Goal: Feedback & Contribution: Submit feedback/report problem

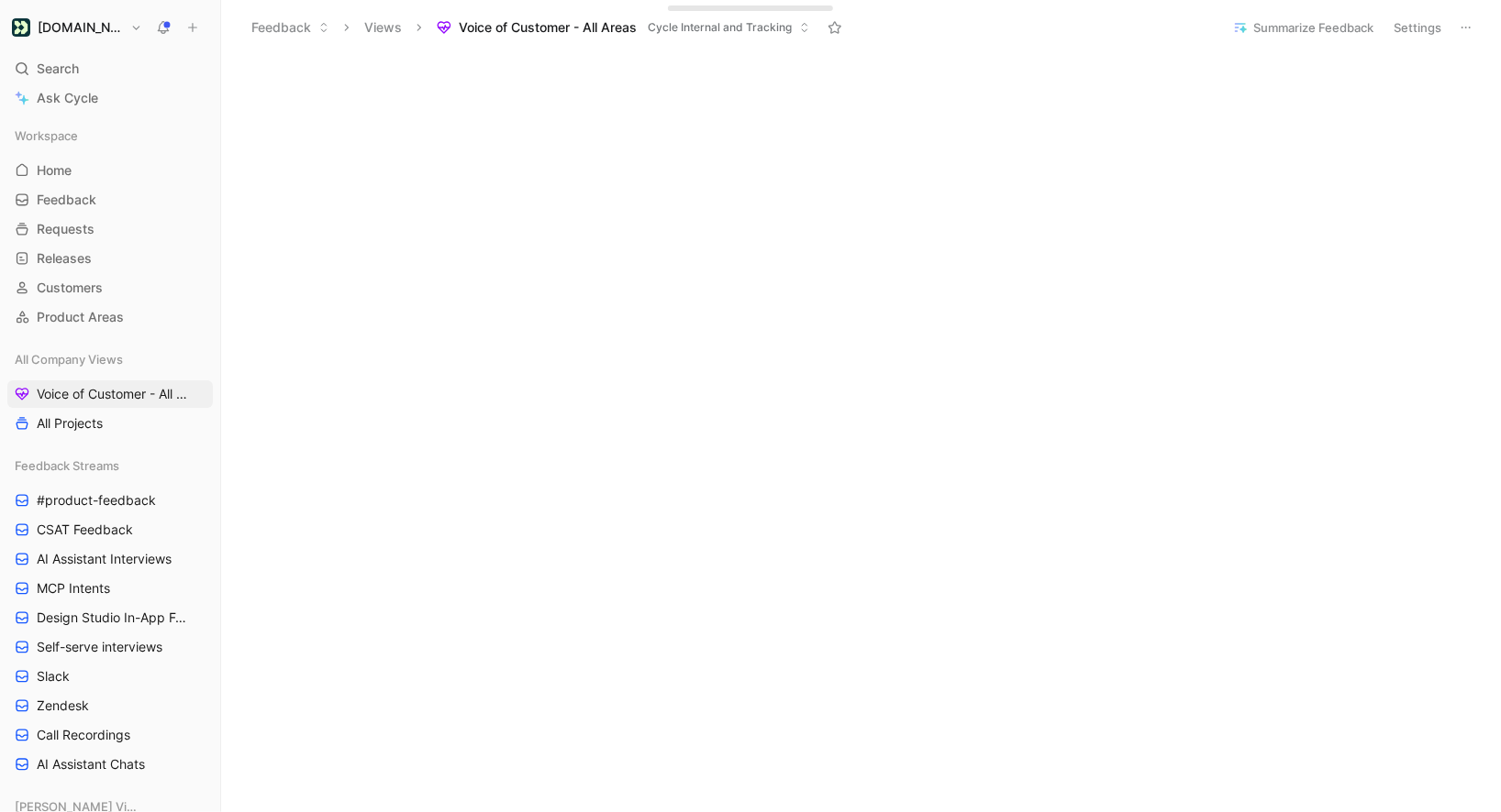
scroll to position [689, 0]
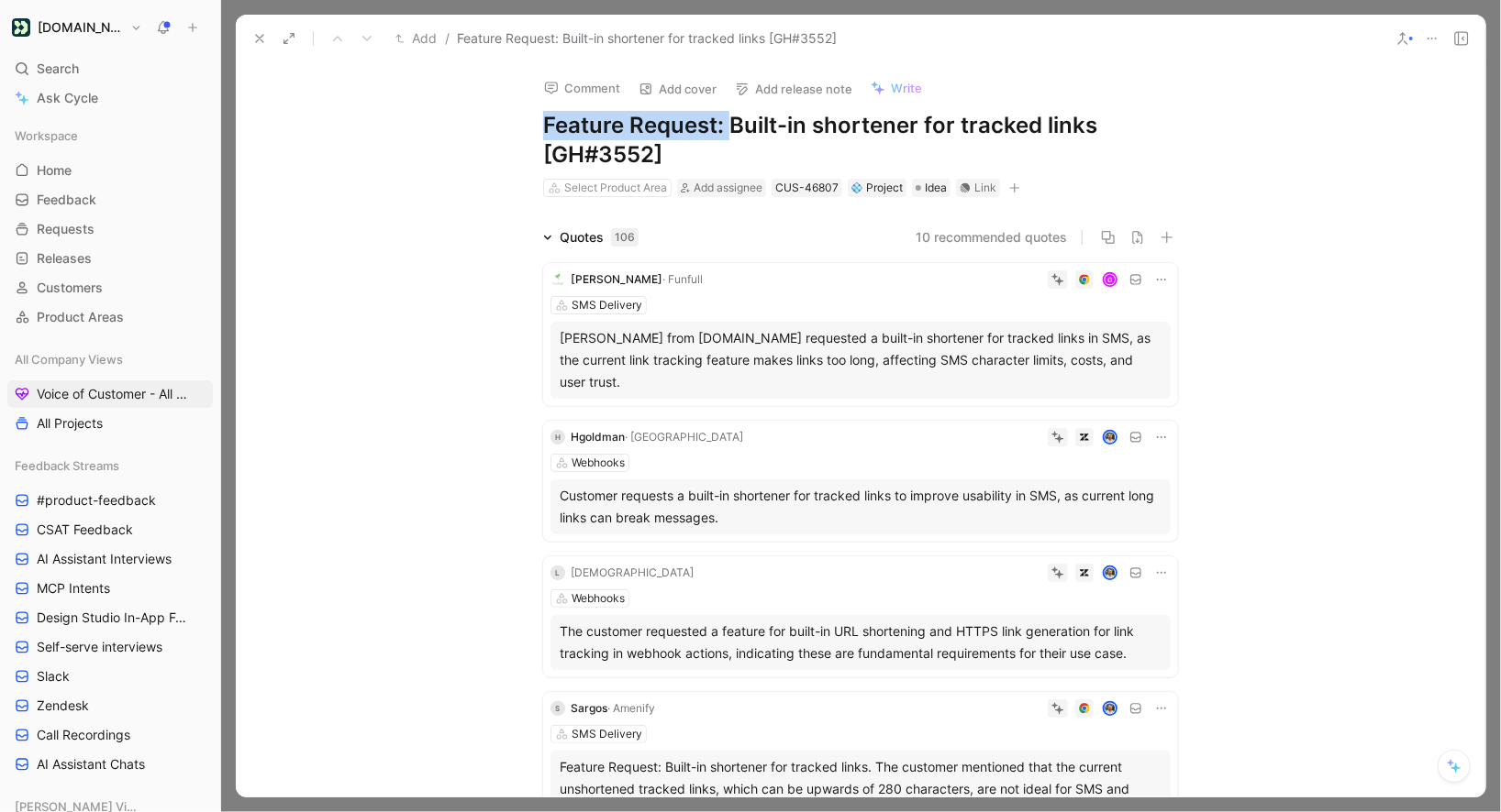
drag, startPoint x: 731, startPoint y: 123, endPoint x: 434, endPoint y: 125, distance: 297.0
click at [434, 125] on div "Comment Add cover Add release note Write Feature Request: Built-in shortener fo…" at bounding box center [861, 430] width 1249 height 736
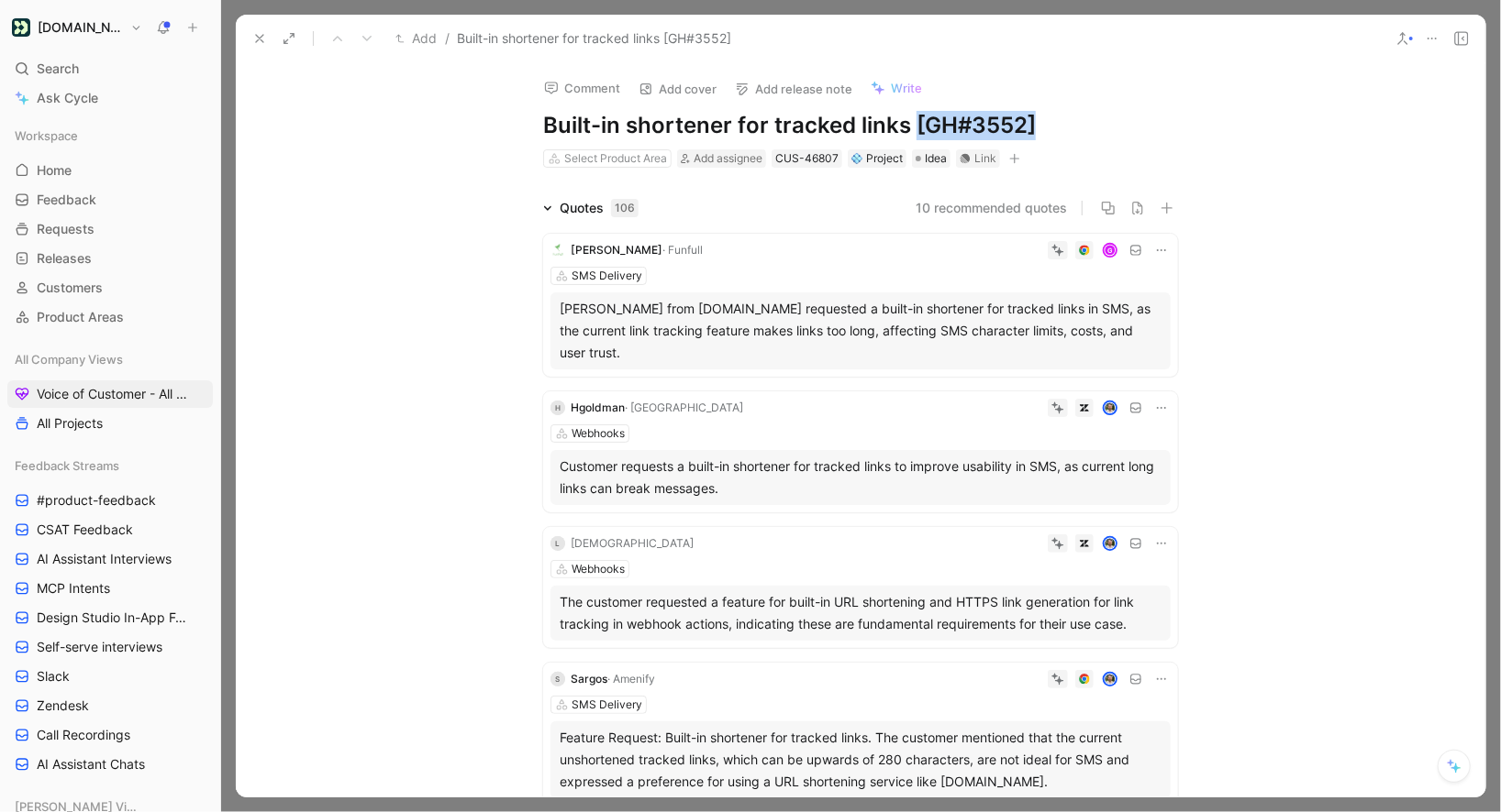
drag, startPoint x: 911, startPoint y: 131, endPoint x: 1169, endPoint y: 115, distance: 258.5
click at [1165, 120] on h1 "Built-in shortener for tracked links [GH#3552]" at bounding box center [861, 126] width 635 height 29
click at [613, 39] on span "Built-in shortener for tracked links for SMS" at bounding box center [584, 38] width 254 height 22
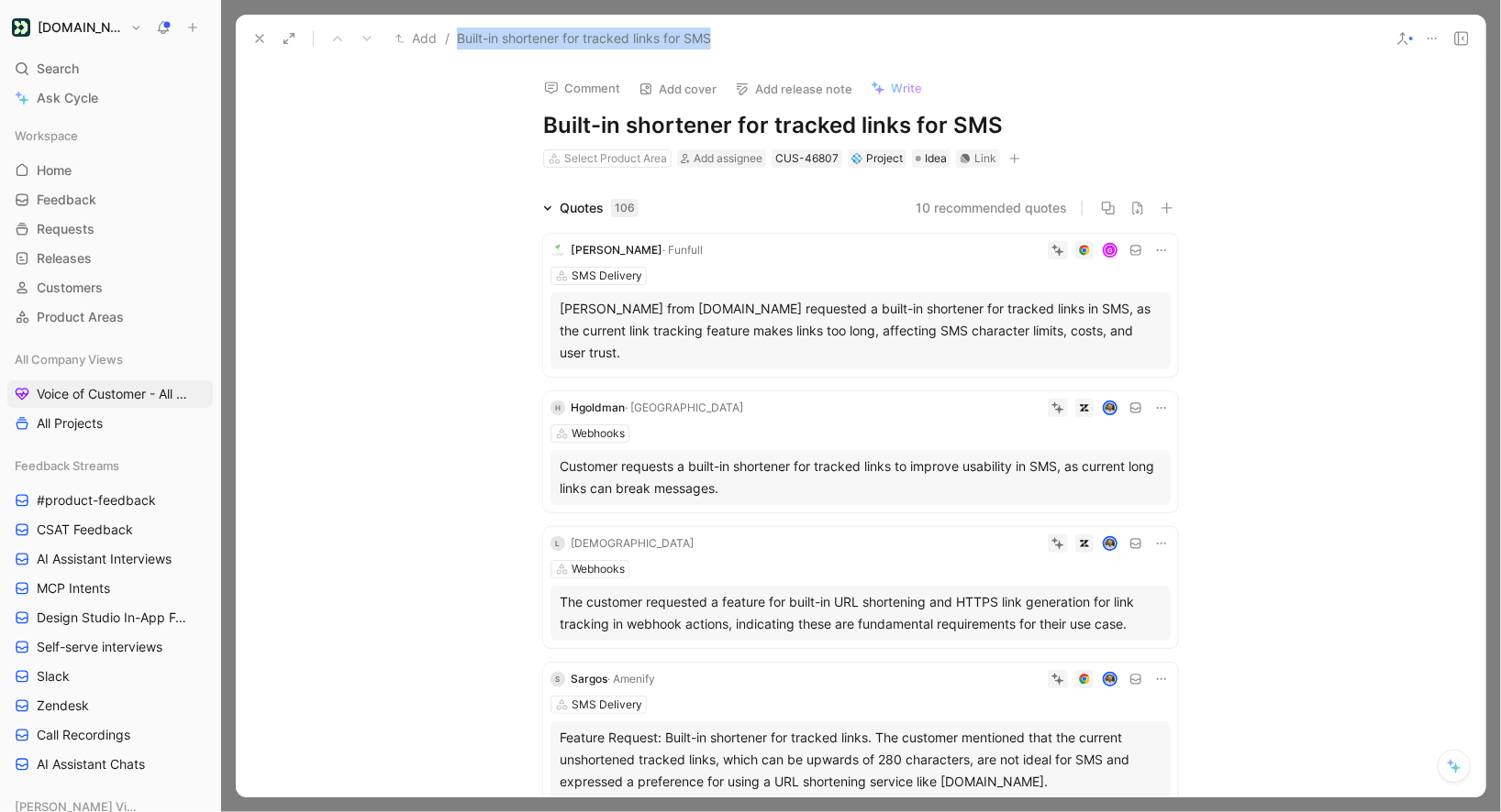
copy div "Built-in shortener for tracked links for SMS"
click at [210, 23] on button at bounding box center [219, 27] width 26 height 26
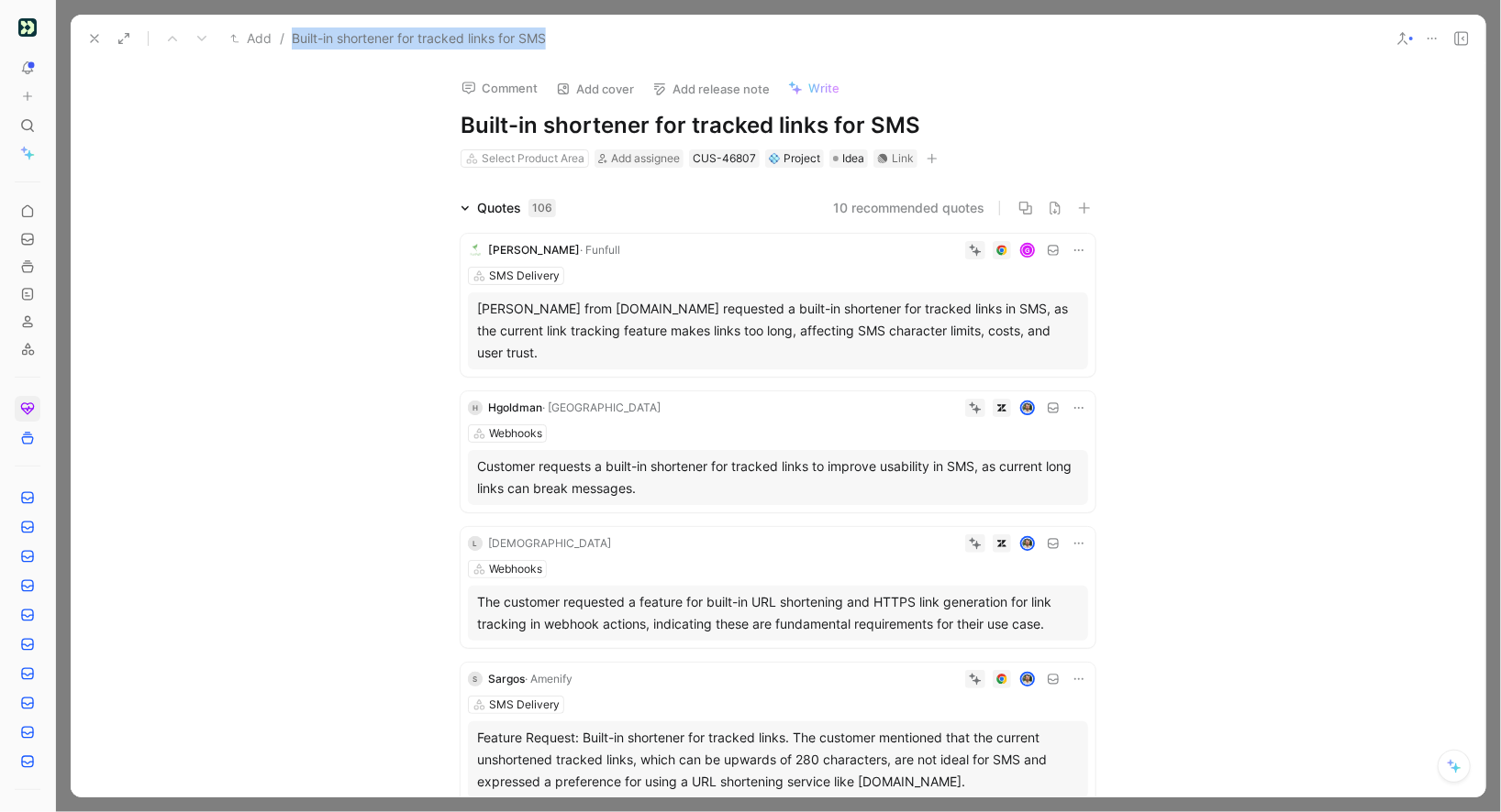
click at [54, 26] on icon at bounding box center [60, 27] width 15 height 15
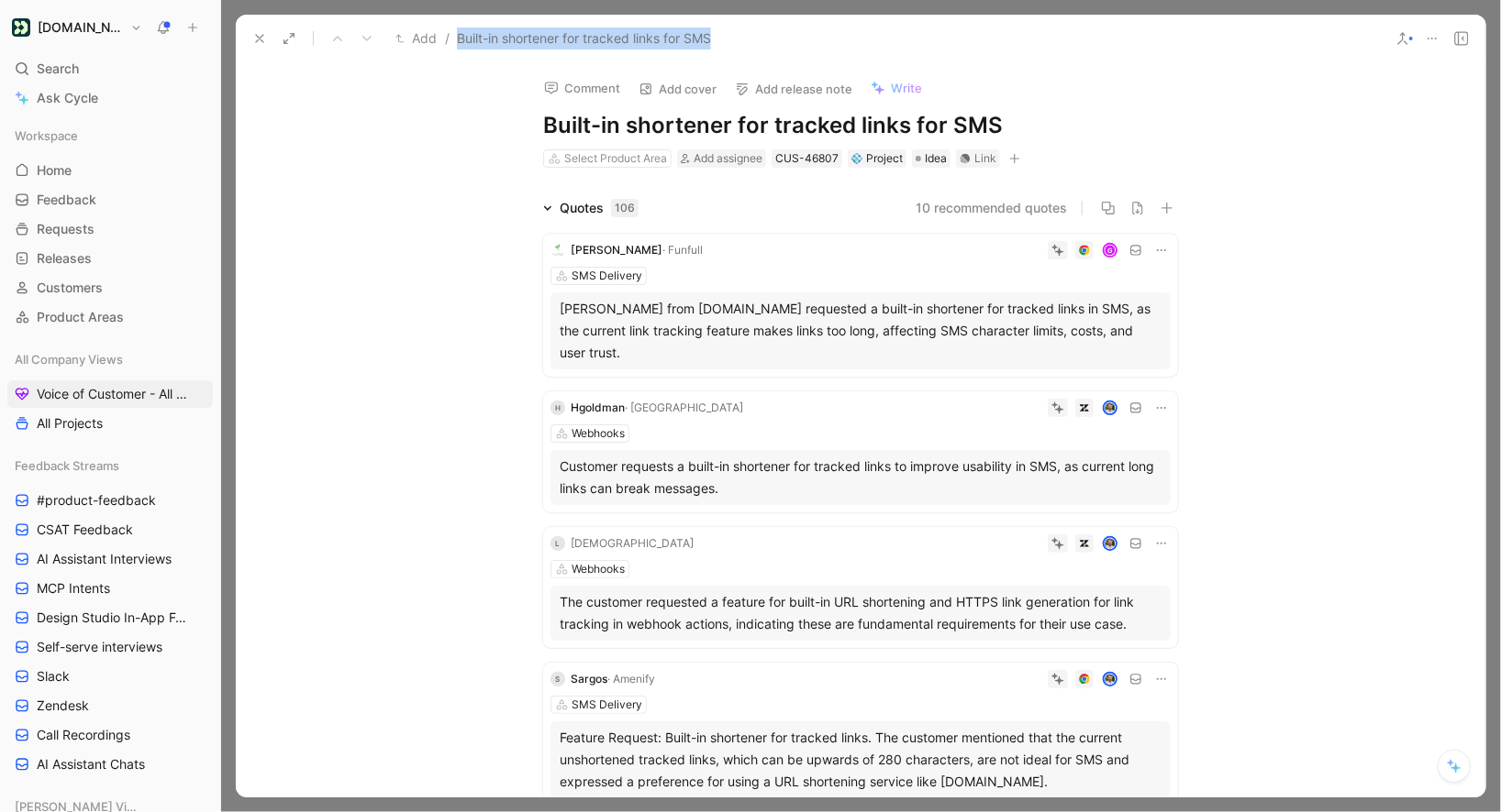
click at [196, 29] on icon at bounding box center [192, 27] width 13 height 13
click at [312, 71] on button "New request r" at bounding box center [316, 66] width 197 height 31
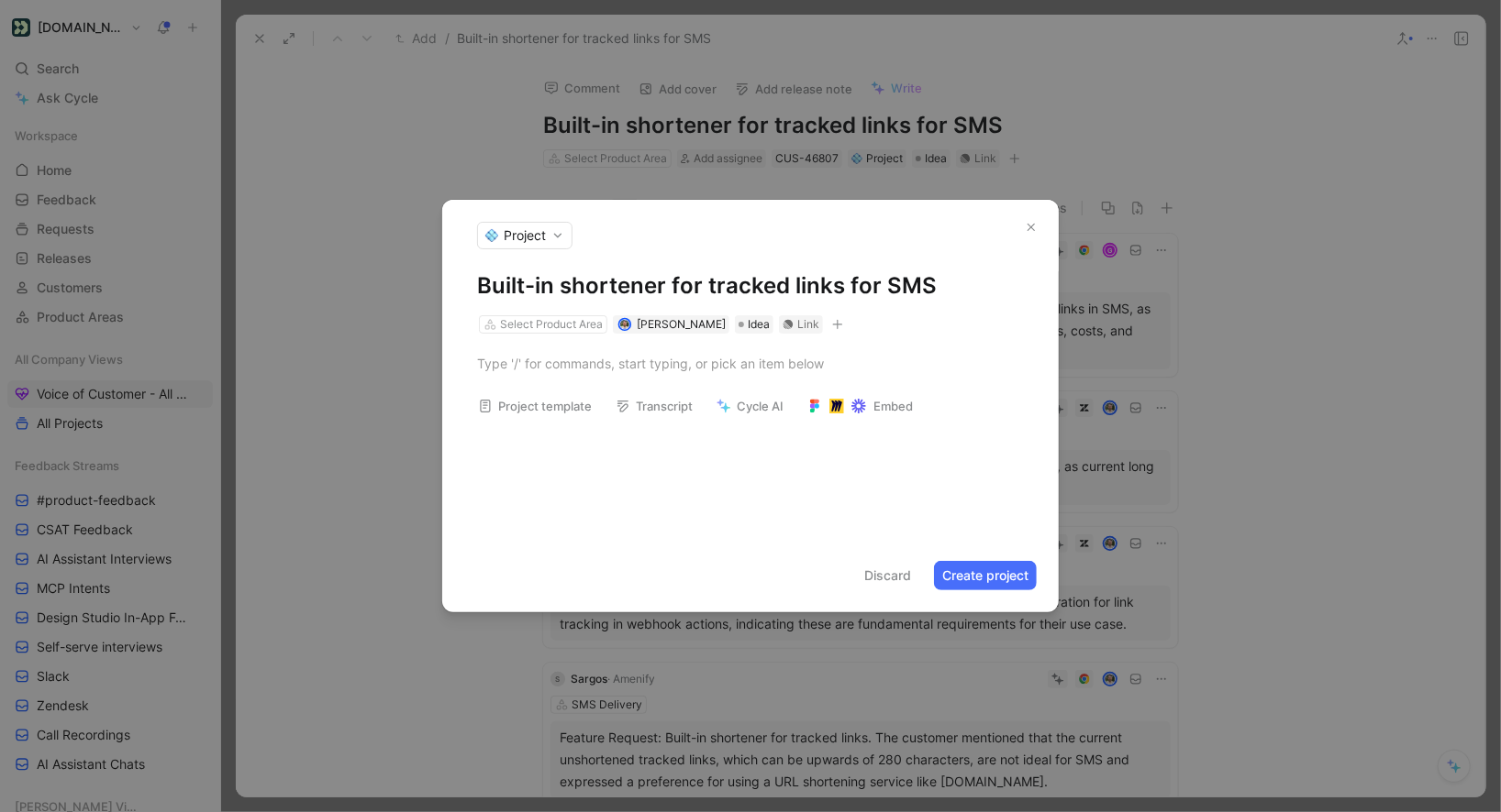
click at [905, 284] on h1 "Built-in shortener for tracked links for SMS" at bounding box center [750, 286] width 547 height 29
click at [535, 328] on div "Select Product Area" at bounding box center [551, 324] width 103 height 18
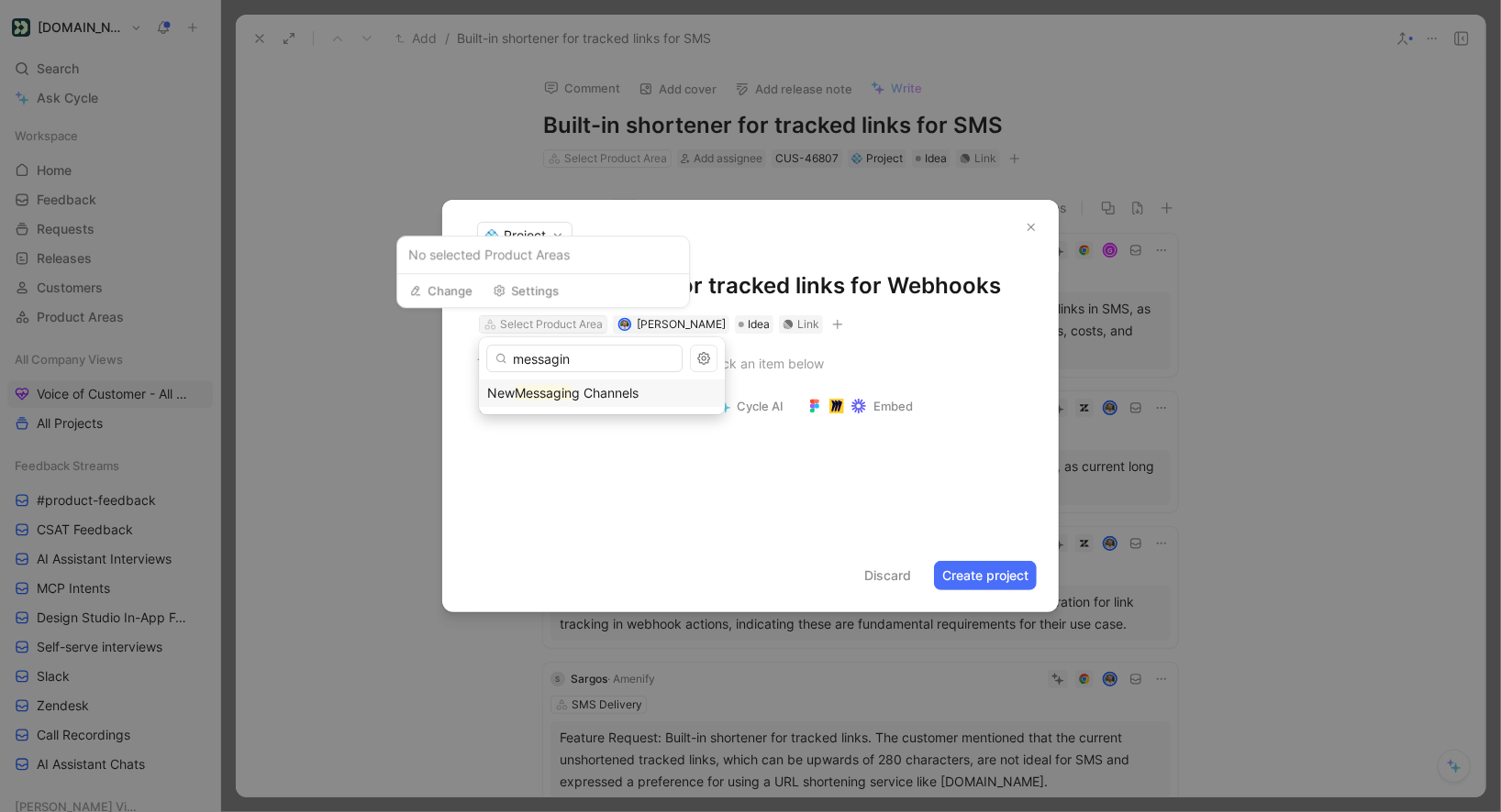
type input "messaging"
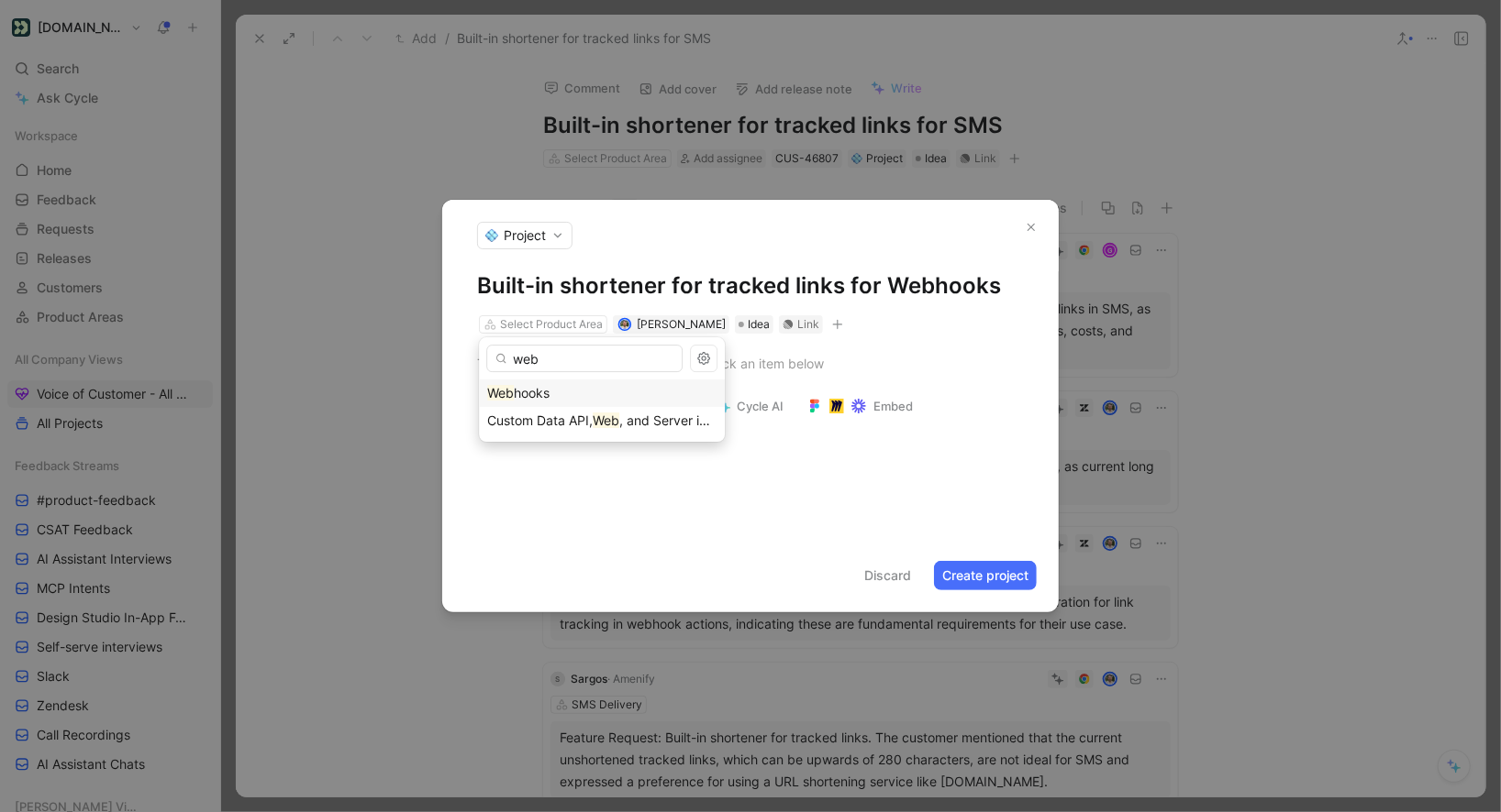
type input "web"
click at [514, 393] on span "hooks" at bounding box center [532, 393] width 36 height 15
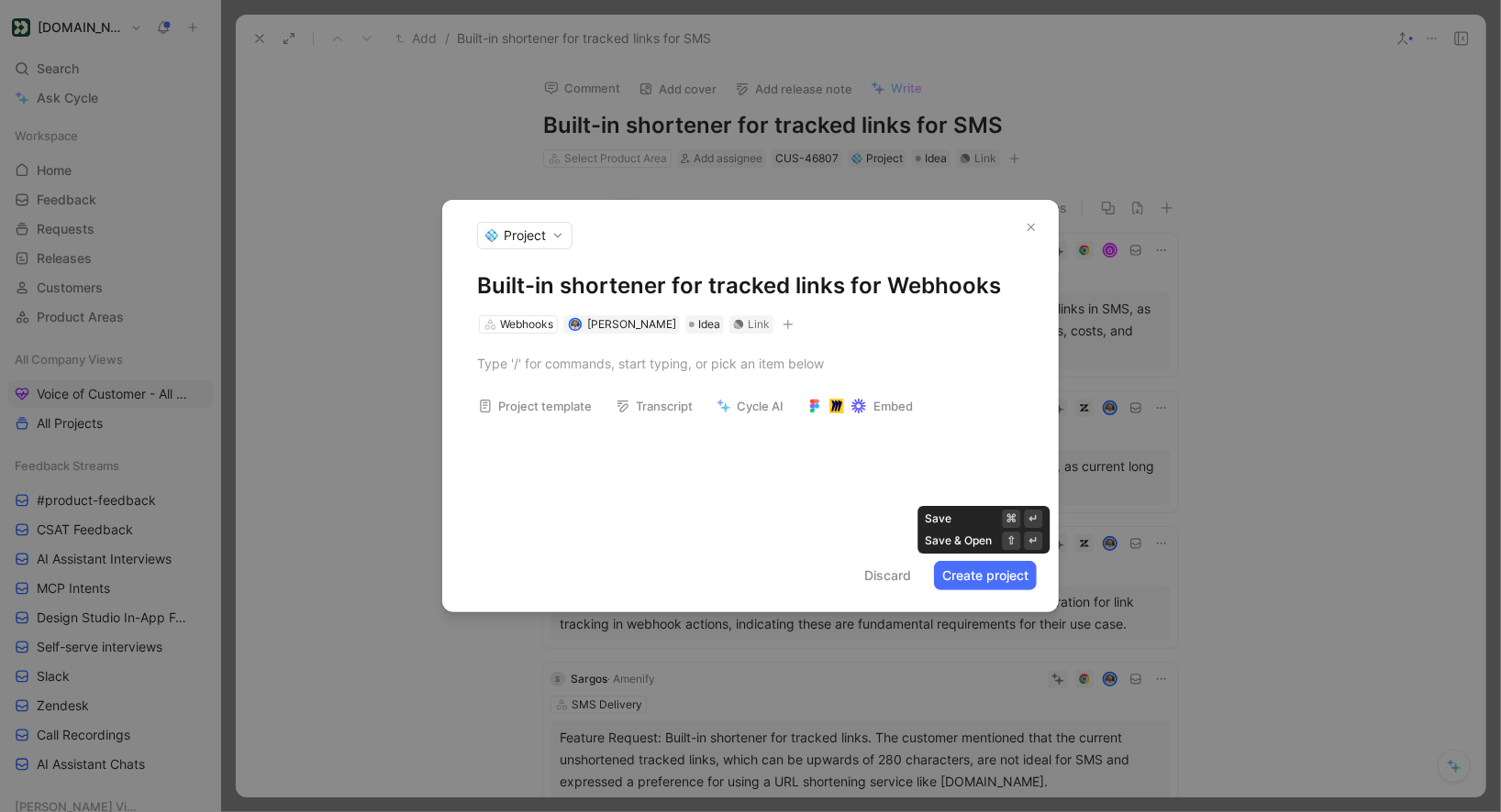
click at [975, 585] on button "Create project" at bounding box center [986, 576] width 103 height 29
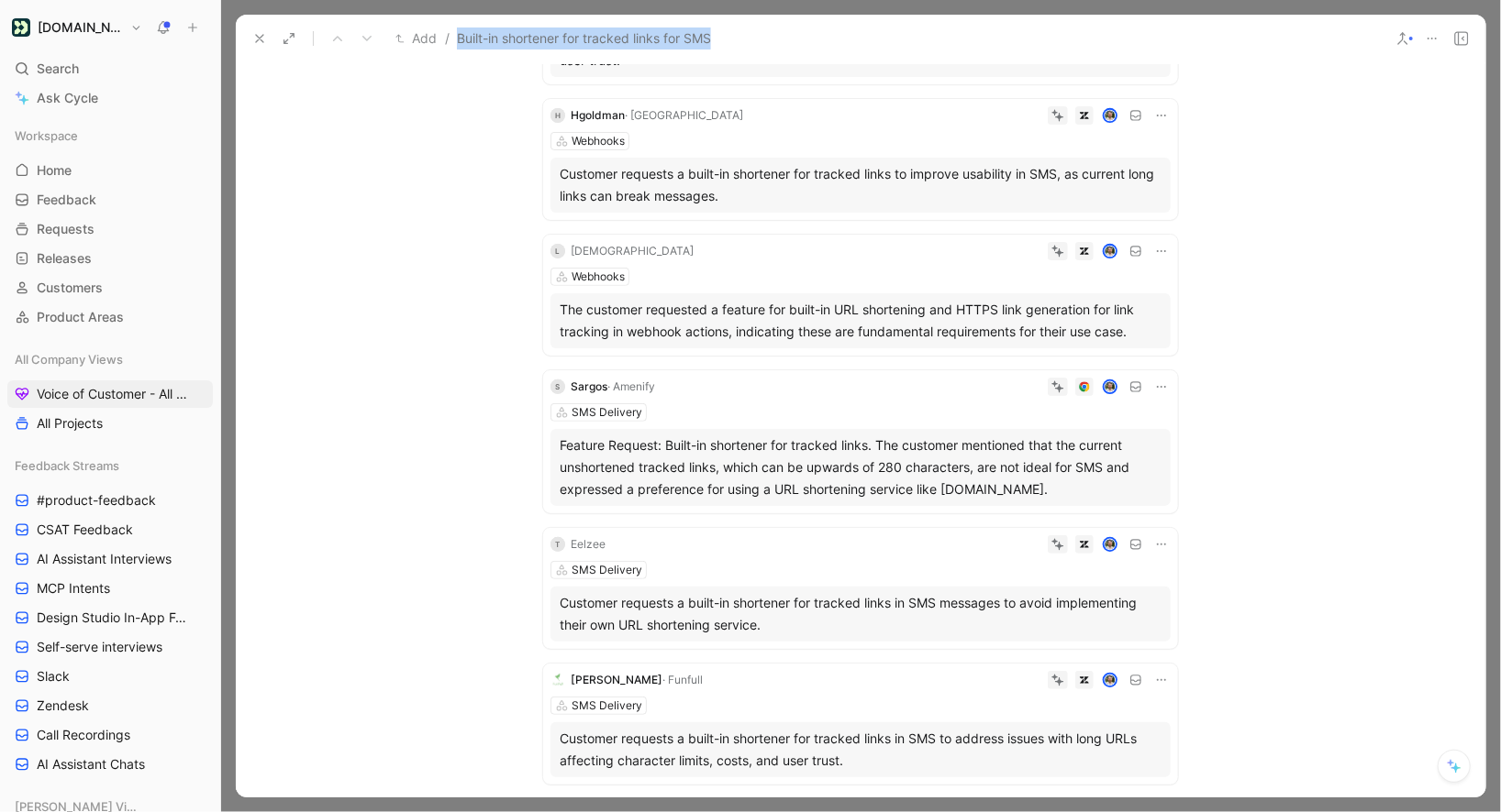
scroll to position [317, 0]
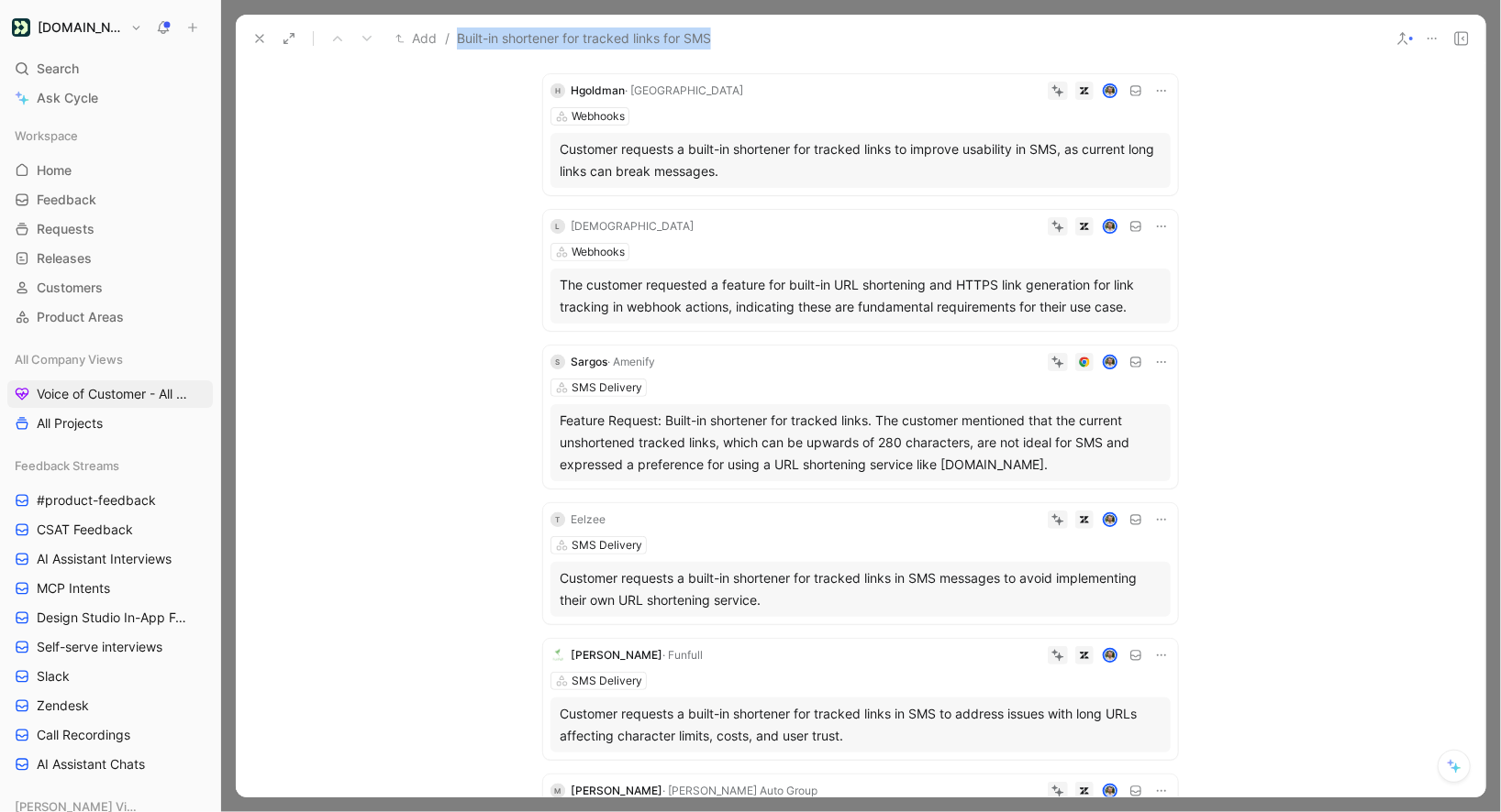
click at [1160, 219] on icon at bounding box center [1161, 226] width 15 height 15
click at [1116, 265] on span "Change request" at bounding box center [1114, 265] width 96 height 15
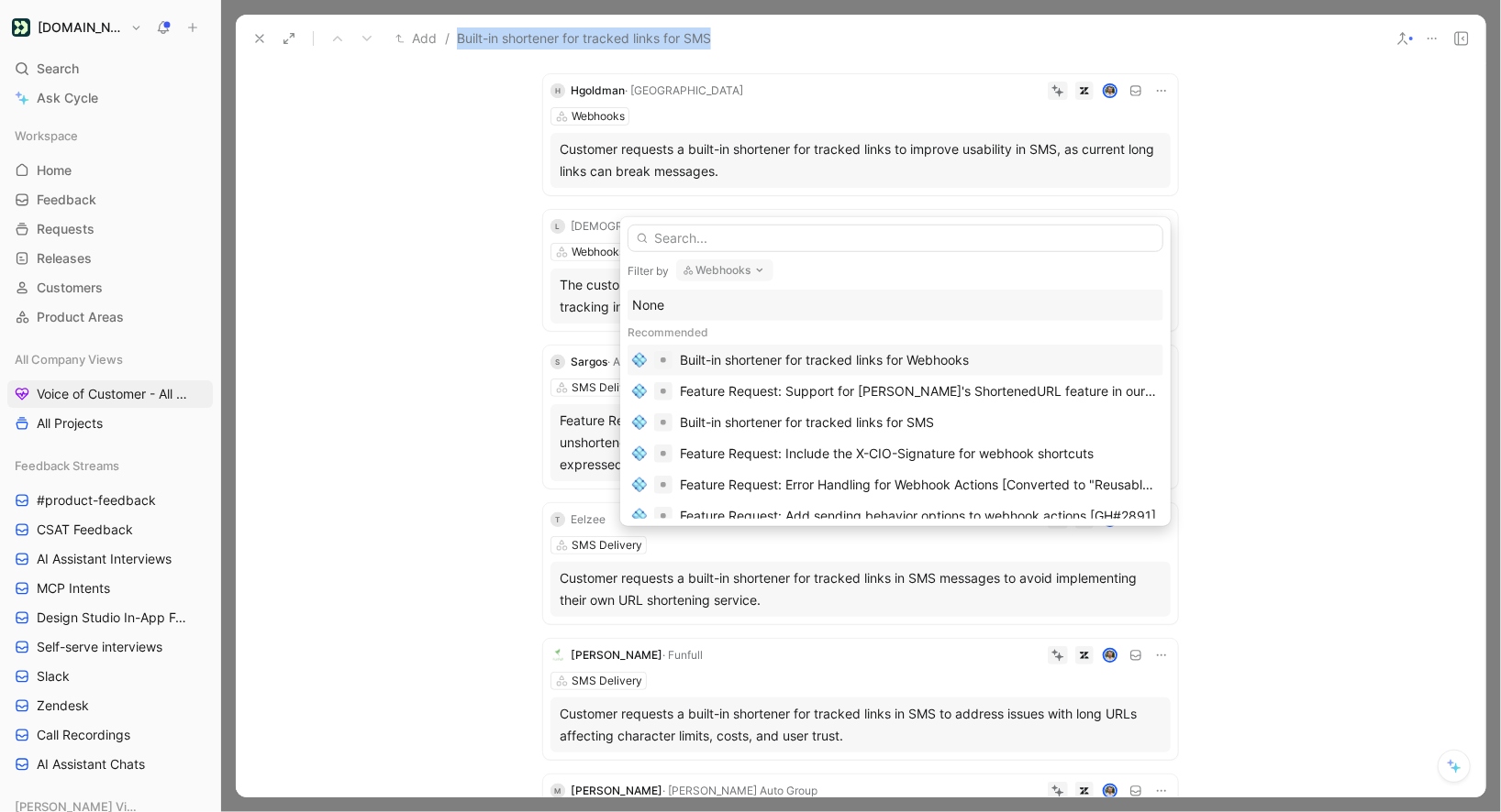
click at [856, 361] on div "Built-in shortener for tracked links for Webhooks" at bounding box center [824, 360] width 289 height 22
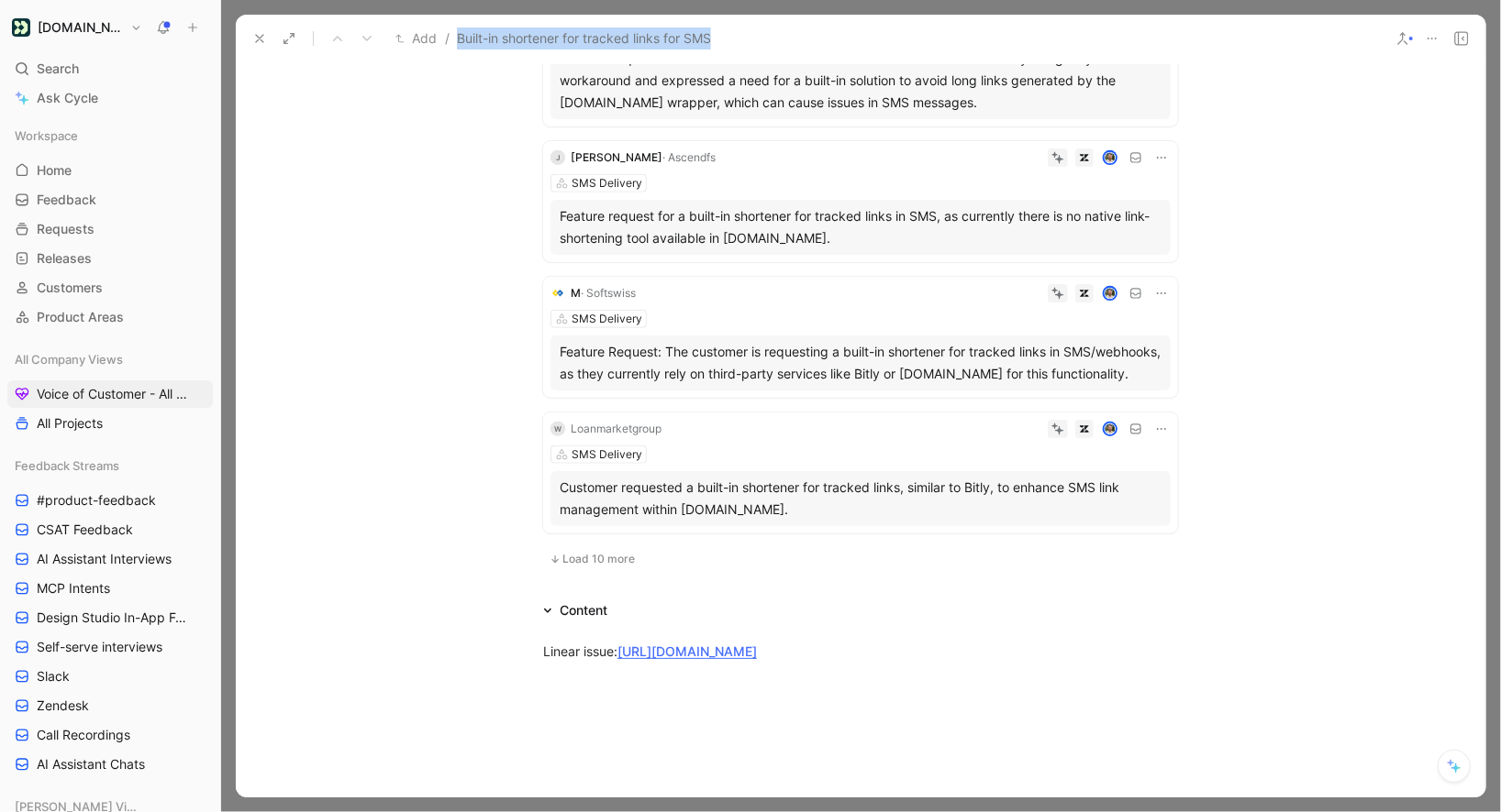
scroll to position [977, 0]
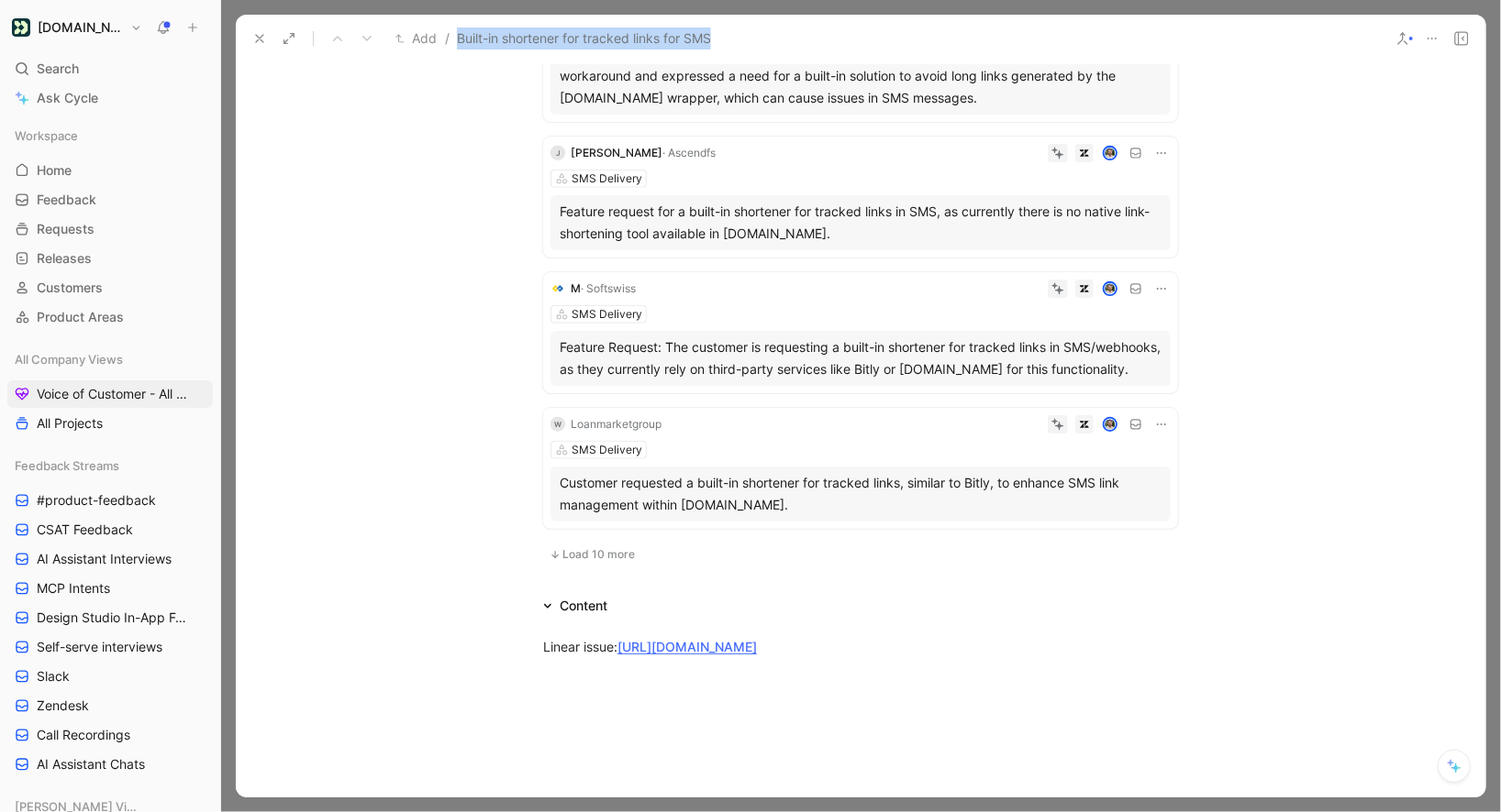
click at [1159, 282] on icon at bounding box center [1161, 288] width 15 height 15
click at [1101, 335] on span "Change request" at bounding box center [1114, 328] width 96 height 15
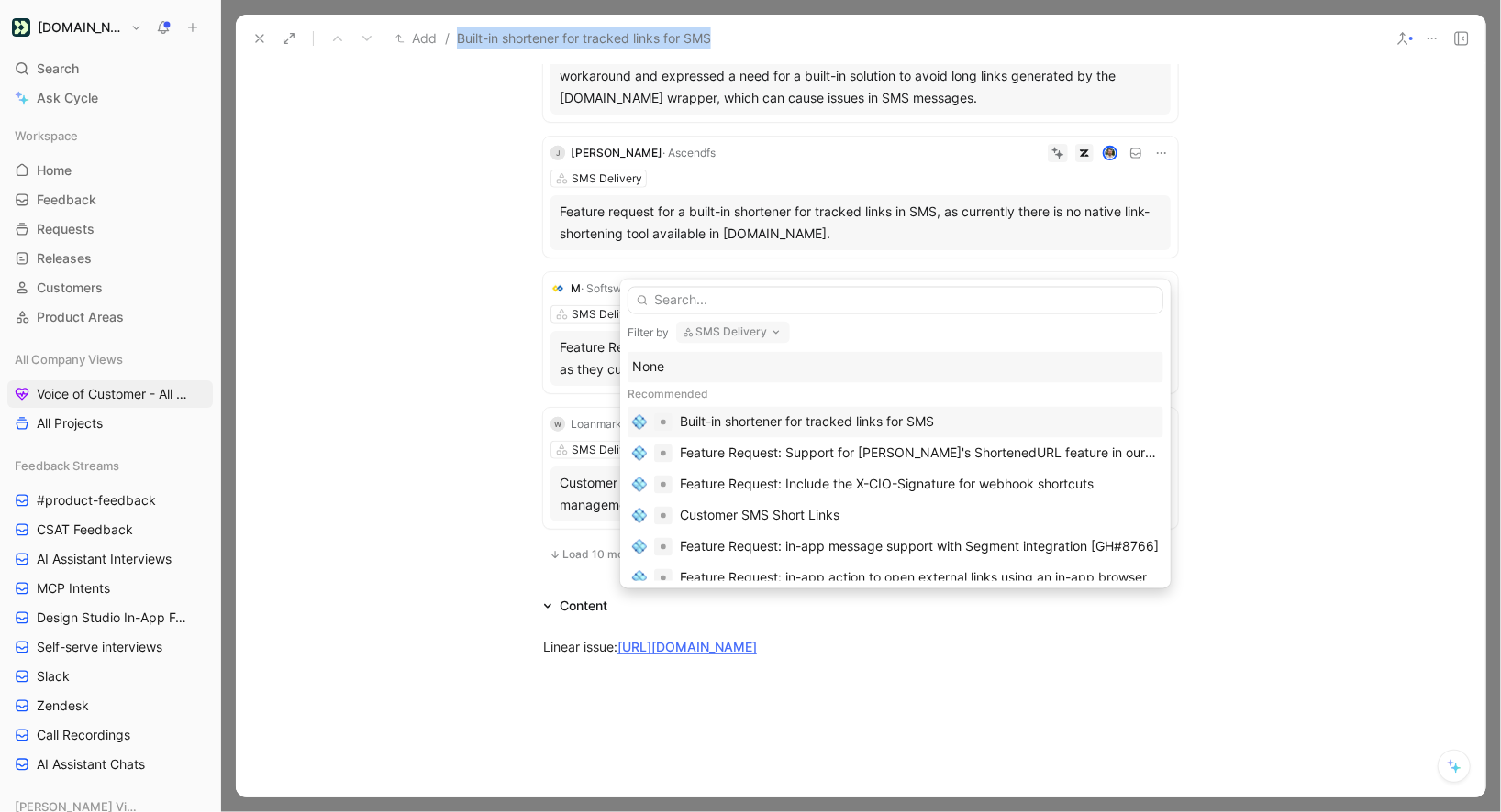
click at [797, 411] on div "Built-in shortener for tracked links for SMS" at bounding box center [807, 422] width 254 height 22
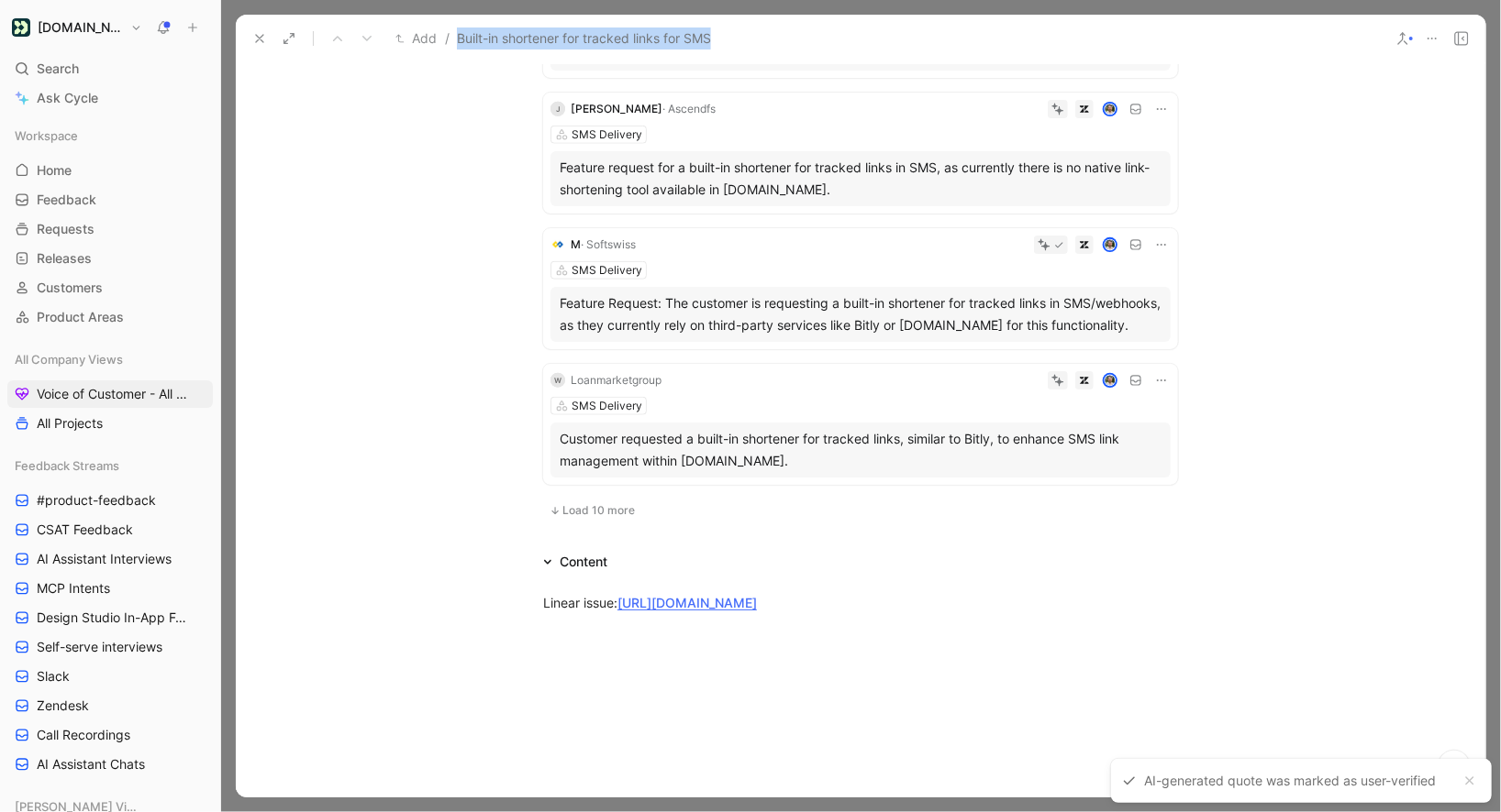
scroll to position [1022, 0]
click at [610, 502] on span "Load 10 more" at bounding box center [598, 509] width 73 height 15
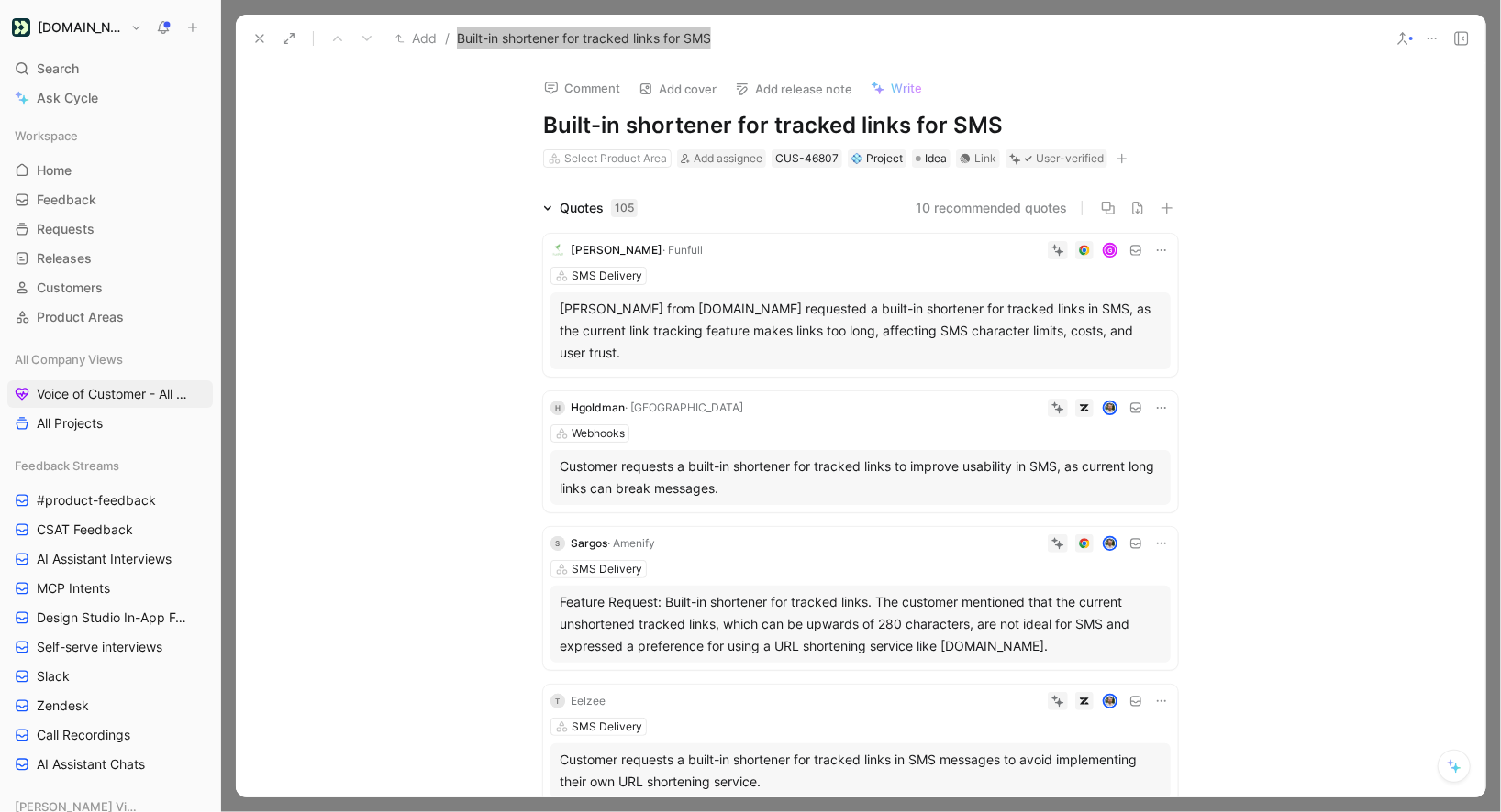
scroll to position [894, 0]
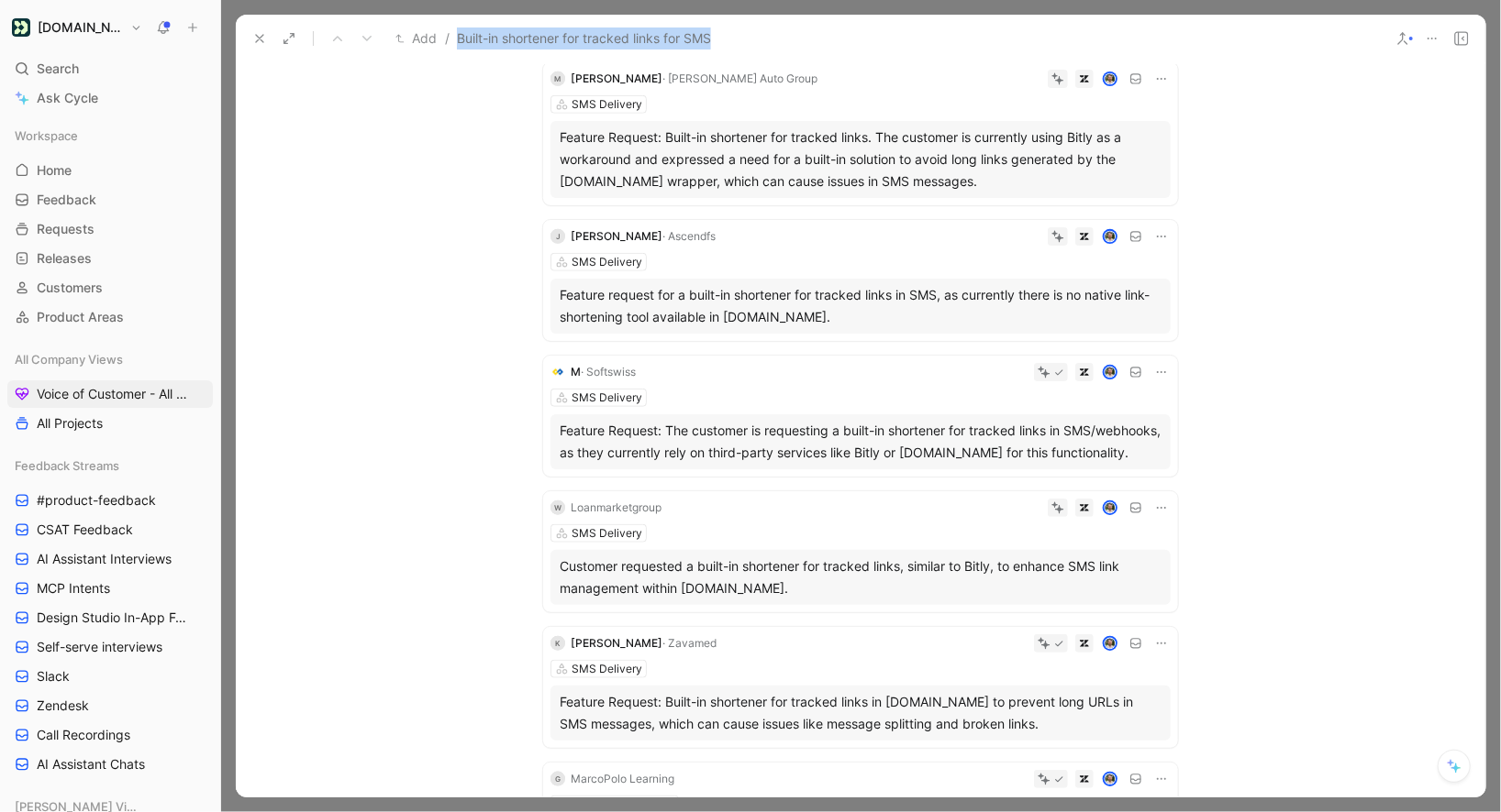
click at [1158, 365] on icon at bounding box center [1161, 372] width 15 height 15
click at [1084, 415] on span "Change request" at bounding box center [1114, 410] width 96 height 15
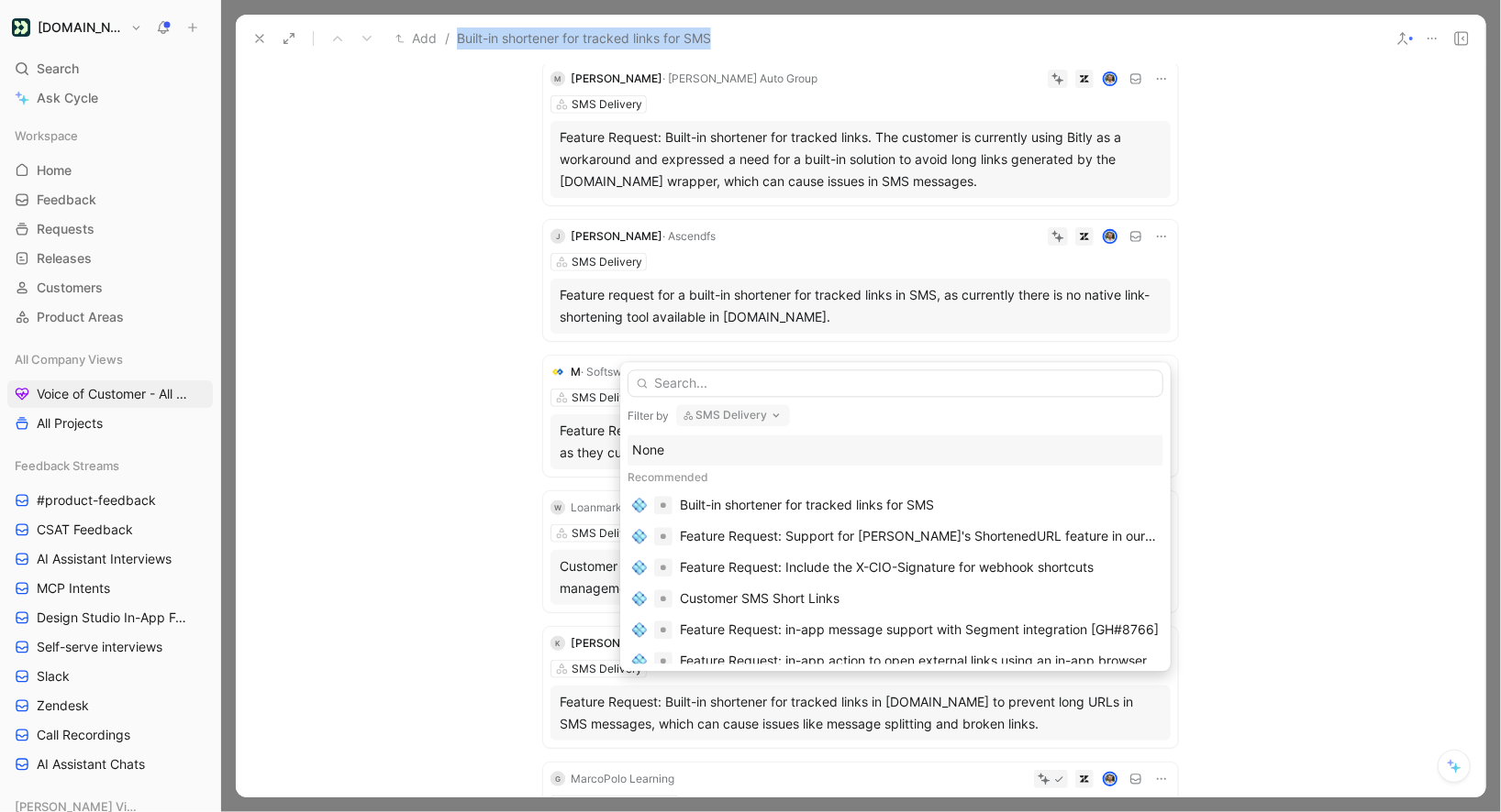
click at [728, 412] on button "SMS Delivery" at bounding box center [732, 415] width 113 height 22
type input "web"
click at [712, 485] on span "hooks" at bounding box center [729, 488] width 36 height 15
click at [760, 386] on input "text" at bounding box center [895, 383] width 536 height 27
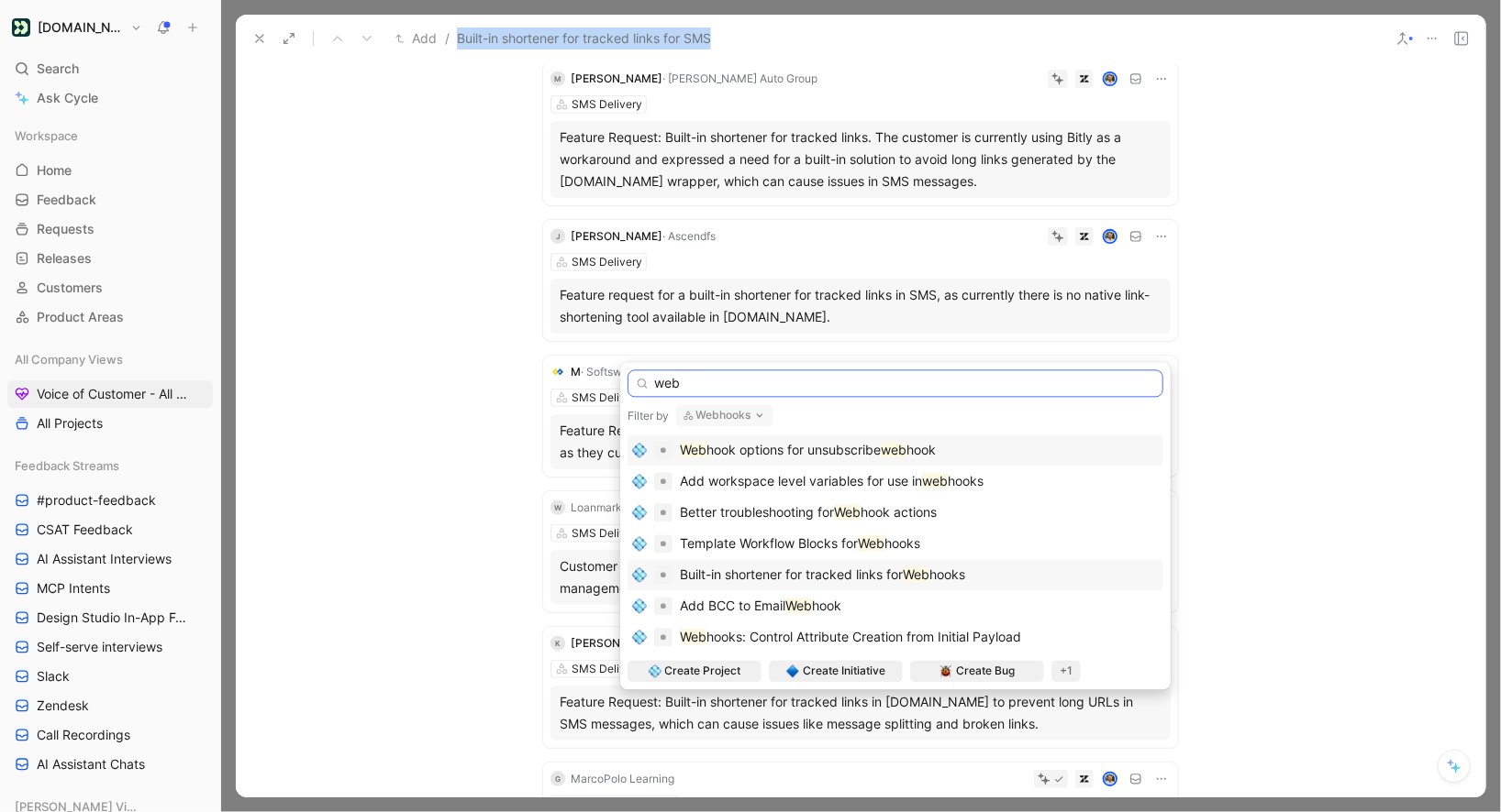
type input "web"
click at [821, 571] on span "Built-in shortener for tracked links for" at bounding box center [791, 575] width 223 height 15
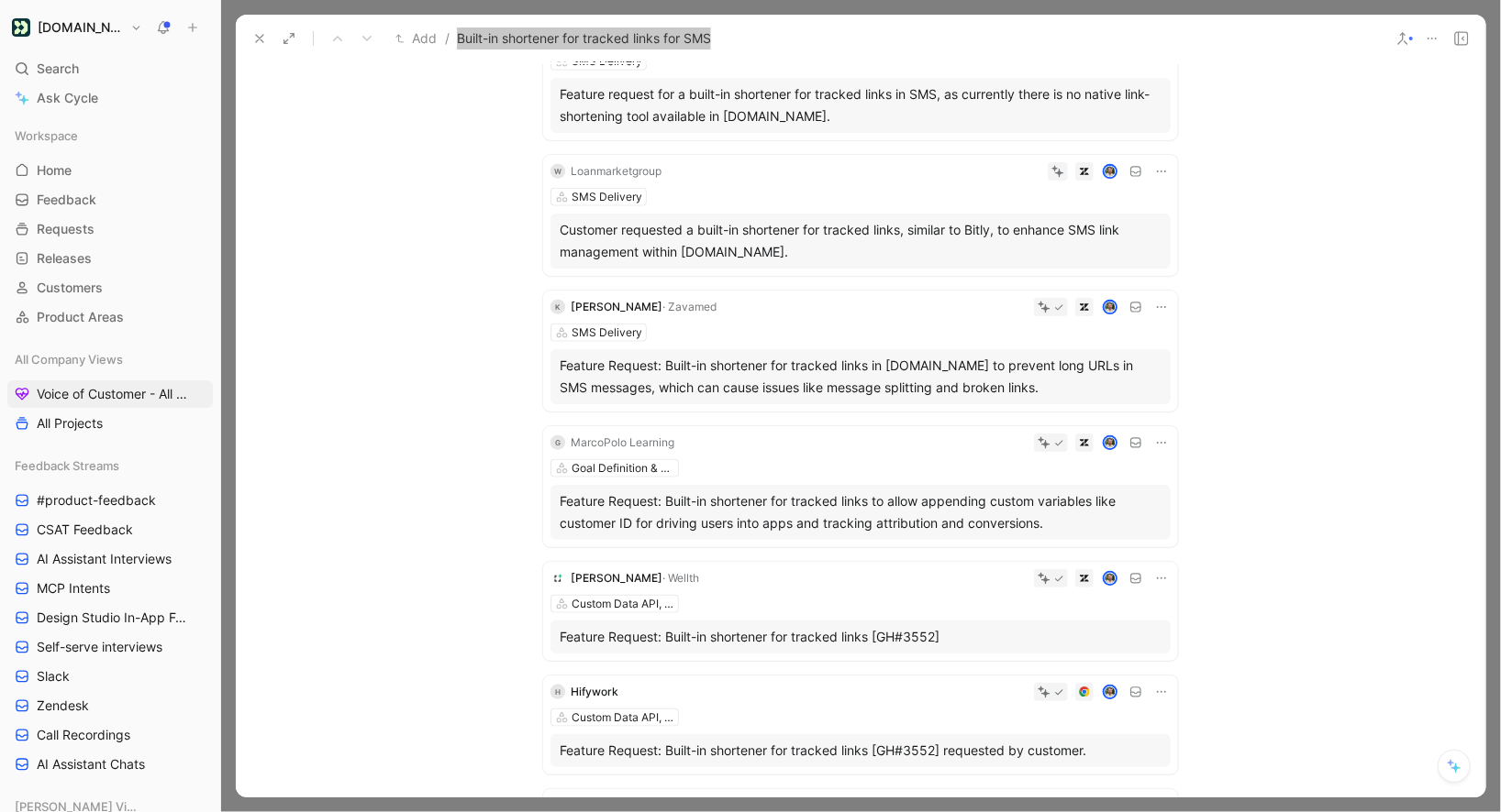
scroll to position [0, 0]
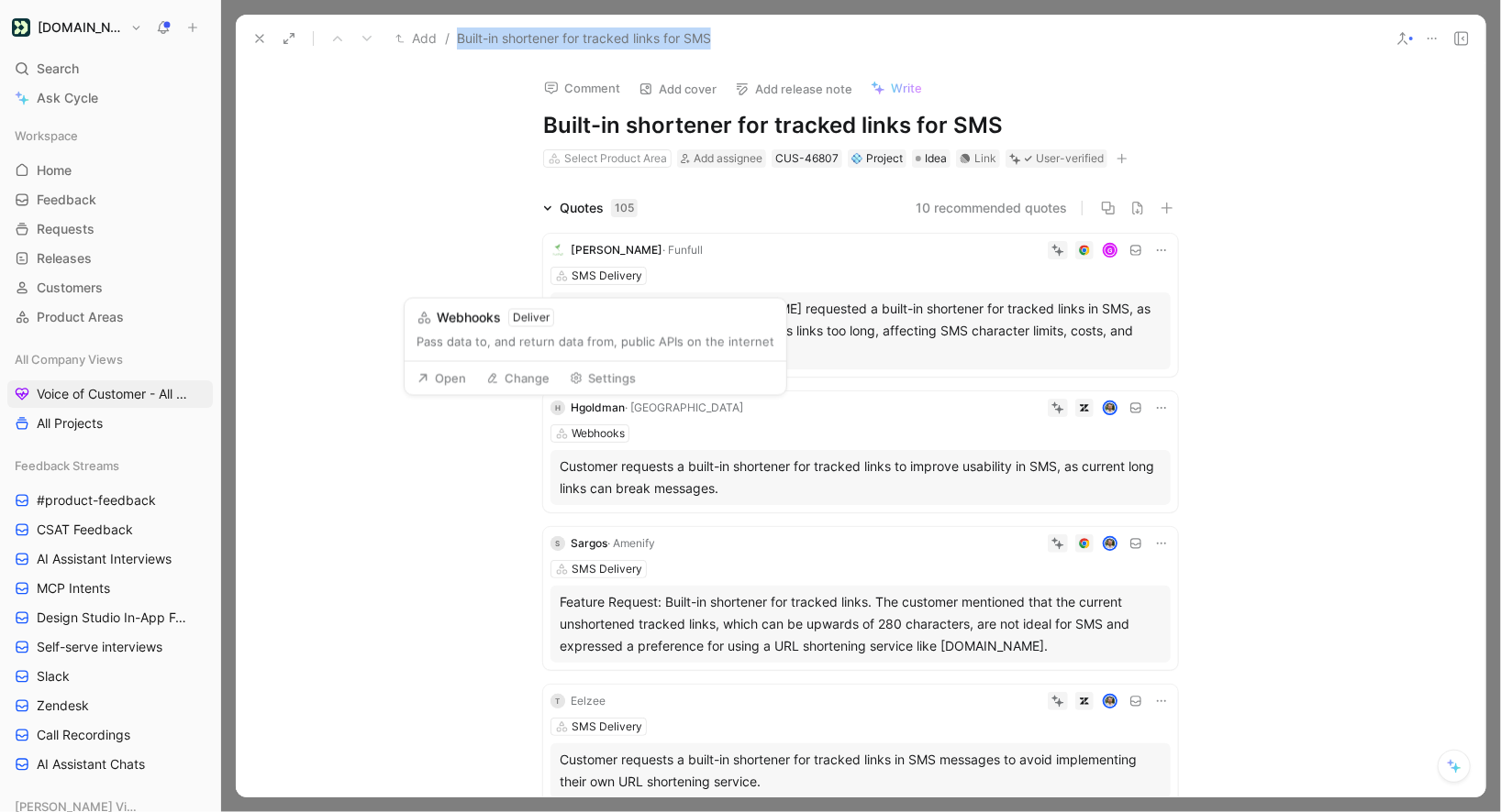
click at [511, 380] on button "Change" at bounding box center [518, 378] width 79 height 26
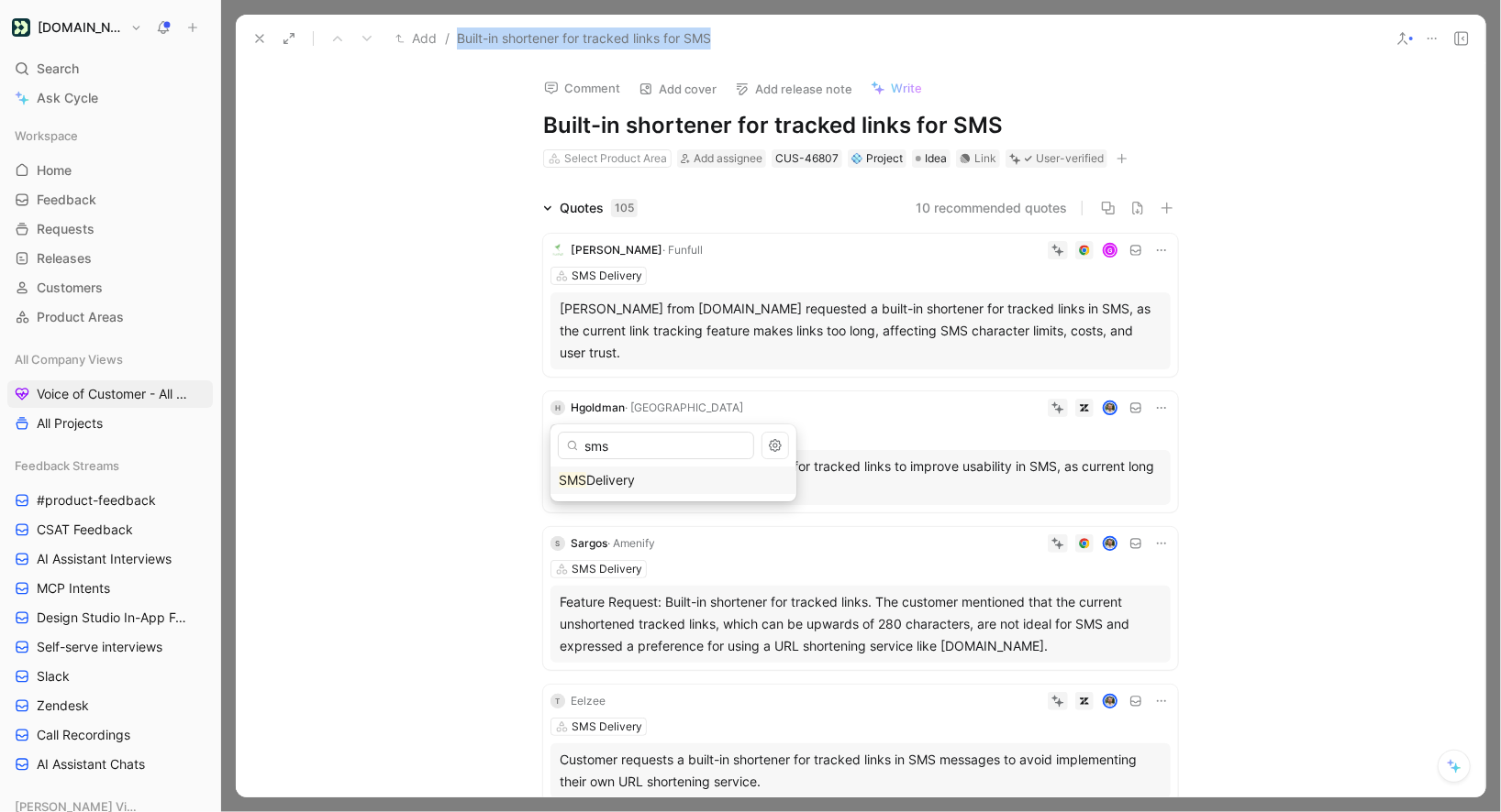
type input "sms"
click at [599, 462] on div "sms SMS Delivery" at bounding box center [673, 464] width 246 height 77
click at [598, 471] on div "SMS Delivery" at bounding box center [673, 480] width 230 height 22
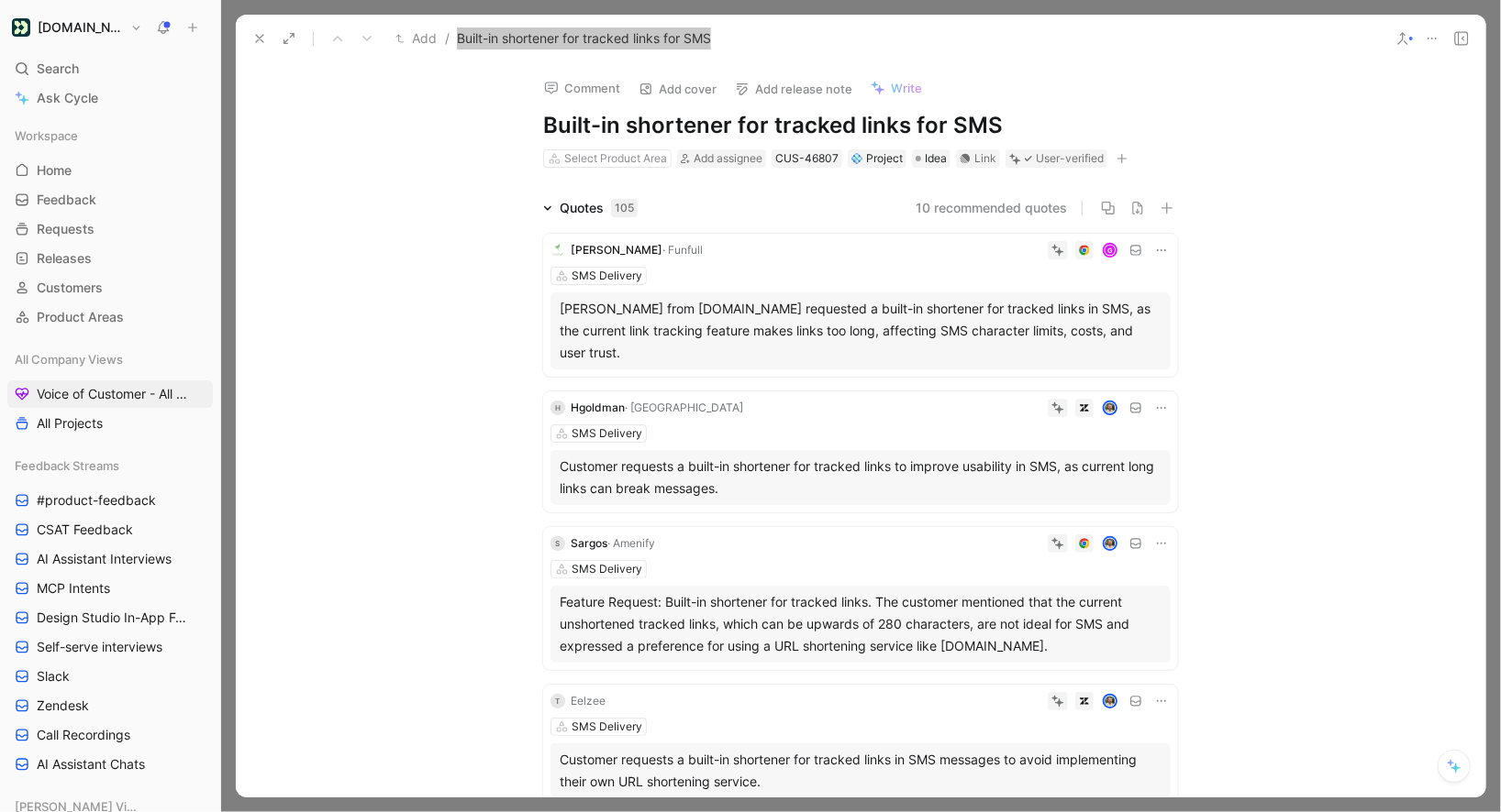
scroll to position [1767, 0]
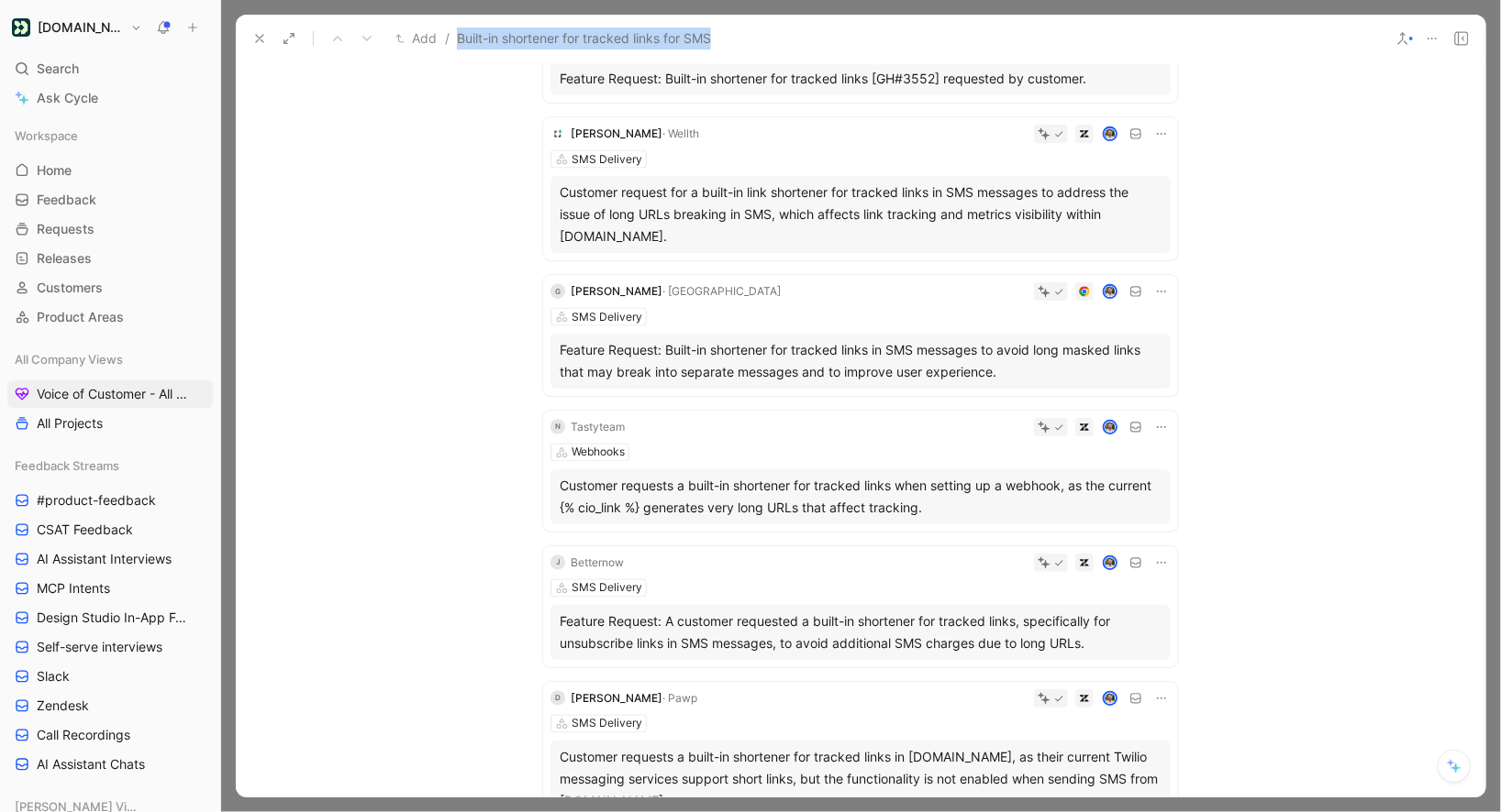
click at [1158, 427] on icon at bounding box center [1161, 428] width 9 height 2
click at [1095, 470] on span "Change request" at bounding box center [1114, 466] width 96 height 15
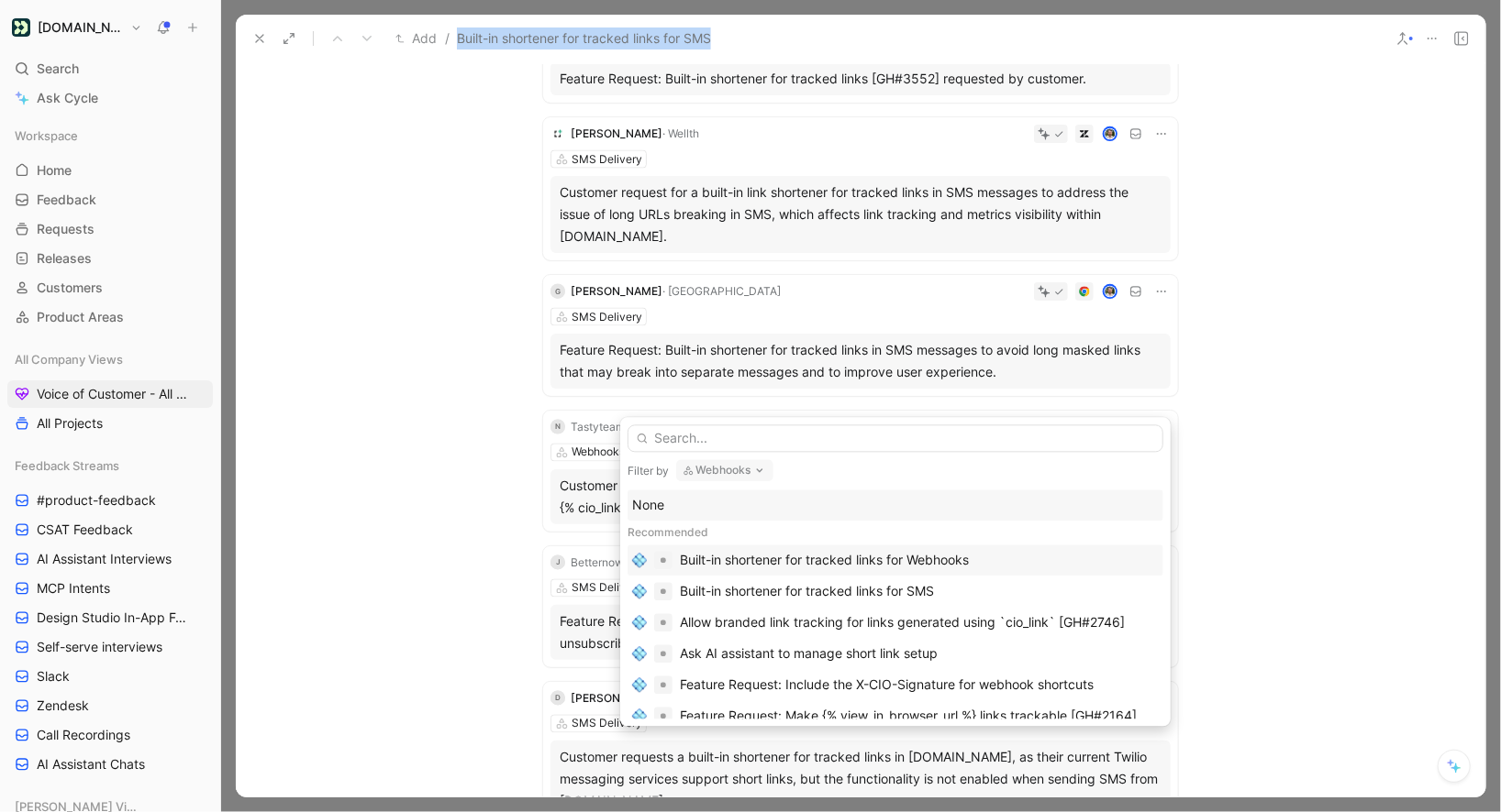
click at [805, 557] on div "Built-in shortener for tracked links for Webhooks" at bounding box center [824, 560] width 289 height 22
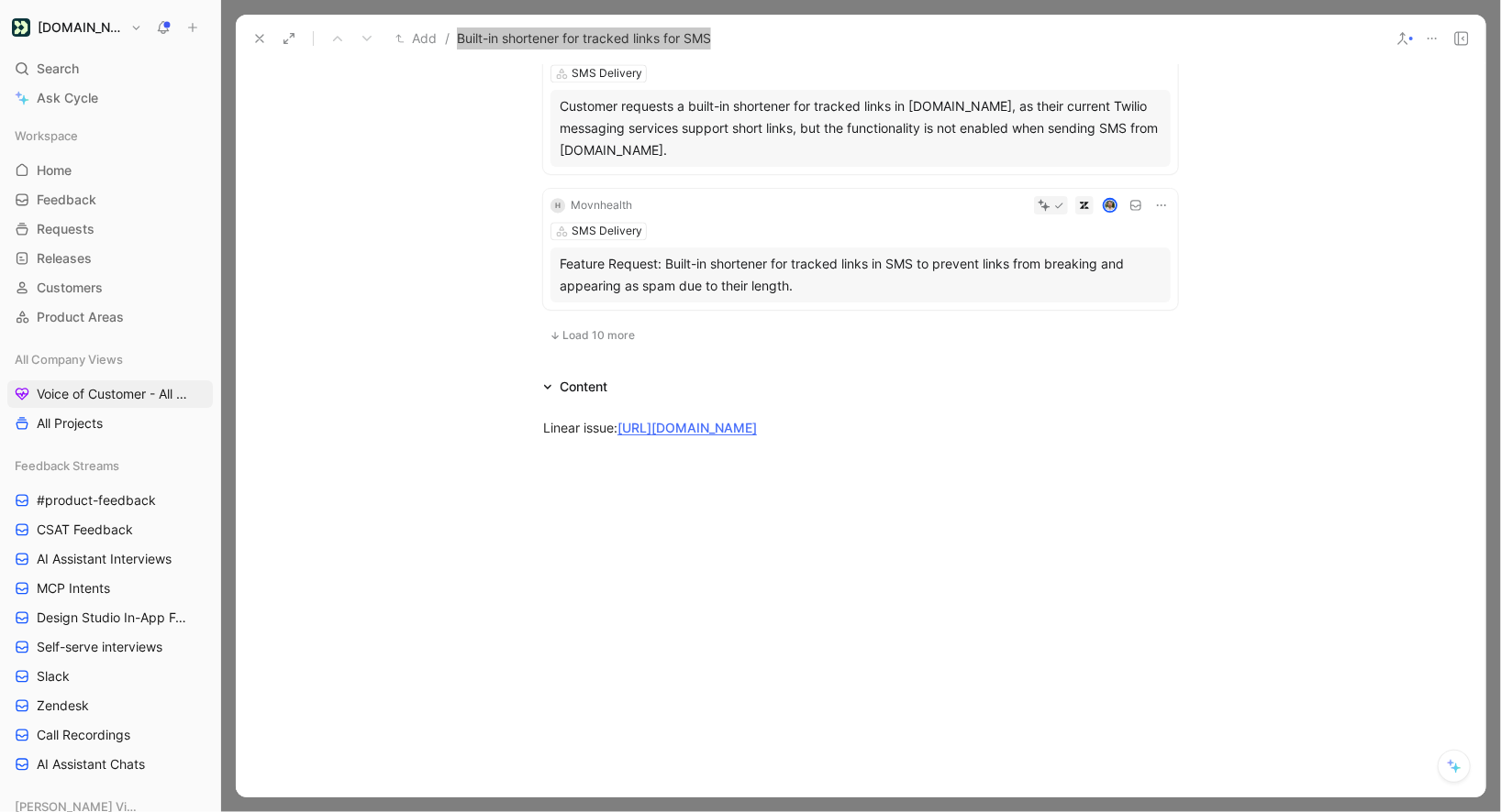
scroll to position [2358, 0]
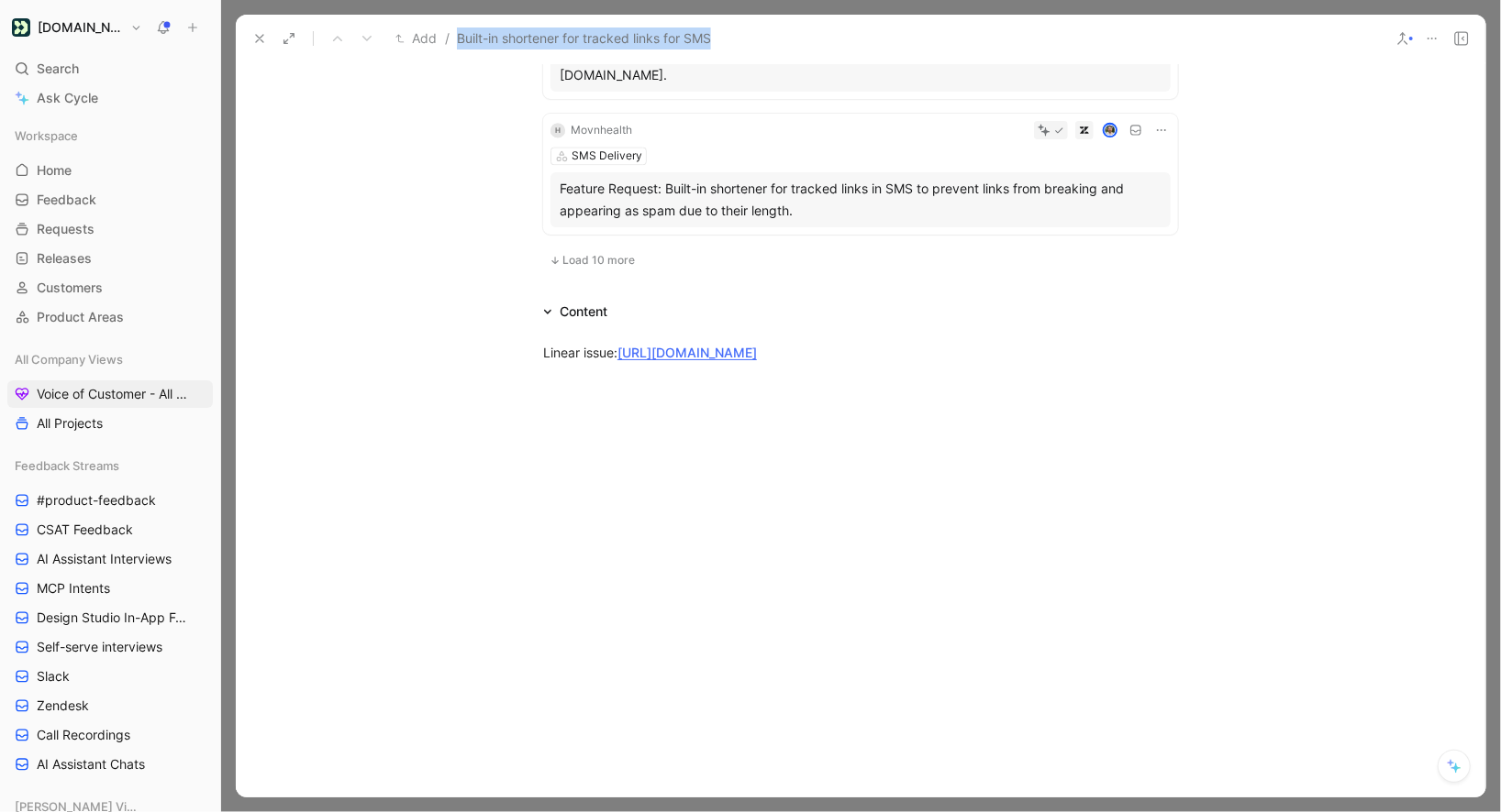
click at [591, 254] on span "Load 10 more" at bounding box center [598, 260] width 73 height 15
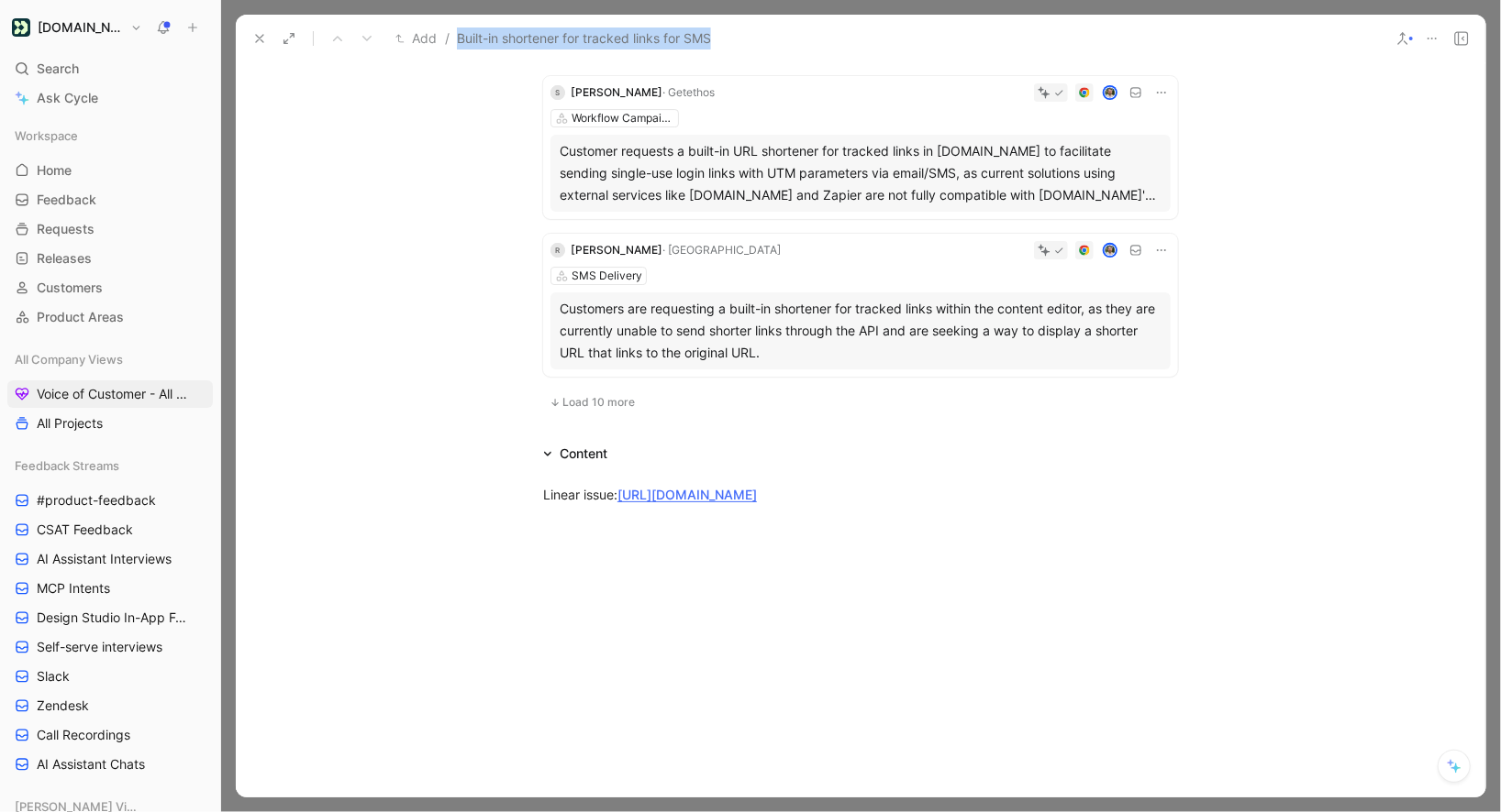
scroll to position [3653, 0]
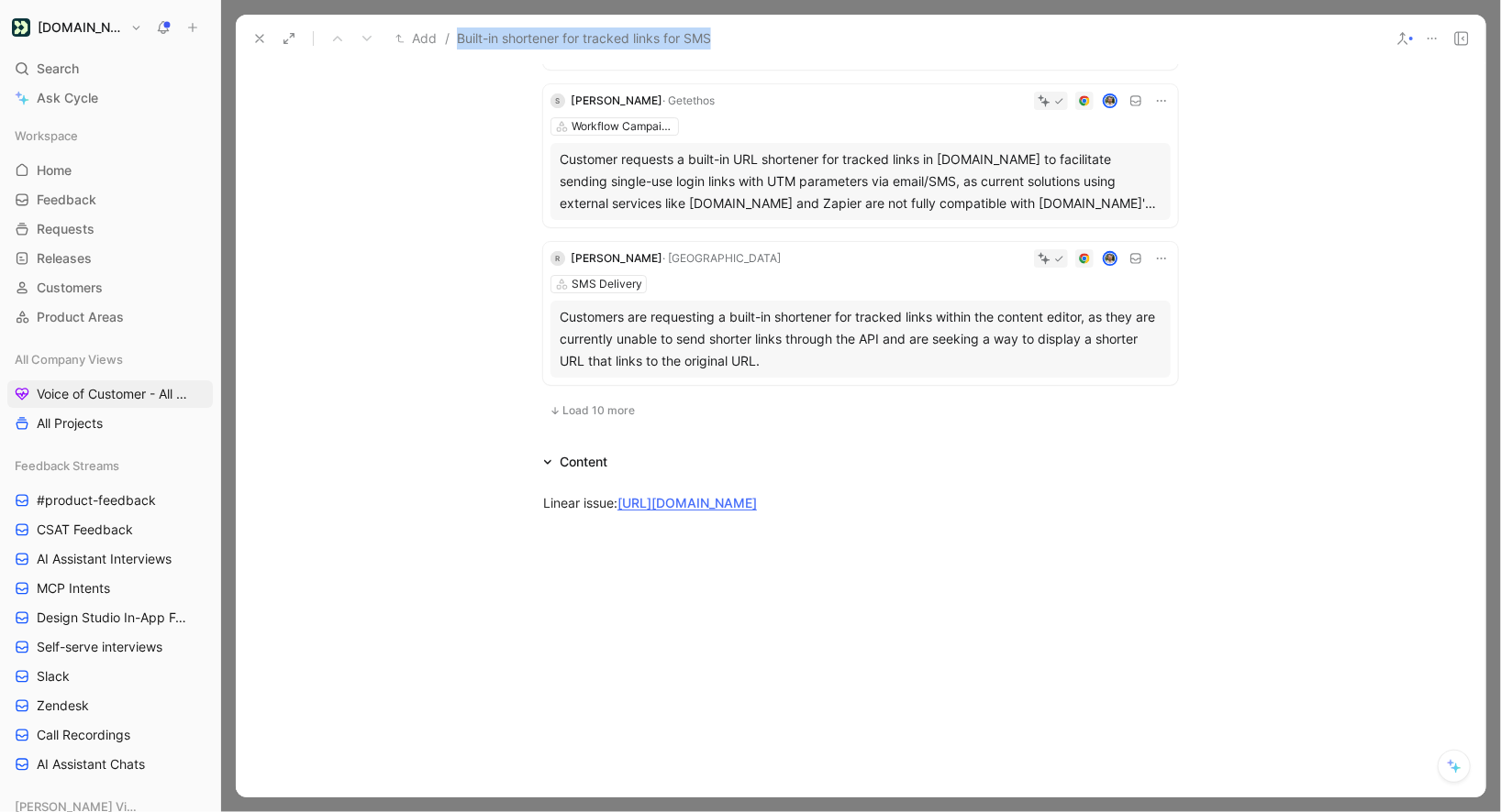
click at [583, 404] on span "Load 10 more" at bounding box center [598, 410] width 73 height 15
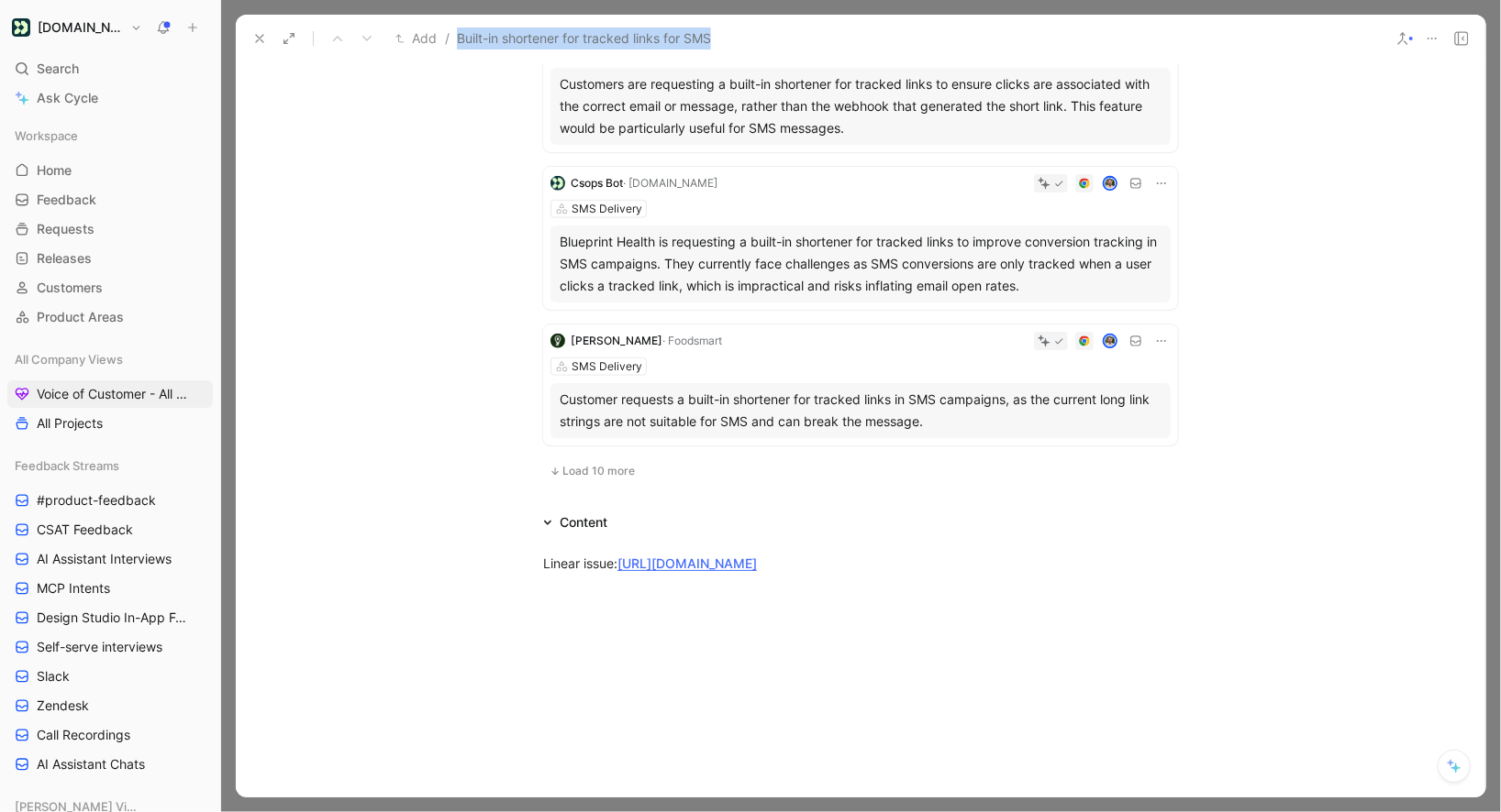
scroll to position [5337, 0]
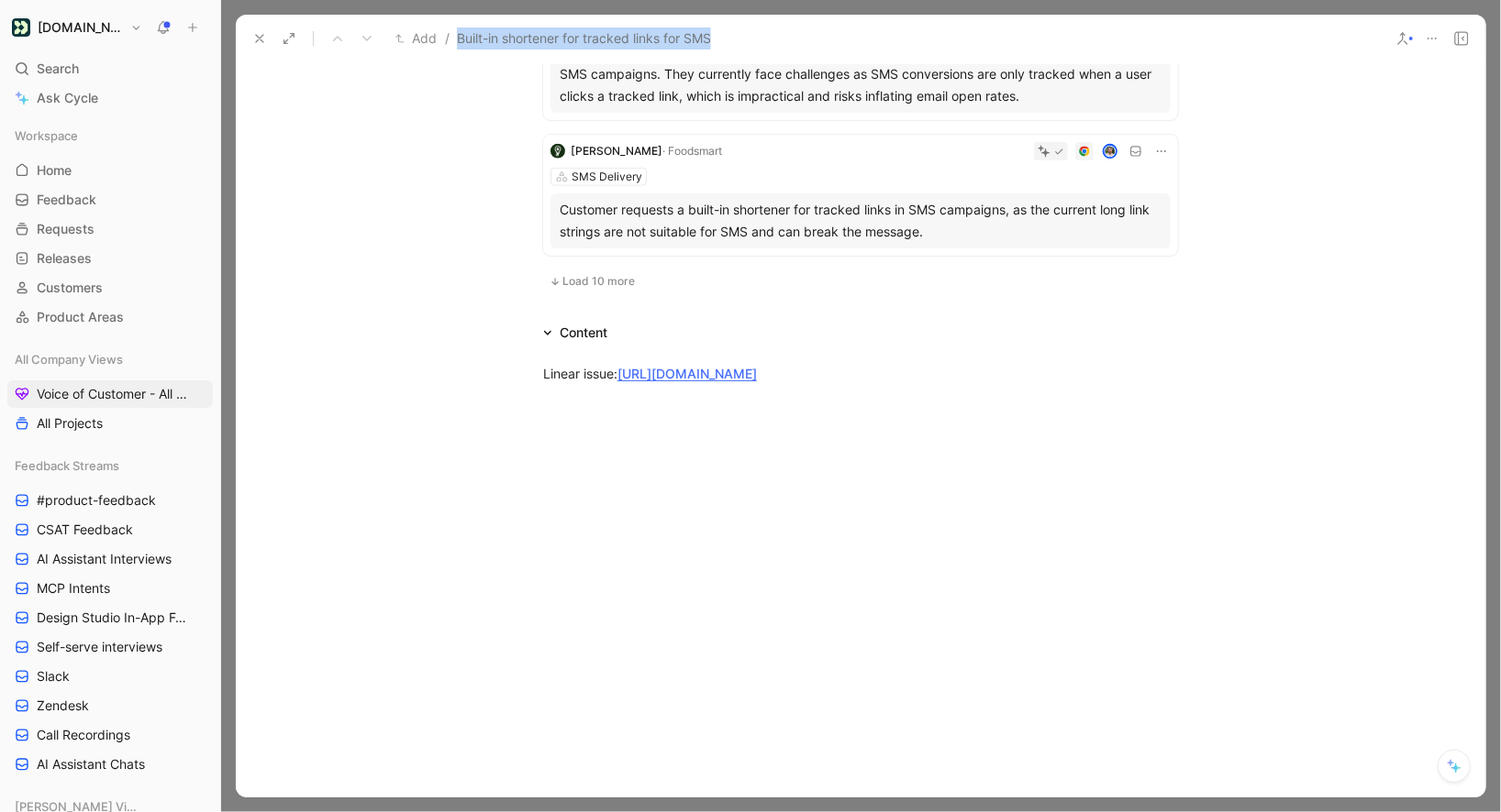
click at [598, 274] on span "Load 10 more" at bounding box center [598, 281] width 73 height 15
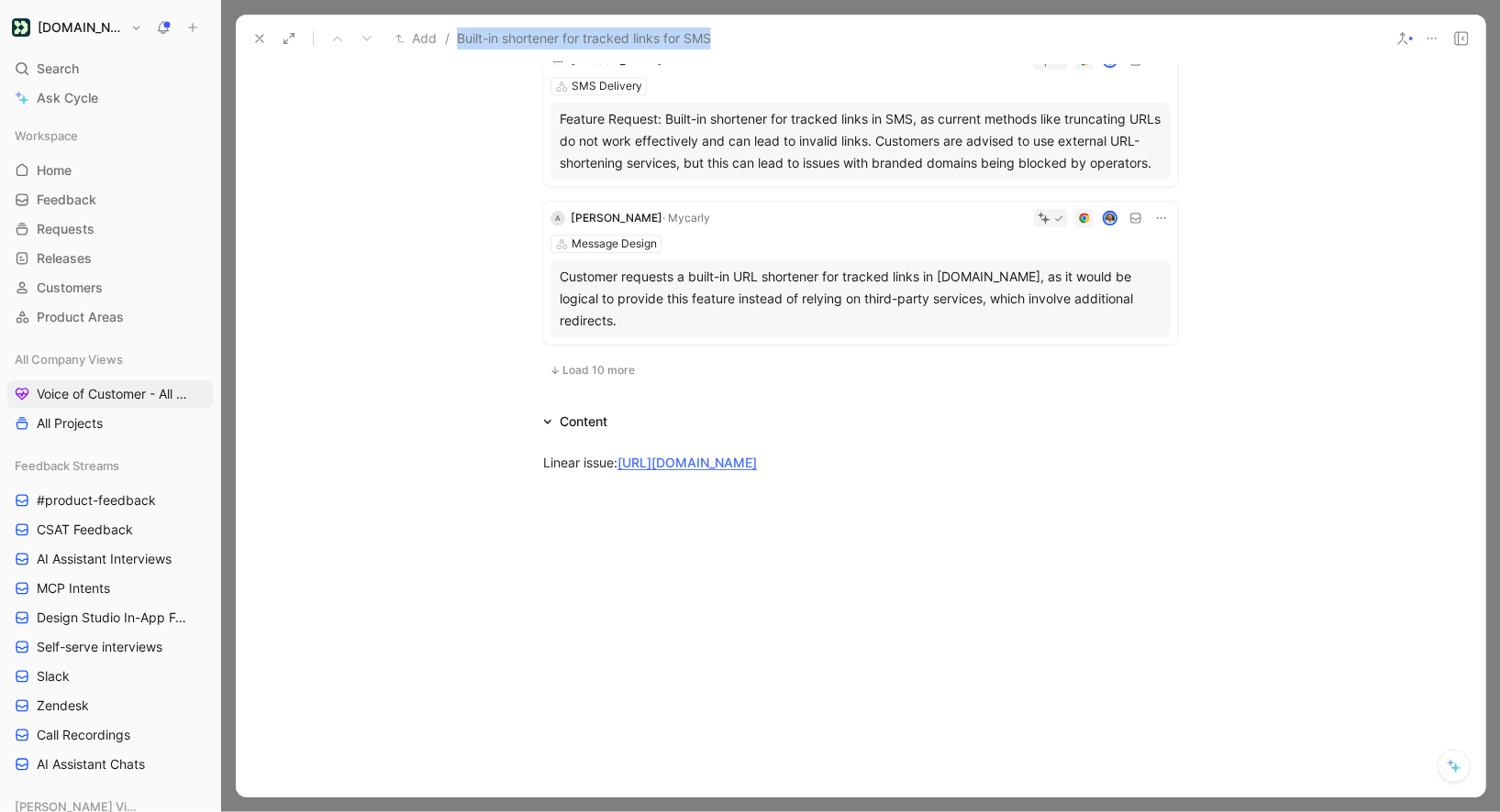
scroll to position [6712, 0]
click at [588, 366] on span "Load 10 more" at bounding box center [598, 373] width 73 height 15
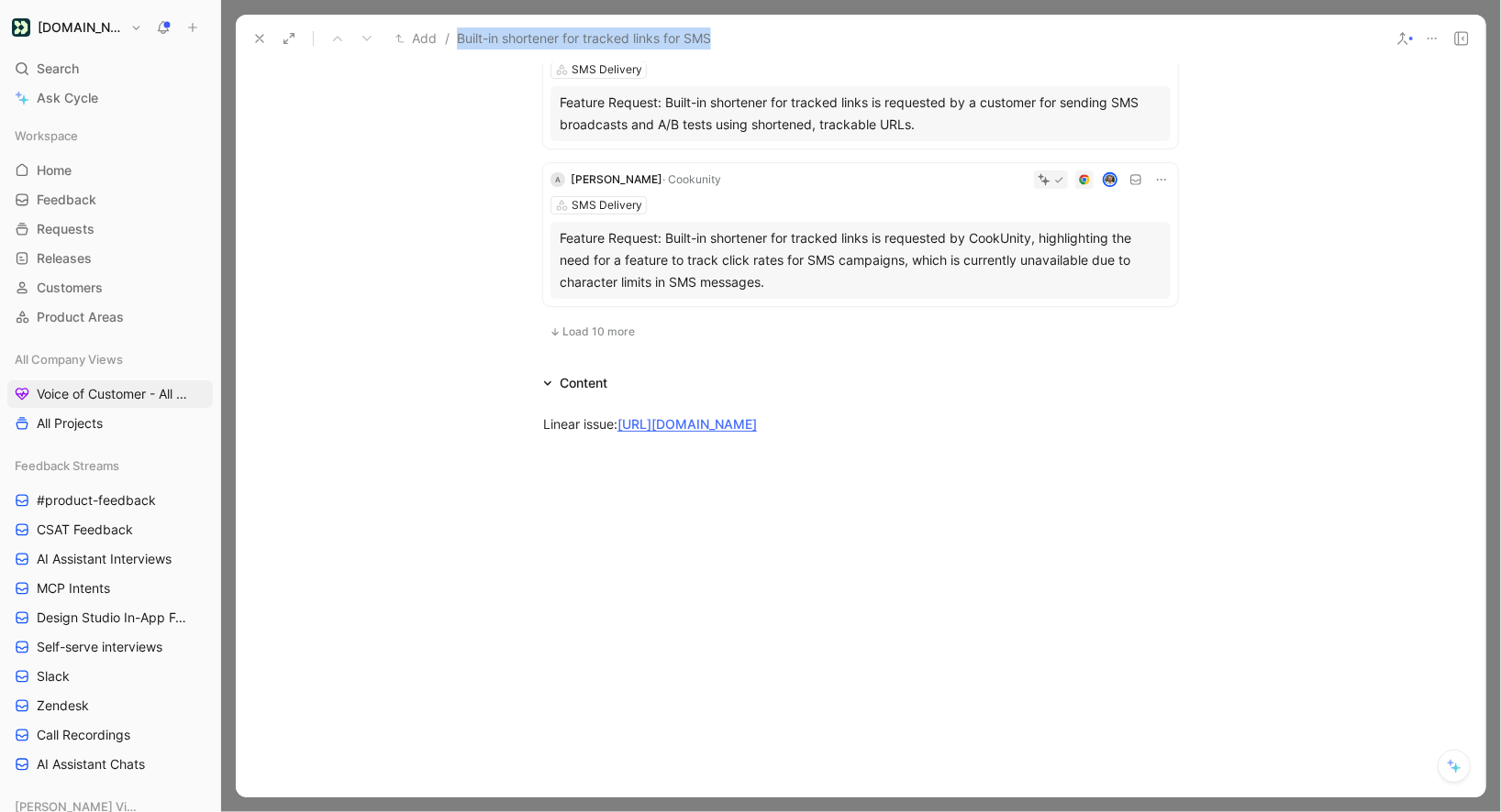
scroll to position [8269, 0]
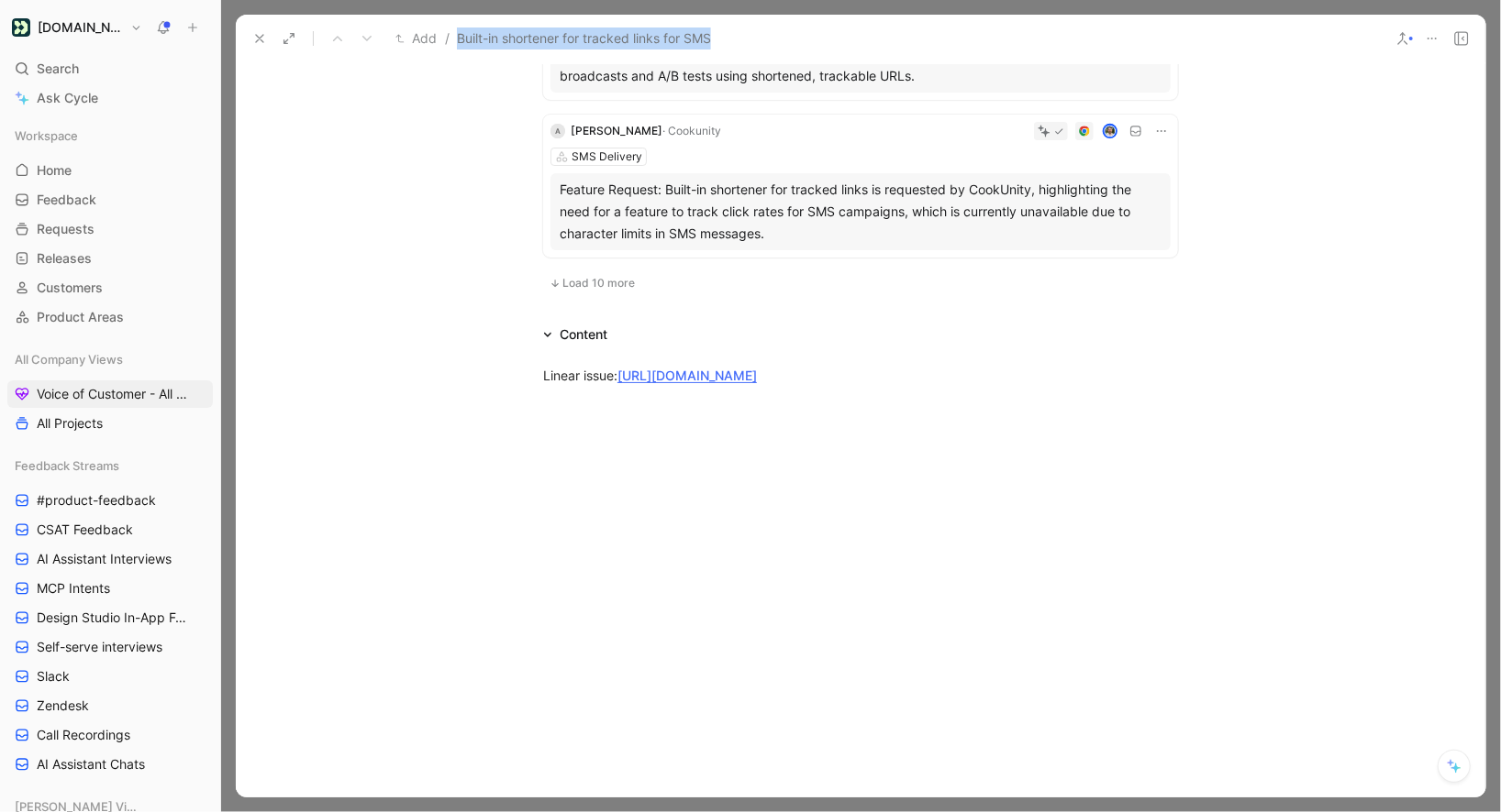
click at [592, 276] on span "Load 10 more" at bounding box center [598, 283] width 73 height 15
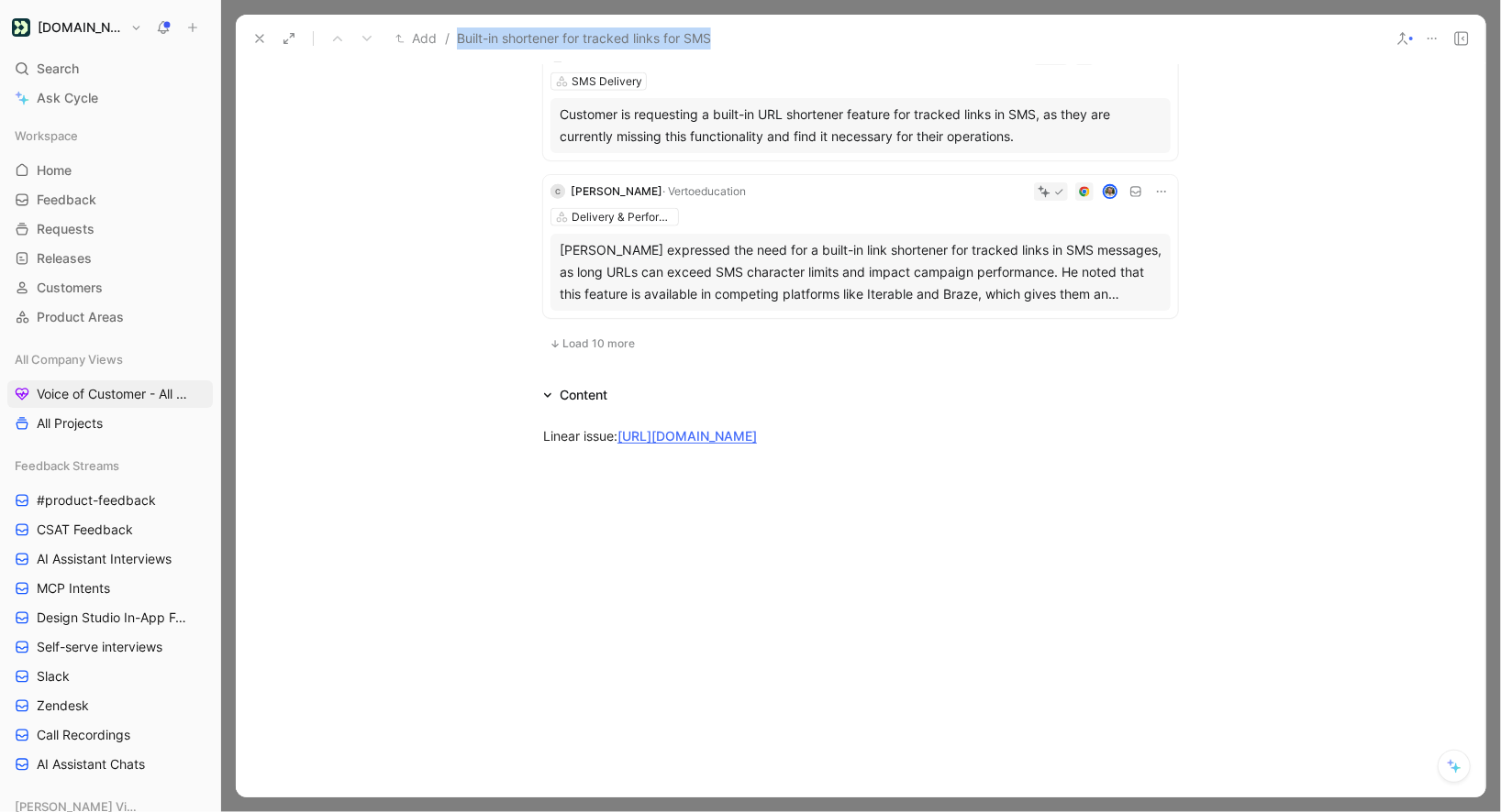
scroll to position [9609, 0]
click at [591, 338] on span "Load 10 more" at bounding box center [598, 345] width 73 height 15
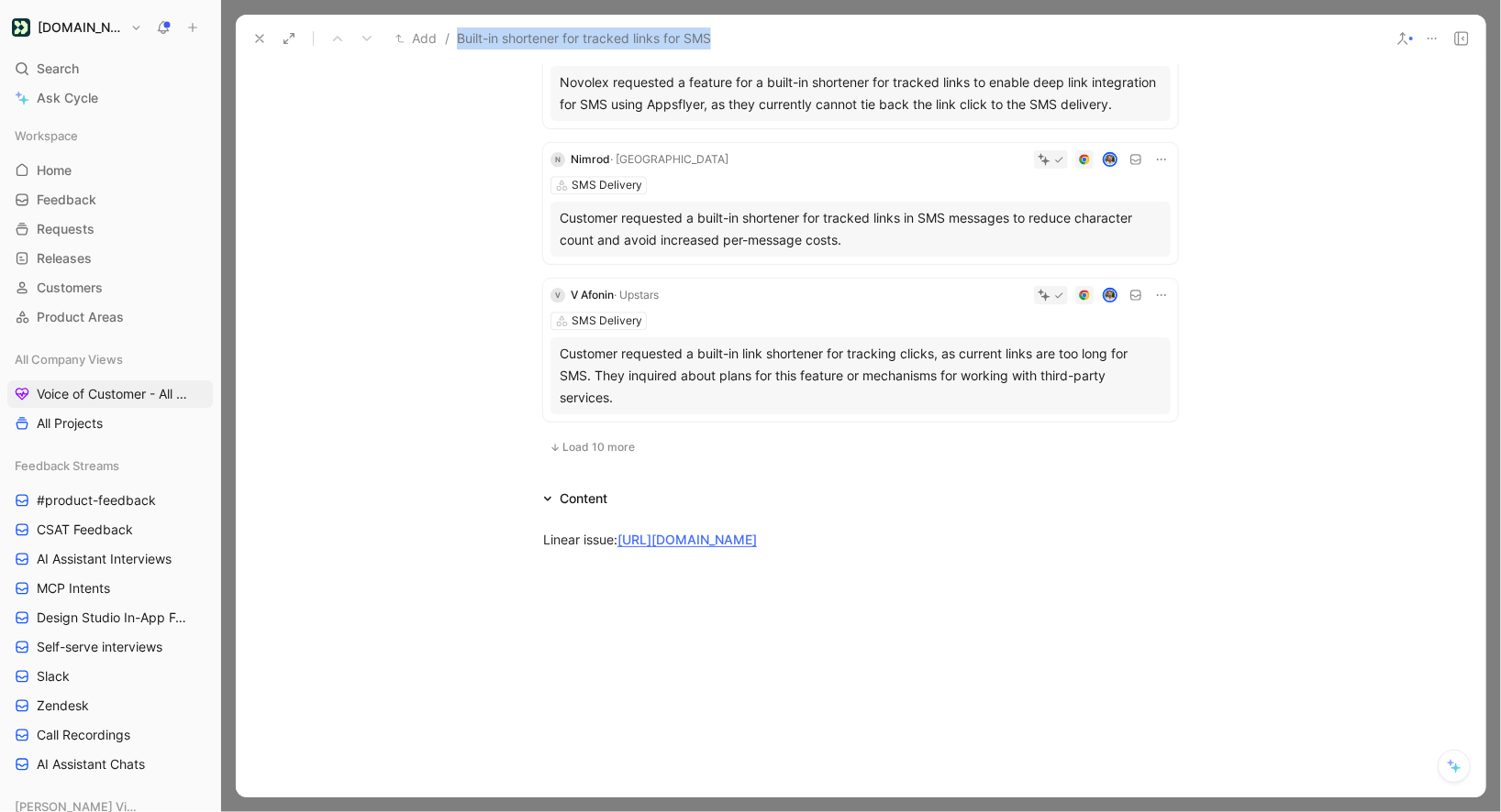
scroll to position [10960, 0]
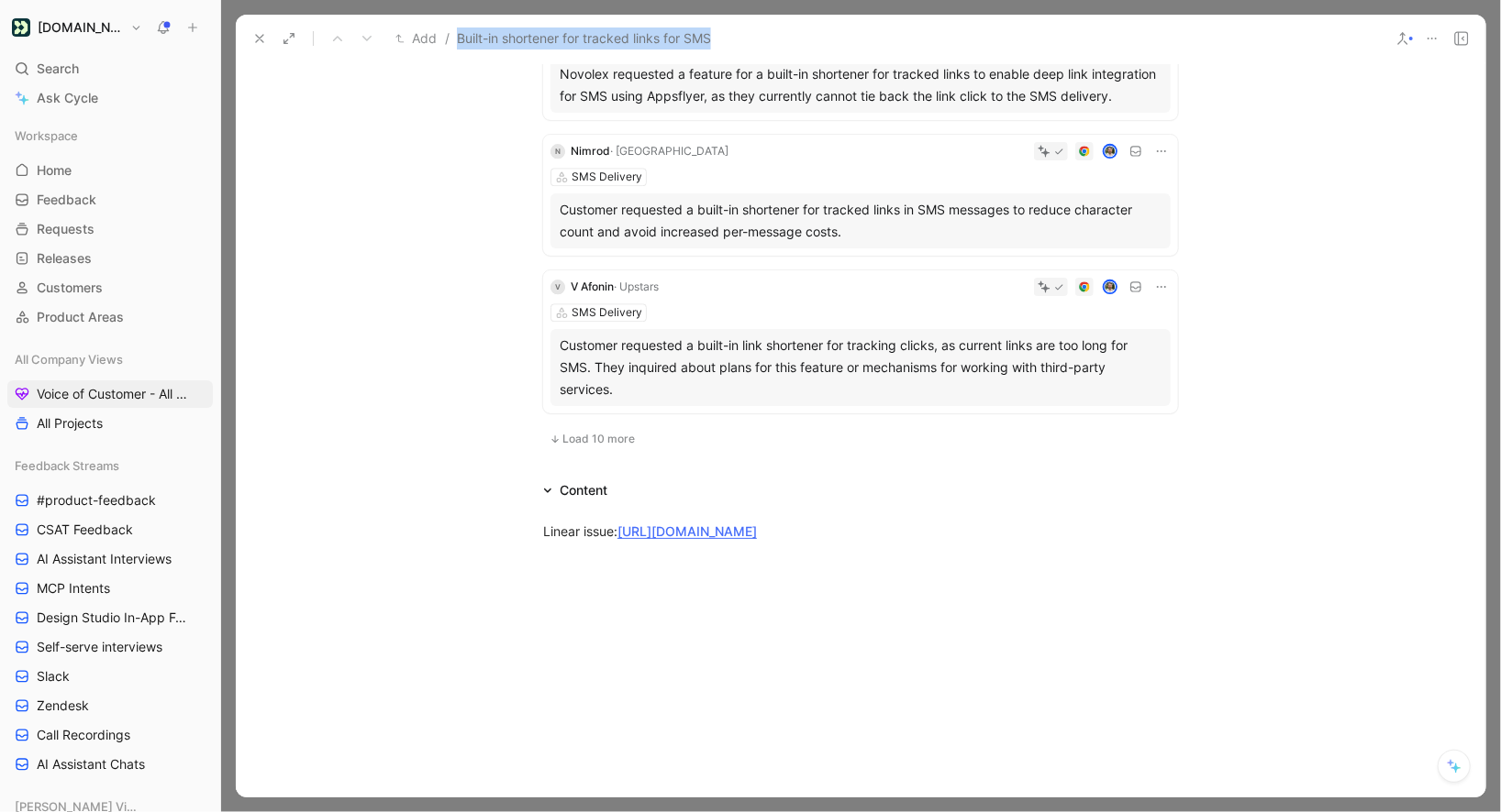
click at [586, 428] on button "Load 10 more" at bounding box center [592, 438] width 98 height 22
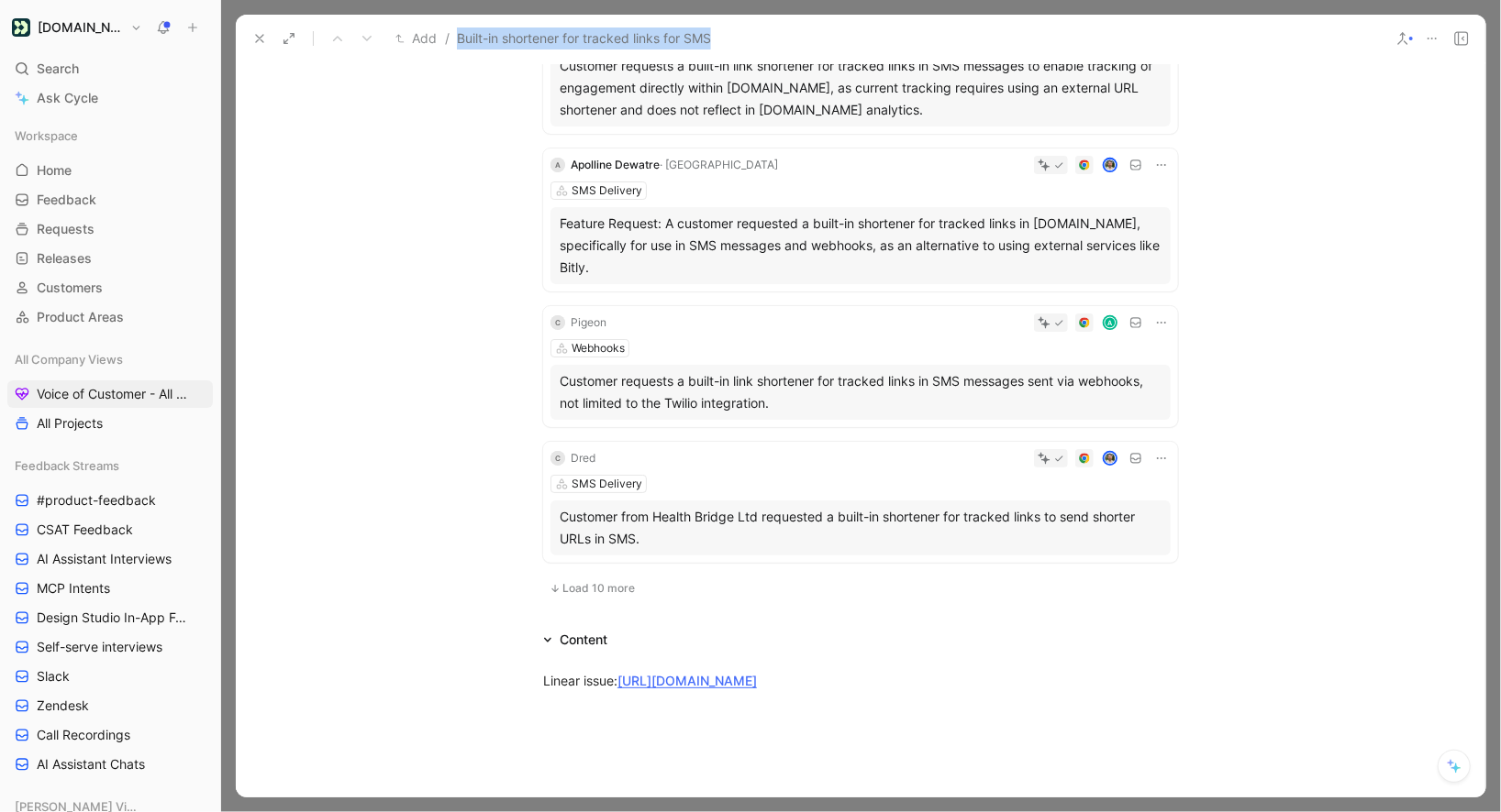
scroll to position [12582, 0]
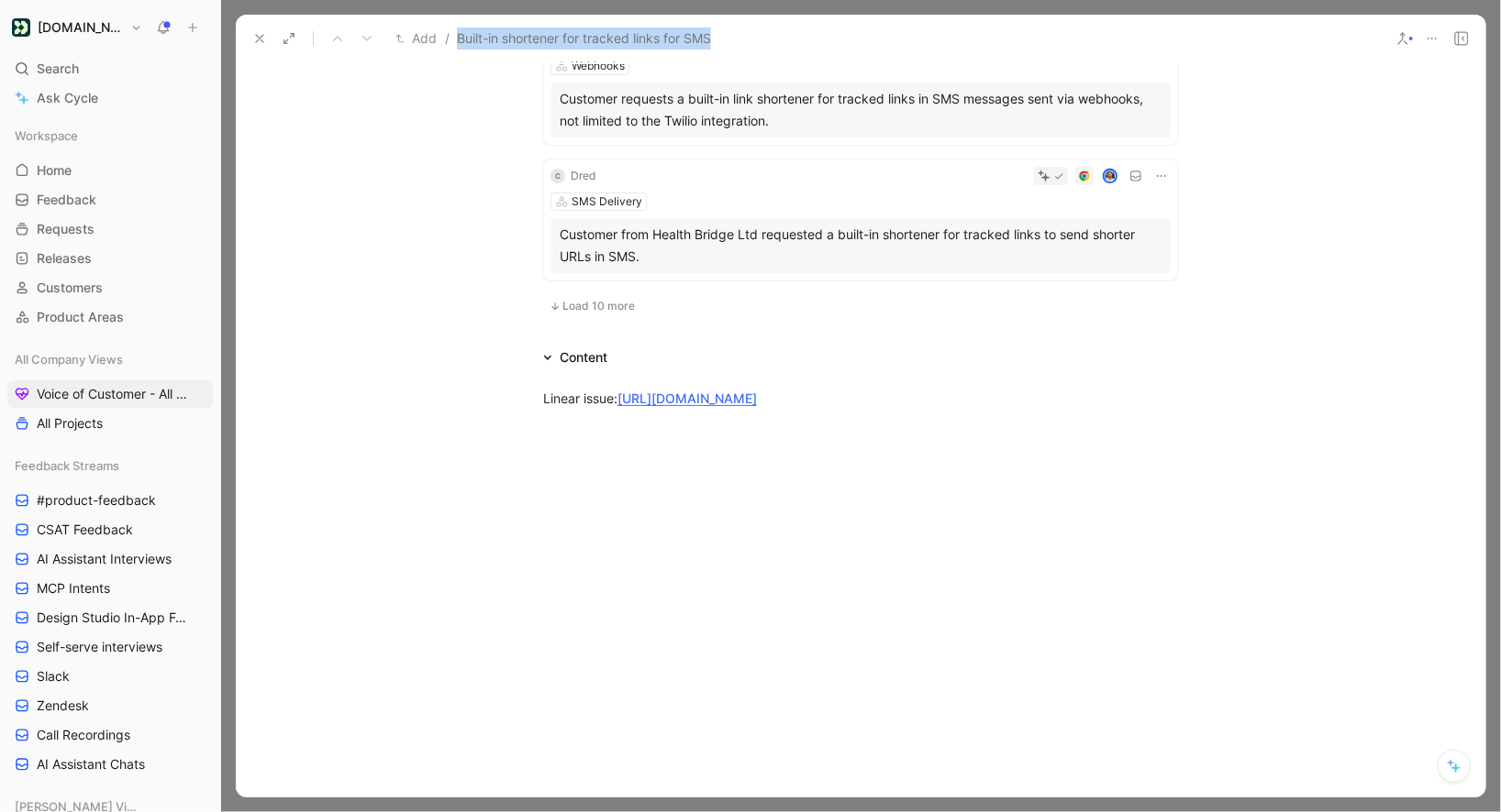
click at [594, 299] on span "Load 10 more" at bounding box center [598, 306] width 73 height 15
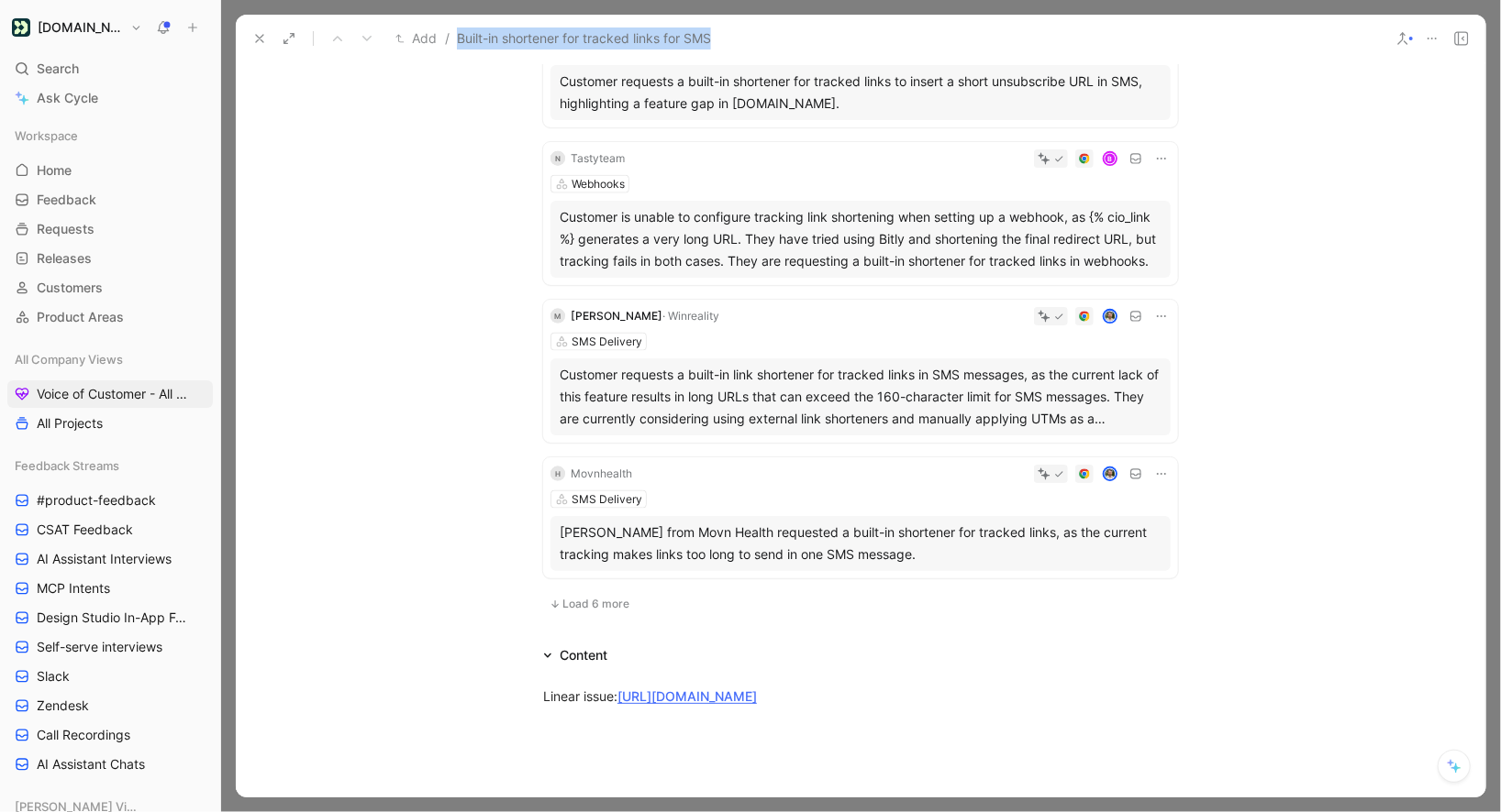
scroll to position [13841, 0]
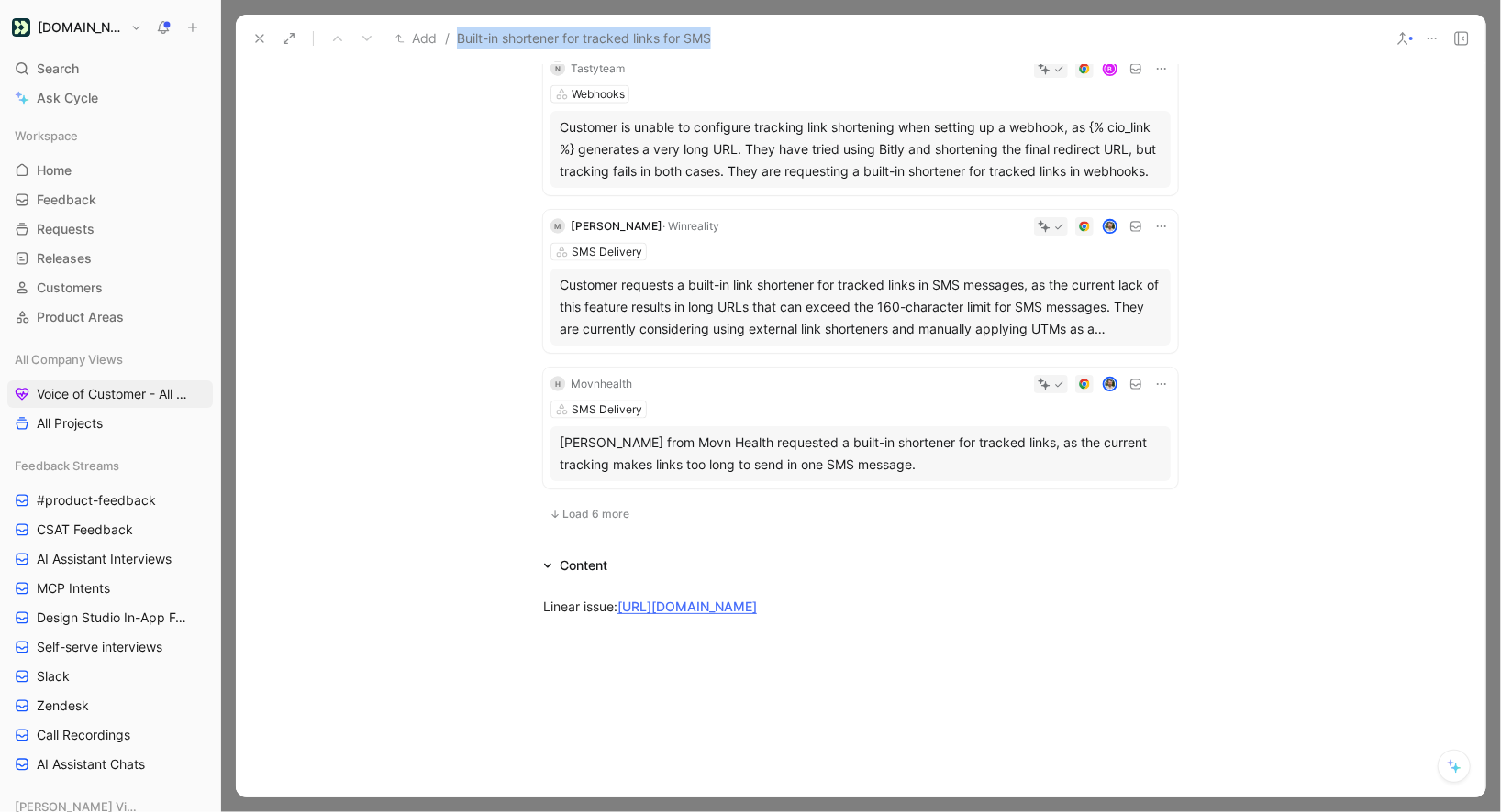
click at [584, 507] on span "Load 6 more" at bounding box center [596, 514] width 67 height 15
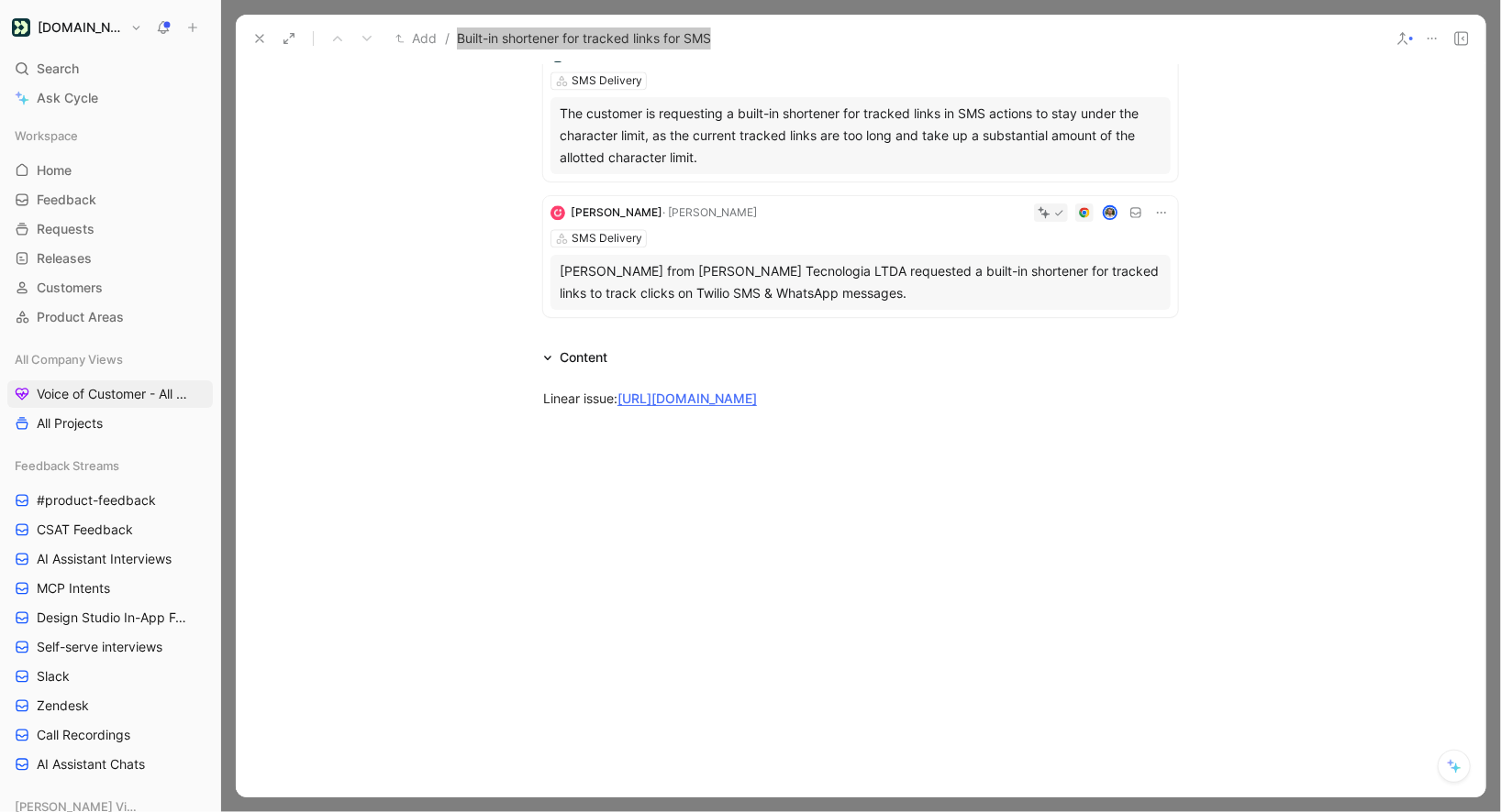
scroll to position [2331, 0]
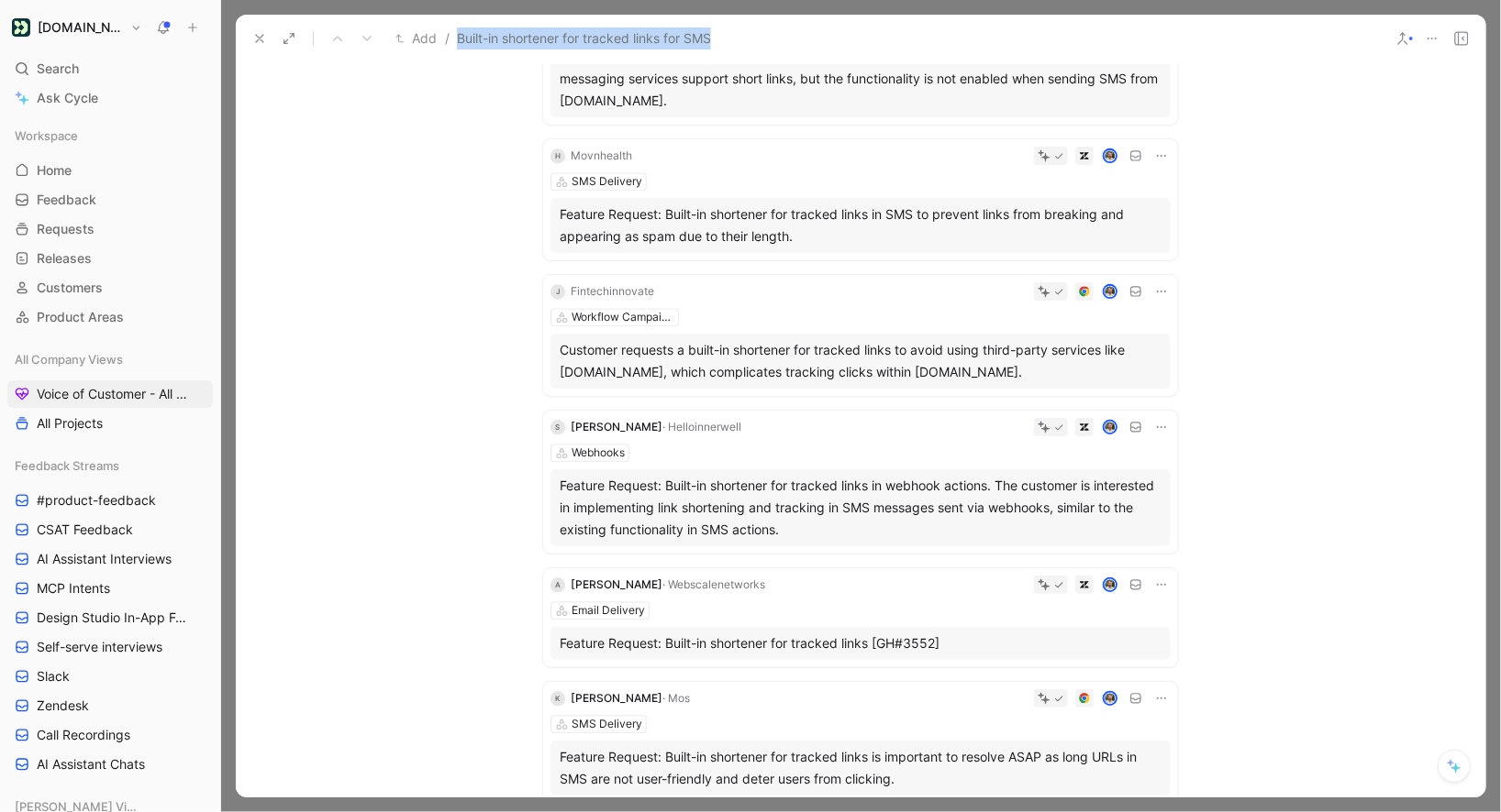
click at [1157, 420] on icon at bounding box center [1161, 427] width 15 height 15
click at [1101, 463] on span "Change request" at bounding box center [1114, 466] width 96 height 15
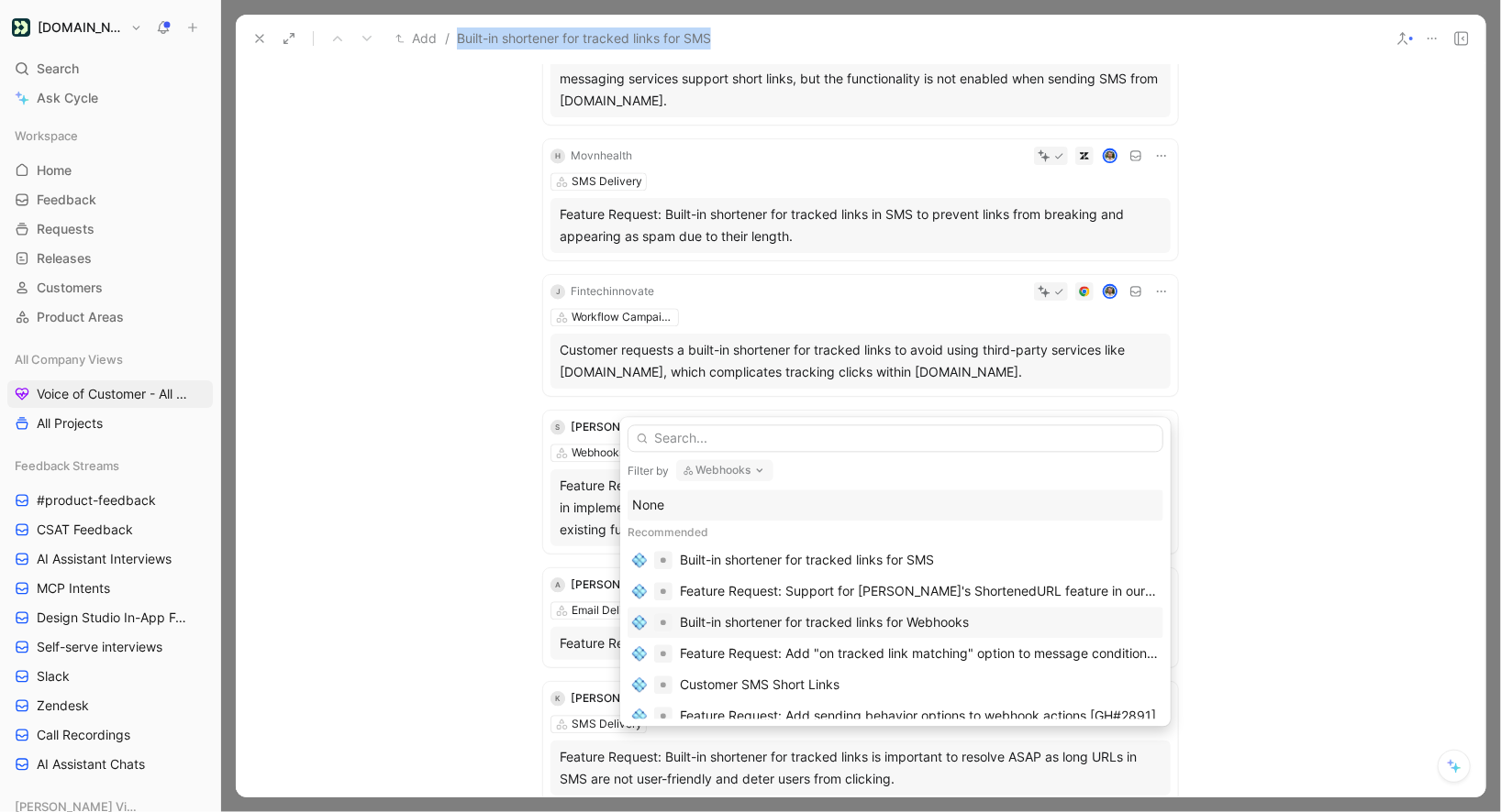
click at [812, 628] on div "Built-in shortener for tracked links for Webhooks" at bounding box center [824, 622] width 289 height 22
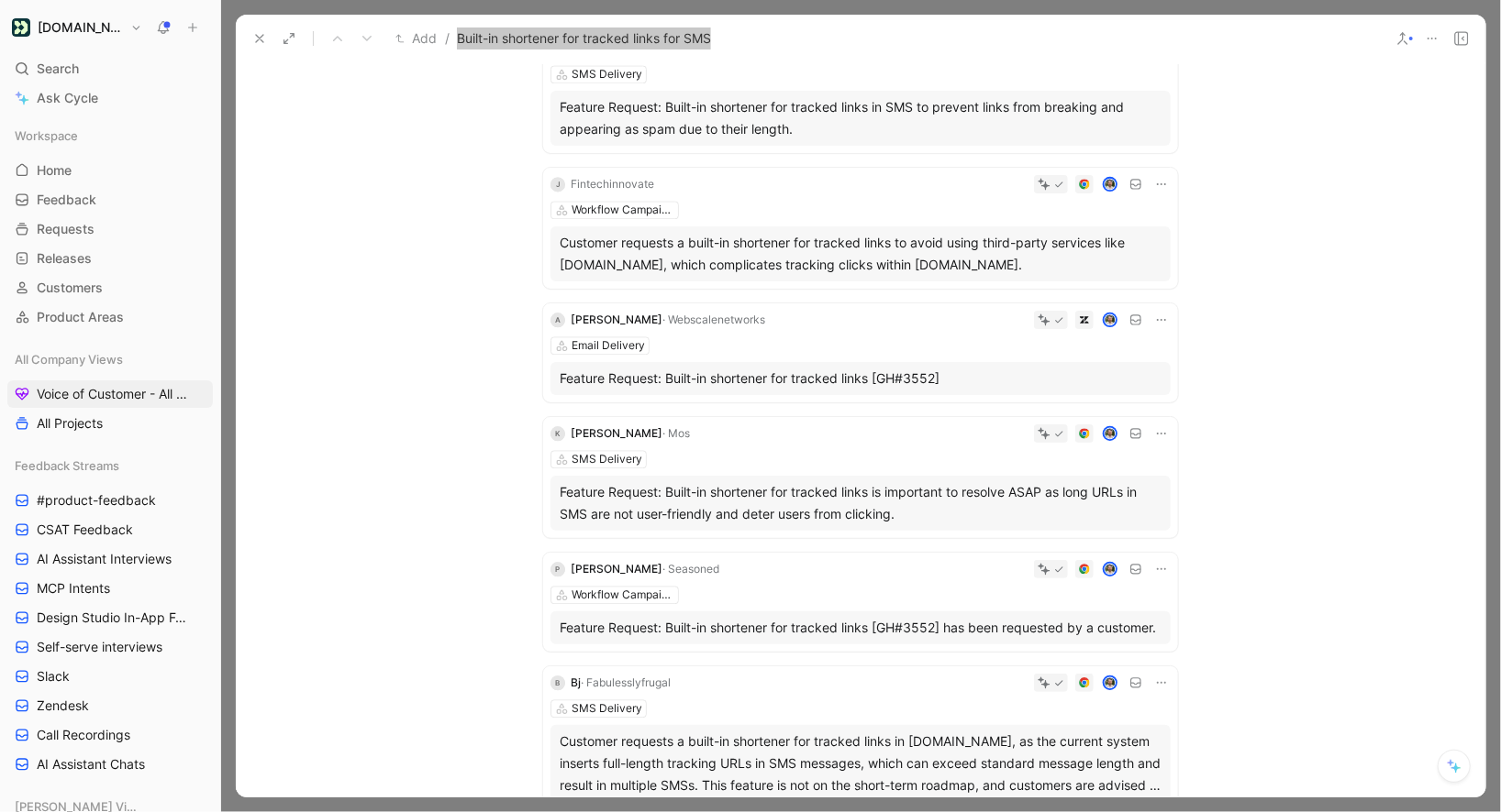
scroll to position [3483, 0]
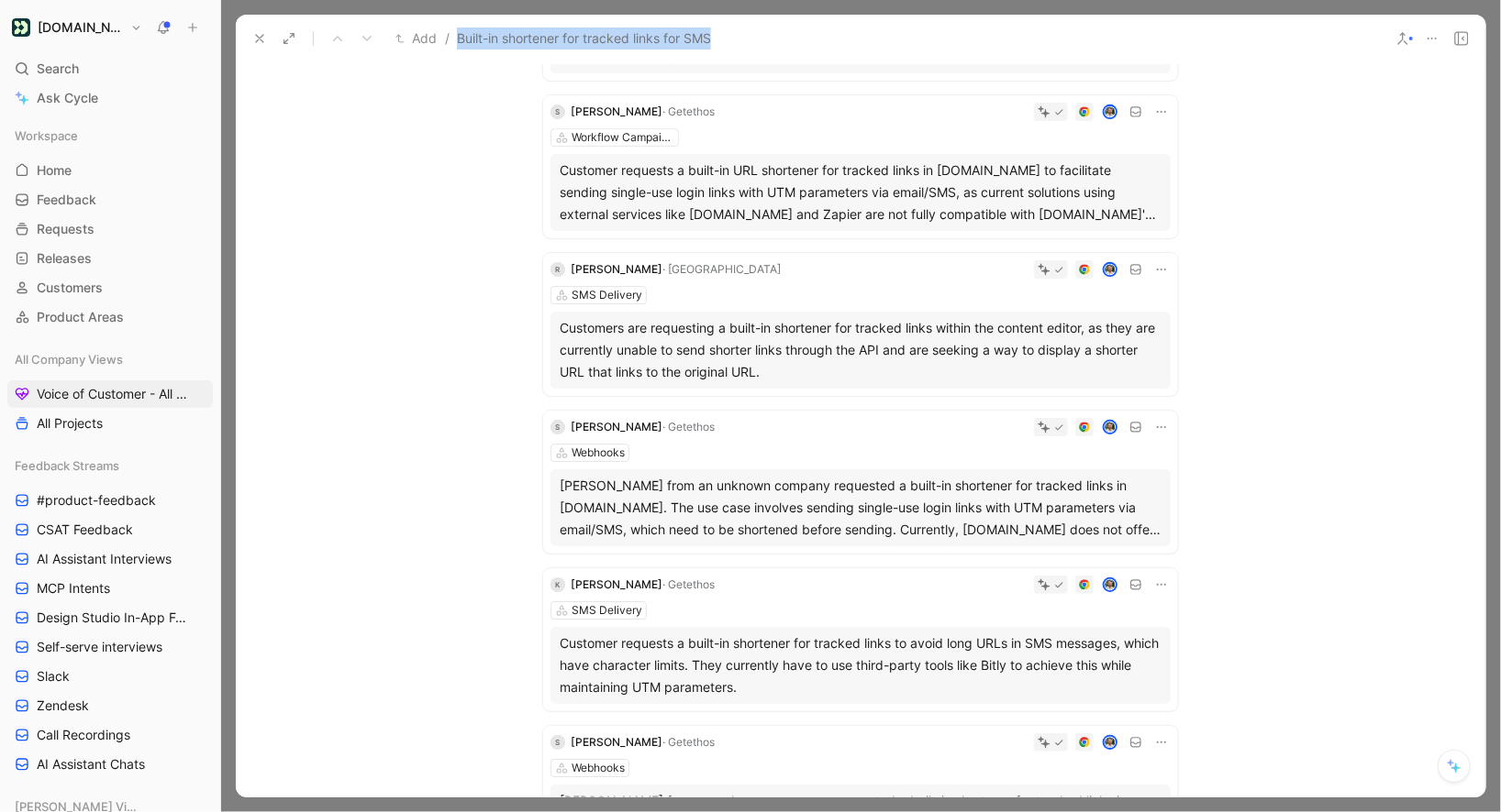
click at [617, 418] on div "S Stephen · Getethos Webhooks Stephen Kelly from an unknown company requested a…" at bounding box center [861, 482] width 635 height 143
click at [598, 444] on div "Webhooks" at bounding box center [597, 453] width 53 height 18
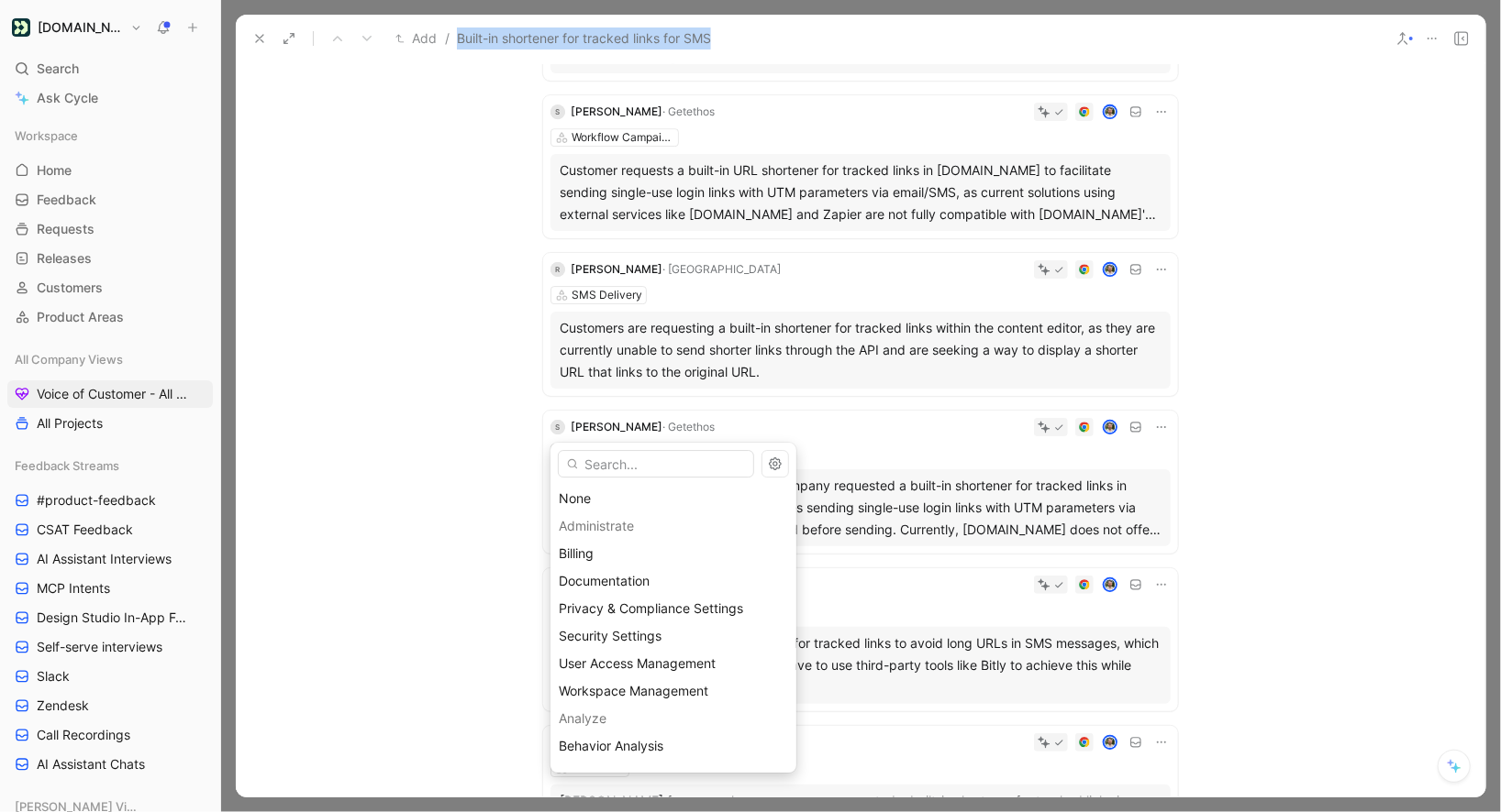
click at [591, 466] on input "text" at bounding box center [656, 464] width 197 height 27
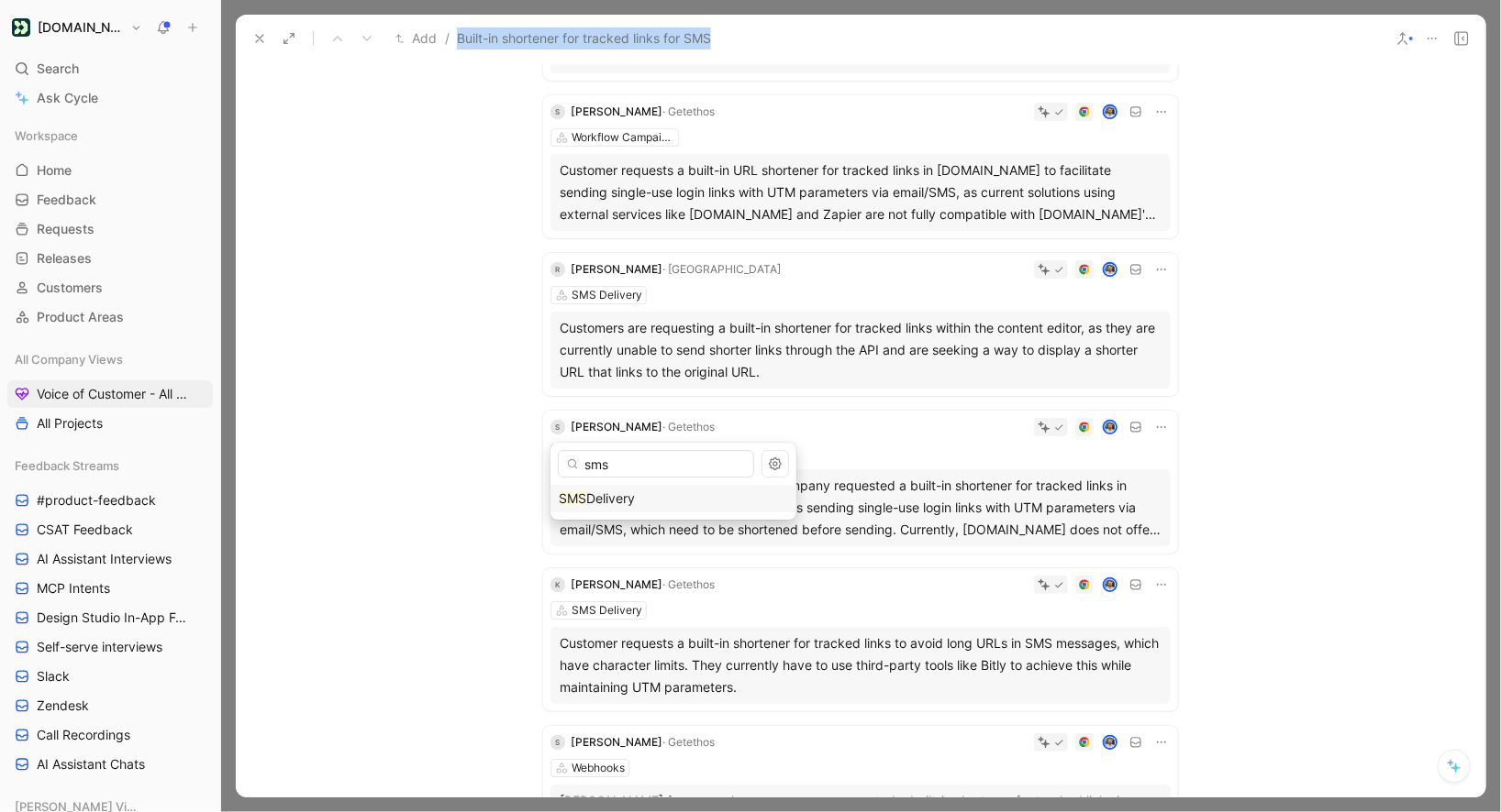
type input "sms"
click at [610, 491] on span "Delivery" at bounding box center [610, 498] width 48 height 15
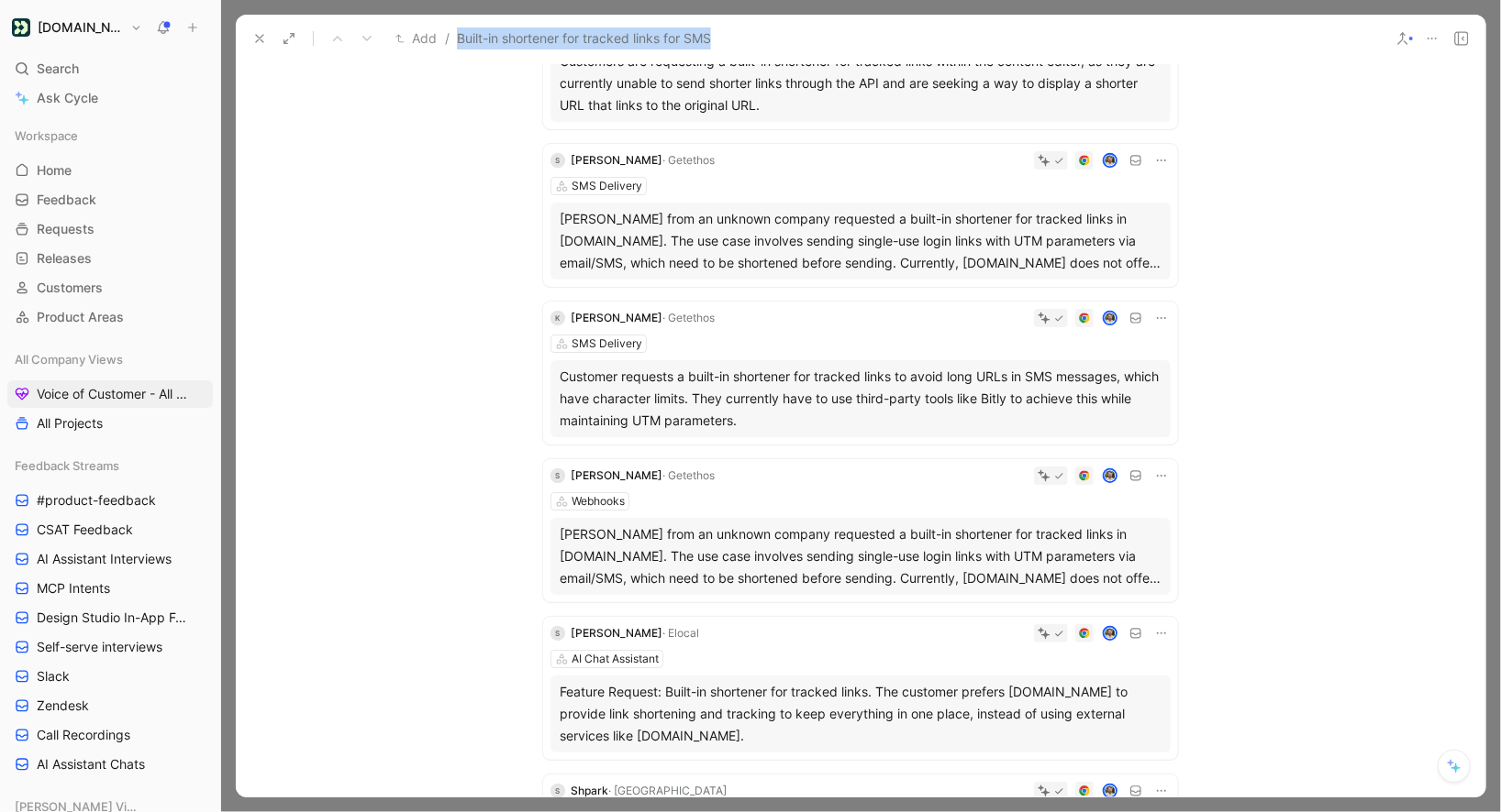
scroll to position [3814, 0]
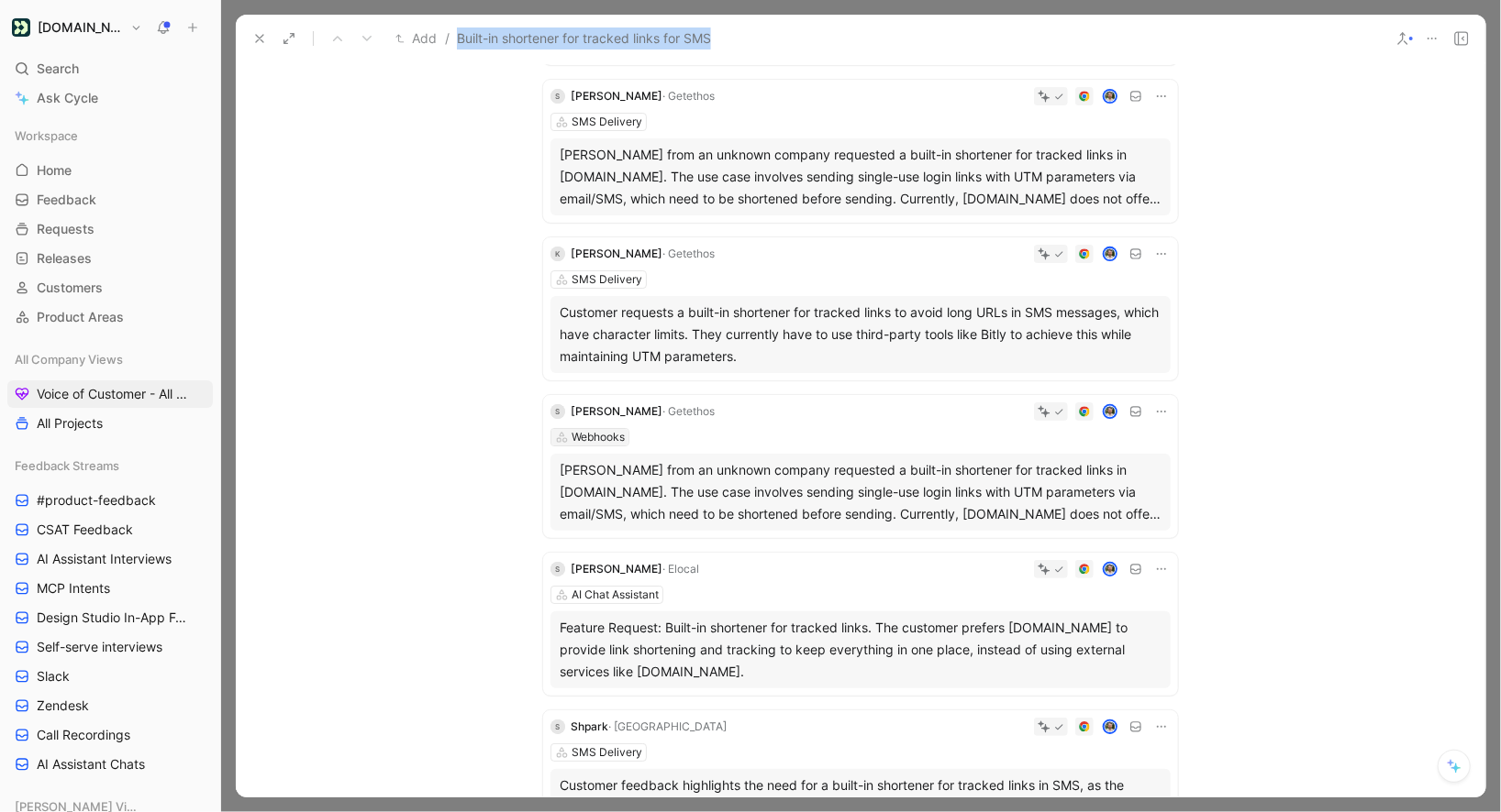
click at [608, 428] on div "Webhooks" at bounding box center [597, 436] width 53 height 18
type input "sms"
click at [615, 485] on span "Delivery" at bounding box center [610, 482] width 48 height 15
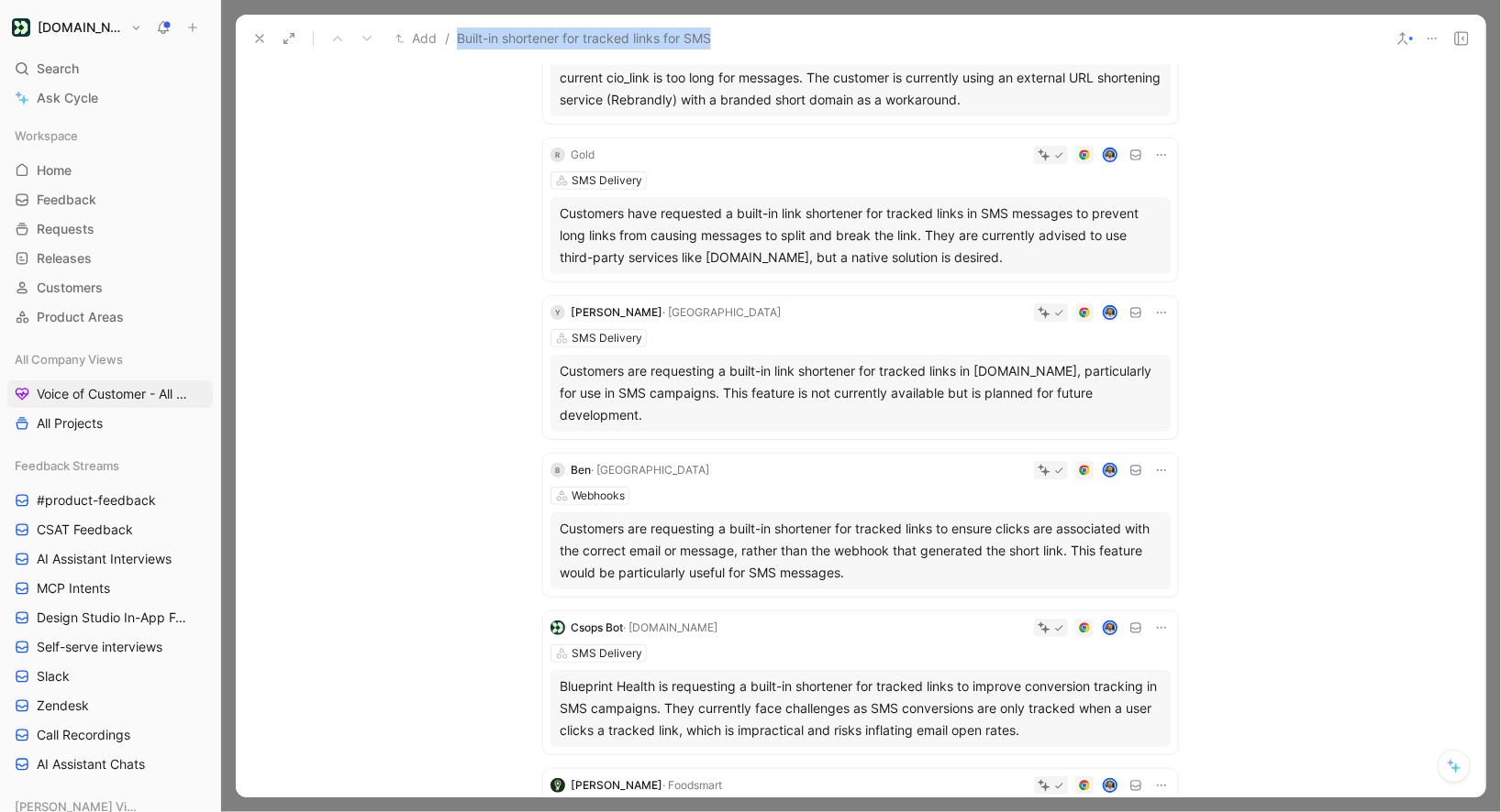
scroll to position [4547, 0]
click at [1164, 462] on icon at bounding box center [1161, 468] width 15 height 15
click at [619, 485] on div "Webhooks" at bounding box center [597, 494] width 53 height 18
type input "sms"
click at [626, 436] on span "Delivery" at bounding box center [610, 436] width 48 height 15
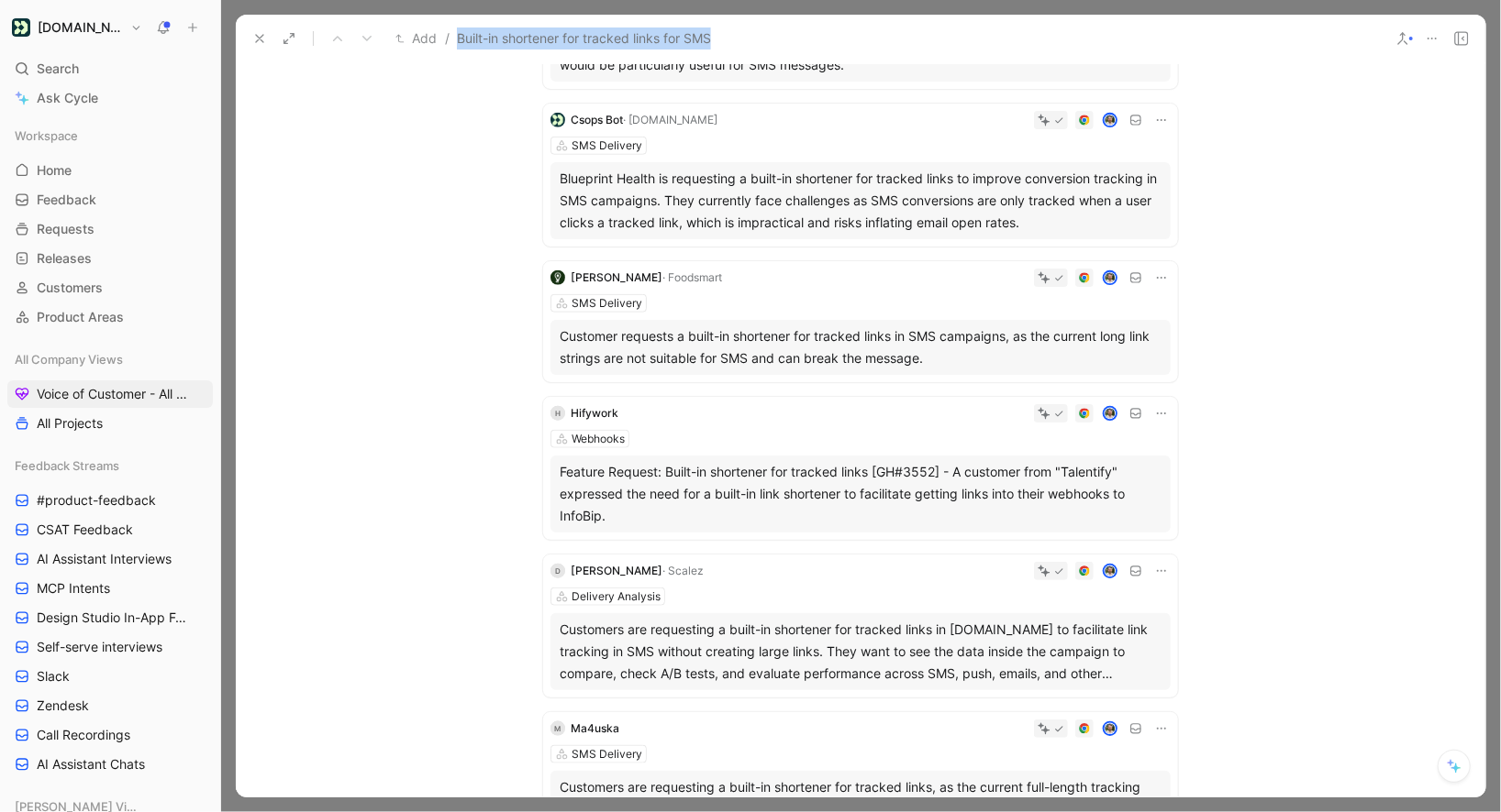
scroll to position [5057, 0]
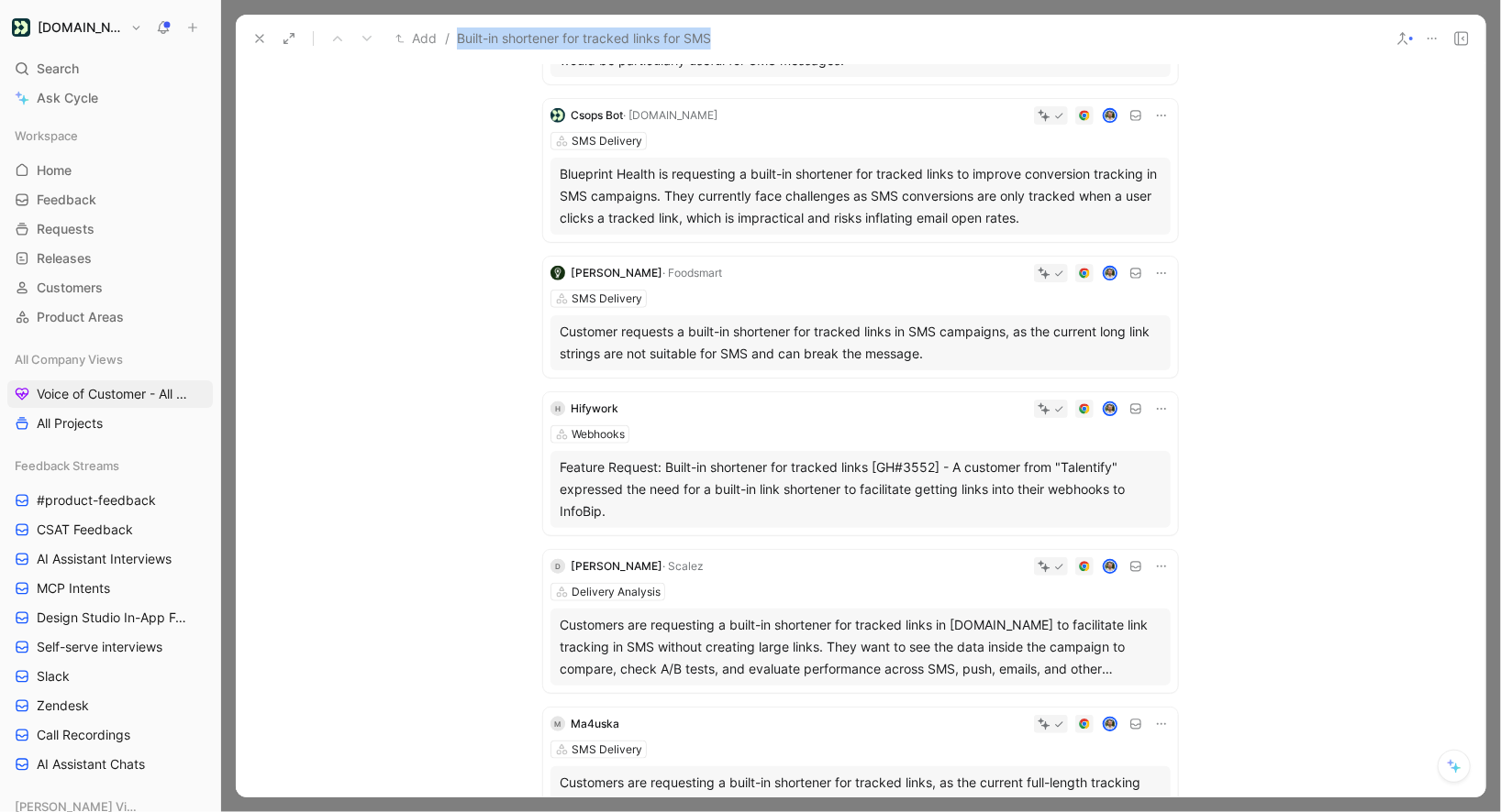
click at [1163, 402] on icon at bounding box center [1161, 408] width 15 height 15
click at [1094, 451] on span "Change request" at bounding box center [1114, 447] width 96 height 15
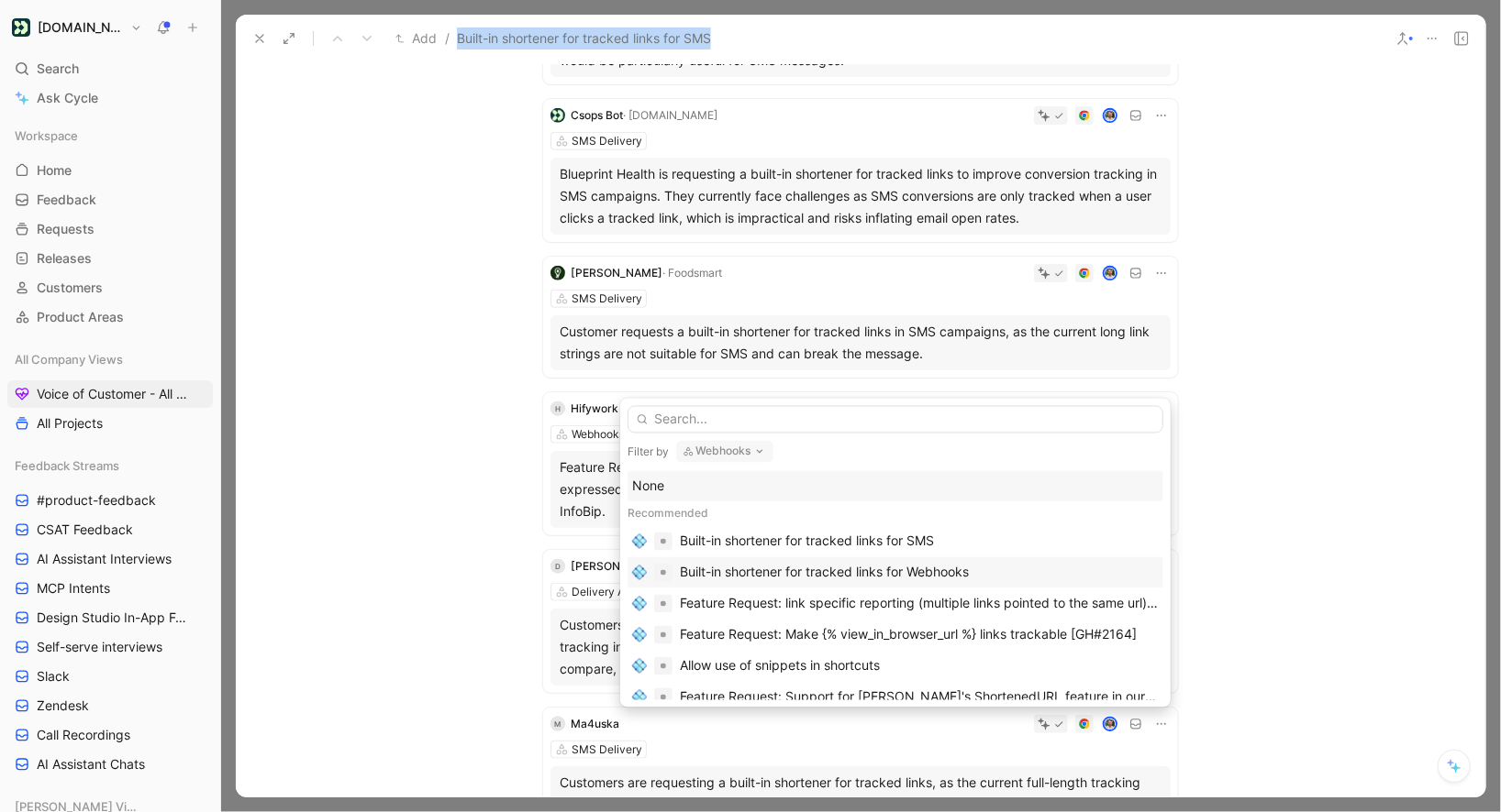
click at [882, 575] on div "Built-in shortener for tracked links for Webhooks" at bounding box center [824, 573] width 289 height 22
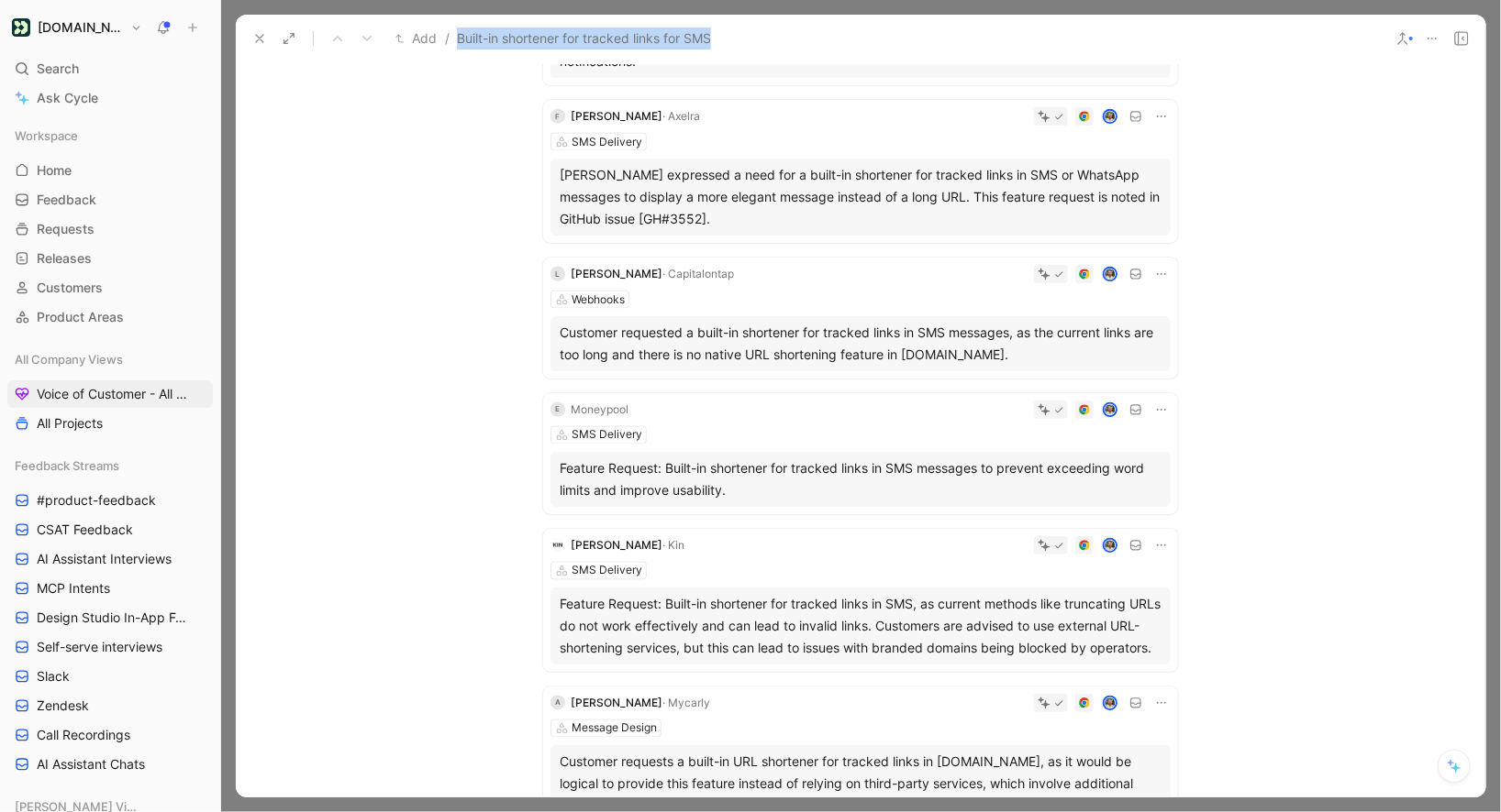
scroll to position [5964, 0]
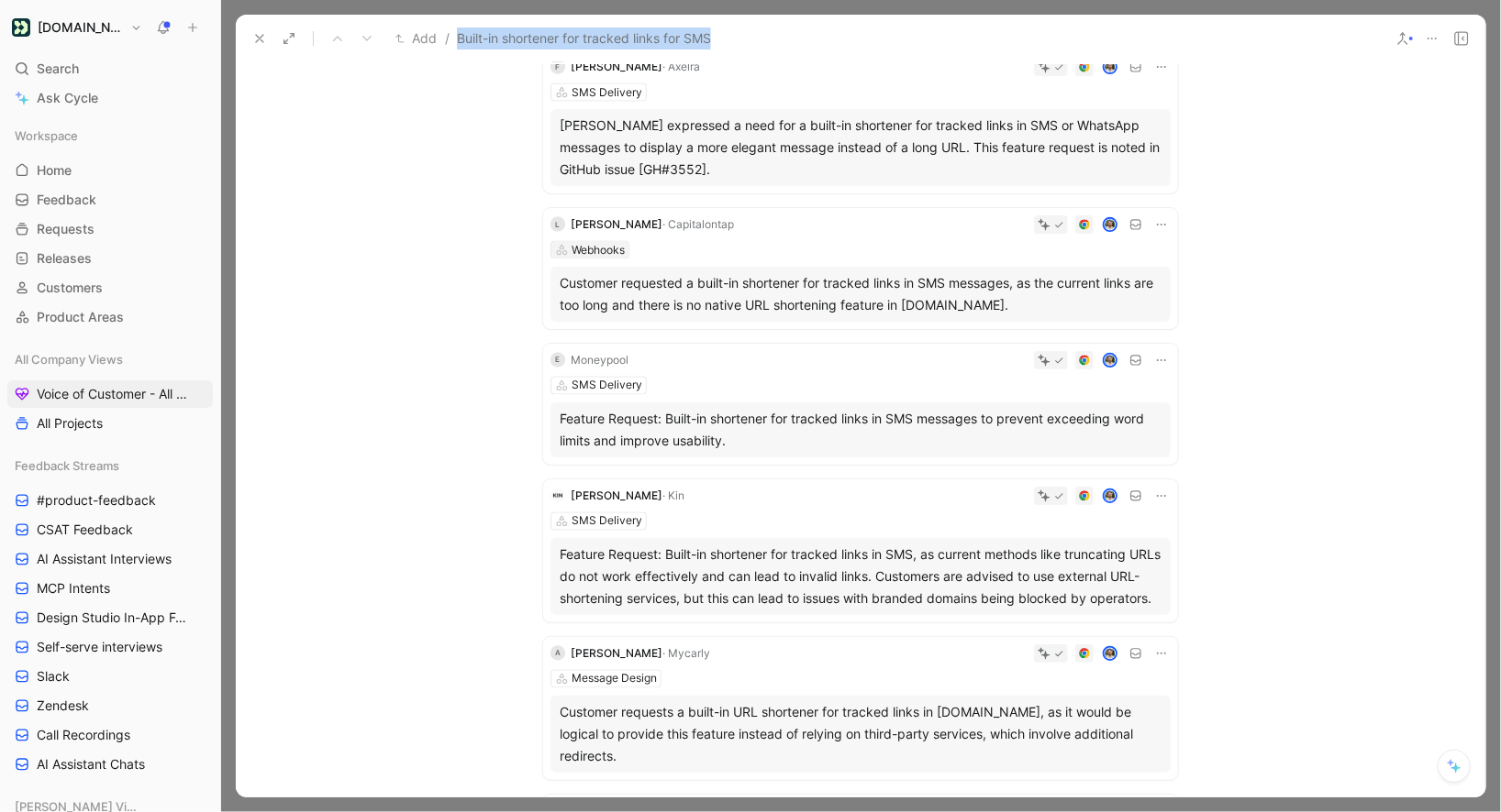
click at [606, 241] on div "Webhooks" at bounding box center [597, 250] width 53 height 18
type input "sms"
click at [623, 296] on span "Delivery" at bounding box center [610, 295] width 48 height 15
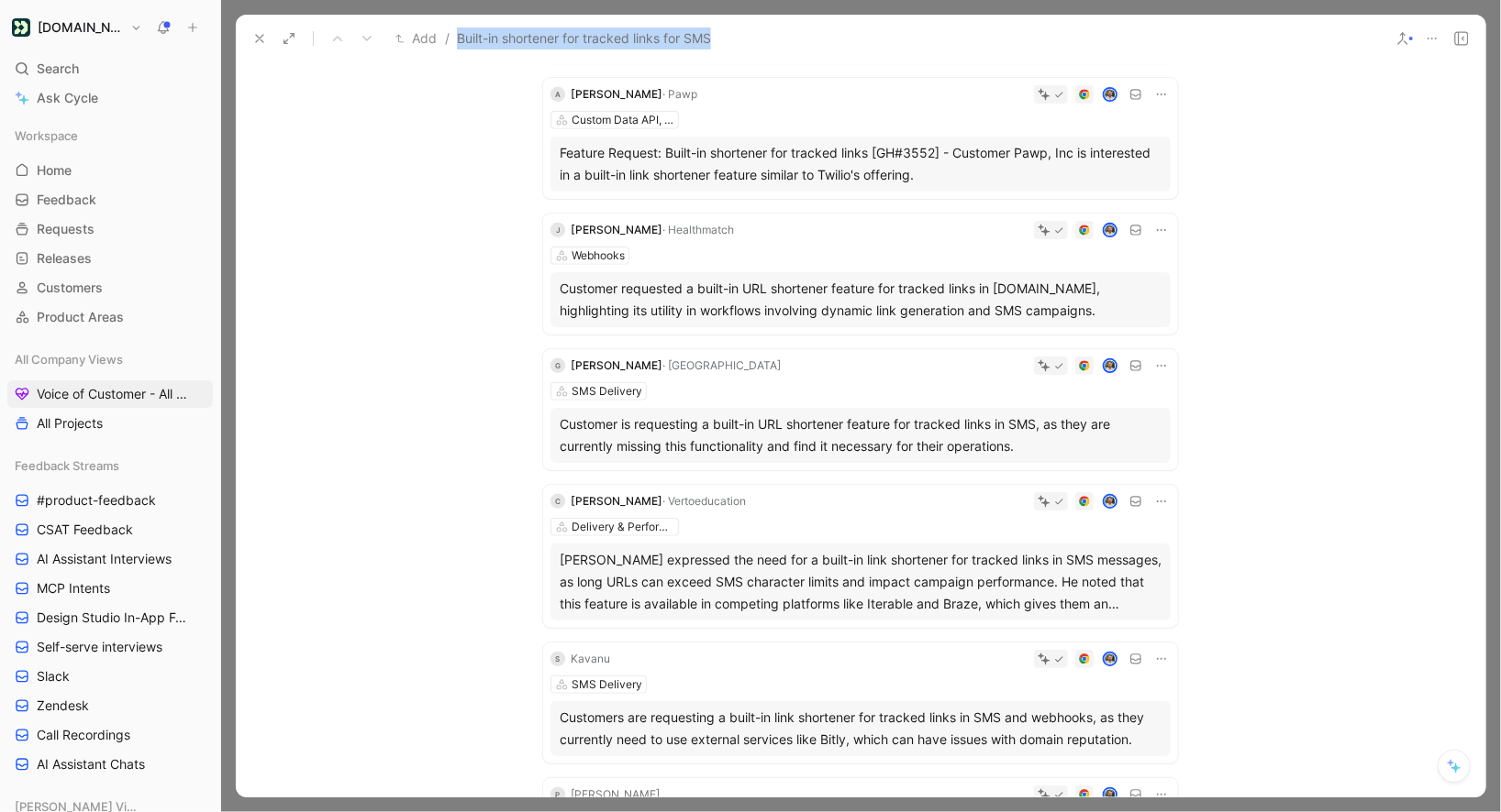
scroll to position [8999, 0]
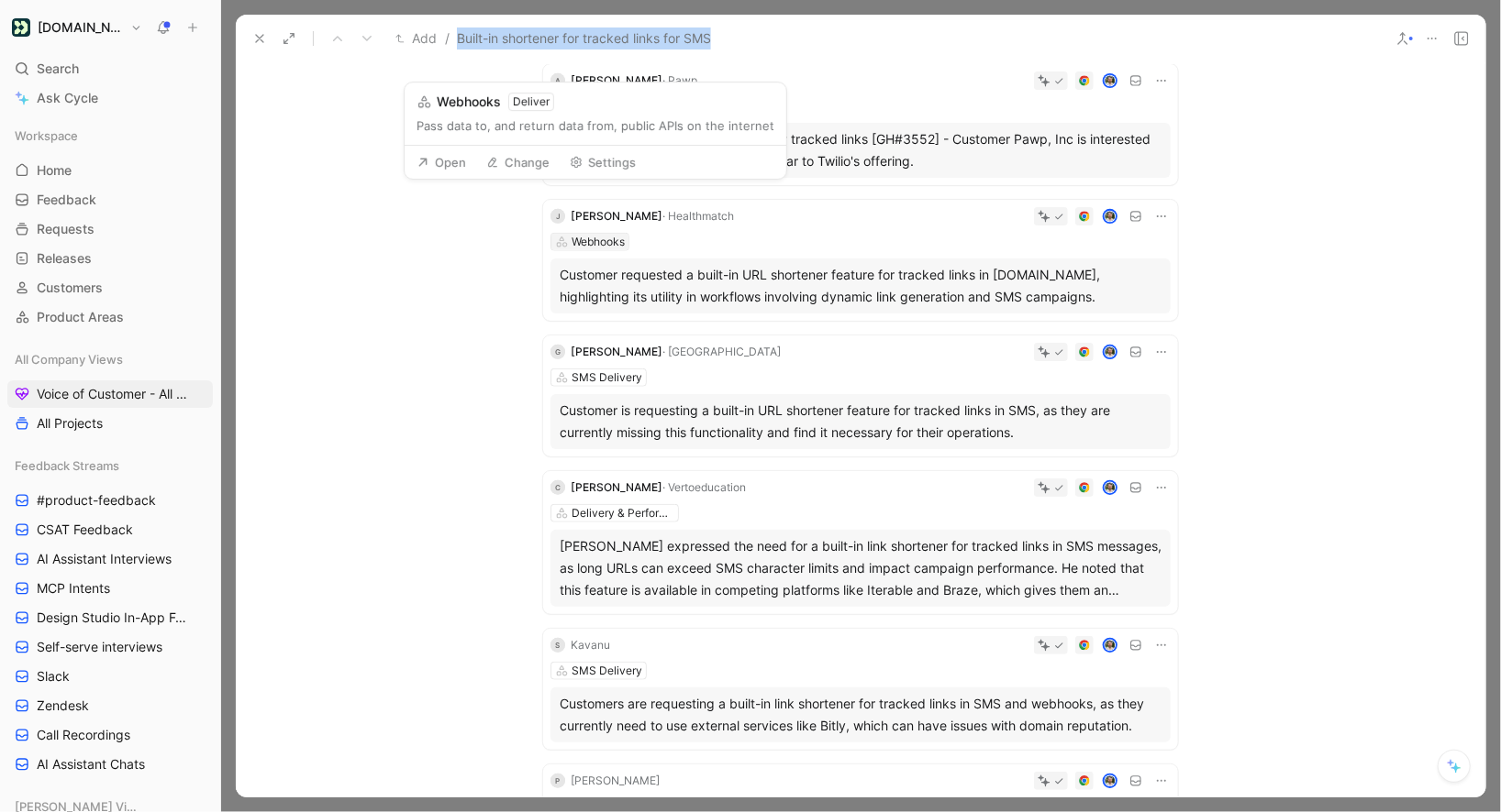
click at [616, 233] on div "Webhooks" at bounding box center [597, 242] width 53 height 18
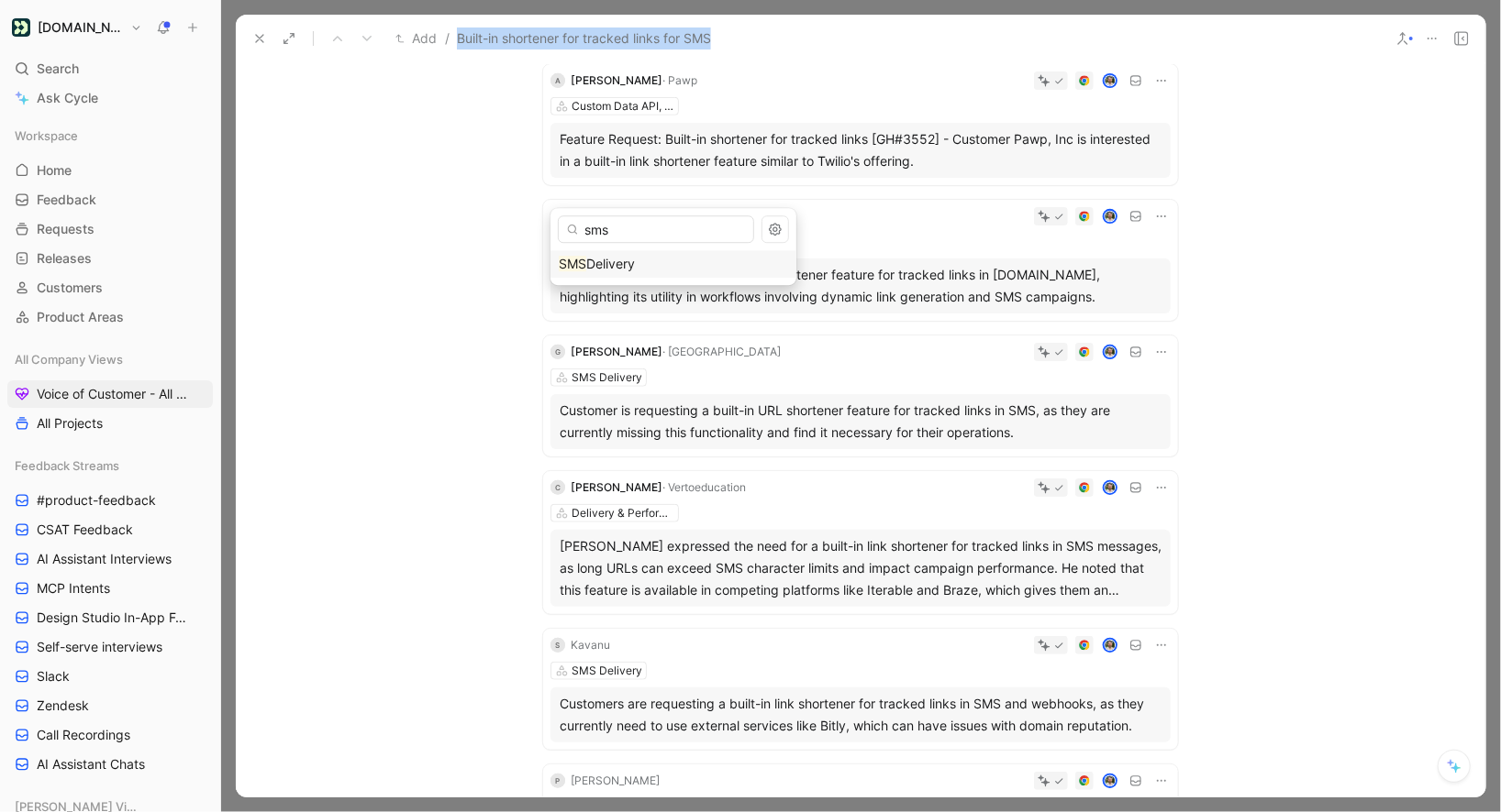
type input "sms"
click at [608, 262] on span "Delivery" at bounding box center [610, 263] width 48 height 15
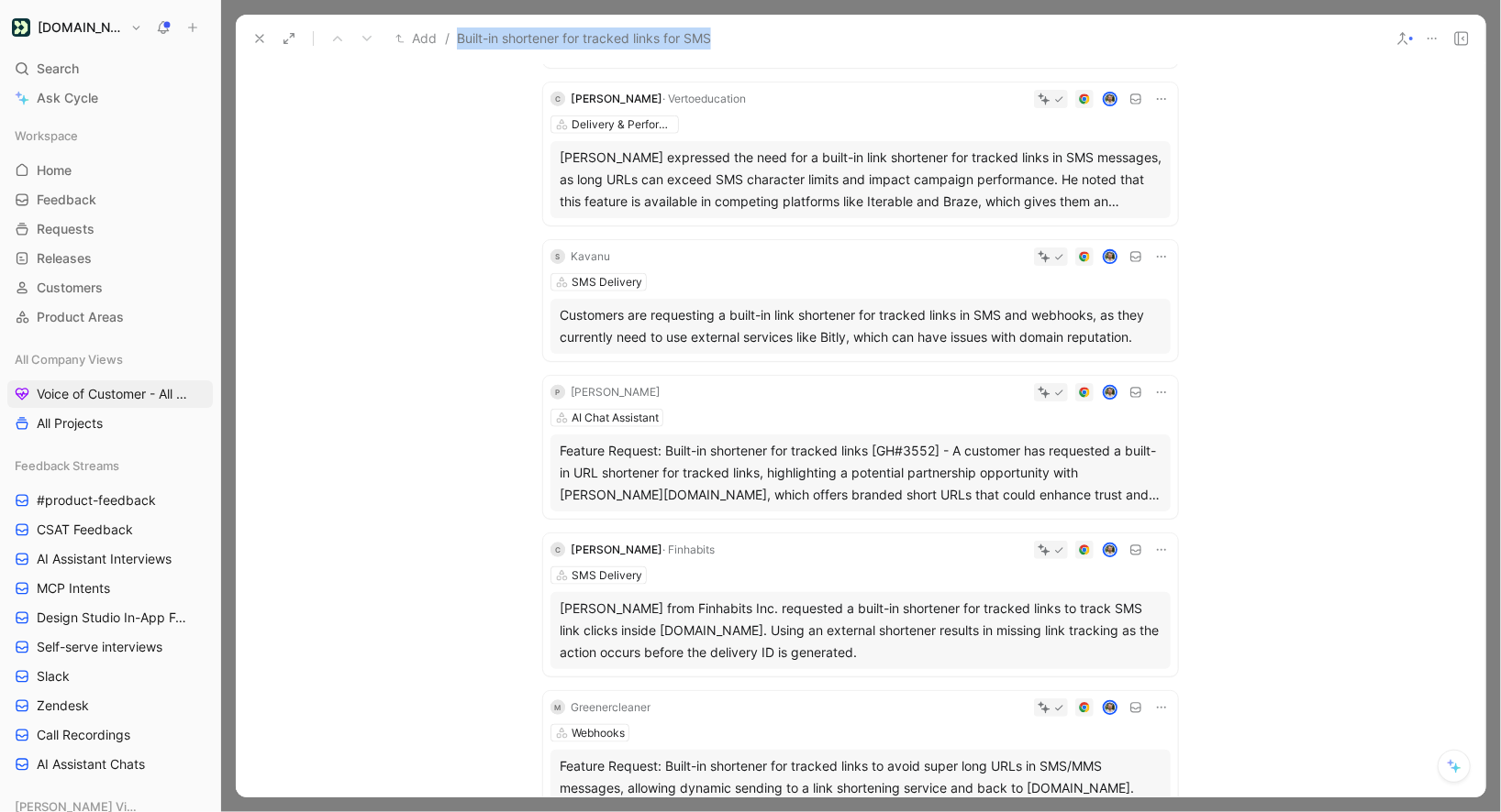
scroll to position [9389, 0]
click at [1152, 246] on button at bounding box center [1161, 255] width 18 height 18
click at [1082, 274] on span "Change request" at bounding box center [1114, 270] width 96 height 15
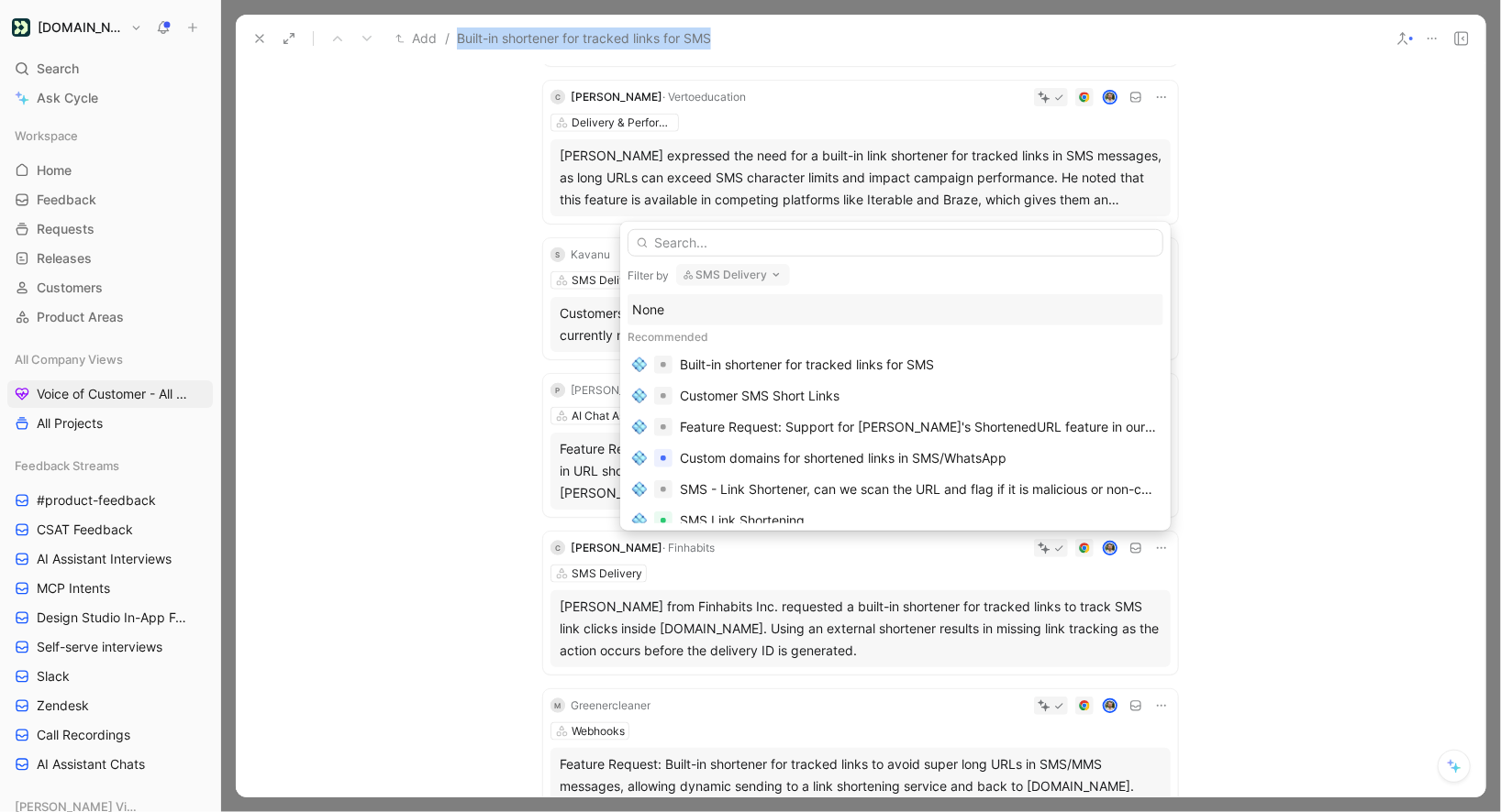
click at [725, 275] on button "SMS Delivery" at bounding box center [732, 275] width 113 height 22
type input "we"
click at [705, 353] on span "bhooks" at bounding box center [725, 348] width 44 height 15
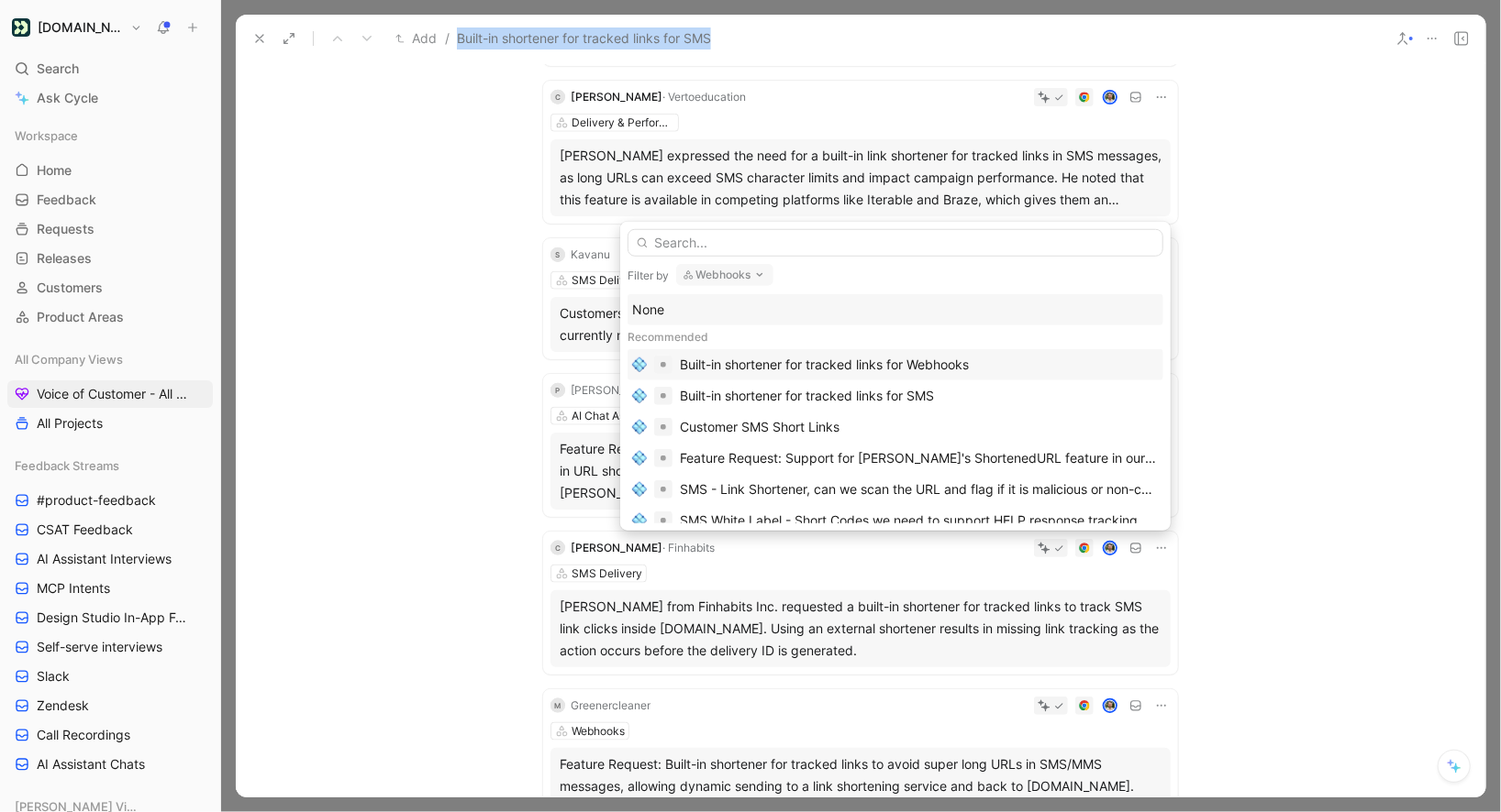
click at [827, 372] on div "Built-in shortener for tracked links for Webhooks" at bounding box center [824, 365] width 289 height 22
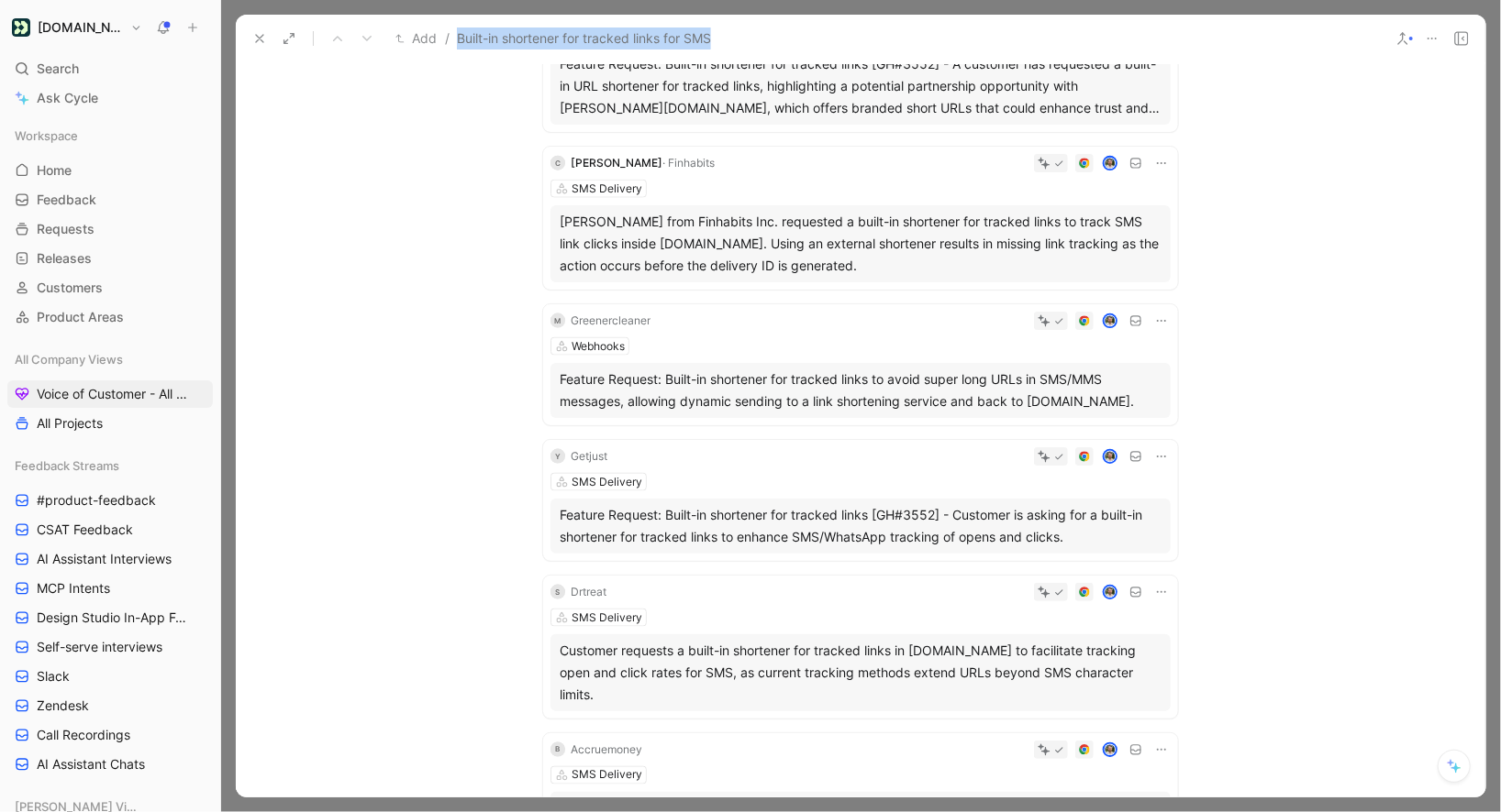
scroll to position [9643, 0]
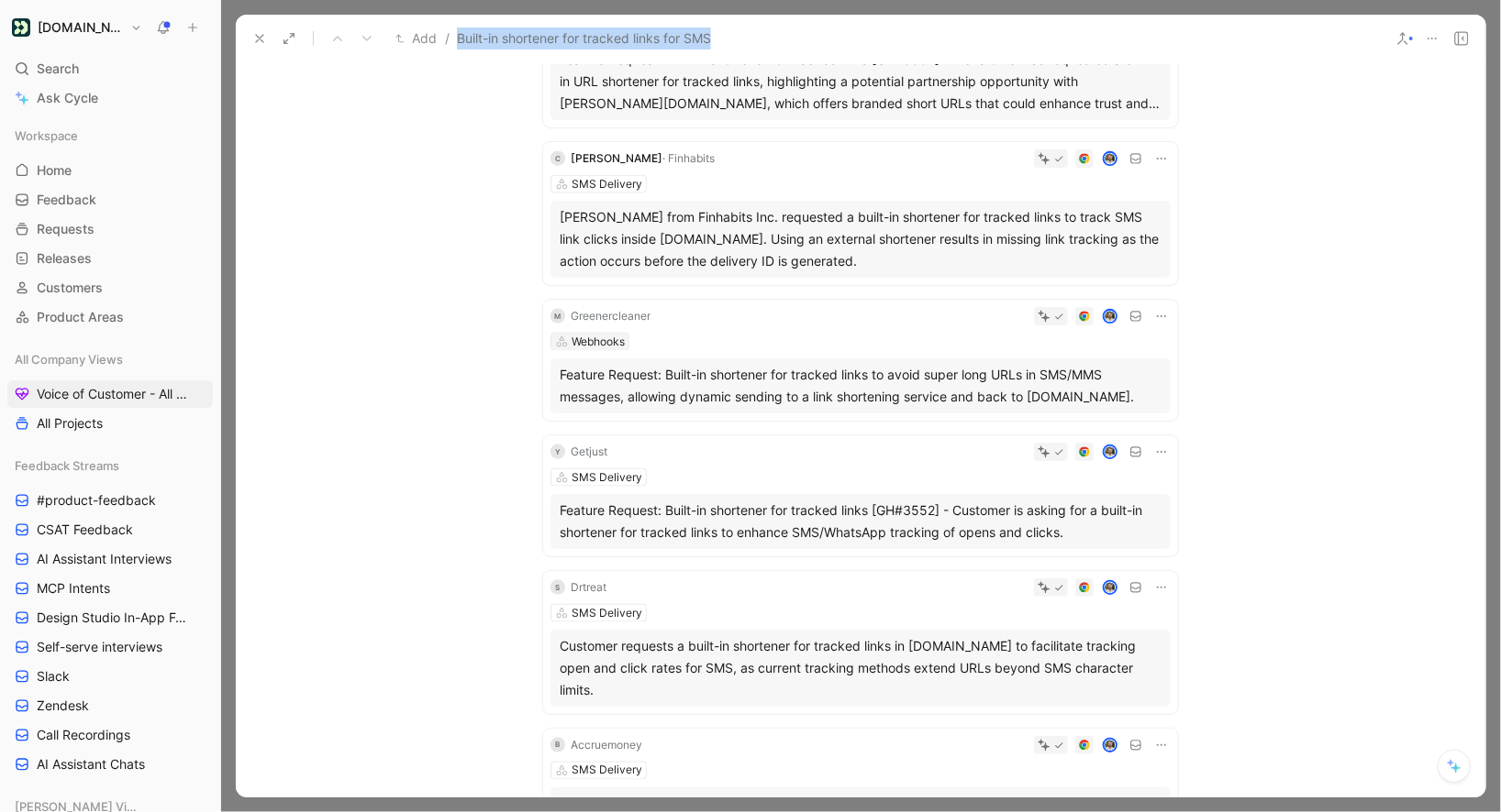
click at [584, 333] on div "Webhooks" at bounding box center [597, 342] width 53 height 18
type input "sms"
click at [634, 360] on span "Delivery" at bounding box center [610, 364] width 48 height 15
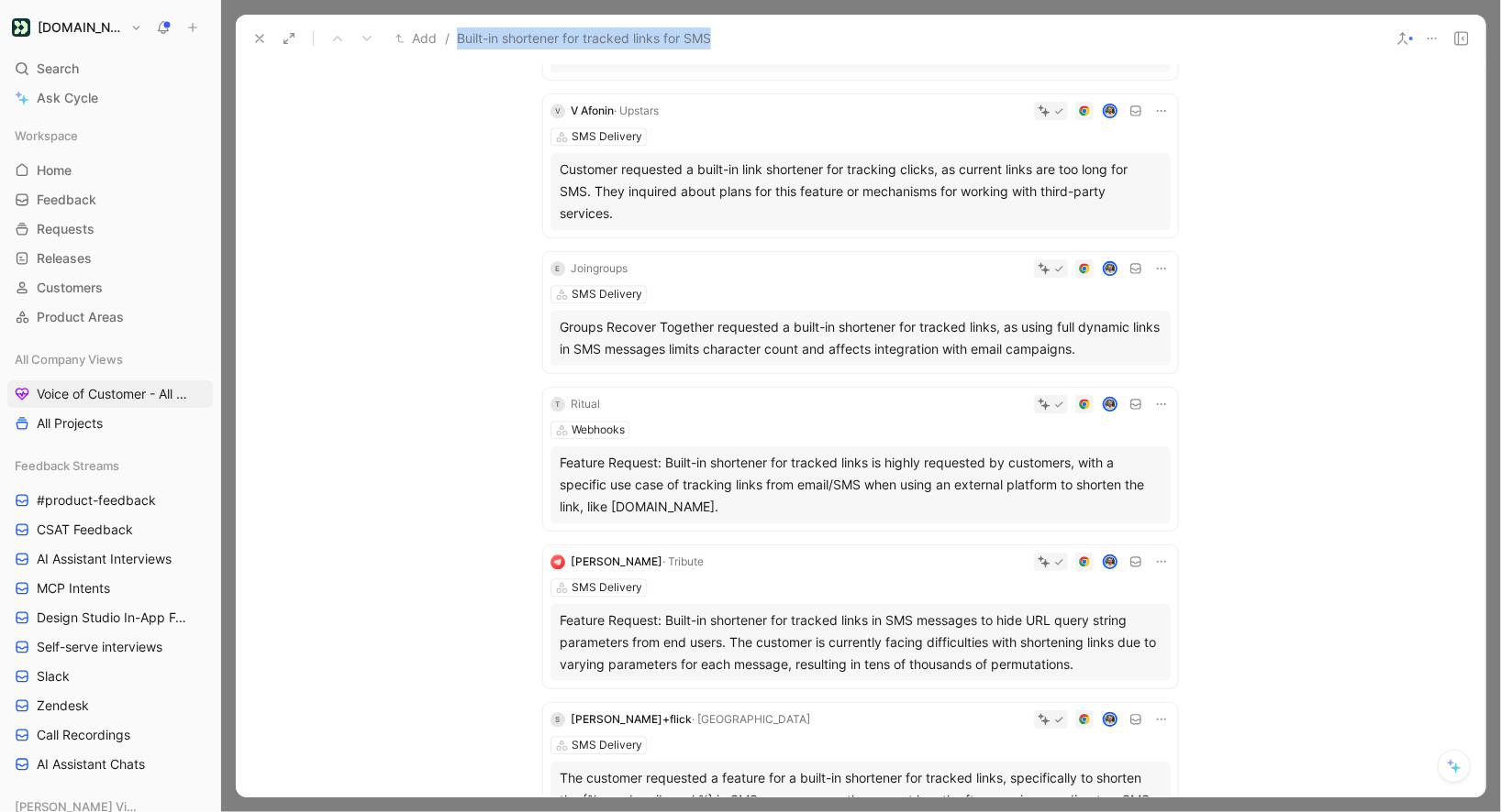
scroll to position [10738, 0]
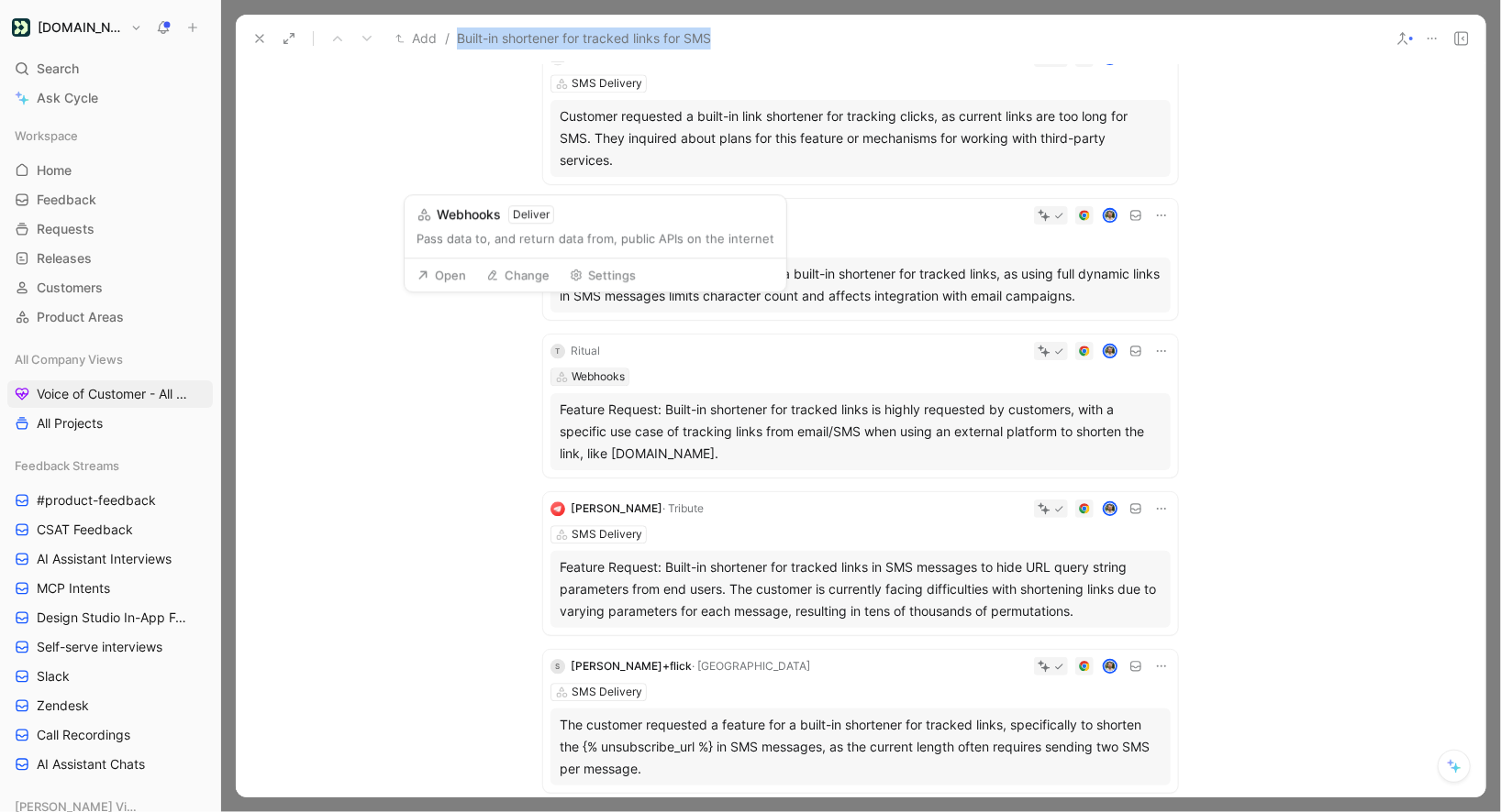
click at [594, 368] on div "Webhooks" at bounding box center [597, 376] width 53 height 18
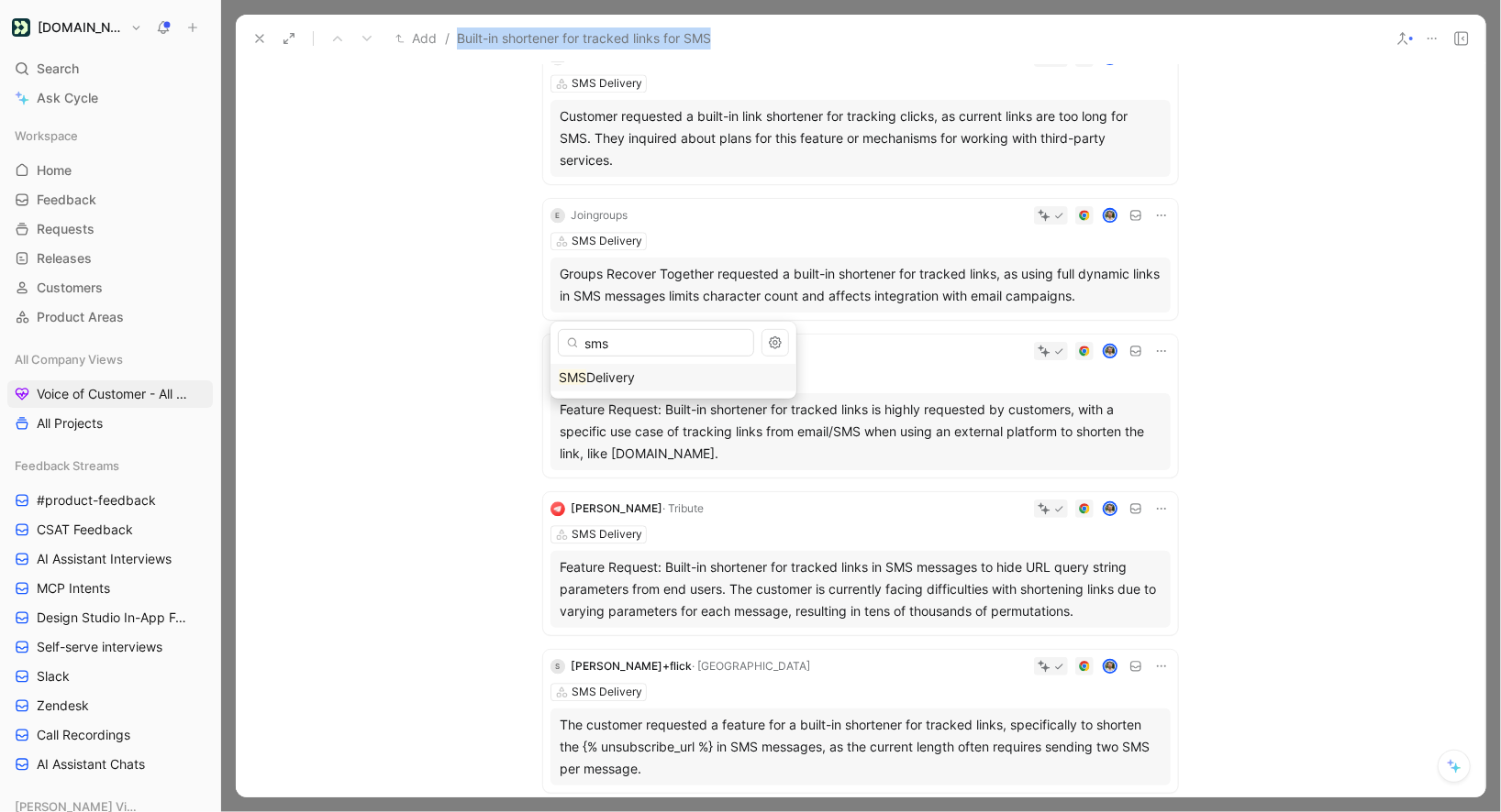
type input "sms"
click at [629, 360] on div "sms SMS Delivery" at bounding box center [673, 361] width 246 height 77
click at [628, 378] on span "Delivery" at bounding box center [610, 377] width 48 height 15
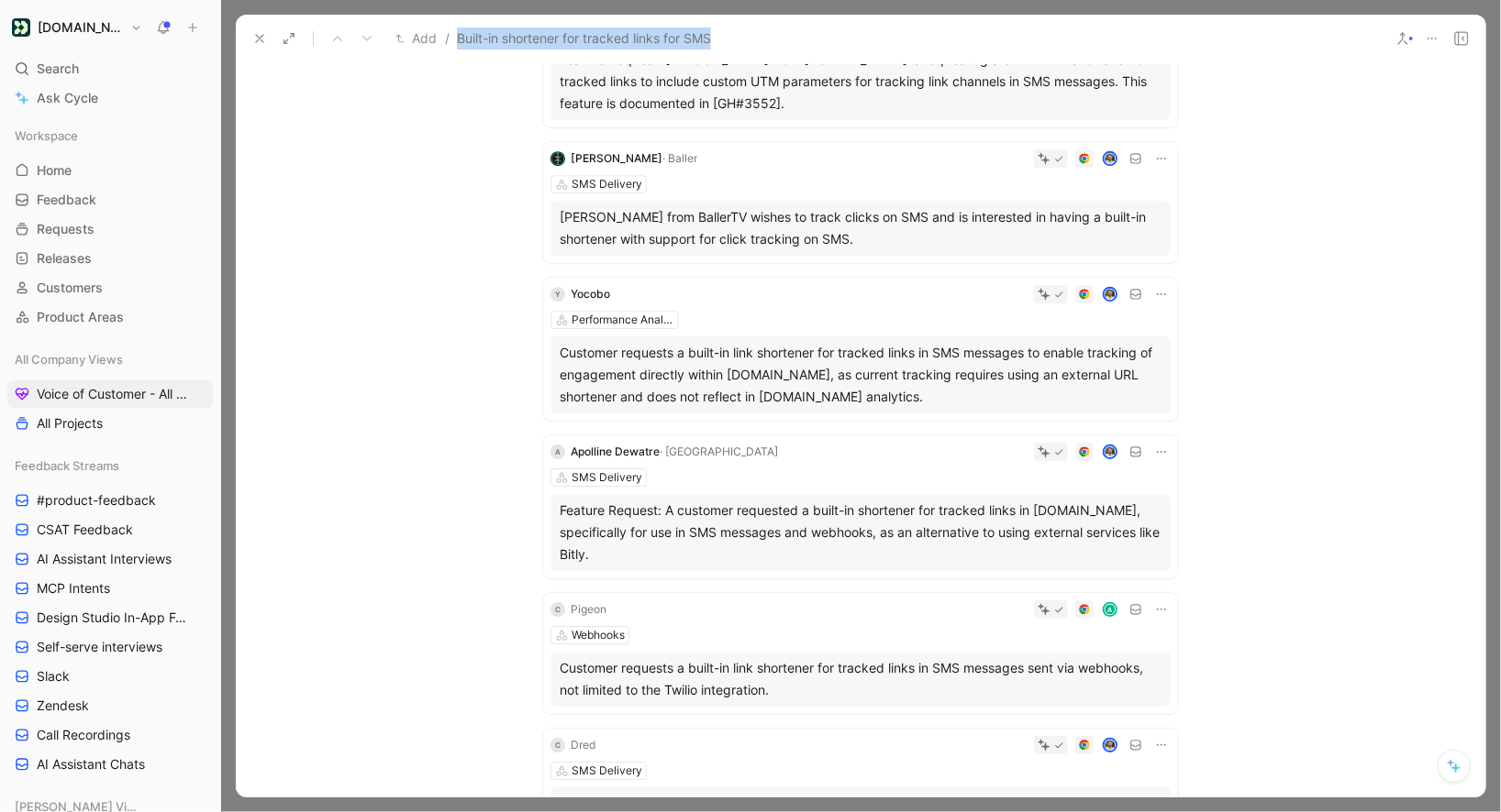
scroll to position [11587, 0]
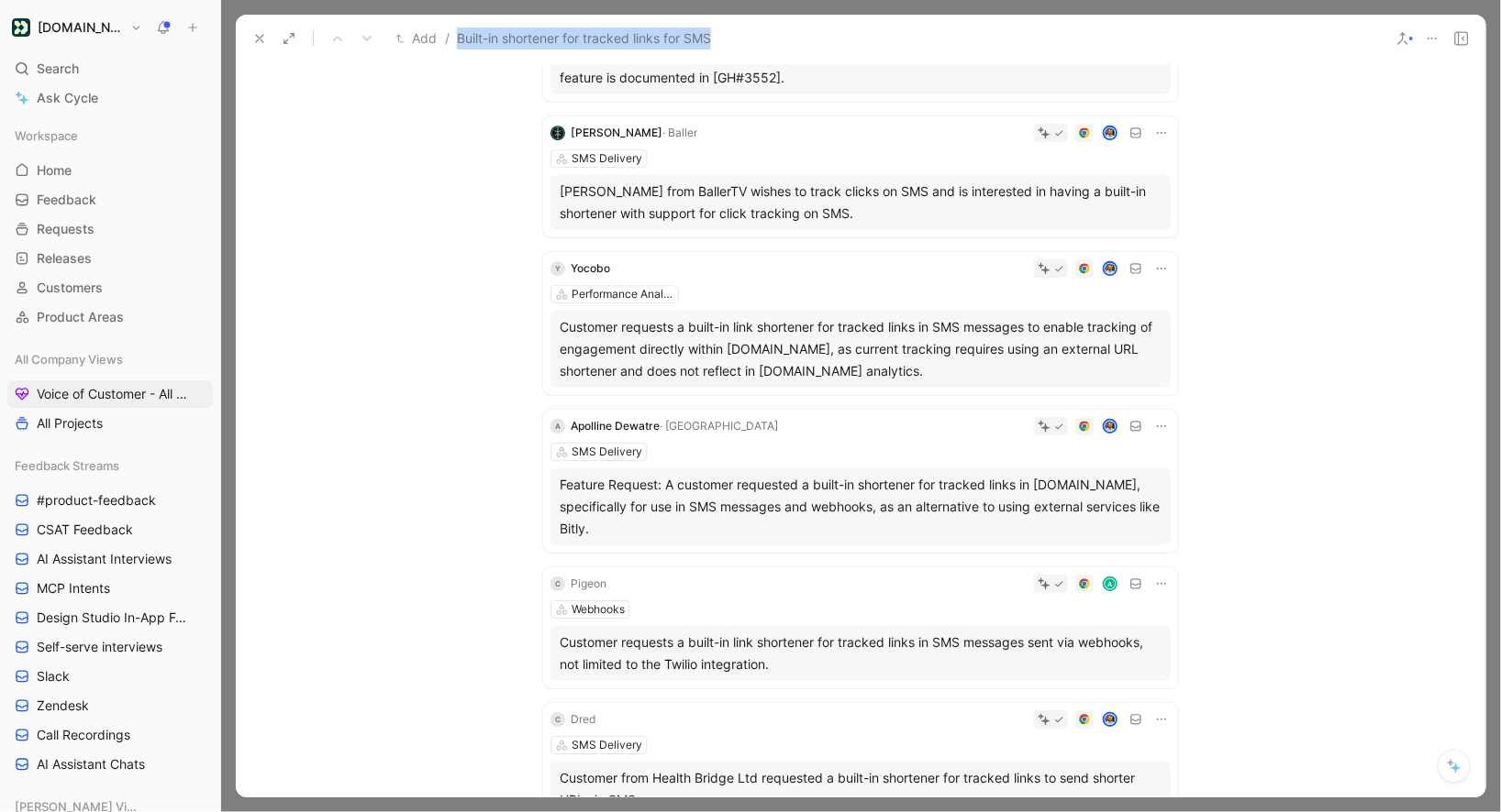
click at [1156, 419] on icon at bounding box center [1161, 426] width 15 height 15
click at [1089, 421] on span "Change request" at bounding box center [1114, 418] width 96 height 15
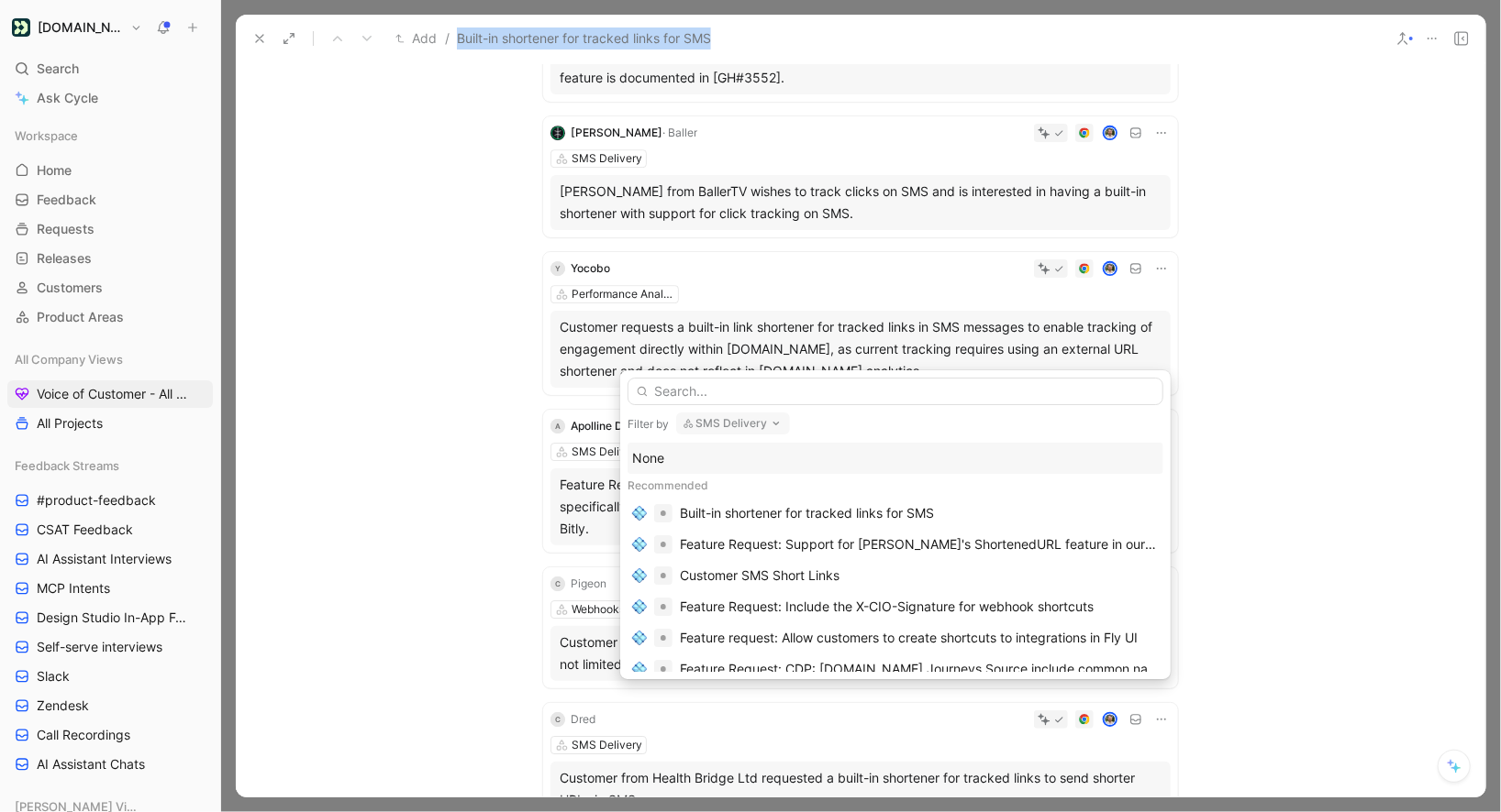
click at [747, 430] on button "SMS Delivery" at bounding box center [732, 423] width 113 height 22
type input "web"
click at [735, 500] on span "hooks" at bounding box center [729, 496] width 36 height 15
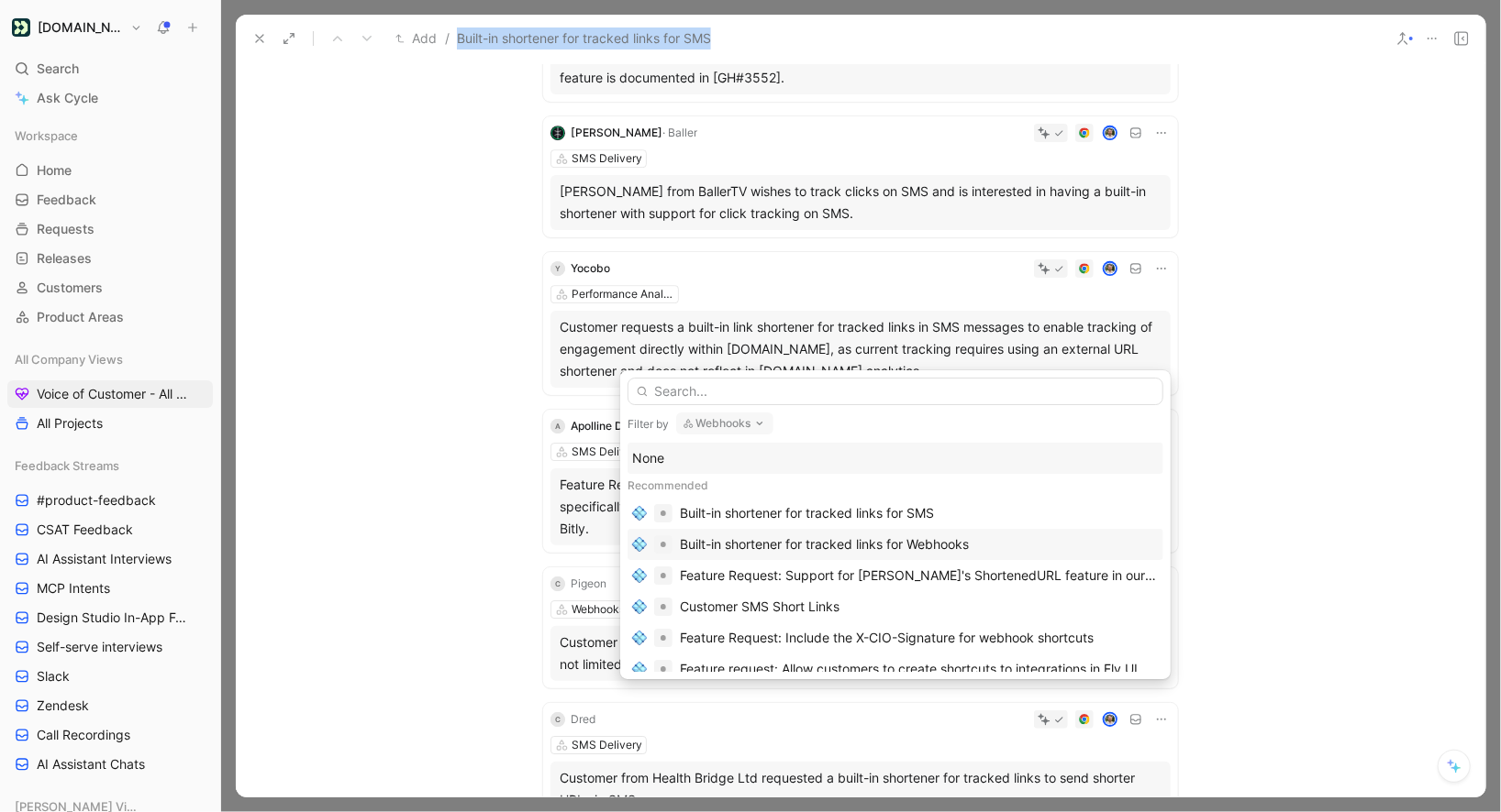
click at [829, 539] on div "Built-in shortener for tracked links for Webhooks" at bounding box center [824, 544] width 289 height 22
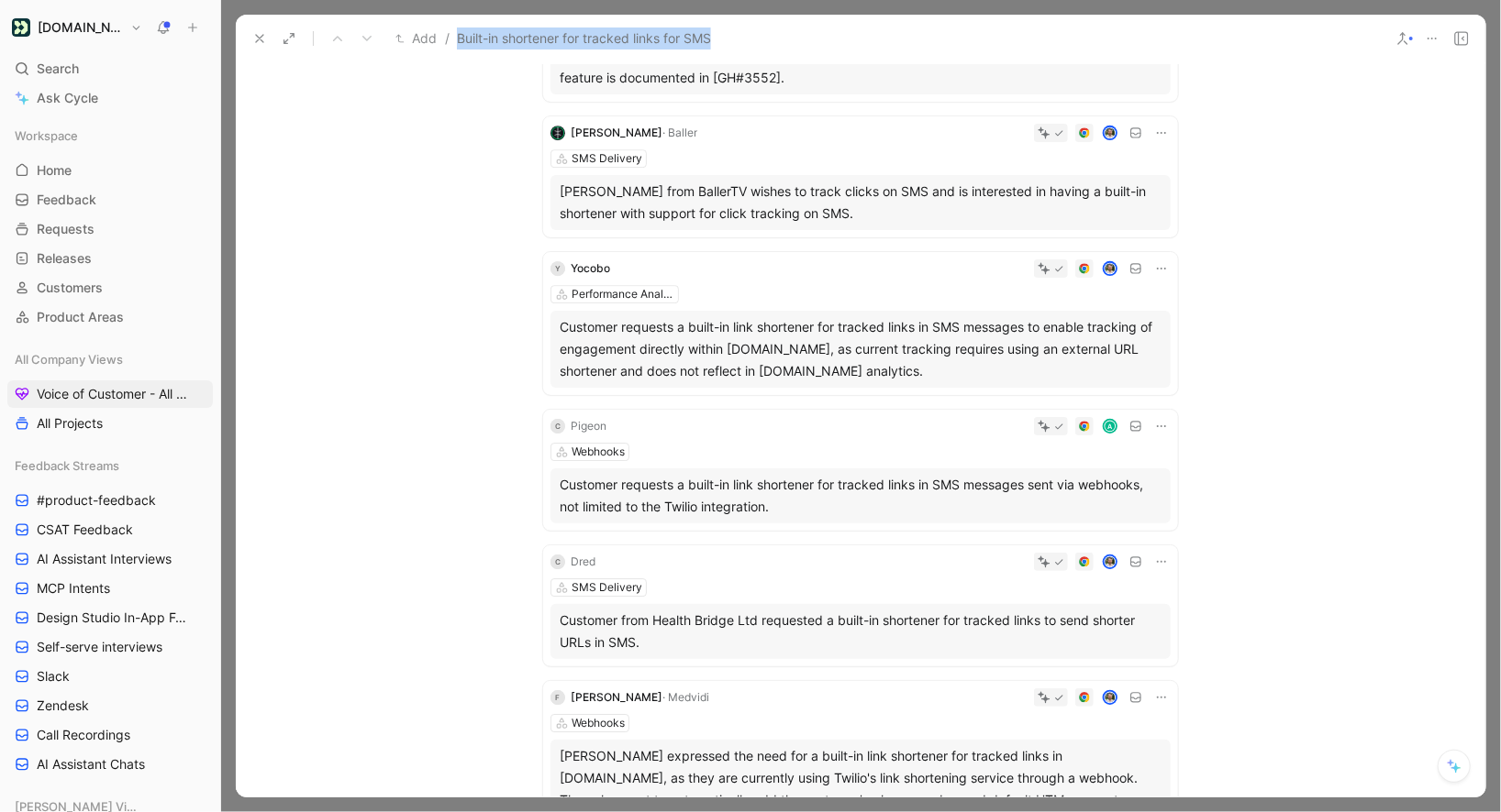
click at [1159, 419] on icon at bounding box center [1161, 426] width 15 height 15
click at [1110, 422] on span "Change request" at bounding box center [1114, 418] width 96 height 15
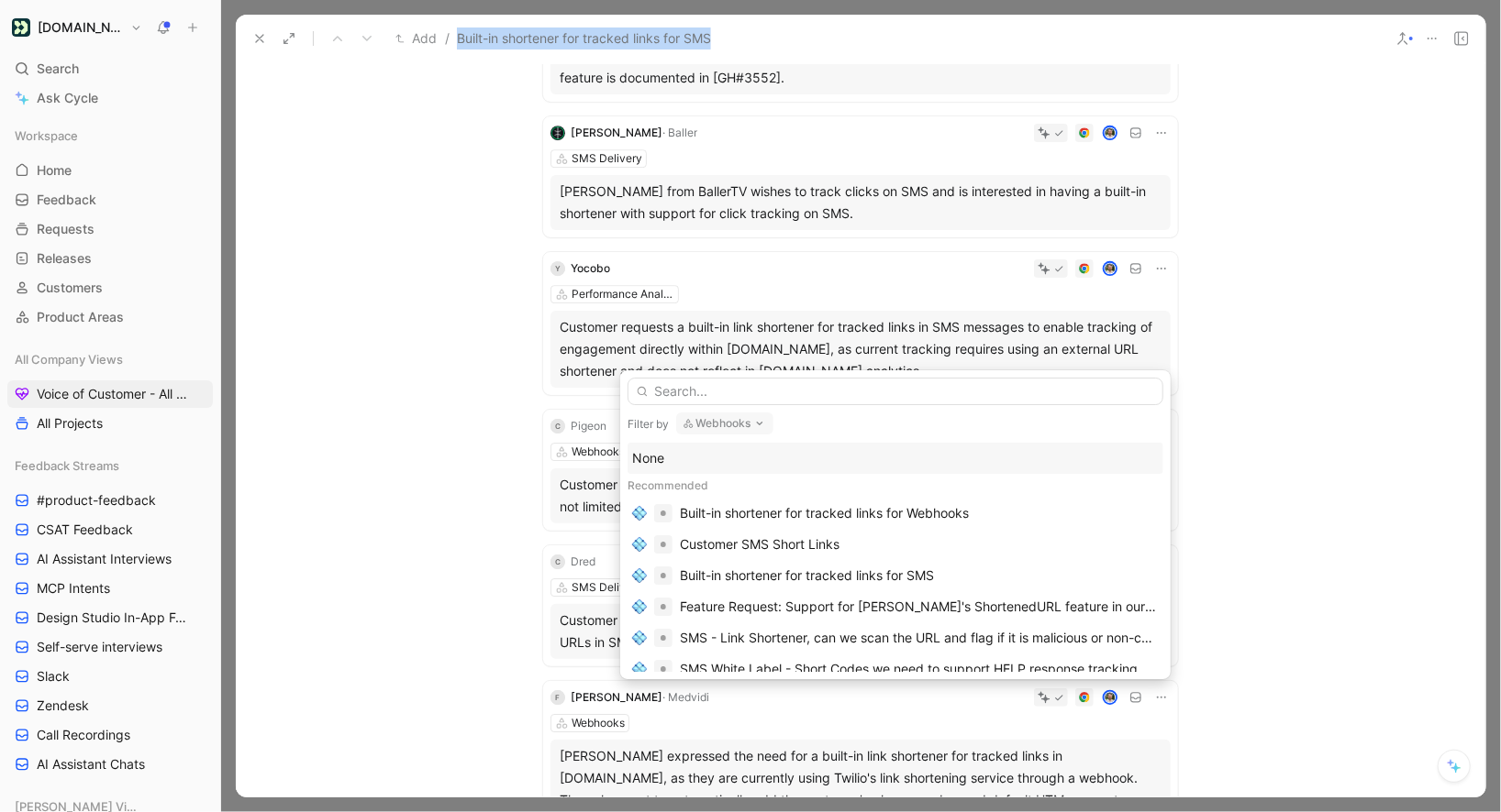
click at [874, 390] on input "text" at bounding box center [895, 391] width 536 height 27
type input "s"
click at [867, 504] on div "Built-in shortener for tracked links for Webhooks" at bounding box center [824, 513] width 289 height 22
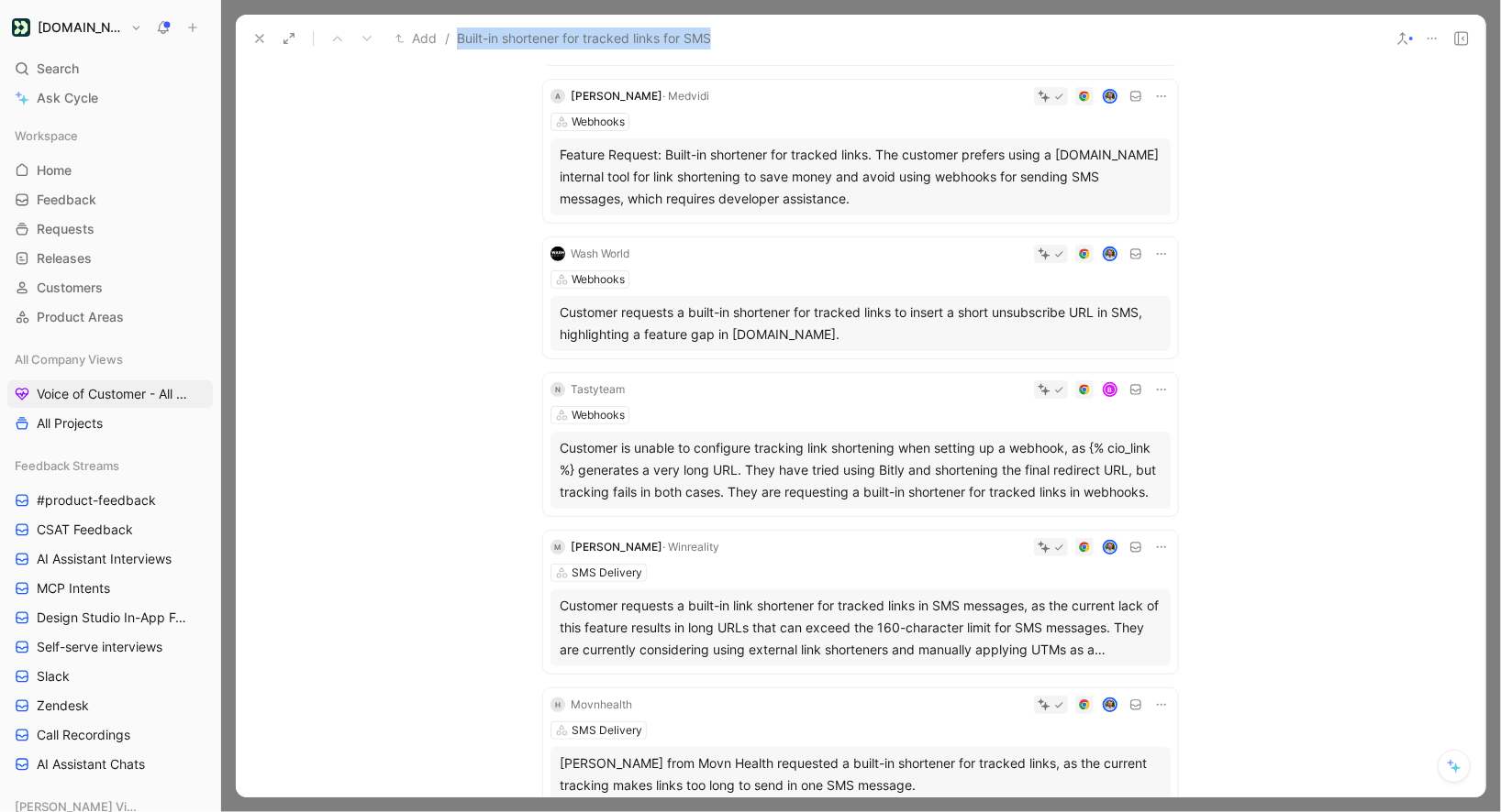
scroll to position [12806, 0]
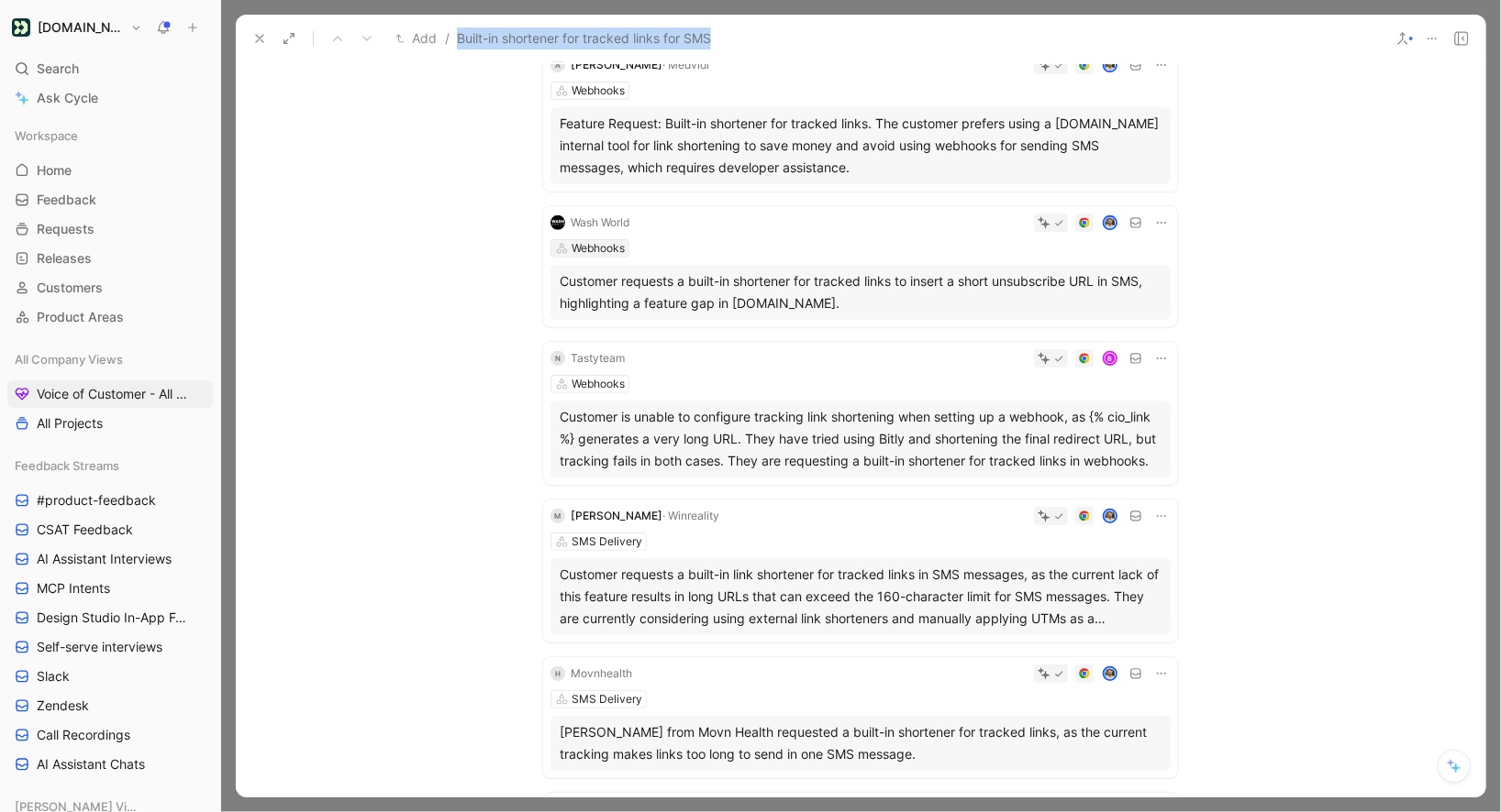
click at [608, 239] on div "Webhooks" at bounding box center [597, 248] width 53 height 18
type input "sms"
click at [643, 254] on div "SMS Delivery" at bounding box center [673, 248] width 230 height 22
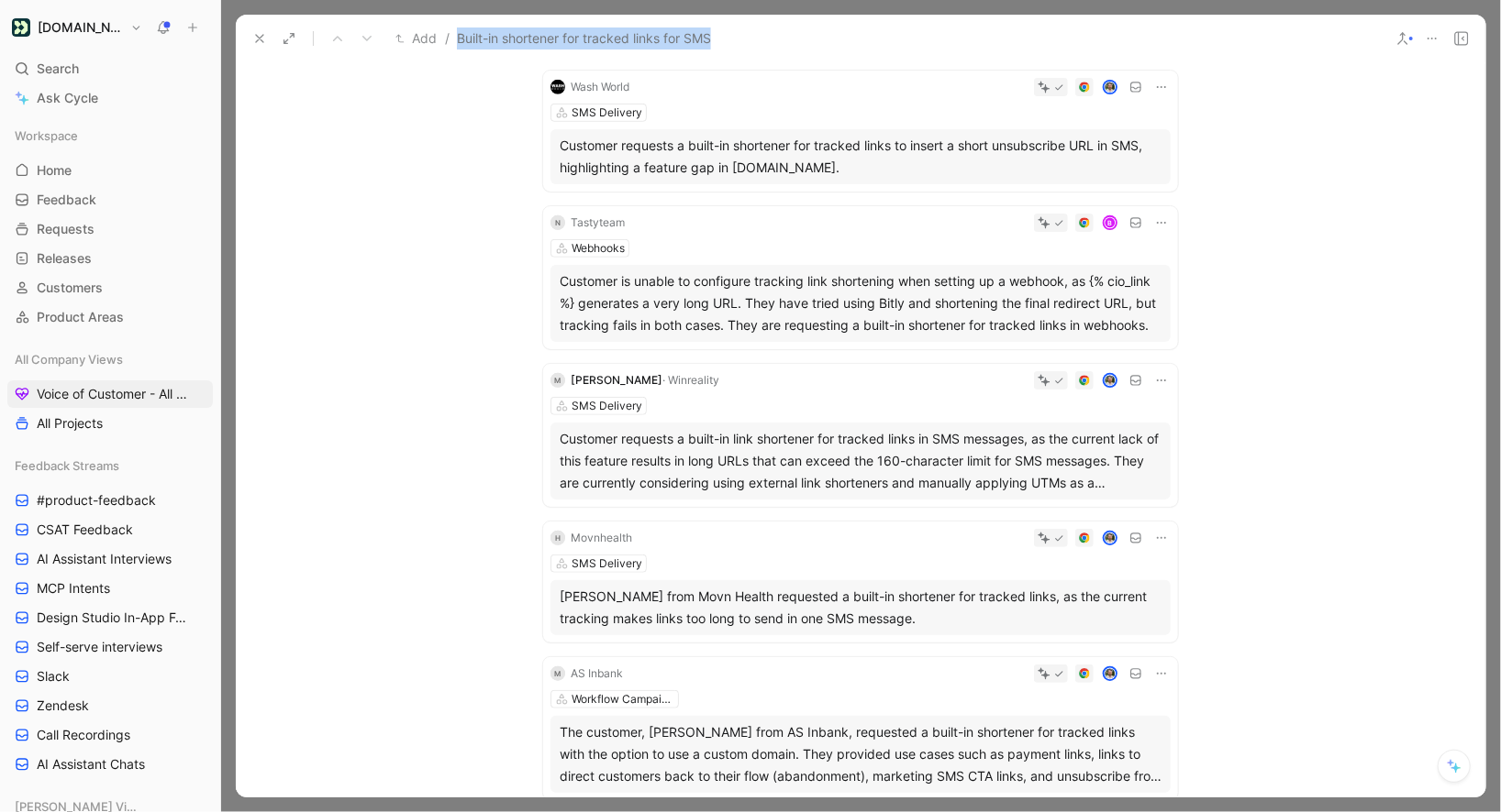
scroll to position [12948, 0]
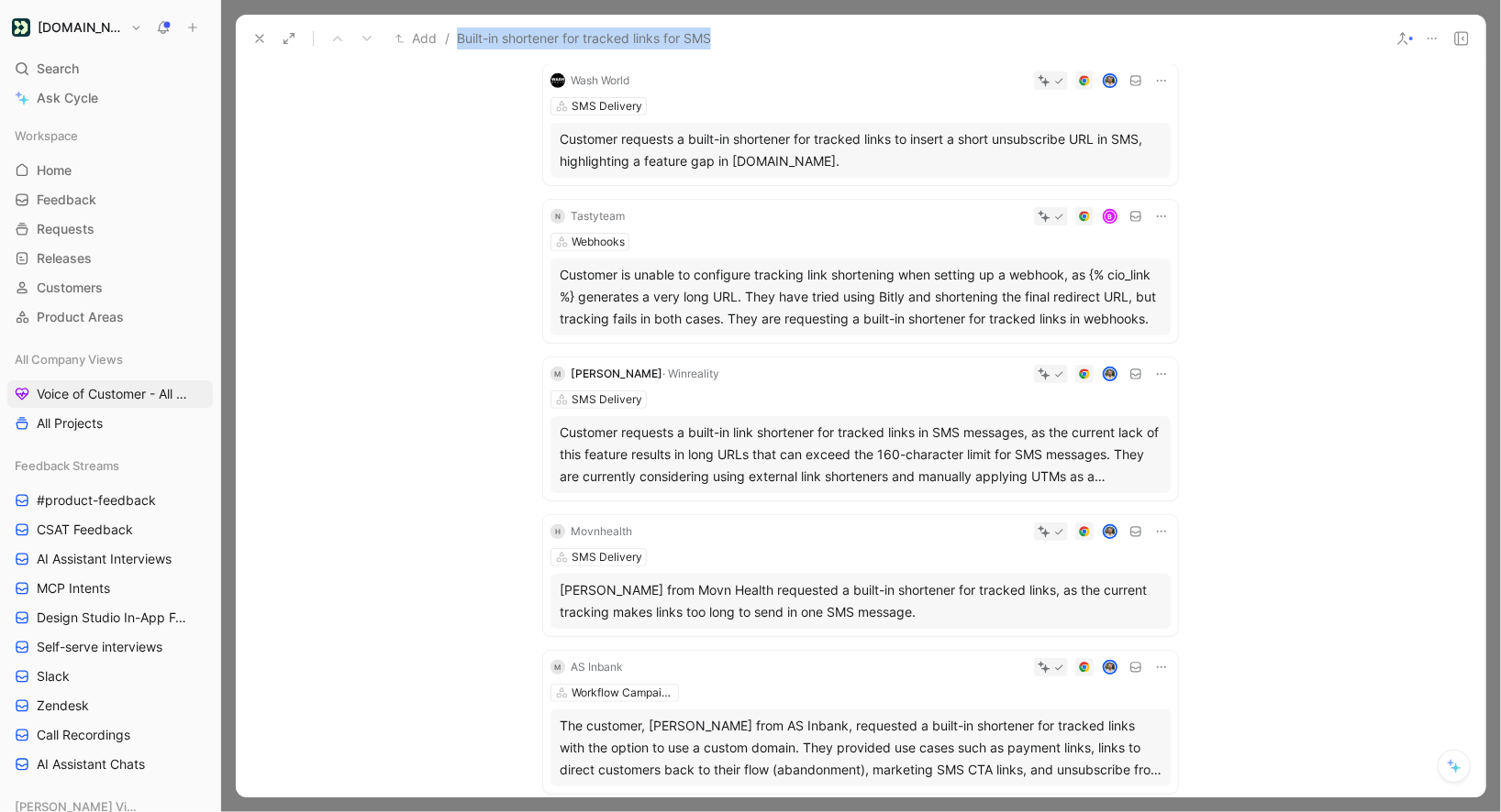
click at [1158, 209] on icon at bounding box center [1161, 216] width 15 height 15
click at [1107, 212] on span "Change request" at bounding box center [1114, 208] width 96 height 15
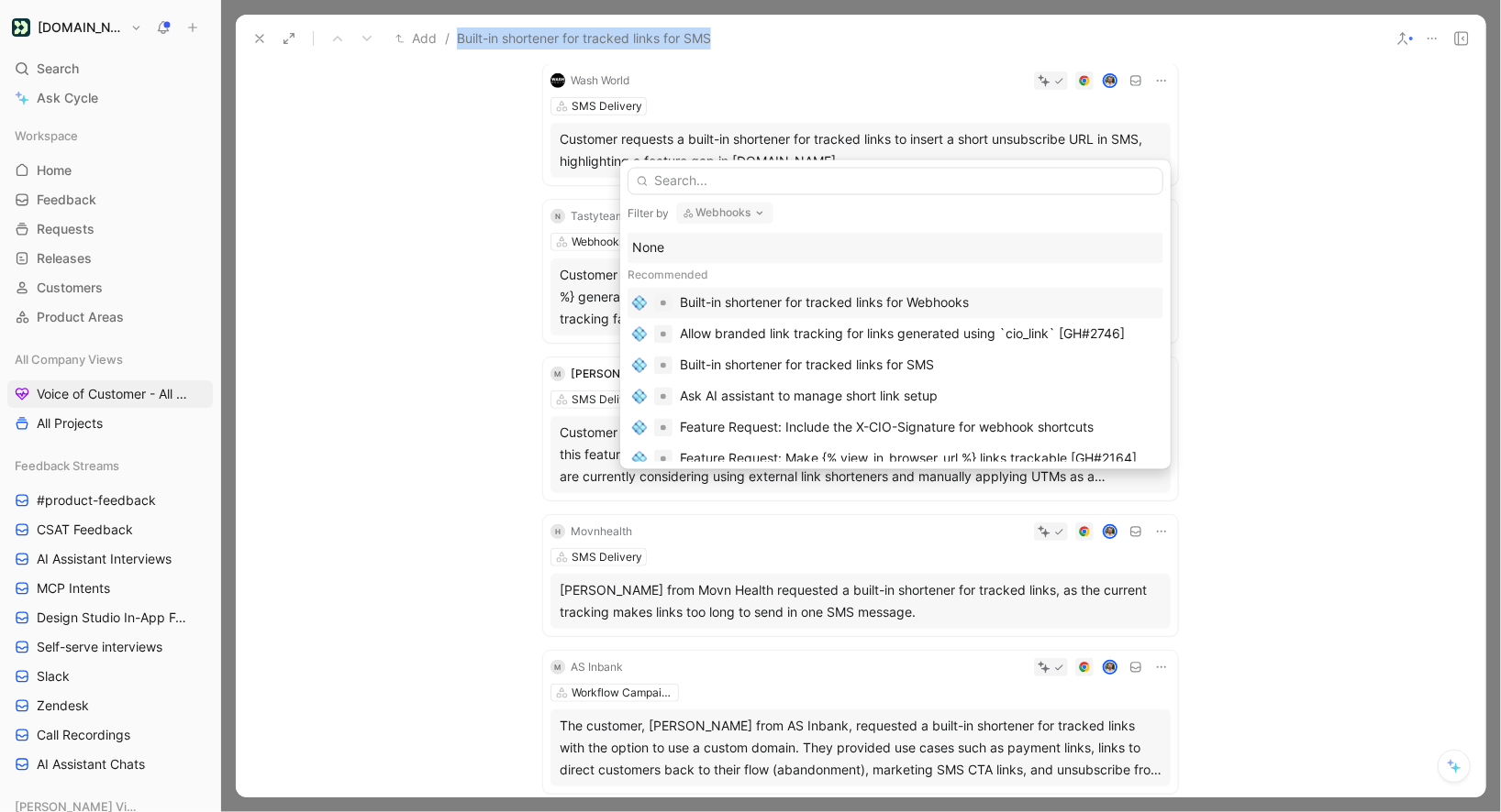
click at [872, 310] on div "Built-in shortener for tracked links for Webhooks" at bounding box center [824, 303] width 289 height 22
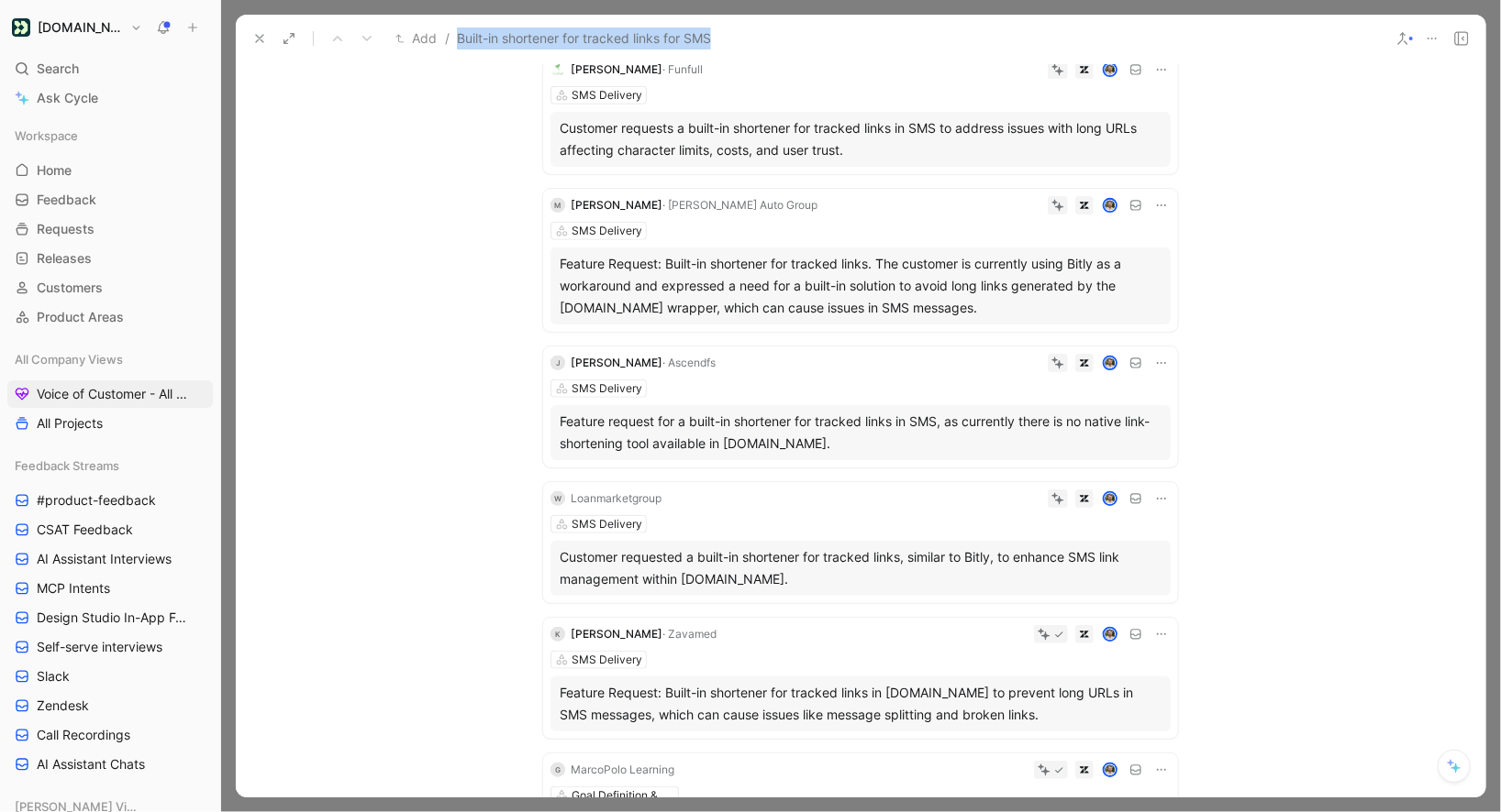
scroll to position [0, 0]
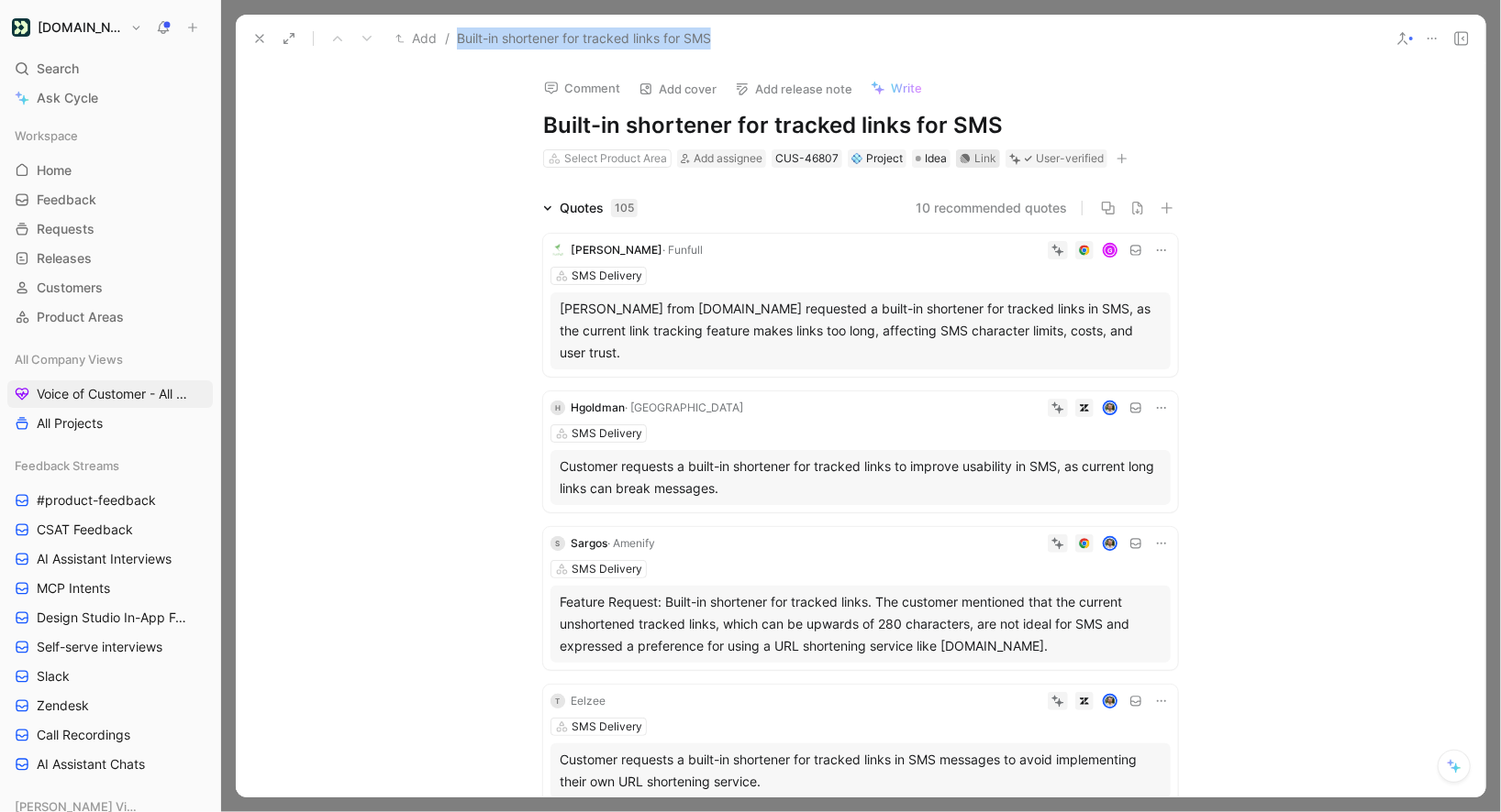
click at [987, 160] on div "Link" at bounding box center [985, 158] width 22 height 18
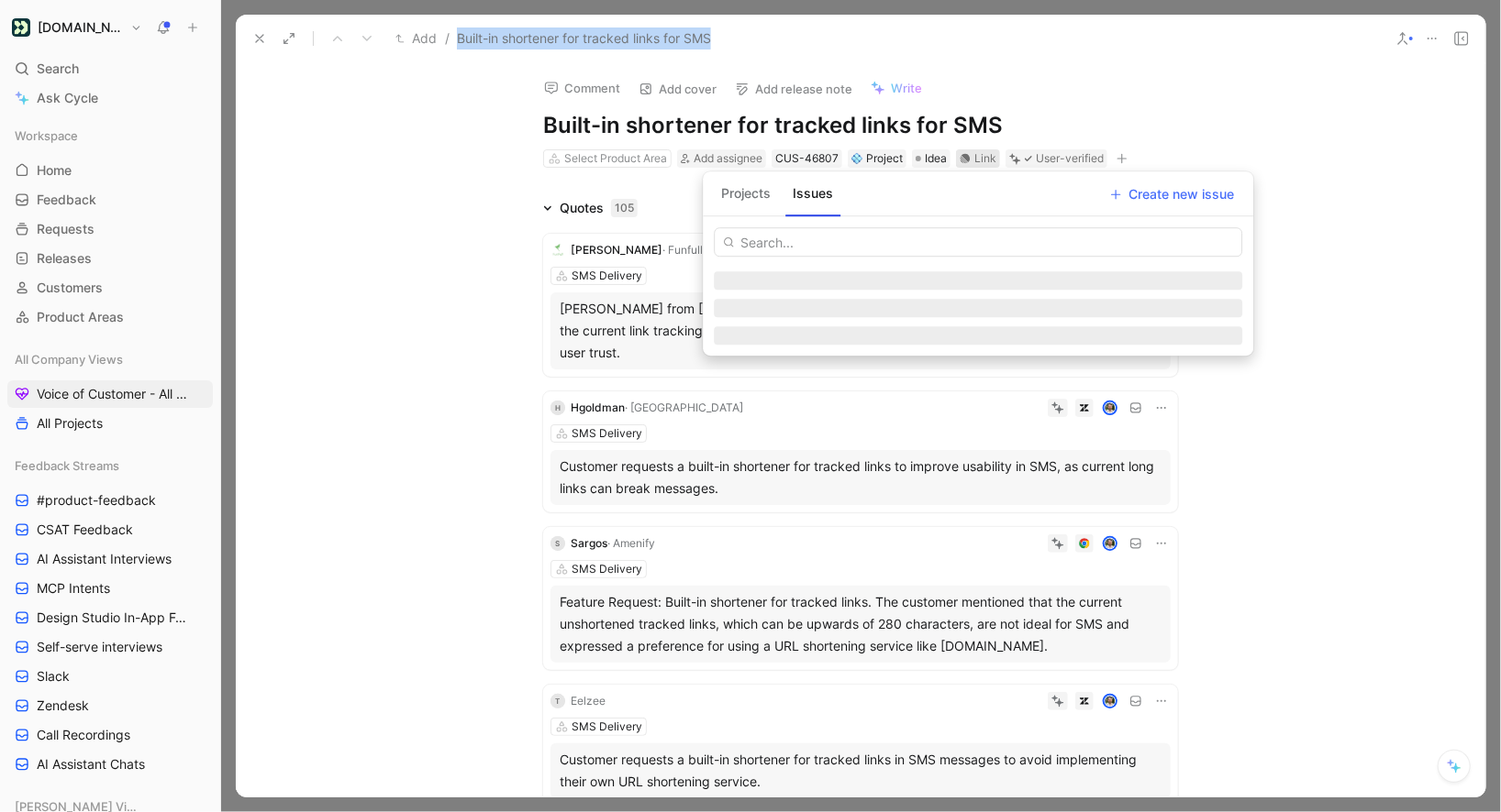
drag, startPoint x: 761, startPoint y: 192, endPoint x: 773, endPoint y: 234, distance: 43.7
click at [761, 192] on button "Projects" at bounding box center [746, 194] width 64 height 29
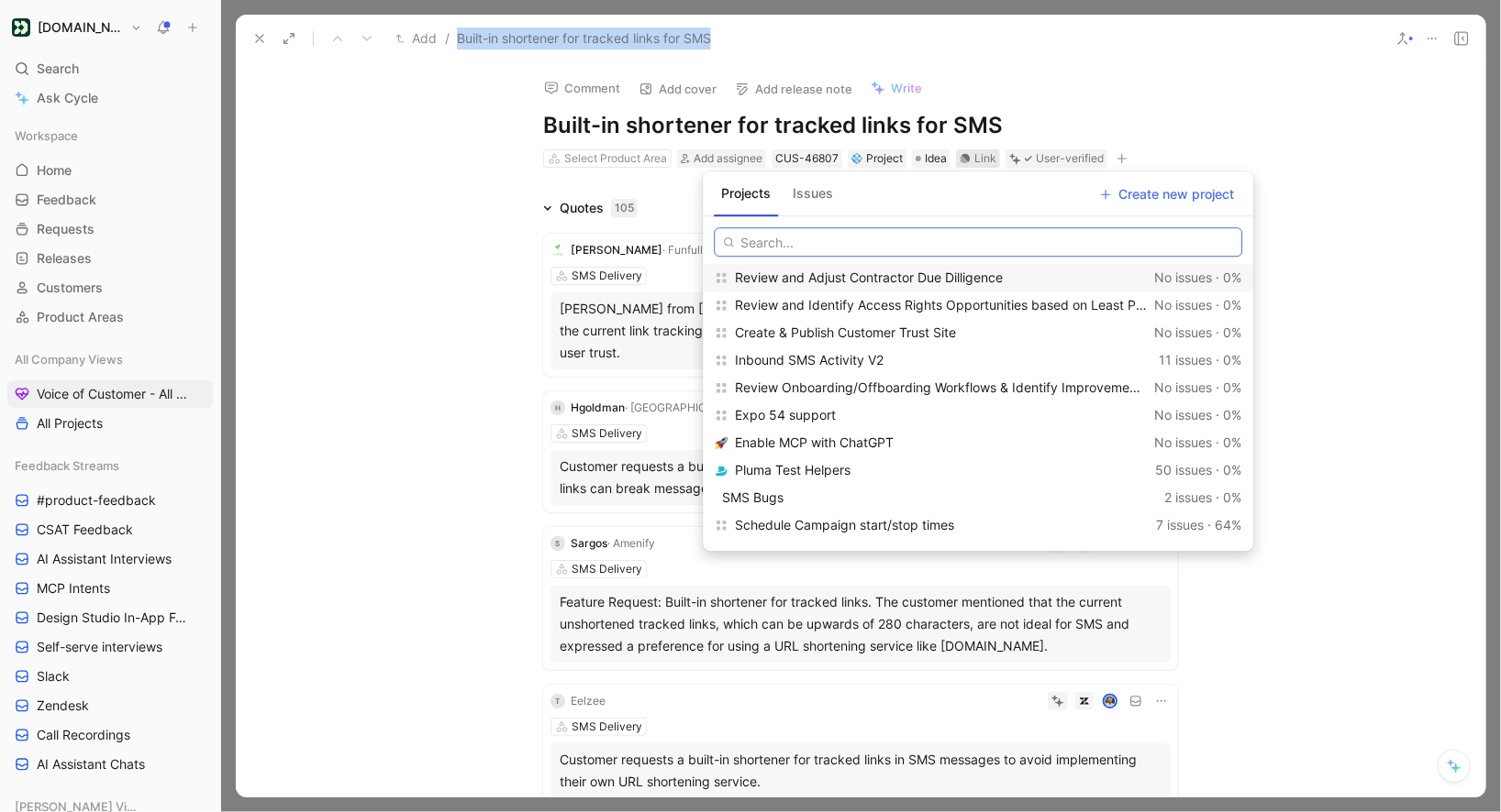
click at [821, 247] on input "text" at bounding box center [978, 242] width 529 height 29
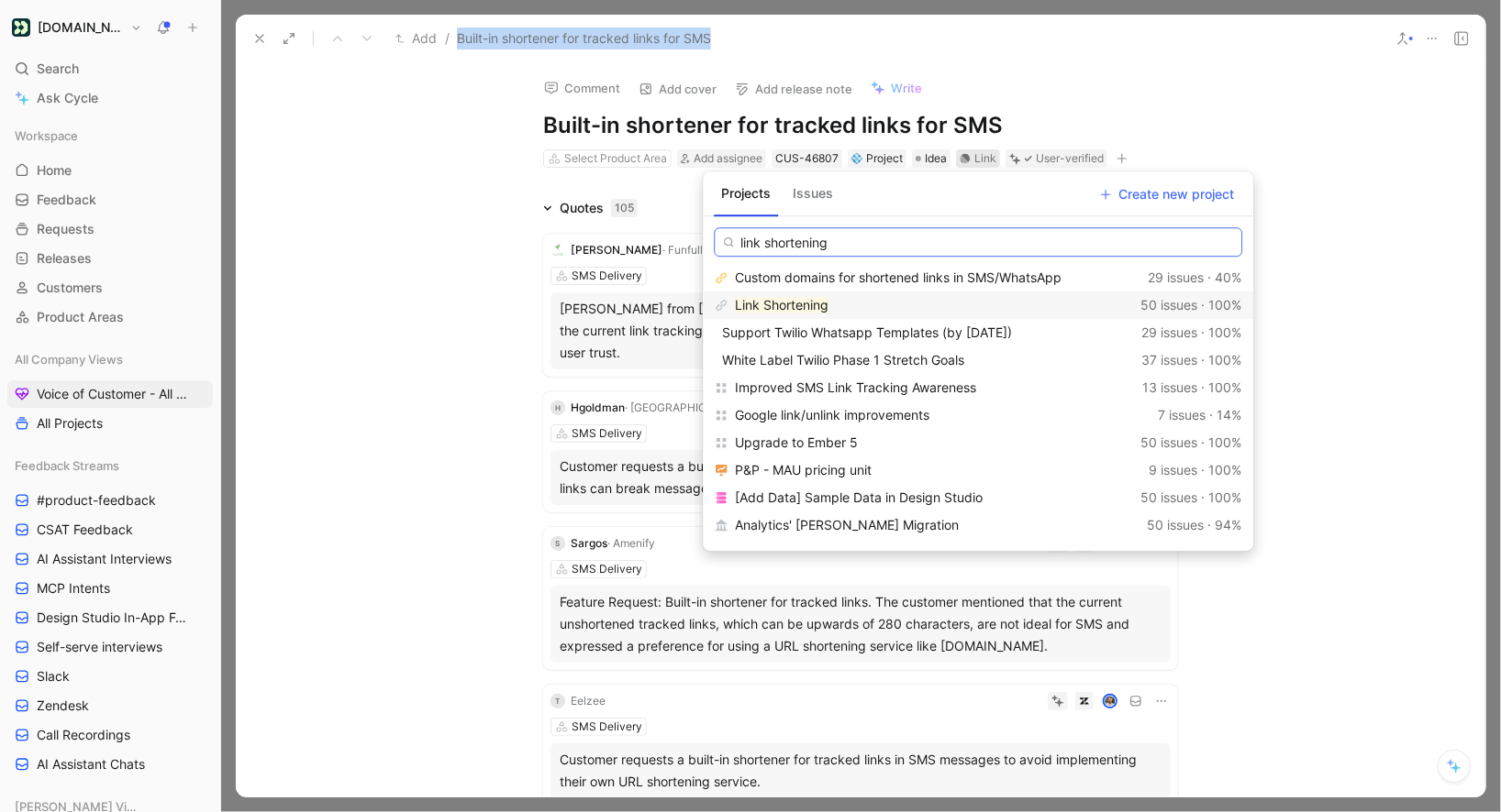
type input "link shortening"
click at [810, 303] on mark "Link Shortening" at bounding box center [781, 305] width 94 height 15
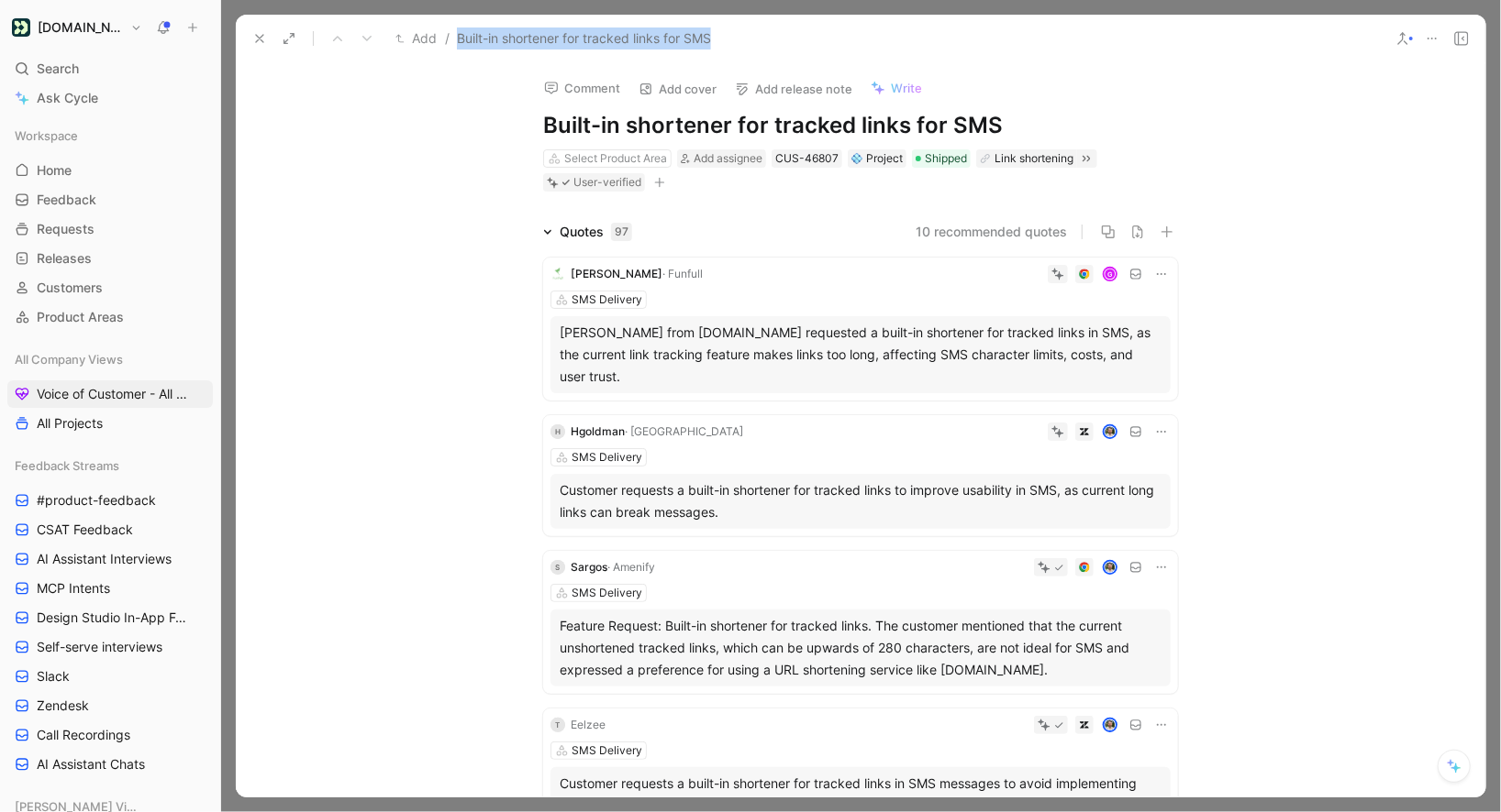
click at [258, 41] on icon at bounding box center [260, 38] width 15 height 15
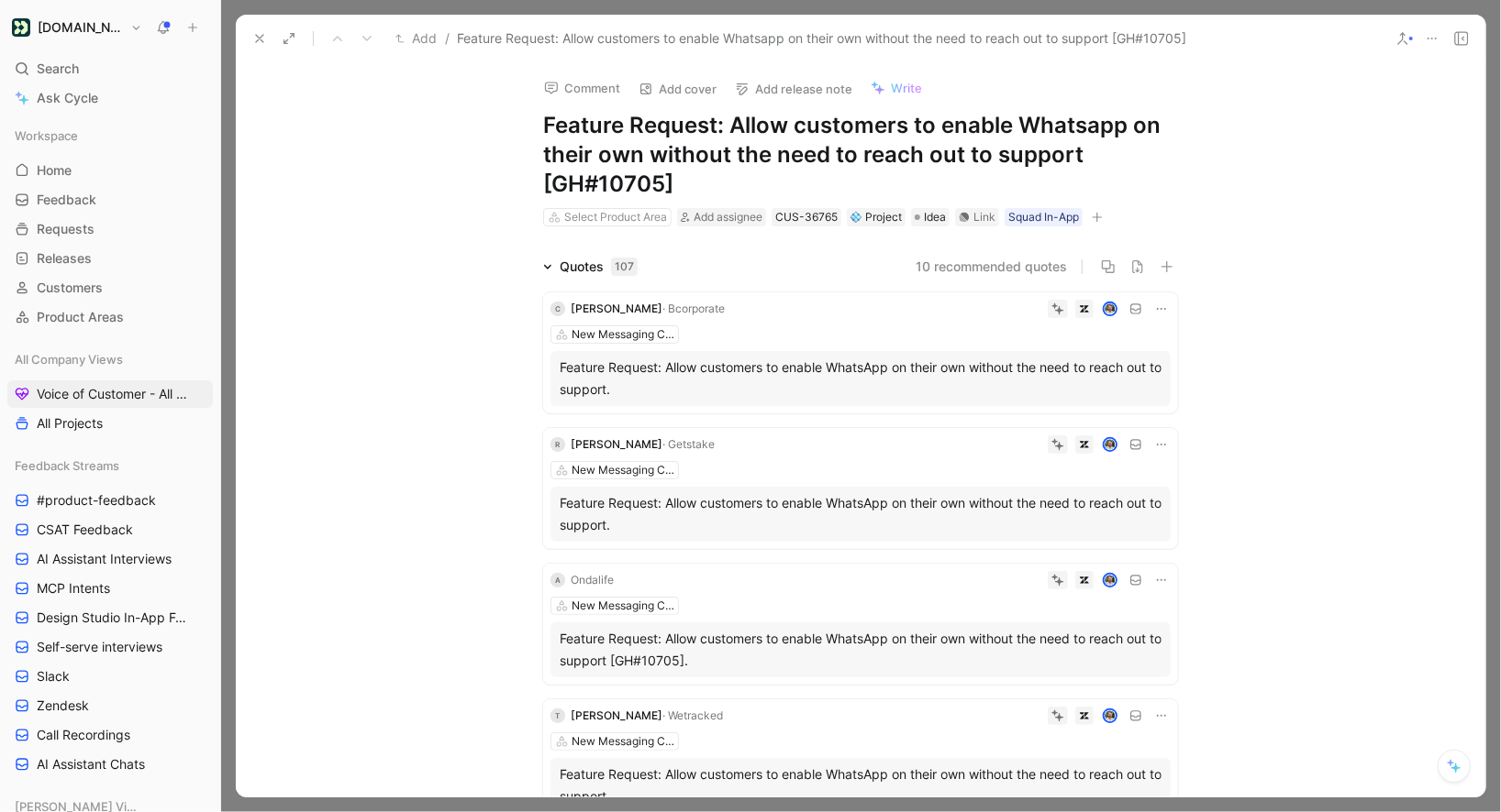
drag, startPoint x: 730, startPoint y: 131, endPoint x: 472, endPoint y: 128, distance: 258.0
click at [472, 128] on div "Comment Add cover Add release note Write Feature Request: Allow customers to en…" at bounding box center [861, 430] width 1249 height 736
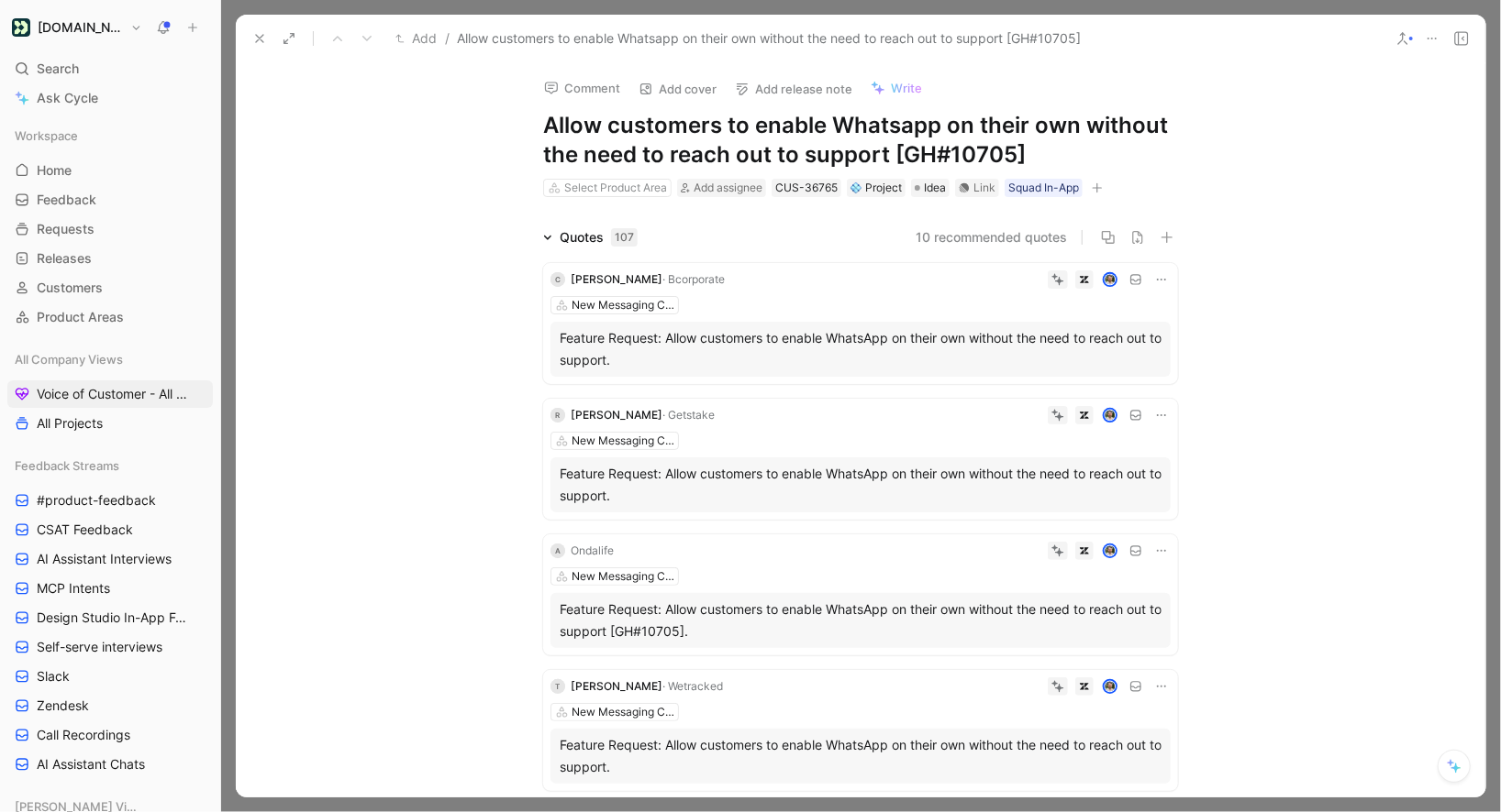
drag, startPoint x: 888, startPoint y: 156, endPoint x: 1222, endPoint y: 150, distance: 334.1
click at [1220, 151] on div "Comment Add cover Add release note Write Allow customers to enable Whatsapp on …" at bounding box center [861, 430] width 1249 height 736
click at [987, 192] on div "Link" at bounding box center [984, 188] width 22 height 18
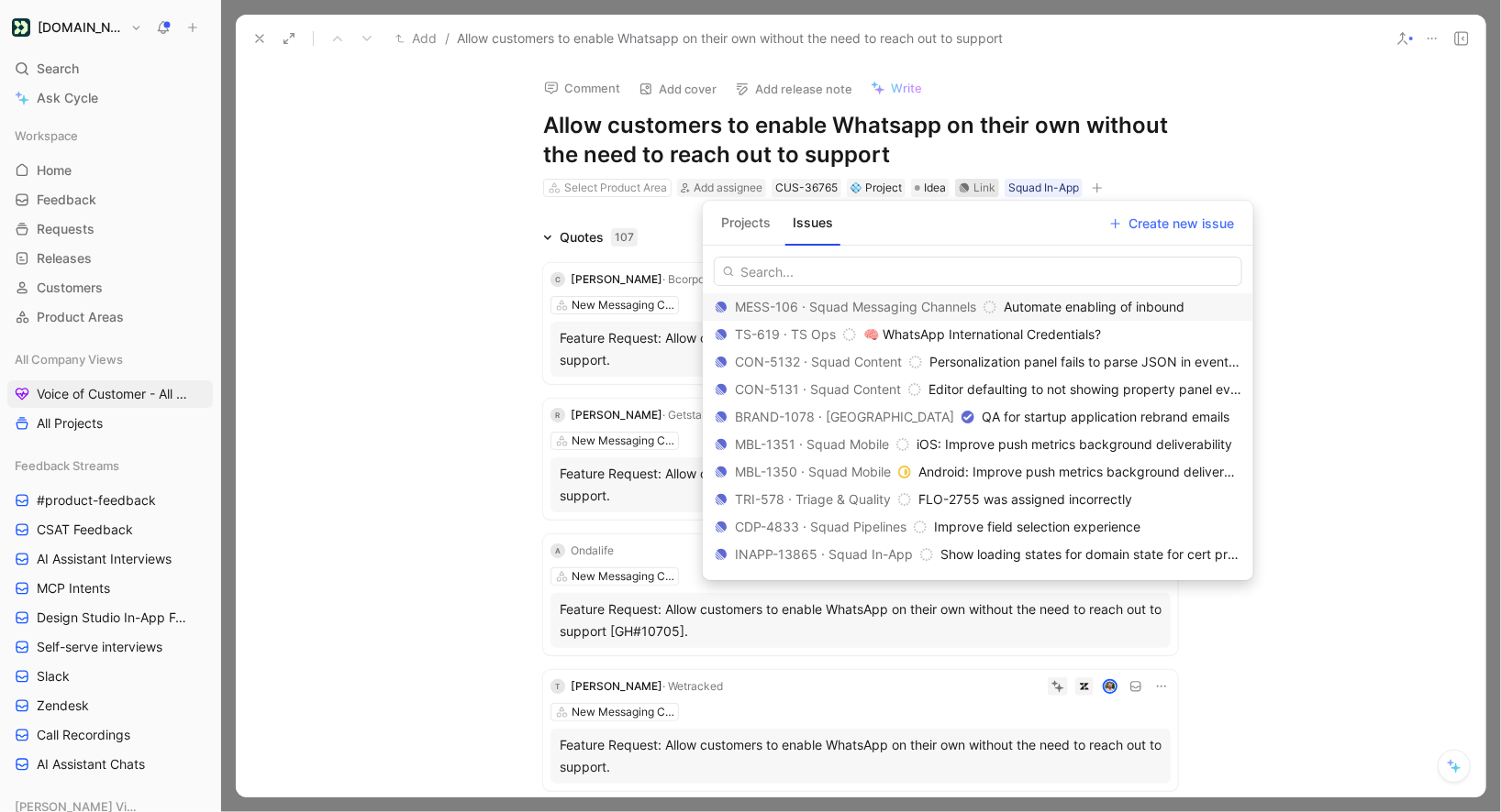
click at [758, 228] on button "Projects" at bounding box center [746, 223] width 64 height 29
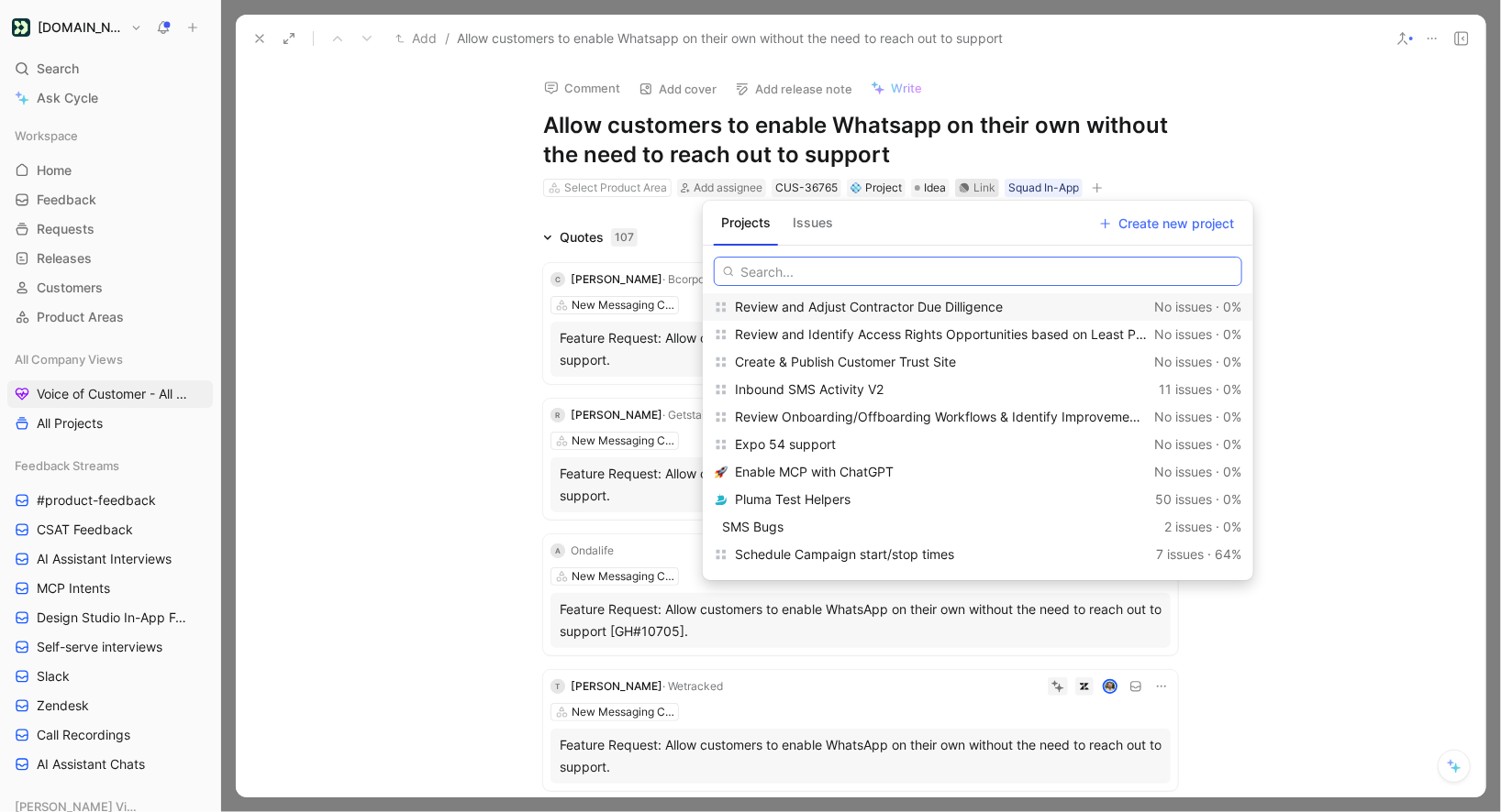
click at [781, 270] on input "text" at bounding box center [978, 271] width 529 height 29
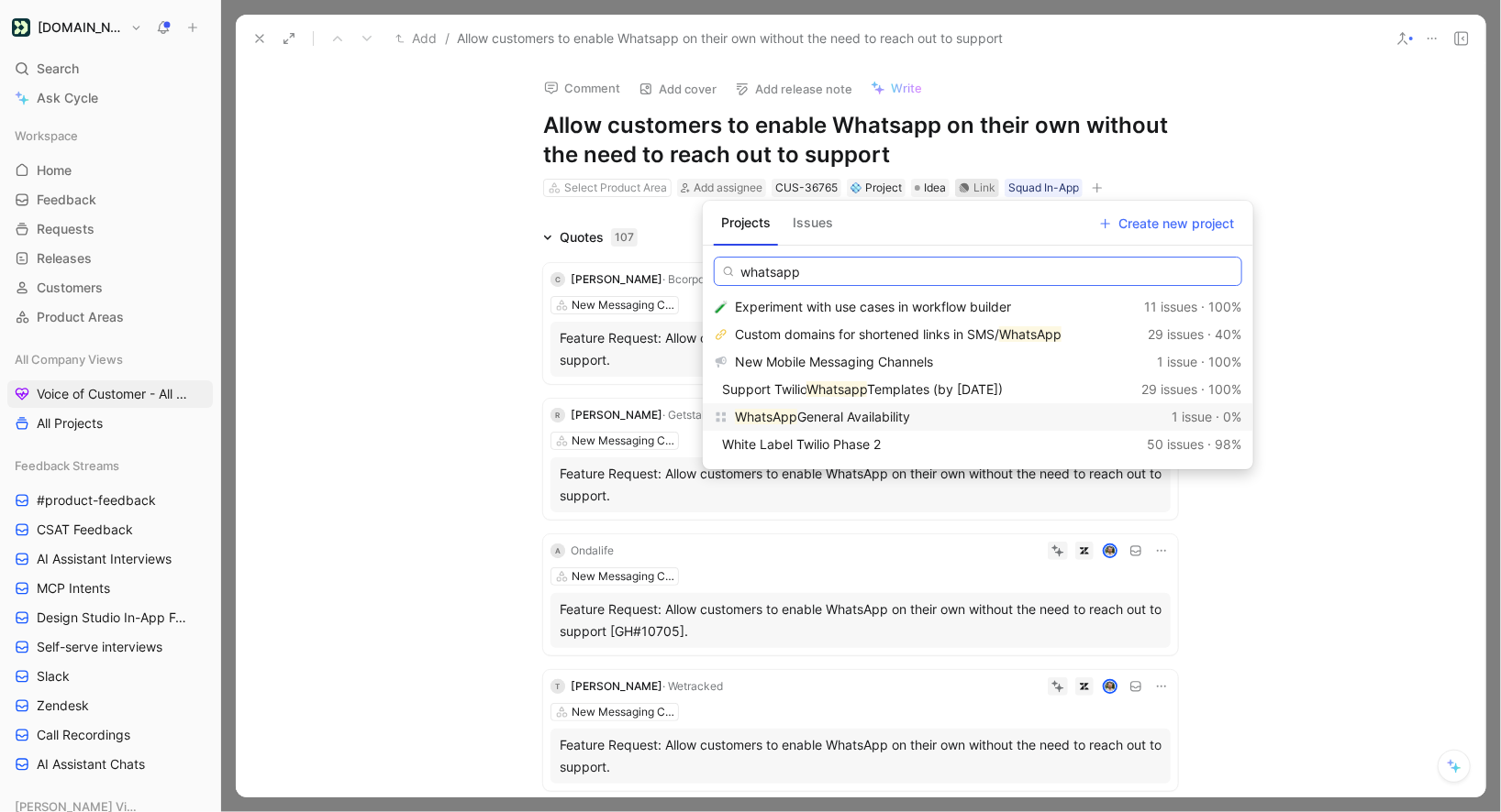
type input "whatsapp"
click at [898, 414] on span "General Availability" at bounding box center [853, 417] width 113 height 15
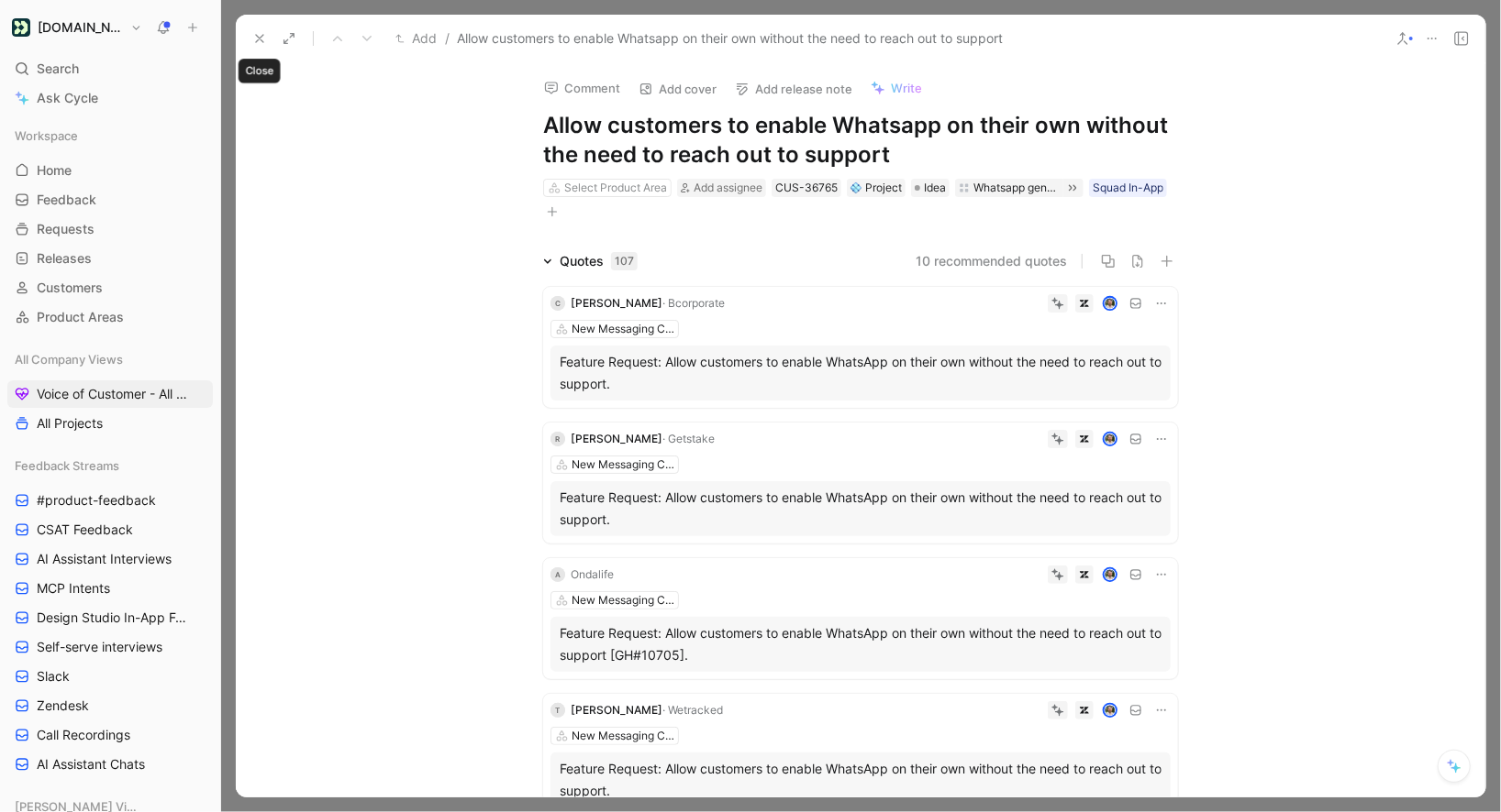
click at [265, 38] on icon at bounding box center [260, 38] width 15 height 15
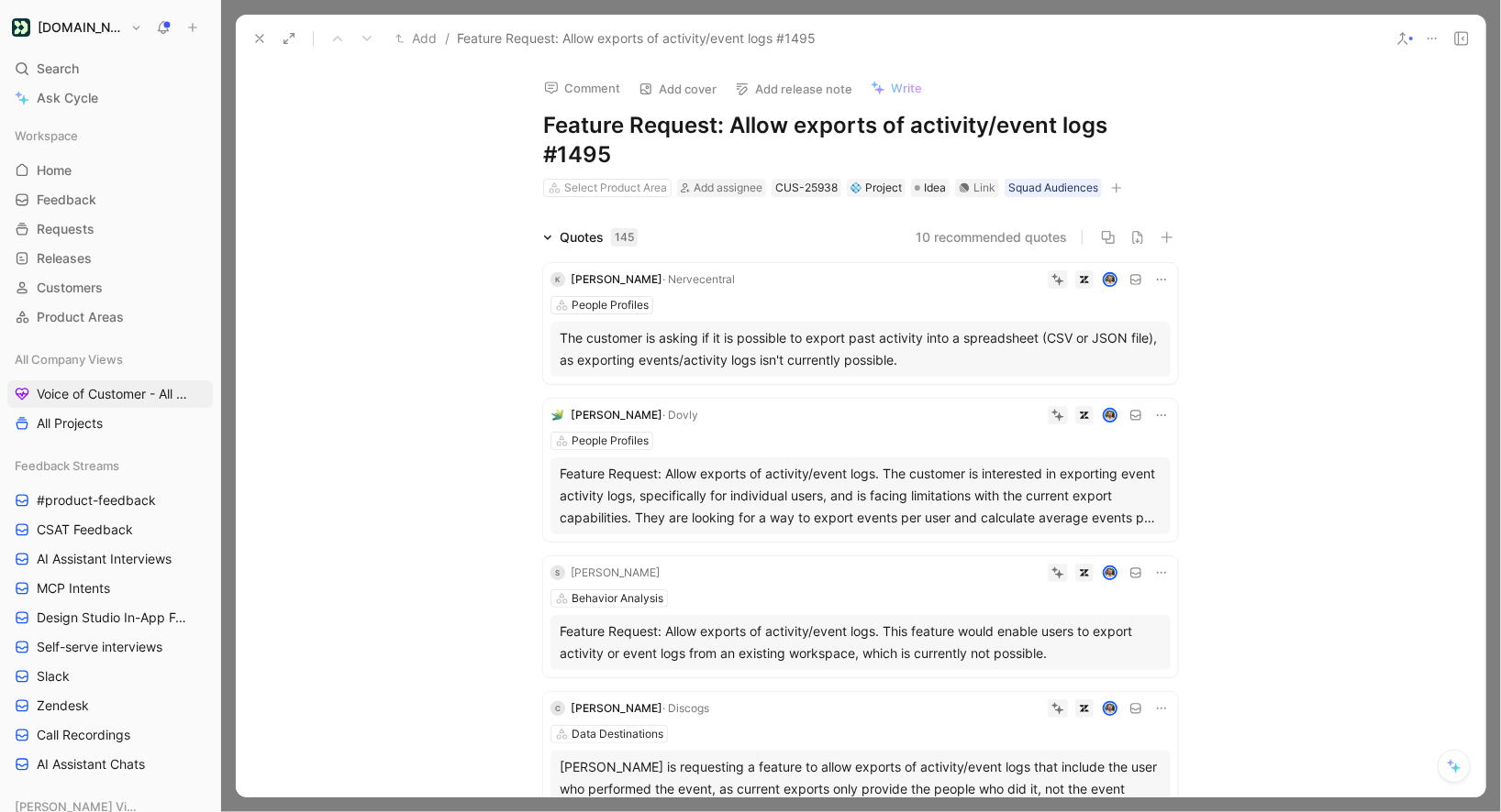
drag, startPoint x: 730, startPoint y: 123, endPoint x: 523, endPoint y: 118, distance: 207.1
click at [524, 118] on div "Comment Add cover Add release note Write Feature Request: Allow exports of acti…" at bounding box center [861, 130] width 705 height 136
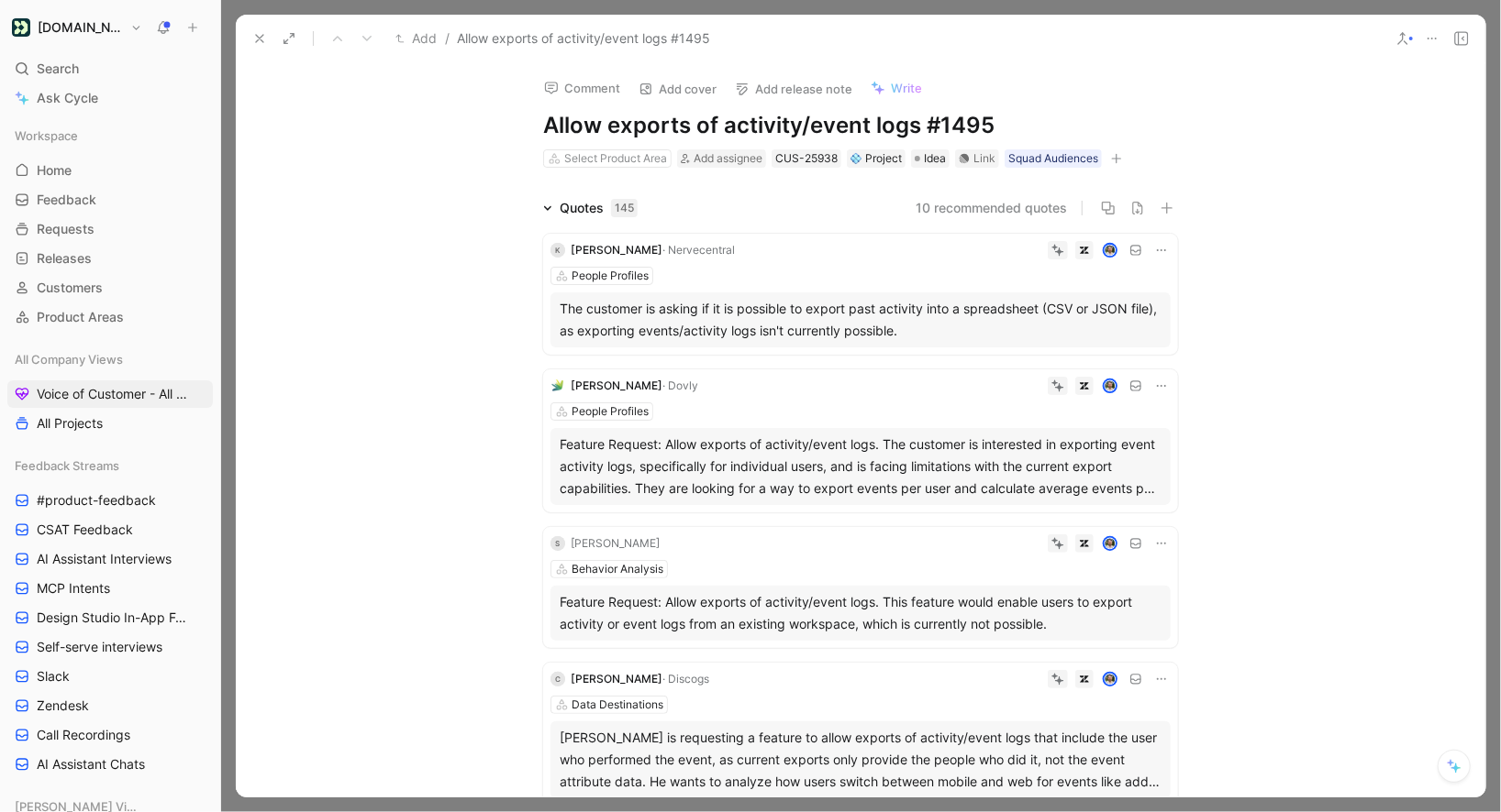
drag, startPoint x: 923, startPoint y: 129, endPoint x: 1180, endPoint y: 129, distance: 257.0
click at [1102, 129] on h1 "Allow exports of activity/event logs #1495" at bounding box center [861, 126] width 635 height 29
click at [255, 44] on icon at bounding box center [260, 38] width 15 height 15
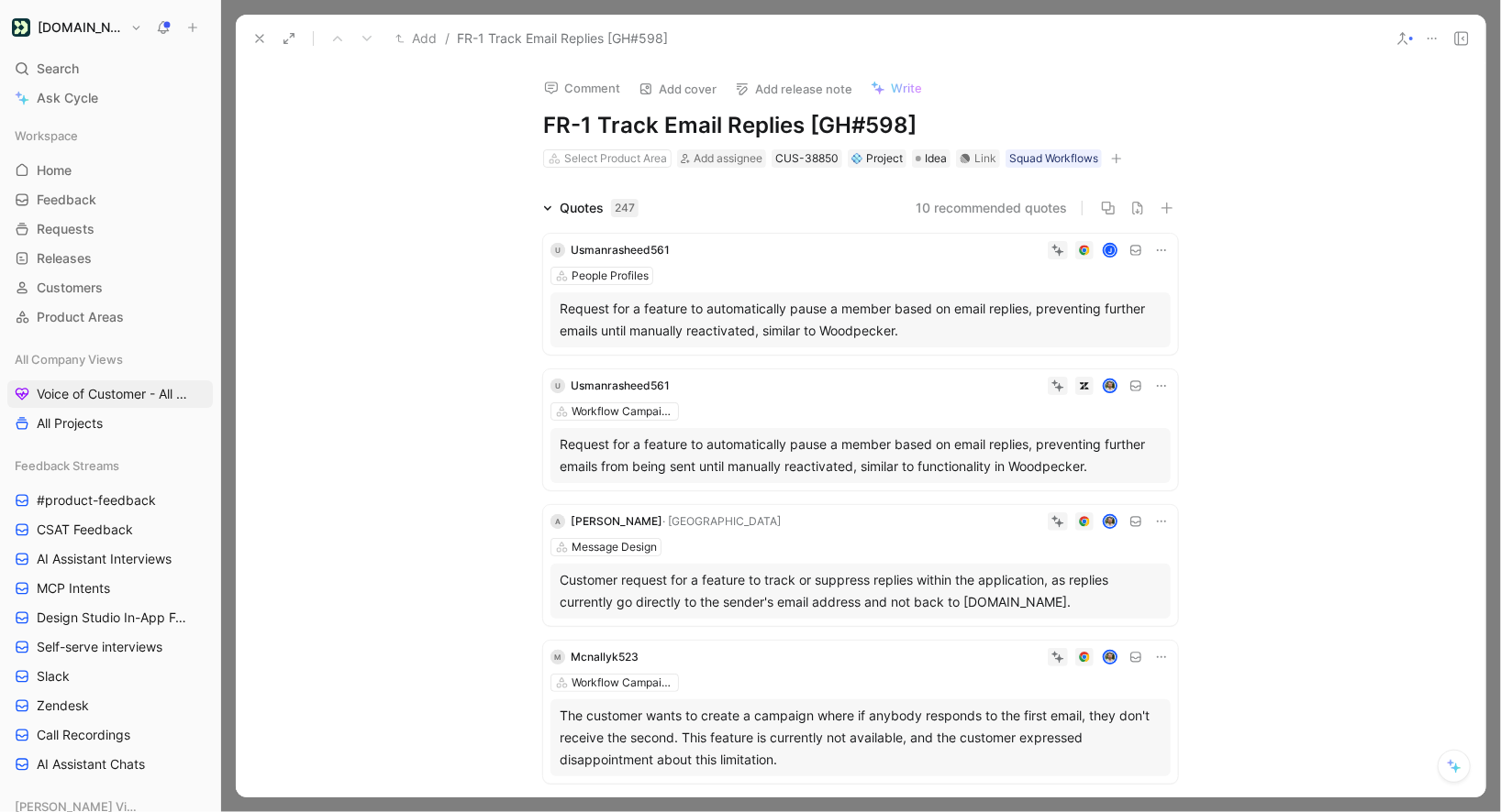
drag, startPoint x: 602, startPoint y: 128, endPoint x: 371, endPoint y: 128, distance: 231.0
click at [371, 128] on div "Comment Add cover Add release note Write FR-1 Track Email Replies [GH#598] Sele…" at bounding box center [861, 430] width 1249 height 736
drag, startPoint x: 747, startPoint y: 132, endPoint x: 1143, endPoint y: 91, distance: 398.1
click at [1143, 91] on div "Comment Add cover Add release note Write Track Email Replies [GH#598] Select Pr…" at bounding box center [861, 115] width 705 height 107
click at [262, 43] on use at bounding box center [260, 39] width 8 height 8
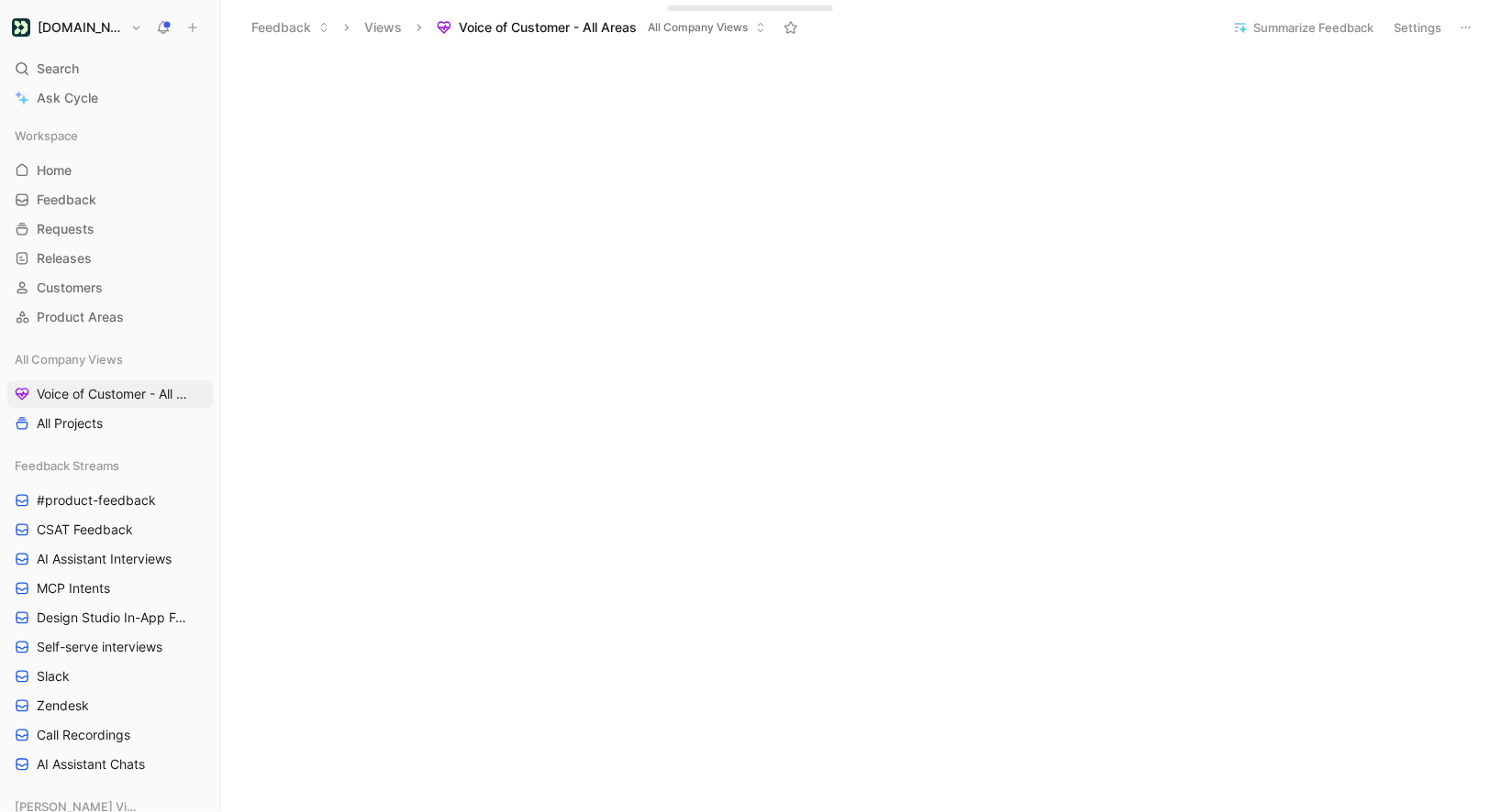
scroll to position [621, 0]
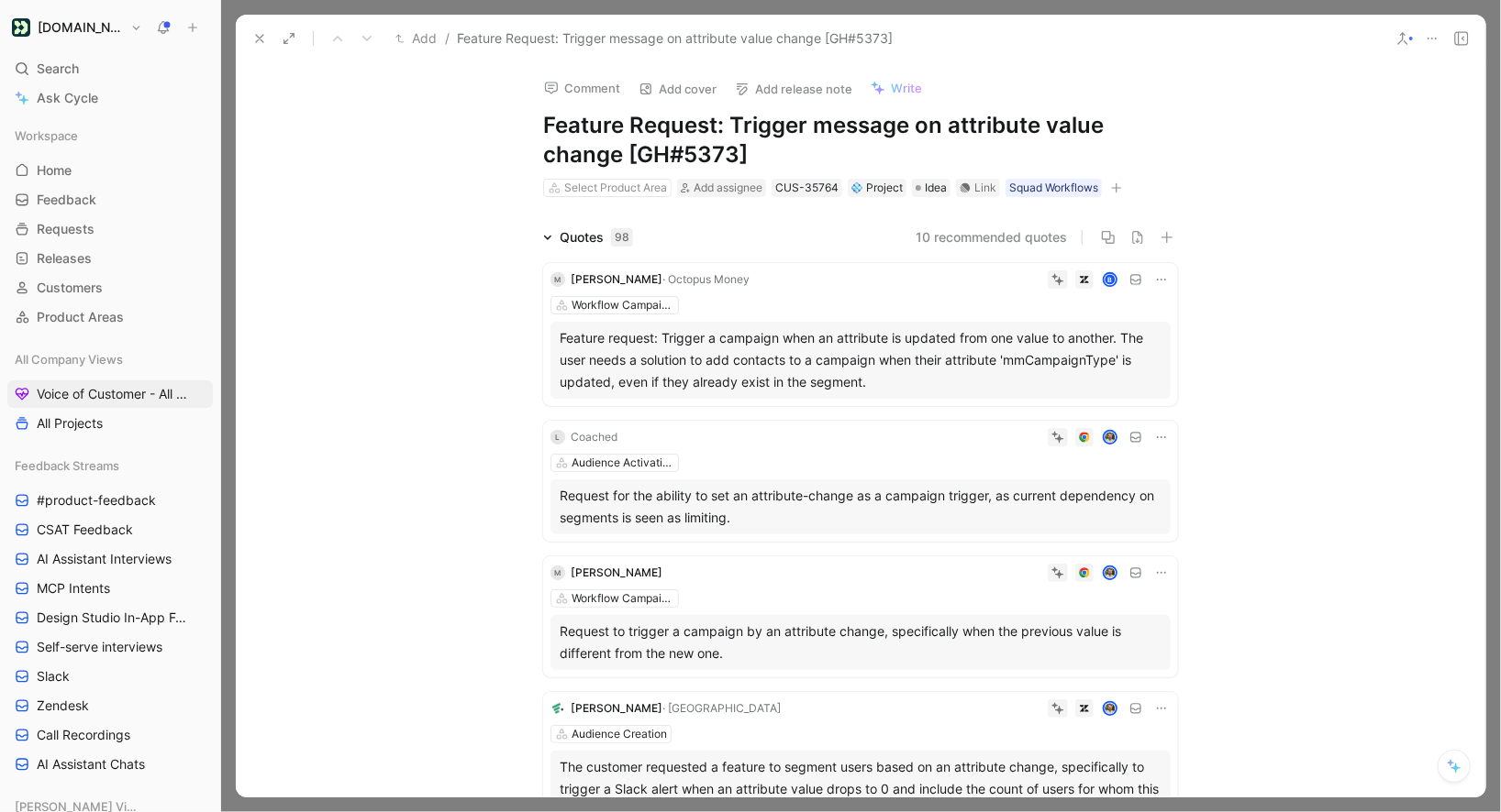
drag, startPoint x: 729, startPoint y: 121, endPoint x: 419, endPoint y: 119, distance: 310.0
click at [419, 119] on div "Comment Add cover Add release note Write Feature Request: Trigger message on at…" at bounding box center [861, 430] width 1249 height 736
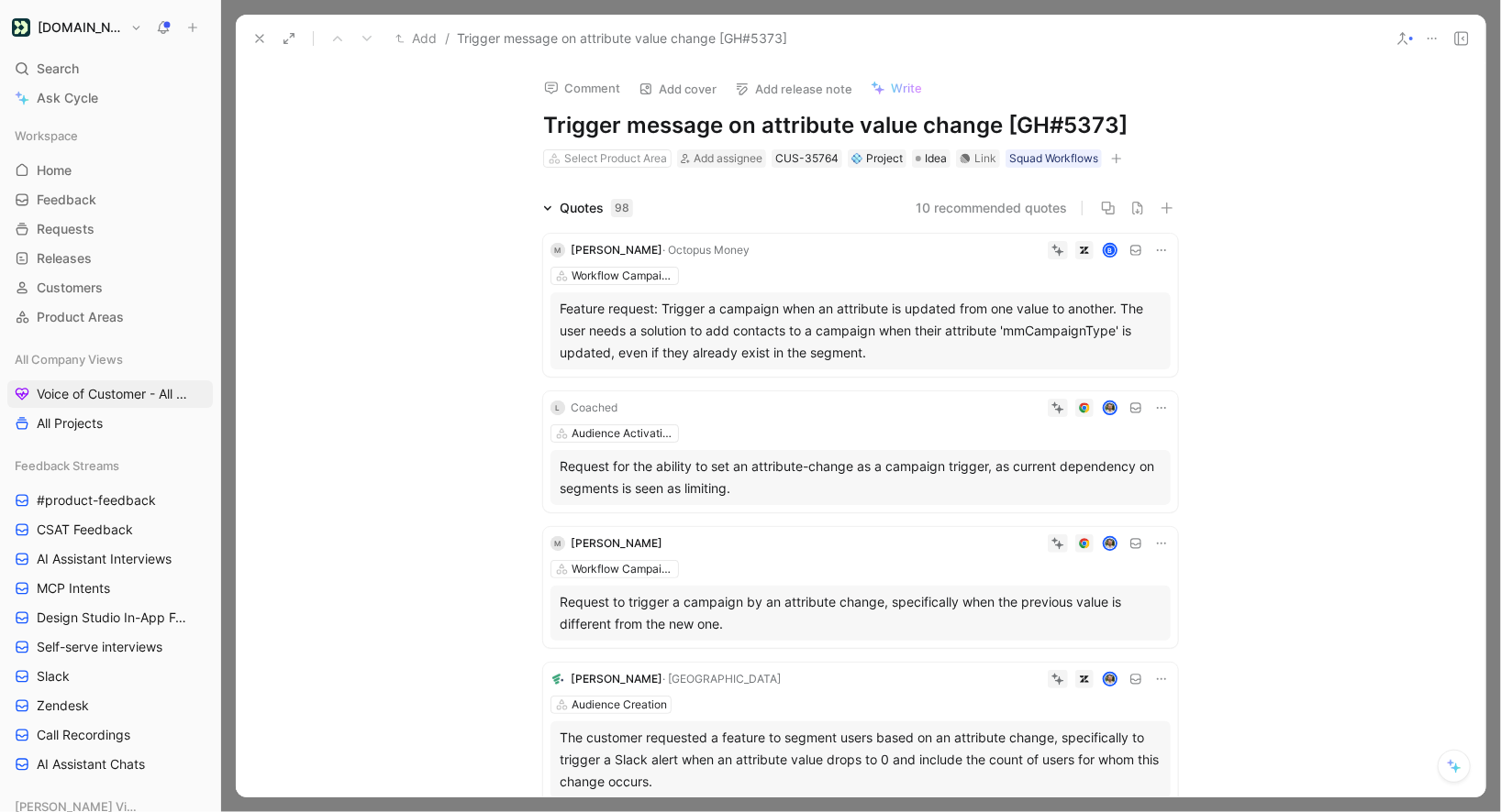
drag, startPoint x: 1003, startPoint y: 128, endPoint x: 1232, endPoint y: 128, distance: 229.0
click at [1174, 128] on h1 "Trigger message on attribute value change [GH#5373]" at bounding box center [861, 126] width 635 height 29
click at [405, 184] on div "Comment Add cover Add release note Write Trigger message on attribute value cha…" at bounding box center [861, 430] width 1249 height 736
click at [252, 39] on button at bounding box center [260, 39] width 26 height 26
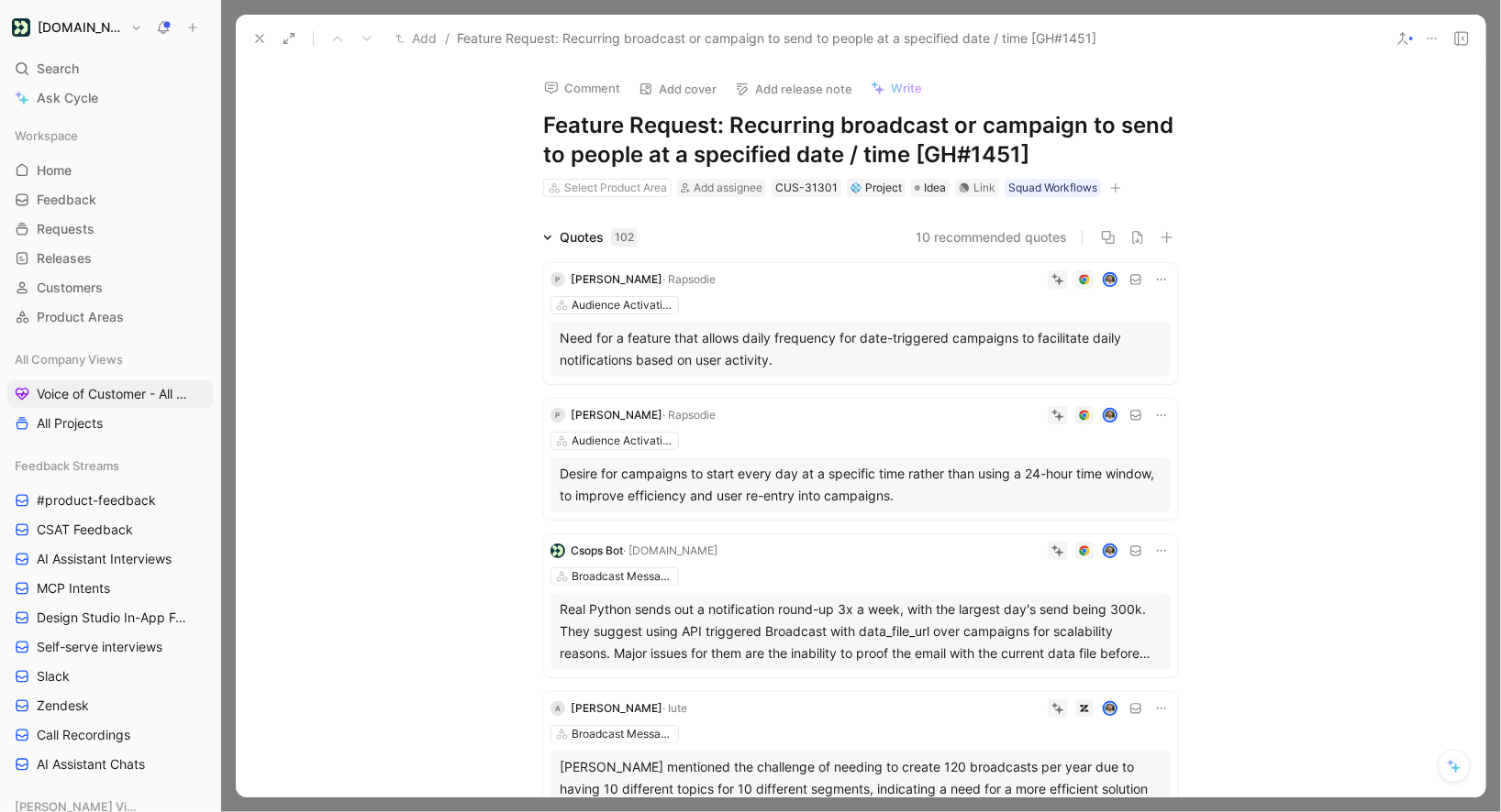
drag, startPoint x: 729, startPoint y: 117, endPoint x: 444, endPoint y: 117, distance: 285.0
click at [444, 117] on div "Comment Add cover Add release note Write Feature Request: Recurring broadcast o…" at bounding box center [861, 430] width 1249 height 736
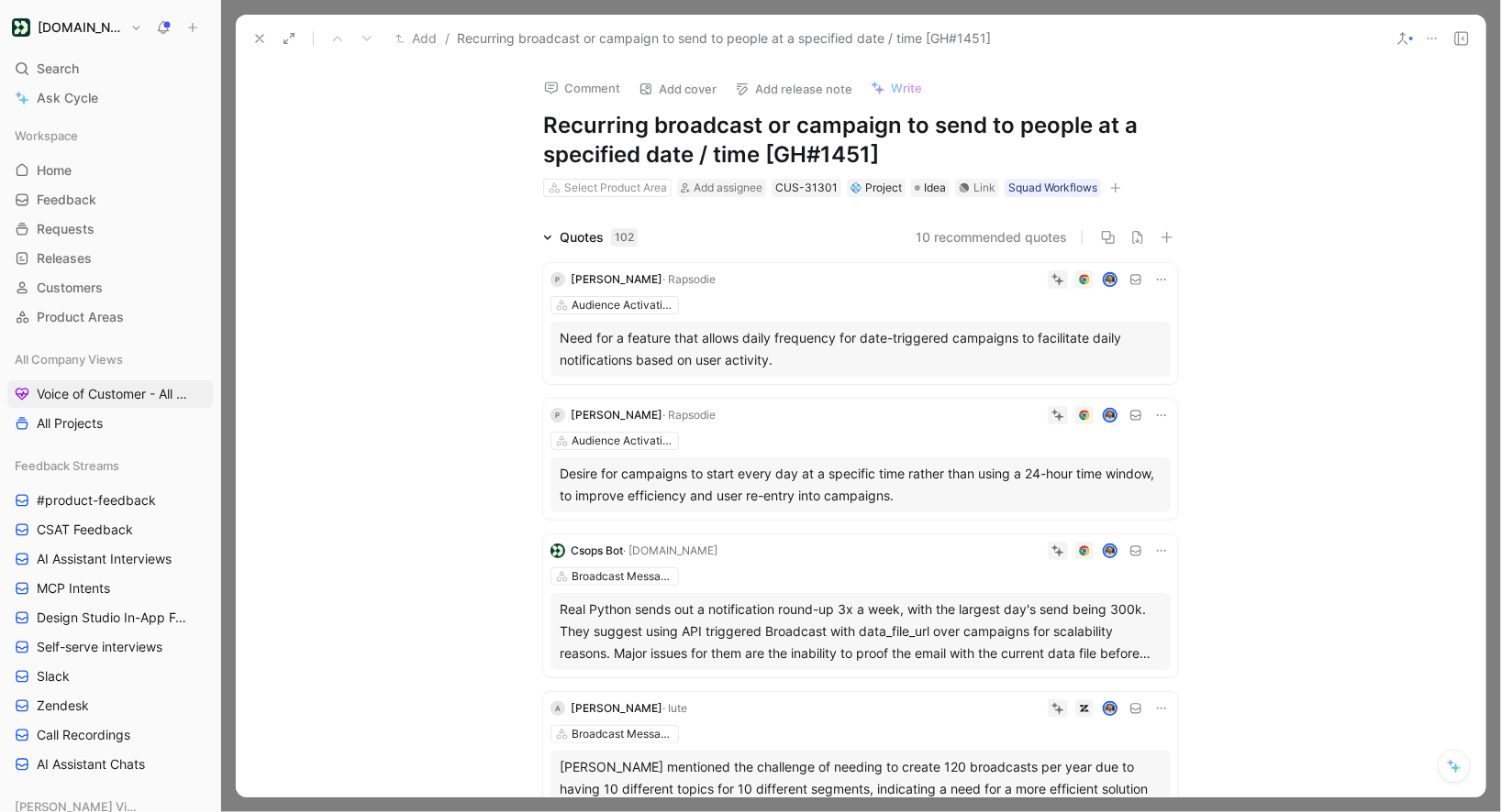
drag, startPoint x: 760, startPoint y: 154, endPoint x: 1184, endPoint y: 149, distance: 424.0
click at [1184, 149] on div "Comment Add cover Add release note Write Recurring broadcast or campaign to sen…" at bounding box center [861, 130] width 705 height 136
click at [256, 44] on icon at bounding box center [260, 38] width 15 height 15
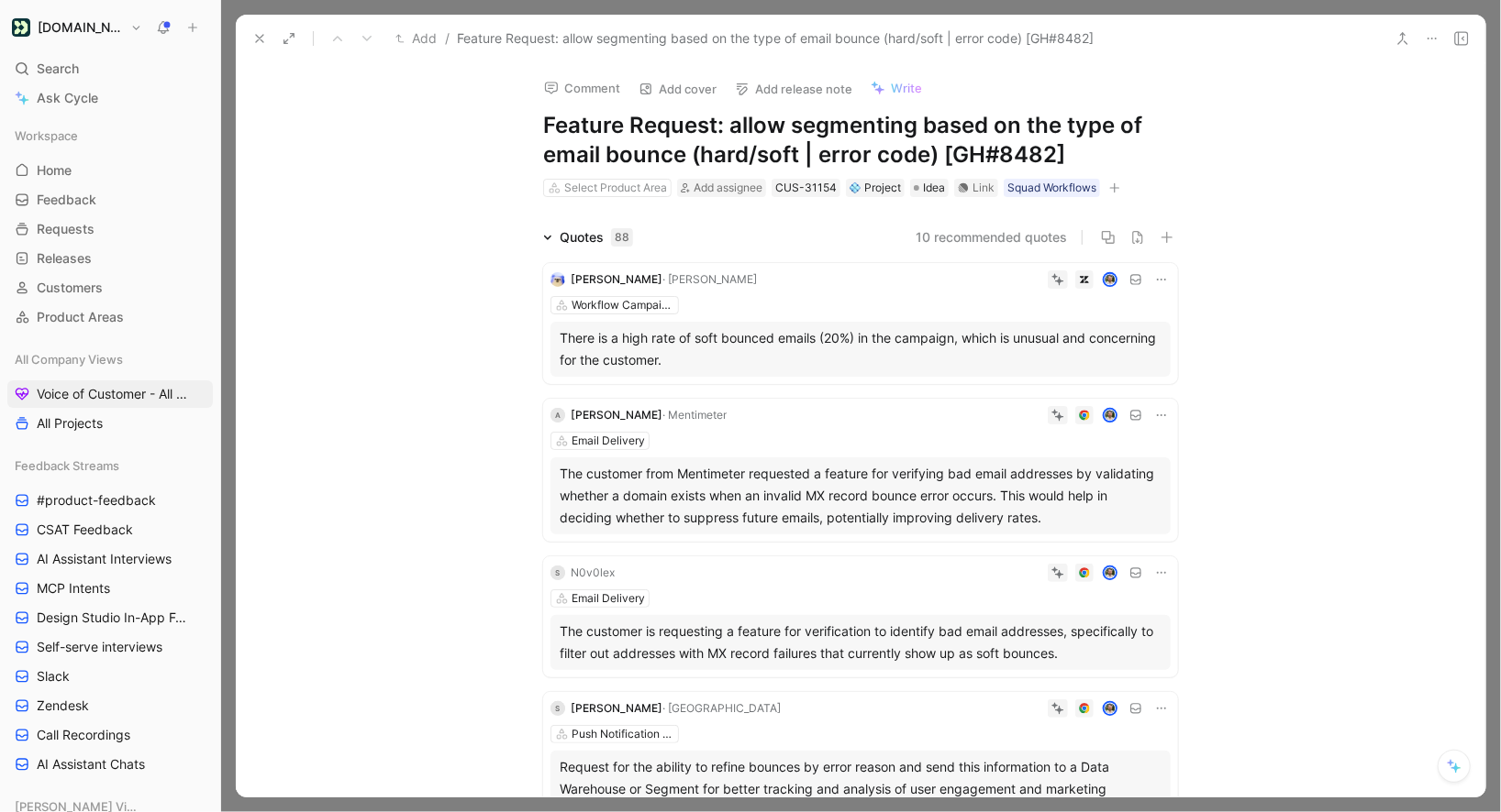
drag, startPoint x: 733, startPoint y: 125, endPoint x: 509, endPoint y: 122, distance: 224.0
click at [515, 125] on div "Comment Add cover Add release note Write Feature Request: allow segmenting base…" at bounding box center [861, 130] width 705 height 136
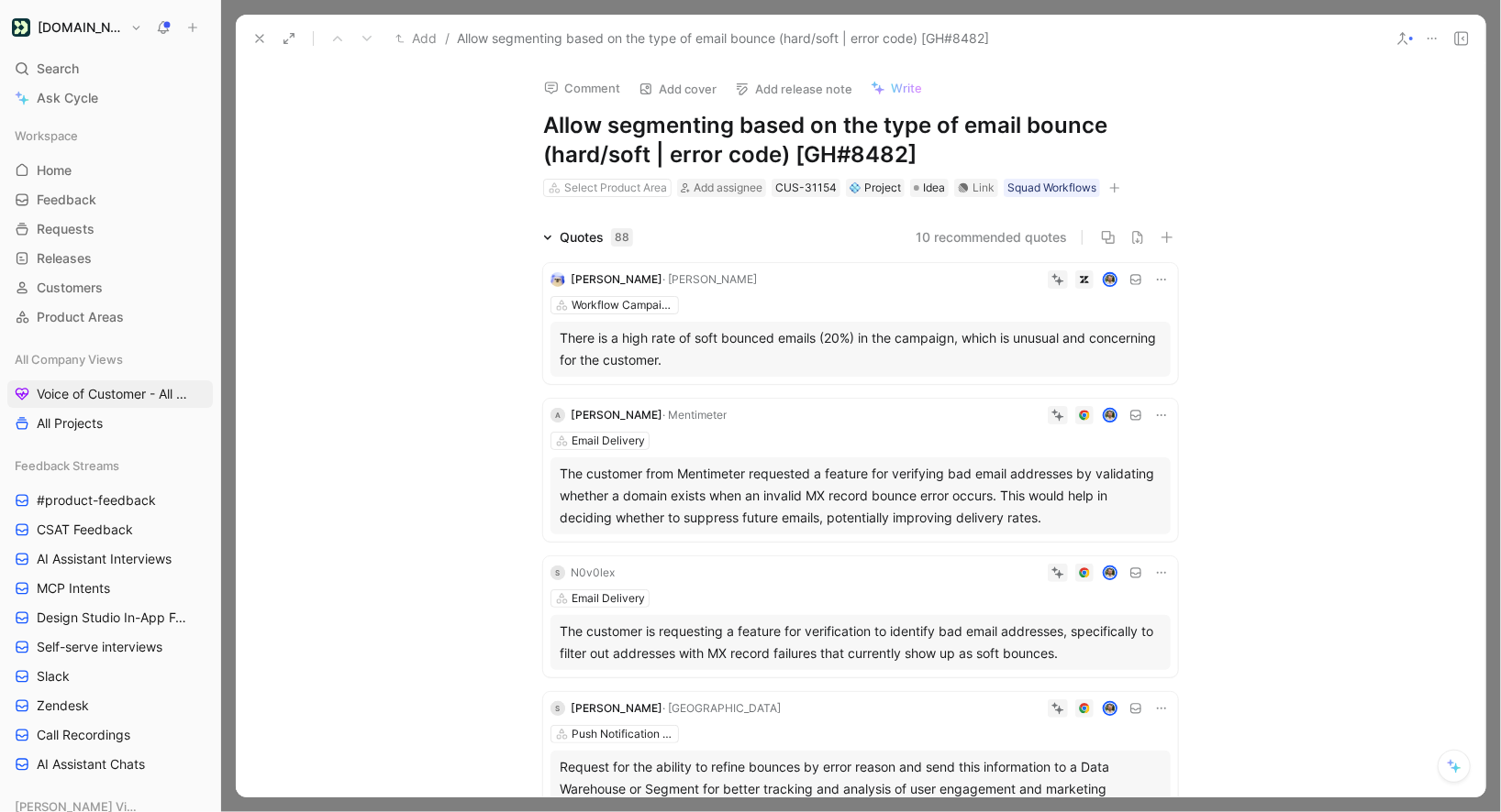
drag, startPoint x: 798, startPoint y: 150, endPoint x: 998, endPoint y: 135, distance: 200.6
click at [995, 139] on h1 "Allow segmenting based on the type of email bounce (hard/soft | error code) [GH…" at bounding box center [861, 140] width 635 height 59
click at [798, 148] on h1 "Allow segmenting based on the type of email bounce (hard/soft | error code) [GH…" at bounding box center [861, 140] width 635 height 59
click at [781, 156] on h1 "Allow segmenting based on the type of email bounce (hard/soft | error code) [GH…" at bounding box center [861, 140] width 635 height 59
drag, startPoint x: 790, startPoint y: 157, endPoint x: 1075, endPoint y: 156, distance: 285.0
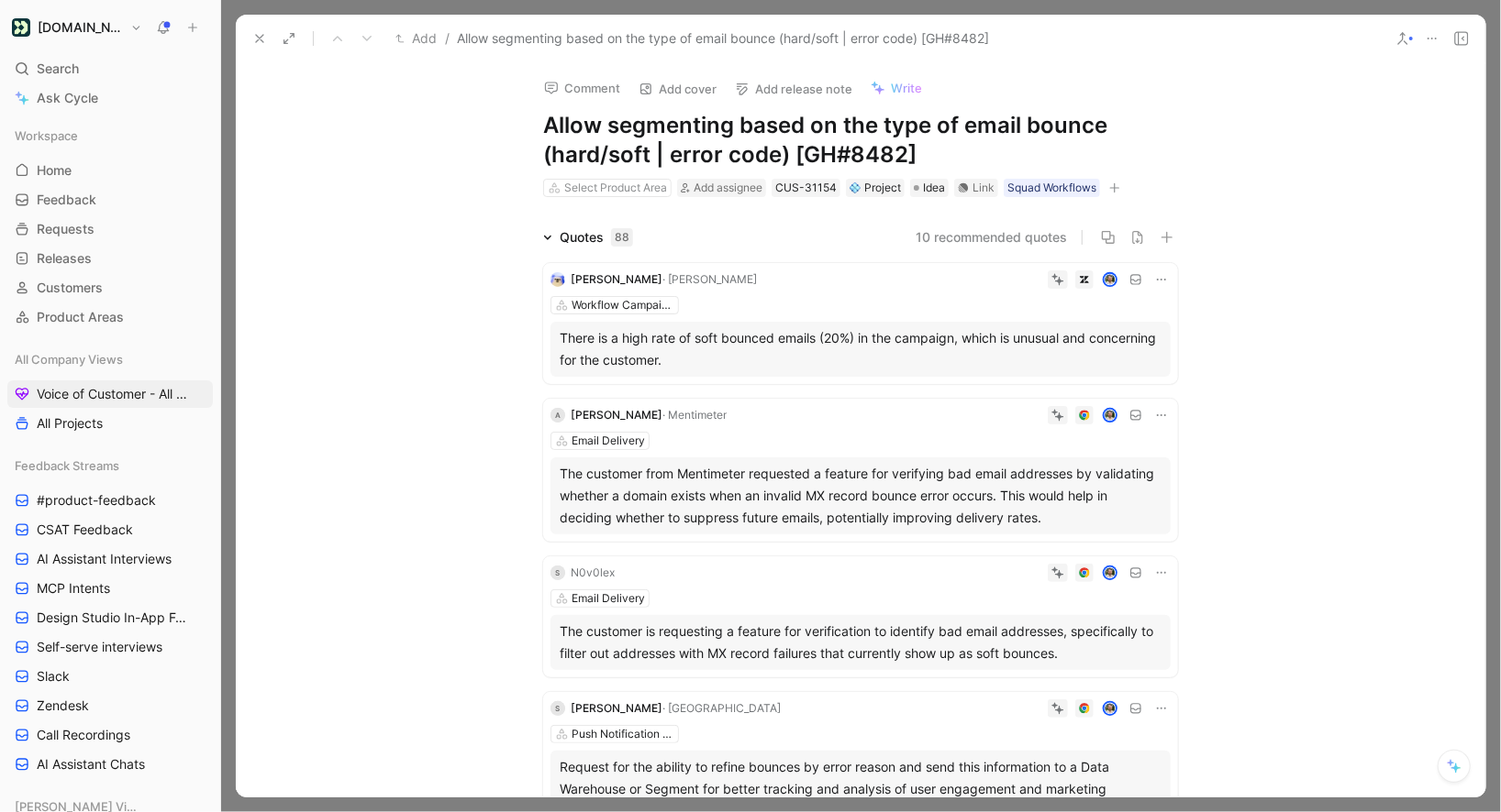
click at [1075, 156] on h1 "Allow segmenting based on the type of email bounce (hard/soft | error code) [GH…" at bounding box center [861, 140] width 635 height 59
click at [266, 38] on button at bounding box center [260, 39] width 26 height 26
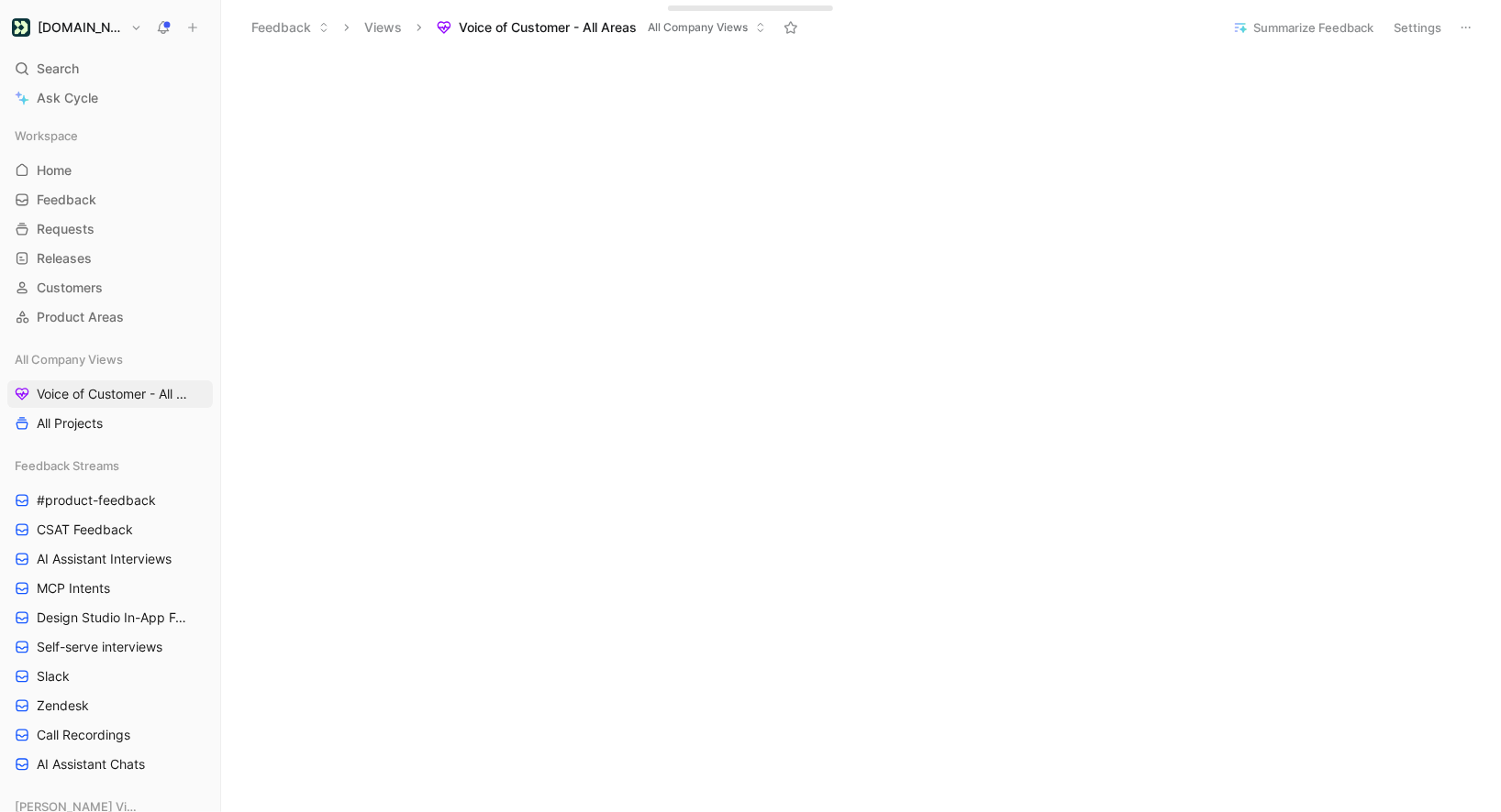
scroll to position [701, 0]
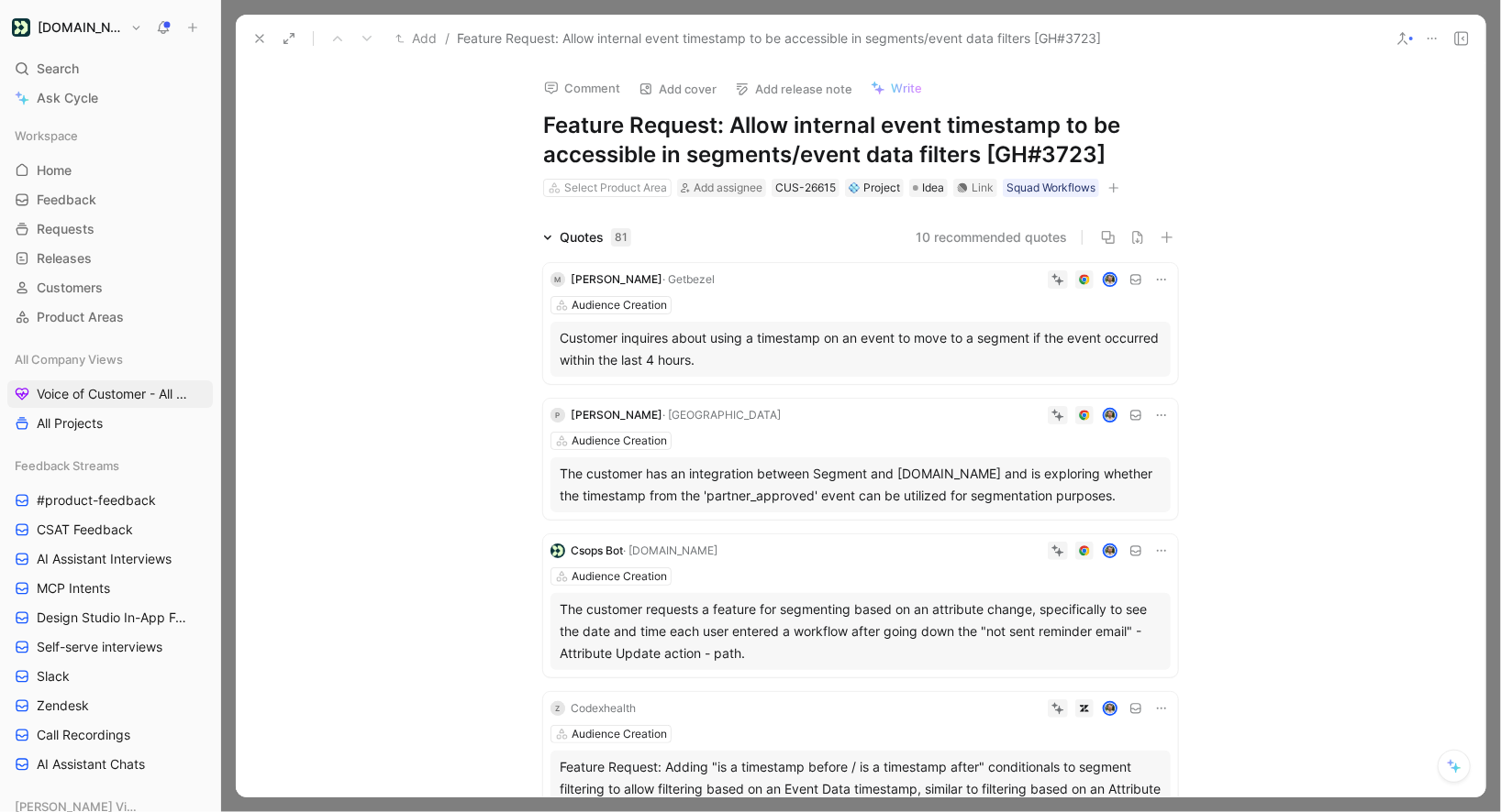
drag, startPoint x: 729, startPoint y: 120, endPoint x: 401, endPoint y: 110, distance: 328.2
click at [406, 113] on div "Comment Add cover Add release note Write Feature Request: Allow internal event …" at bounding box center [861, 430] width 1249 height 736
drag, startPoint x: 841, startPoint y: 153, endPoint x: 1095, endPoint y: 141, distance: 254.3
click at [1078, 152] on h1 "Allow internal event timestamp to be accessible in segments/event data filters …" at bounding box center [861, 140] width 635 height 59
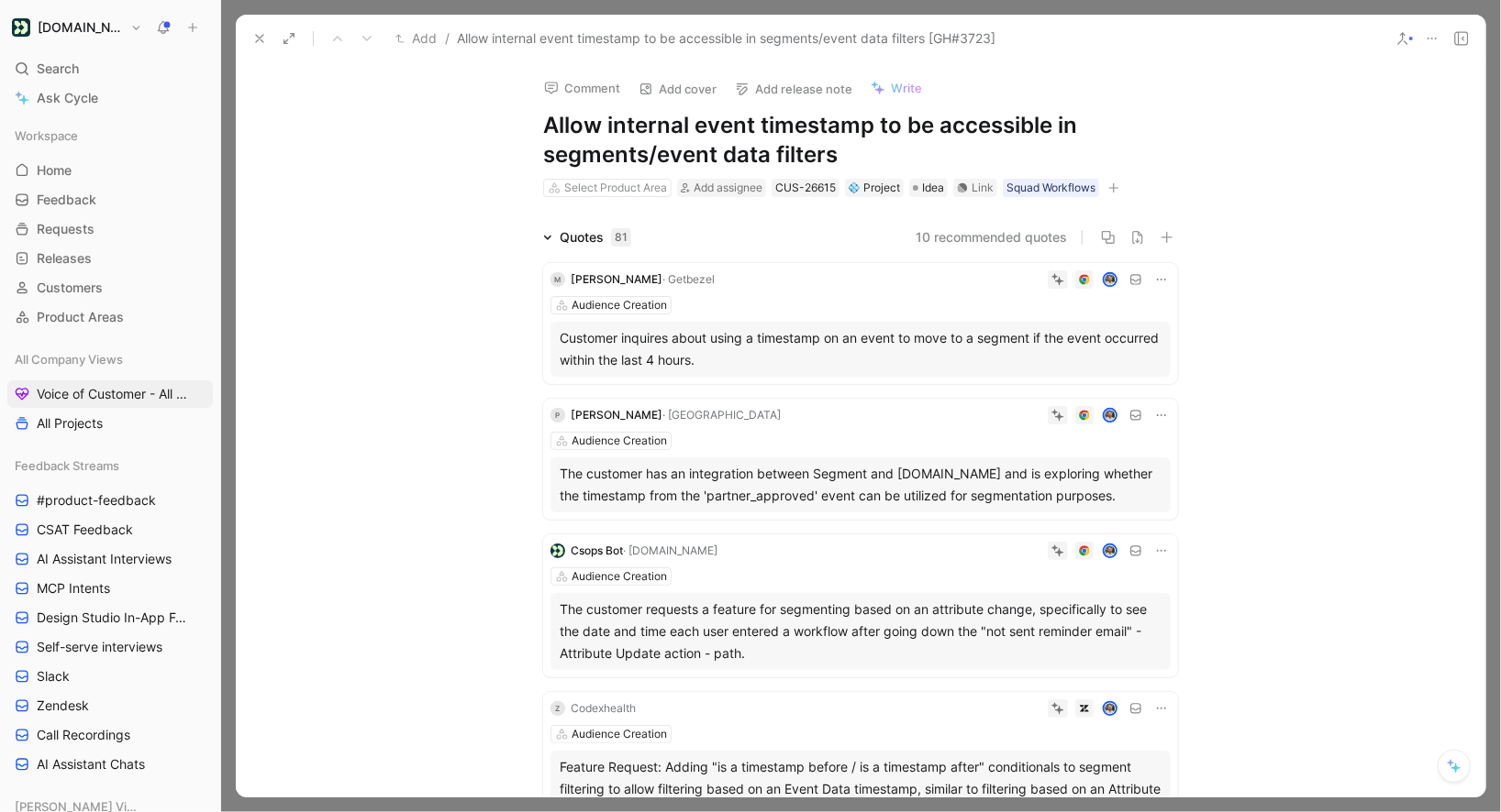
scroll to position [1088, 0]
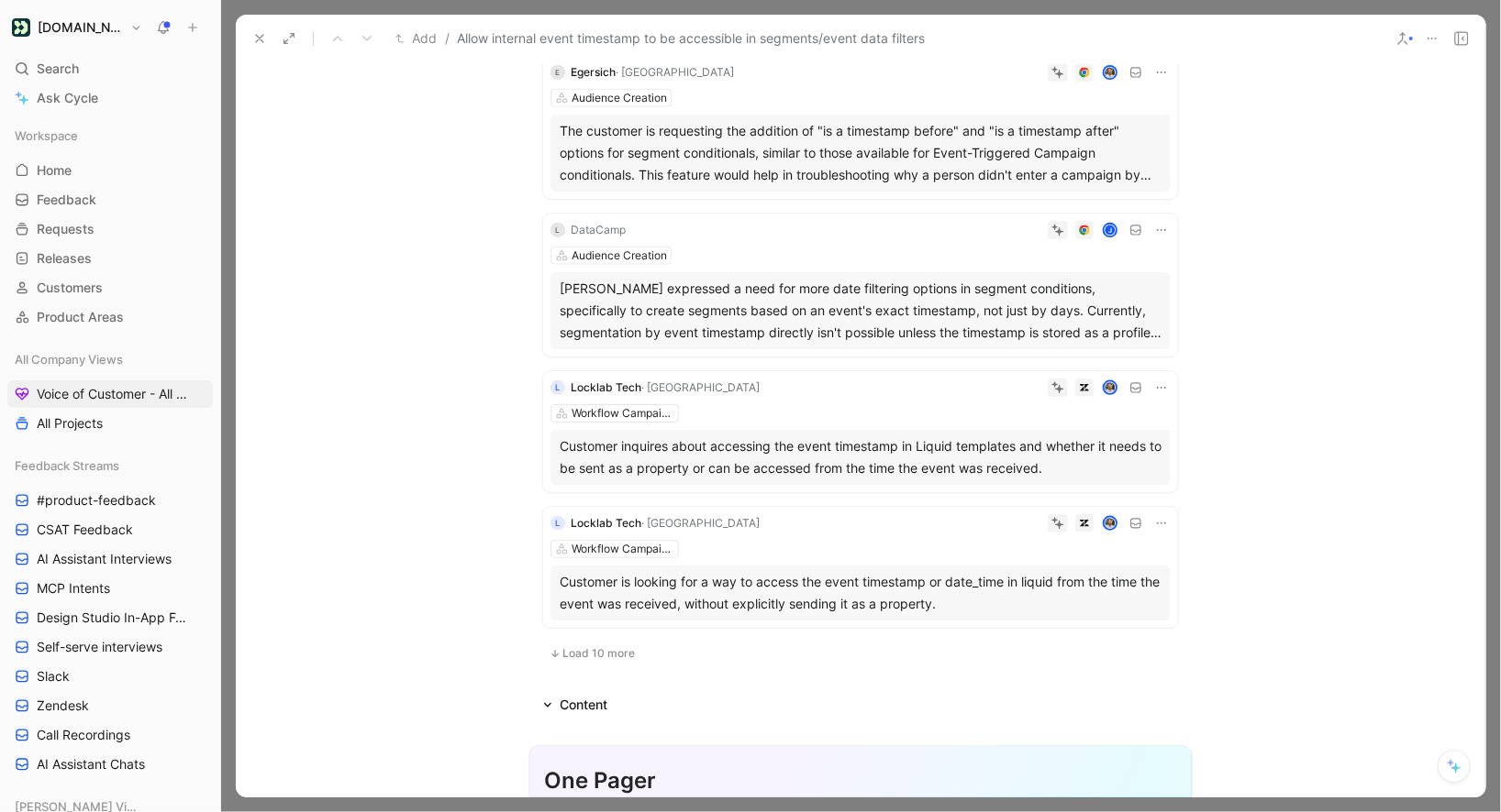
click at [264, 52] on div "Add / Allow internal event timestamp to be accessible in segments/event data fi…" at bounding box center [813, 39] width 1138 height 29
click at [262, 43] on icon at bounding box center [260, 38] width 15 height 15
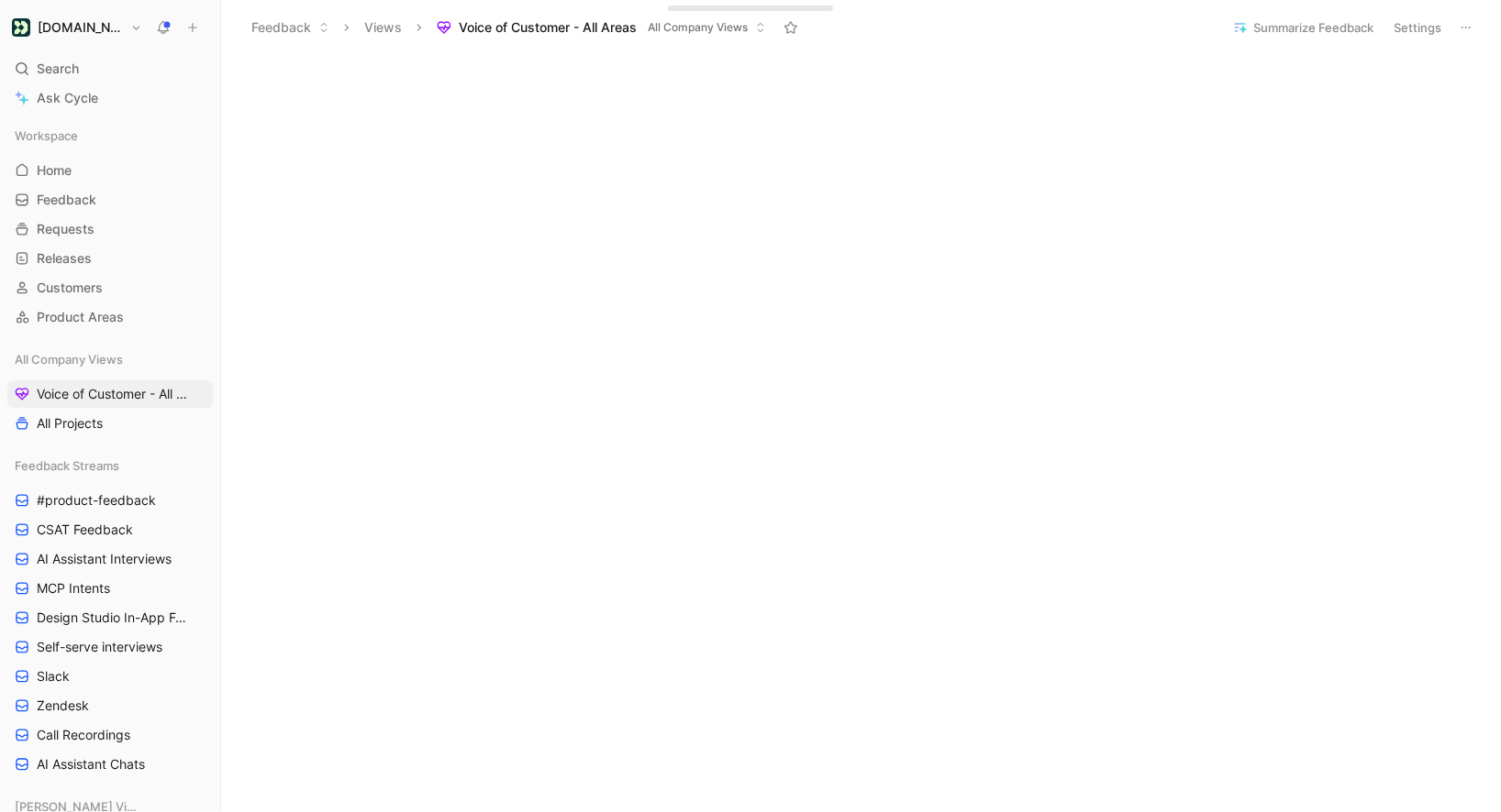
scroll to position [728, 0]
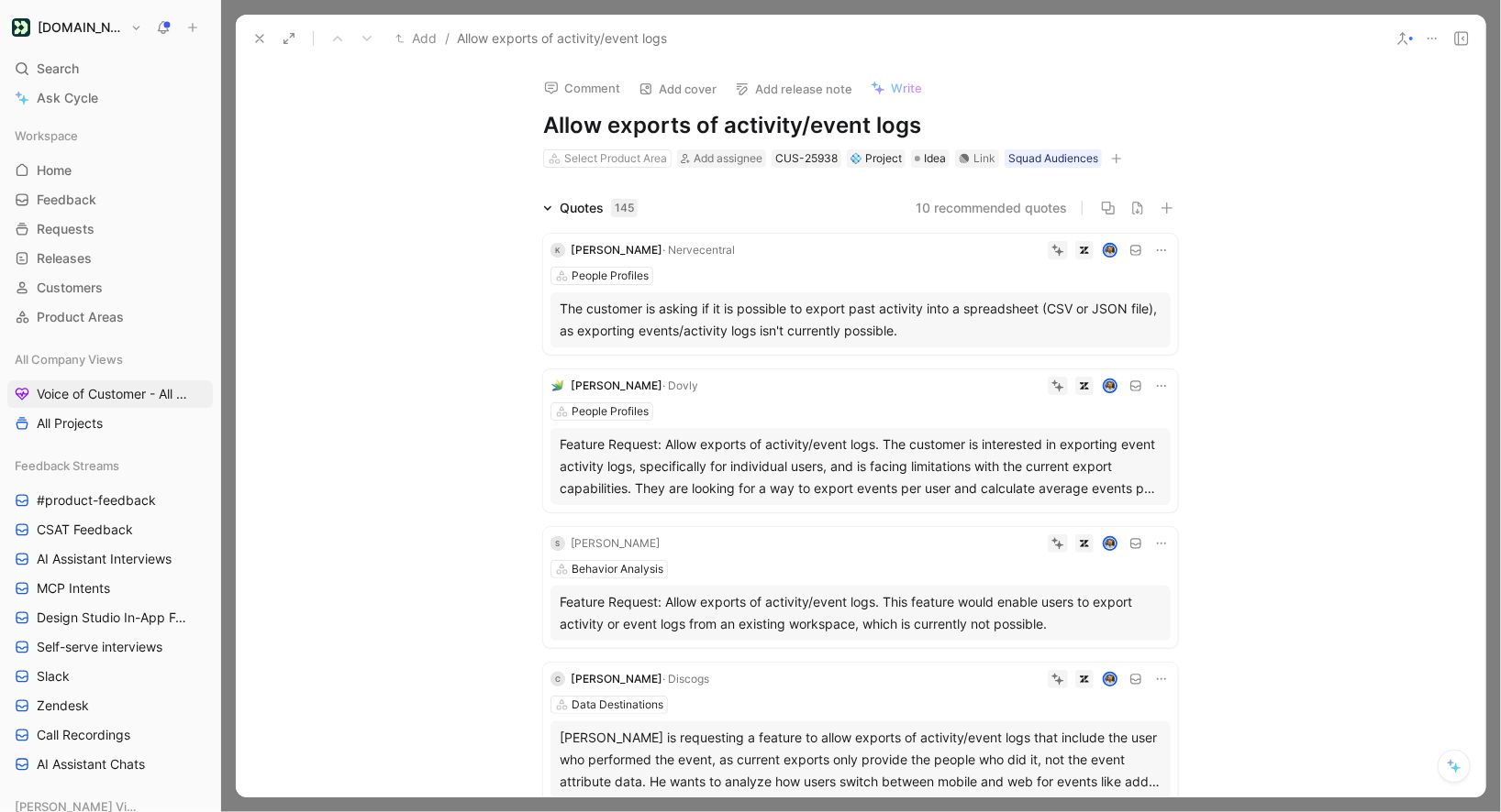
click at [261, 33] on icon at bounding box center [260, 38] width 15 height 15
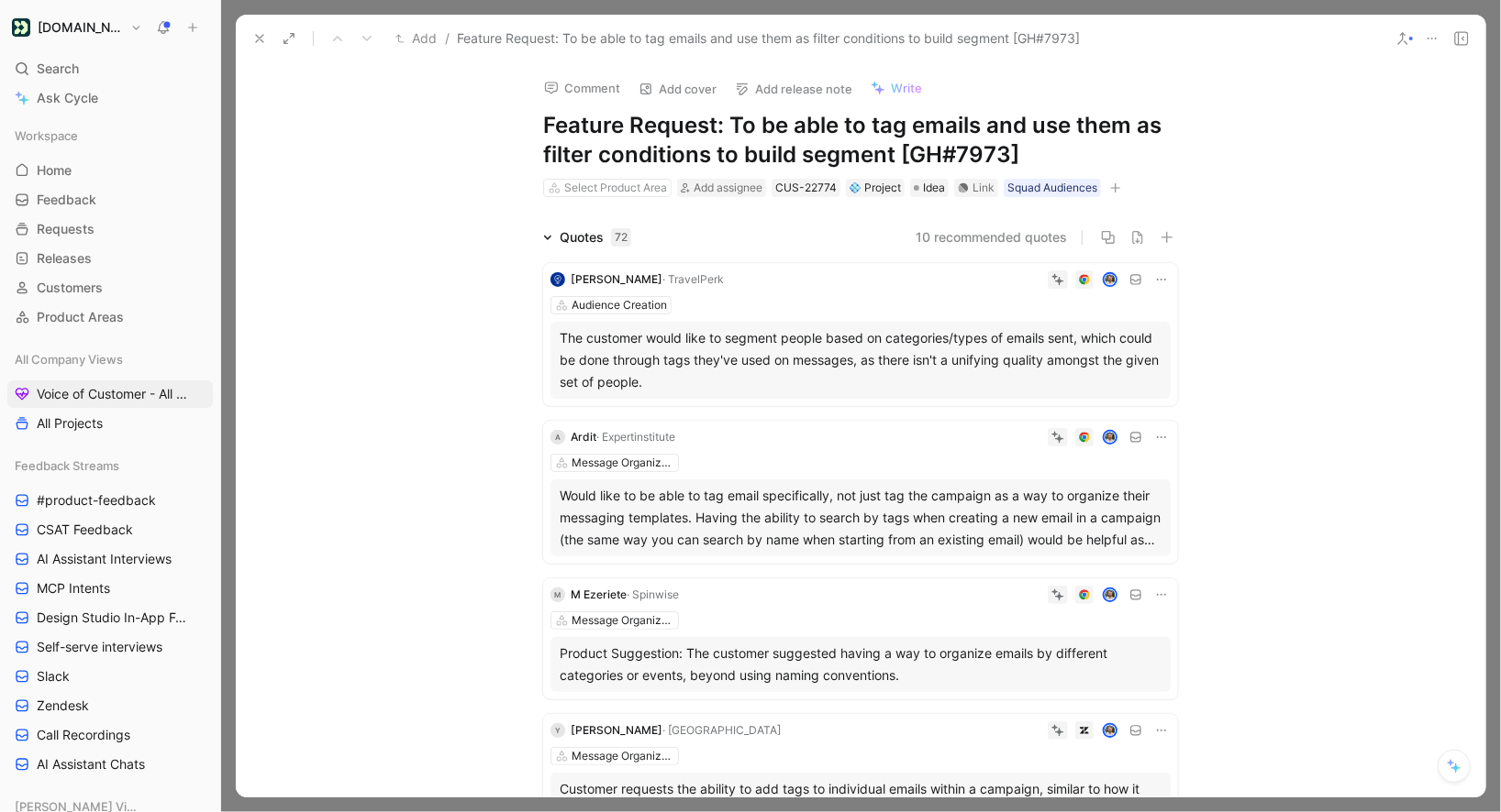
click at [738, 129] on h1 "Feature Request: To be able to tag emails and use them as filter conditions to …" at bounding box center [861, 140] width 635 height 59
drag, startPoint x: 736, startPoint y: 129, endPoint x: 556, endPoint y: 117, distance: 180.4
click at [556, 117] on h1 "Feature Request: To be able to tag emails and use them as filter conditions to …" at bounding box center [861, 140] width 635 height 59
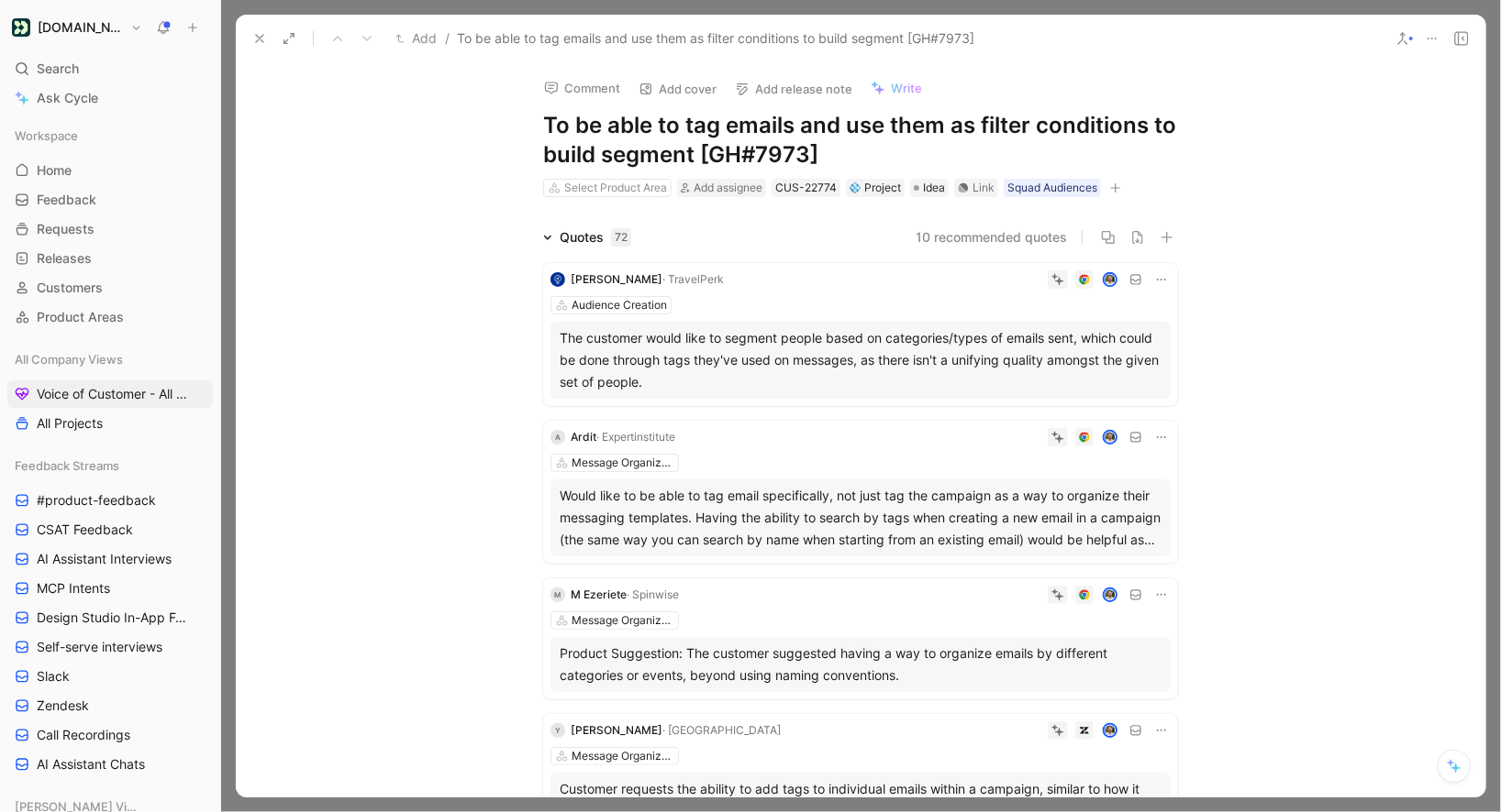
drag, startPoint x: 689, startPoint y: 153, endPoint x: 913, endPoint y: 158, distance: 224.1
click at [913, 158] on h1 "To be able to tag emails and use them as filter conditions to build segment [GH…" at bounding box center [861, 140] width 635 height 59
click at [404, 146] on div "Comment Add cover Add release note Write To be able to tag emails and use them …" at bounding box center [861, 430] width 1249 height 736
click at [260, 45] on icon at bounding box center [260, 38] width 15 height 15
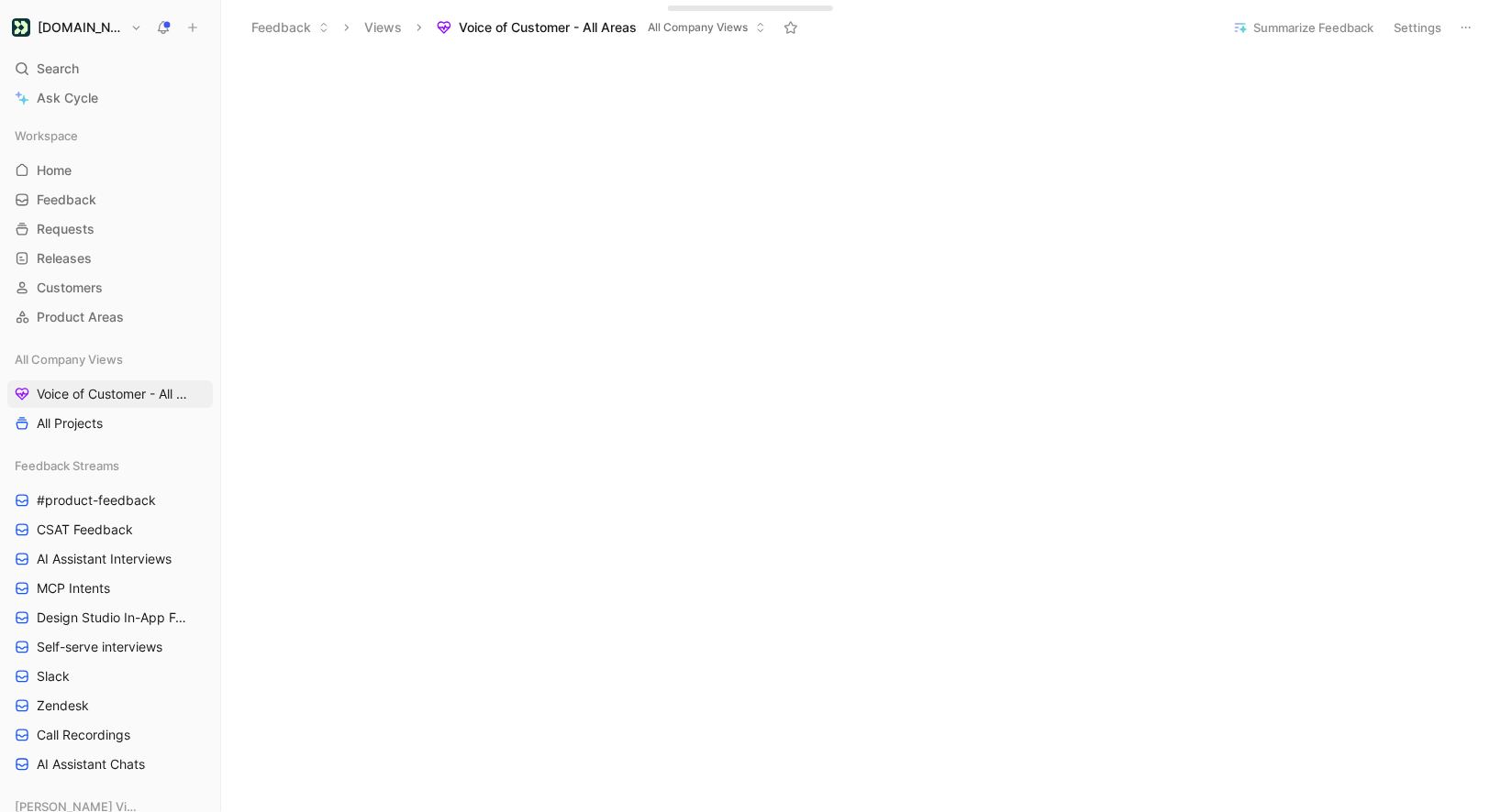
scroll to position [530, 0]
click at [95, 58] on div "Search ⌘ K" at bounding box center [110, 69] width 205 height 27
click at [53, 55] on div "Search ⌘ K" at bounding box center [110, 69] width 205 height 27
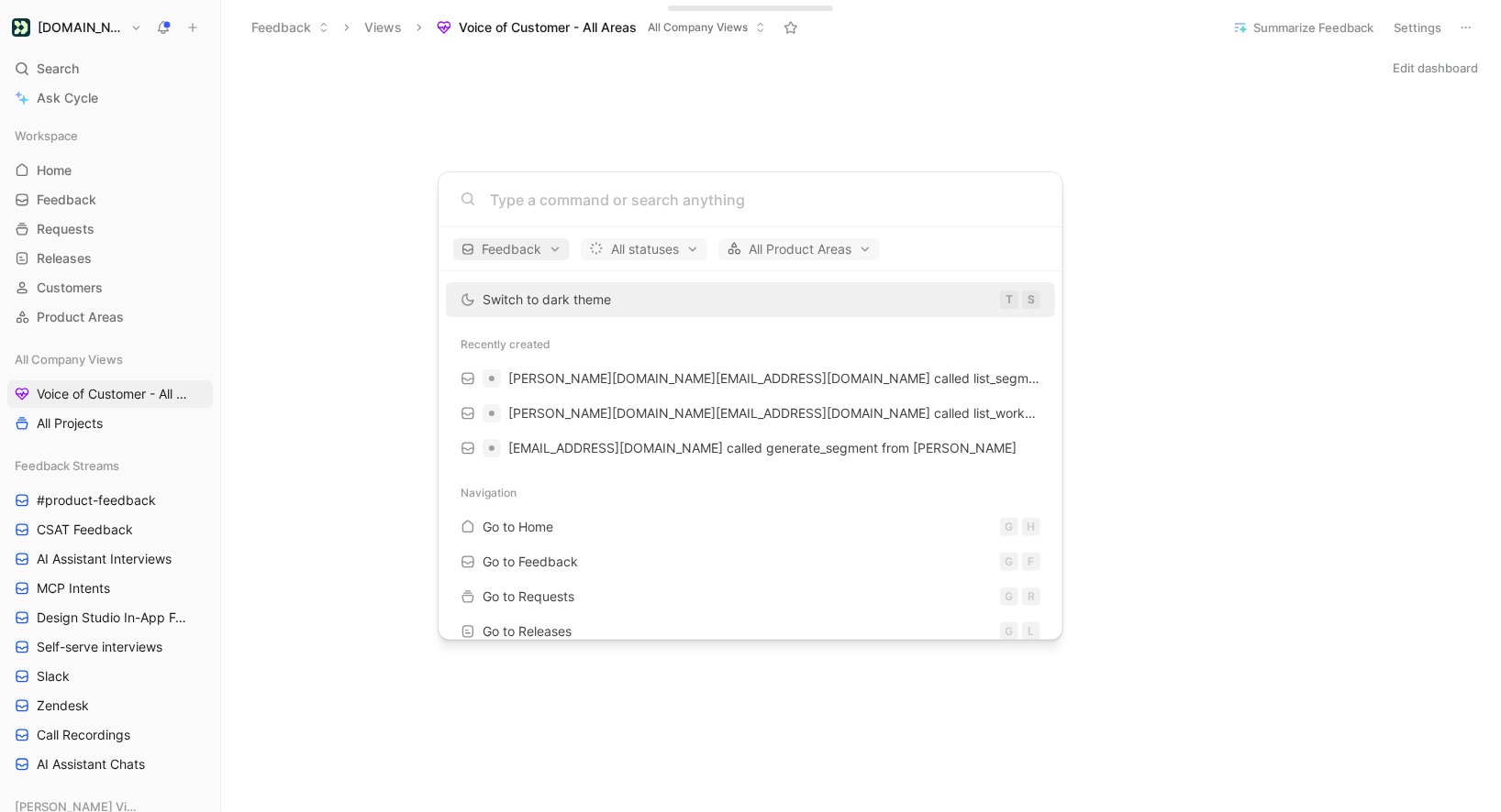
click at [560, 247] on span "Feedback" at bounding box center [511, 249] width 100 height 22
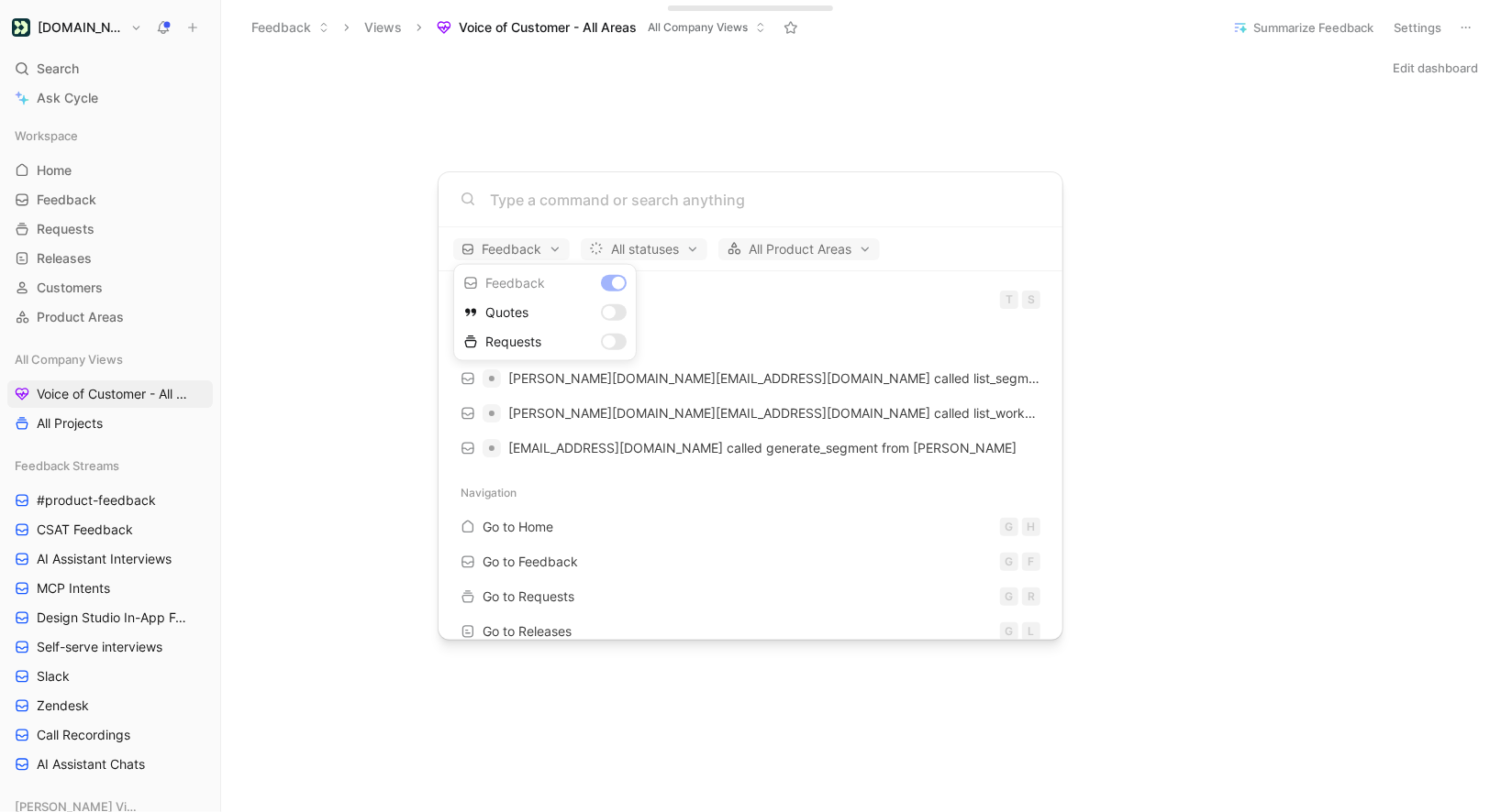
click at [550, 283] on div "Dismiss popup Feedback Quotes Requests" at bounding box center [544, 313] width 183 height 97
click at [770, 312] on div at bounding box center [750, 406] width 1501 height 812
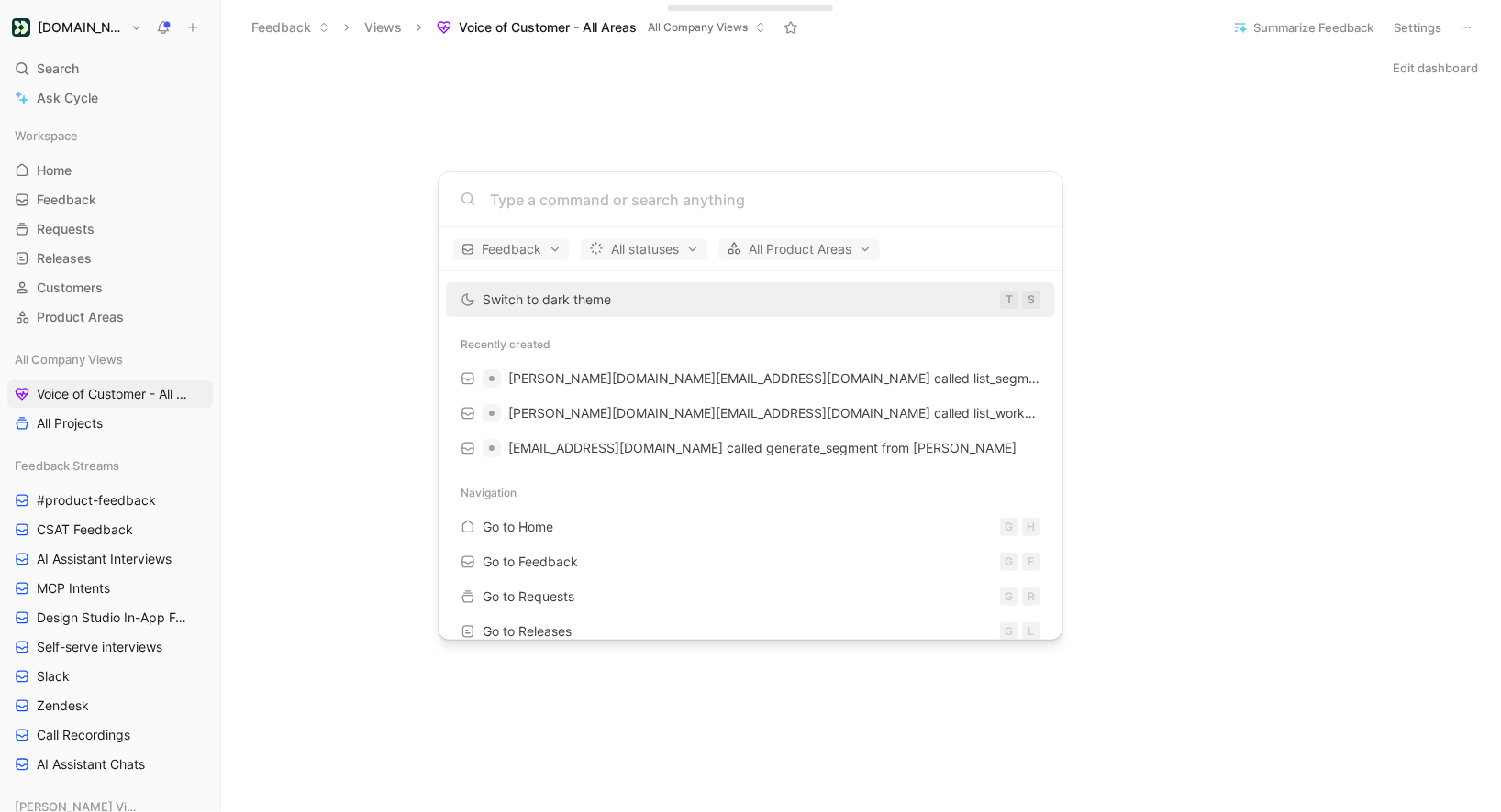
click at [530, 347] on div "Recently created" at bounding box center [750, 345] width 624 height 33
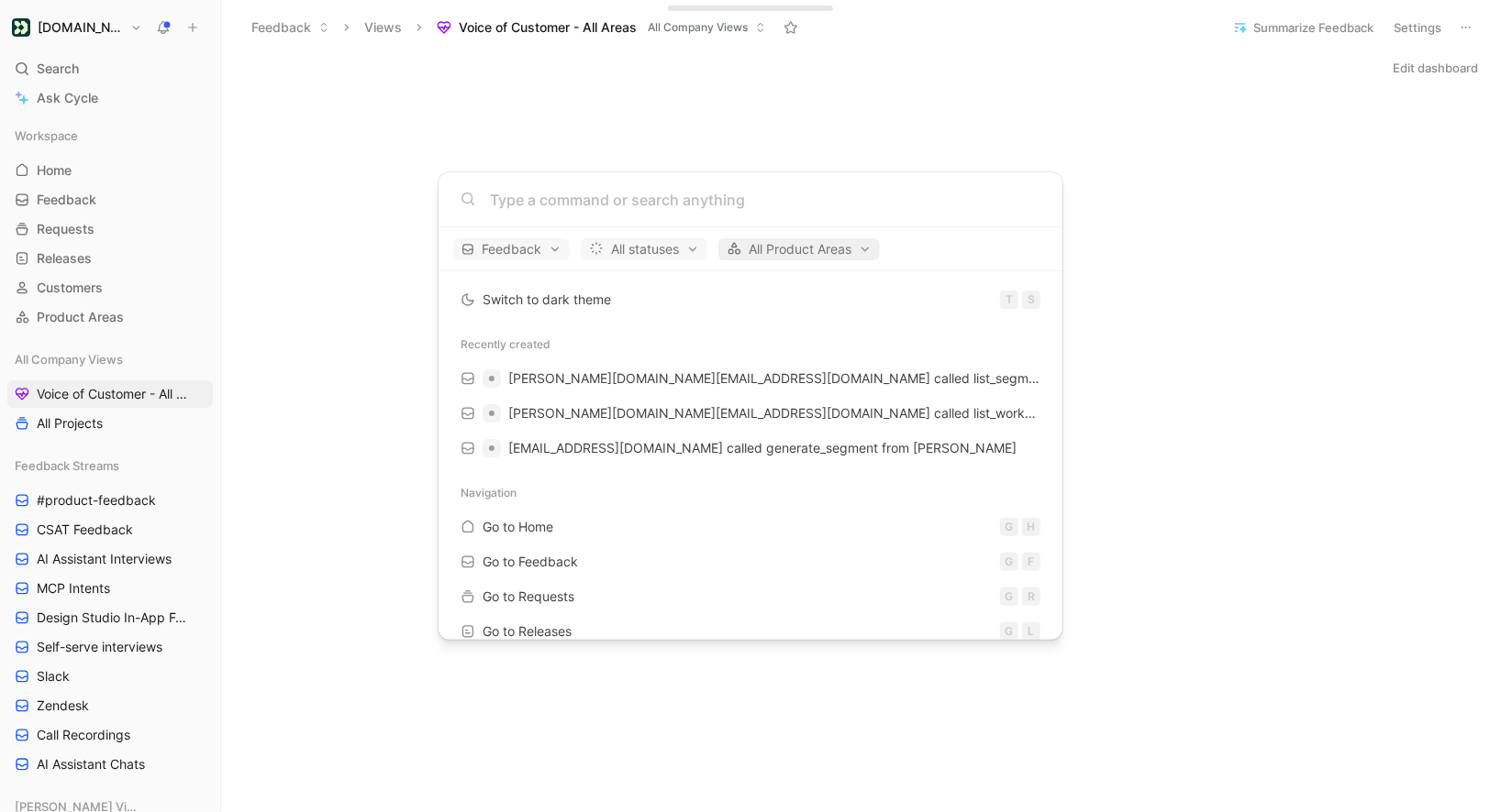
click at [798, 249] on span "All Product Areas" at bounding box center [799, 249] width 145 height 22
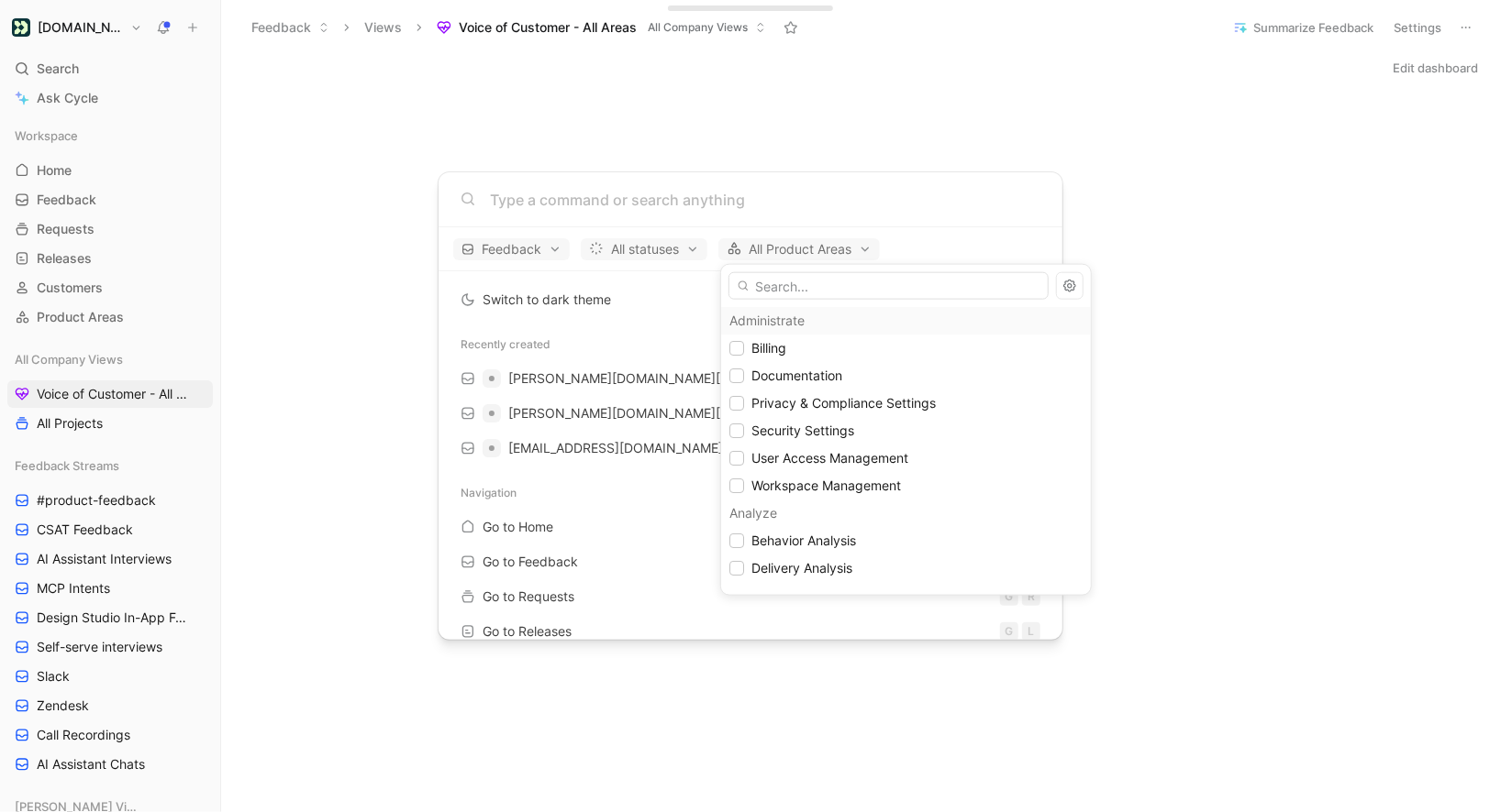
click at [623, 212] on div at bounding box center [750, 406] width 1501 height 812
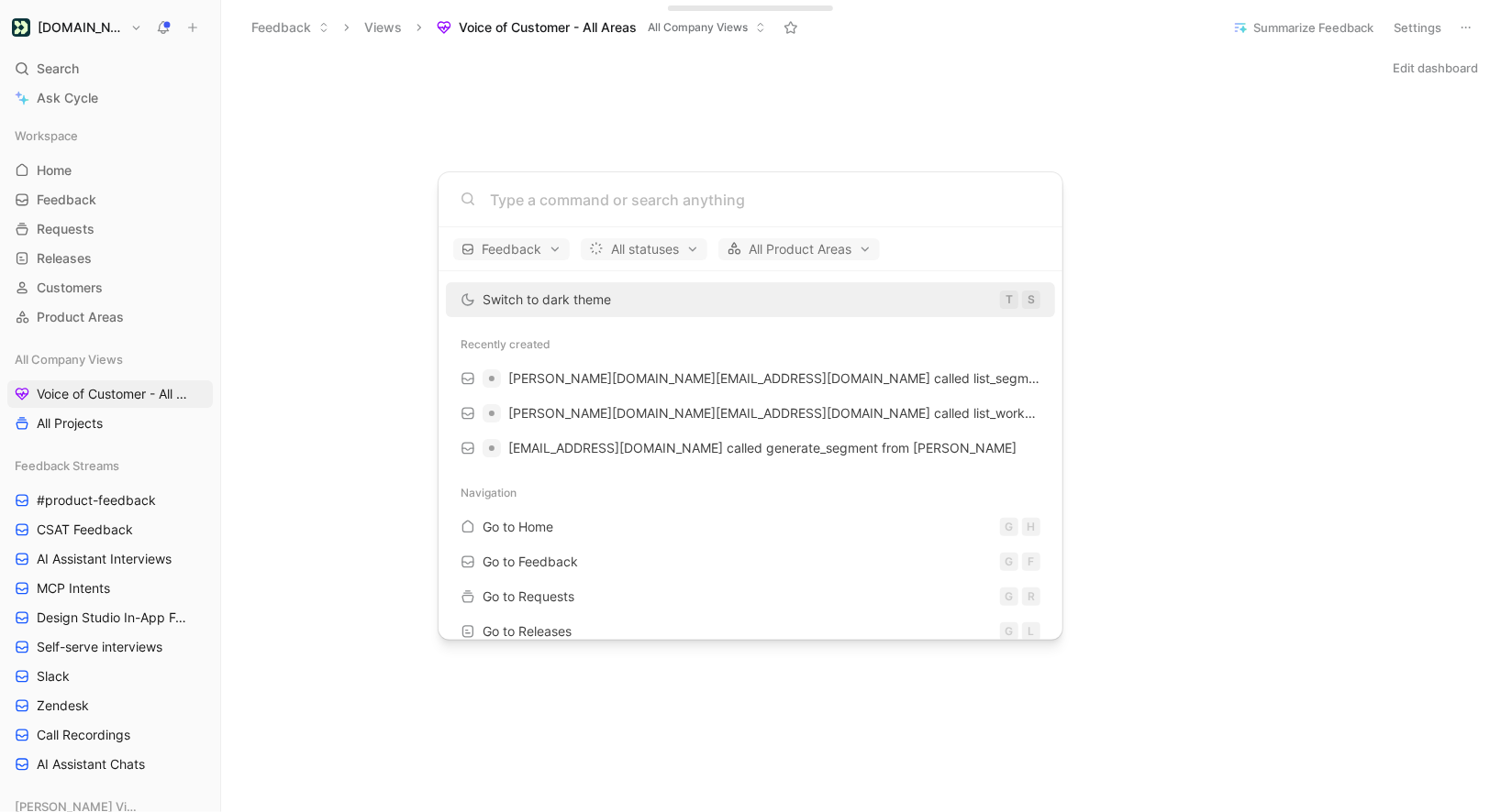
click at [608, 204] on input at bounding box center [765, 199] width 550 height 22
click at [772, 138] on body "Customer.io Search ⌘ K Ask Cycle Workspace Home G then H Feedback G then F Requ…" at bounding box center [750, 406] width 1501 height 812
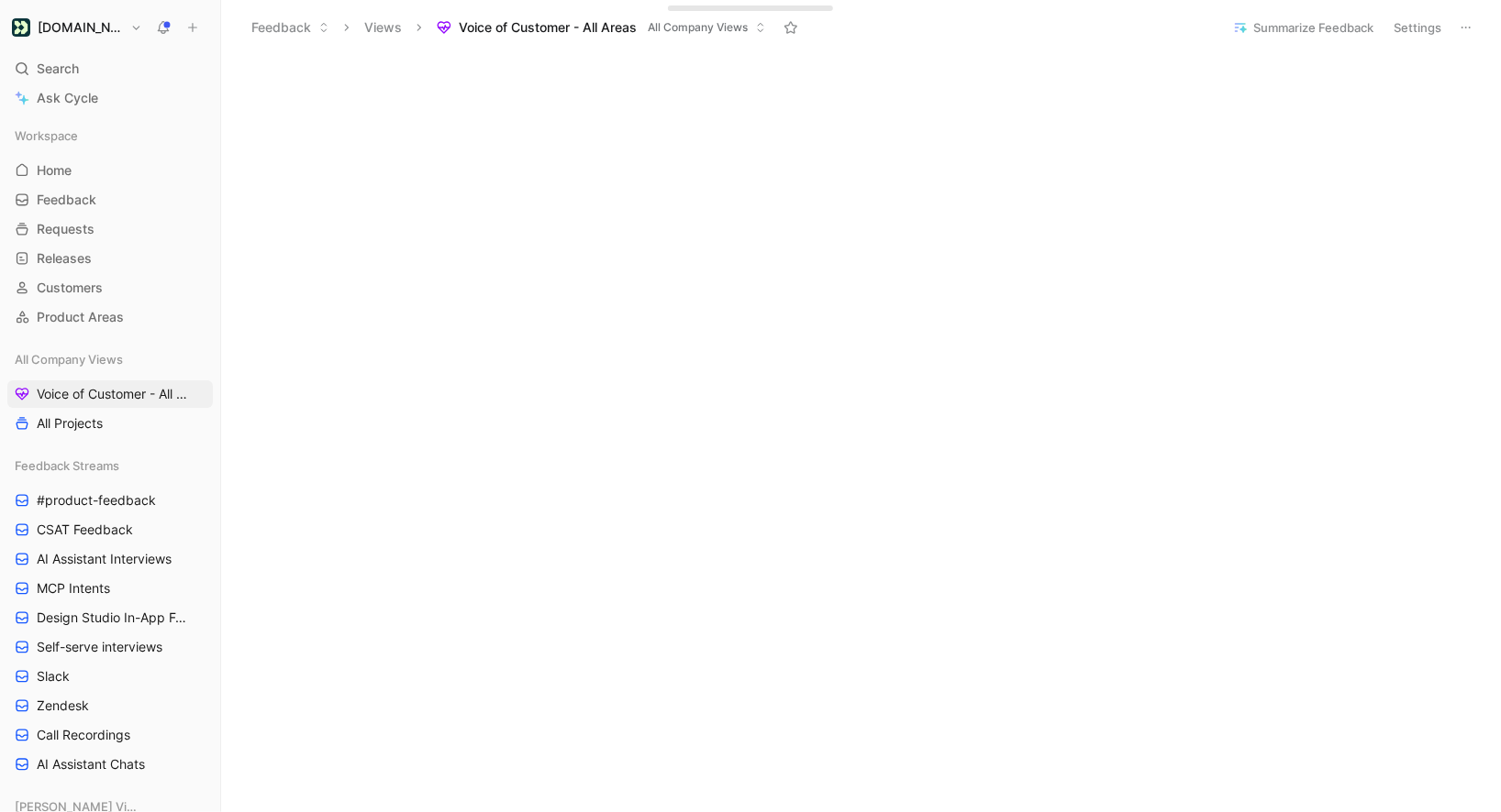
scroll to position [702, 0]
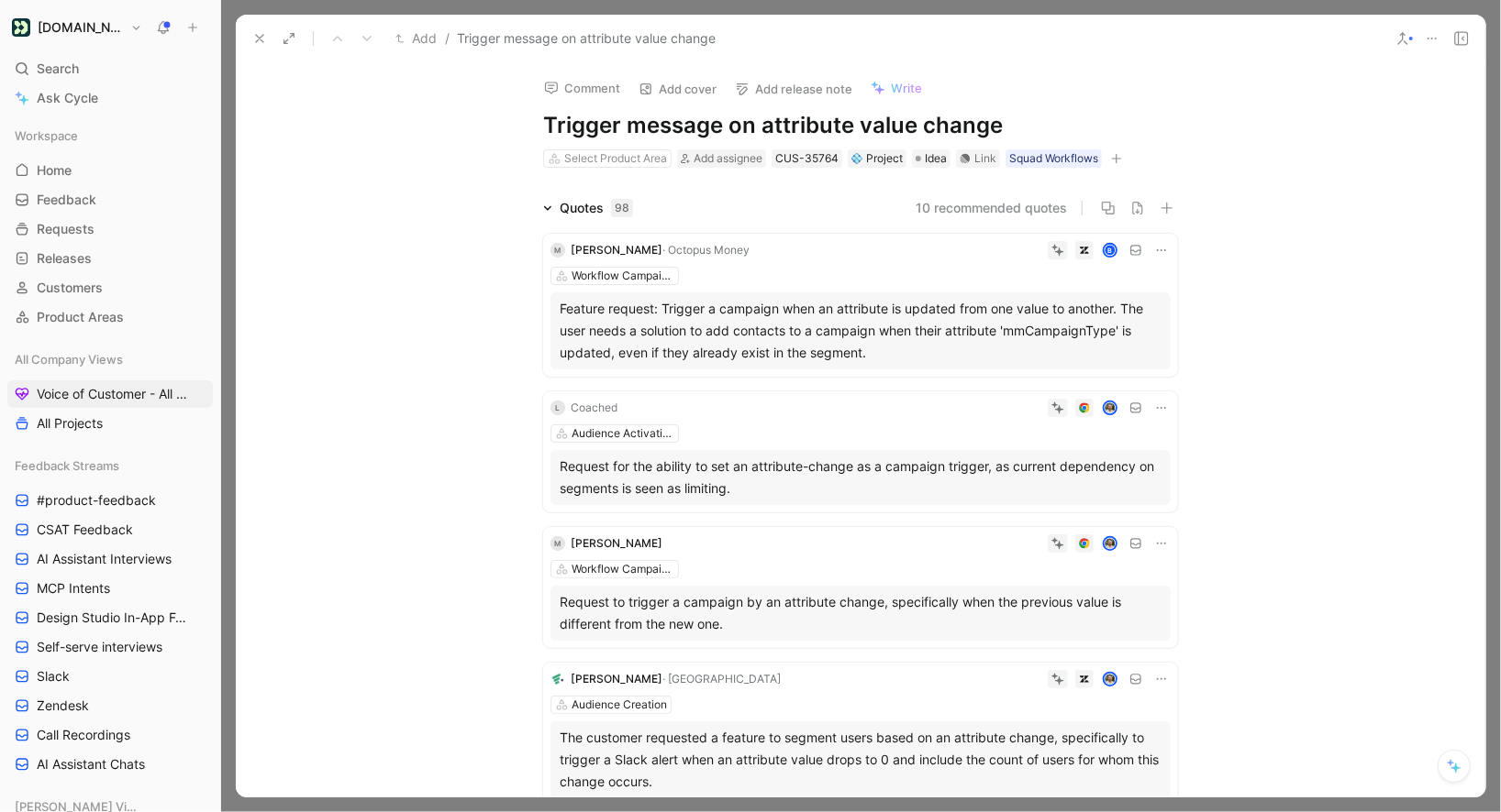
click at [255, 38] on icon at bounding box center [260, 38] width 15 height 15
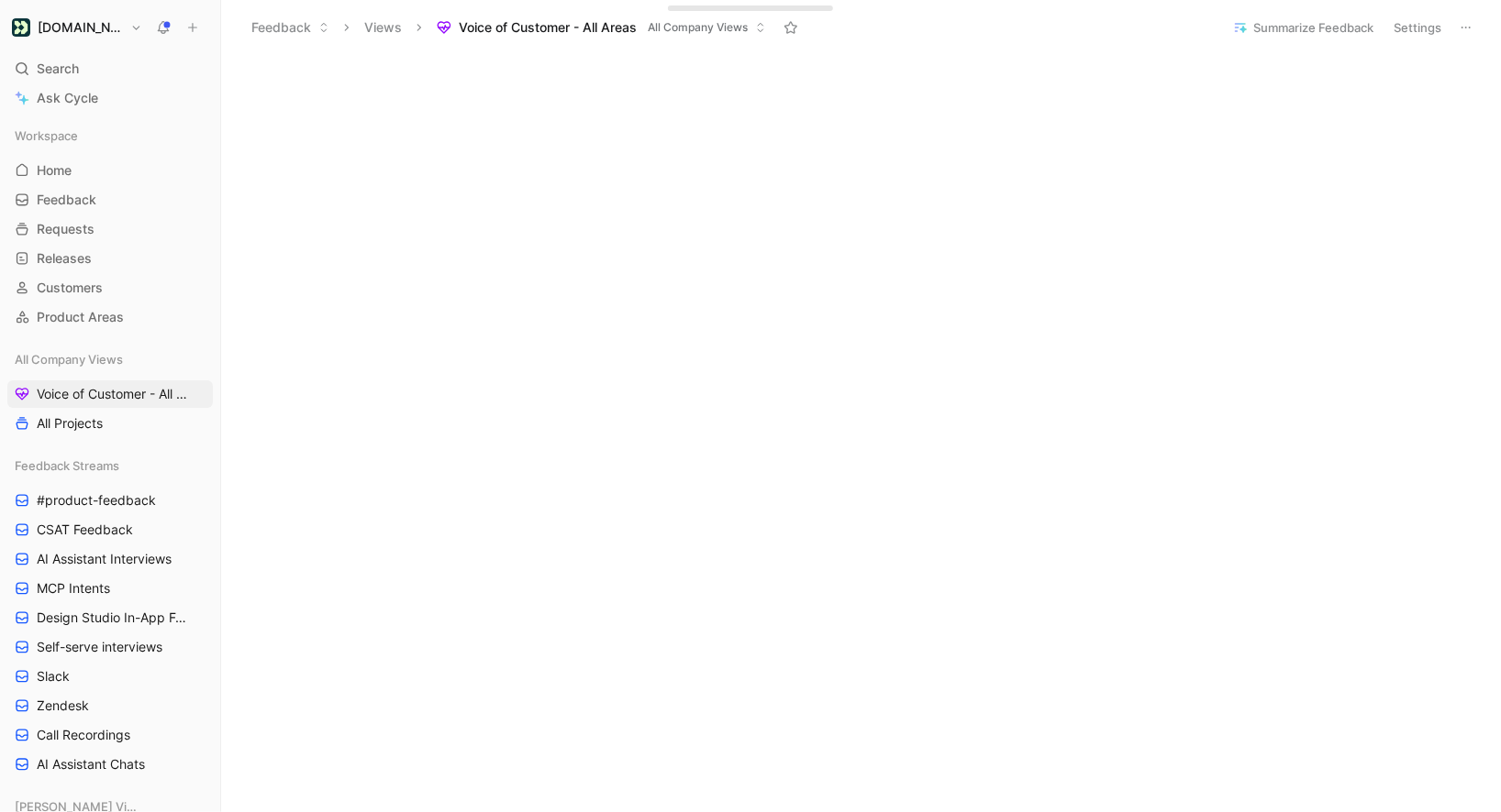
scroll to position [559, 0]
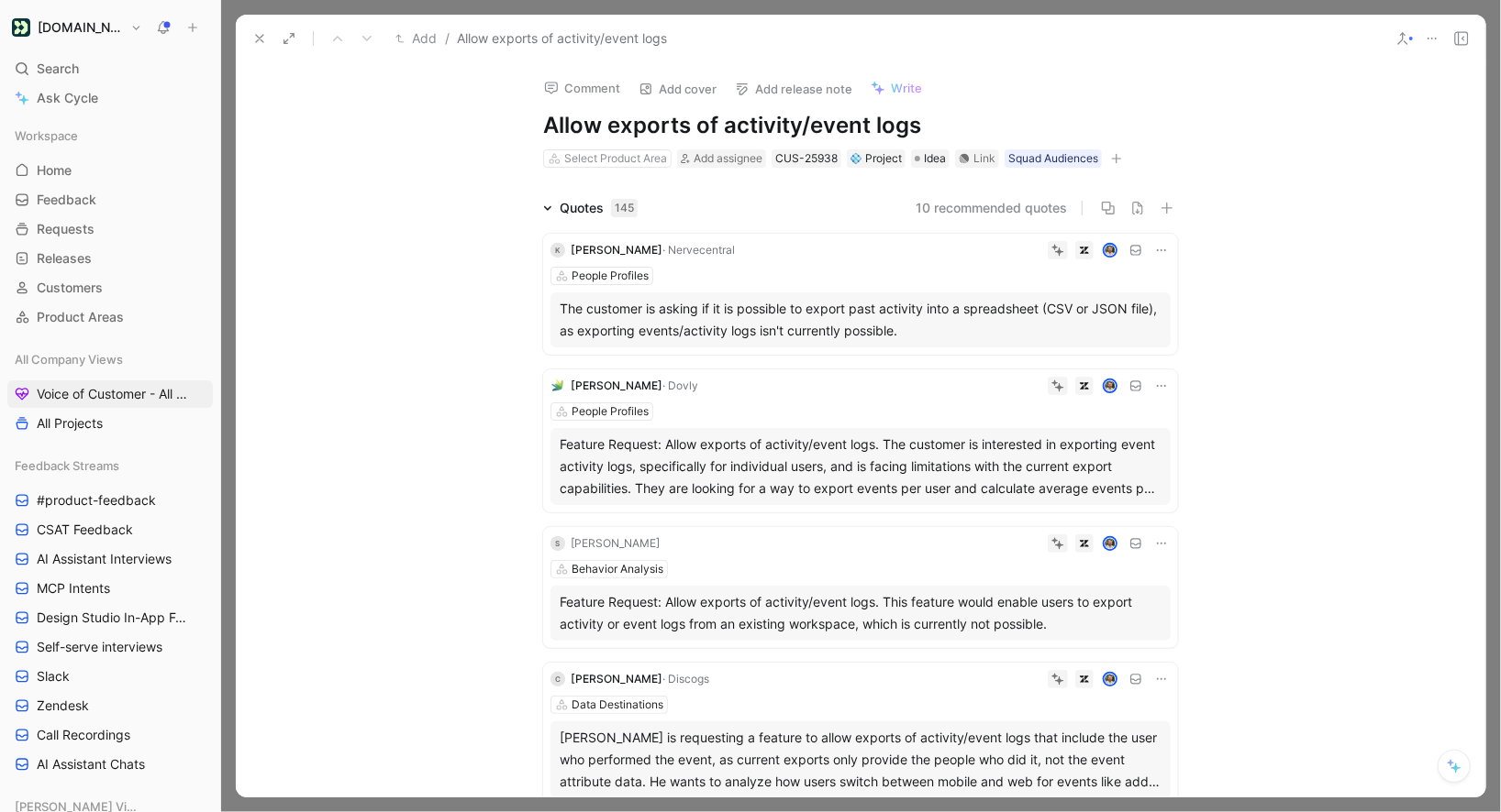
click at [263, 37] on icon at bounding box center [260, 38] width 15 height 15
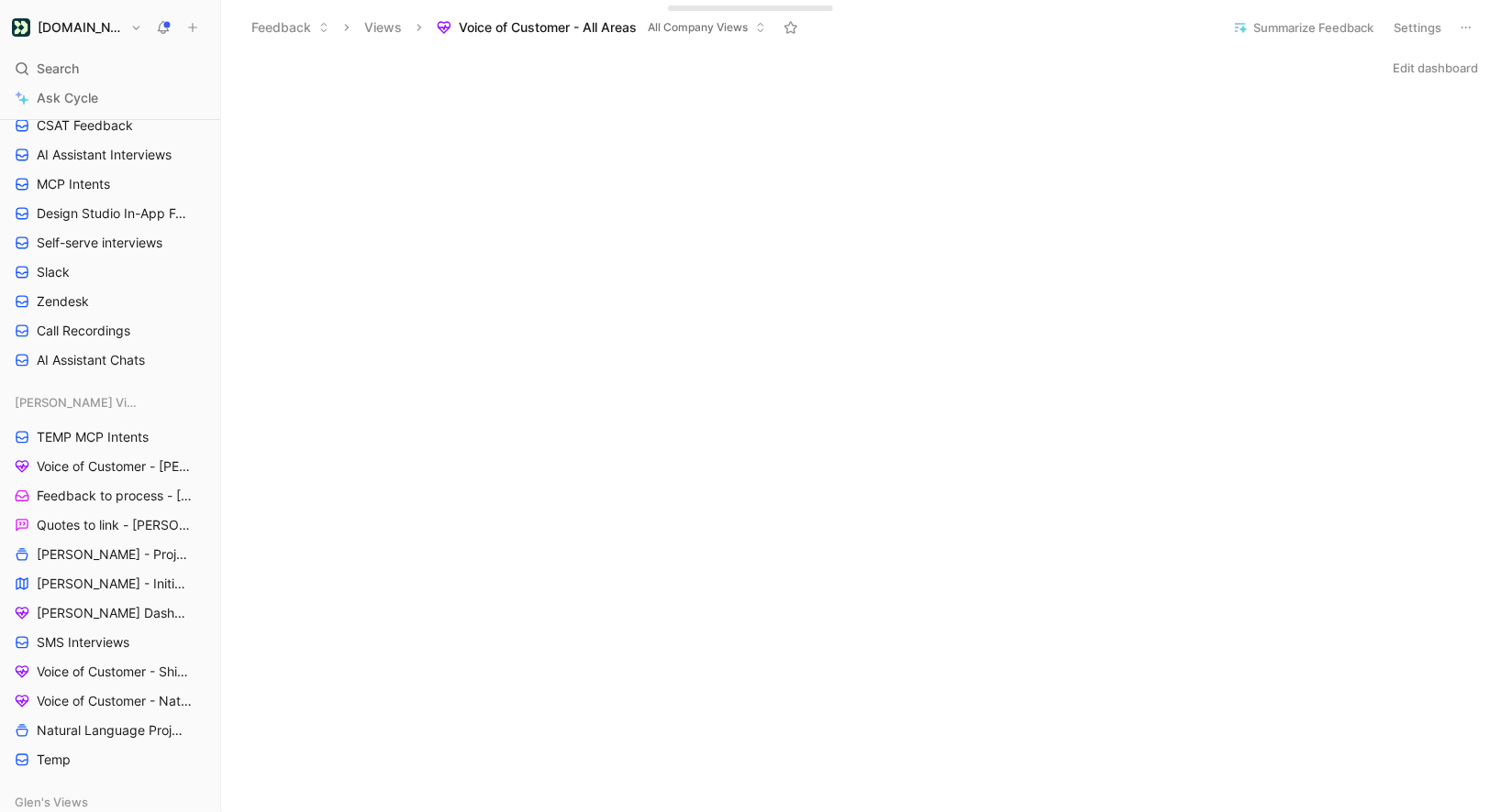
scroll to position [441, 0]
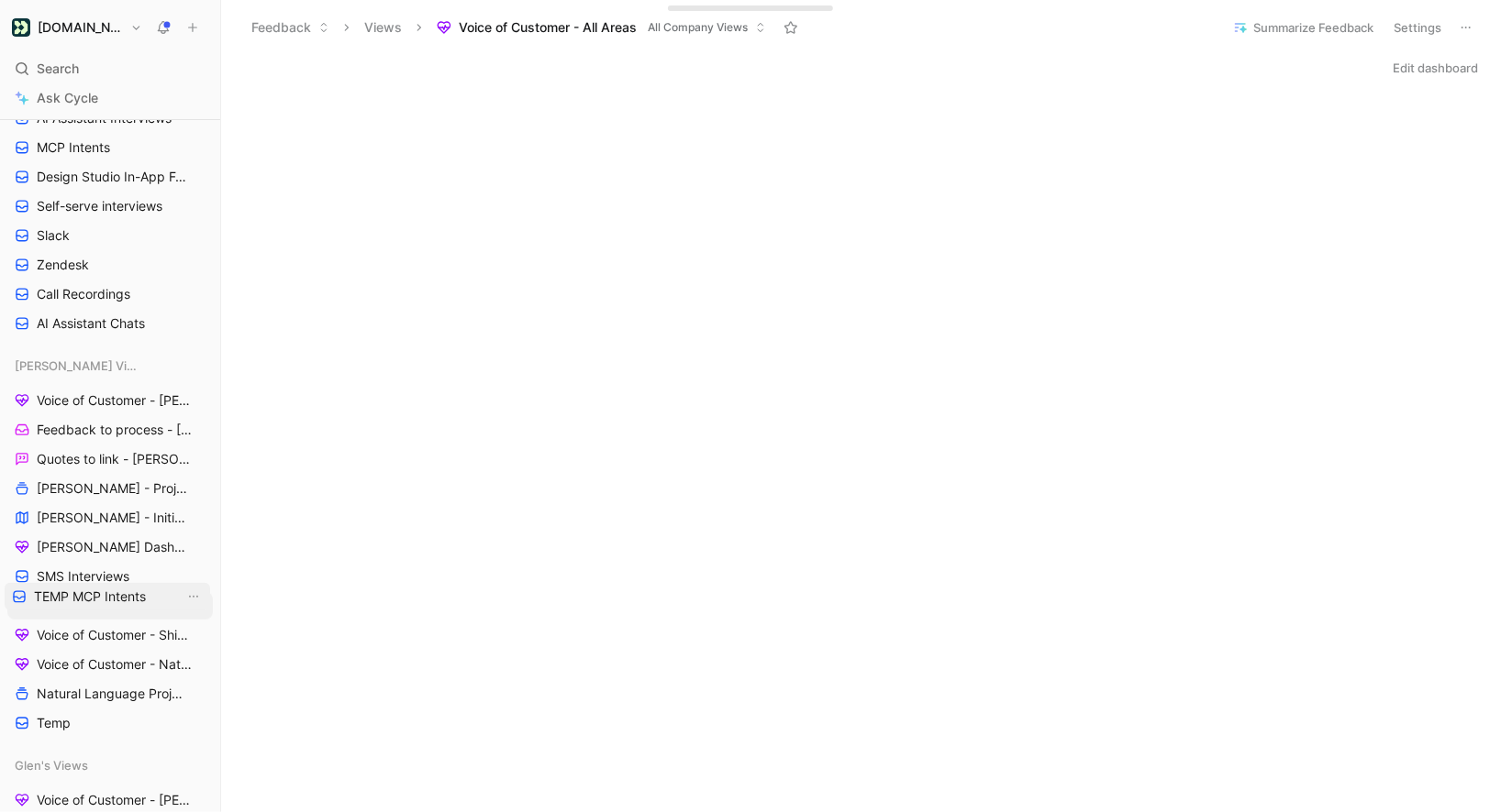
drag, startPoint x: 86, startPoint y: 405, endPoint x: 83, endPoint y: 602, distance: 197.0
click at [93, 410] on link "Voice of Customer - [PERSON_NAME]" at bounding box center [110, 401] width 205 height 27
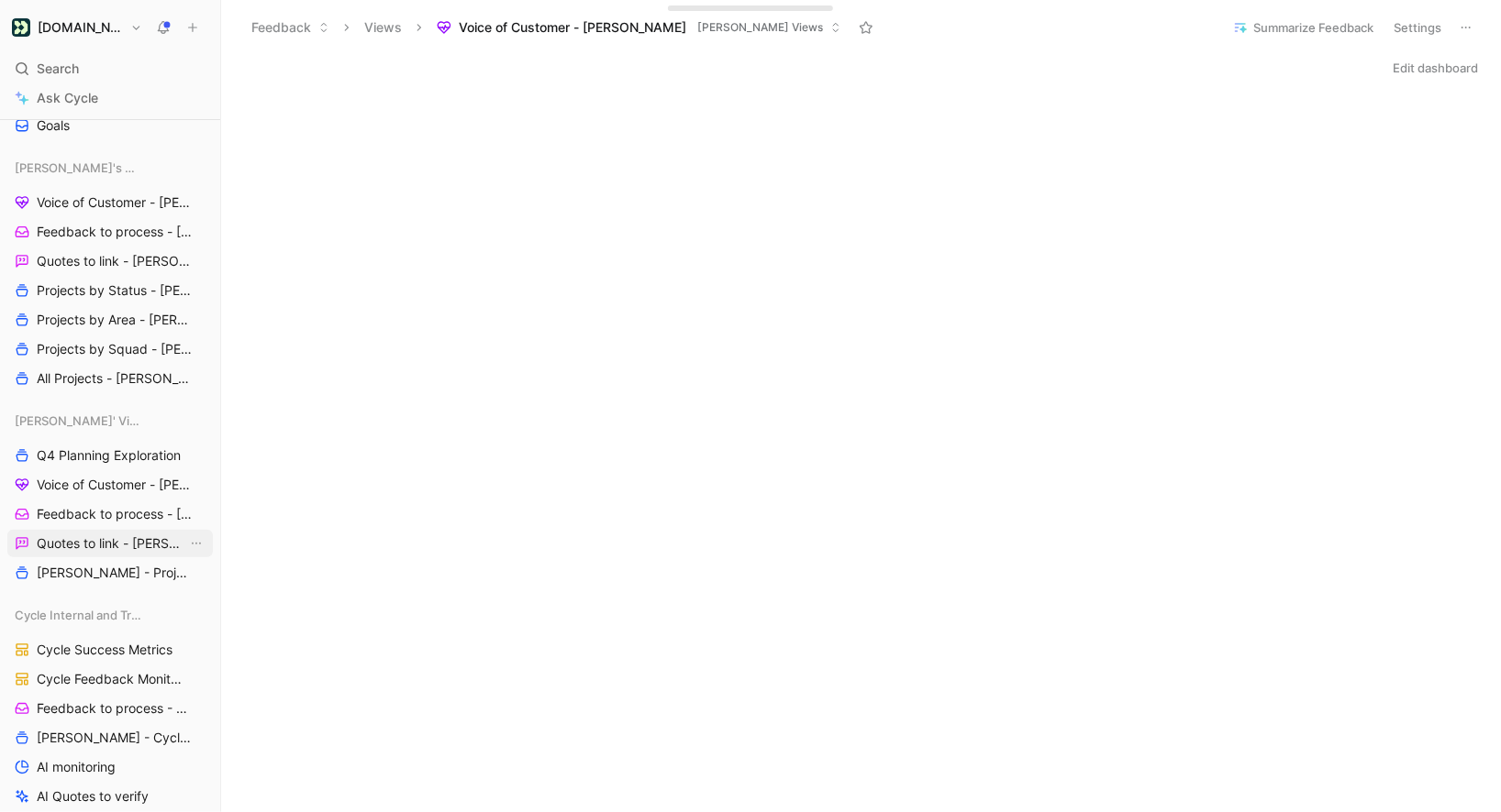
scroll to position [1289, 0]
click at [112, 464] on span "Q4 Planning Exploration" at bounding box center [108, 458] width 144 height 18
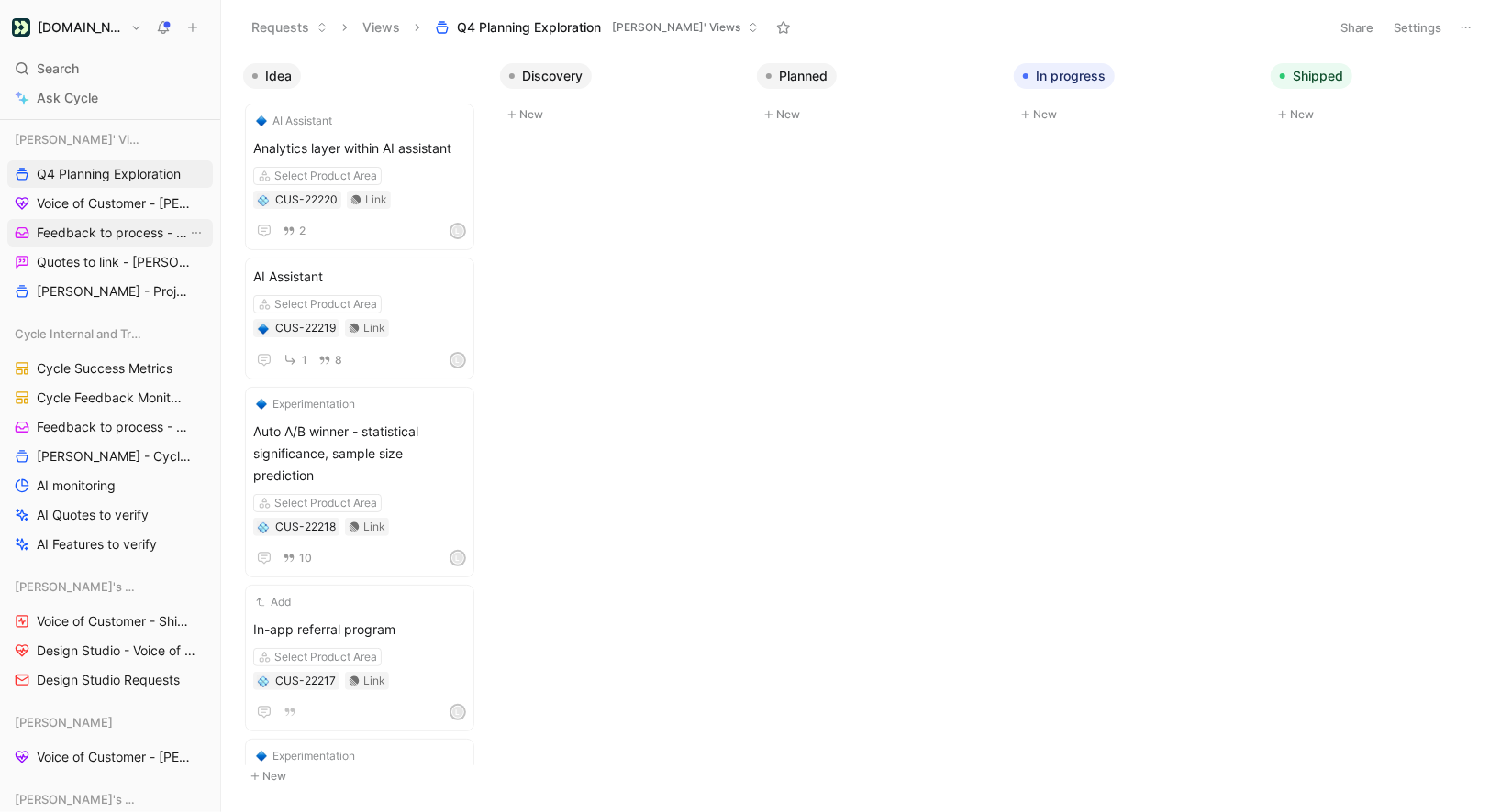
scroll to position [1578, 0]
click at [84, 376] on link "Cycle Success Metrics" at bounding box center [110, 365] width 205 height 27
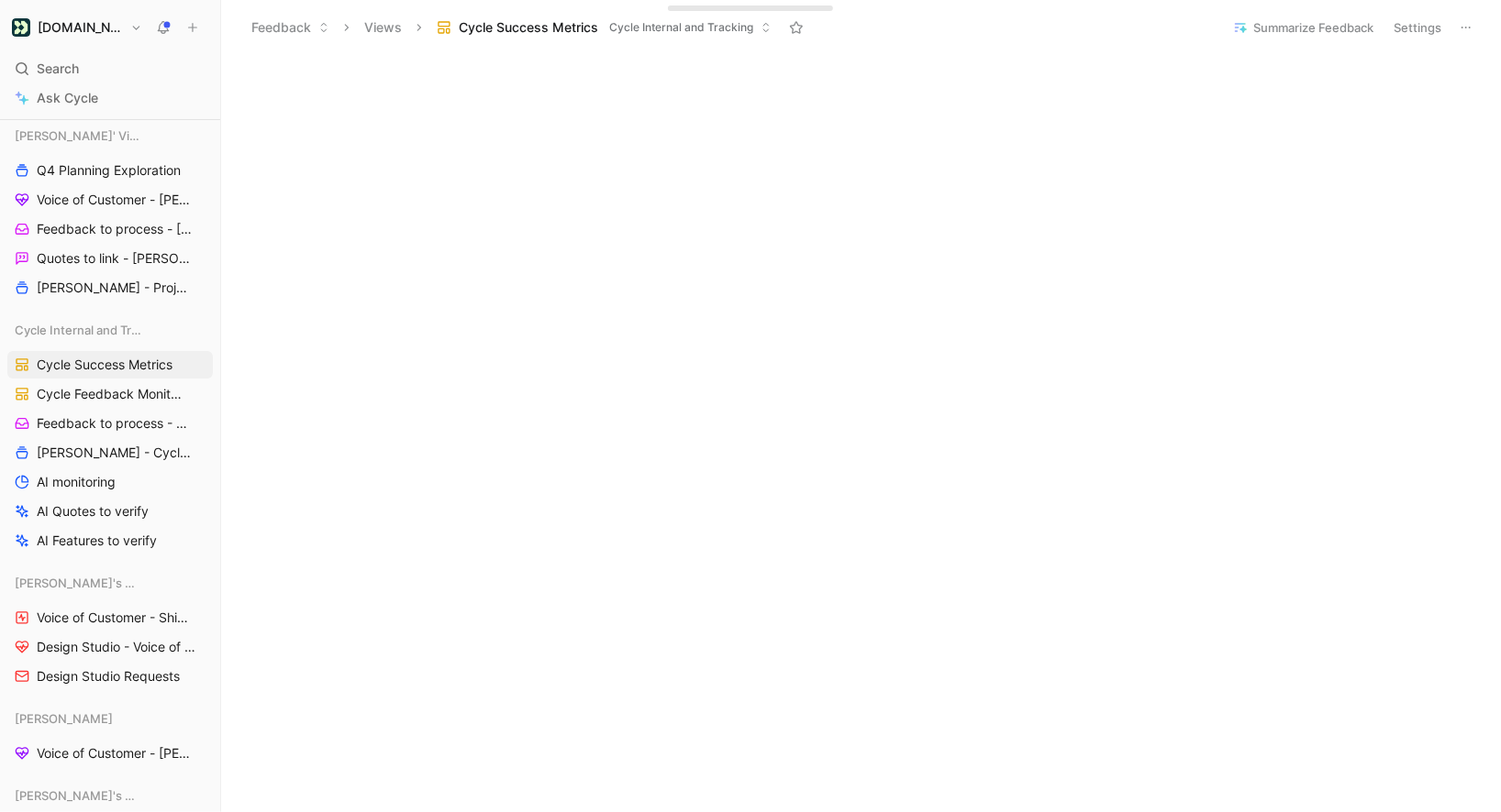
scroll to position [559, 0]
click at [172, 404] on link "Cycle Feedback Monitoring" at bounding box center [110, 394] width 205 height 27
click at [67, 85] on link "Ask Cycle" at bounding box center [110, 98] width 205 height 27
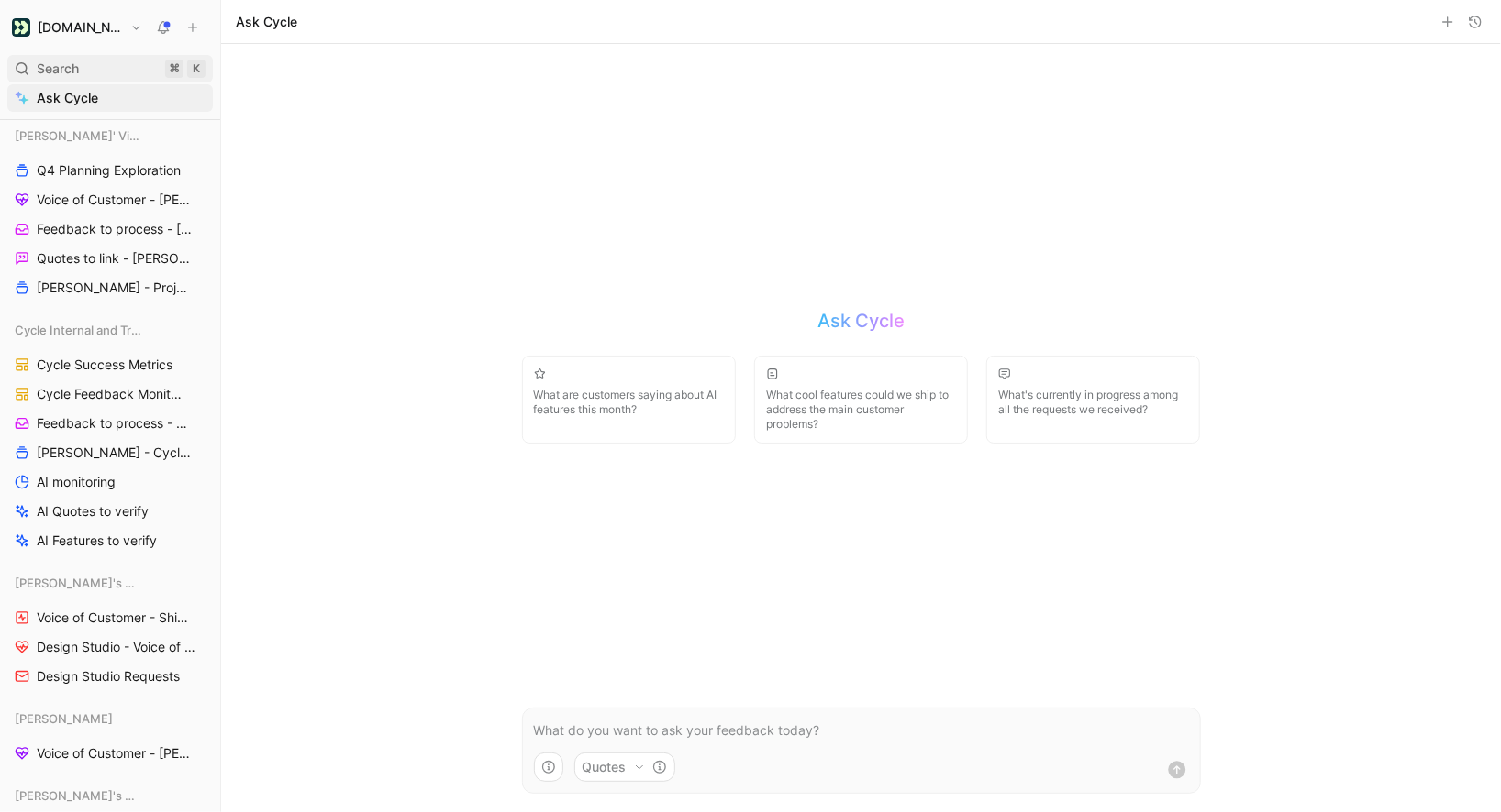
click at [67, 81] on div "Search ⌘ K Ask Cycle" at bounding box center [110, 83] width 205 height 57
click at [67, 80] on div "Search ⌘ K" at bounding box center [110, 69] width 205 height 27
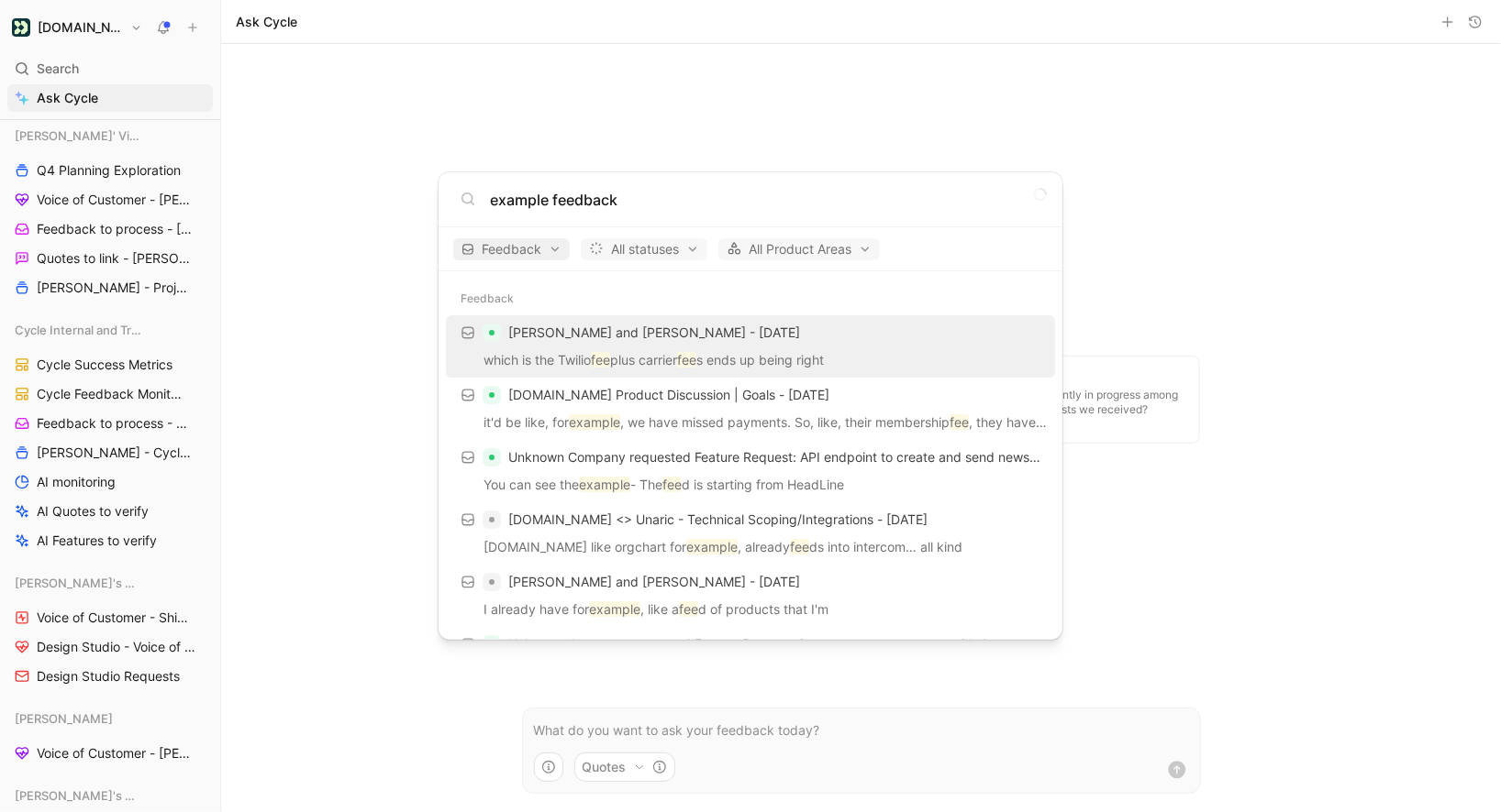
type input "example feedback"
click at [546, 253] on span "Feedback" at bounding box center [511, 249] width 100 height 22
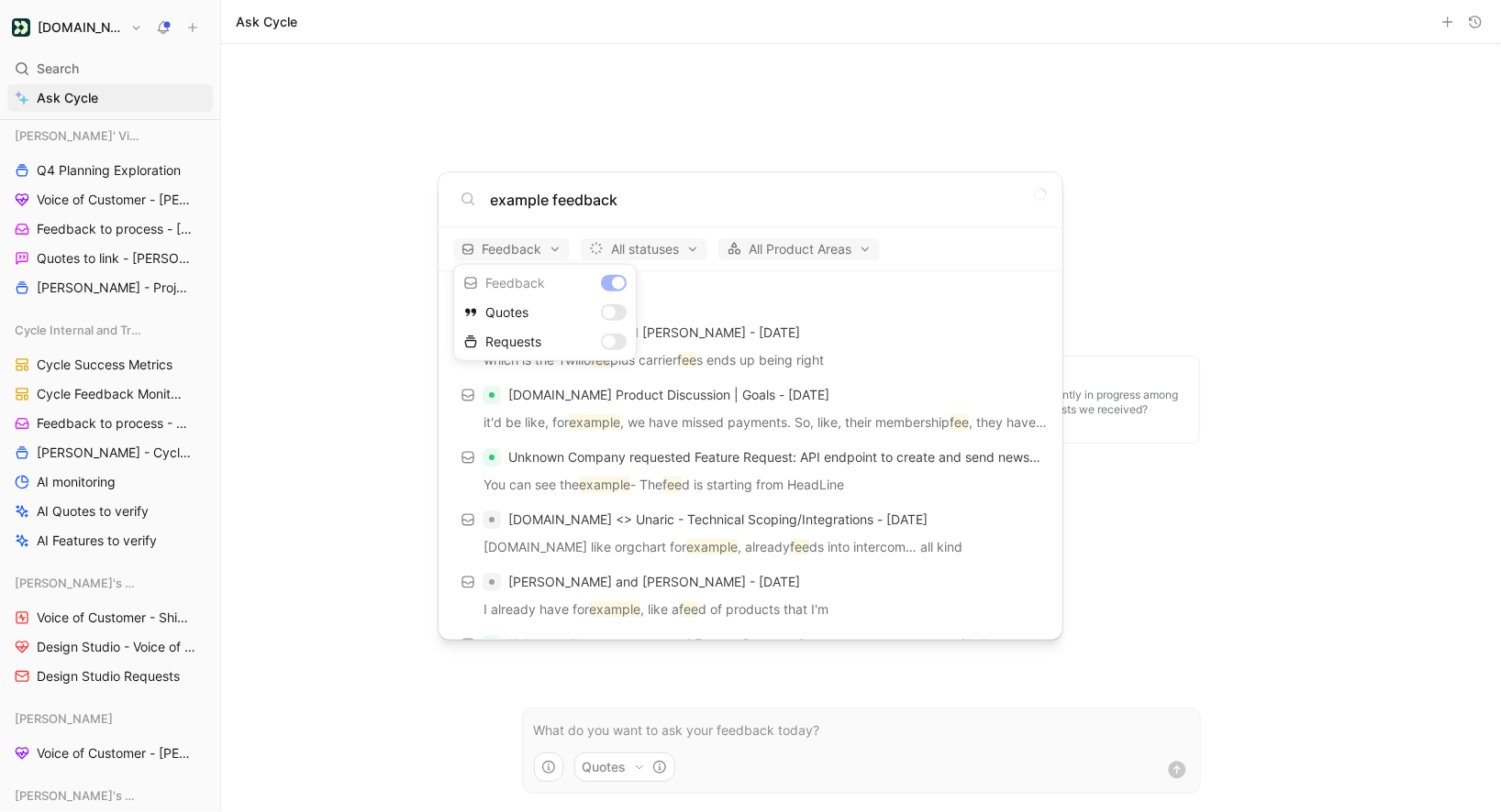
click at [612, 286] on div "Dismiss popup Feedback Quotes Requests" at bounding box center [544, 313] width 183 height 97
click at [637, 213] on div at bounding box center [750, 406] width 1501 height 812
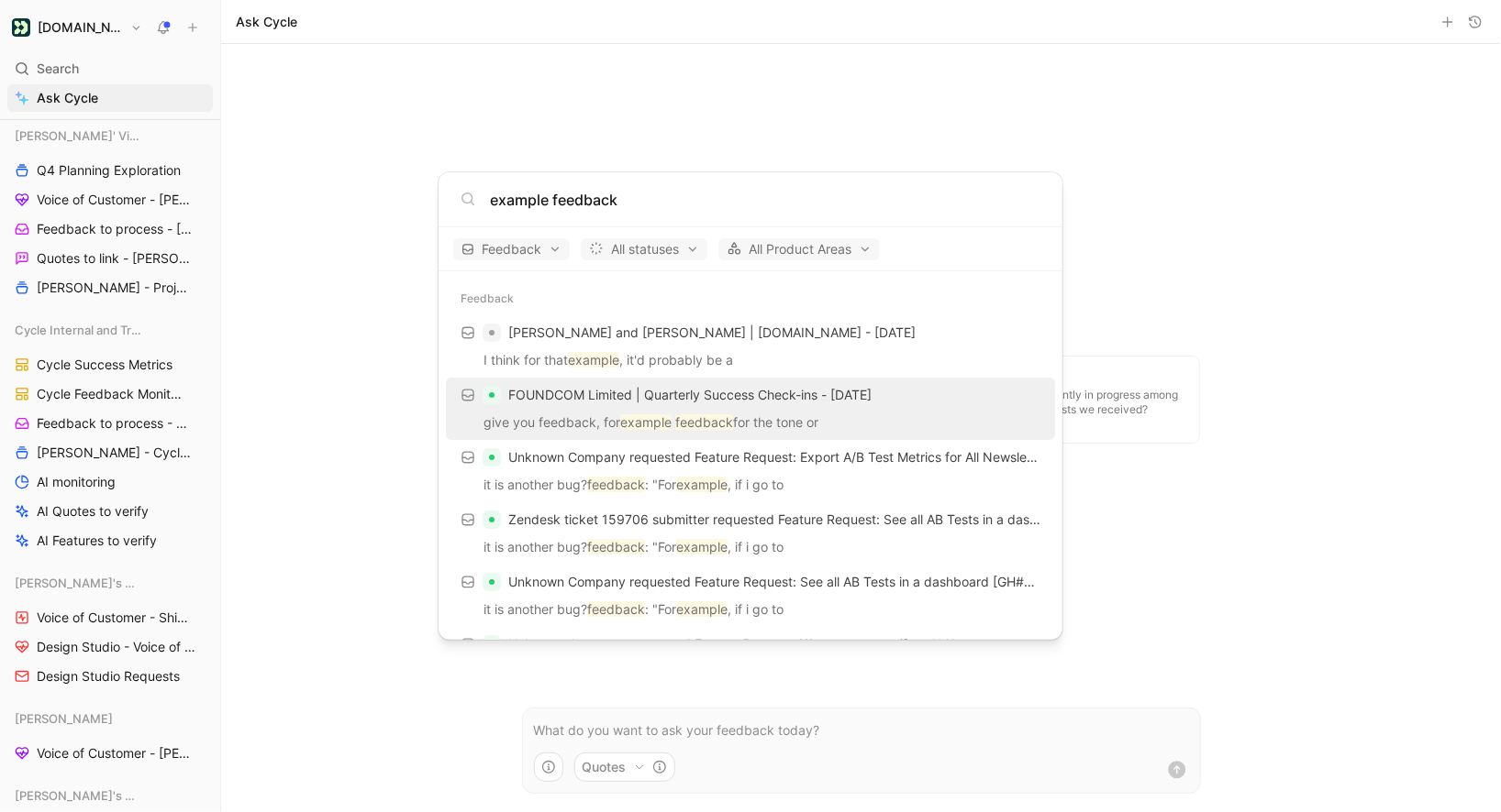
click at [636, 209] on input "example feedback" at bounding box center [765, 199] width 550 height 22
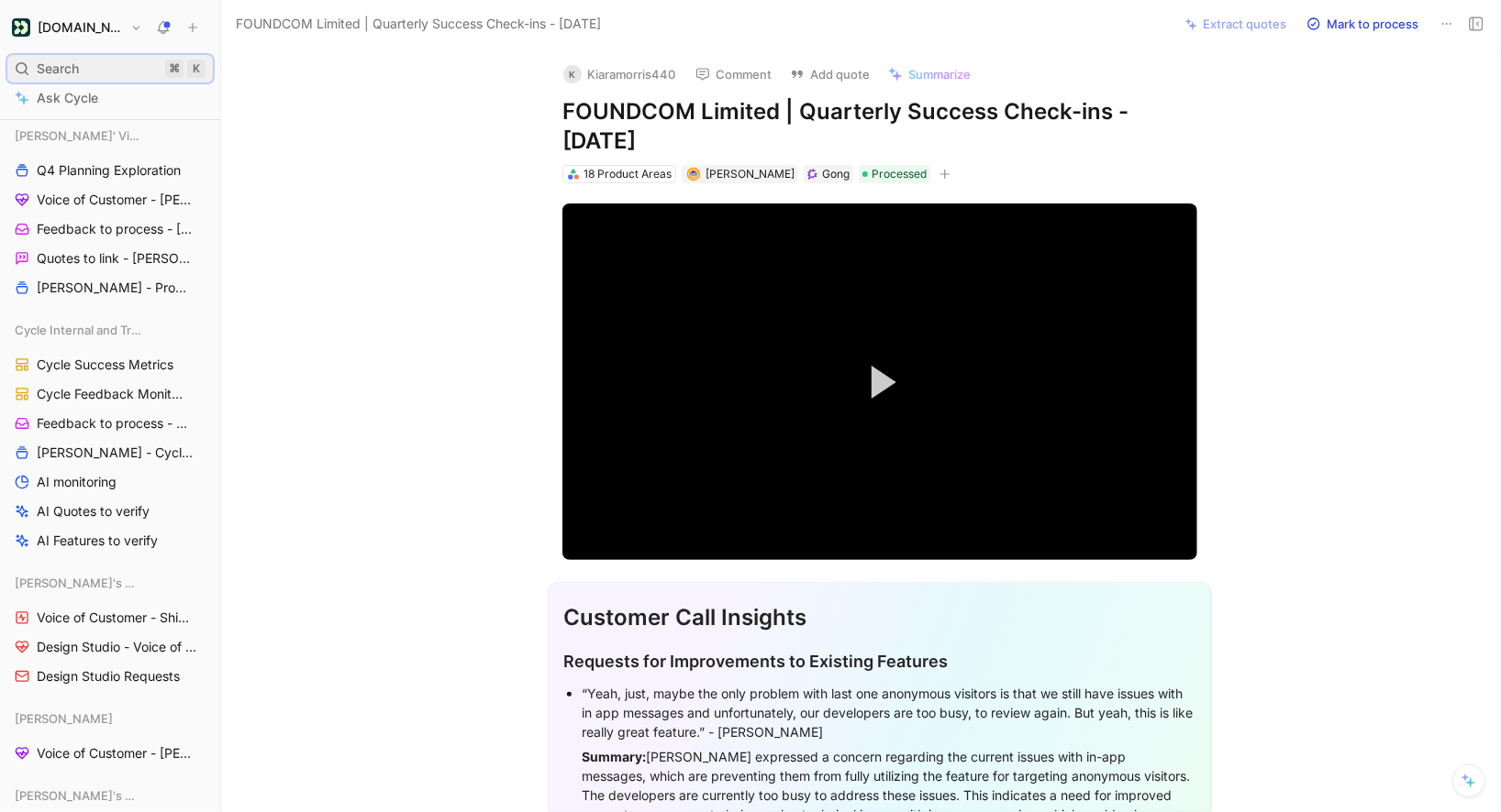
click at [143, 69] on div "Search ⌘ K" at bounding box center [110, 69] width 205 height 27
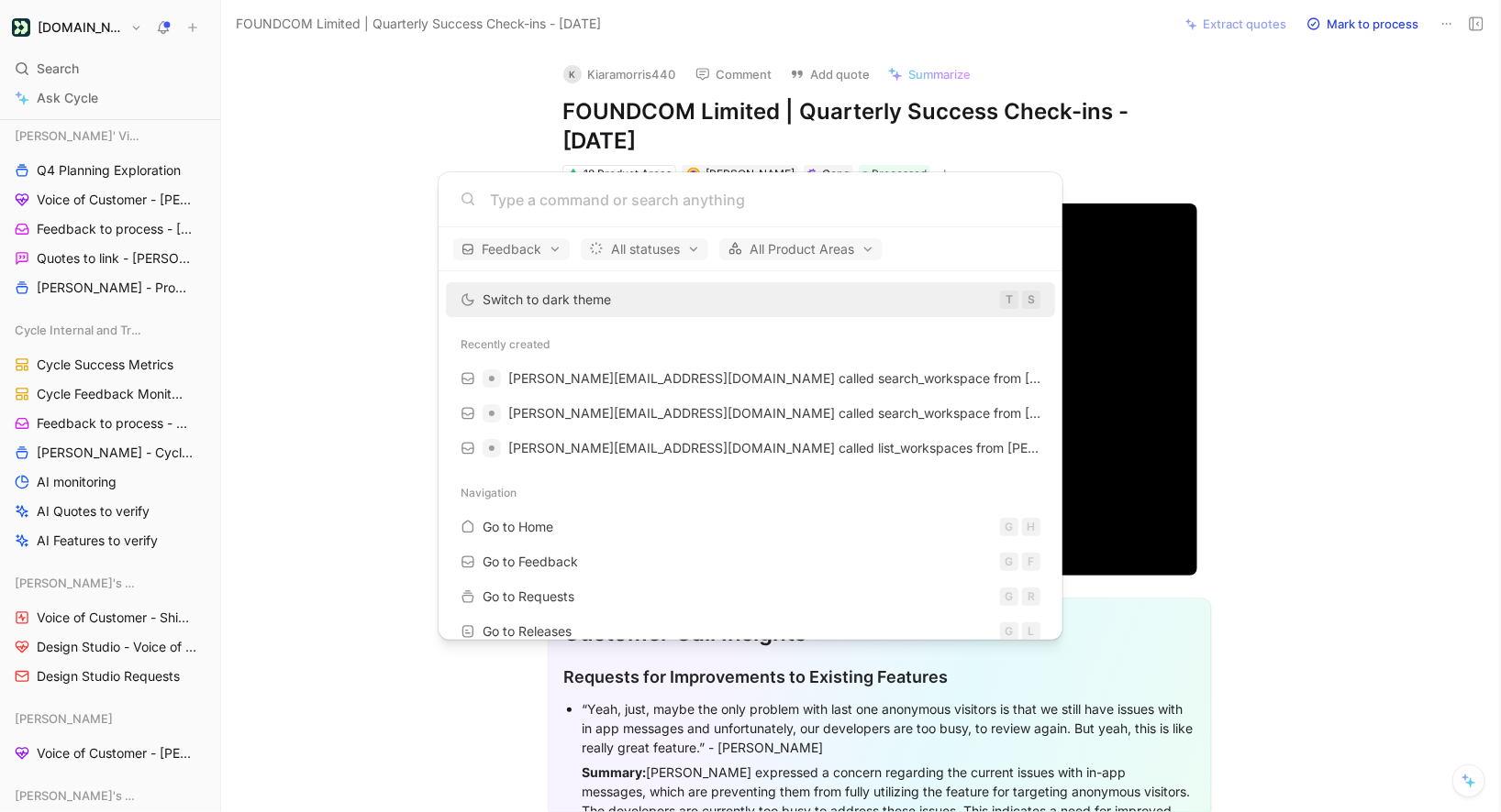
click at [422, 296] on body "Customer.io Search ⌘ K Ask Cycle Workspace Home G then H Feedback G then F Requ…" at bounding box center [750, 406] width 1501 height 812
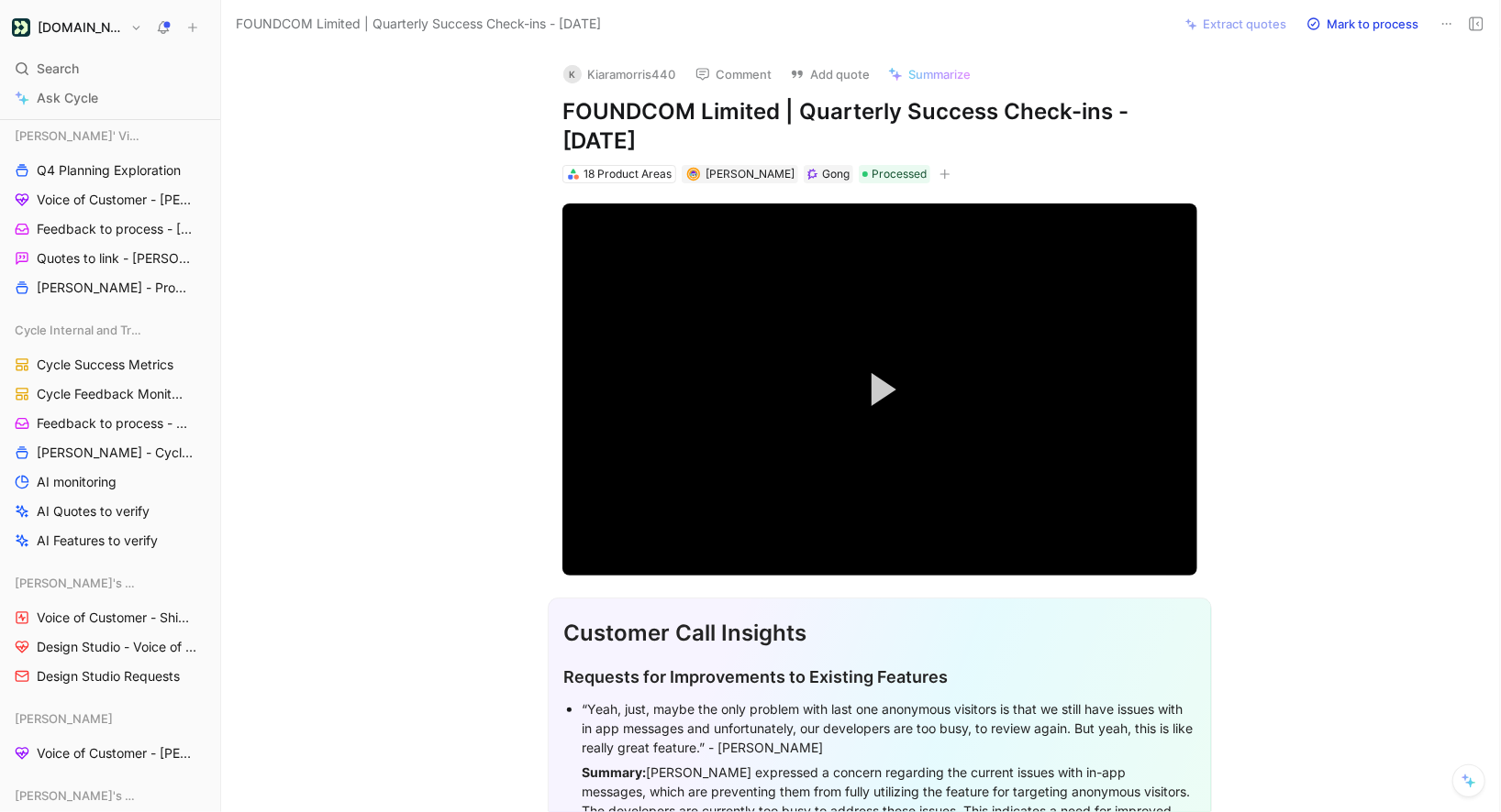
click at [90, 45] on div "Customer.io Search ⌘ K Ask Cycle Workspace Home G then H Feedback G then F Requ…" at bounding box center [109, 406] width 220 height 812
click at [93, 12] on div "Customer.io Search ⌘ K Ask Cycle Workspace Home G then H Feedback G then F Requ…" at bounding box center [109, 406] width 220 height 812
click at [93, 26] on h1 "[DOMAIN_NAME]" at bounding box center [80, 27] width 85 height 16
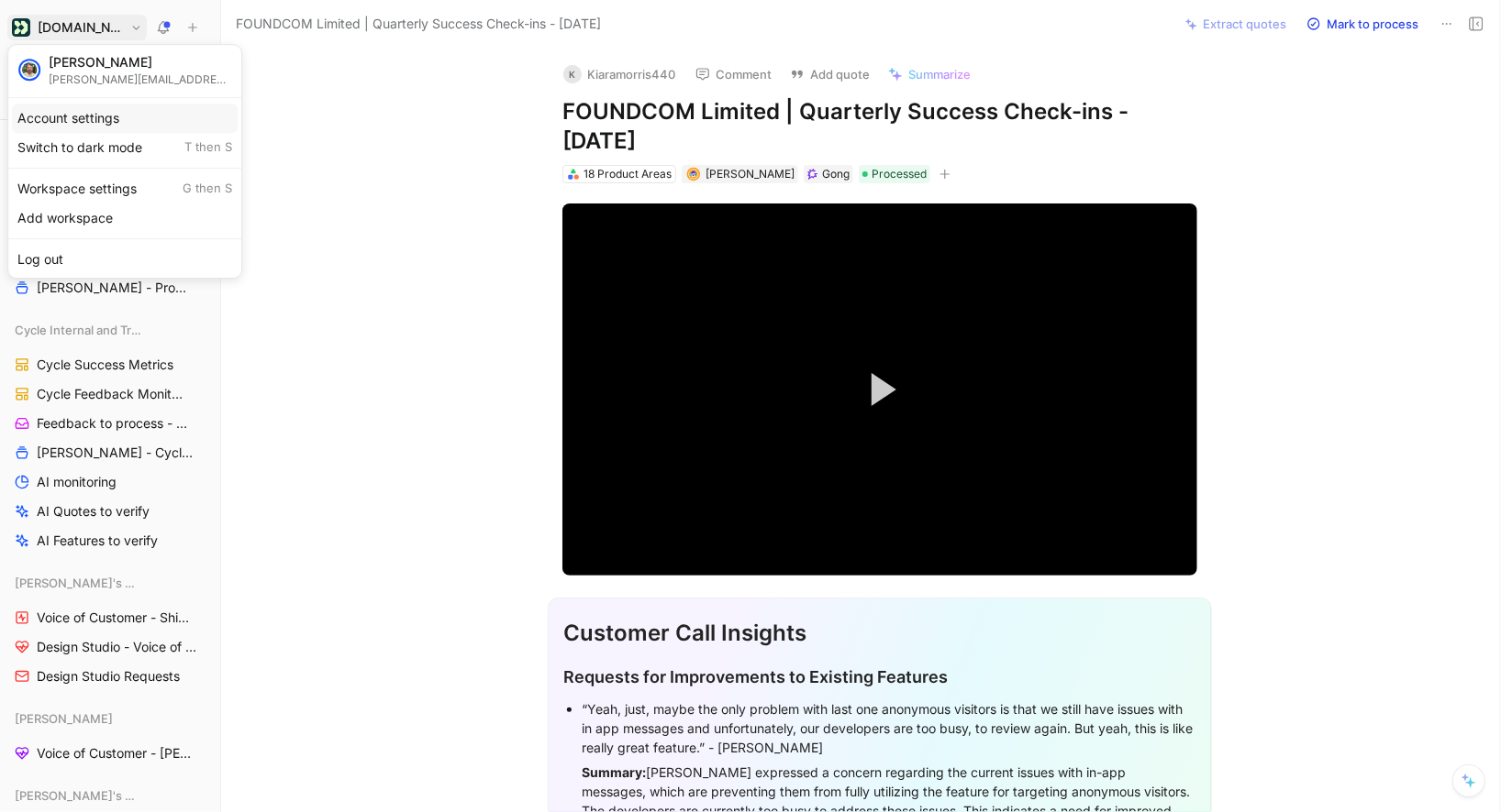
click at [98, 115] on div "Account settings" at bounding box center [124, 118] width 226 height 29
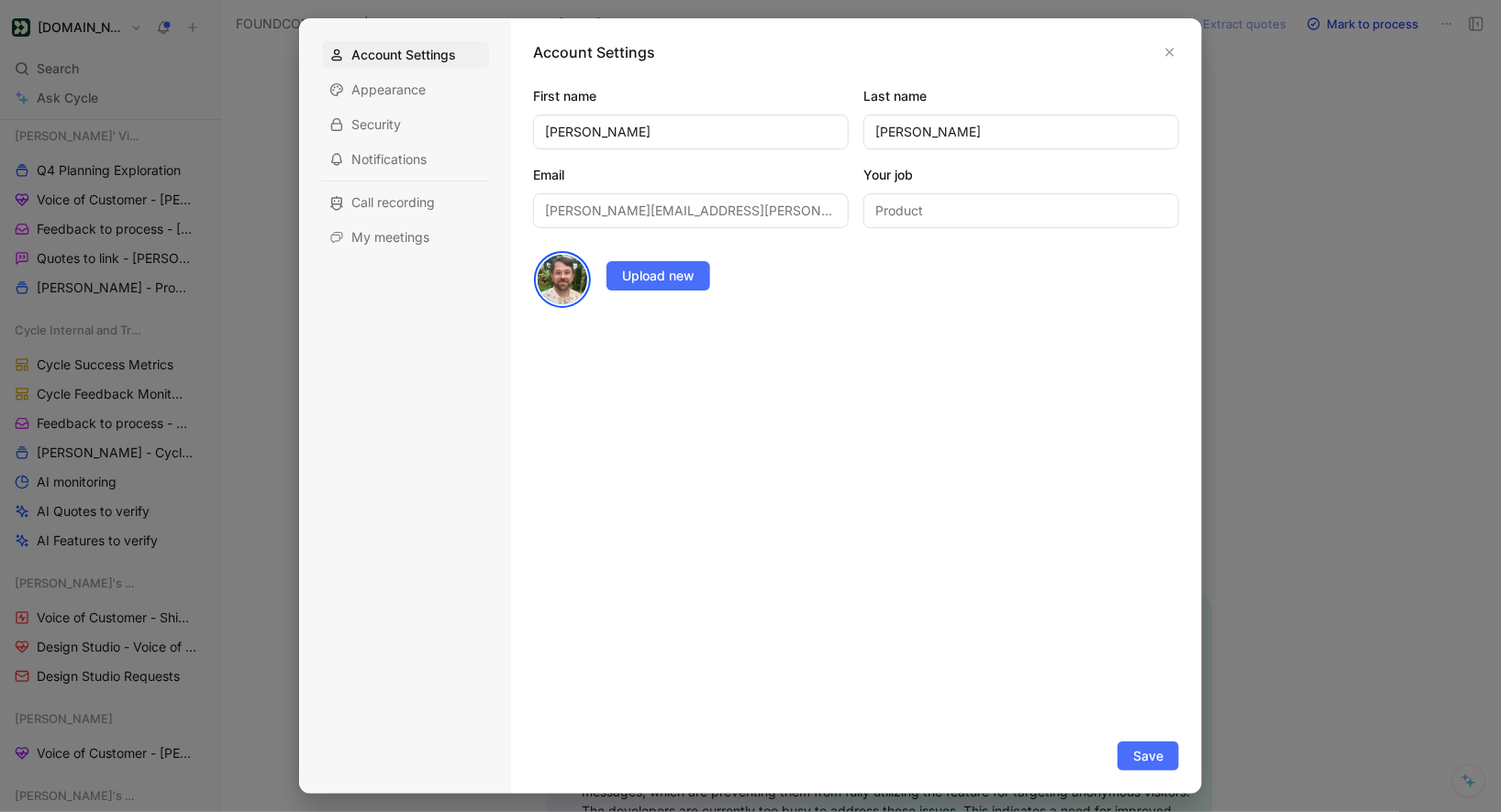
click at [132, 74] on div at bounding box center [750, 406] width 1501 height 812
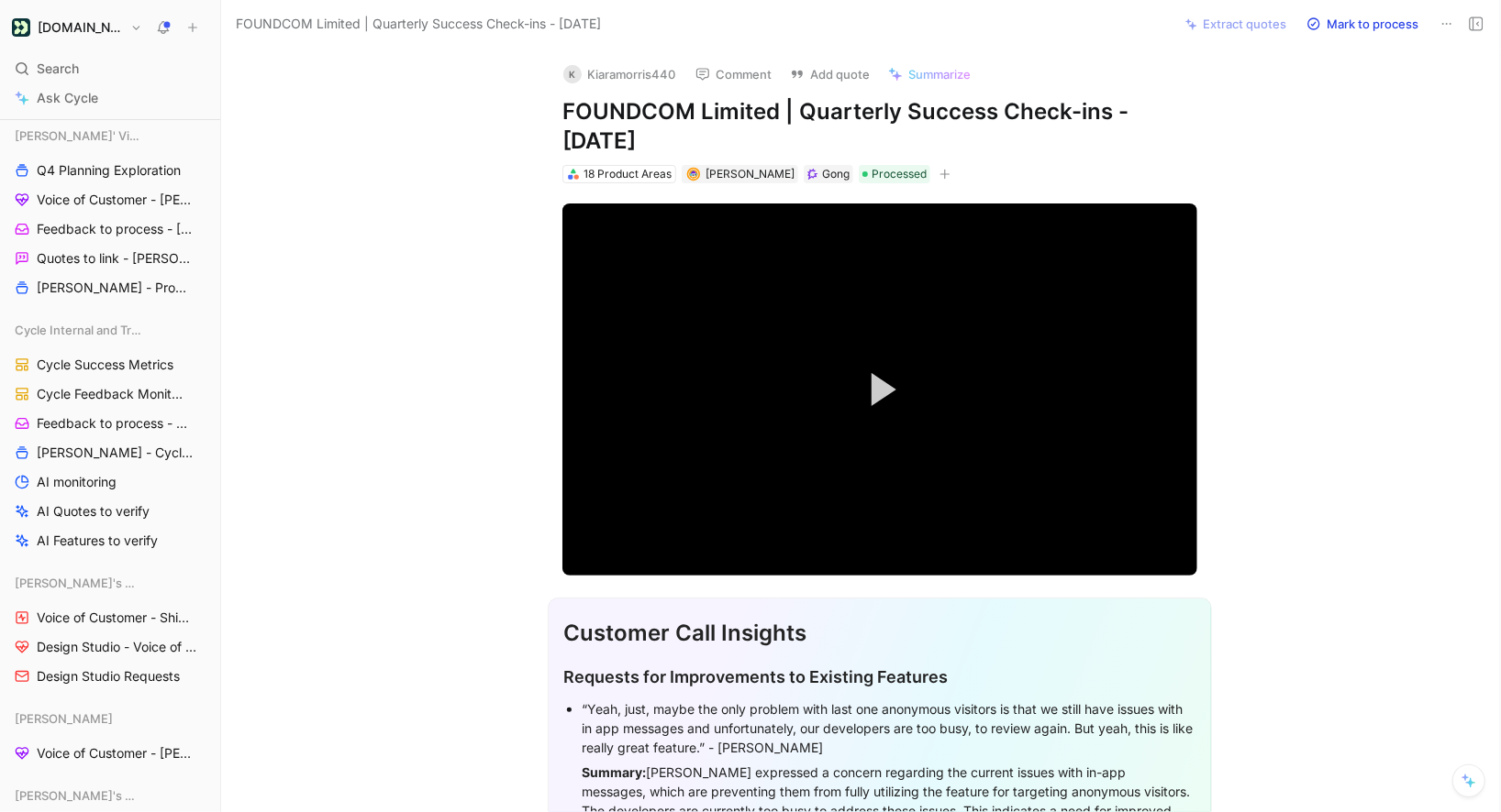
click at [122, 29] on button "[DOMAIN_NAME]" at bounding box center [77, 27] width 139 height 26
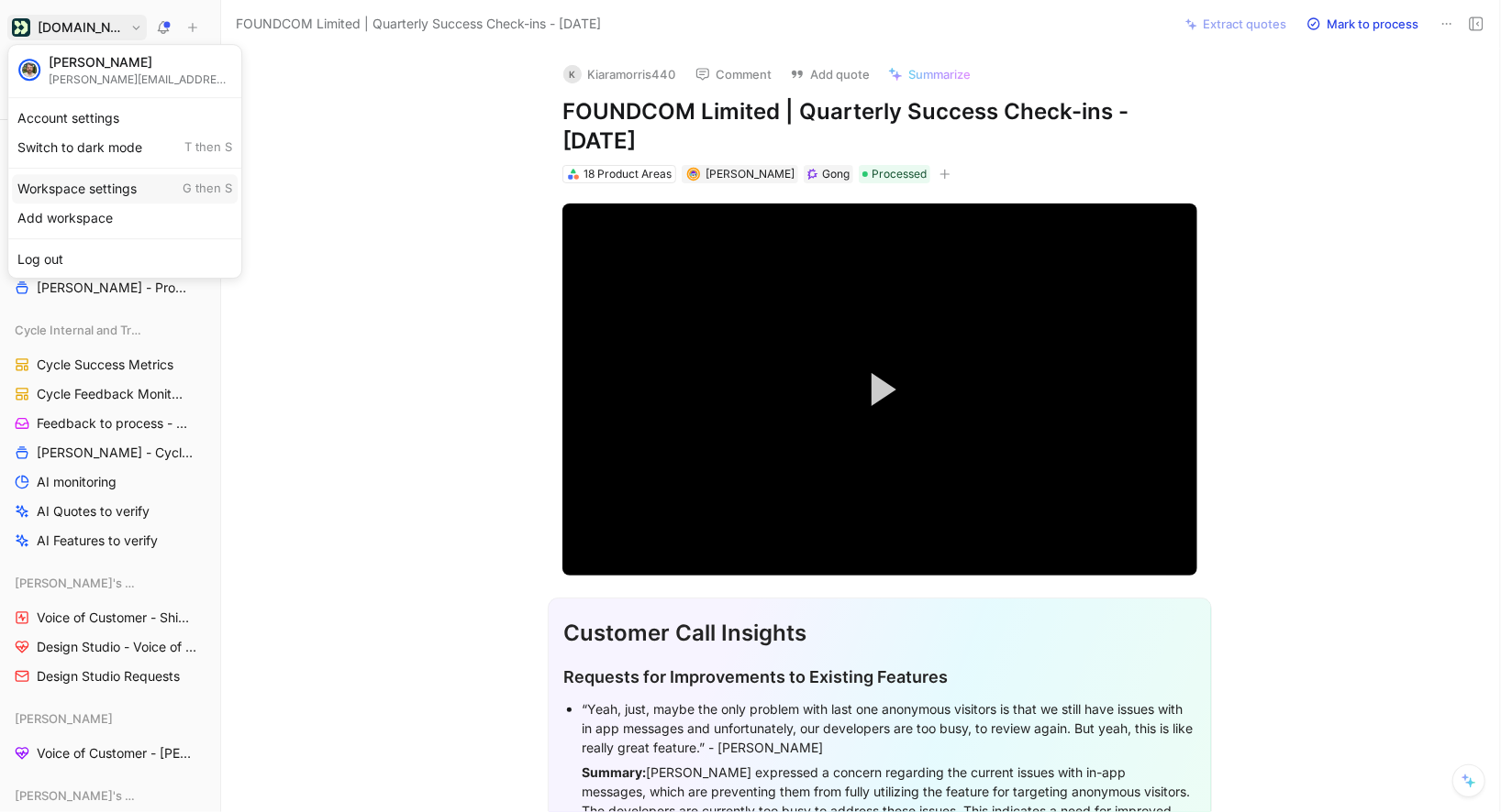
click at [81, 178] on div "Workspace settings G then S" at bounding box center [124, 189] width 226 height 29
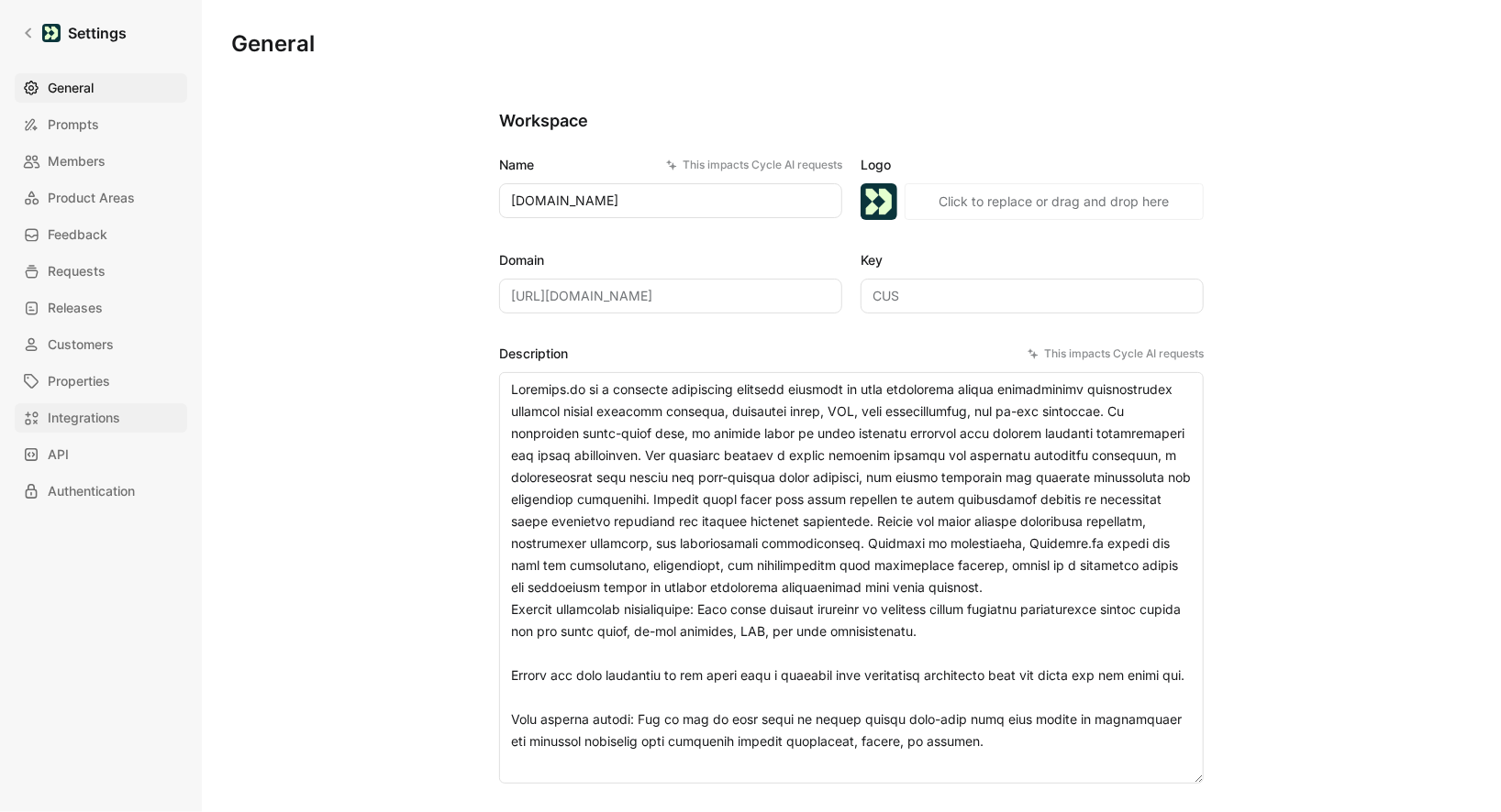
click at [78, 407] on span "Integrations" at bounding box center [83, 418] width 73 height 22
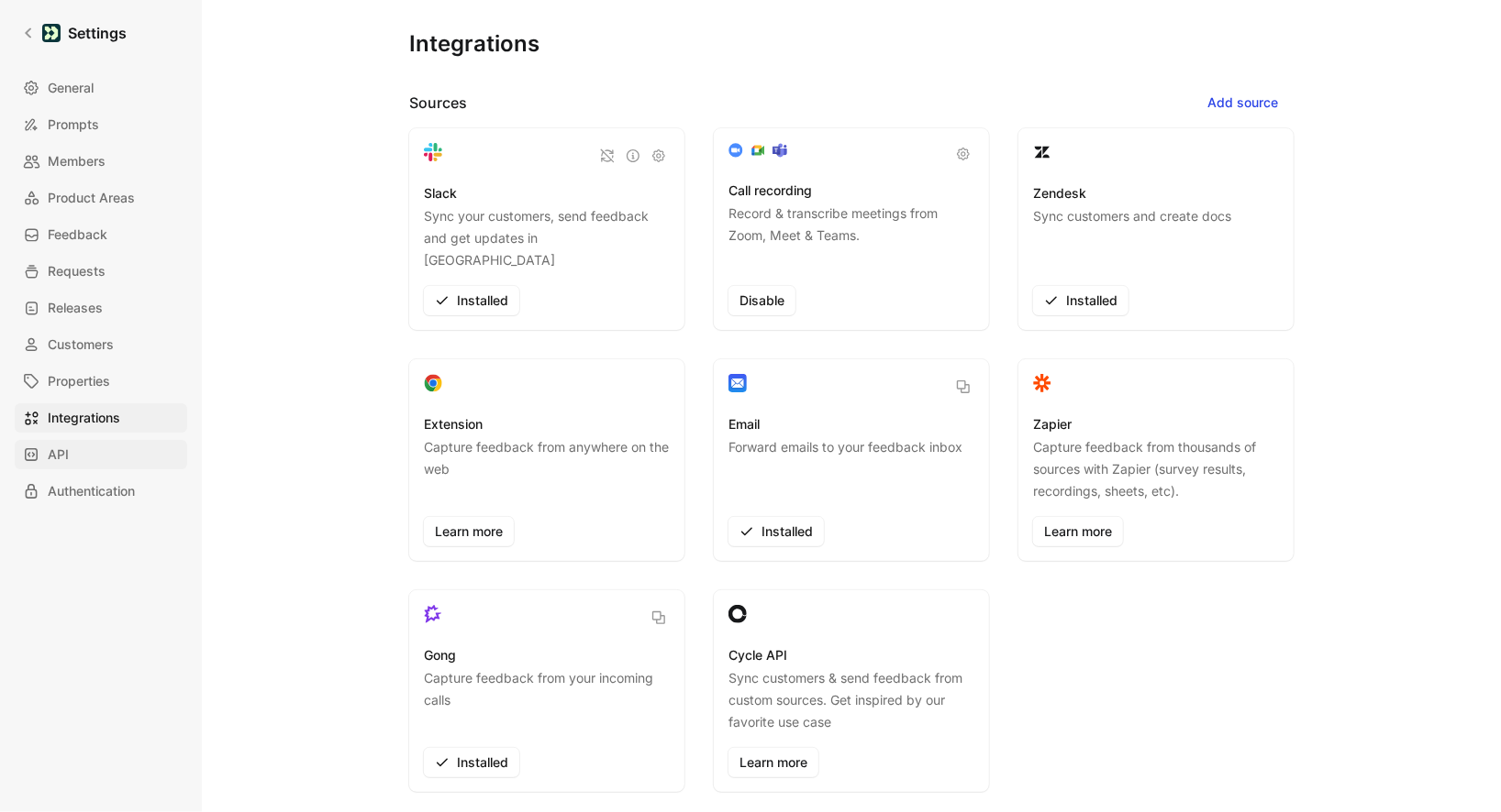
click at [76, 463] on link "API" at bounding box center [101, 455] width 172 height 29
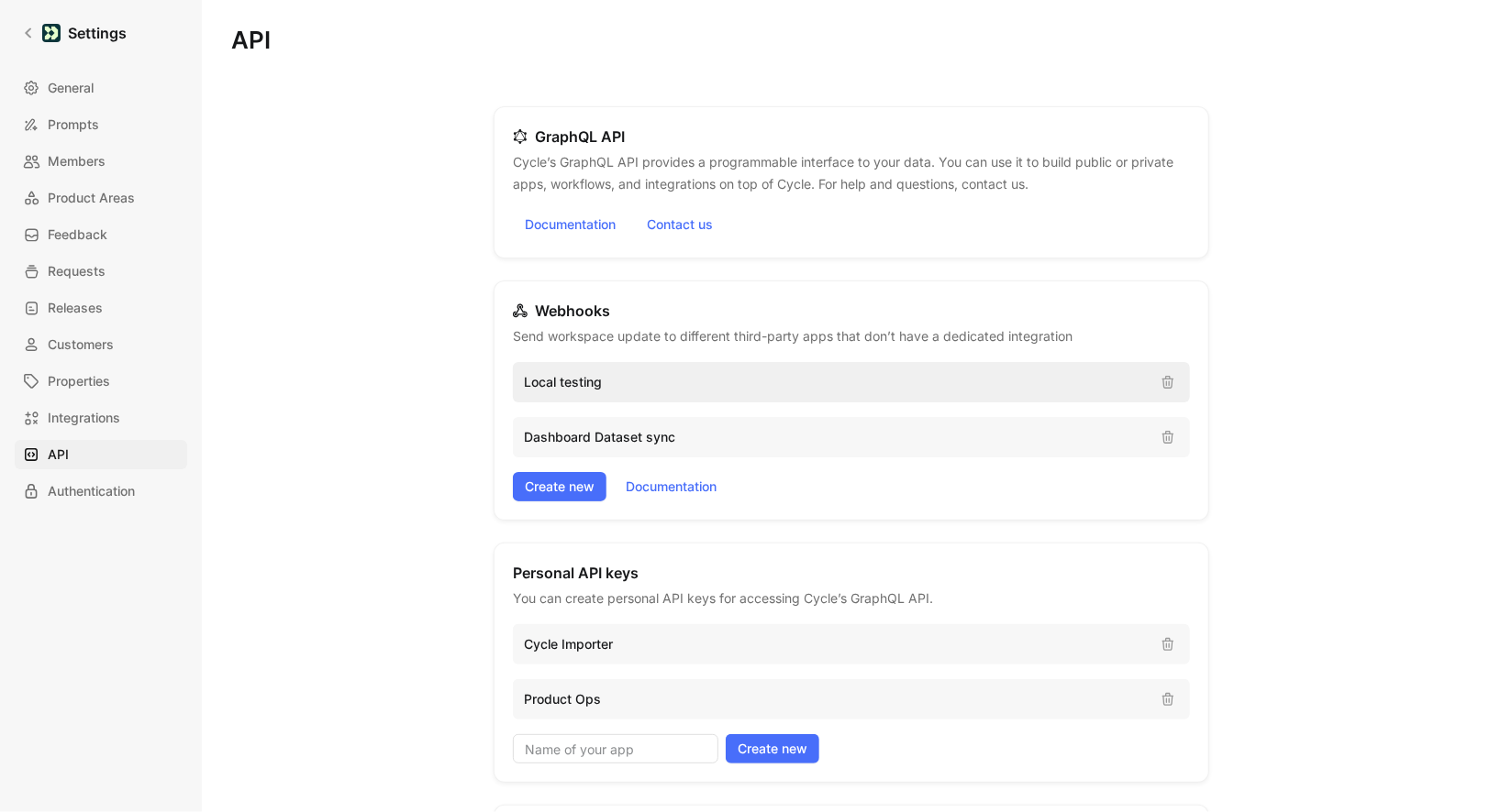
click at [650, 375] on p "Local testing" at bounding box center [835, 382] width 622 height 22
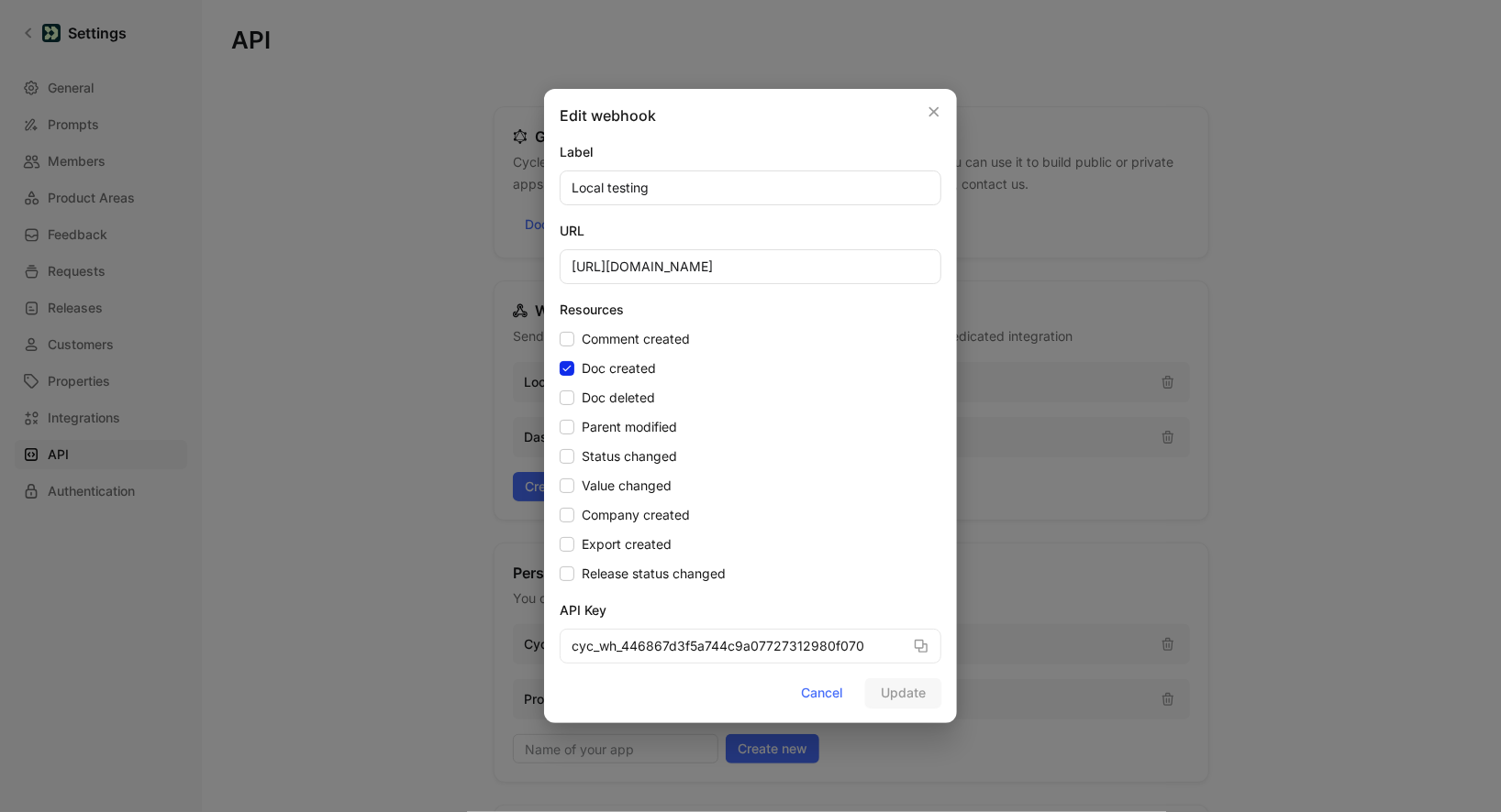
click at [527, 306] on div at bounding box center [750, 406] width 1501 height 812
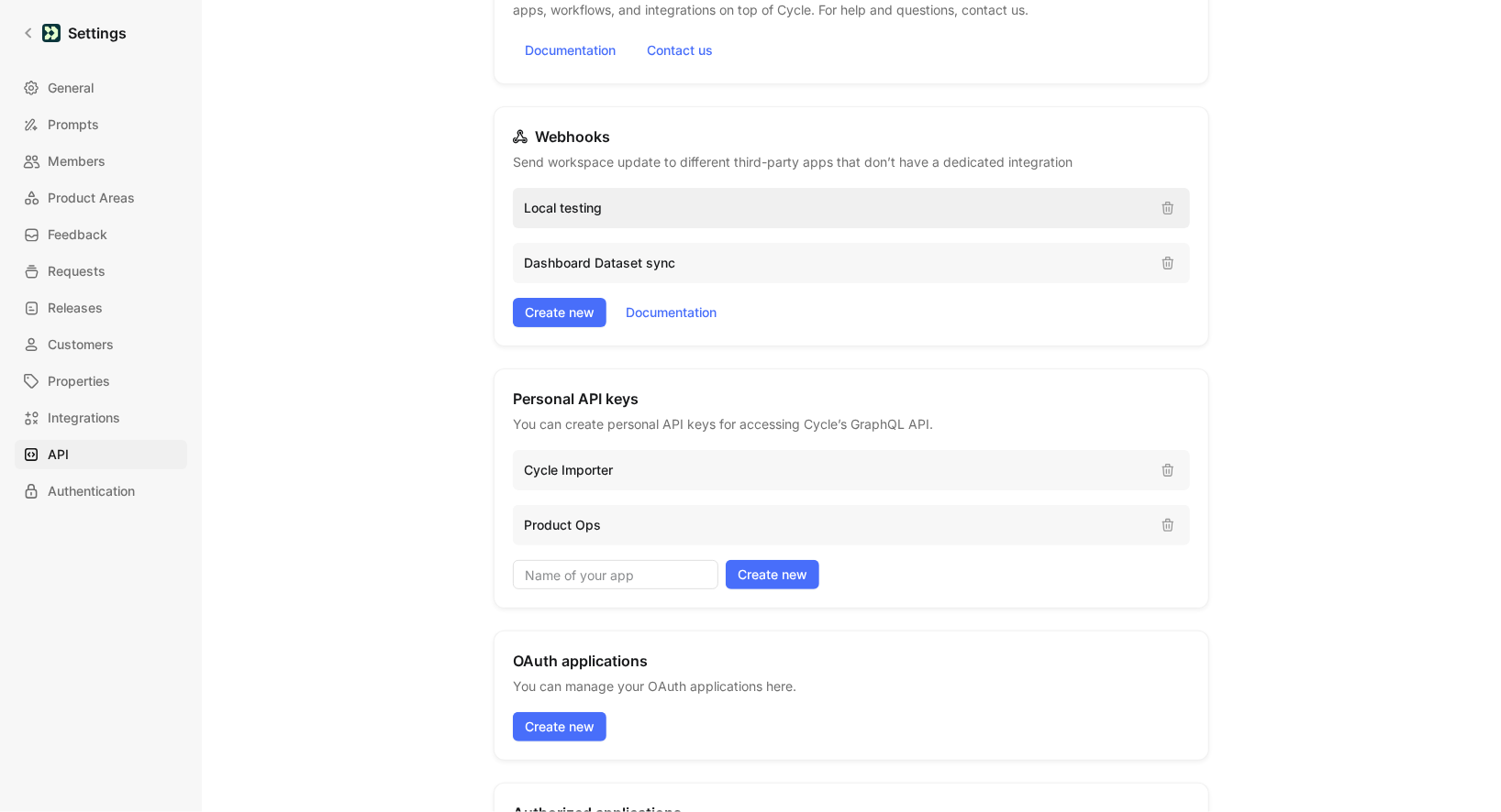
scroll to position [202, 0]
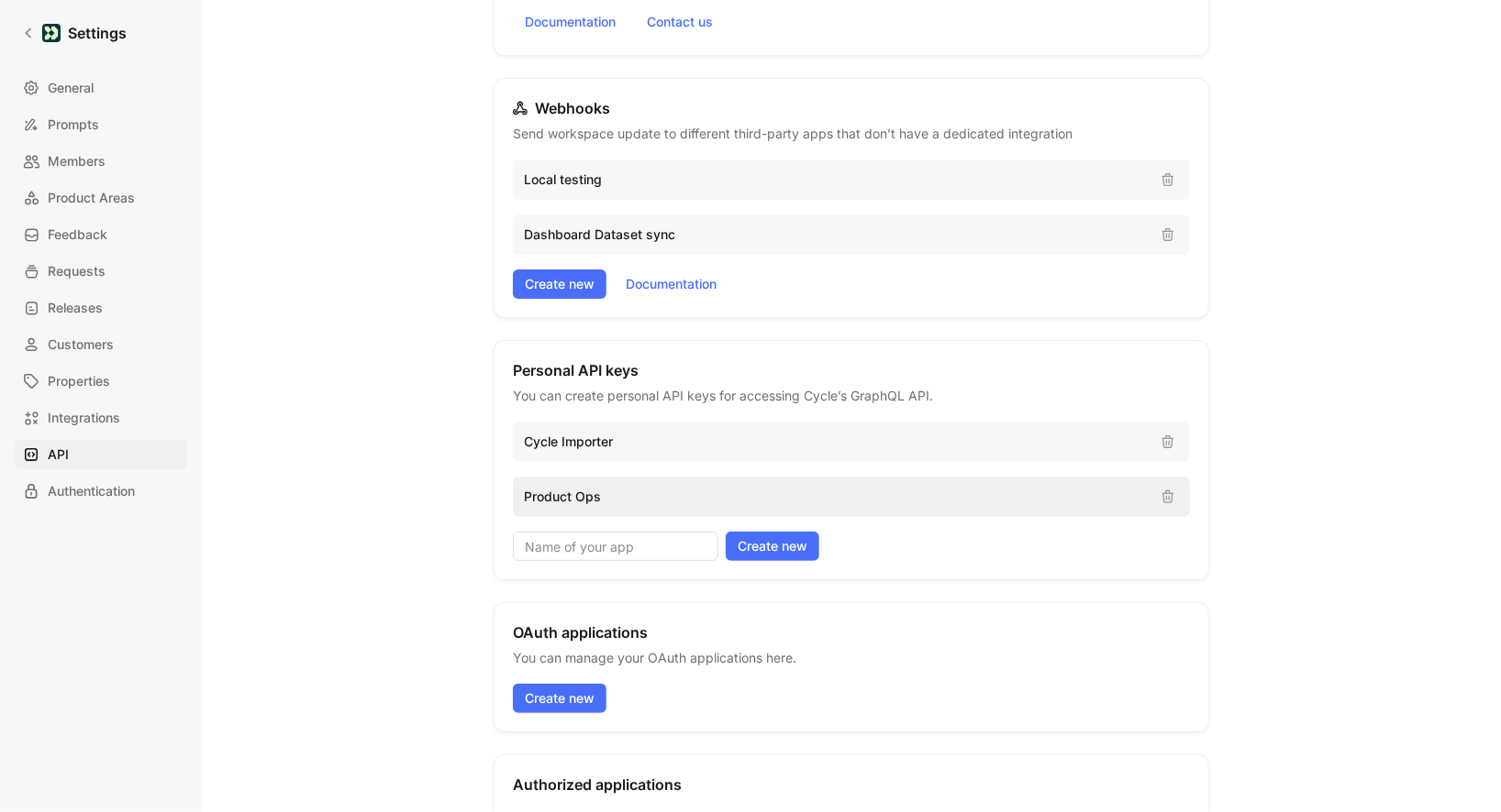
click at [607, 493] on p "Product Ops" at bounding box center [835, 496] width 622 height 22
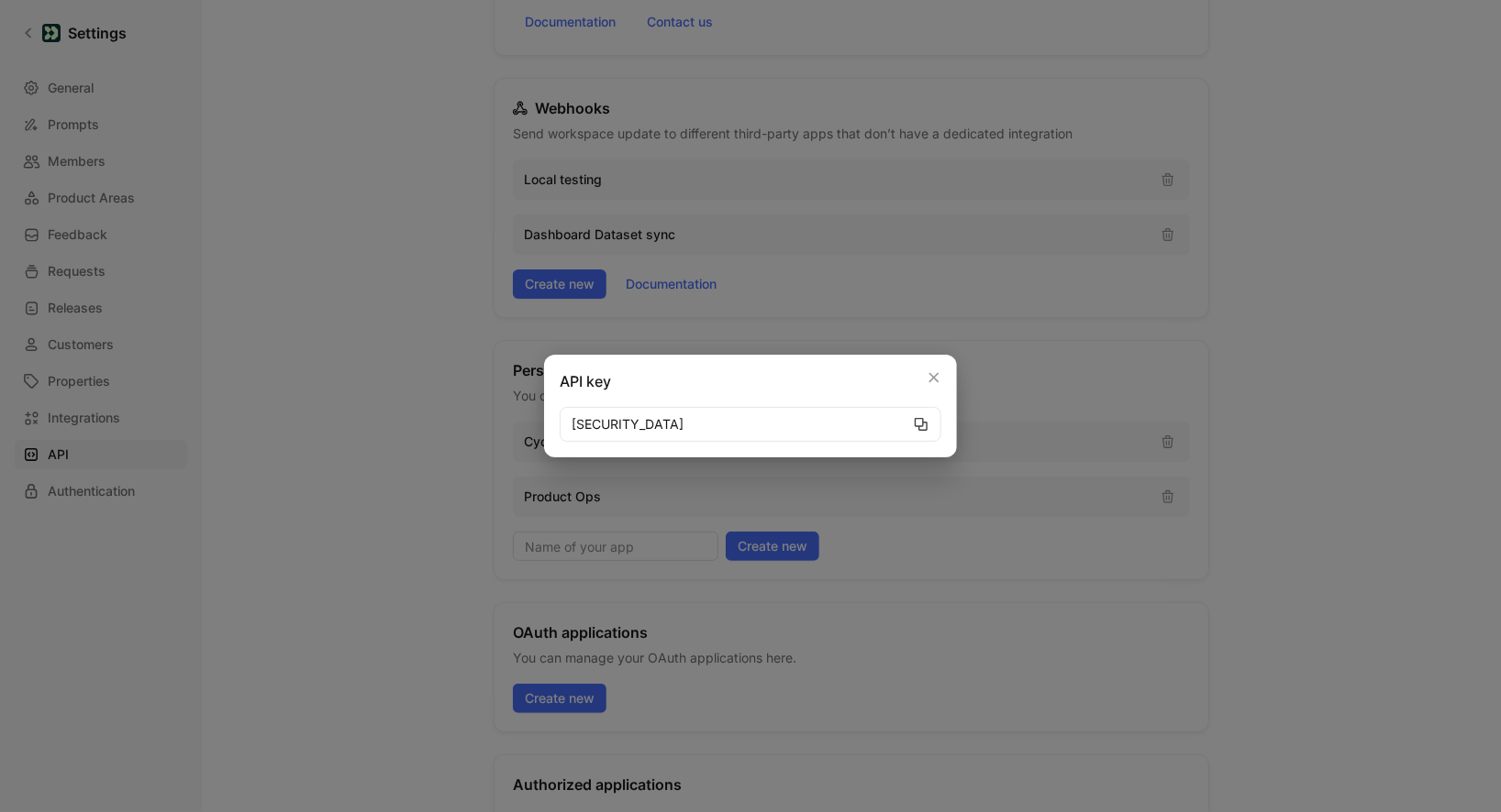
click at [923, 427] on icon "button" at bounding box center [921, 424] width 15 height 15
click at [922, 427] on icon "button" at bounding box center [921, 424] width 13 height 13
click at [928, 386] on button "button" at bounding box center [934, 377] width 22 height 22
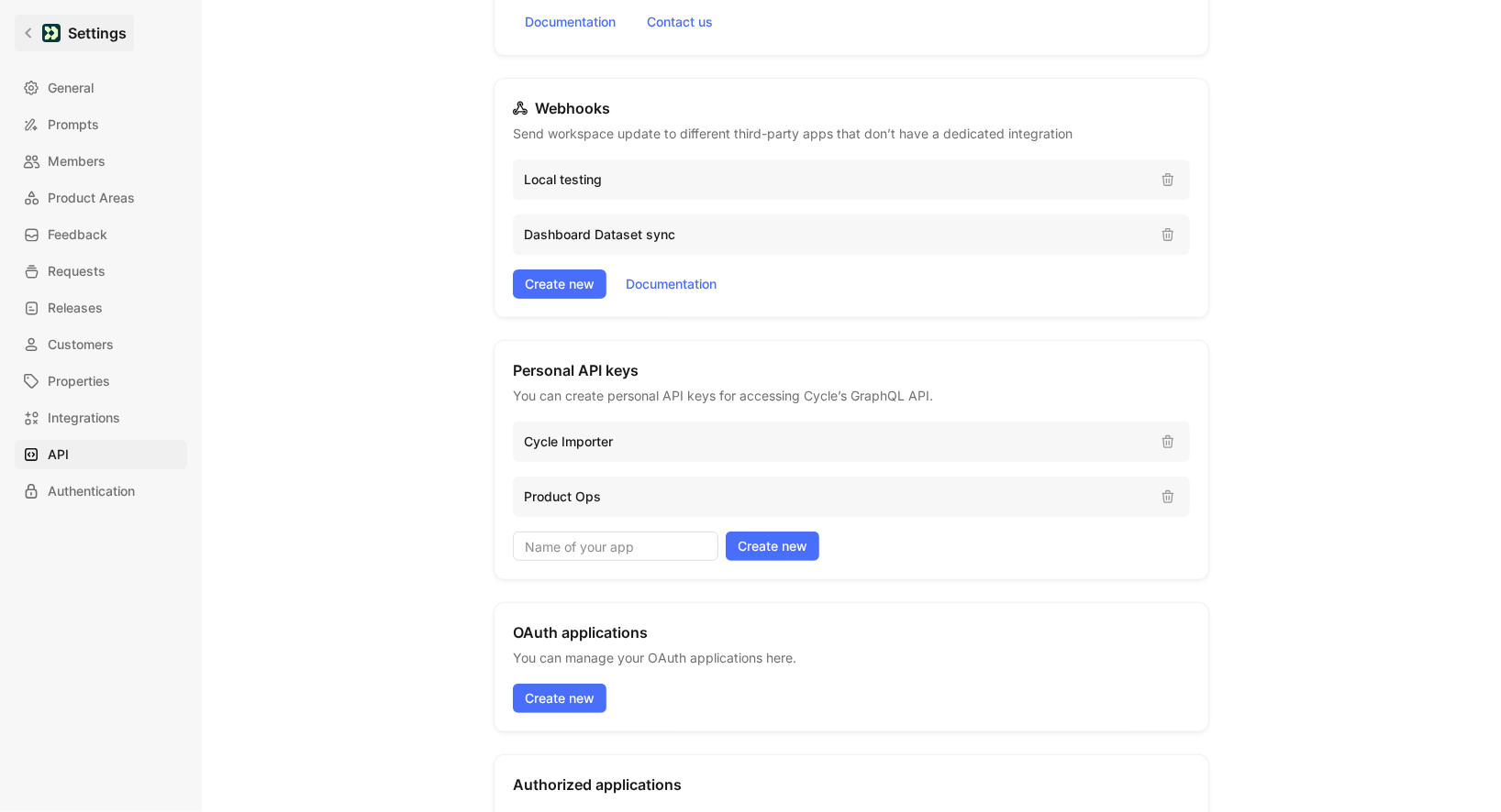
click at [38, 45] on link "Settings" at bounding box center [74, 33] width 119 height 37
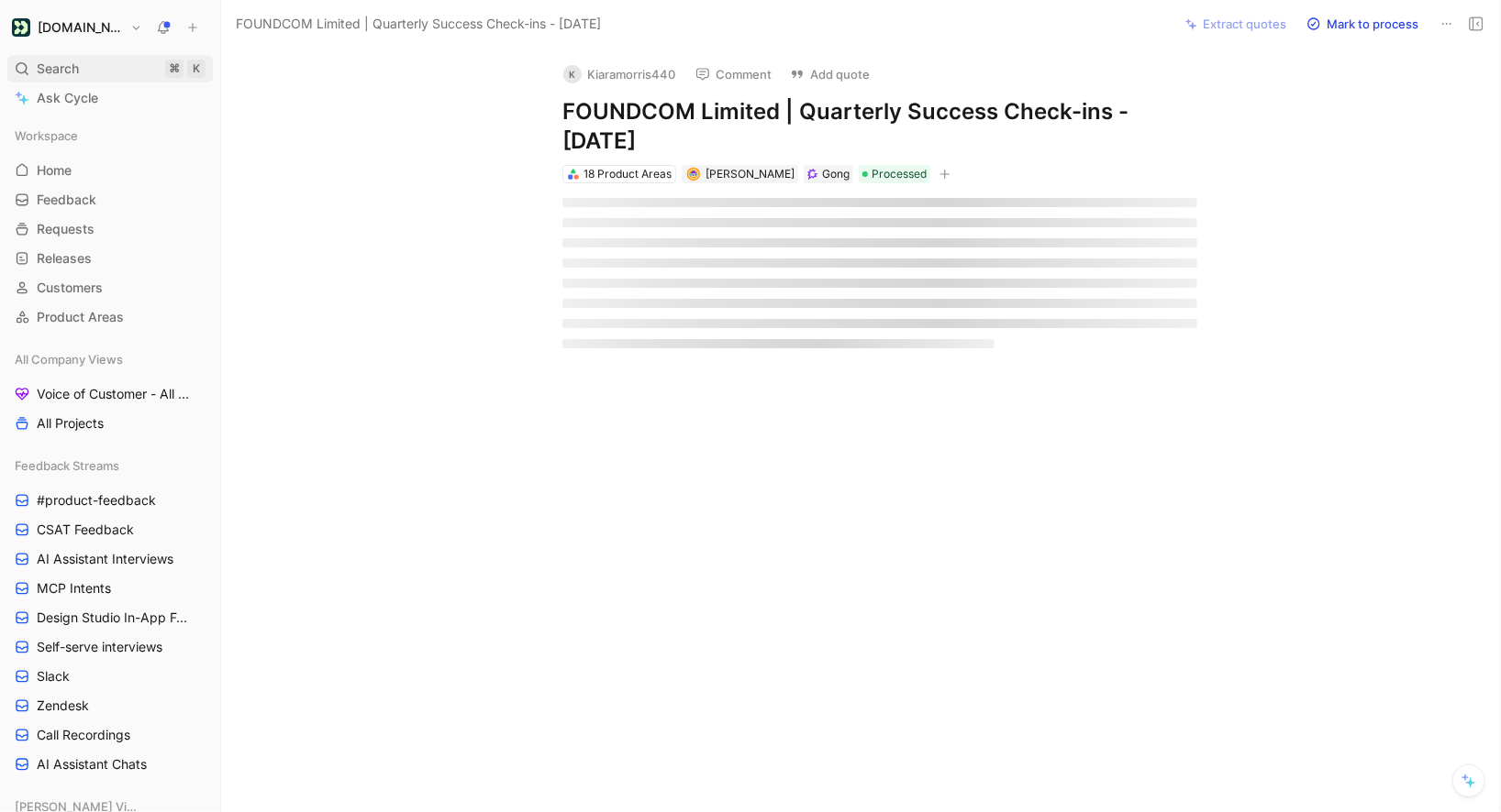
click at [61, 69] on span "Search" at bounding box center [58, 69] width 43 height 22
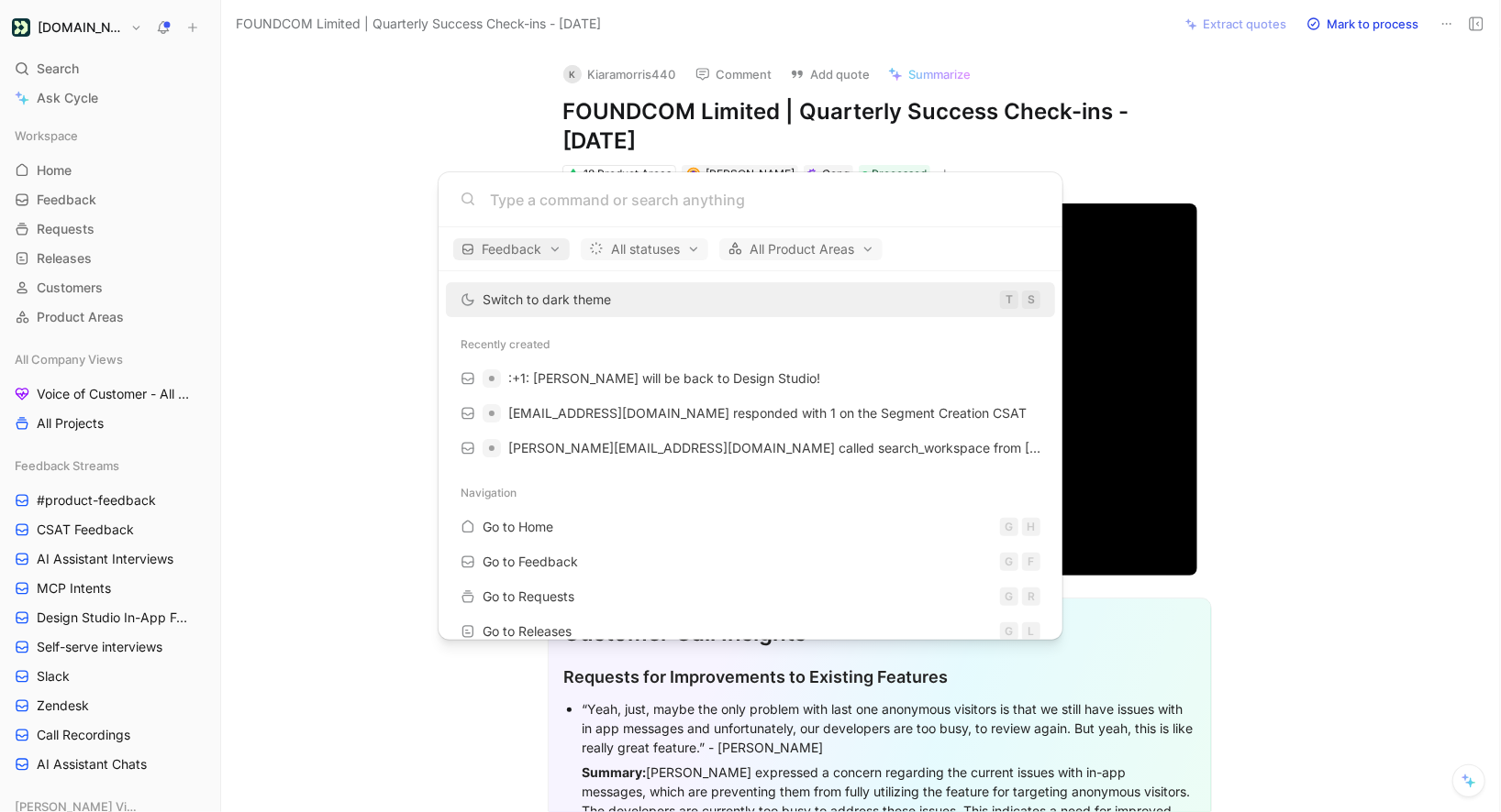
click at [541, 254] on span "Feedback" at bounding box center [511, 249] width 100 height 22
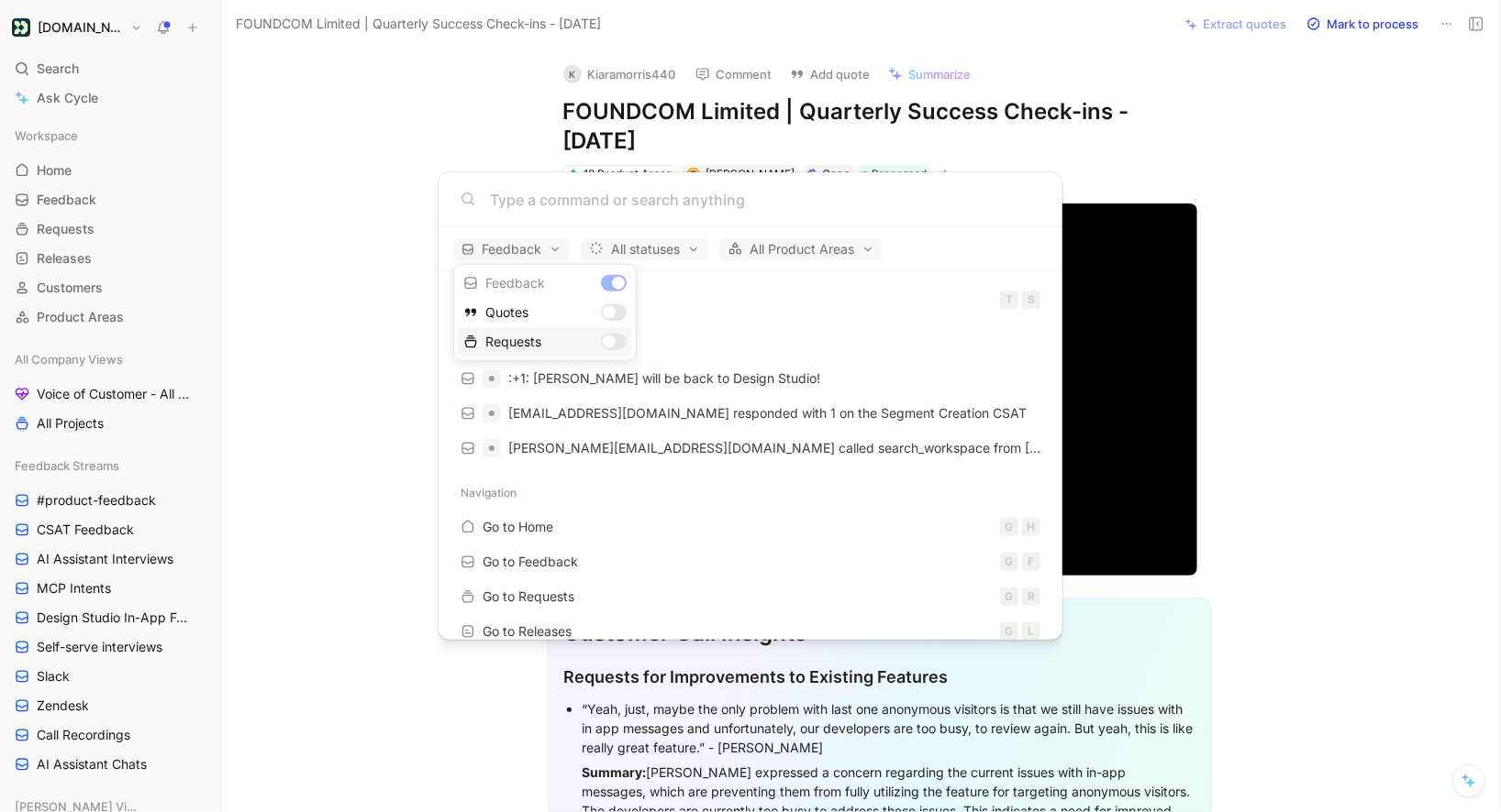
click at [526, 336] on div "Requests" at bounding box center [545, 342] width 174 height 29
click at [610, 291] on div "Feedback" at bounding box center [545, 284] width 174 height 29
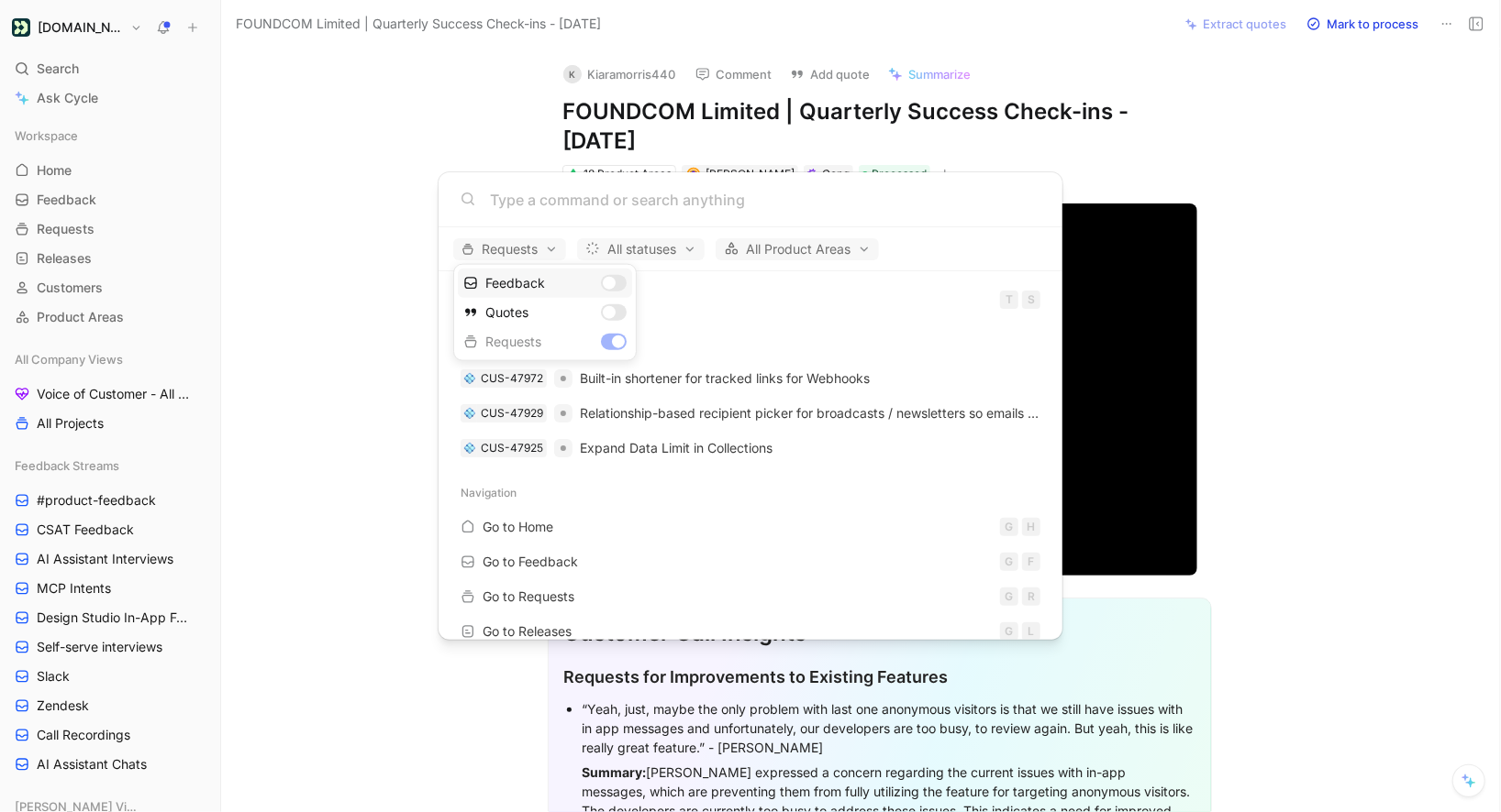
click at [613, 282] on div "Feedback" at bounding box center [545, 284] width 174 height 29
click at [612, 339] on div "Requests" at bounding box center [545, 342] width 174 height 29
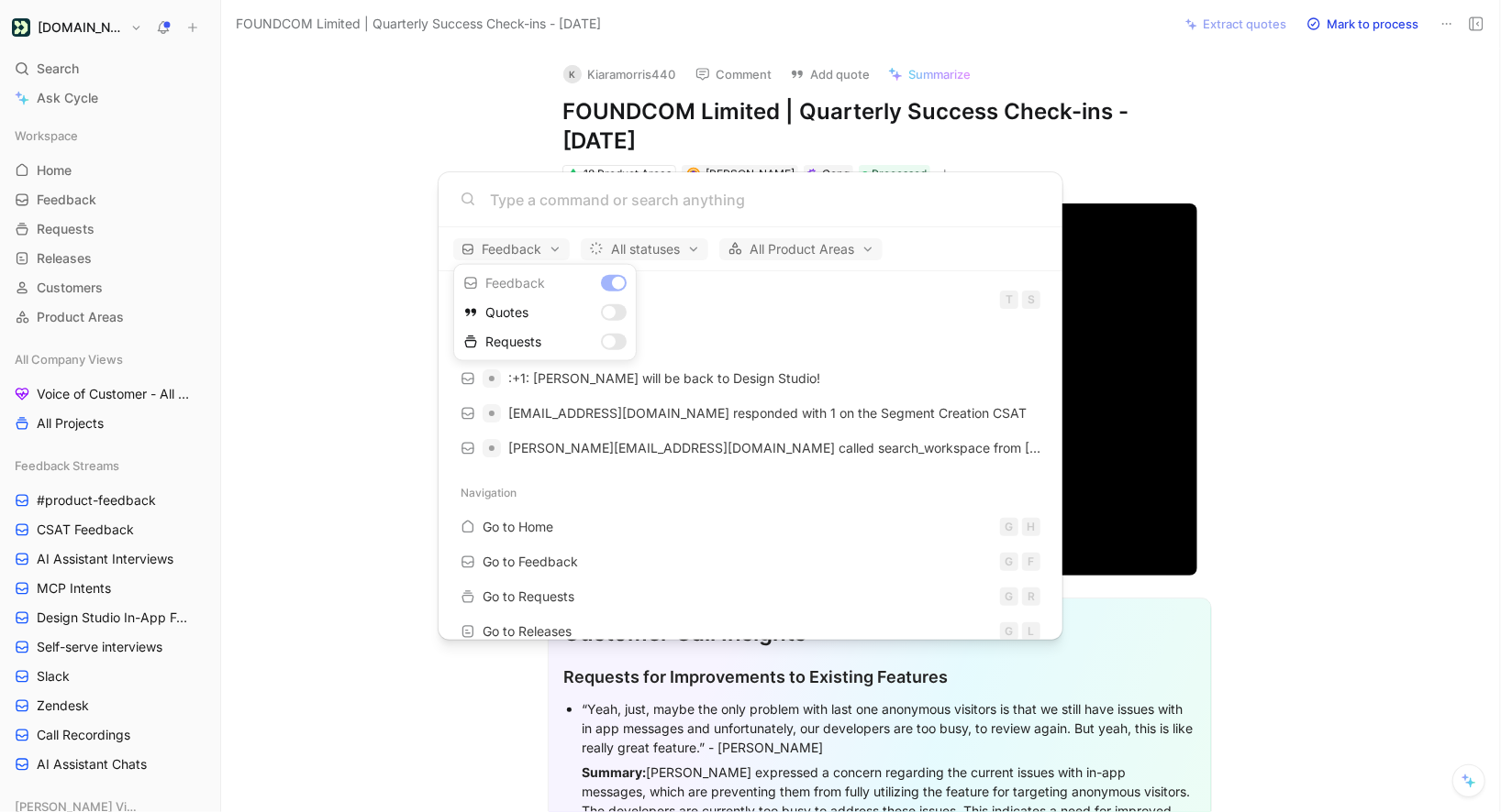
click at [382, 193] on div at bounding box center [750, 406] width 1501 height 812
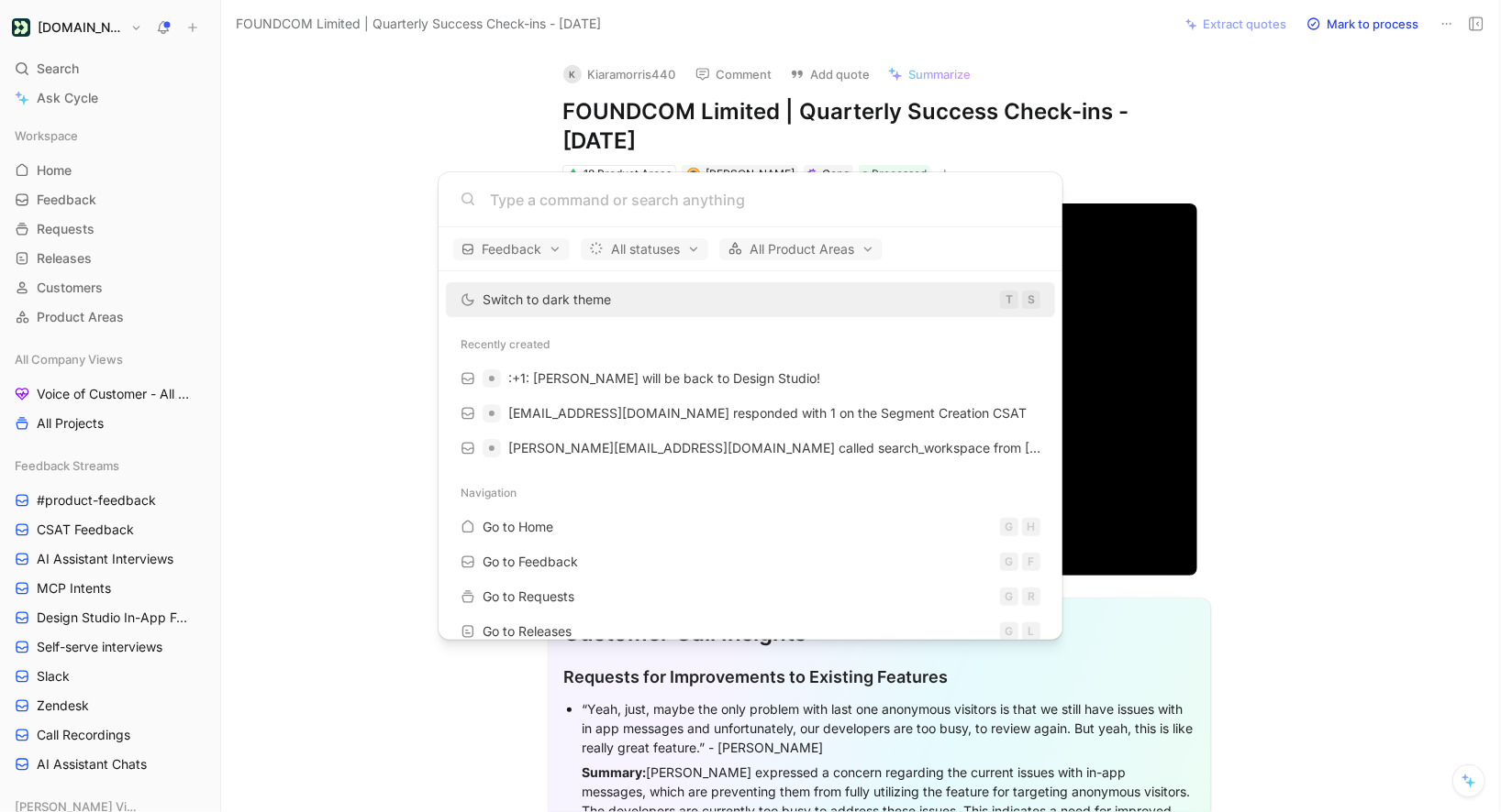
click at [60, 76] on body "[DOMAIN_NAME] Search ⌘ K Ask Cycle Workspace Home G then H Feedback G then F Re…" at bounding box center [750, 406] width 1501 height 812
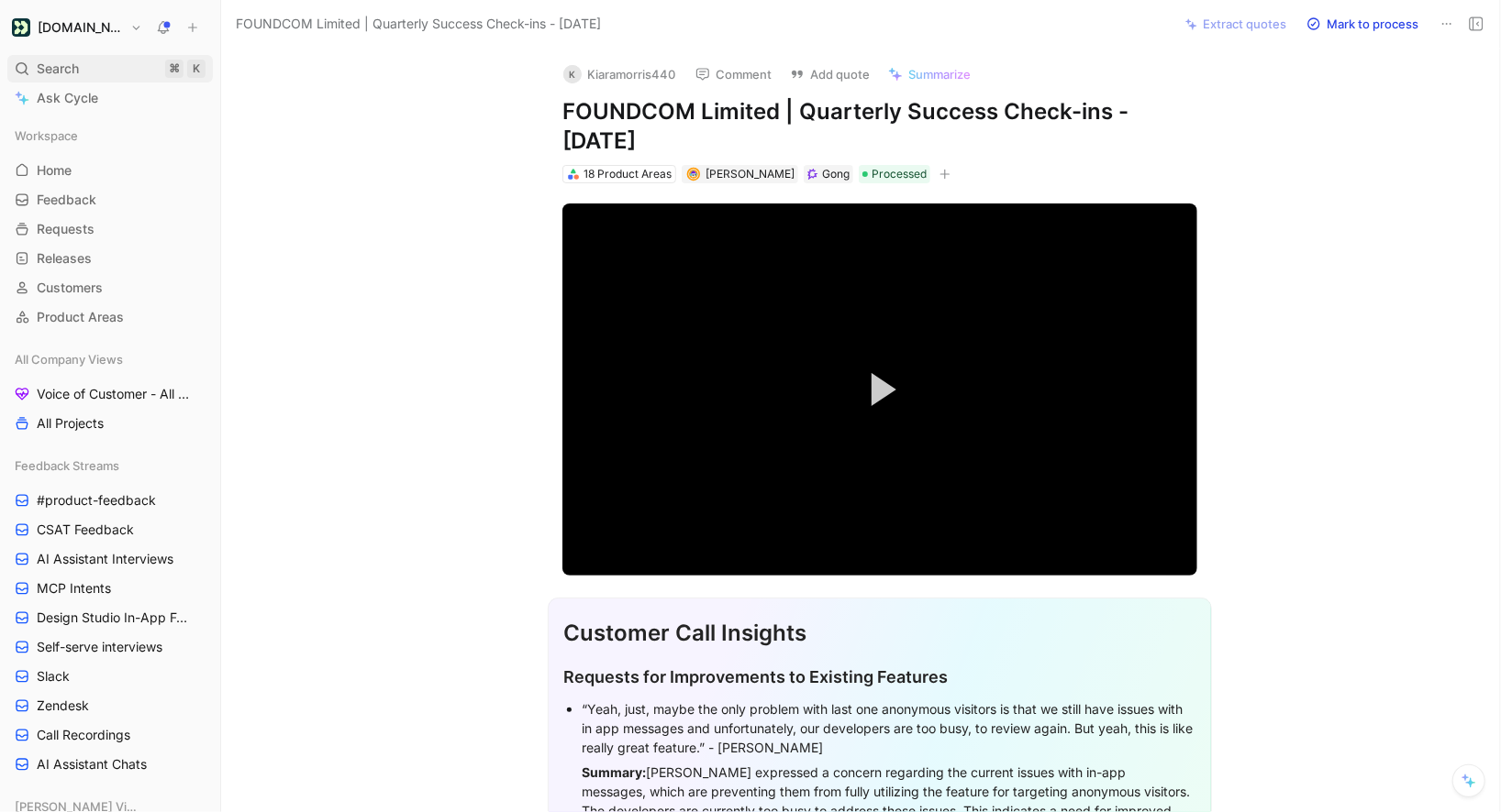
click at [68, 63] on span "Search" at bounding box center [58, 69] width 43 height 22
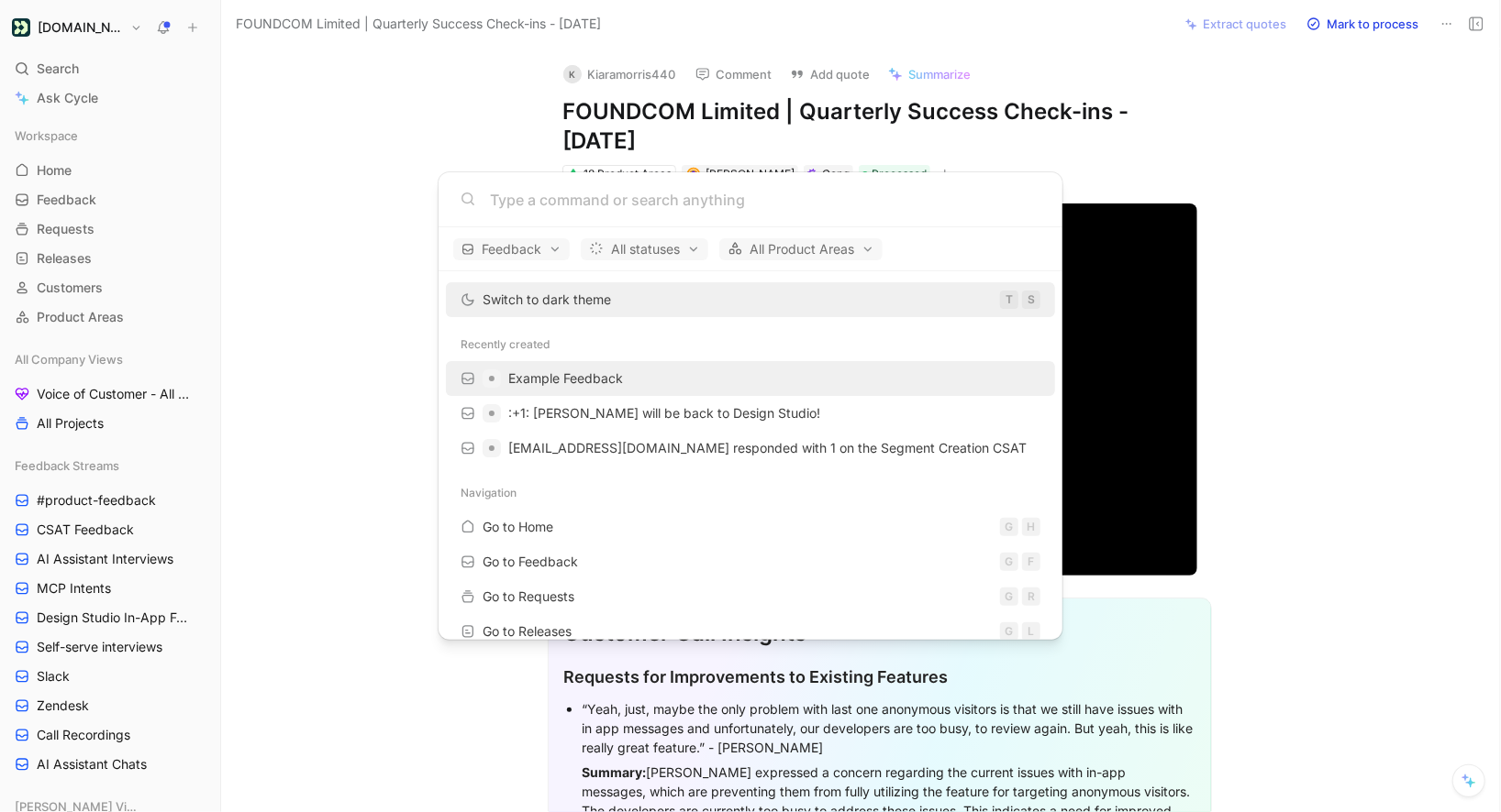
click at [553, 376] on span "Example Feedback" at bounding box center [566, 378] width 114 height 15
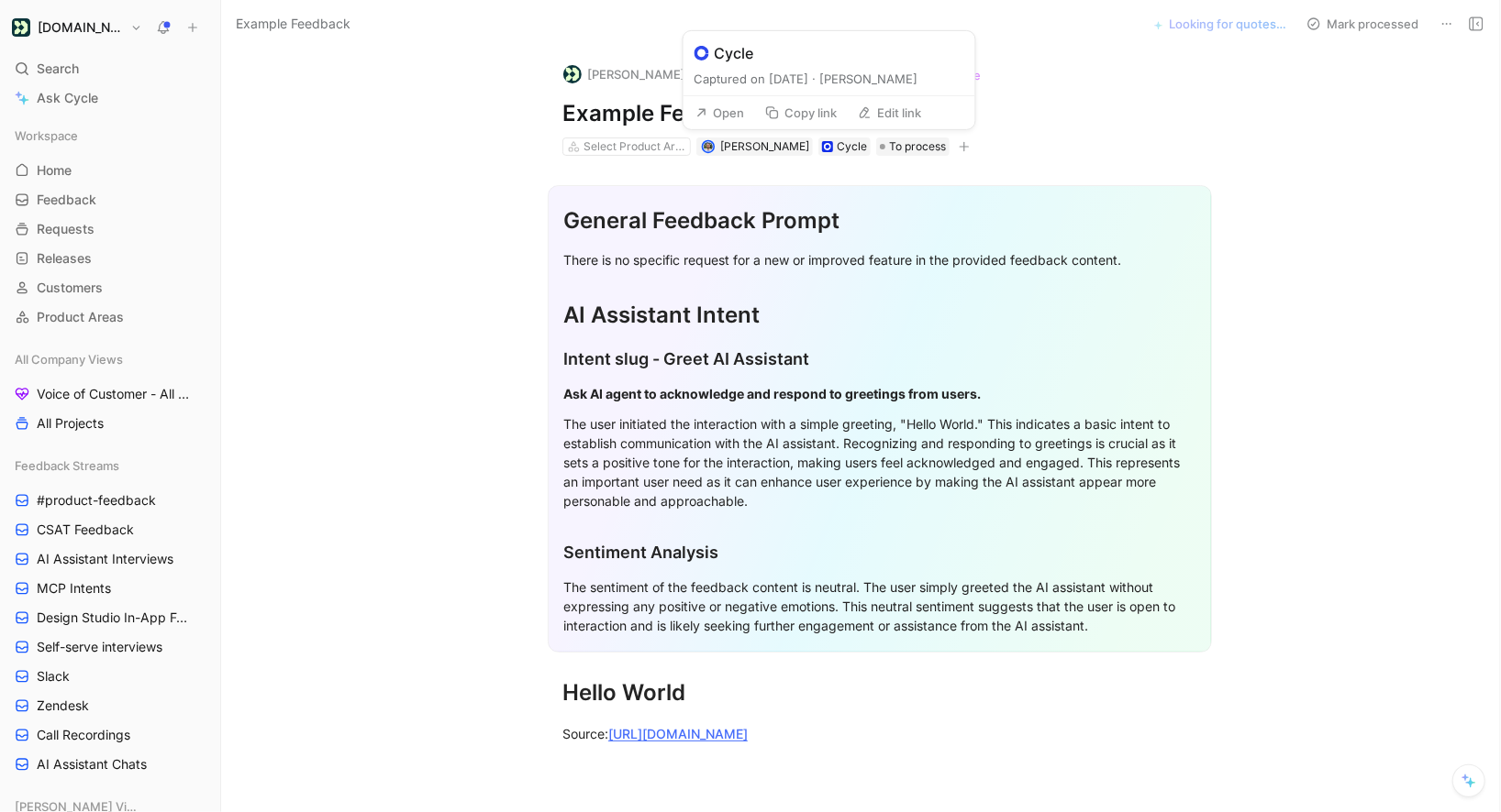
click at [739, 111] on button "Open" at bounding box center [720, 112] width 66 height 26
click at [1439, 17] on button at bounding box center [1447, 23] width 26 height 26
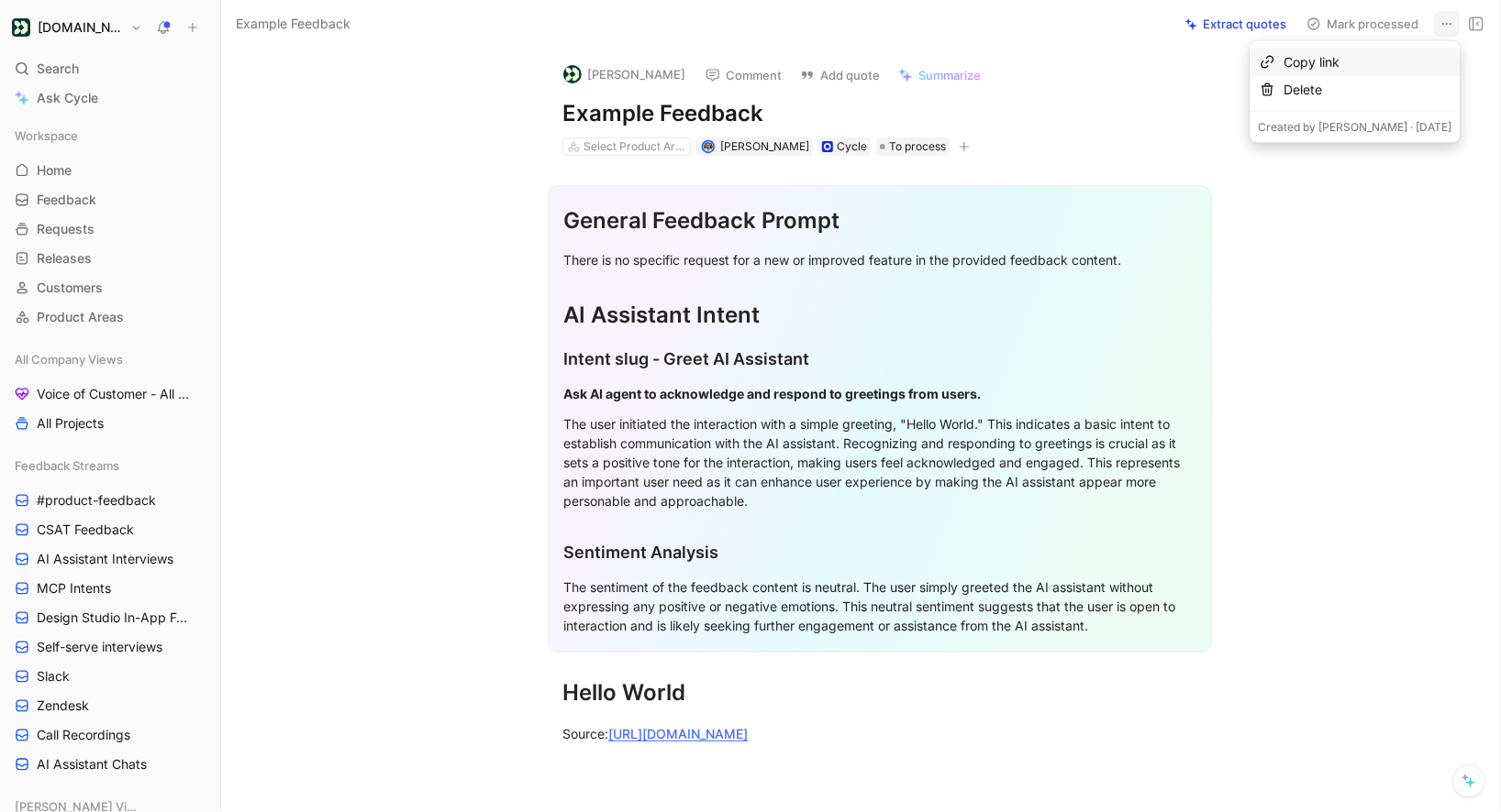
click at [1348, 105] on div "Copy link Delete" at bounding box center [1354, 76] width 210 height 70
click at [1348, 102] on div "Delete" at bounding box center [1354, 90] width 210 height 27
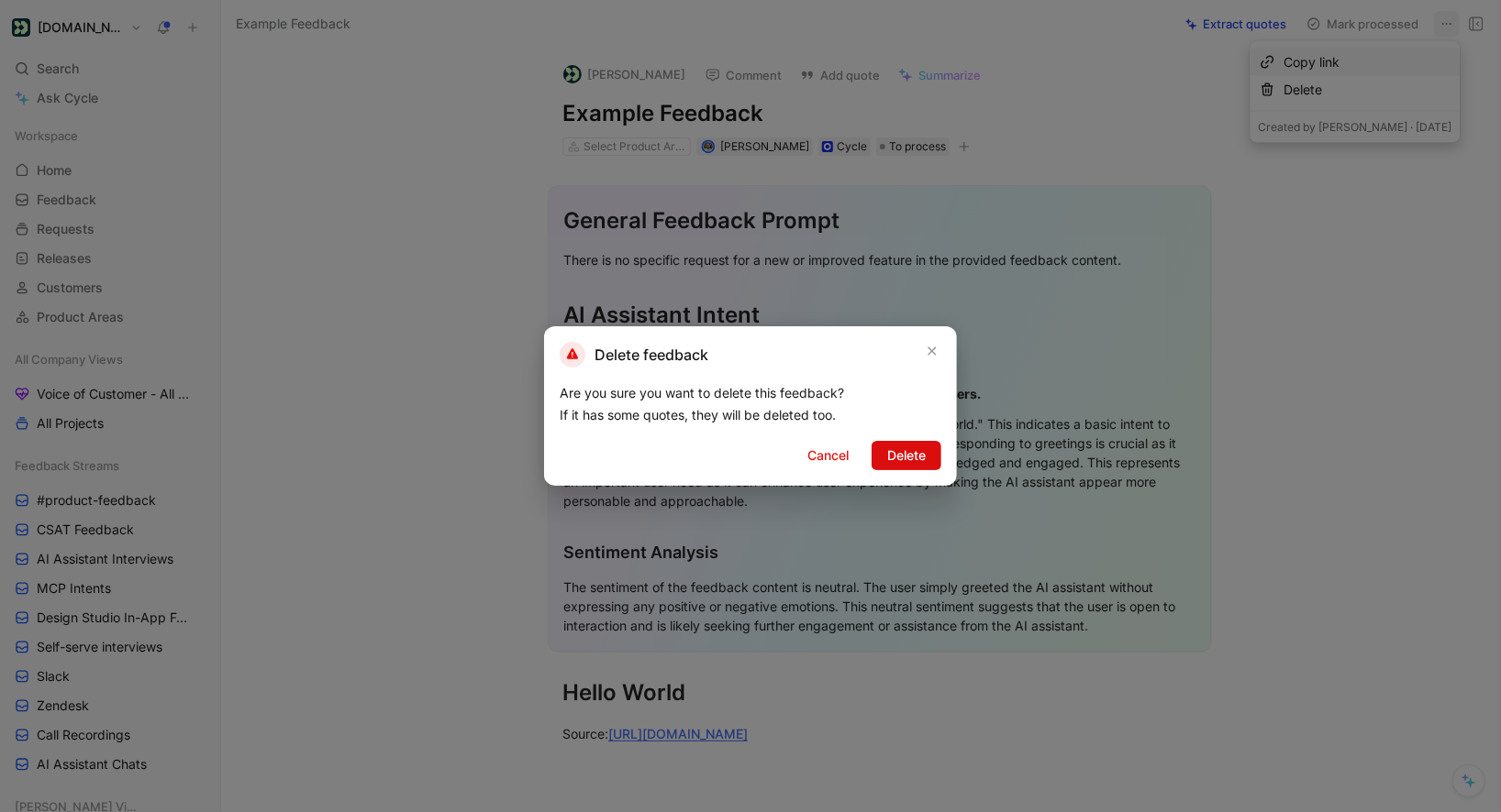
click at [901, 465] on span "Delete" at bounding box center [906, 456] width 39 height 22
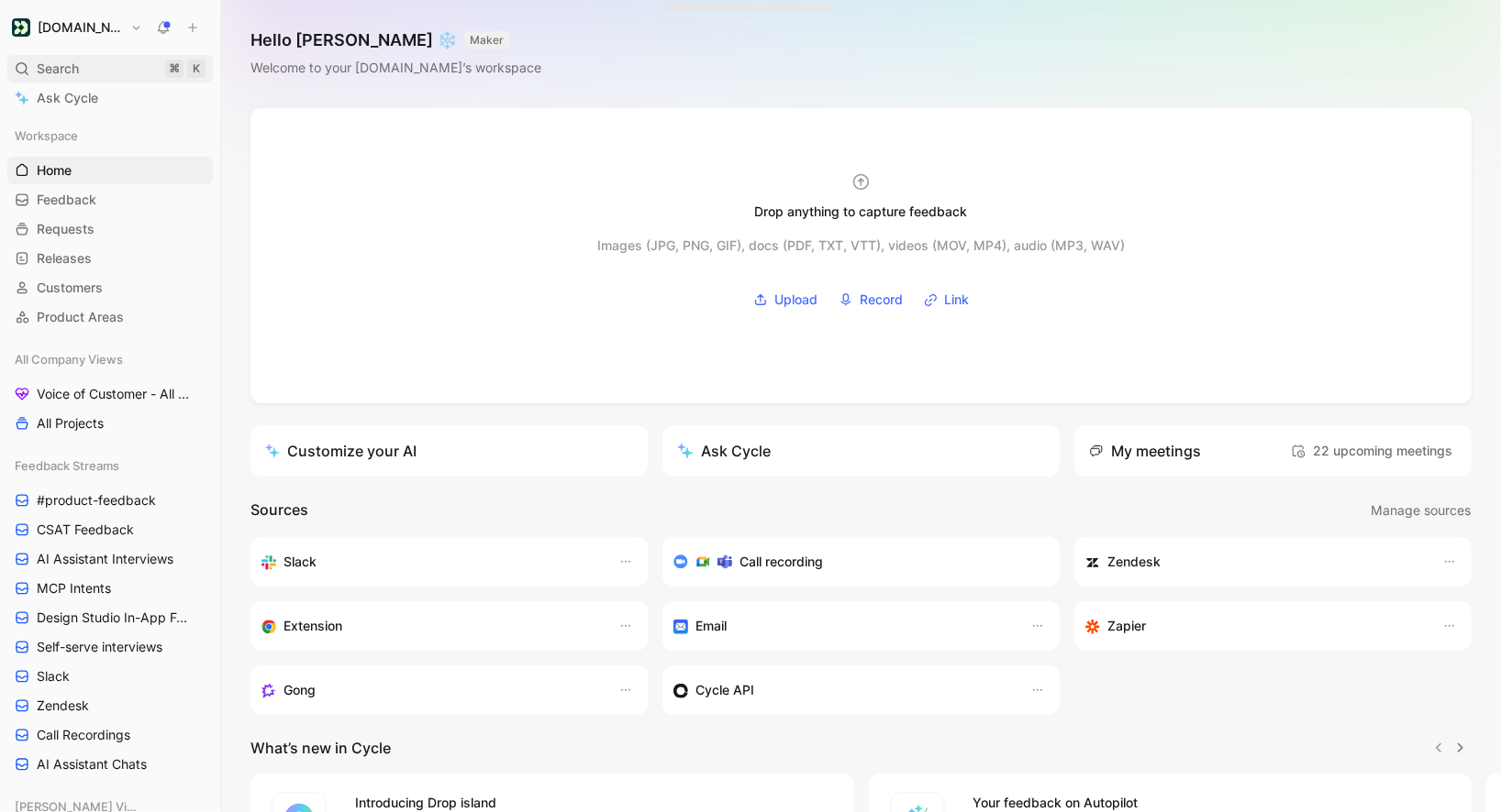
click at [97, 78] on div "Search ⌘ K" at bounding box center [110, 69] width 205 height 27
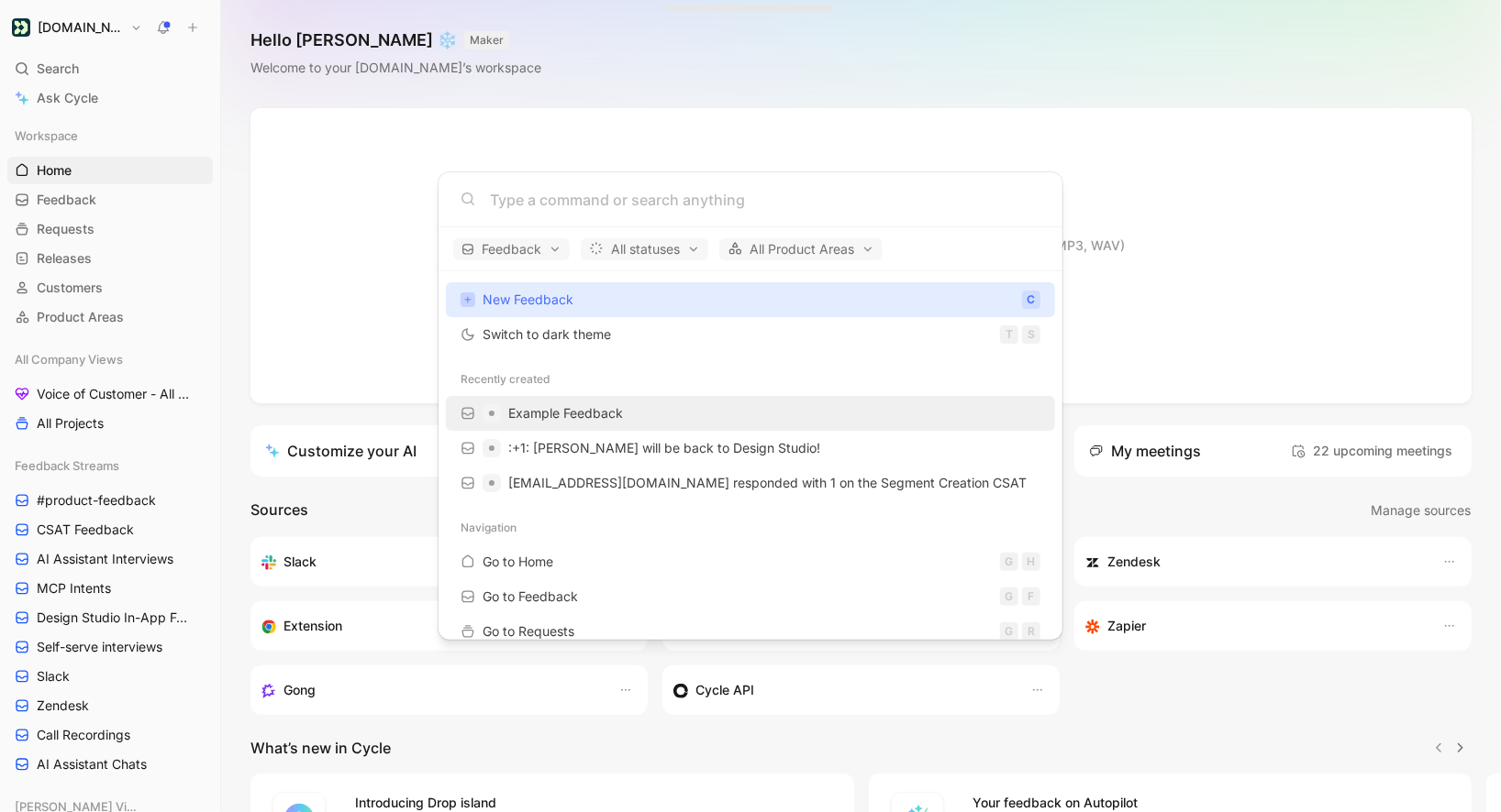
click at [632, 411] on div "Example Feedback" at bounding box center [750, 413] width 598 height 33
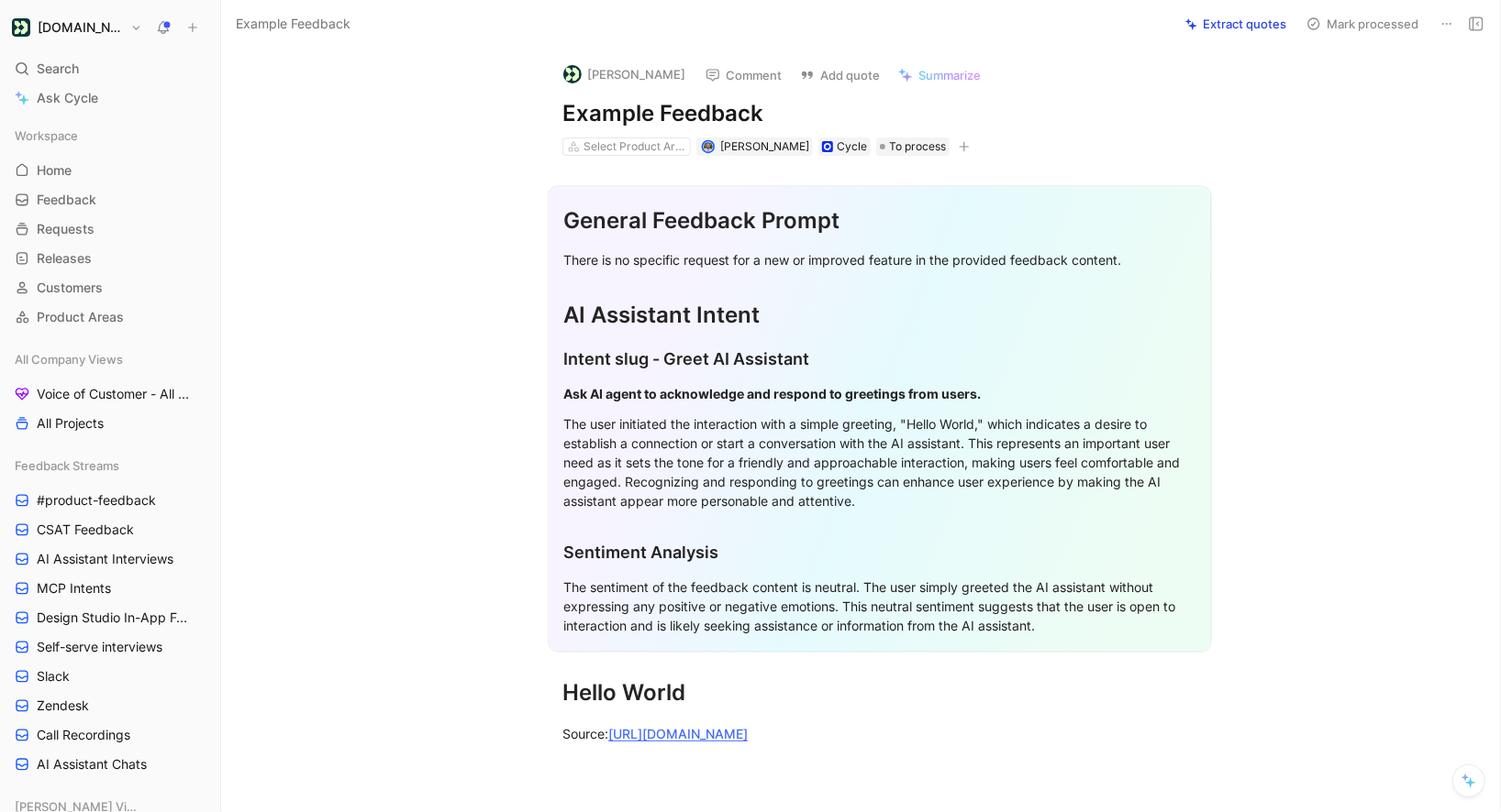
click at [1442, 33] on button at bounding box center [1447, 23] width 26 height 26
click at [1374, 96] on div "Delete" at bounding box center [1367, 89] width 168 height 22
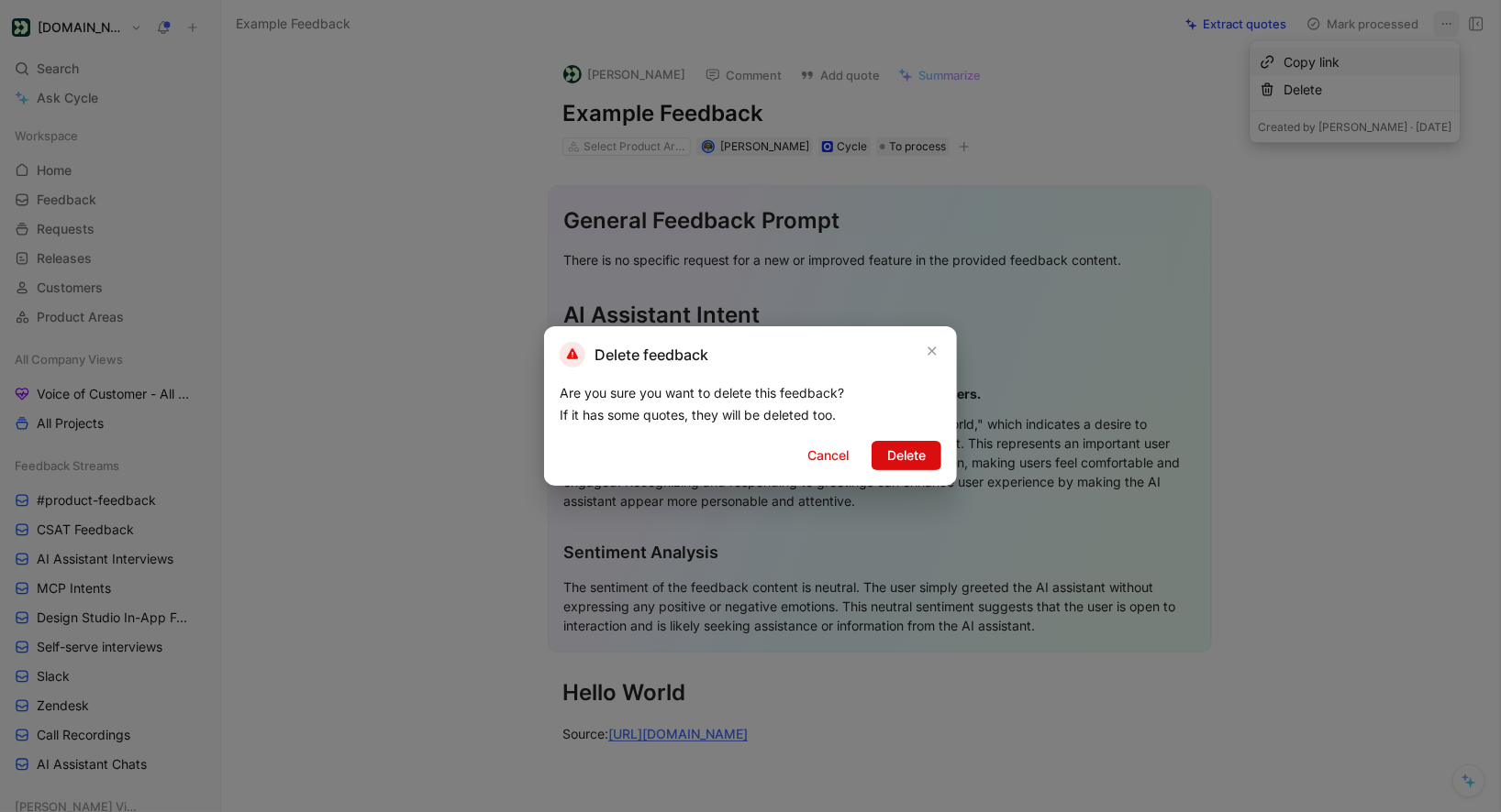
click at [922, 457] on span "Delete" at bounding box center [906, 456] width 39 height 22
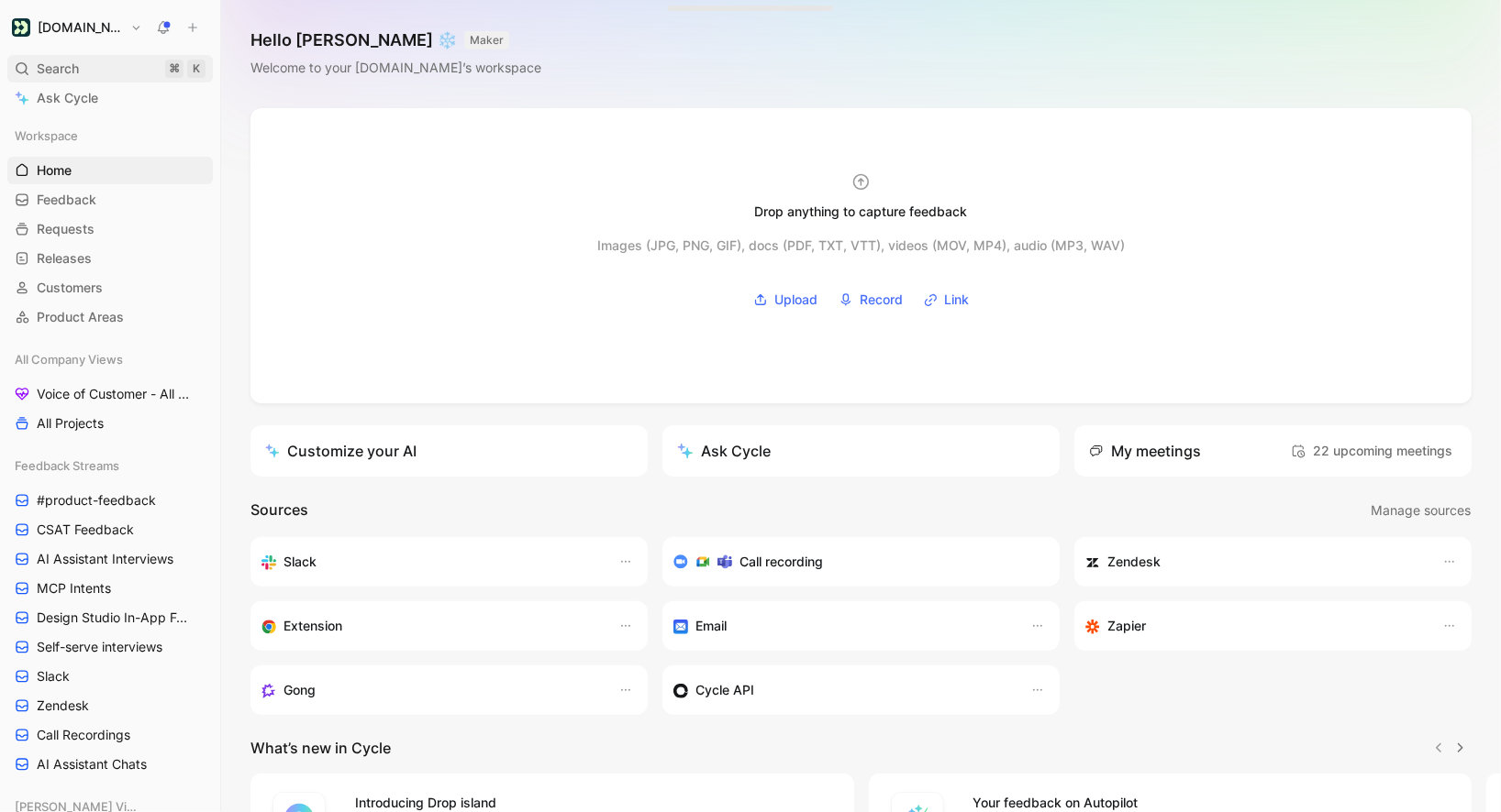
click at [99, 76] on div "Search ⌘ K" at bounding box center [110, 69] width 205 height 27
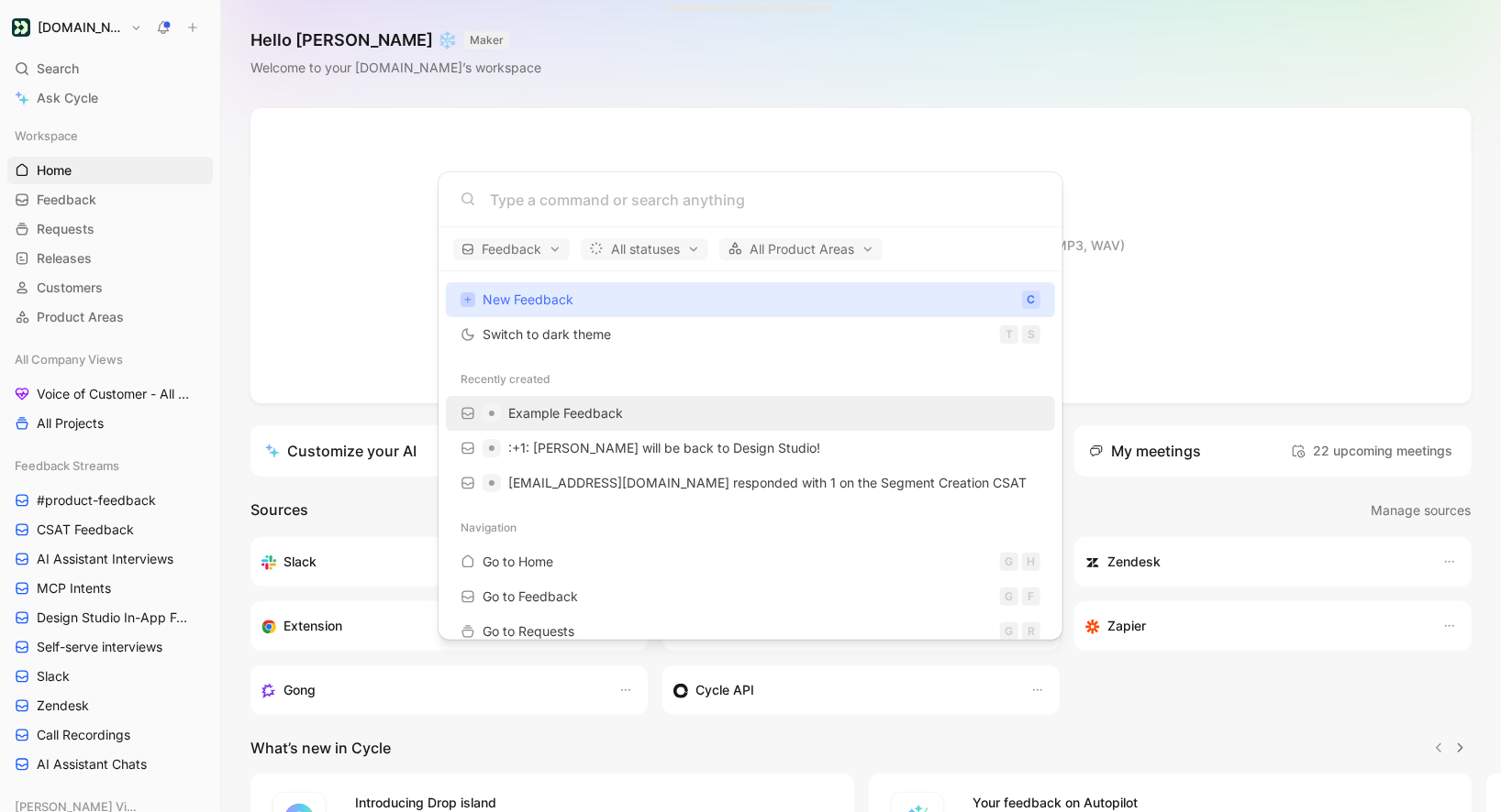
click at [616, 422] on span "Example Feedback" at bounding box center [566, 413] width 114 height 22
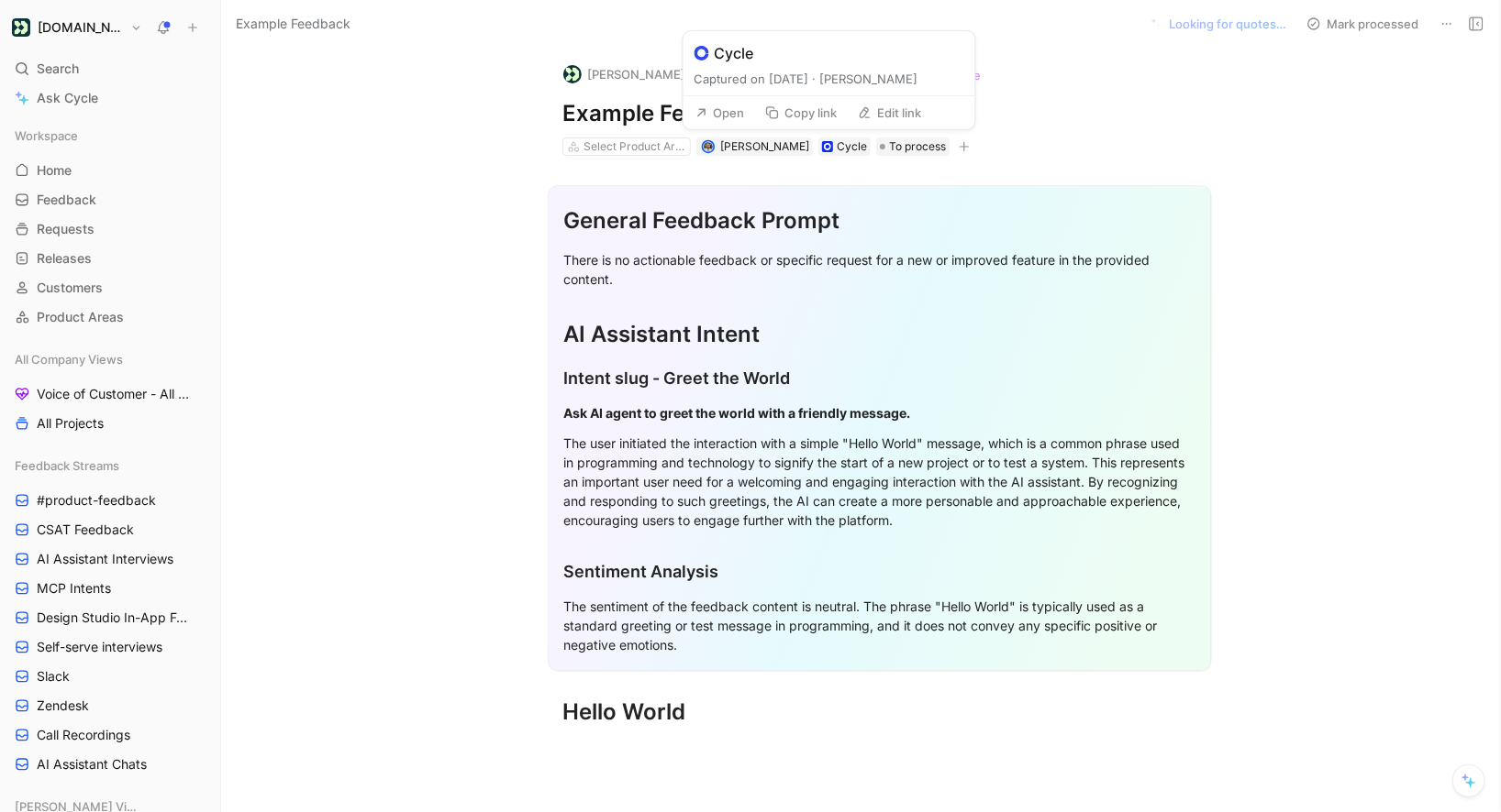
click at [724, 112] on button "Open" at bounding box center [720, 112] width 66 height 26
click at [725, 107] on button "Open" at bounding box center [720, 112] width 66 height 26
click at [816, 114] on button "Copy link" at bounding box center [802, 112] width 89 height 26
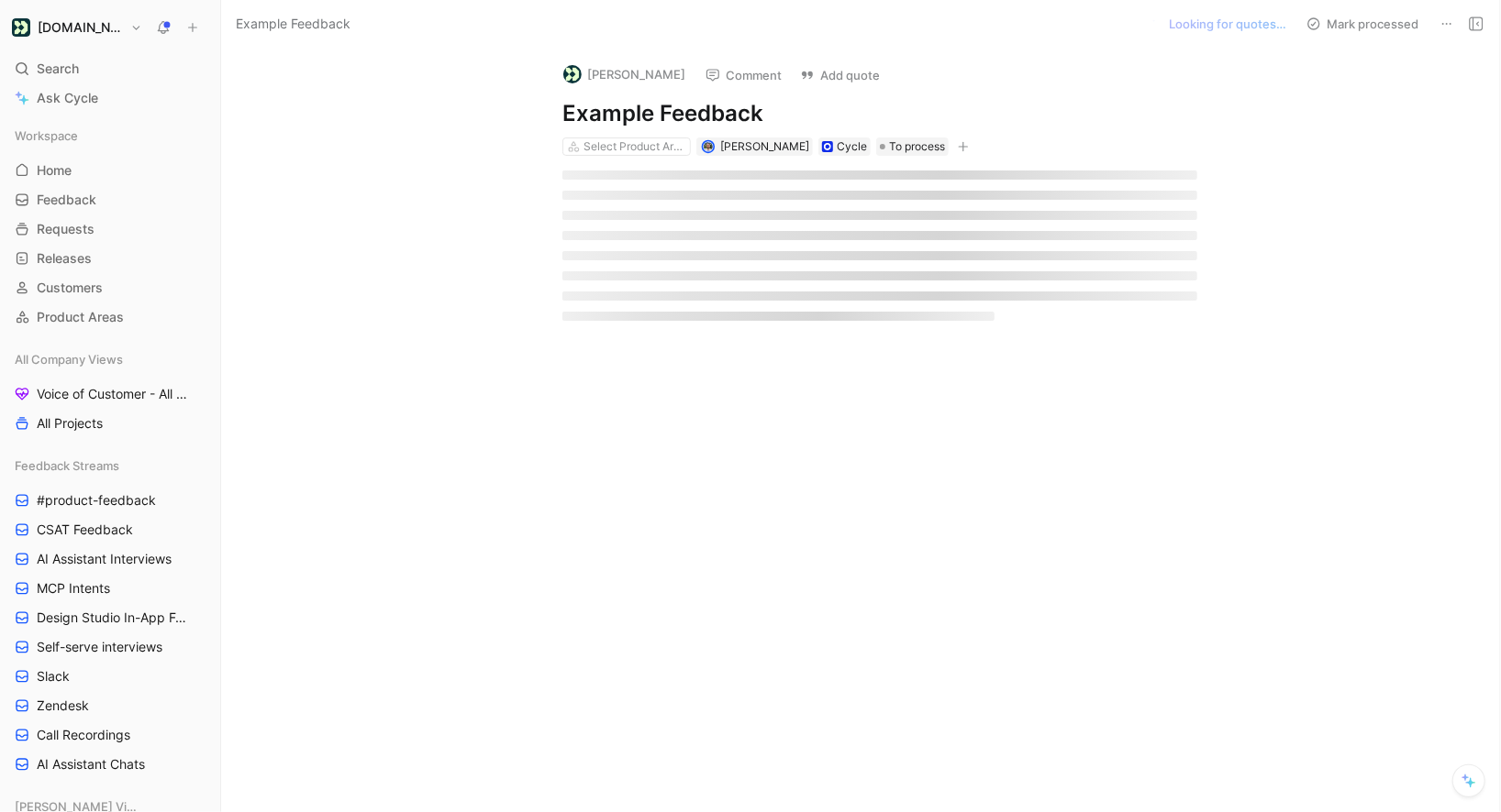
click at [1444, 26] on icon at bounding box center [1447, 23] width 15 height 15
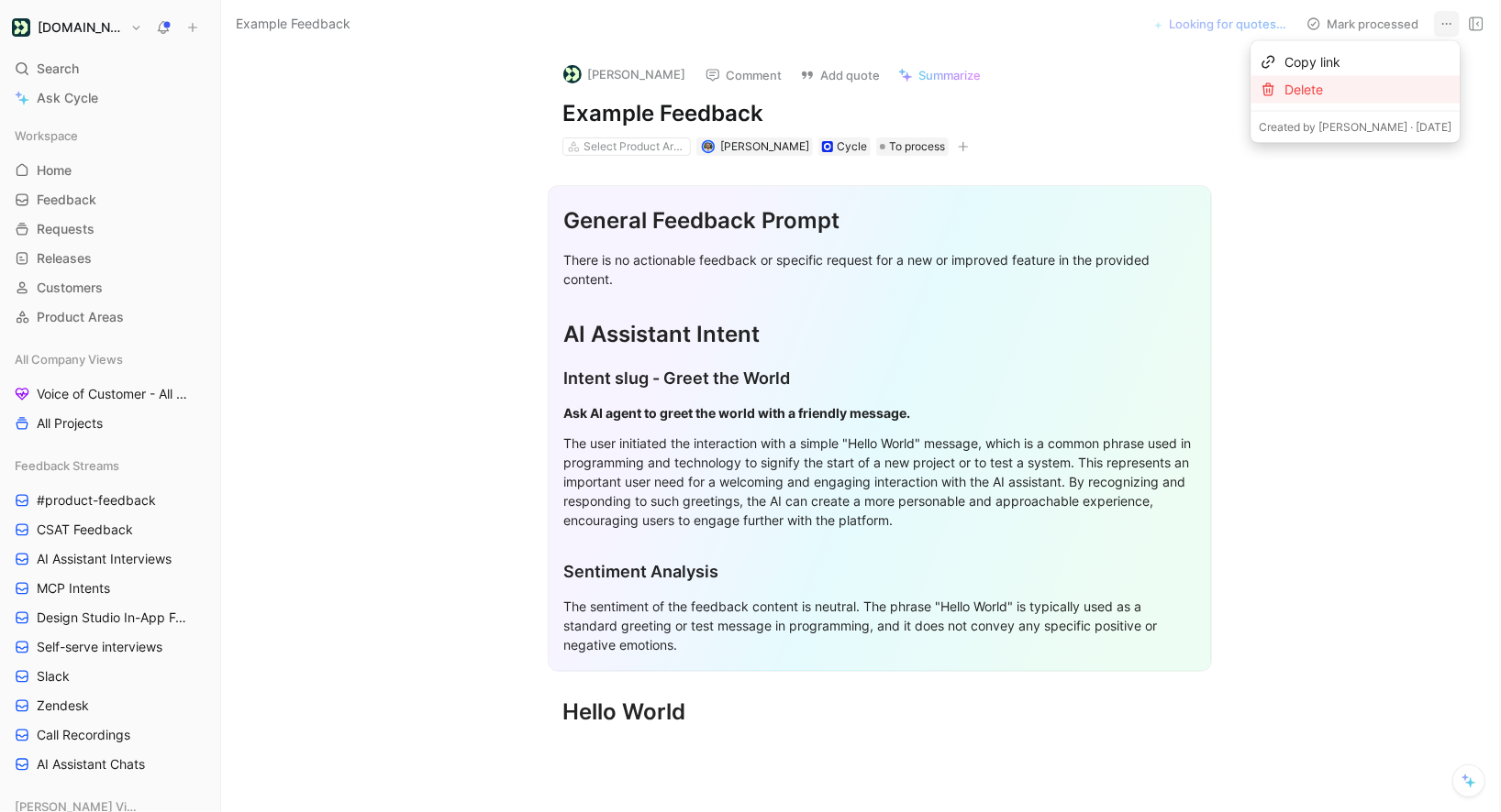
click at [1357, 89] on div "Delete" at bounding box center [1367, 89] width 167 height 22
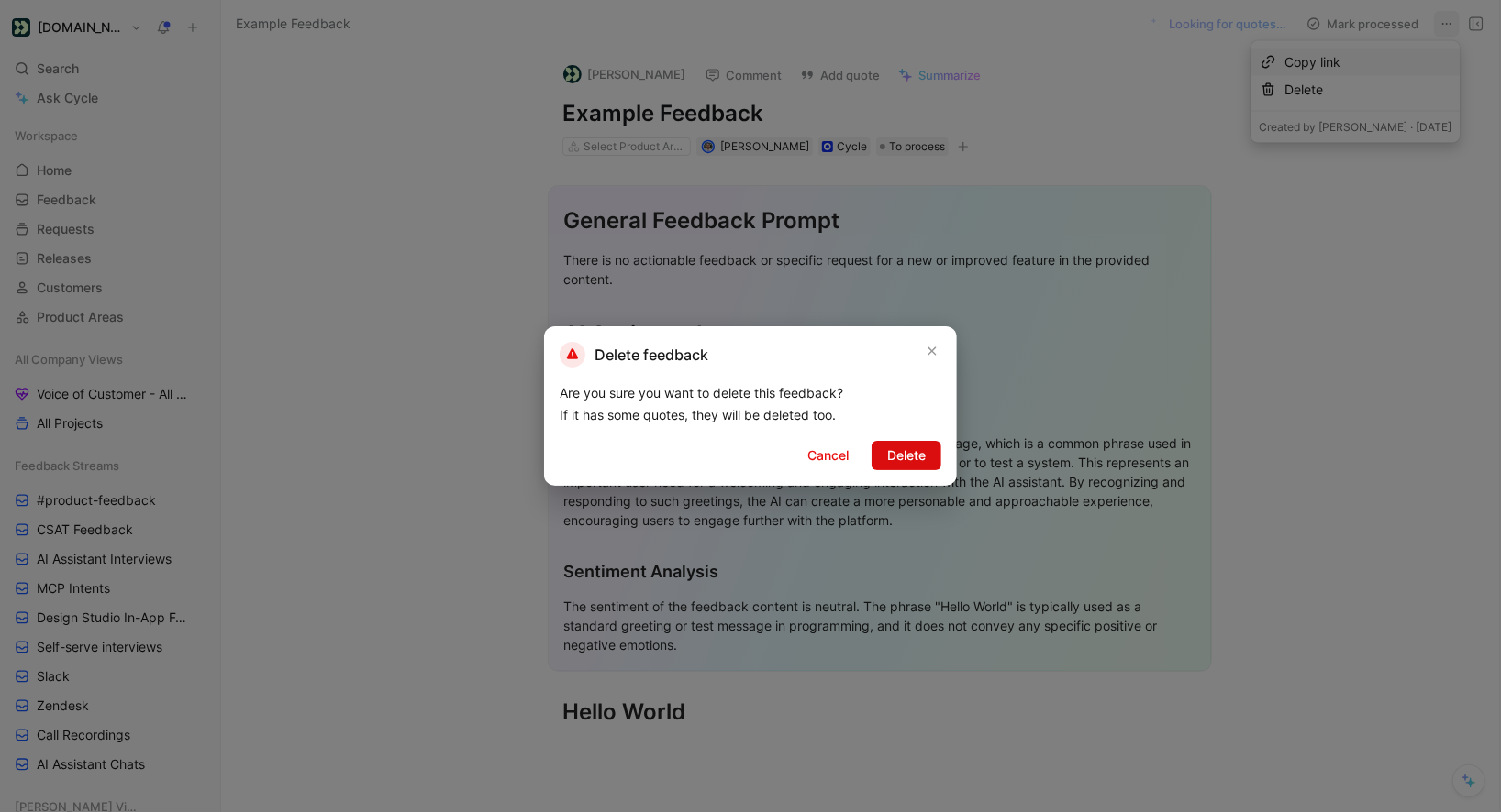
click at [909, 464] on span "Delete" at bounding box center [906, 456] width 39 height 22
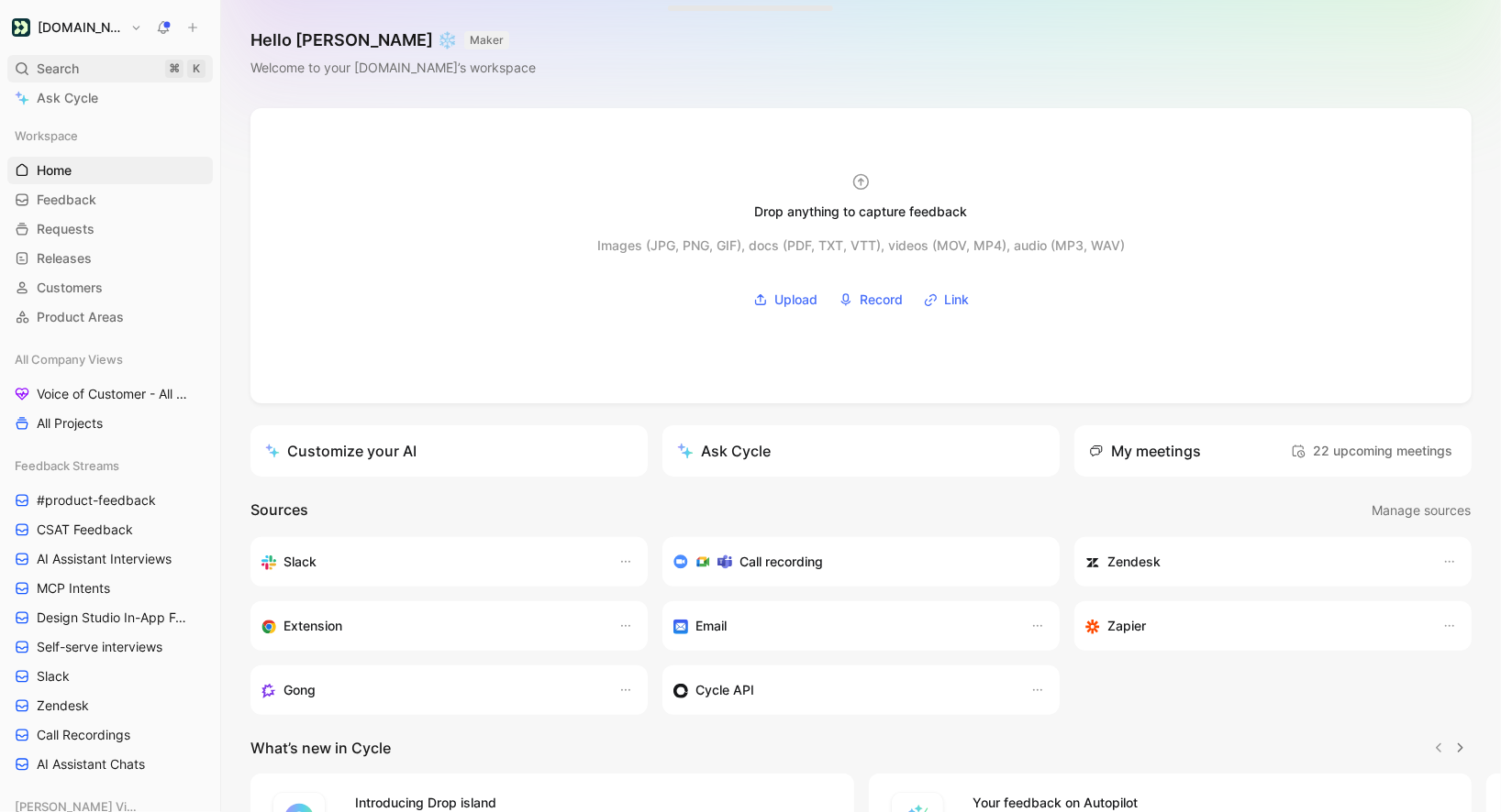
click at [98, 65] on div "Search ⌘ K" at bounding box center [110, 69] width 205 height 27
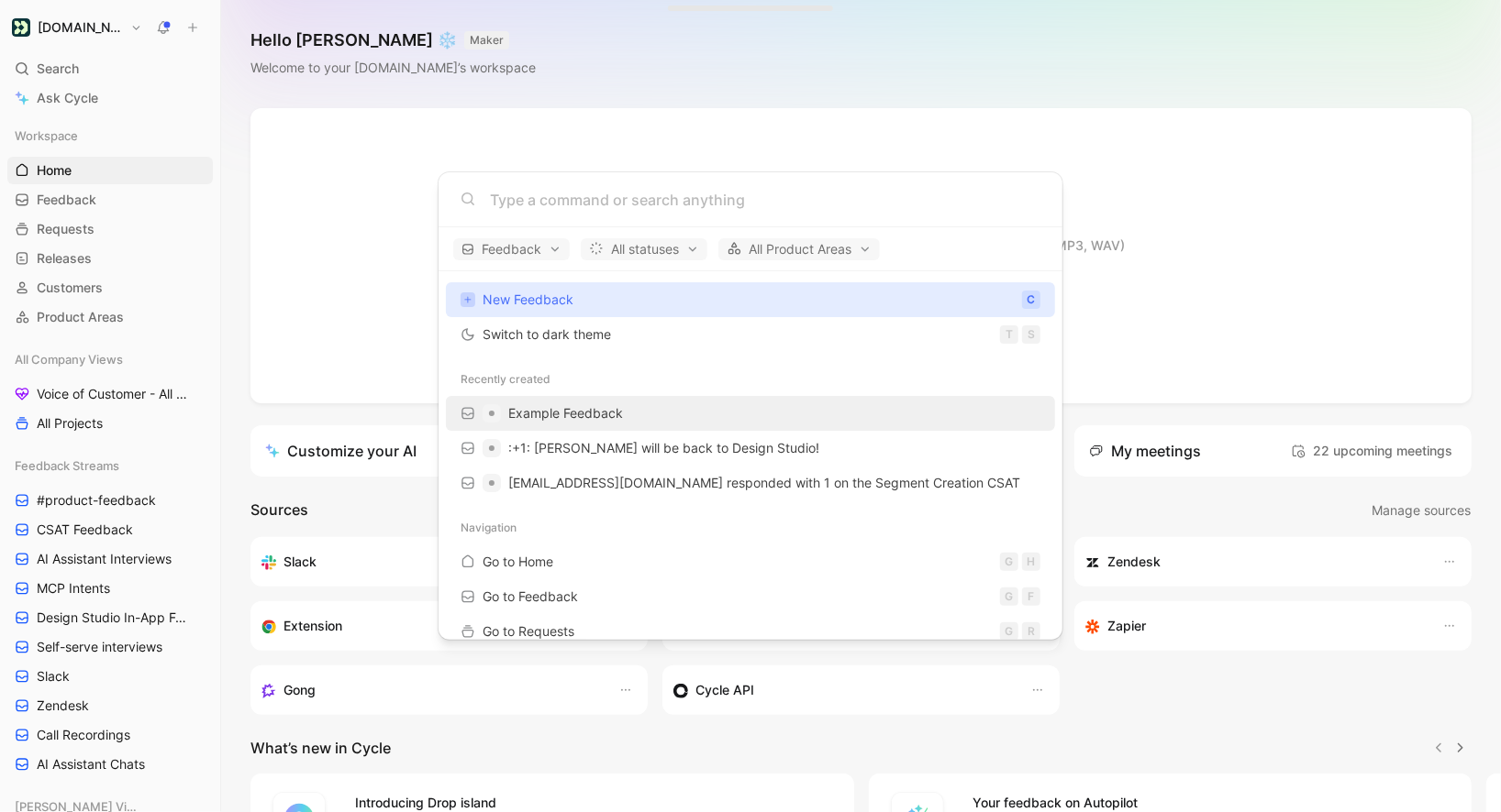
click at [536, 397] on div "Example Feedback" at bounding box center [750, 413] width 598 height 33
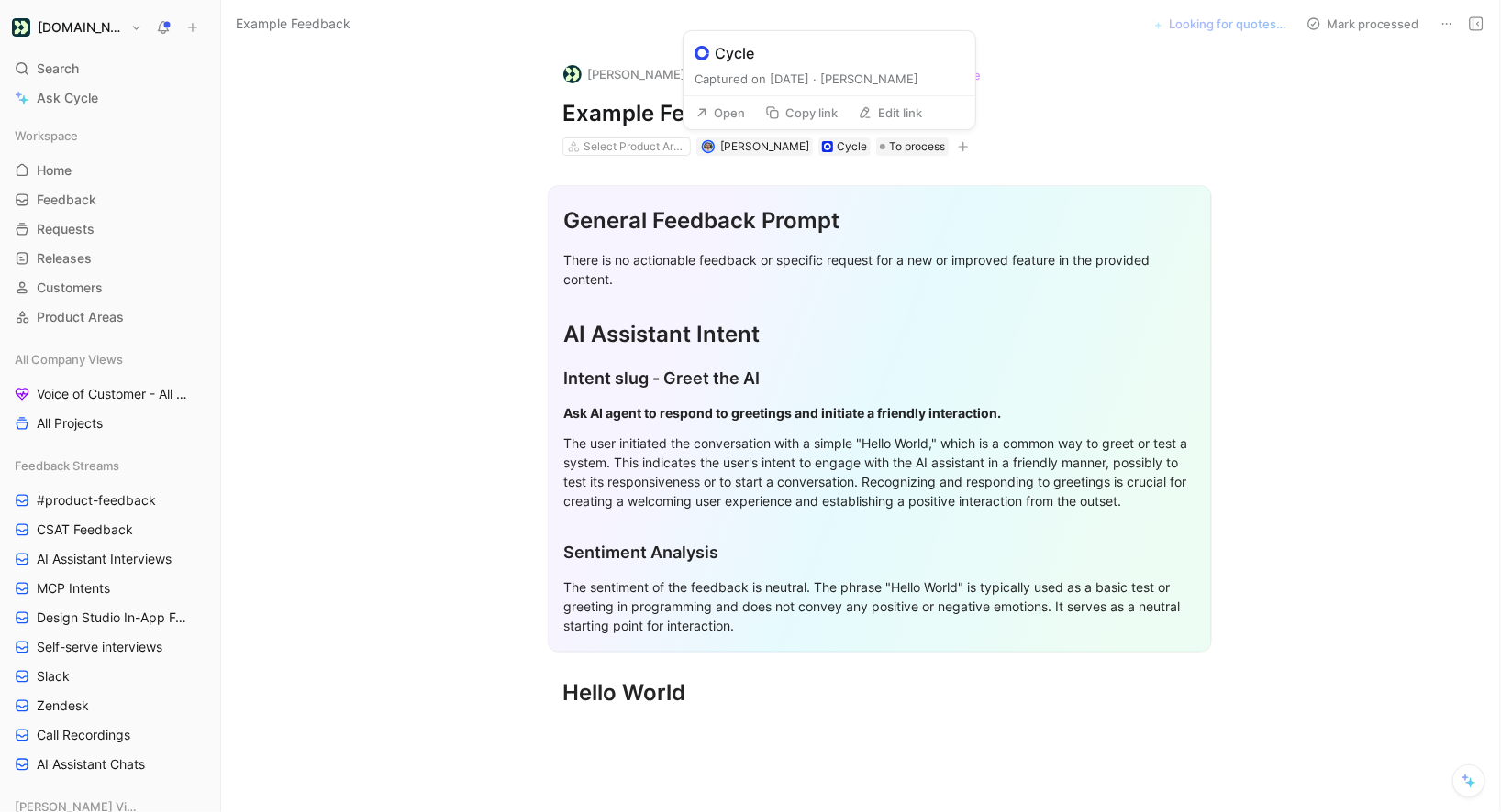
click at [818, 112] on button "Copy link" at bounding box center [802, 112] width 89 height 26
click at [489, 227] on section "General Feedback Prompt There is no actionable feedback or specific request for…" at bounding box center [879, 419] width 1241 height 497
click at [1432, 27] on div "Mark processed" at bounding box center [1394, 23] width 191 height 26
click at [1435, 27] on button at bounding box center [1447, 23] width 26 height 26
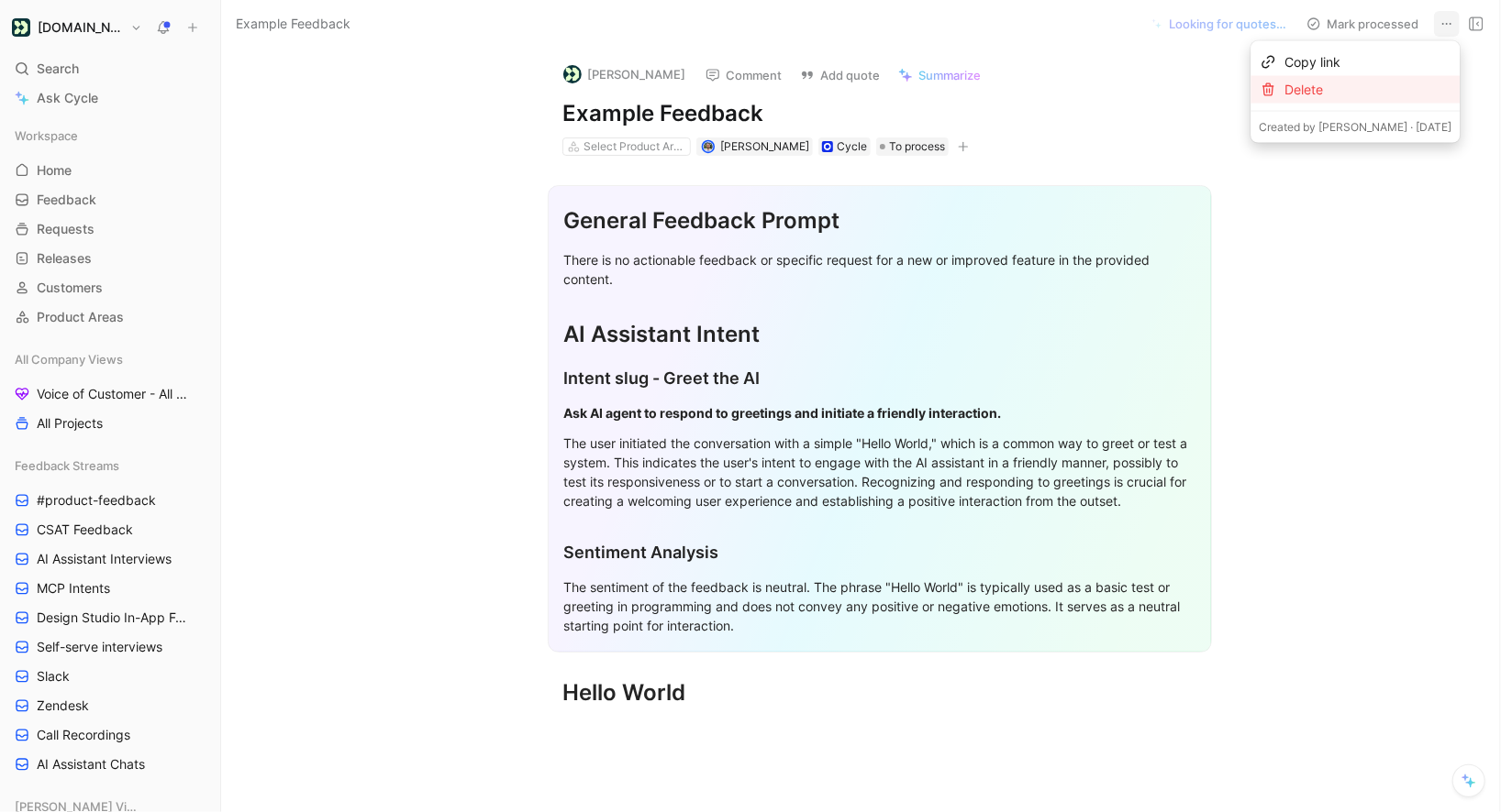
click at [1375, 86] on div "Delete" at bounding box center [1367, 89] width 167 height 22
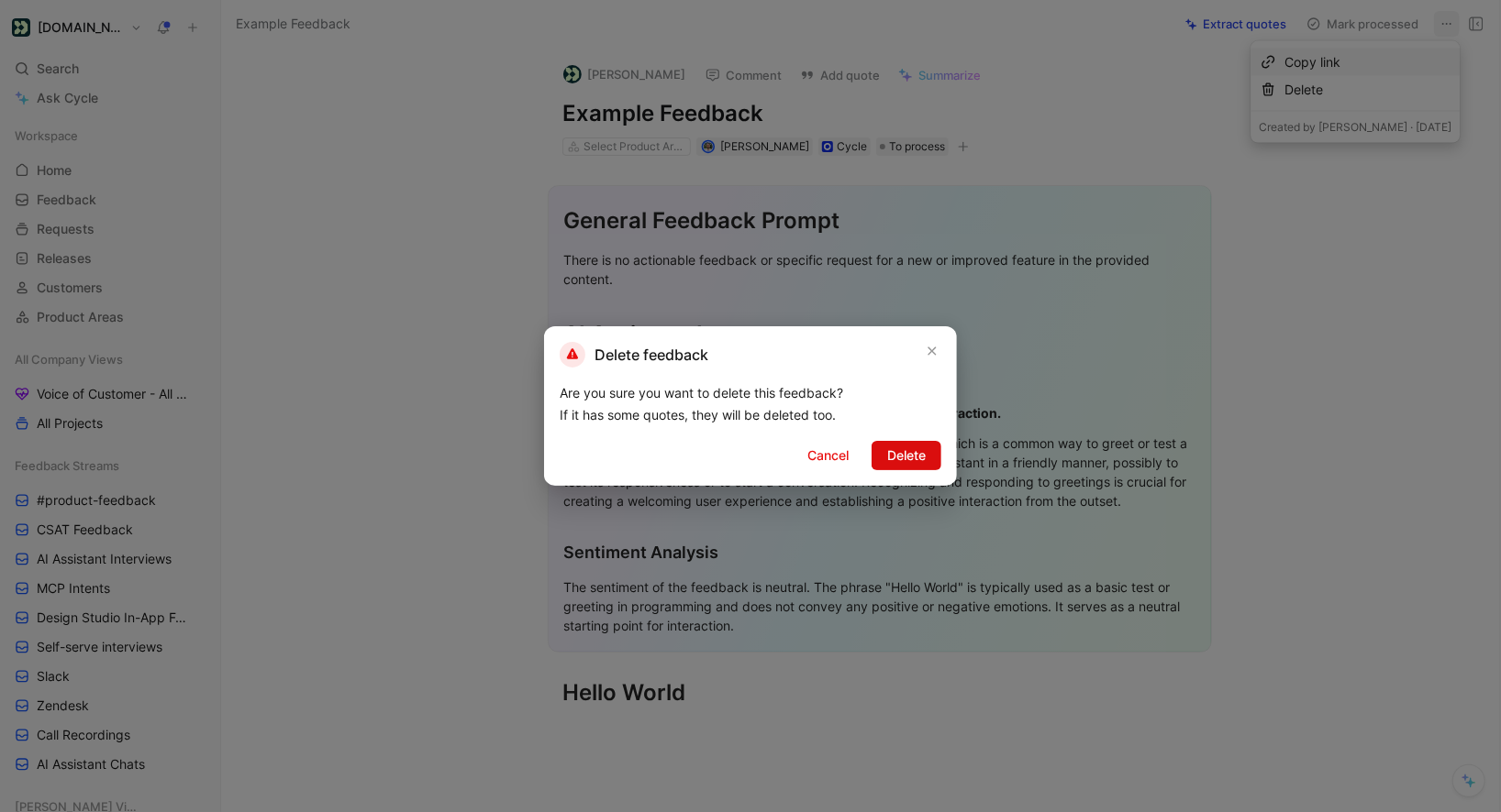
click at [893, 469] on button "Delete" at bounding box center [906, 456] width 70 height 29
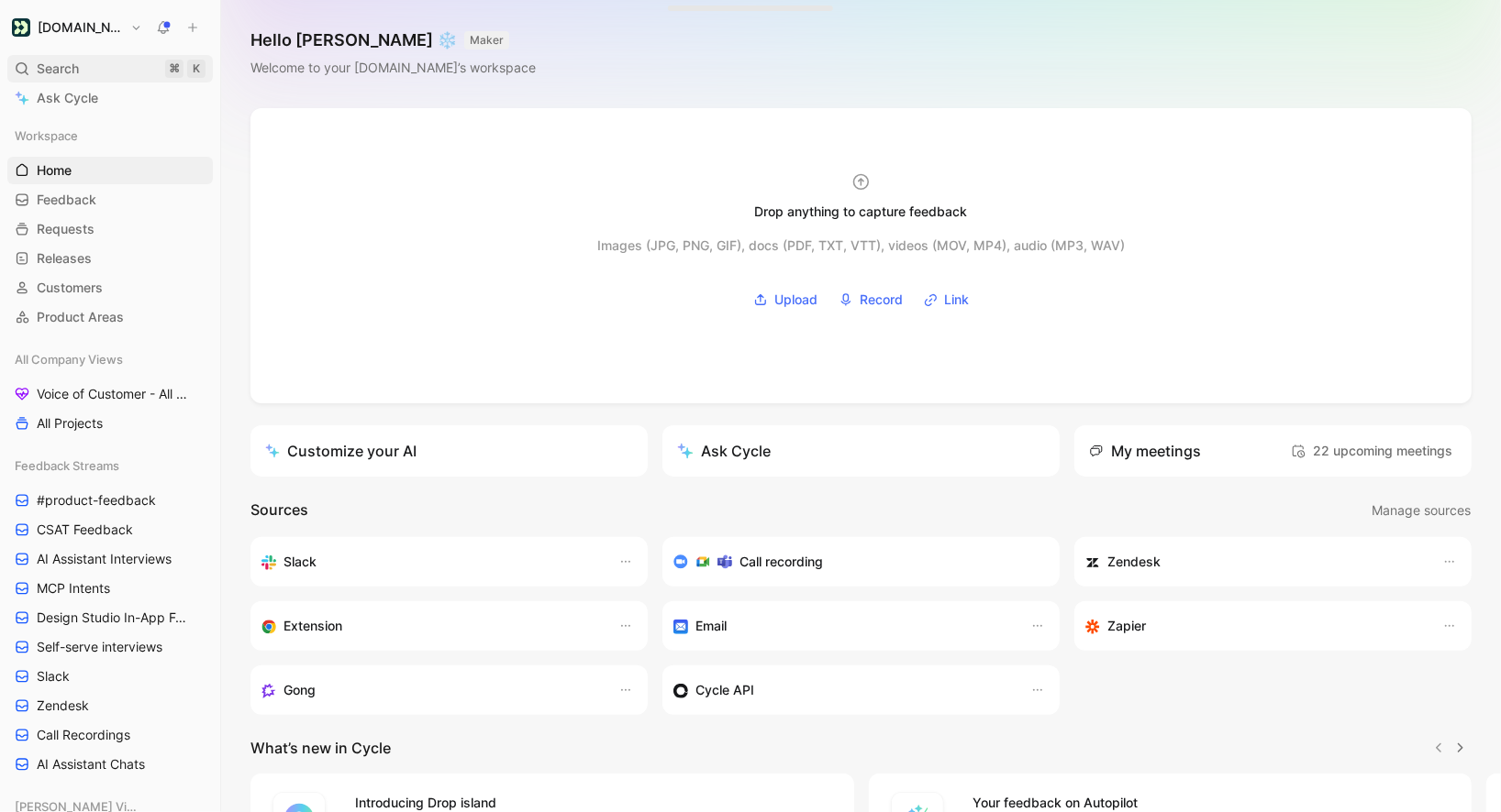
click at [74, 61] on span "Search" at bounding box center [58, 69] width 43 height 22
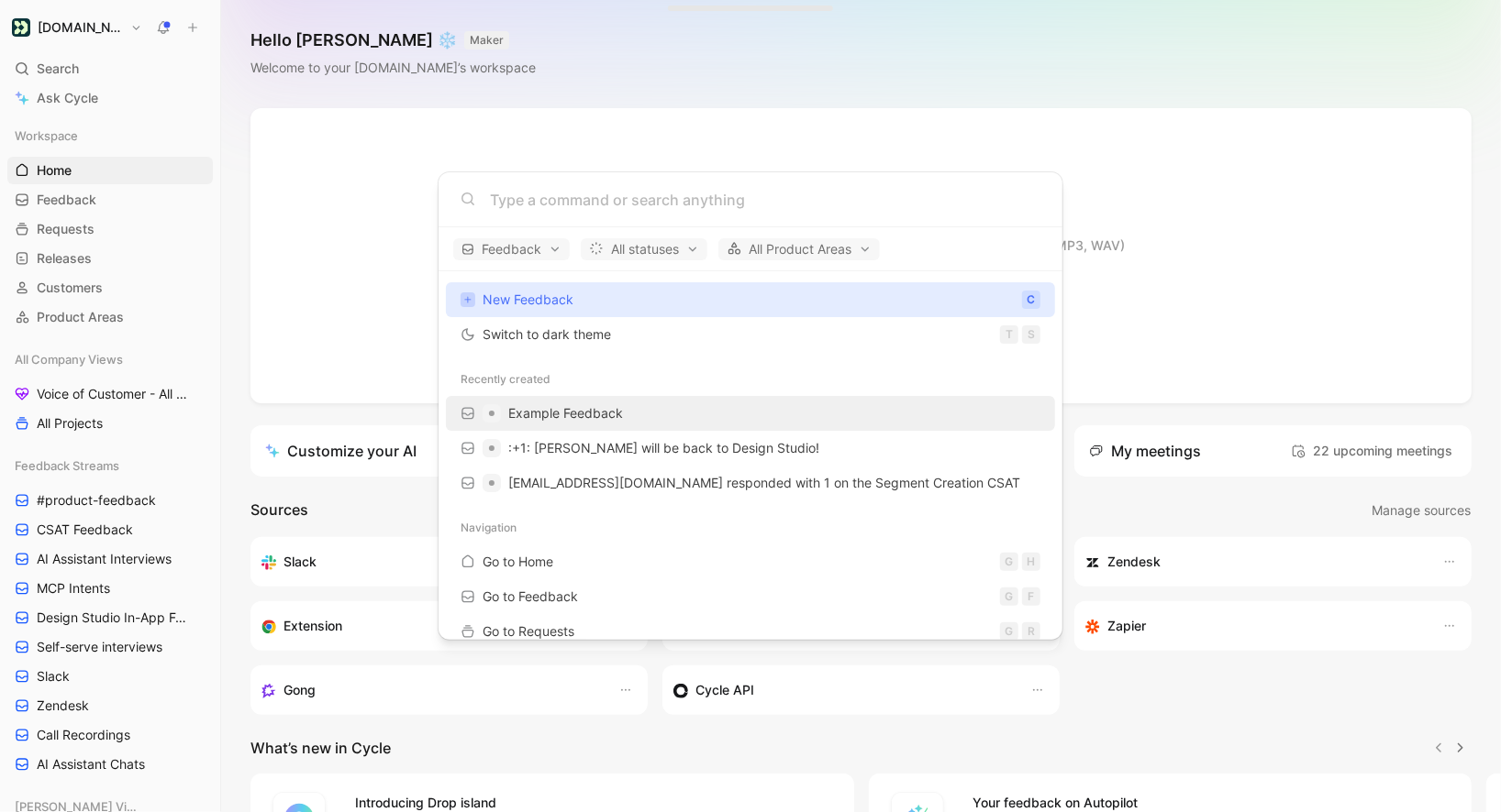
click at [569, 410] on span "Example Feedback" at bounding box center [566, 413] width 114 height 15
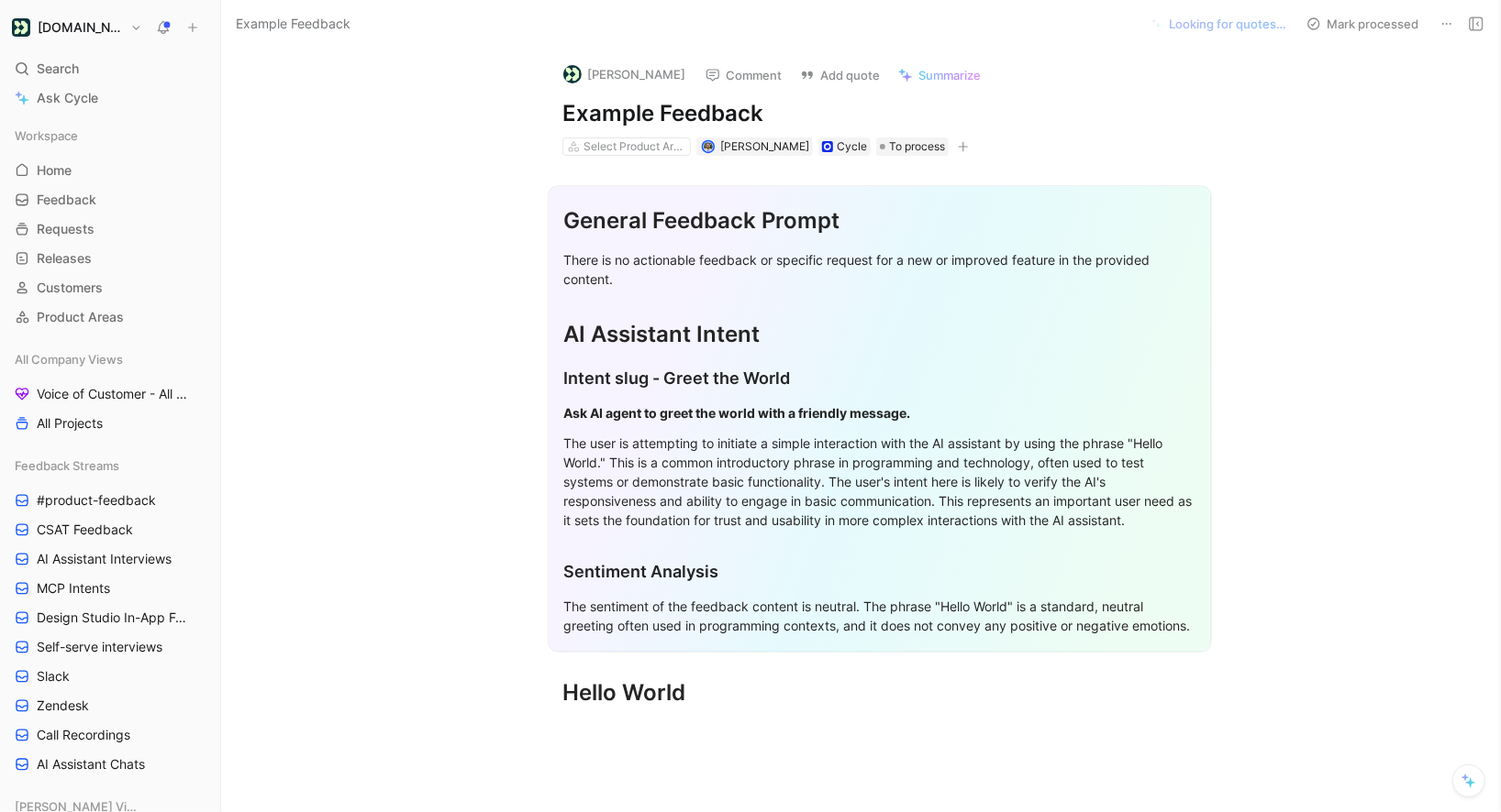
click at [726, 110] on h1 "Example Feedback" at bounding box center [880, 113] width 635 height 29
click at [743, 110] on button "Open" at bounding box center [720, 112] width 66 height 26
click at [1457, 20] on button at bounding box center [1447, 23] width 26 height 26
click at [1365, 95] on div "Delete" at bounding box center [1367, 89] width 167 height 22
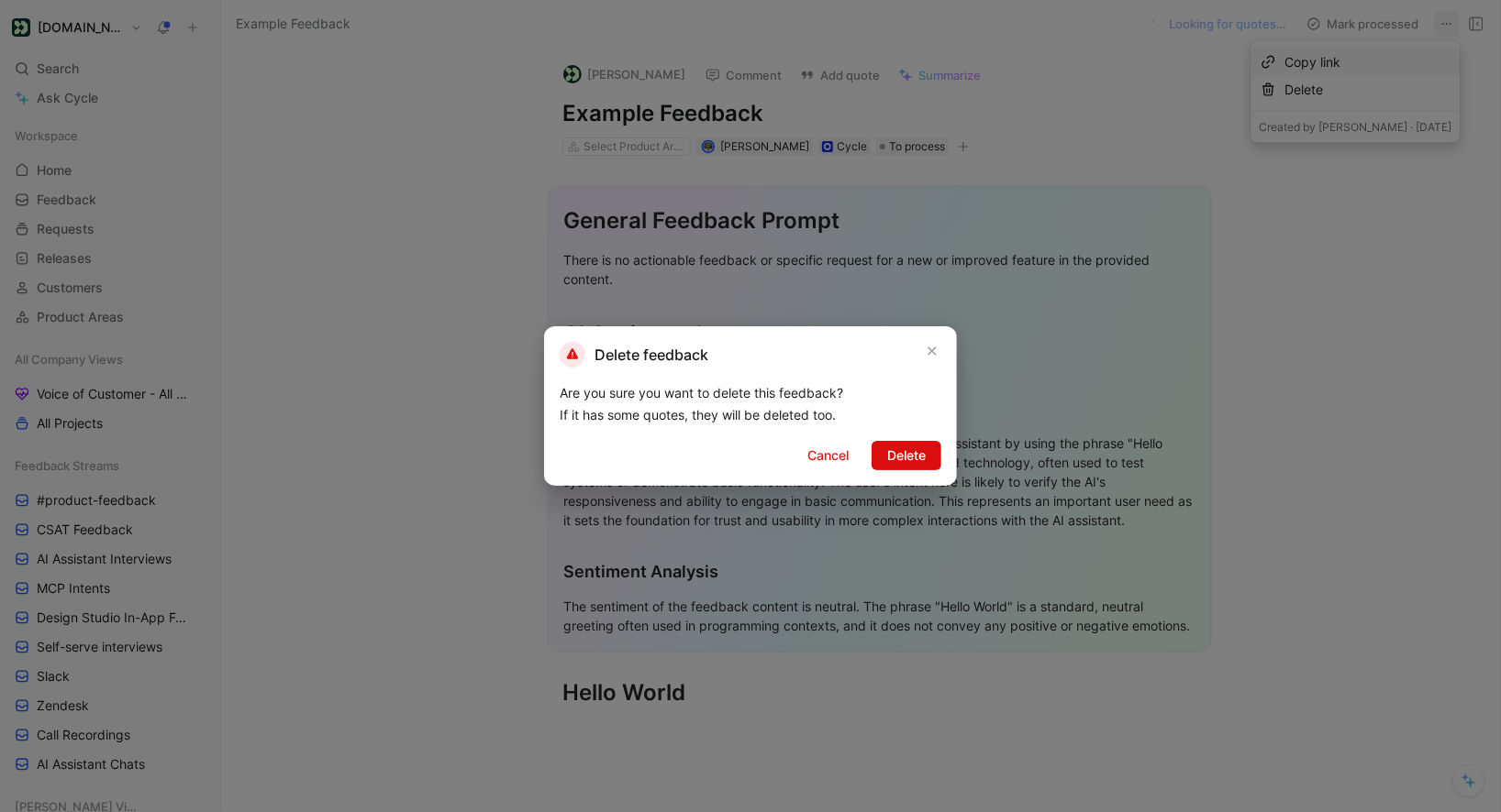
click at [921, 450] on span "Delete" at bounding box center [906, 456] width 39 height 22
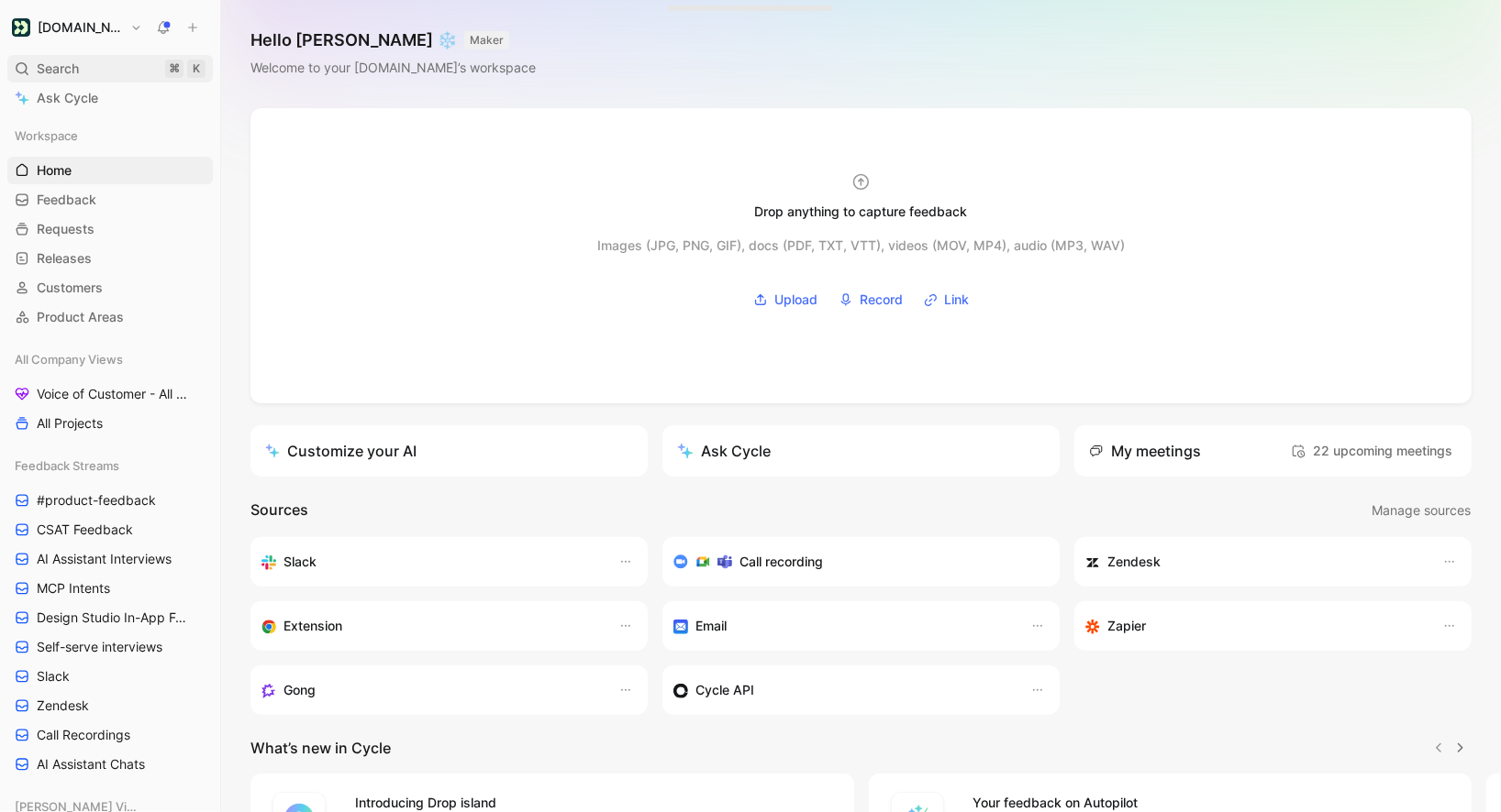
click at [51, 70] on span "Search" at bounding box center [58, 69] width 43 height 22
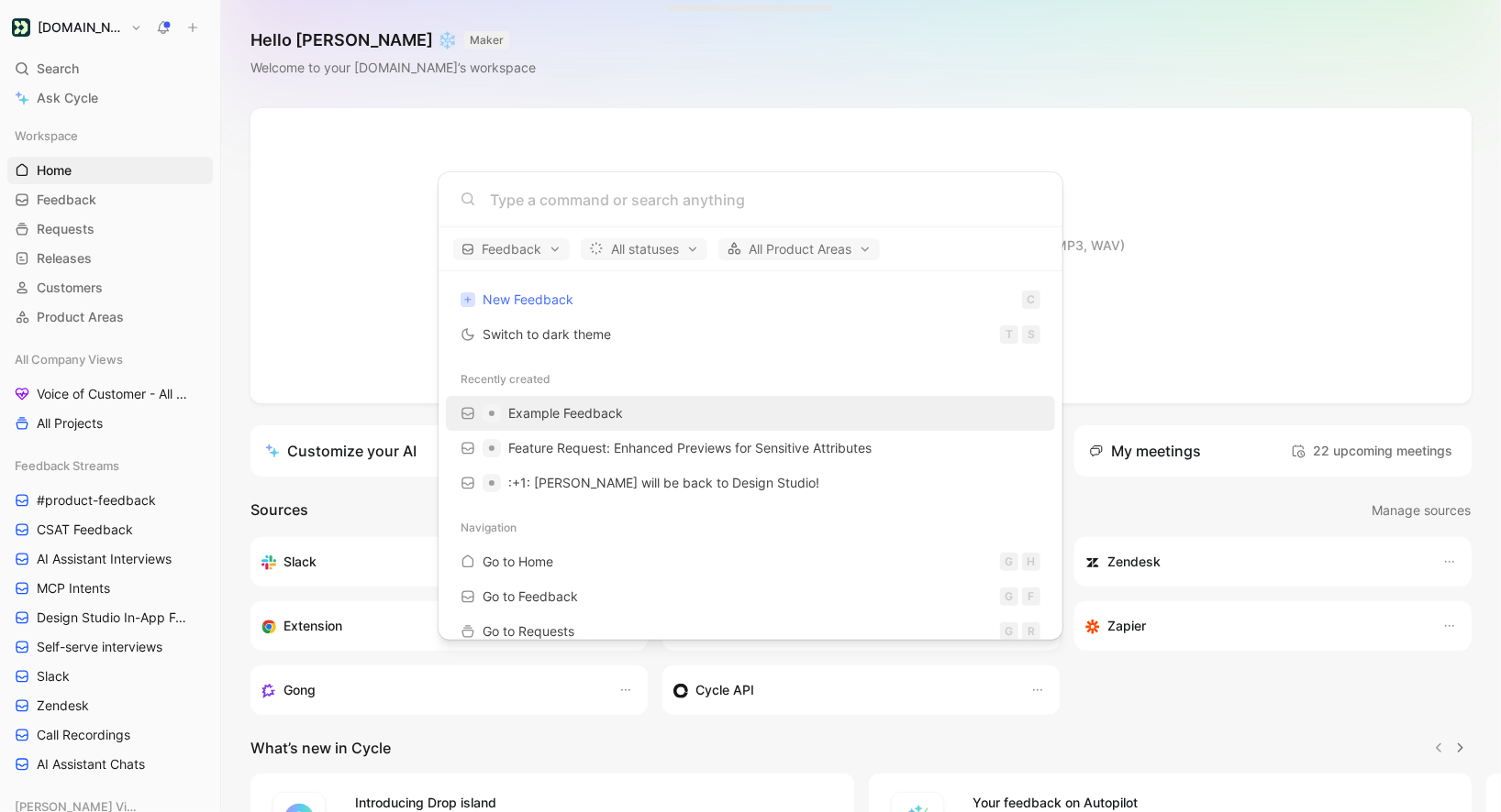
click at [569, 406] on span "Example Feedback" at bounding box center [566, 413] width 114 height 15
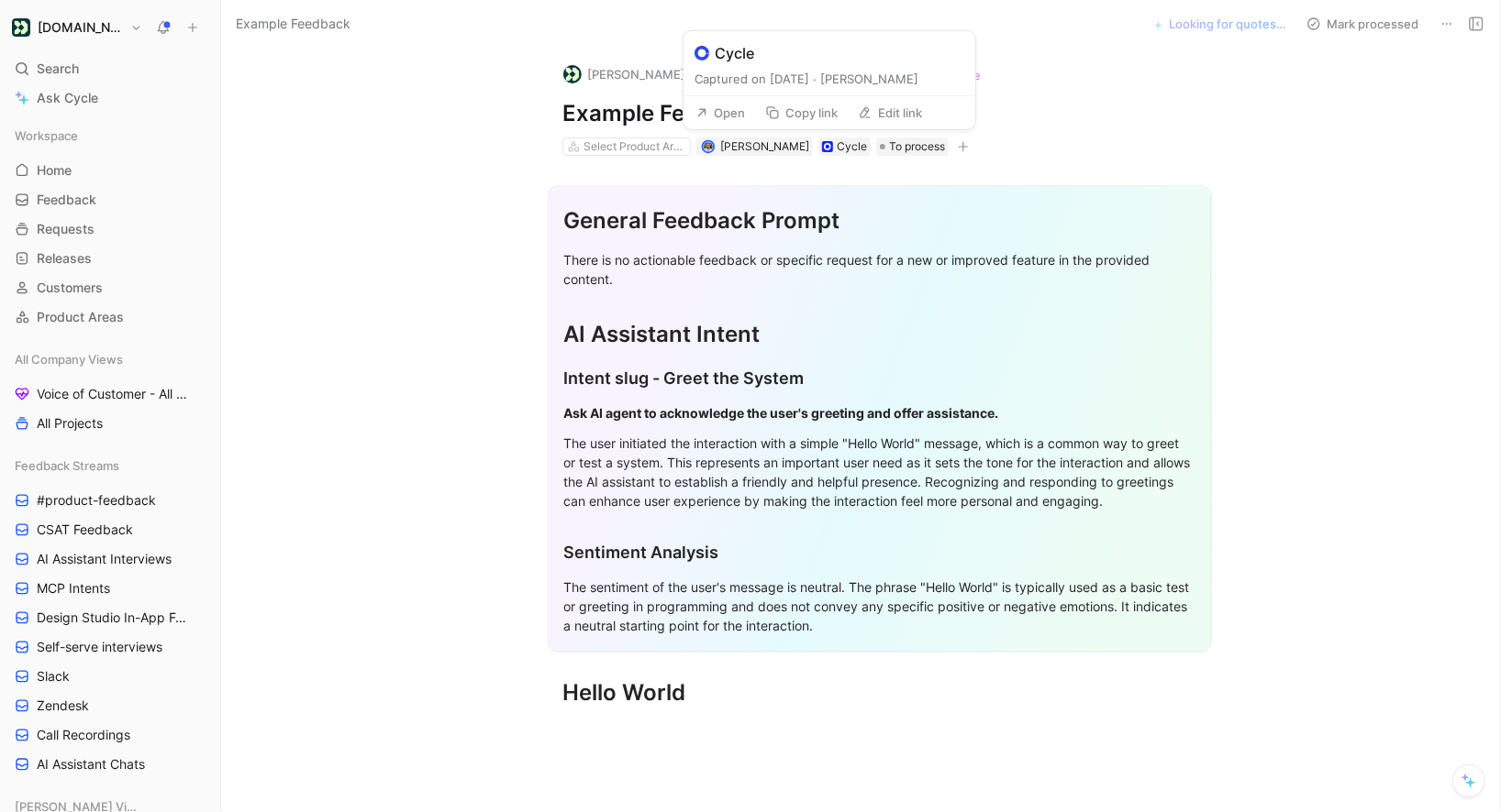
click at [745, 114] on button "Open" at bounding box center [720, 112] width 66 height 26
click at [1434, 27] on div at bounding box center [1447, 23] width 26 height 26
click at [1439, 25] on button at bounding box center [1447, 23] width 26 height 26
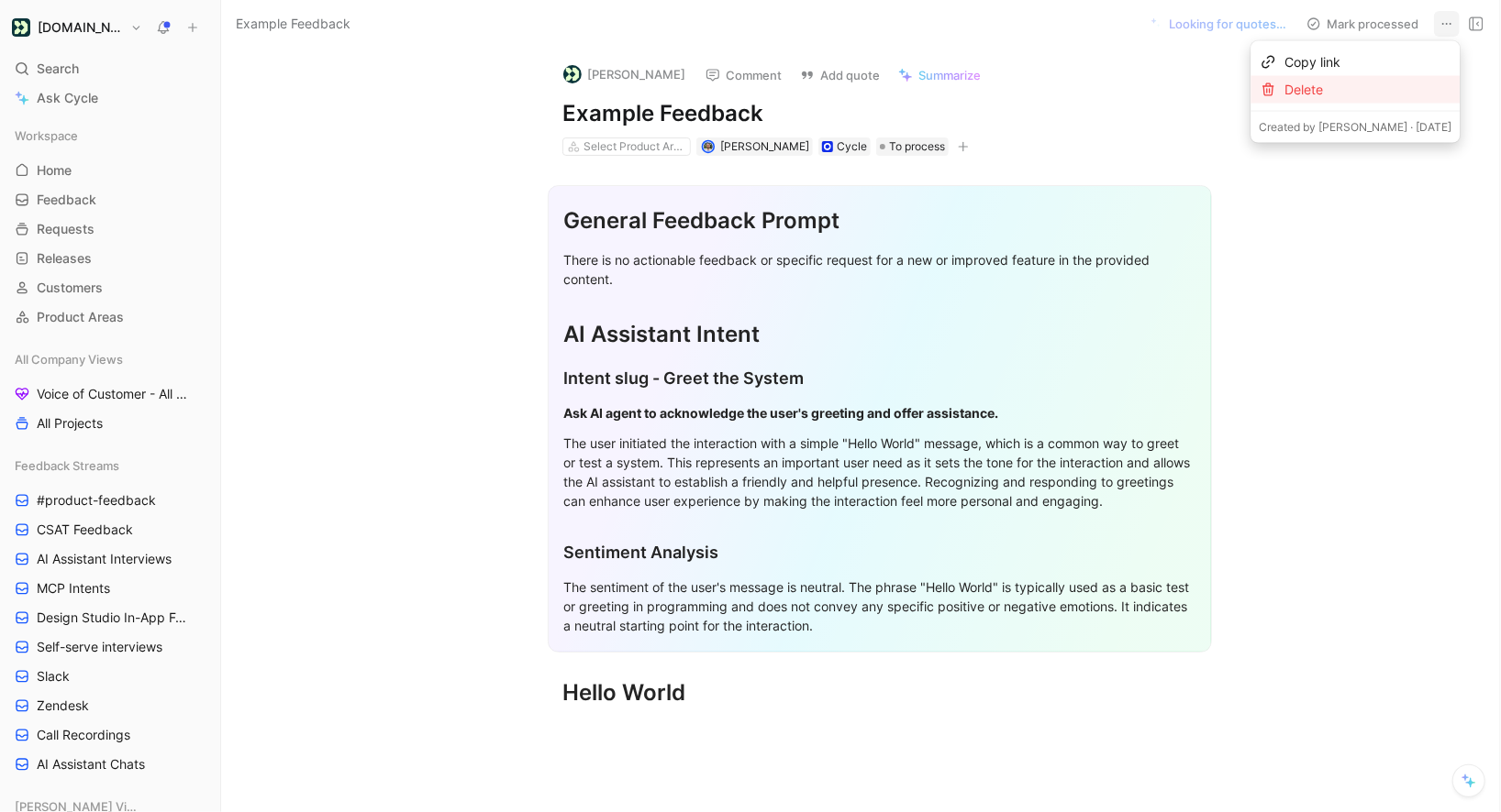
click at [1344, 96] on div "Delete" at bounding box center [1355, 90] width 209 height 27
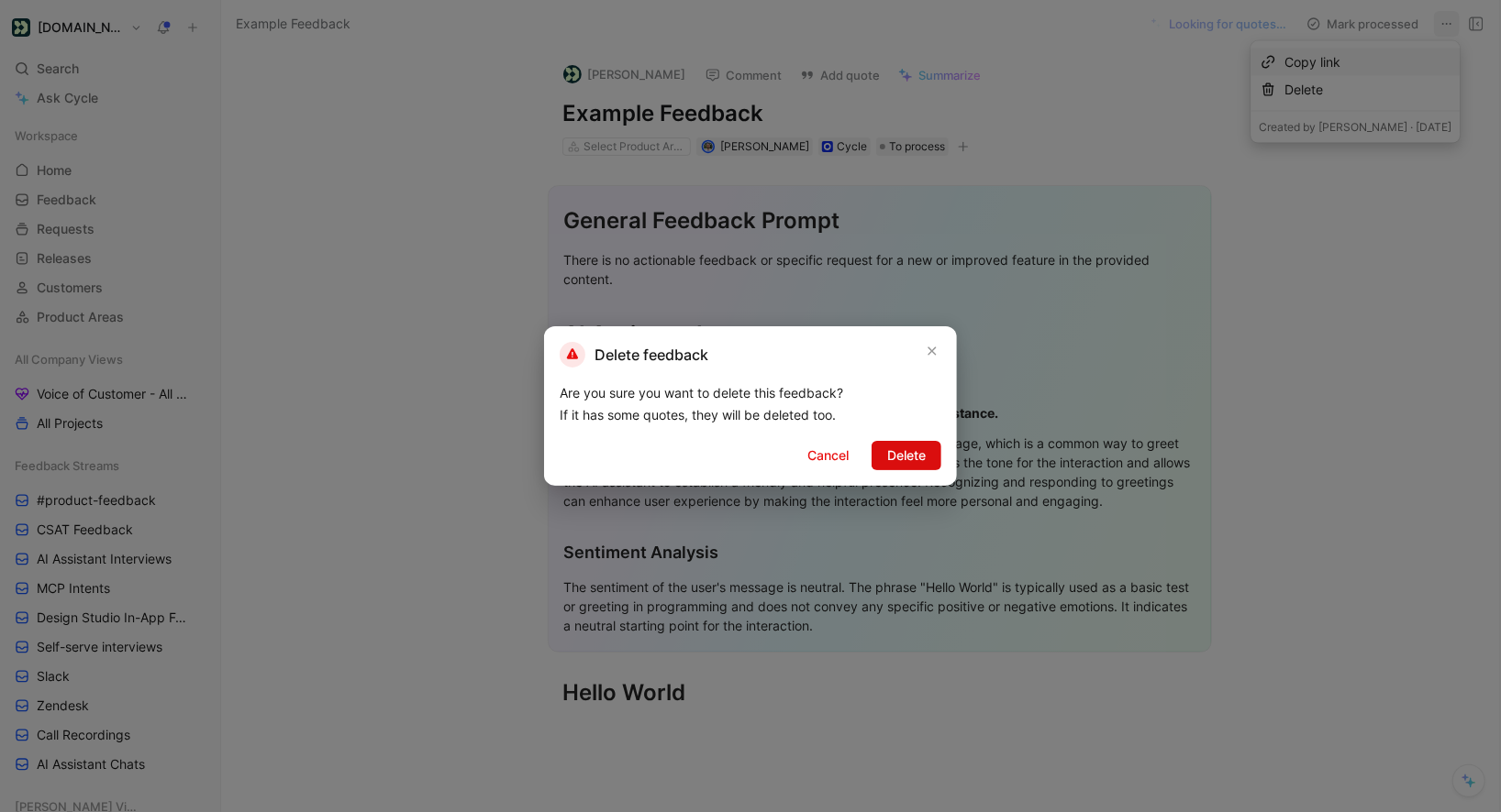
click at [893, 444] on button "Delete" at bounding box center [906, 456] width 70 height 29
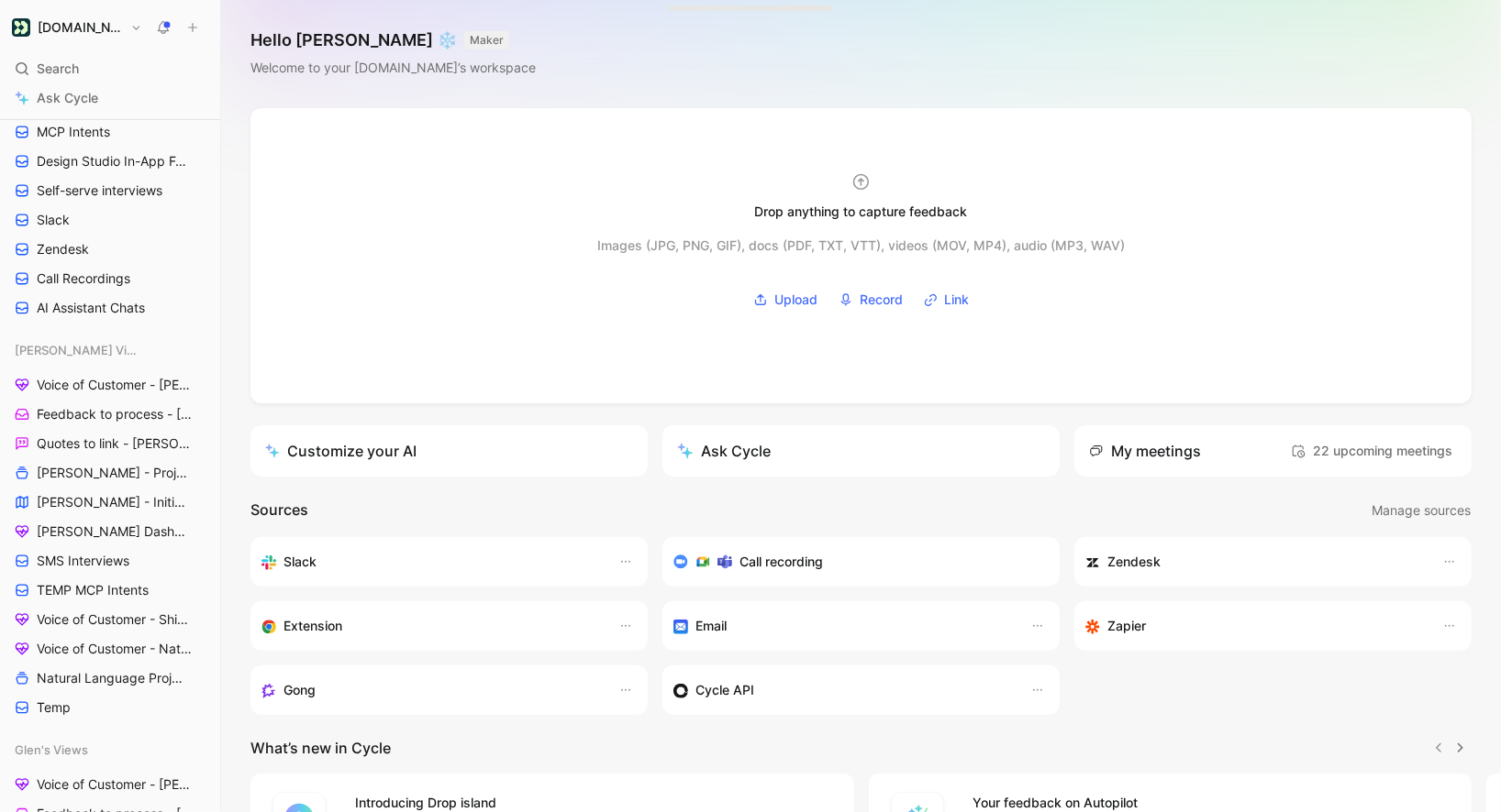
scroll to position [461, 0]
click at [119, 407] on span "Feedback to process - [PERSON_NAME]" at bounding box center [115, 410] width 157 height 18
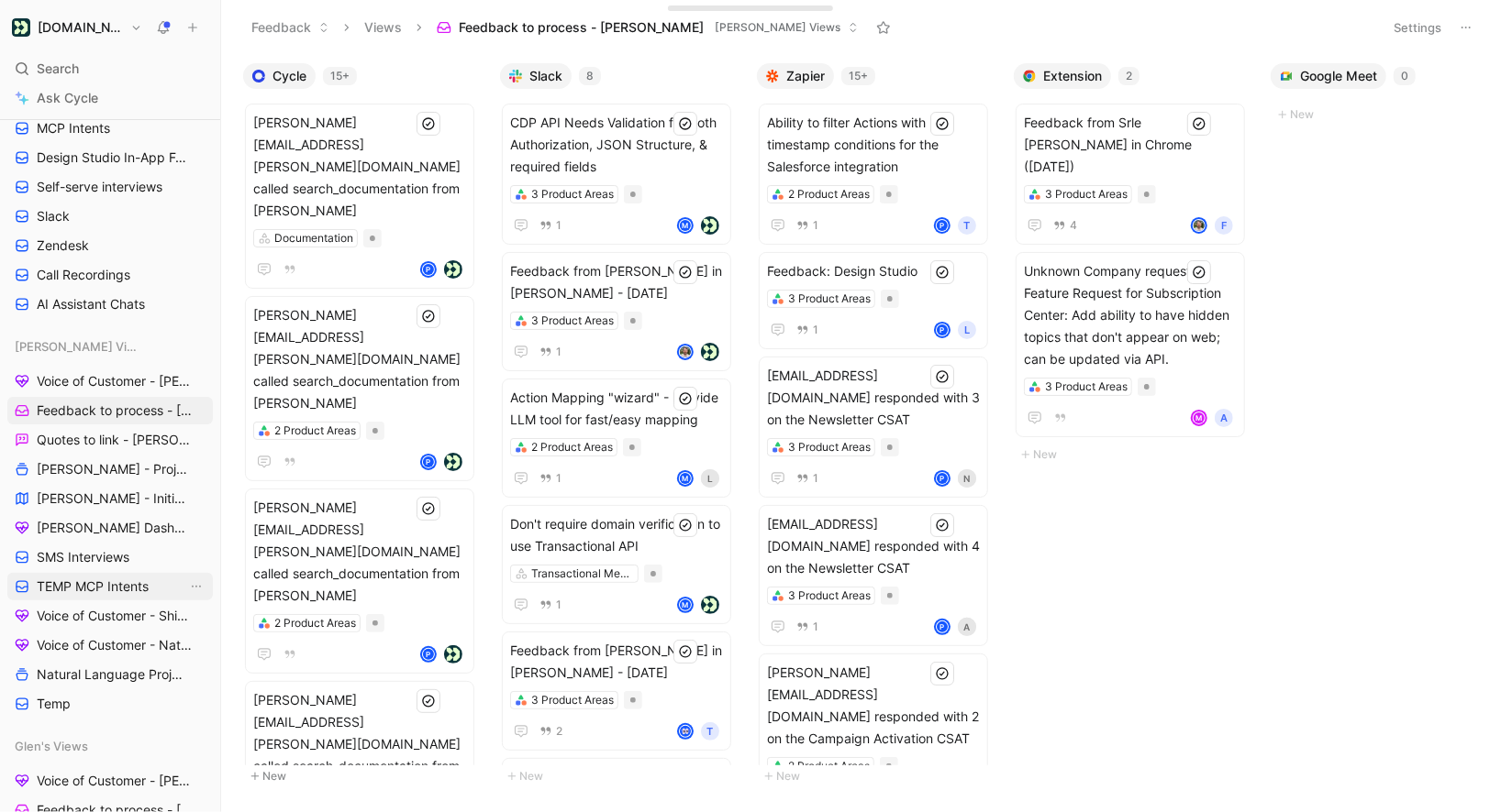
click at [94, 585] on span "TEMP MCP Intents" at bounding box center [93, 586] width 112 height 18
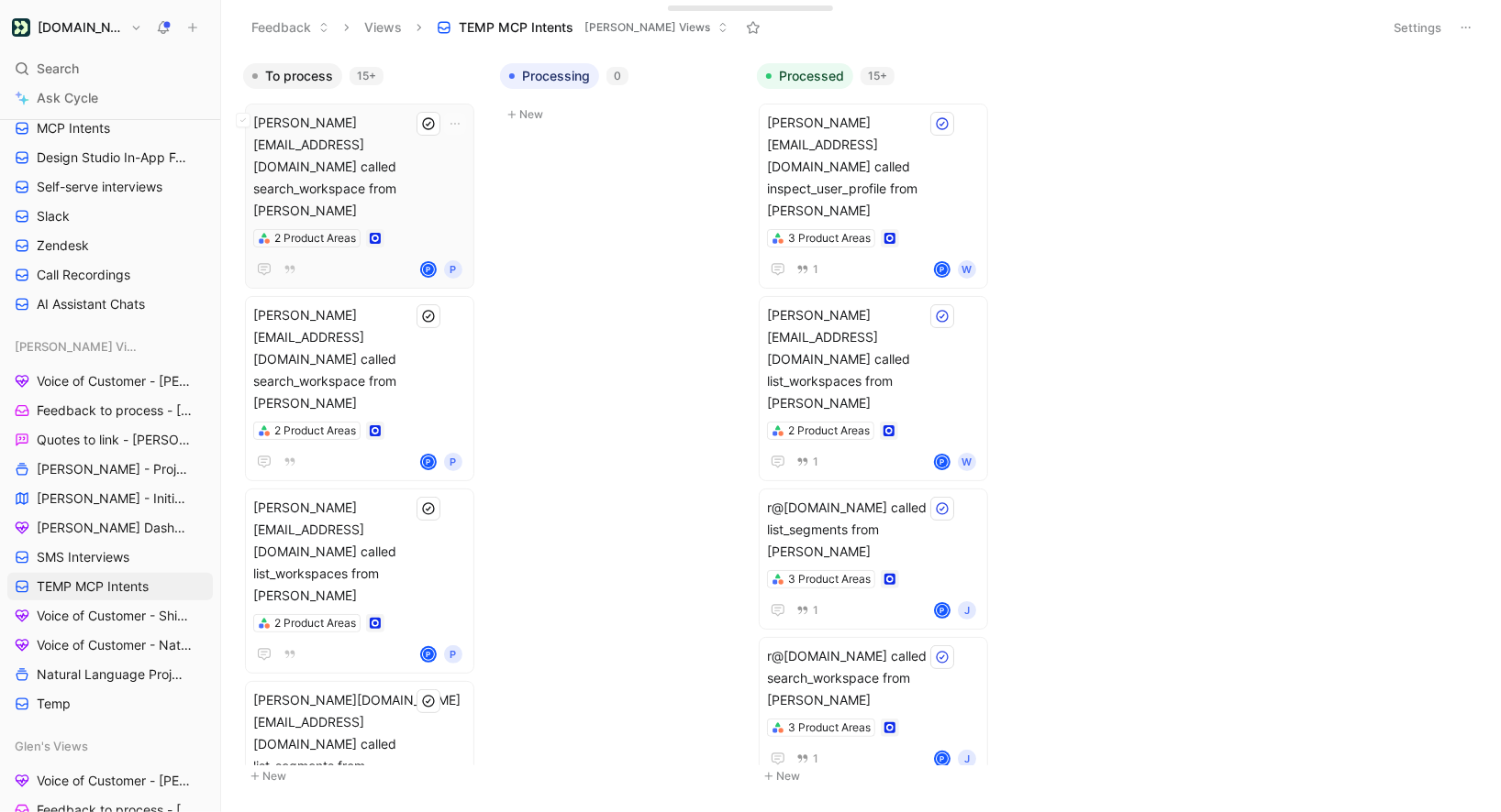
click at [411, 146] on span "fernando@productled.com called search_workspace from Claude" at bounding box center [360, 167] width 213 height 110
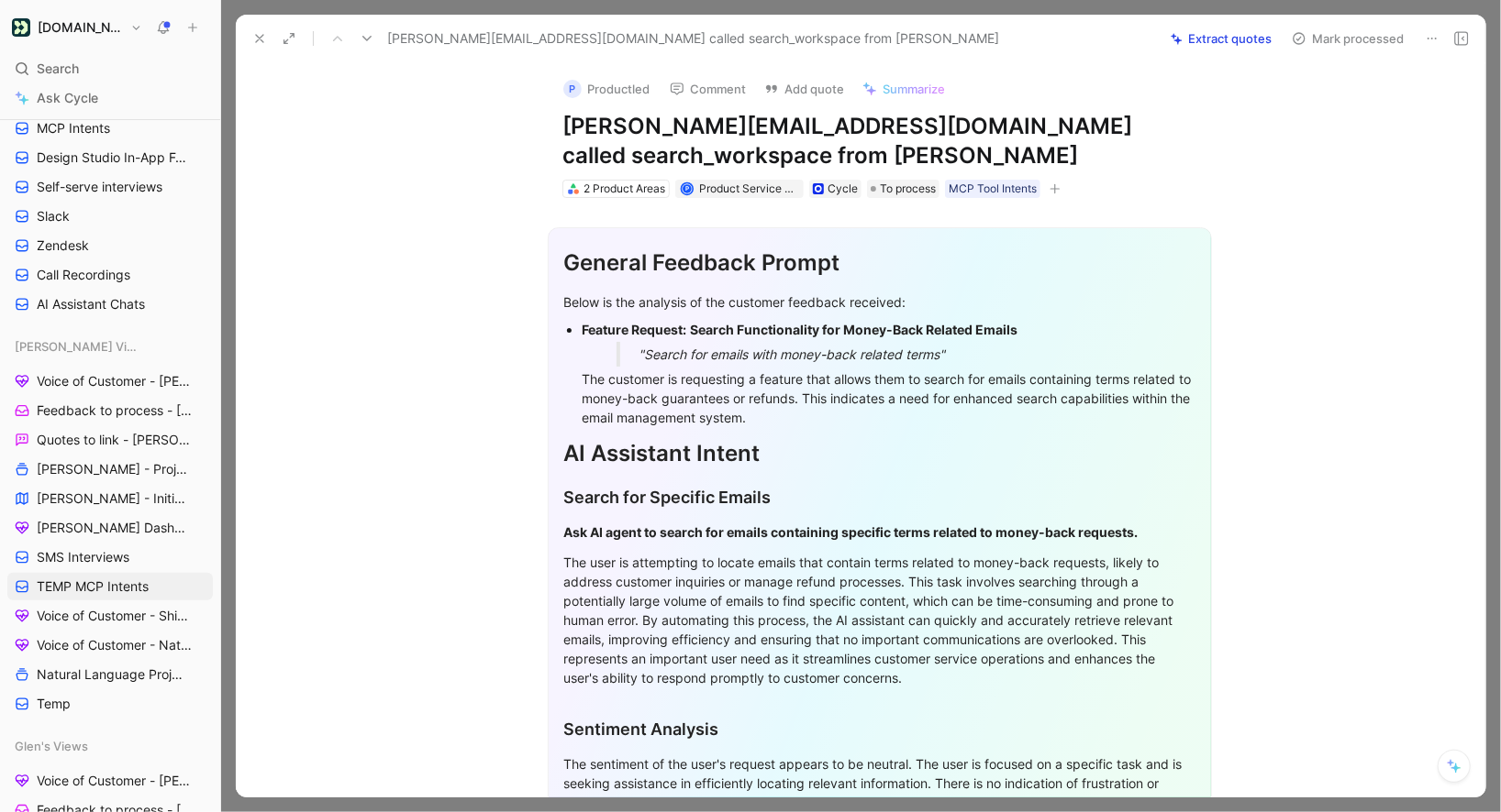
scroll to position [334, 0]
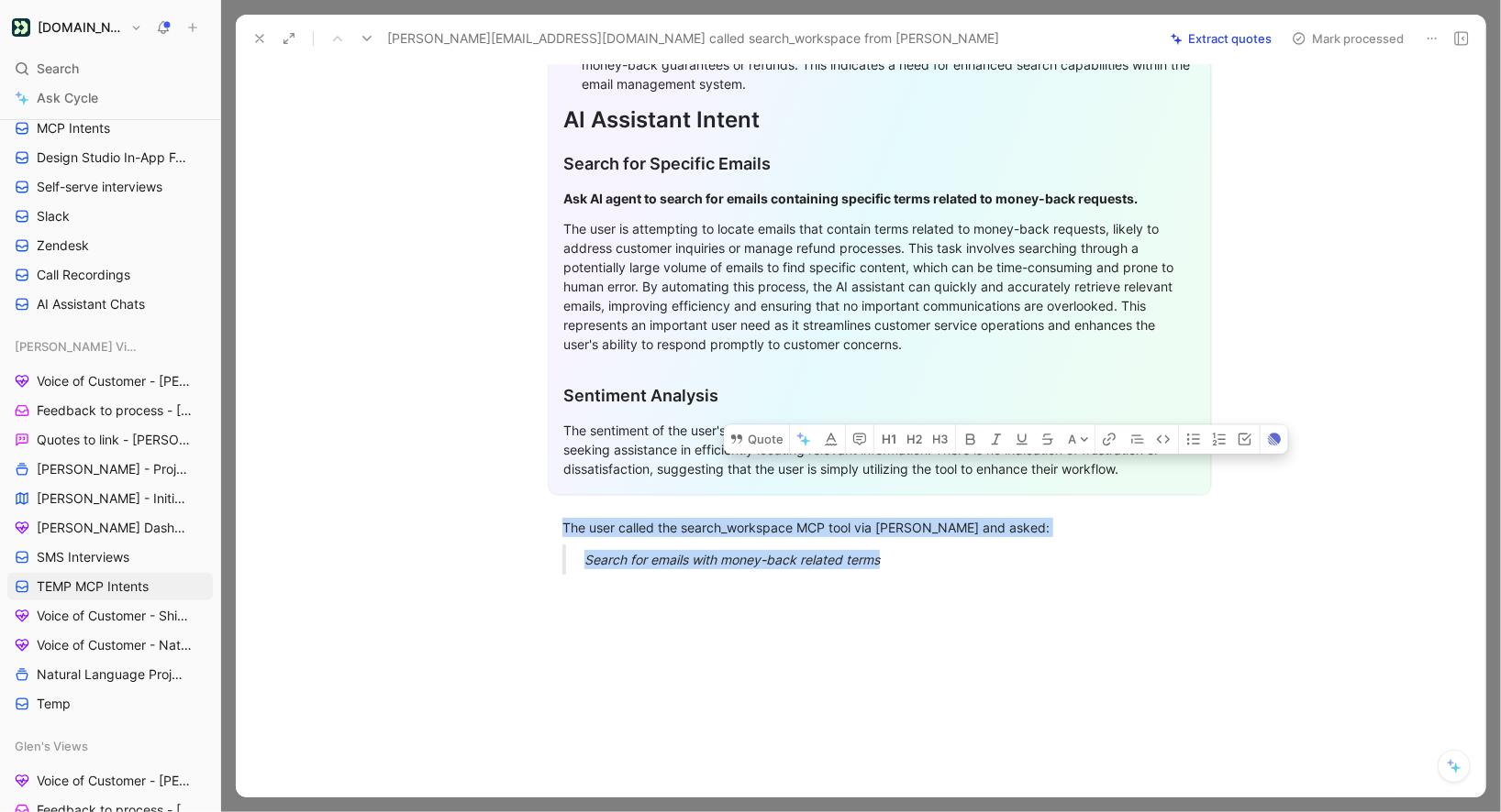
drag, startPoint x: 903, startPoint y: 564, endPoint x: 556, endPoint y: 504, distance: 352.1
click at [556, 501] on div "General Feedback Prompt Below is the analysis of the customer feedback received…" at bounding box center [879, 226] width 1211 height 725
click at [742, 439] on icon at bounding box center [736, 438] width 11 height 9
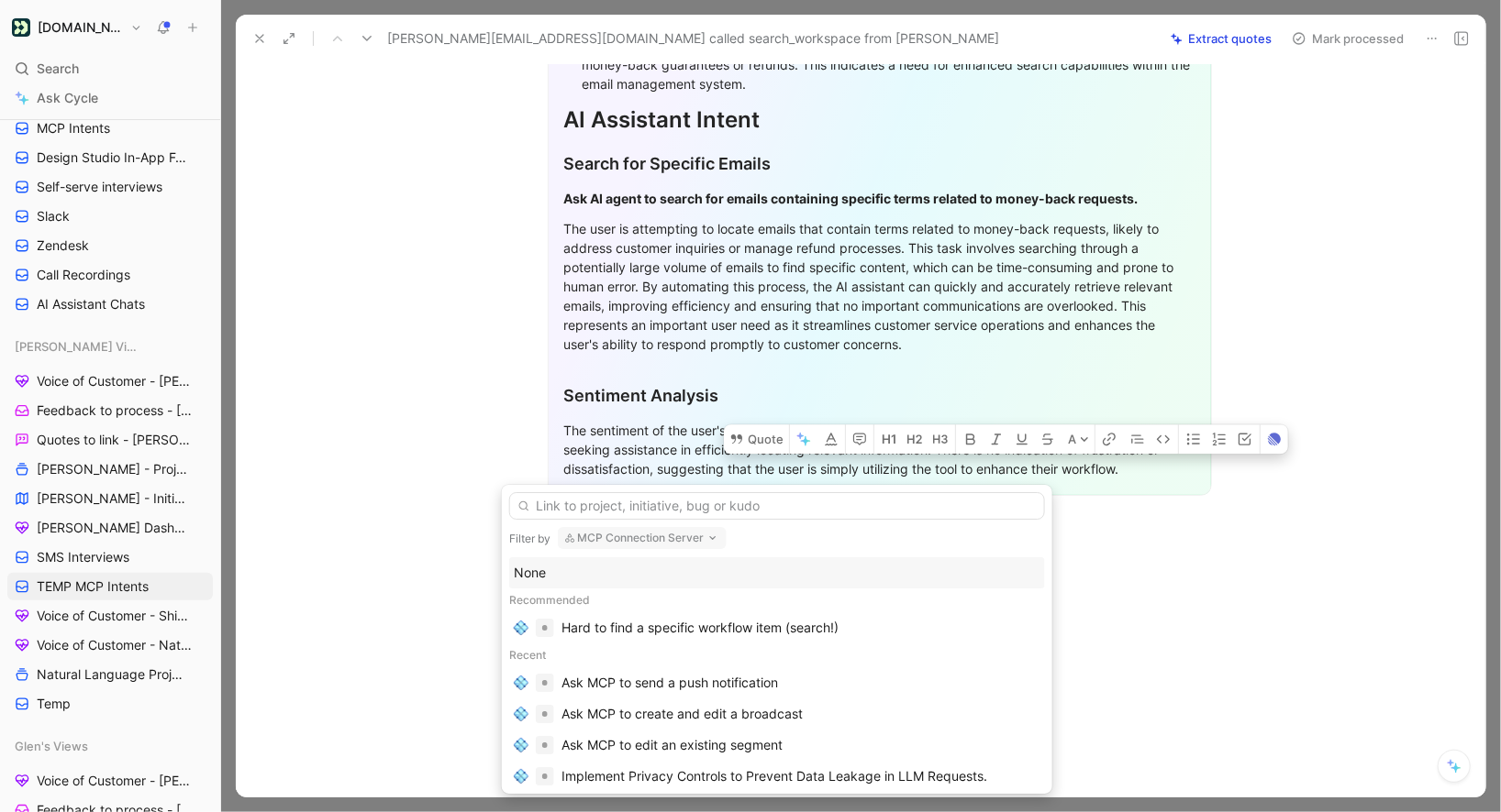
click at [555, 576] on div "None" at bounding box center [778, 573] width 527 height 22
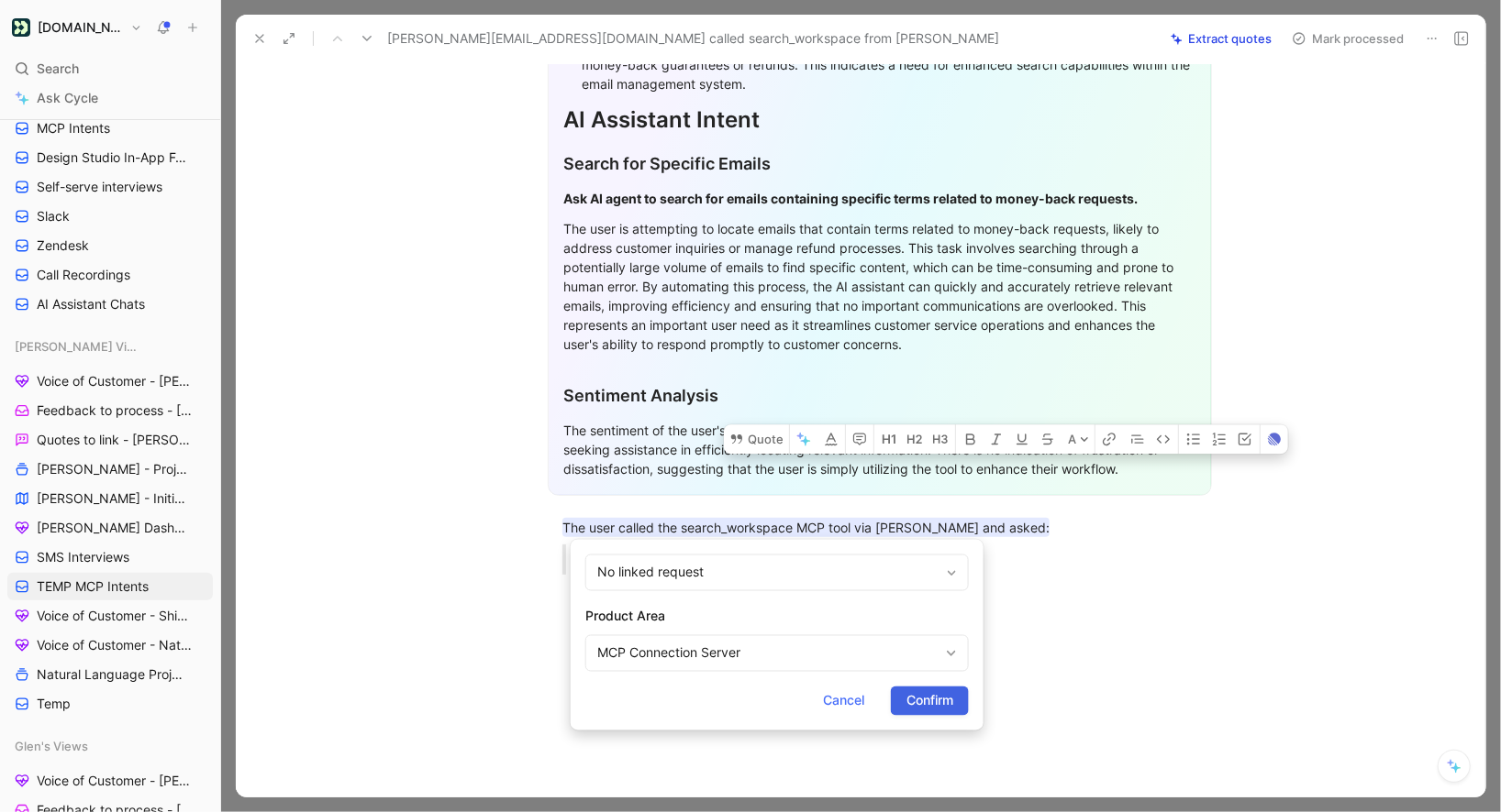
click at [897, 694] on button "Confirm" at bounding box center [930, 702] width 78 height 29
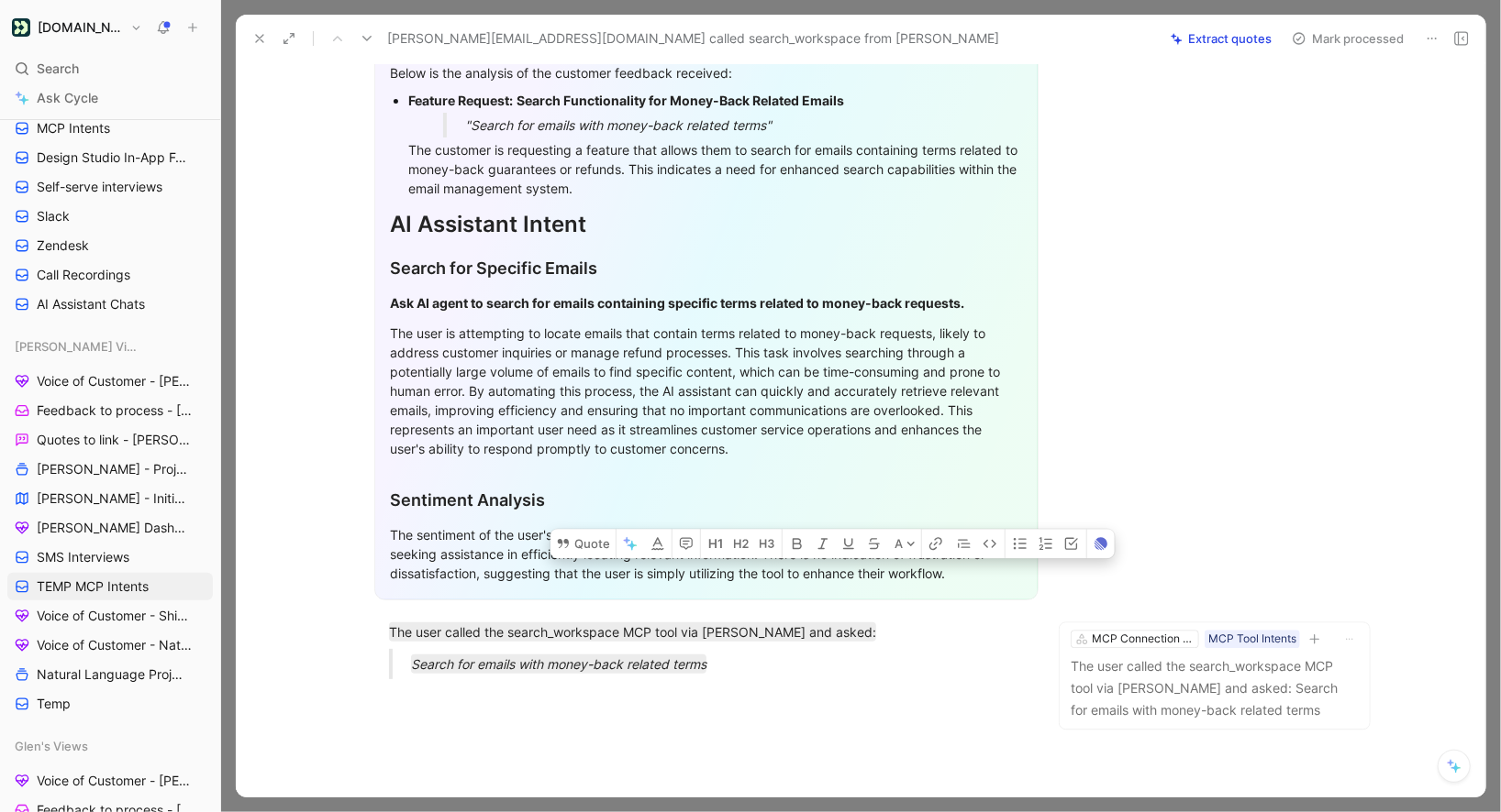
scroll to position [9, 0]
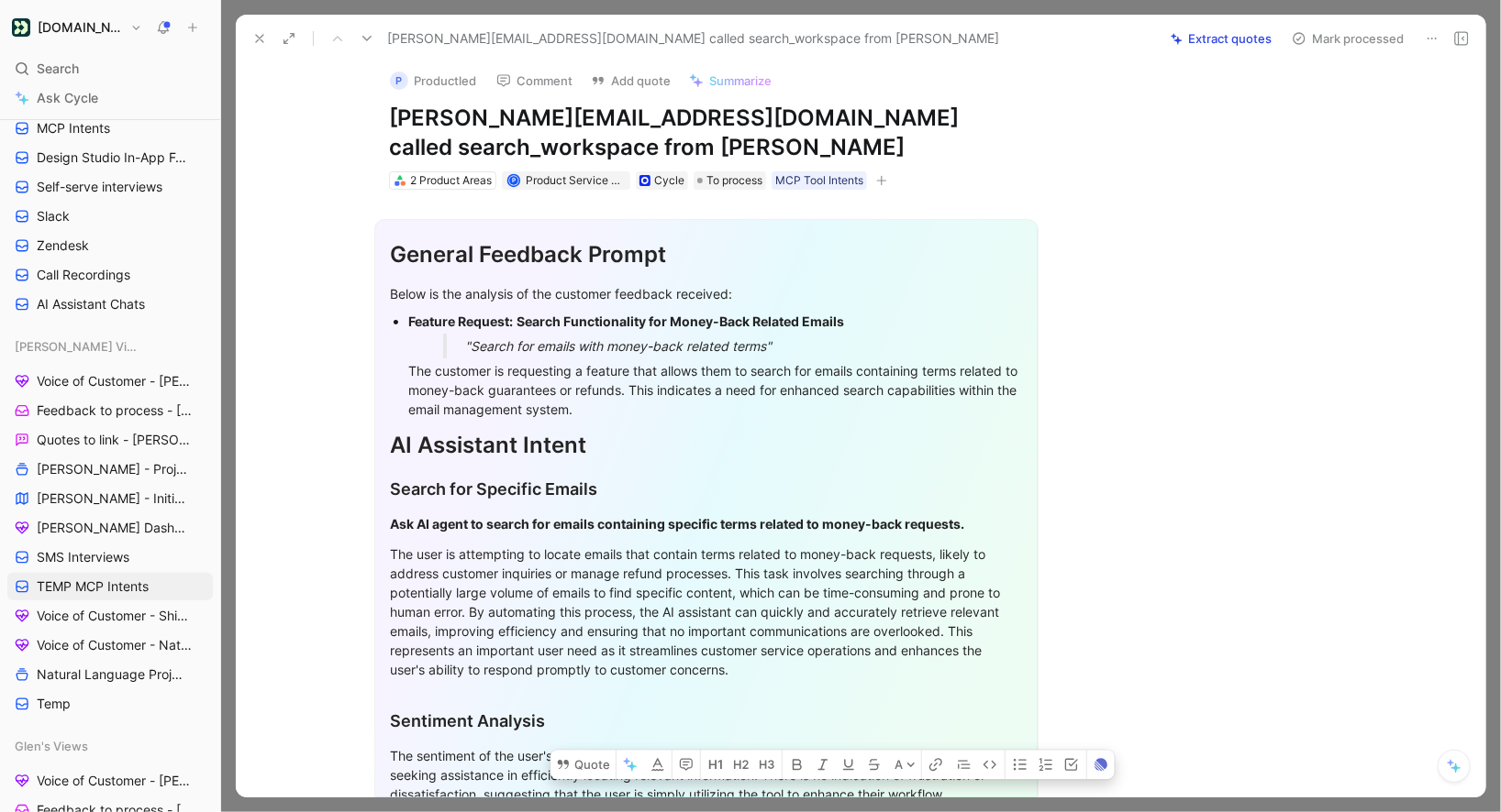
click at [1325, 38] on button "Mark processed" at bounding box center [1348, 39] width 129 height 26
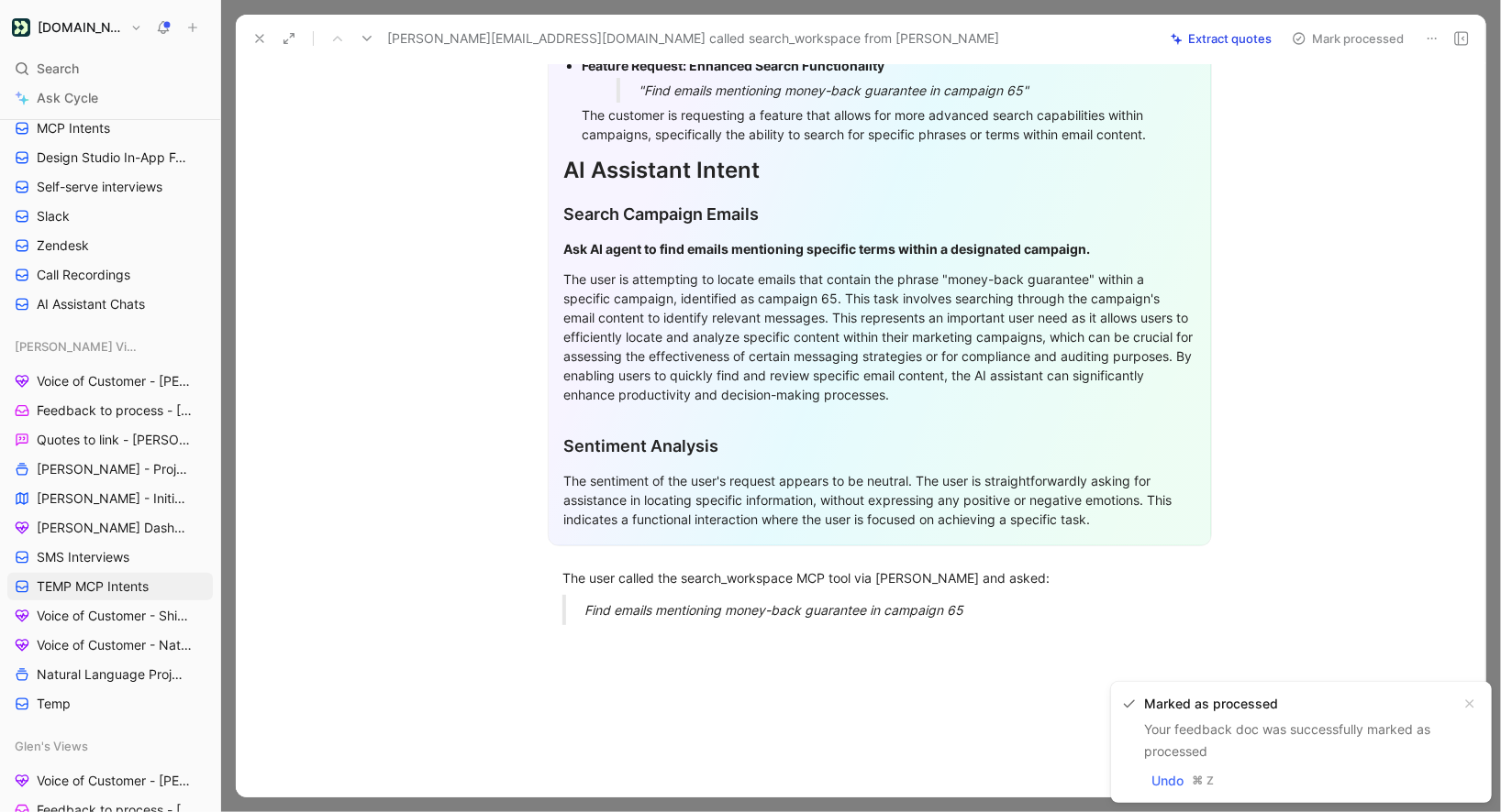
scroll to position [368, 0]
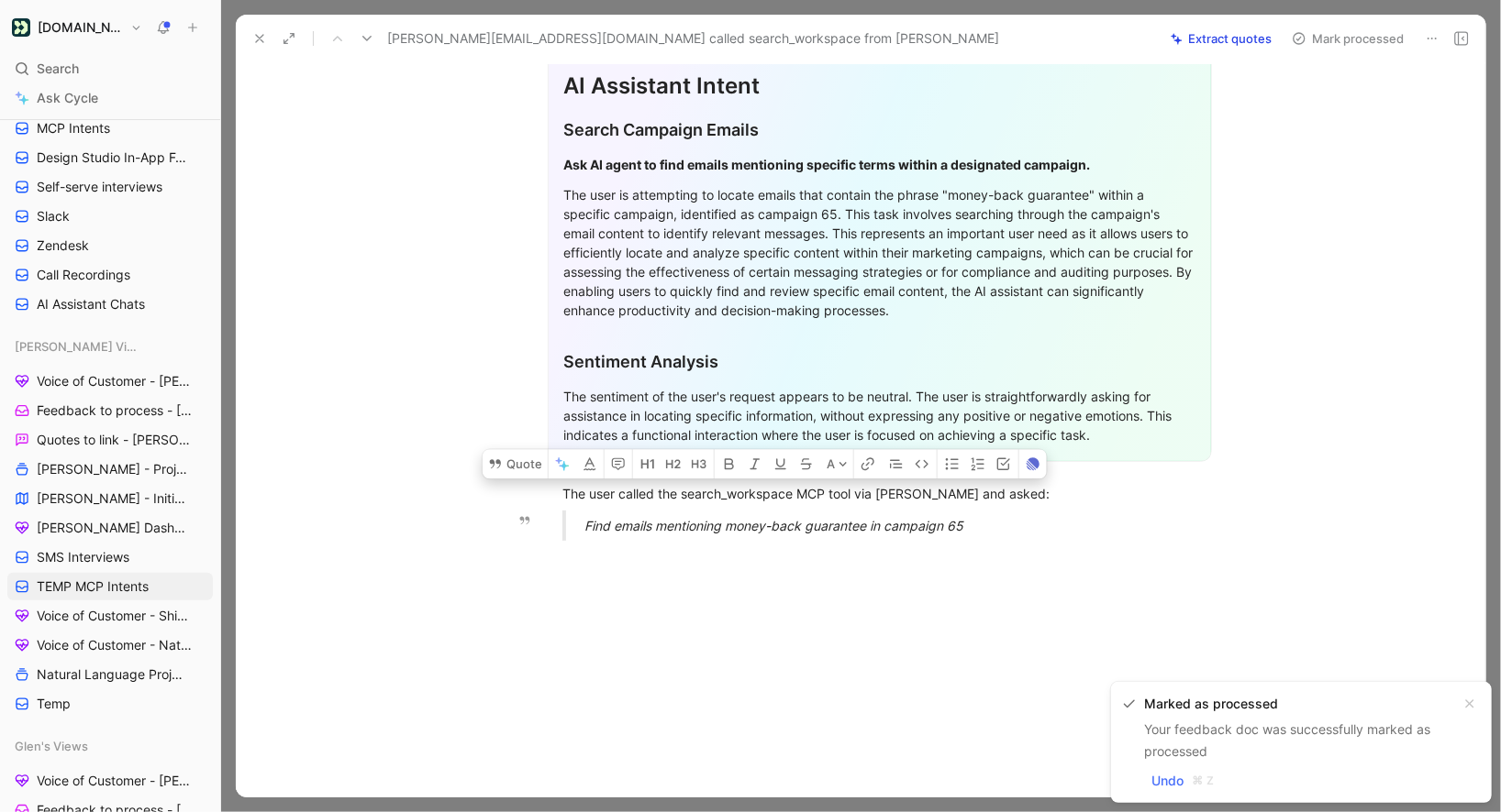
drag, startPoint x: 847, startPoint y: 519, endPoint x: 992, endPoint y: 525, distance: 145.1
click at [992, 525] on div "General Feedback Prompt After analyzing the customer feedback, the following re…" at bounding box center [879, 193] width 1211 height 725
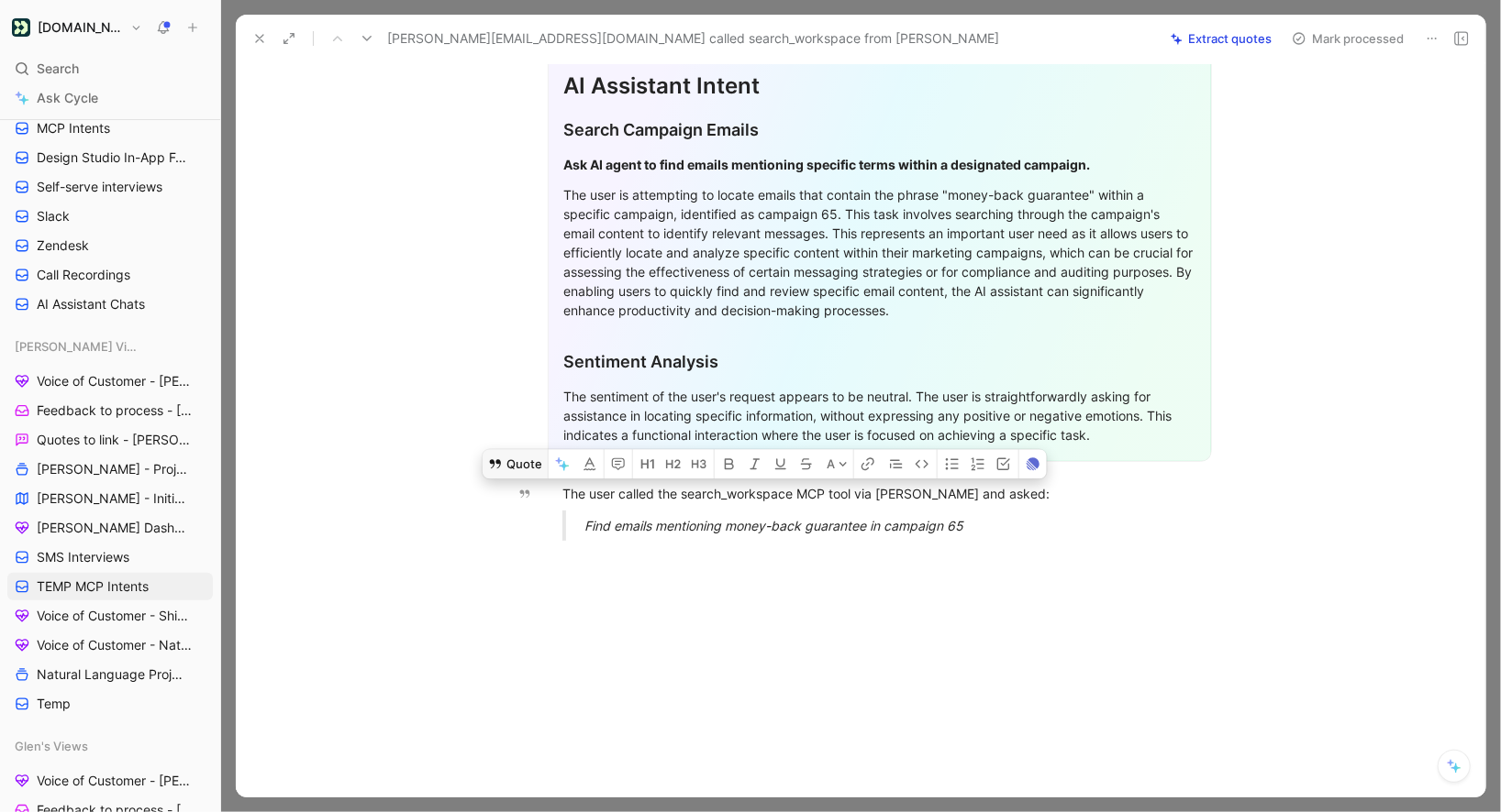
click at [535, 471] on button "Quote" at bounding box center [514, 464] width 65 height 29
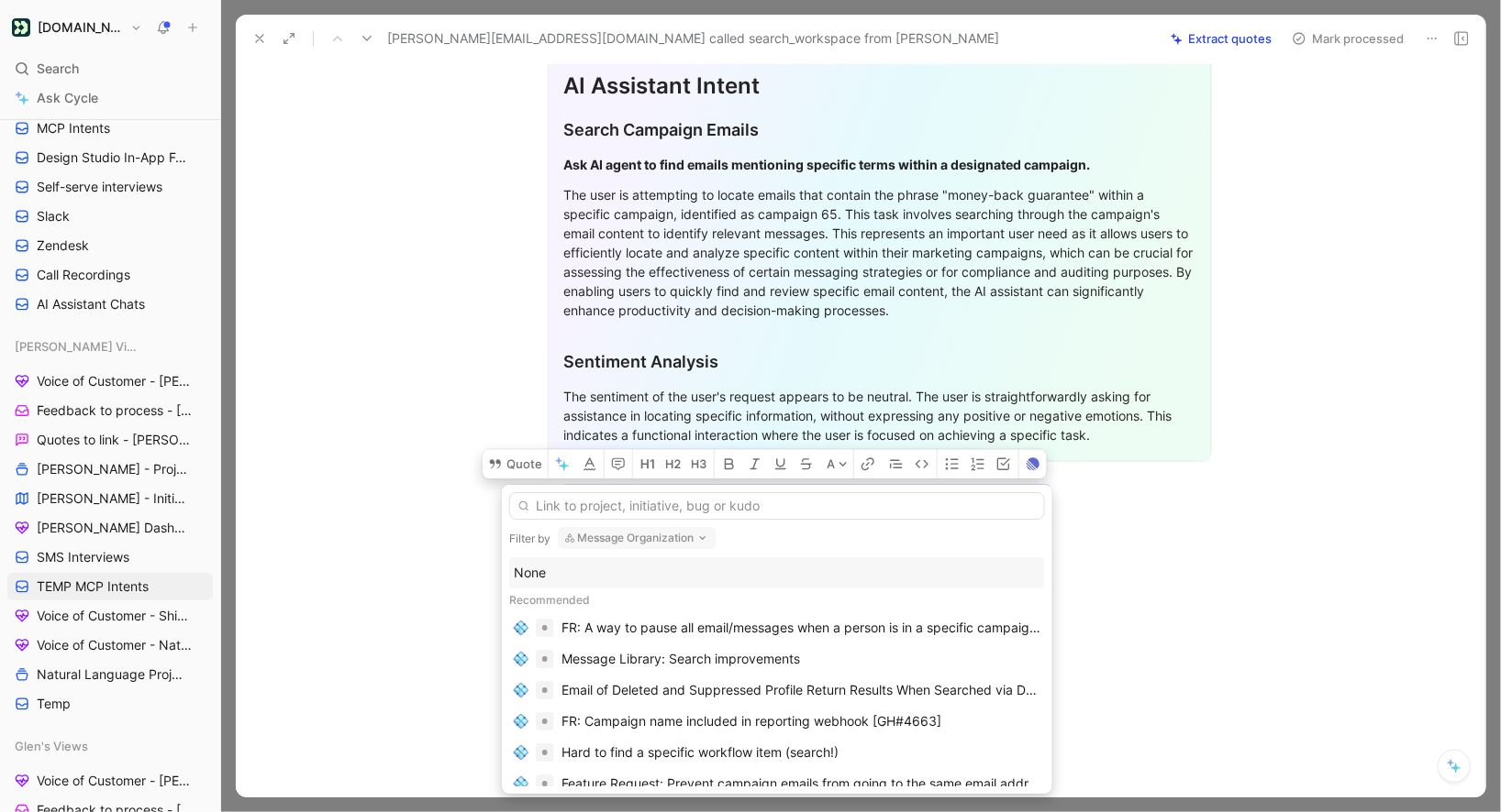
click at [573, 558] on div "None" at bounding box center [777, 573] width 536 height 31
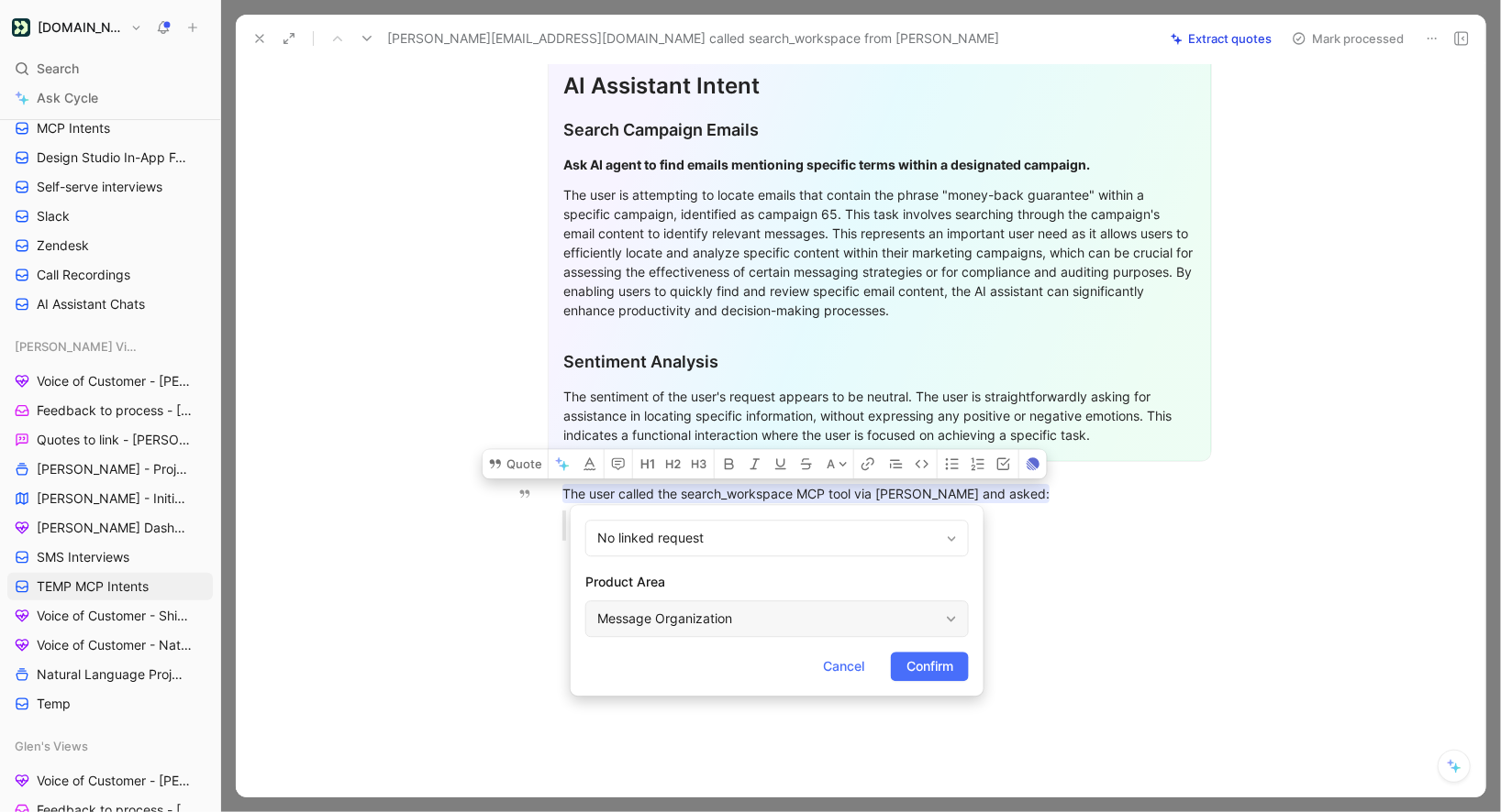
click at [699, 618] on div "Message Organization" at bounding box center [768, 618] width 341 height 22
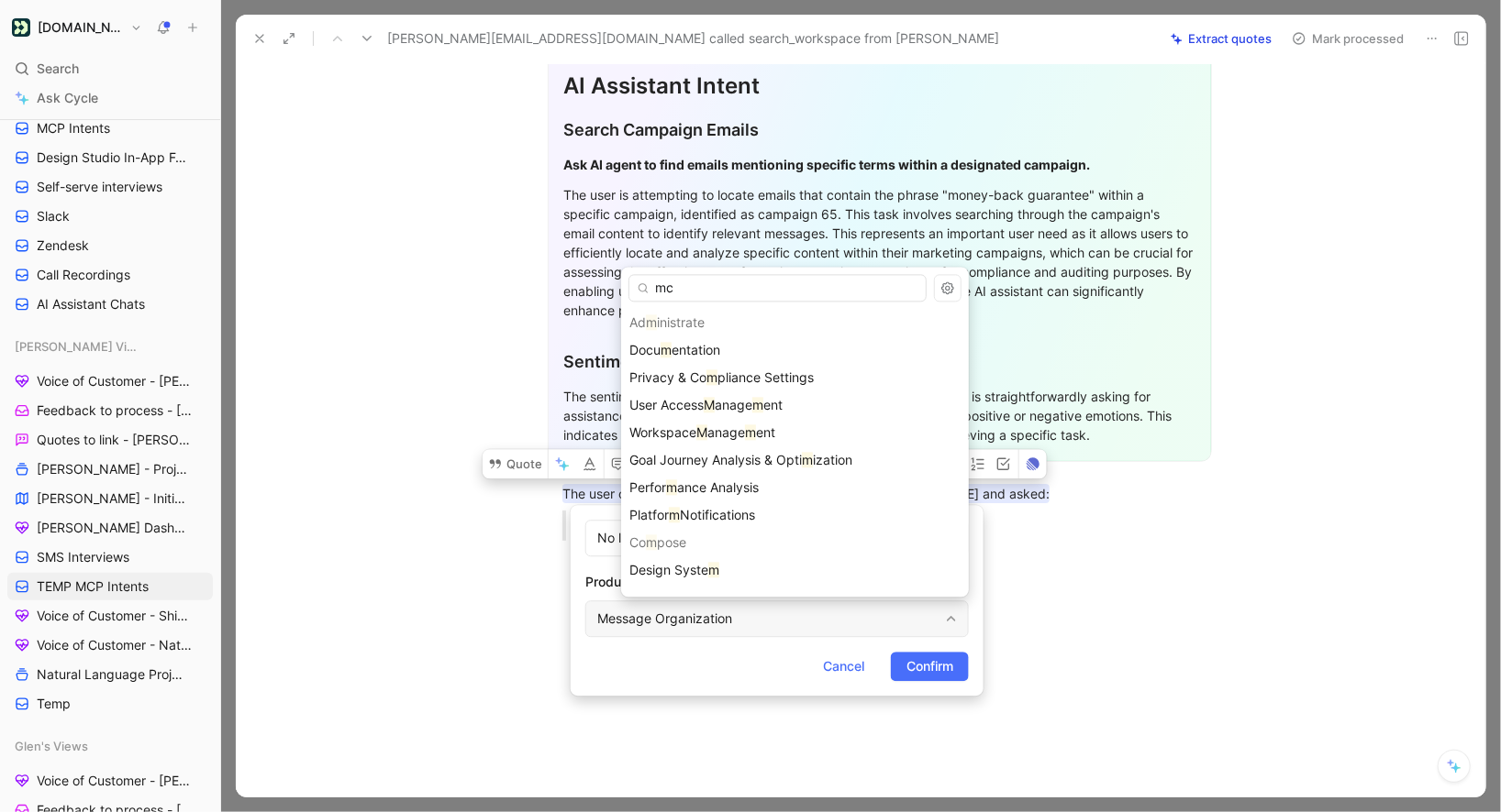
type input "mcp"
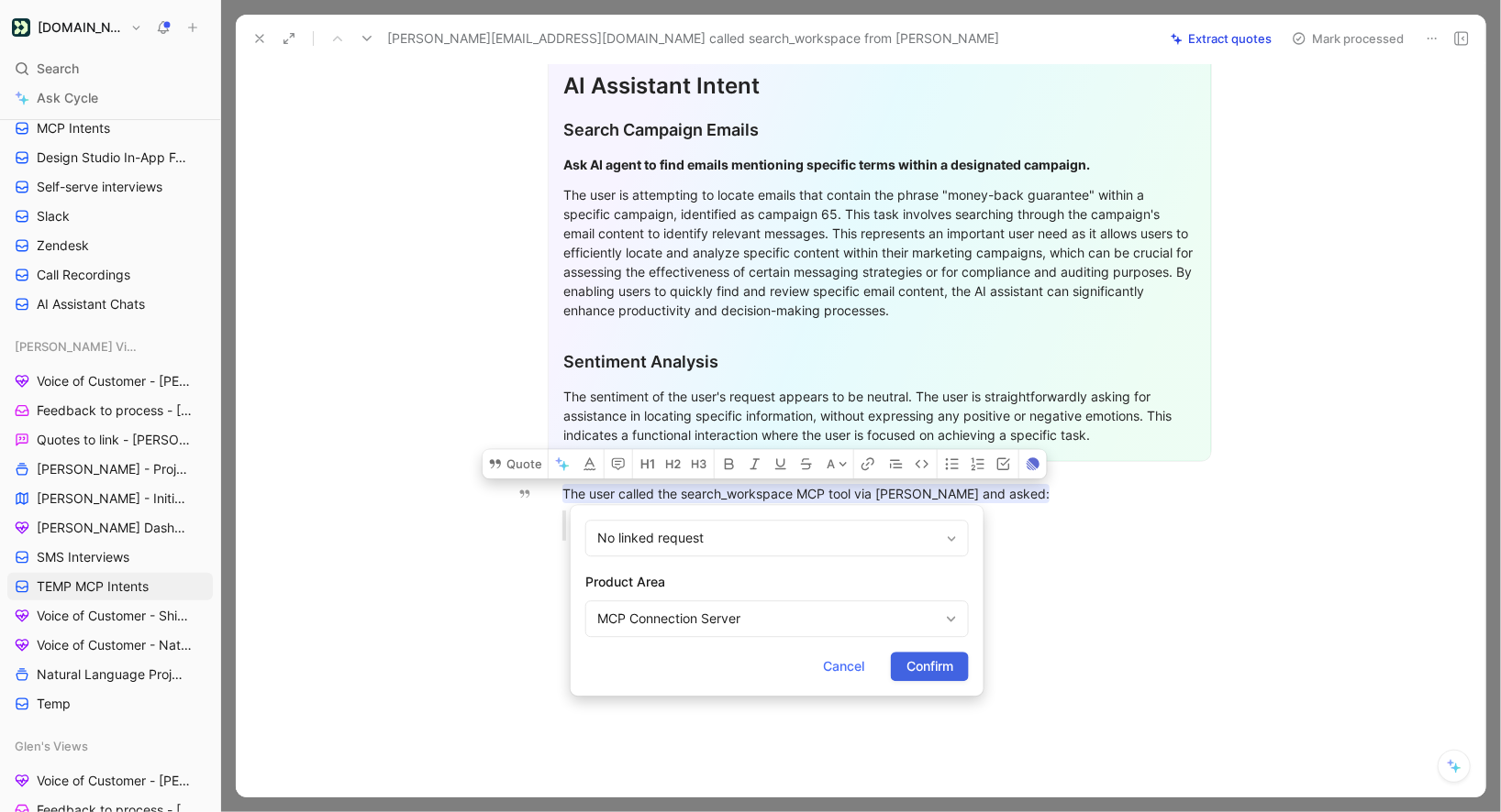
click at [918, 668] on span "Confirm" at bounding box center [930, 666] width 46 height 22
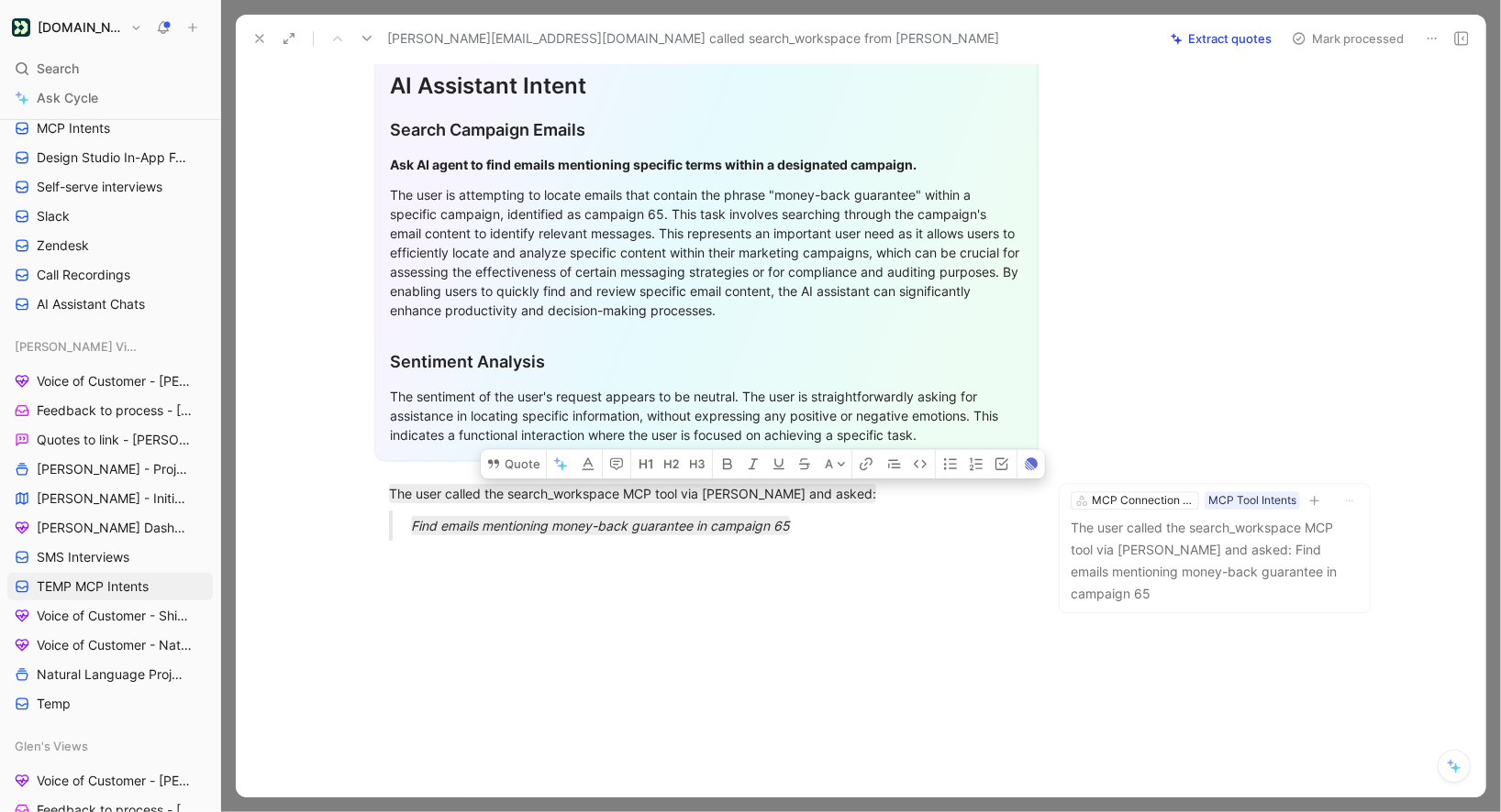
click at [1312, 39] on button "Mark processed" at bounding box center [1348, 39] width 129 height 26
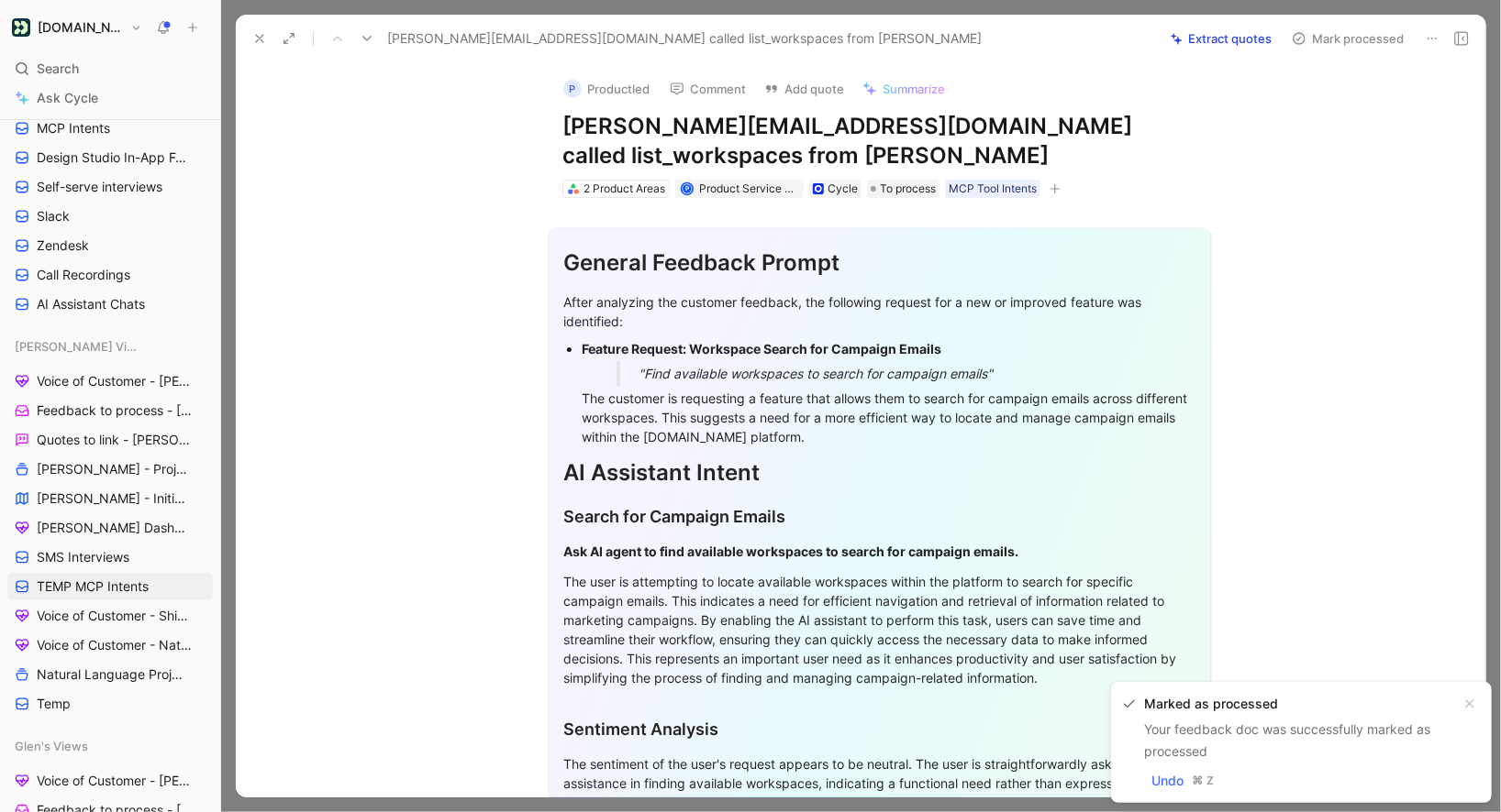
scroll to position [387, 0]
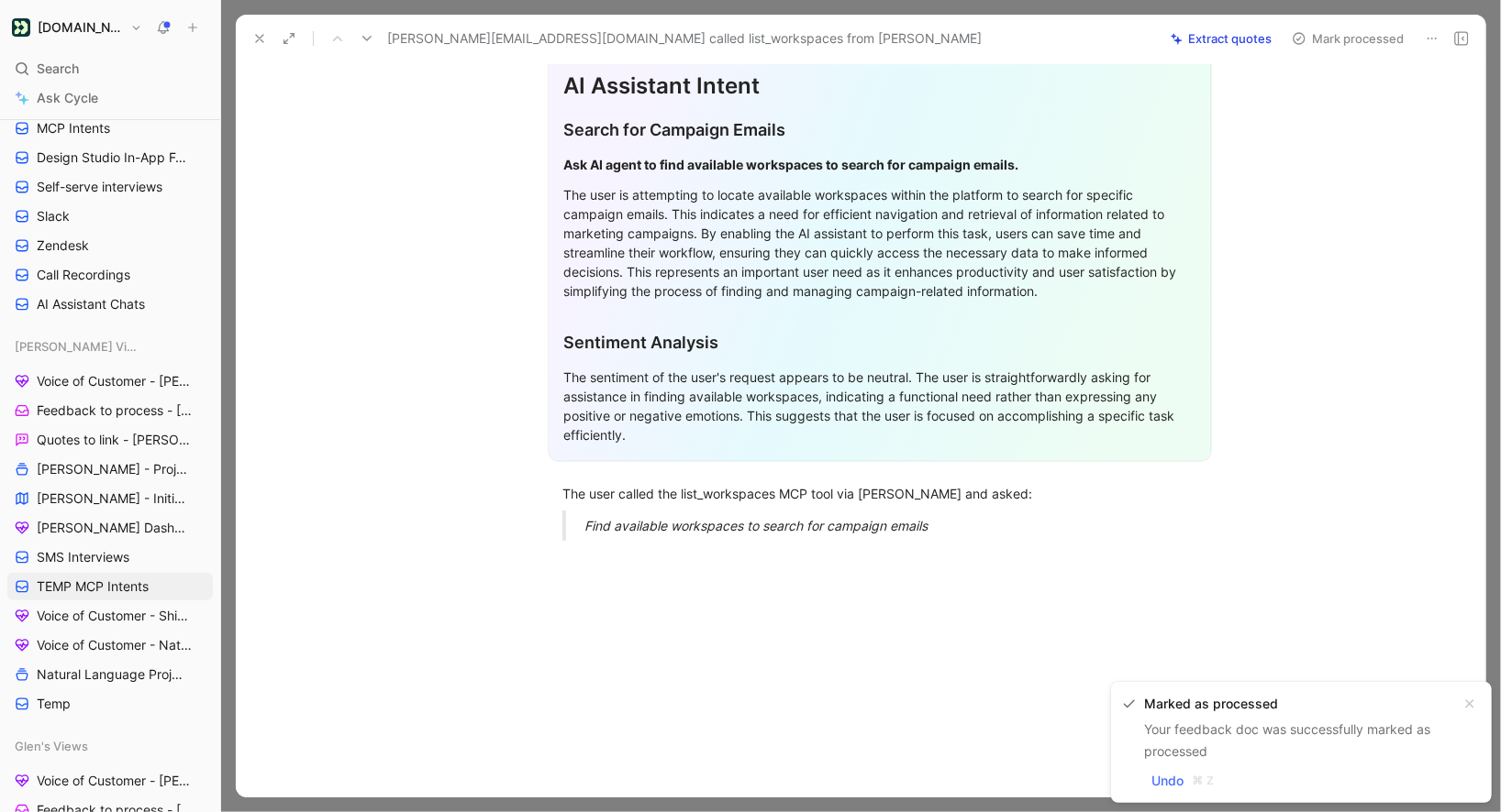
drag, startPoint x: 555, startPoint y: 482, endPoint x: 927, endPoint y: 543, distance: 377.0
click at [927, 543] on div "General Feedback Prompt After analyzing the customer feedback, the following re…" at bounding box center [879, 183] width 1211 height 744
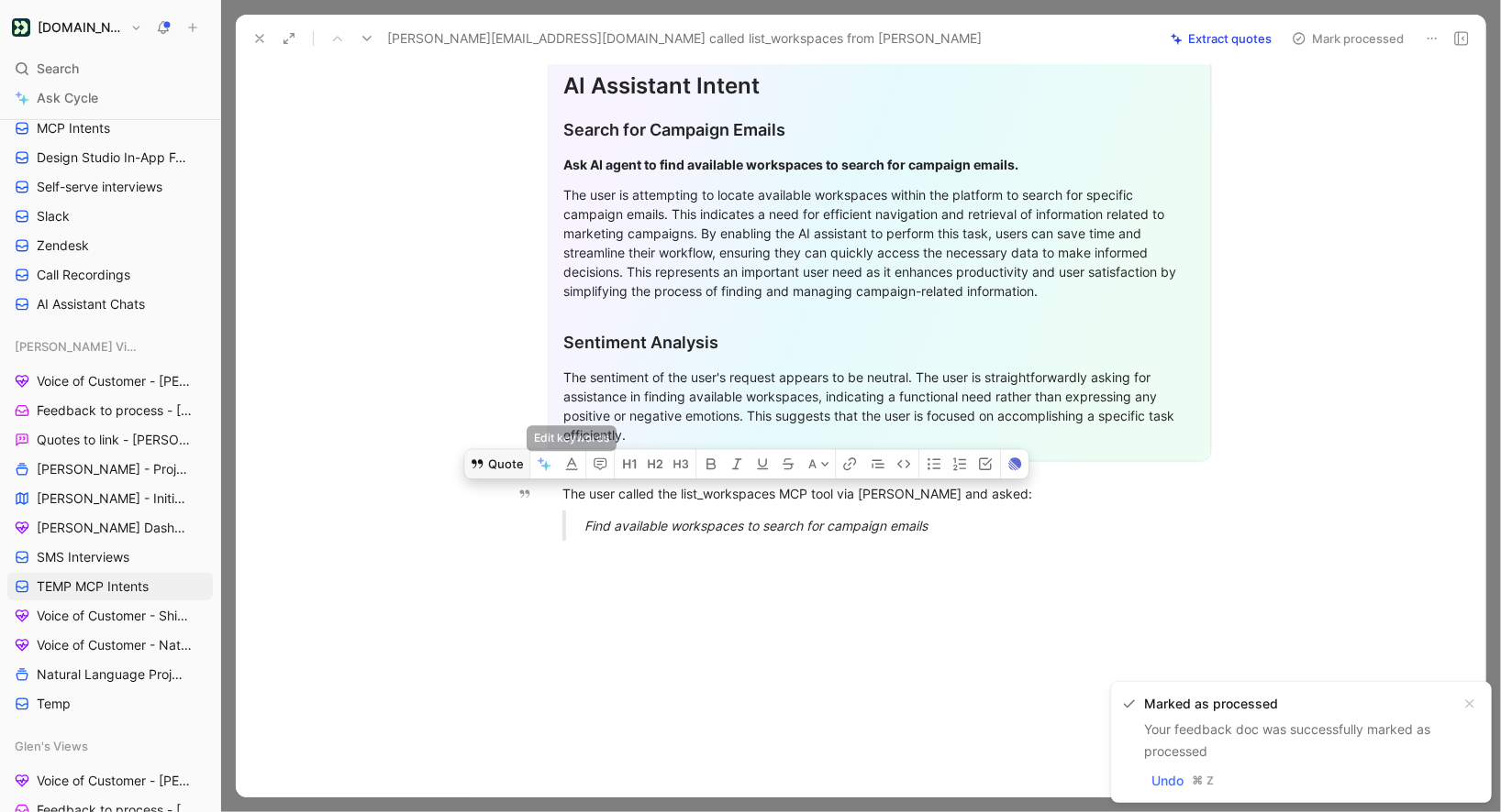
click at [504, 461] on button "Quote" at bounding box center [496, 464] width 65 height 29
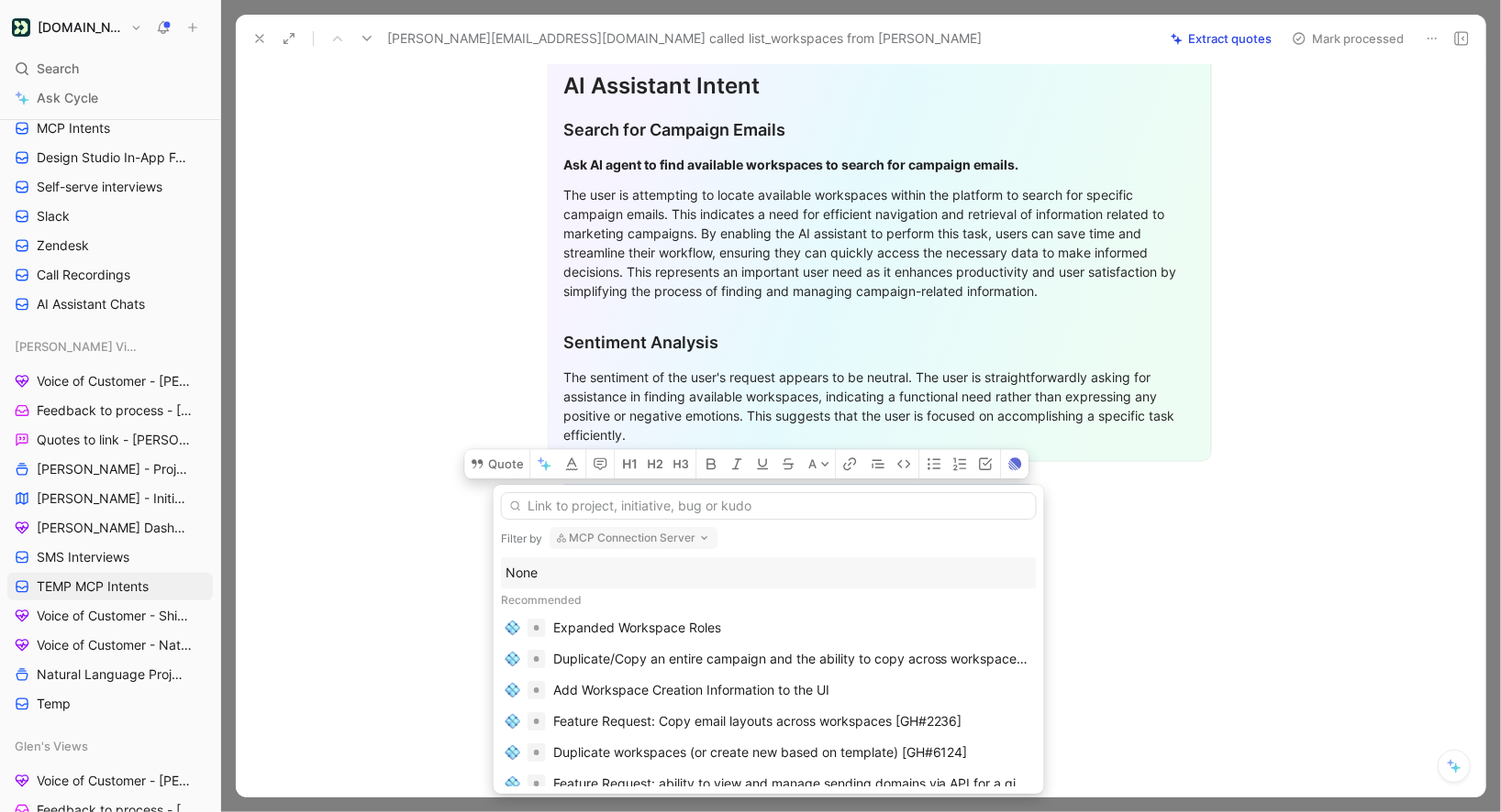
click at [532, 566] on div "None" at bounding box center [769, 573] width 527 height 22
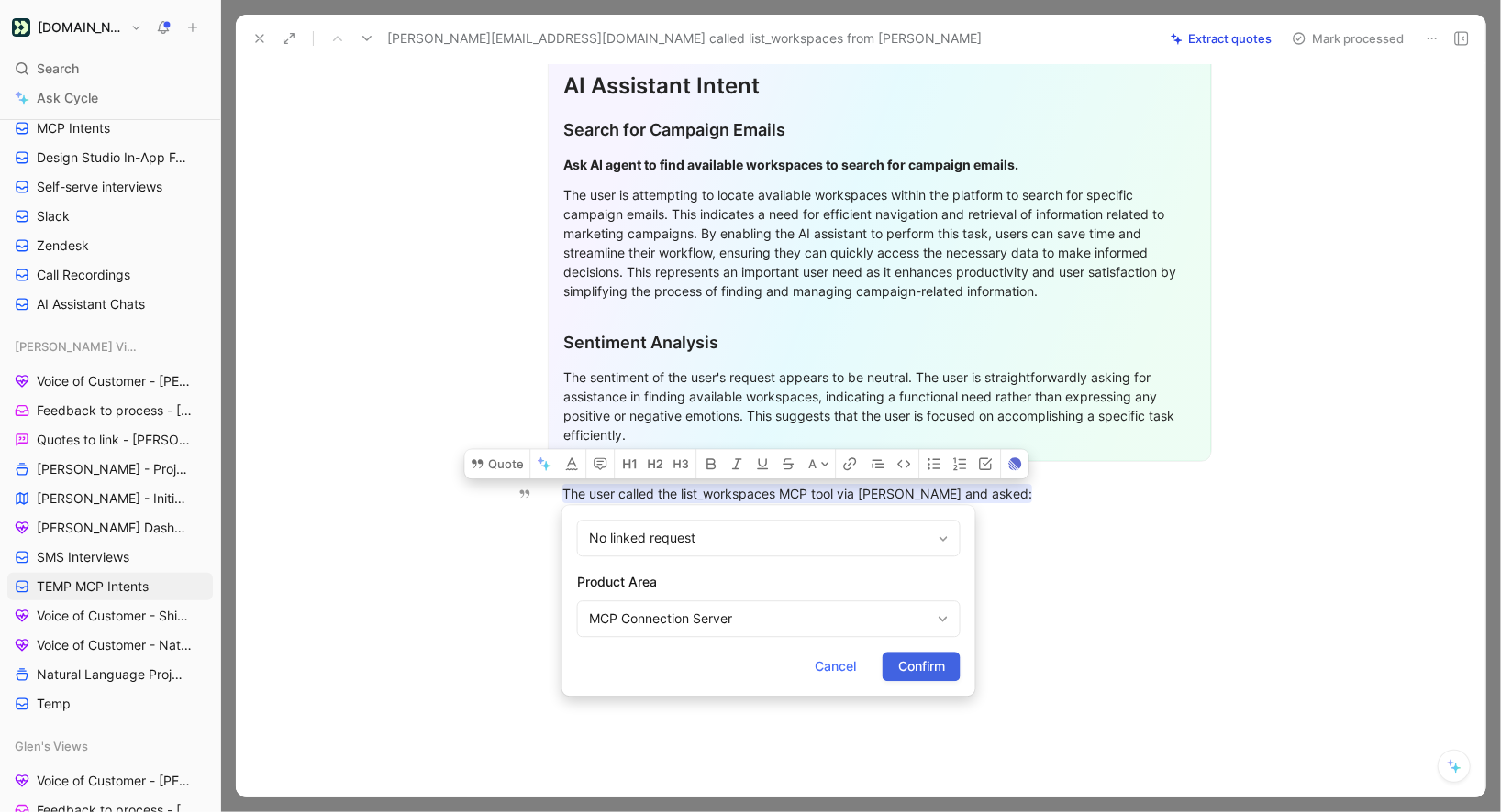
click at [930, 659] on span "Confirm" at bounding box center [922, 666] width 46 height 22
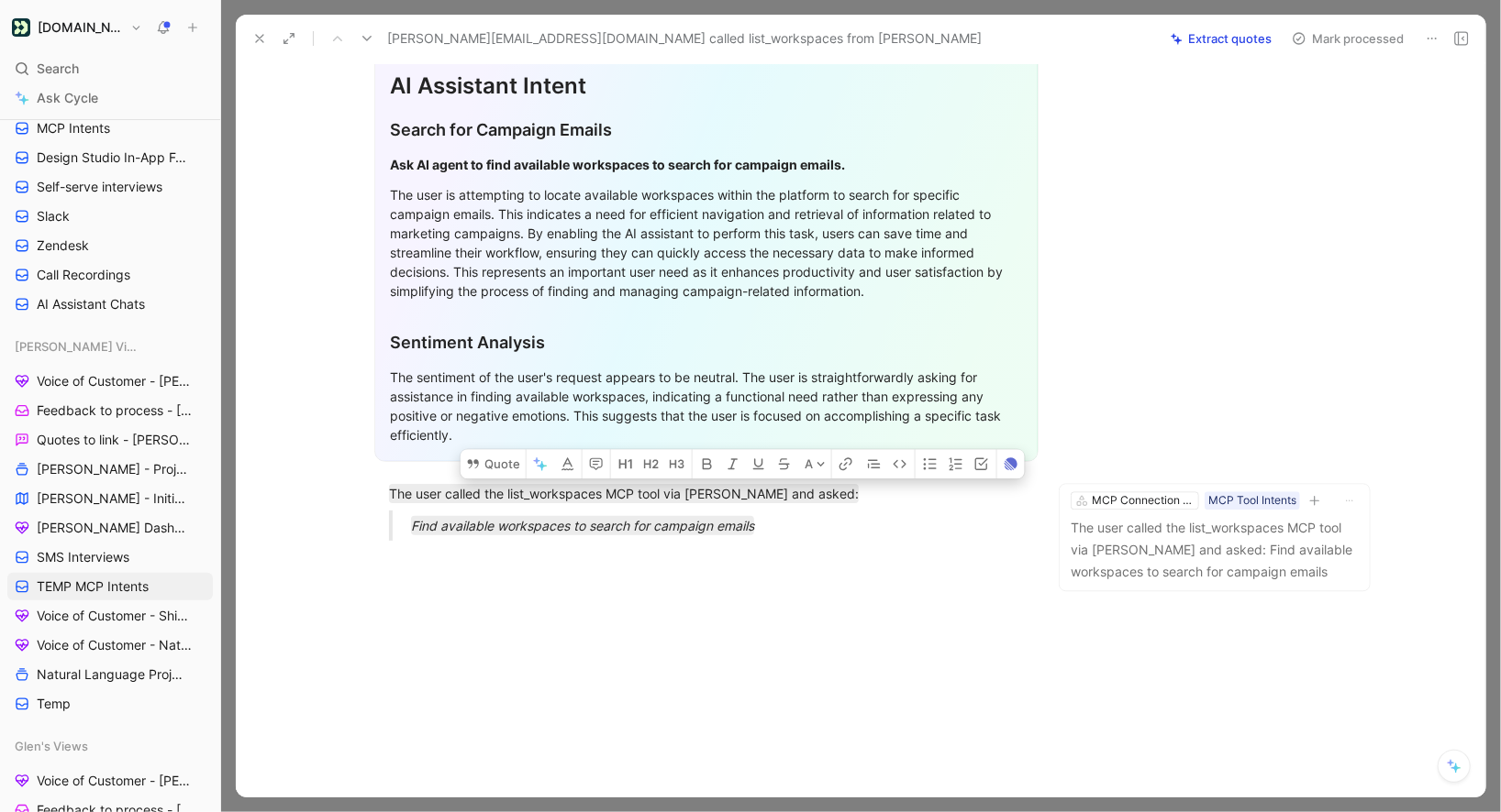
click at [1324, 42] on button "Mark processed" at bounding box center [1348, 39] width 129 height 26
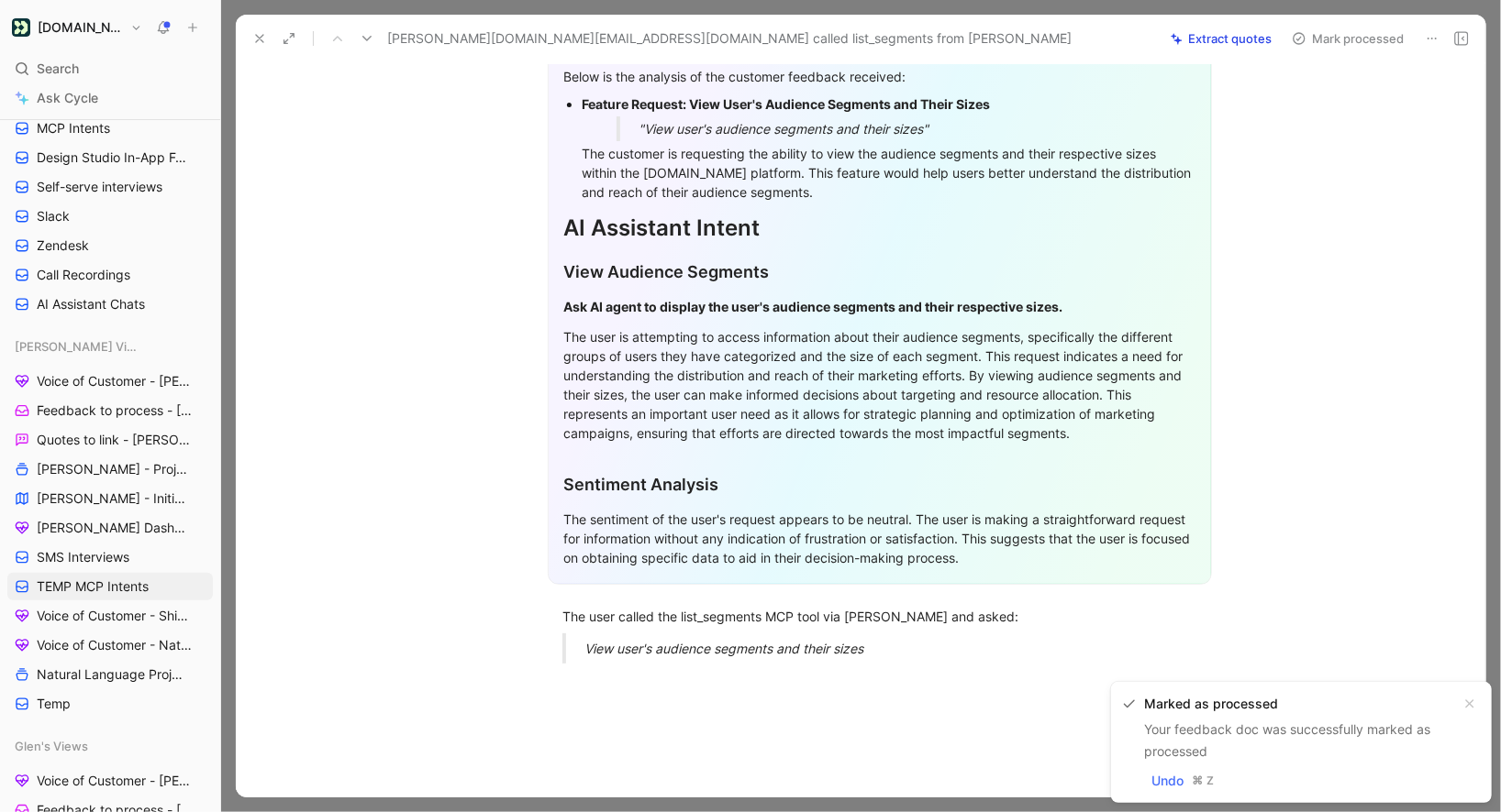
scroll to position [348, 0]
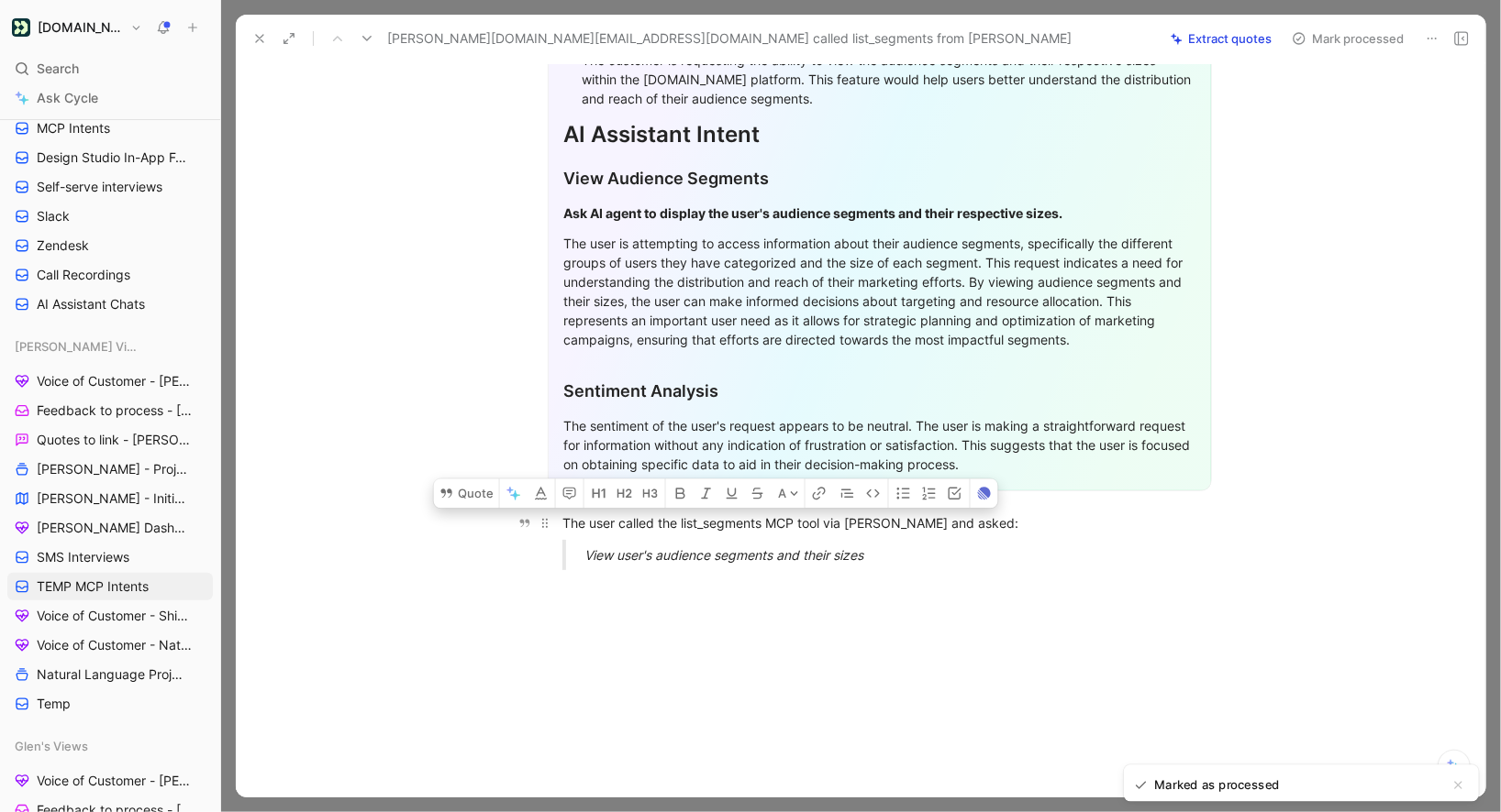
drag, startPoint x: 873, startPoint y: 527, endPoint x: 557, endPoint y: 491, distance: 318.0
click at [557, 491] on div "General Feedback Prompt Below is the analysis of the customer feedback received…" at bounding box center [879, 232] width 1211 height 707
click at [477, 479] on button "Quote" at bounding box center [466, 494] width 65 height 29
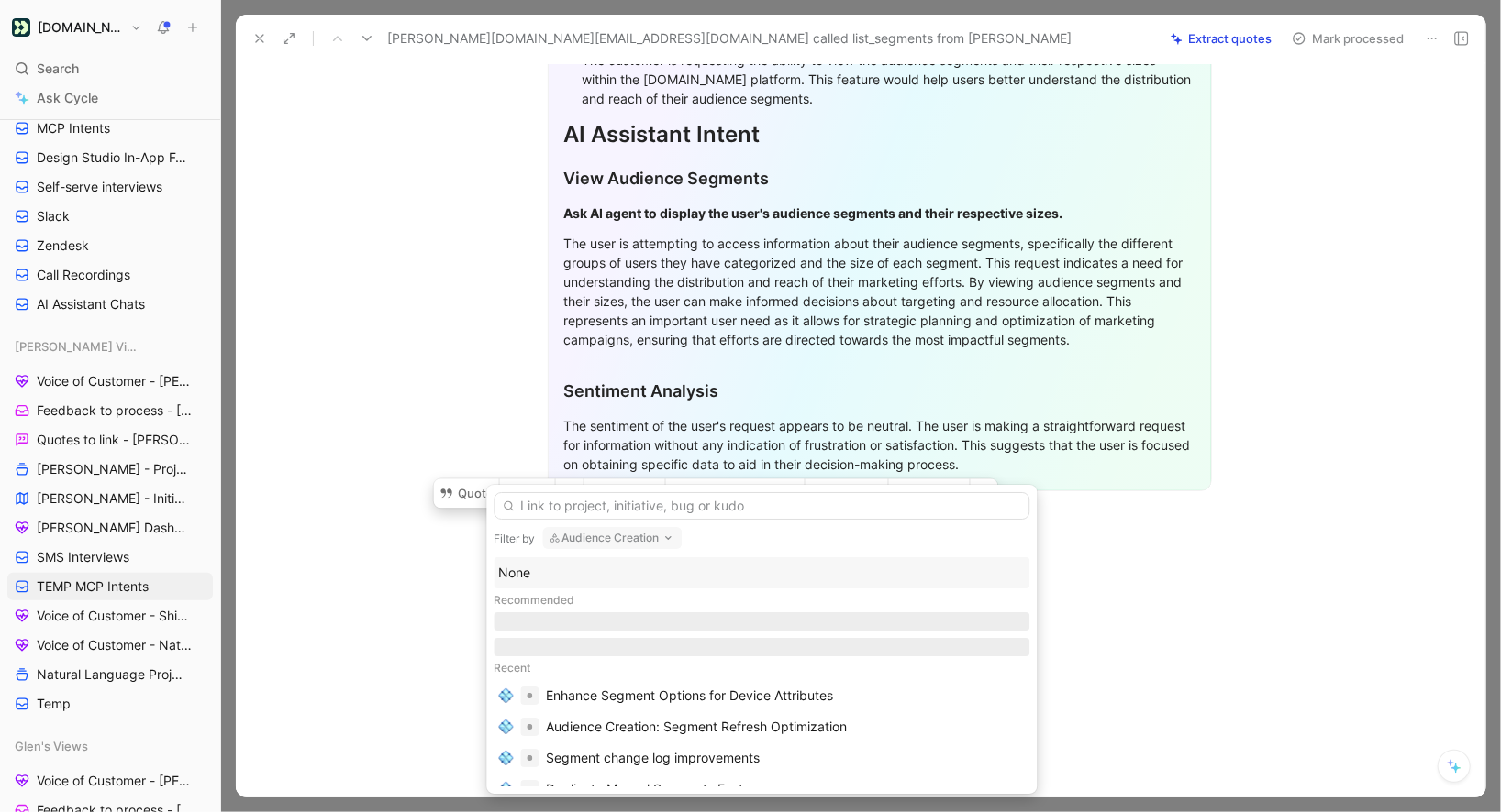
click at [587, 572] on div "None" at bounding box center [761, 573] width 527 height 22
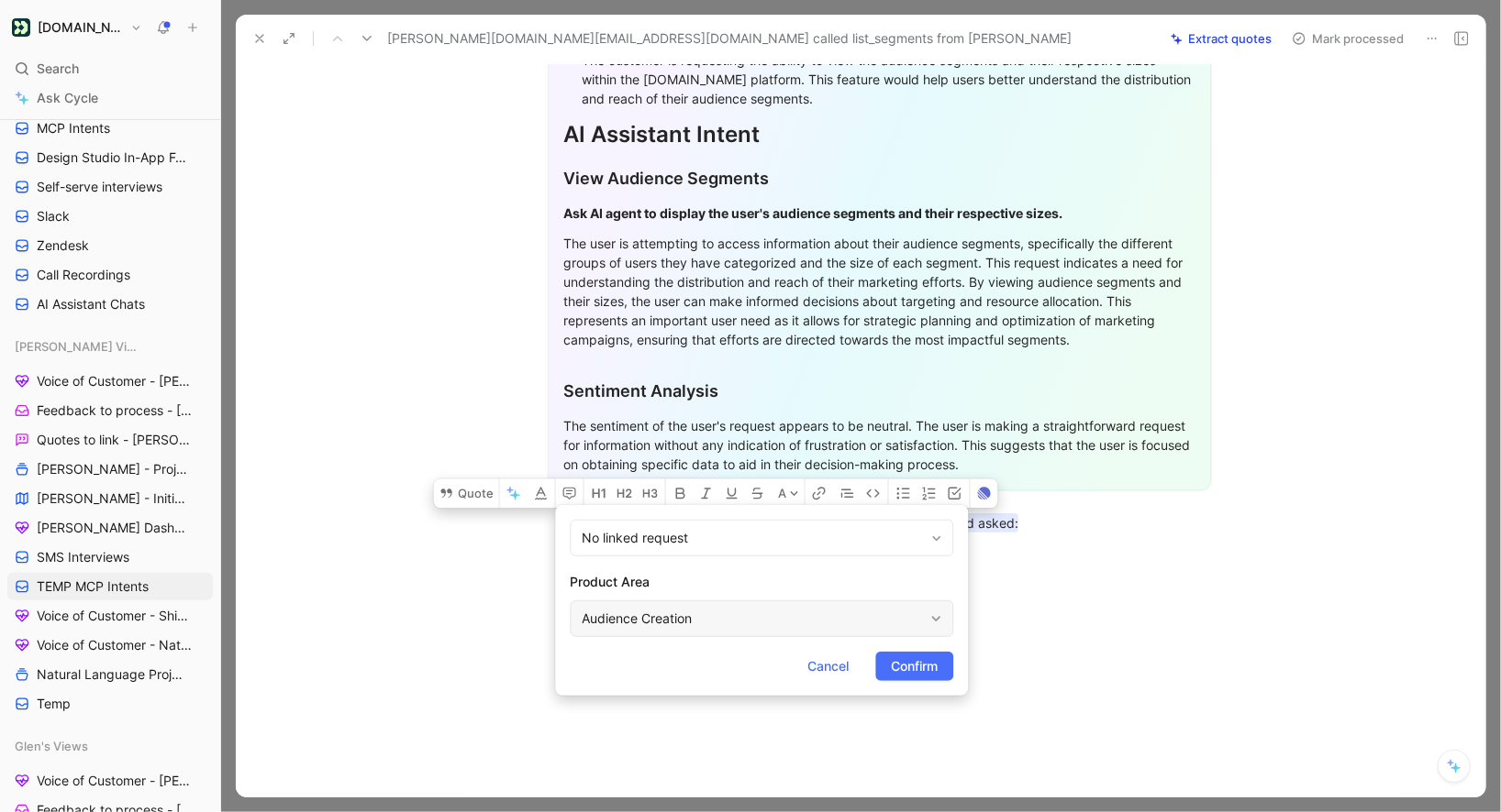
click at [861, 628] on div "Audience Creation" at bounding box center [752, 618] width 341 height 22
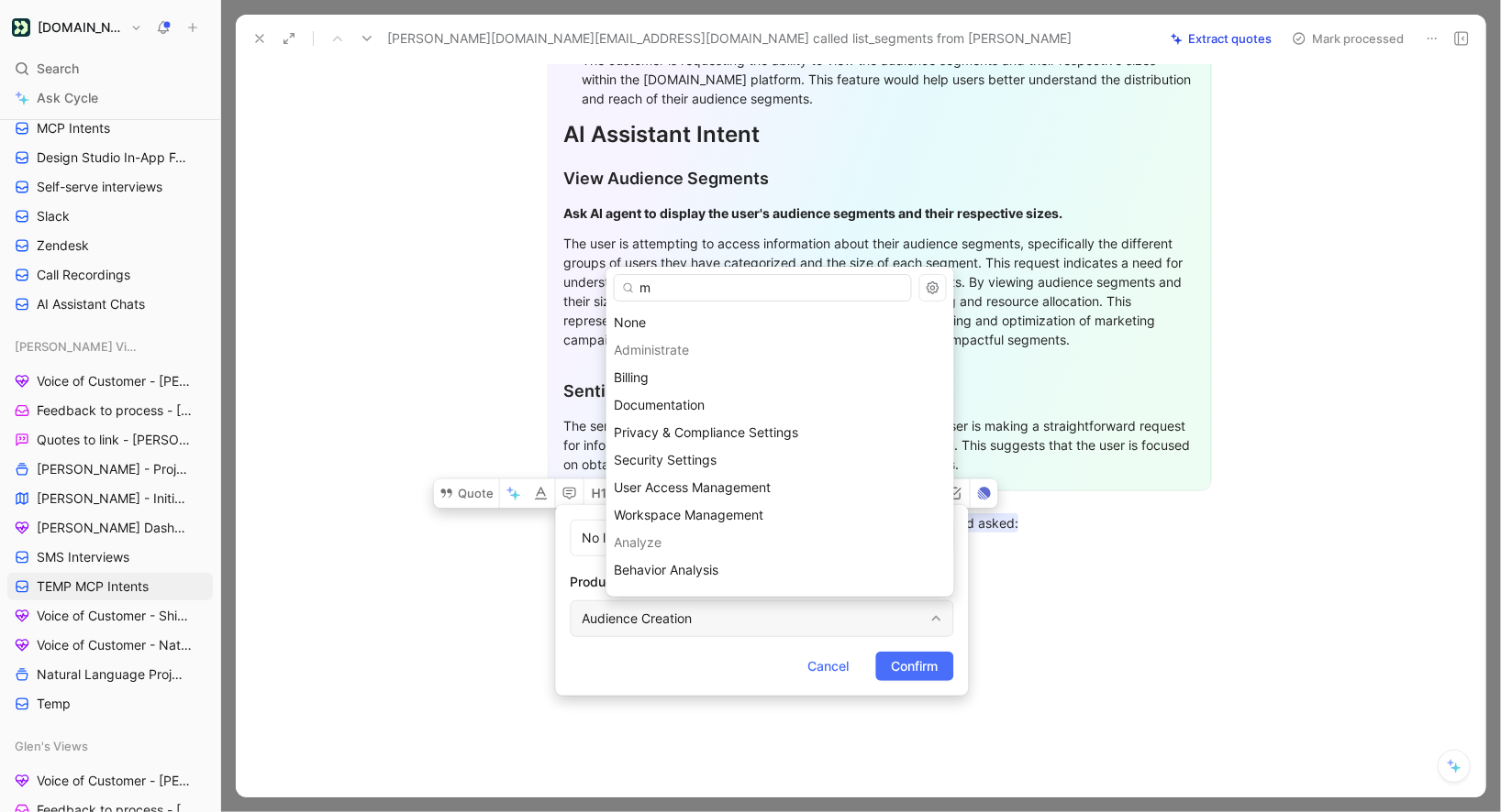
type input "mc"
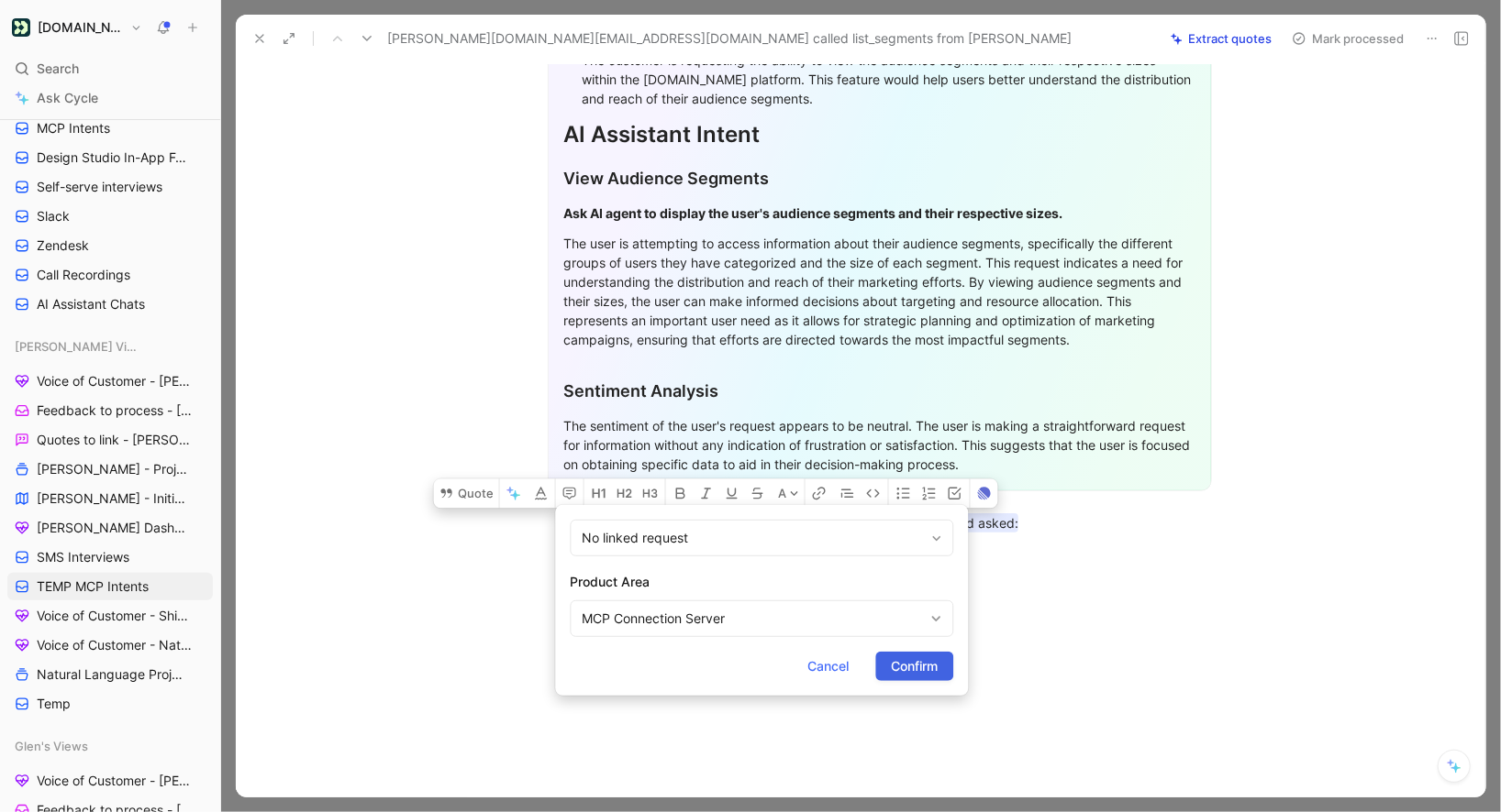
click at [919, 670] on span "Confirm" at bounding box center [914, 666] width 46 height 22
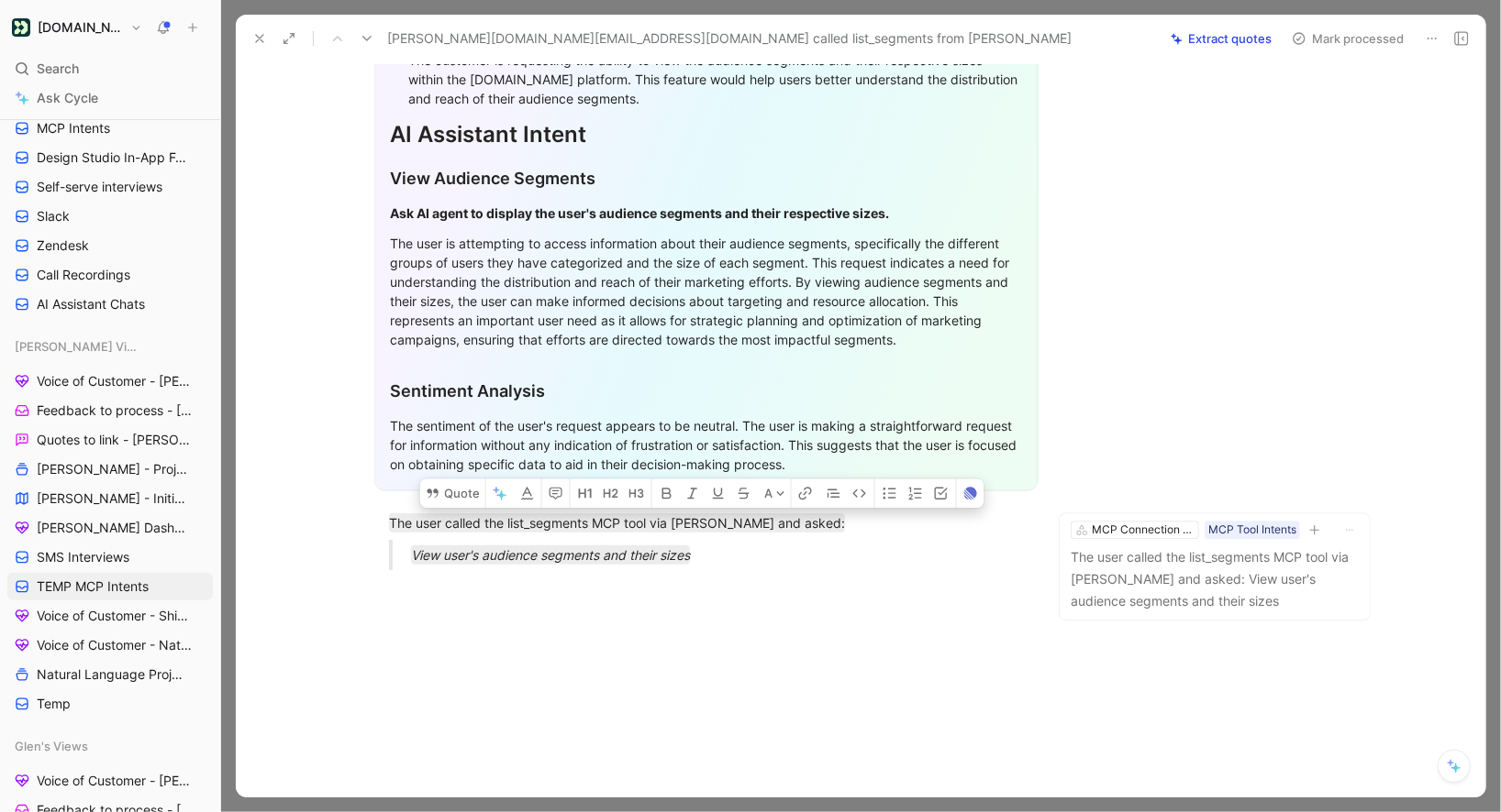
click at [1303, 45] on button "Mark processed" at bounding box center [1348, 39] width 129 height 26
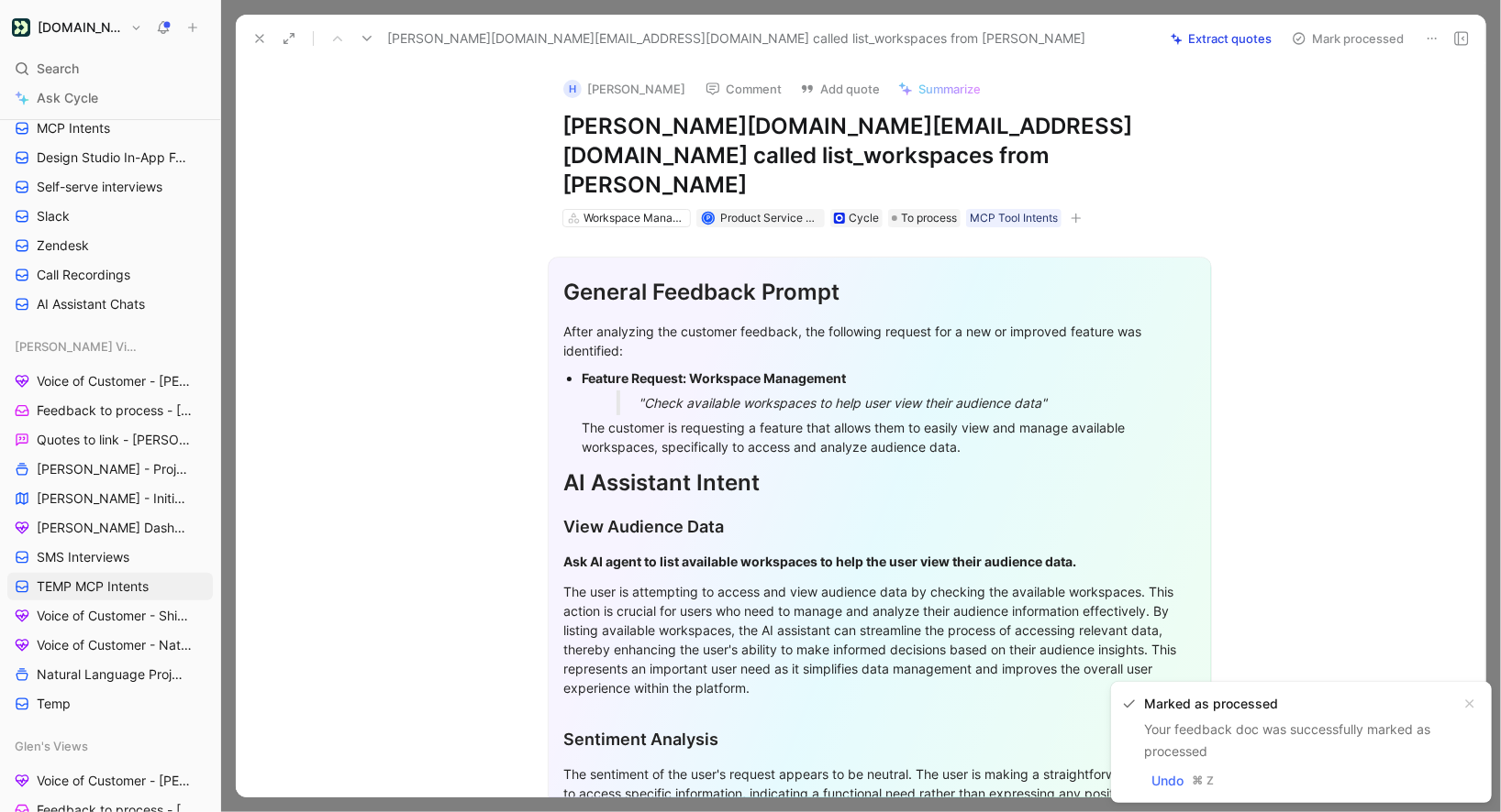
scroll to position [348, 0]
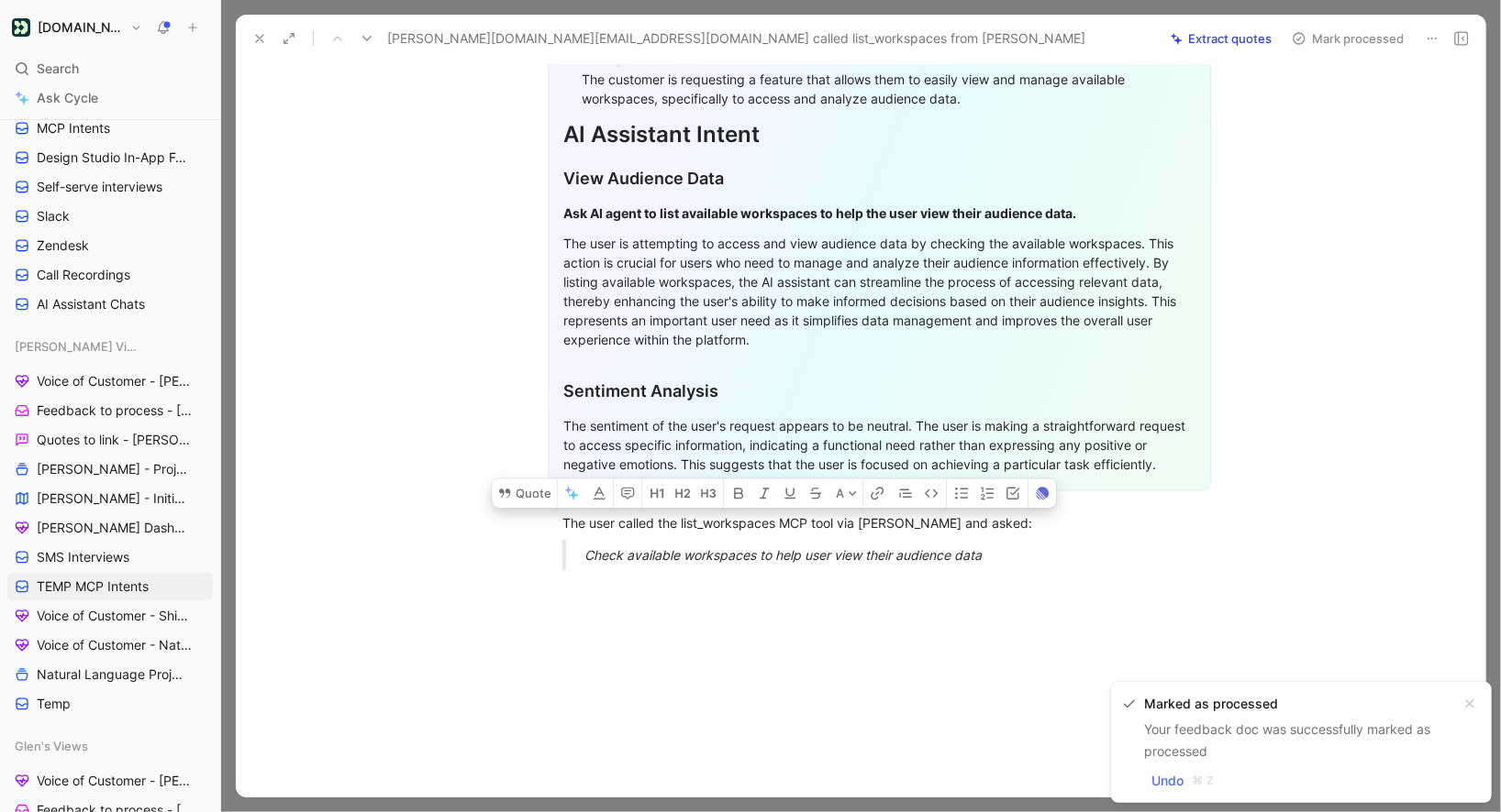
drag, startPoint x: 559, startPoint y: 491, endPoint x: 1056, endPoint y: 542, distance: 499.6
click at [1056, 542] on div "General Feedback Prompt After analyzing the customer feedback, the following re…" at bounding box center [879, 232] width 1211 height 707
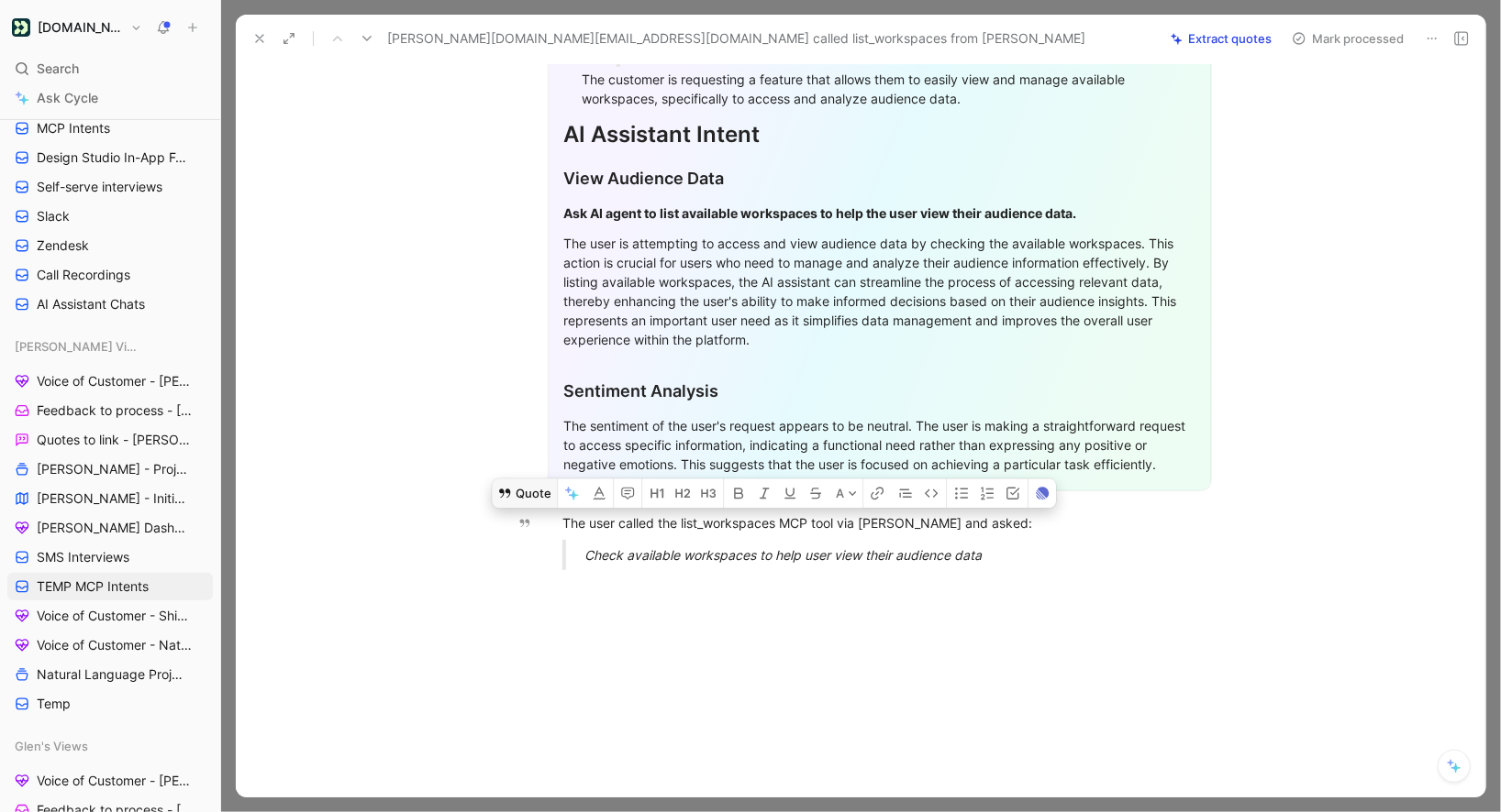
click at [543, 479] on button "Quote" at bounding box center [524, 494] width 65 height 29
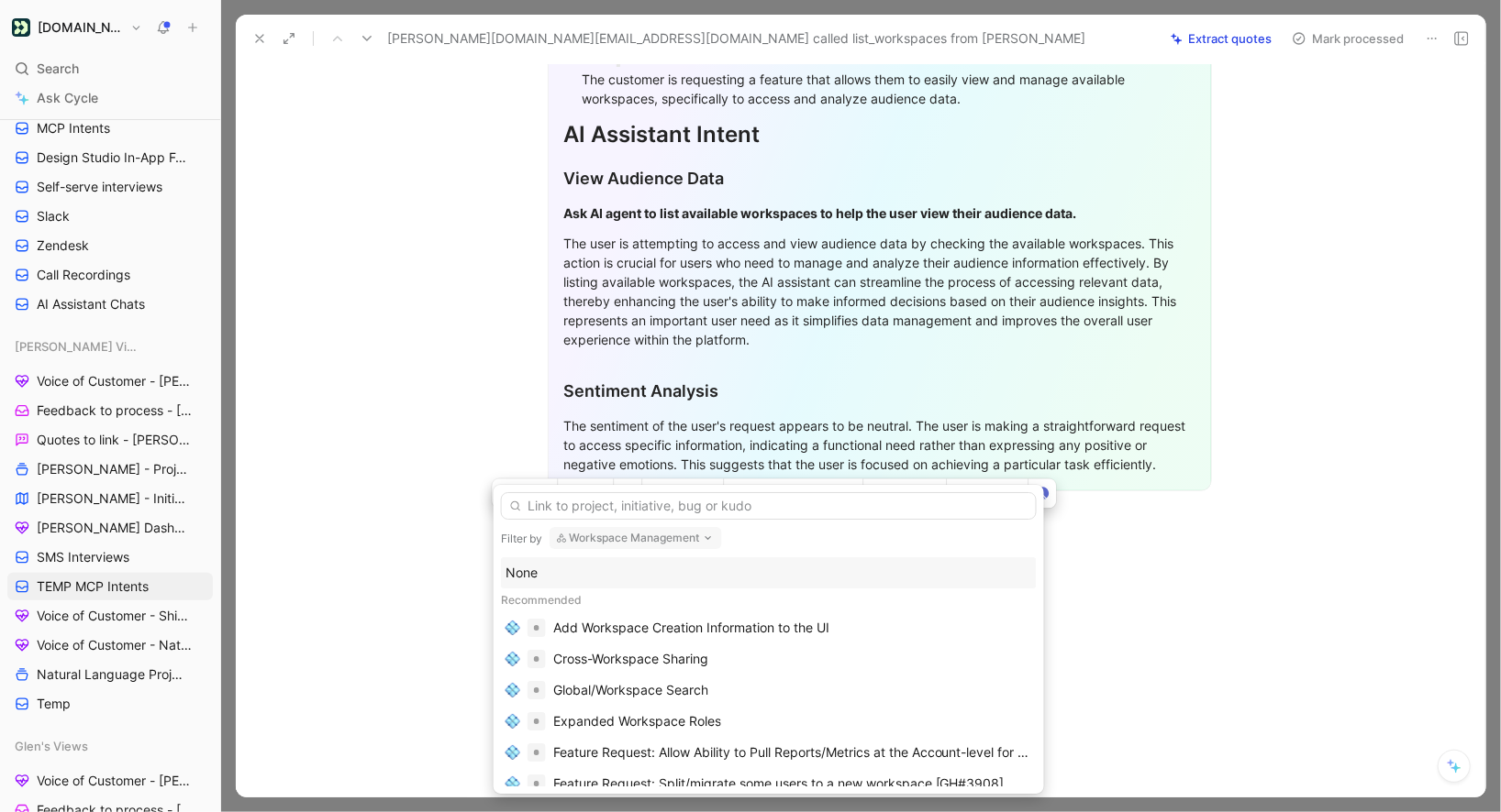
click at [547, 576] on div "None" at bounding box center [769, 573] width 527 height 22
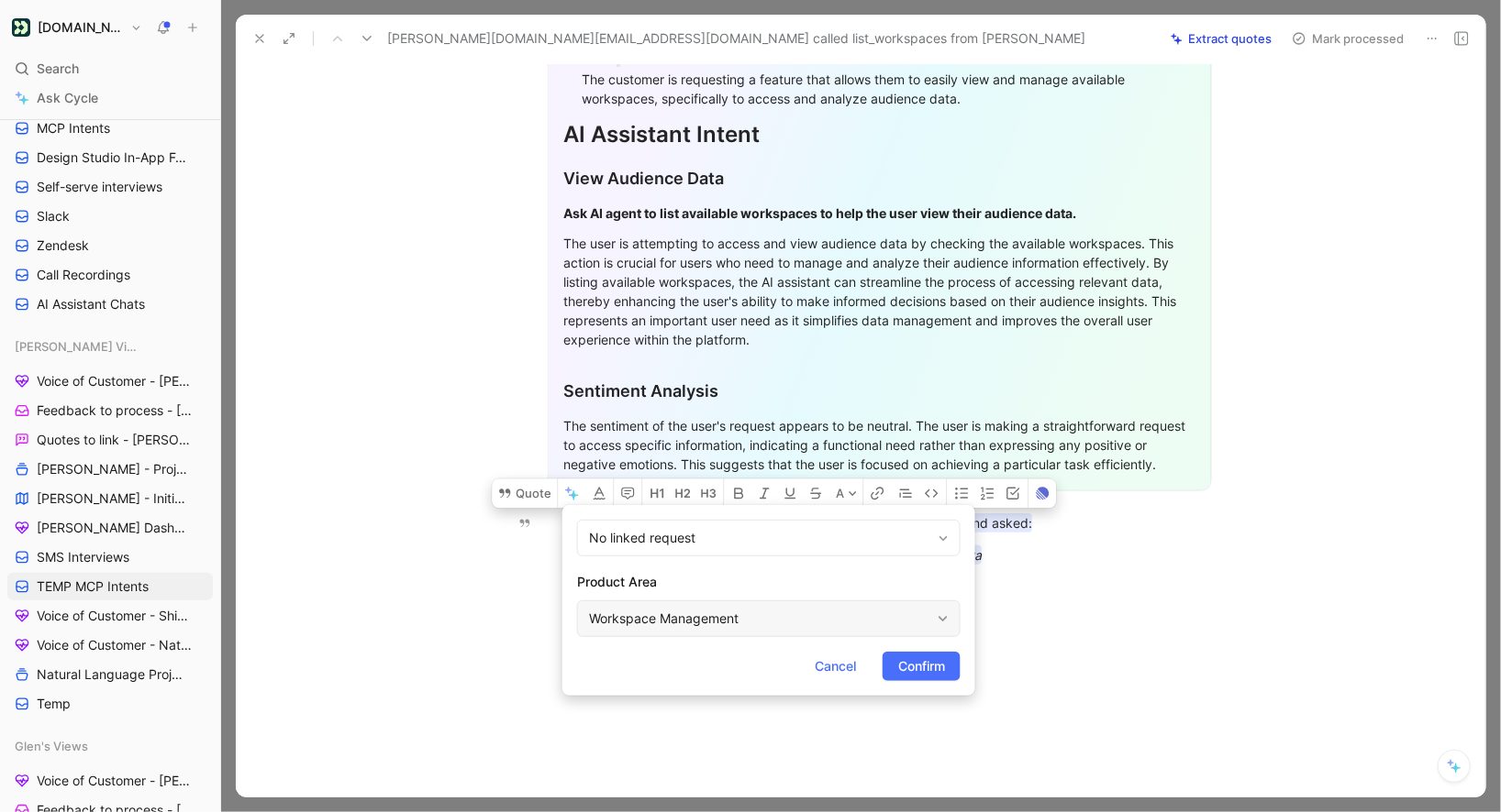
click at [721, 624] on div "Workspace Management" at bounding box center [759, 618] width 341 height 22
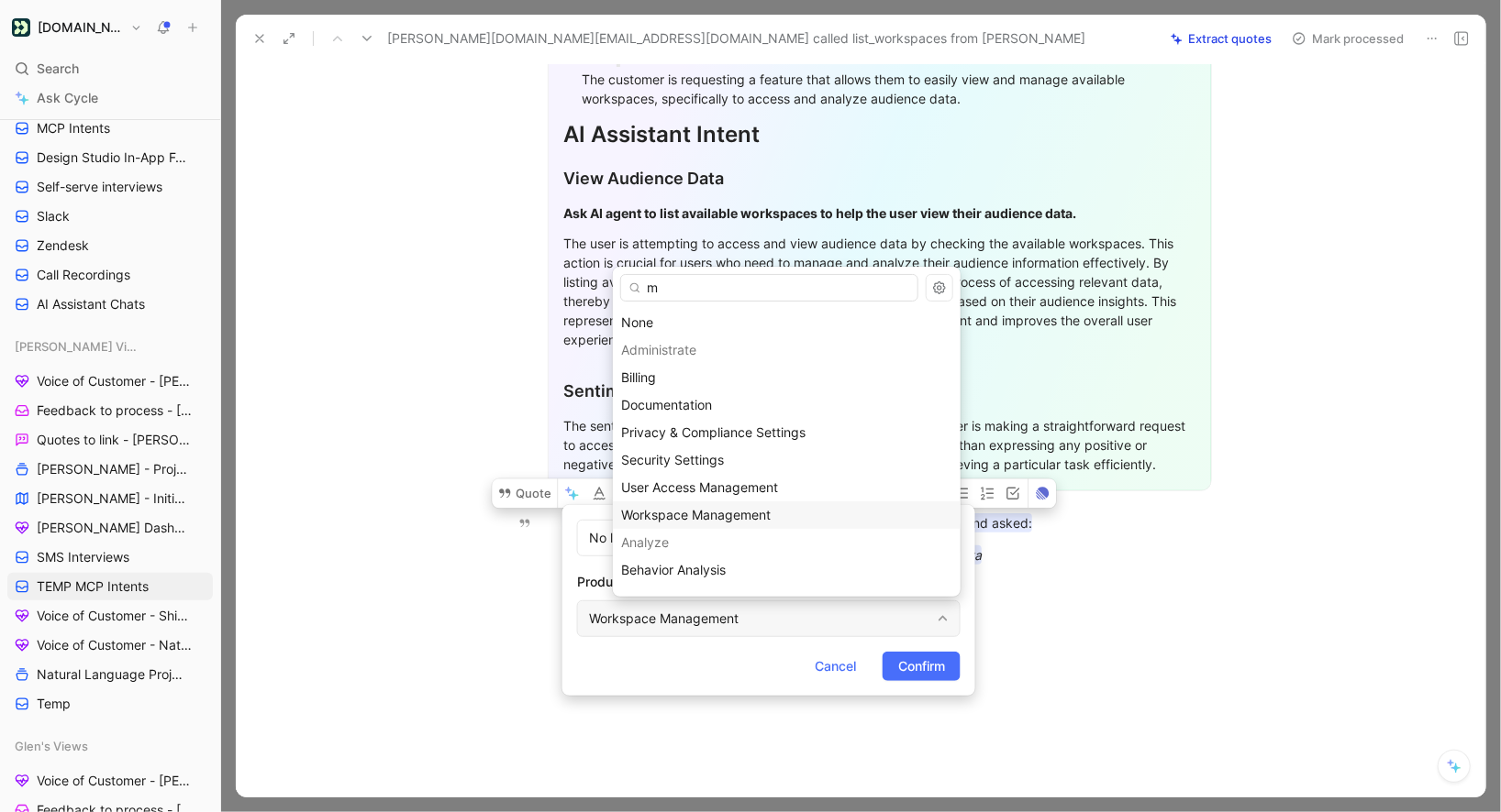
type input "mc"
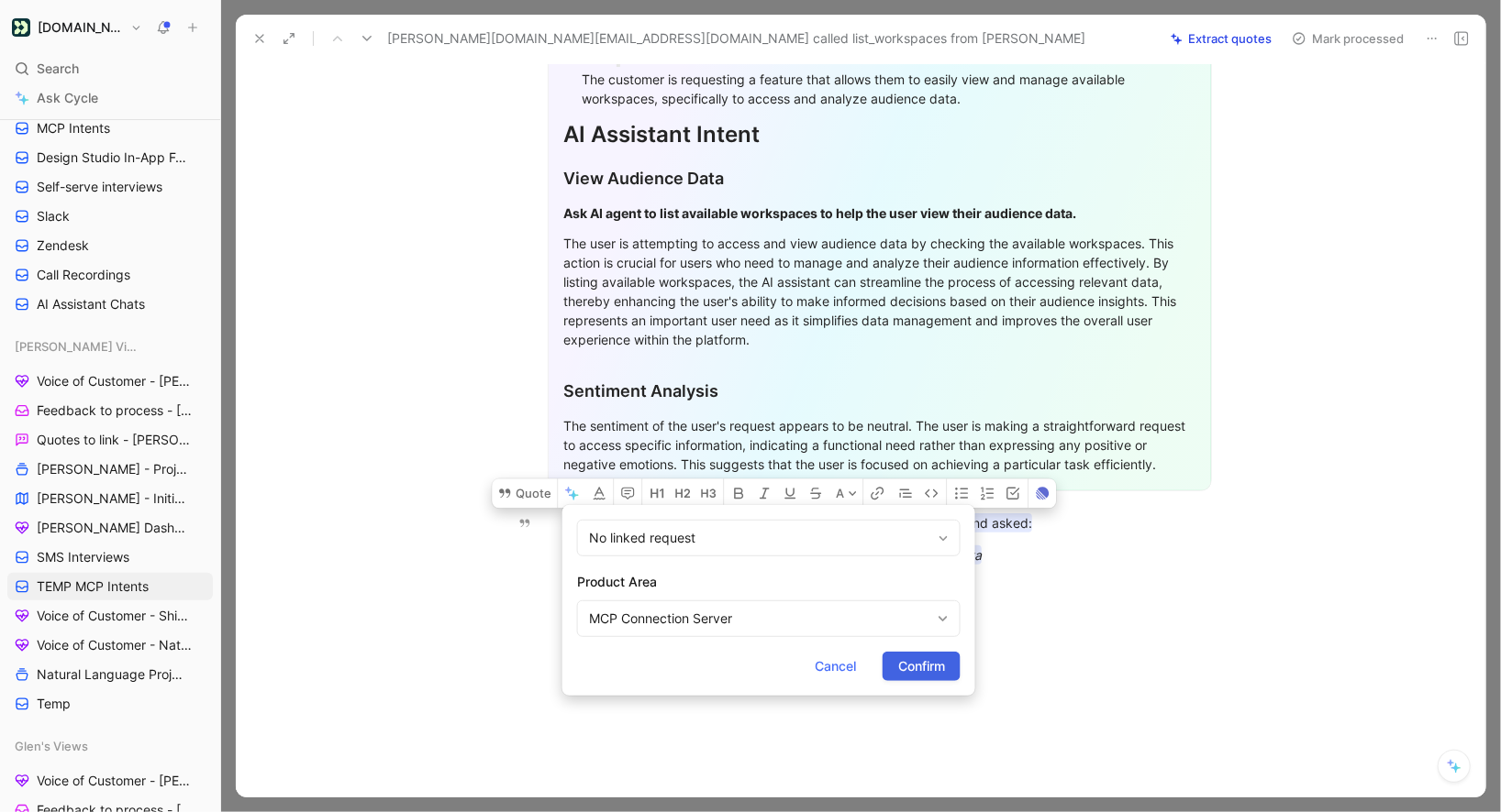
click at [923, 660] on span "Confirm" at bounding box center [922, 666] width 46 height 22
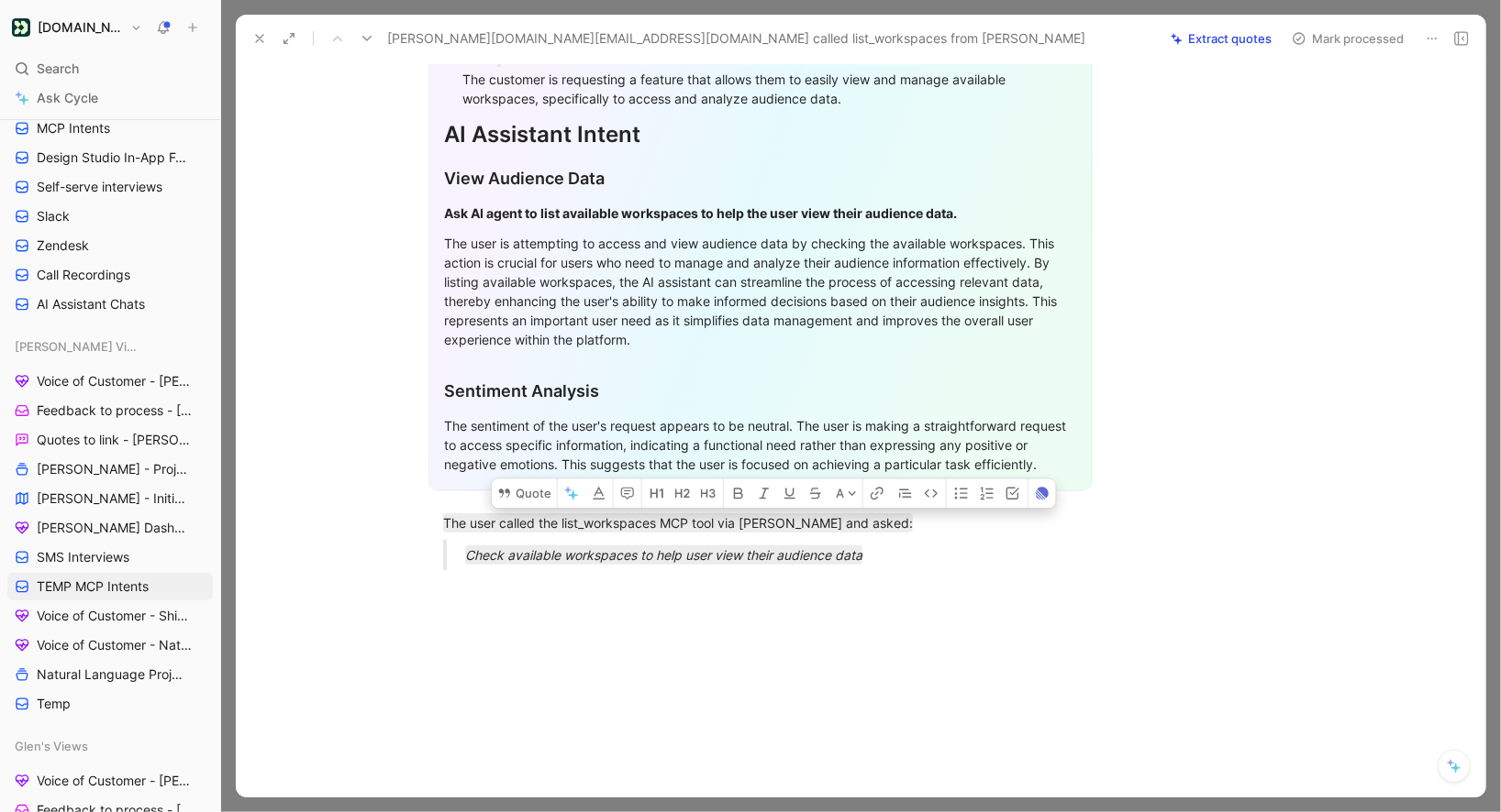
click at [1319, 47] on button "Mark processed" at bounding box center [1348, 39] width 129 height 26
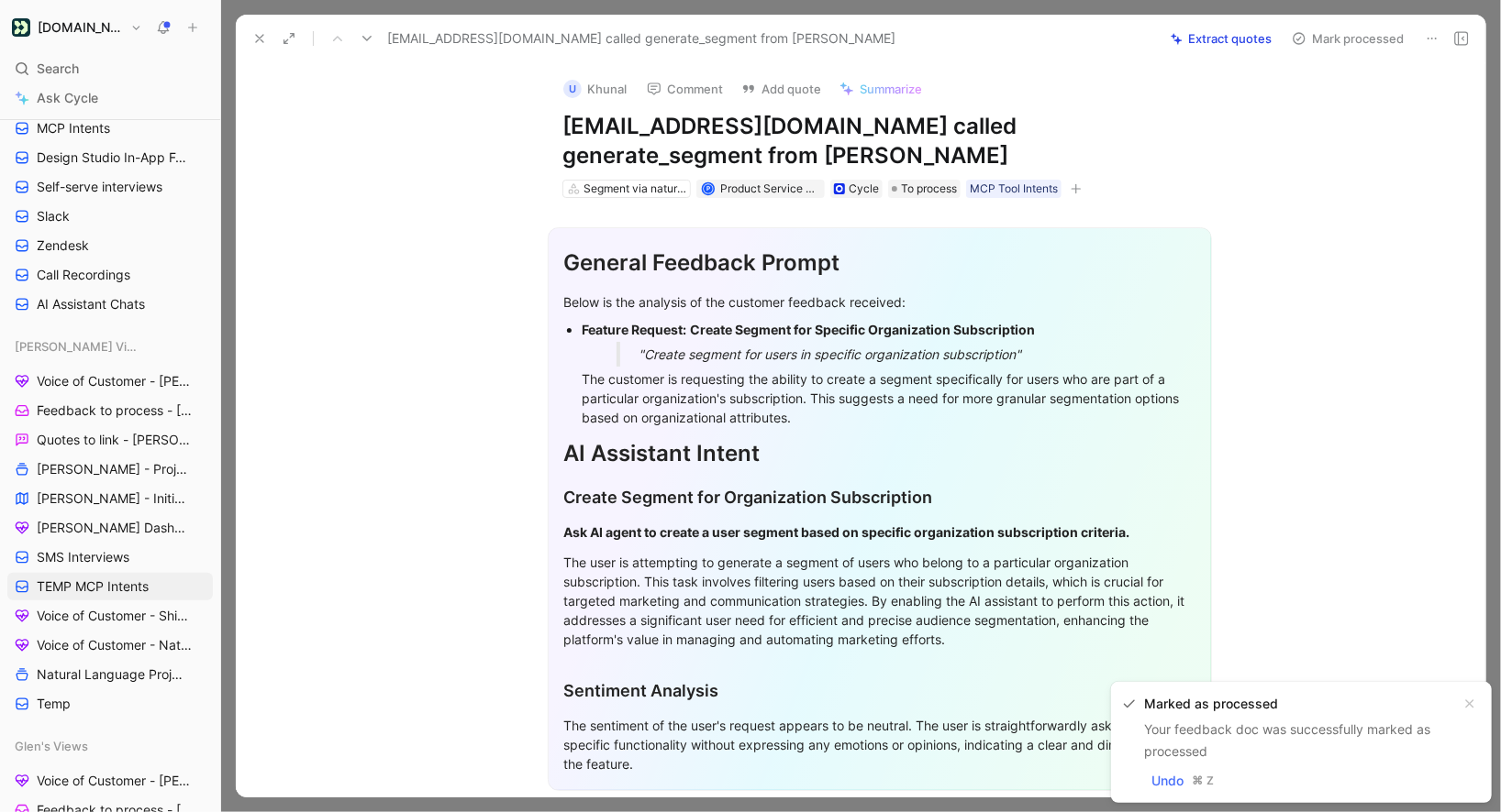
scroll to position [330, 0]
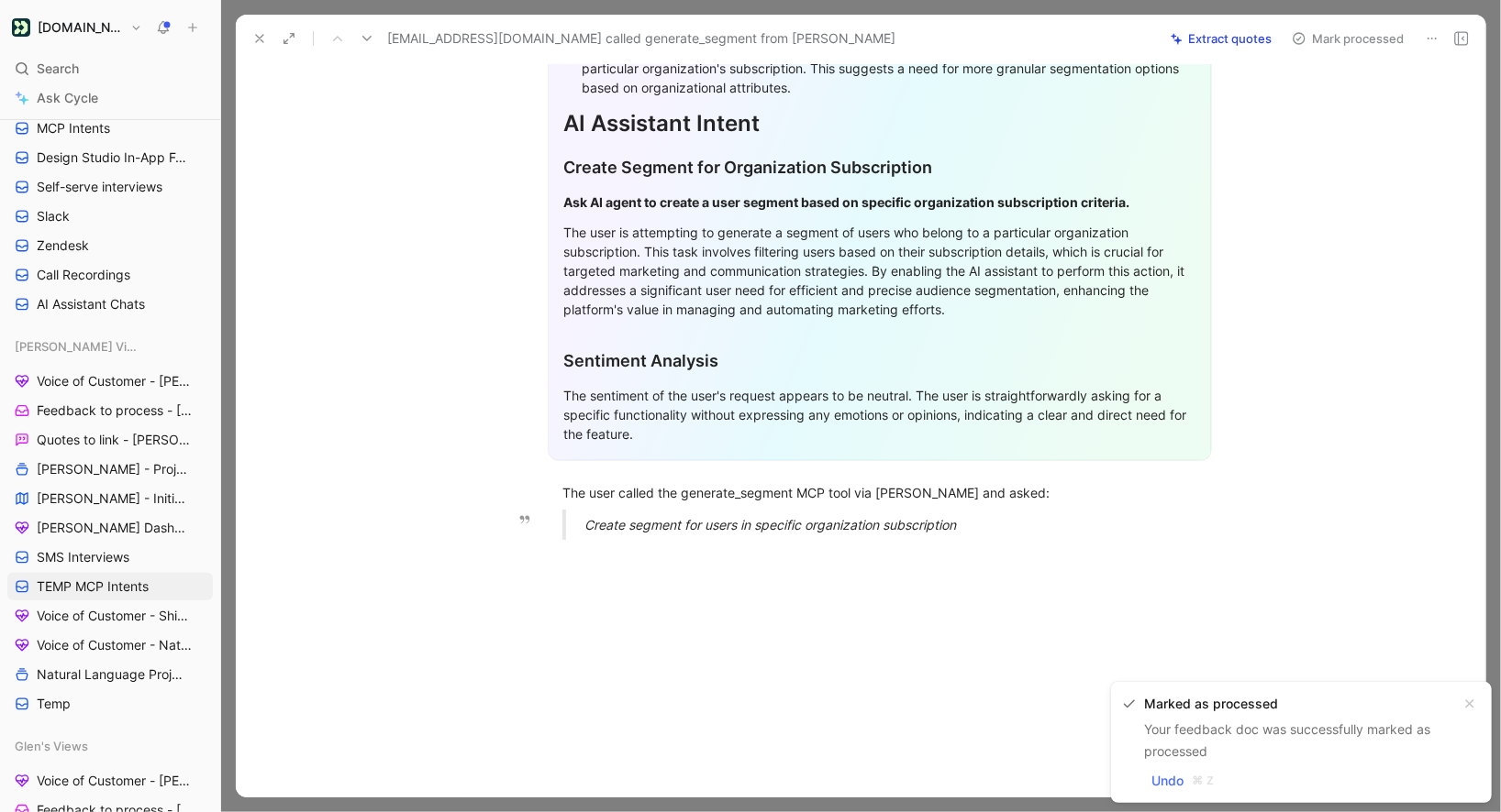
drag, startPoint x: 562, startPoint y: 492, endPoint x: 1012, endPoint y: 529, distance: 451.5
click at [1012, 529] on div "General Feedback Prompt Below is the analysis of the customer feedback received…" at bounding box center [879, 212] width 1211 height 687
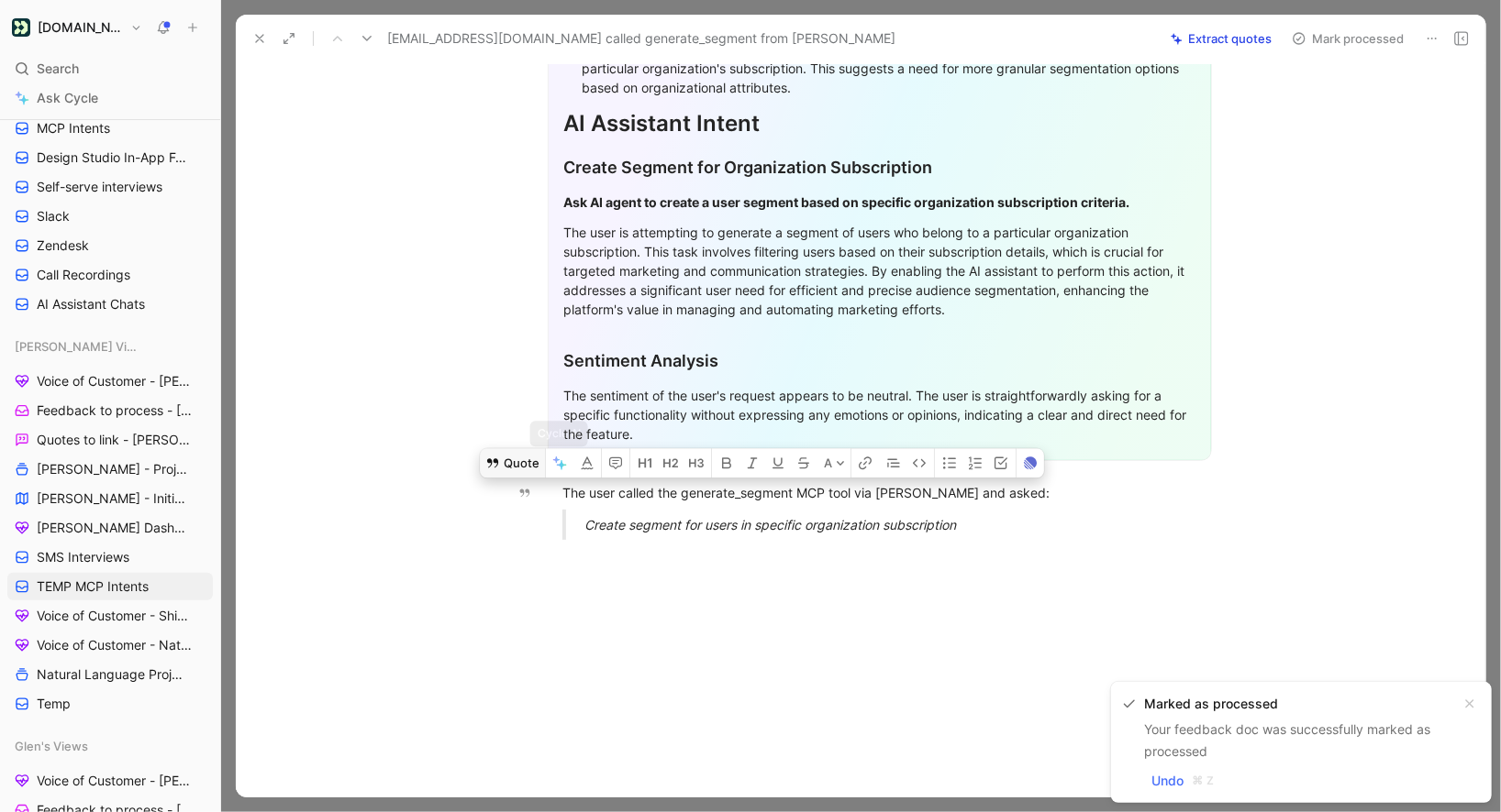
click at [534, 460] on button "Quote" at bounding box center [512, 463] width 65 height 29
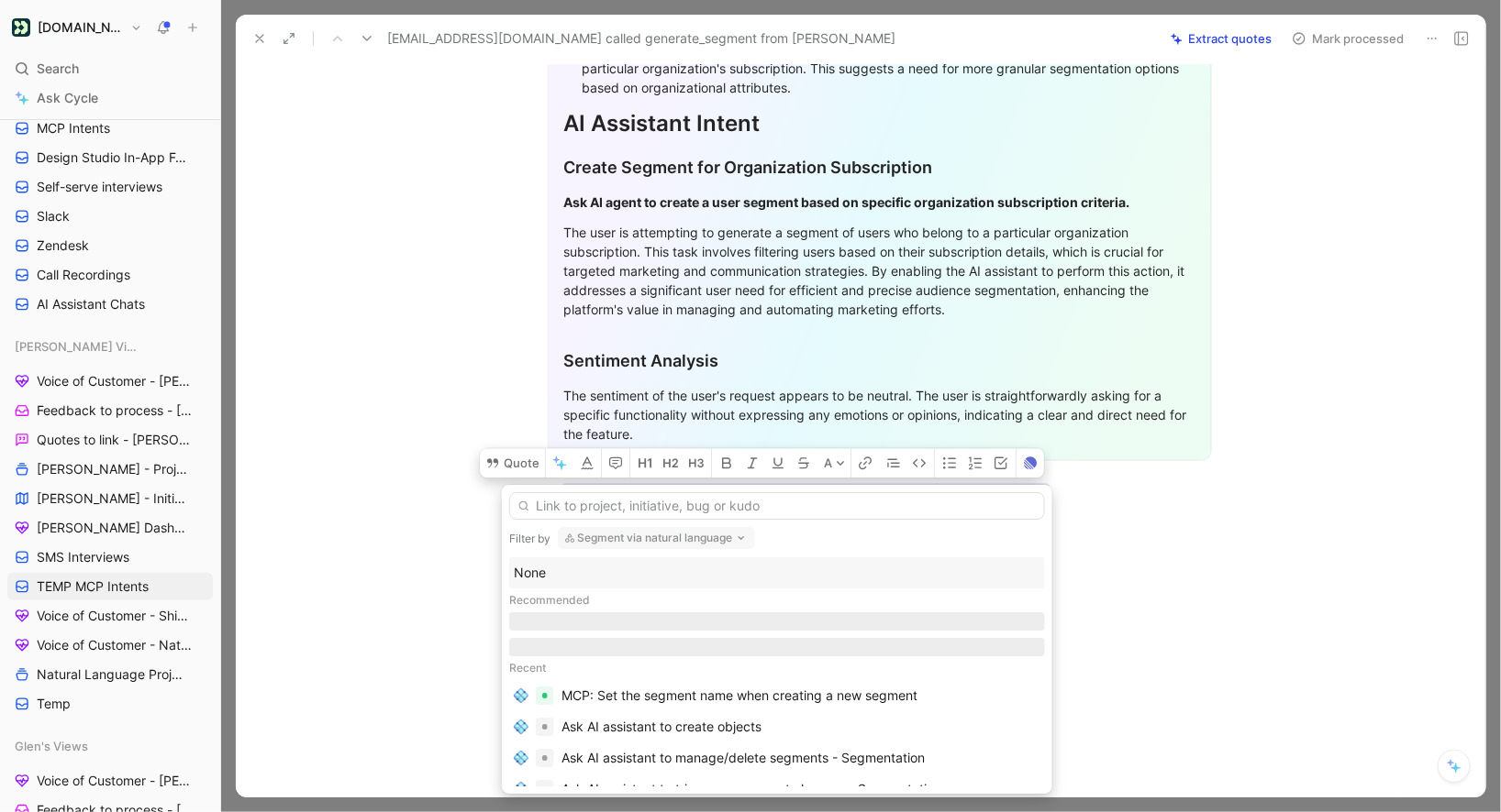
click at [631, 526] on div "Filter by Segment via natural language None Recommended Recent MCP: Set the seg…" at bounding box center [777, 639] width 550 height 309
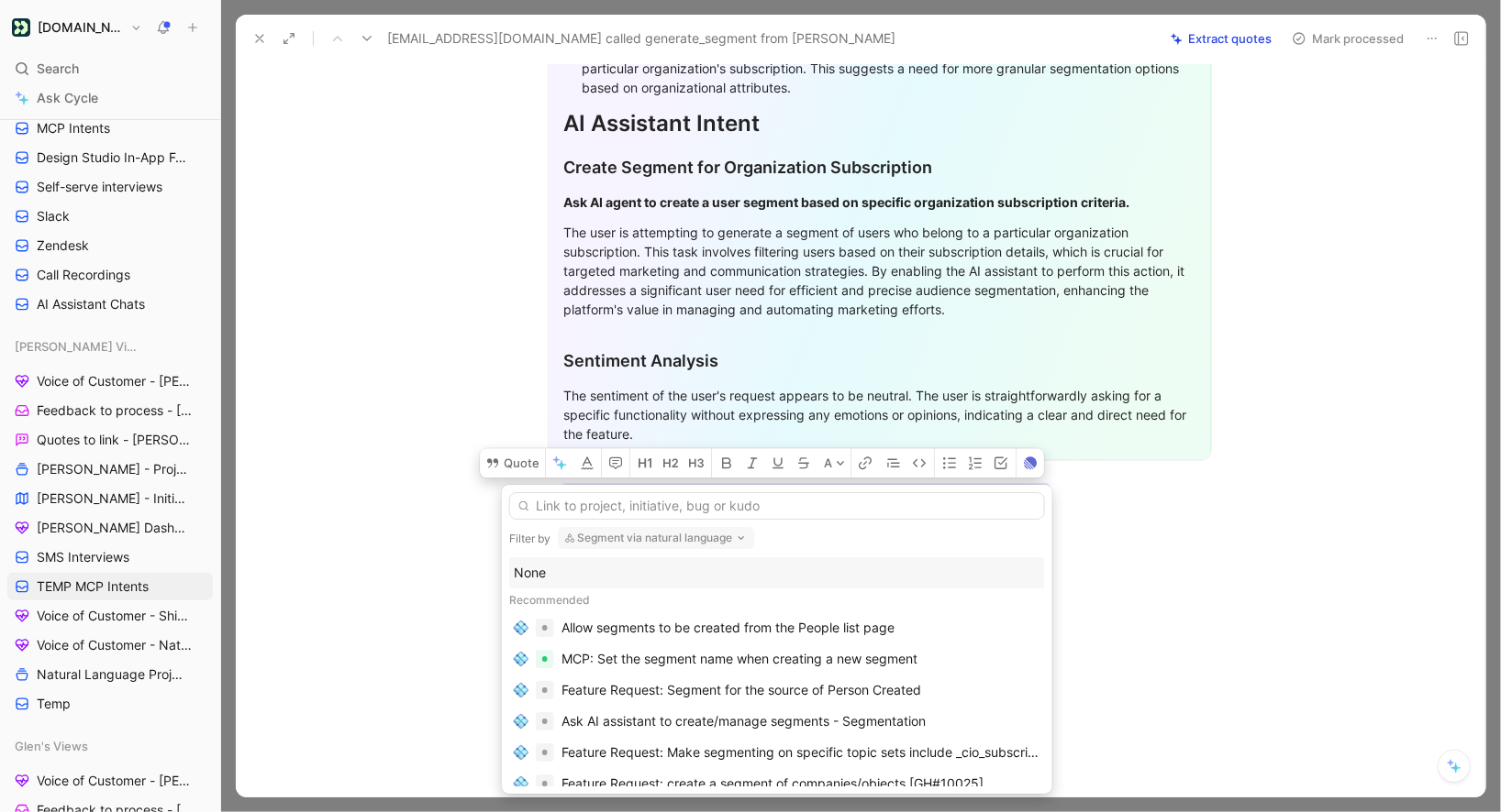
click at [588, 562] on div "None" at bounding box center [778, 573] width 527 height 22
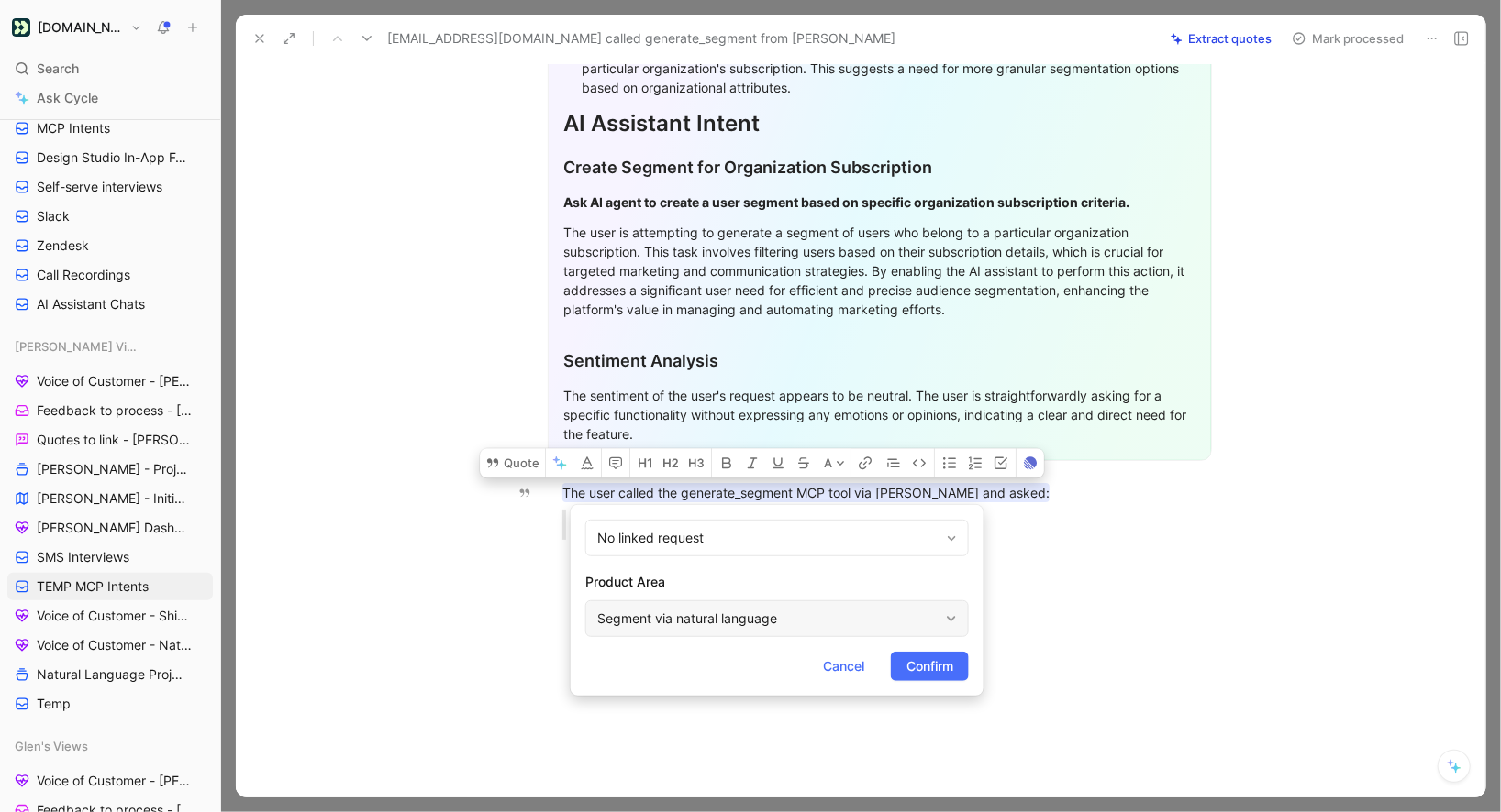
click at [672, 621] on div "Segment via natural language" at bounding box center [768, 618] width 341 height 22
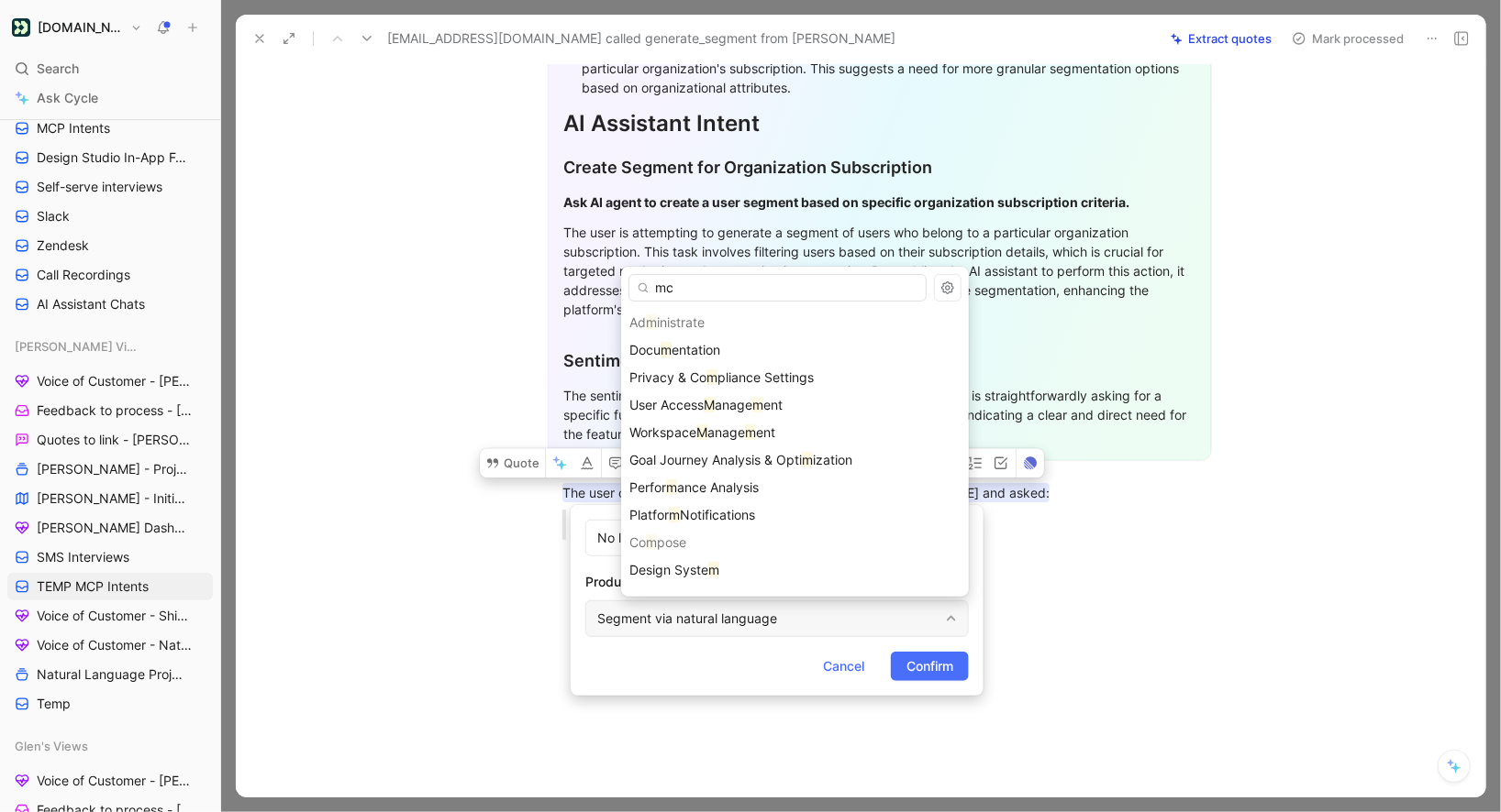
type input "mcp"
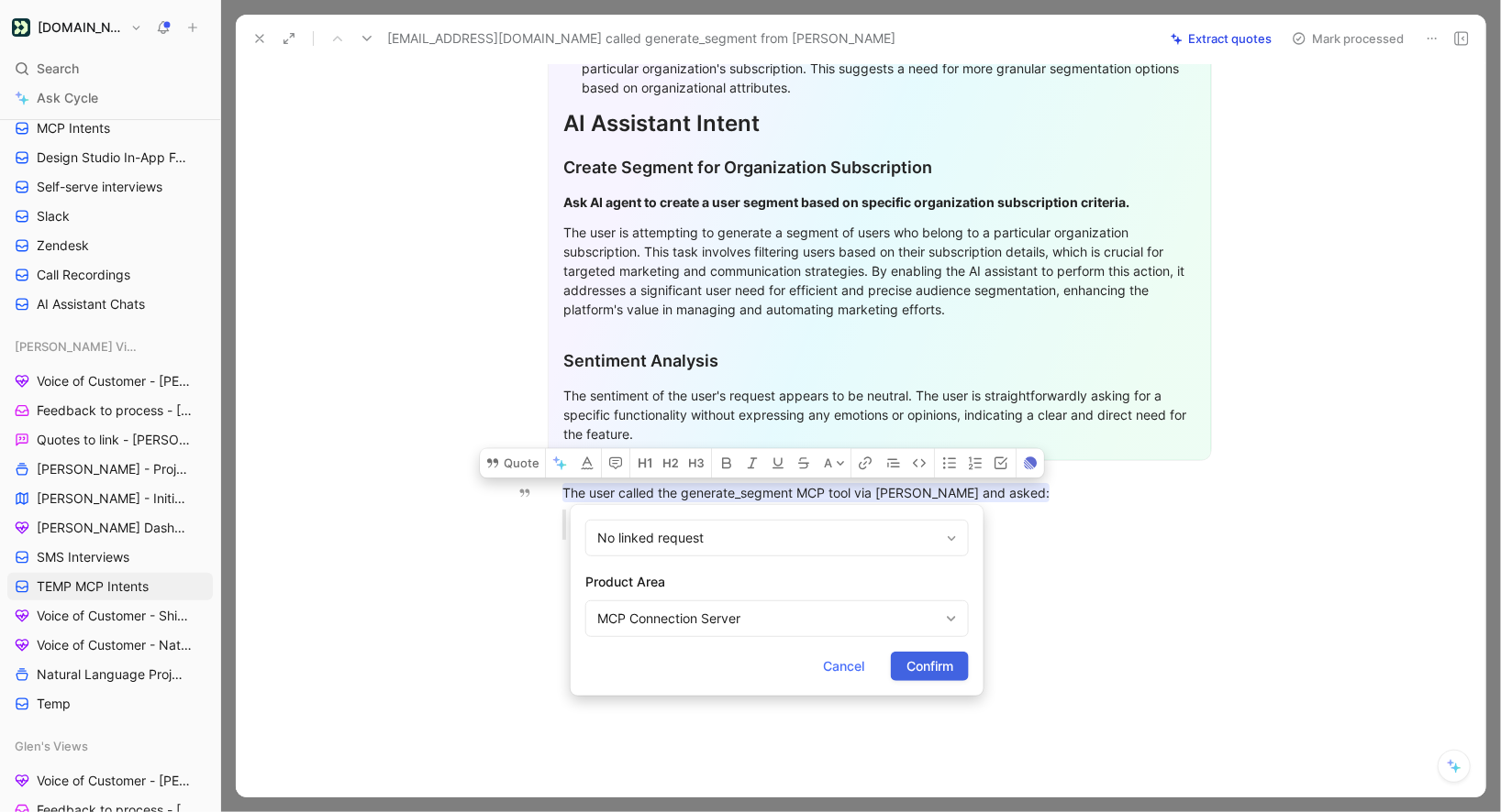
click at [959, 659] on button "Confirm" at bounding box center [930, 667] width 78 height 29
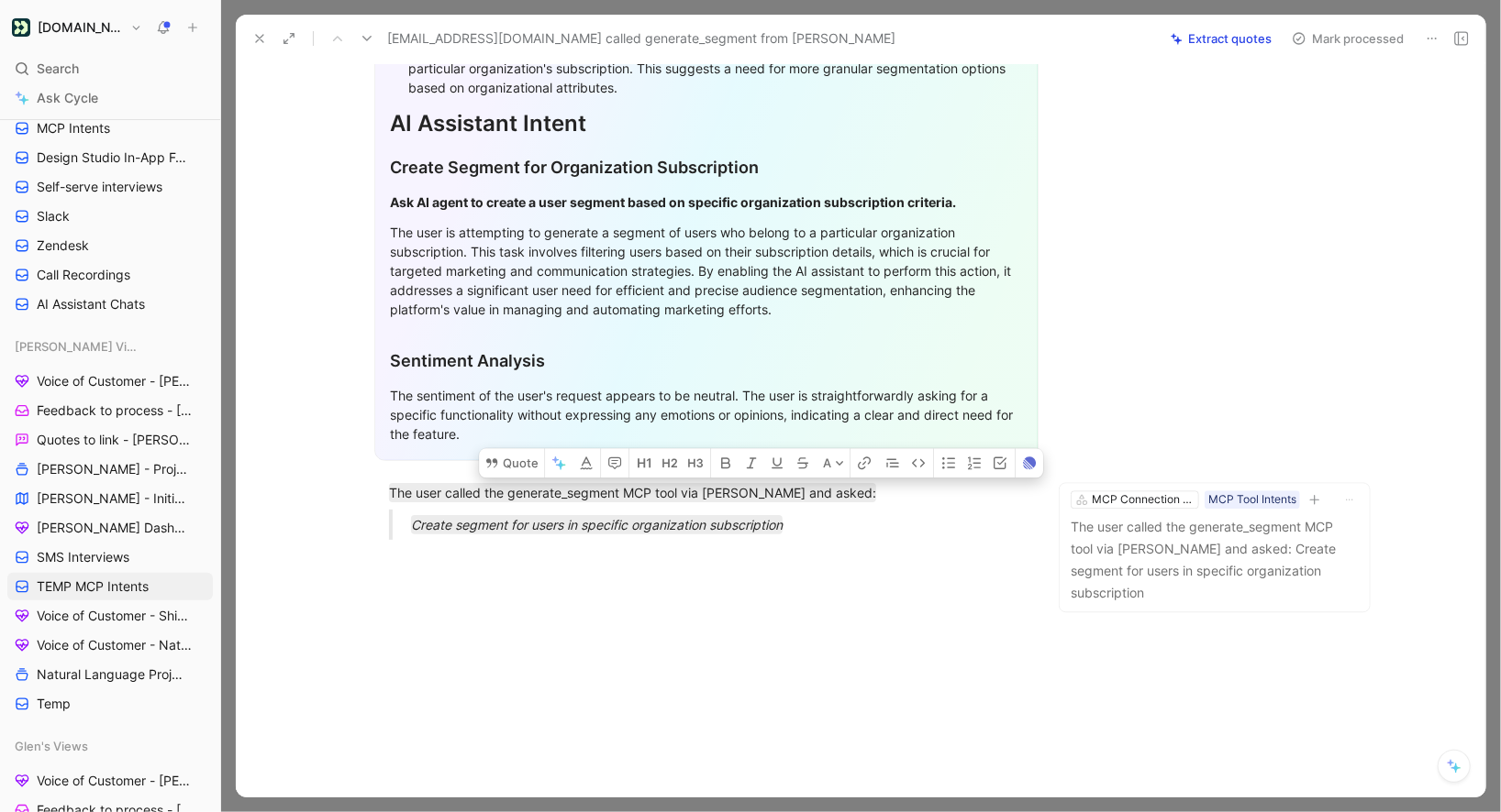
click at [1325, 42] on button "Mark processed" at bounding box center [1348, 39] width 129 height 26
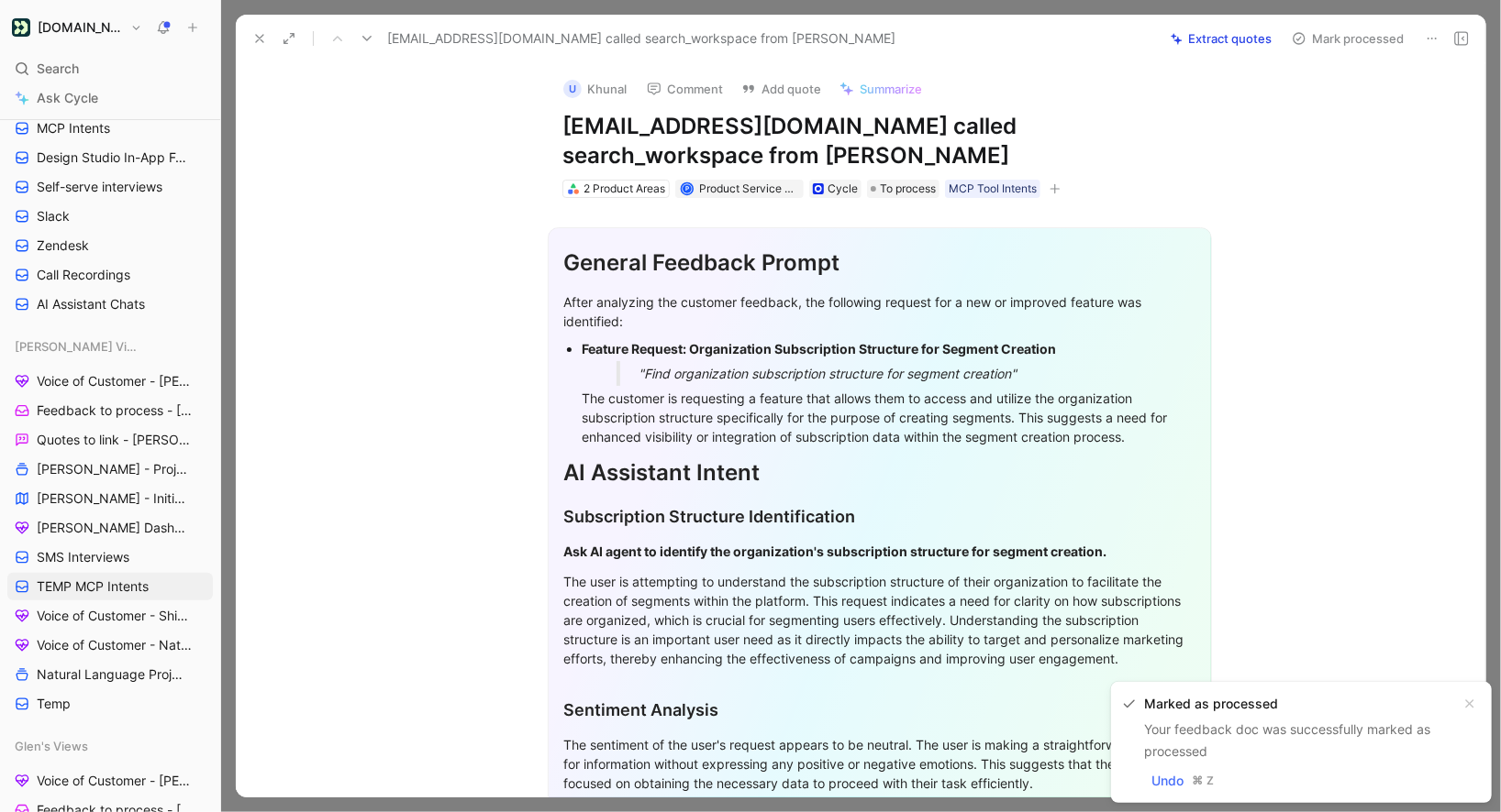
scroll to position [348, 0]
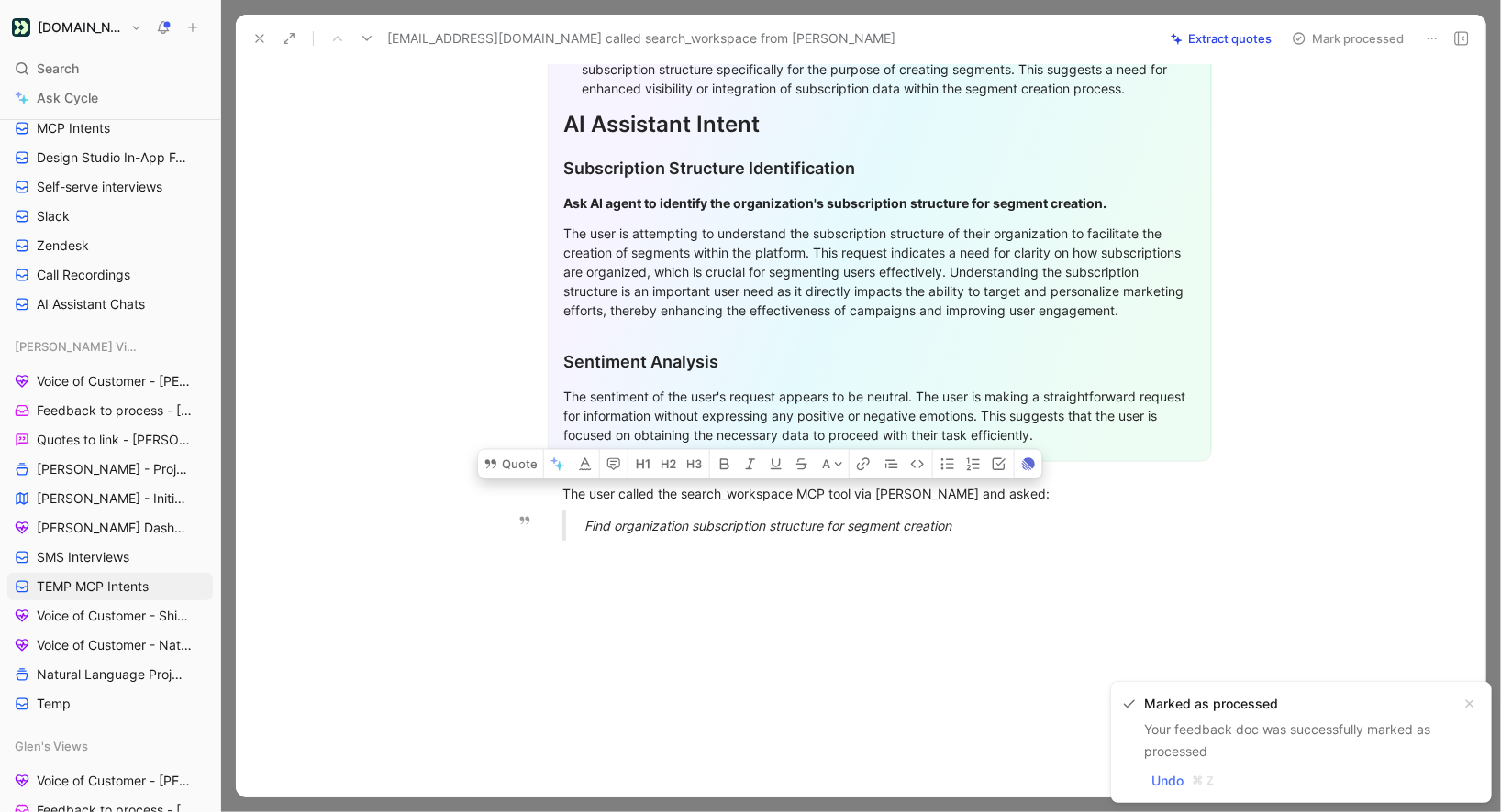
drag, startPoint x: 561, startPoint y: 492, endPoint x: 978, endPoint y: 550, distance: 421.0
click at [978, 550] on div "General Feedback Prompt After analyzing the customer feedback, the following re…" at bounding box center [879, 203] width 1211 height 707
click at [530, 456] on button "Quote" at bounding box center [510, 464] width 65 height 29
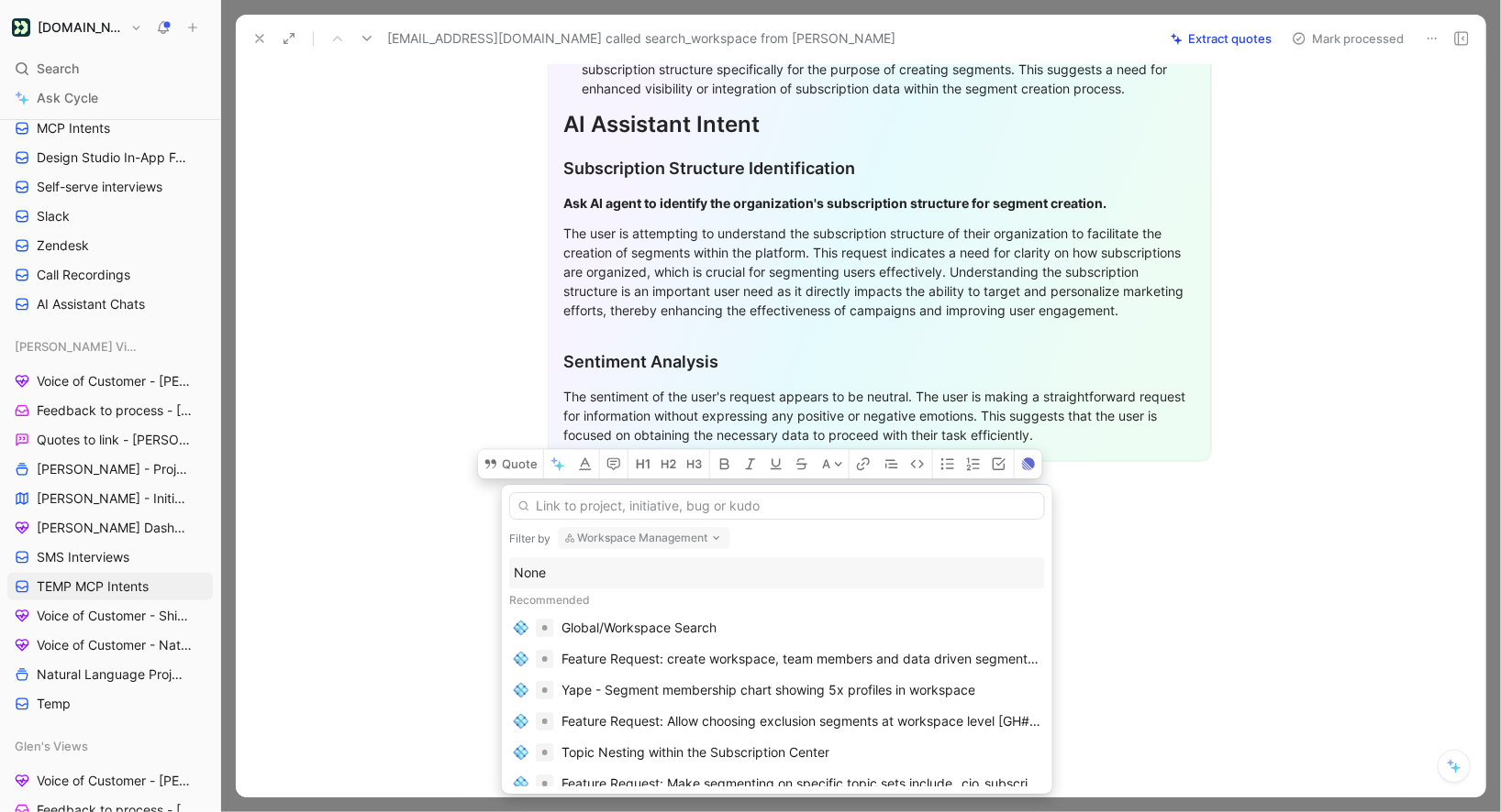
click at [597, 541] on button "Workspace Management" at bounding box center [644, 538] width 172 height 22
click at [538, 574] on div "None" at bounding box center [778, 573] width 527 height 22
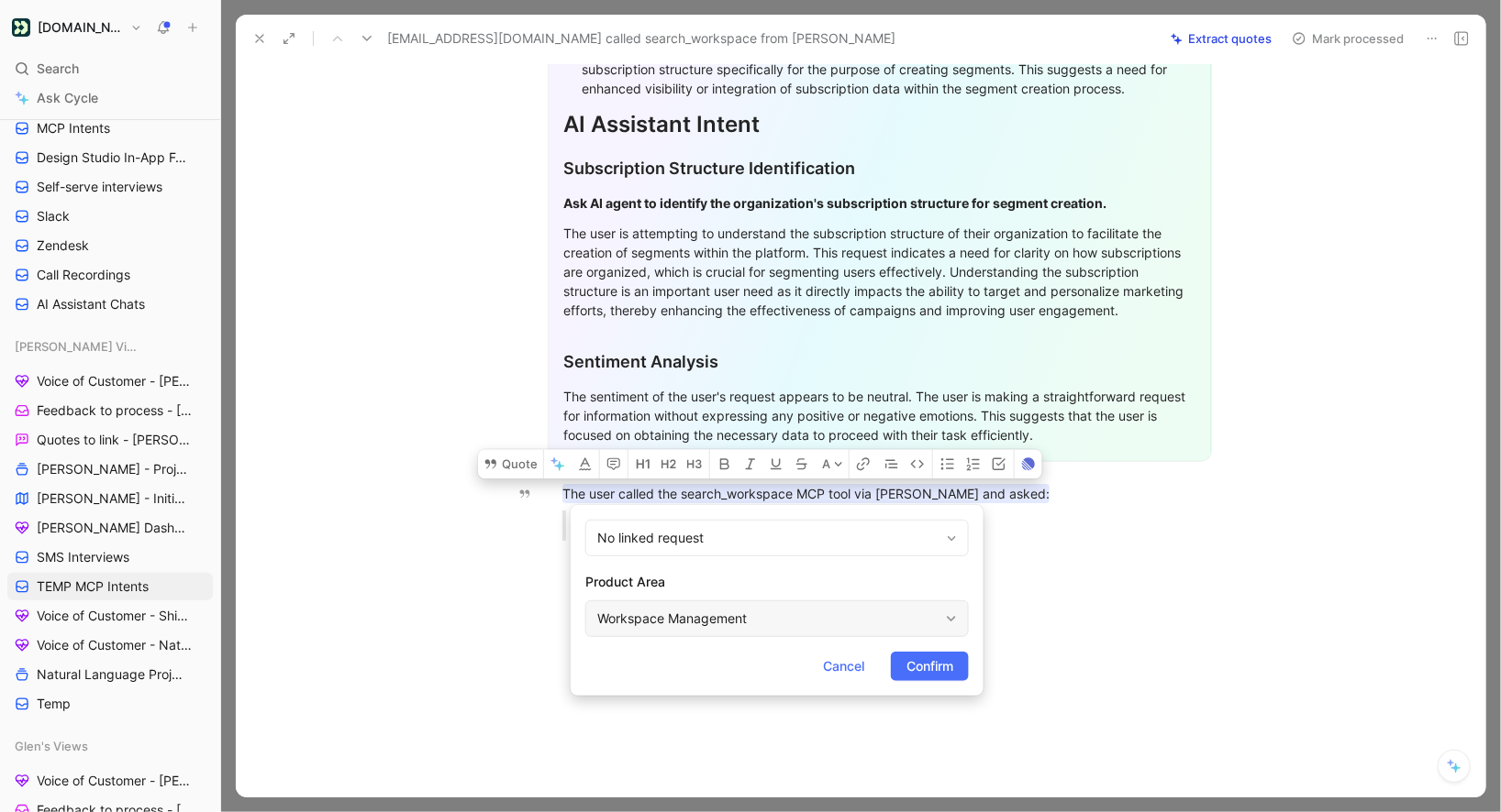
click at [622, 629] on div "Workspace Management" at bounding box center [768, 618] width 341 height 22
type input "mcp"
click at [934, 666] on span "Confirm" at bounding box center [930, 666] width 46 height 22
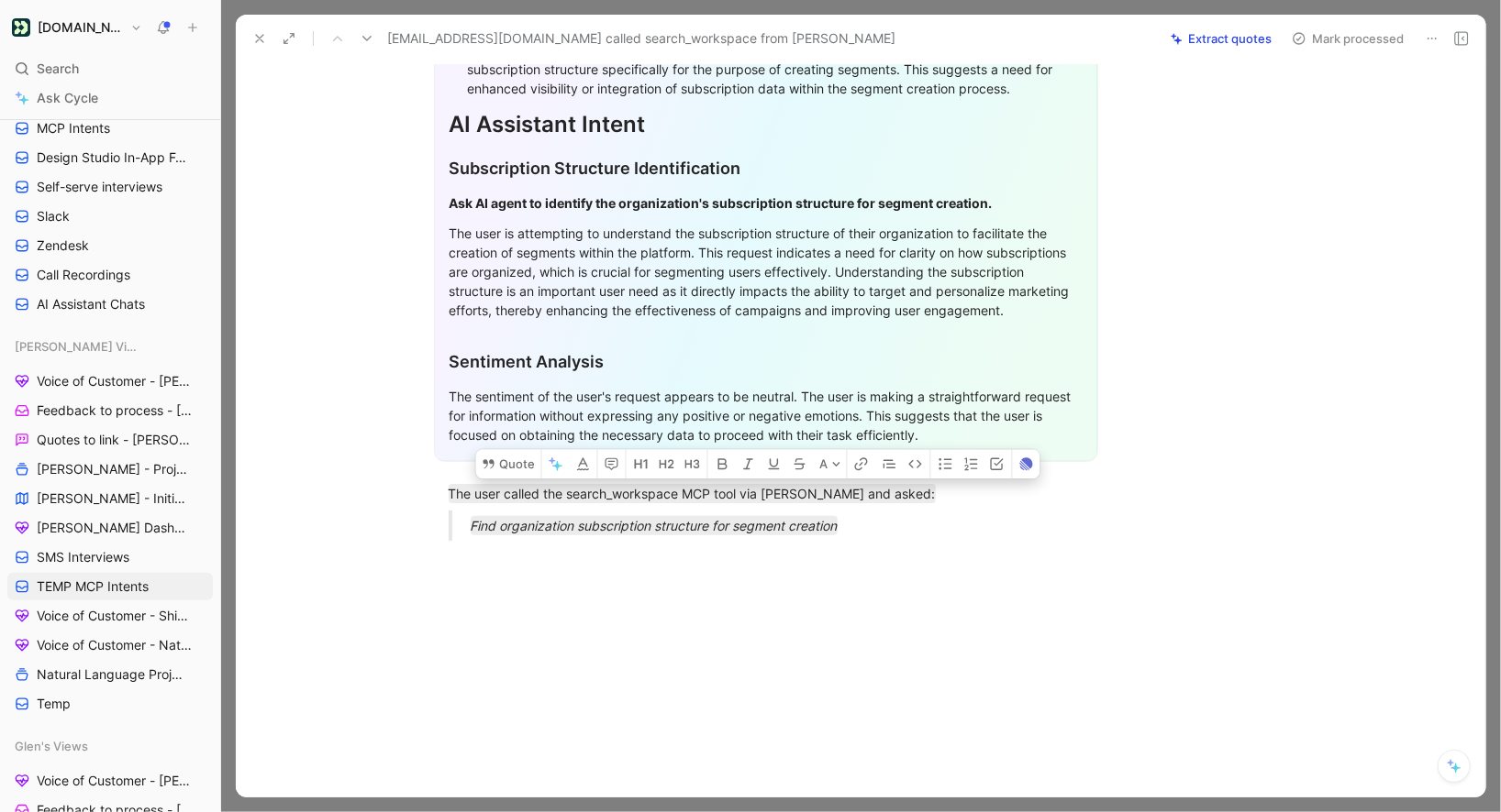
click at [1333, 40] on button "Mark processed" at bounding box center [1348, 39] width 129 height 26
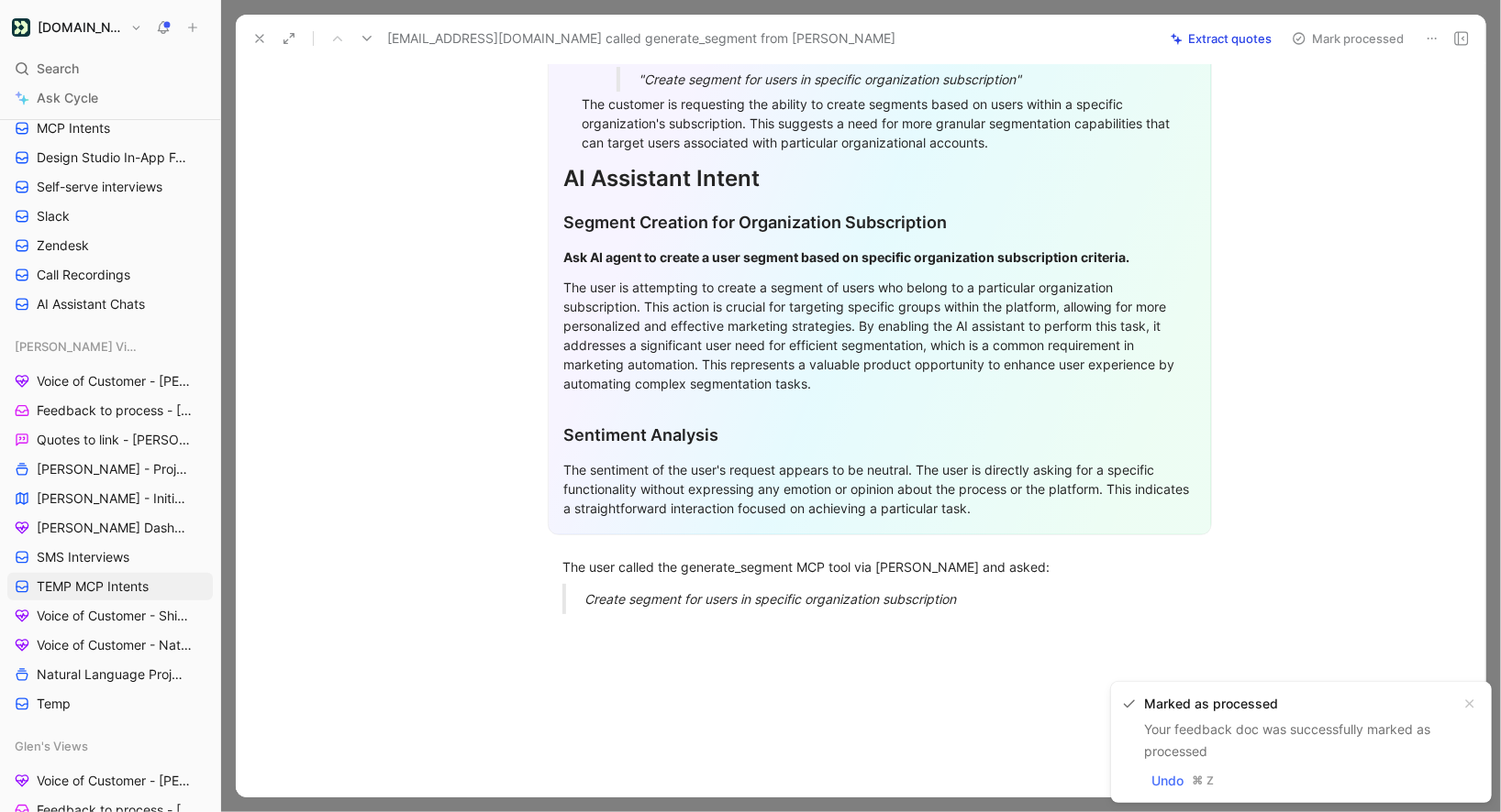
scroll to position [348, 0]
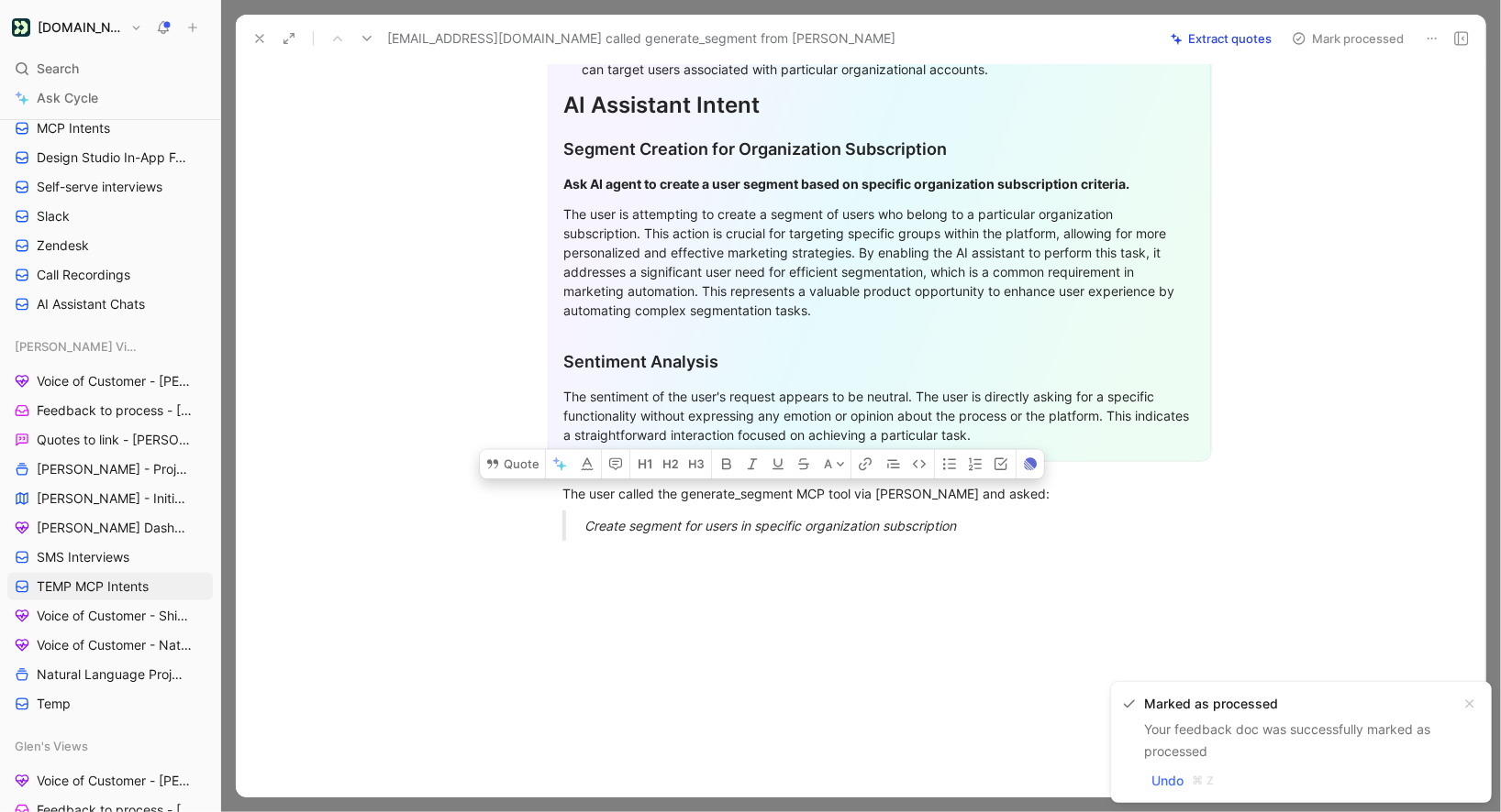
drag, startPoint x: 561, startPoint y: 493, endPoint x: 976, endPoint y: 545, distance: 418.2
click at [976, 545] on div "General Feedback Prompt Below is the analysis of the customer feedback received…" at bounding box center [879, 203] width 1211 height 707
click at [506, 461] on button "Quote" at bounding box center [512, 464] width 65 height 29
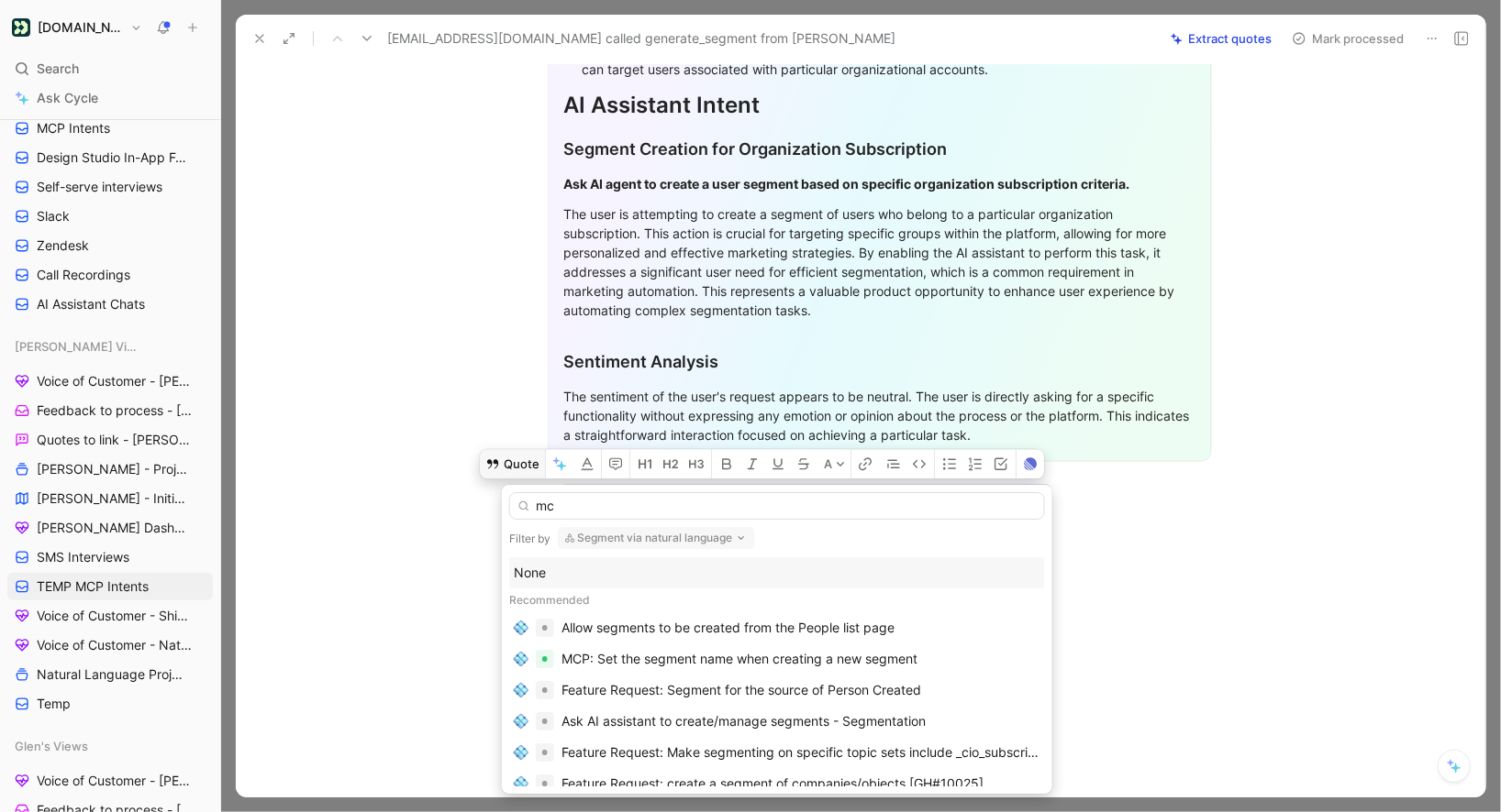
type input "mcp"
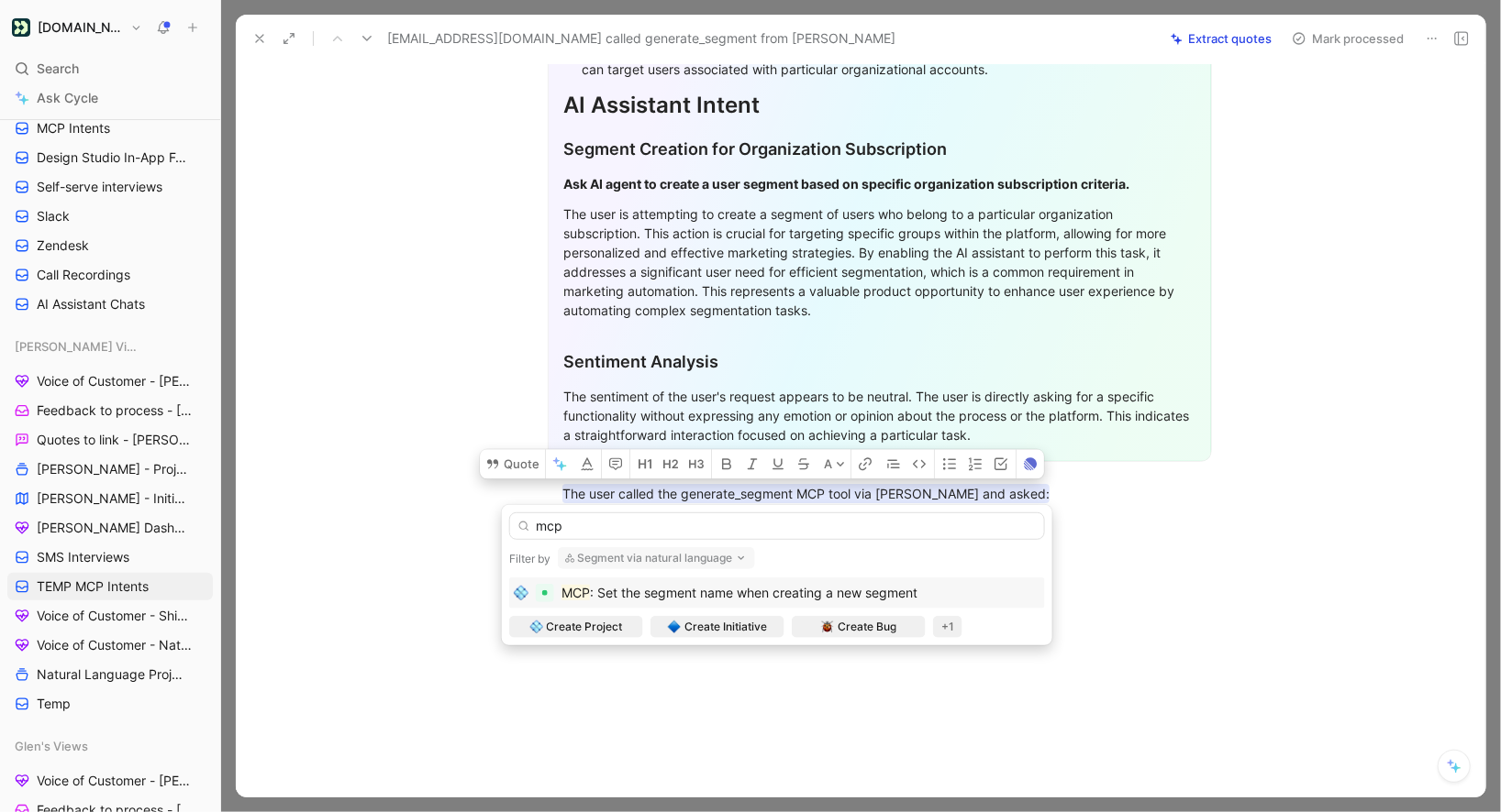
click at [546, 529] on input "mcp" at bounding box center [777, 526] width 536 height 27
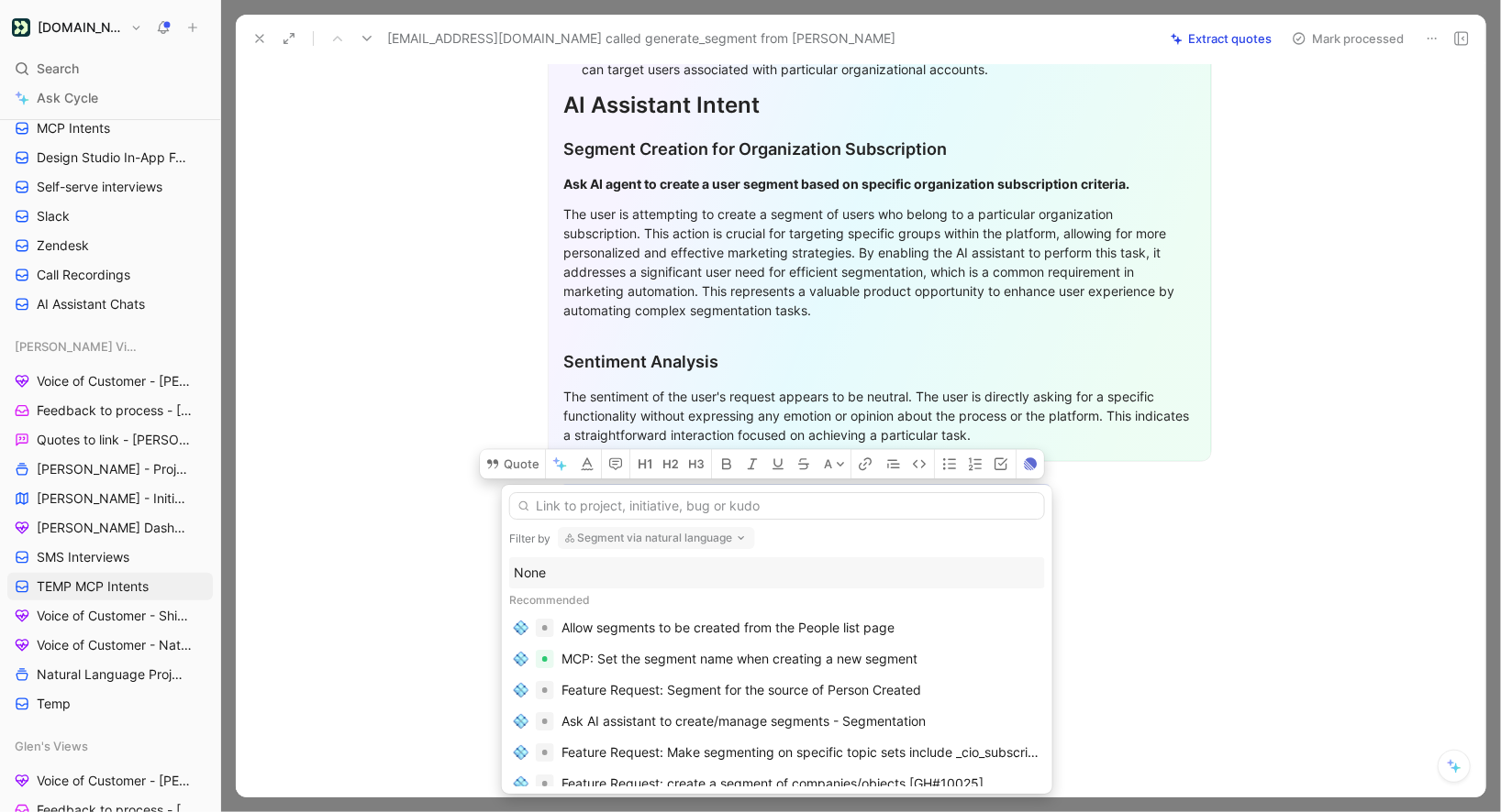
click at [571, 580] on div "None" at bounding box center [778, 573] width 527 height 22
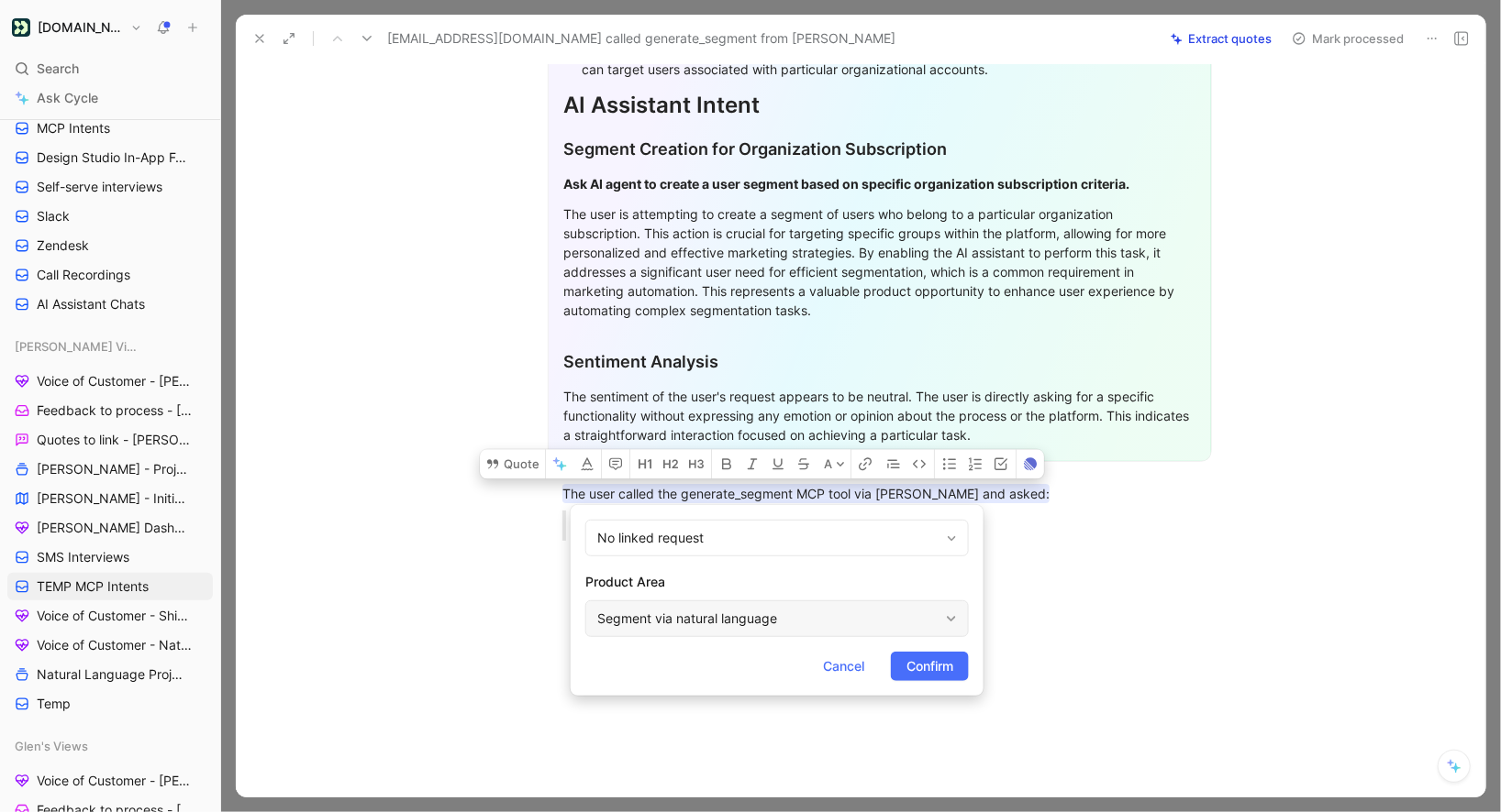
click at [656, 619] on div "Segment via natural language" at bounding box center [768, 618] width 341 height 22
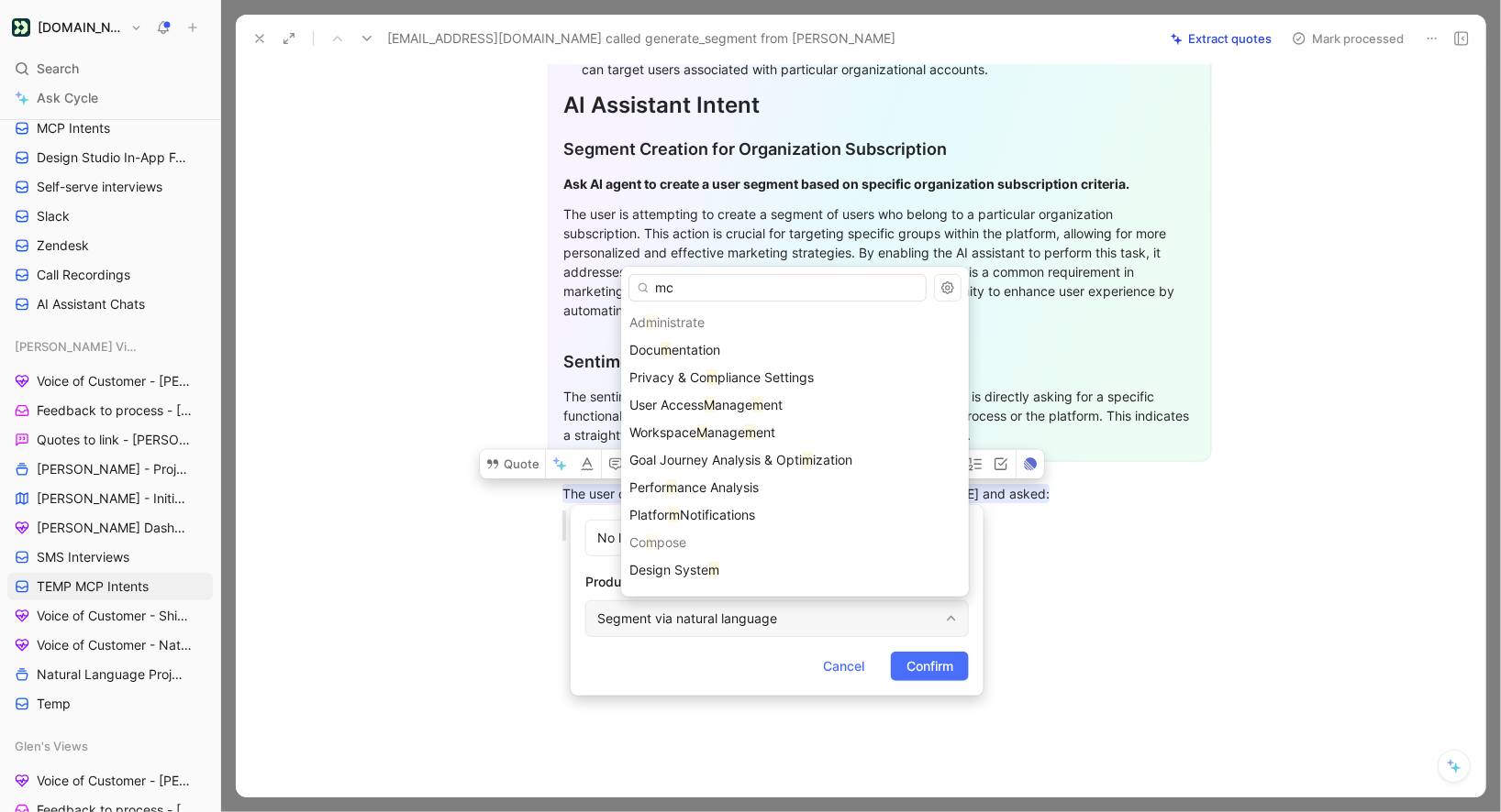
type input "mcp"
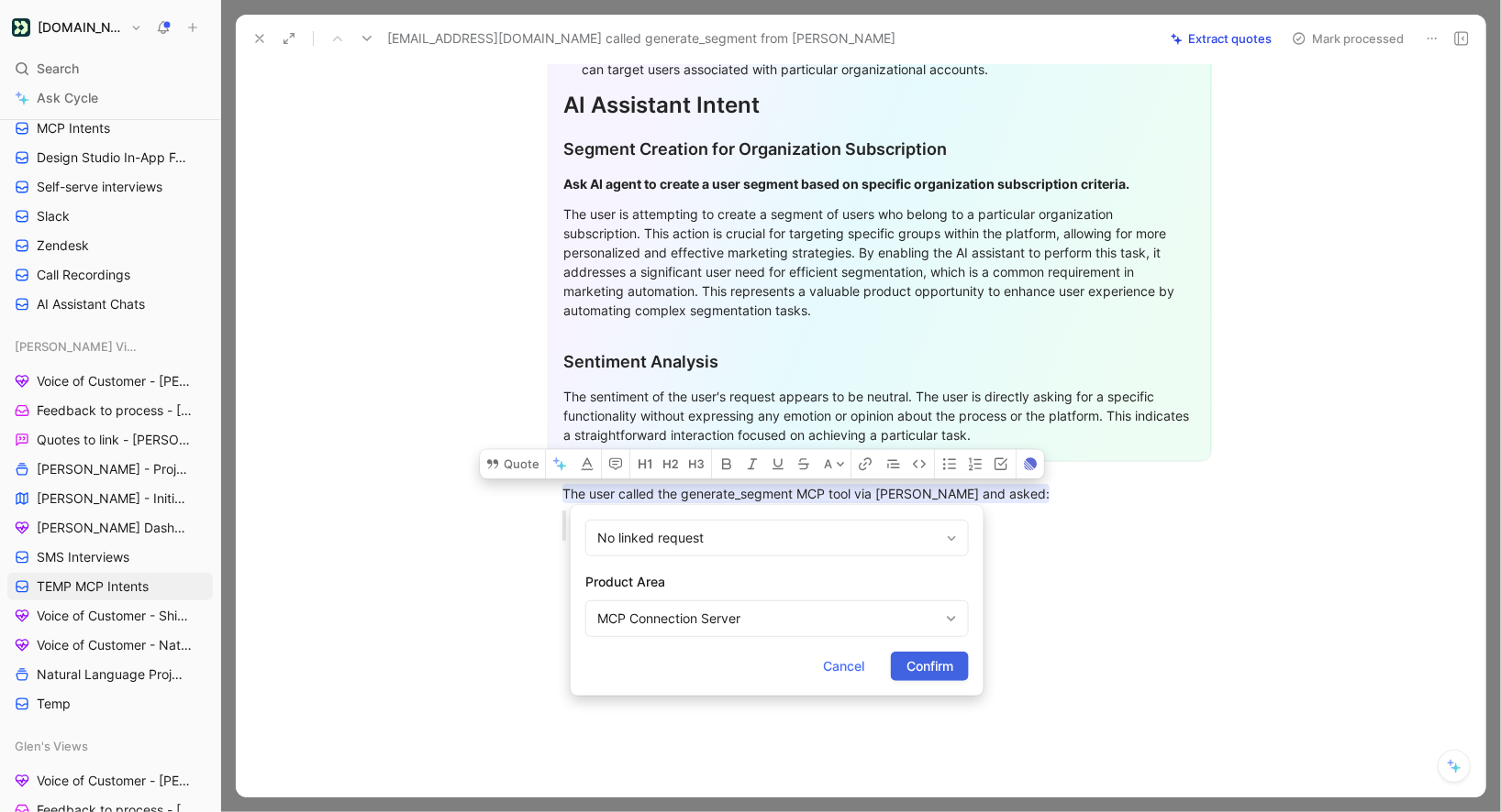
click at [922, 663] on span "Confirm" at bounding box center [930, 666] width 46 height 22
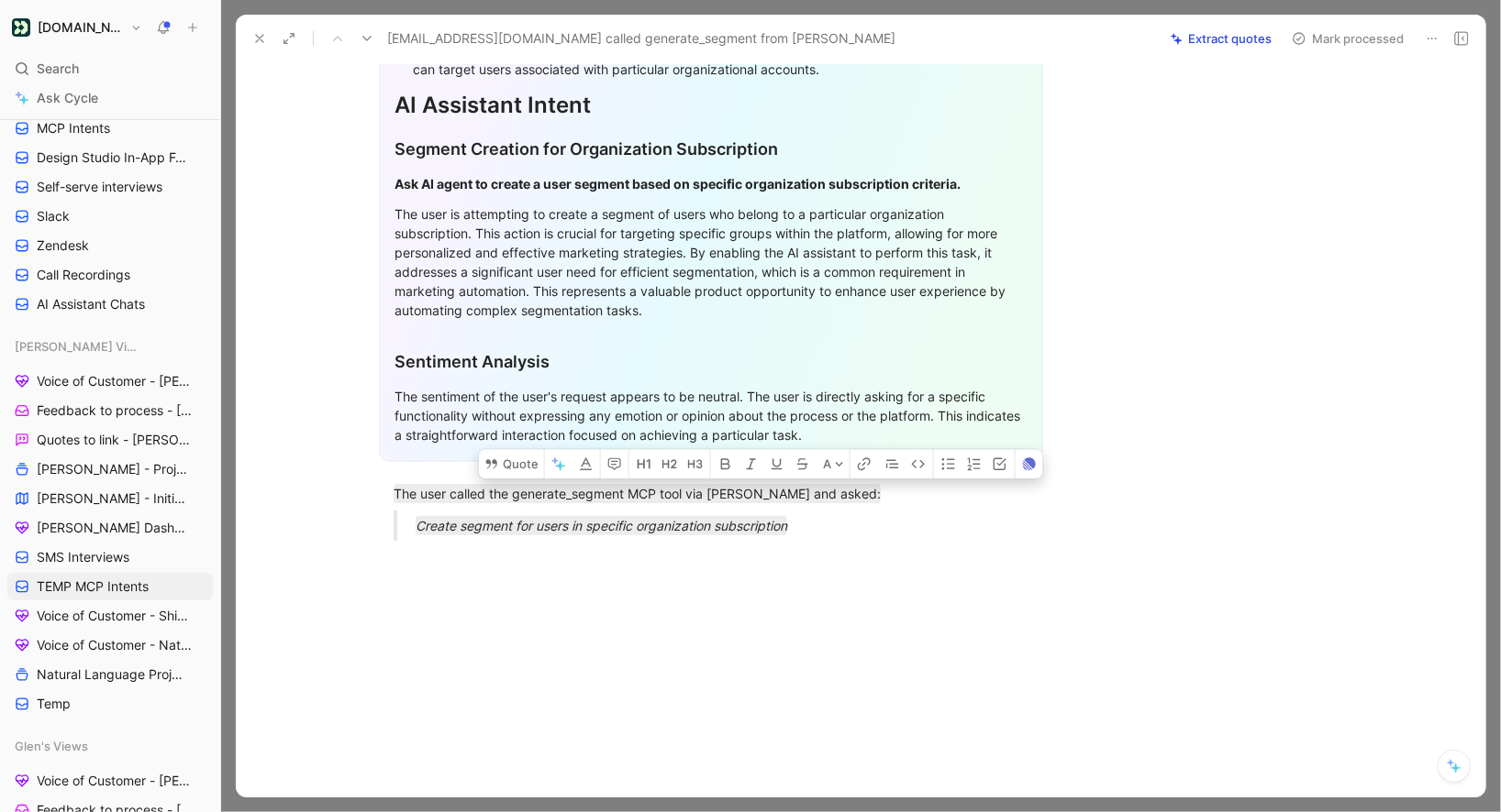
click at [1336, 32] on button "Mark processed" at bounding box center [1348, 39] width 129 height 26
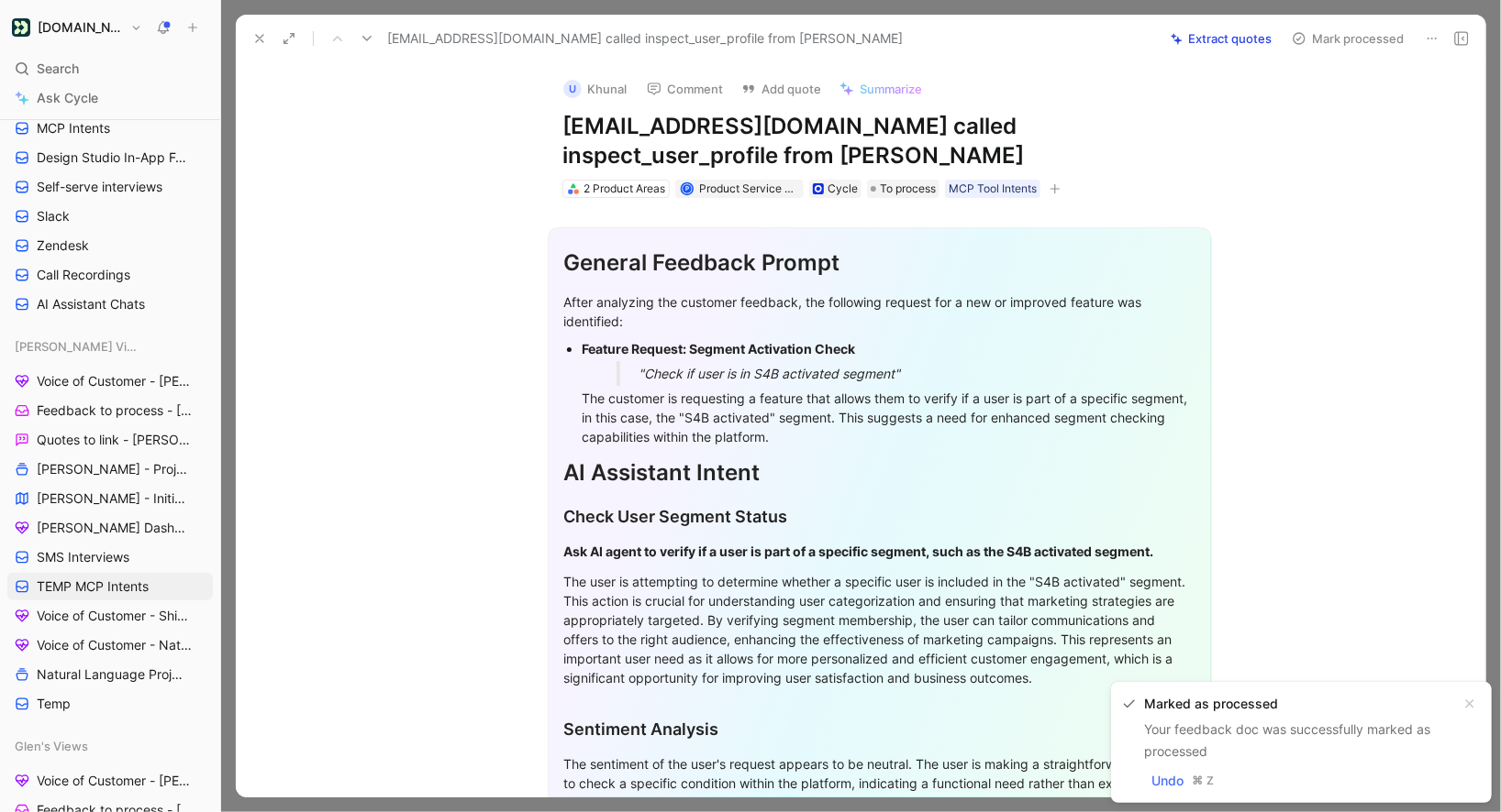
scroll to position [368, 0]
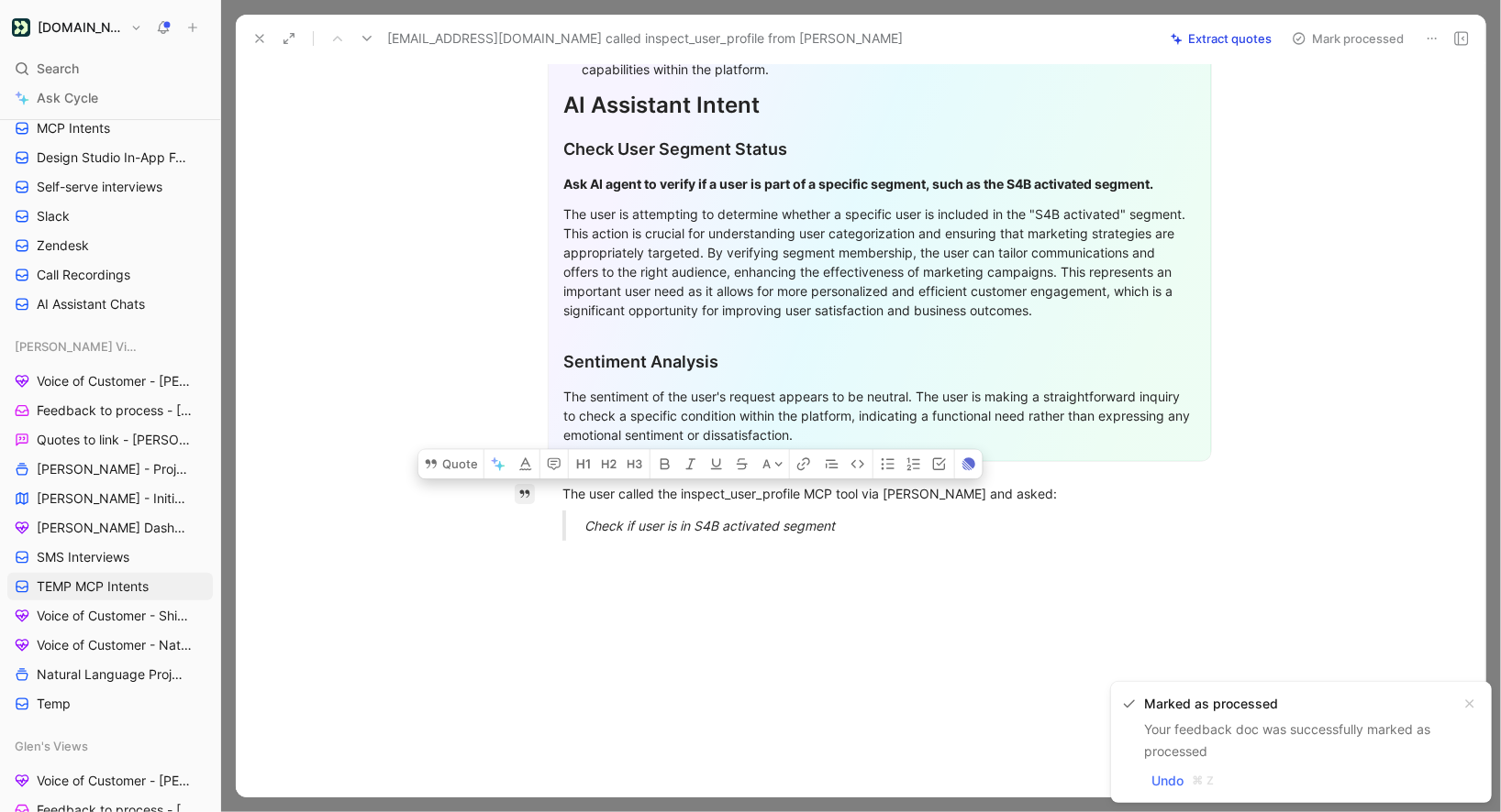
drag, startPoint x: 855, startPoint y: 516, endPoint x: 518, endPoint y: 491, distance: 337.9
click at [518, 491] on div "Quote A General Feedback Prompt After analyzing the customer feedback, the foll…" at bounding box center [879, 315] width 1211 height 969
click at [463, 468] on button "Quote" at bounding box center [450, 464] width 65 height 29
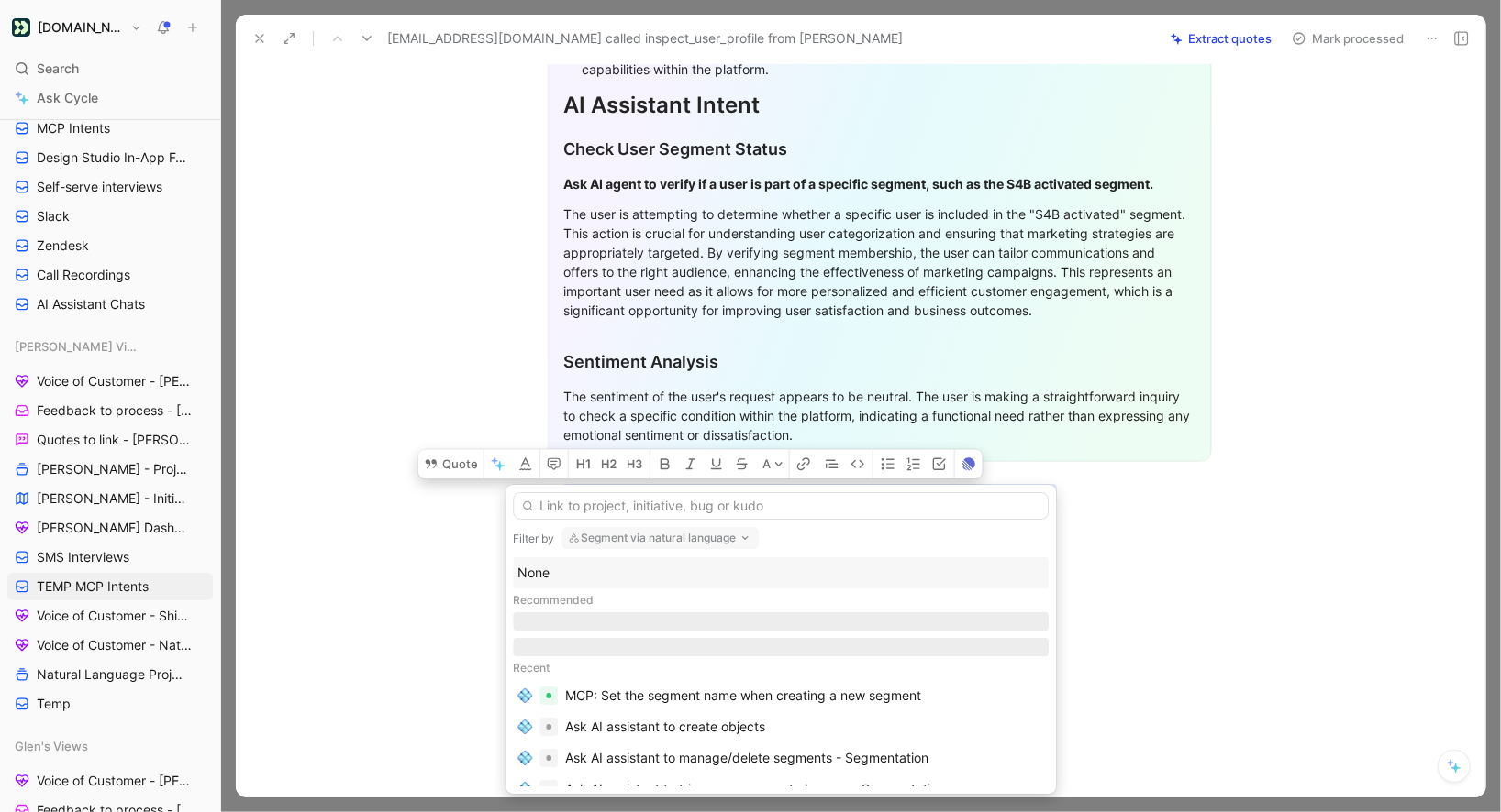
click at [577, 564] on div "None" at bounding box center [781, 573] width 527 height 22
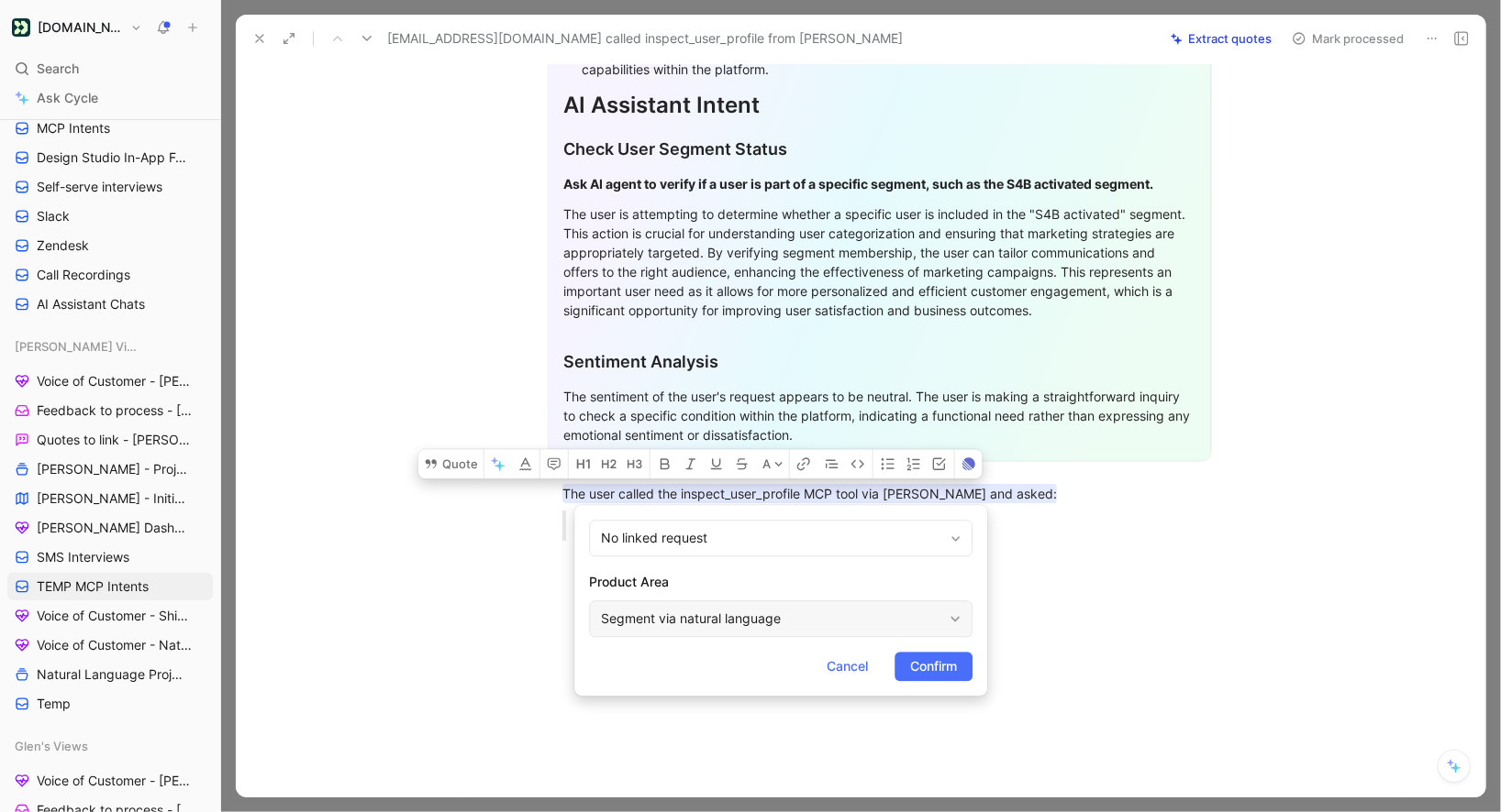
click at [650, 604] on div "Segment via natural language" at bounding box center [781, 619] width 383 height 37
type input "mc"
click at [786, 588] on div "MC P Connection Server" at bounding box center [828, 576] width 291 height 27
click at [956, 676] on span "Confirm" at bounding box center [934, 666] width 46 height 22
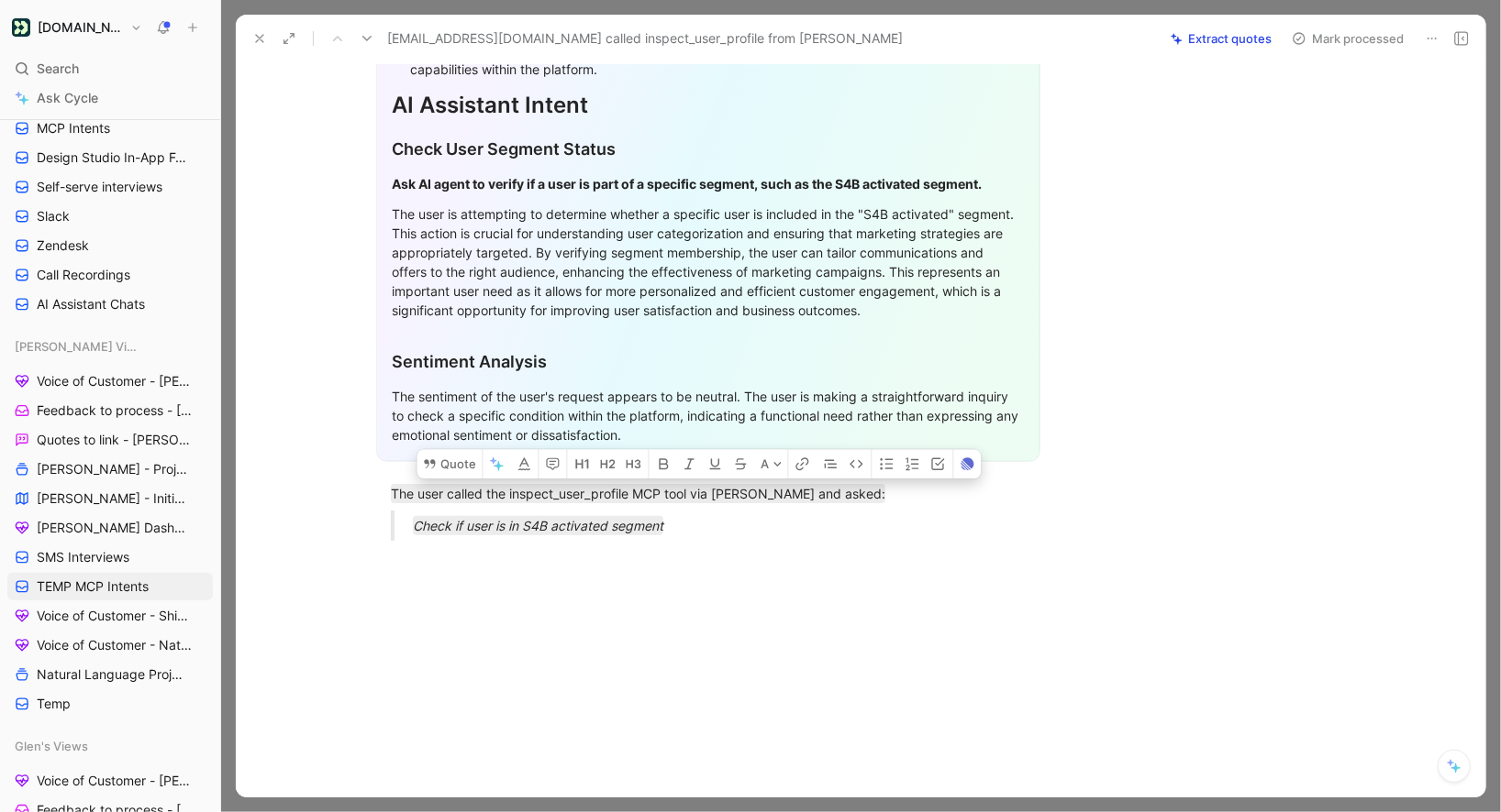
click at [1331, 42] on button "Mark processed" at bounding box center [1348, 39] width 129 height 26
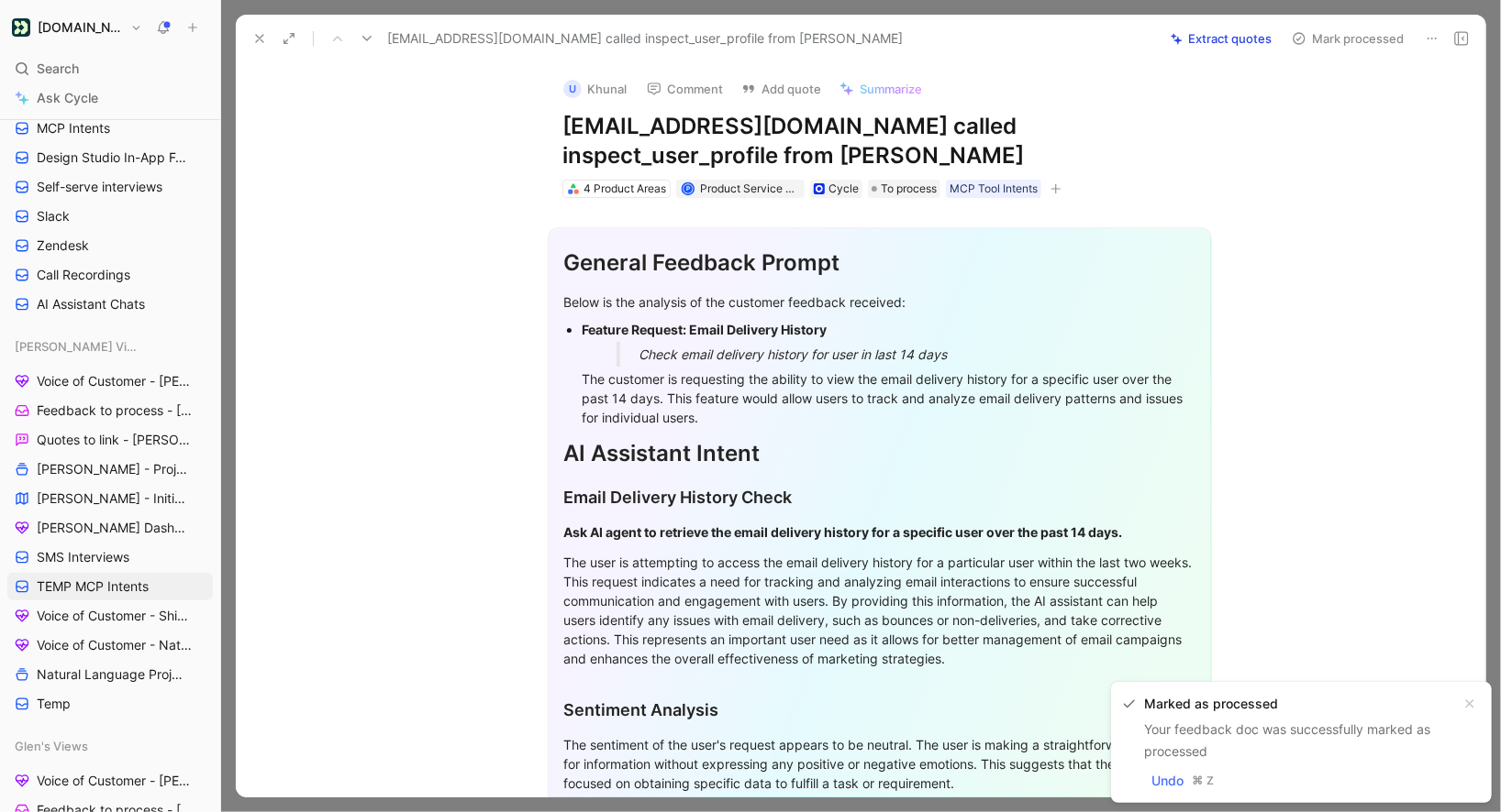
scroll to position [348, 0]
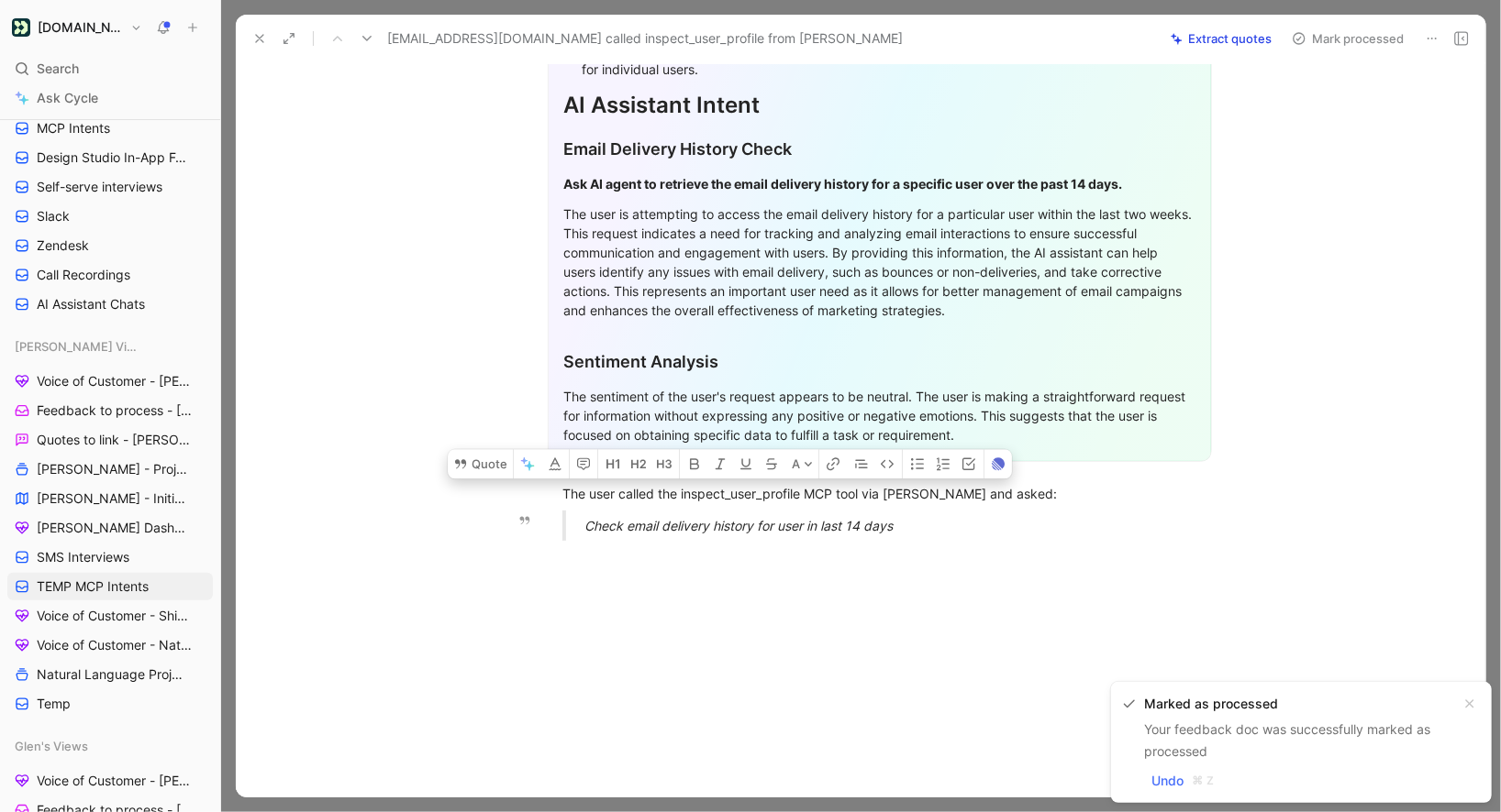
drag, startPoint x: 562, startPoint y: 495, endPoint x: 924, endPoint y: 530, distance: 363.7
click at [924, 530] on div "General Feedback Prompt Below is the analysis of the customer feedback received…" at bounding box center [879, 203] width 1211 height 707
click at [482, 474] on button "Quote" at bounding box center [479, 464] width 65 height 29
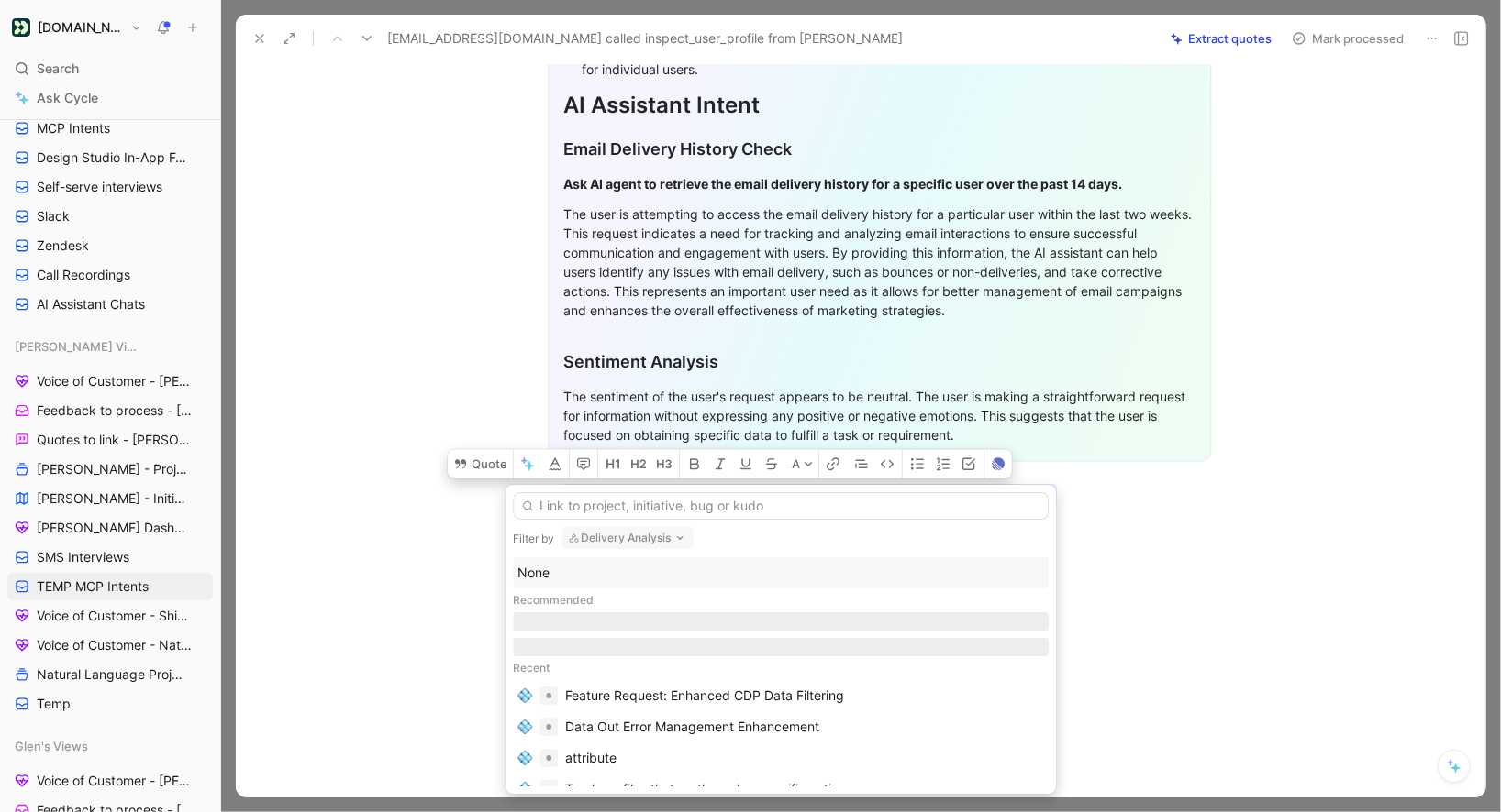
click at [577, 566] on div "None" at bounding box center [781, 573] width 527 height 22
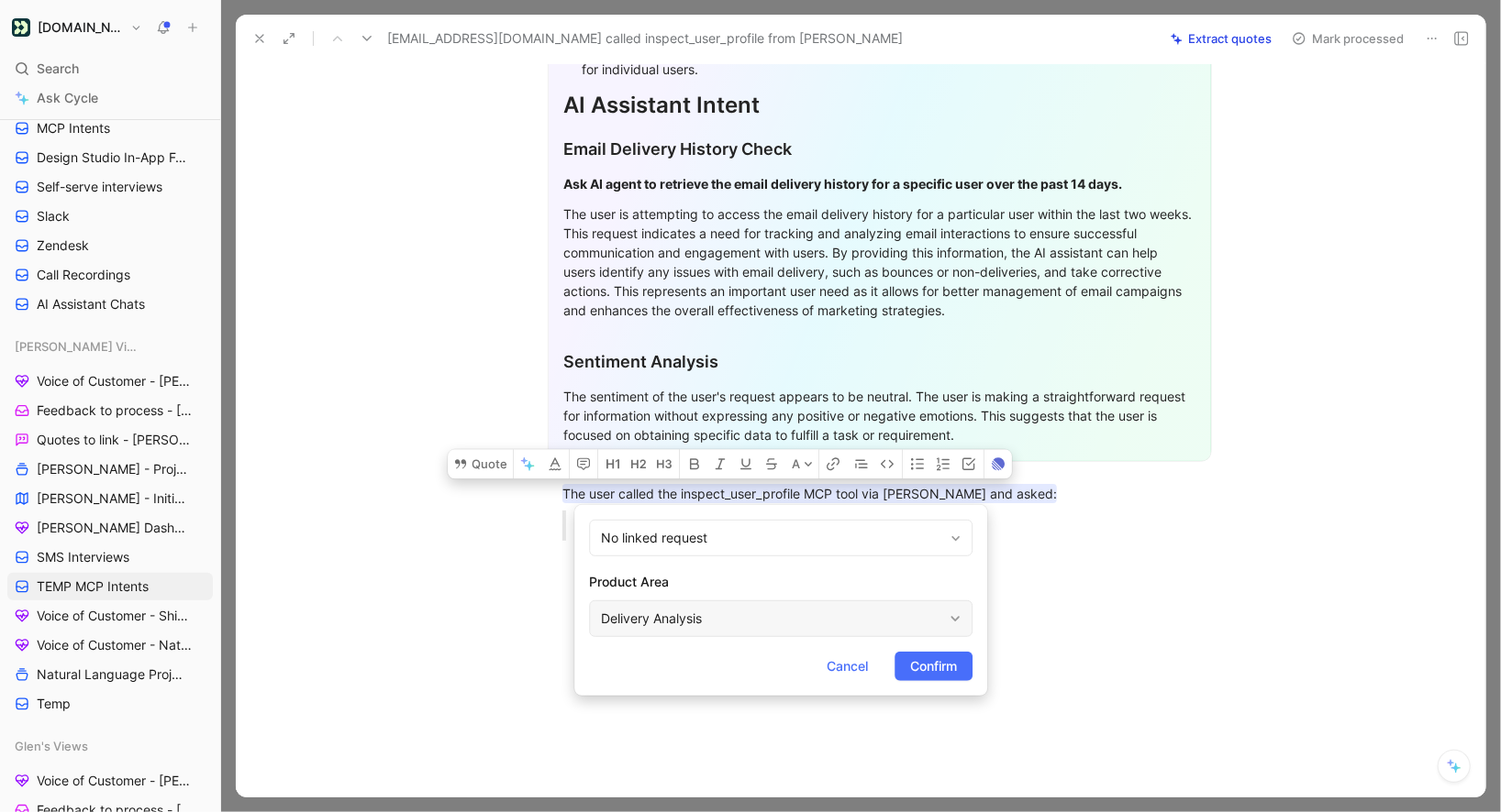
click at [720, 618] on div "Delivery Analysis" at bounding box center [772, 618] width 341 height 22
type input "mco"
click at [929, 668] on span "Confirm" at bounding box center [934, 666] width 46 height 22
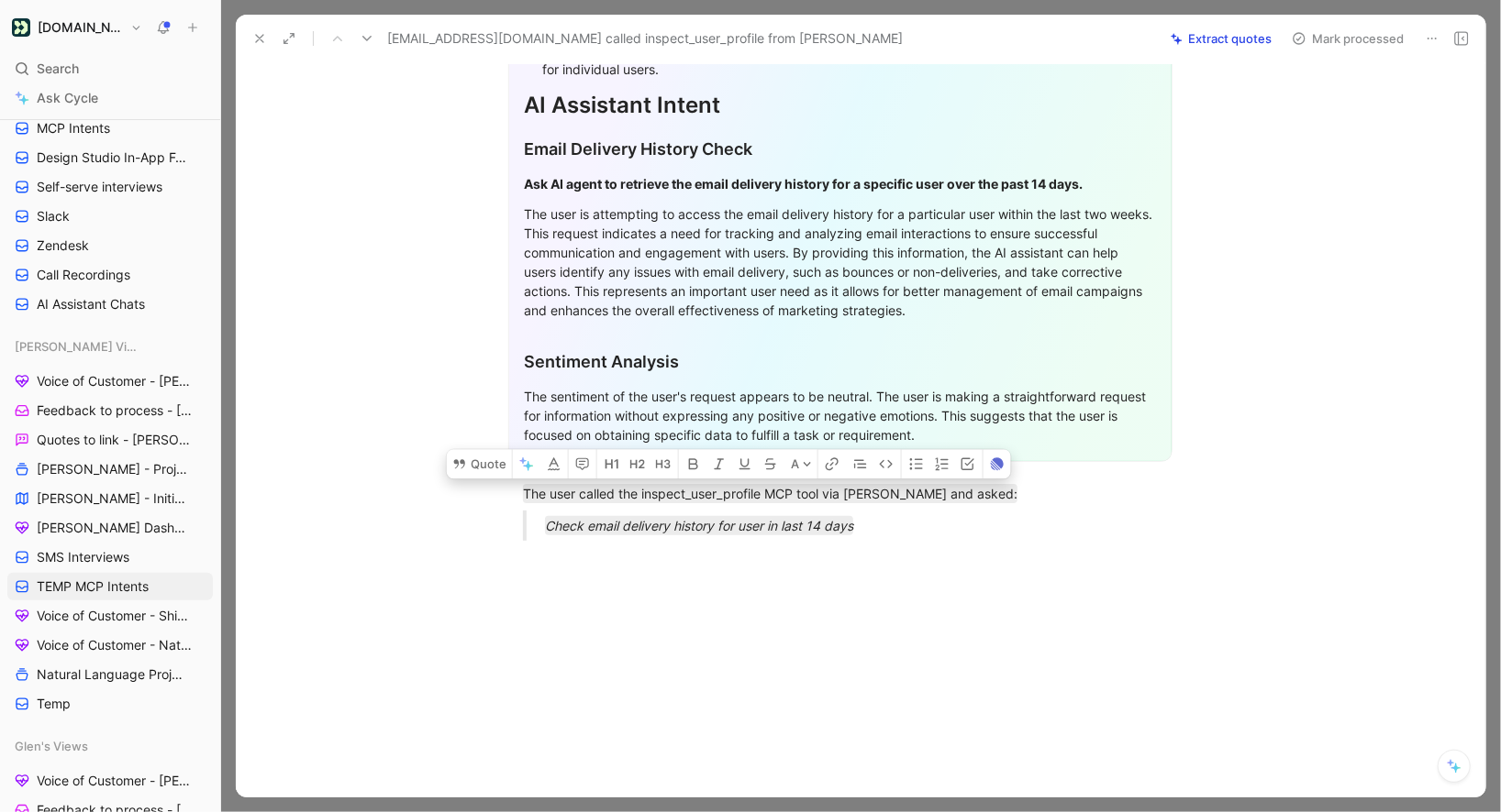
click at [1310, 45] on button "Mark processed" at bounding box center [1348, 39] width 129 height 26
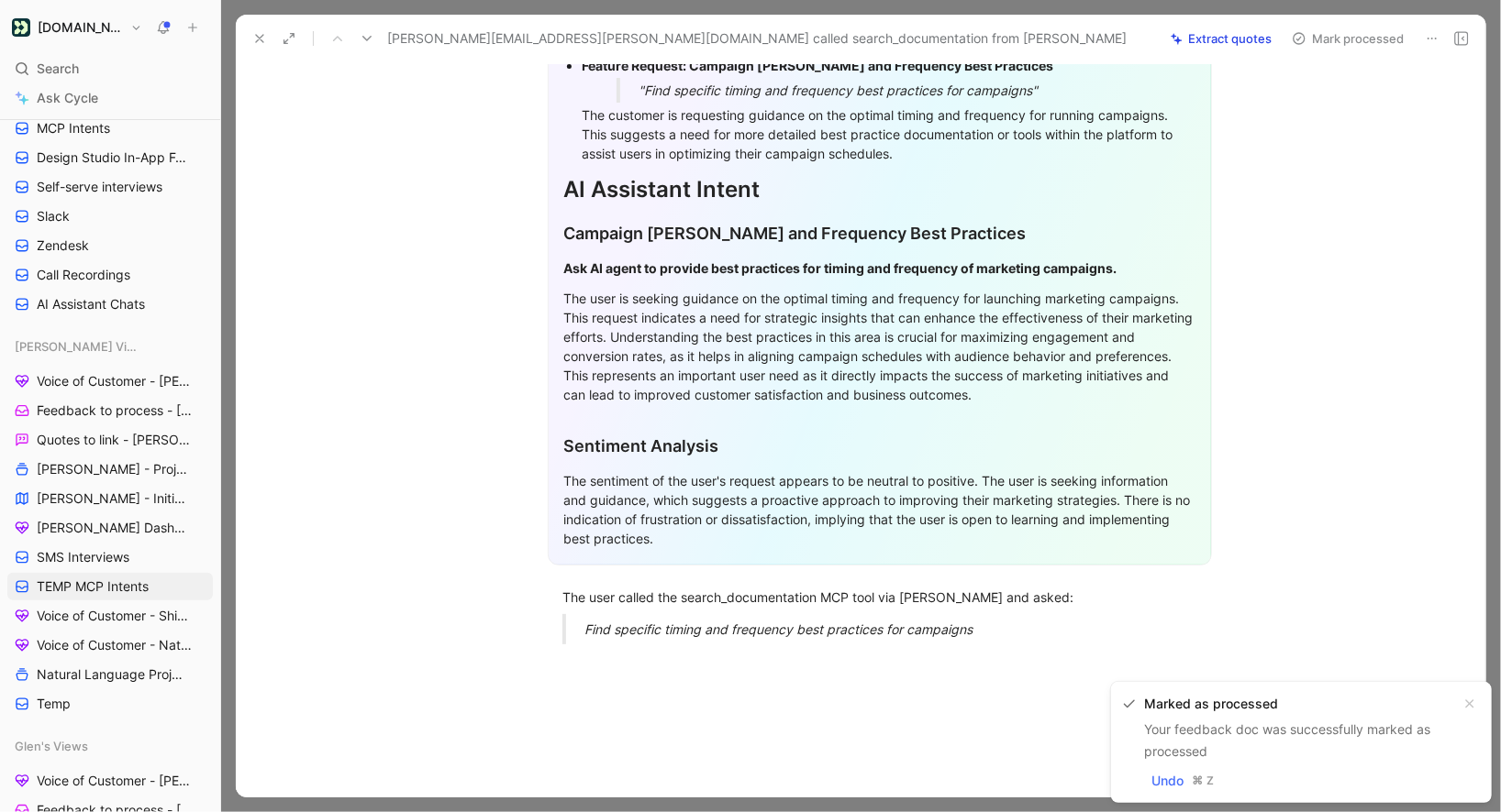
scroll to position [371, 0]
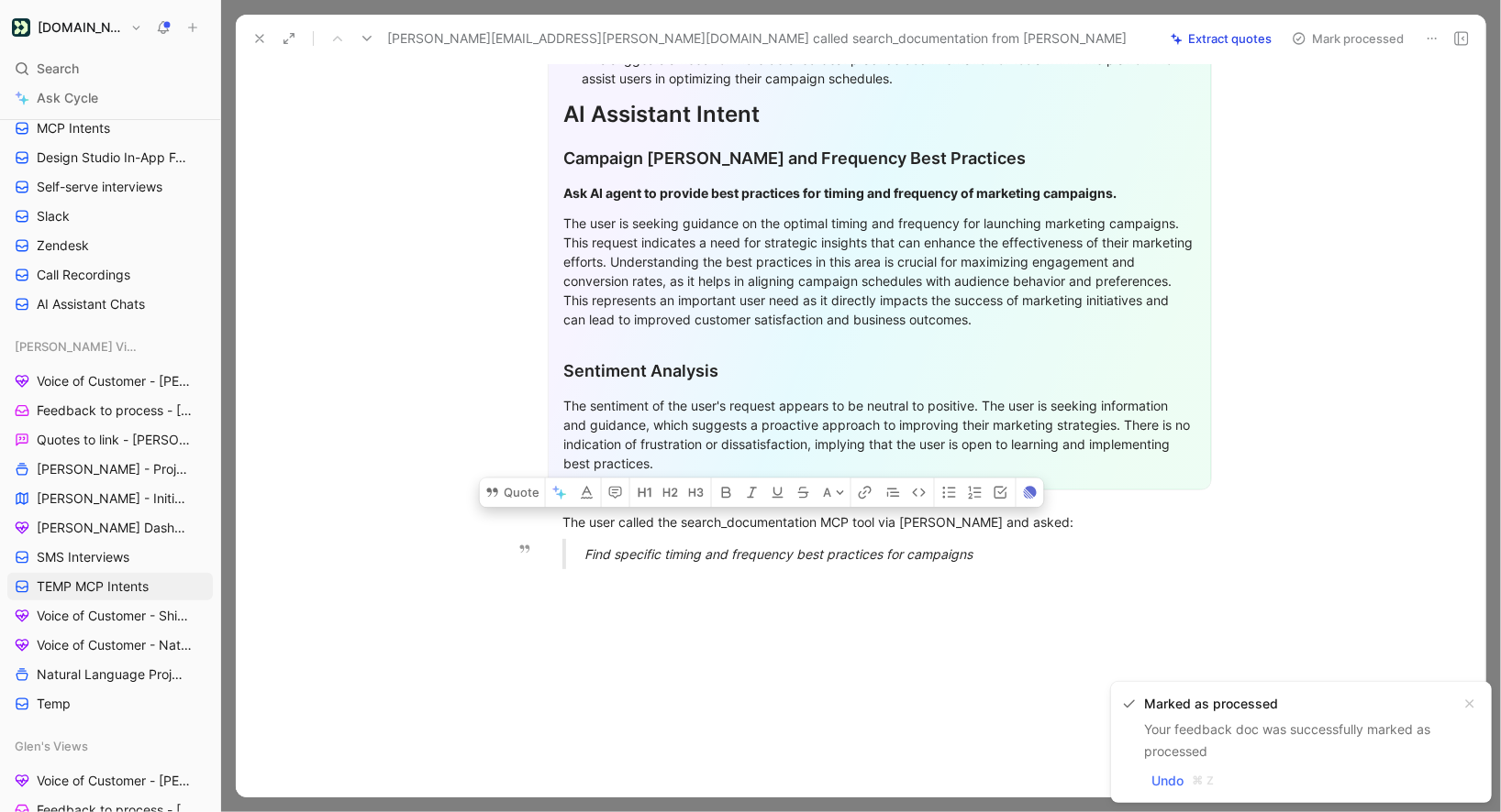
drag, startPoint x: 567, startPoint y: 492, endPoint x: 992, endPoint y: 532, distance: 426.9
click at [992, 532] on div "General Feedback Prompt Below is the analysis of the customer feedback received…" at bounding box center [879, 221] width 1211 height 725
click at [540, 478] on button "Quote" at bounding box center [518, 493] width 65 height 29
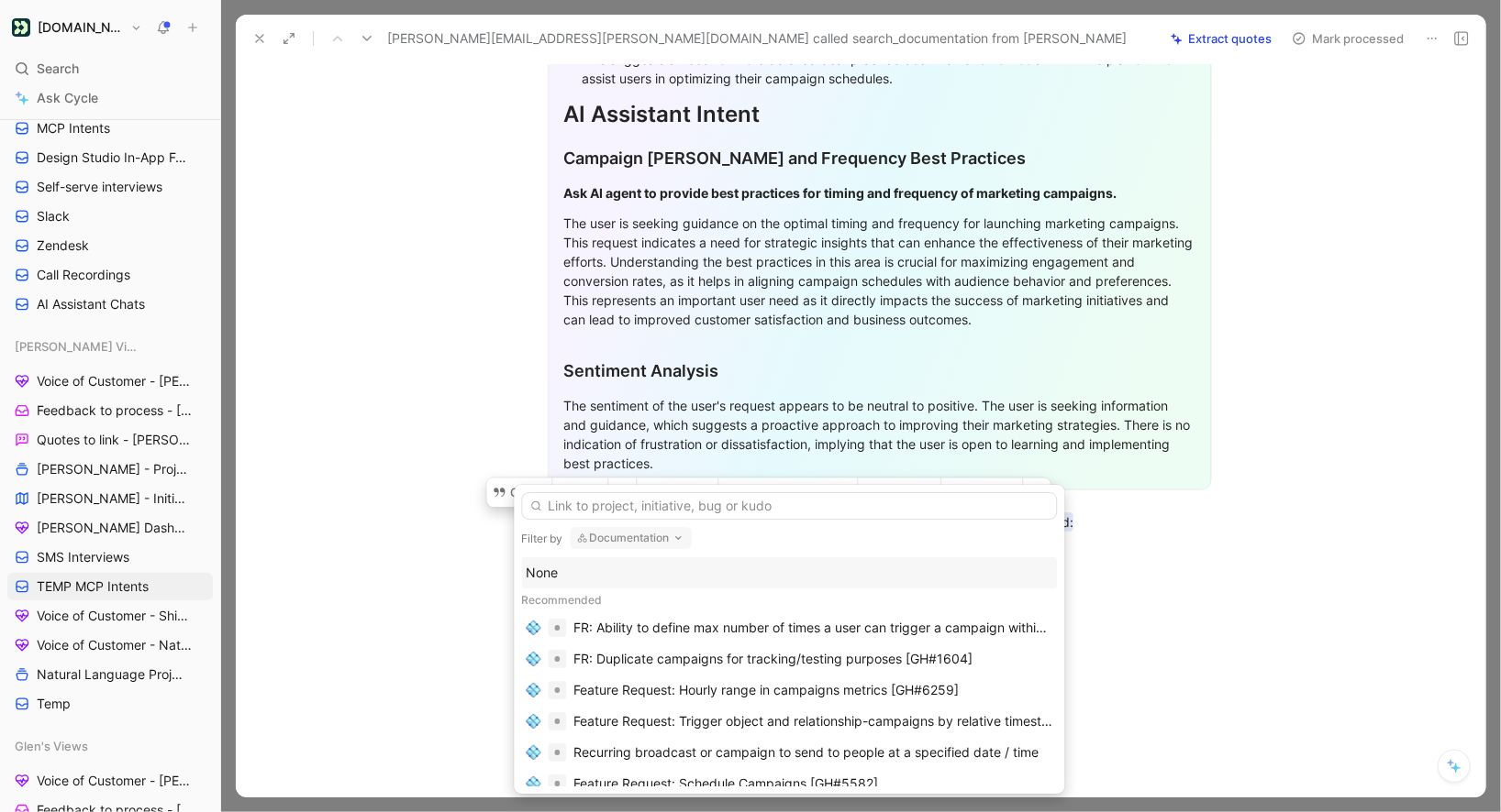
click at [602, 569] on div "None" at bounding box center [789, 573] width 527 height 22
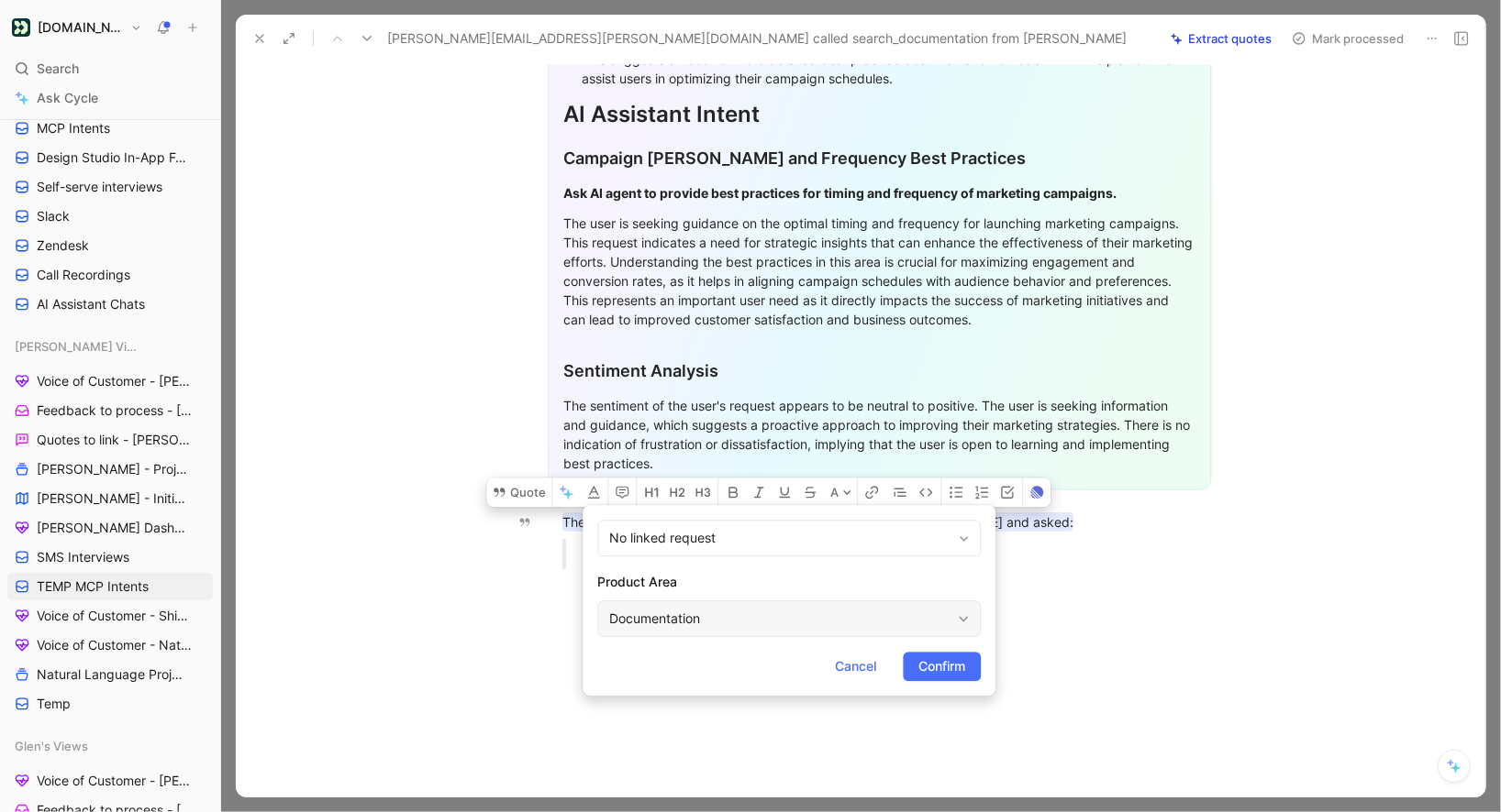
click at [620, 612] on div "Documentation" at bounding box center [780, 618] width 341 height 22
type input "mcp"
click at [968, 684] on form "No linked request Product Area MCP Connection Server Cancel Confirm" at bounding box center [789, 600] width 413 height 191
click at [957, 662] on span "Confirm" at bounding box center [941, 666] width 46 height 22
click at [1319, 45] on button "Mark processed" at bounding box center [1348, 39] width 129 height 26
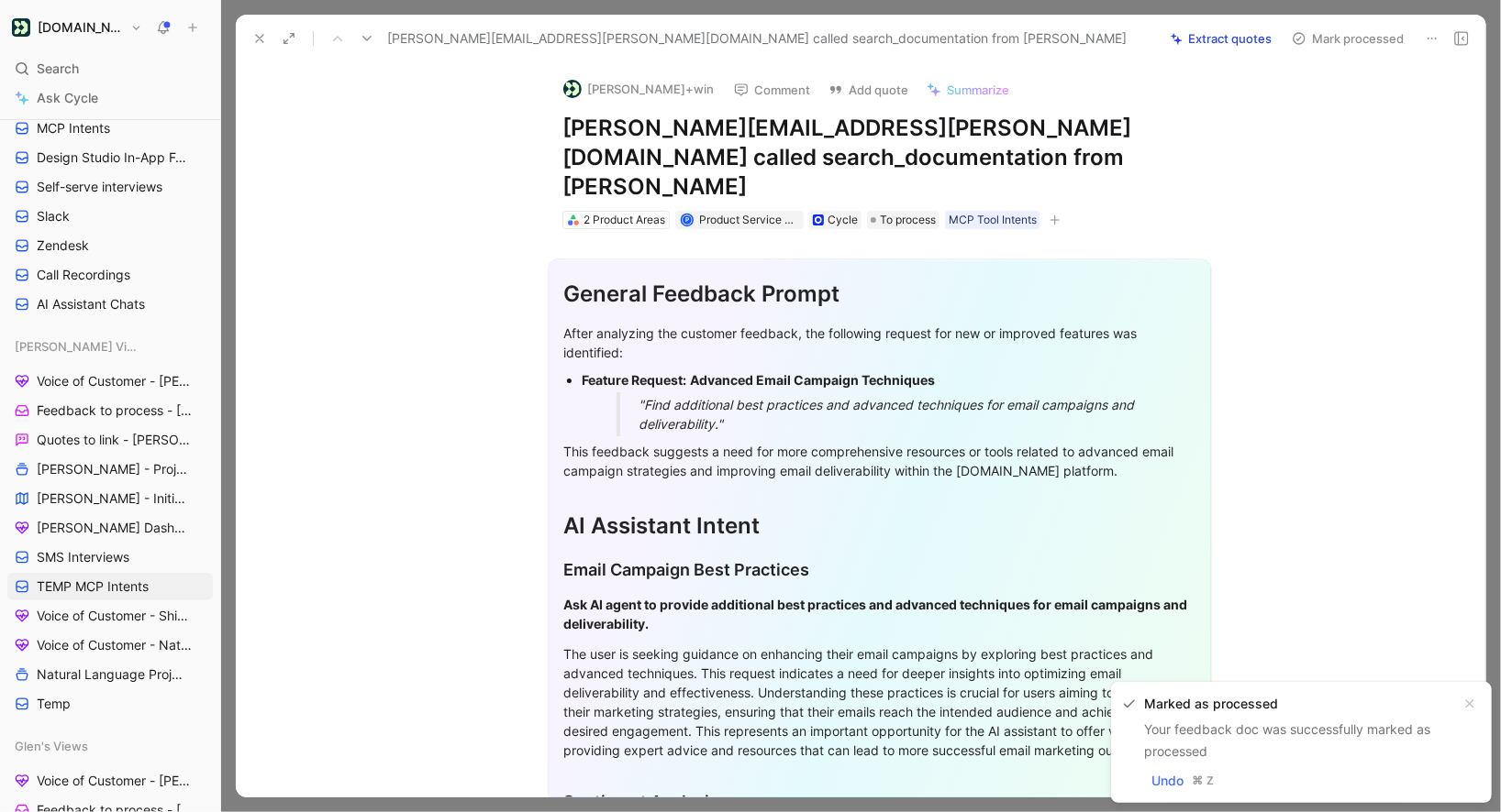
scroll to position [431, 0]
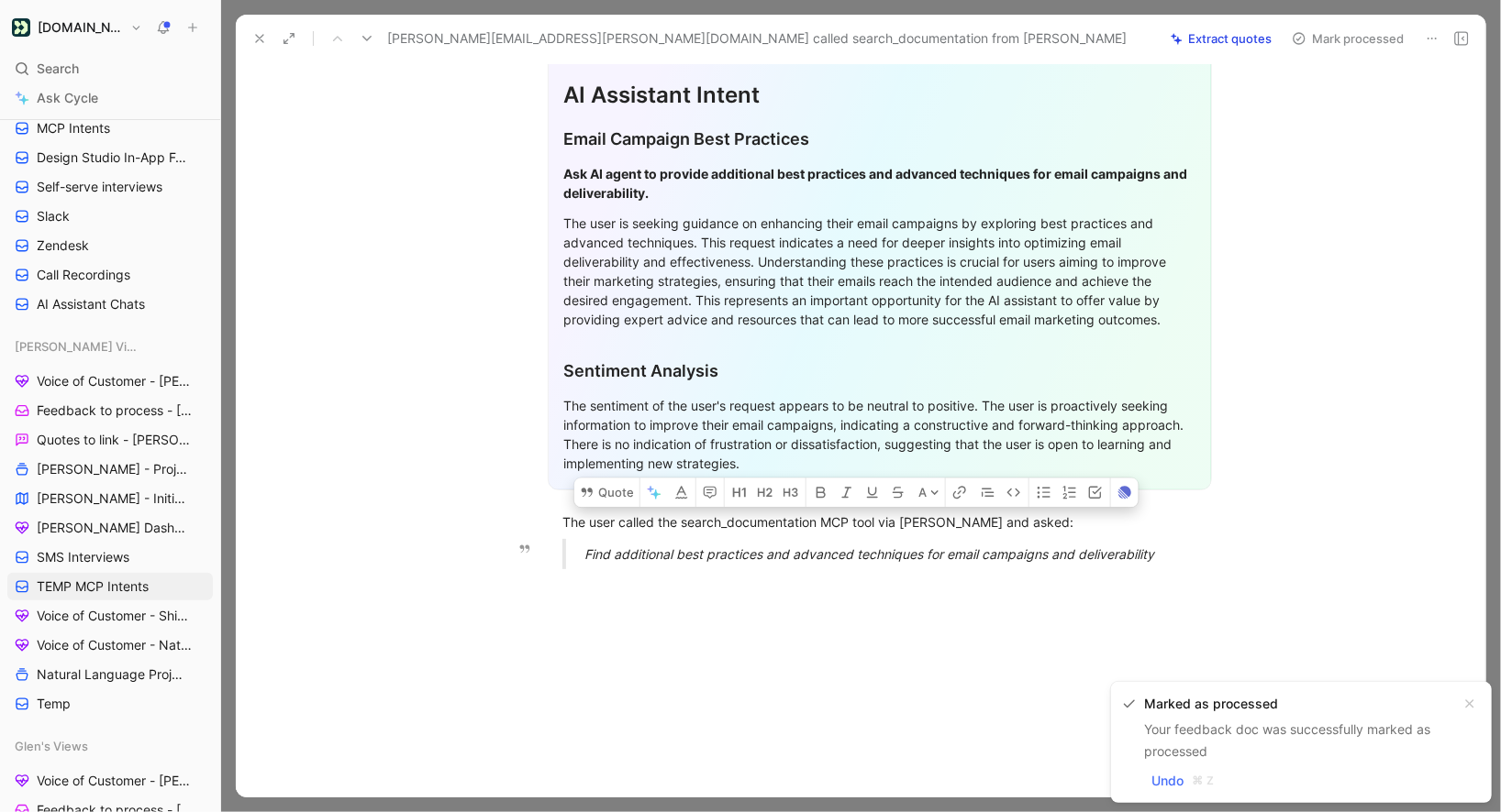
drag, startPoint x: 563, startPoint y: 485, endPoint x: 1201, endPoint y: 541, distance: 640.5
click at [1201, 541] on div "General Feedback Prompt After analyzing the customer feedback, the following re…" at bounding box center [879, 192] width 1211 height 786
click at [614, 478] on button "Quote" at bounding box center [610, 493] width 65 height 29
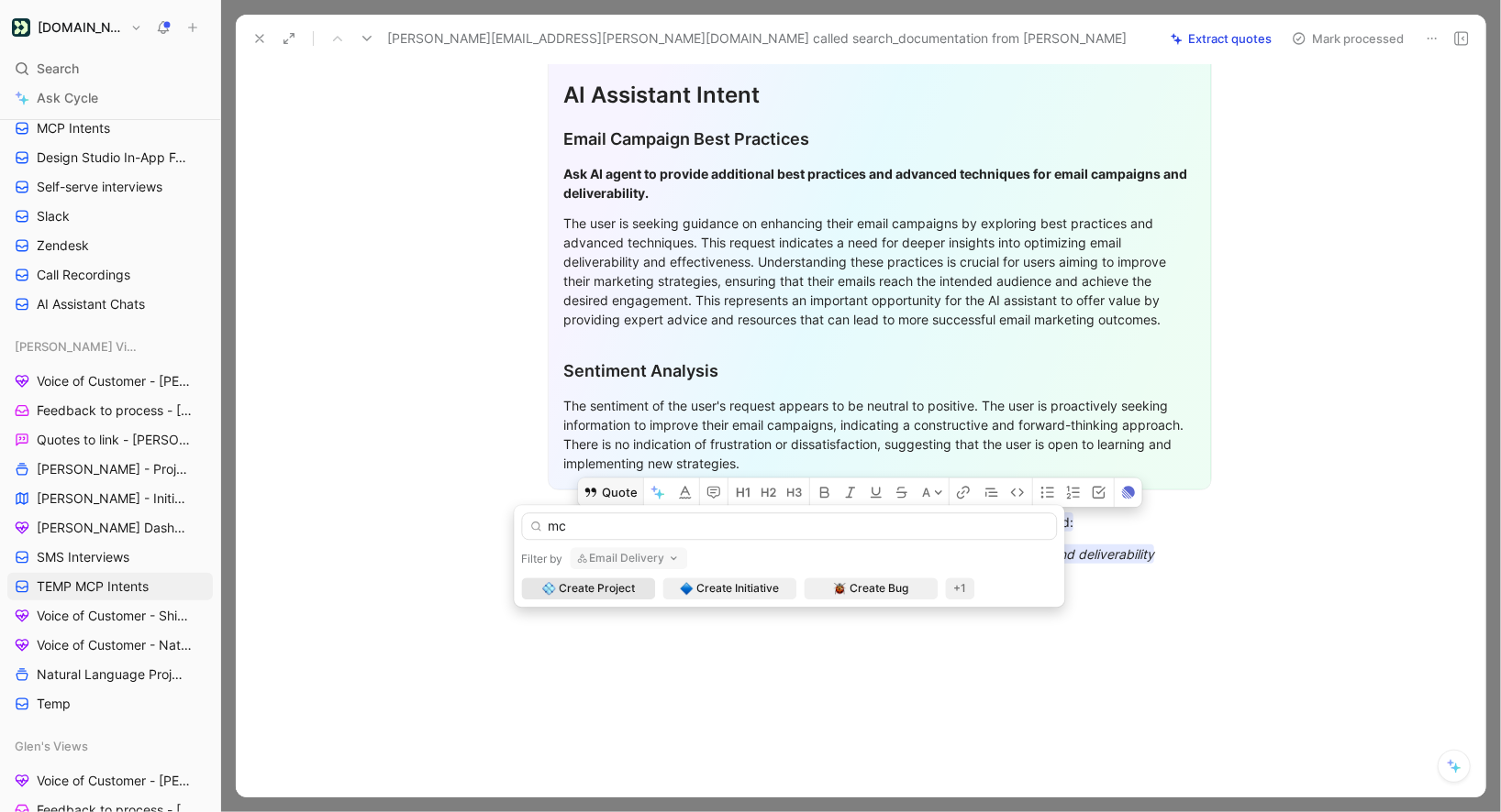
type input "m"
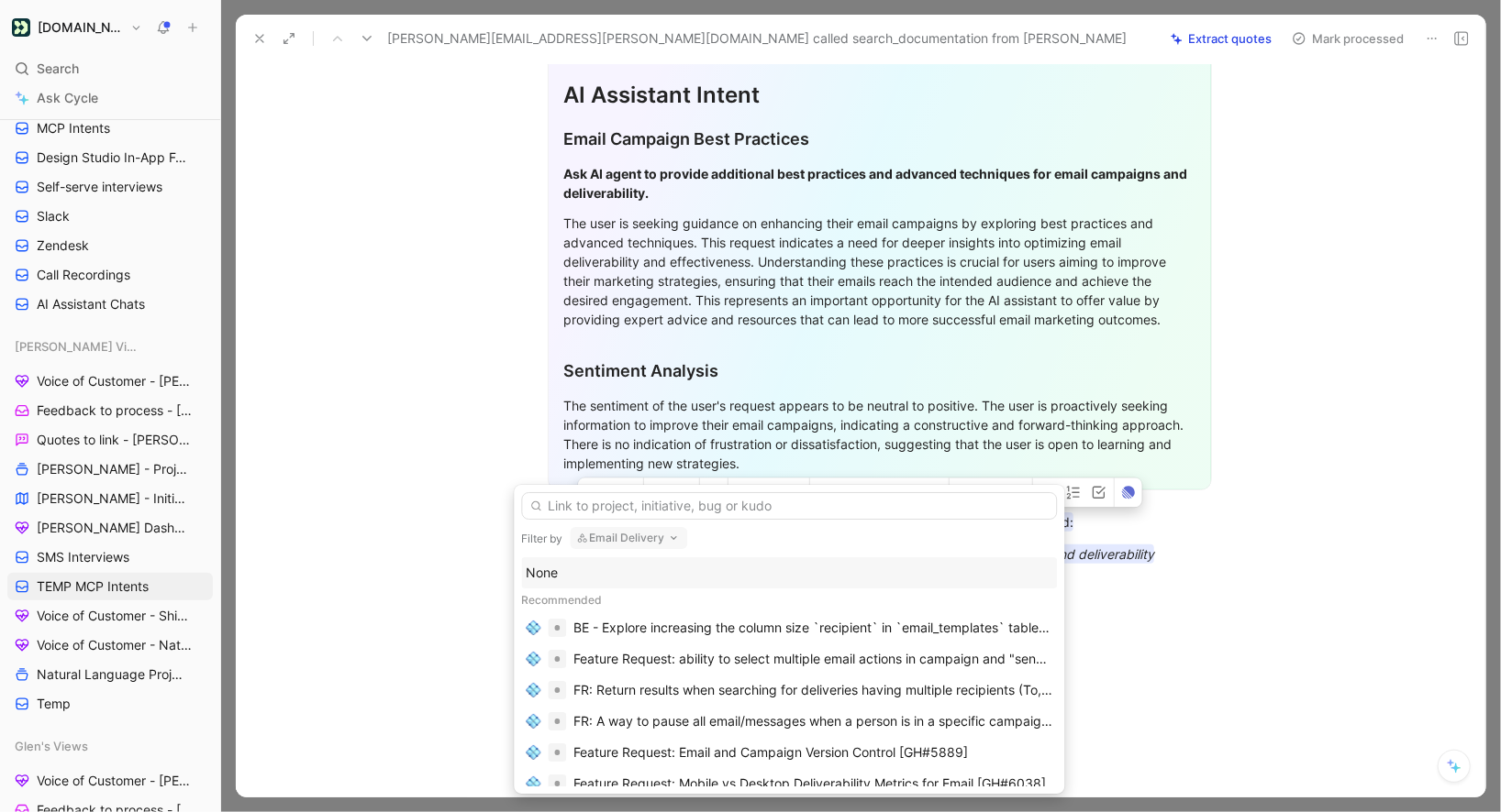
click at [562, 561] on div "None" at bounding box center [788, 573] width 536 height 31
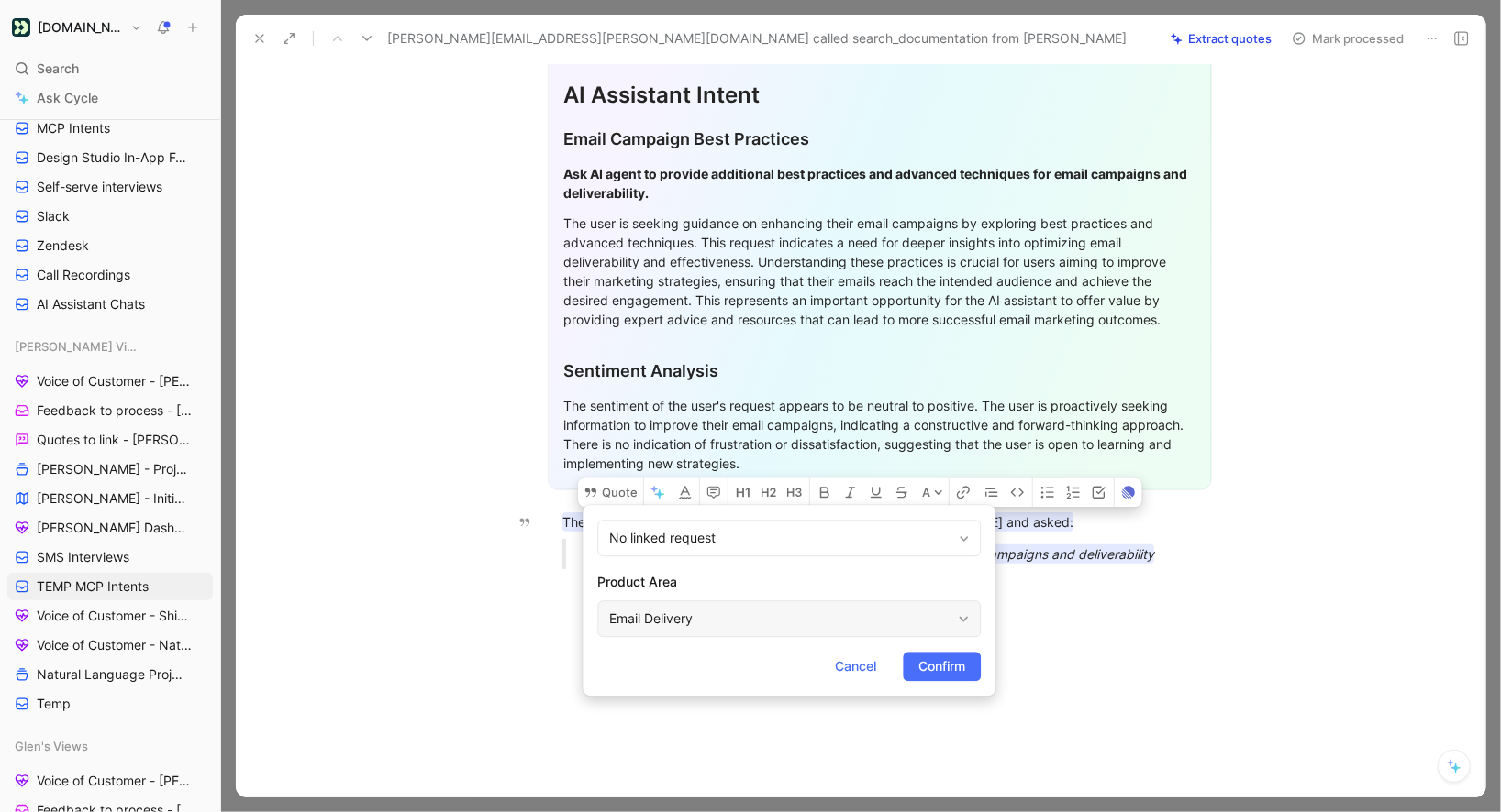
click at [745, 635] on div "Email Delivery" at bounding box center [789, 619] width 383 height 37
type input "mcp"
click at [912, 671] on button "Confirm" at bounding box center [941, 667] width 78 height 29
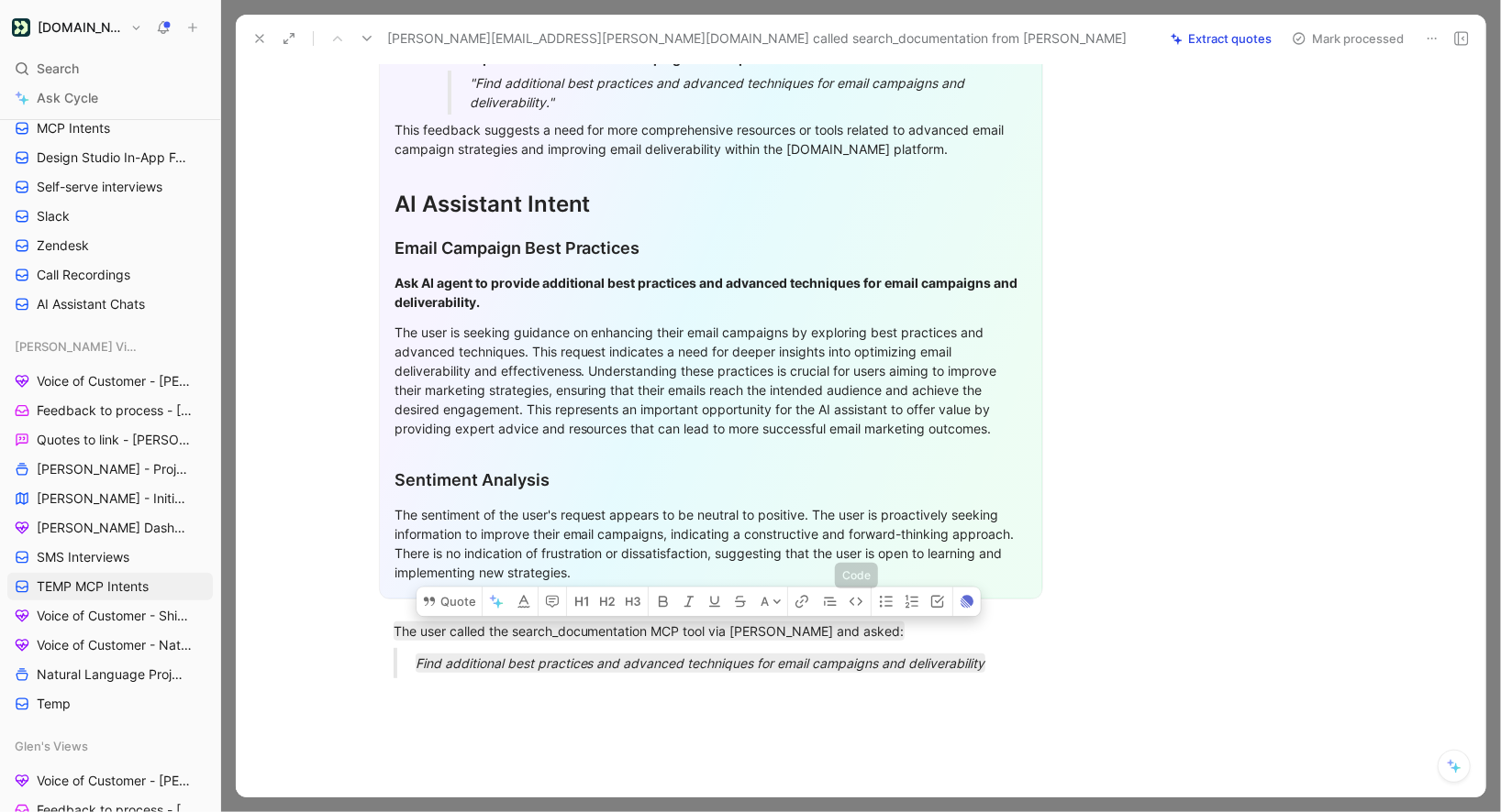
scroll to position [0, 0]
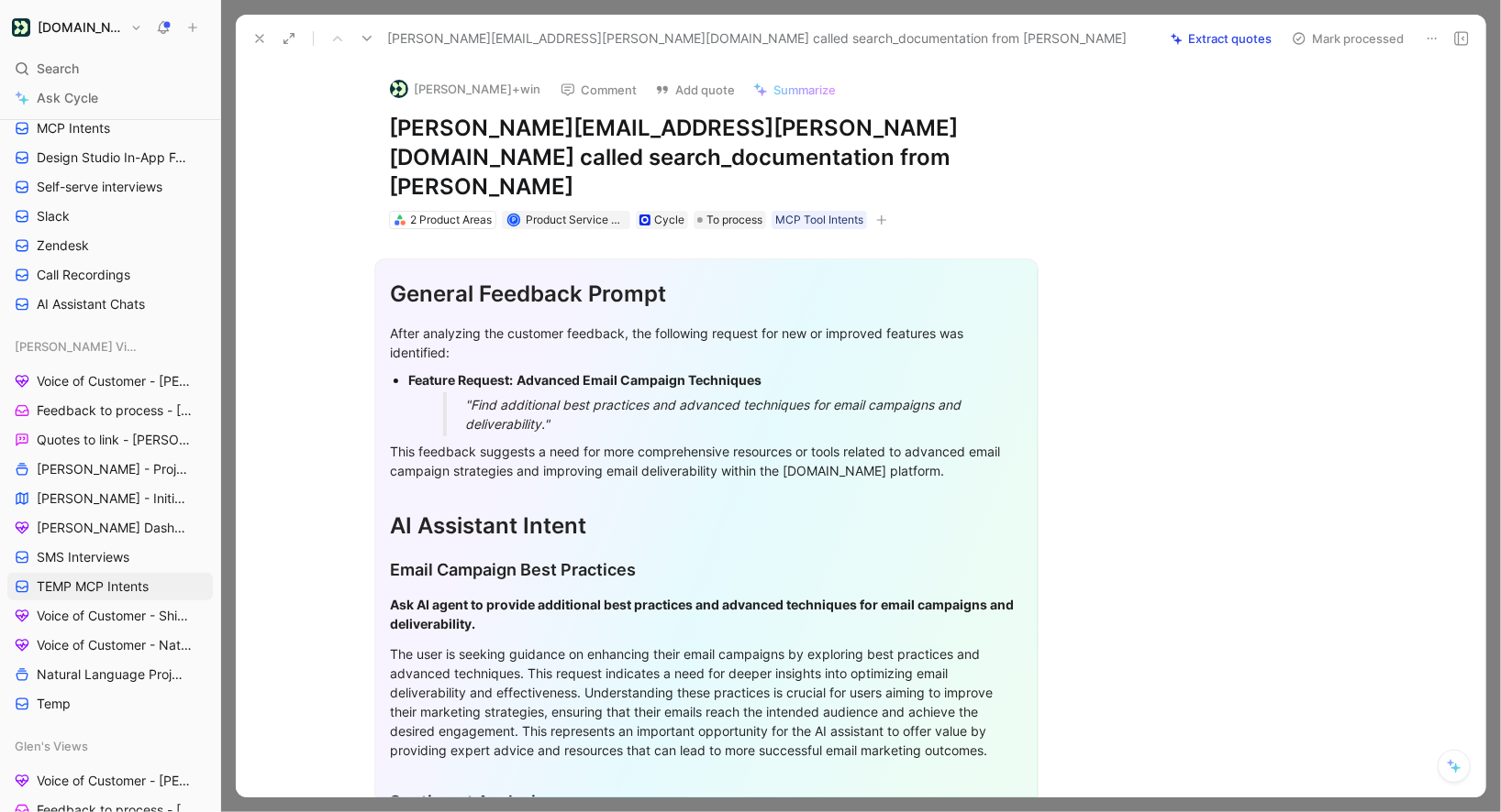
click at [1355, 38] on button "Mark processed" at bounding box center [1348, 39] width 129 height 26
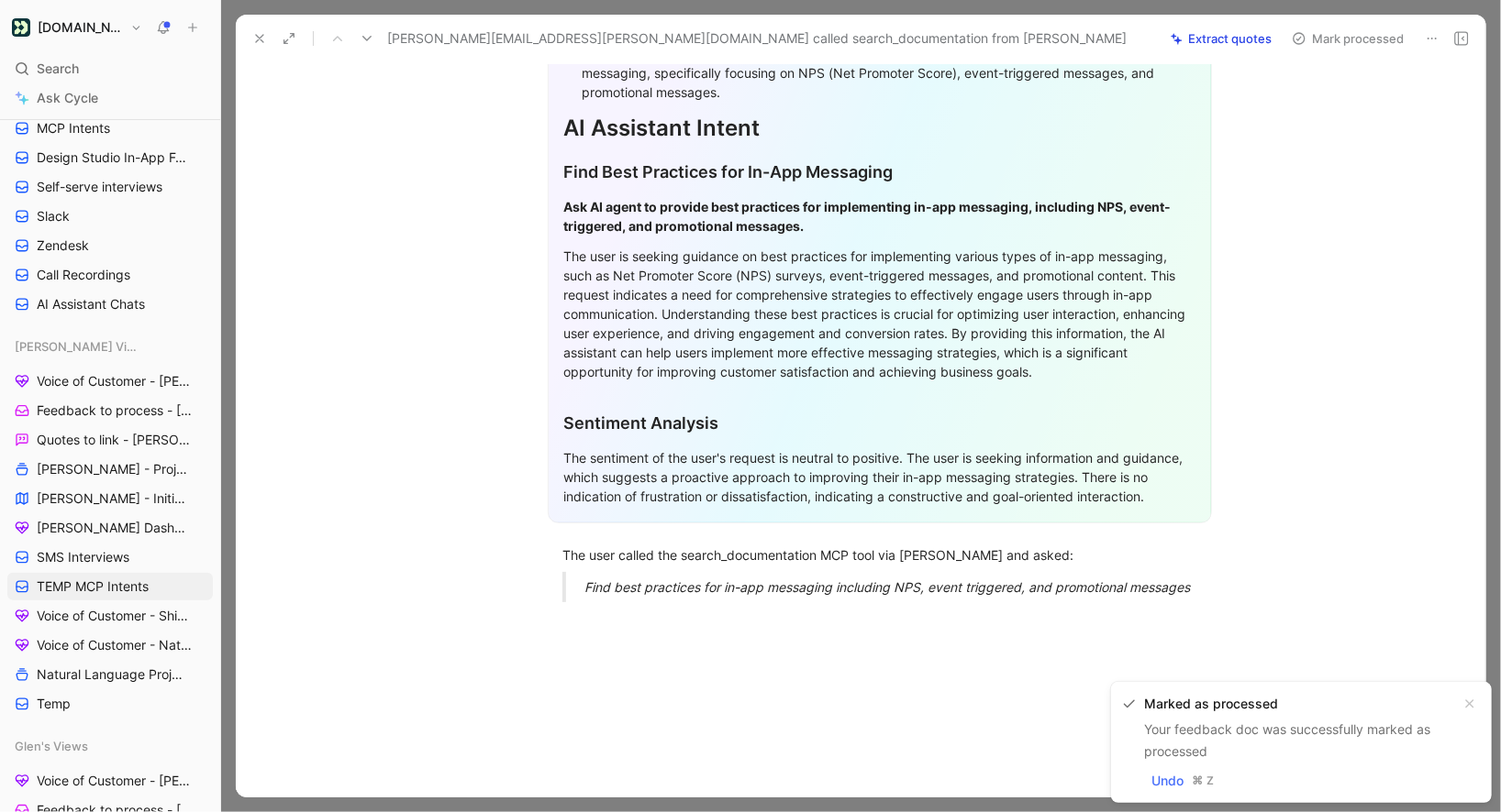
scroll to position [381, 0]
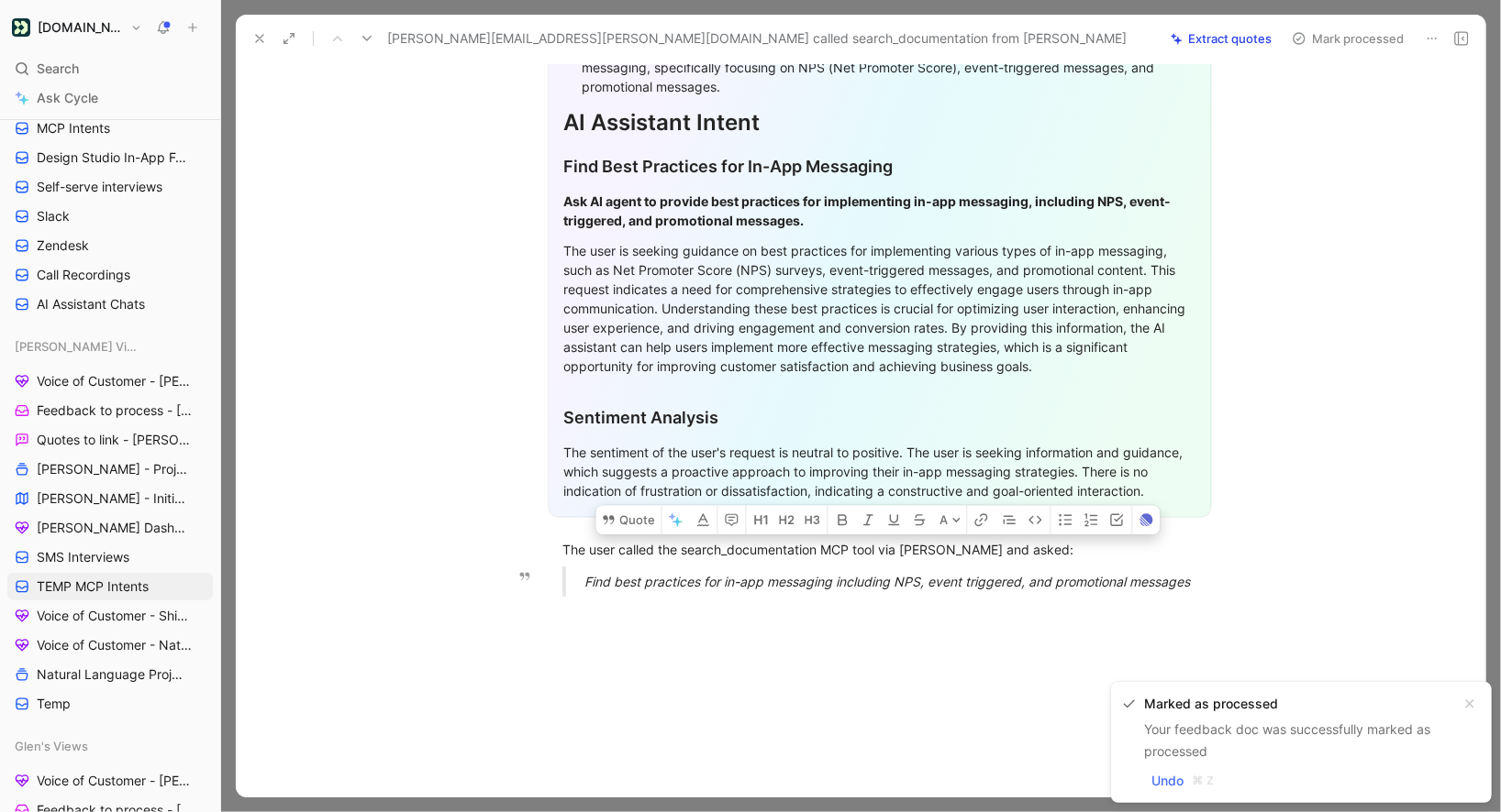
drag, startPoint x: 559, startPoint y: 513, endPoint x: 1214, endPoint y: 550, distance: 656.0
click at [1214, 550] on div "General Feedback Prompt After analyzing the customer feedback, here is the extr…" at bounding box center [879, 229] width 1211 height 764
click at [643, 505] on button "Quote" at bounding box center [628, 520] width 65 height 29
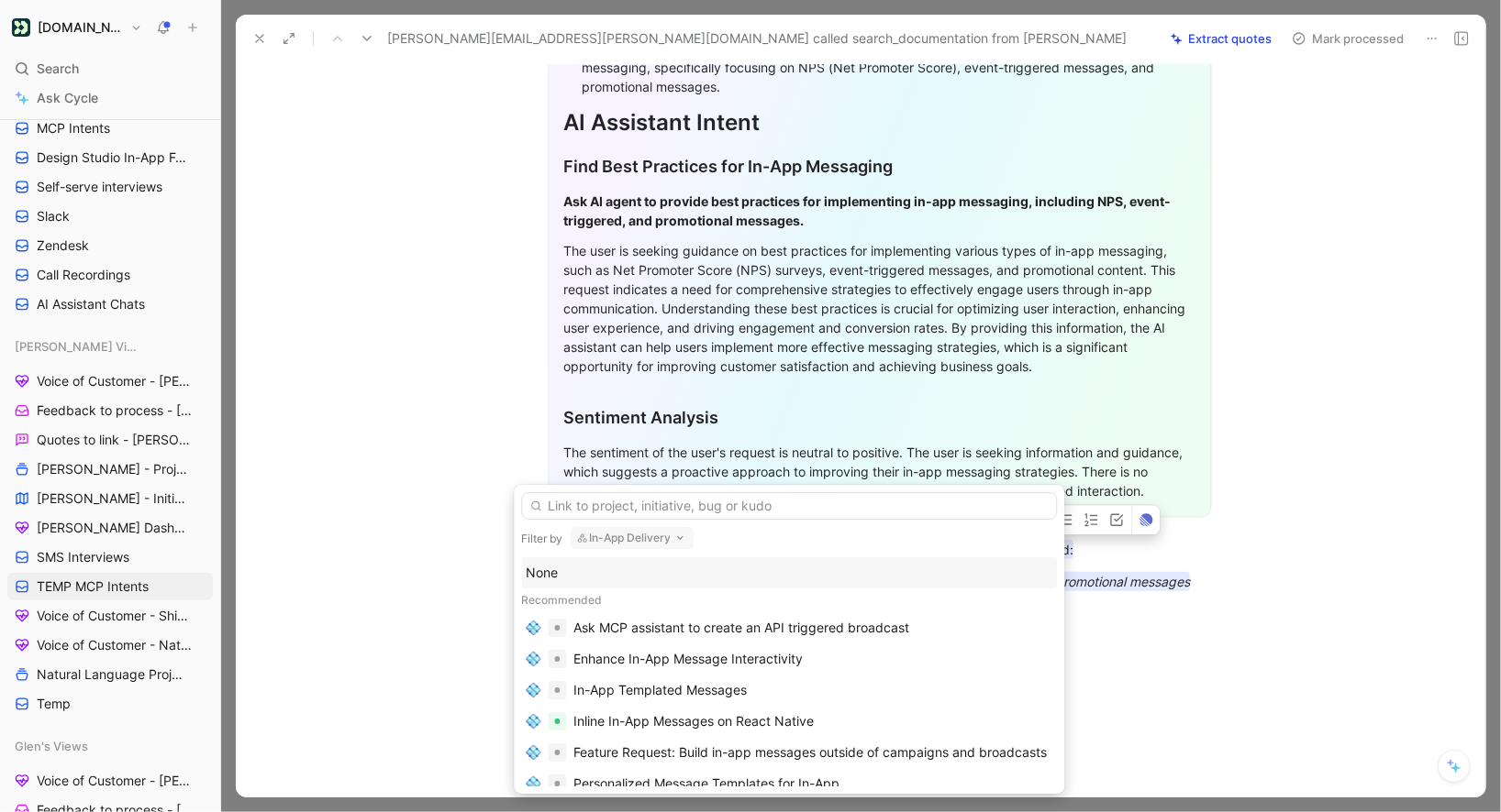
click at [547, 575] on div "None" at bounding box center [789, 573] width 527 height 22
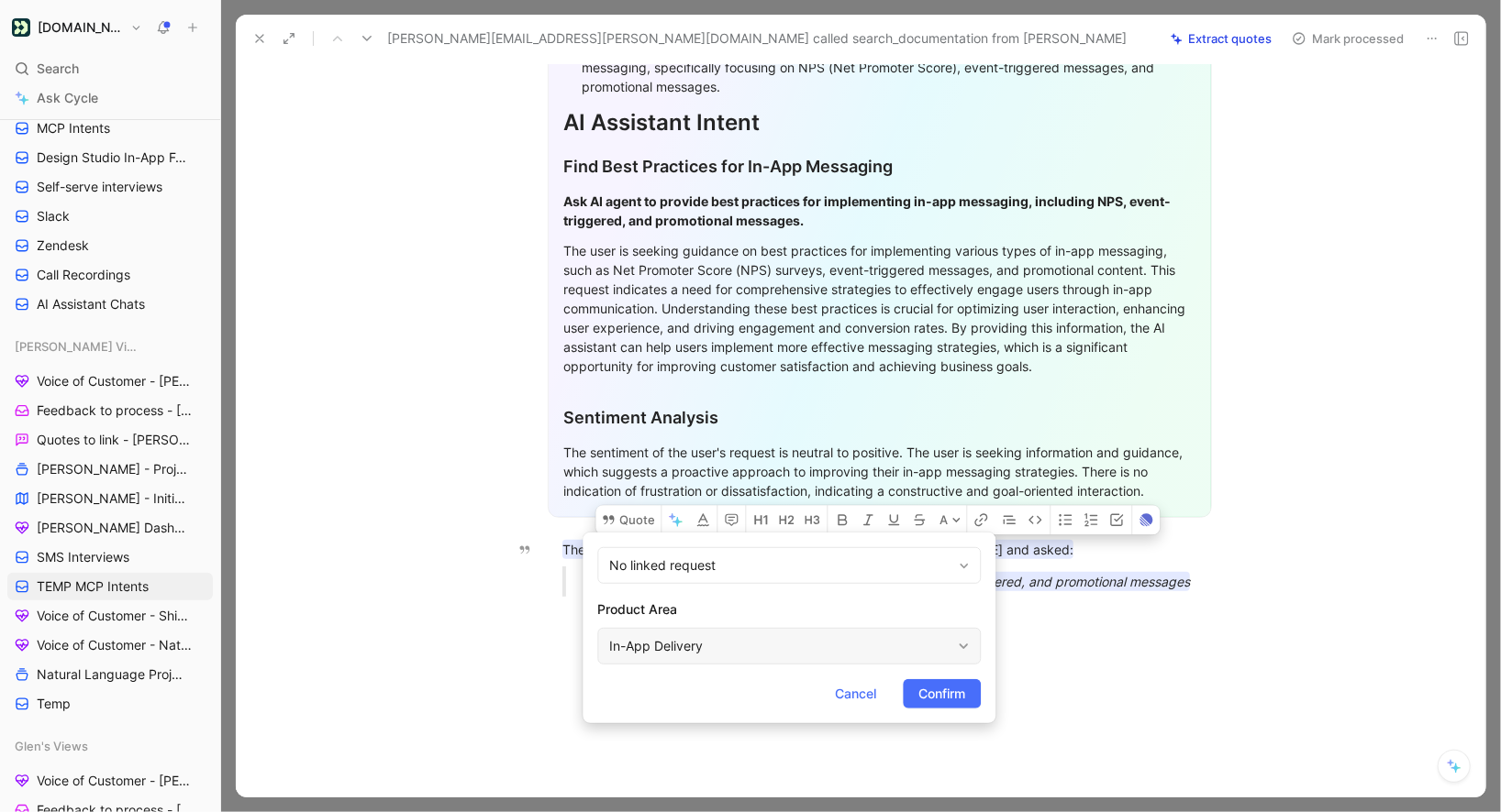
click at [670, 637] on div "In-App Delivery" at bounding box center [780, 647] width 341 height 22
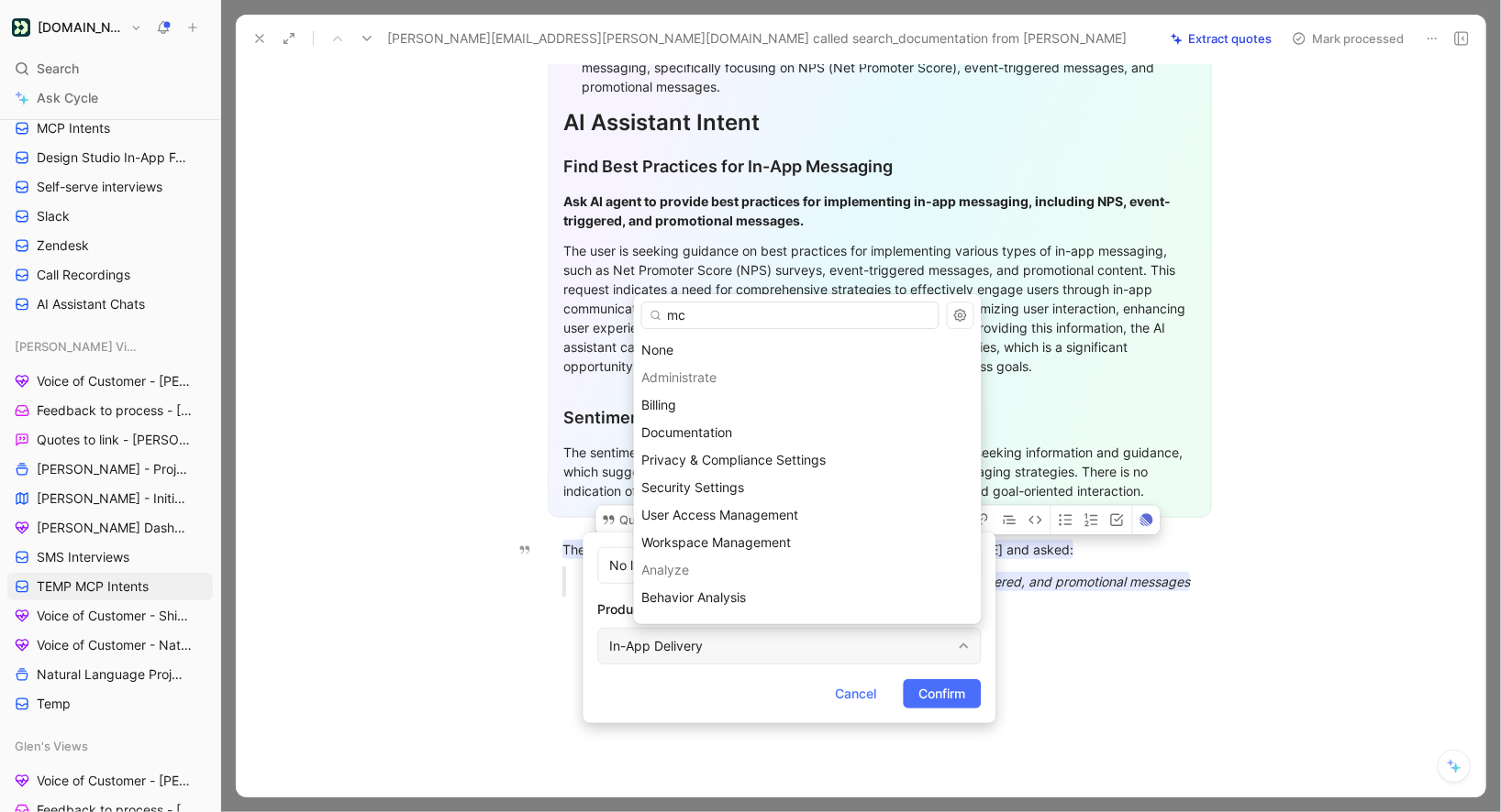
type input "mcp"
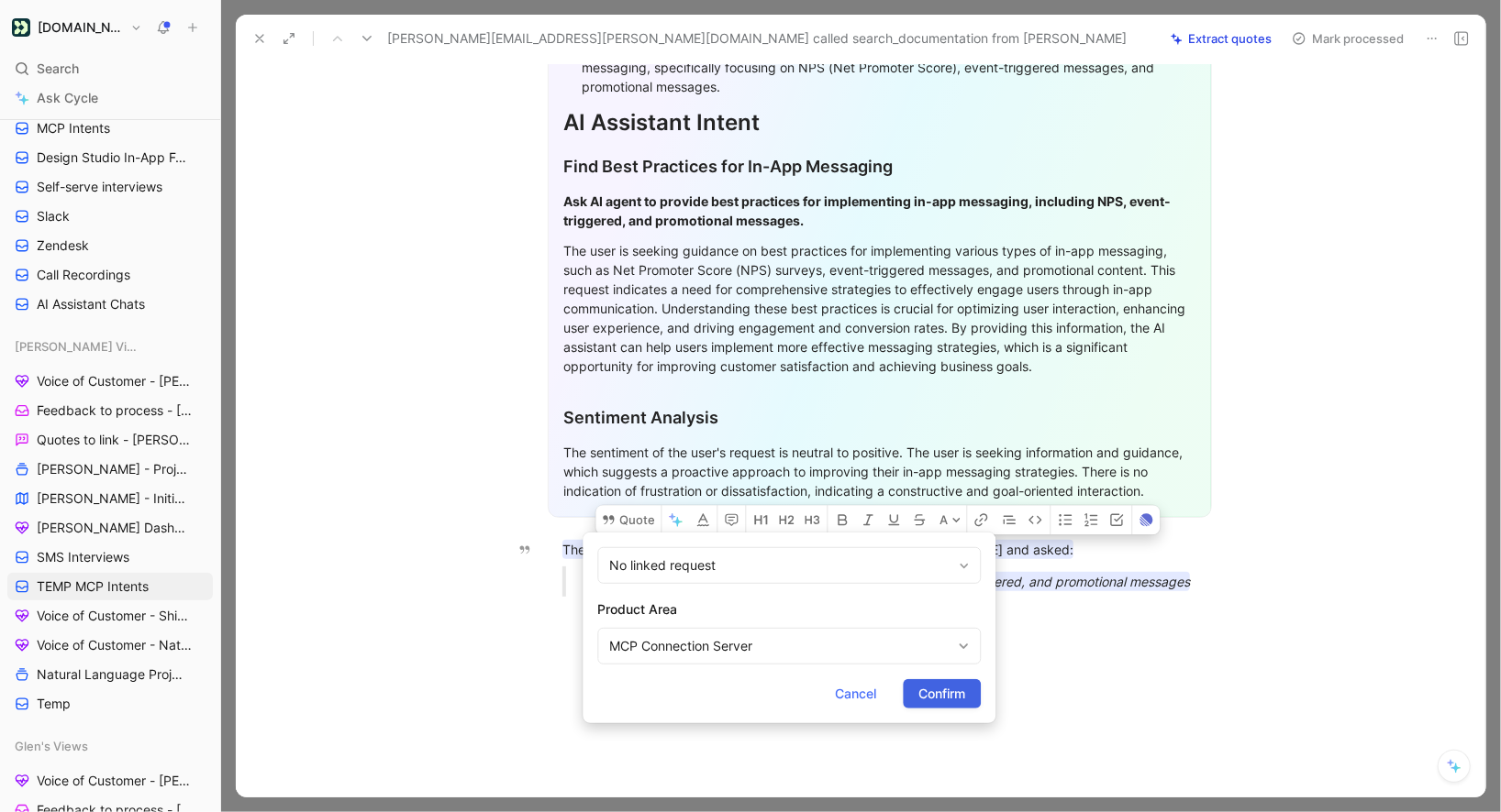
click at [936, 694] on span "Confirm" at bounding box center [941, 694] width 46 height 22
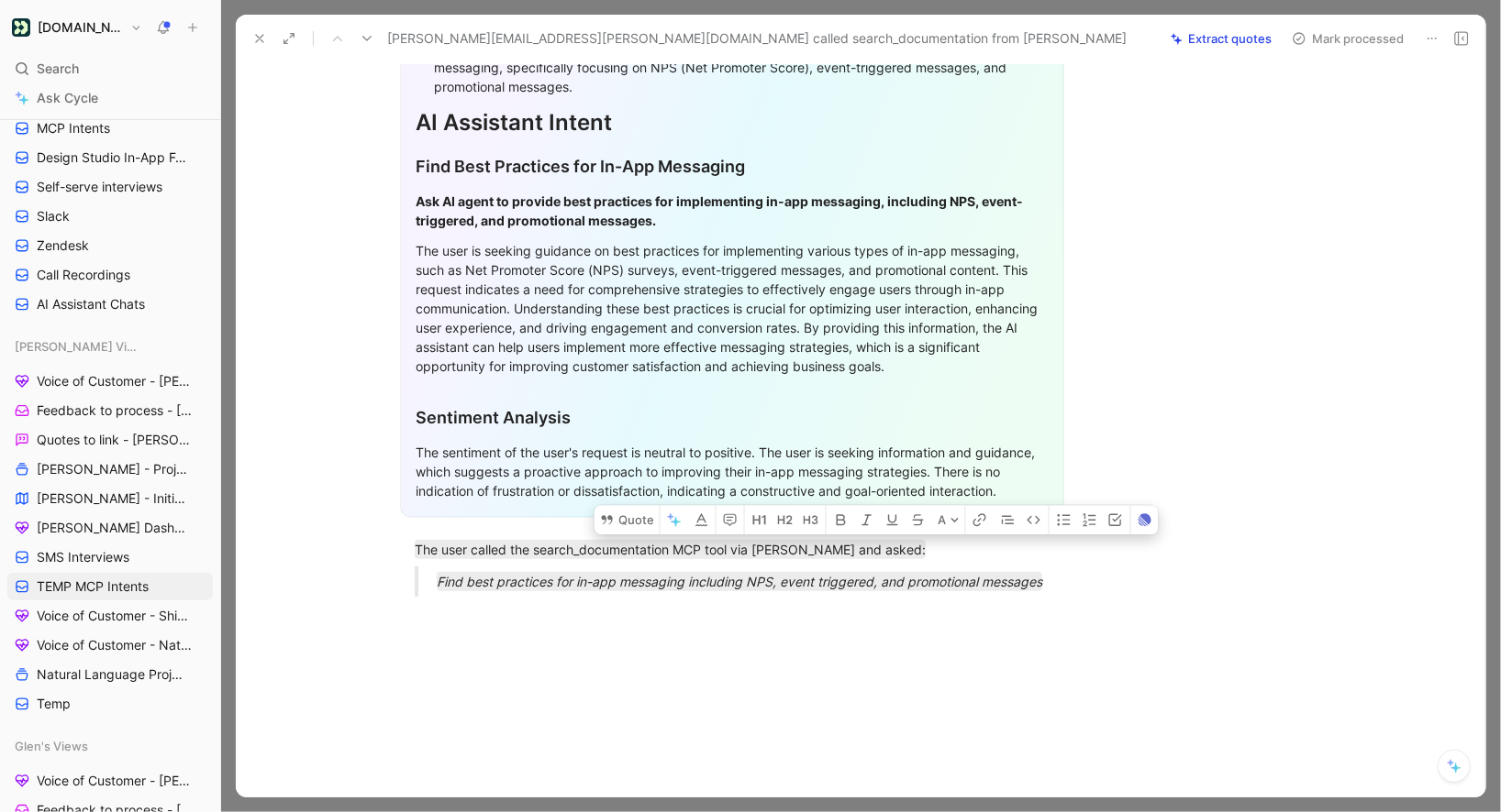
click at [1321, 41] on button "Mark processed" at bounding box center [1348, 39] width 129 height 26
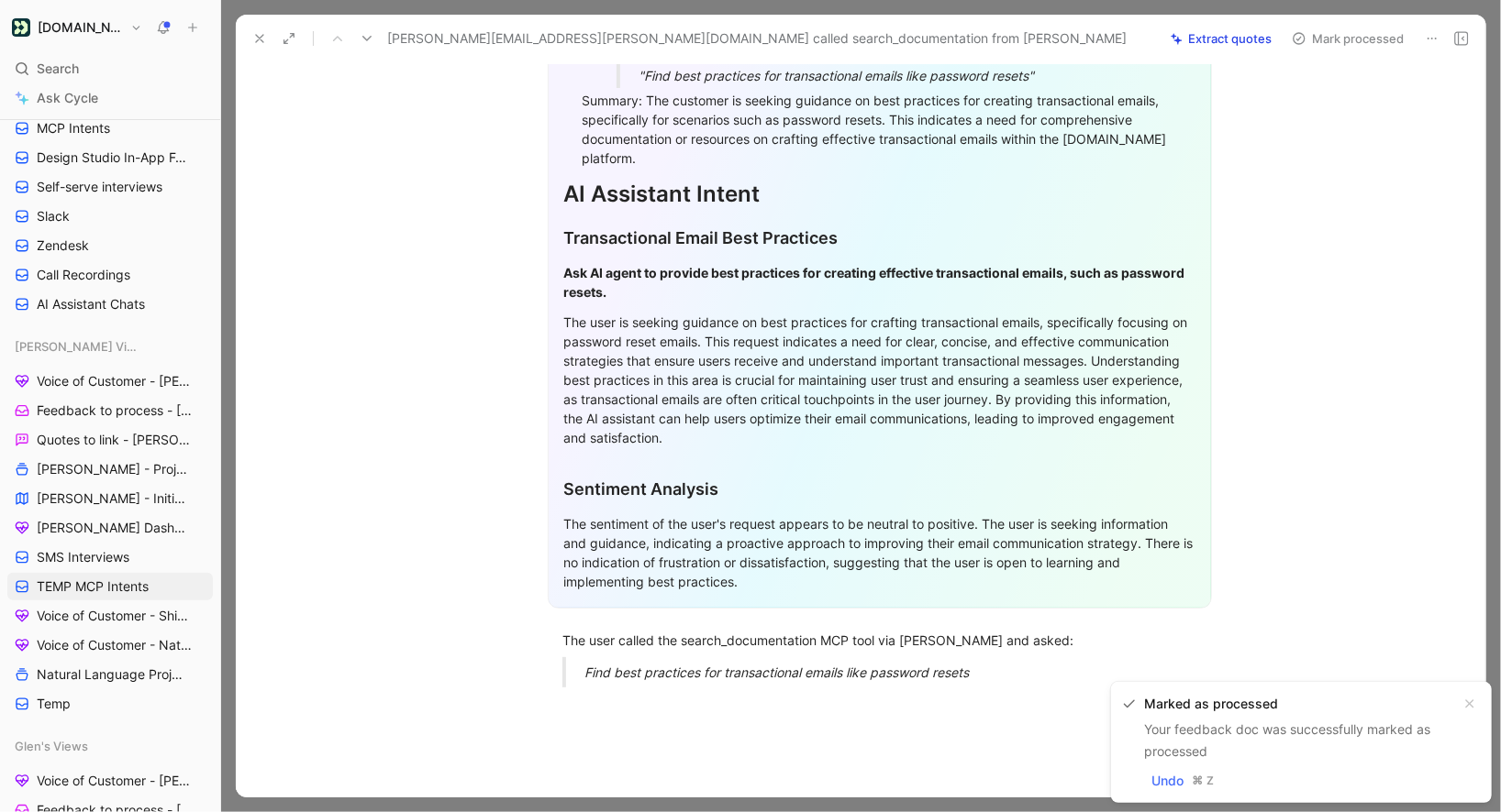
scroll to position [361, 0]
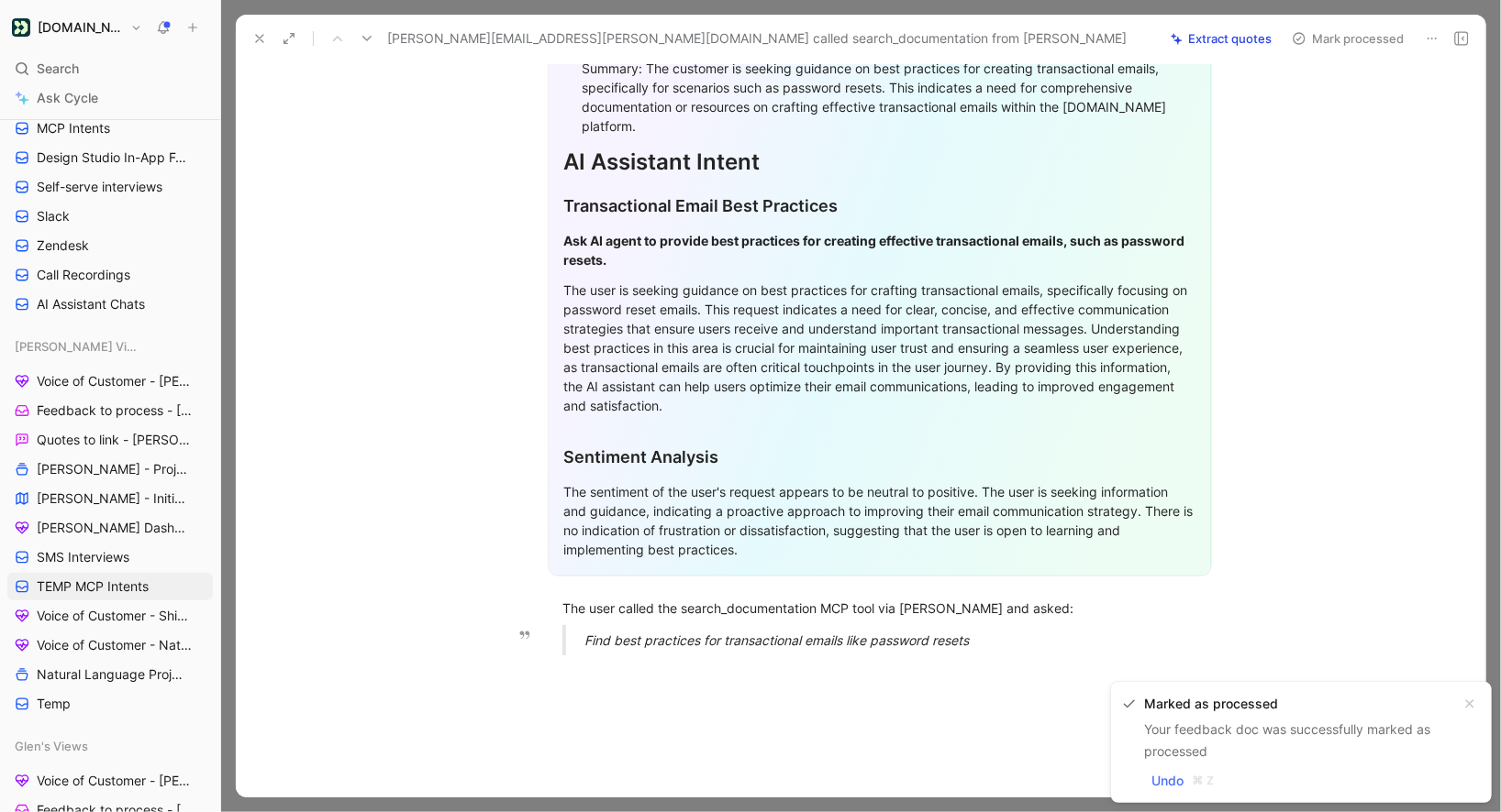
drag, startPoint x: 563, startPoint y: 573, endPoint x: 991, endPoint y: 619, distance: 430.5
click at [991, 619] on div "General Feedback Prompt After analyzing the customer feedback, the following re…" at bounding box center [879, 269] width 1211 height 802
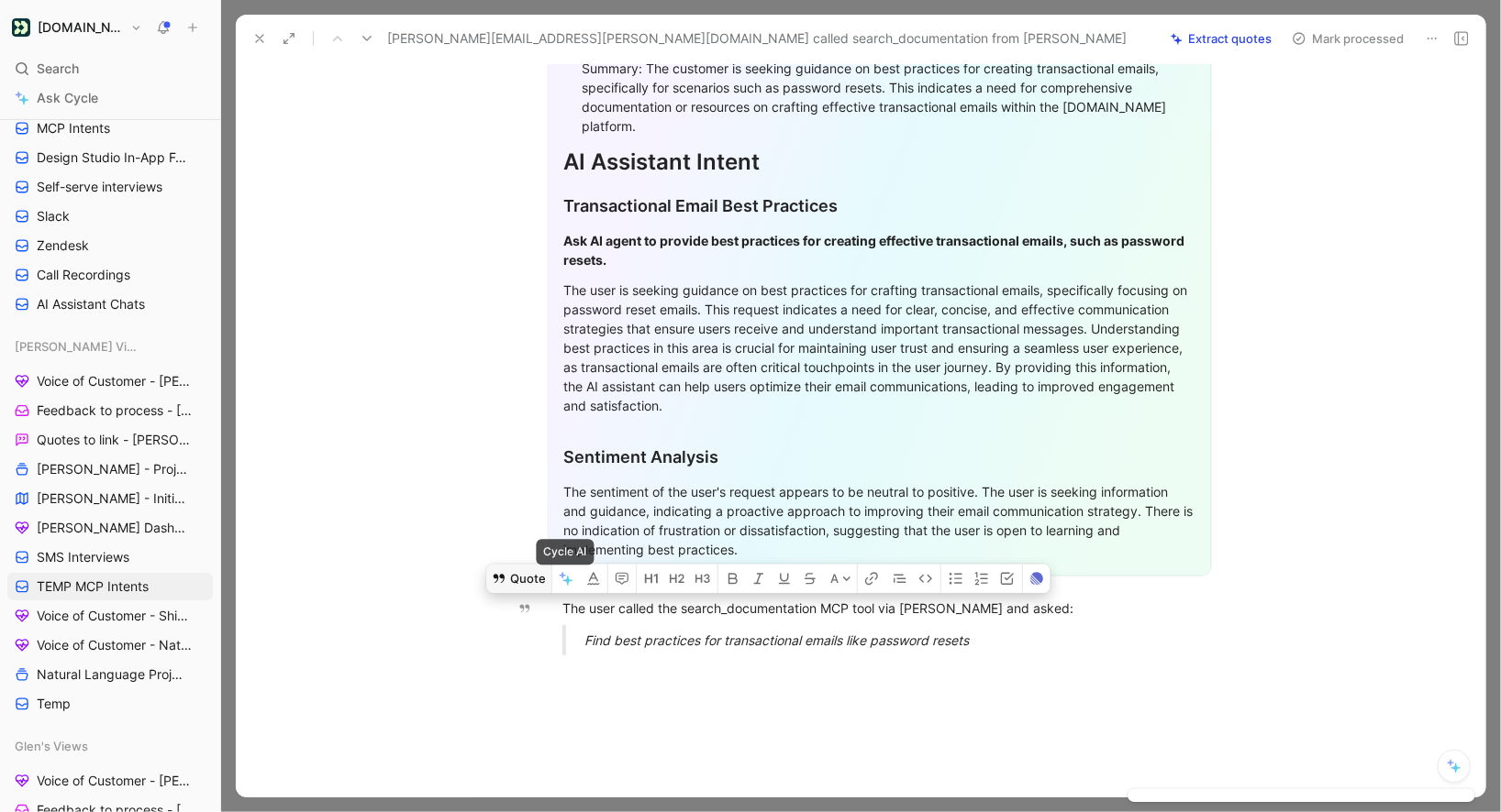
click at [536, 564] on button "Quote" at bounding box center [518, 579] width 65 height 29
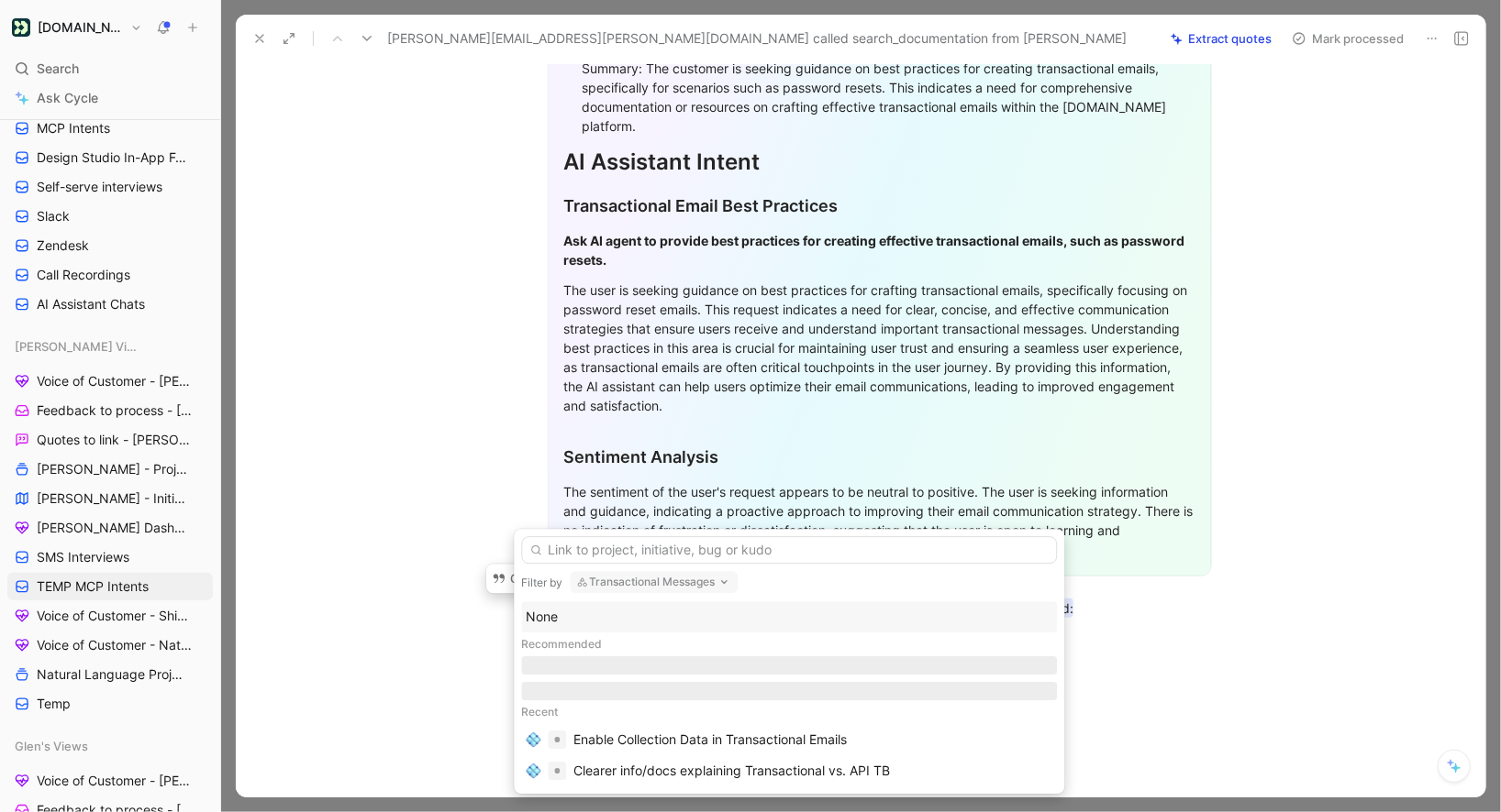
click at [574, 607] on div "None" at bounding box center [789, 617] width 527 height 22
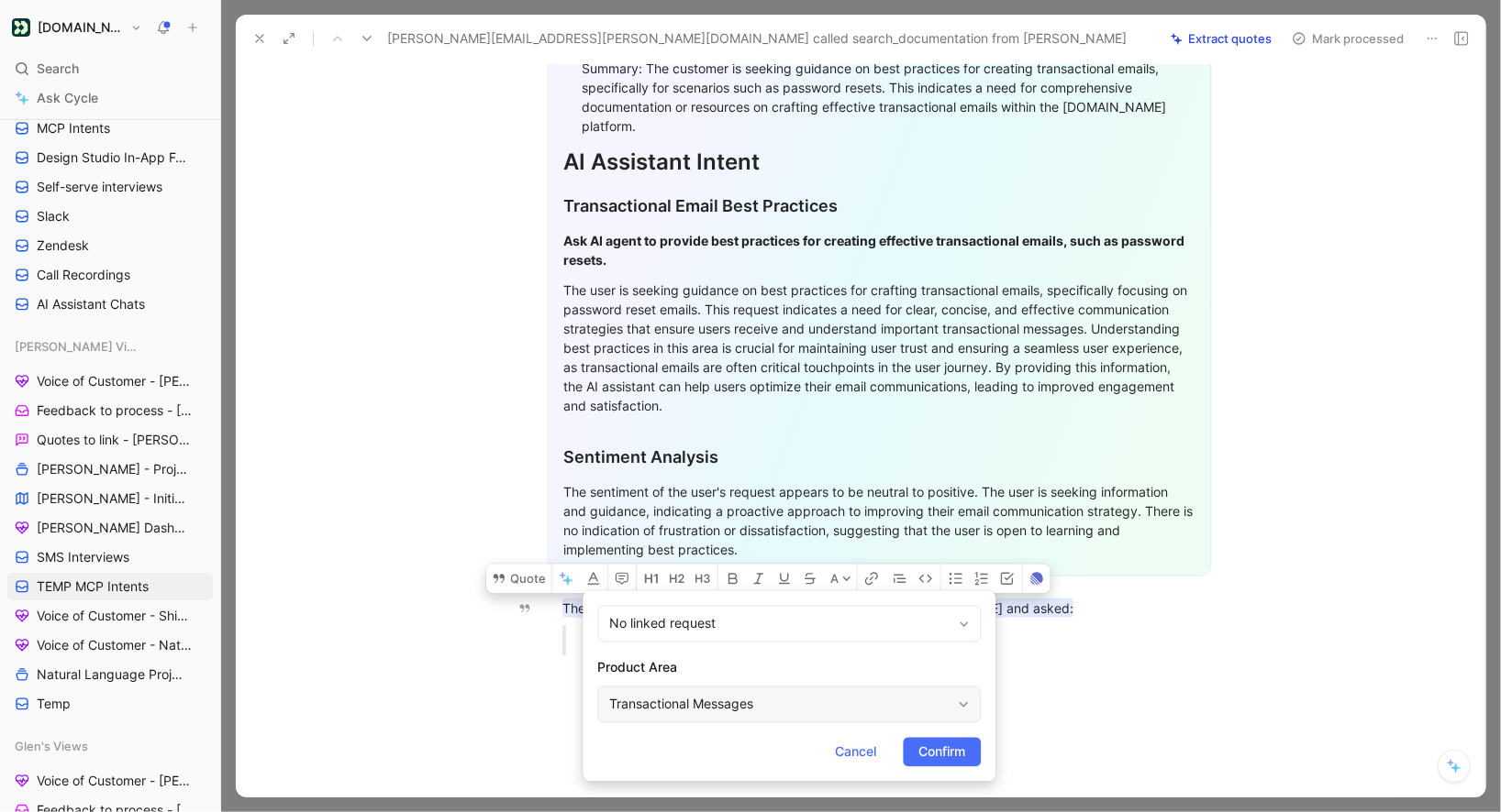
click at [701, 701] on div "Transactional Messages" at bounding box center [780, 705] width 341 height 22
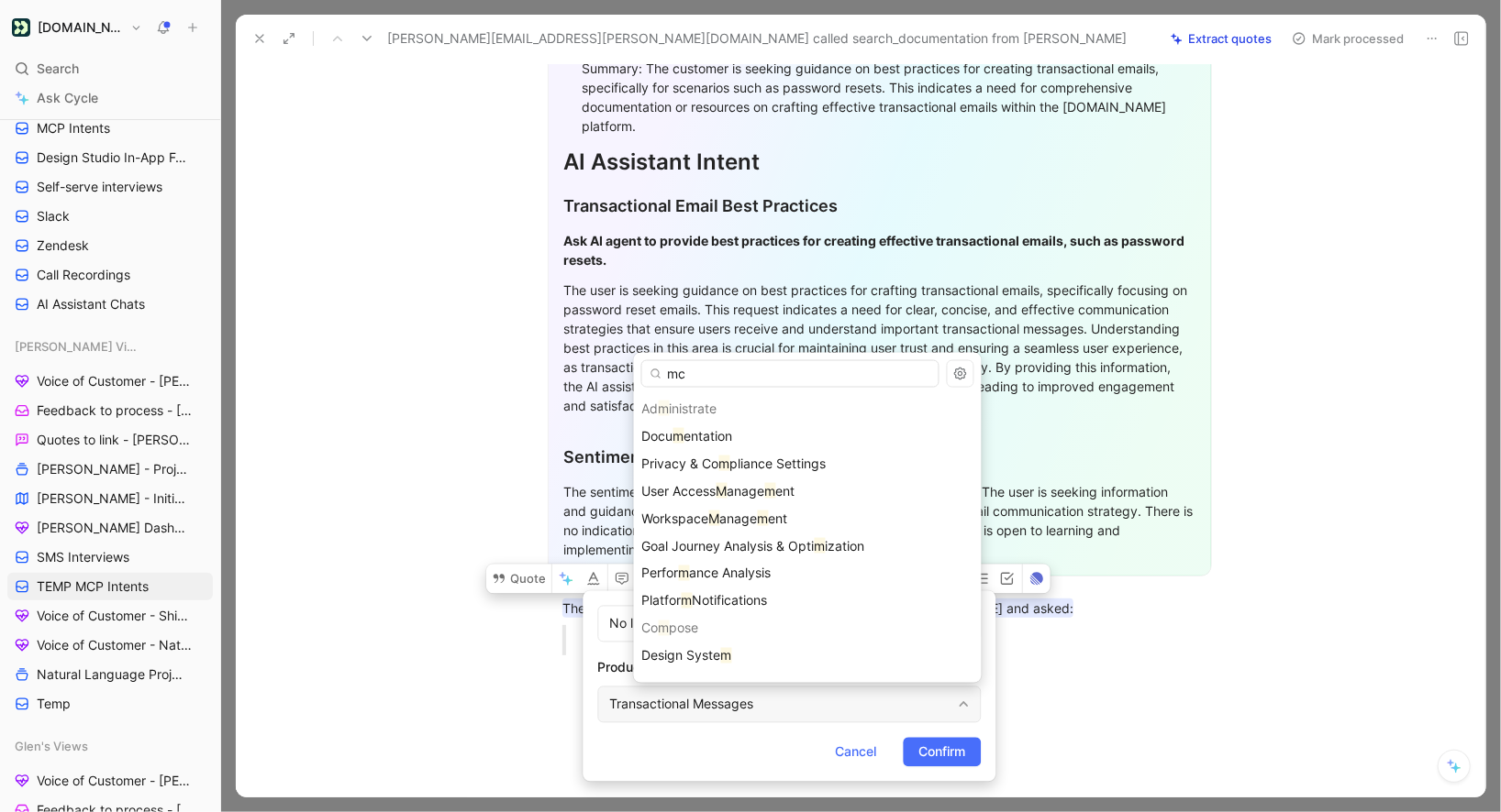
type input "mcp"
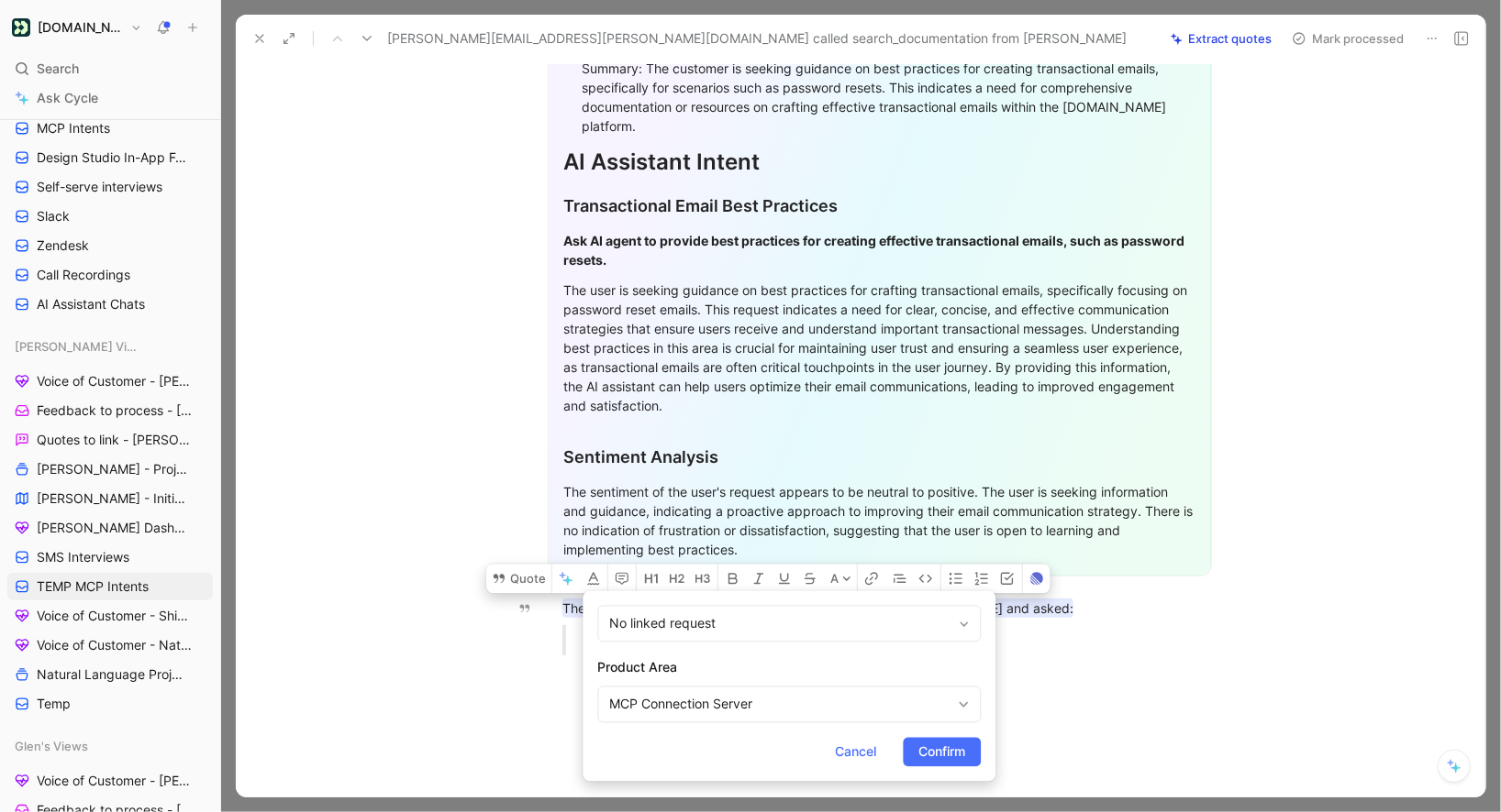
click at [923, 767] on form "No linked request Product Area MCP Connection Server Cancel Confirm" at bounding box center [789, 686] width 413 height 191
click at [923, 766] on button "Confirm" at bounding box center [941, 753] width 78 height 29
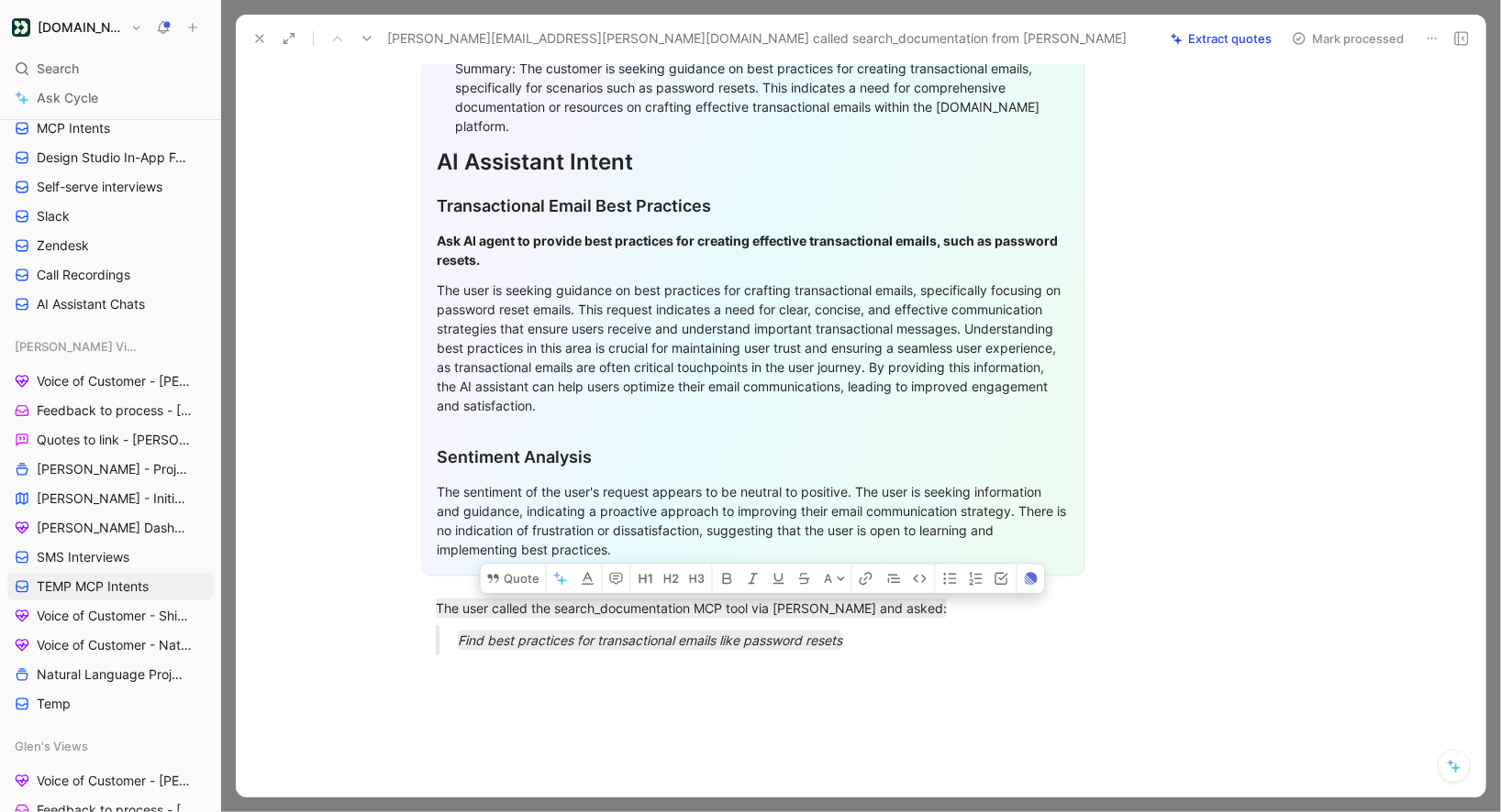
click at [1312, 41] on button "Mark processed" at bounding box center [1348, 39] width 129 height 26
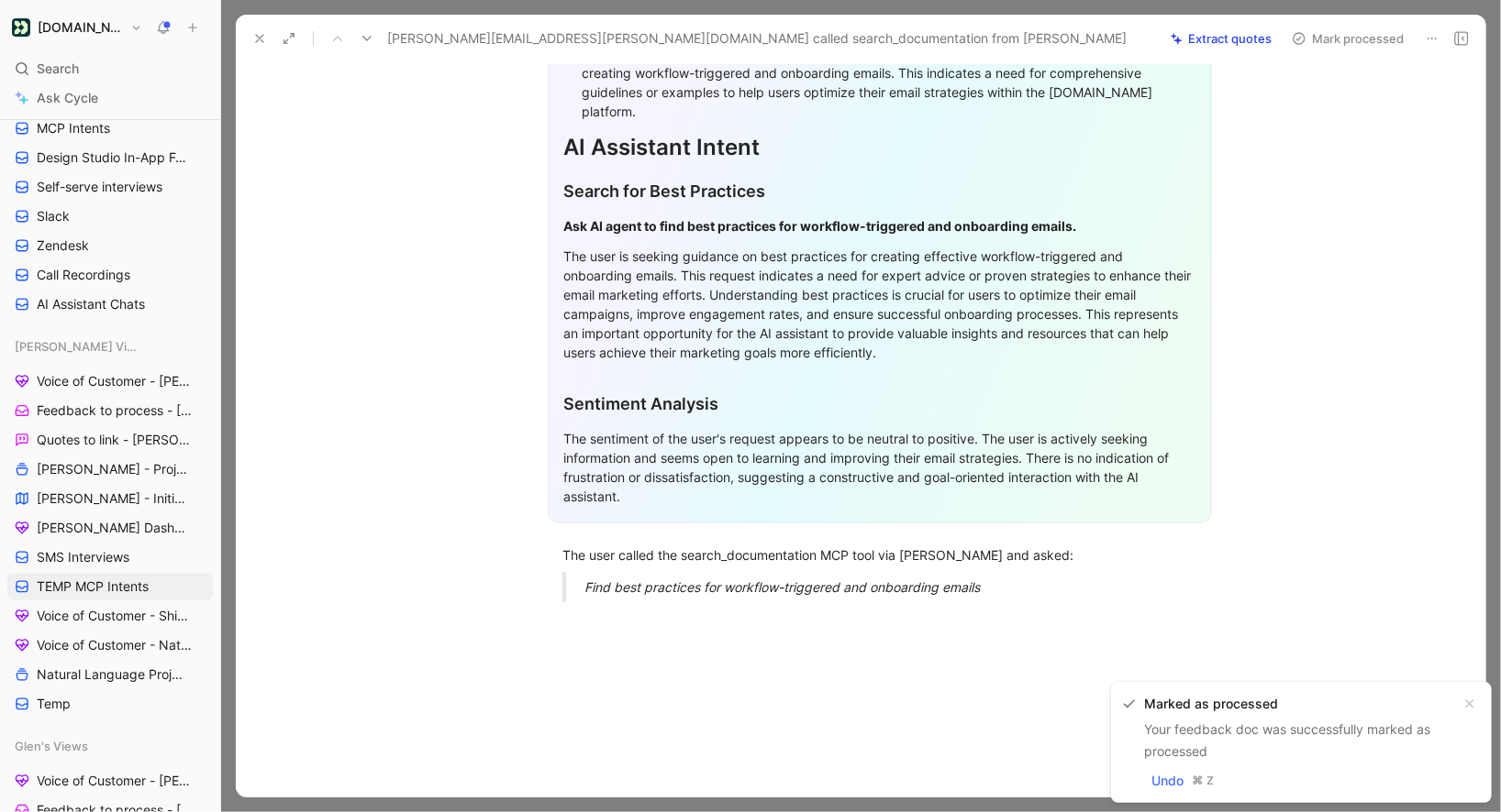
scroll to position [390, 0]
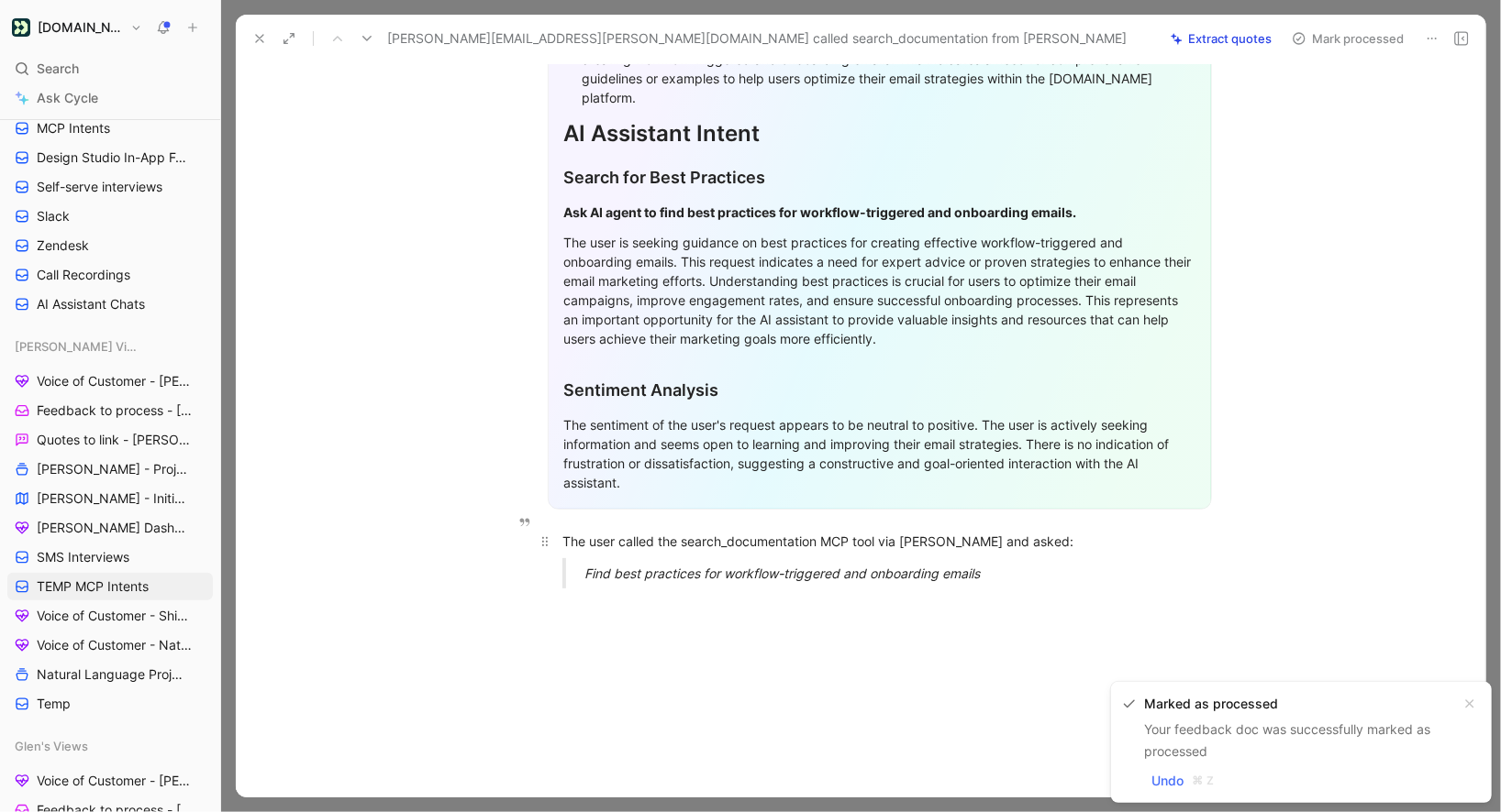
click at [567, 532] on div "The user called the search_documentation MCP tool via Claude and asked:" at bounding box center [880, 542] width 635 height 19
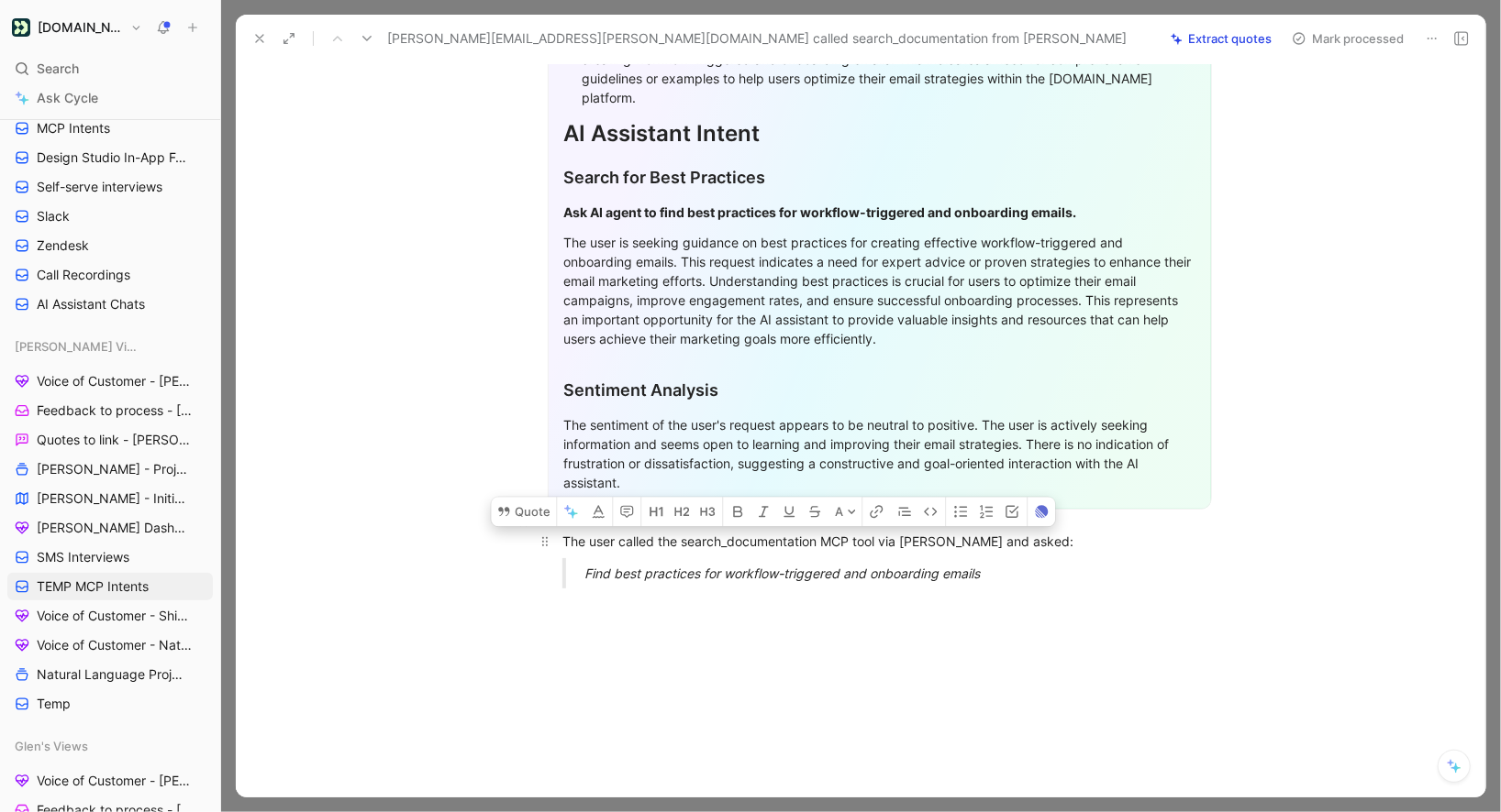
drag, startPoint x: 994, startPoint y: 533, endPoint x: 559, endPoint y: 491, distance: 437.0
click at [559, 491] on div "General Feedback Prompt After analyzing the customer feedback, the following re…" at bounding box center [879, 221] width 1211 height 764
click at [520, 497] on button "Quote" at bounding box center [523, 512] width 65 height 29
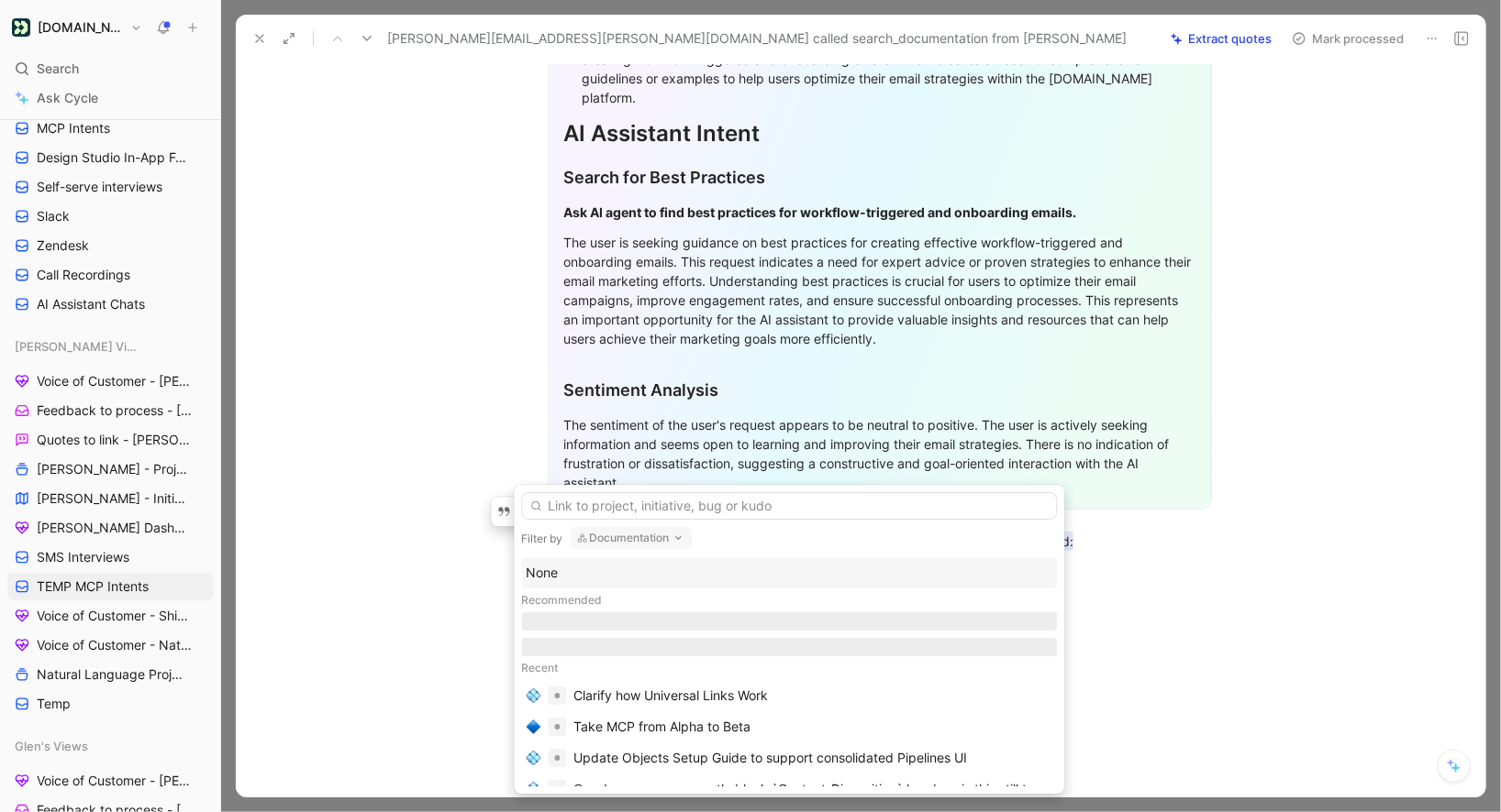
click at [595, 562] on div "None" at bounding box center [789, 573] width 527 height 22
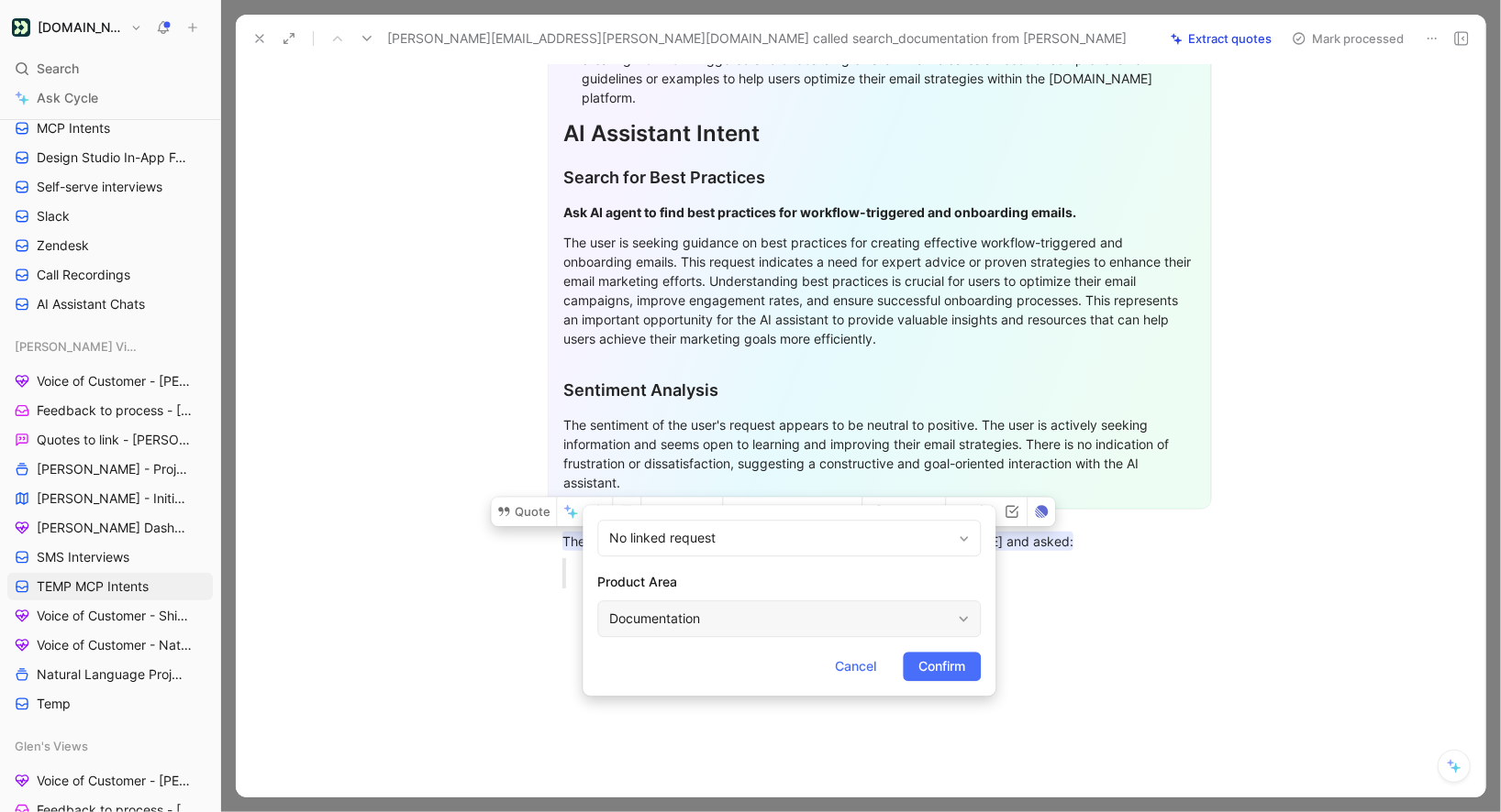
click at [678, 616] on div "Documentation" at bounding box center [780, 618] width 341 height 22
type input "mc"
click at [936, 661] on span "Confirm" at bounding box center [941, 666] width 46 height 22
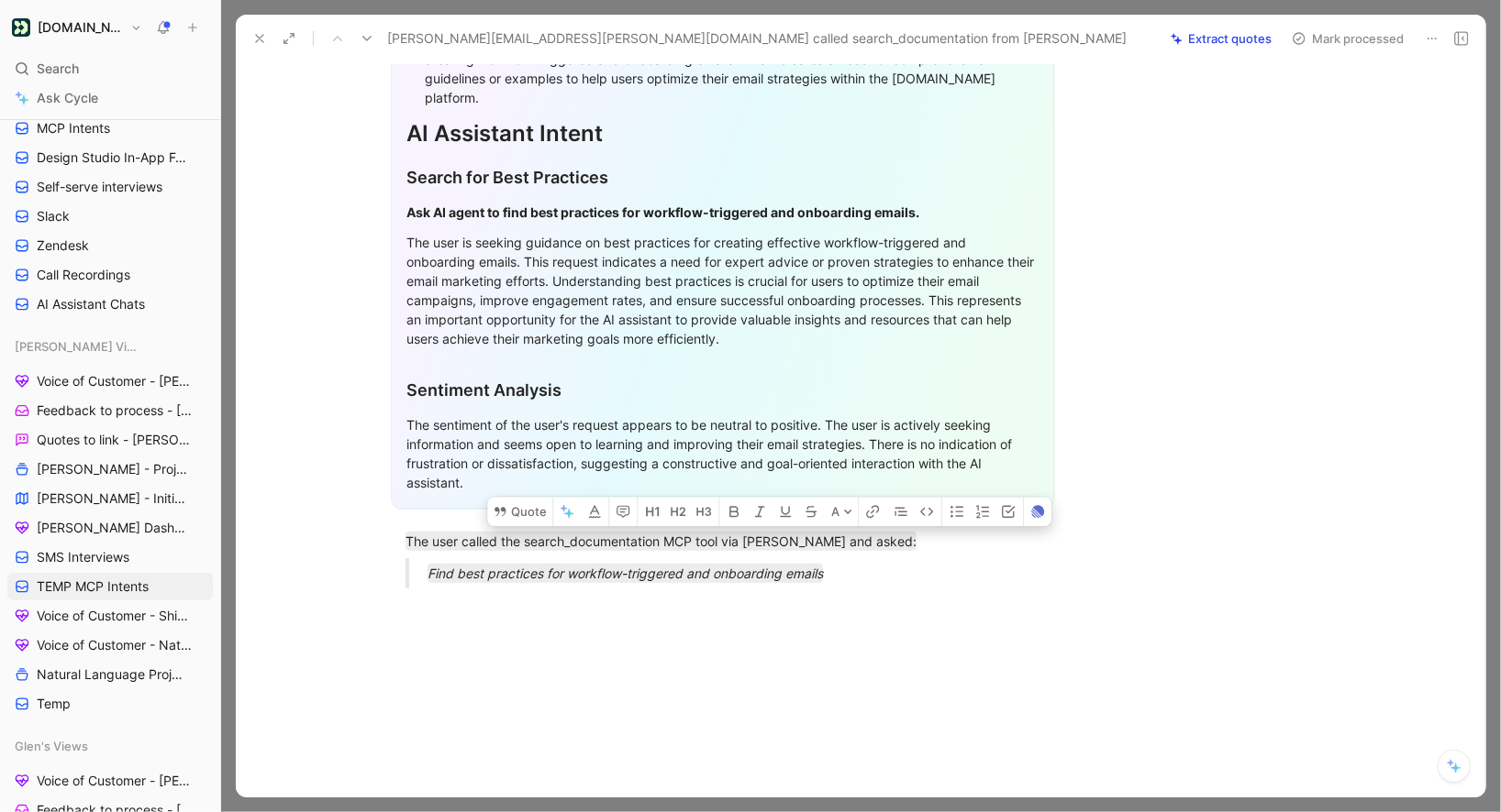
click at [1309, 35] on button "Mark processed" at bounding box center [1348, 39] width 129 height 26
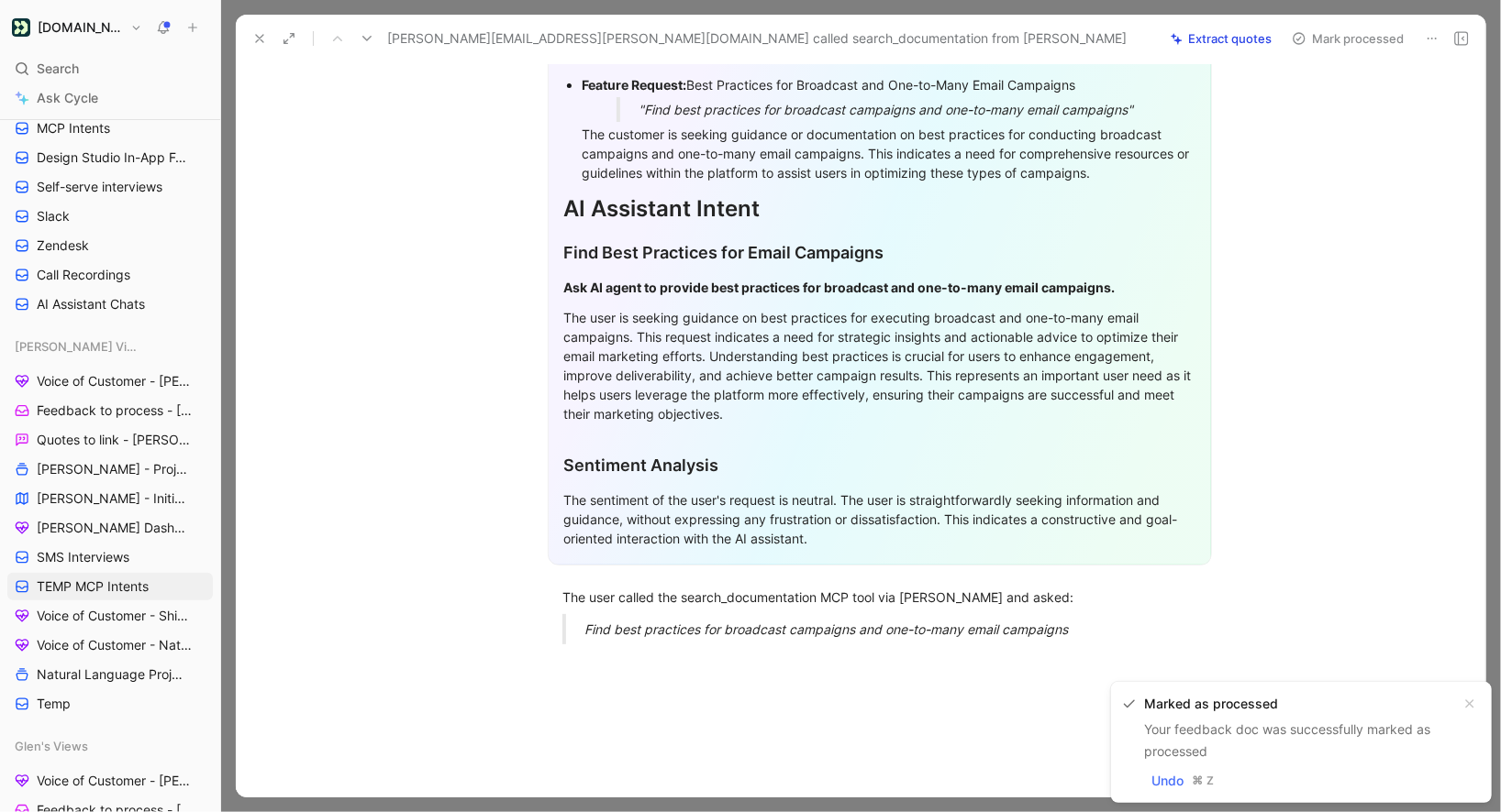
scroll to position [371, 0]
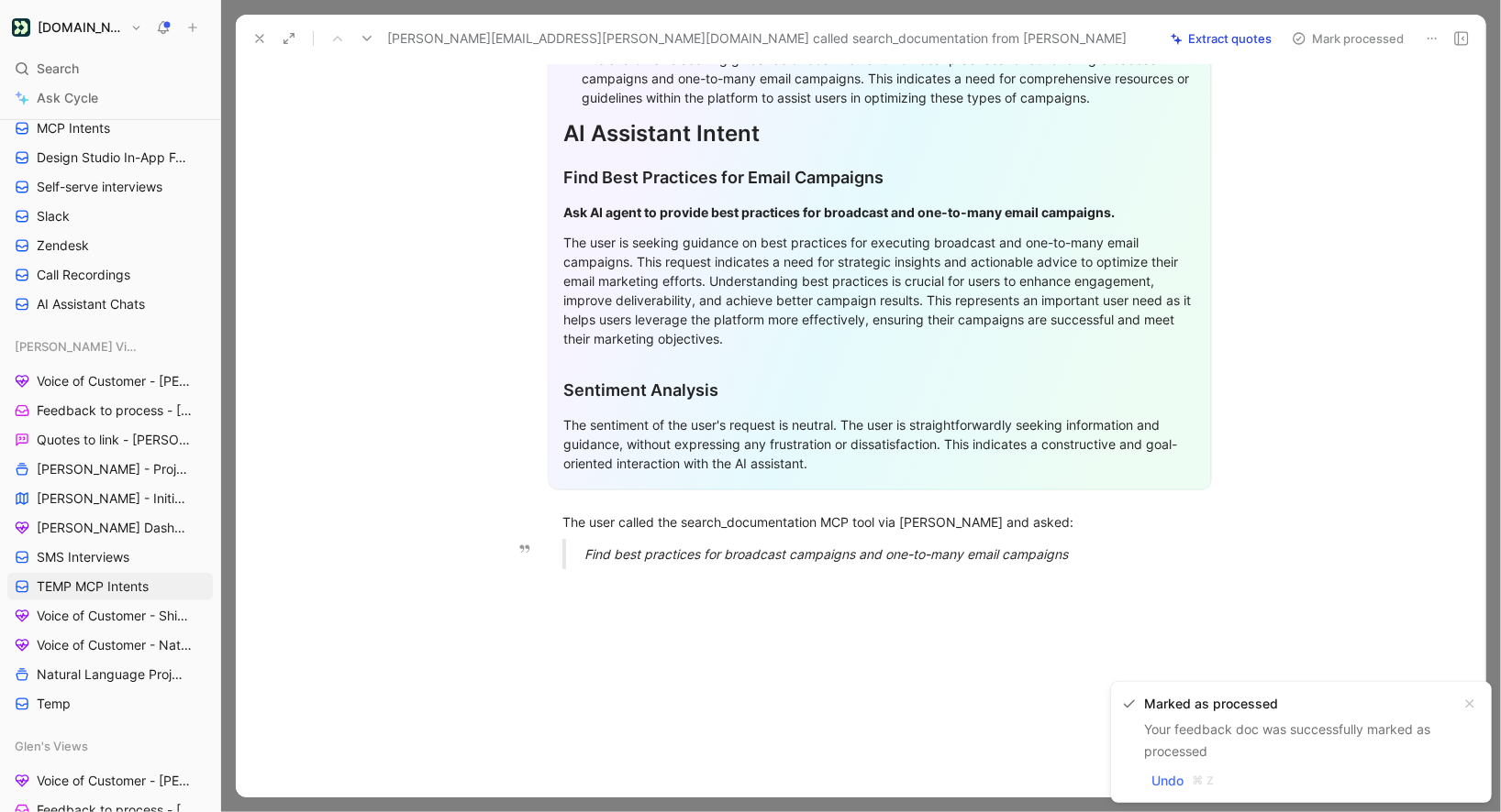
drag, startPoint x: 562, startPoint y: 486, endPoint x: 1108, endPoint y: 566, distance: 551.8
click at [1108, 566] on div "Quote A General Feedback Prompt After analyzing the customer feedback, the foll…" at bounding box center [879, 343] width 1211 height 969
click at [571, 478] on button "Quote" at bounding box center [567, 493] width 65 height 29
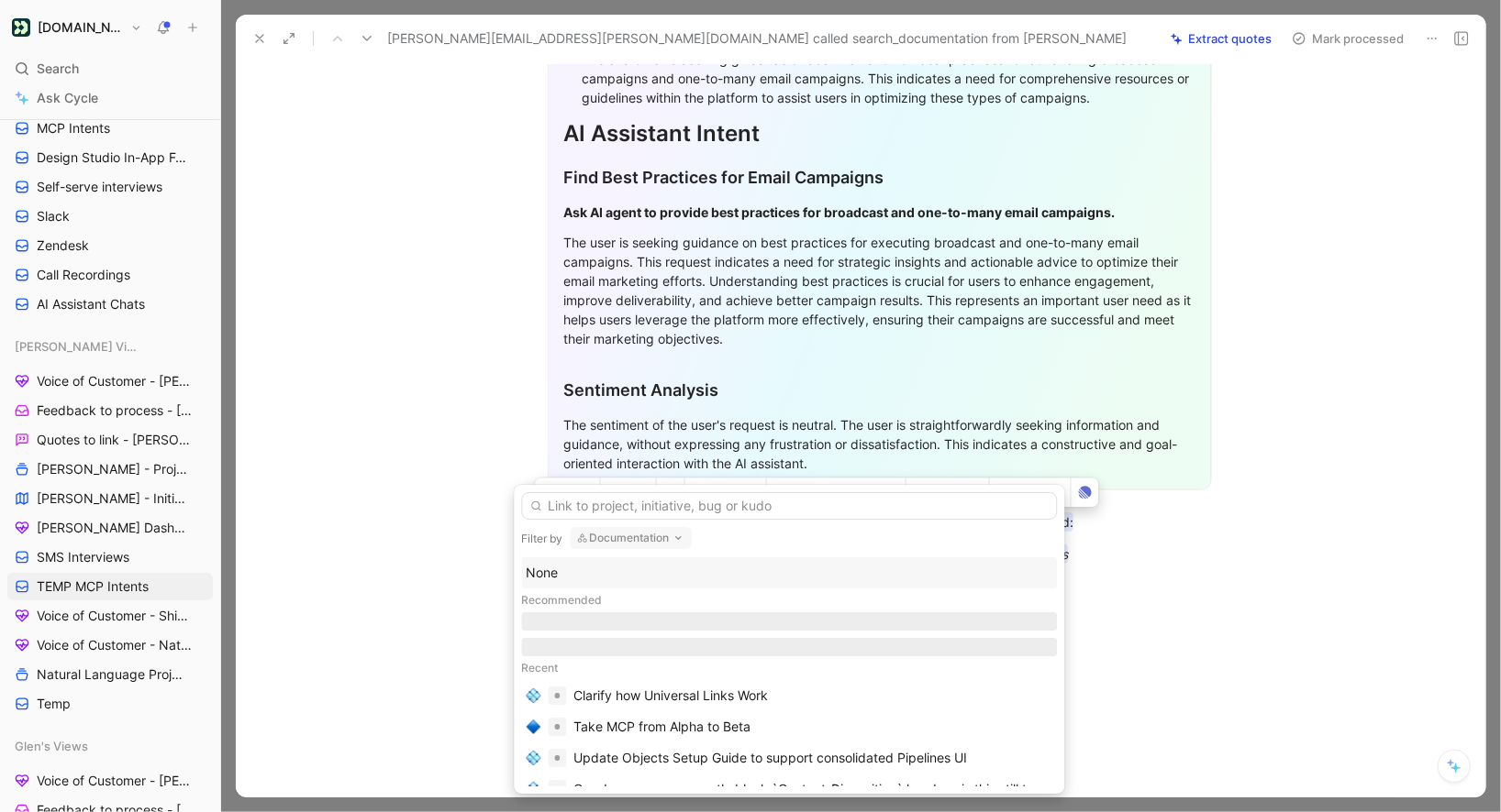
click at [606, 556] on div "Filter by Documentation None Recommended Recent Clarify how Universal Links Wor…" at bounding box center [789, 639] width 550 height 309
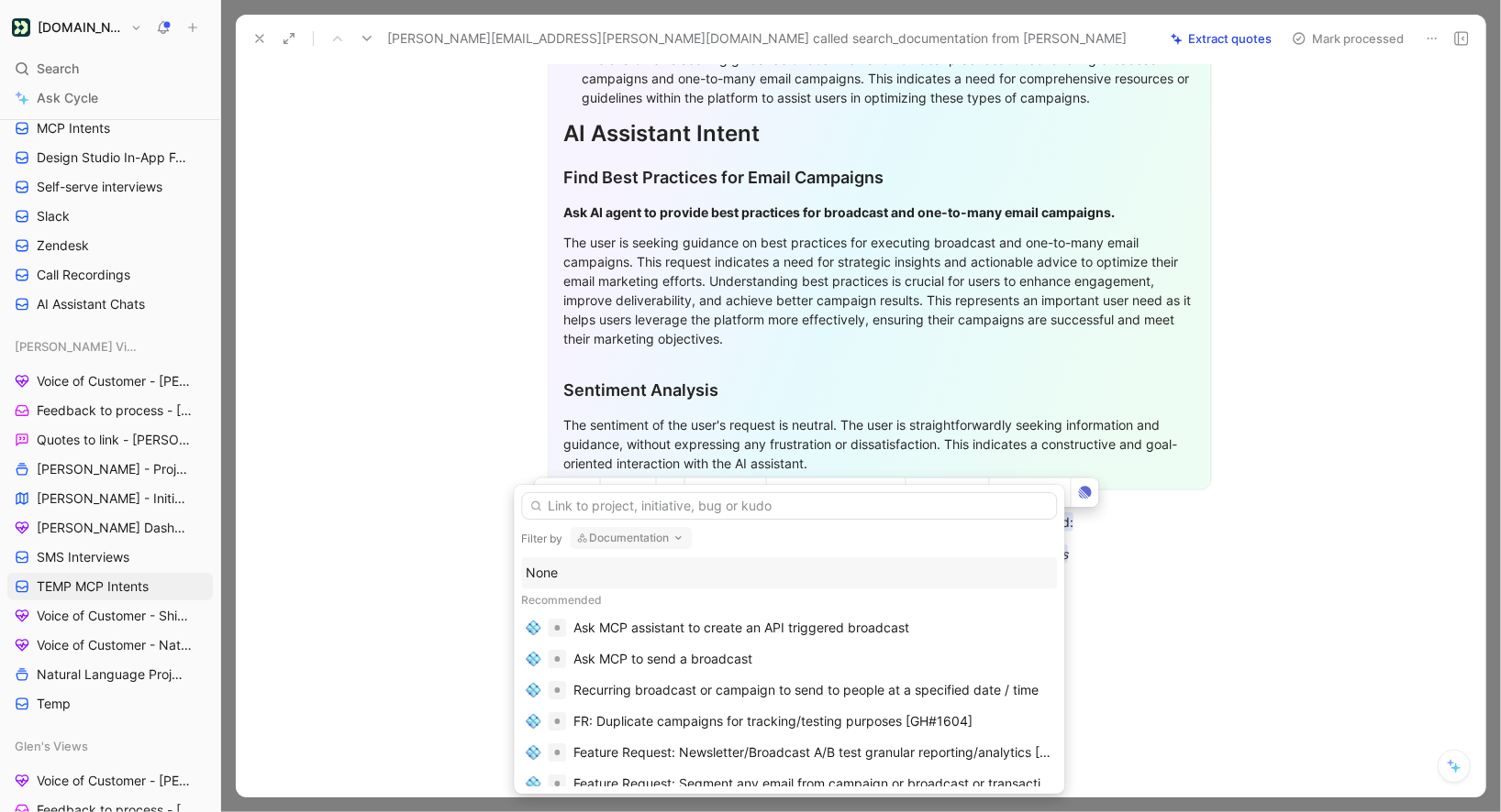
click at [599, 567] on div "None" at bounding box center [789, 573] width 527 height 22
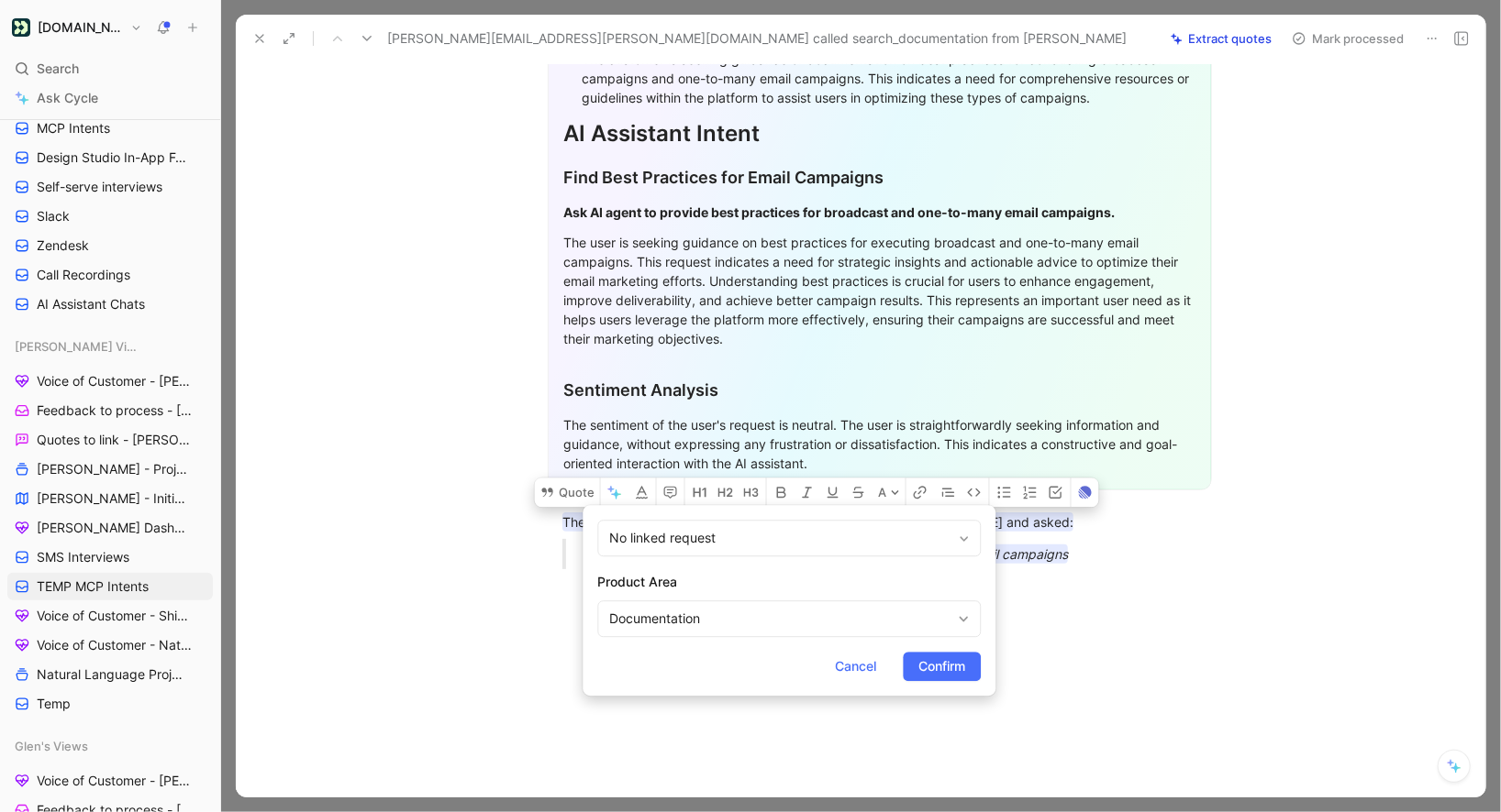
click at [656, 592] on h2 "Product Area" at bounding box center [789, 582] width 383 height 22
click at [652, 615] on div "Documentation" at bounding box center [780, 618] width 341 height 22
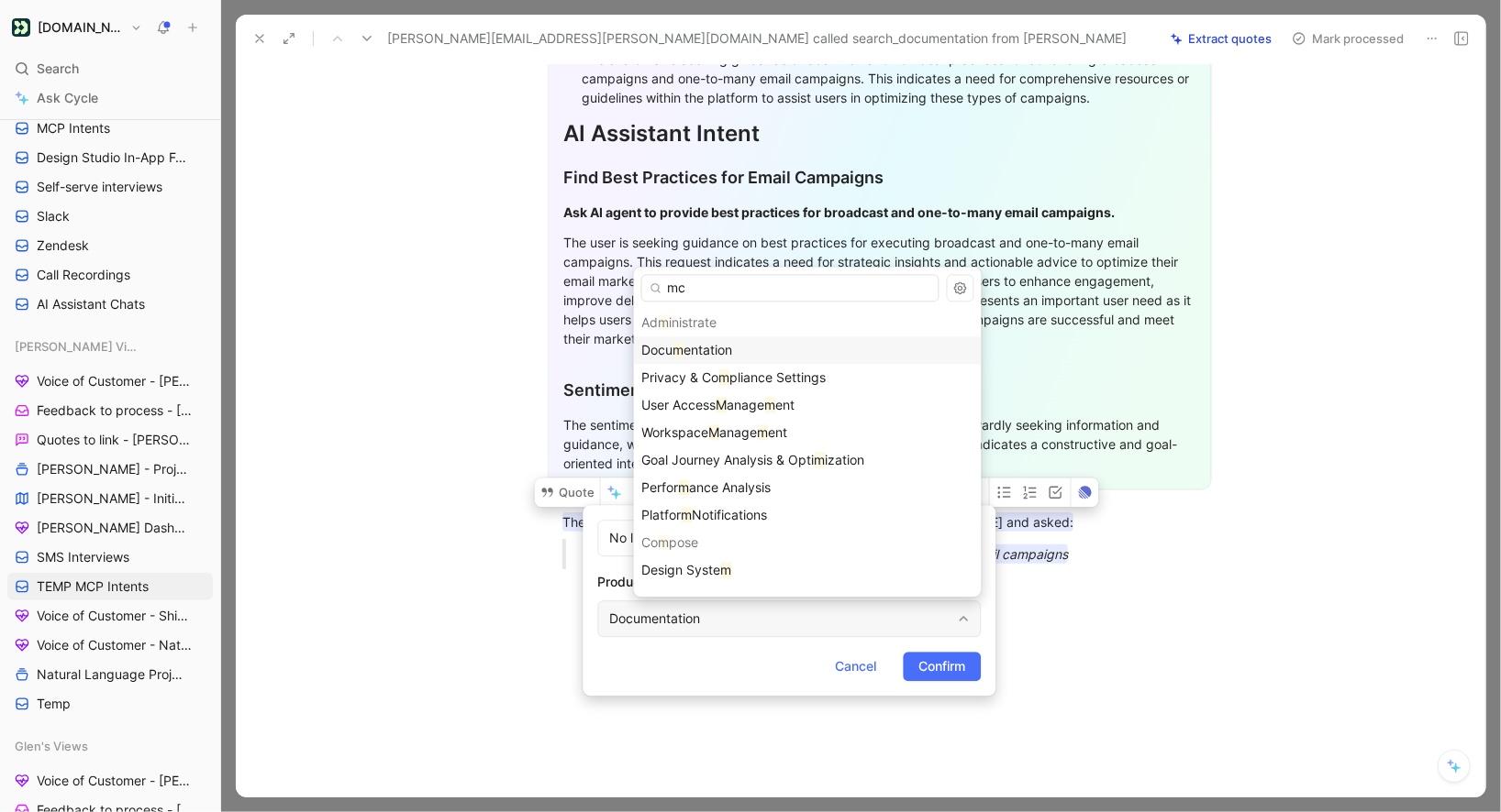
type input "mcp"
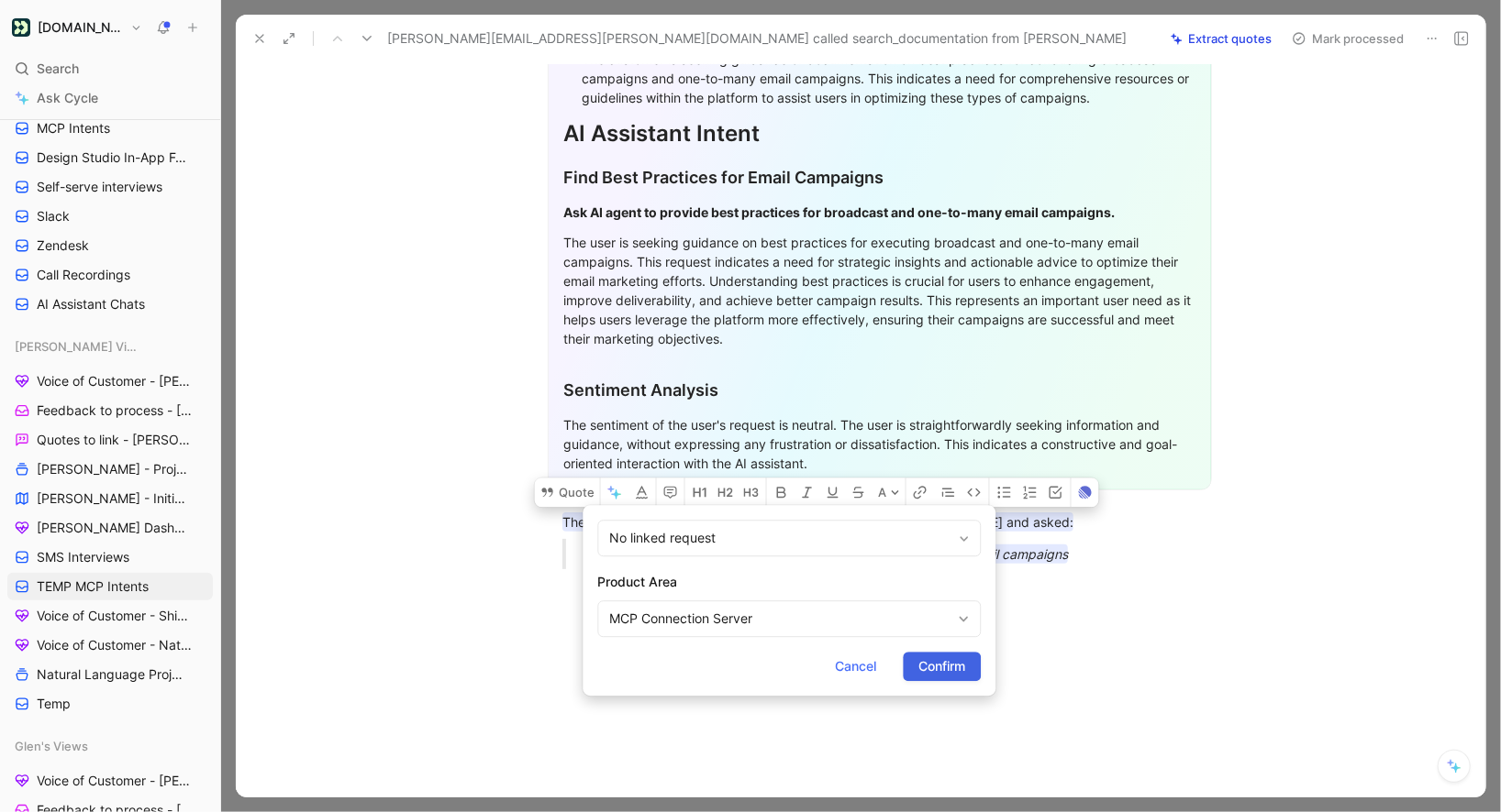
click at [970, 670] on button "Confirm" at bounding box center [941, 667] width 78 height 29
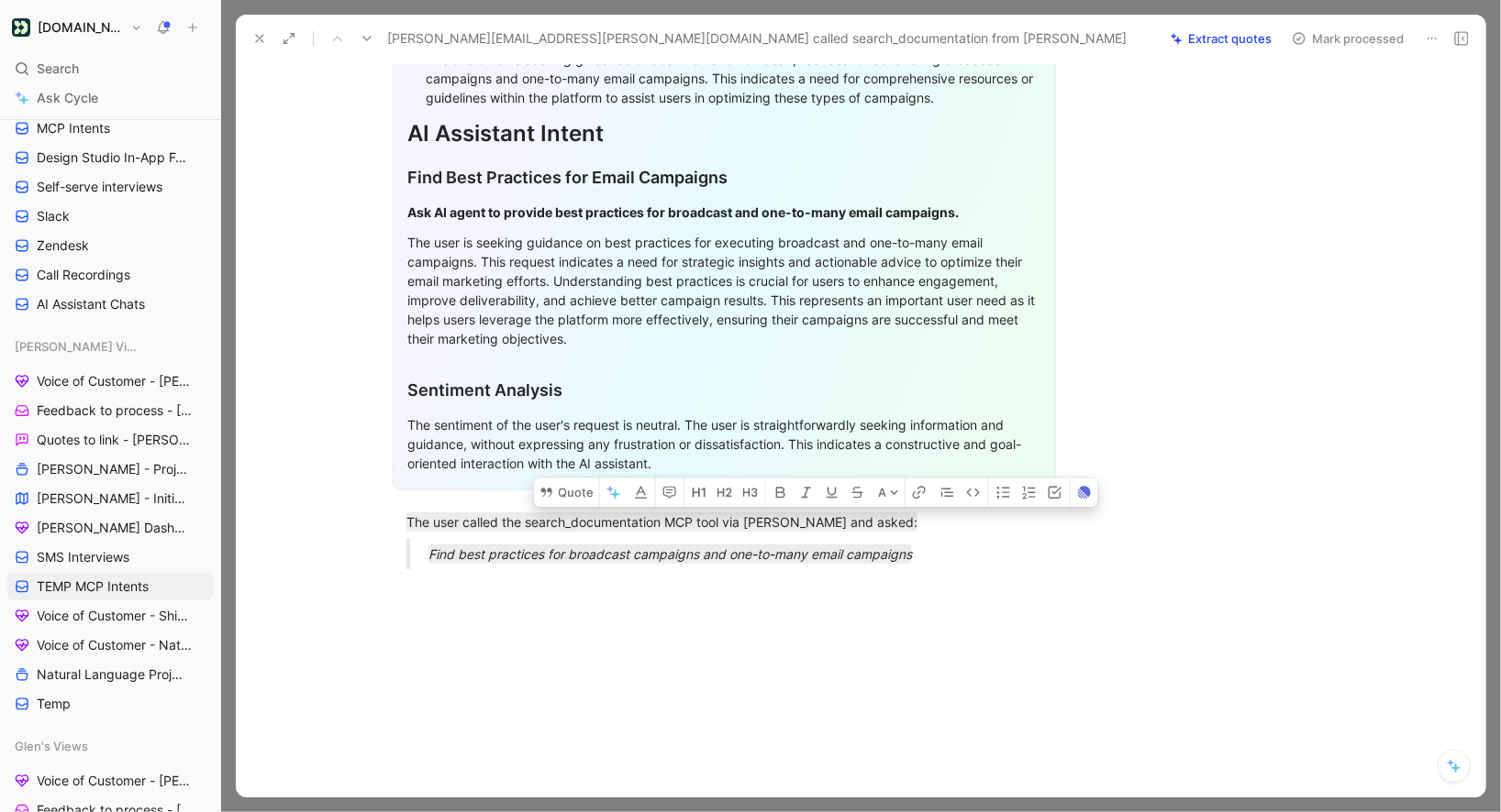
click at [1321, 35] on button "Mark processed" at bounding box center [1348, 39] width 129 height 26
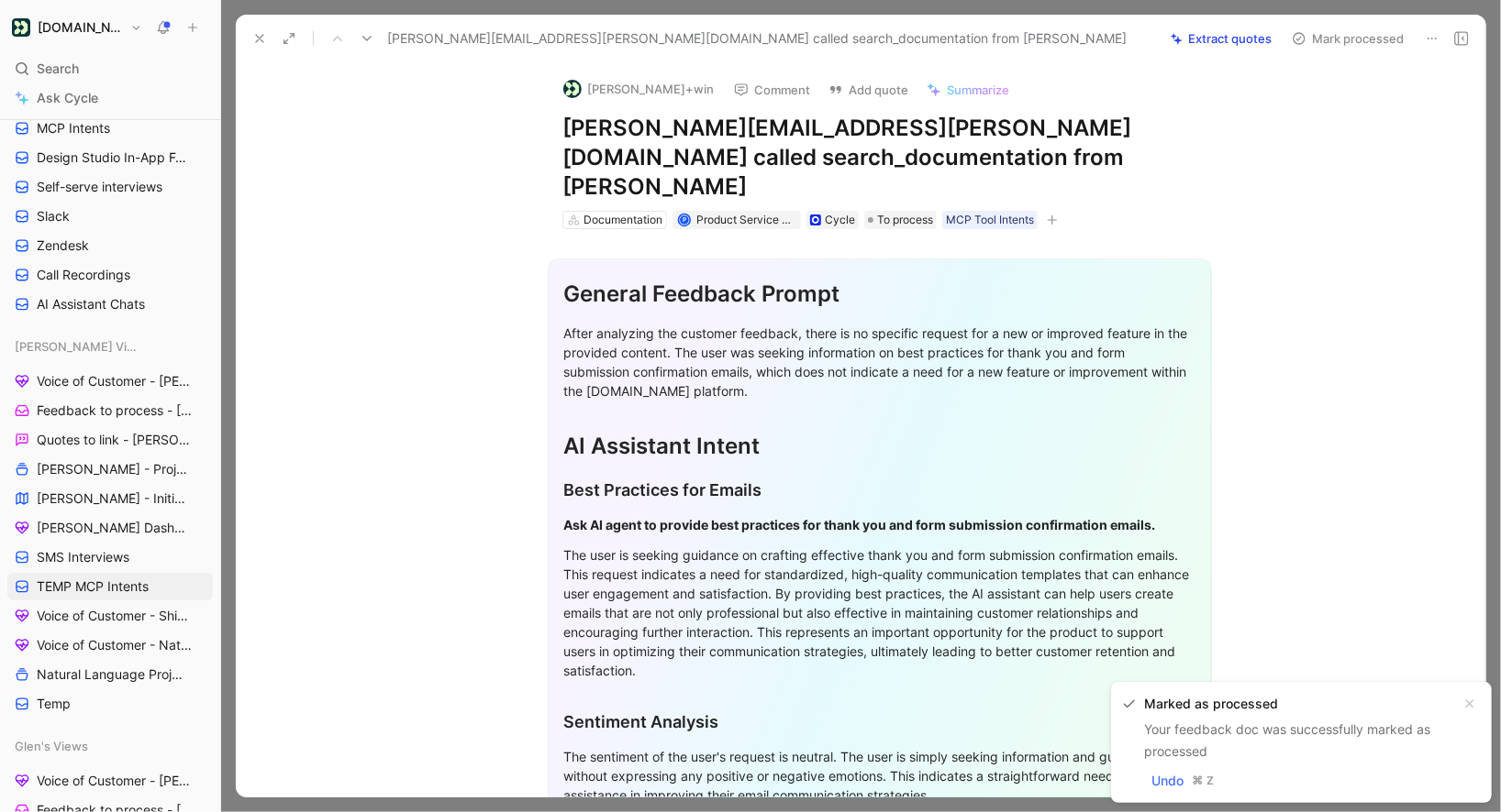
scroll to position [332, 0]
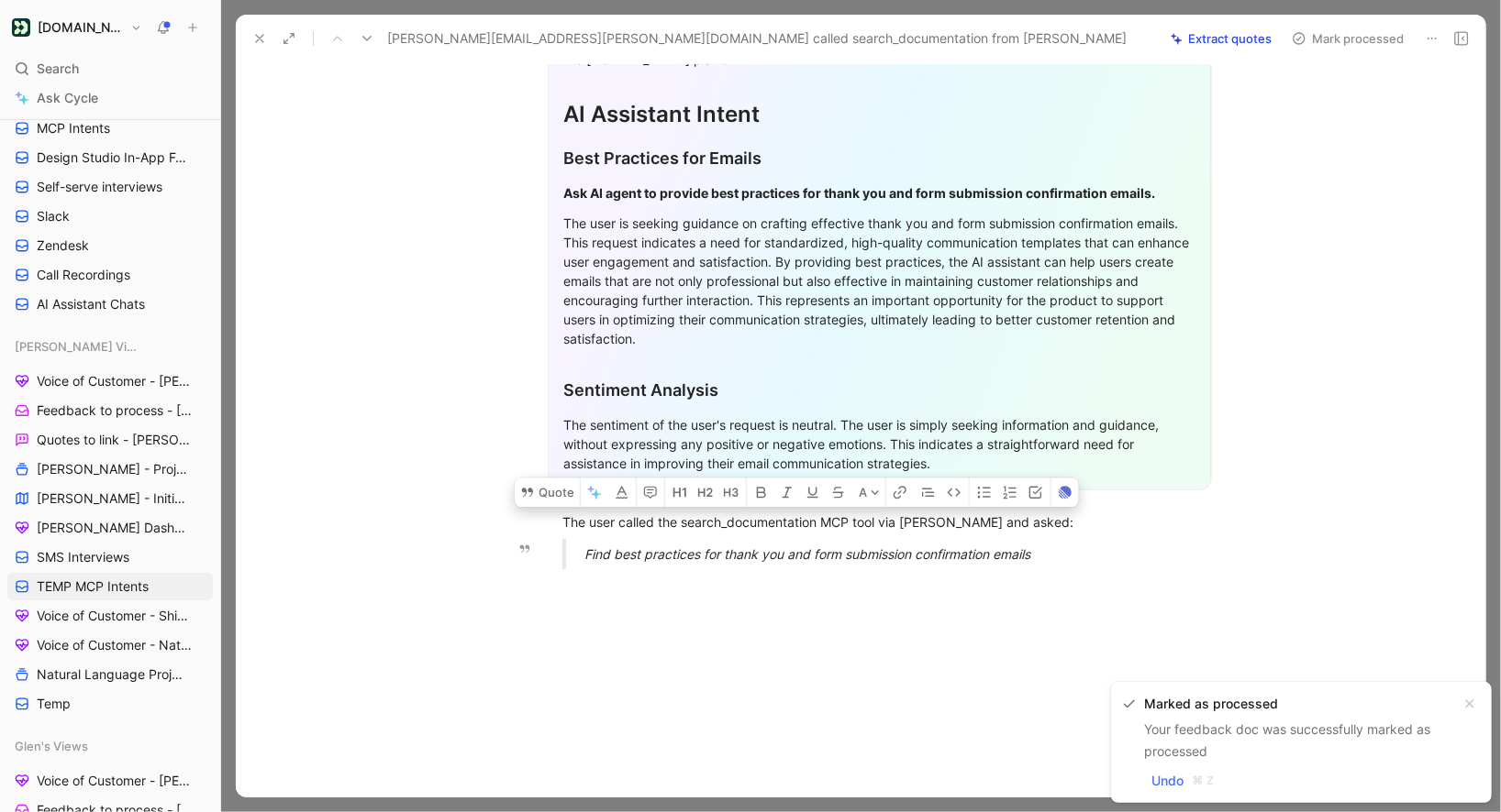
drag, startPoint x: 564, startPoint y: 495, endPoint x: 1029, endPoint y: 524, distance: 465.9
click at [1033, 526] on div "General Feedback Prompt After analyzing the customer feedback, there is no spec…" at bounding box center [879, 241] width 1211 height 687
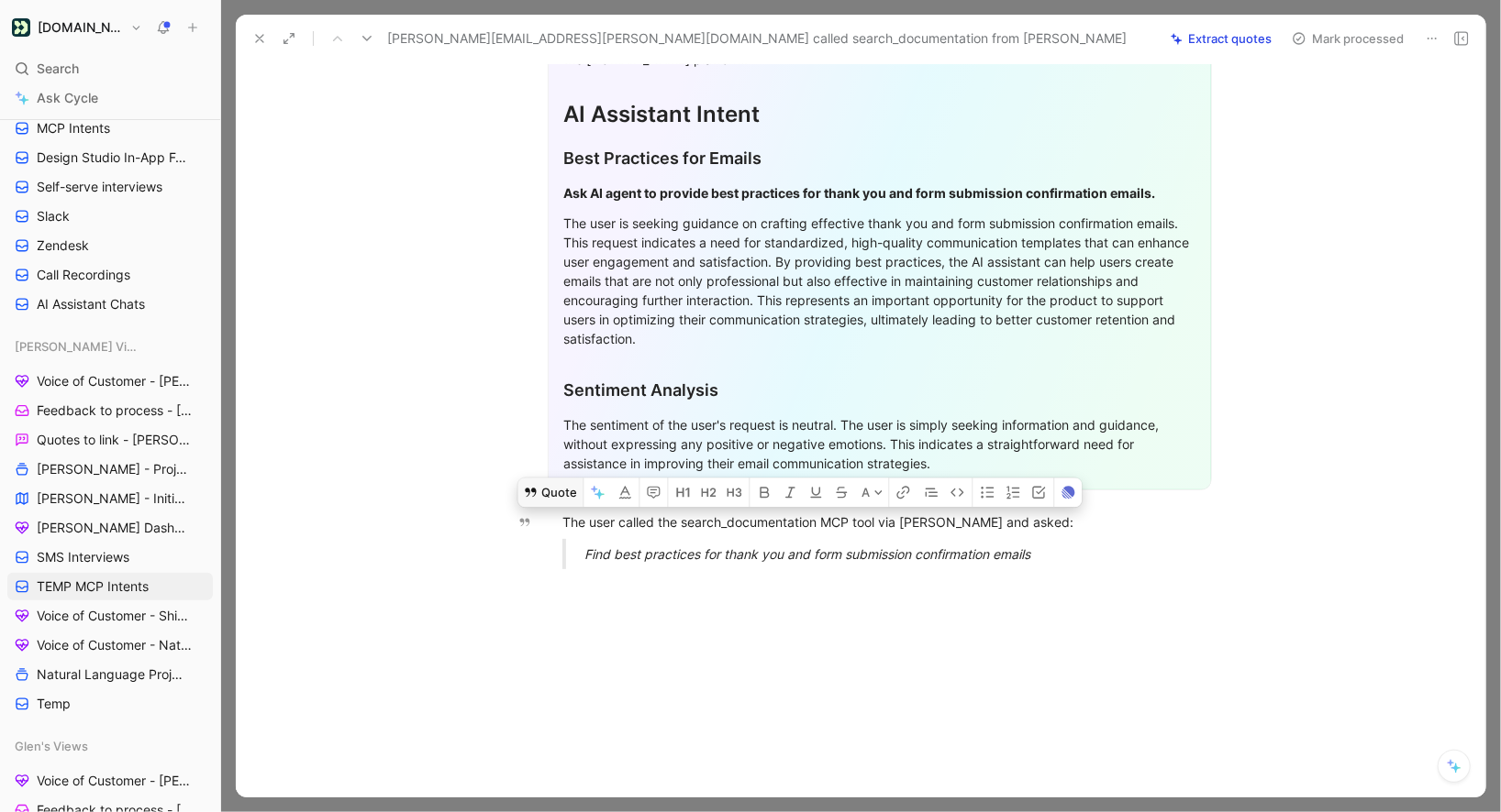
click at [536, 485] on icon at bounding box center [530, 492] width 15 height 15
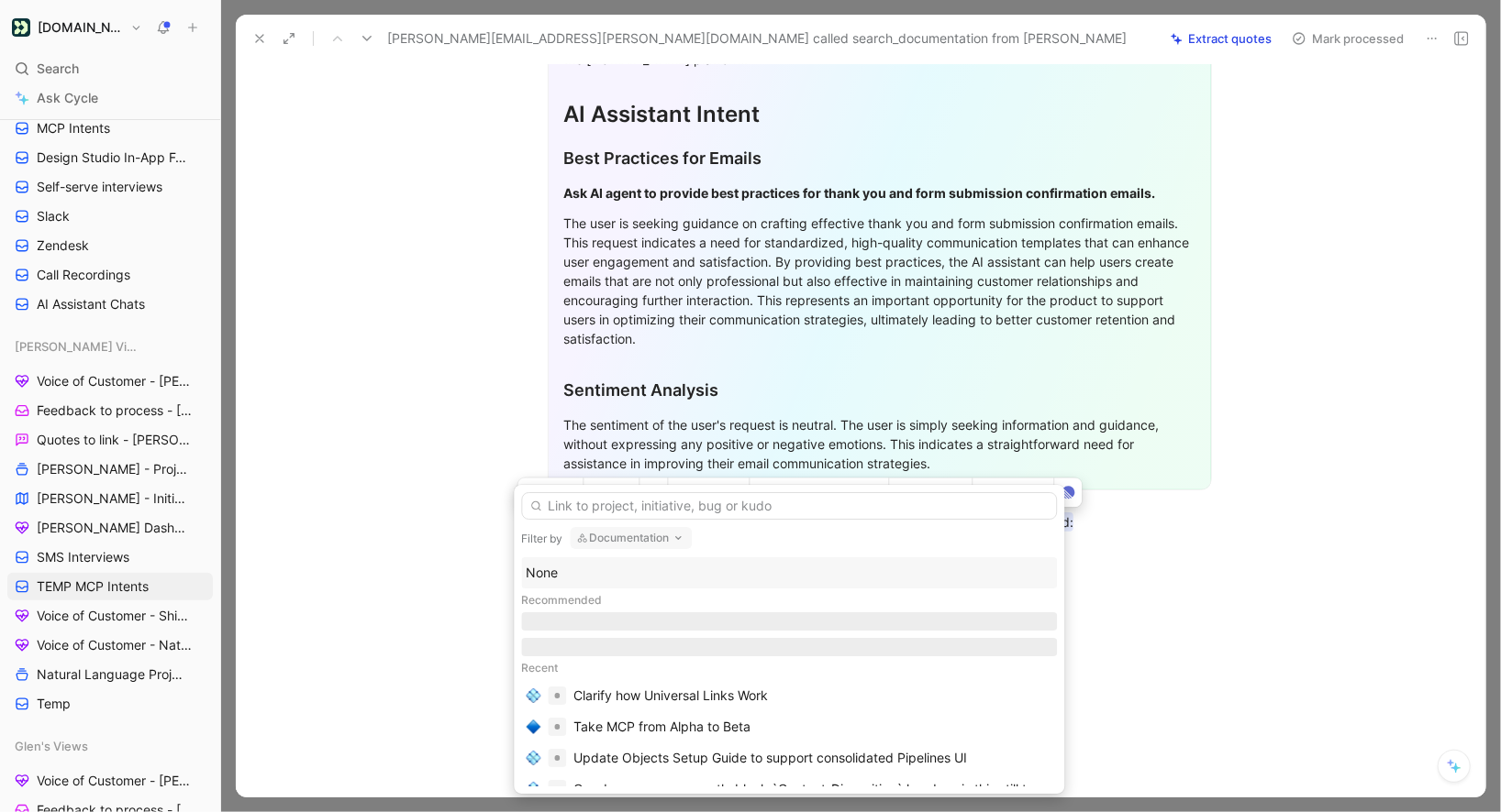
click at [615, 586] on div "None" at bounding box center [788, 573] width 536 height 31
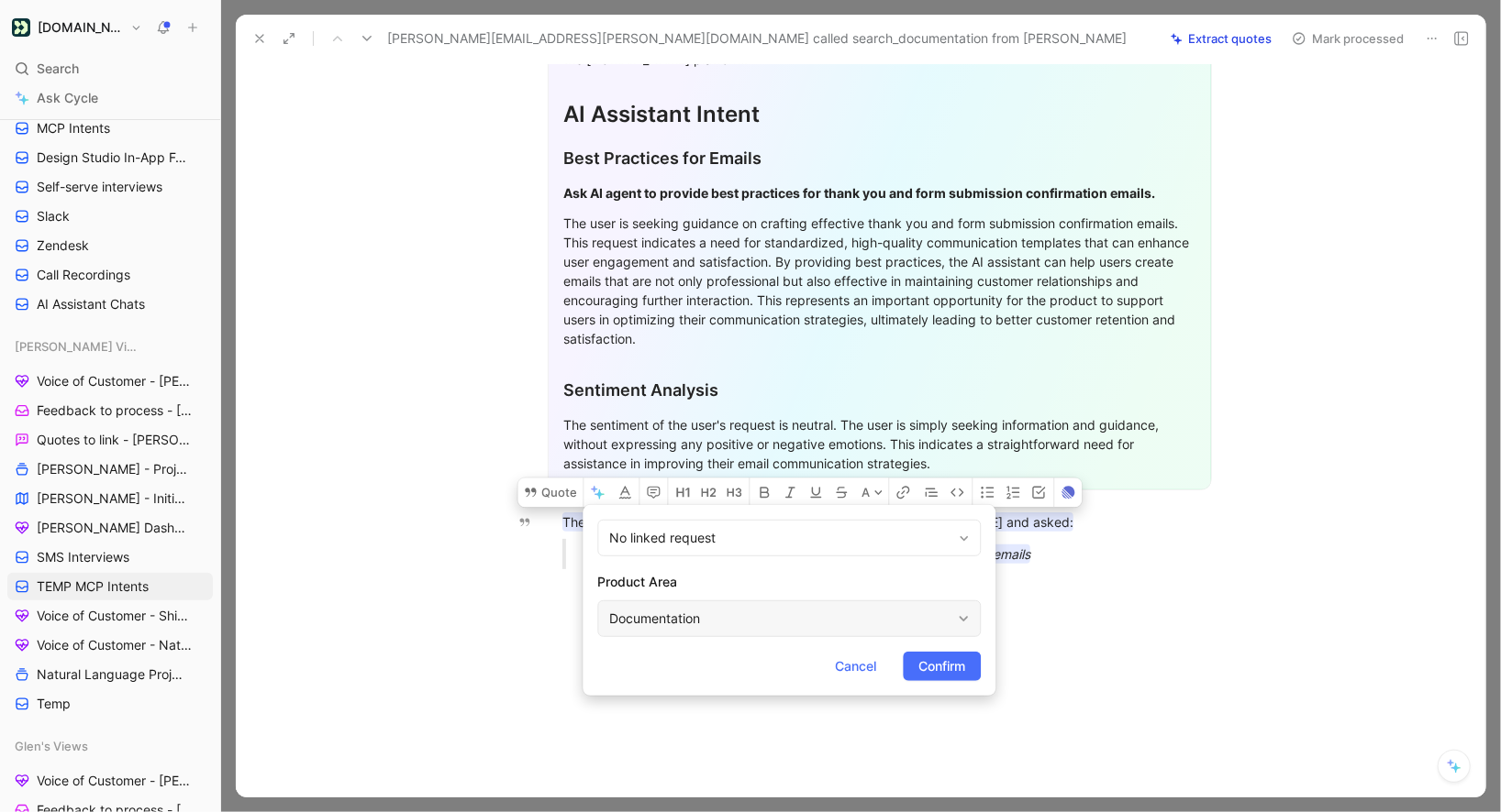
click at [661, 609] on div "Documentation" at bounding box center [780, 618] width 341 height 22
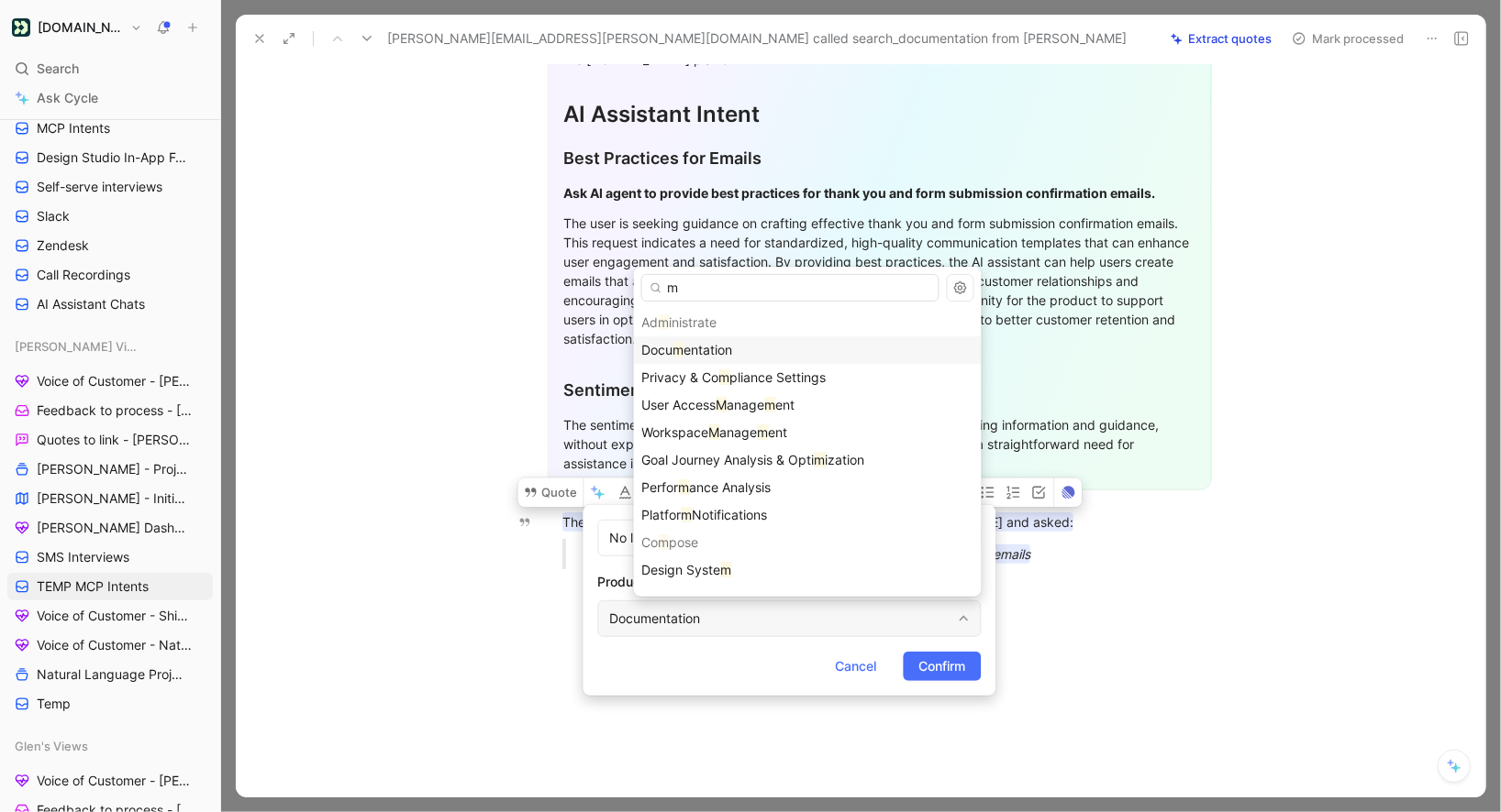
type input "mc"
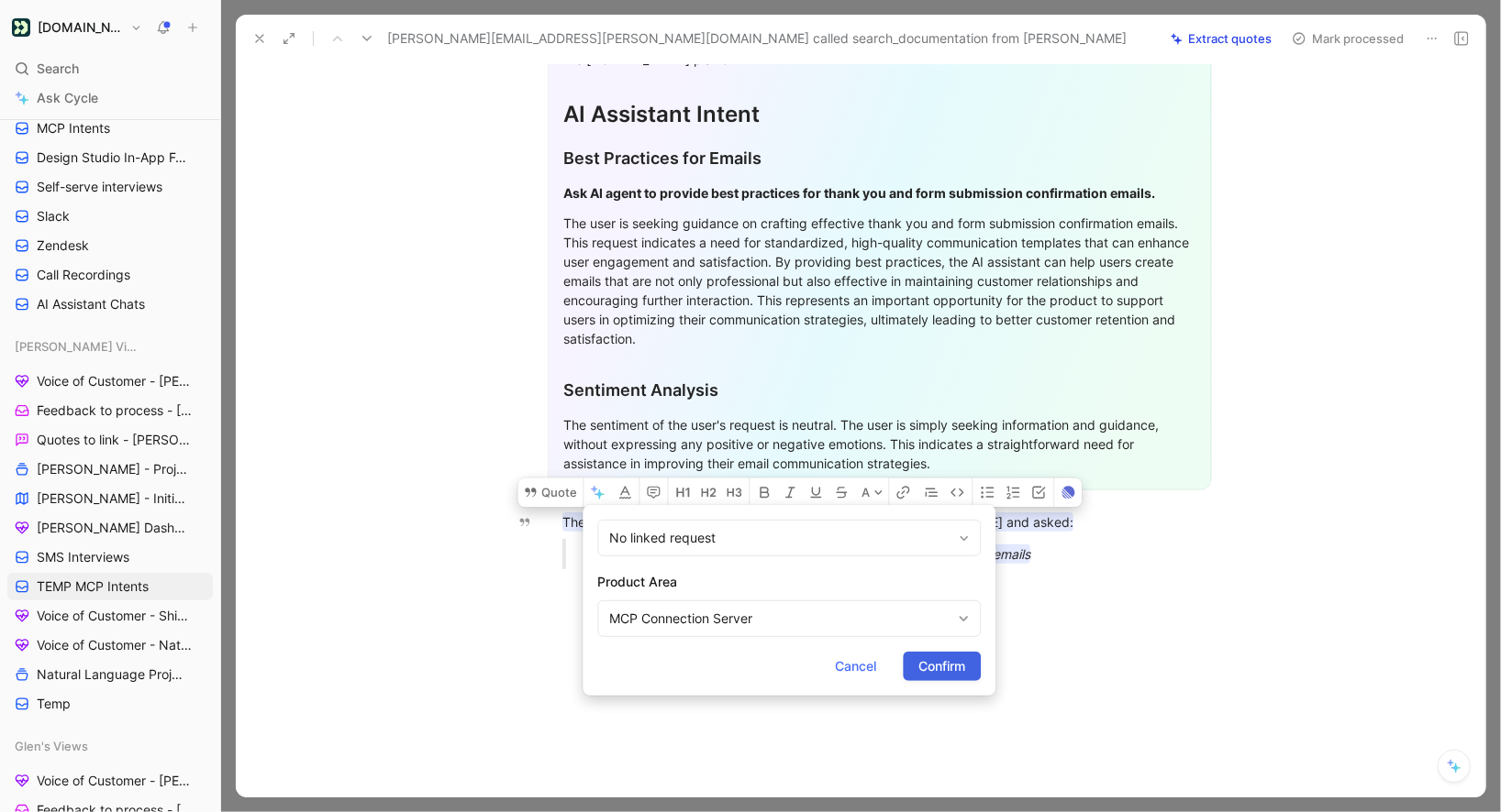
click at [925, 675] on span "Confirm" at bounding box center [941, 666] width 46 height 22
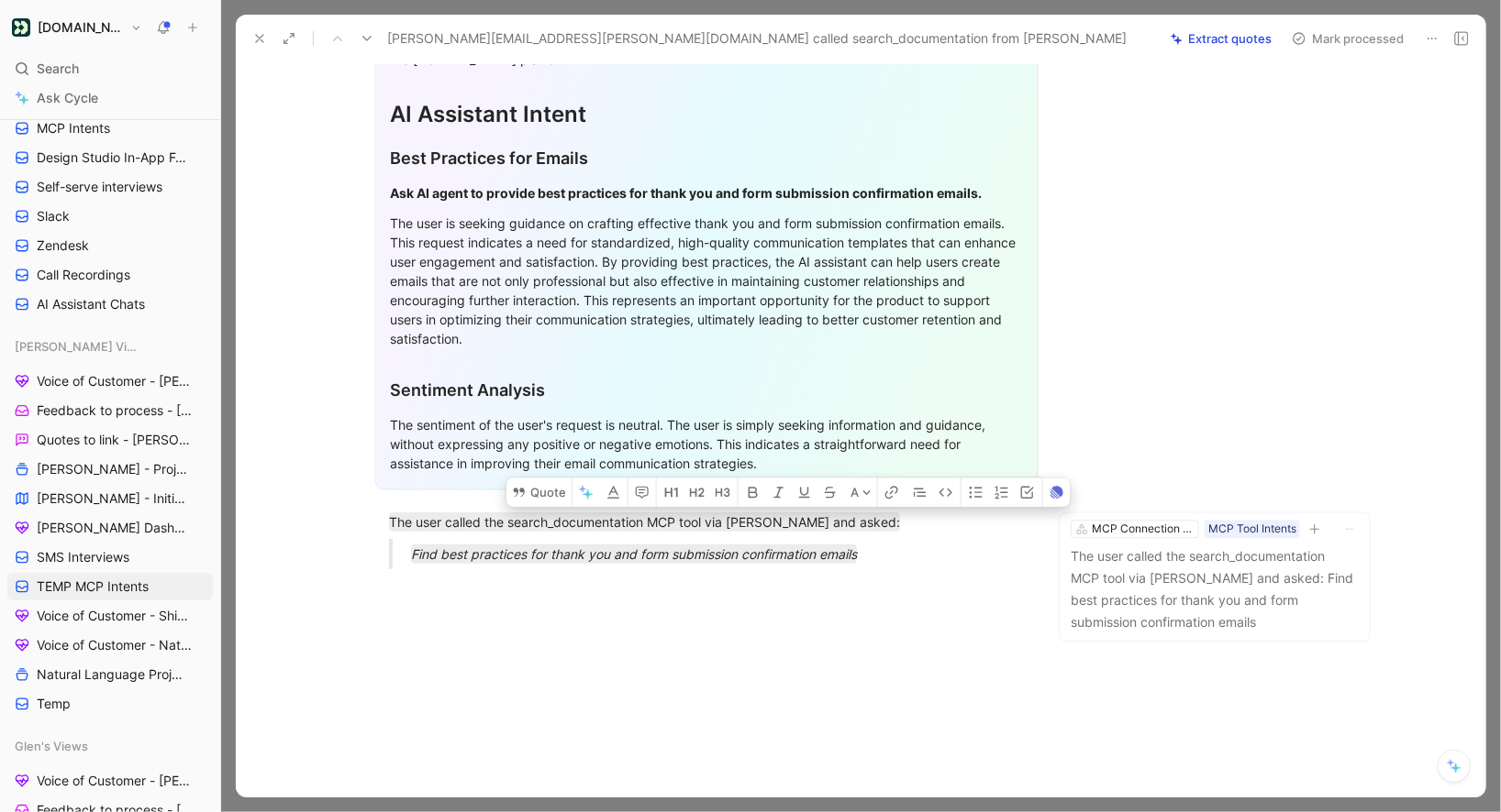
click at [1318, 41] on button "Mark processed" at bounding box center [1348, 39] width 129 height 26
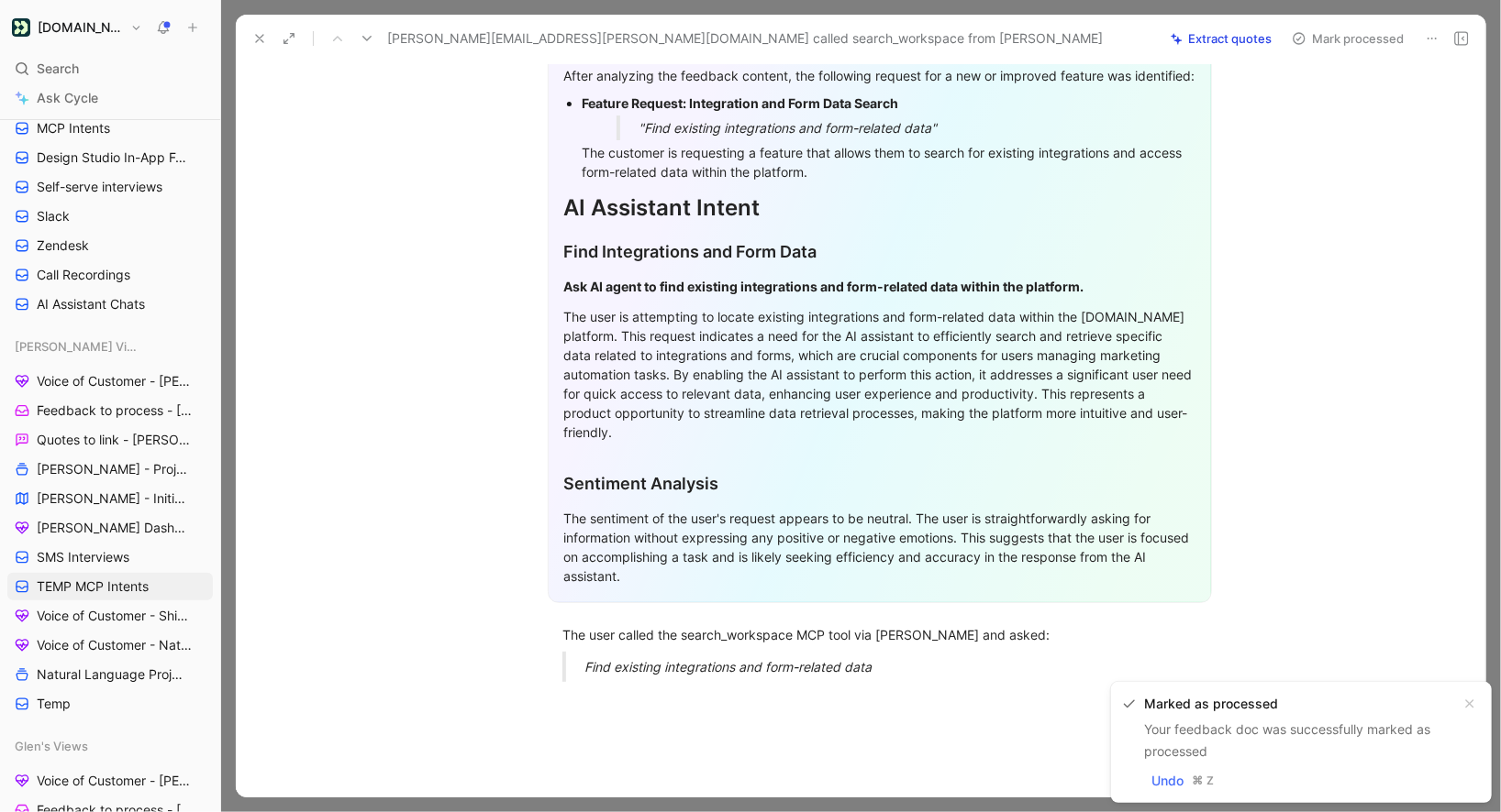
scroll to position [390, 0]
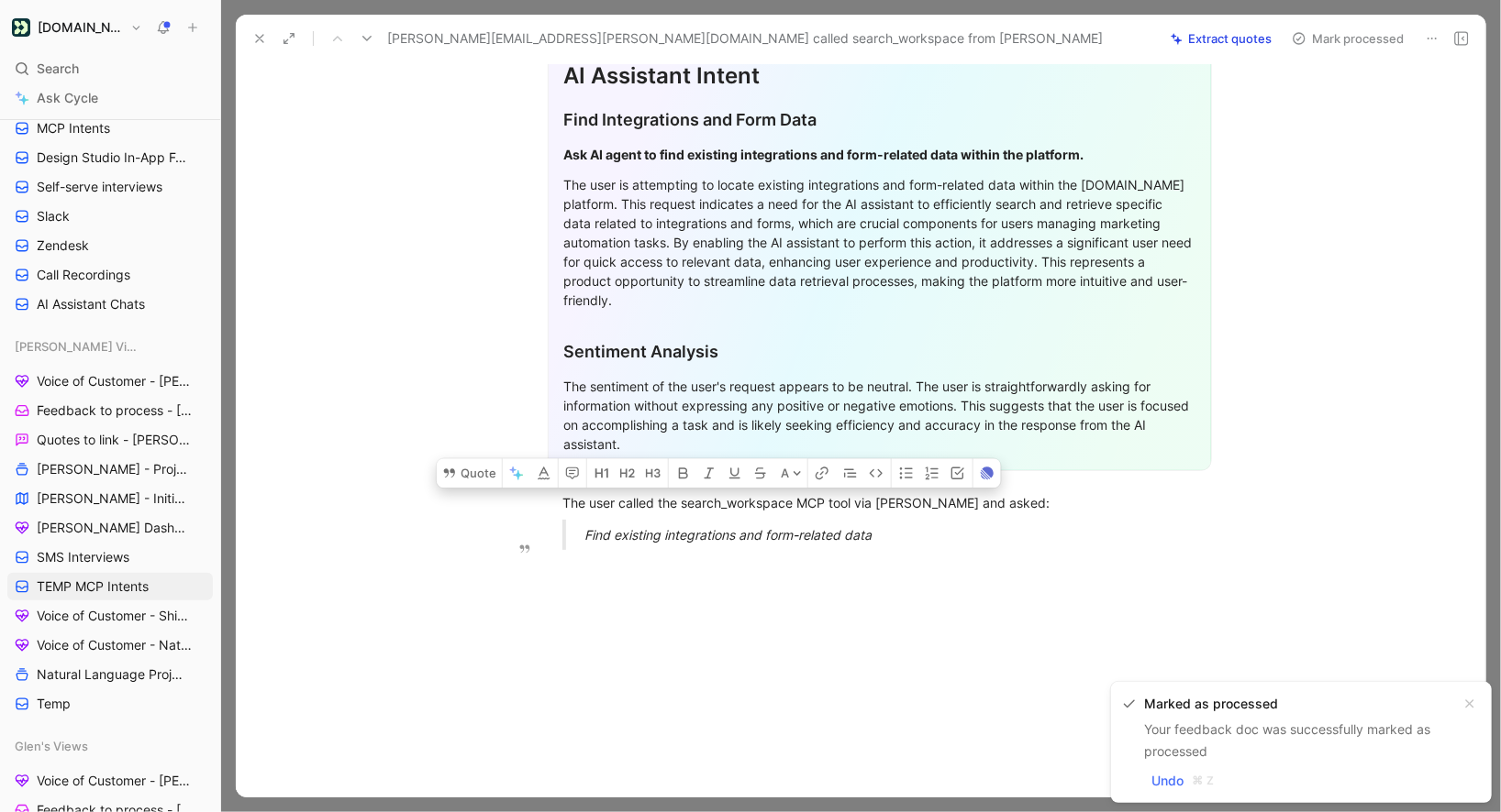
drag, startPoint x: 566, startPoint y: 494, endPoint x: 952, endPoint y: 530, distance: 387.7
click at [952, 530] on div "General Feedback Prompt After analyzing the feedback content, the following req…" at bounding box center [879, 201] width 1211 height 725
click at [491, 462] on button "Quote" at bounding box center [469, 473] width 65 height 29
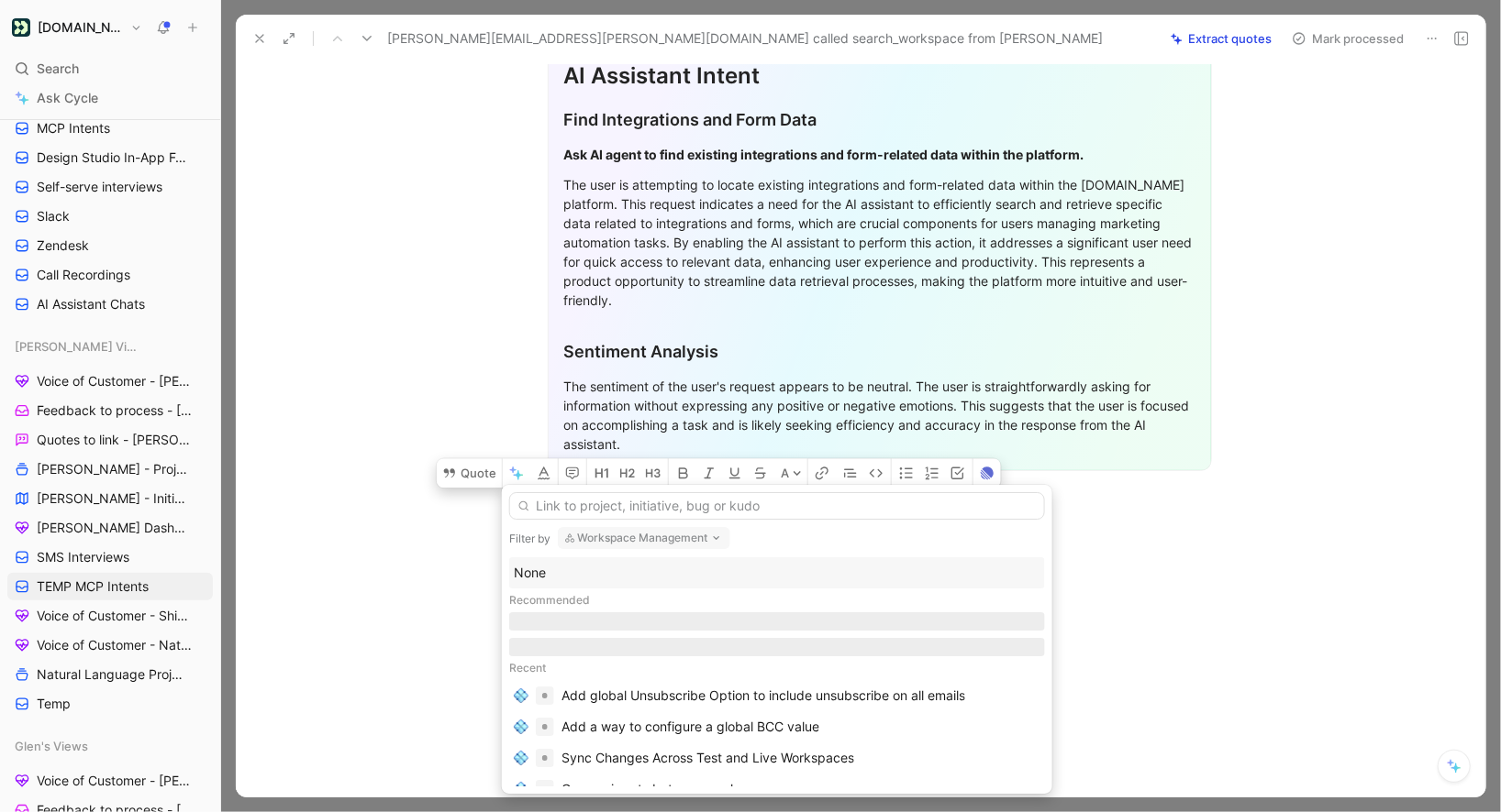
click at [574, 563] on div "None" at bounding box center [778, 573] width 527 height 22
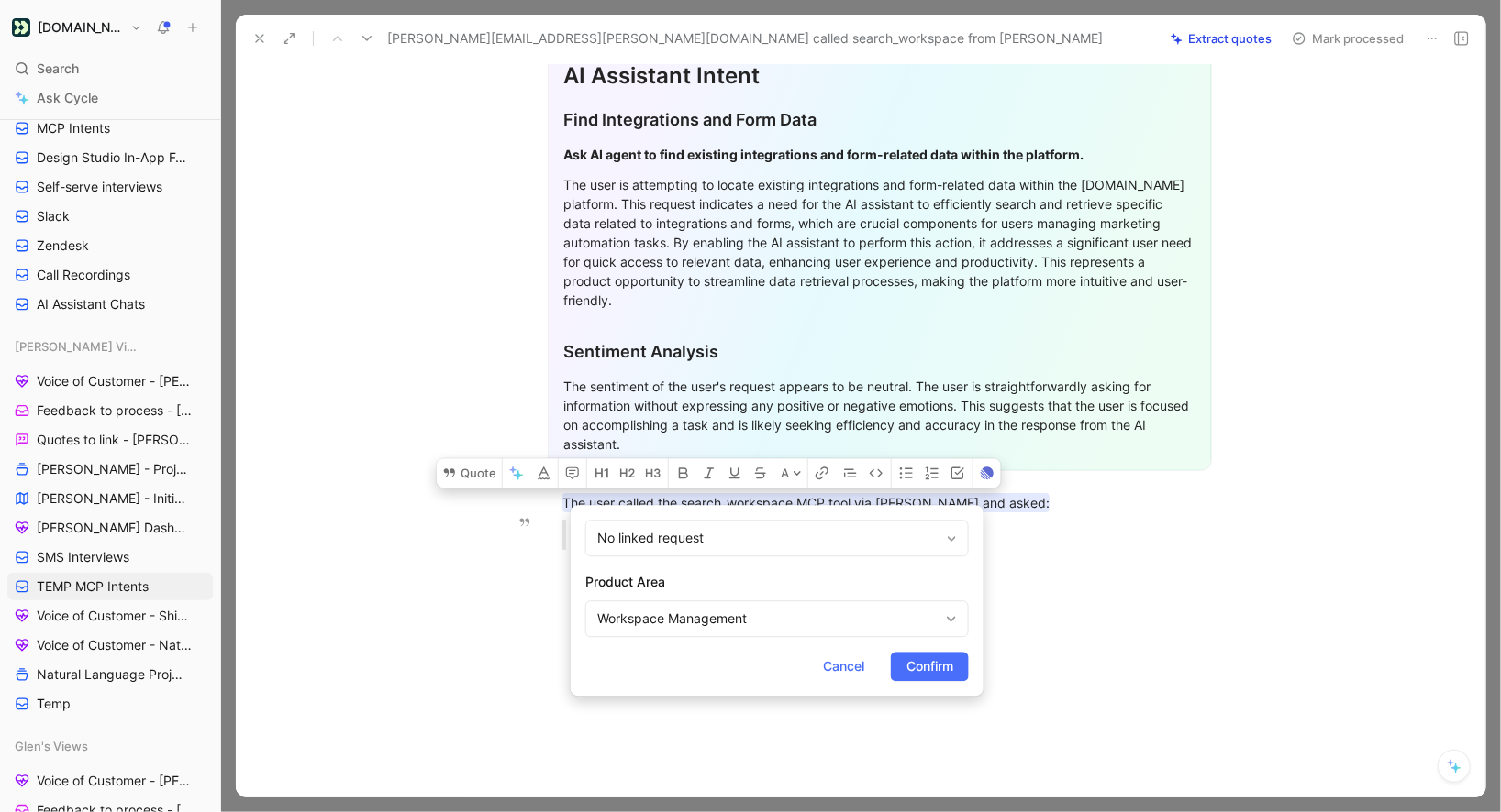
click at [675, 600] on div "Product Area Workspace Management" at bounding box center [777, 604] width 383 height 66
click at [675, 617] on div "Workspace Management" at bounding box center [768, 618] width 341 height 22
type input "mc"
click at [912, 672] on span "Confirm" at bounding box center [930, 666] width 46 height 22
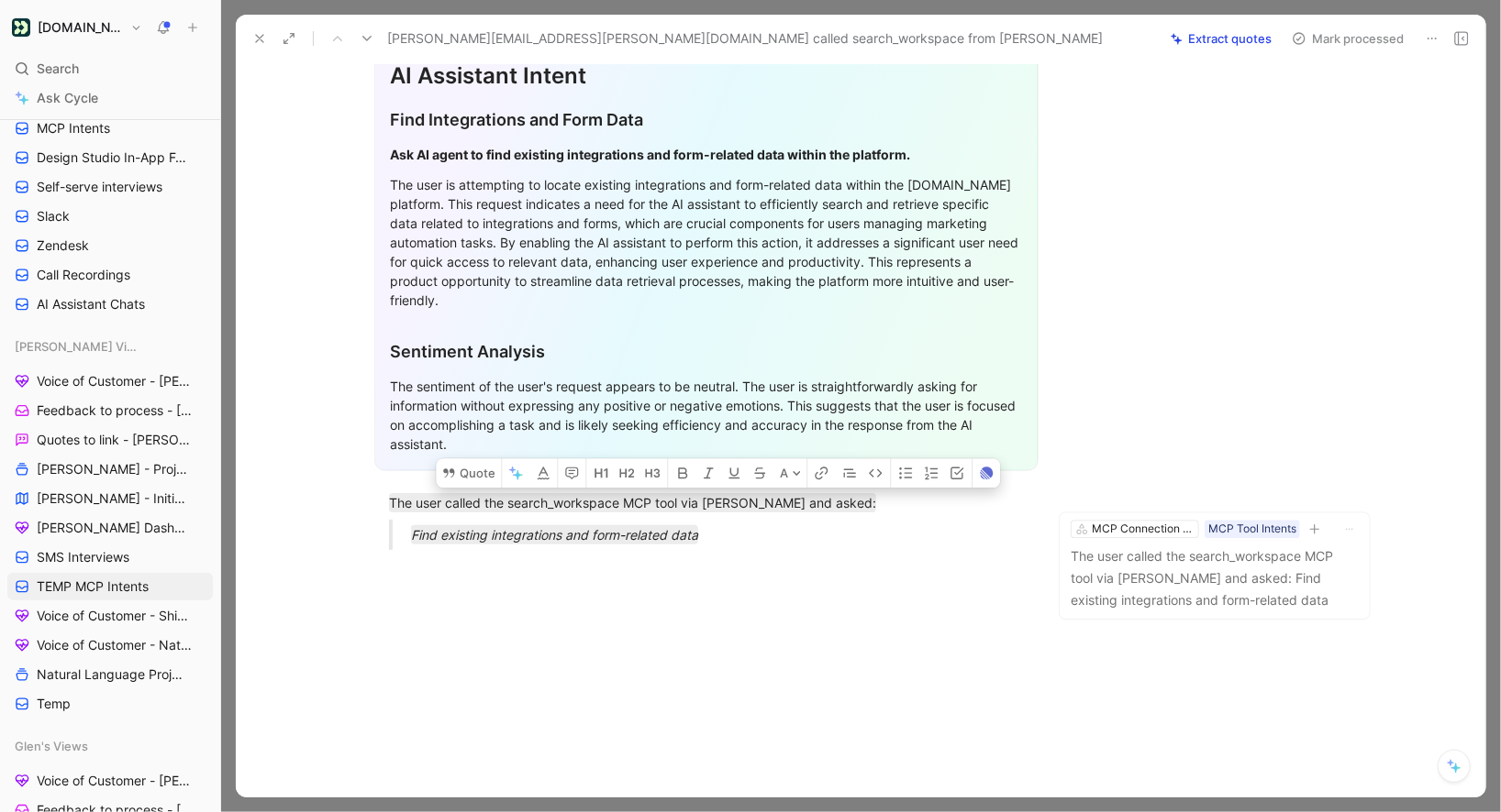
click at [1329, 44] on button "Mark processed" at bounding box center [1348, 39] width 129 height 26
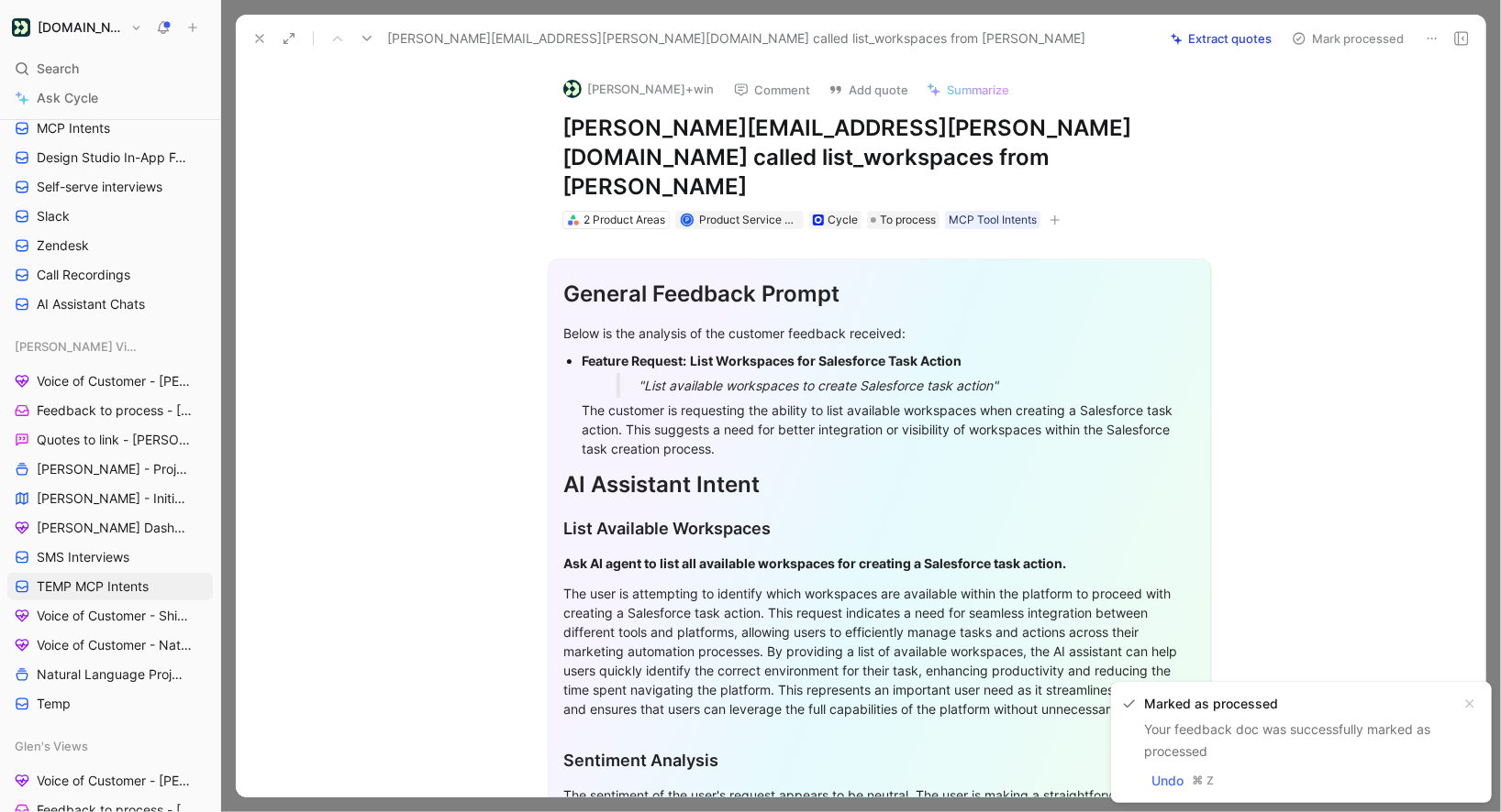
scroll to position [371, 0]
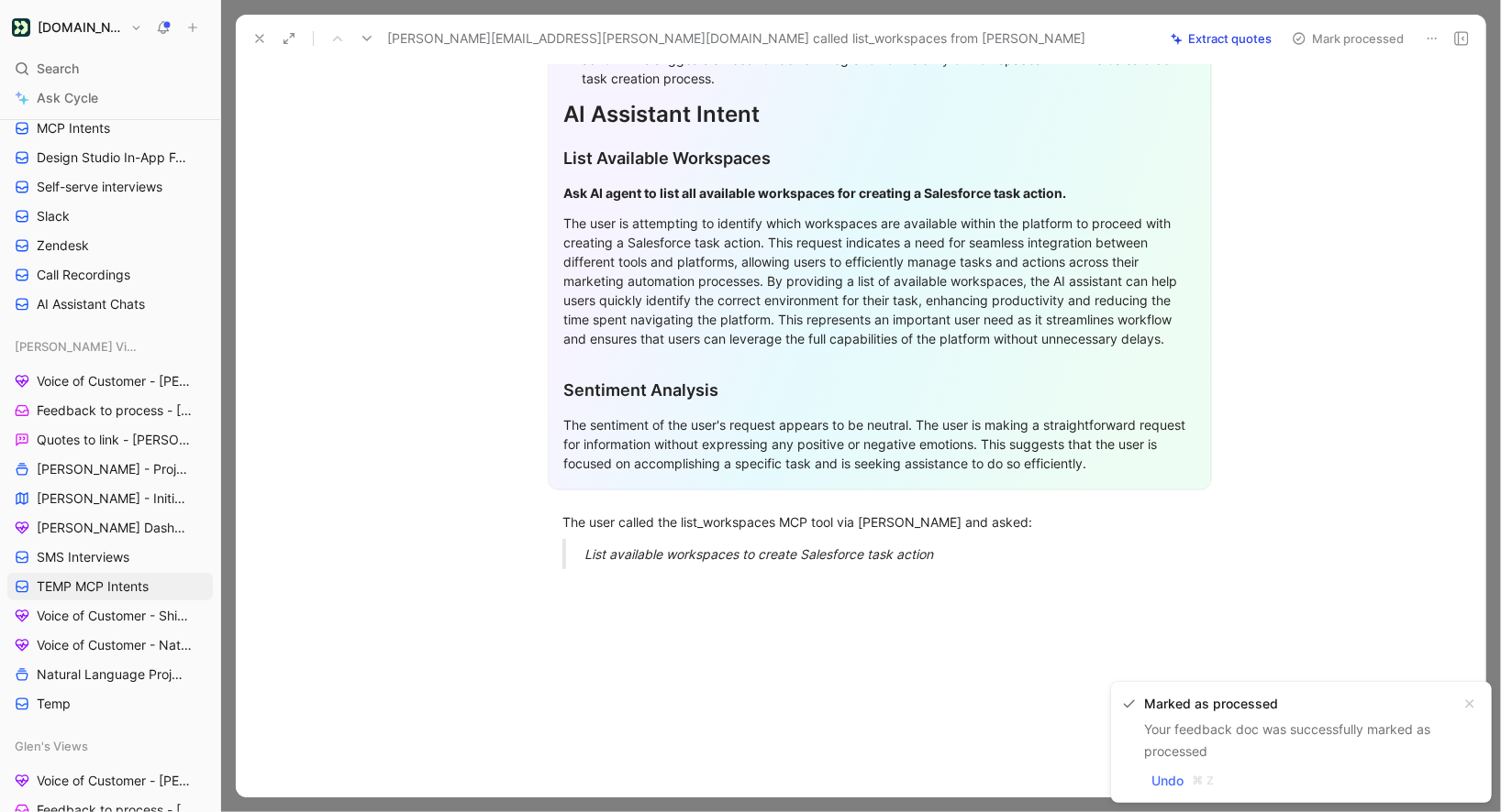
drag, startPoint x: 564, startPoint y: 489, endPoint x: 952, endPoint y: 585, distance: 399.7
click at [952, 586] on div "Quote A General Feedback Prompt Below is the analysis of the customer feedback …" at bounding box center [879, 343] width 1211 height 969
click at [497, 478] on button "Quote" at bounding box center [499, 493] width 65 height 29
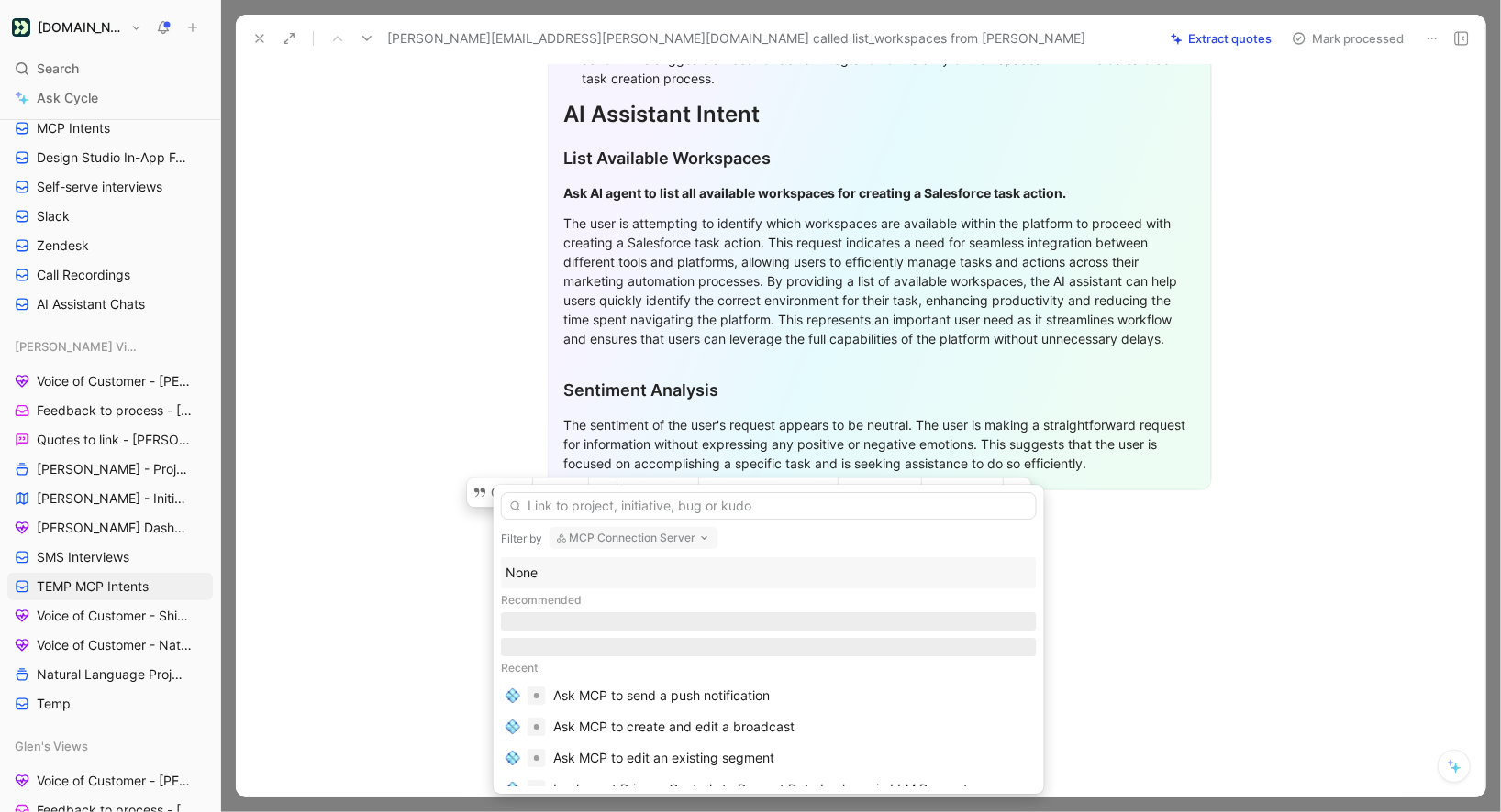
click at [602, 571] on div "None" at bounding box center [769, 573] width 527 height 22
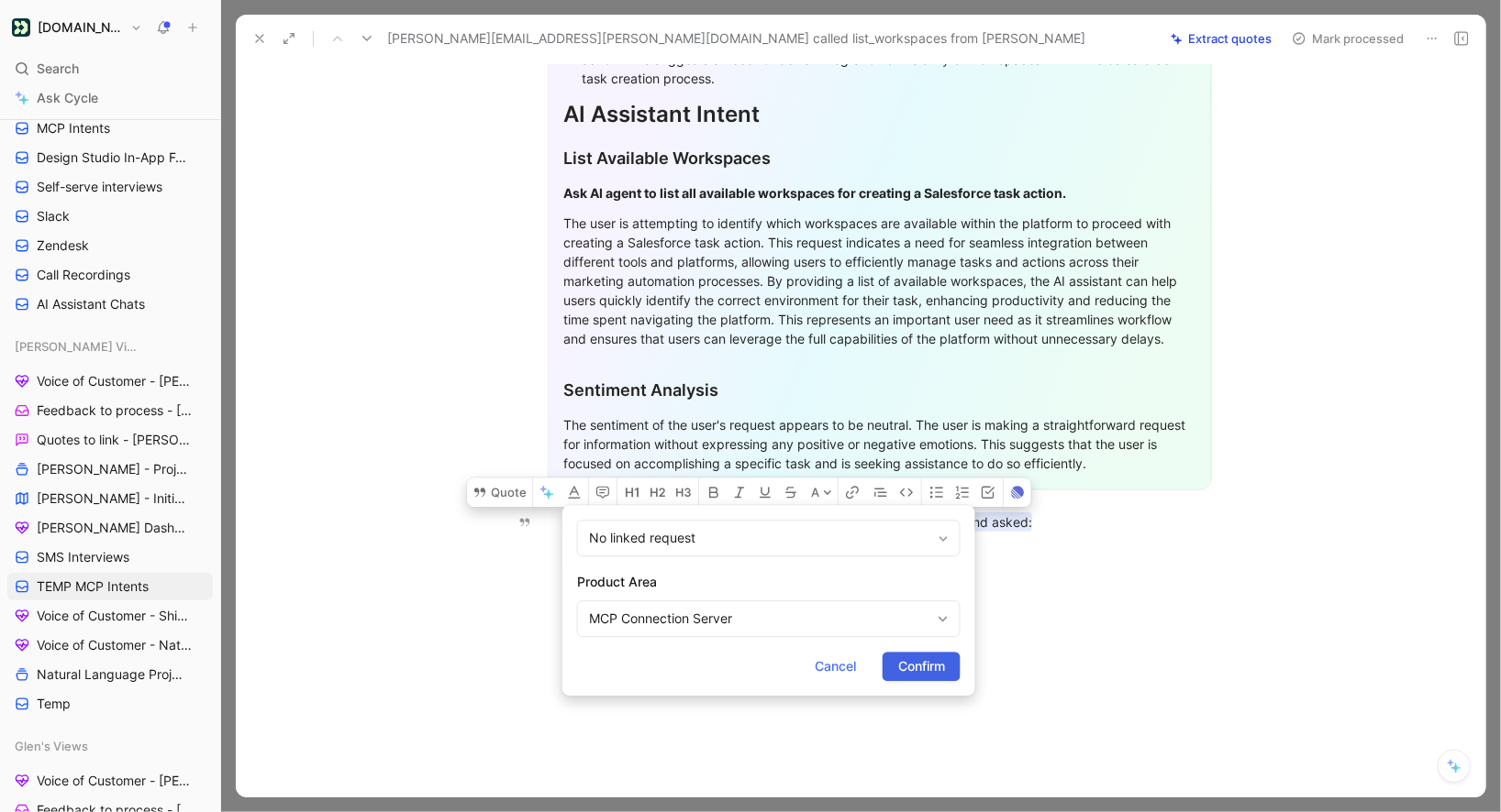
click at [908, 660] on span "Confirm" at bounding box center [922, 666] width 46 height 22
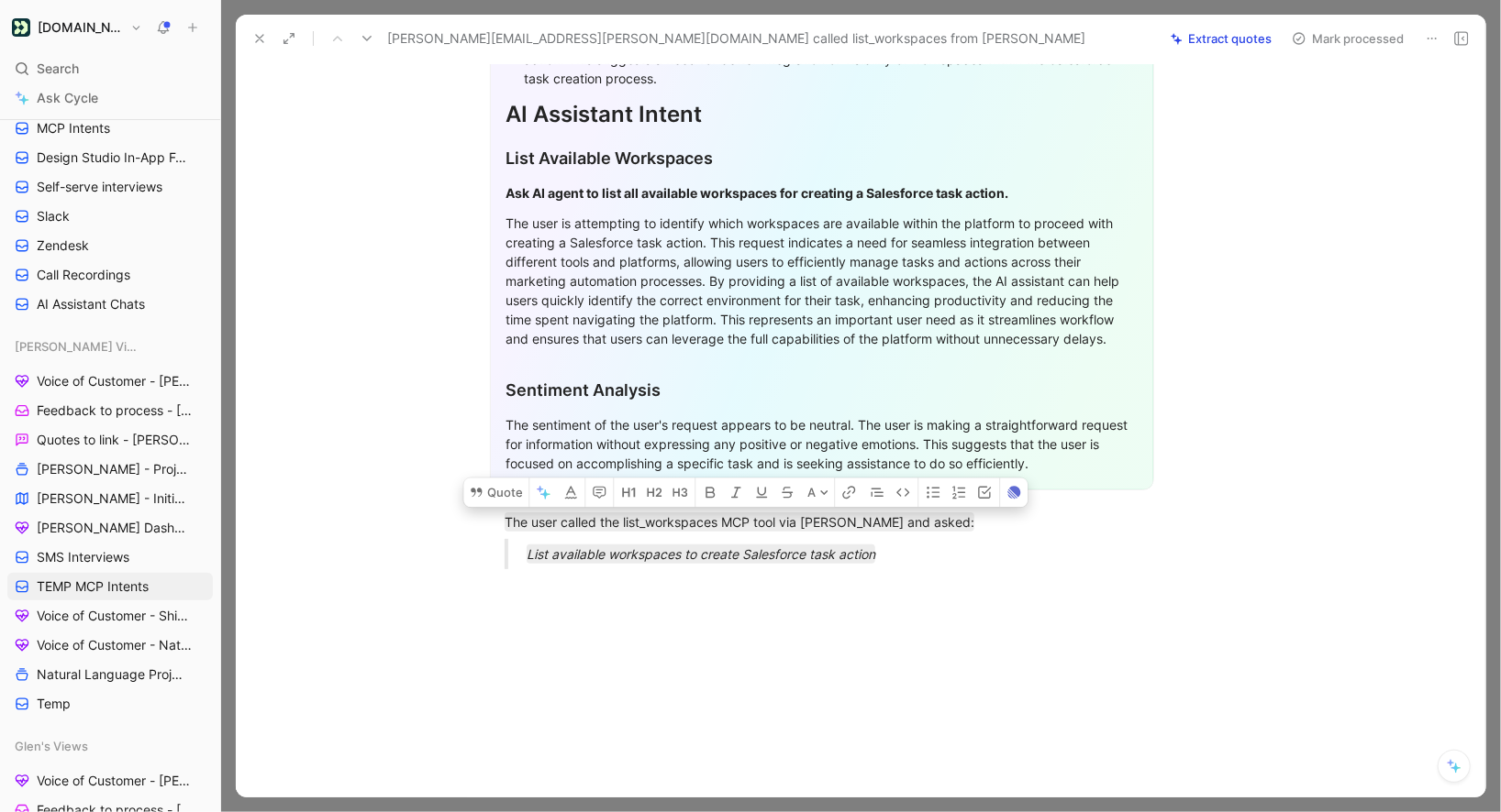
click at [1322, 38] on button "Mark processed" at bounding box center [1348, 39] width 129 height 26
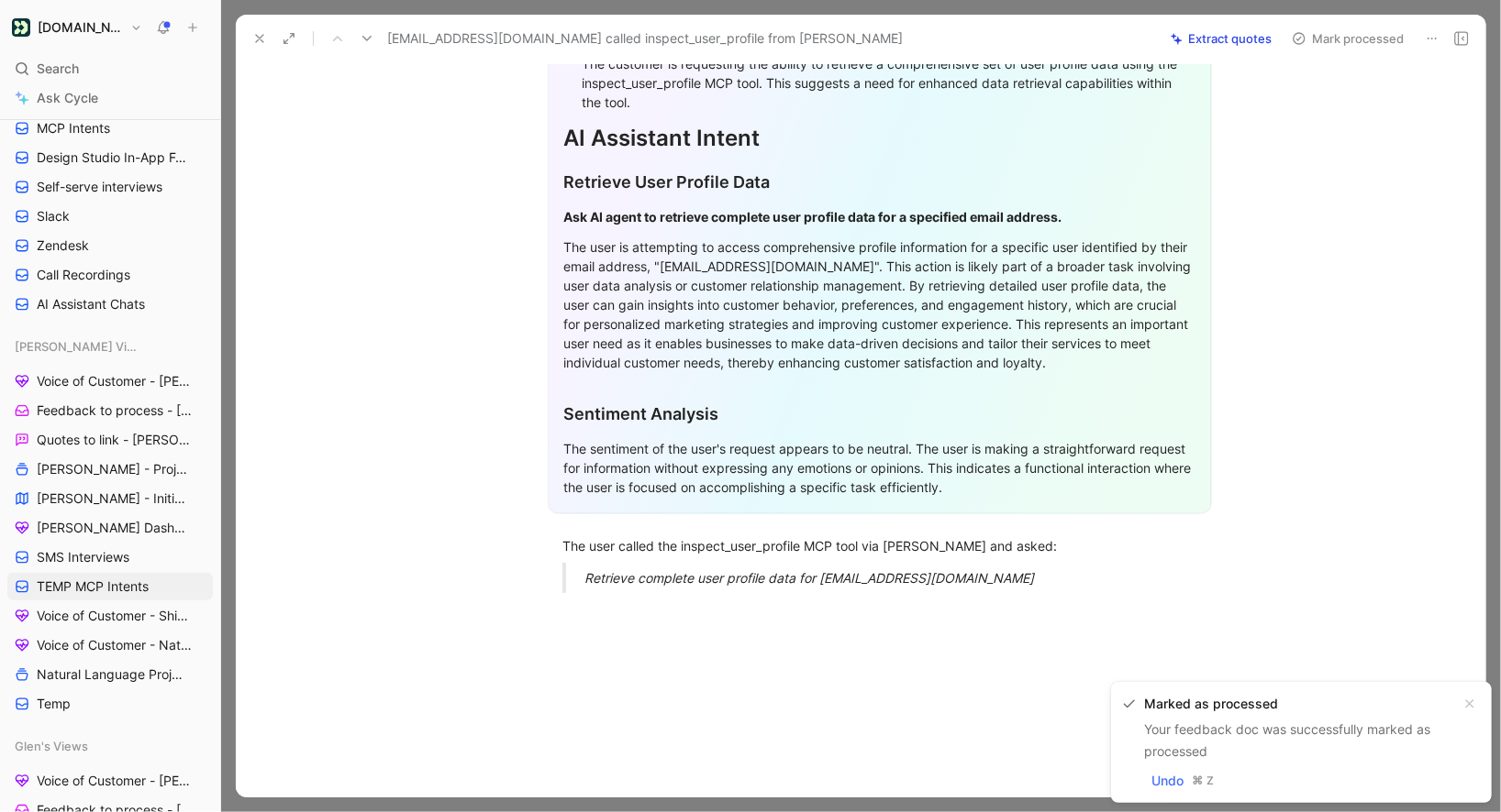
scroll to position [390, 0]
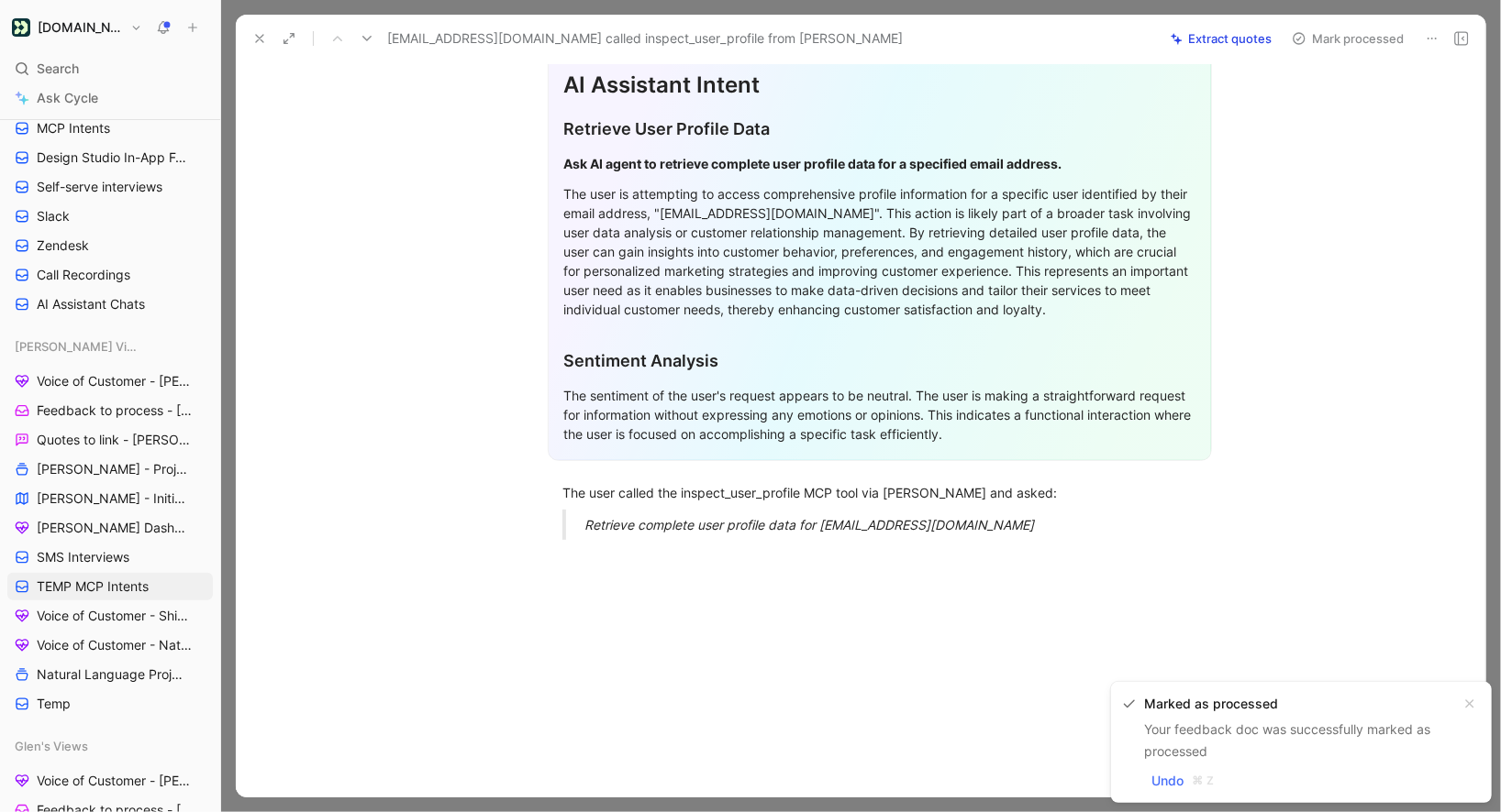
drag, startPoint x: 565, startPoint y: 489, endPoint x: 1014, endPoint y: 557, distance: 454.1
click at [1014, 557] on div "Quote A General Feedback Prompt After analyzing the customer feedback, the foll…" at bounding box center [879, 304] width 1211 height 988
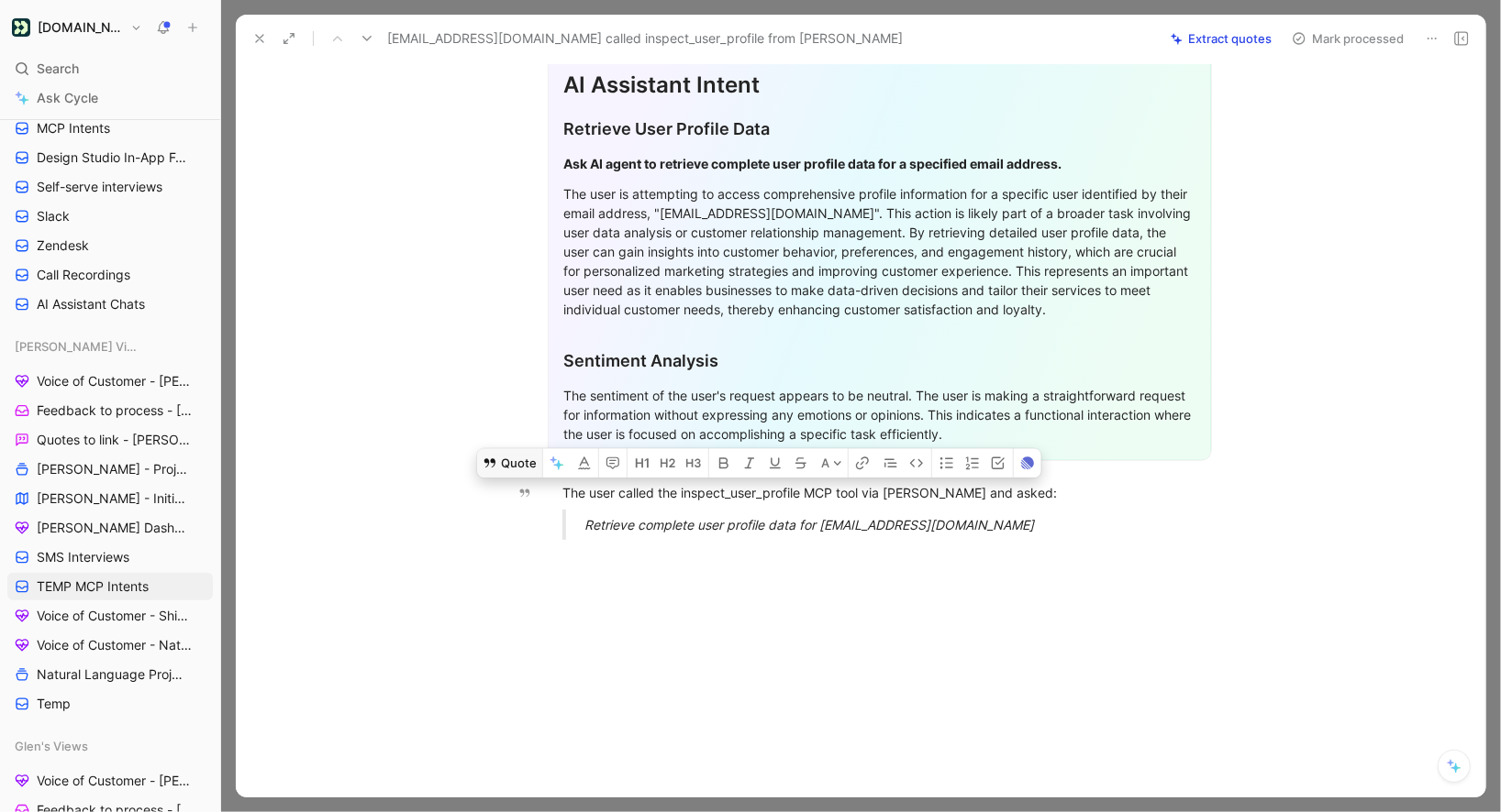
click at [505, 472] on button "Quote" at bounding box center [509, 463] width 65 height 29
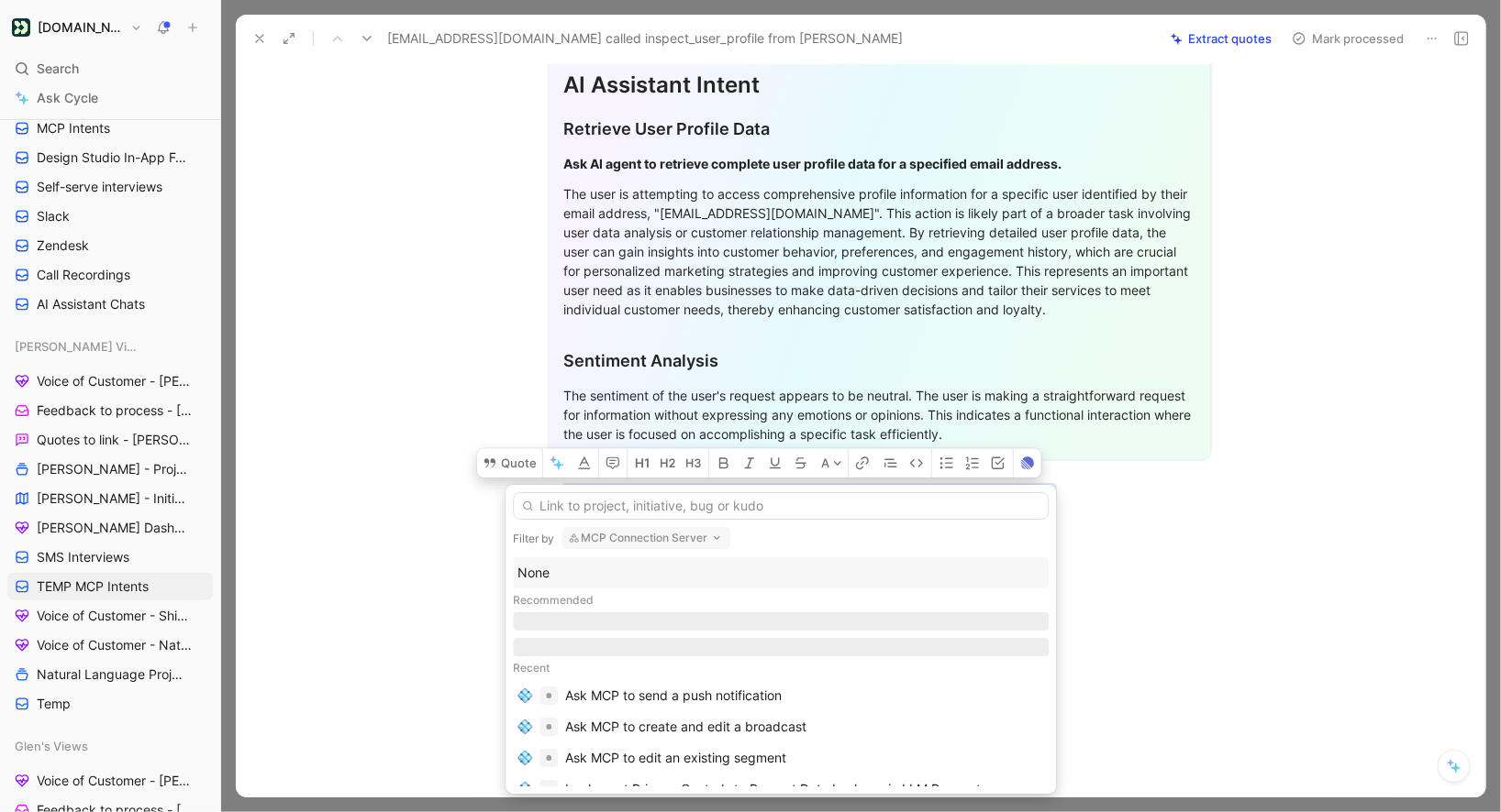
click at [573, 571] on div "None" at bounding box center [781, 573] width 527 height 22
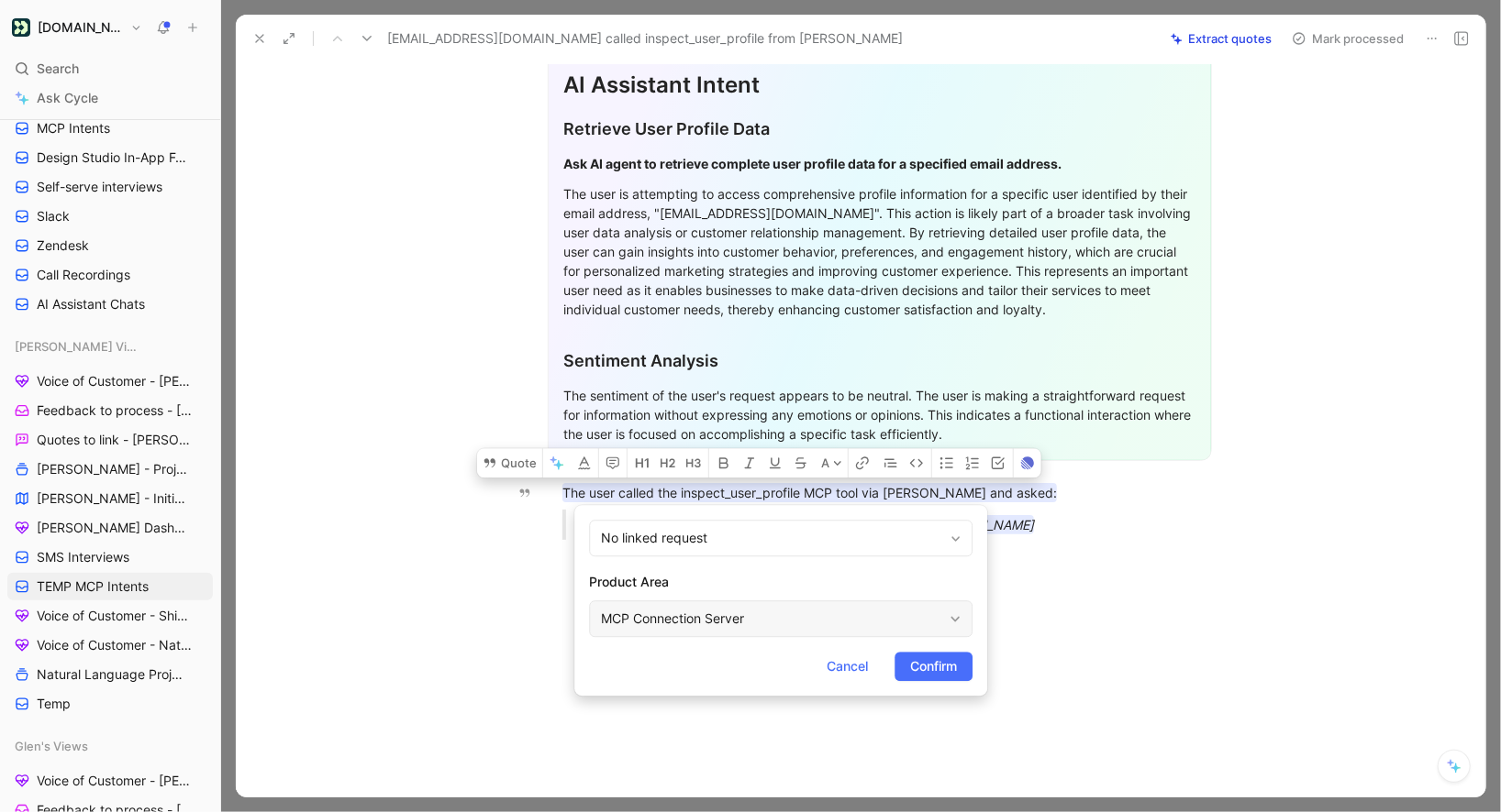
click at [800, 616] on div "MCP Connection Server" at bounding box center [772, 618] width 341 height 22
click at [922, 659] on span "Confirm" at bounding box center [934, 666] width 46 height 22
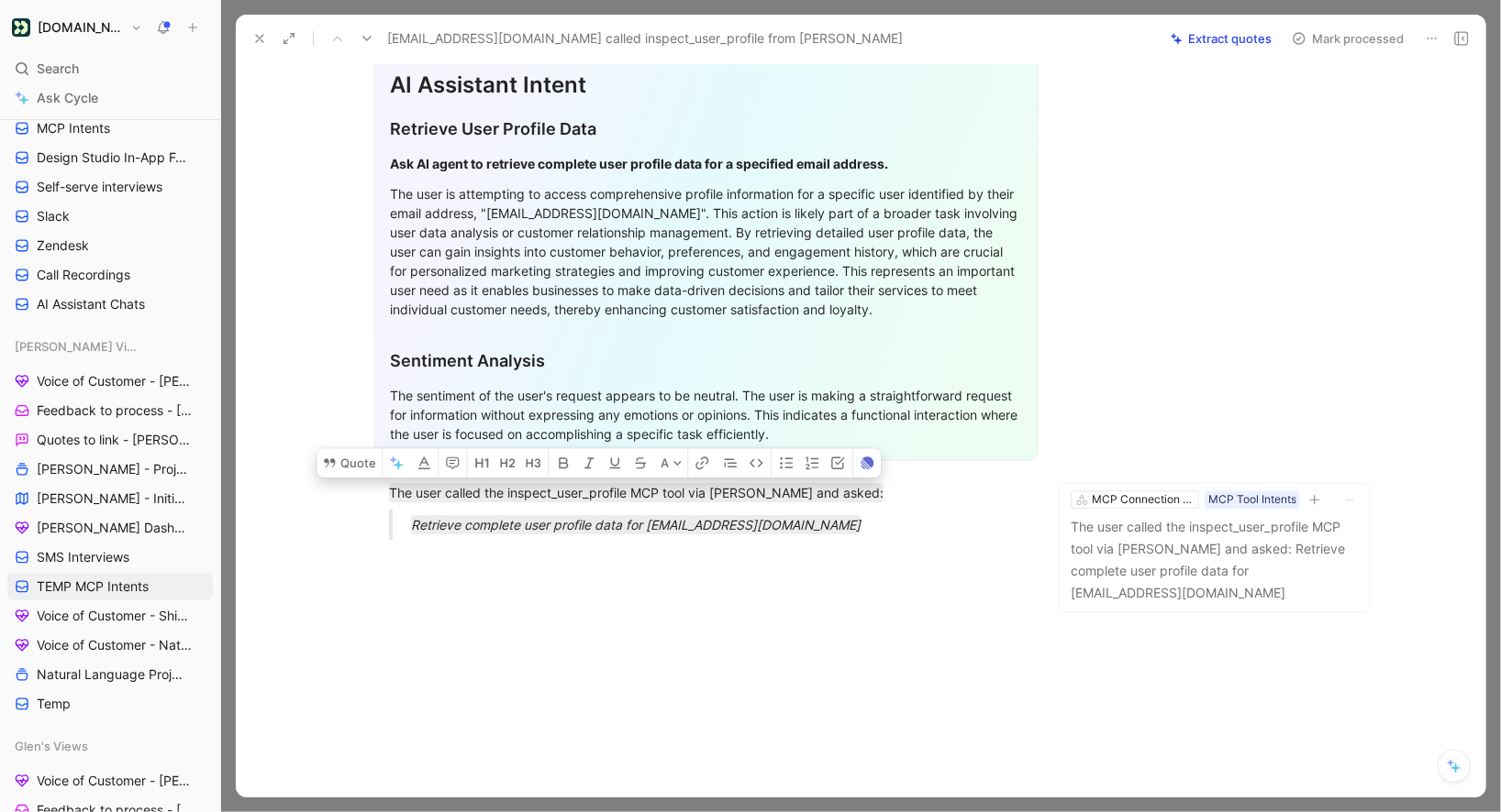
click at [1309, 26] on button "Mark processed" at bounding box center [1348, 39] width 129 height 26
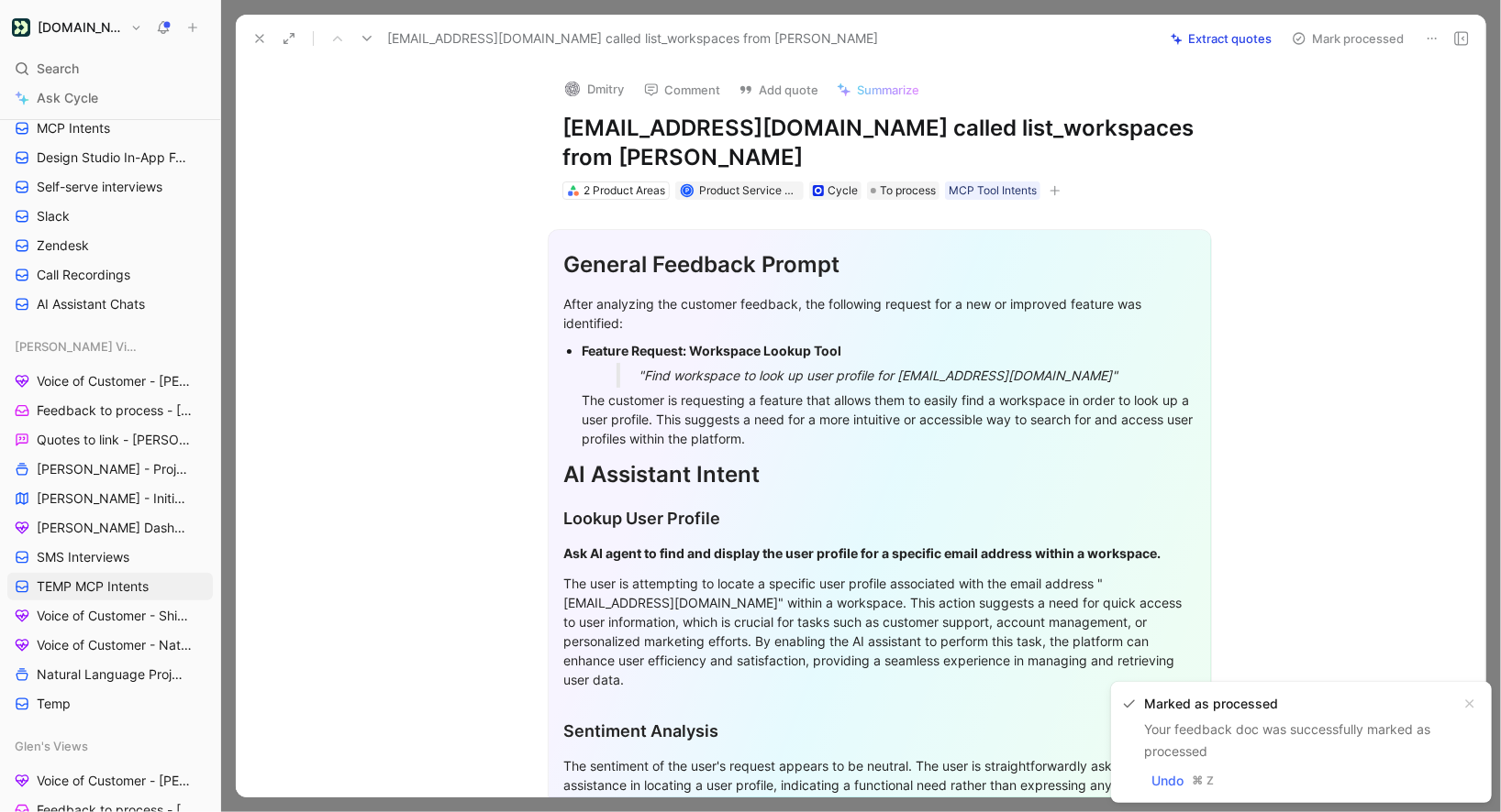
scroll to position [321, 0]
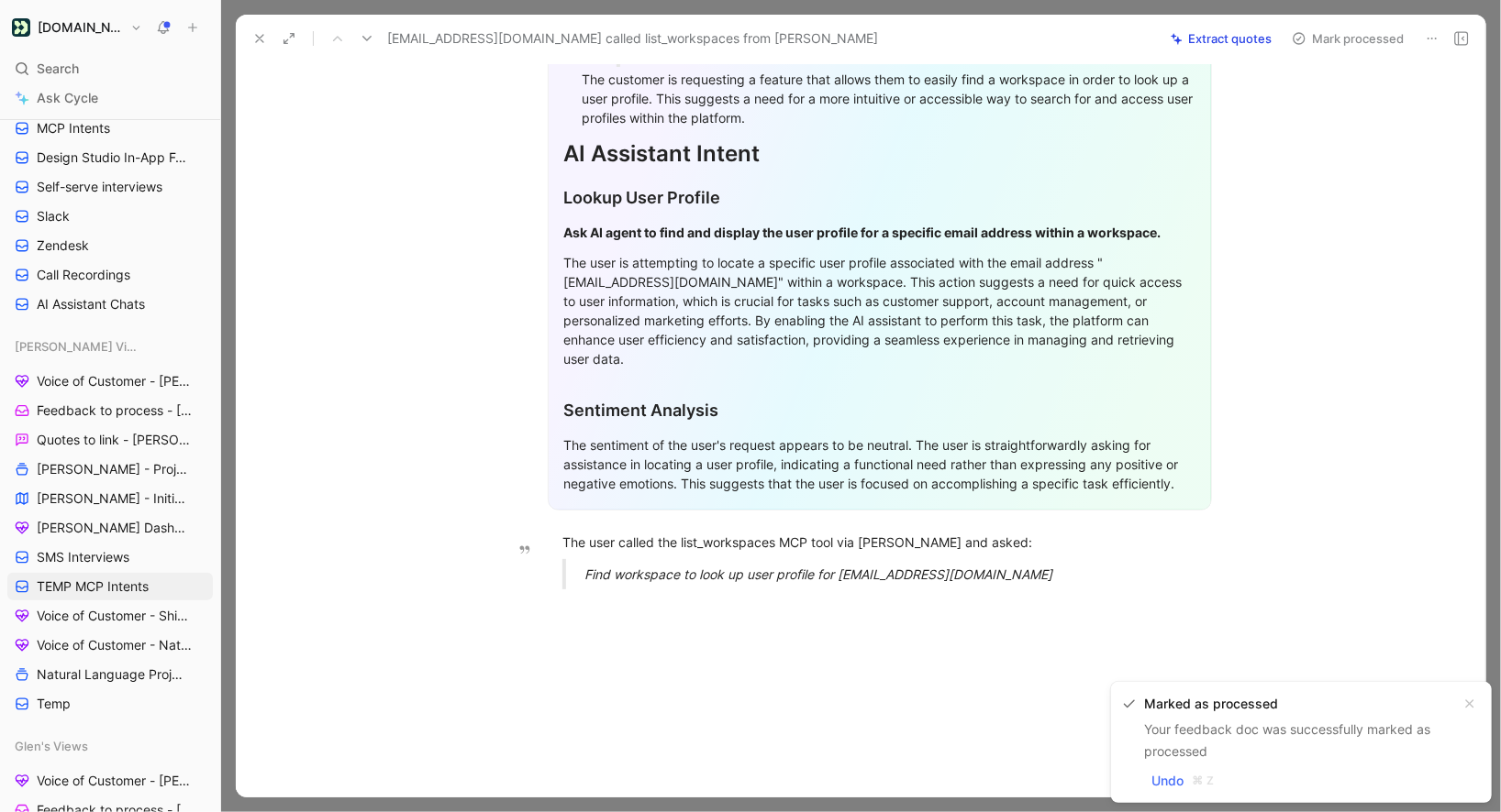
drag, startPoint x: 560, startPoint y: 488, endPoint x: 991, endPoint y: 536, distance: 433.7
click at [991, 537] on div "General Feedback Prompt After analyzing the customer feedback, the following re…" at bounding box center [879, 241] width 1211 height 725
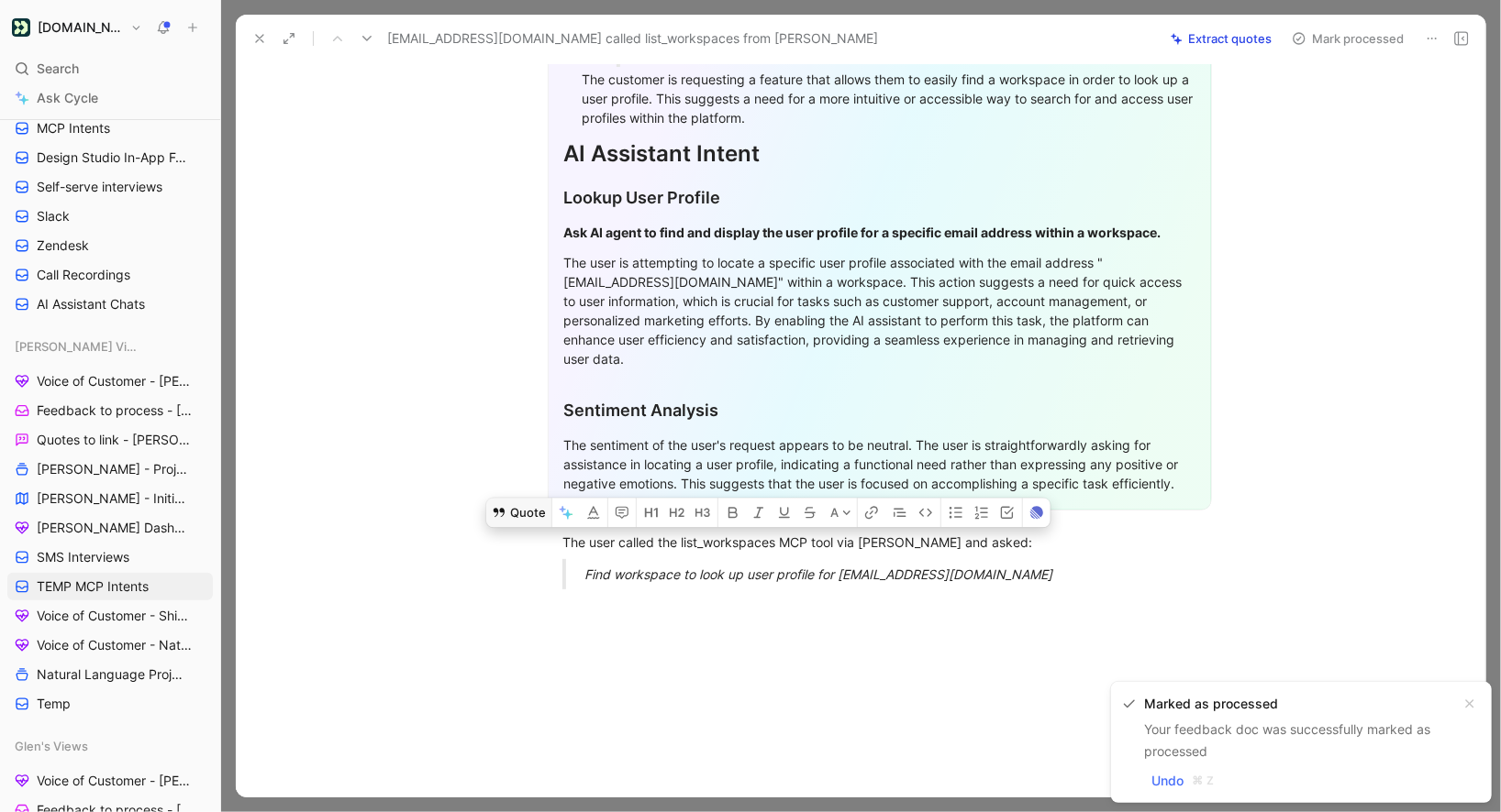
click at [531, 497] on button "Quote" at bounding box center [518, 512] width 65 height 29
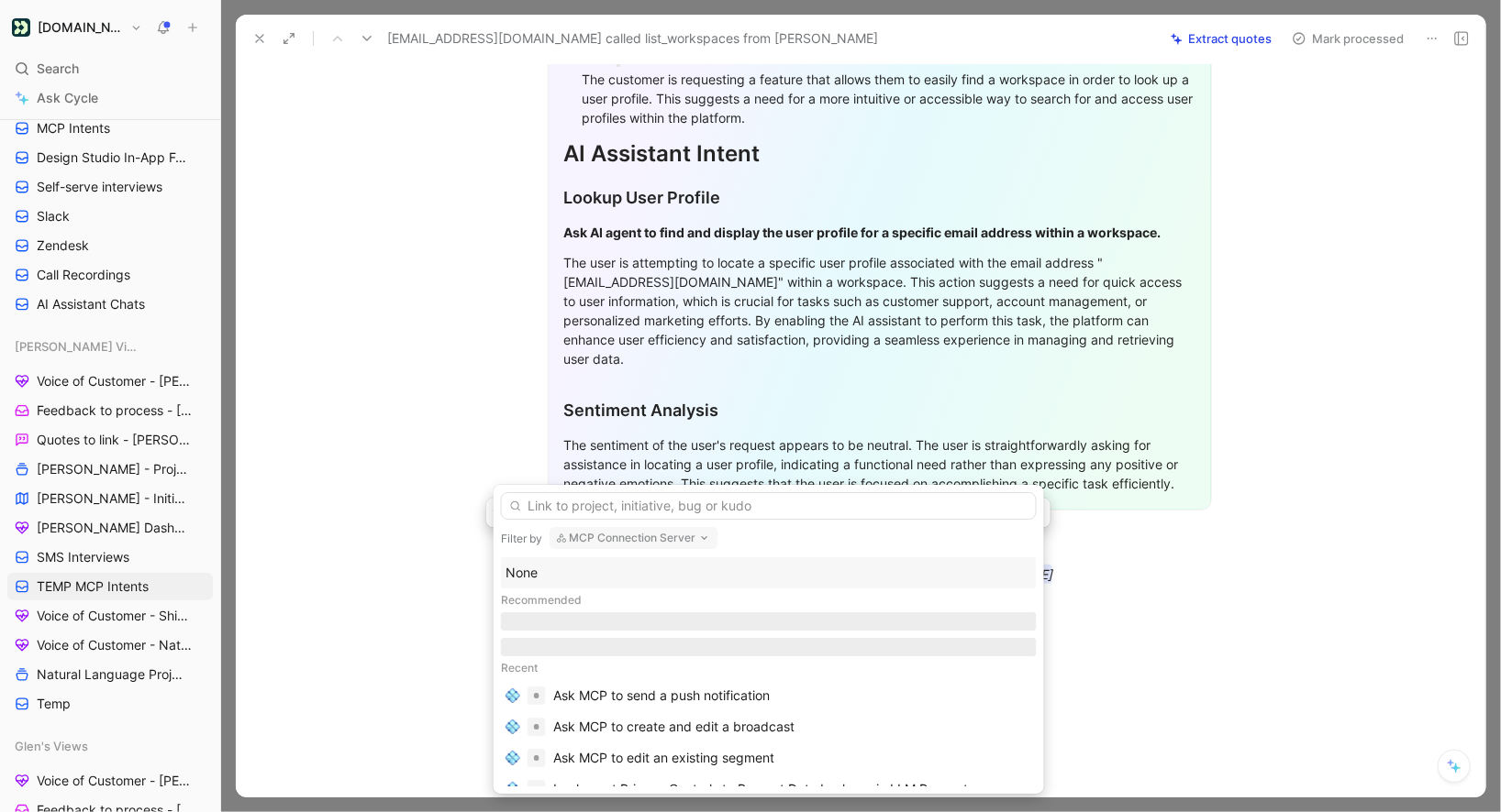
click at [597, 567] on div "None" at bounding box center [769, 573] width 527 height 22
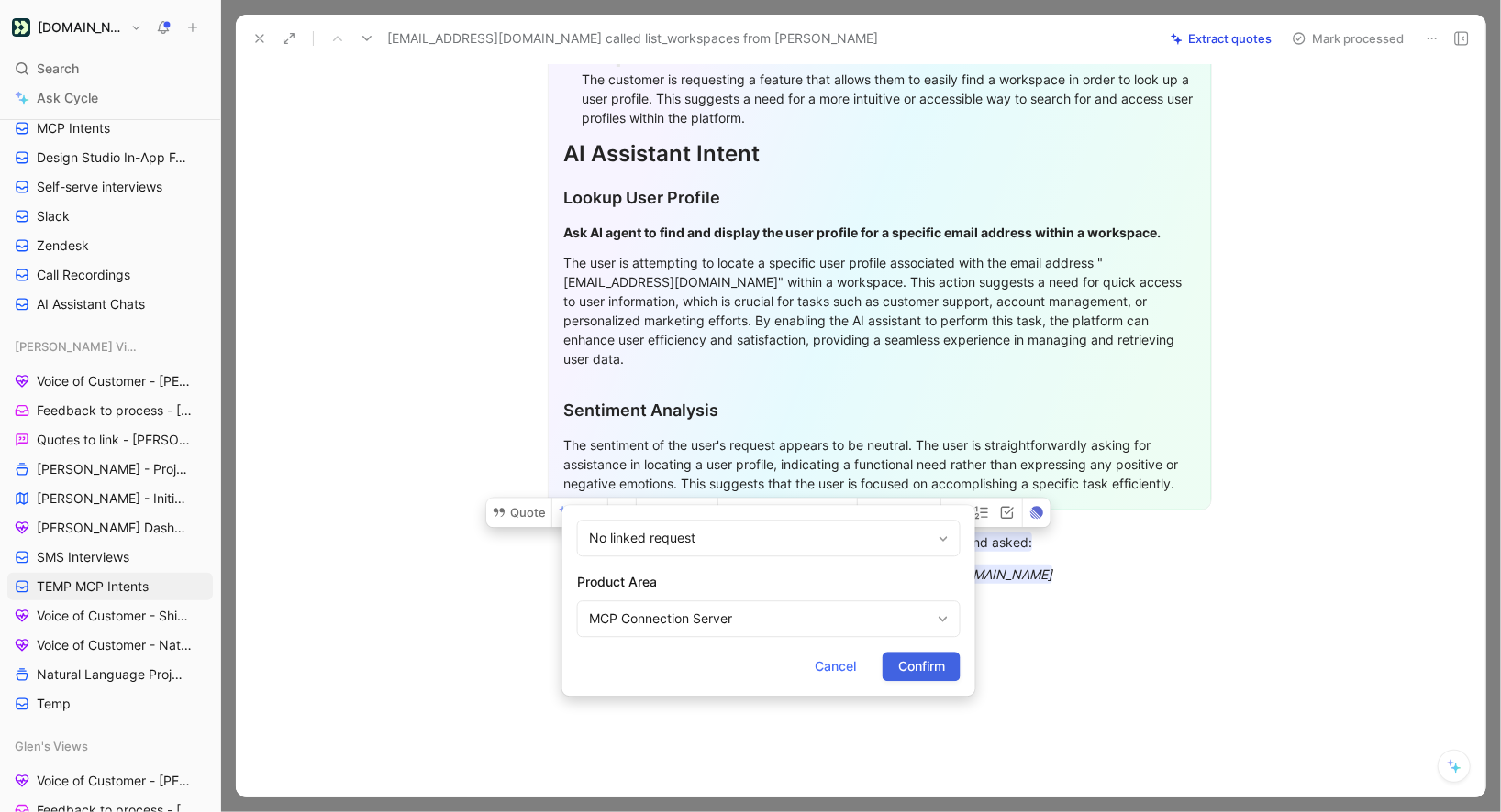
click at [907, 672] on span "Confirm" at bounding box center [922, 666] width 46 height 22
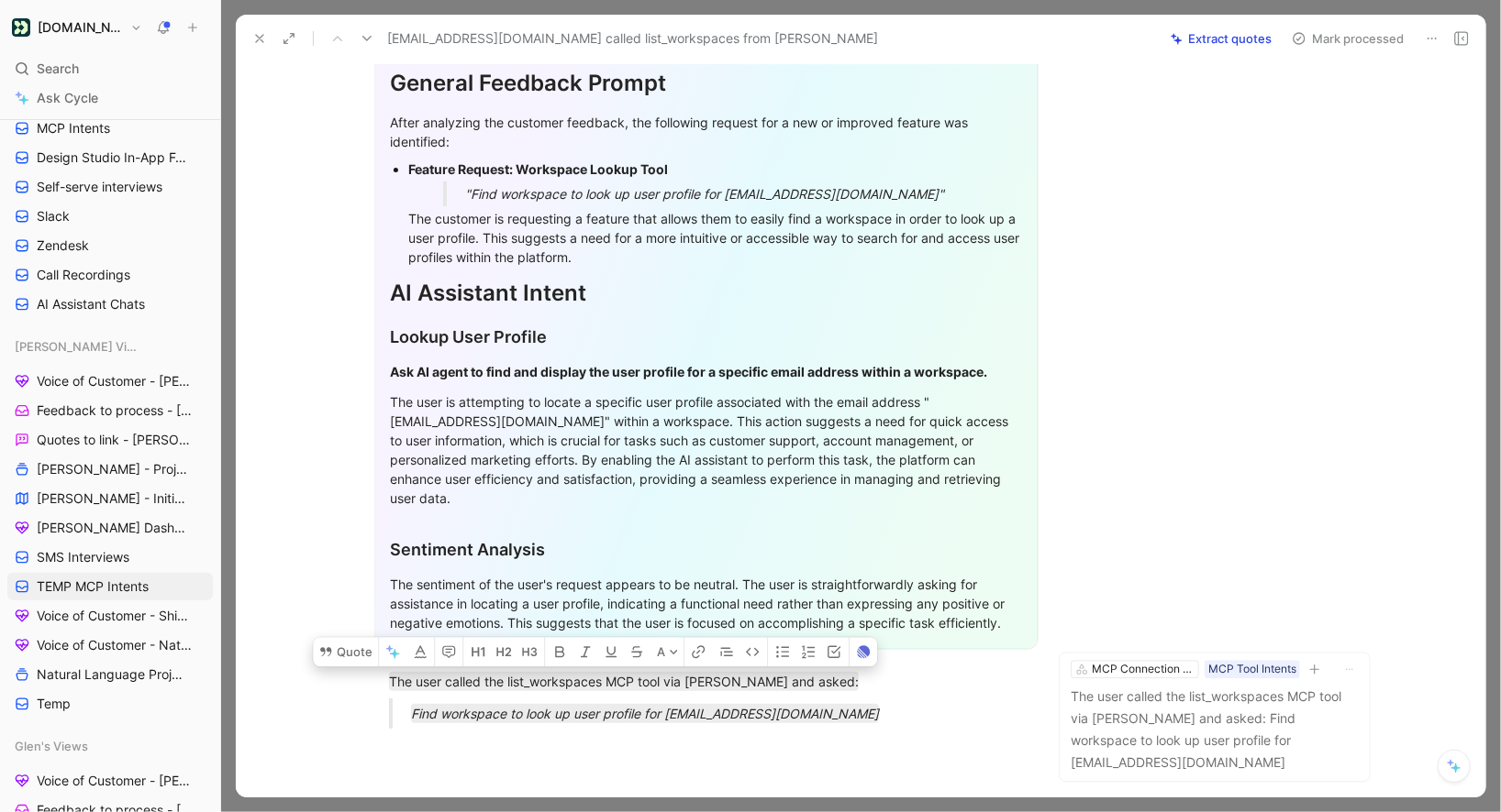
scroll to position [0, 0]
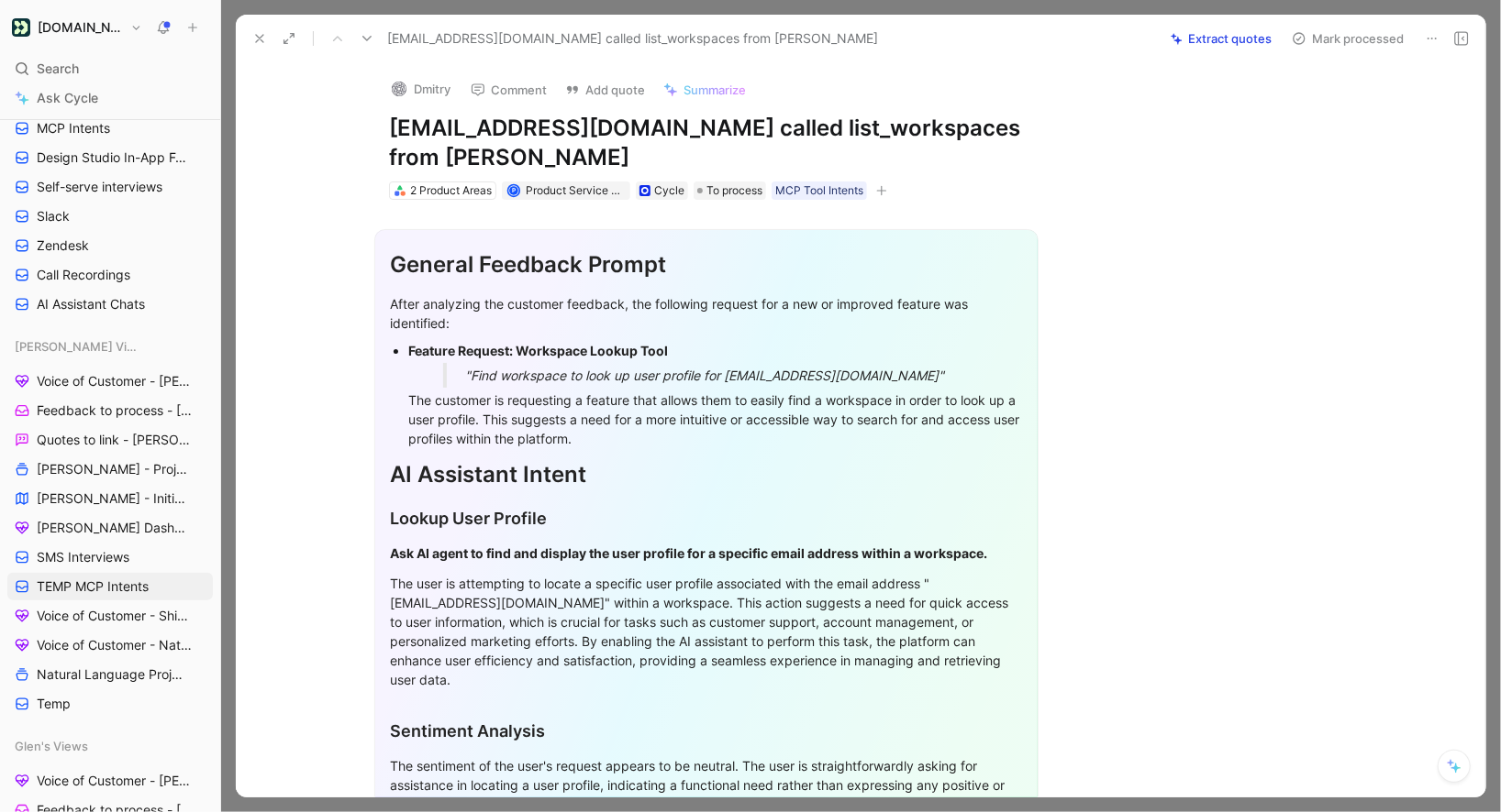
click at [1350, 57] on div "dmitry@mercury.com called list_workspaces from Claude Extract quotes Mark proce…" at bounding box center [861, 38] width 1249 height 47
click at [1350, 36] on button "Mark processed" at bounding box center [1348, 39] width 129 height 26
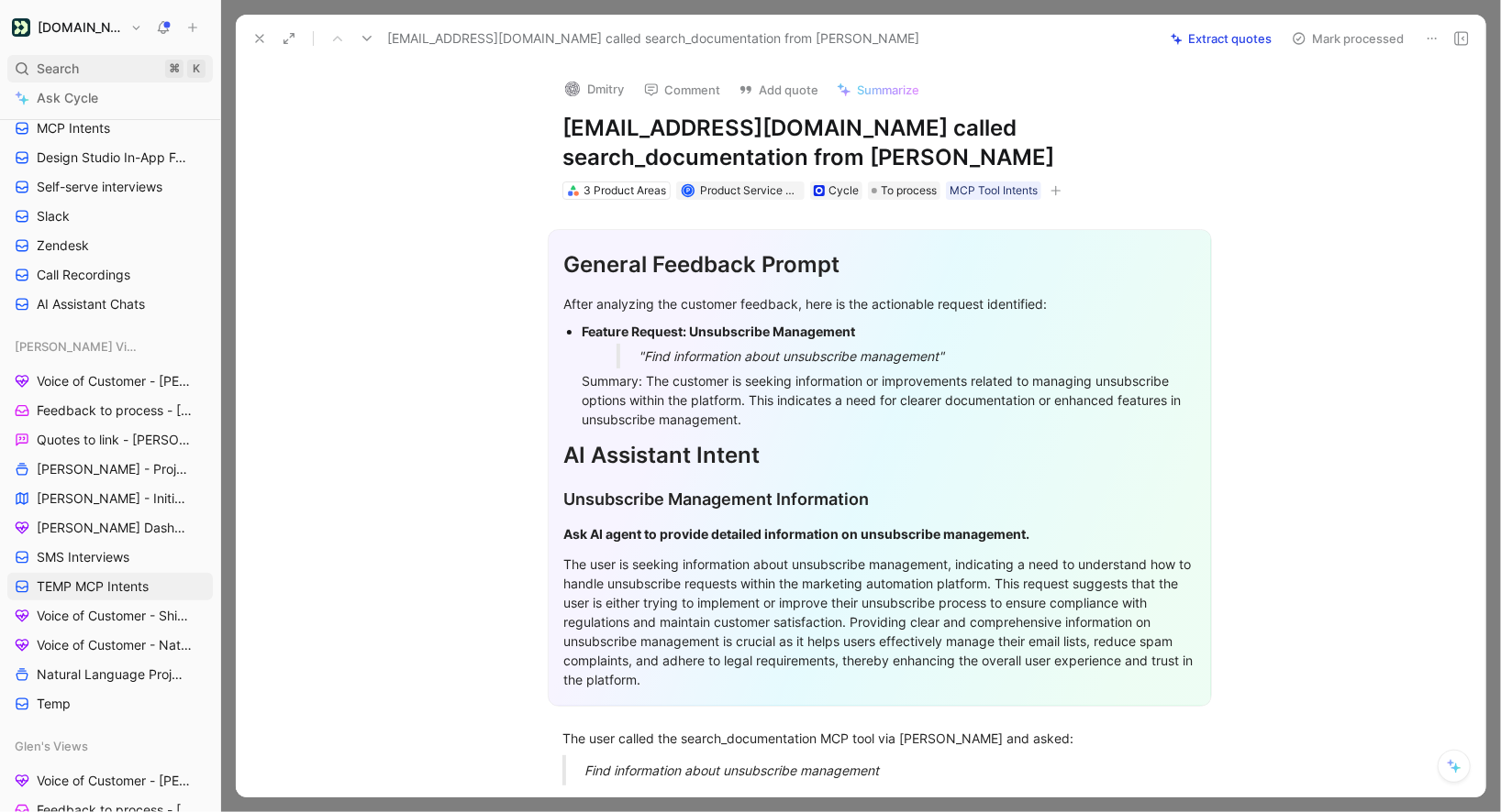
click at [81, 70] on div "Search ⌘ K" at bounding box center [110, 69] width 205 height 27
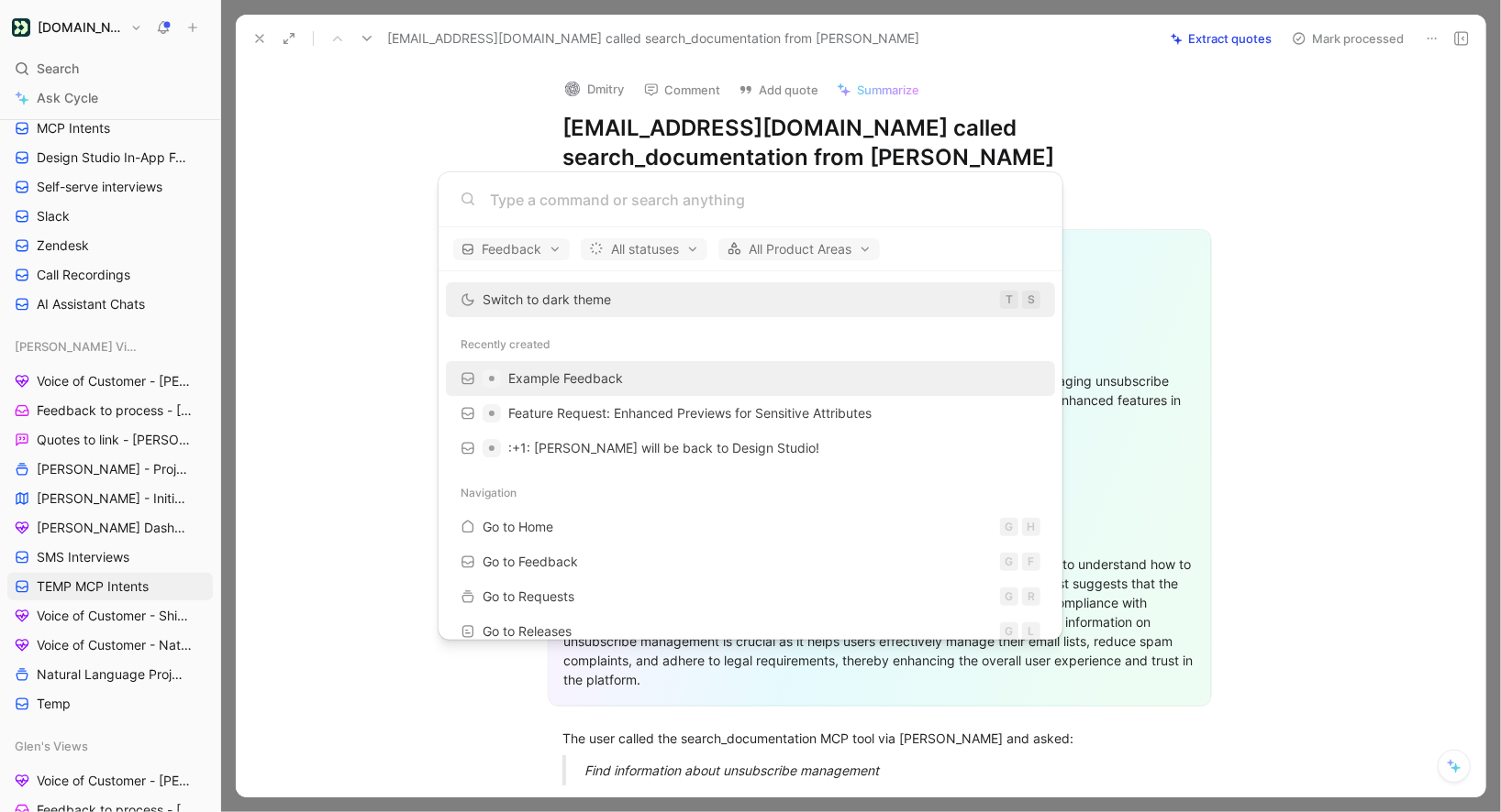
click at [552, 373] on span "Example Feedback" at bounding box center [566, 378] width 114 height 15
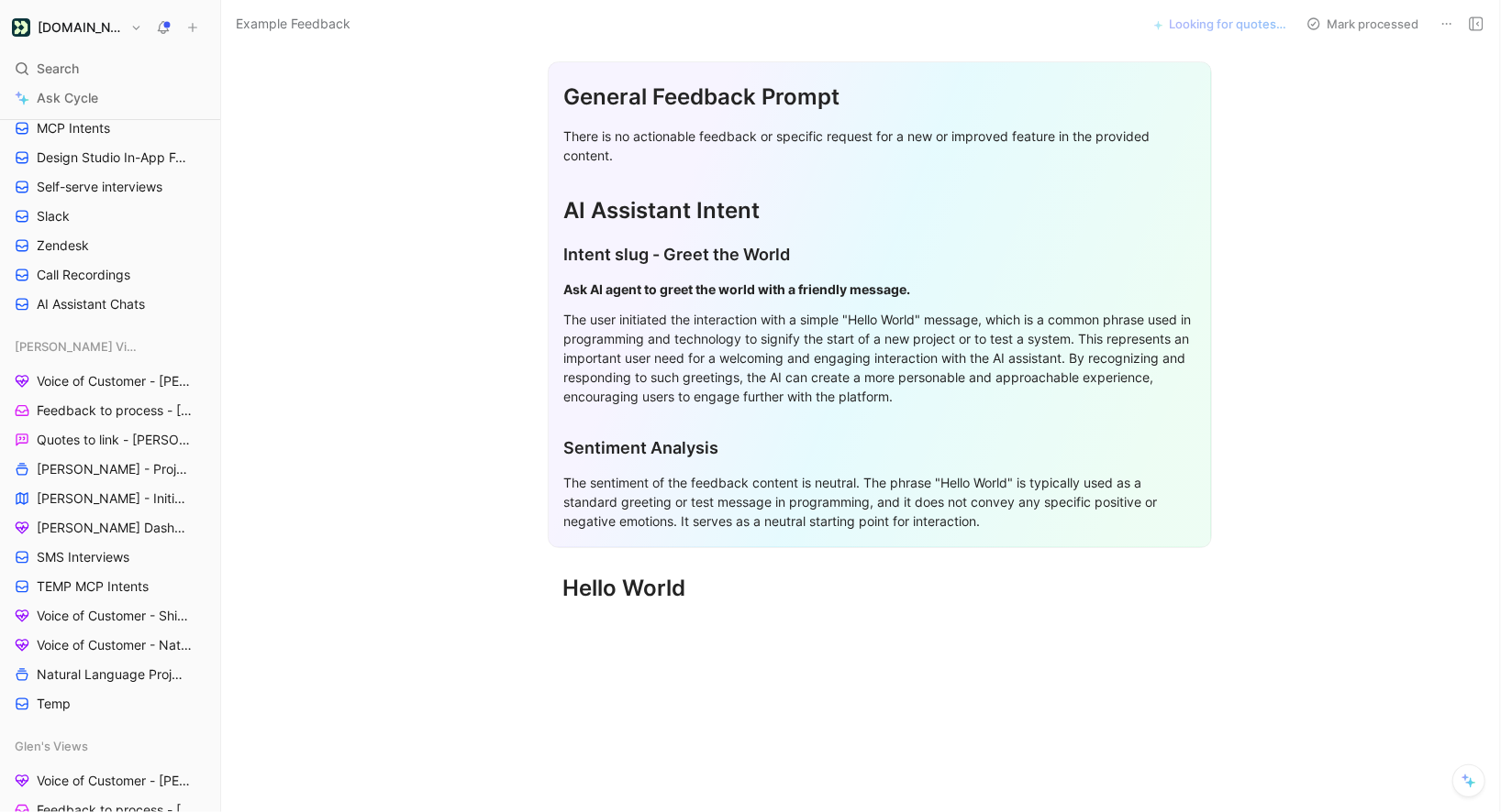
scroll to position [182, 0]
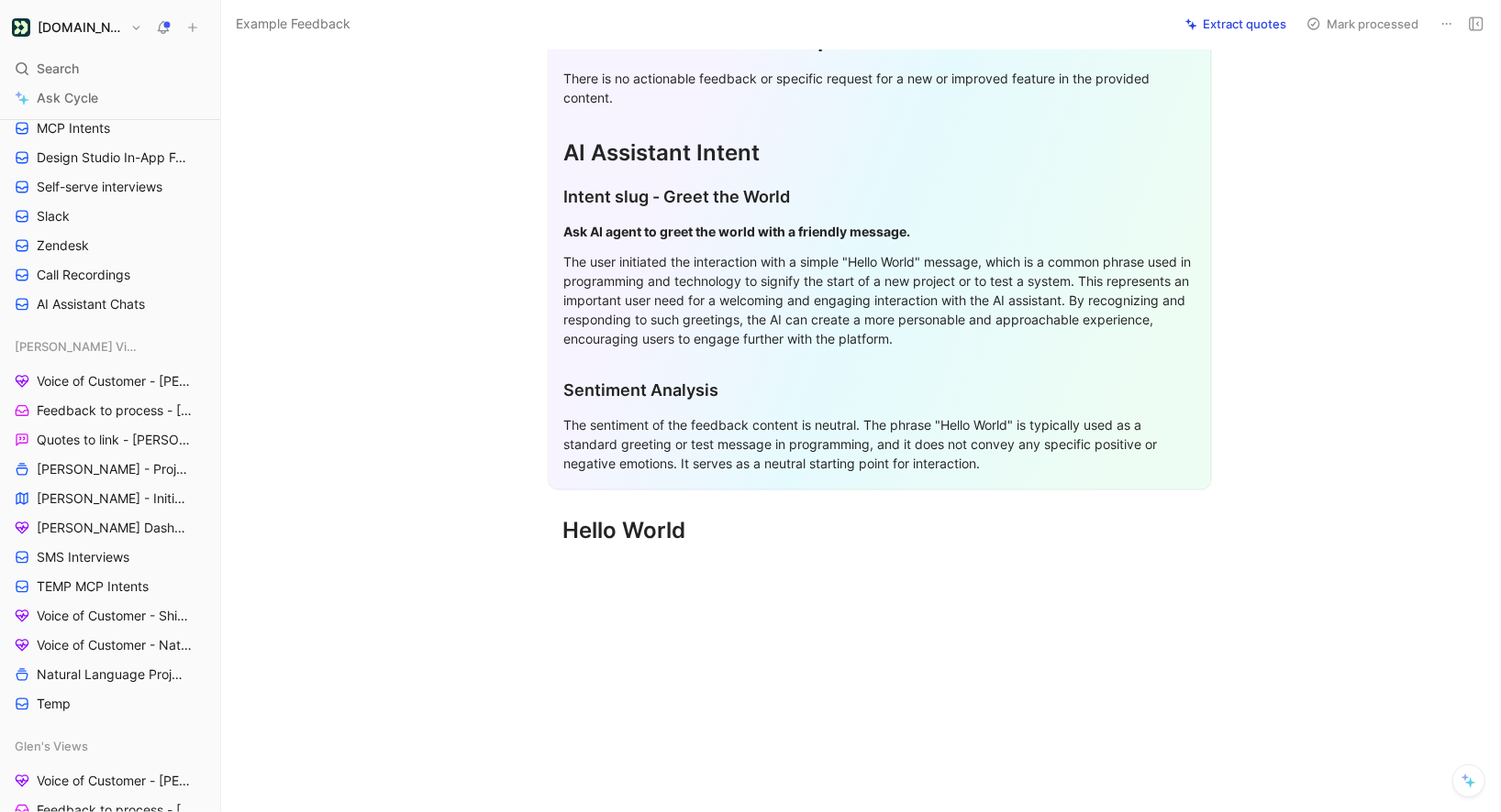
click at [1445, 24] on icon at bounding box center [1447, 23] width 15 height 15
click at [1358, 103] on div "Copy link Delete" at bounding box center [1355, 76] width 209 height 70
click at [1358, 100] on div "Delete" at bounding box center [1355, 90] width 209 height 27
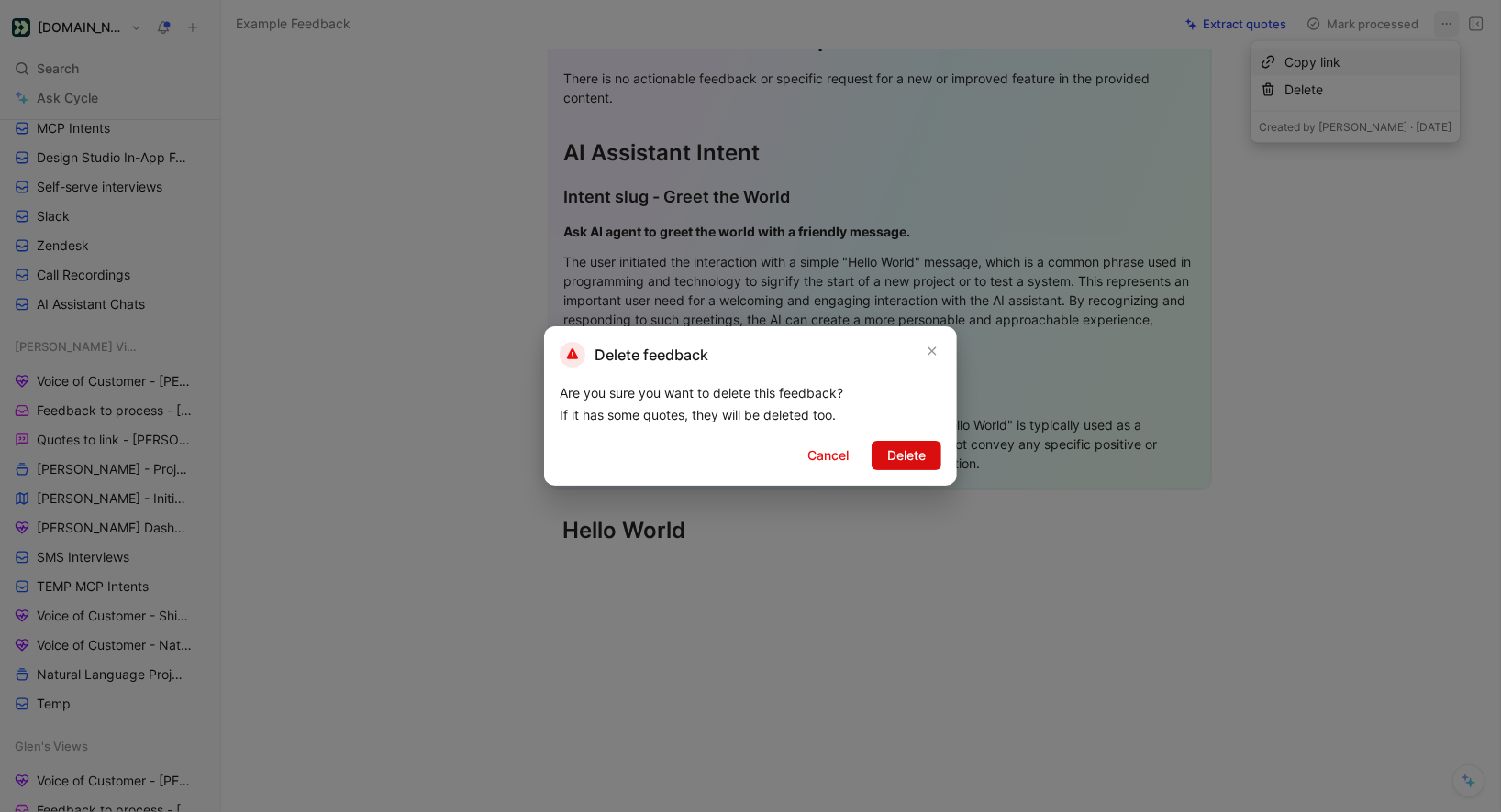
click at [876, 463] on button "Delete" at bounding box center [906, 456] width 70 height 29
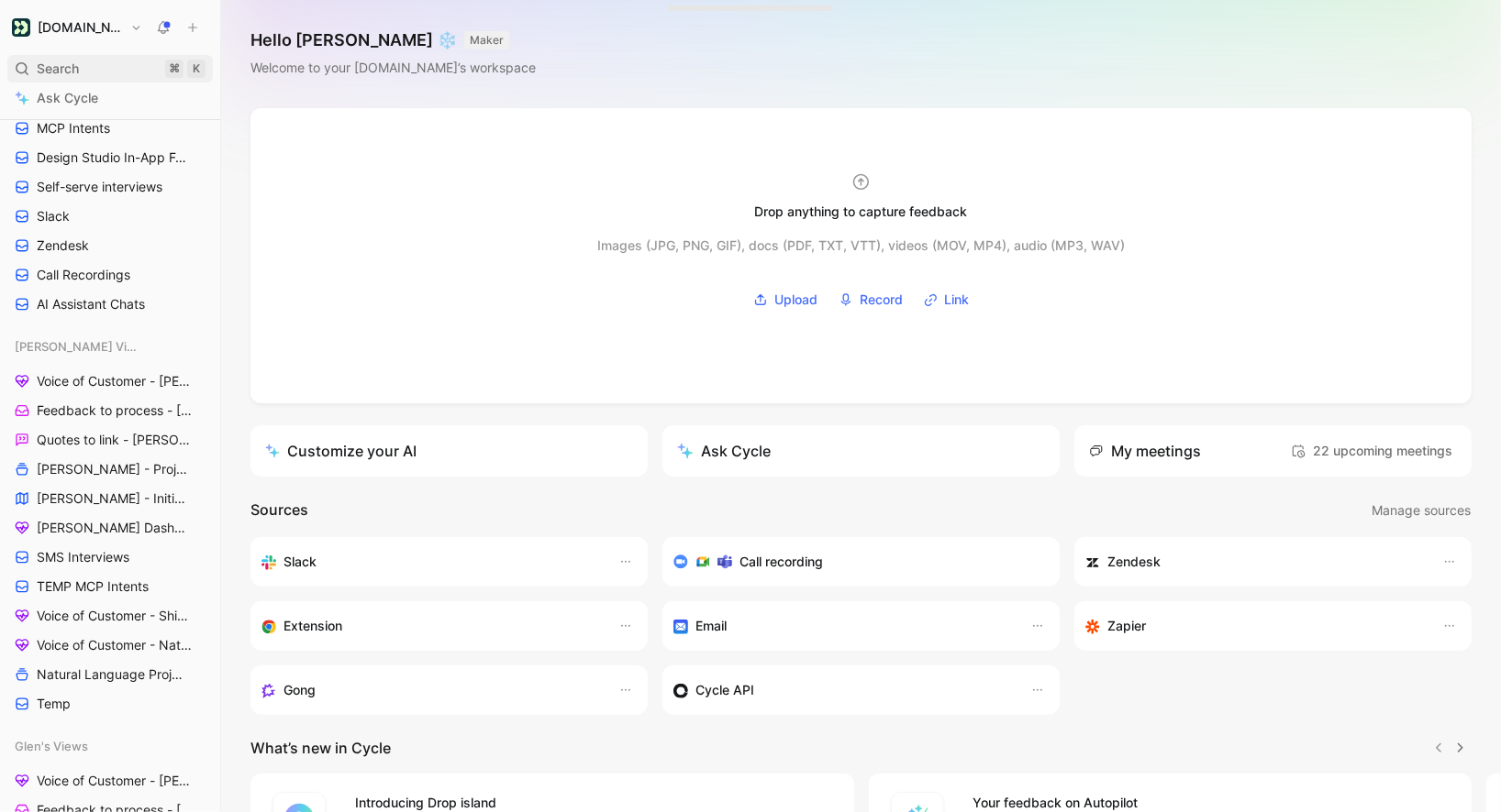
click at [60, 75] on span "Search" at bounding box center [58, 69] width 43 height 22
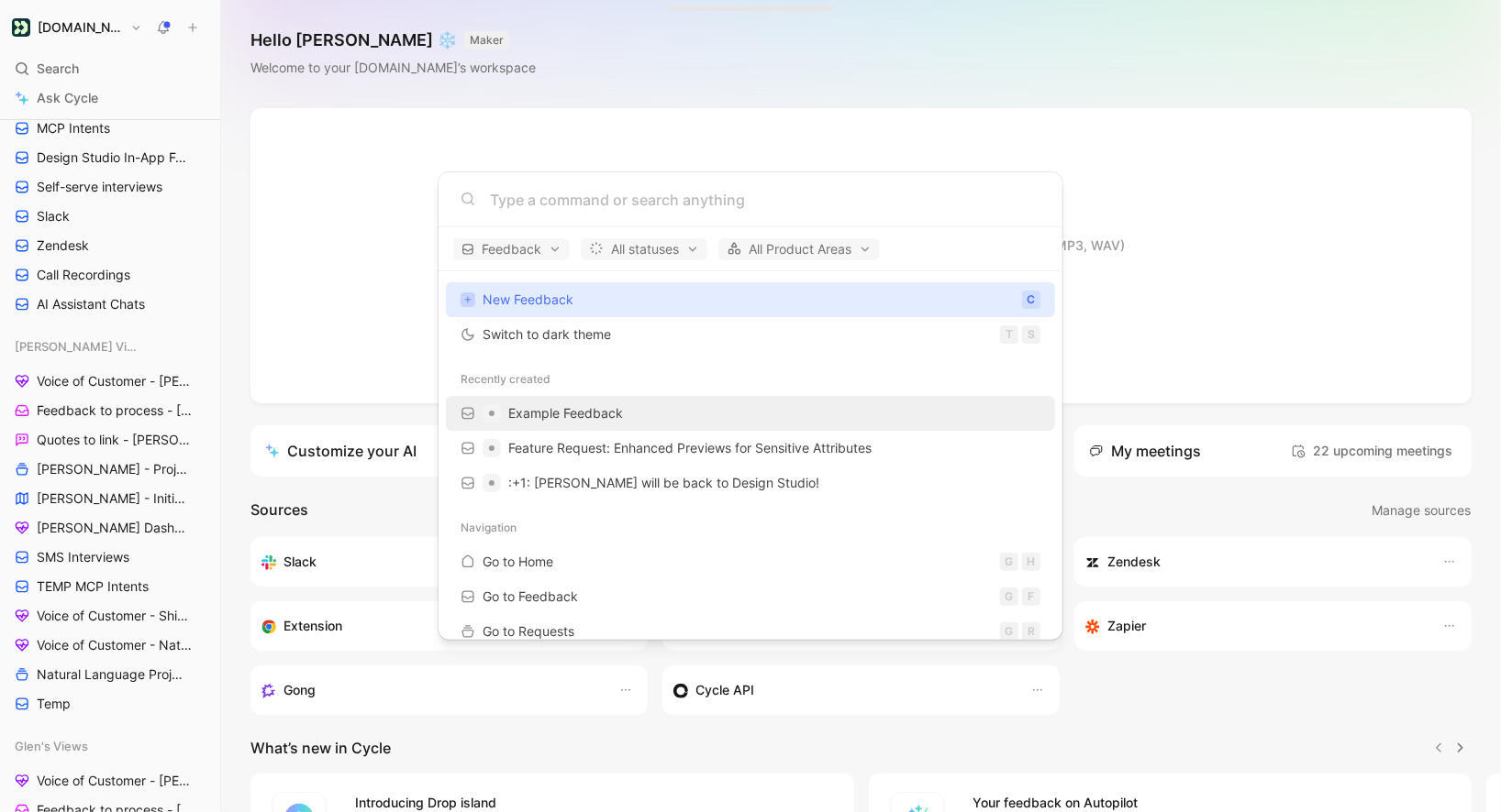
click at [538, 413] on span "Example Feedback" at bounding box center [566, 413] width 114 height 15
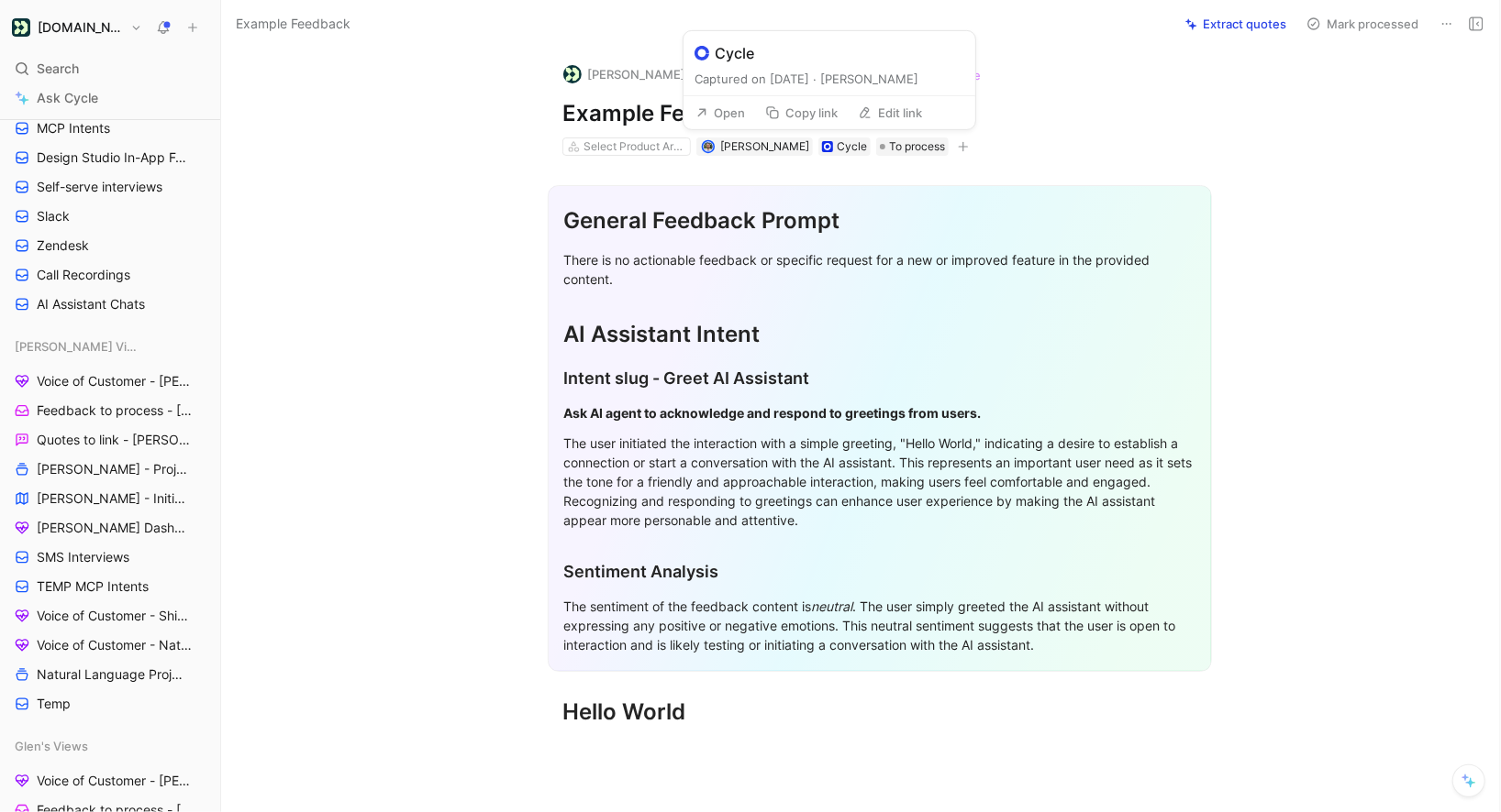
click at [788, 114] on button "Copy link" at bounding box center [802, 112] width 89 height 26
click at [723, 117] on button "Open" at bounding box center [720, 112] width 66 height 26
click at [1439, 20] on button at bounding box center [1447, 23] width 26 height 26
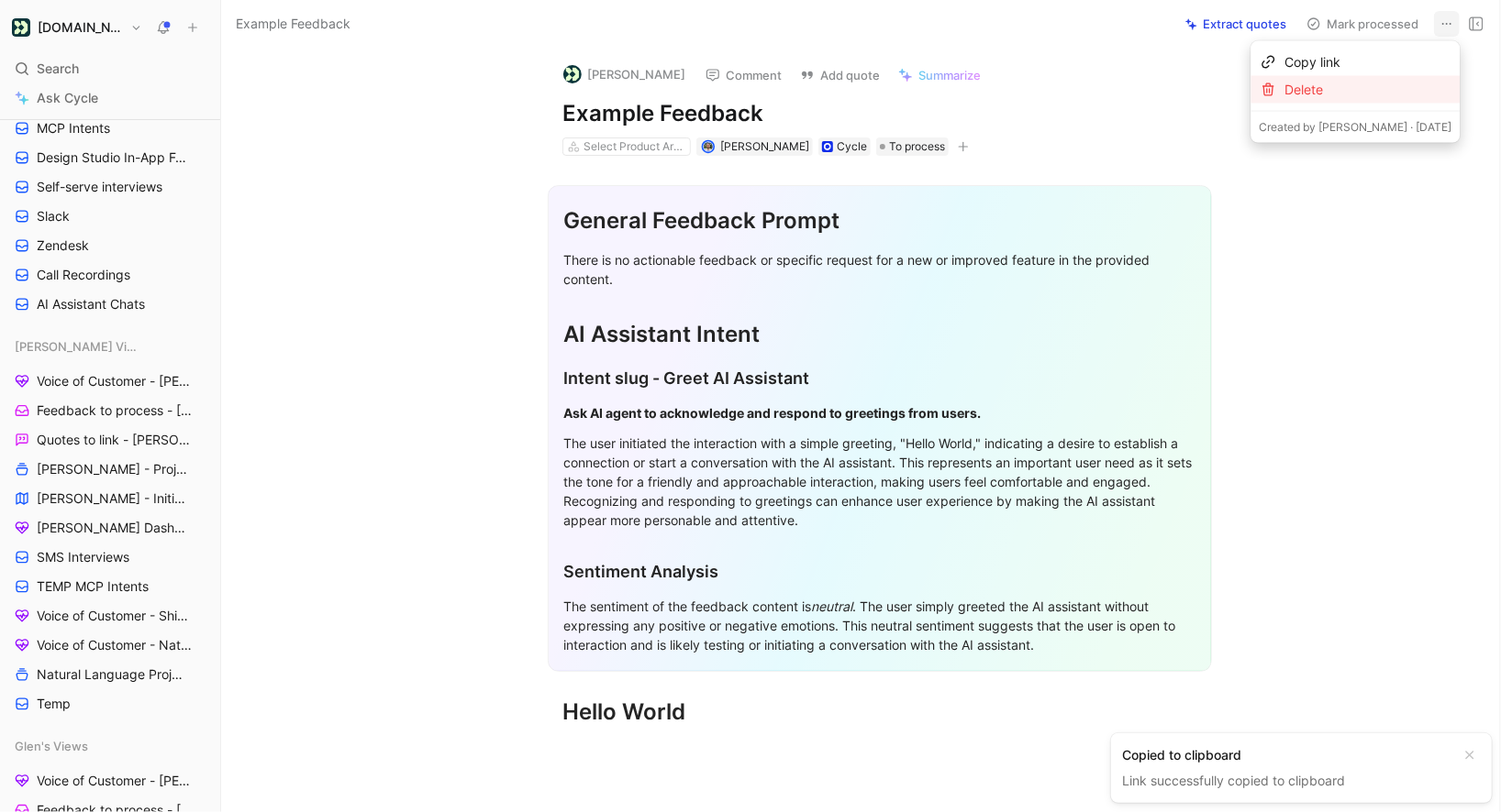
click at [1277, 92] on div at bounding box center [1268, 89] width 18 height 15
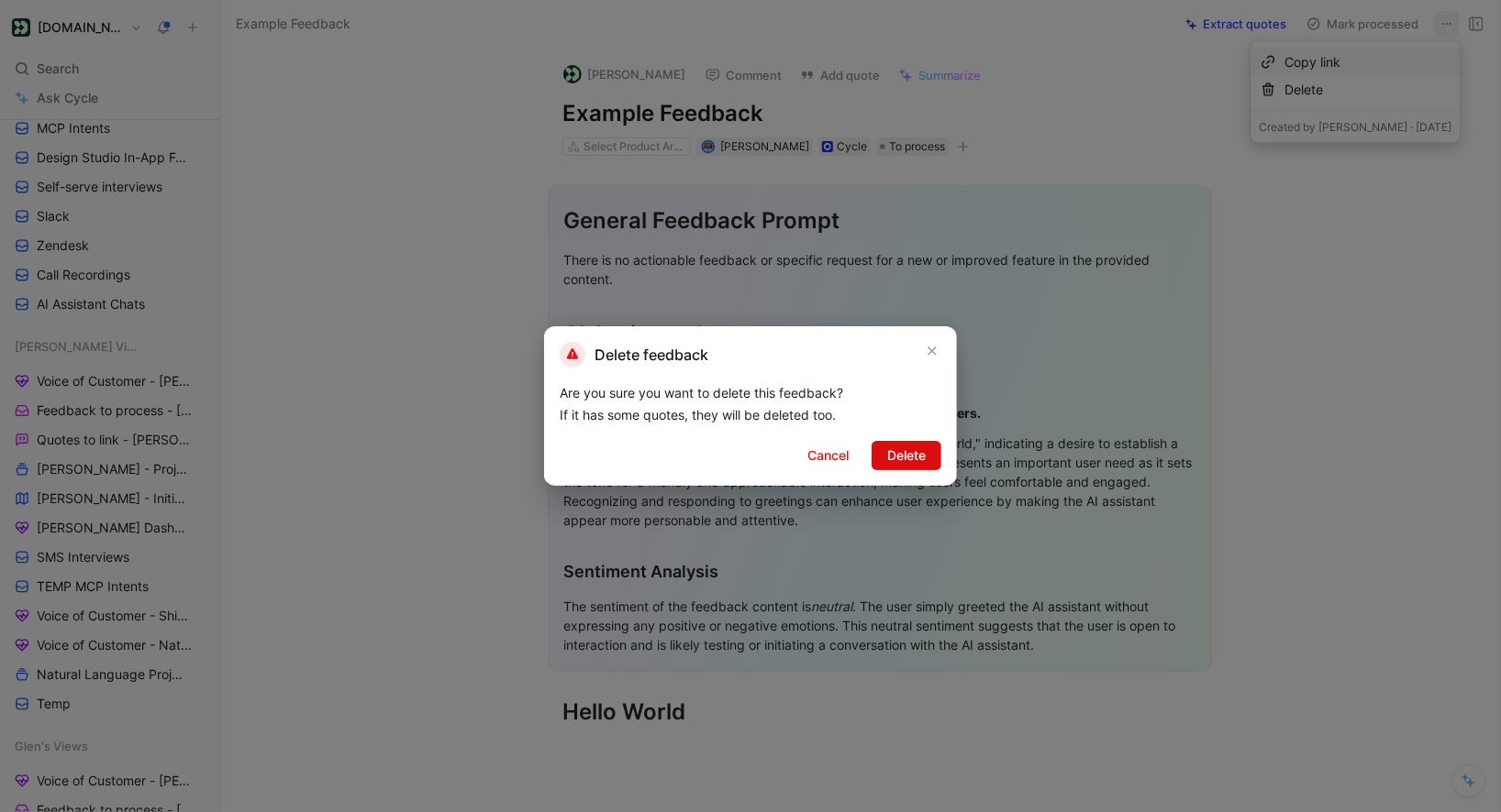
click at [913, 461] on span "Delete" at bounding box center [906, 456] width 39 height 22
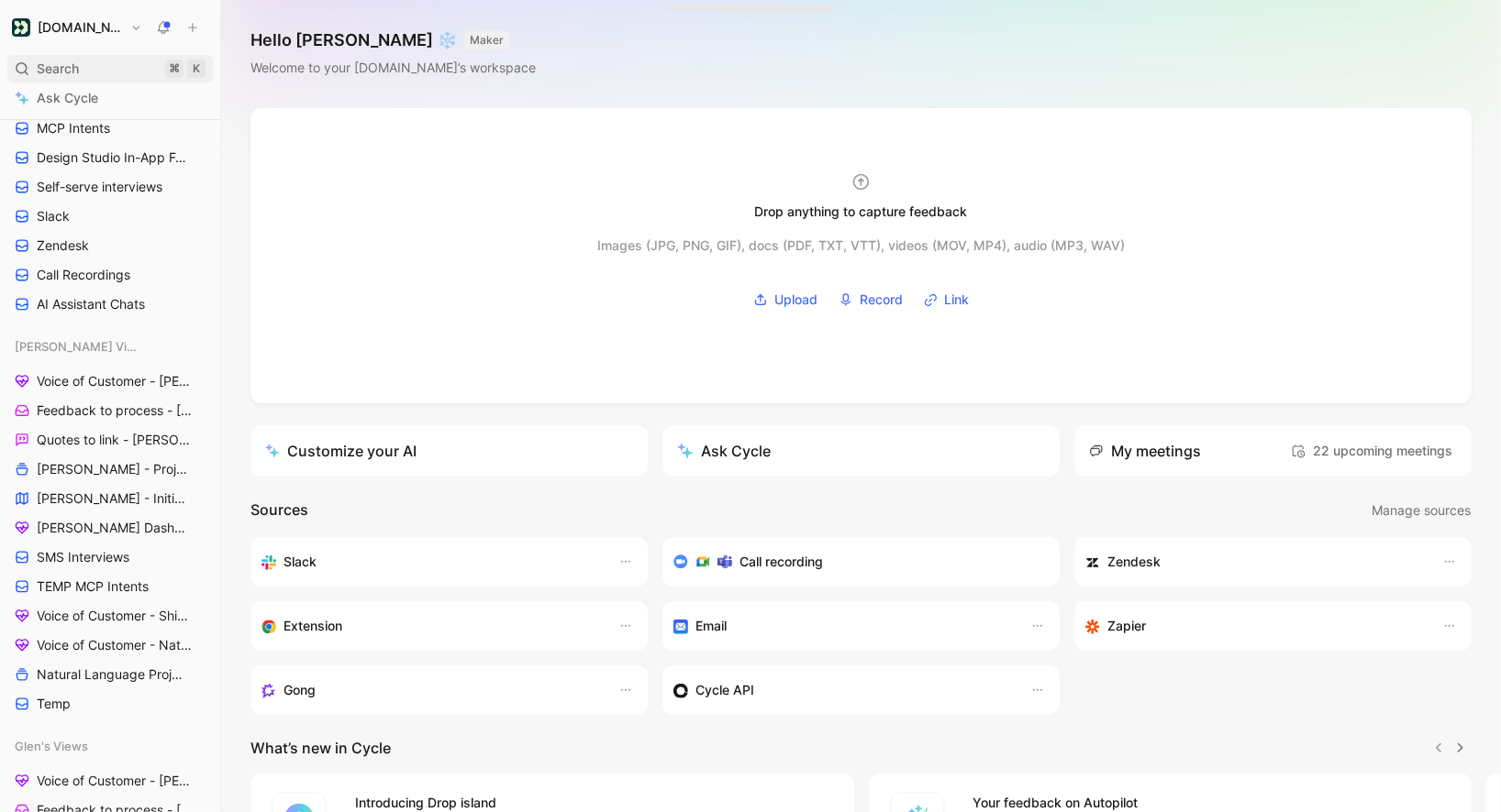
click at [85, 77] on div "Search ⌘ K" at bounding box center [110, 69] width 205 height 27
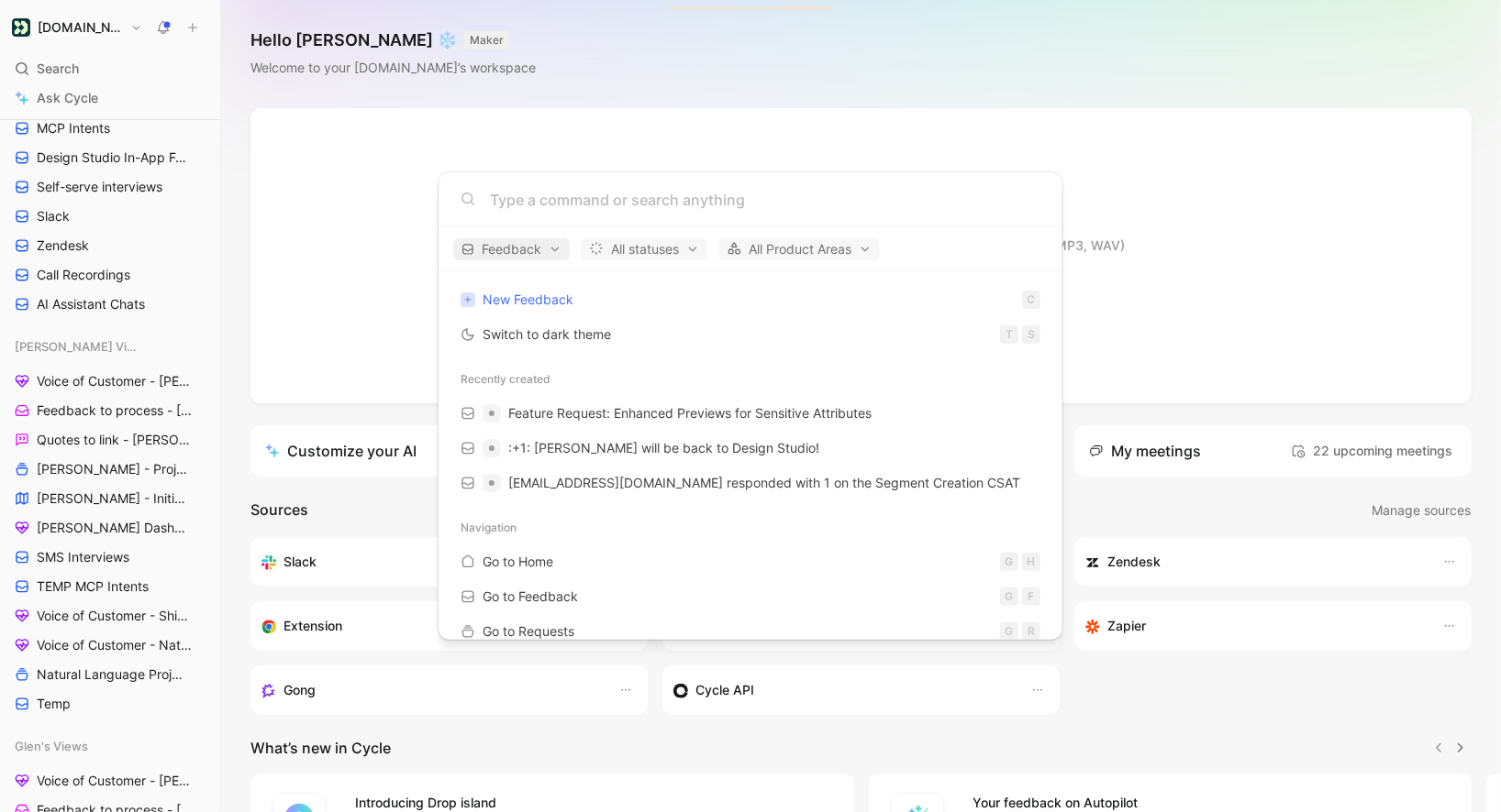
click at [532, 246] on span "Feedback" at bounding box center [511, 249] width 100 height 22
click at [532, 246] on div at bounding box center [750, 406] width 1501 height 812
click at [67, 67] on body "[DOMAIN_NAME] Search ⌘ K Ask Cycle Workspace Home G then H Feedback G then F Re…" at bounding box center [750, 406] width 1501 height 812
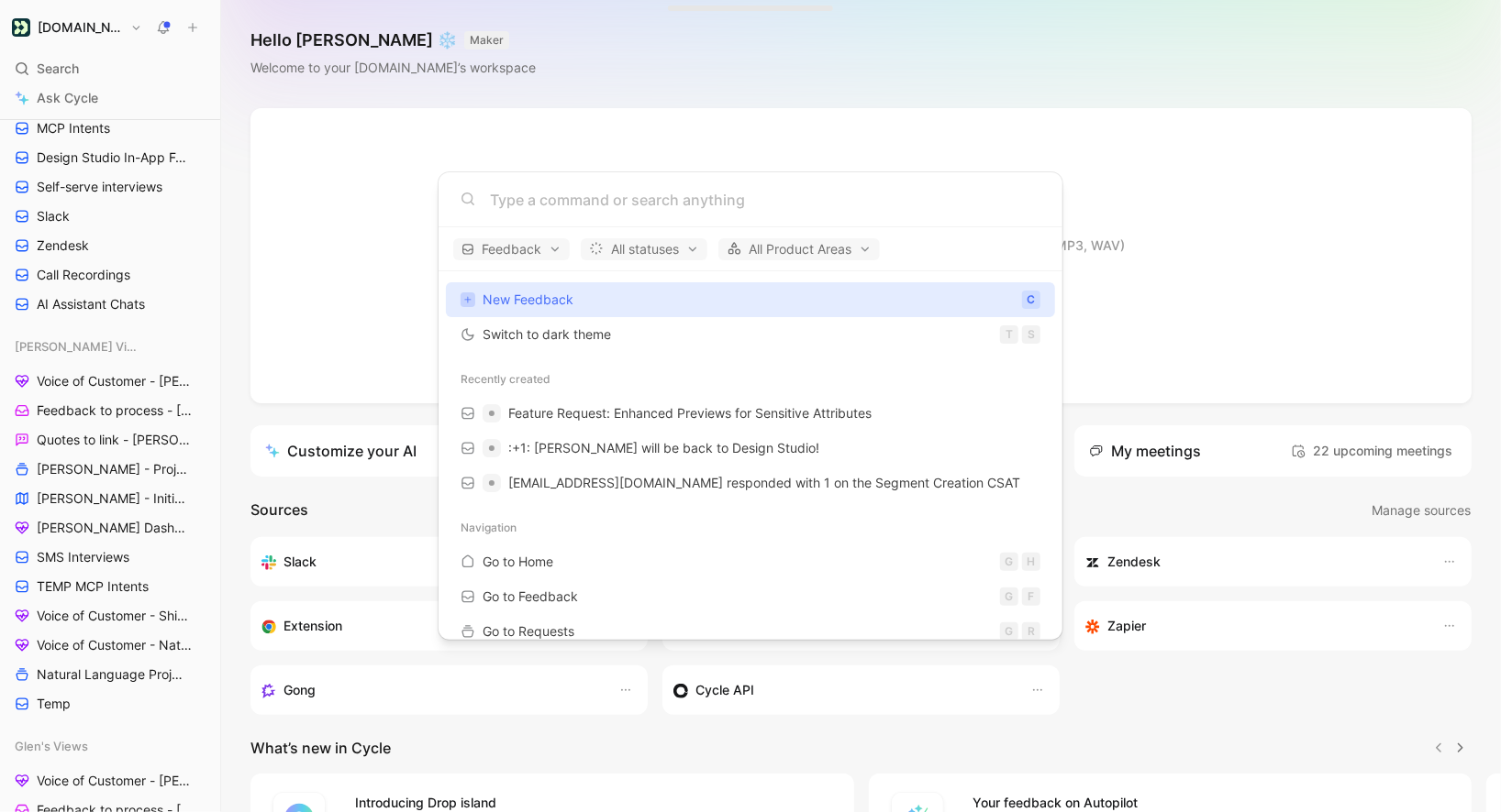
click at [67, 67] on span "Search" at bounding box center [58, 69] width 43 height 22
click at [76, 63] on body "[DOMAIN_NAME] Search ⌘ K Ask Cycle Workspace Home G then H Feedback G then F Re…" at bounding box center [750, 406] width 1501 height 812
click at [76, 68] on span "Search" at bounding box center [58, 69] width 43 height 22
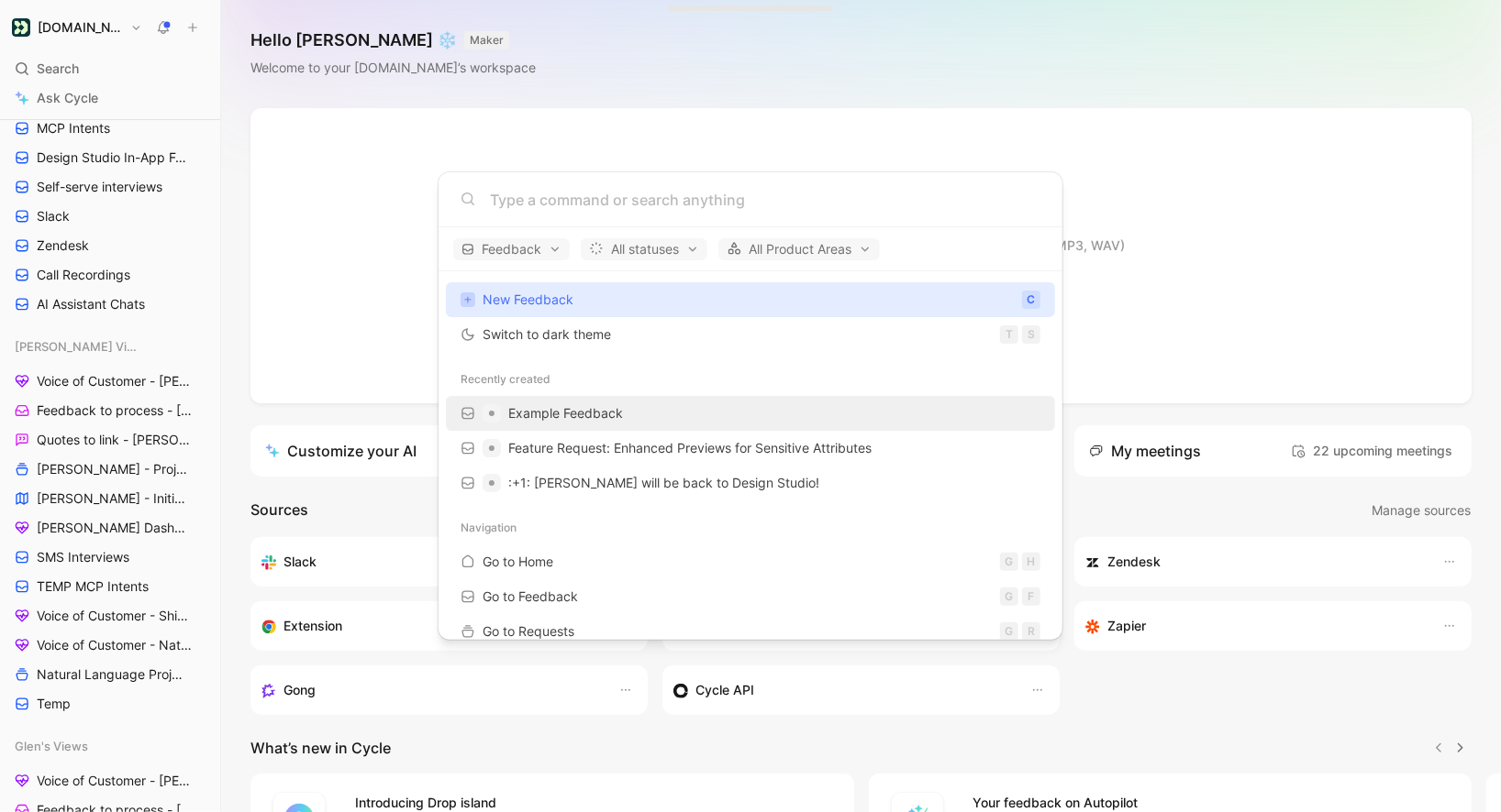
click at [558, 407] on span "Example Feedback" at bounding box center [566, 413] width 114 height 15
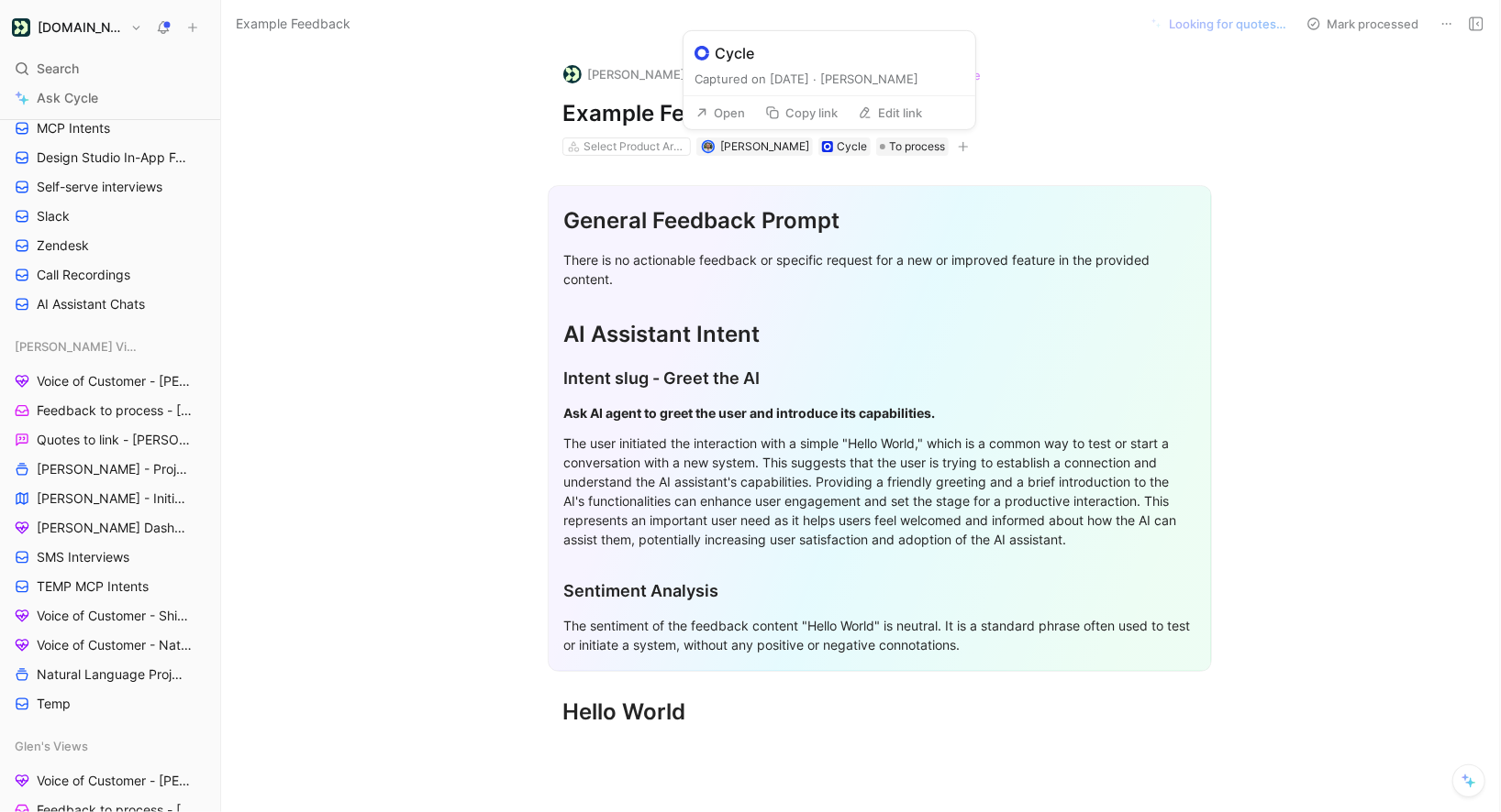
click at [739, 116] on button "Open" at bounding box center [720, 112] width 66 height 26
click at [1449, 20] on icon at bounding box center [1447, 23] width 15 height 15
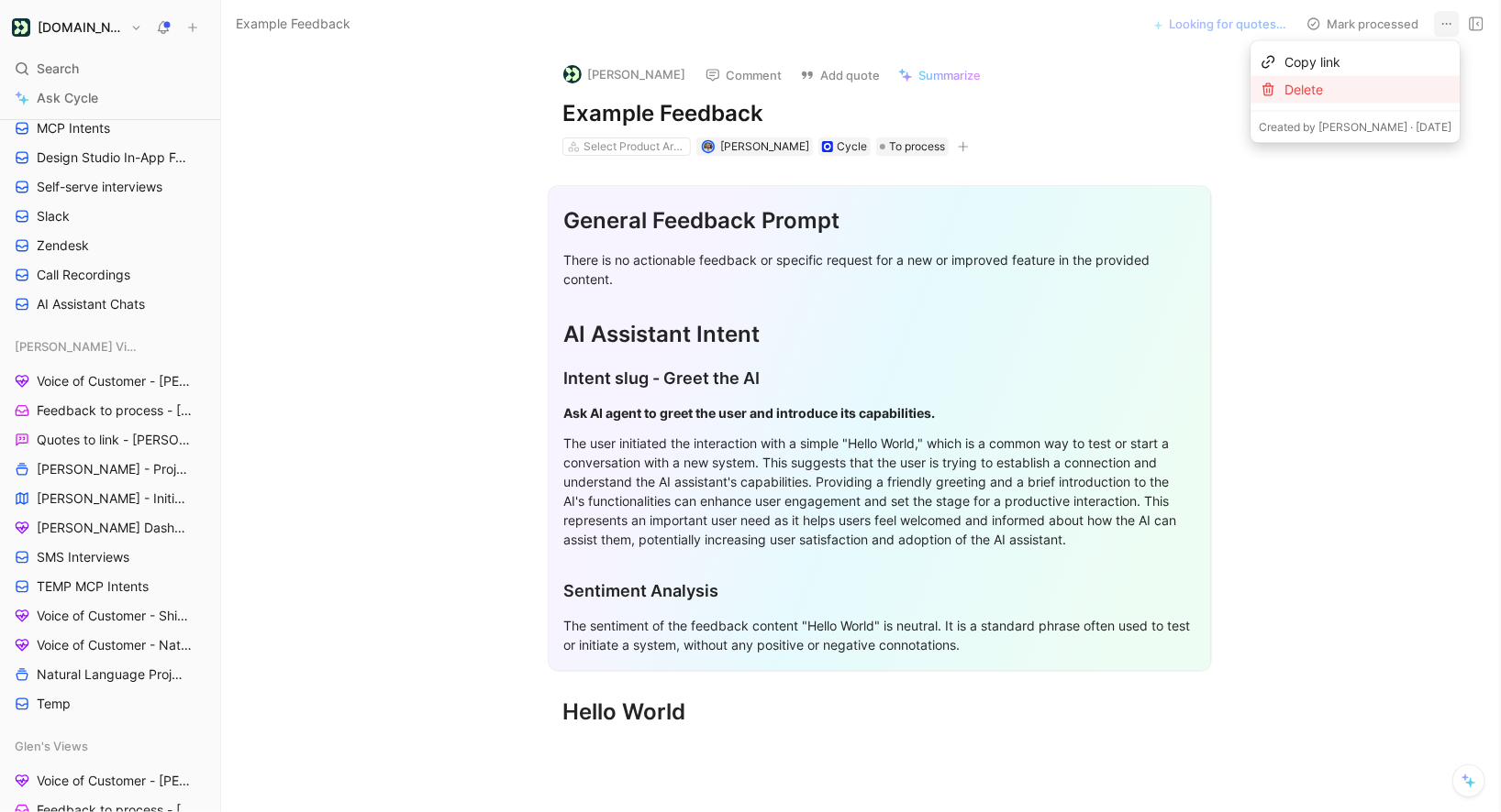
click at [1327, 97] on div "Delete" at bounding box center [1355, 90] width 209 height 27
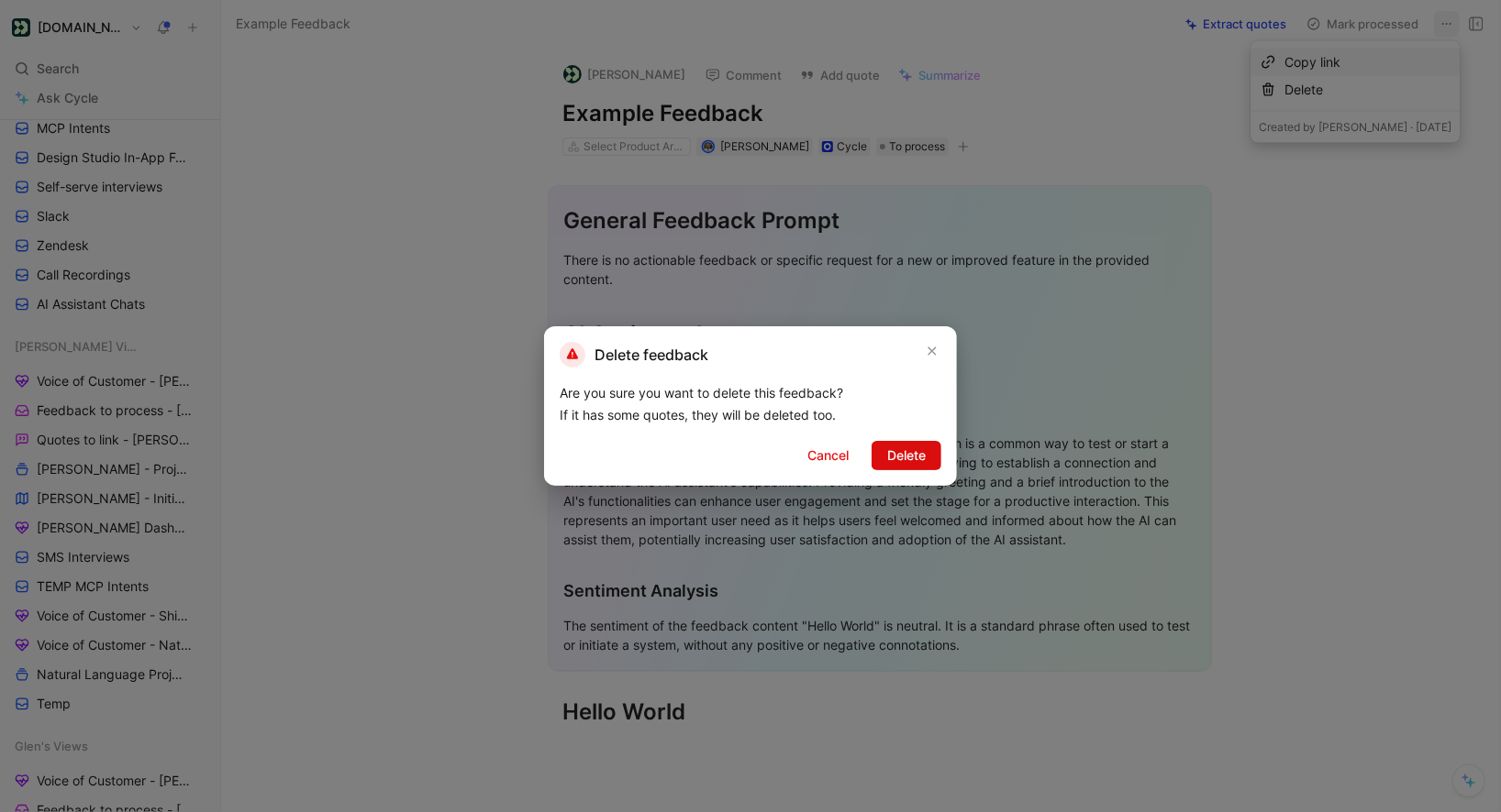
click at [939, 455] on button "Delete" at bounding box center [906, 456] width 70 height 29
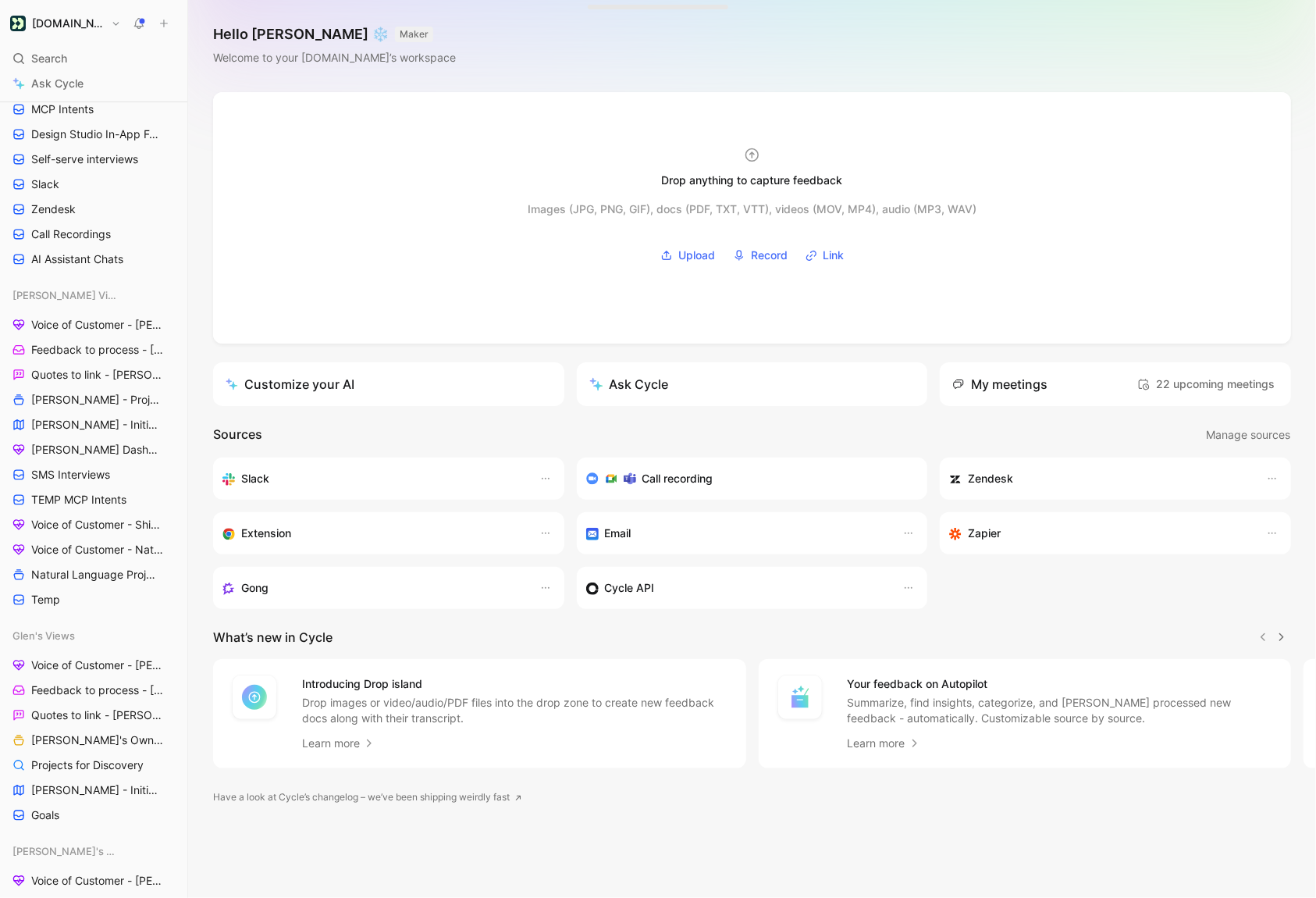
scroll to position [392, 0]
click at [69, 52] on div "Search ⌘ K" at bounding box center [94, 58] width 175 height 23
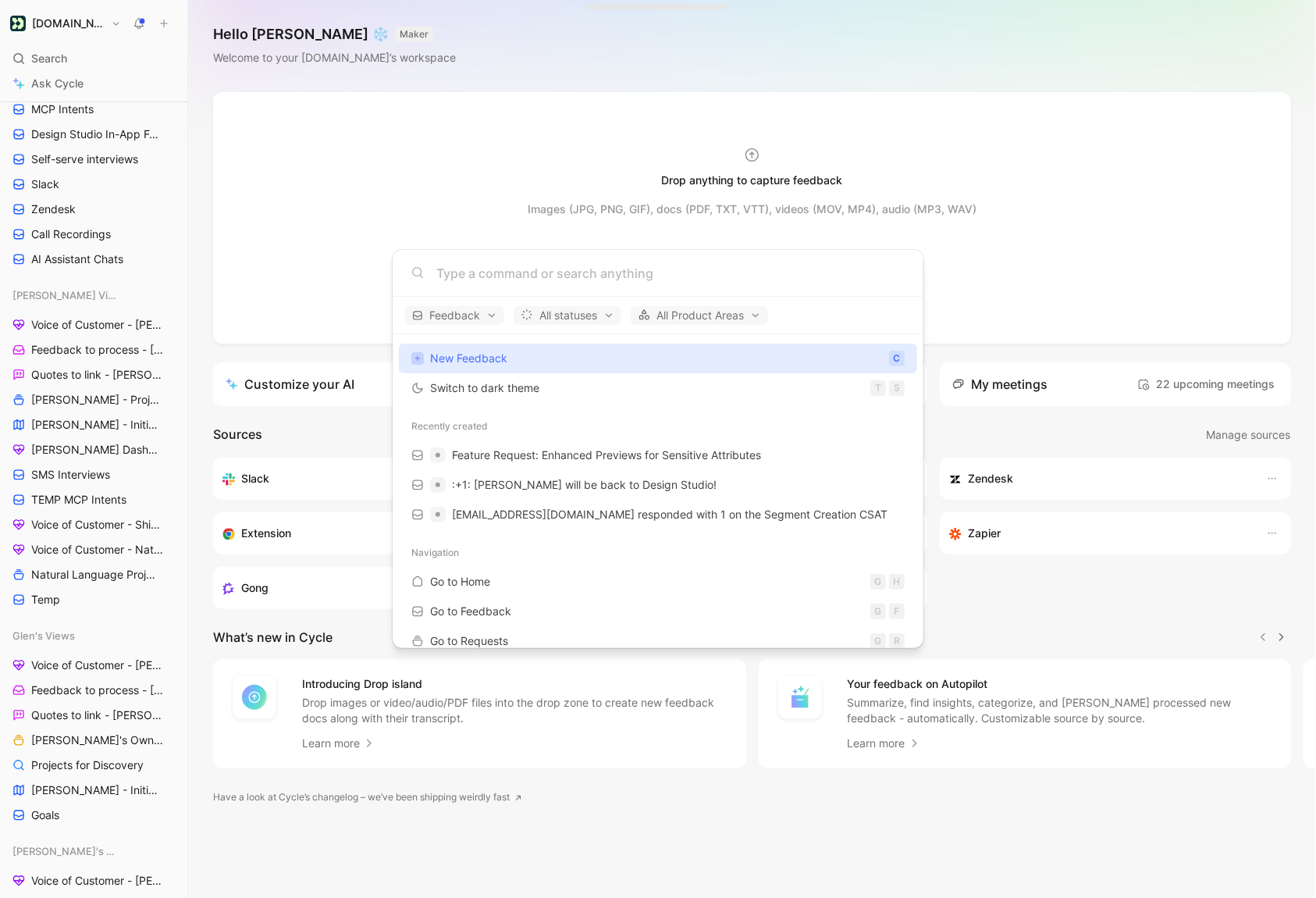
click at [80, 71] on body "[DOMAIN_NAME] Search ⌘ K Ask Cycle Workspace Home G then H Feedback G then F Re…" at bounding box center [658, 449] width 1316 height 898
click at [67, 70] on div "Search ⌘ K Ask Cycle" at bounding box center [94, 71] width 175 height 49
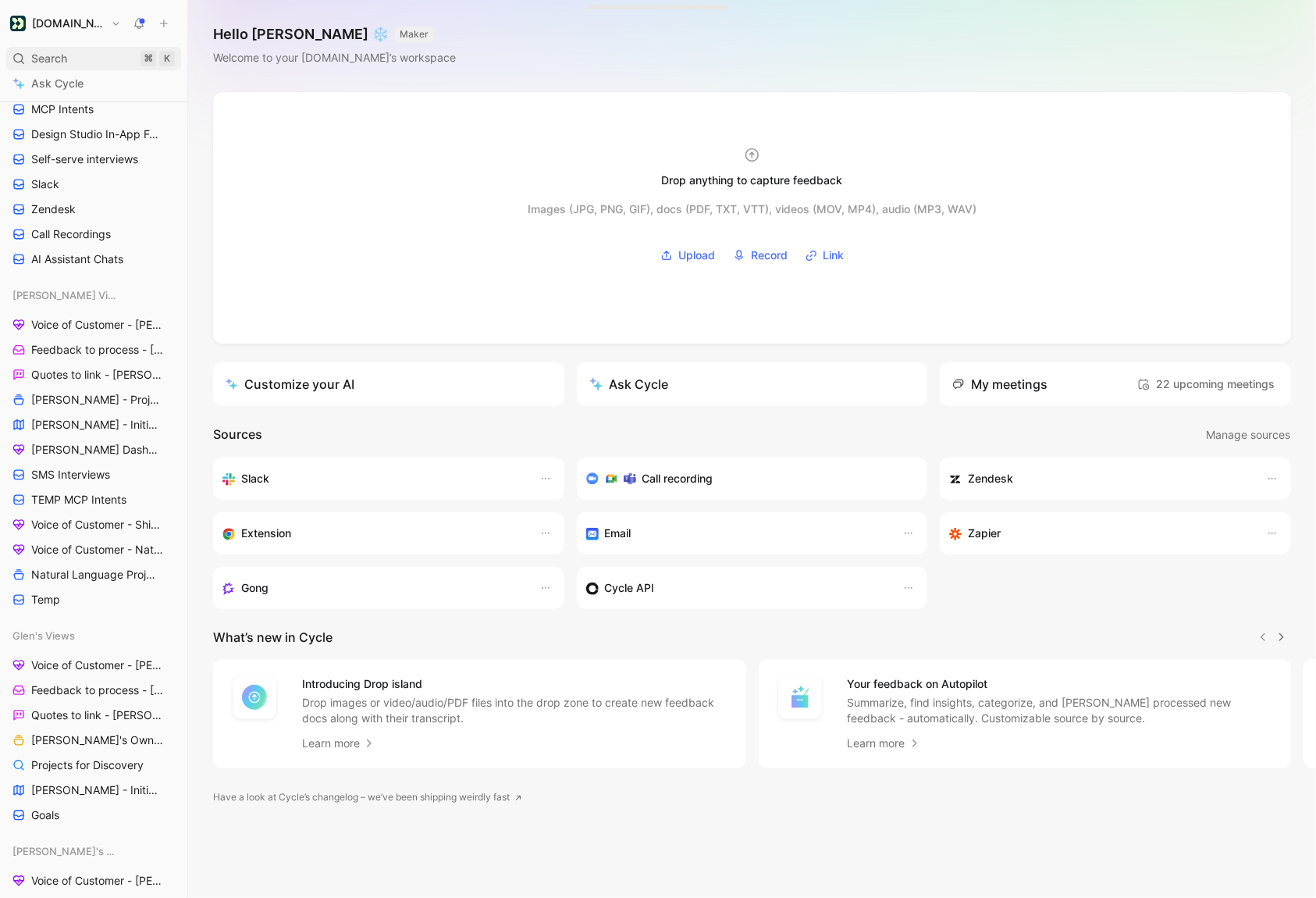
click at [63, 66] on span "Search" at bounding box center [49, 58] width 36 height 19
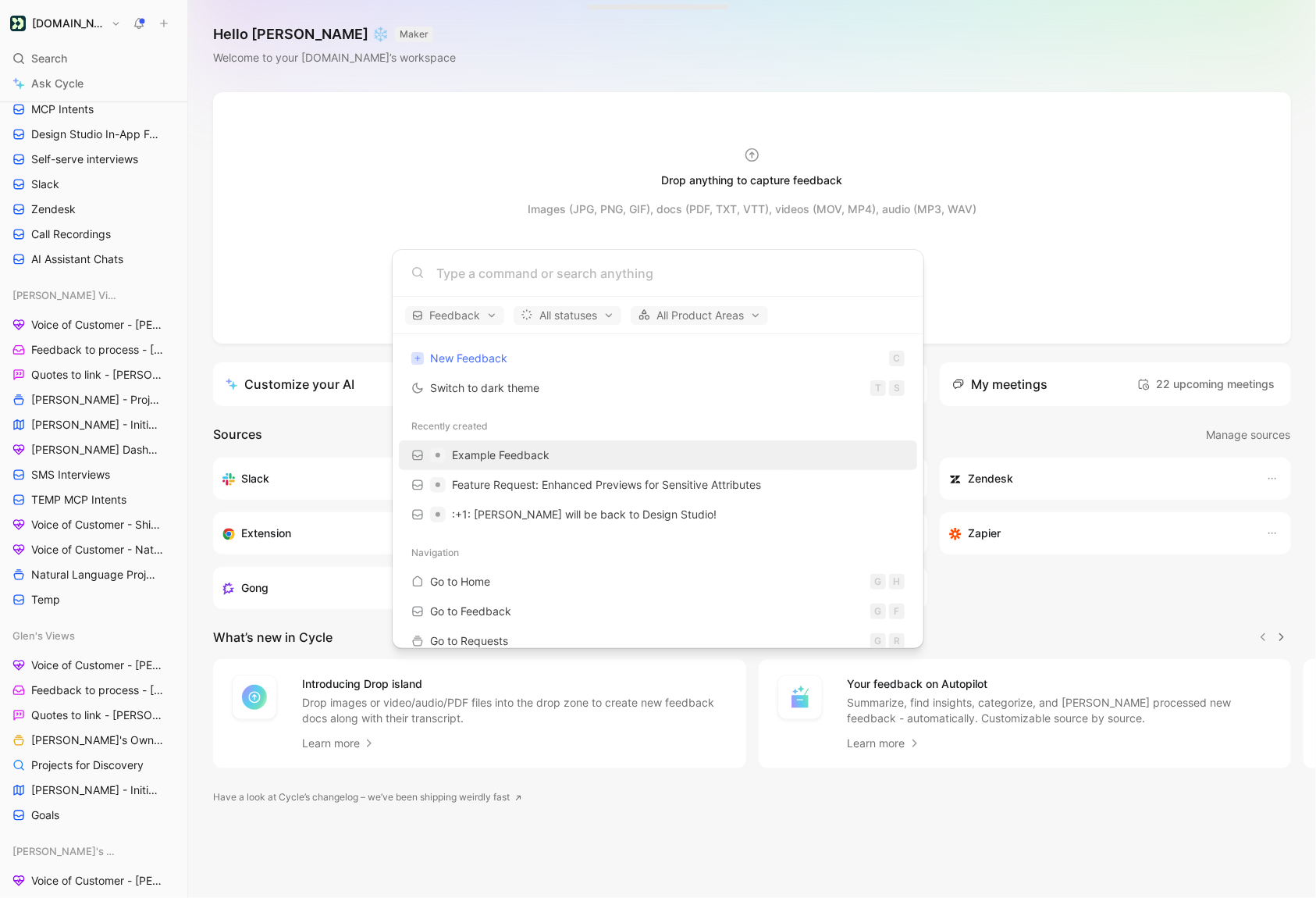
click at [523, 458] on span "Example Feedback" at bounding box center [501, 455] width 97 height 13
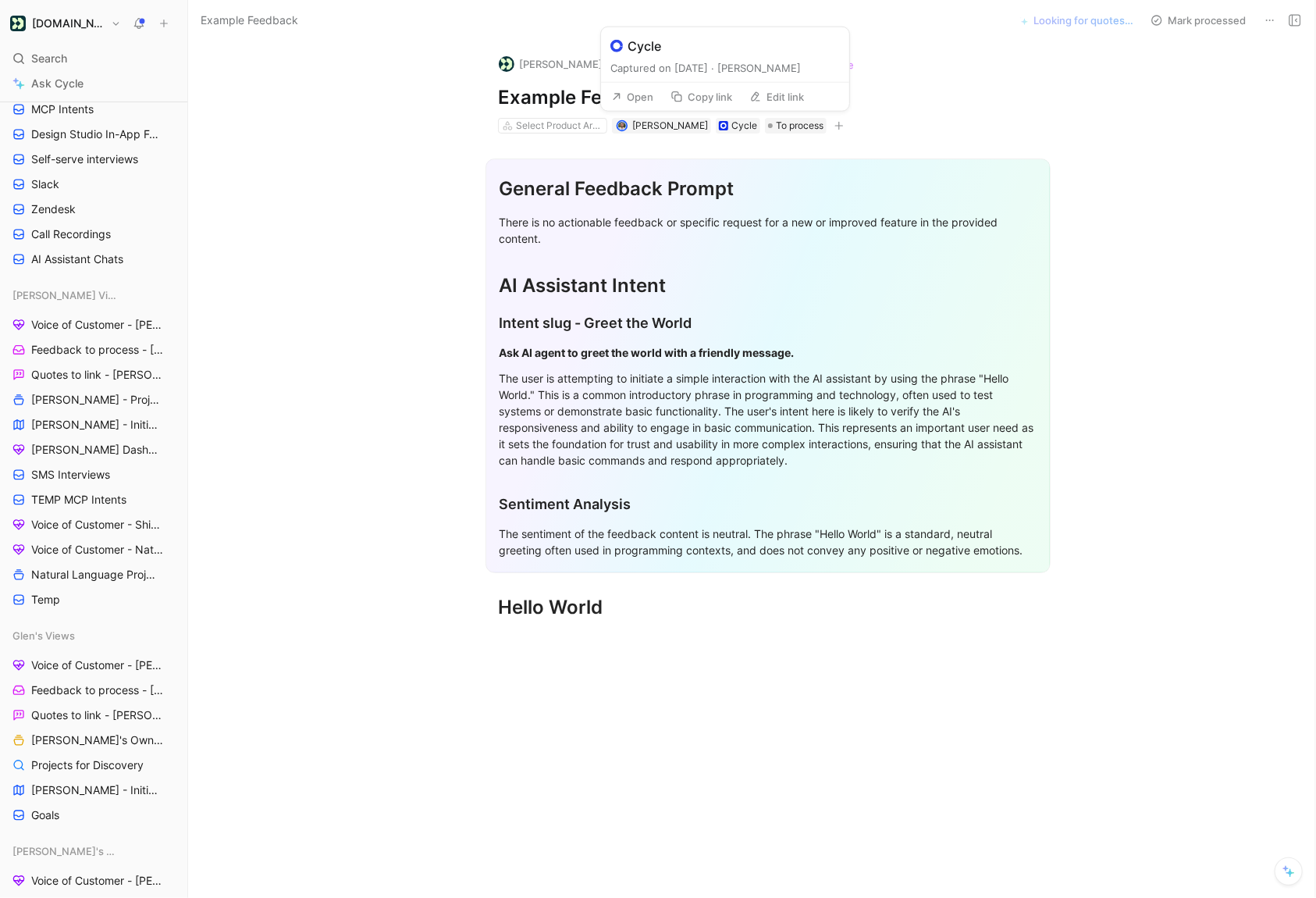
click at [612, 96] on icon at bounding box center [616, 96] width 11 height 11
click at [1264, 15] on icon at bounding box center [1270, 20] width 12 height 12
click at [1267, 20] on icon at bounding box center [1270, 20] width 12 height 12
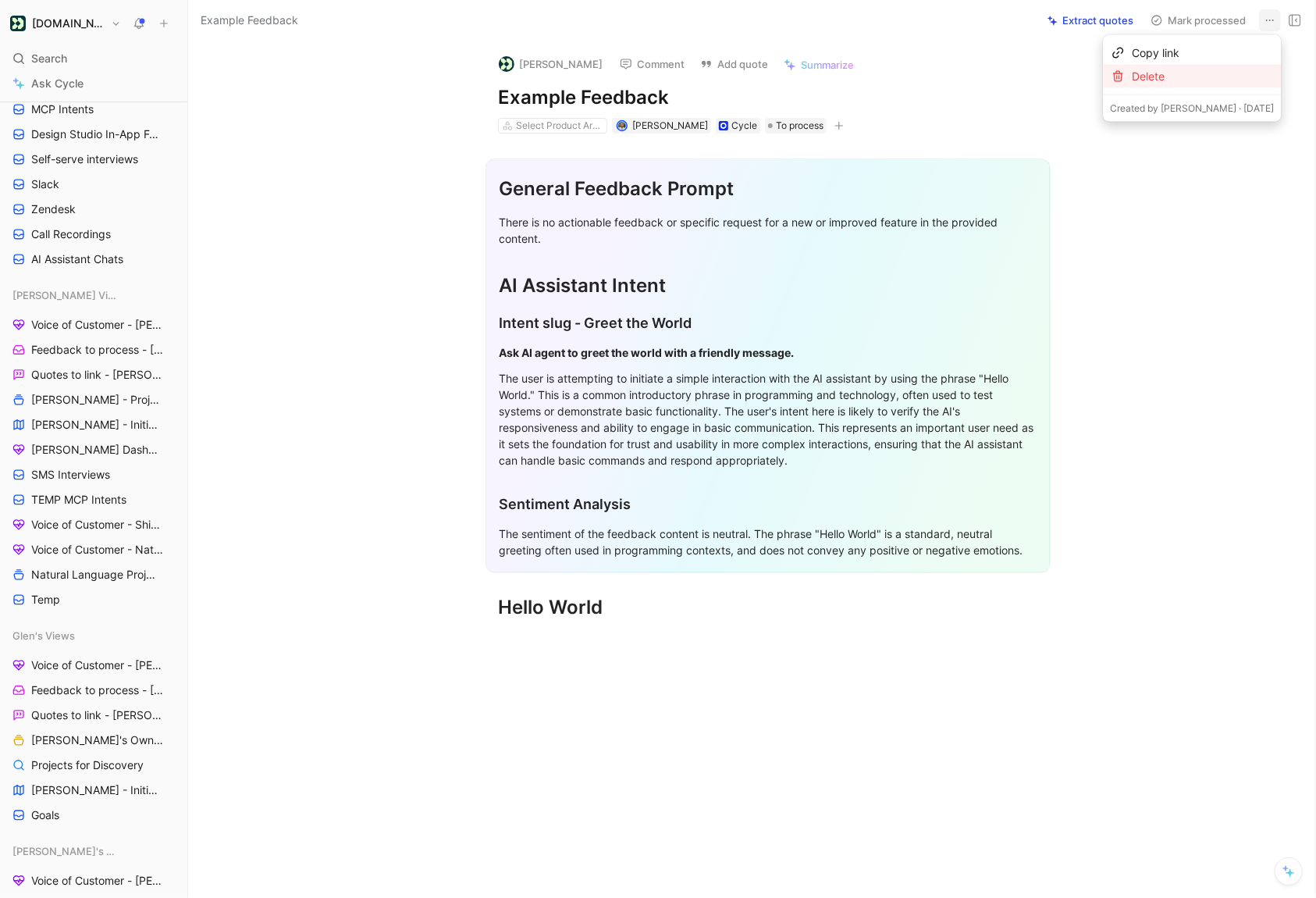
click at [1200, 73] on div "Delete" at bounding box center [1203, 76] width 142 height 19
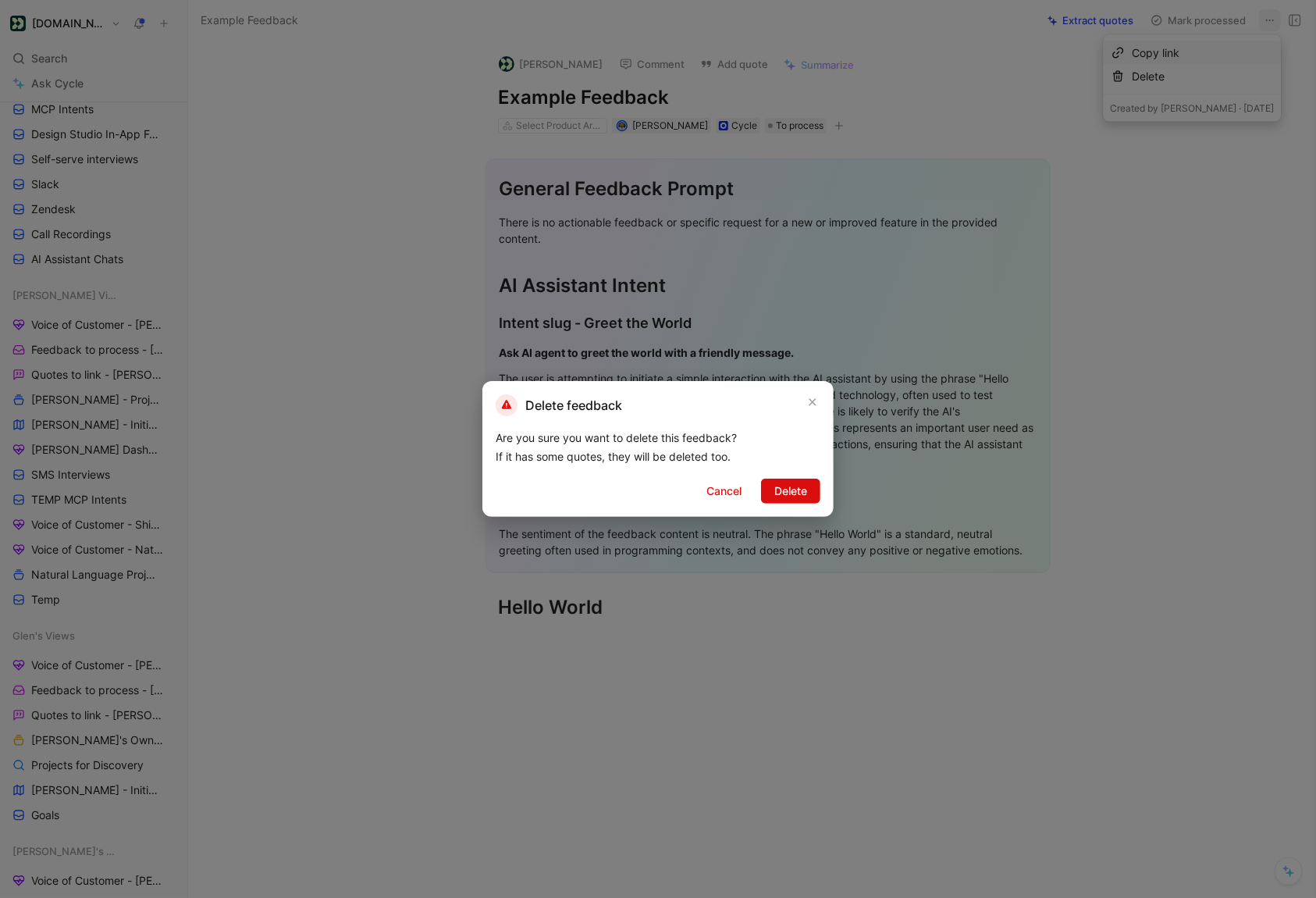
click at [789, 498] on span "Delete" at bounding box center [791, 491] width 33 height 19
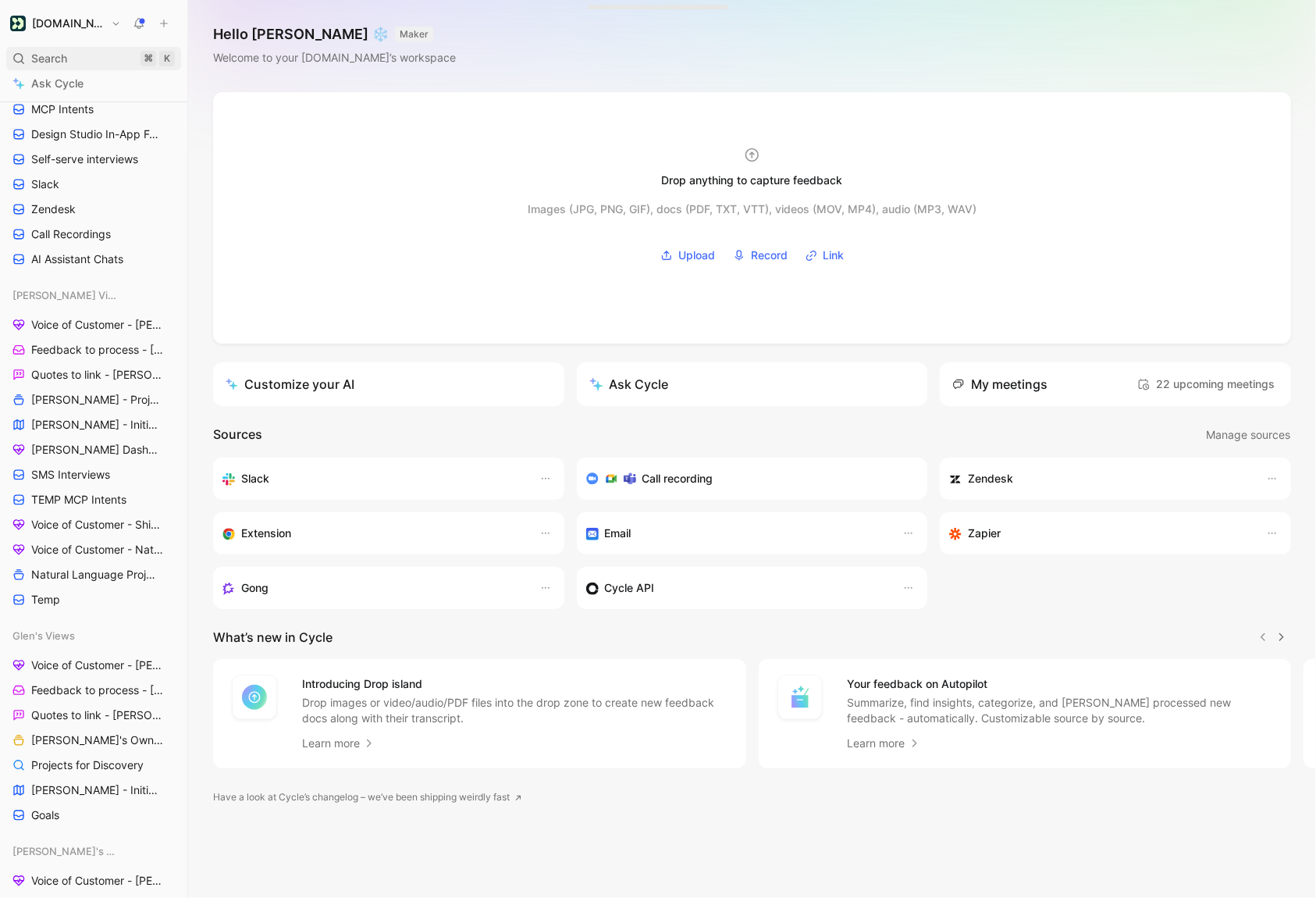
click at [72, 66] on div "Search ⌘ K" at bounding box center [94, 58] width 175 height 23
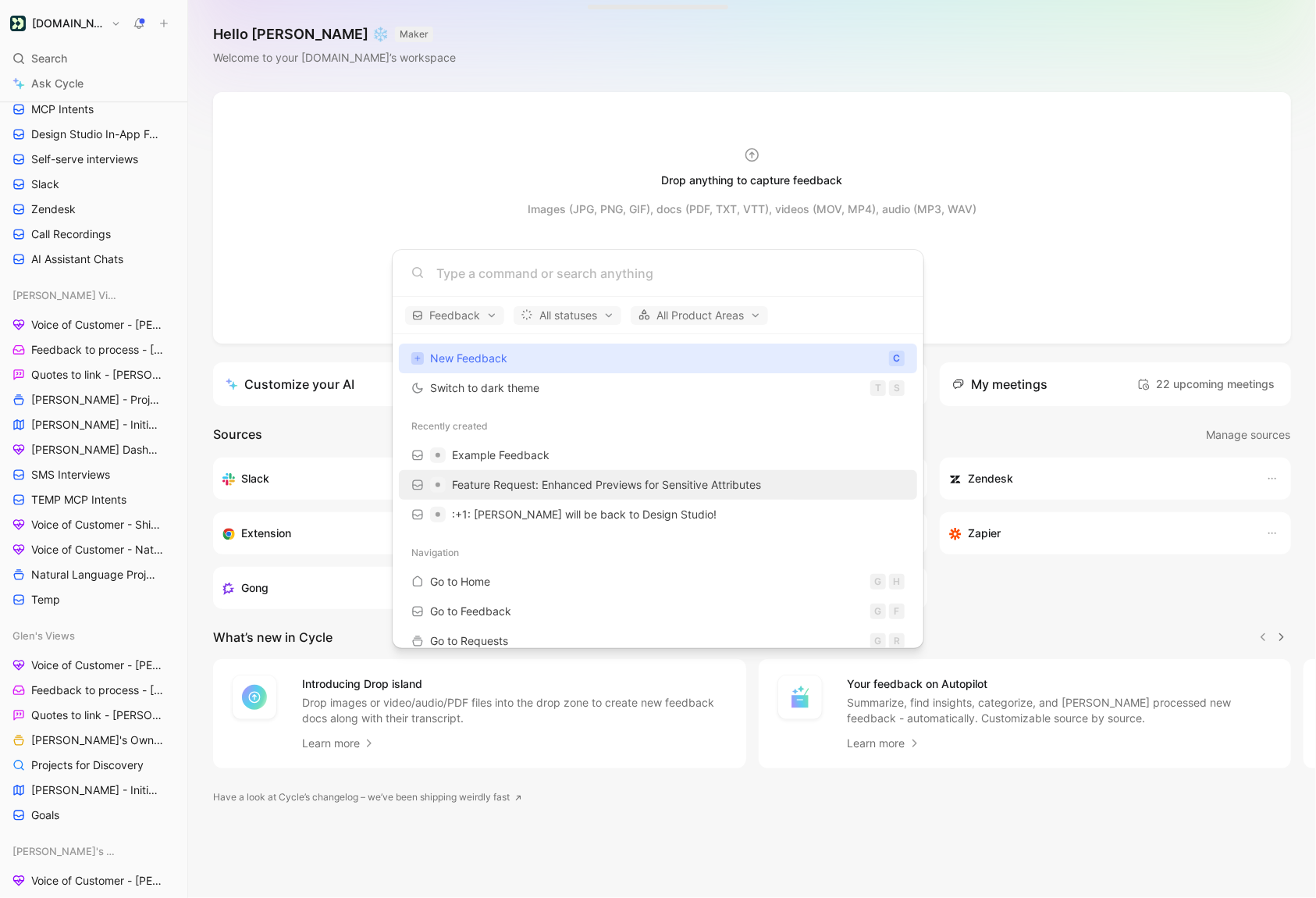
click at [495, 470] on div "Feature Request: Enhanced Previews for Sensitive Attributes" at bounding box center [658, 484] width 509 height 28
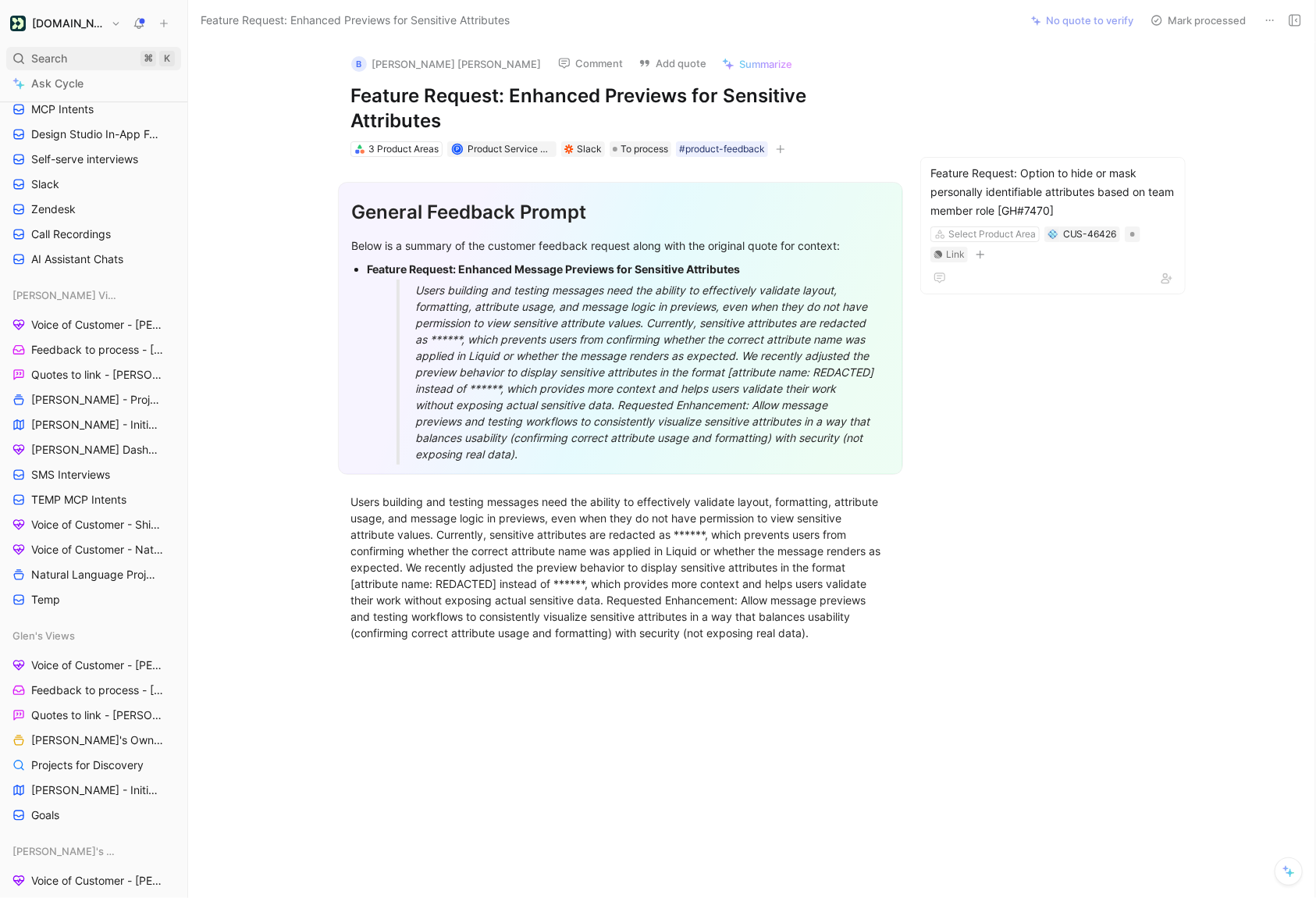
click at [91, 67] on div "Search ⌘ K" at bounding box center [94, 58] width 175 height 23
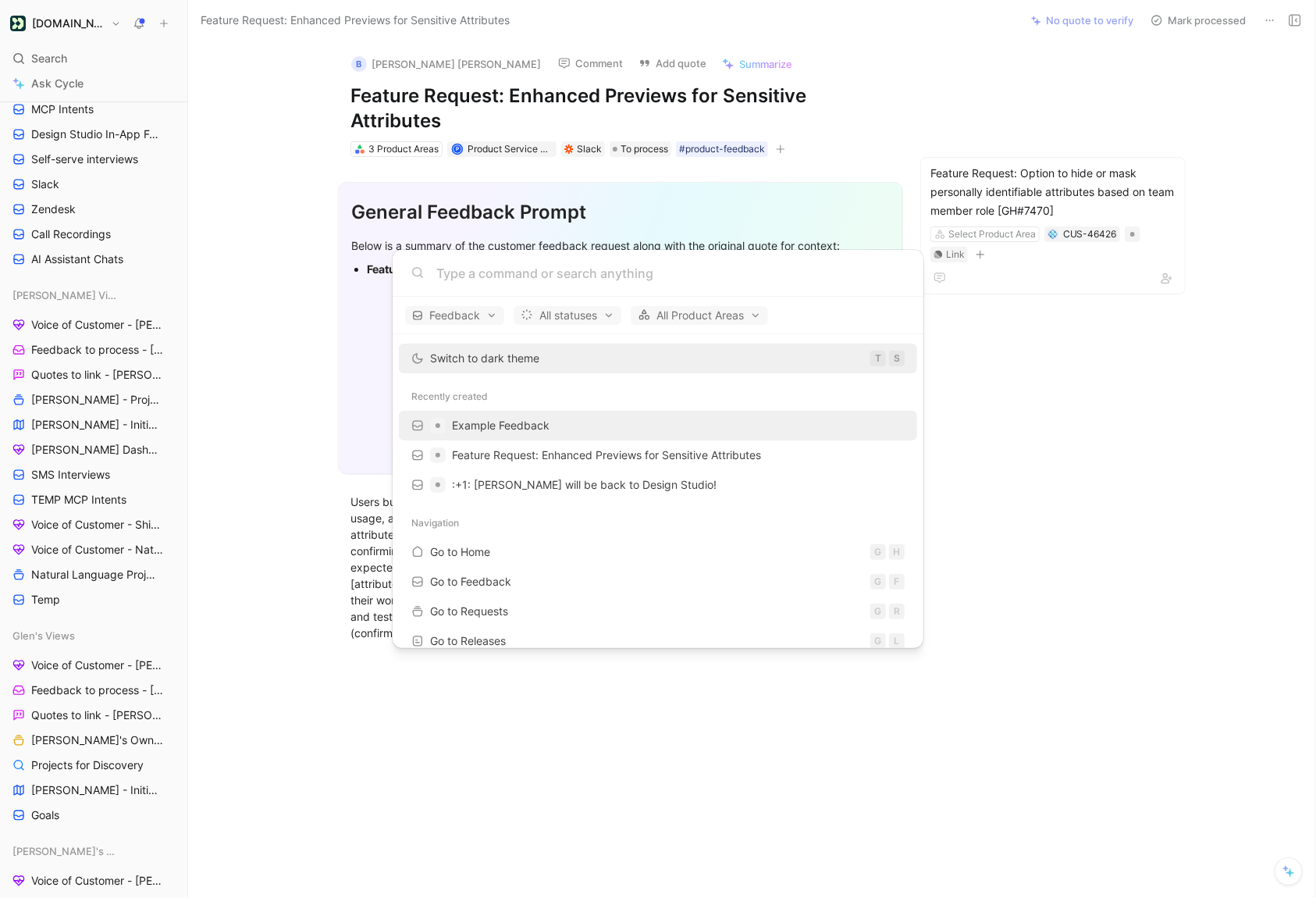
click at [480, 430] on span "Example Feedback" at bounding box center [501, 425] width 97 height 13
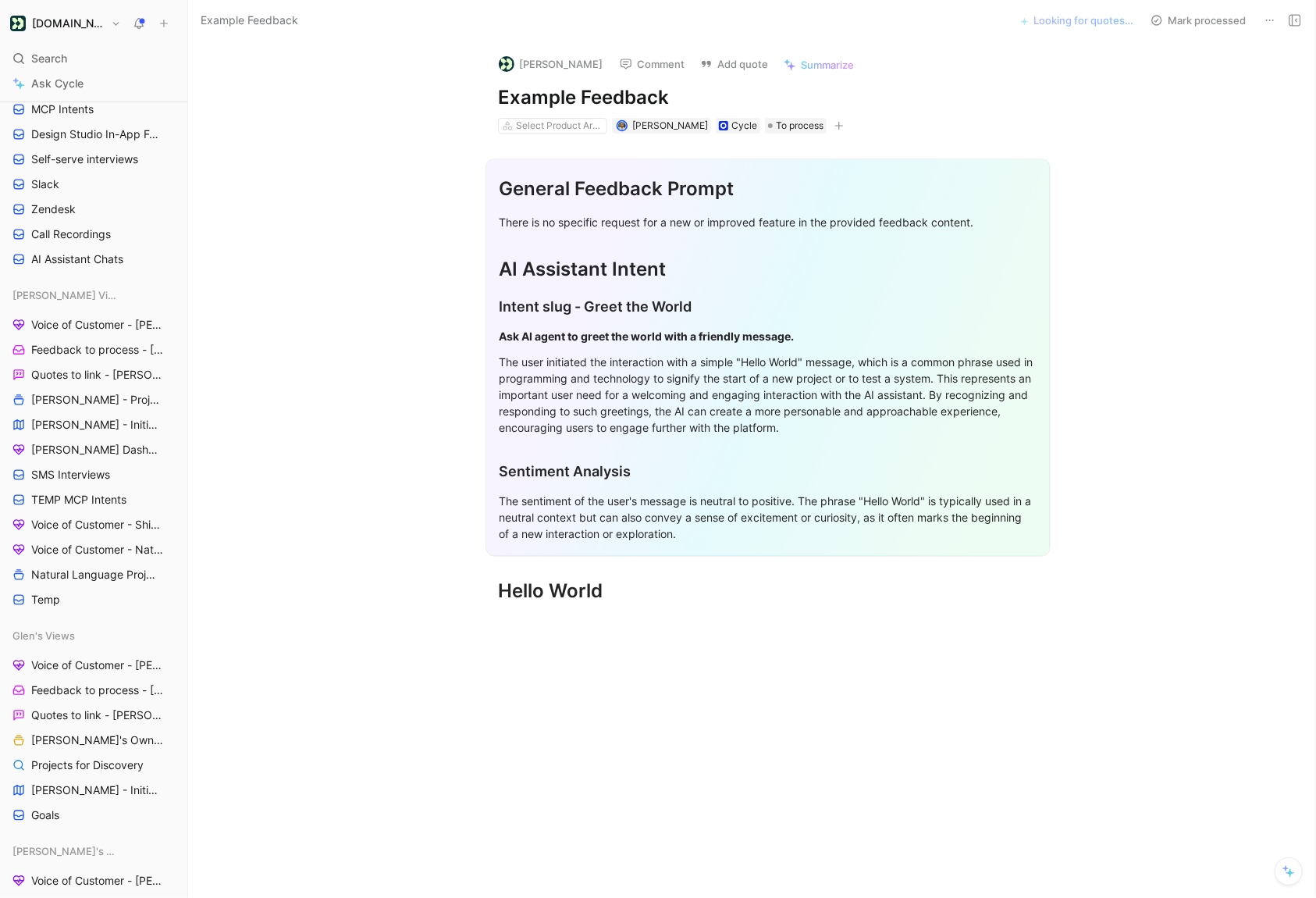
click at [1267, 24] on icon at bounding box center [1270, 20] width 12 height 12
click at [1220, 53] on div "Copy link" at bounding box center [1203, 53] width 142 height 19
click at [1272, 12] on button at bounding box center [1270, 20] width 22 height 22
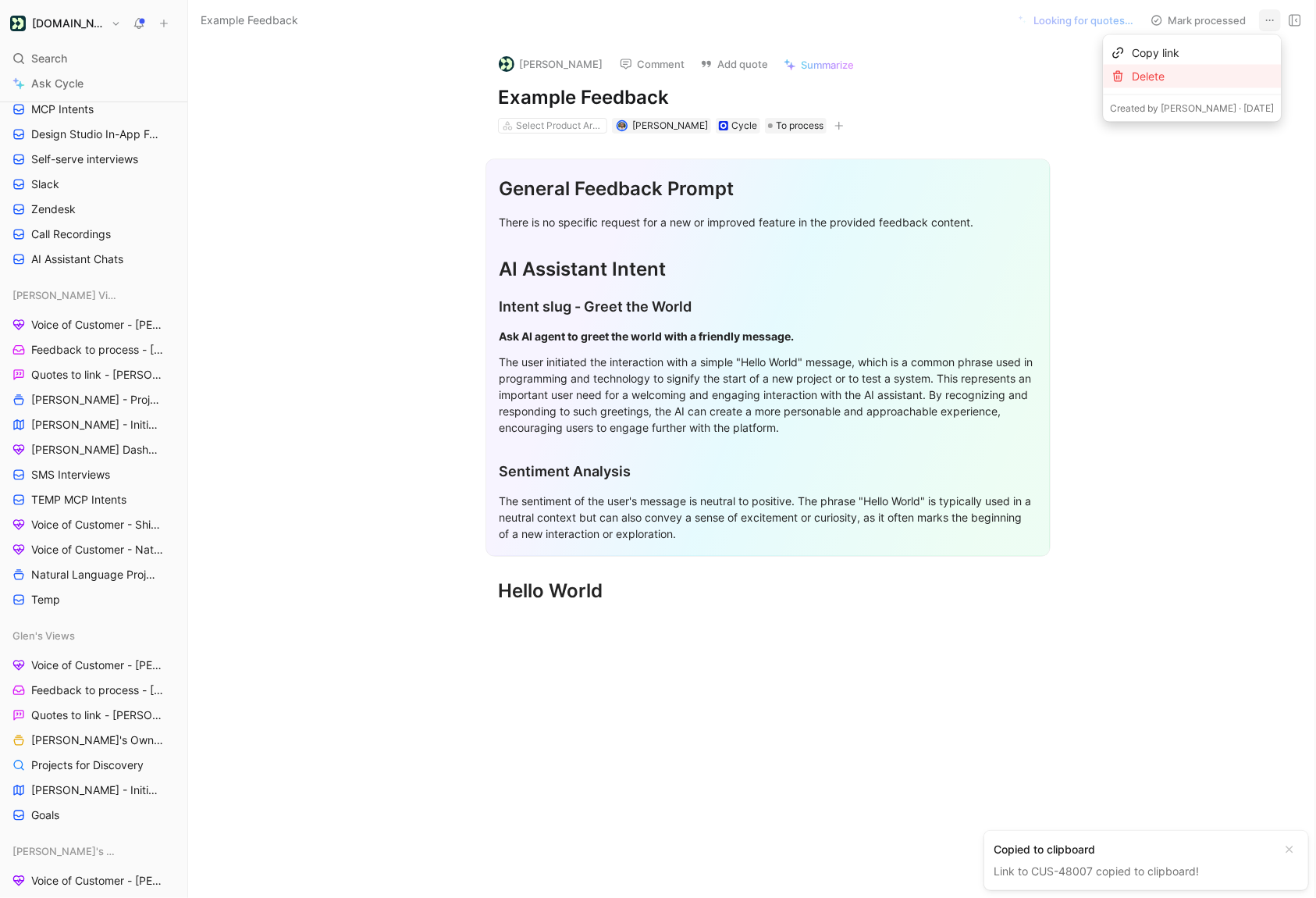
click at [1204, 77] on div "Delete" at bounding box center [1203, 76] width 142 height 19
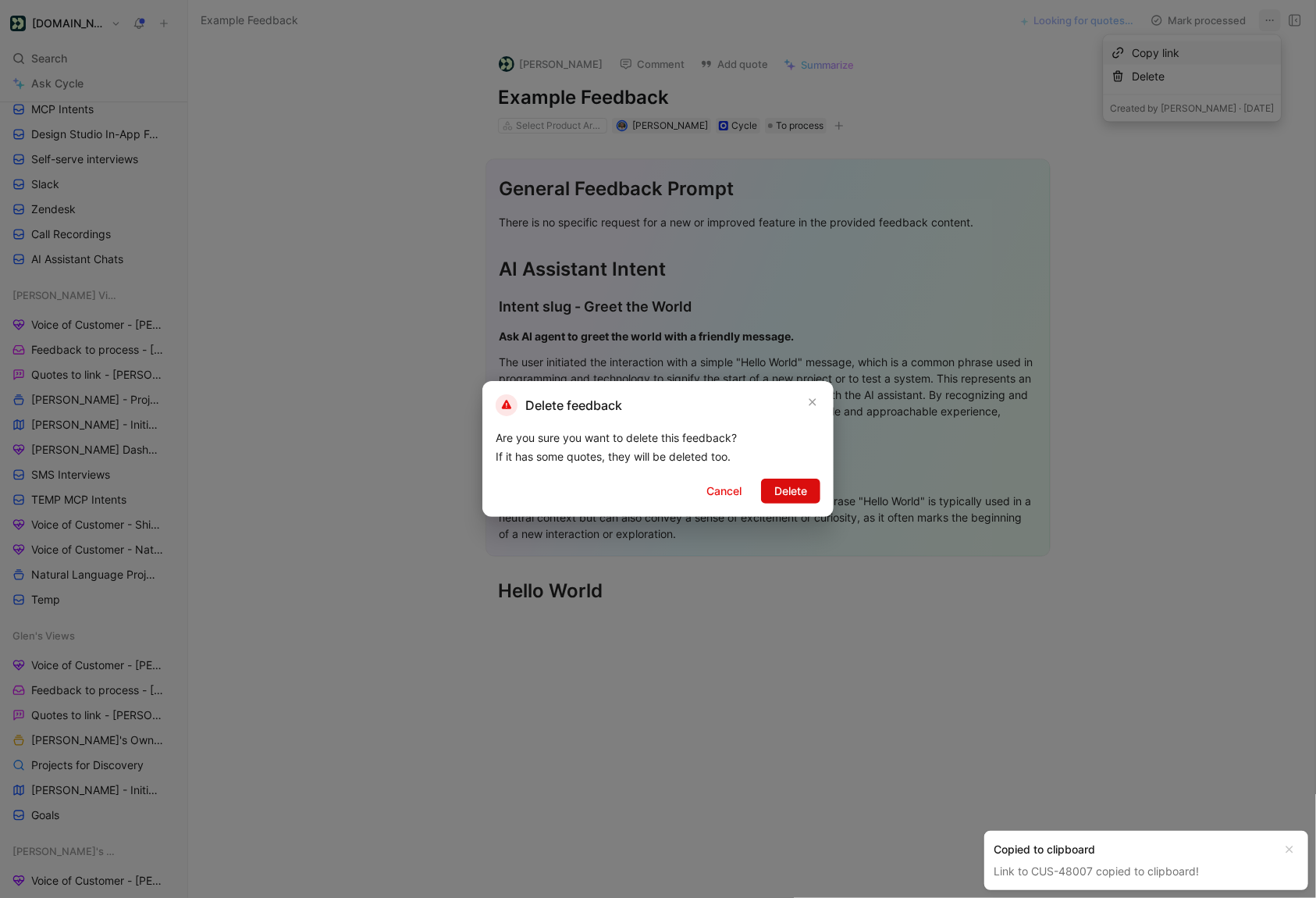
click at [772, 501] on button "Delete" at bounding box center [791, 491] width 59 height 25
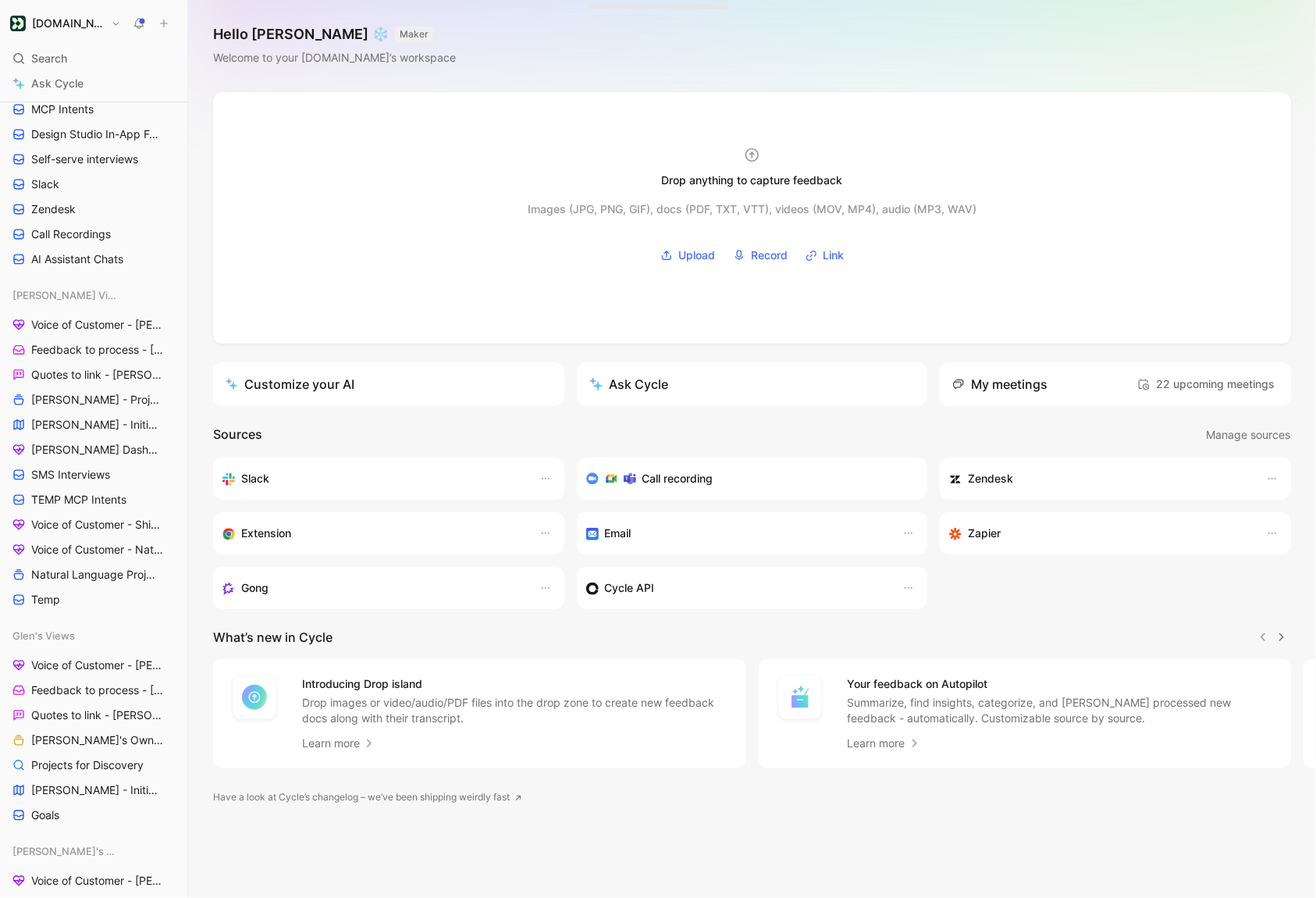
click at [71, 59] on div "Search ⌘ K" at bounding box center [94, 58] width 175 height 23
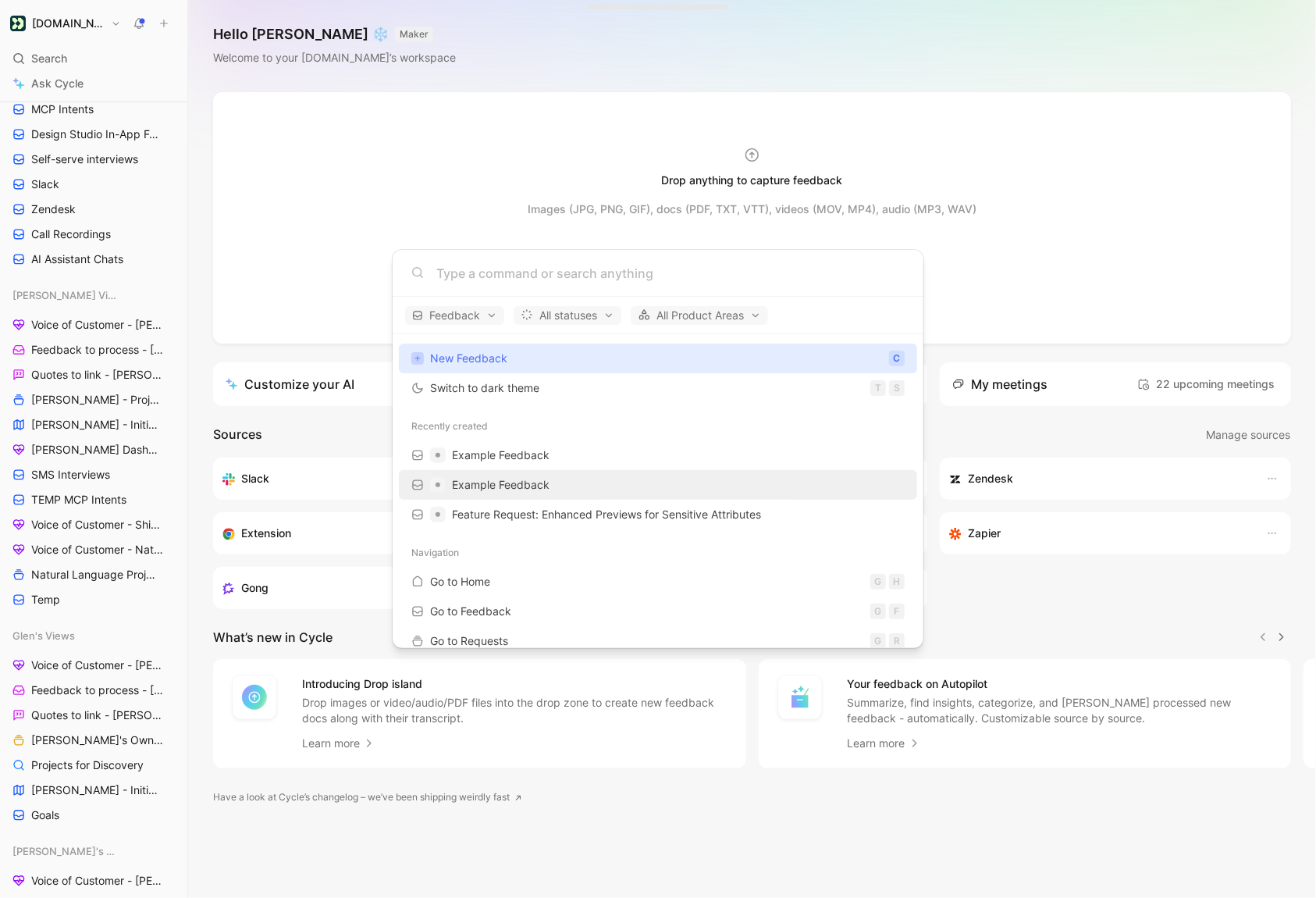
click at [483, 480] on span "Example Feedback" at bounding box center [501, 484] width 97 height 13
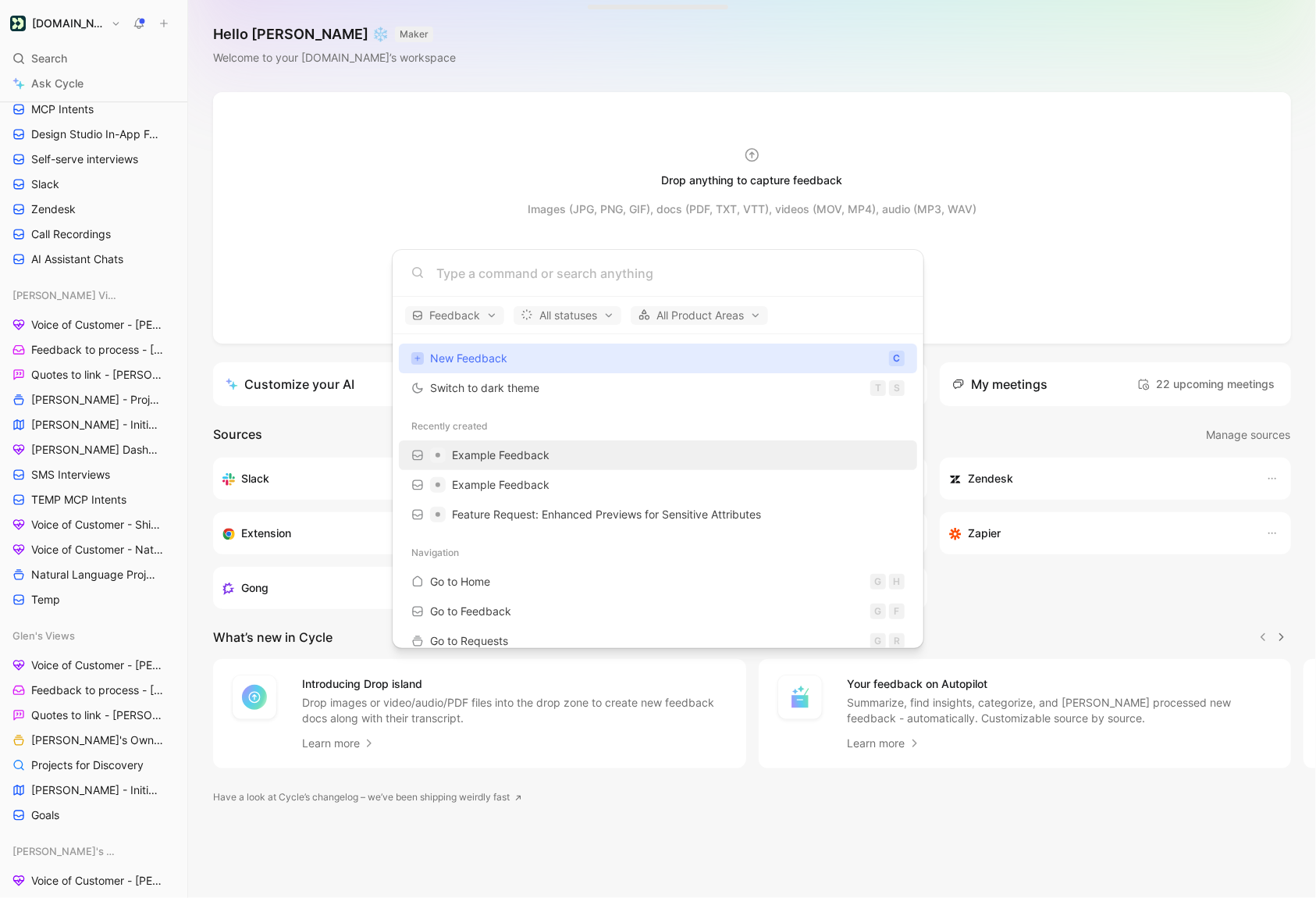
click at [483, 461] on span "Example Feedback" at bounding box center [501, 455] width 97 height 19
click at [64, 66] on body "[DOMAIN_NAME] Search ⌘ K Ask Cycle Workspace Home G then H Feedback G then F Re…" at bounding box center [658, 449] width 1316 height 898
click at [82, 66] on div "Search ⌘ K" at bounding box center [94, 58] width 175 height 23
click at [212, 143] on body "[DOMAIN_NAME] Search ⌘ K Ask Cycle Workspace Home G then H Feedback G then F Re…" at bounding box center [658, 449] width 1316 height 898
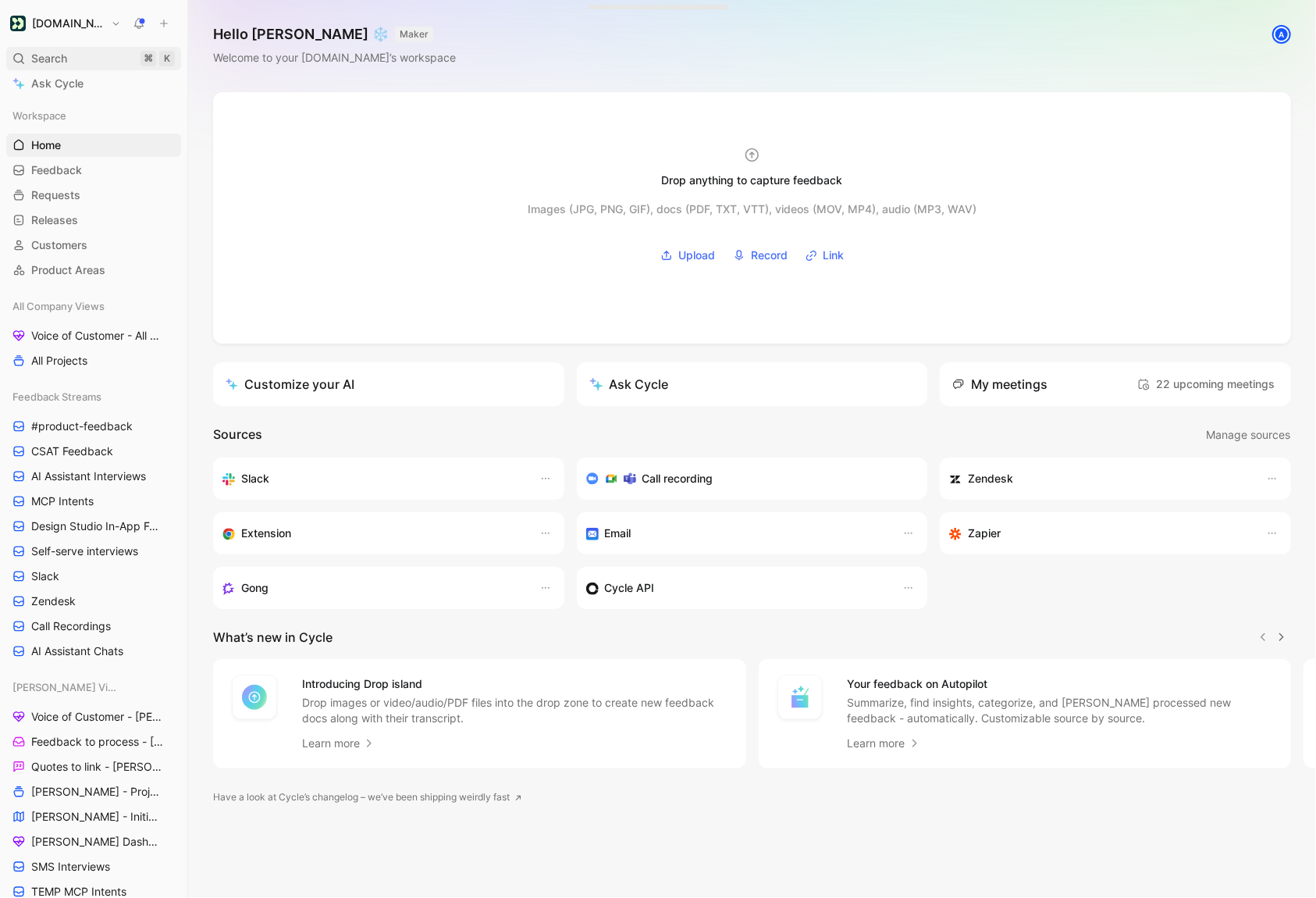
click at [54, 65] on span "Search" at bounding box center [49, 58] width 36 height 19
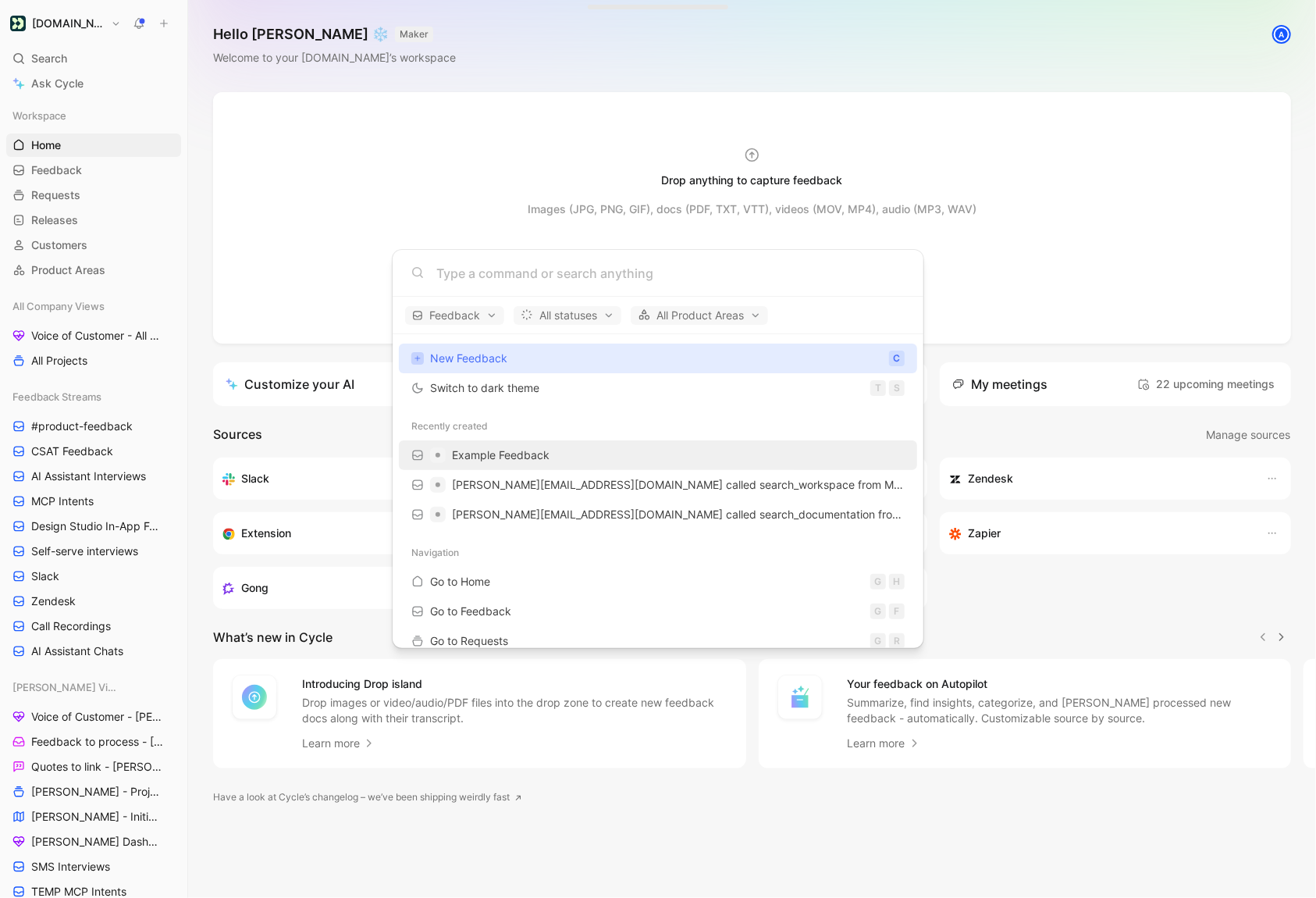
click at [524, 448] on span "Example Feedback" at bounding box center [501, 455] width 97 height 13
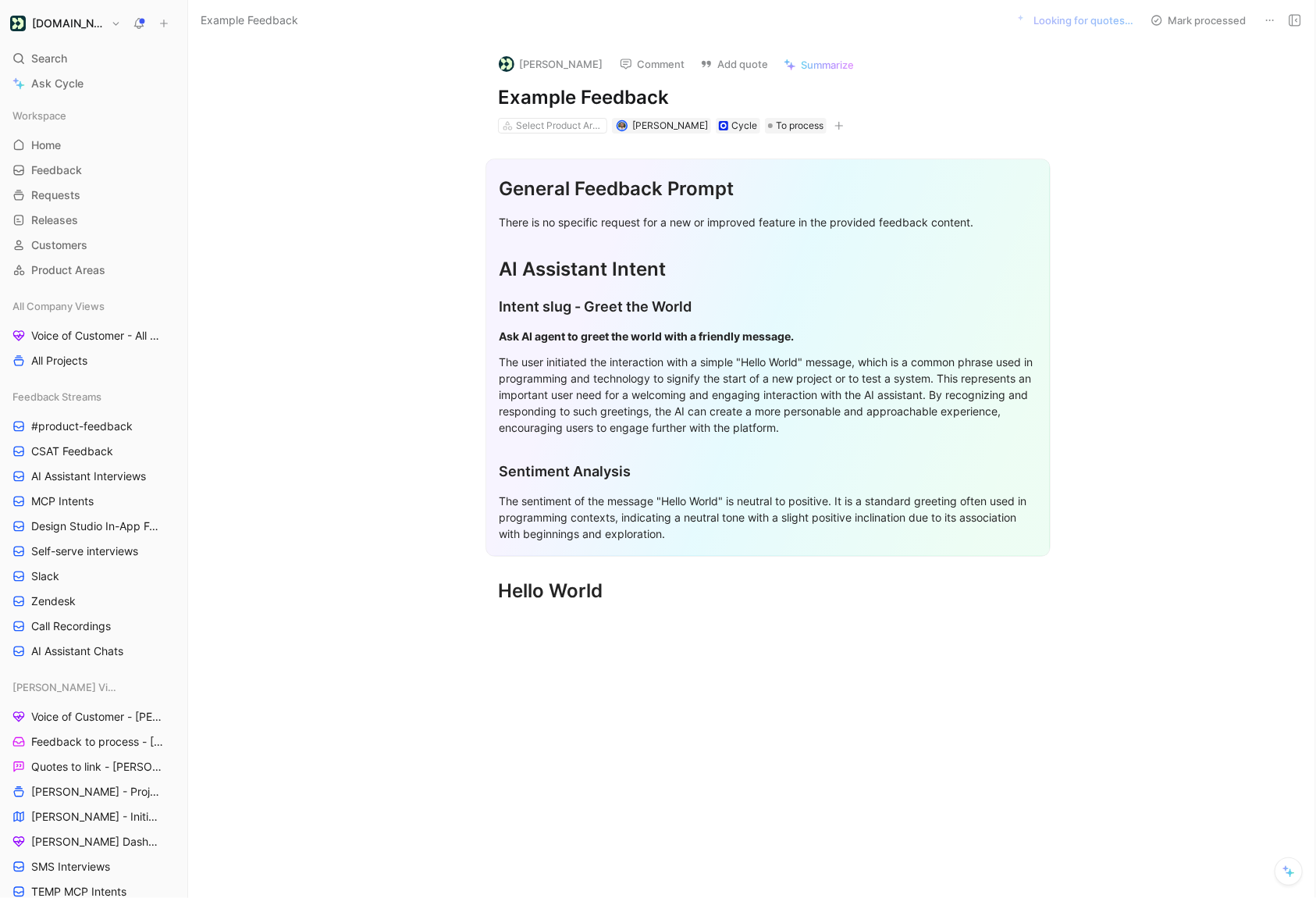
click at [1267, 26] on button at bounding box center [1270, 20] width 22 height 22
click at [1214, 86] on div "Delete" at bounding box center [1192, 77] width 178 height 23
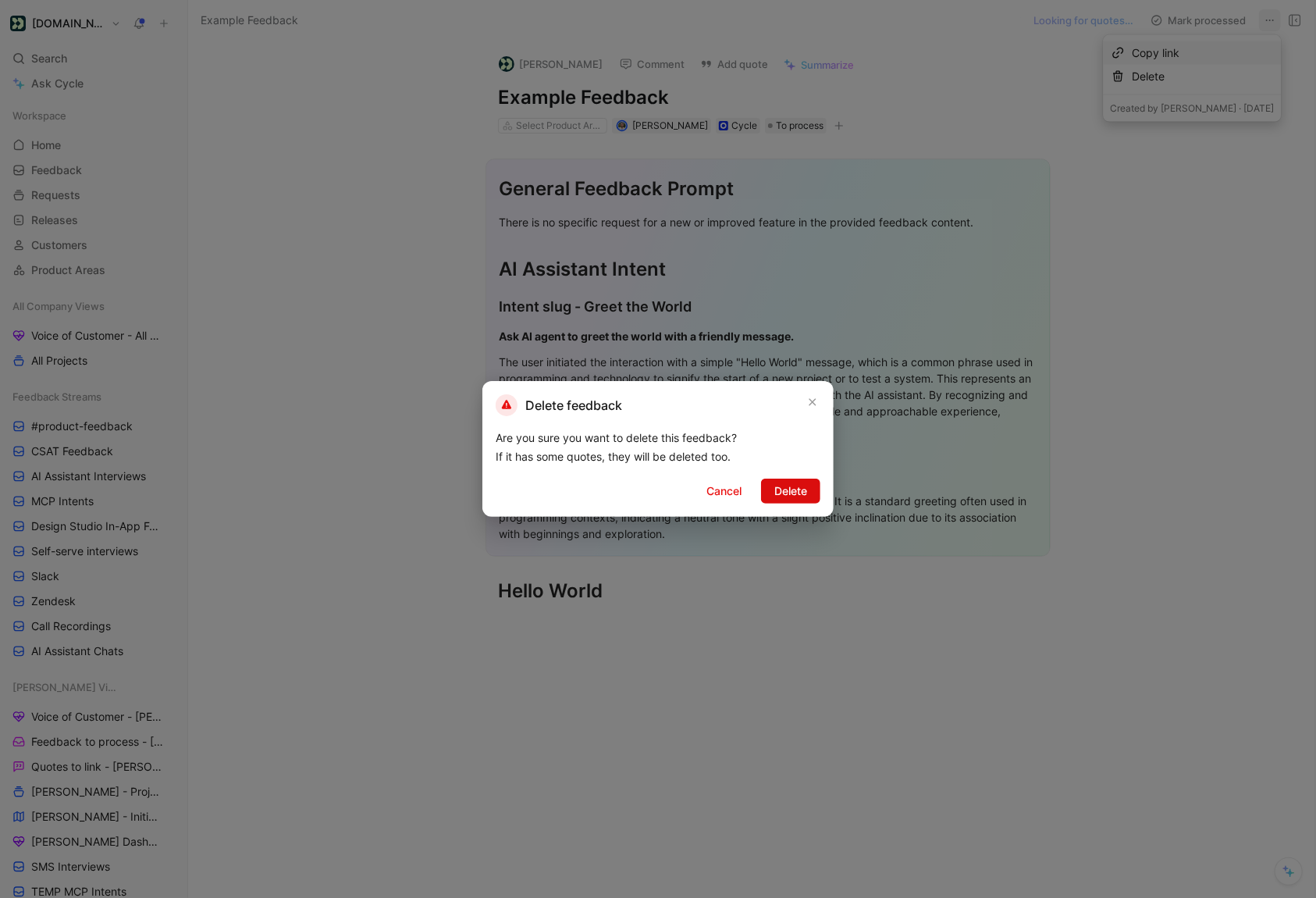
click at [803, 502] on button "Delete" at bounding box center [791, 491] width 59 height 25
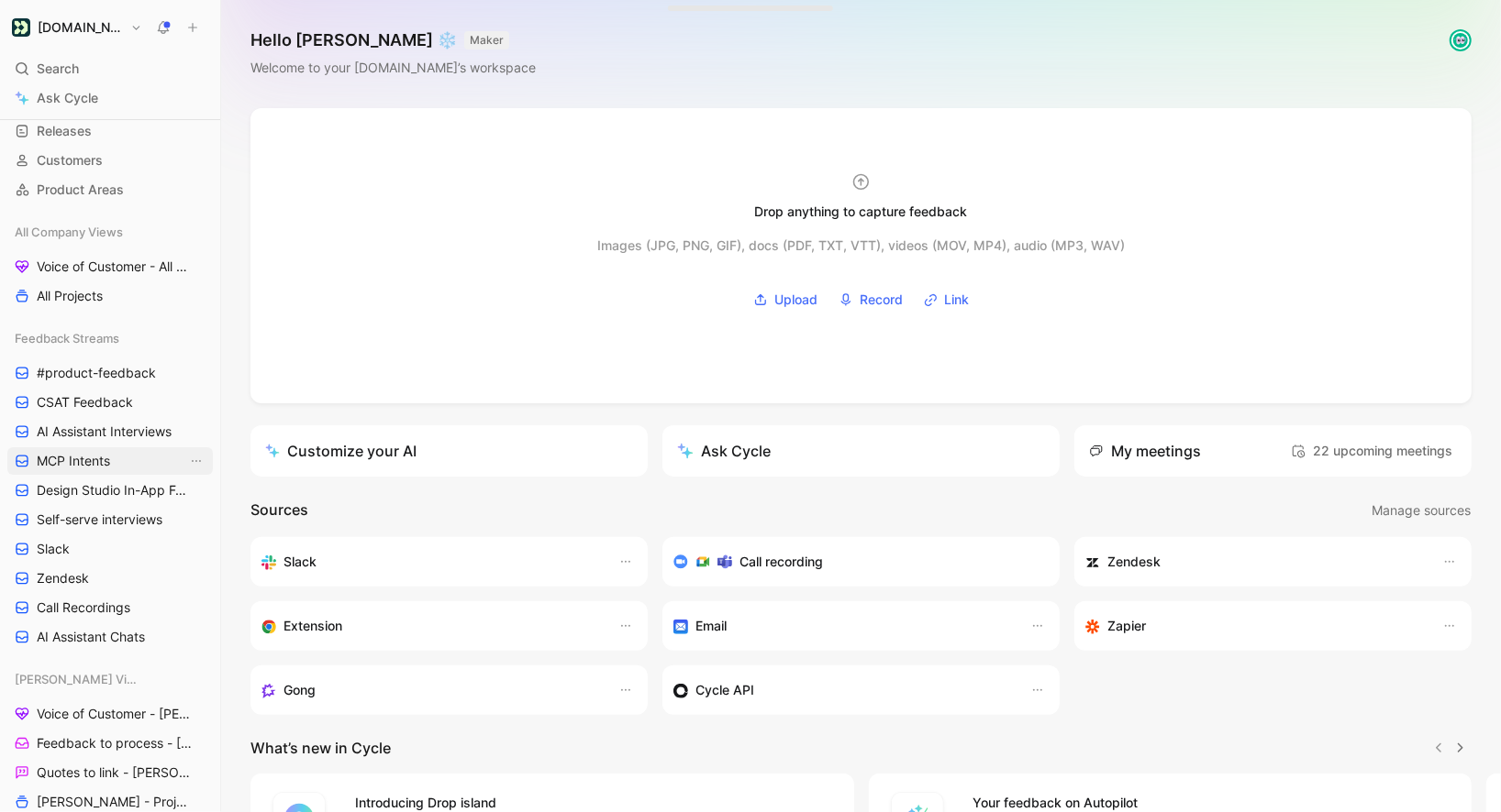
scroll to position [147, 0]
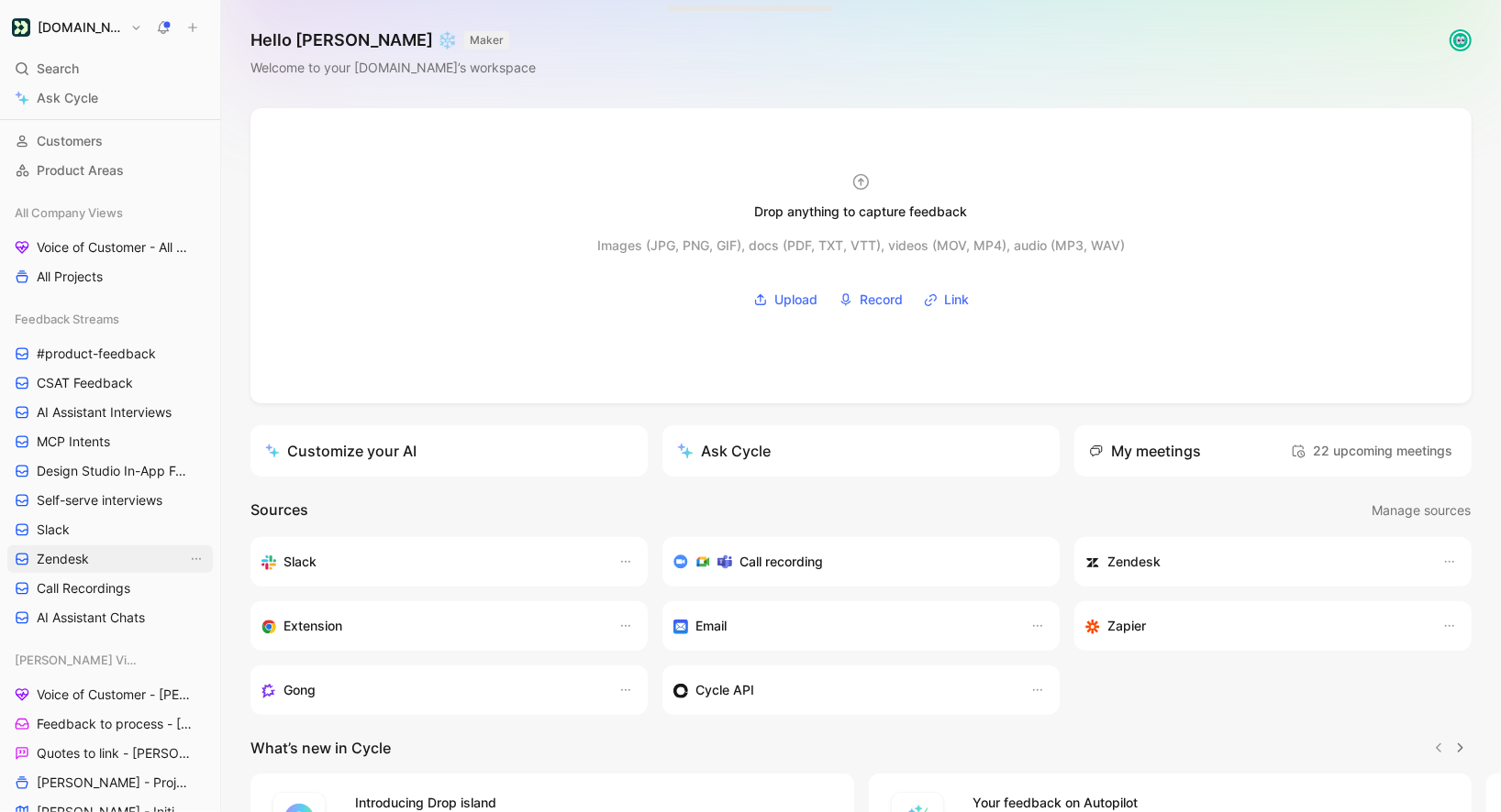
click at [81, 551] on span "Zendesk" at bounding box center [63, 558] width 52 height 18
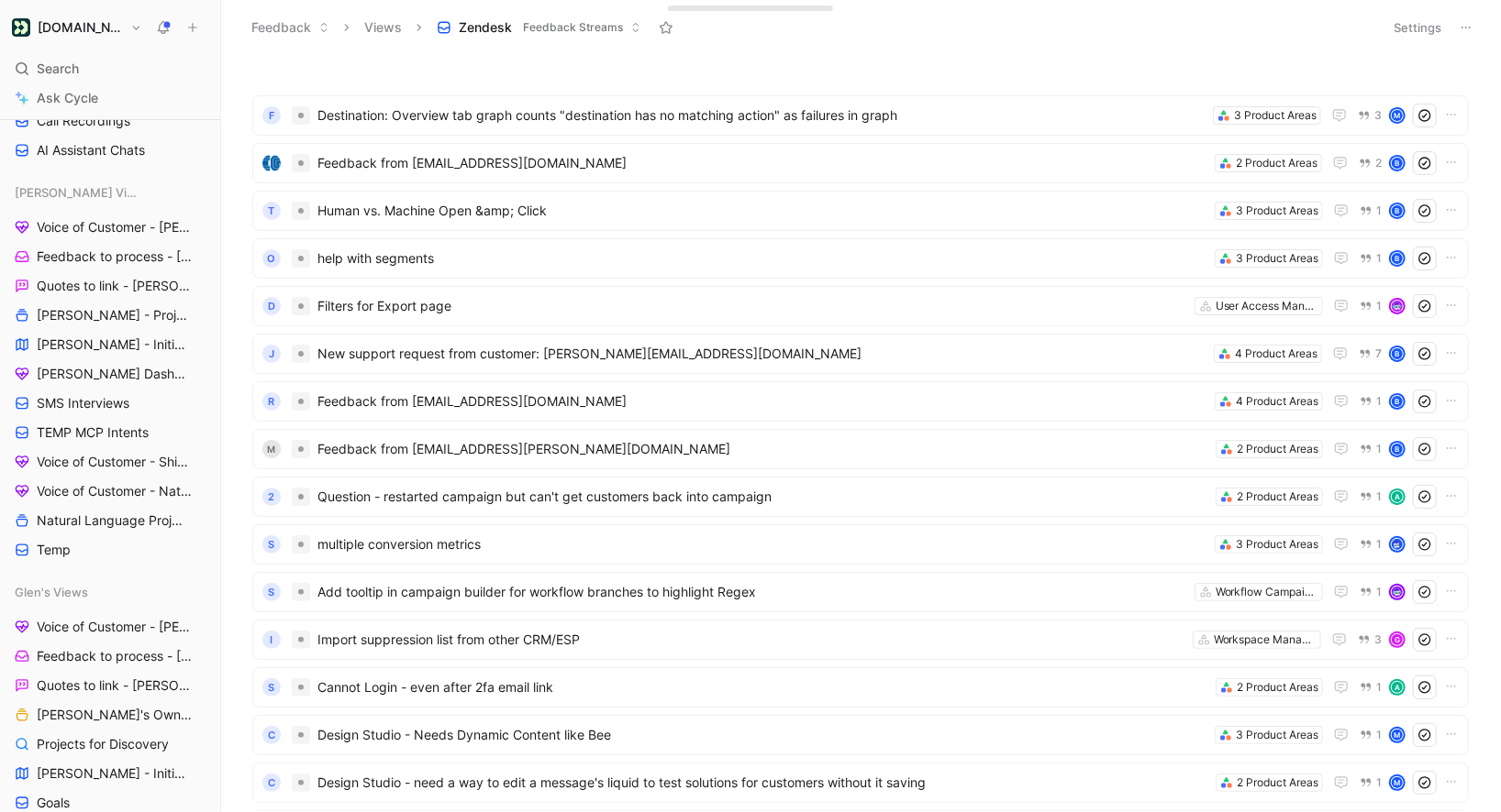
scroll to position [667, 0]
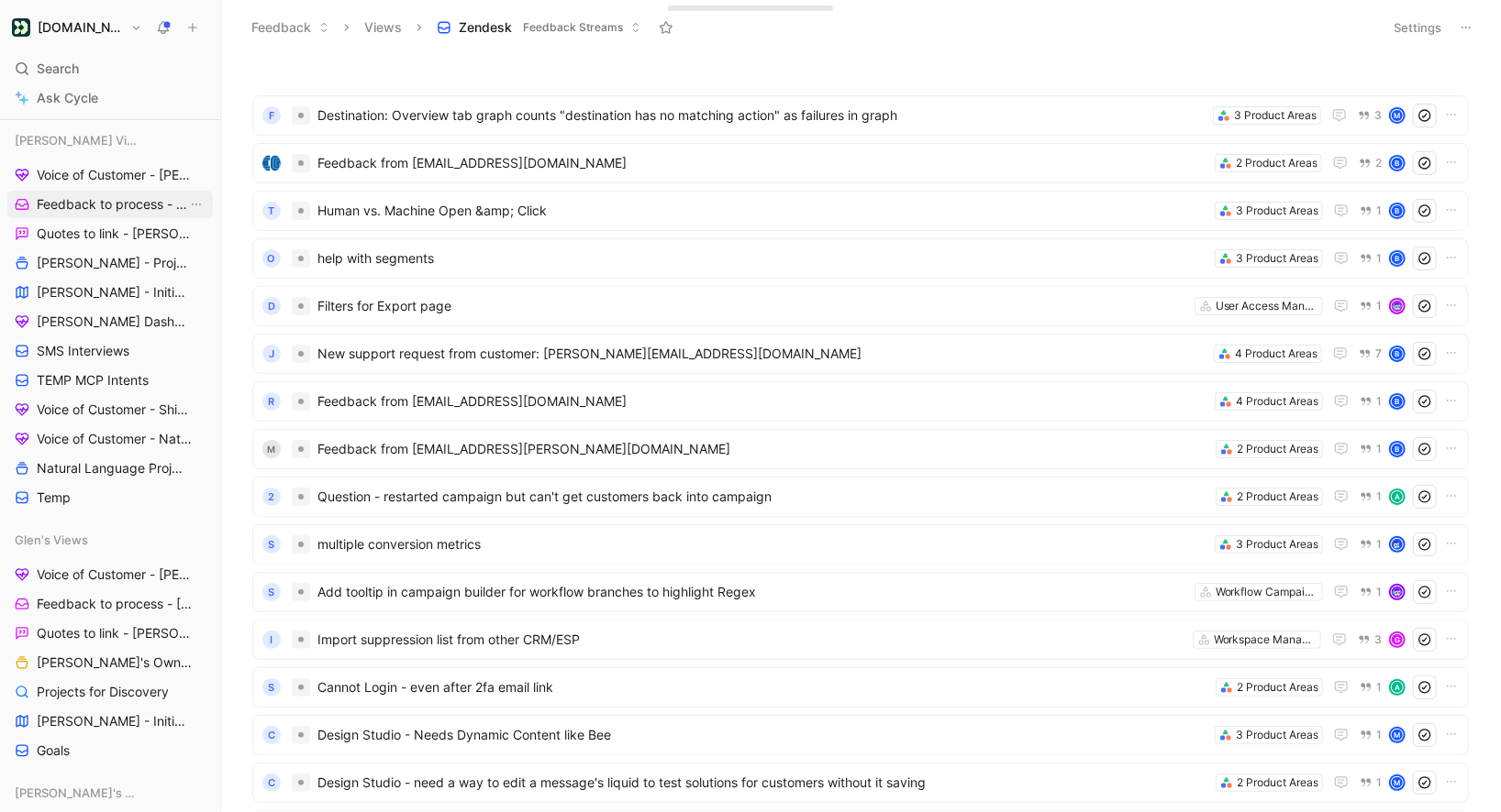
click at [109, 209] on span "Feedback to process - [PERSON_NAME]" at bounding box center [111, 204] width 150 height 18
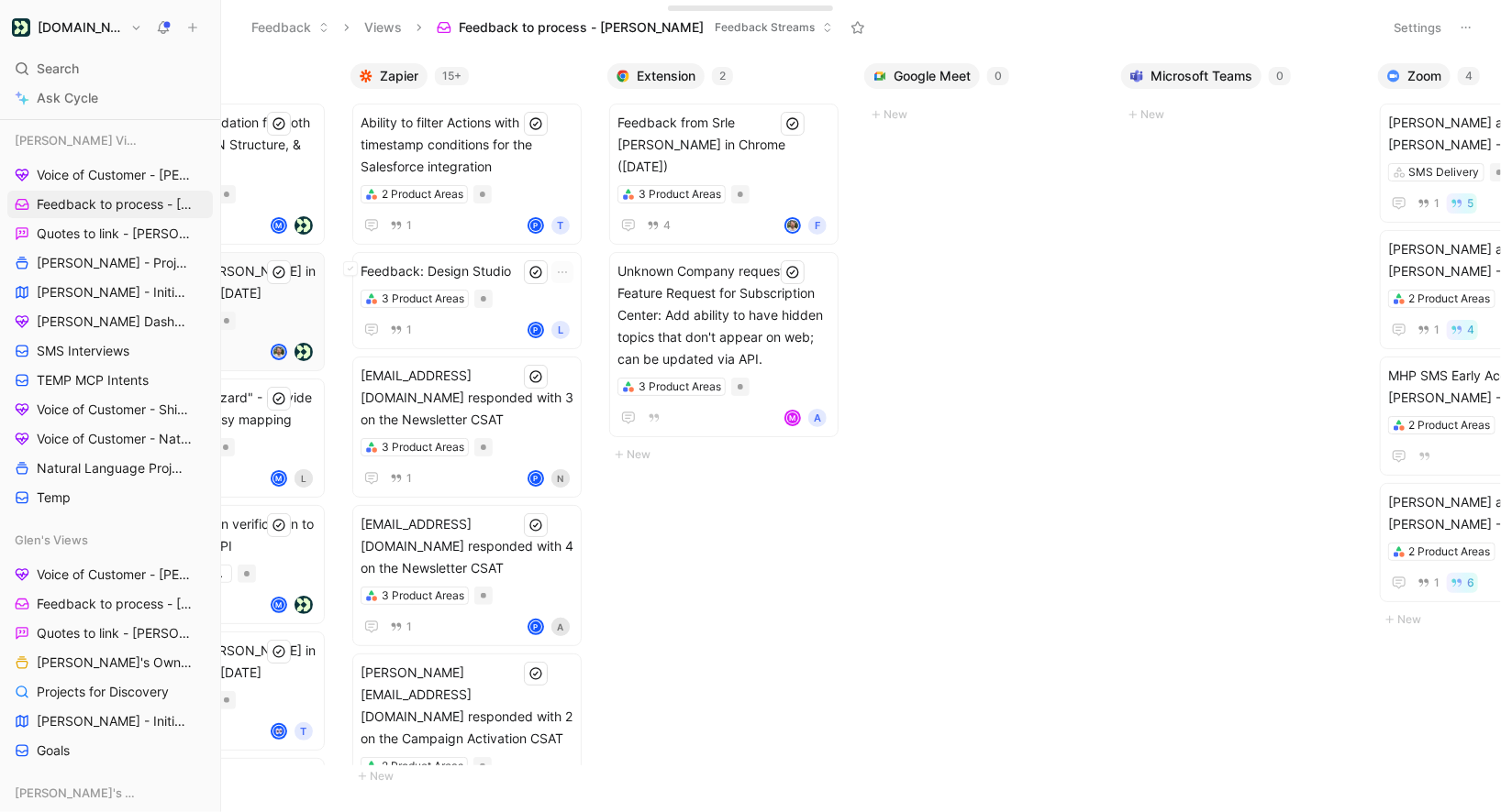
scroll to position [0, 1060]
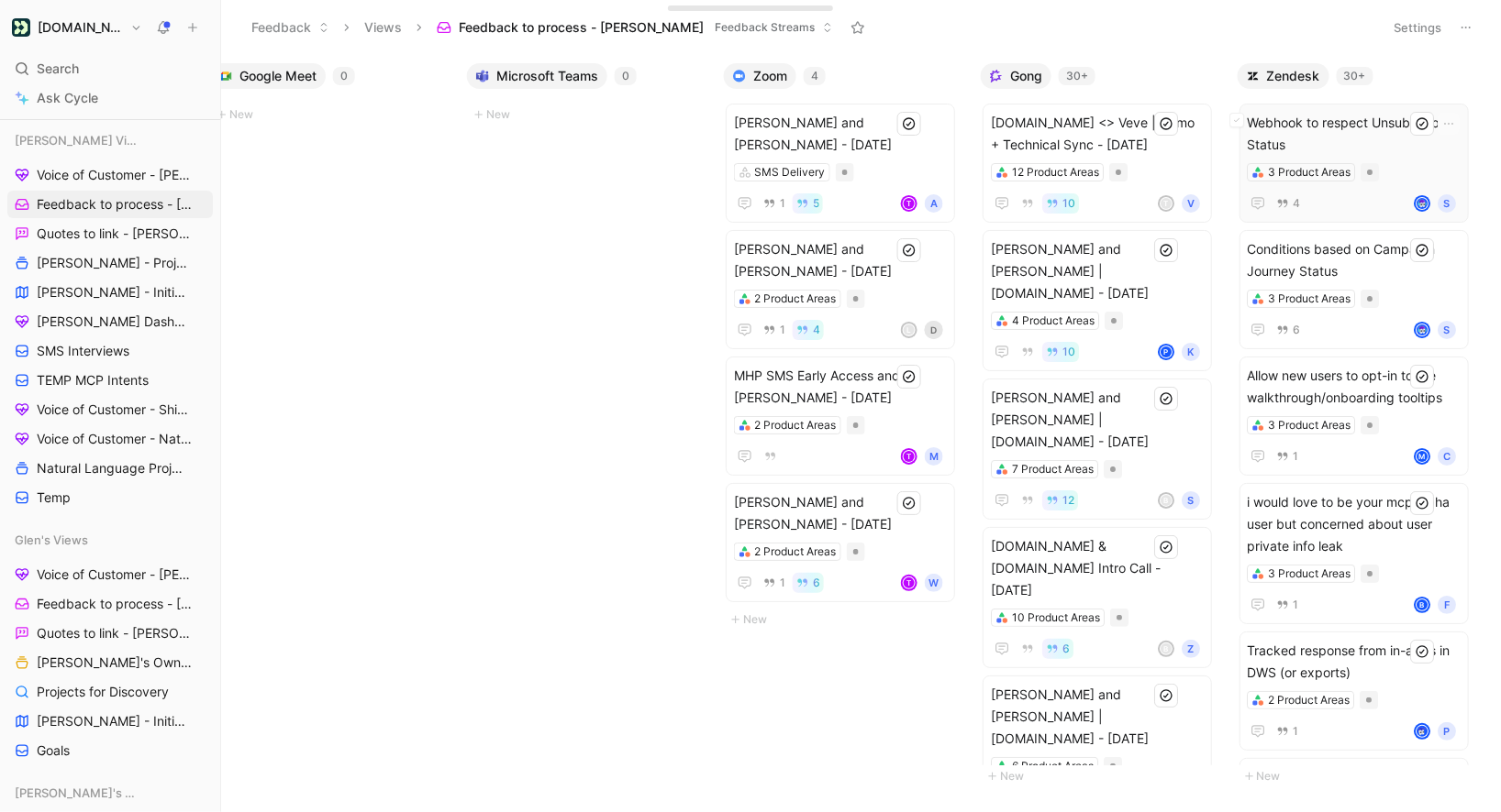
click at [1332, 132] on span "Webhook to respect Unsubscribe Status" at bounding box center [1355, 134] width 213 height 44
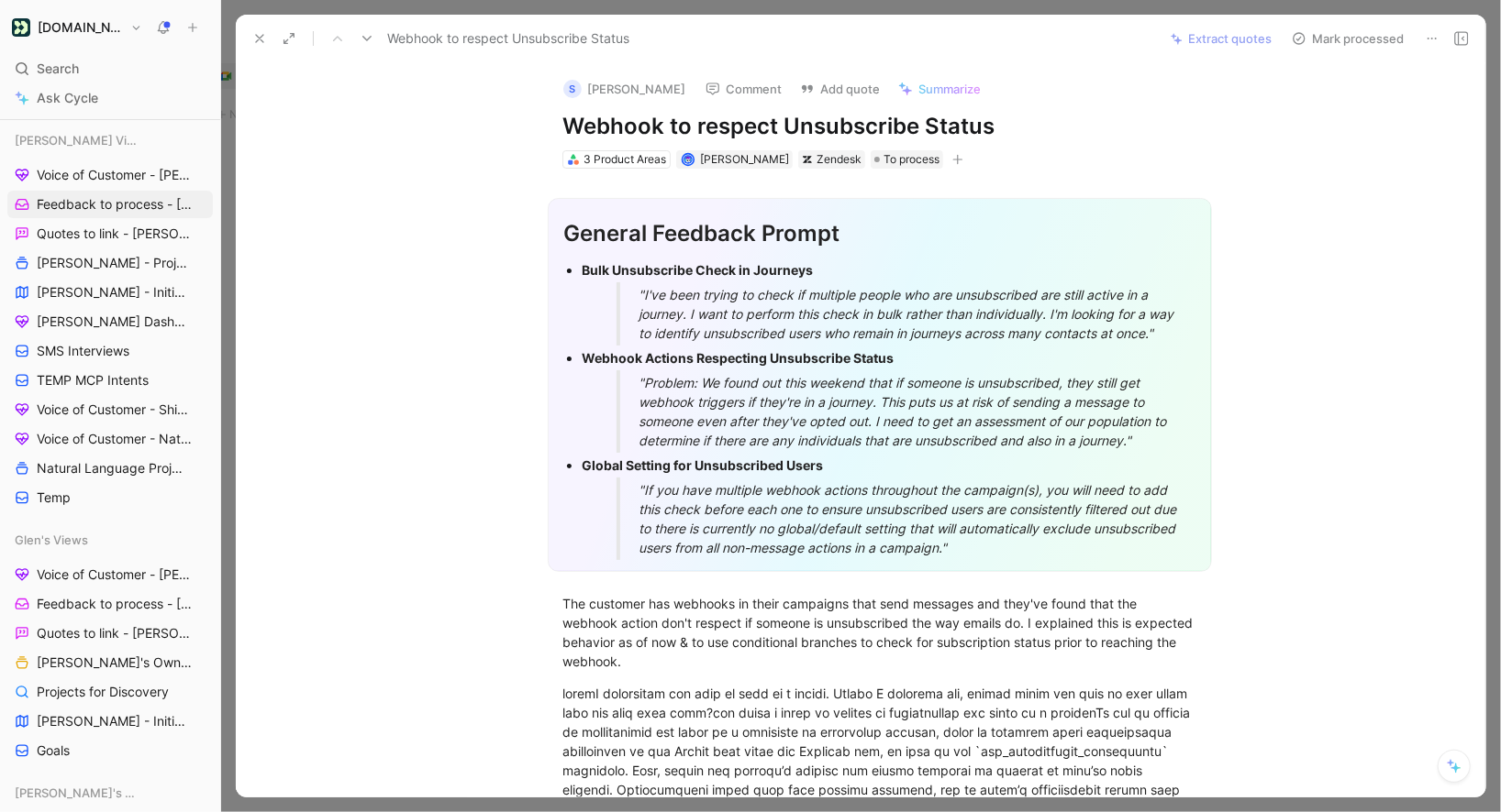
click at [683, 130] on h1 "Webhook to respect Unsubscribe Status" at bounding box center [880, 127] width 635 height 29
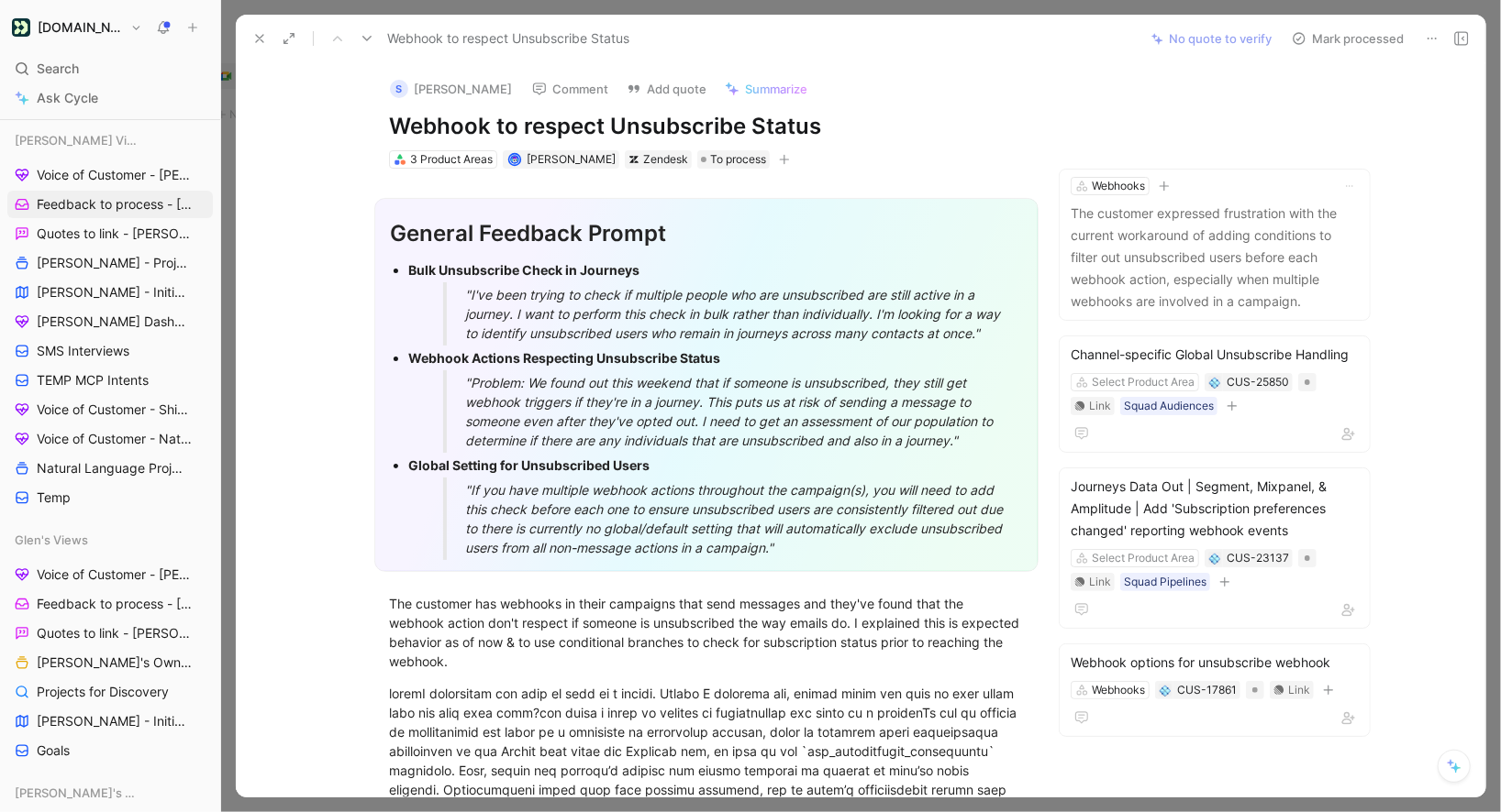
copy h1 "Webhook to respect Unsubscribe Status"
click at [451, 161] on div "3 Product Areas" at bounding box center [451, 159] width 82 height 18
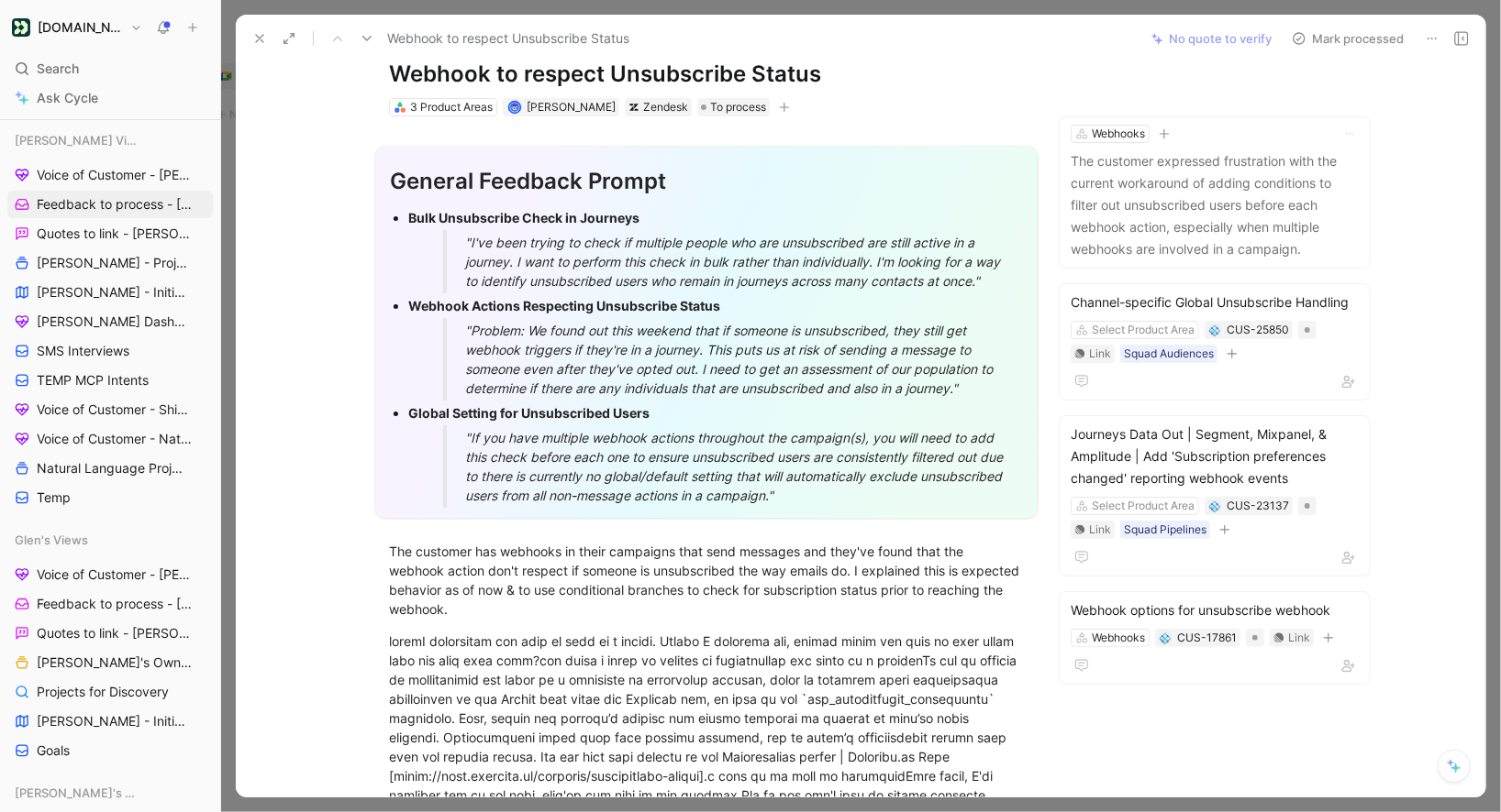
scroll to position [61, 0]
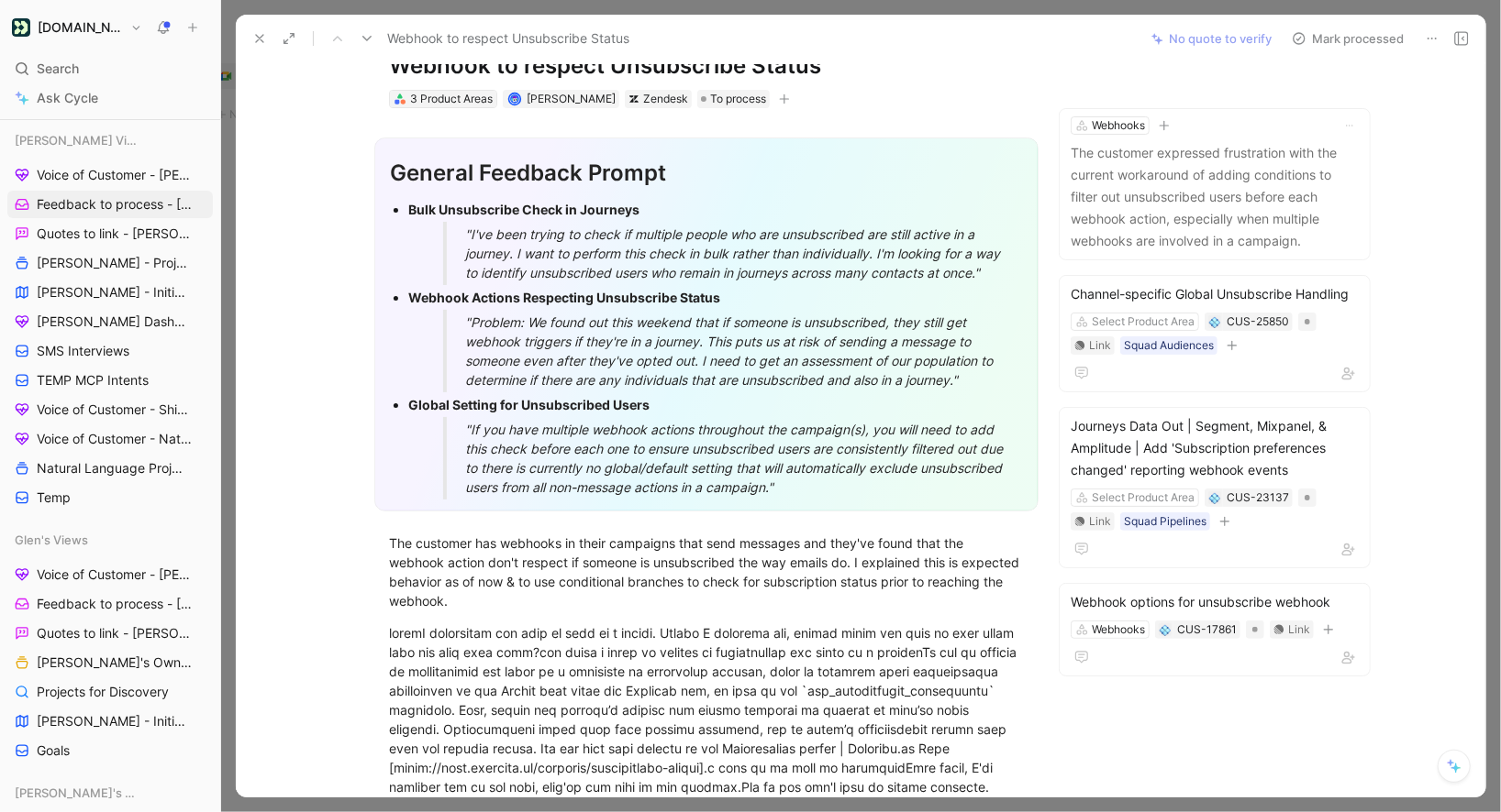
click at [445, 96] on div "3 Product Areas" at bounding box center [451, 99] width 82 height 18
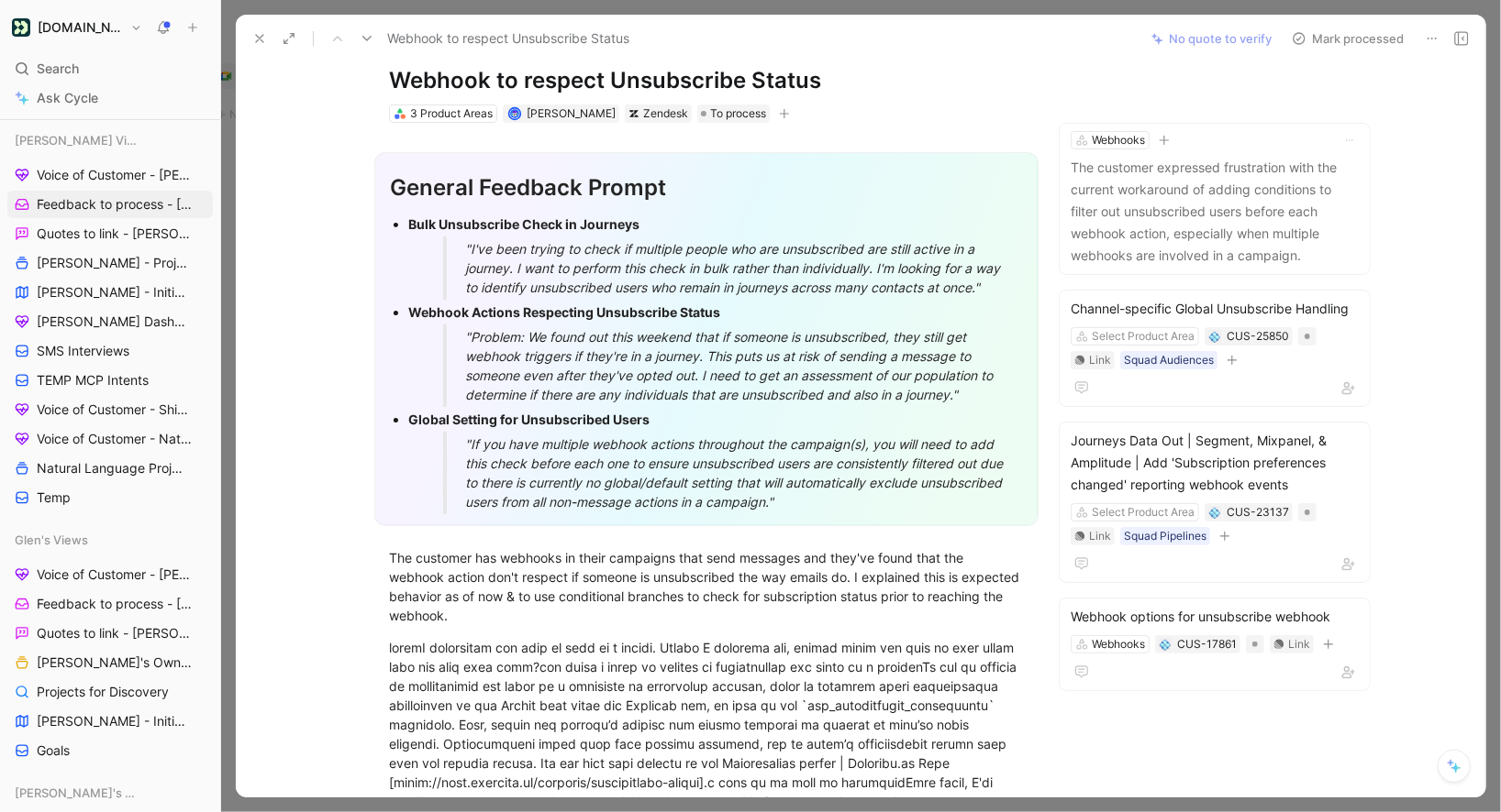
scroll to position [0, 0]
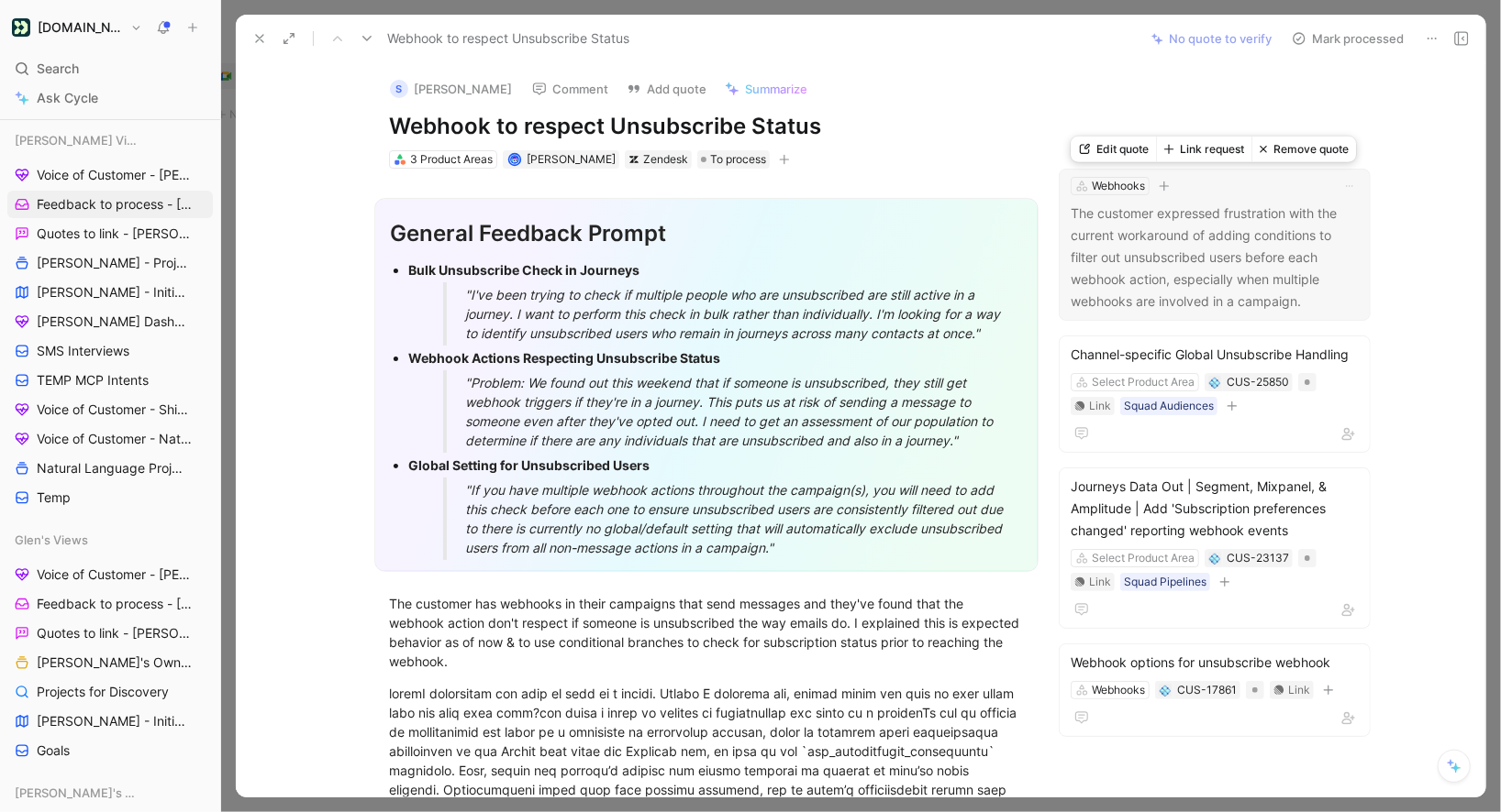
click at [1234, 247] on p "The customer expressed frustration with the current workaround of adding condit…" at bounding box center [1215, 257] width 289 height 110
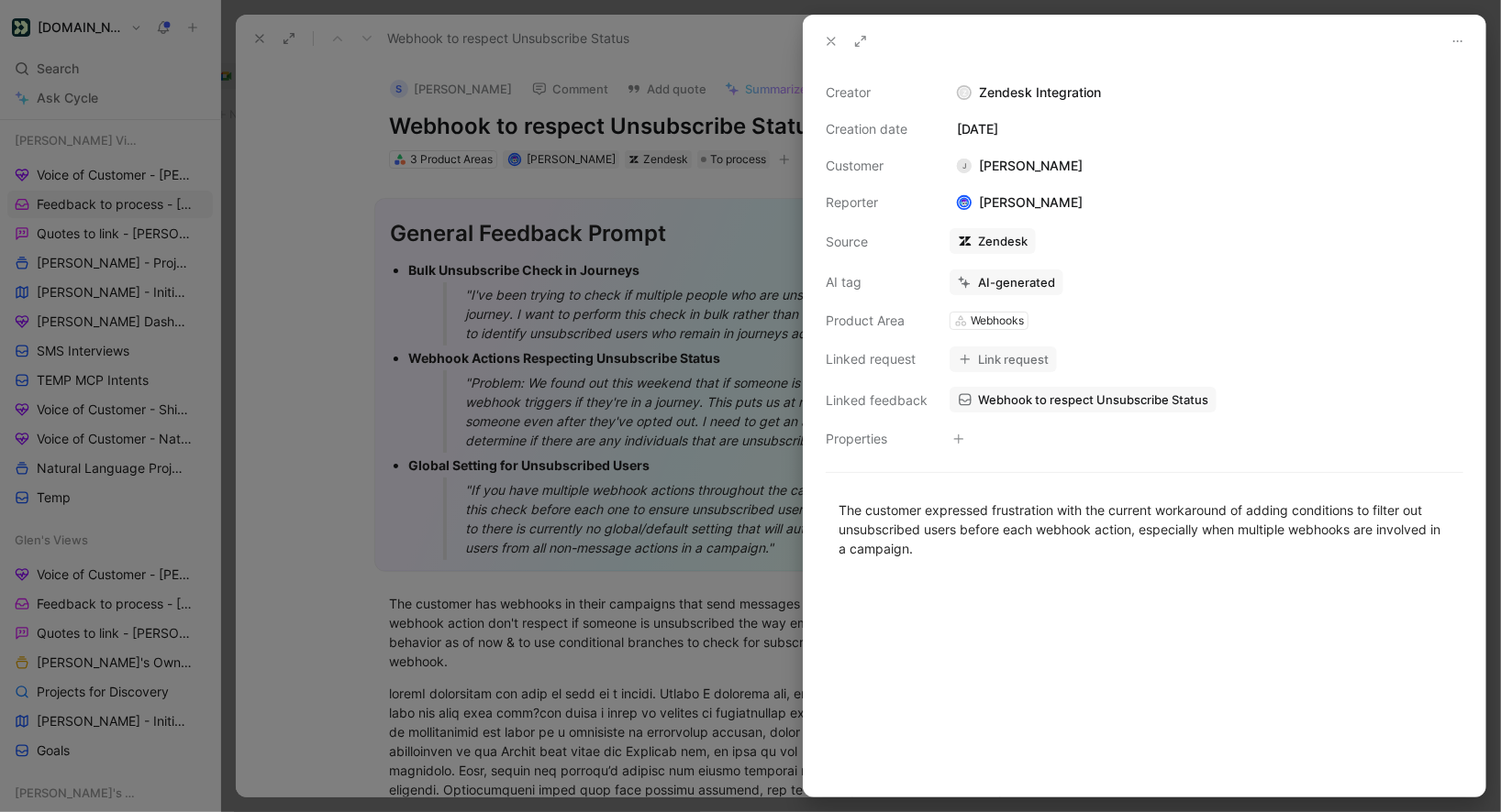
click at [831, 39] on icon at bounding box center [831, 41] width 15 height 15
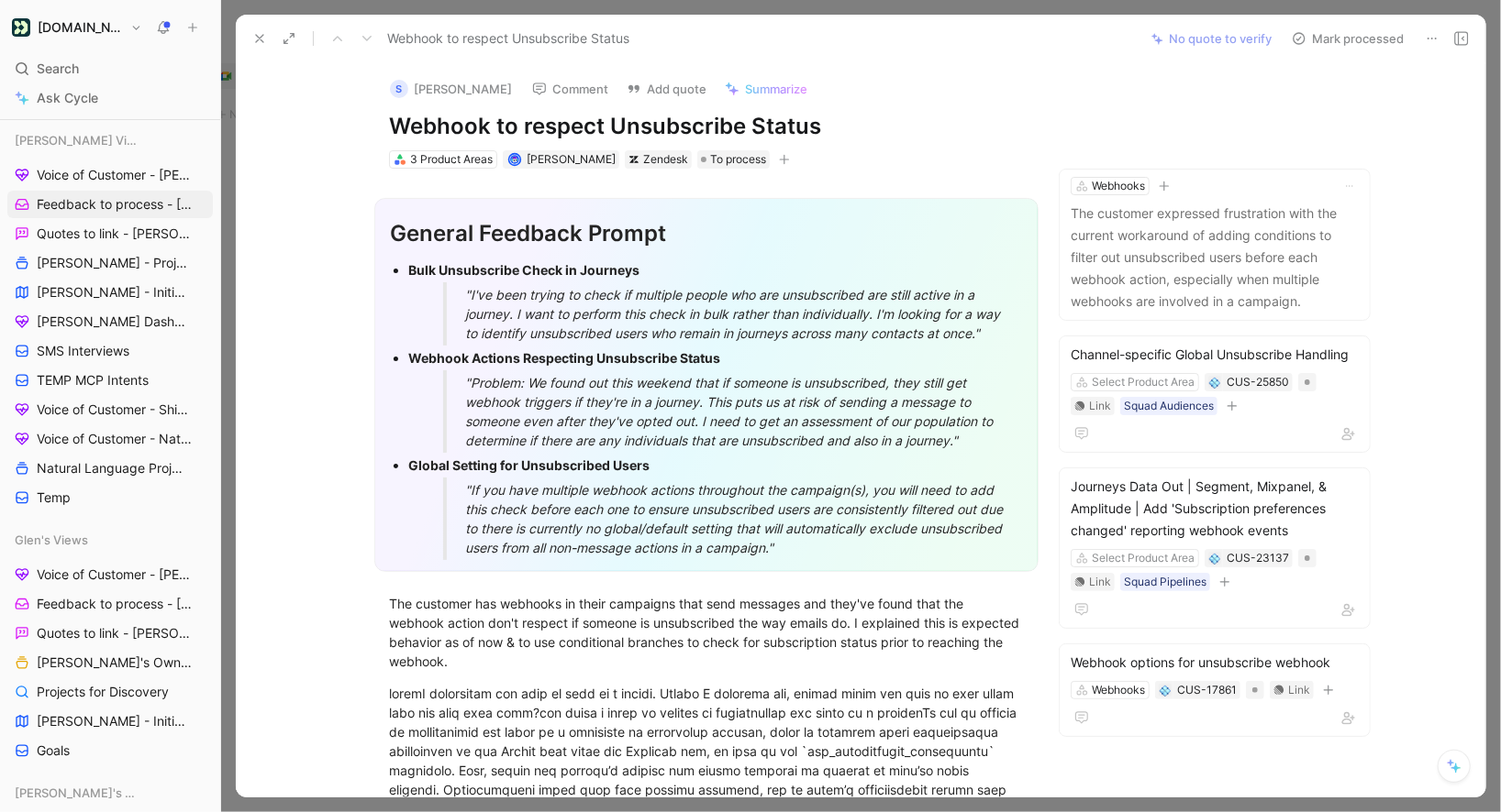
click at [385, 31] on div "Webhook to respect Unsubscribe Status" at bounding box center [690, 39] width 891 height 29
click at [258, 42] on icon at bounding box center [260, 38] width 15 height 15
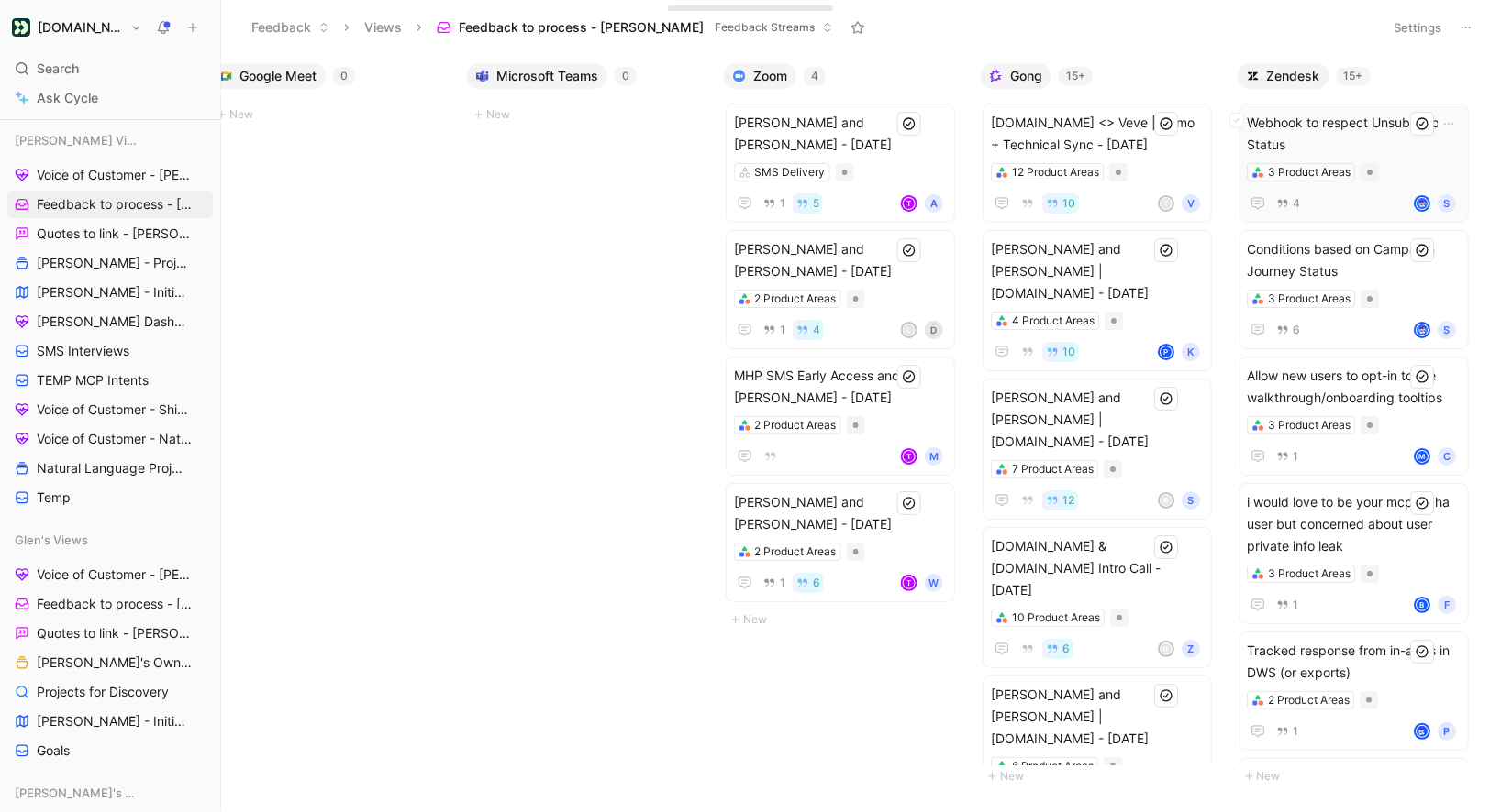
click at [1371, 129] on span "Webhook to respect Unsubscribe Status" at bounding box center [1355, 134] width 213 height 44
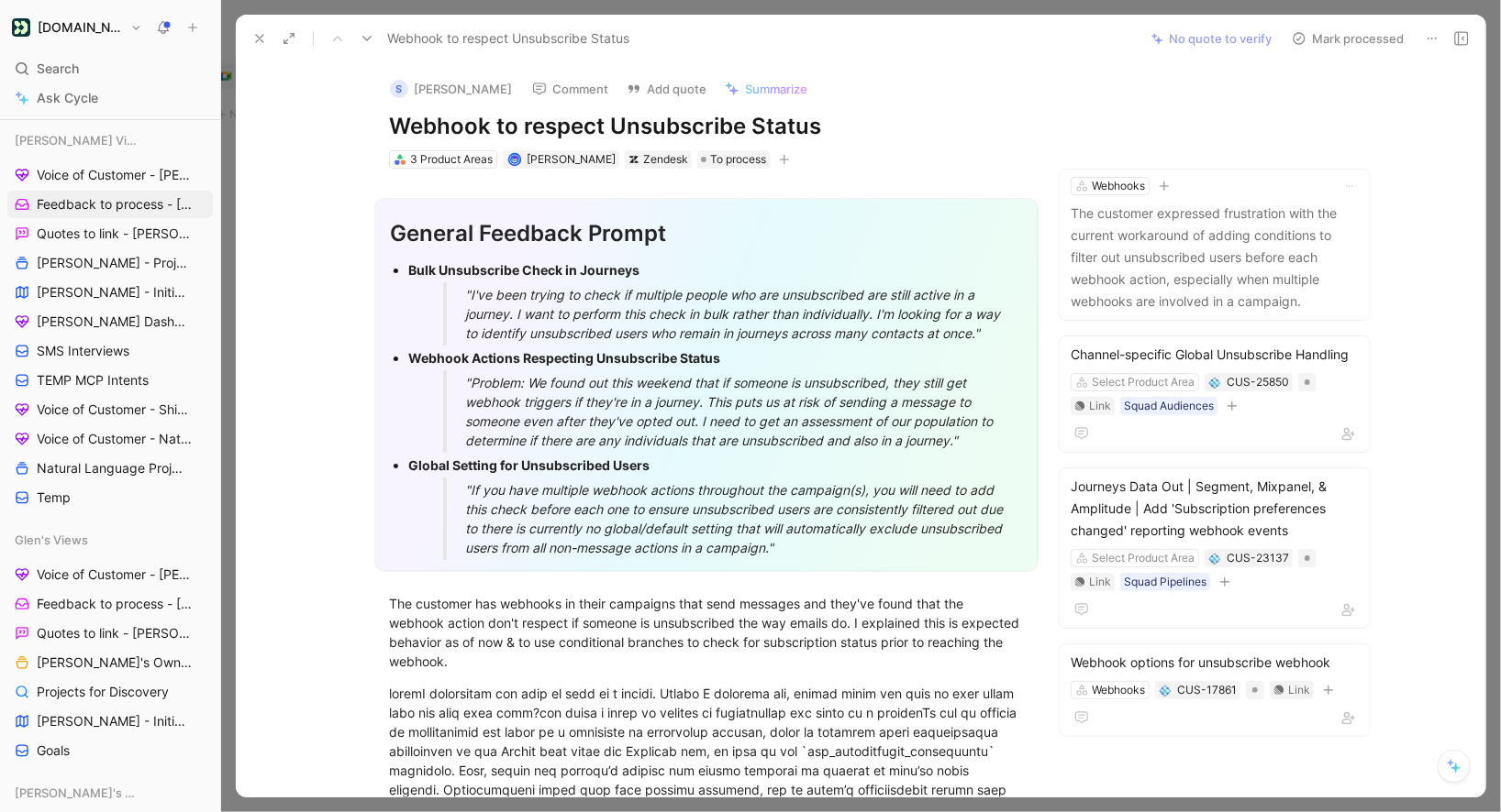
click at [1446, 33] on div at bounding box center [1447, 39] width 55 height 26
click at [1441, 33] on button at bounding box center [1432, 39] width 26 height 26
click at [253, 43] on icon at bounding box center [260, 38] width 15 height 15
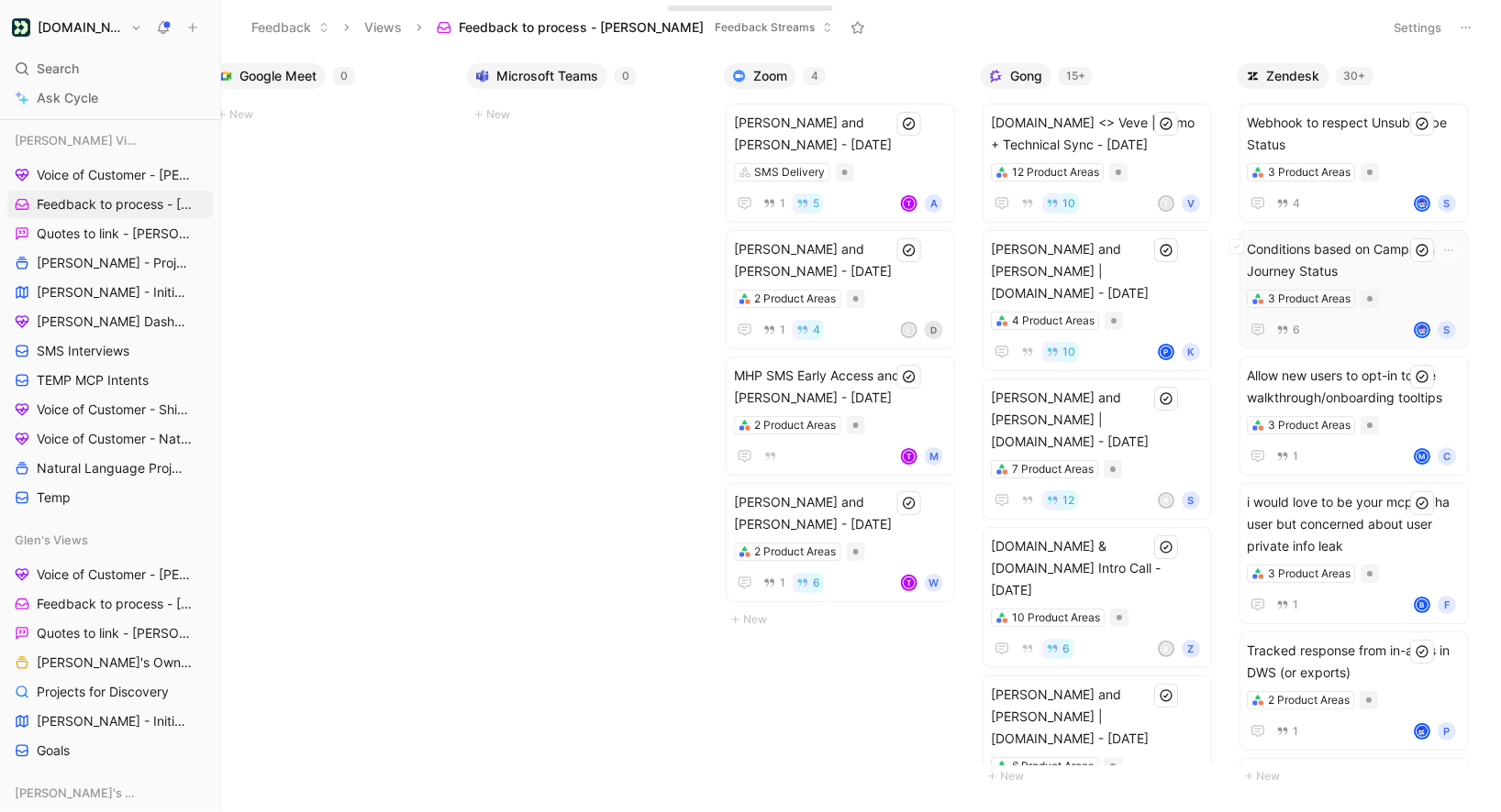
click at [1390, 281] on span "Conditions based on Campaign Journey Status" at bounding box center [1355, 259] width 213 height 44
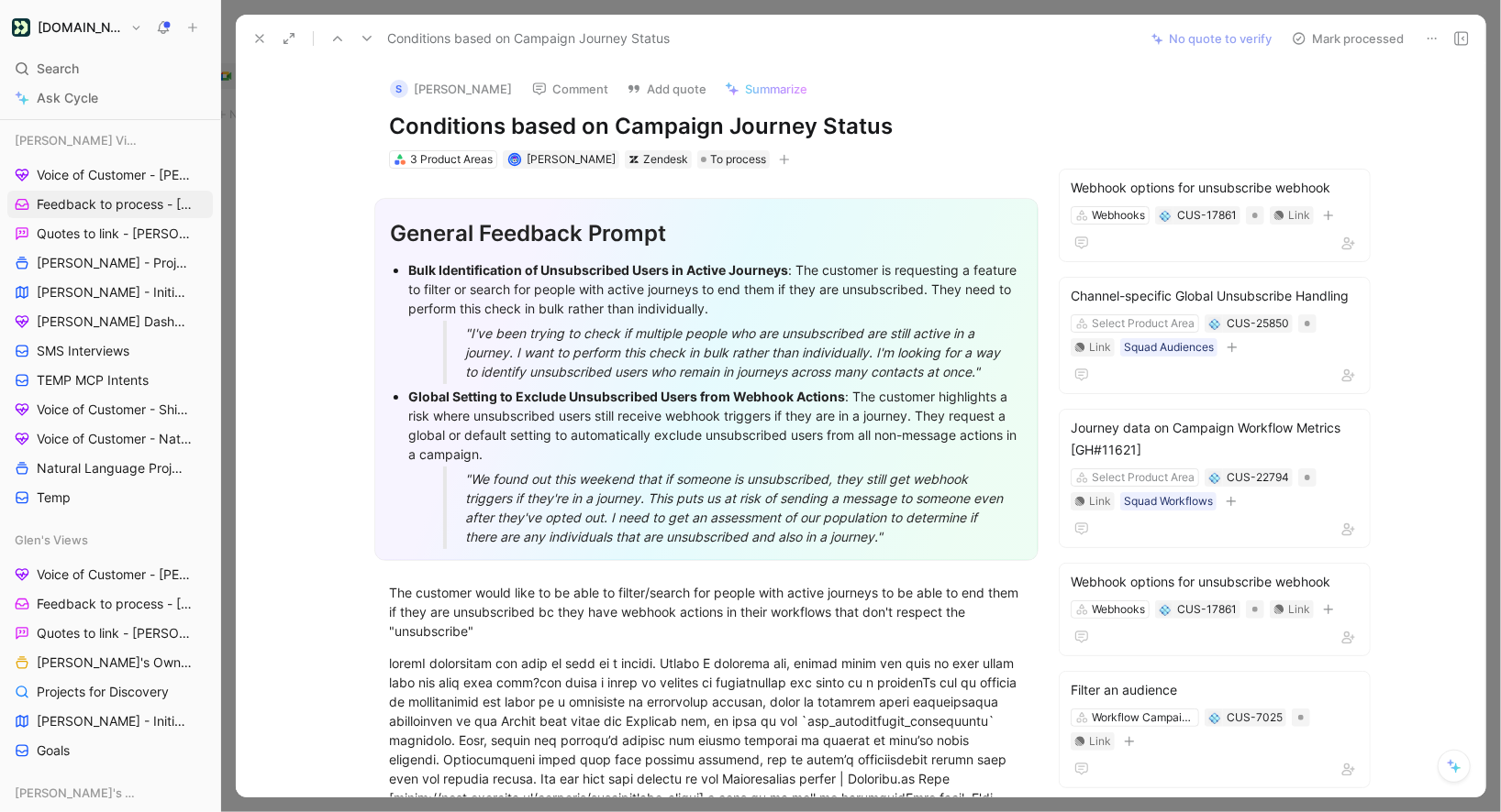
click at [1424, 41] on button at bounding box center [1432, 39] width 26 height 26
click at [375, 42] on button at bounding box center [367, 39] width 26 height 26
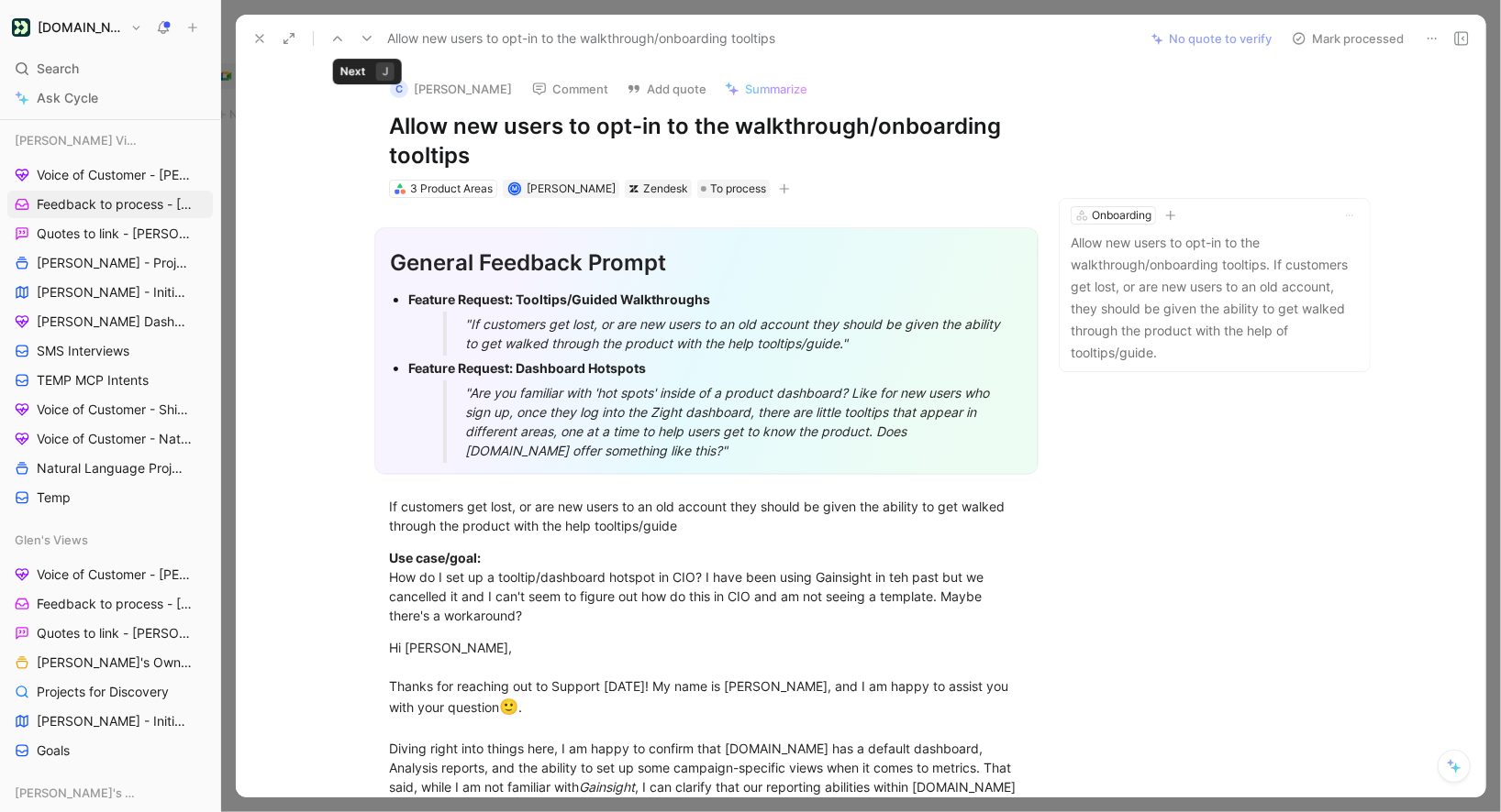
click at [368, 42] on icon at bounding box center [366, 38] width 15 height 15
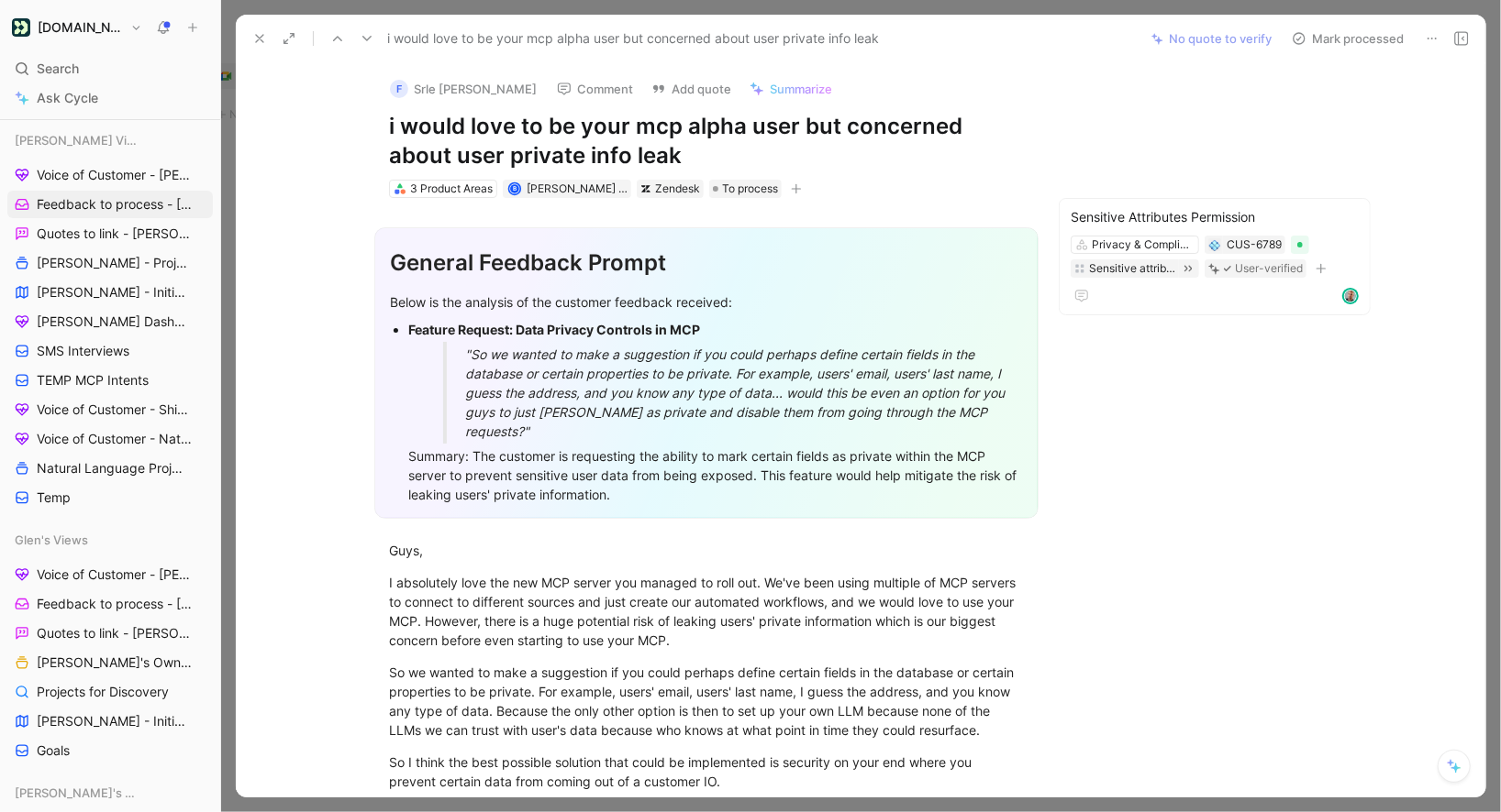
click at [368, 42] on icon at bounding box center [366, 38] width 15 height 15
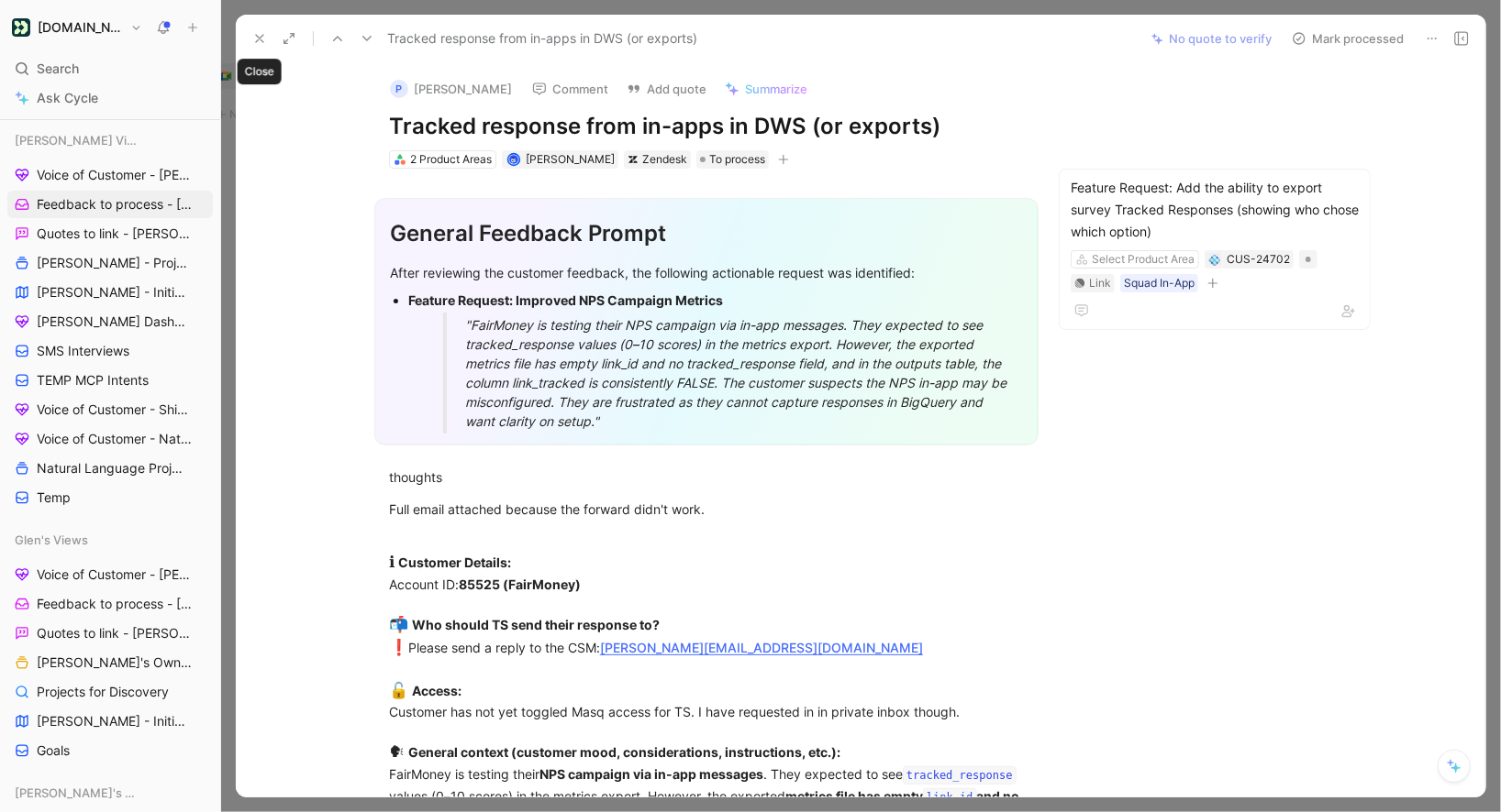
click at [257, 45] on icon at bounding box center [260, 38] width 15 height 15
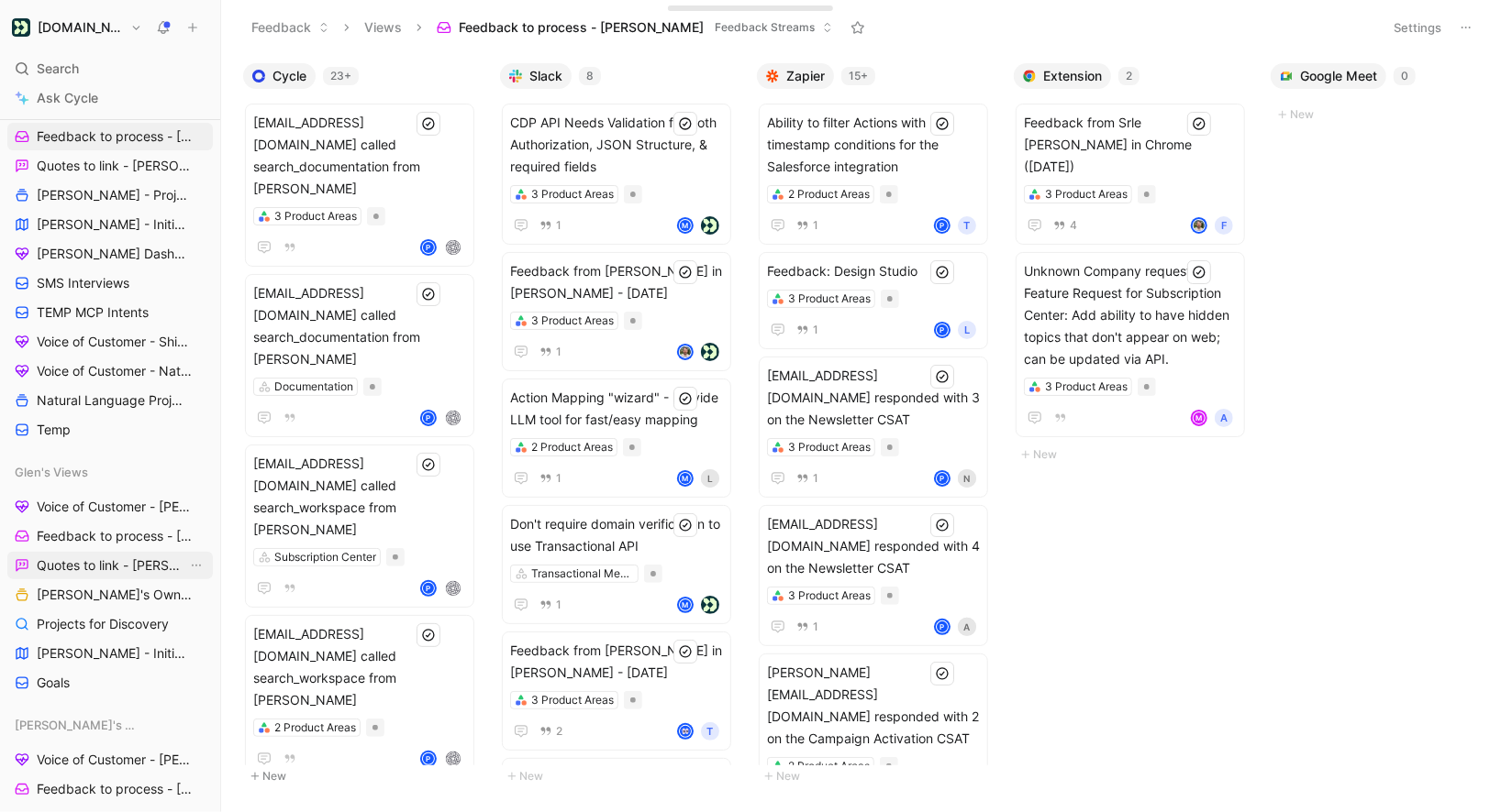
scroll to position [734, 0]
click at [112, 315] on span "TEMP MCP Intents" at bounding box center [93, 314] width 112 height 18
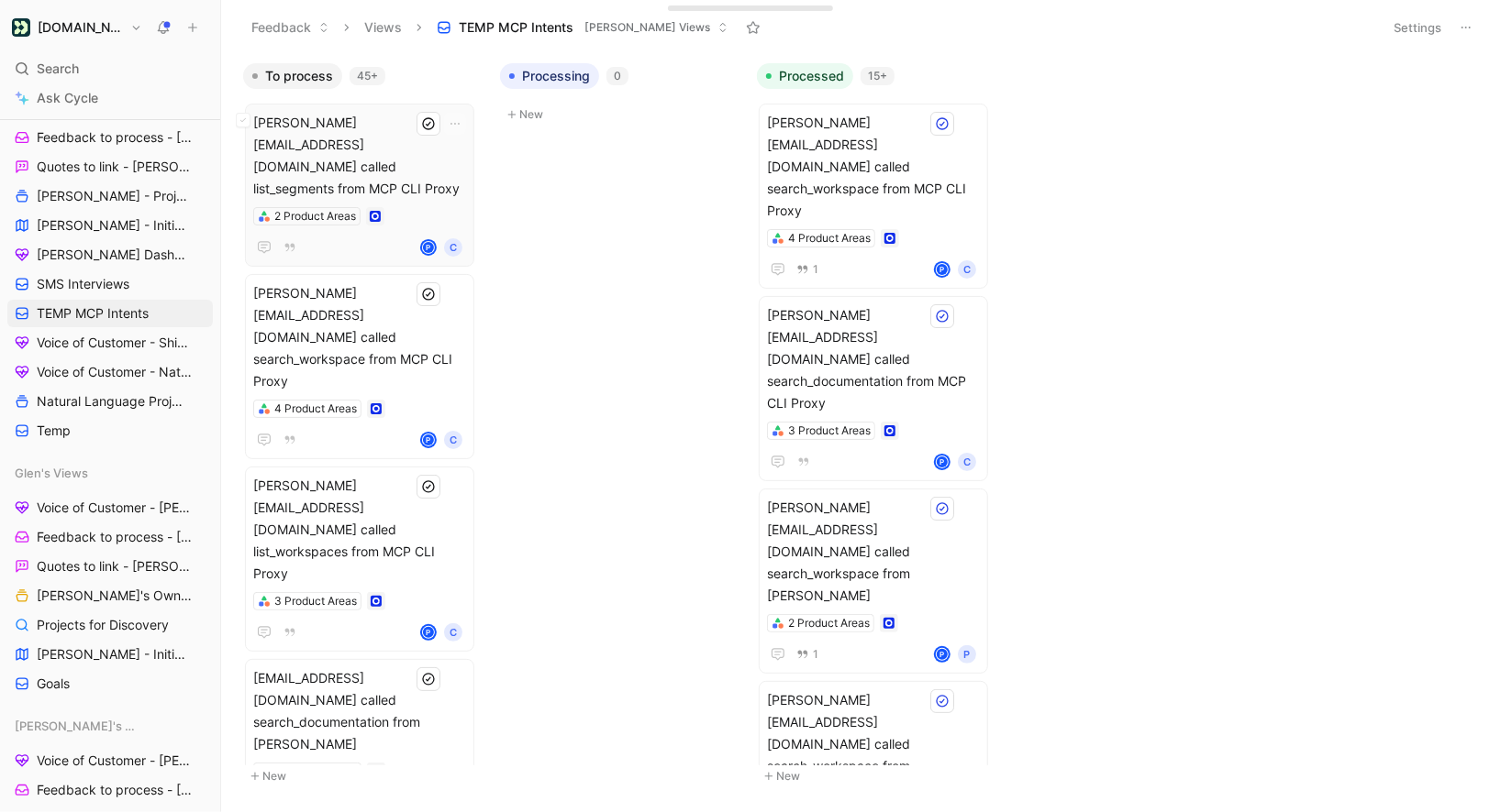
click at [409, 207] on div "2 Product Areas" at bounding box center [360, 216] width 213 height 18
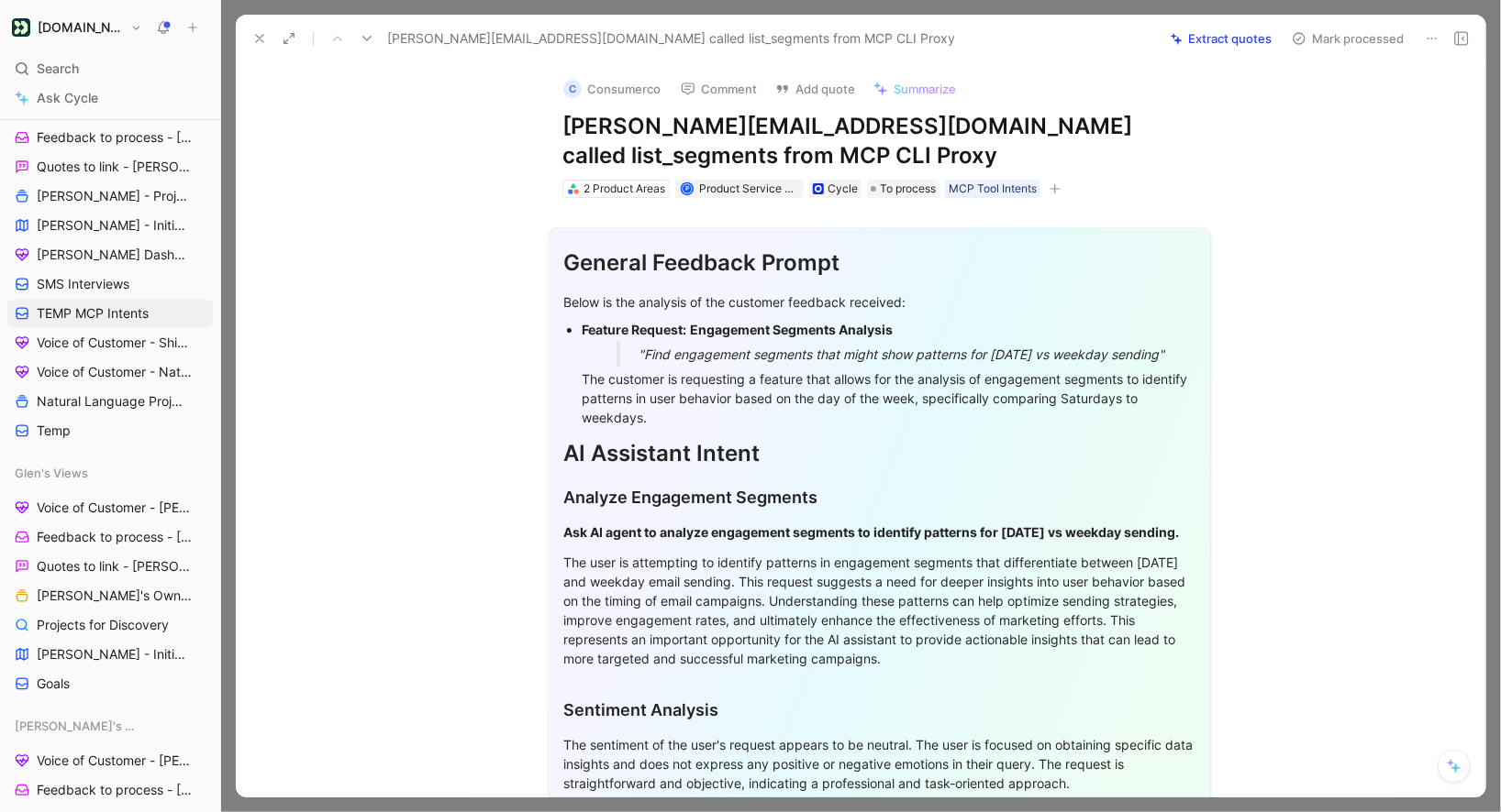
scroll to position [368, 0]
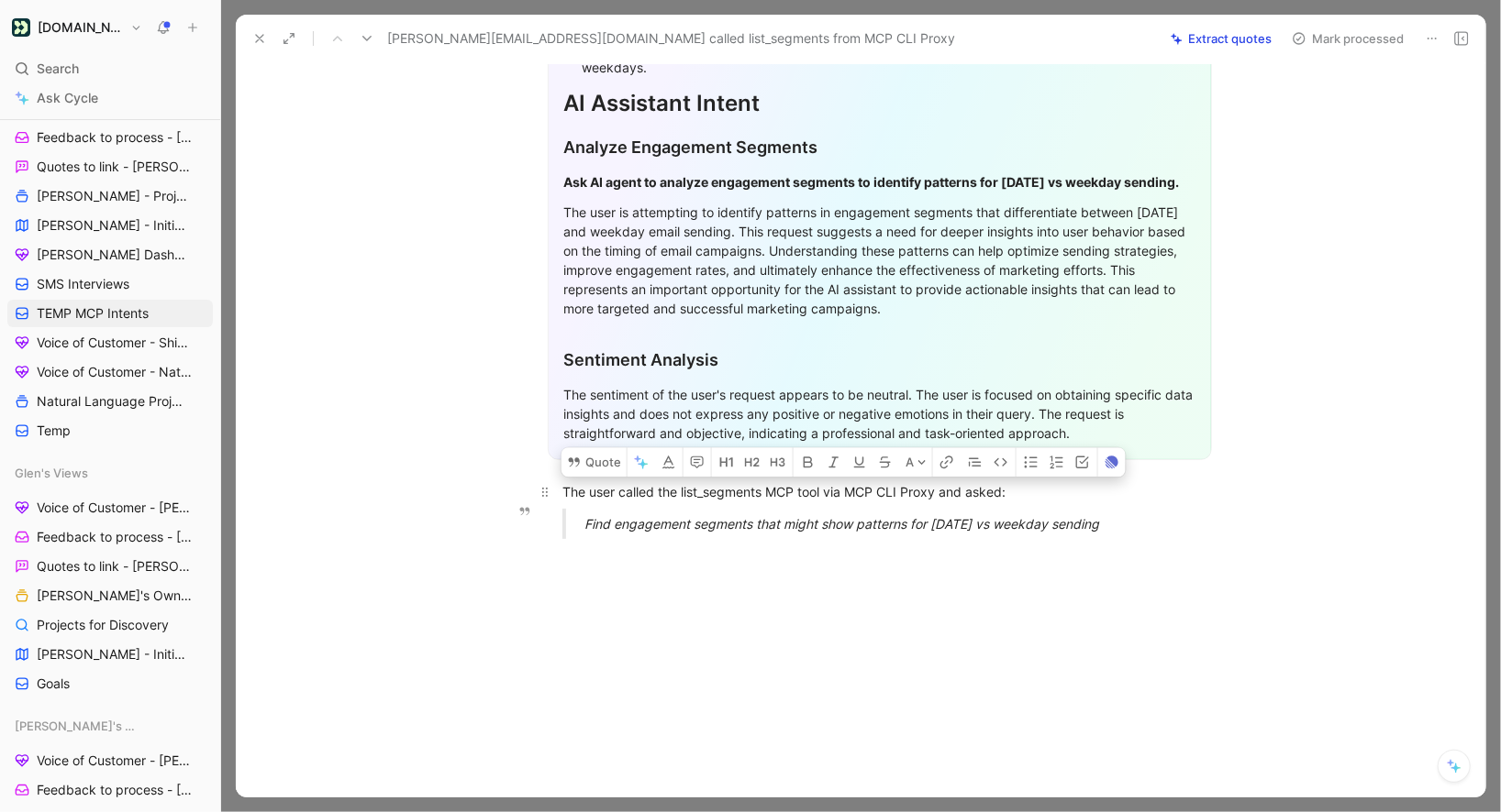
drag, startPoint x: 1127, startPoint y: 523, endPoint x: 559, endPoint y: 490, distance: 569.0
click at [559, 490] on div "General Feedback Prompt Below is the analysis of the customer feedback received…" at bounding box center [879, 201] width 1211 height 707
click at [587, 467] on button "Quote" at bounding box center [589, 462] width 65 height 29
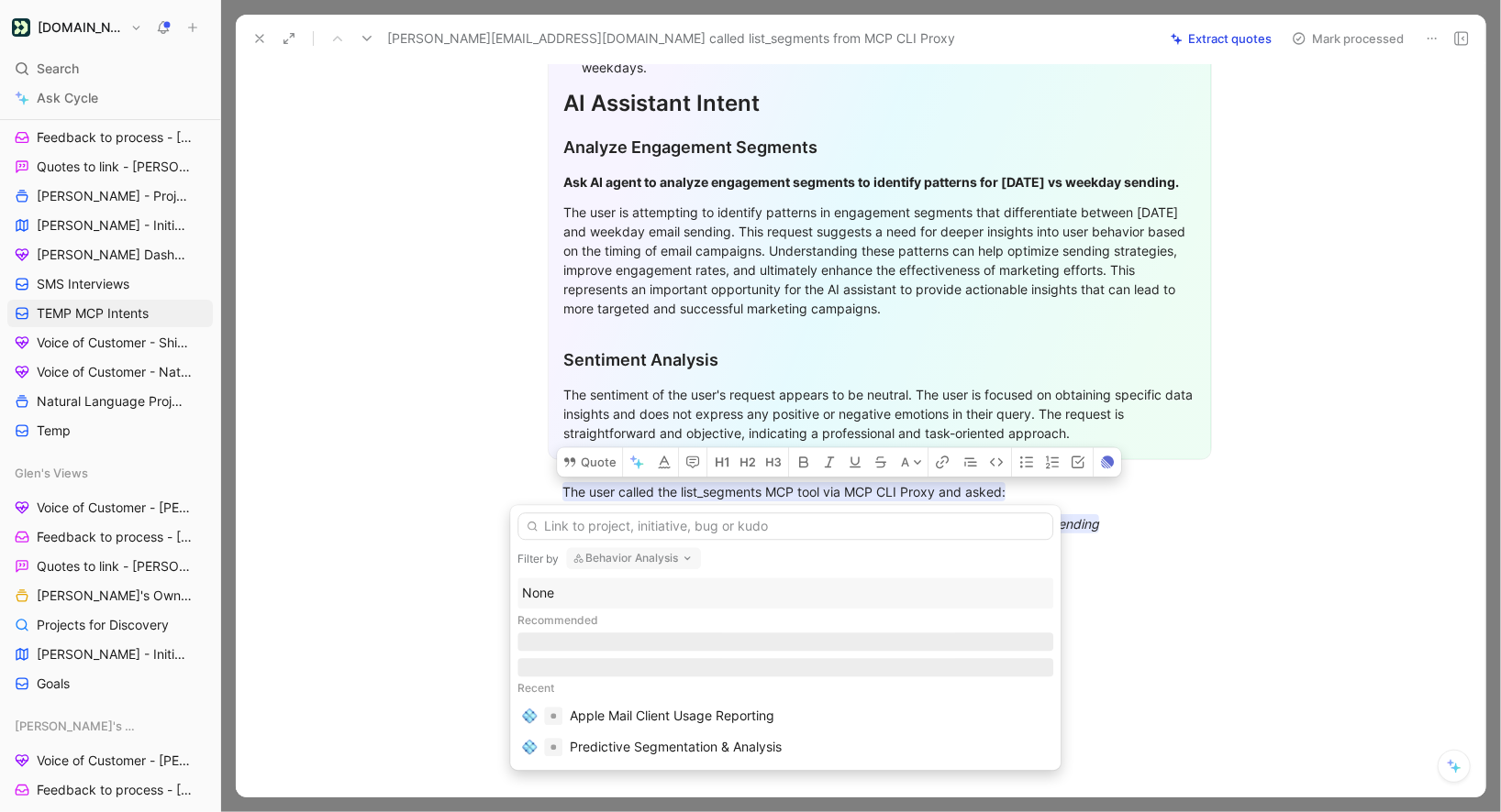
click at [621, 564] on button "Behavior Analysis" at bounding box center [633, 558] width 135 height 22
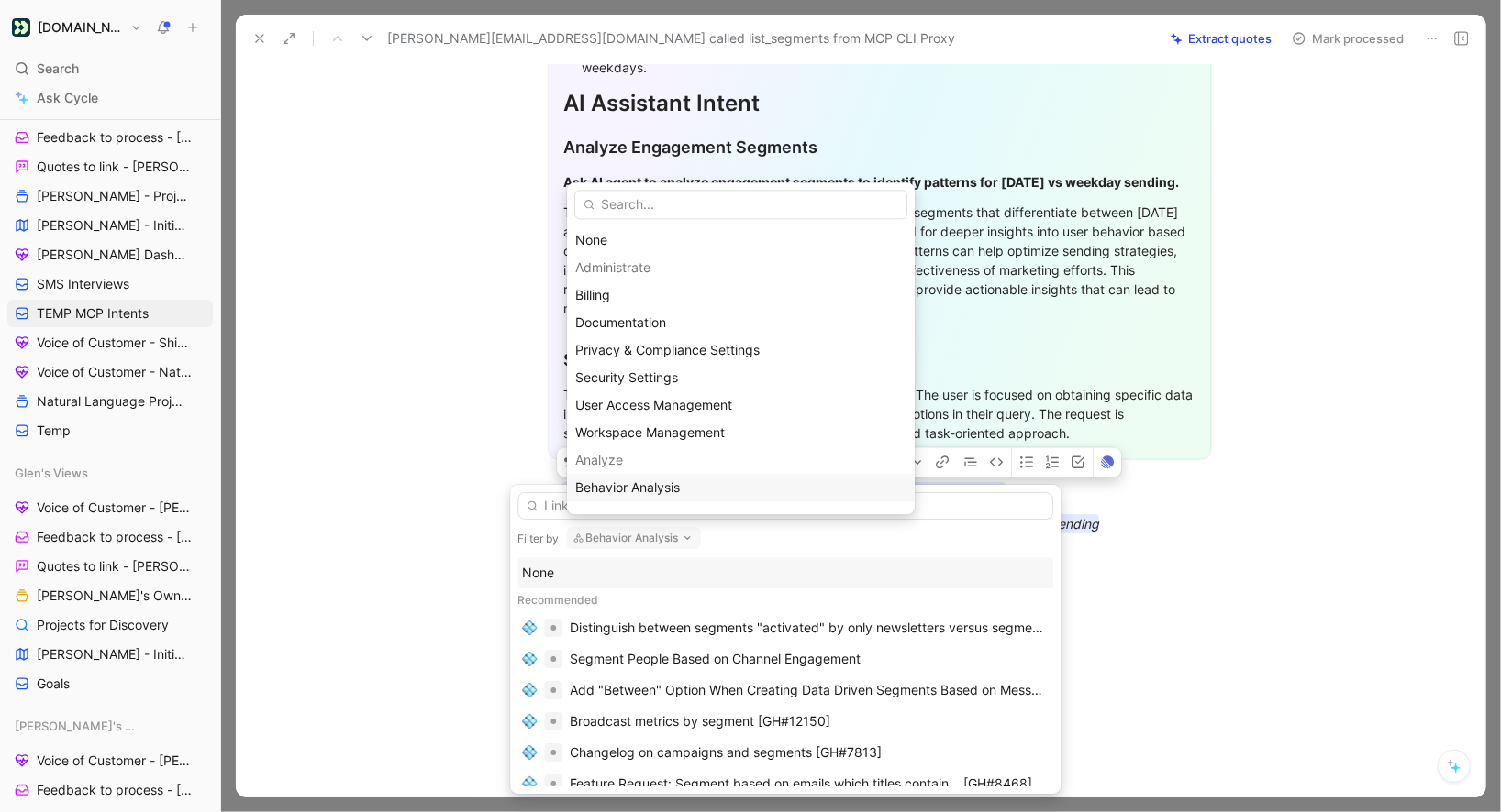
click at [567, 578] on div "None" at bounding box center [785, 573] width 527 height 22
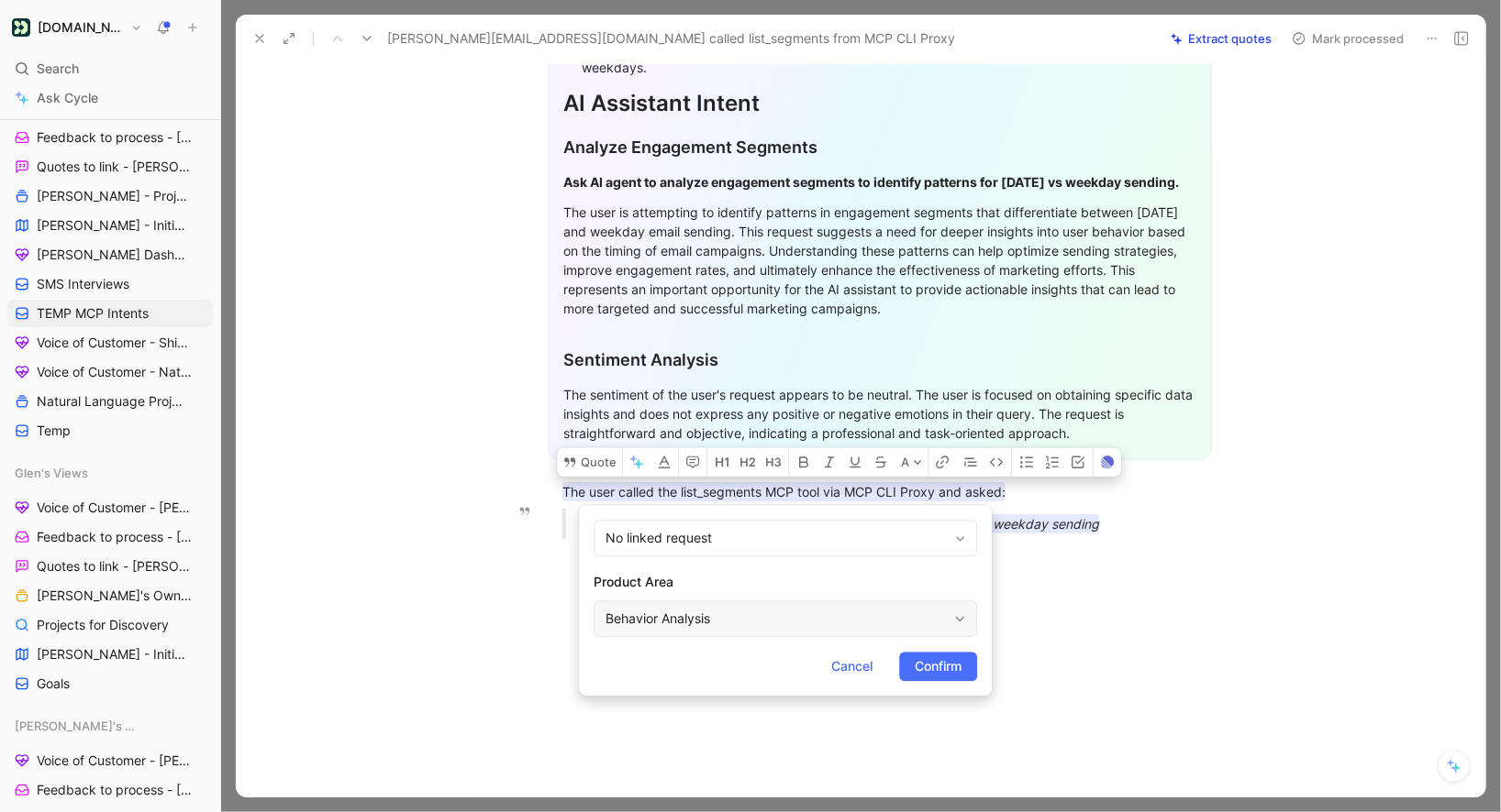
click at [685, 626] on div "Behavior Analysis" at bounding box center [776, 618] width 341 height 22
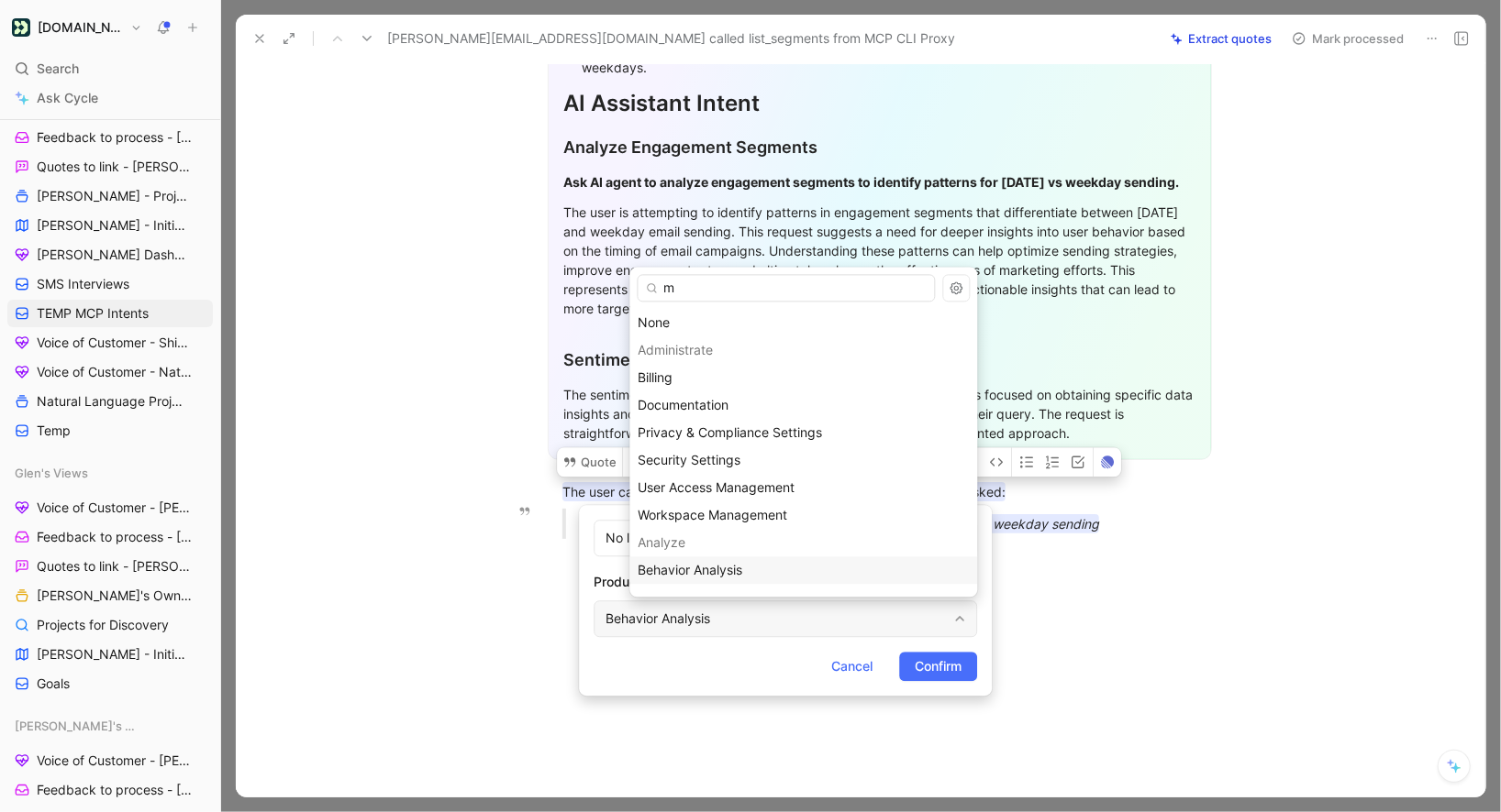
type input "mc"
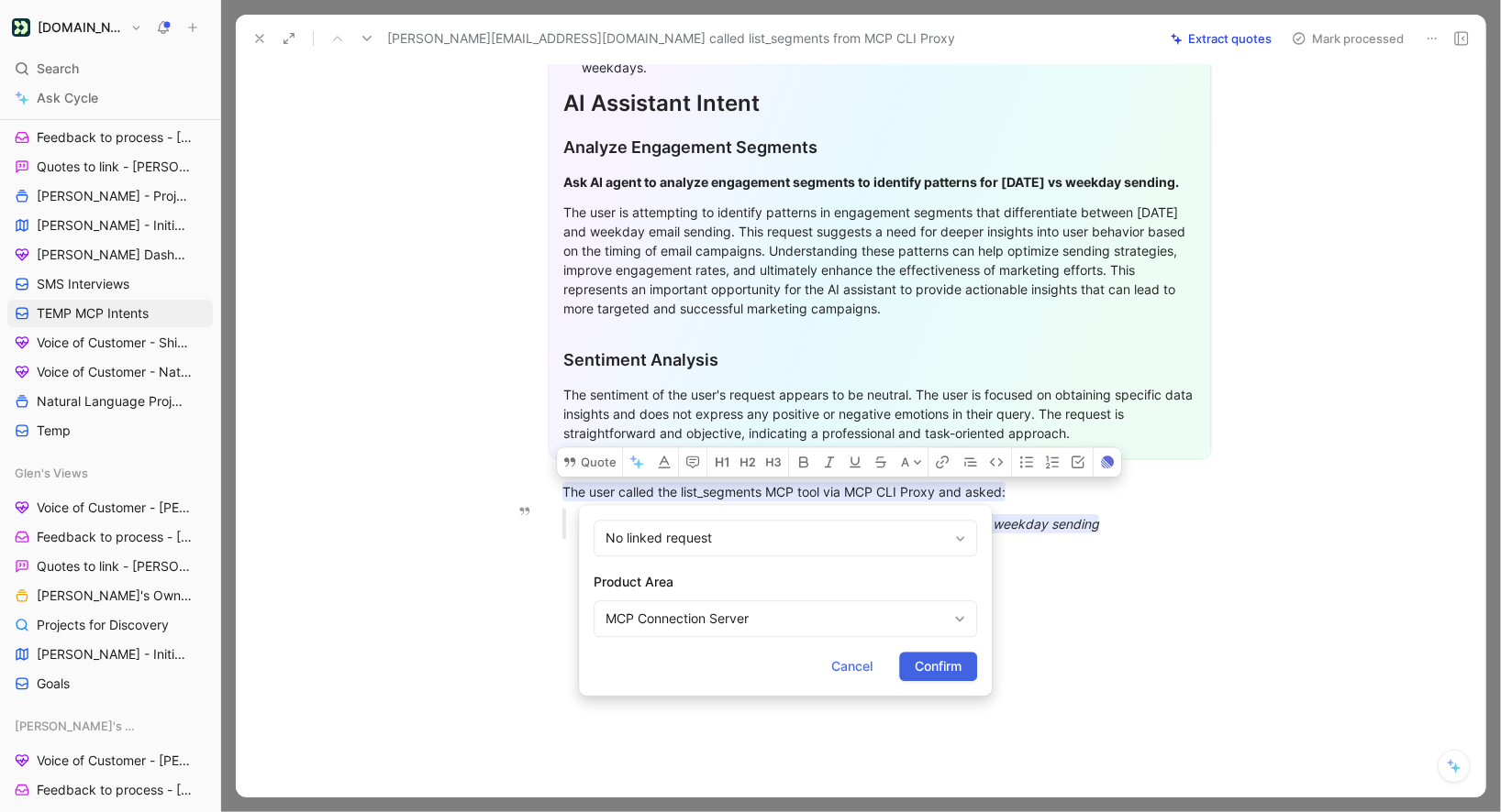
click at [924, 672] on span "Confirm" at bounding box center [938, 666] width 46 height 22
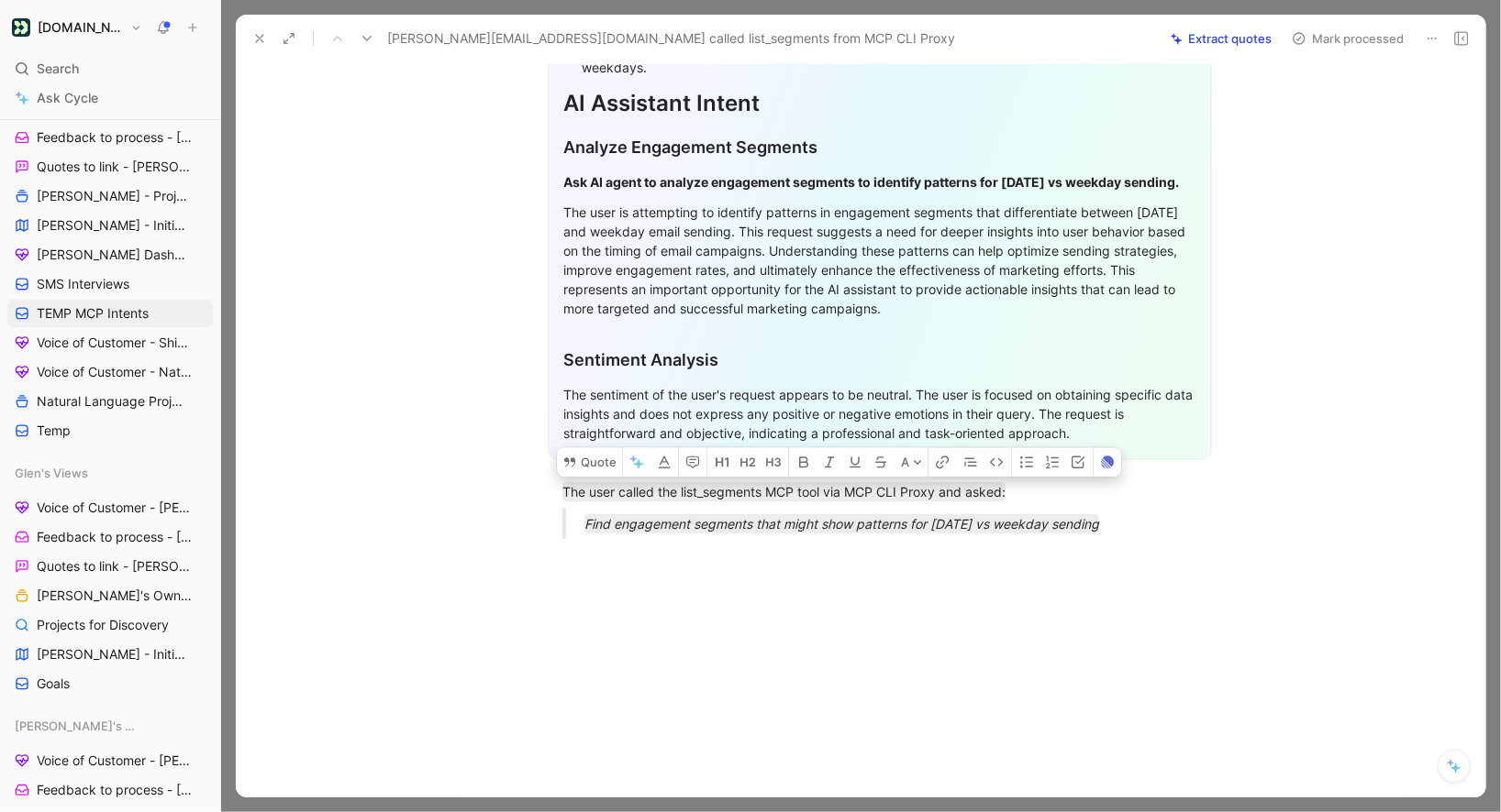
click at [1329, 39] on button "Mark processed" at bounding box center [1348, 39] width 129 height 26
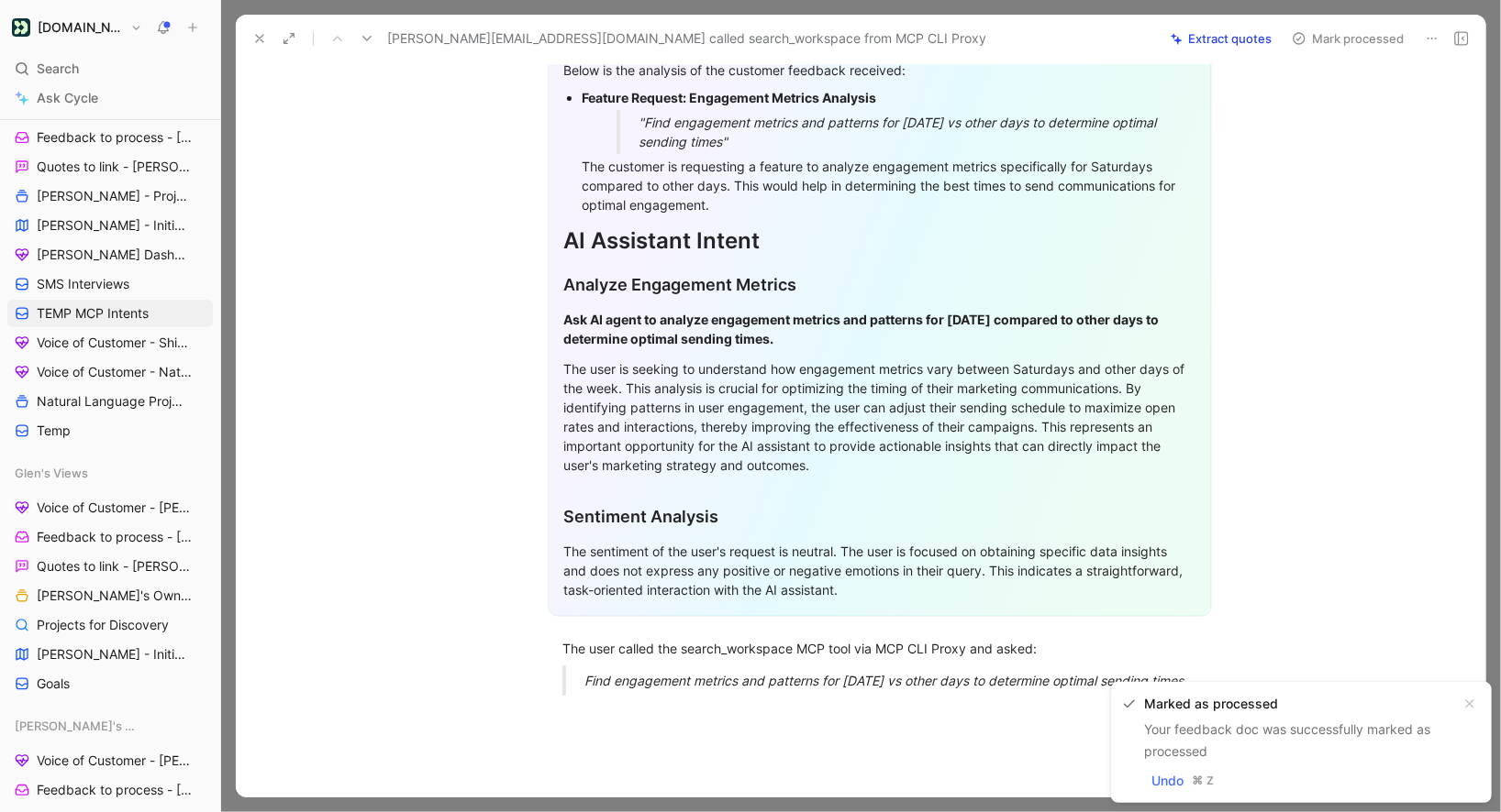
scroll to position [387, 0]
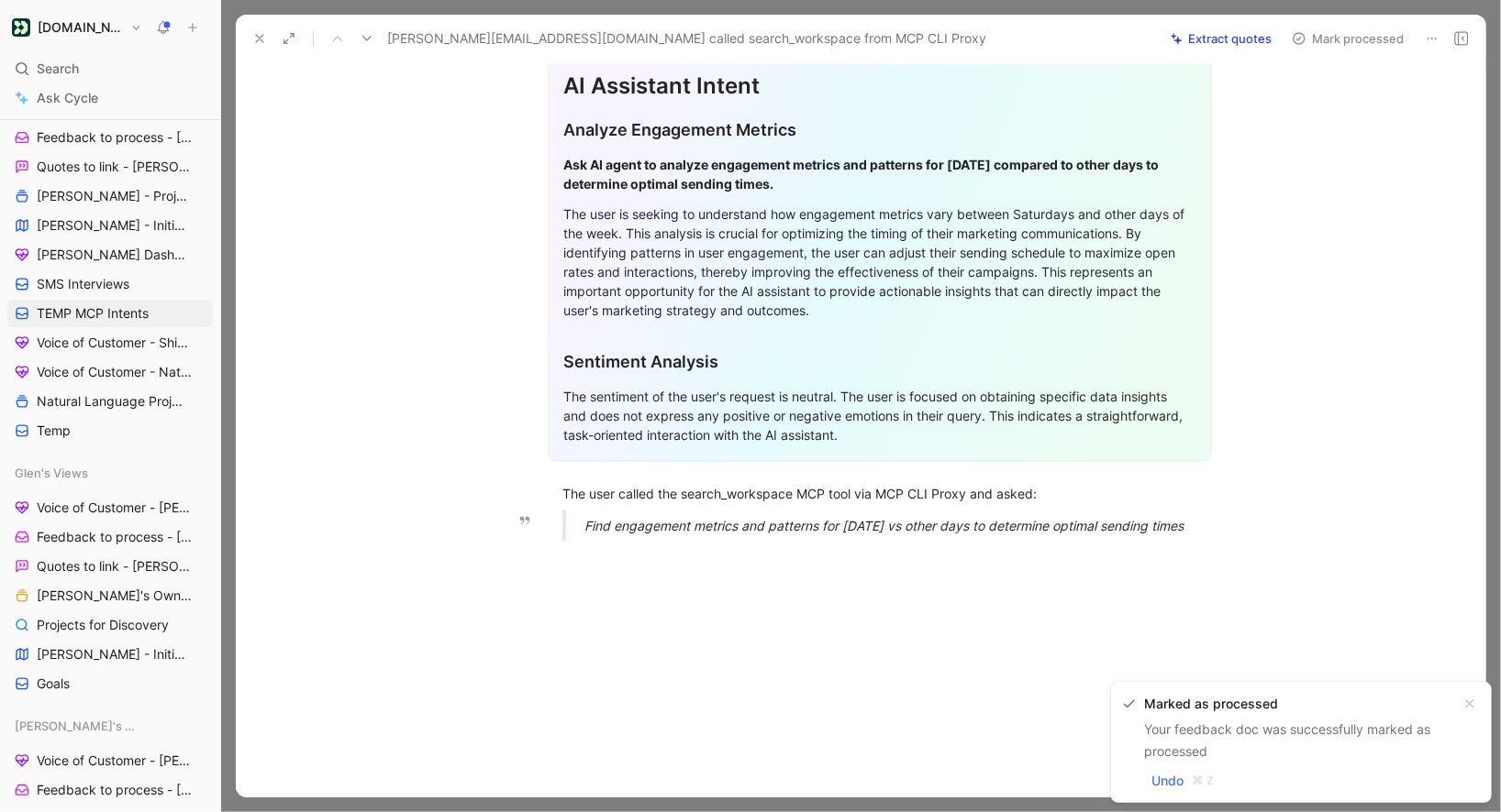
click at [1212, 534] on p "Find engagement metrics and patterns for Saturday vs other days to determine op…" at bounding box center [903, 526] width 635 height 30
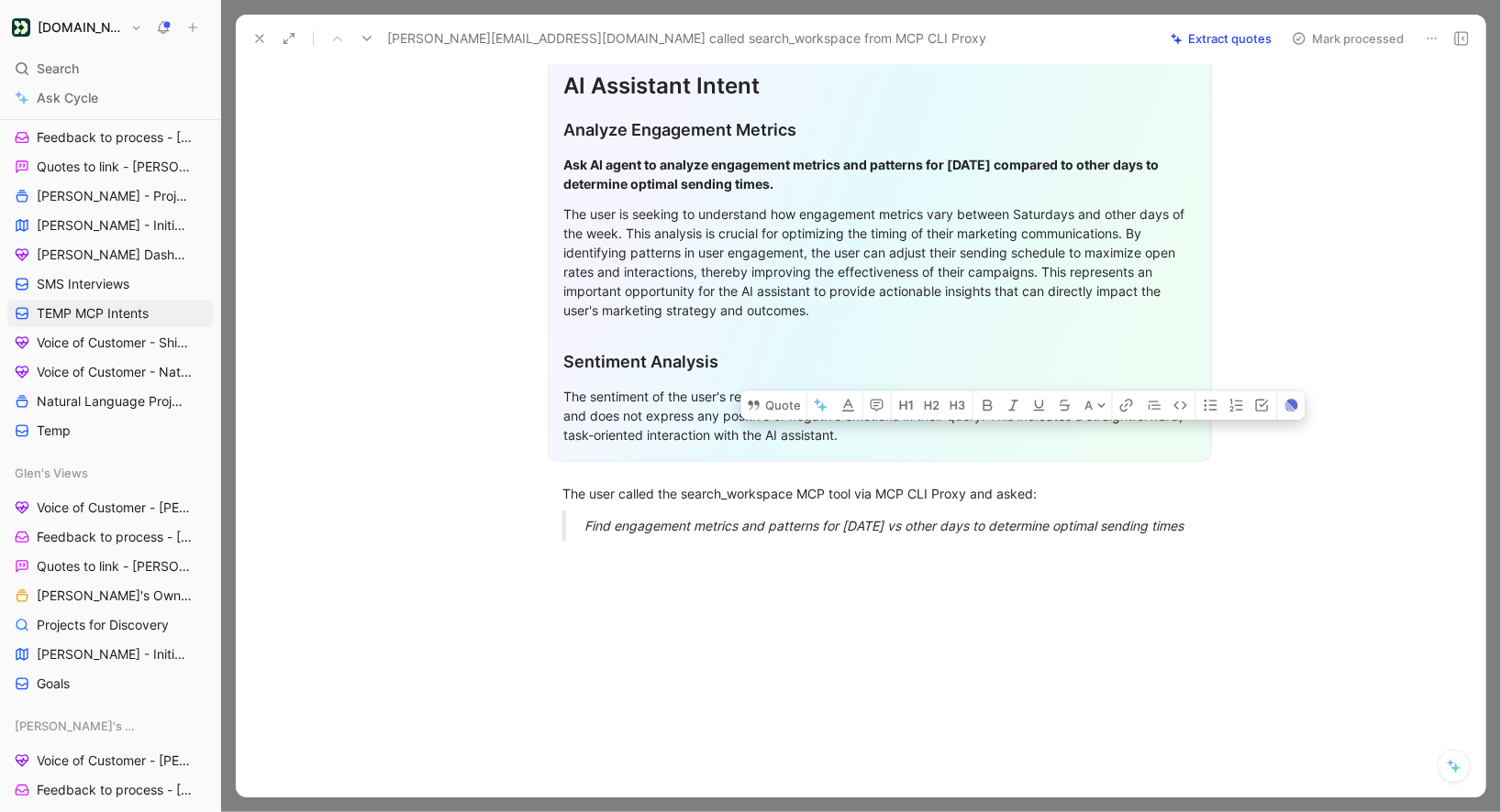
drag, startPoint x: 1210, startPoint y: 530, endPoint x: 483, endPoint y: 507, distance: 727.4
click at [483, 507] on div "General Feedback Prompt Below is the analysis of the customer feedback received…" at bounding box center [879, 183] width 1211 height 744
click at [763, 399] on button "Quote" at bounding box center [774, 406] width 65 height 29
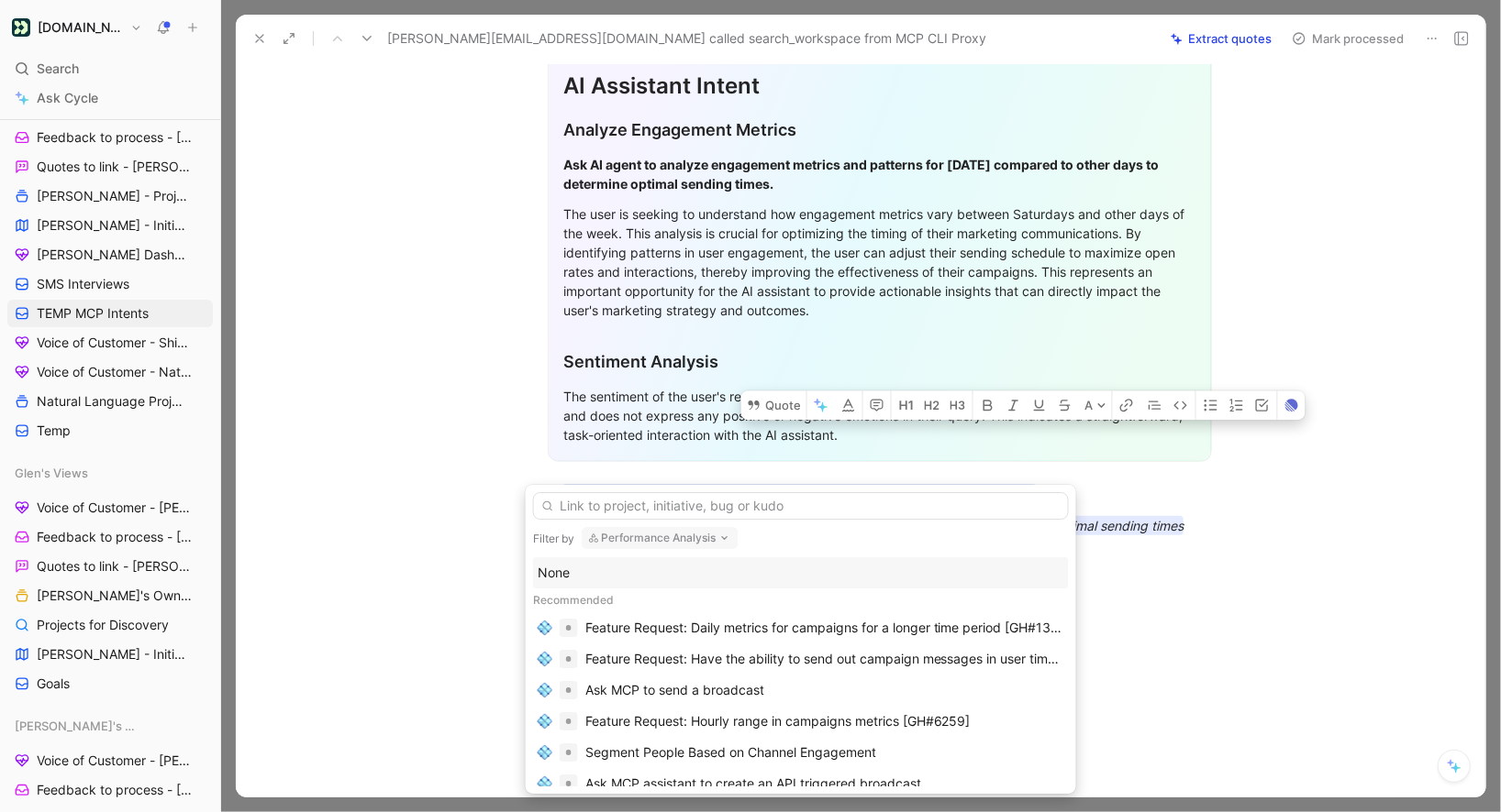
click at [643, 574] on div "None" at bounding box center [801, 573] width 527 height 22
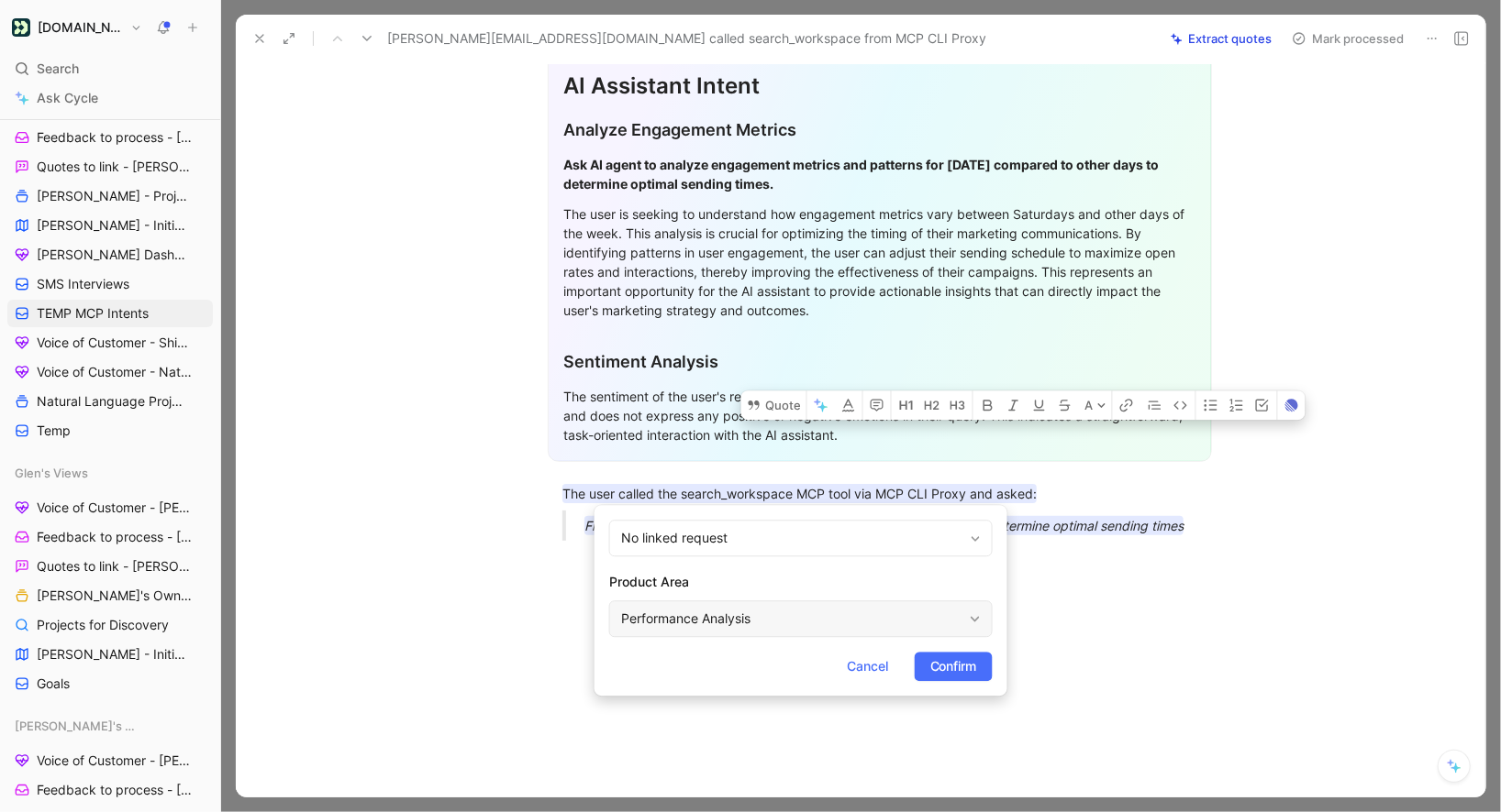
click at [708, 620] on div "Performance Analysis" at bounding box center [791, 618] width 341 height 22
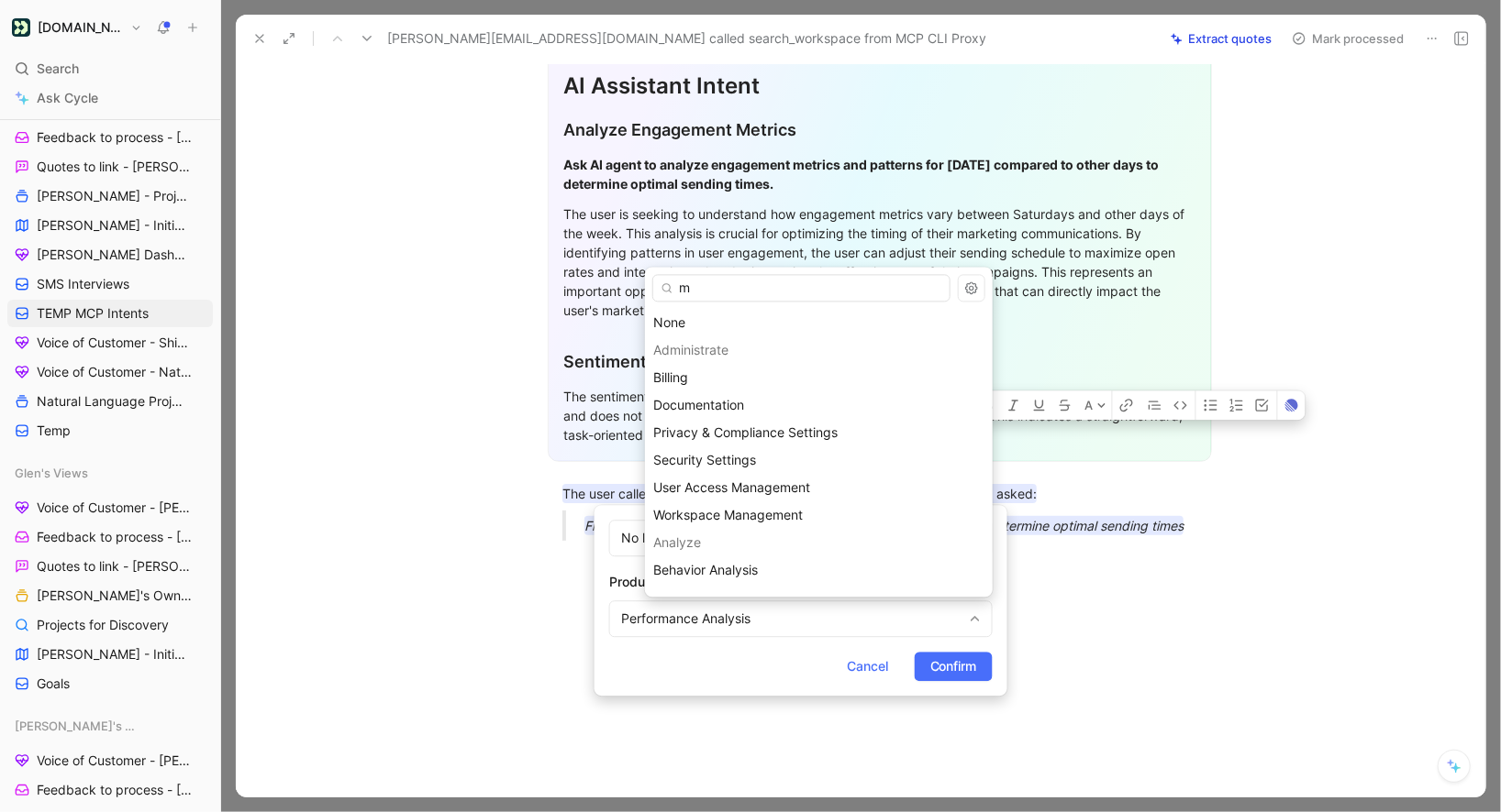
type input "mc"
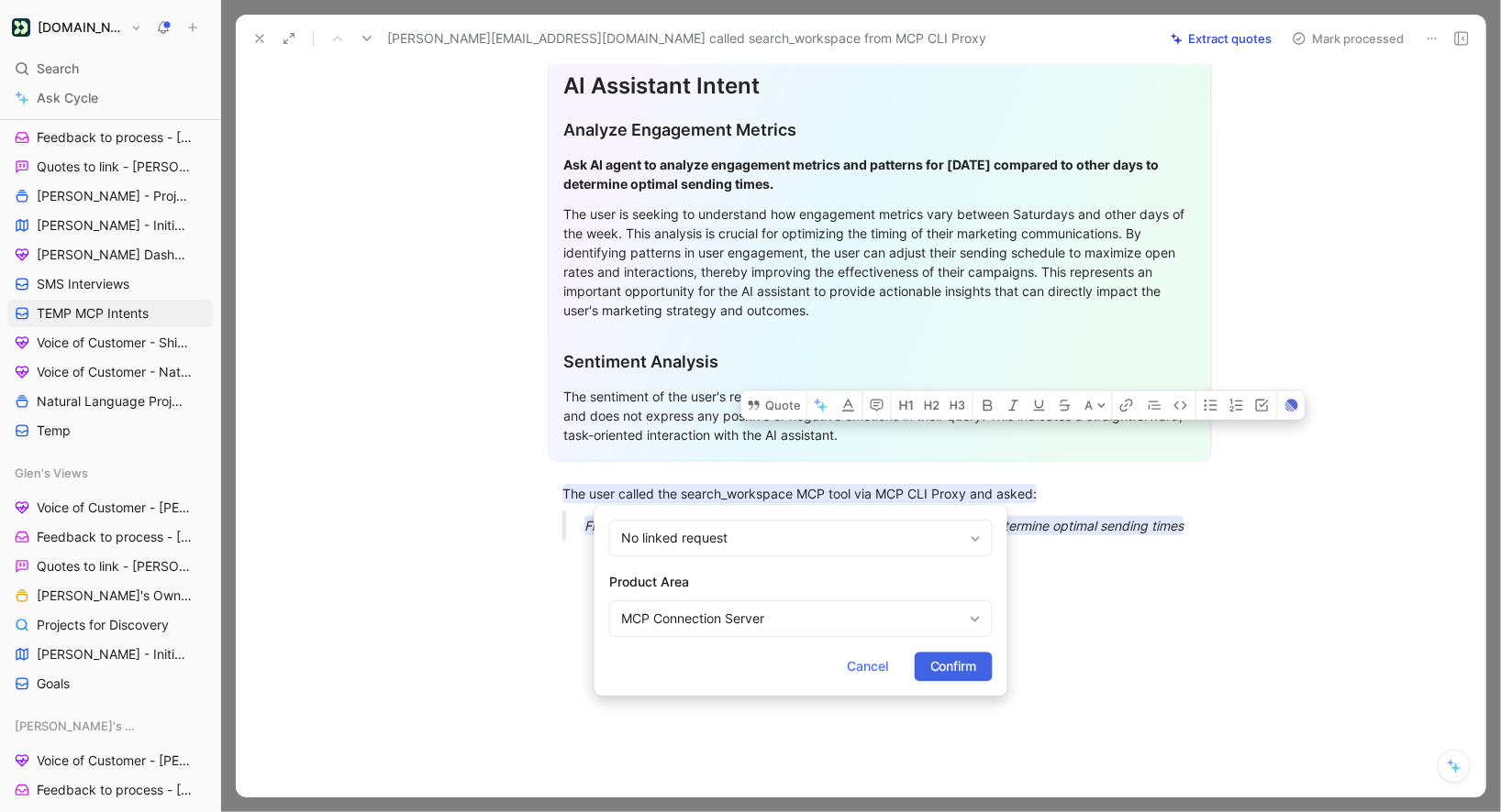
click at [935, 667] on span "Confirm" at bounding box center [954, 666] width 46 height 22
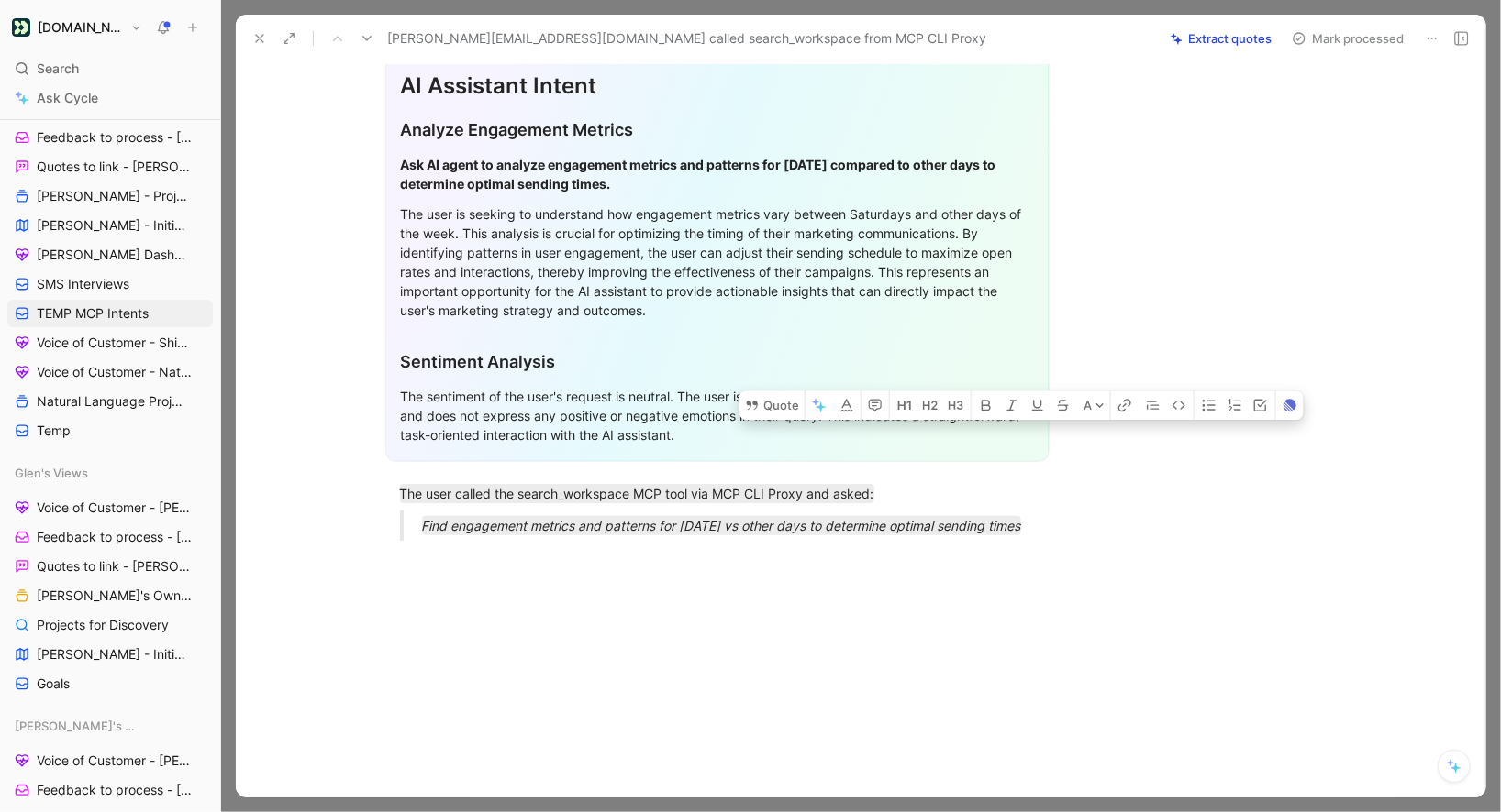
click at [1314, 34] on button "Mark processed" at bounding box center [1348, 39] width 129 height 26
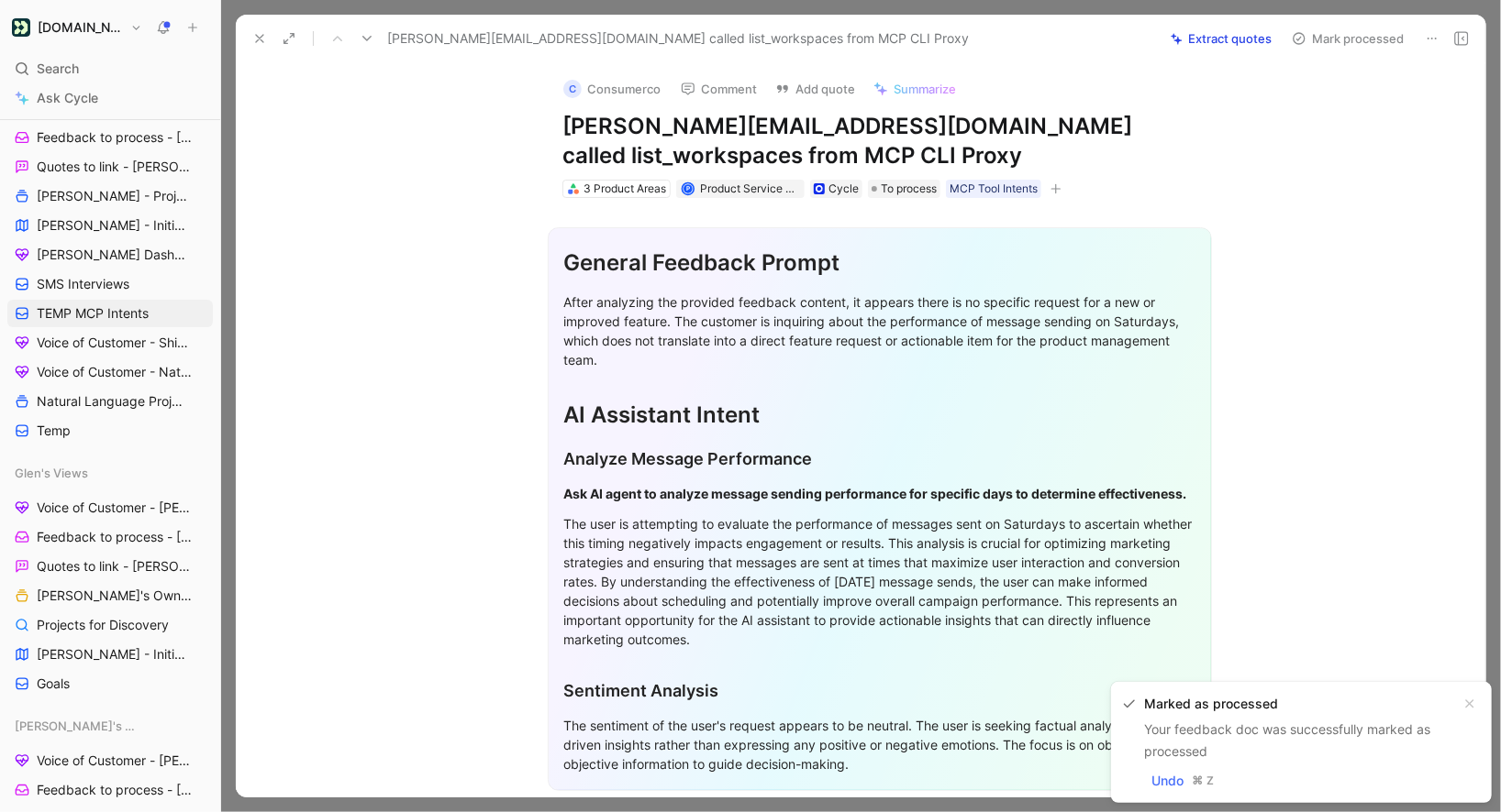
scroll to position [330, 0]
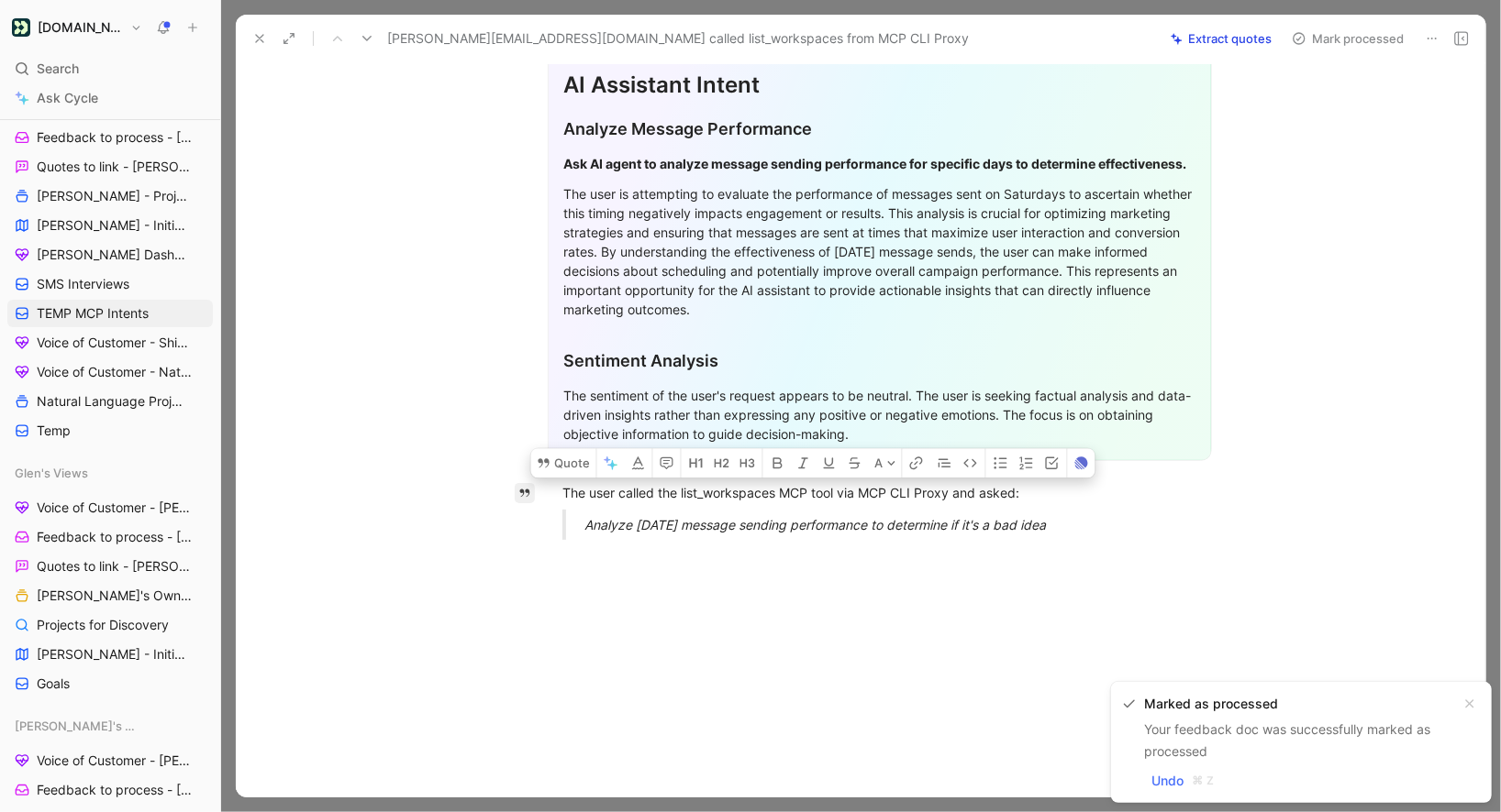
drag, startPoint x: 1074, startPoint y: 527, endPoint x: 518, endPoint y: 485, distance: 557.6
click at [518, 485] on div "Quote A General Feedback Prompt After analyzing the provided feedback content, …" at bounding box center [879, 334] width 1211 height 931
click at [548, 470] on button "Quote" at bounding box center [564, 463] width 65 height 29
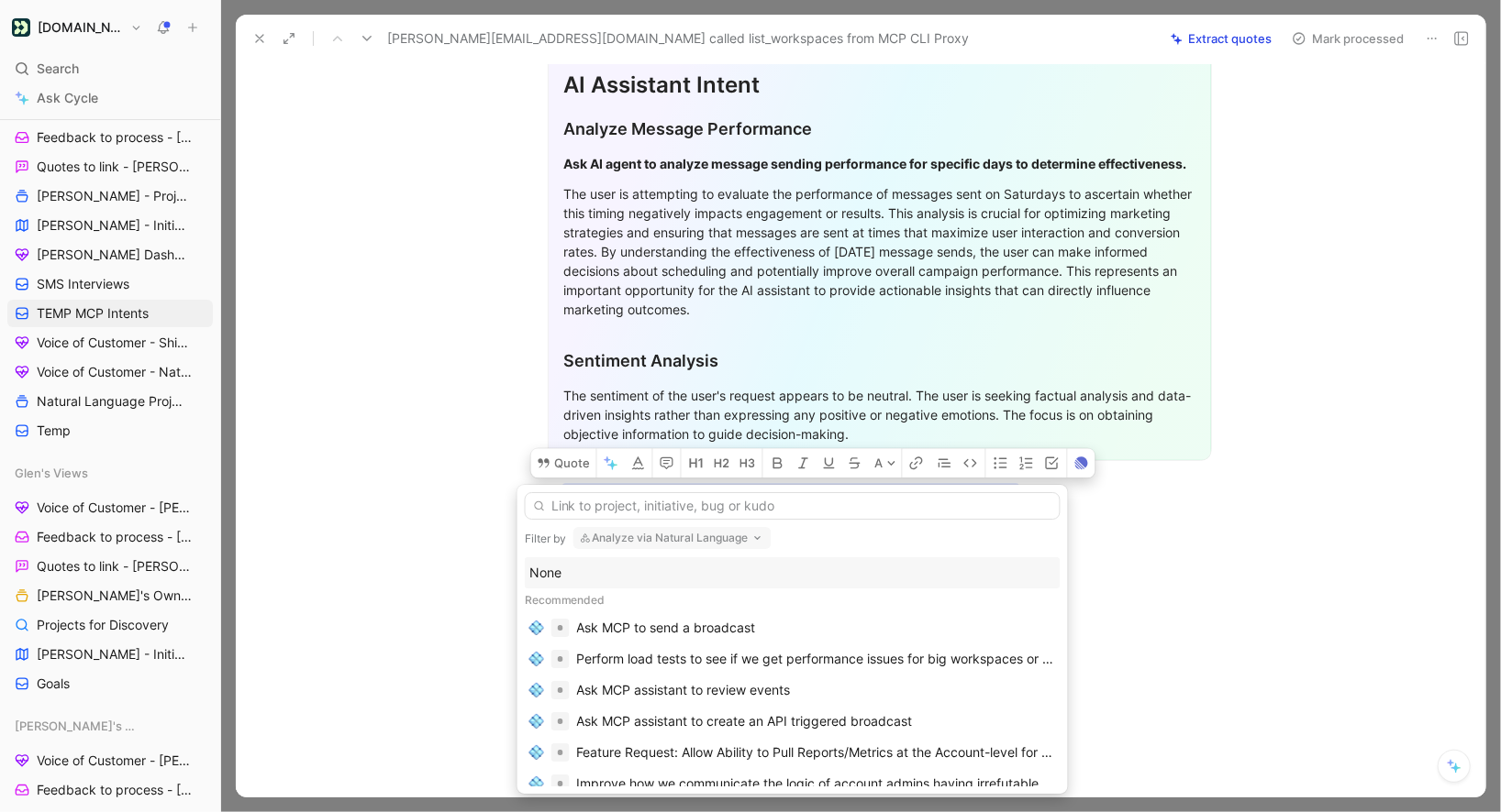
click at [595, 579] on div "None" at bounding box center [793, 573] width 527 height 22
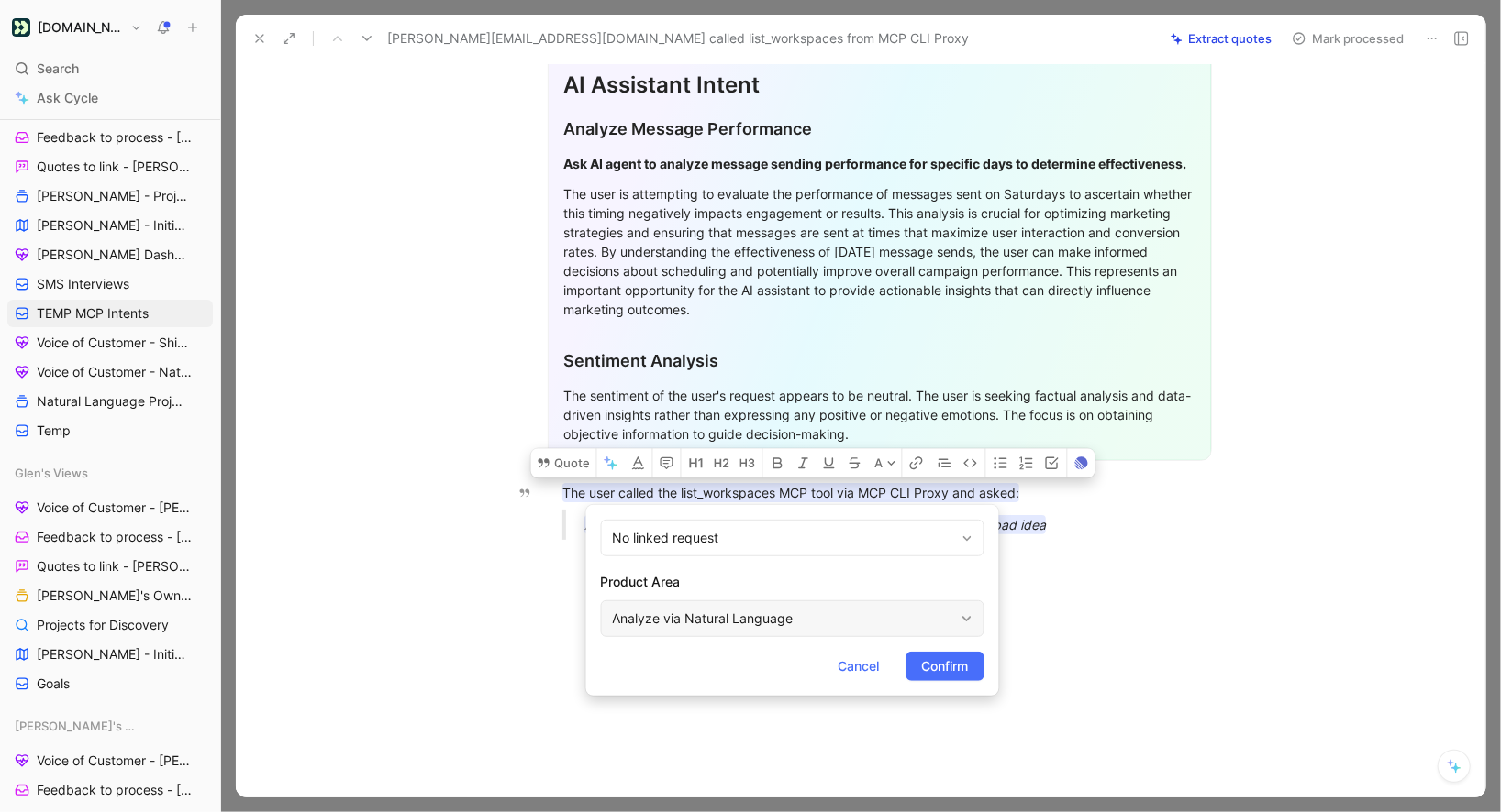
click at [669, 613] on div "Analyze via Natural Language" at bounding box center [783, 618] width 341 height 22
type input "mcp"
click at [962, 669] on span "Confirm" at bounding box center [945, 666] width 46 height 22
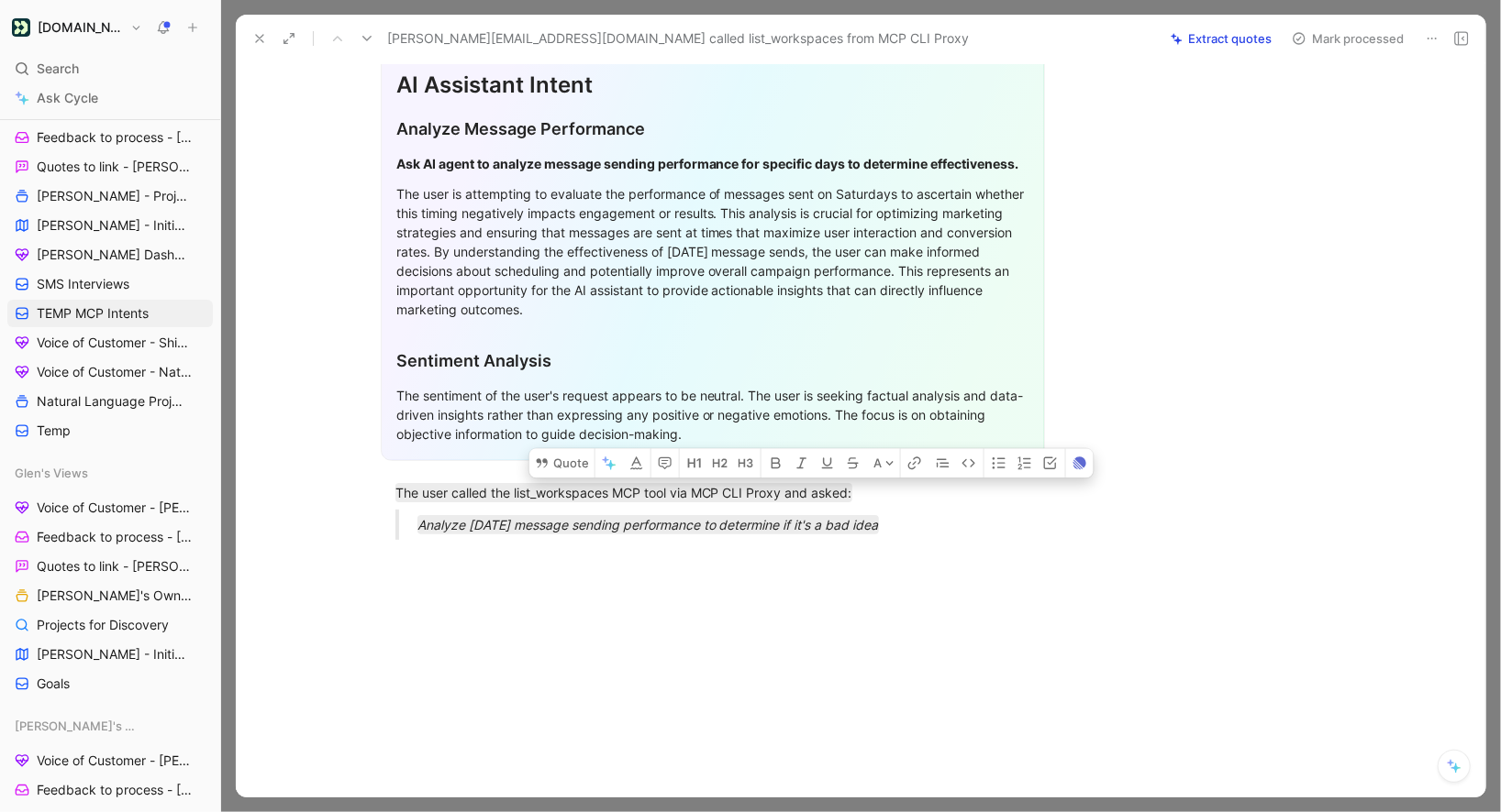
click at [1302, 43] on icon at bounding box center [1299, 38] width 15 height 15
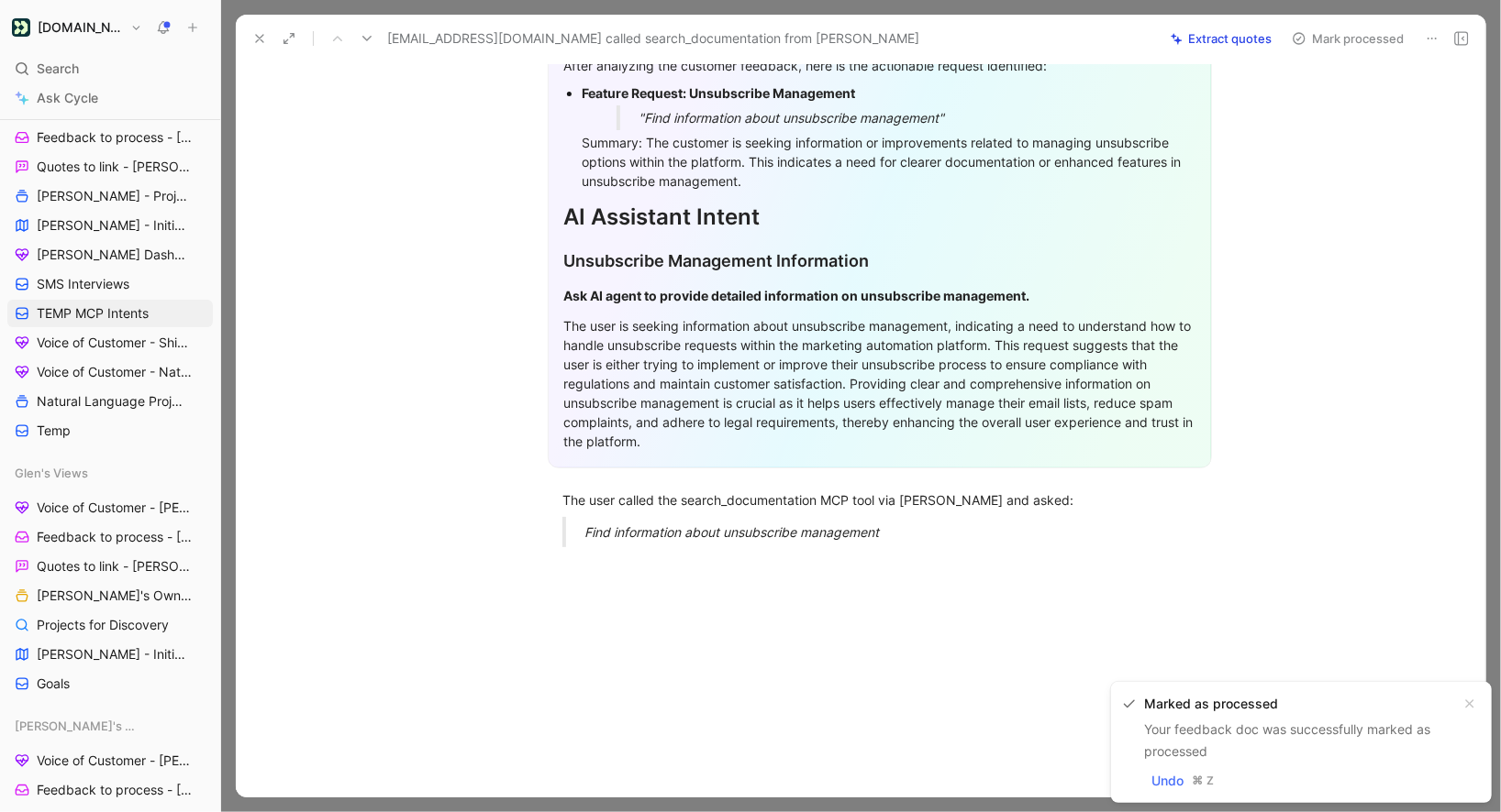
scroll to position [246, 0]
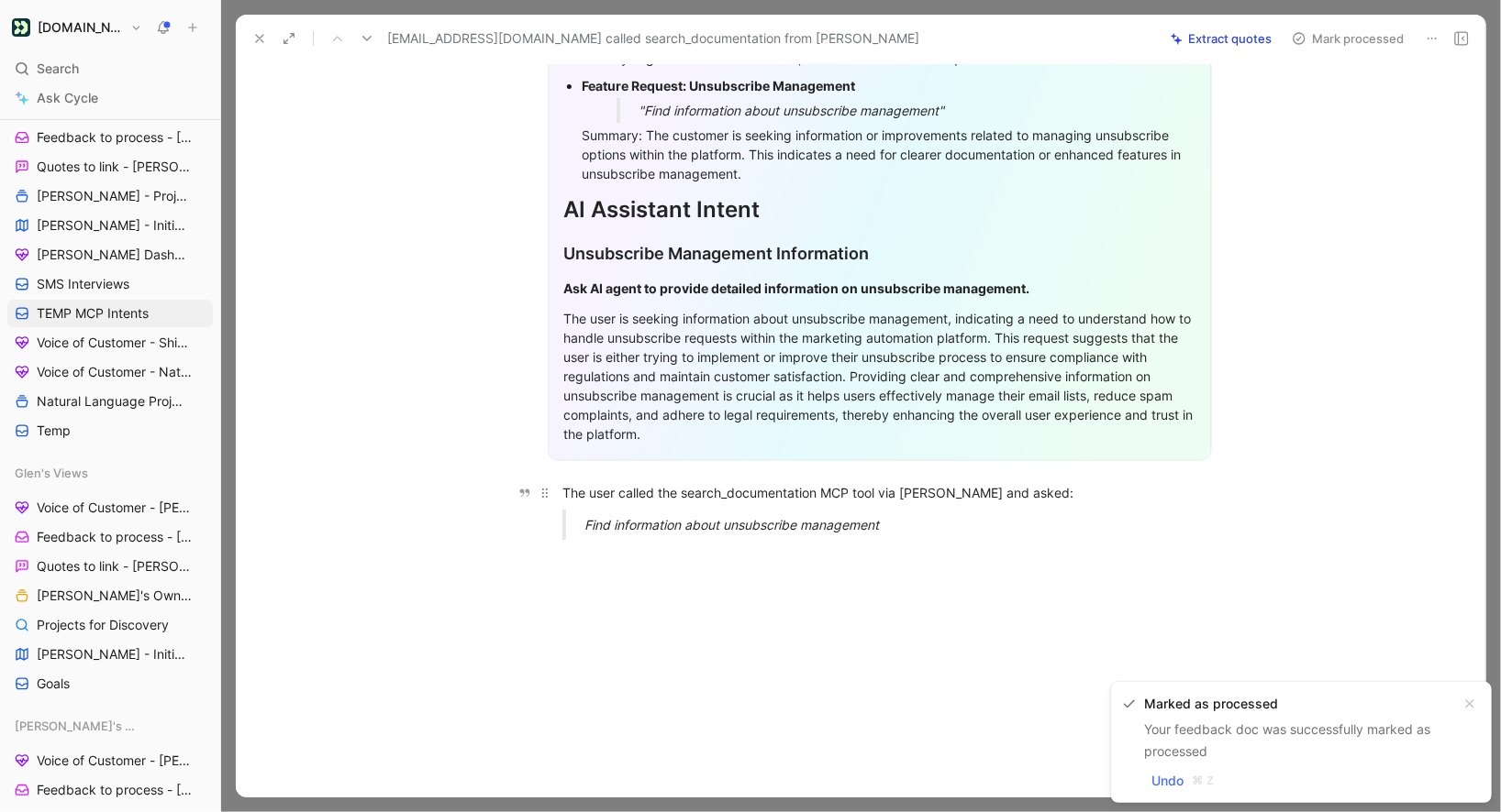
drag, startPoint x: 930, startPoint y: 526, endPoint x: 559, endPoint y: 488, distance: 372.9
click at [559, 488] on div "General Feedback Prompt After analyzing the customer feedback, here is the acti…" at bounding box center [879, 255] width 1211 height 601
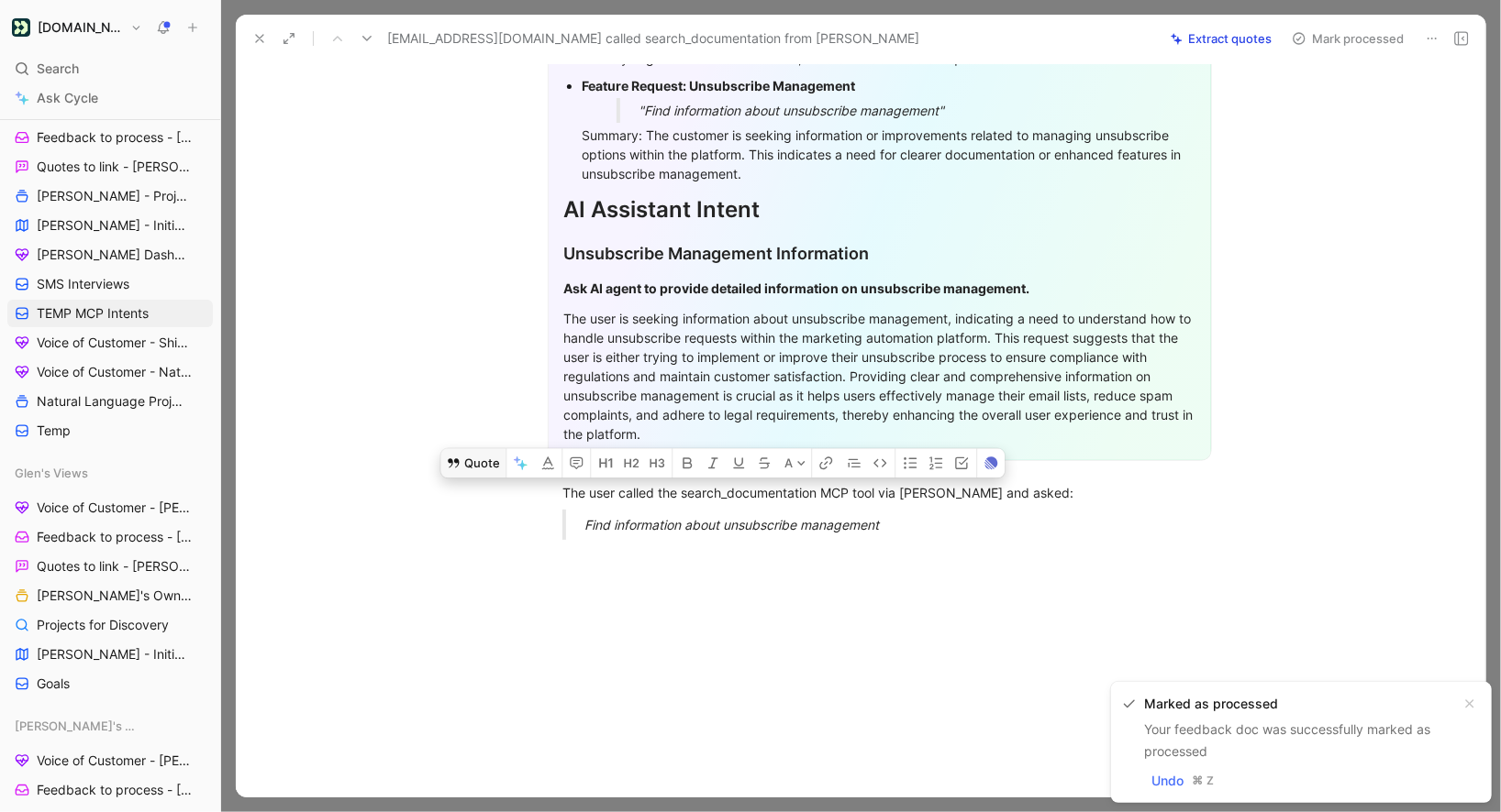
click at [501, 475] on button "Quote" at bounding box center [473, 463] width 65 height 29
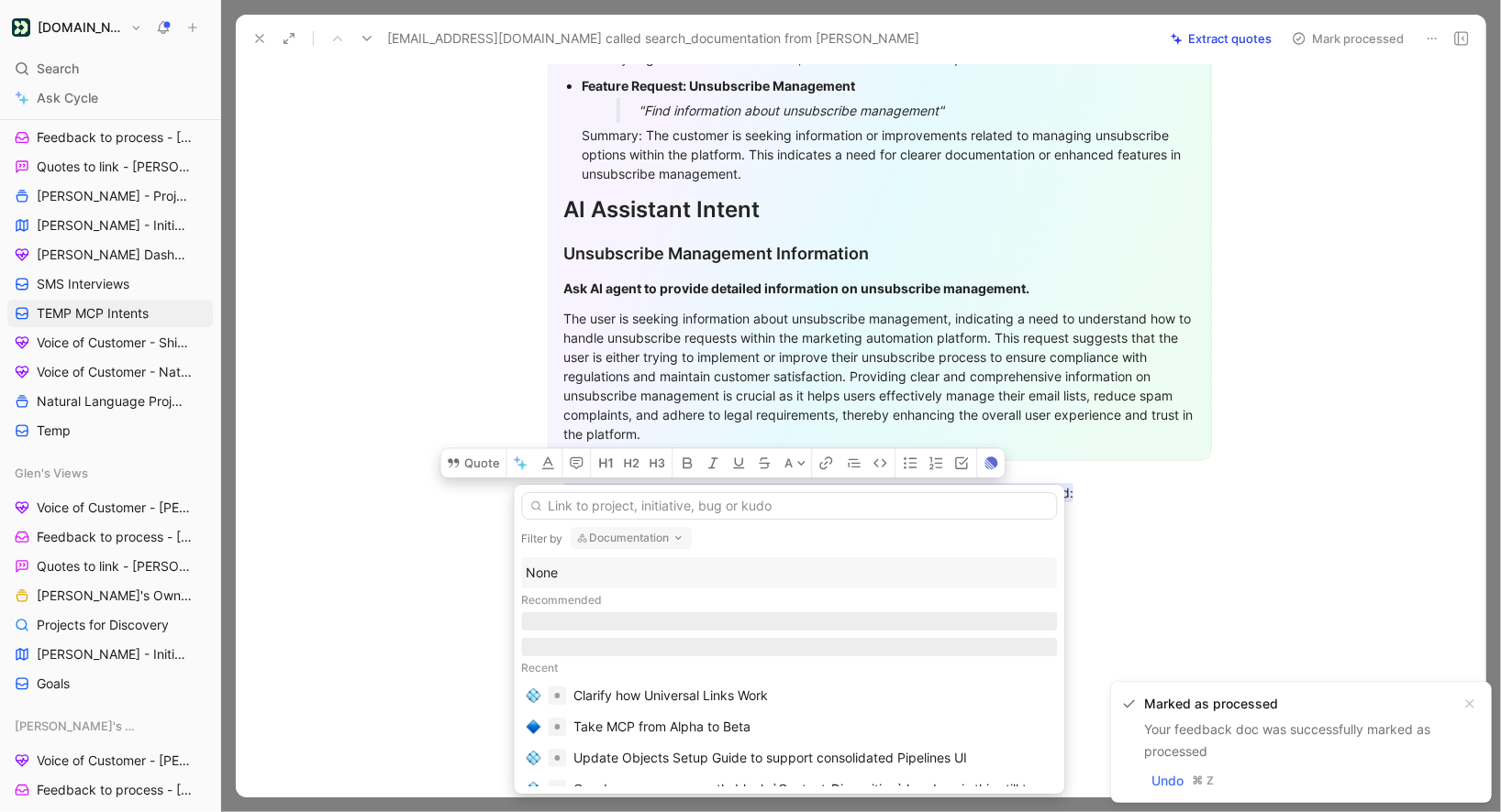
type input "m"
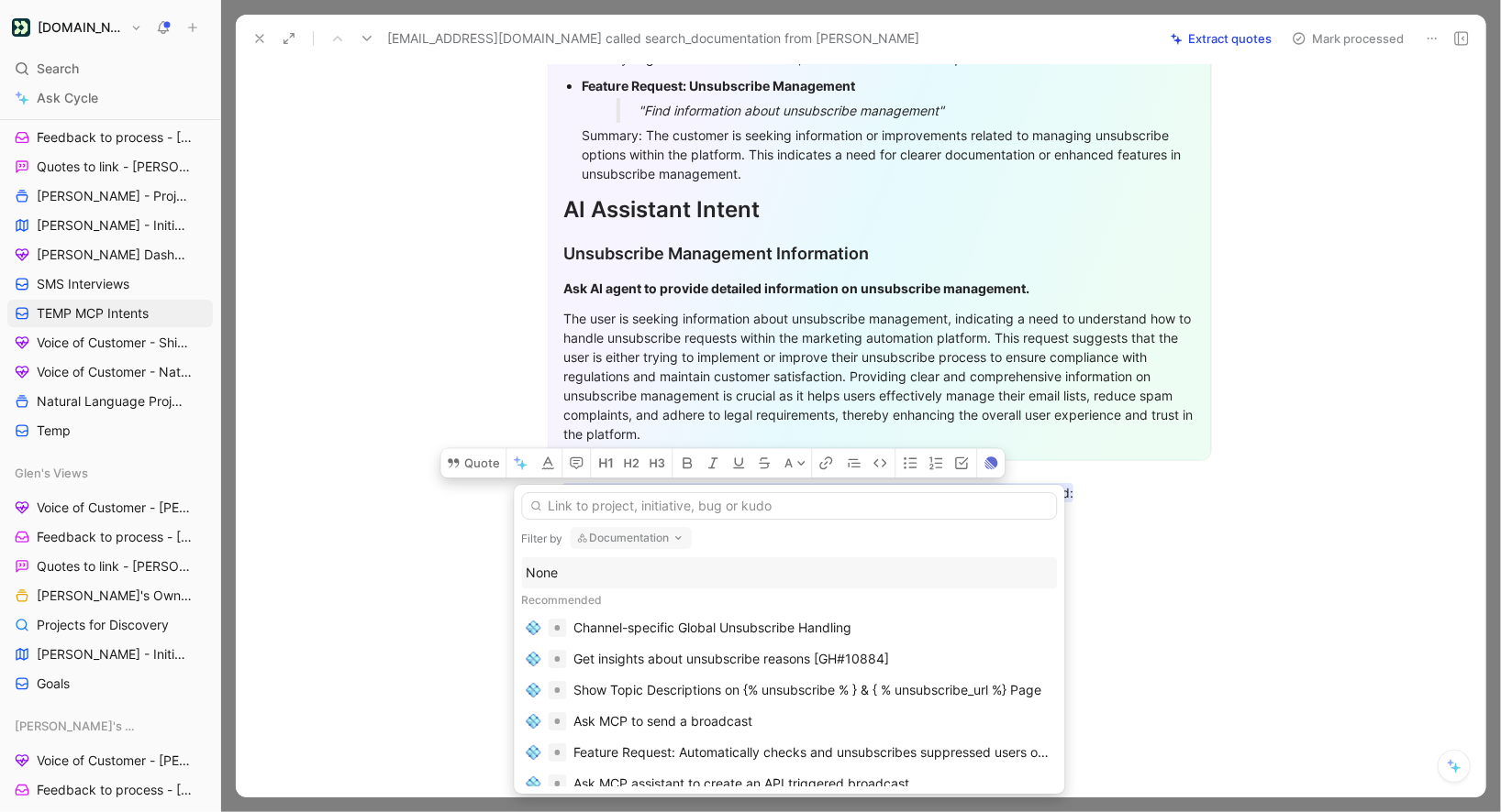
click at [593, 578] on div "None" at bounding box center [789, 573] width 527 height 22
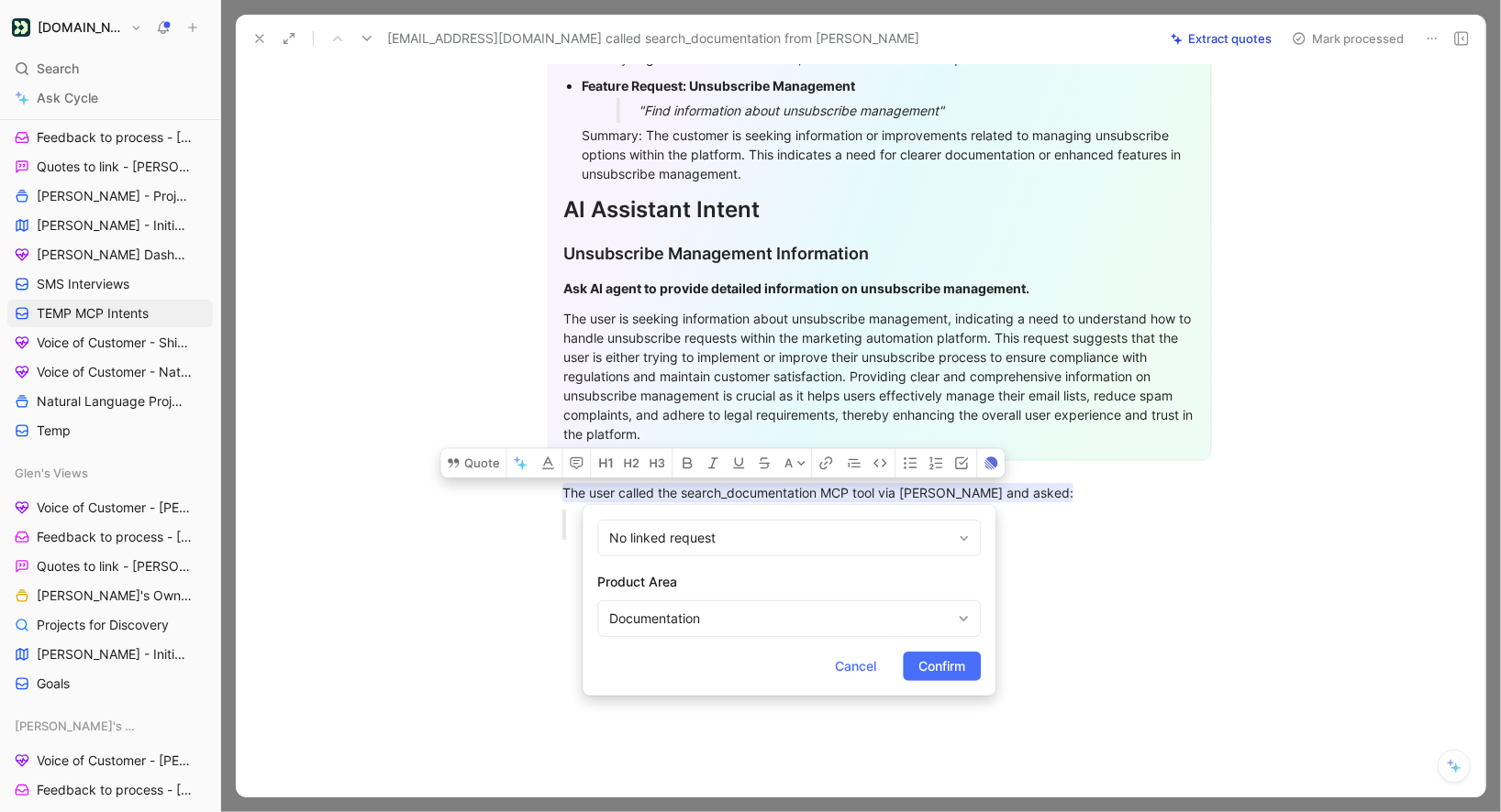
click at [653, 640] on form "No linked request Product Area Documentation Cancel Confirm" at bounding box center [789, 600] width 413 height 191
click at [653, 636] on div "Documentation" at bounding box center [789, 619] width 383 height 37
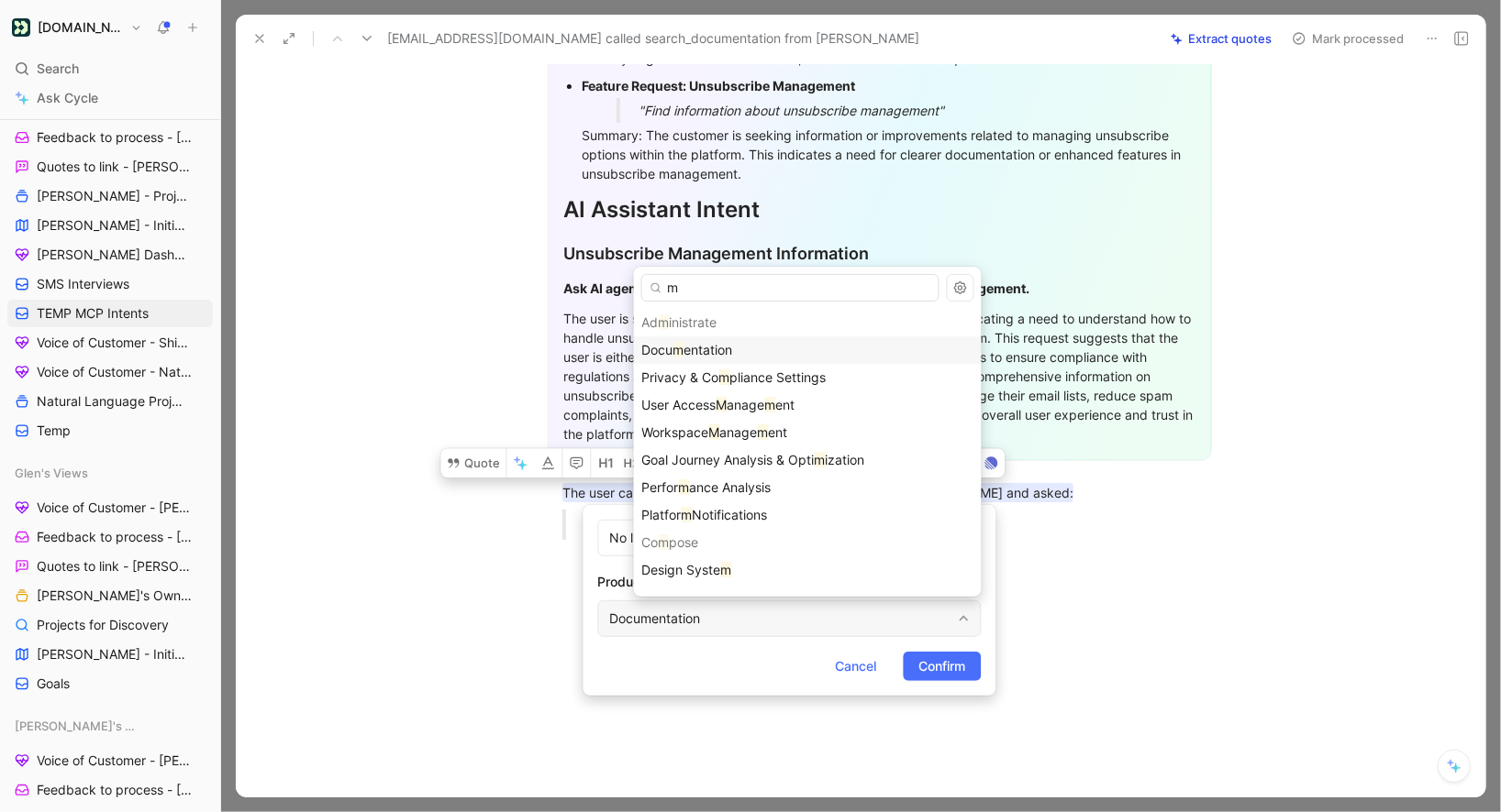
type input "mc"
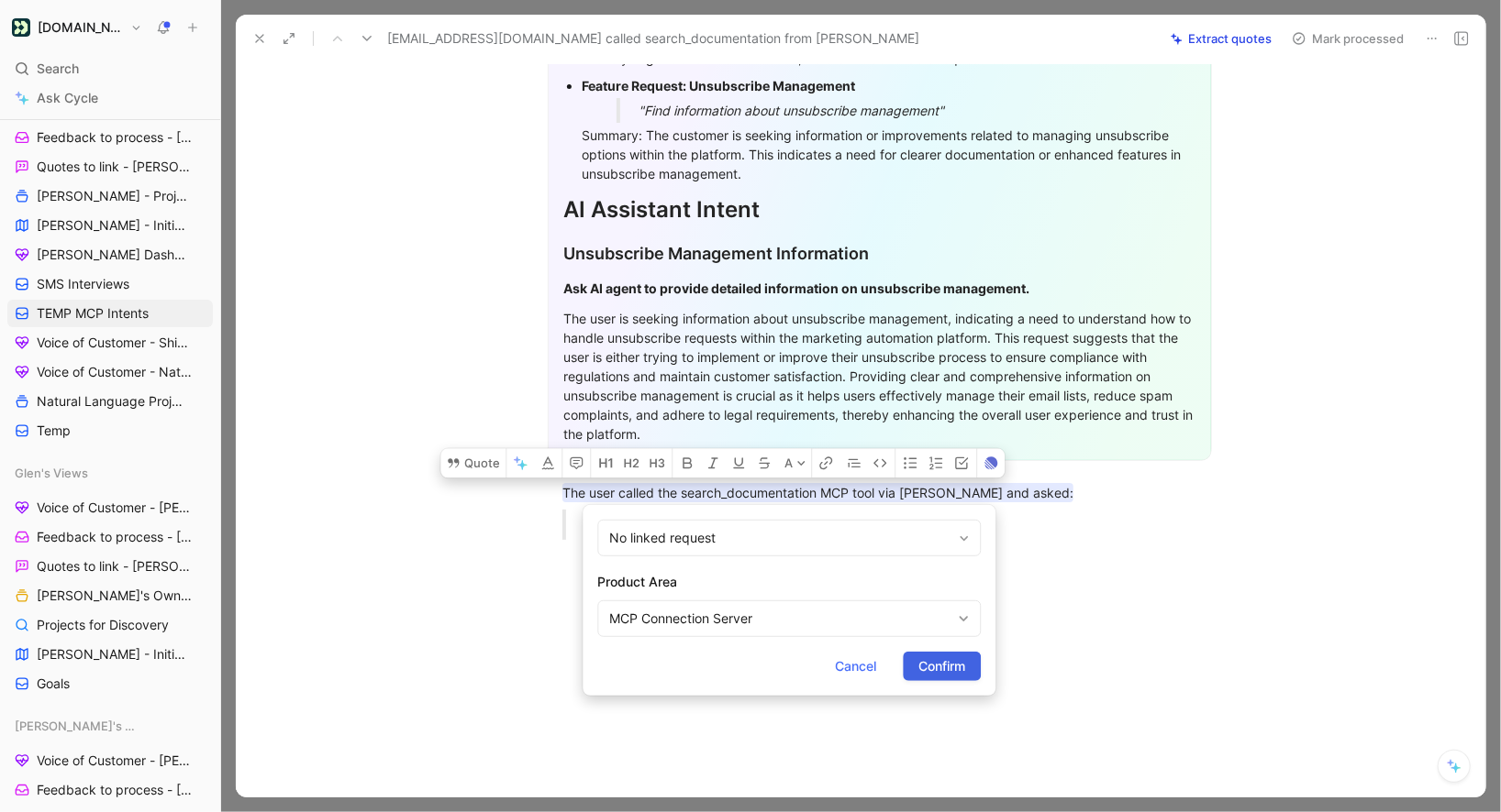
click at [911, 670] on button "Confirm" at bounding box center [941, 667] width 78 height 29
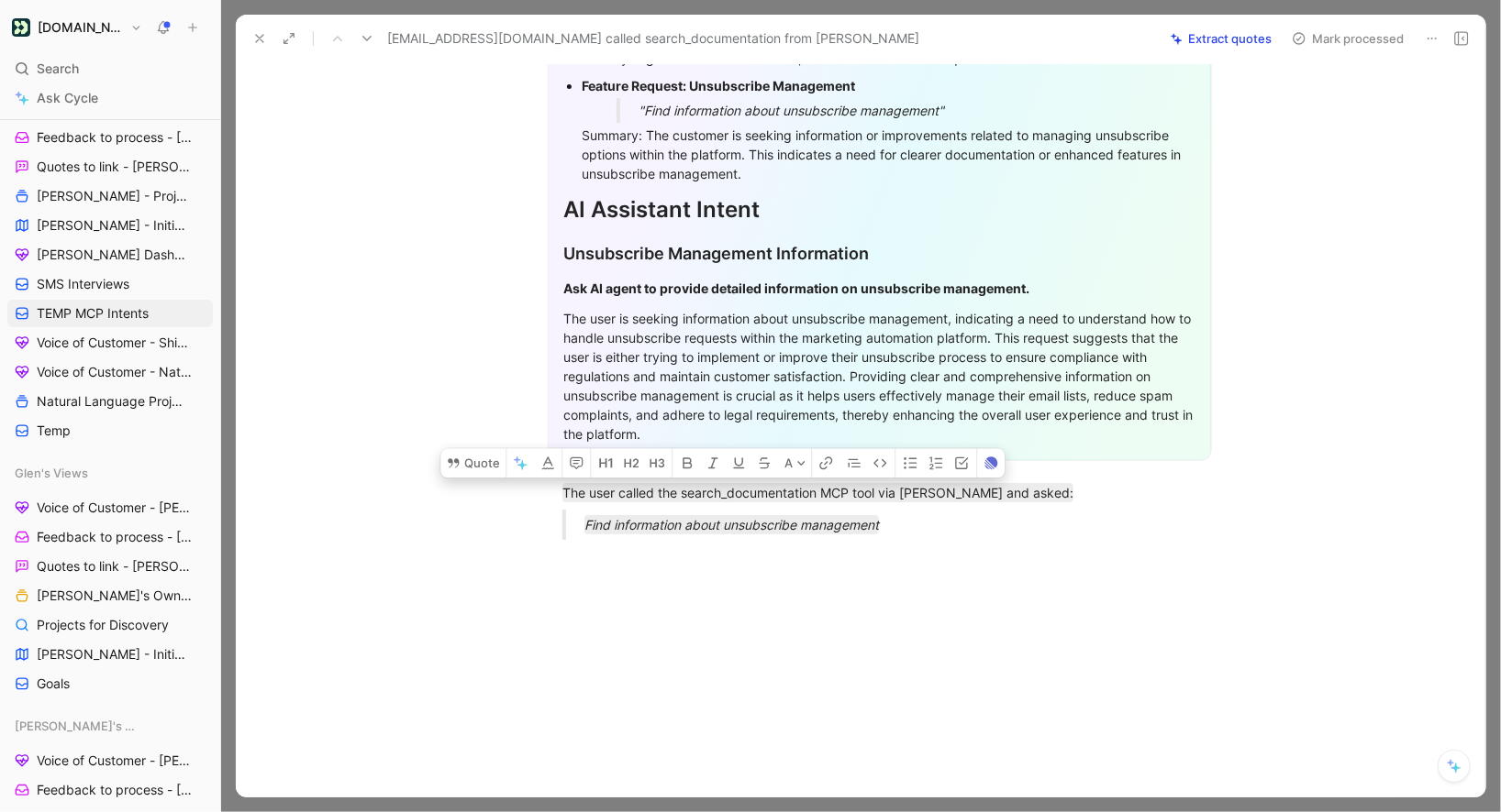
click at [1319, 43] on button "Mark processed" at bounding box center [1348, 39] width 129 height 26
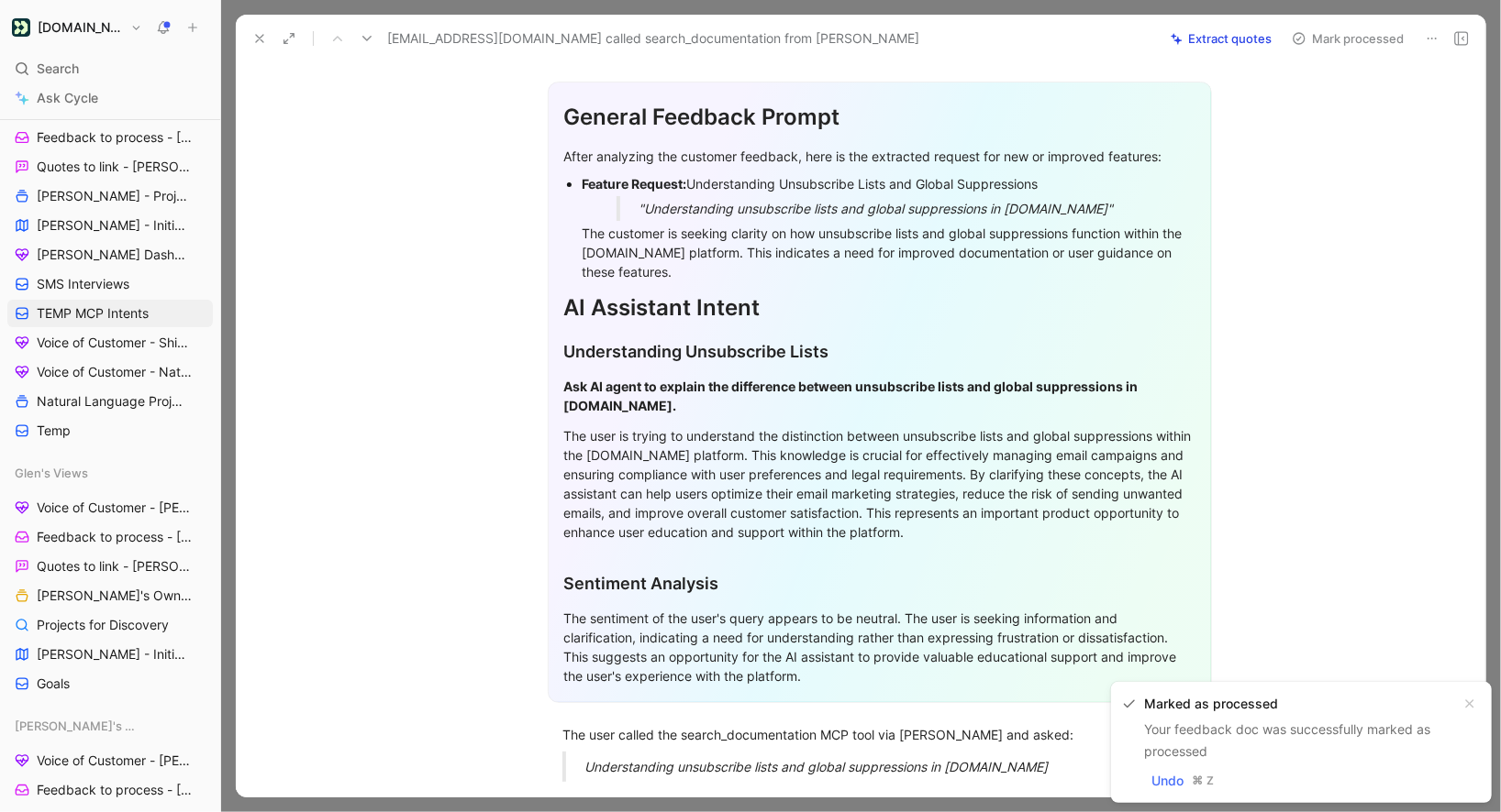
scroll to position [390, 0]
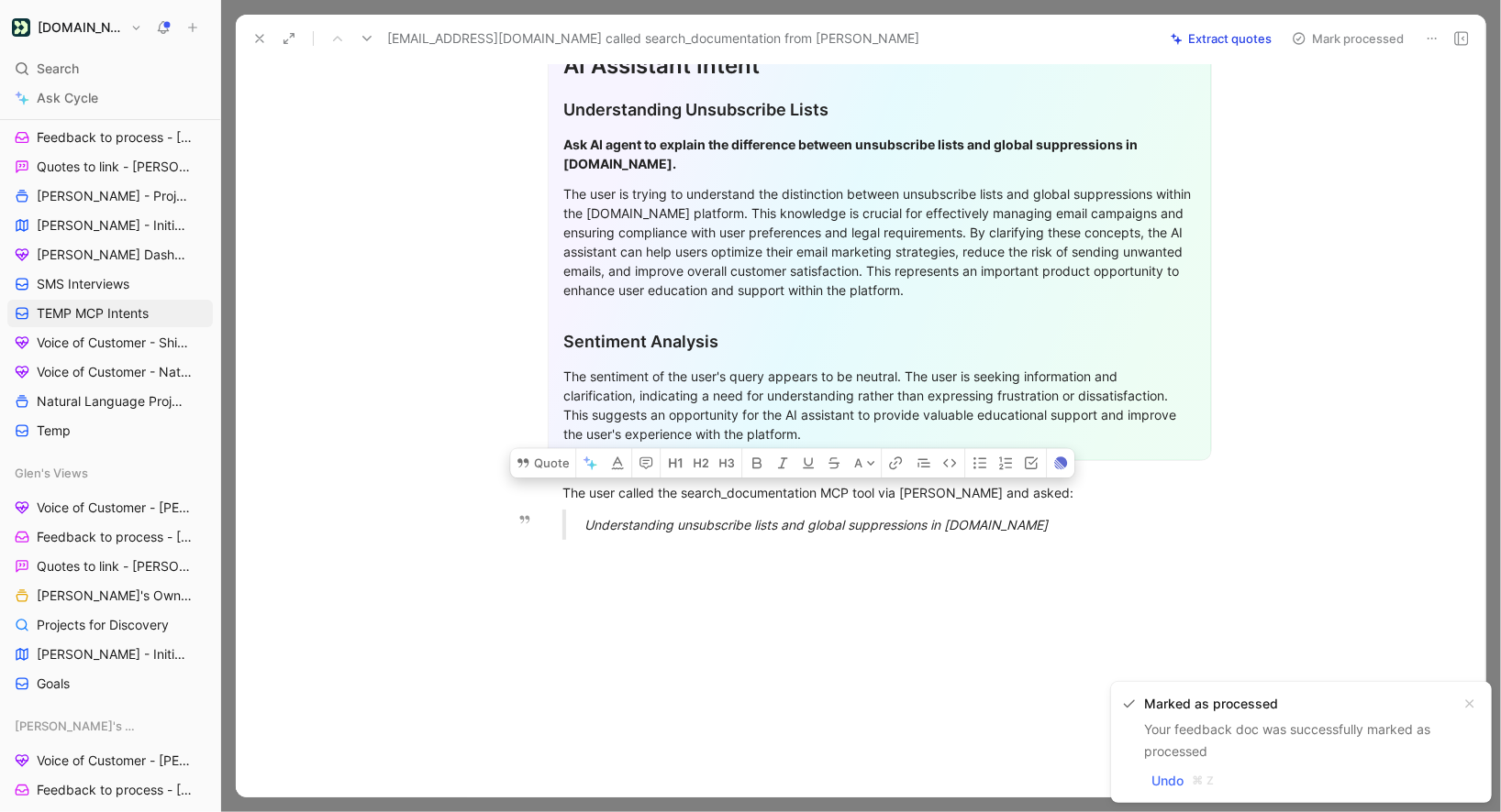
drag, startPoint x: 563, startPoint y: 493, endPoint x: 1035, endPoint y: 528, distance: 473.3
click at [1035, 528] on div "General Feedback Prompt After analyzing the customer feedback, here is the extr…" at bounding box center [879, 182] width 1211 height 744
click at [539, 453] on button "Quote" at bounding box center [542, 463] width 65 height 29
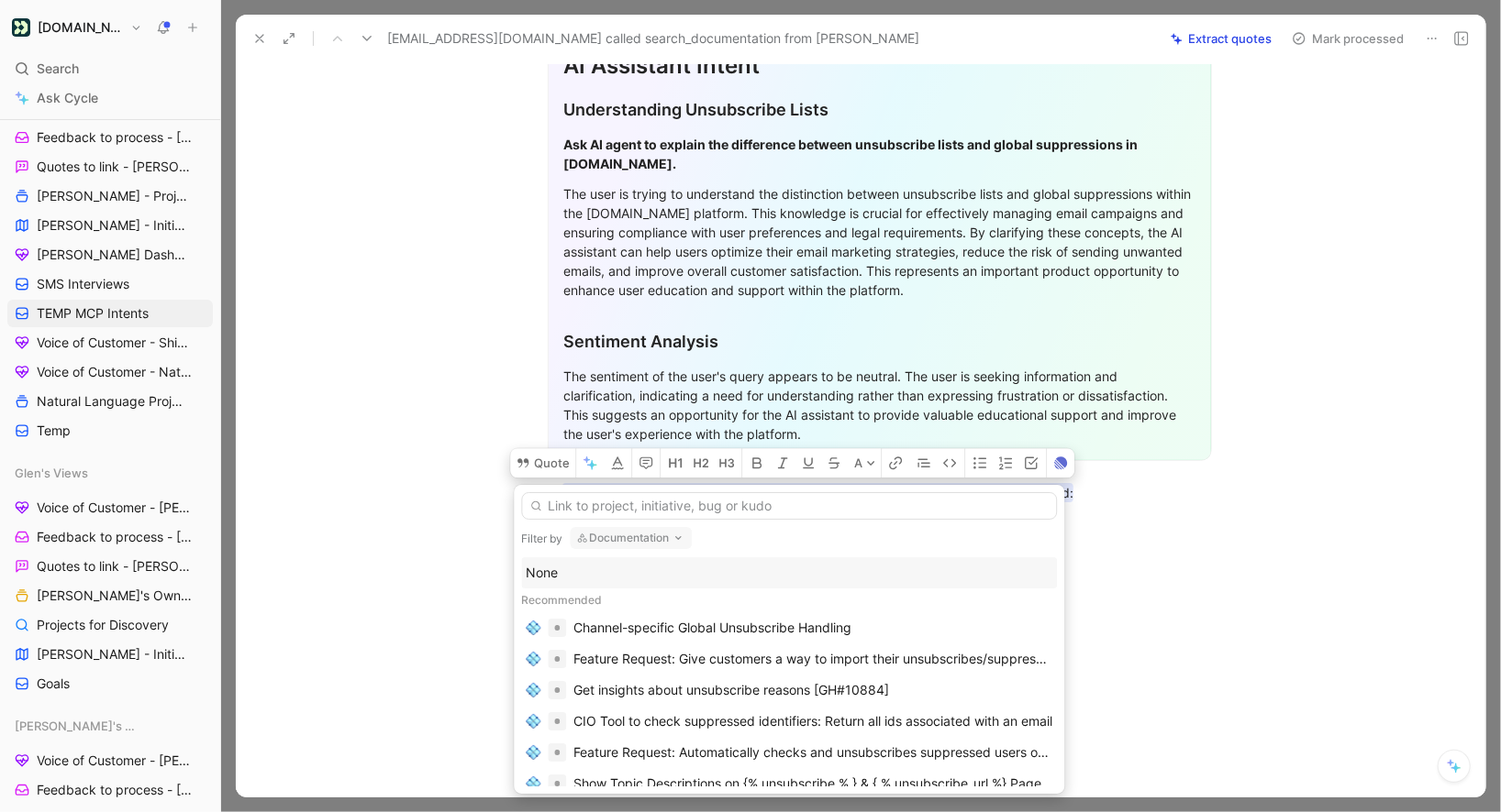
click at [599, 566] on div "None" at bounding box center [789, 573] width 527 height 22
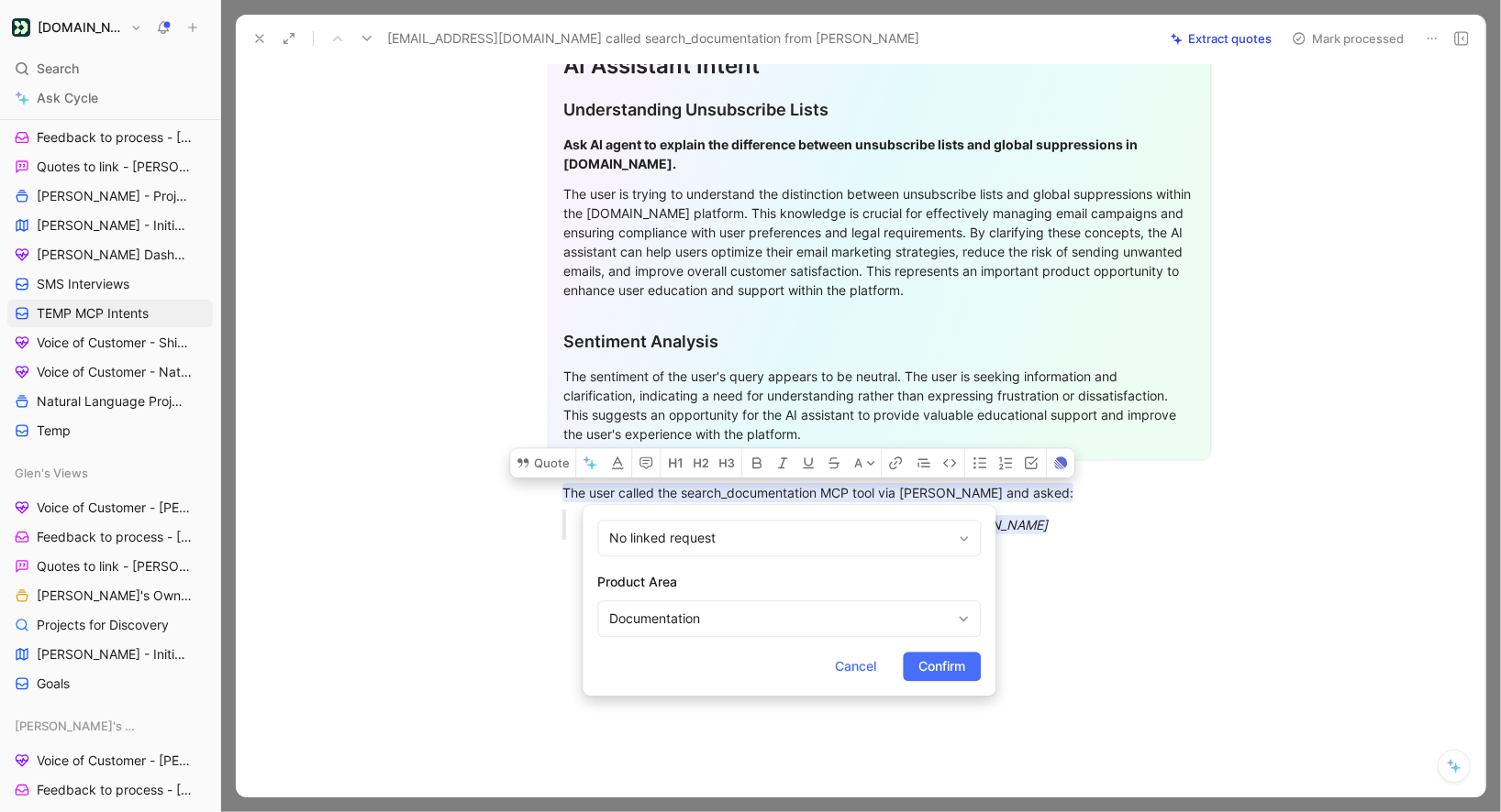
click at [676, 598] on div "Product Area Documentation" at bounding box center [789, 604] width 383 height 66
click at [672, 609] on div "Documentation" at bounding box center [780, 618] width 341 height 22
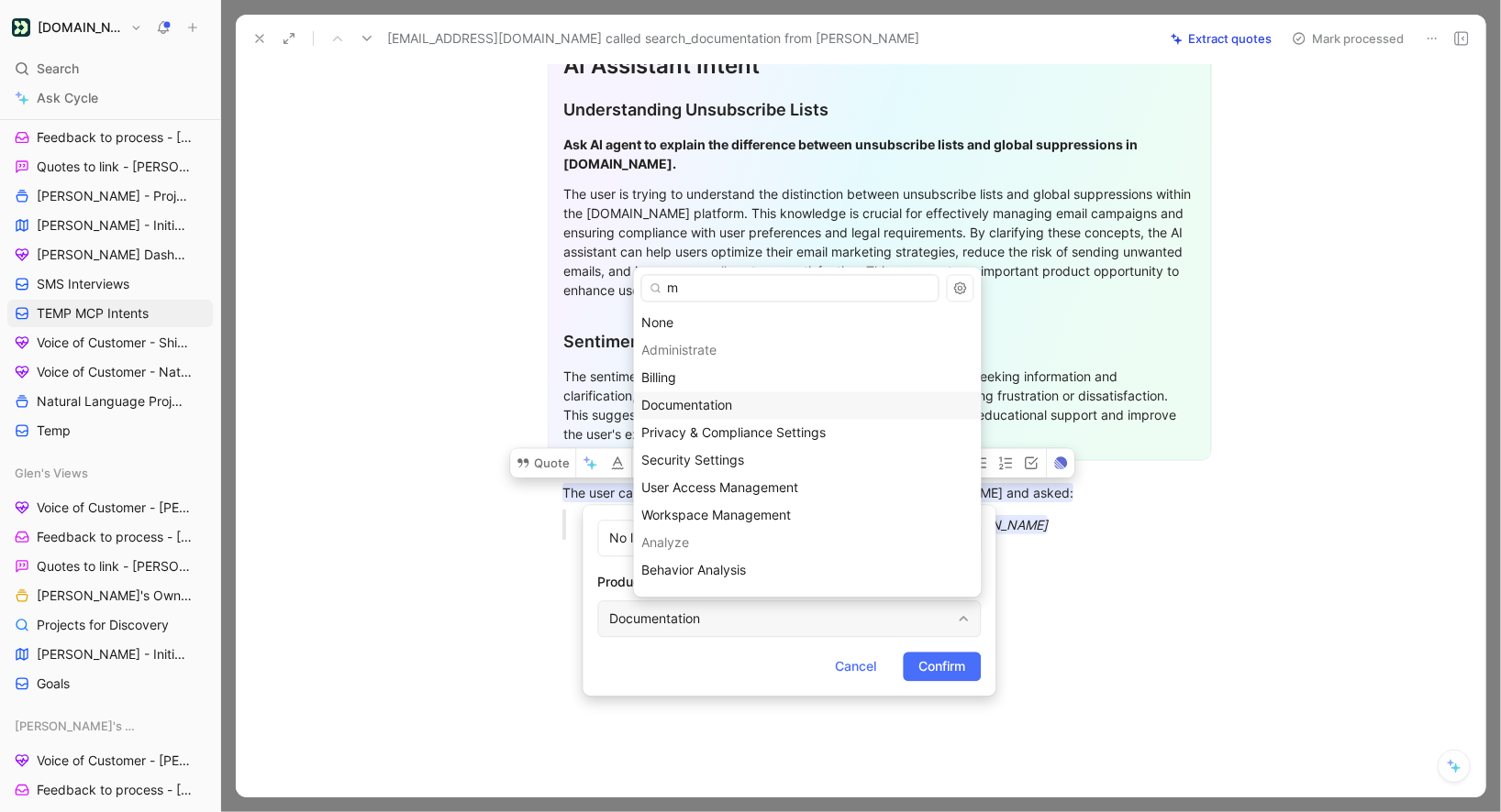
type input "mc"
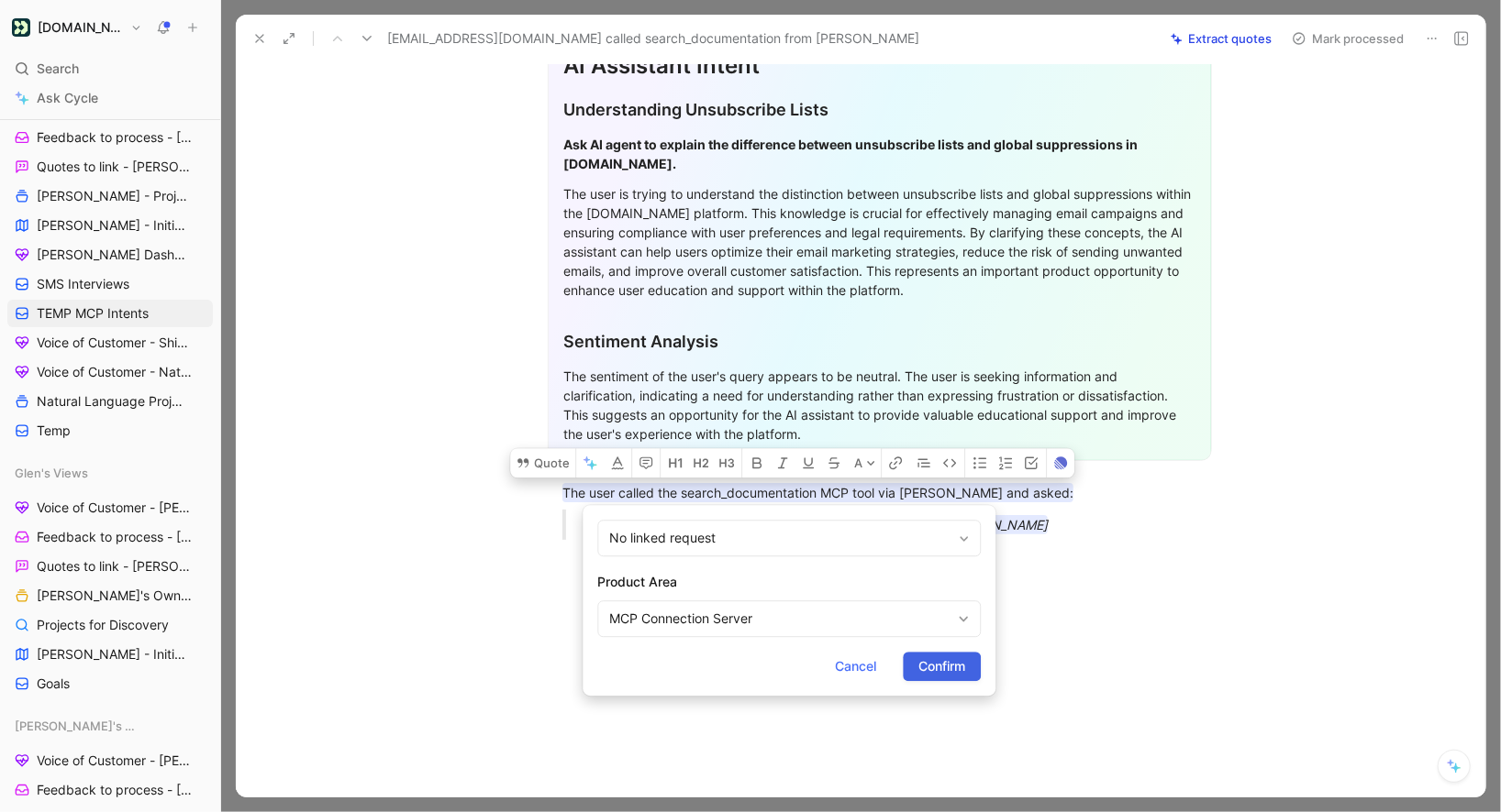
click at [925, 664] on span "Confirm" at bounding box center [941, 666] width 46 height 22
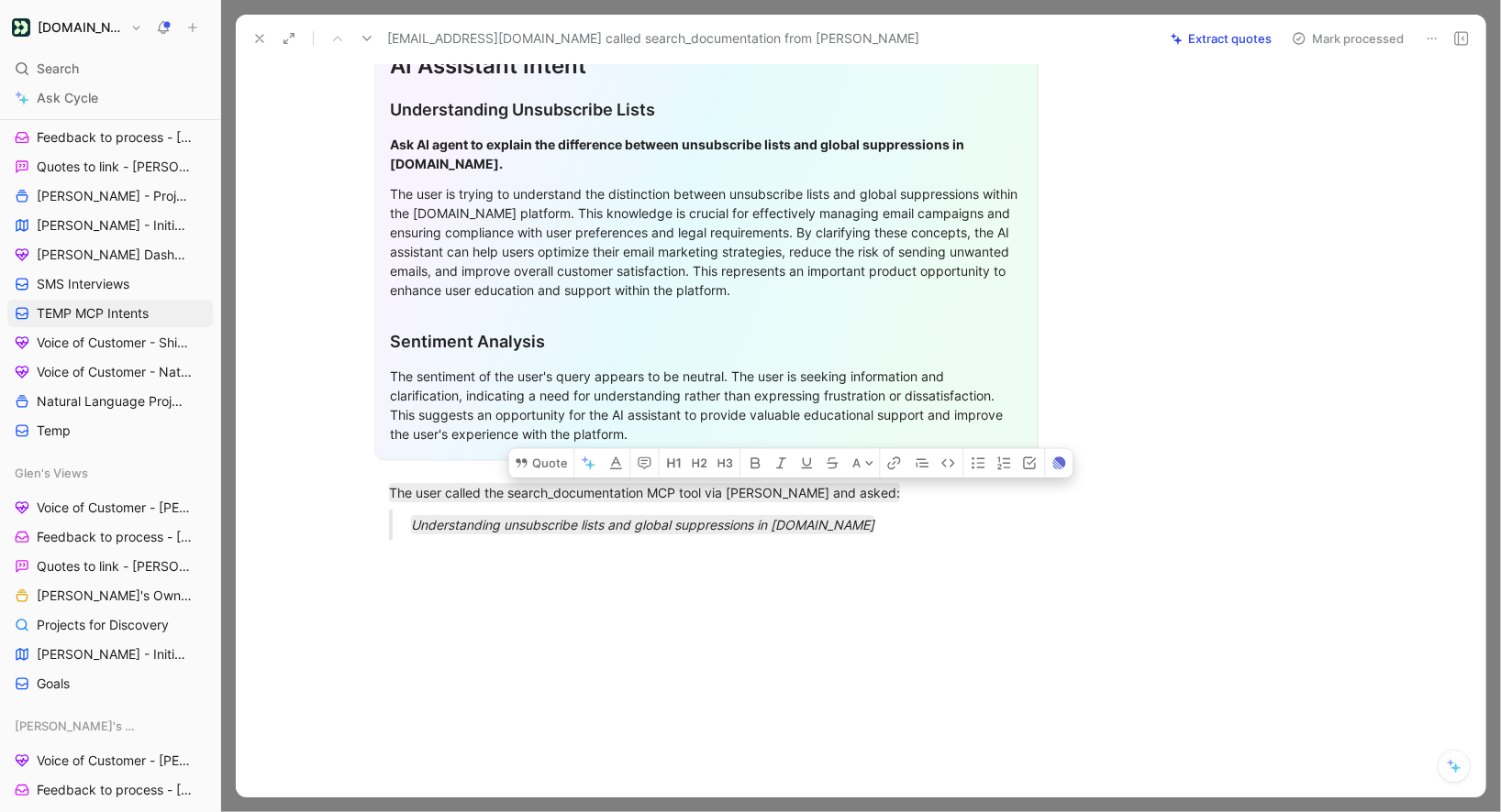
click at [1319, 40] on button "Mark processed" at bounding box center [1348, 39] width 129 height 26
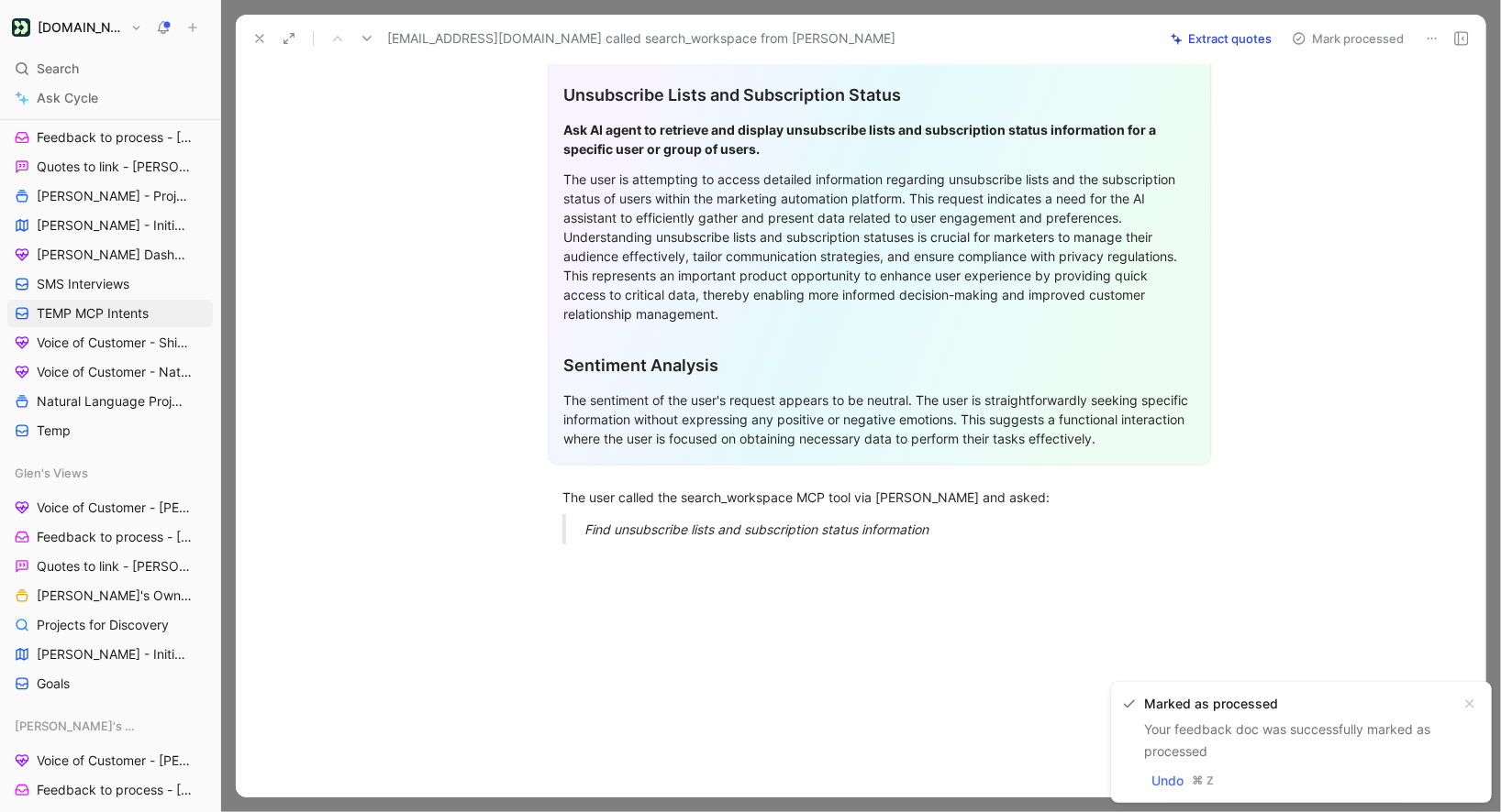
scroll to position [390, 0]
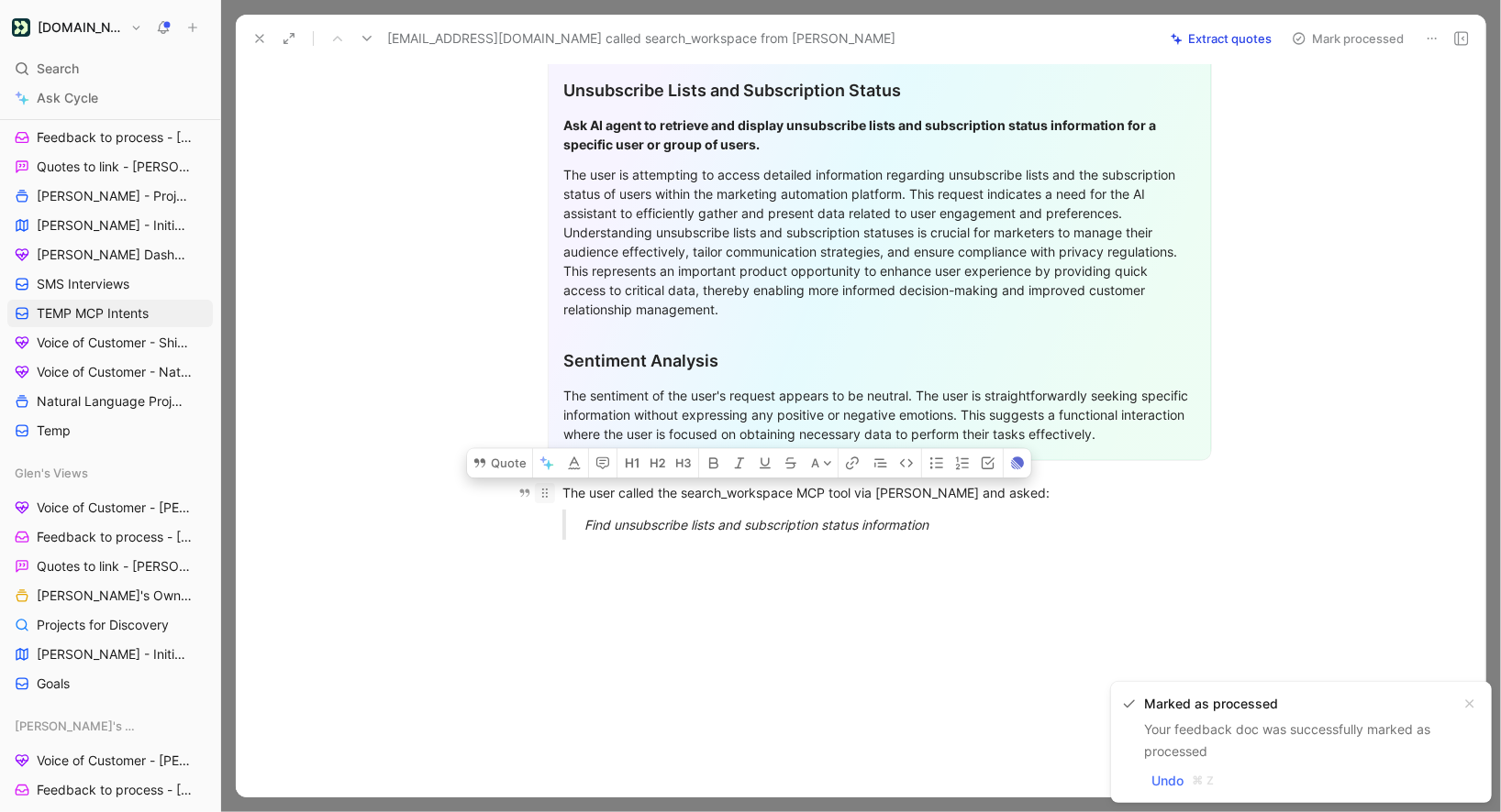
drag, startPoint x: 962, startPoint y: 517, endPoint x: 554, endPoint y: 485, distance: 409.3
click at [554, 485] on div "General Feedback Prompt Below is the analysis of the customer feedback received…" at bounding box center [879, 182] width 1211 height 744
click at [482, 472] on button "Quote" at bounding box center [499, 463] width 65 height 29
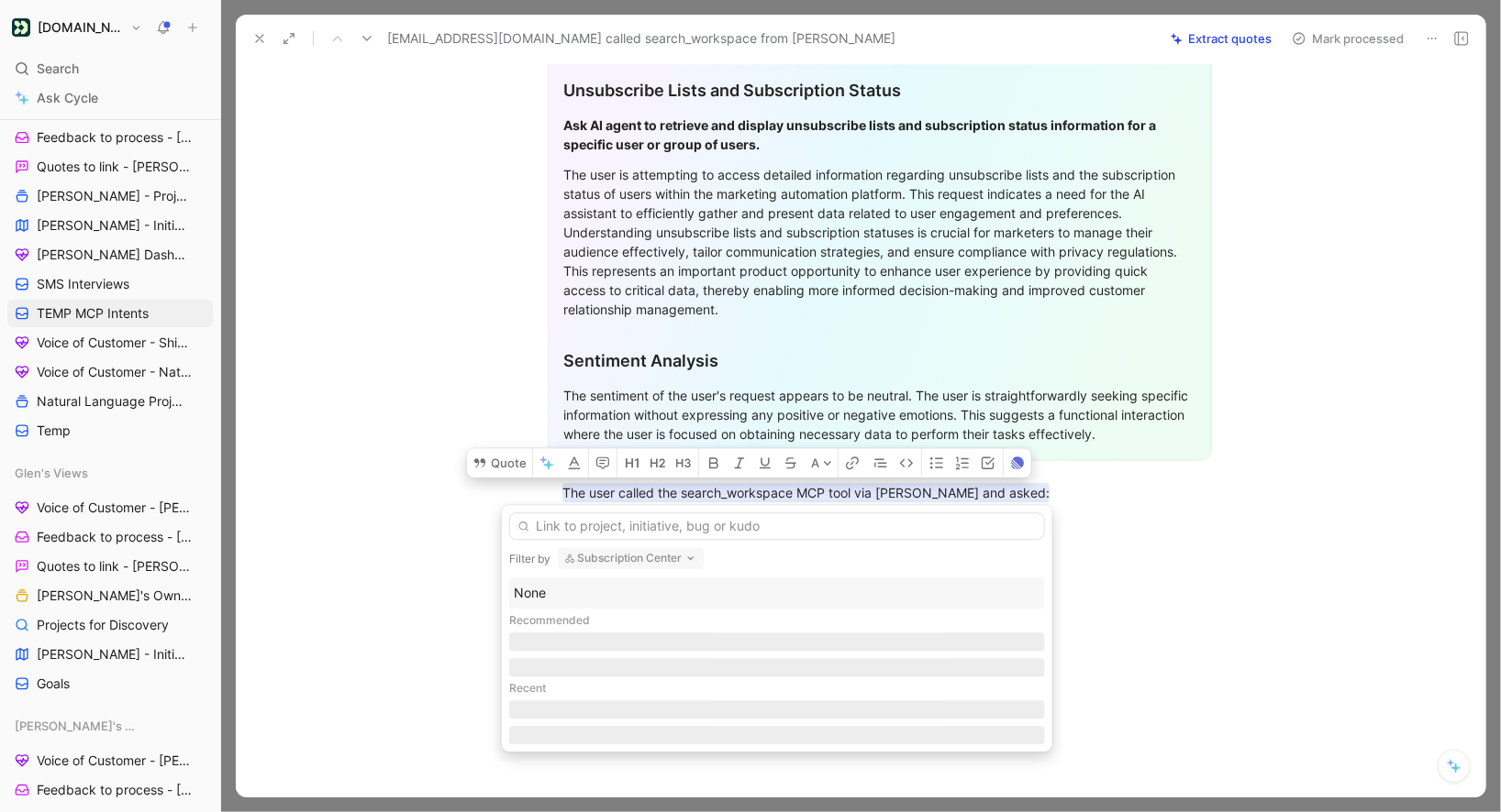
click at [551, 586] on div "None" at bounding box center [778, 593] width 527 height 22
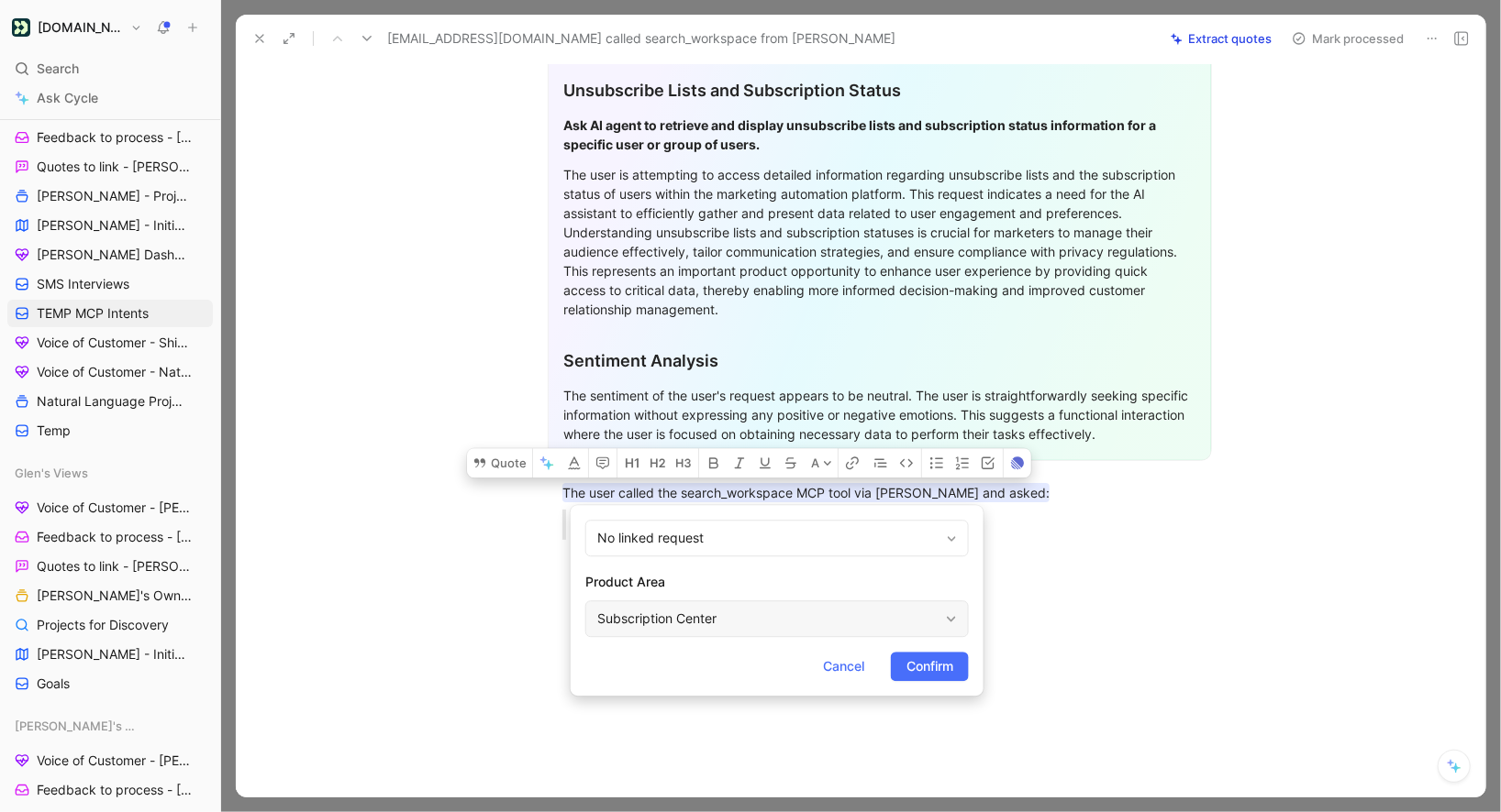
click at [665, 620] on div "Subscription Center" at bounding box center [768, 618] width 341 height 22
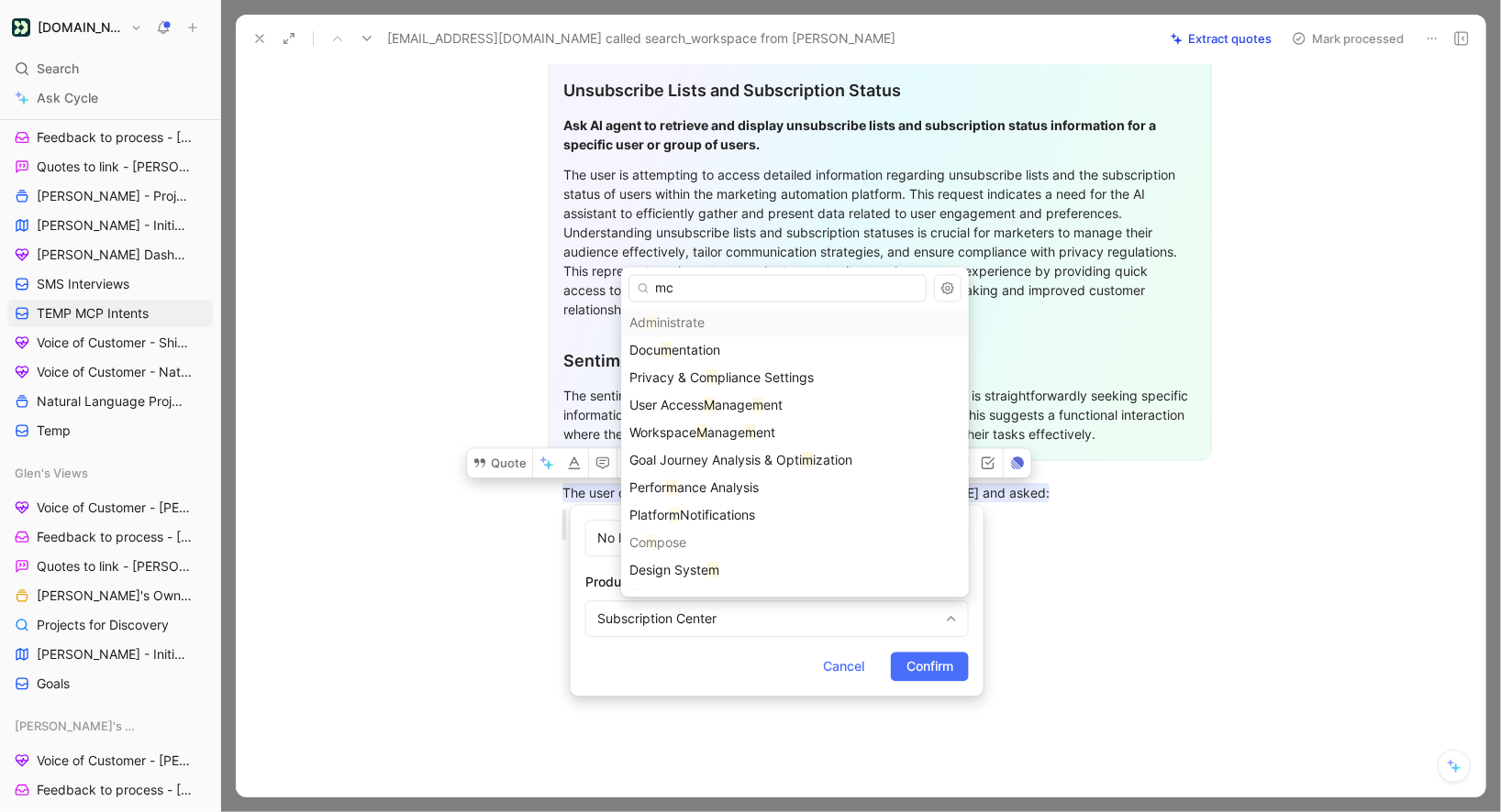
type input "mcp"
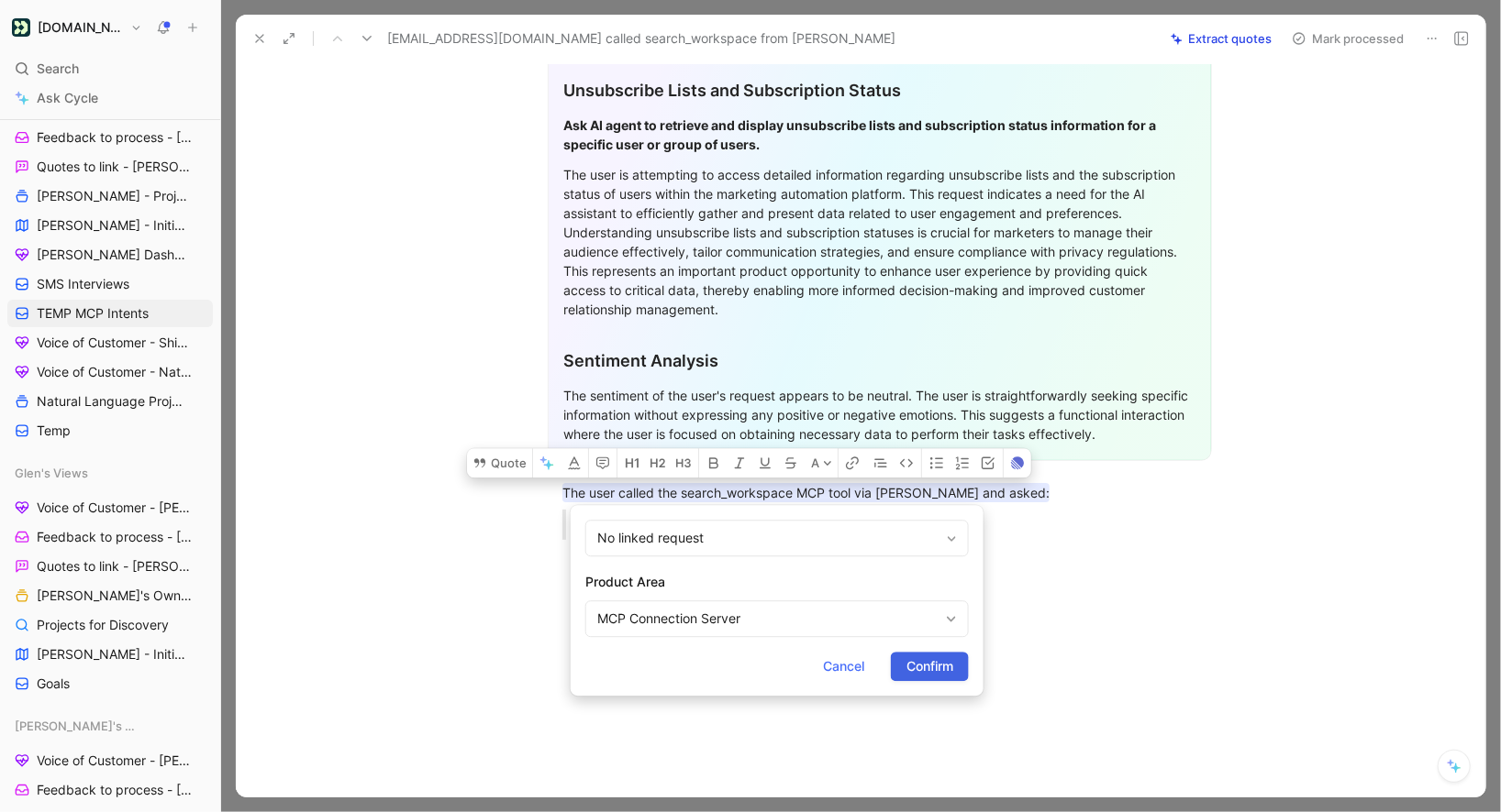
click at [934, 675] on span "Confirm" at bounding box center [930, 666] width 46 height 22
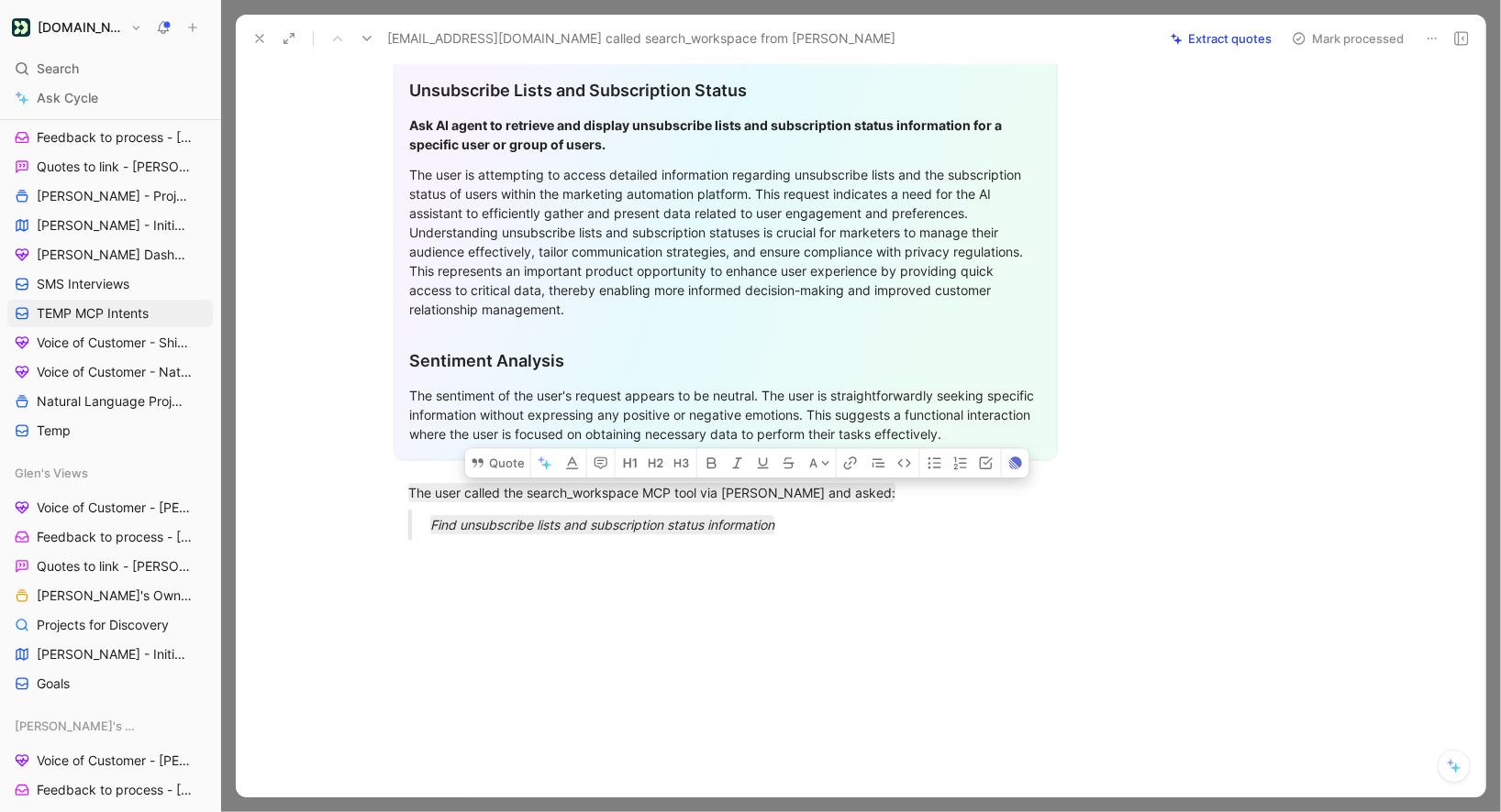
click at [1326, 45] on button "Mark processed" at bounding box center [1348, 39] width 129 height 26
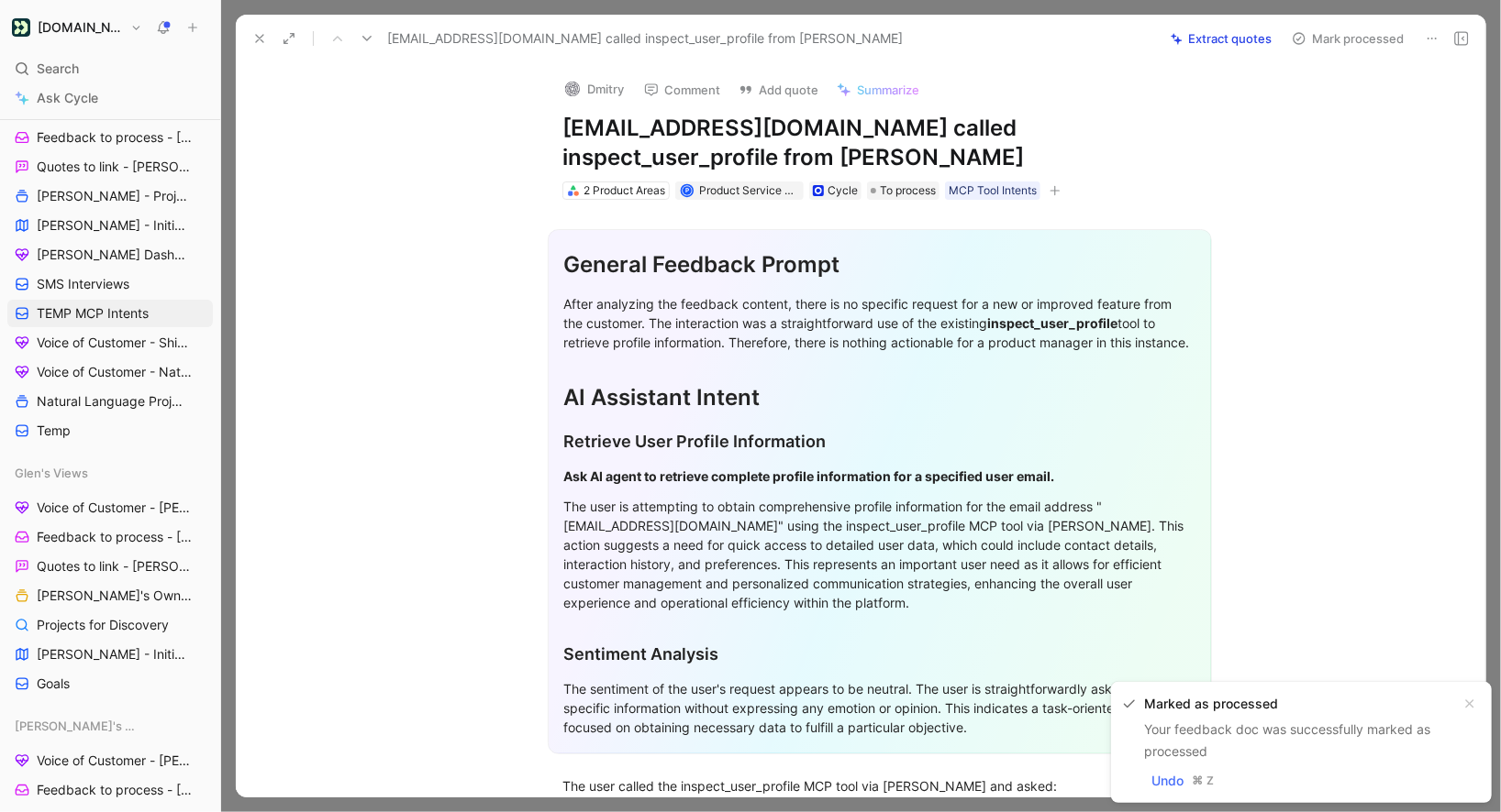
scroll to position [293, 0]
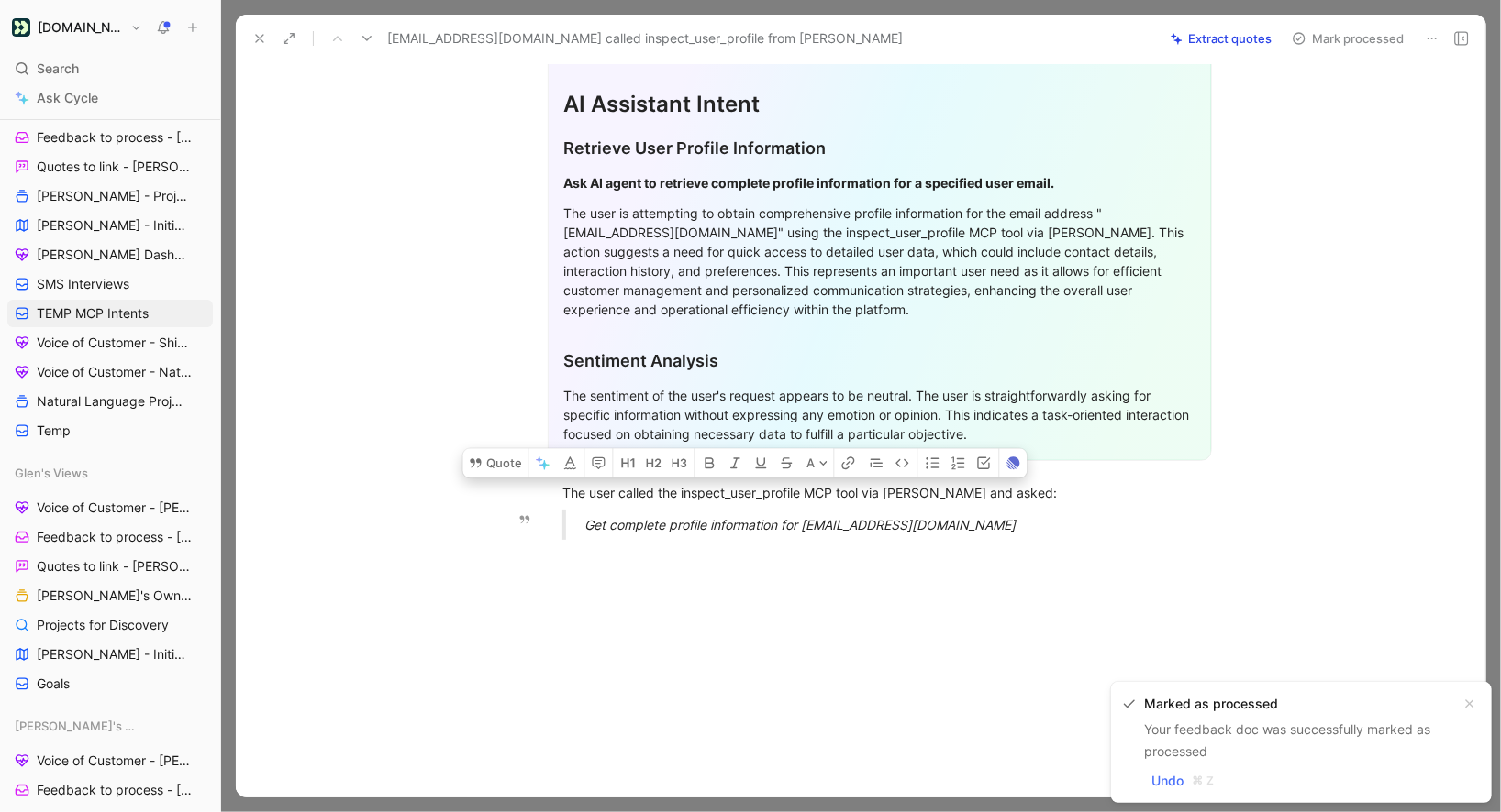
drag, startPoint x: 559, startPoint y: 496, endPoint x: 932, endPoint y: 526, distance: 374.2
click at [932, 526] on div "General Feedback Prompt After analyzing the feedback content, there is no speci…" at bounding box center [879, 230] width 1211 height 648
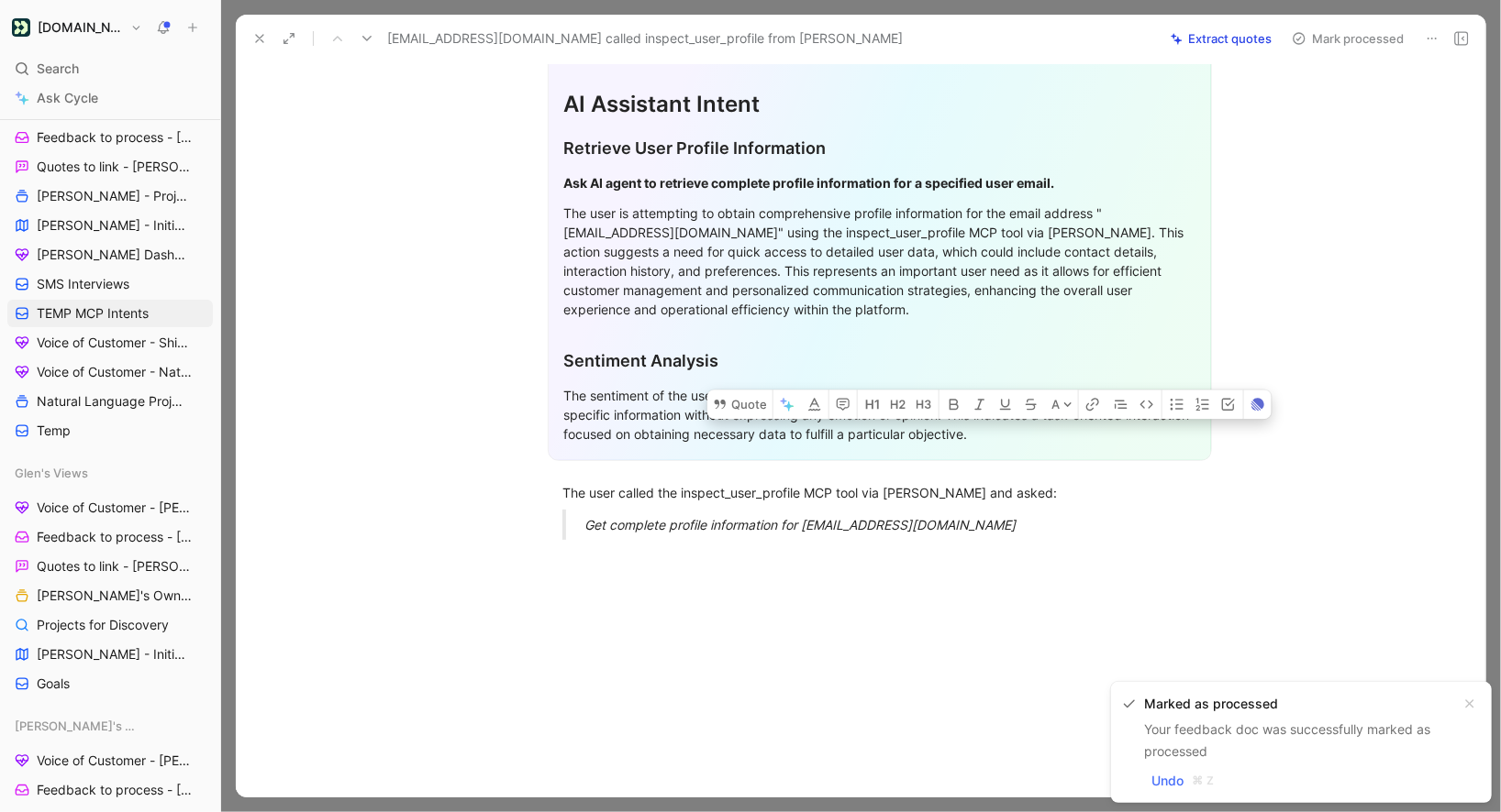
drag, startPoint x: 943, startPoint y: 526, endPoint x: 583, endPoint y: 471, distance: 364.2
click at [583, 471] on div "General Feedback Prompt After analyzing the feedback content, there is no speci…" at bounding box center [879, 230] width 1211 height 648
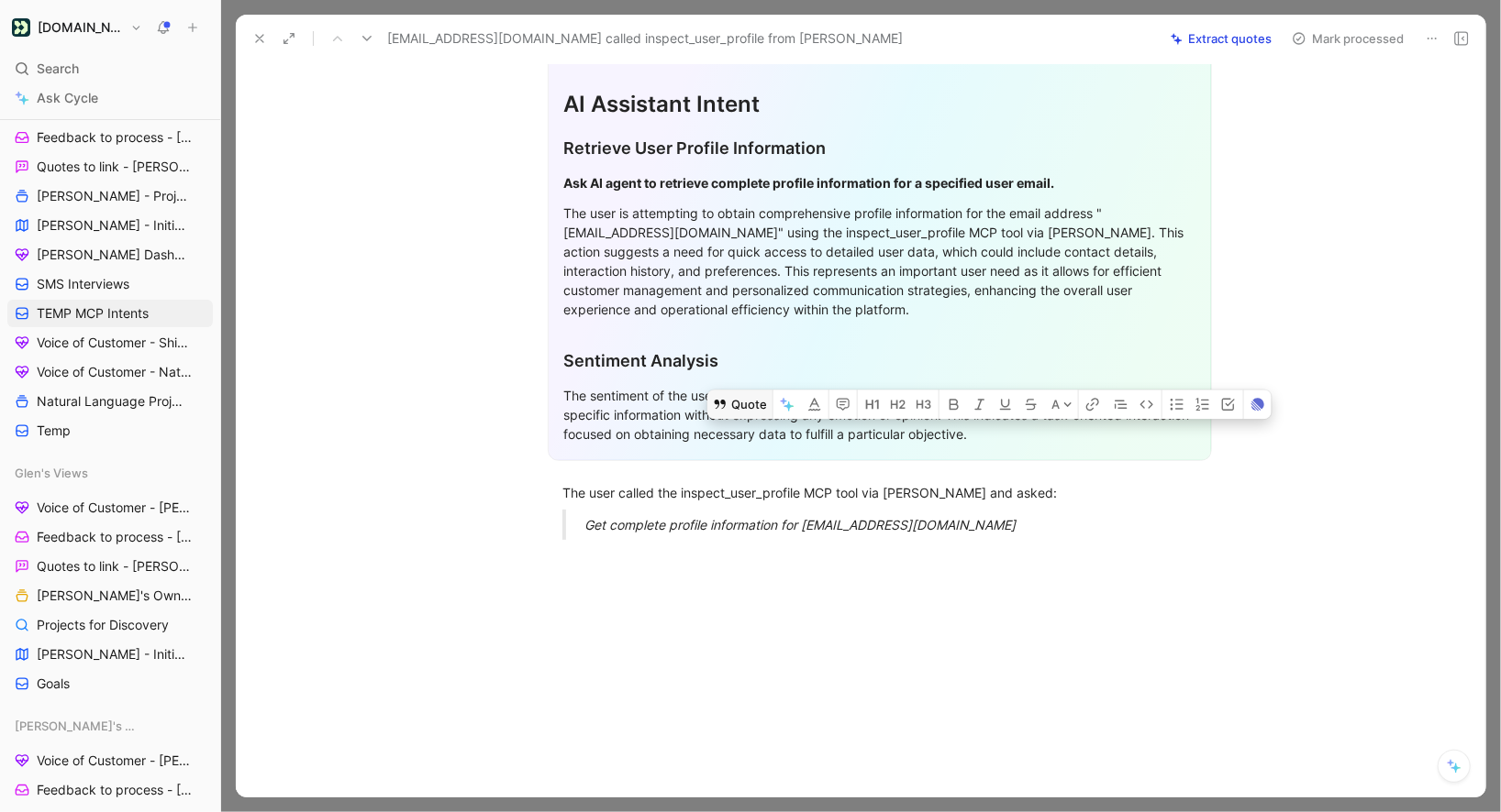
click at [735, 396] on button "Quote" at bounding box center [740, 405] width 65 height 29
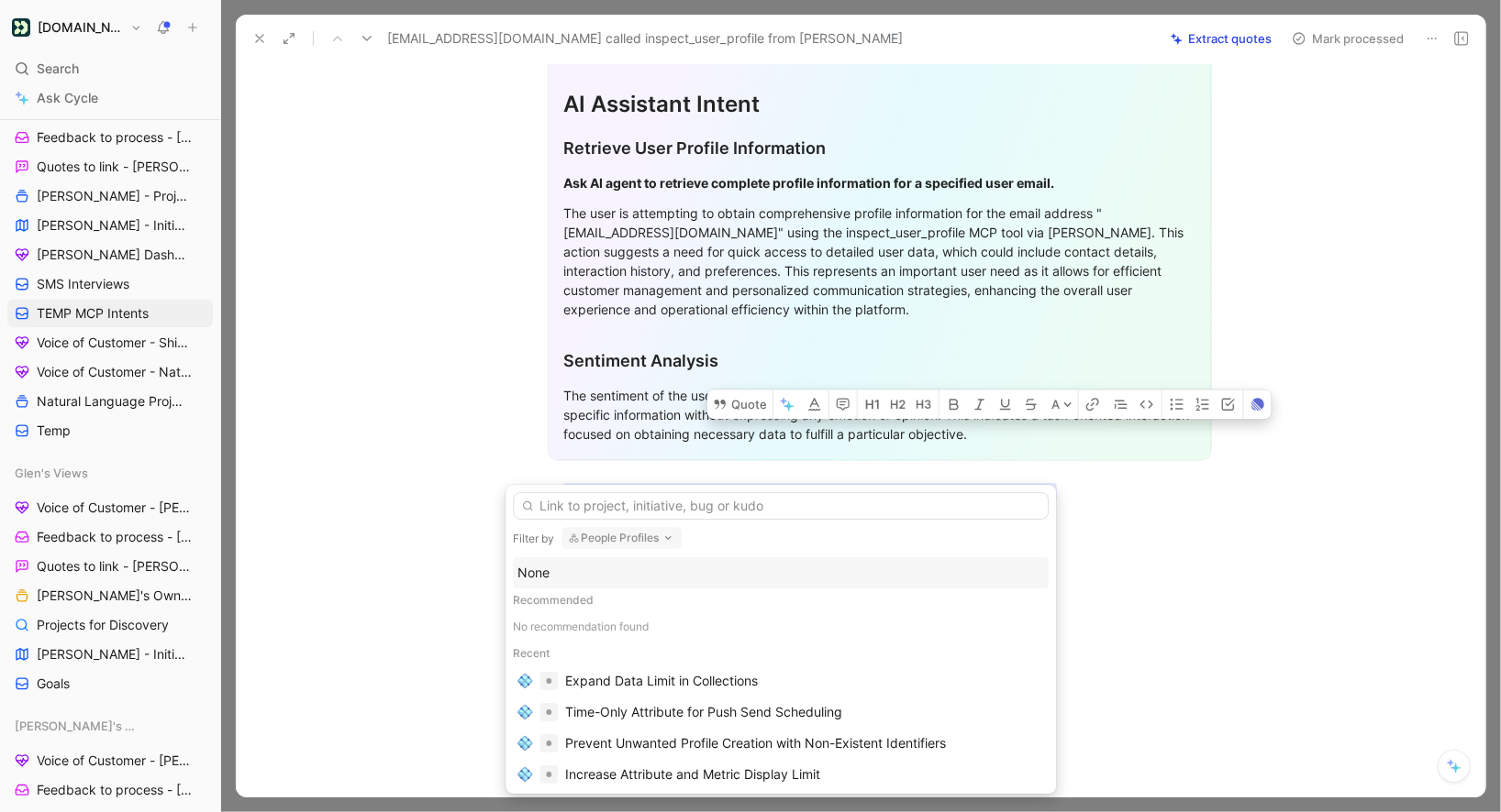
click at [561, 581] on div "None" at bounding box center [781, 573] width 527 height 22
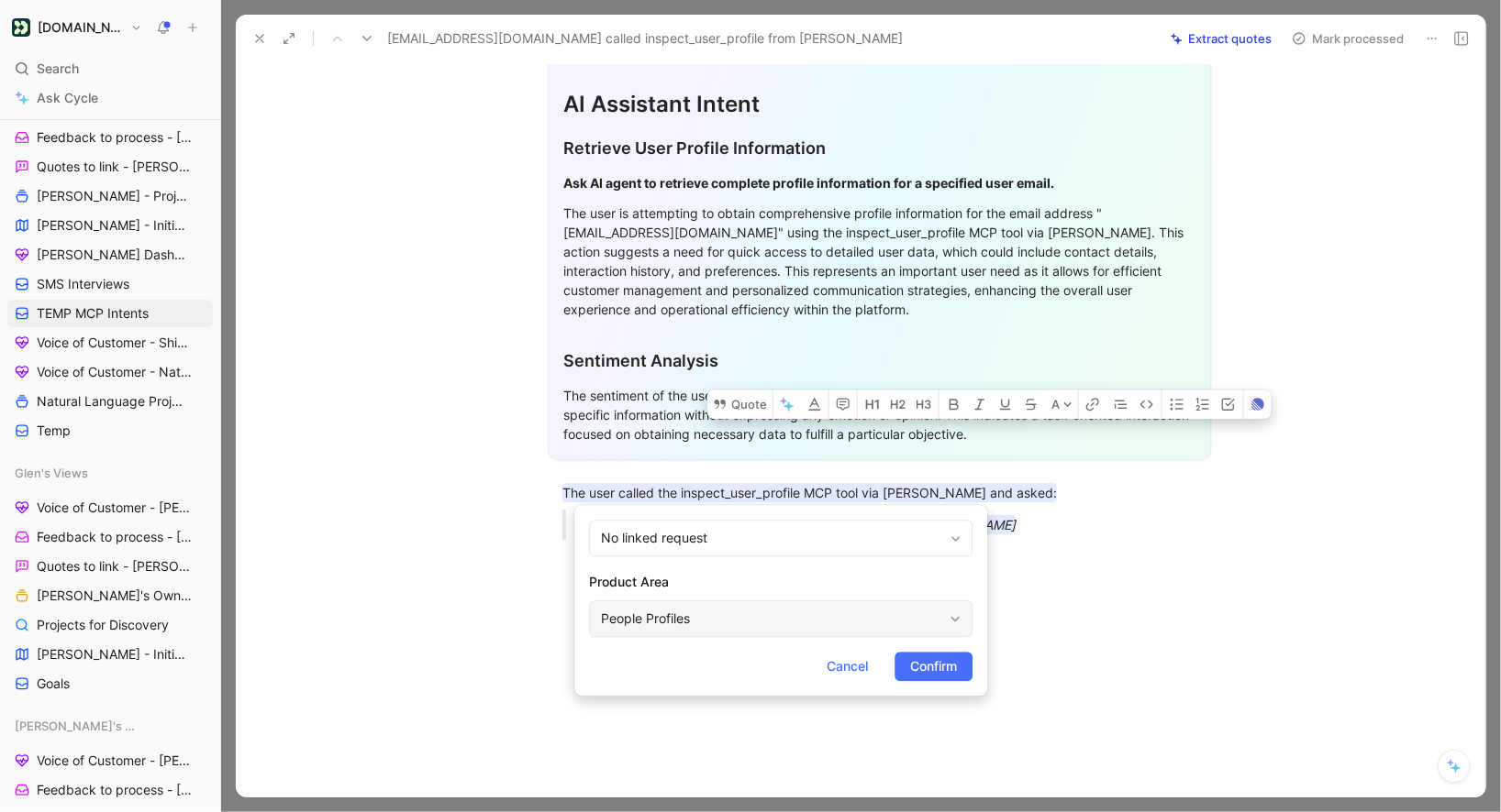
click at [656, 602] on div "People Profiles" at bounding box center [781, 619] width 383 height 37
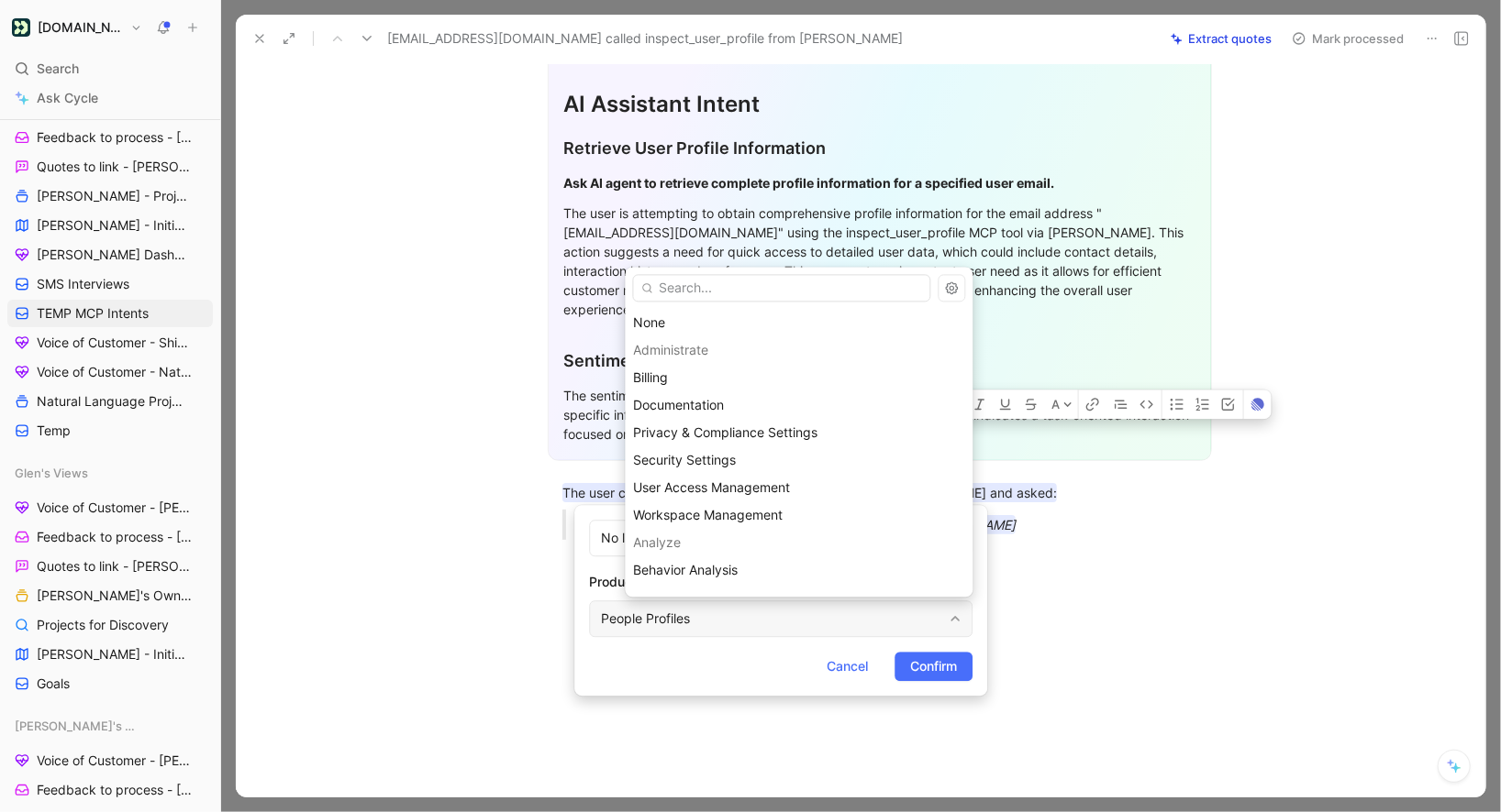
type input "c"
type input "mcp"
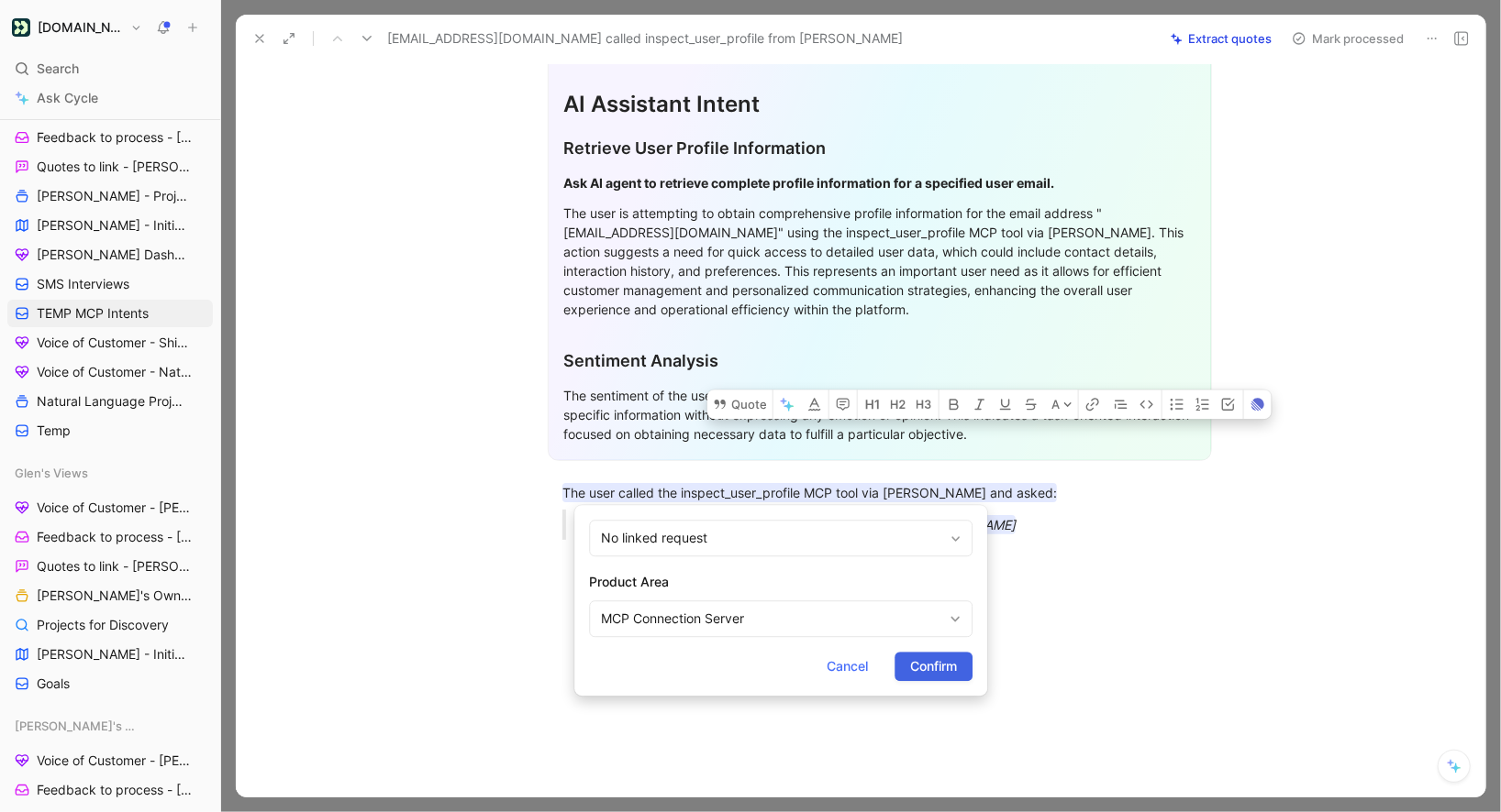
click at [940, 675] on span "Confirm" at bounding box center [934, 666] width 46 height 22
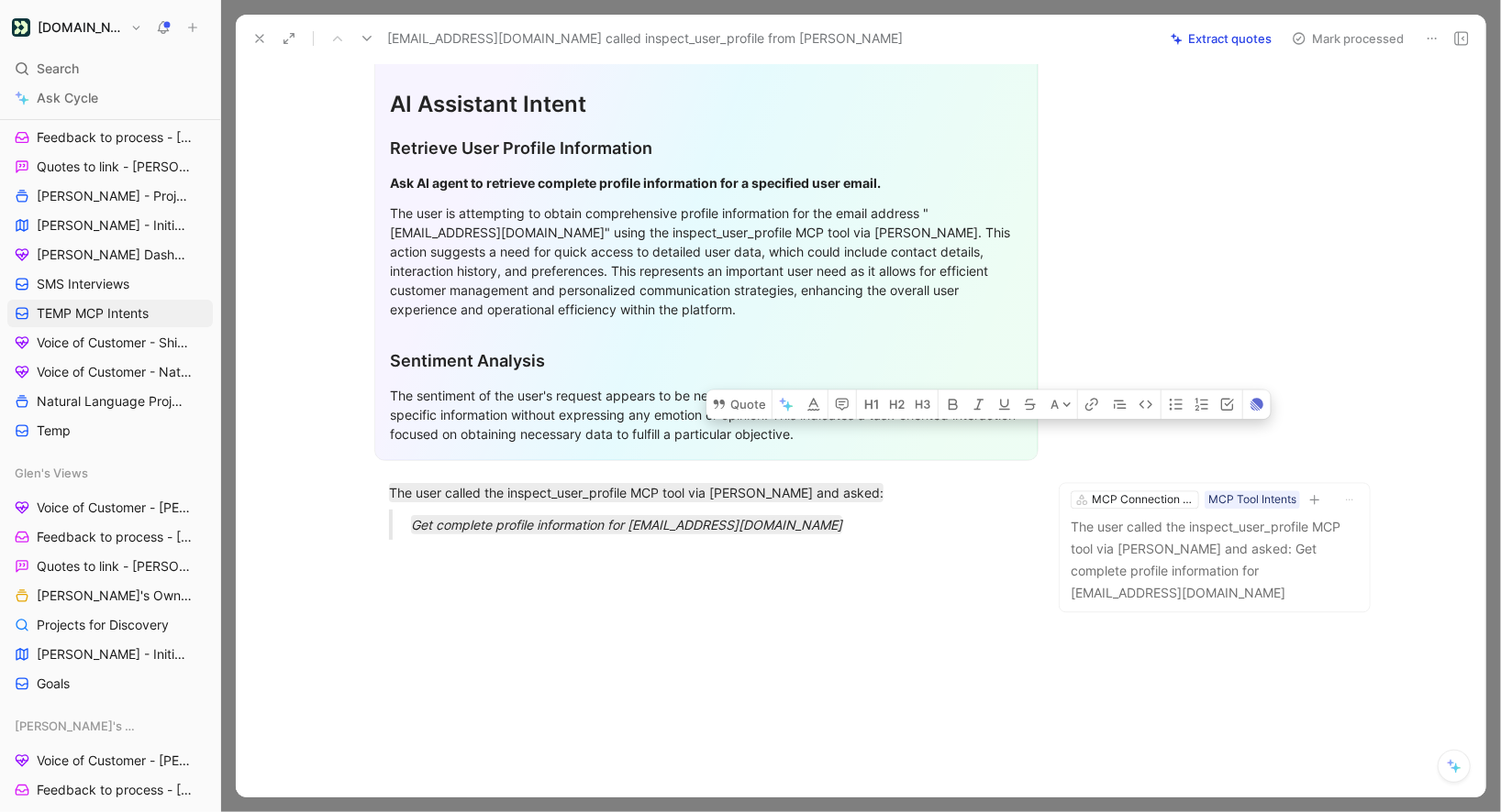
click at [1313, 43] on button "Mark processed" at bounding box center [1348, 39] width 129 height 26
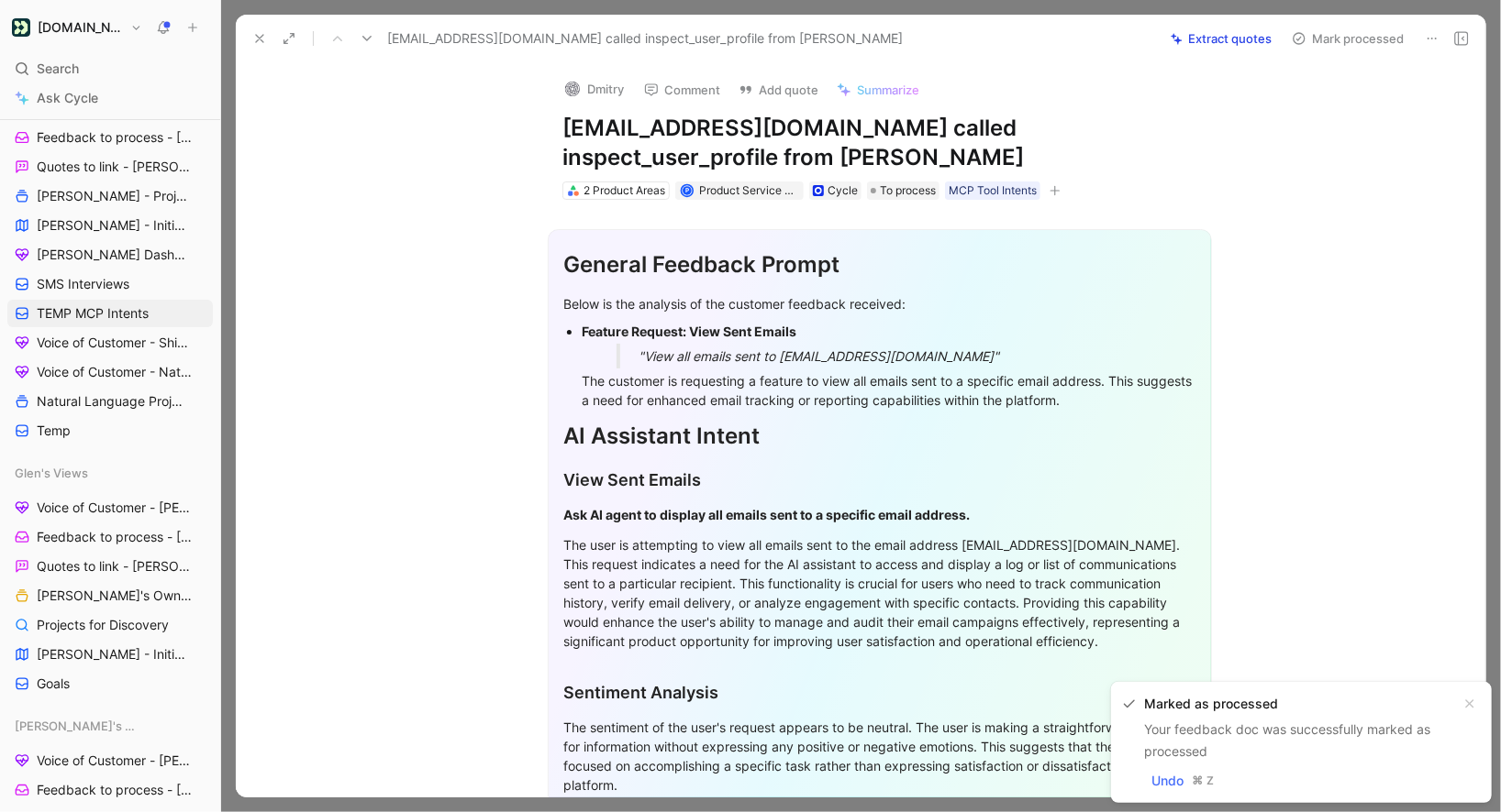
scroll to position [351, 0]
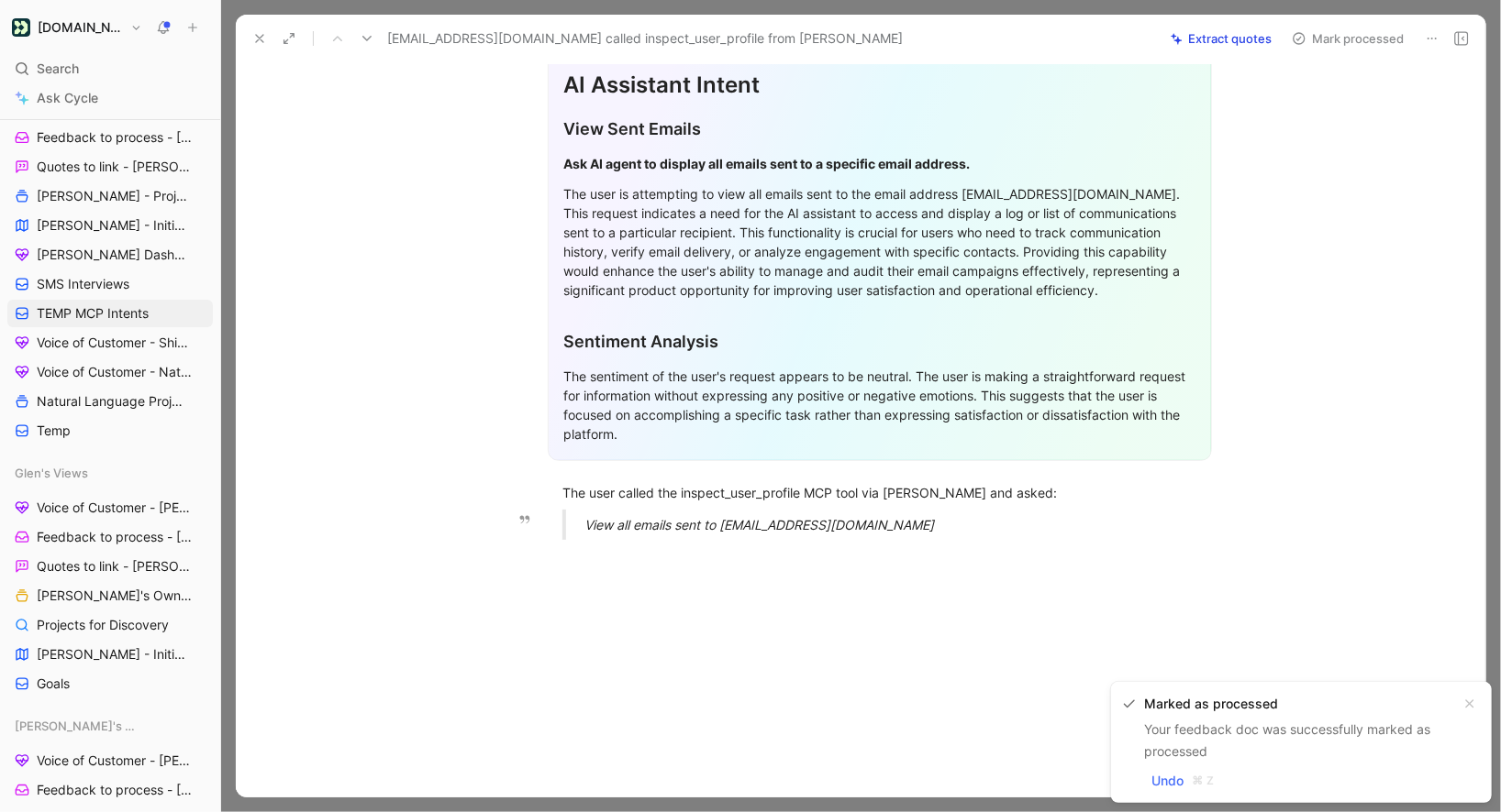
drag, startPoint x: 563, startPoint y: 488, endPoint x: 882, endPoint y: 528, distance: 321.5
click at [882, 528] on div "General Feedback Prompt Below is the analysis of the customer feedback received…" at bounding box center [879, 202] width 1211 height 707
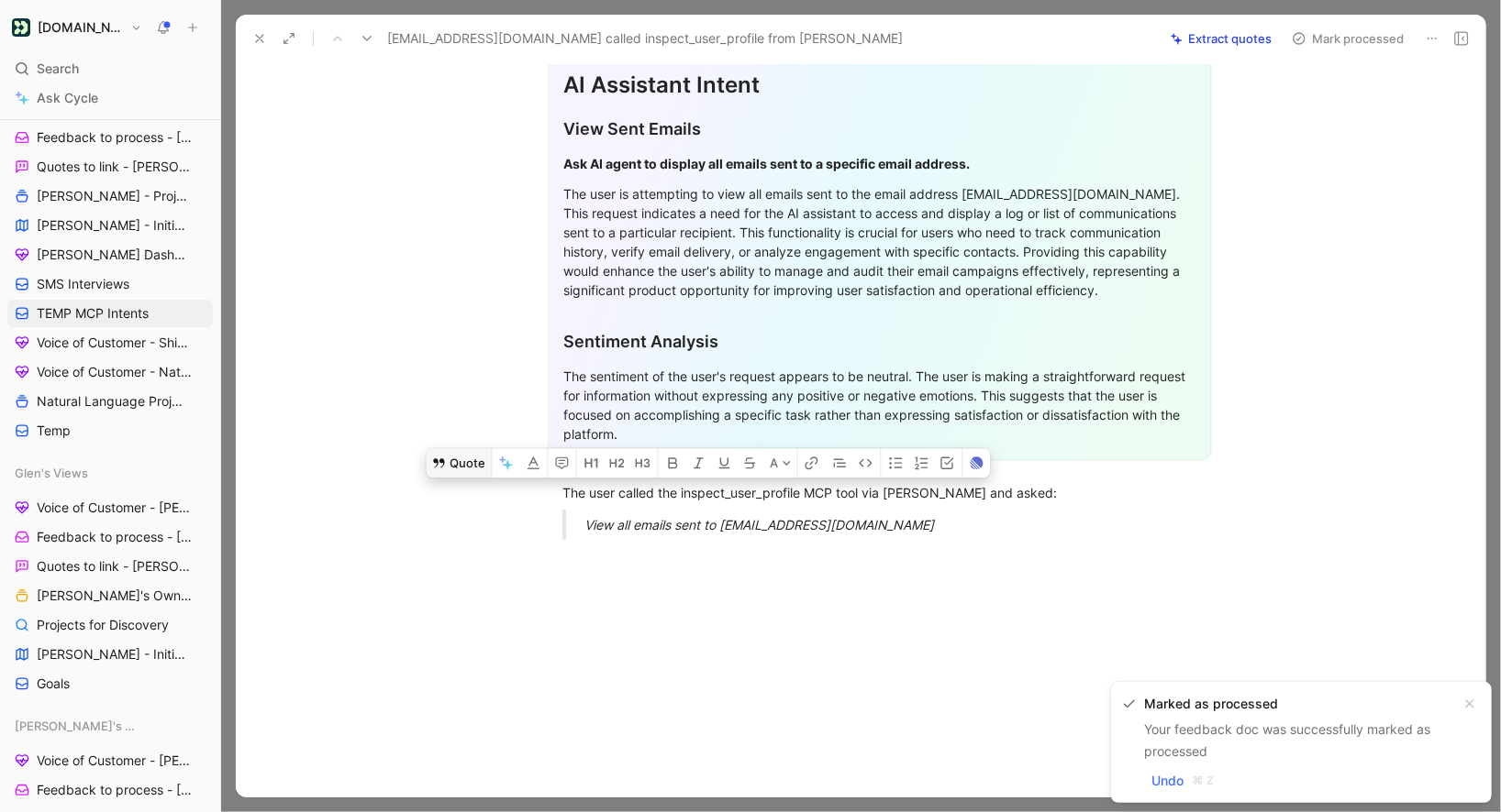
click at [471, 463] on button "Quote" at bounding box center [458, 463] width 65 height 29
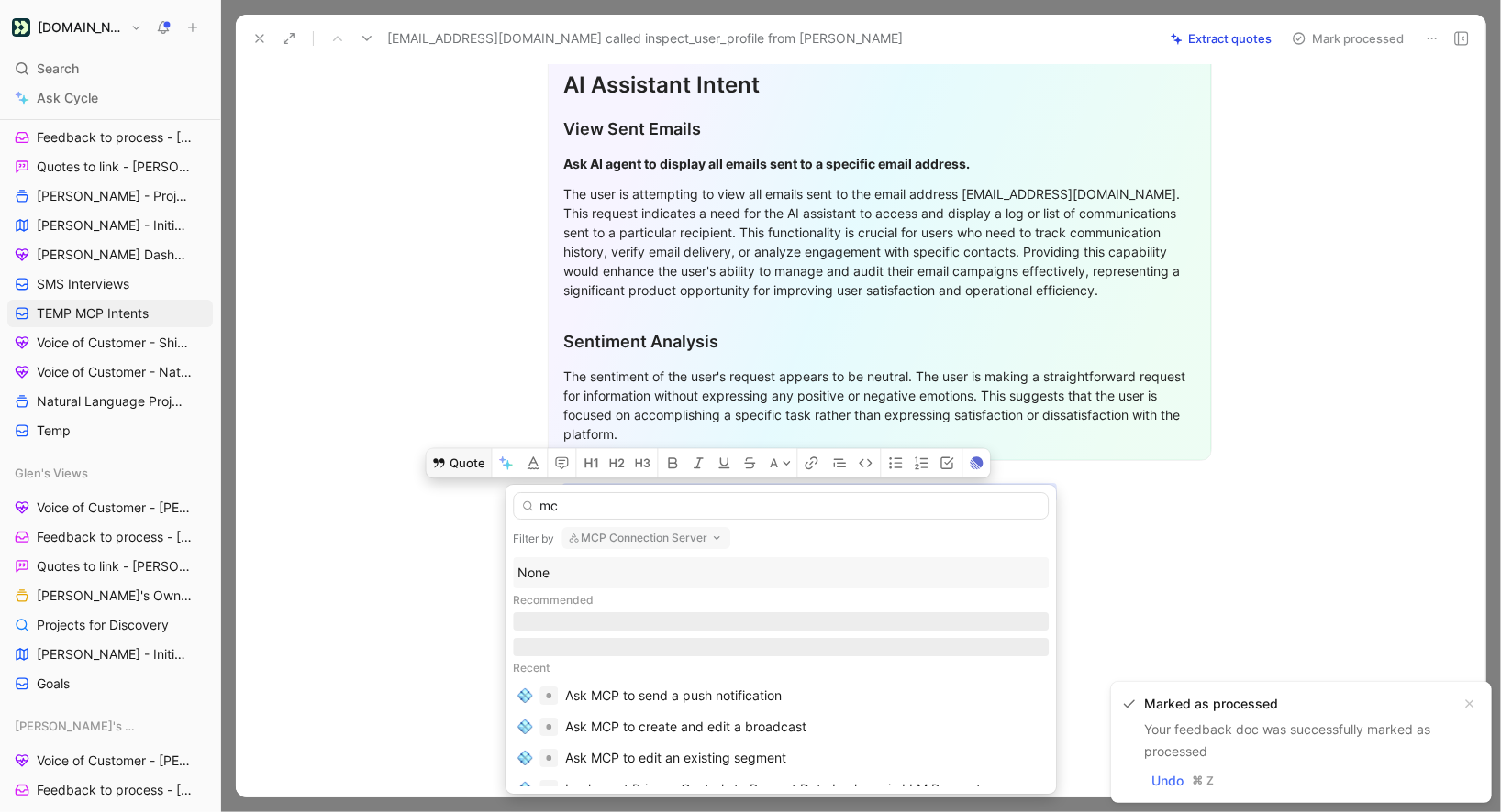
type input "mcp"
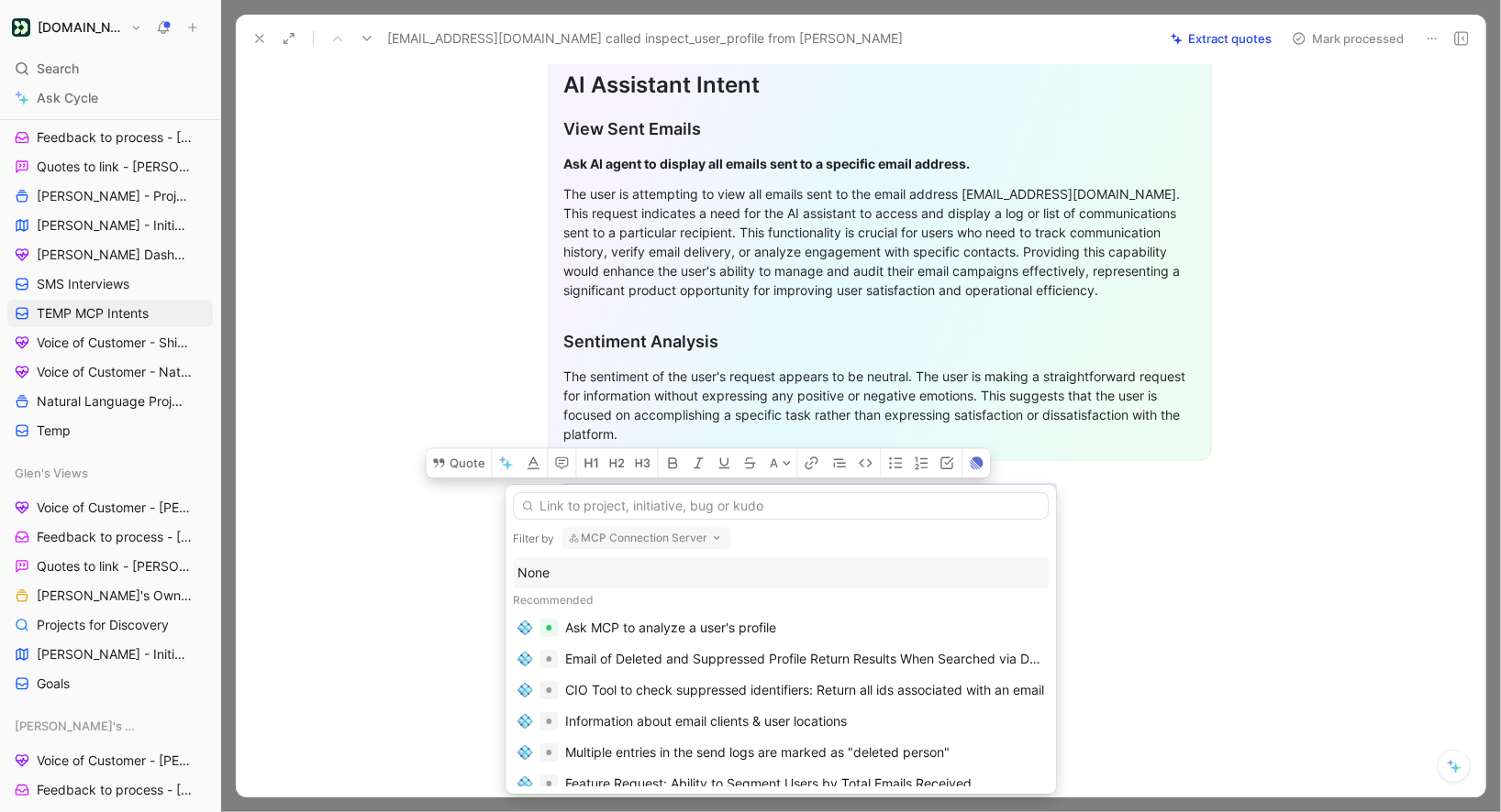
click at [606, 571] on div "None" at bounding box center [781, 573] width 527 height 22
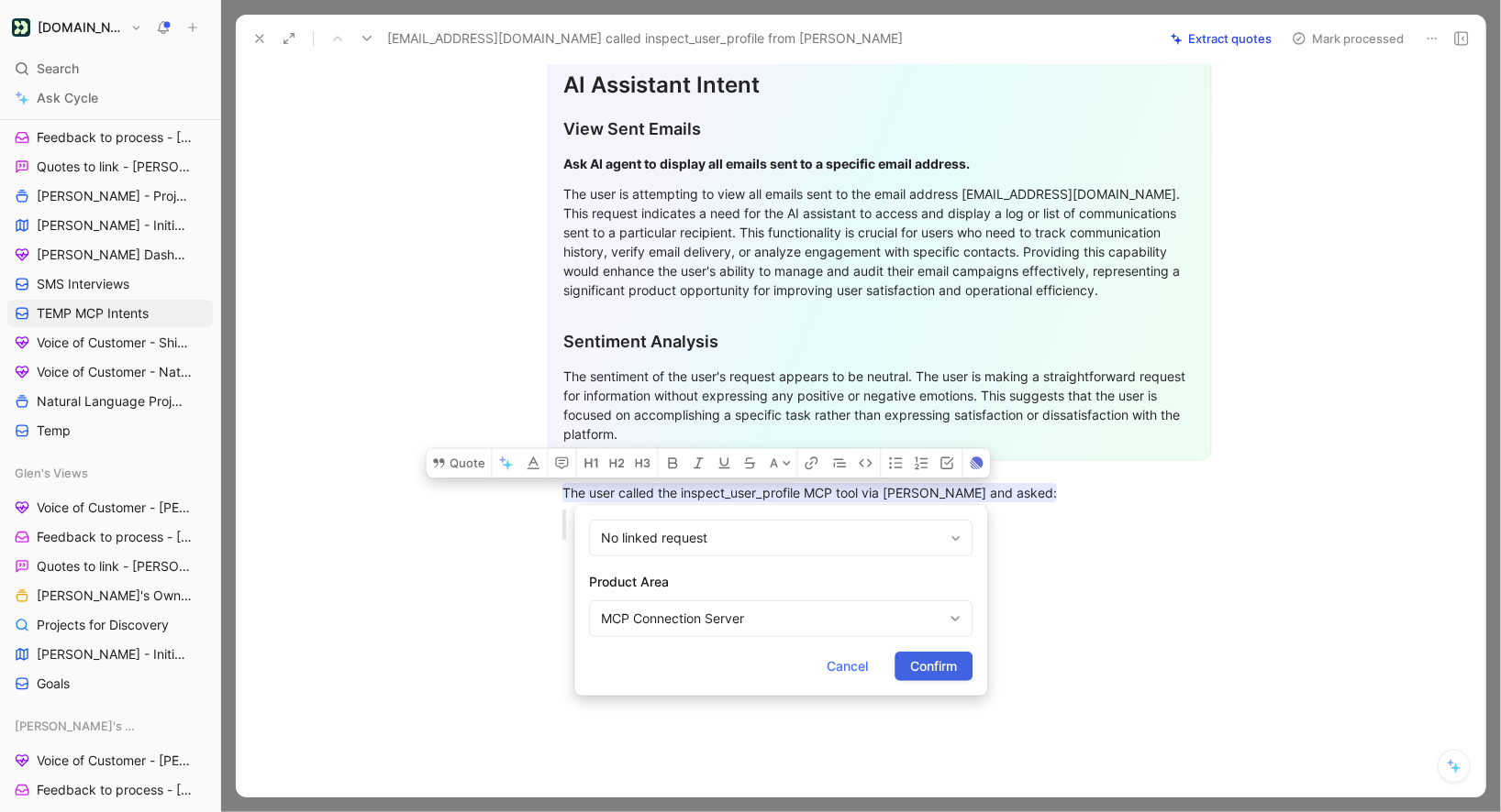
click at [899, 659] on button "Confirm" at bounding box center [934, 667] width 78 height 29
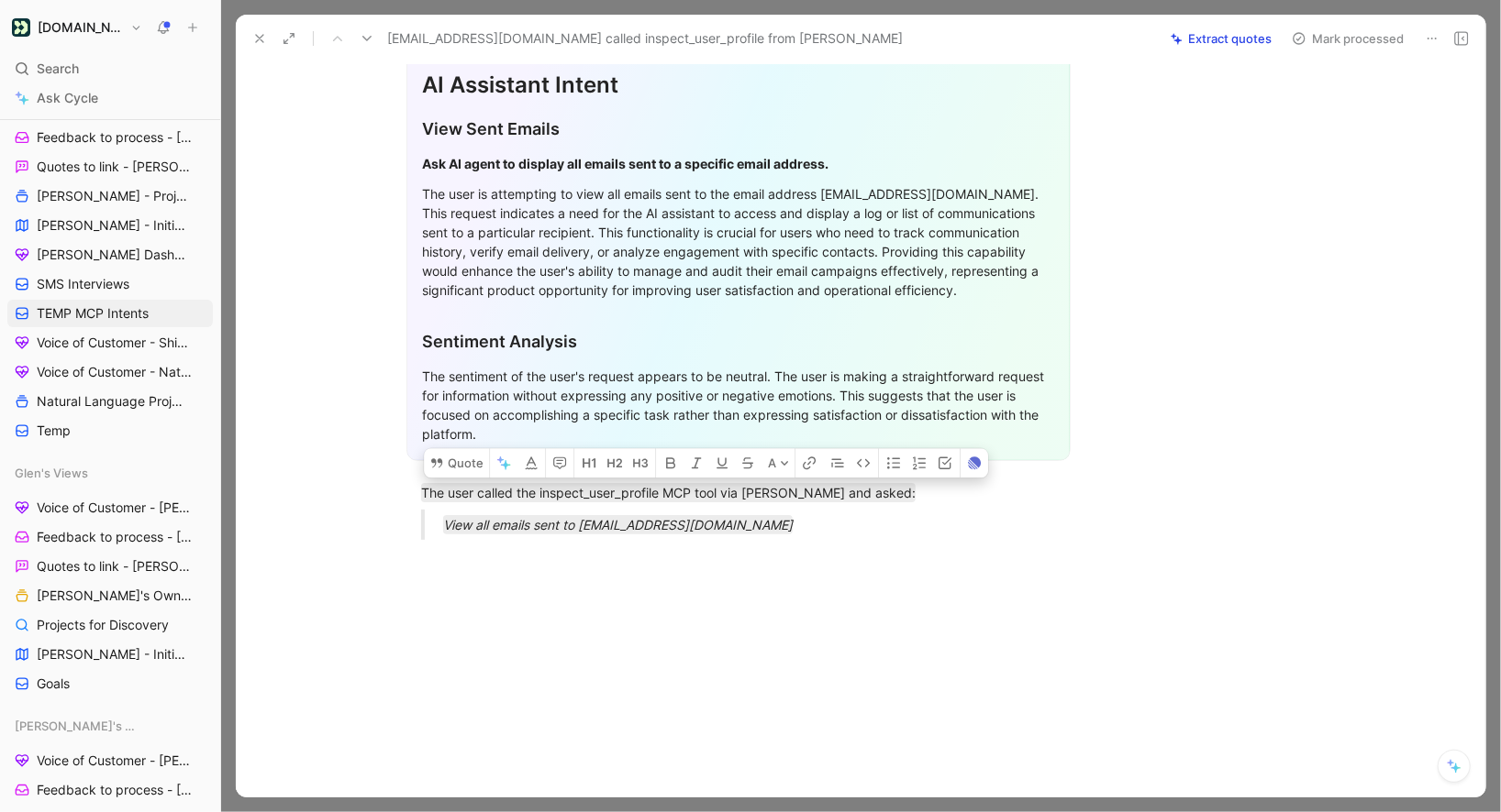
click at [1324, 40] on button "Mark processed" at bounding box center [1348, 39] width 129 height 26
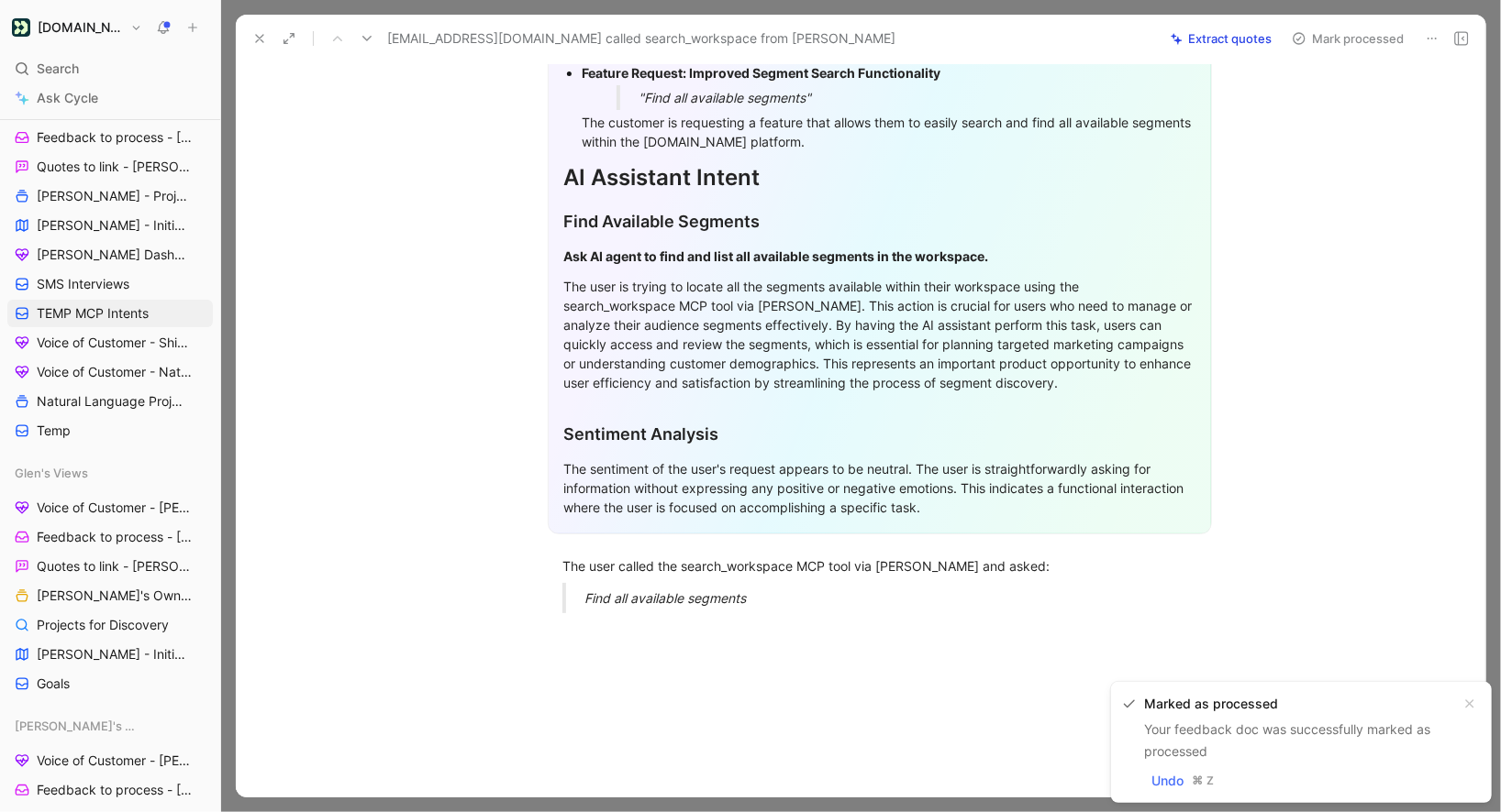
scroll to position [351, 0]
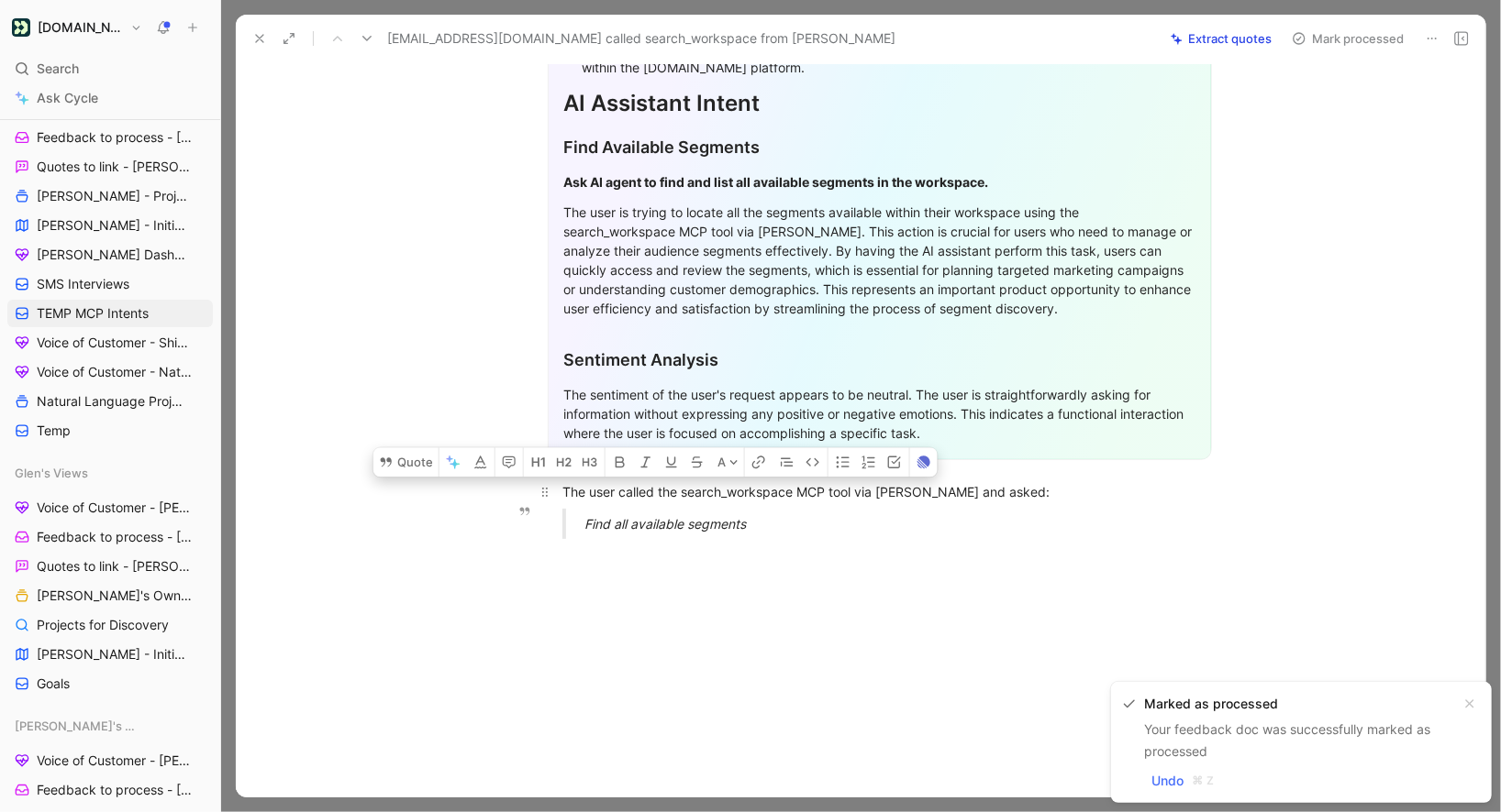
drag, startPoint x: 761, startPoint y: 530, endPoint x: 534, endPoint y: 480, distance: 232.4
click at [534, 480] on div "General Feedback Prompt After analyzing the feedback content, the following req…" at bounding box center [879, 211] width 1211 height 687
click at [433, 472] on button "Quote" at bounding box center [406, 462] width 65 height 29
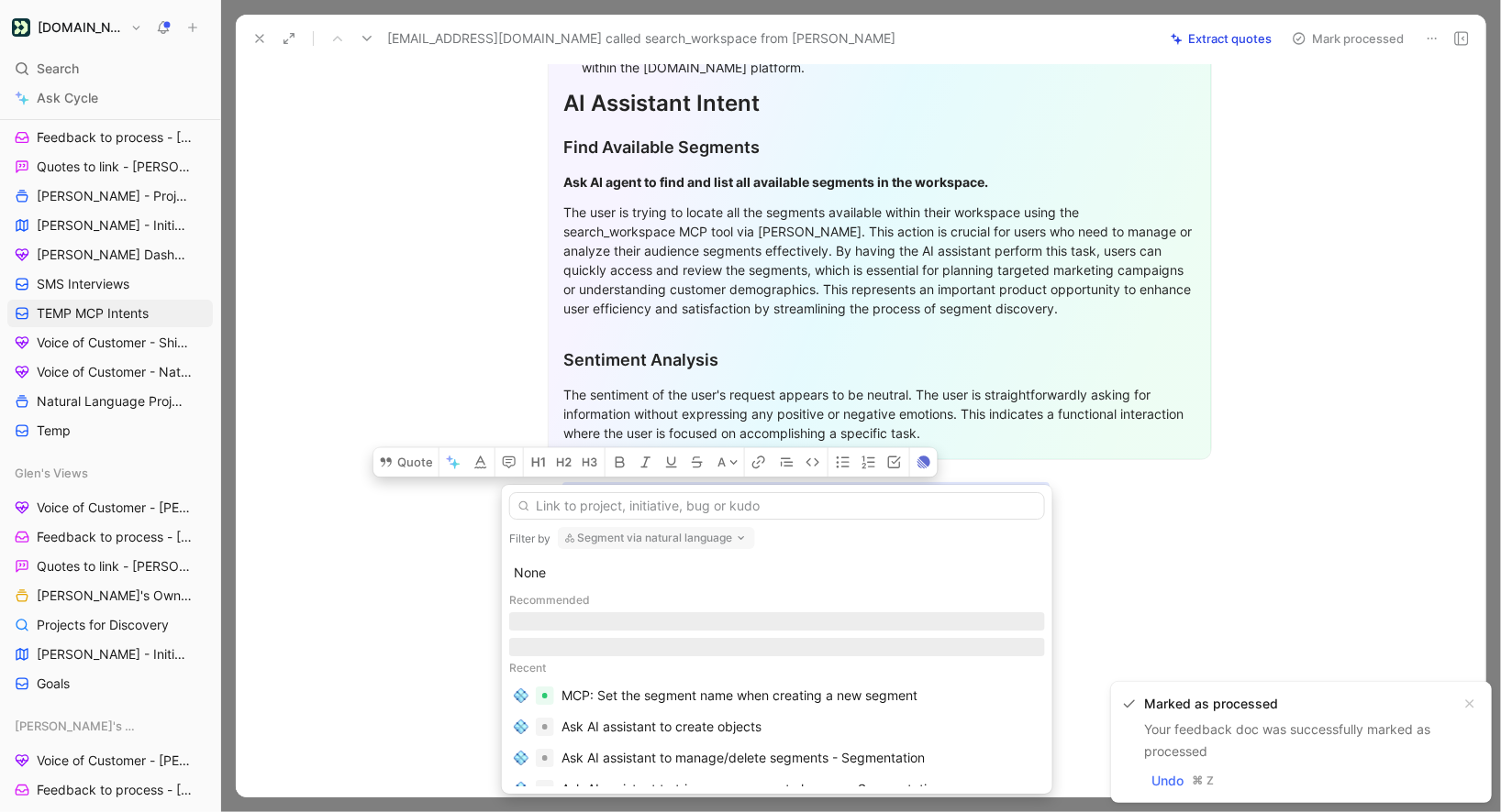
click at [602, 595] on div "Recommended" at bounding box center [777, 600] width 536 height 24
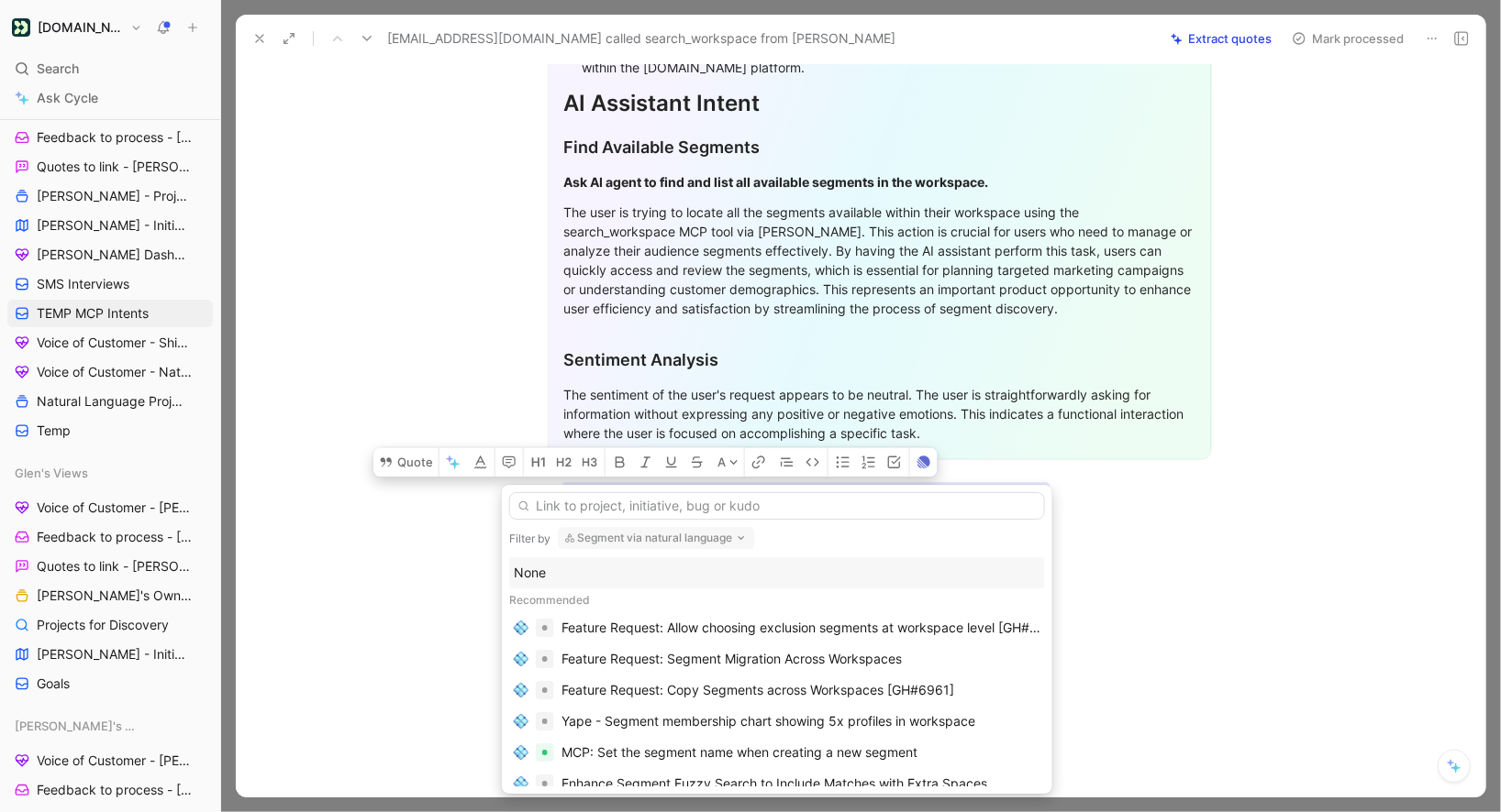
click at [599, 568] on div "None" at bounding box center [778, 573] width 527 height 22
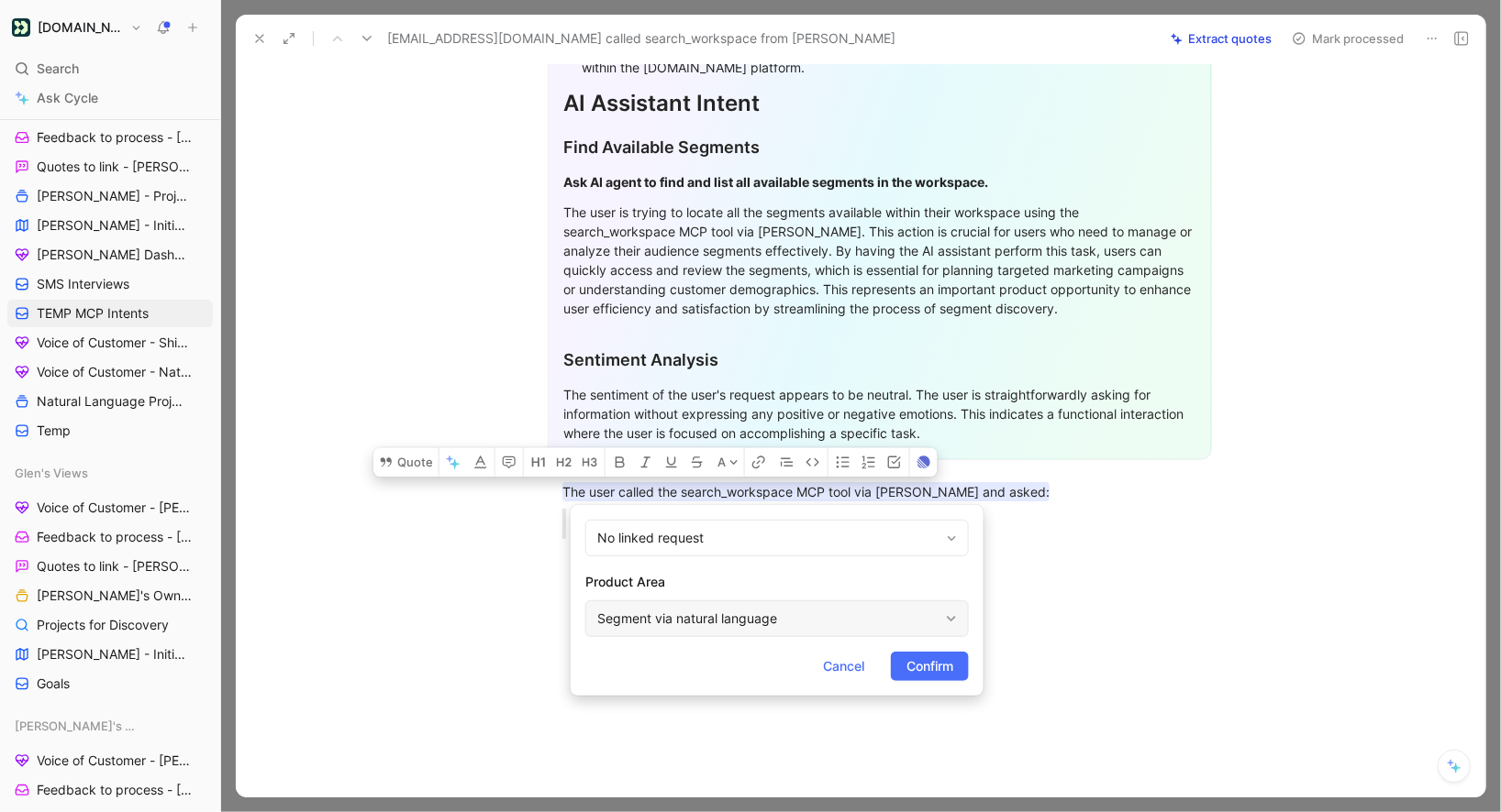
click at [895, 609] on div "Segment via natural language" at bounding box center [768, 618] width 341 height 22
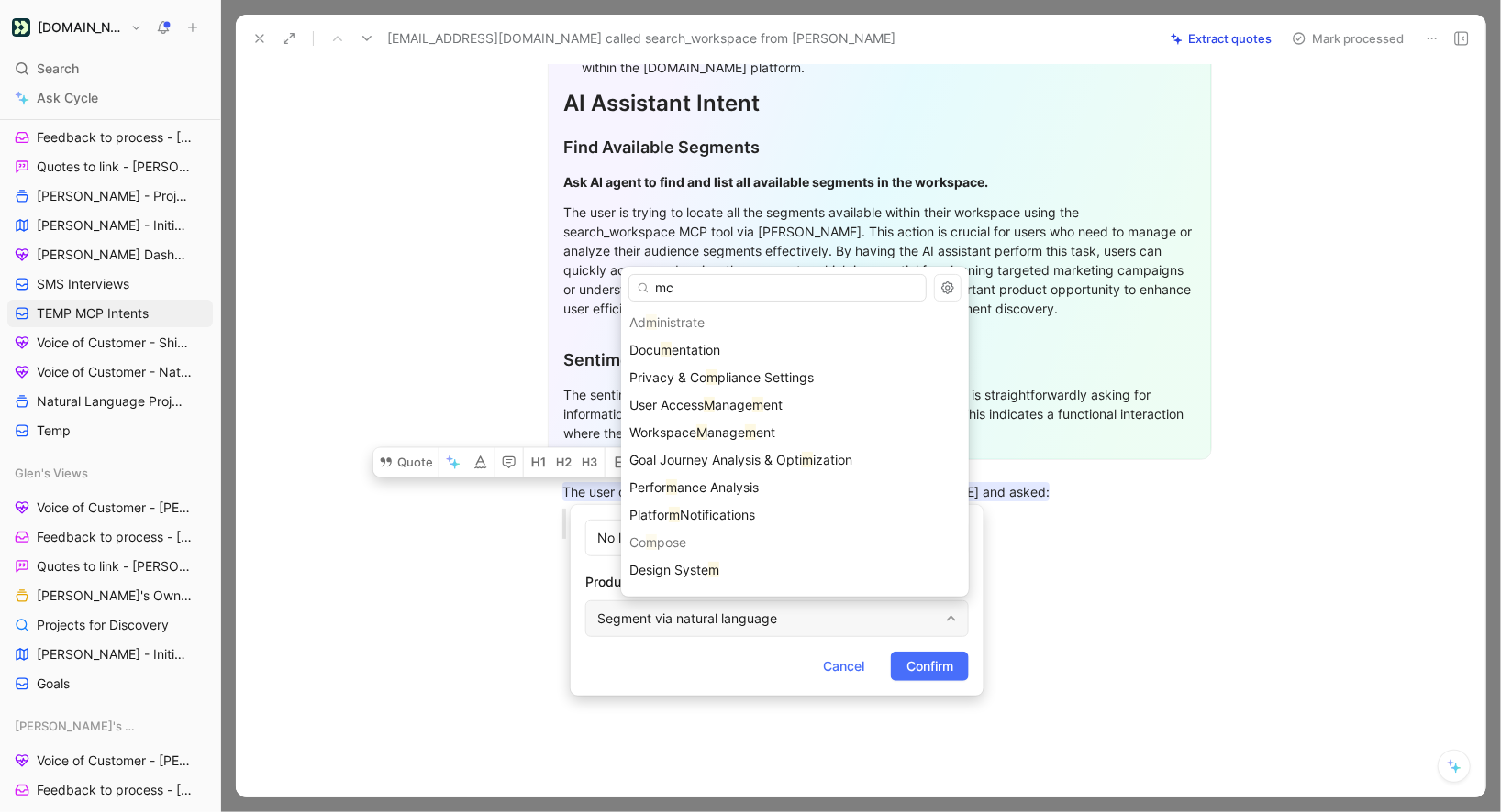
type input "mcp"
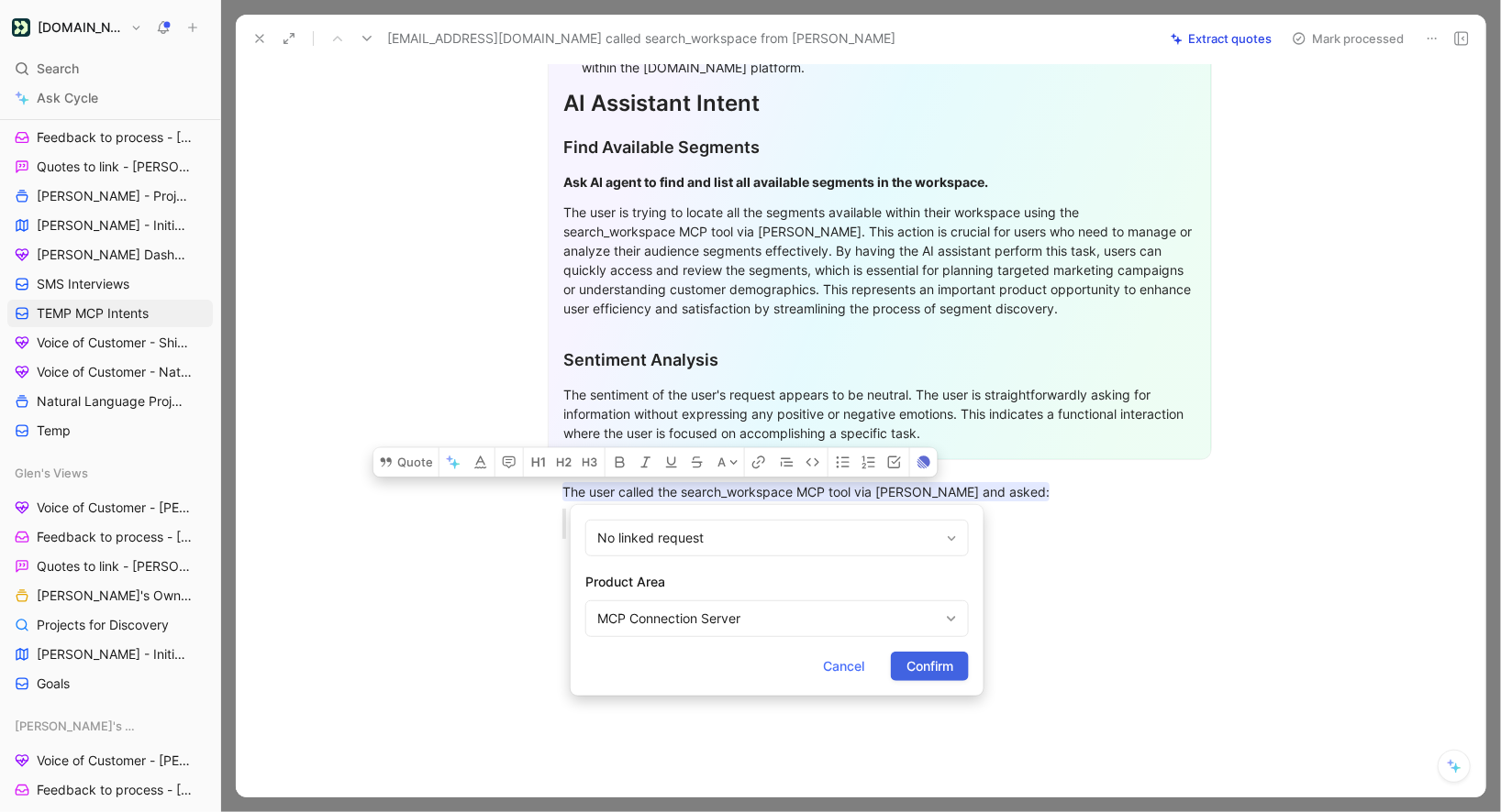
click at [960, 659] on button "Confirm" at bounding box center [930, 667] width 78 height 29
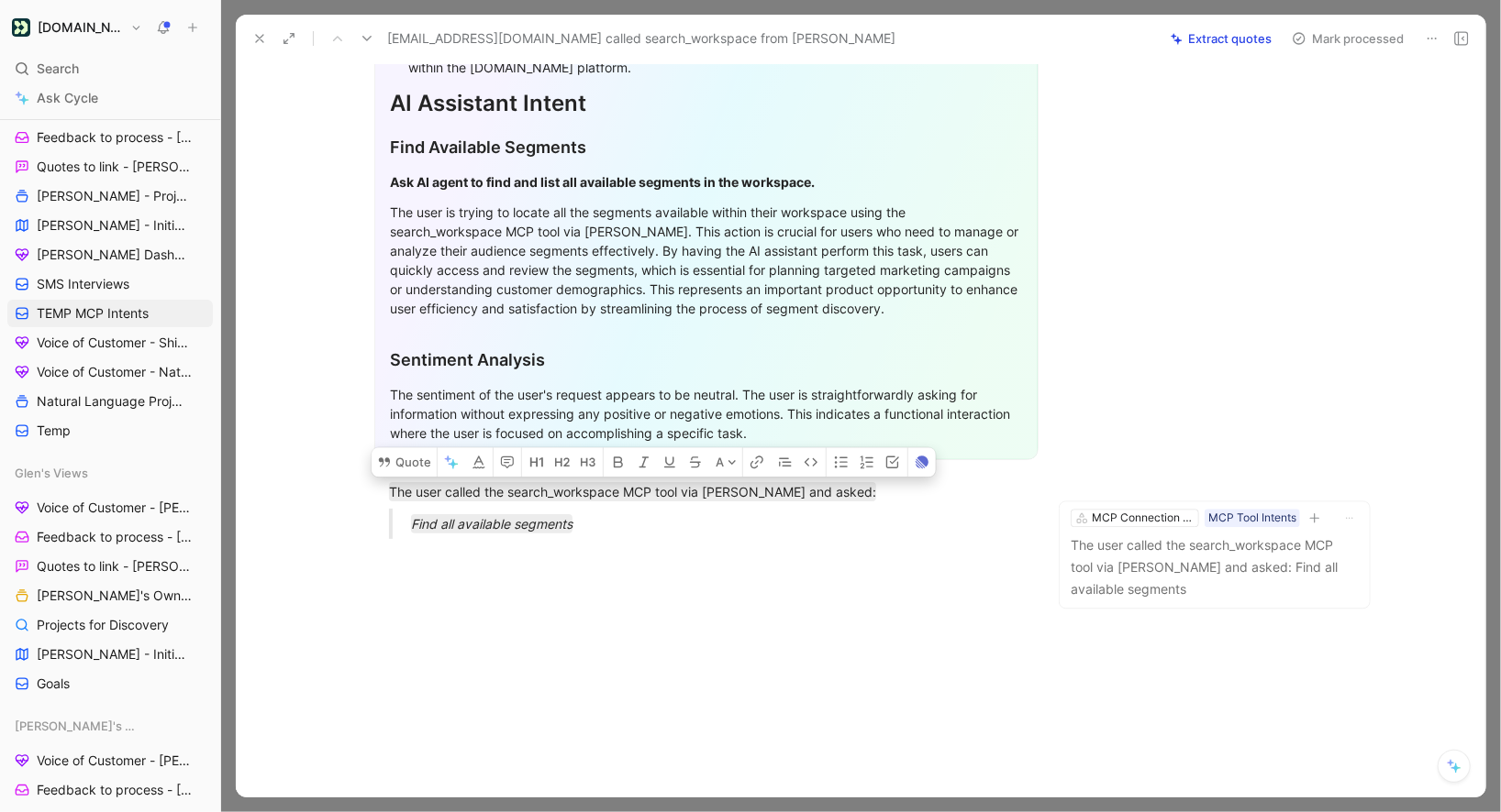
click at [1324, 42] on button "Mark processed" at bounding box center [1348, 39] width 129 height 26
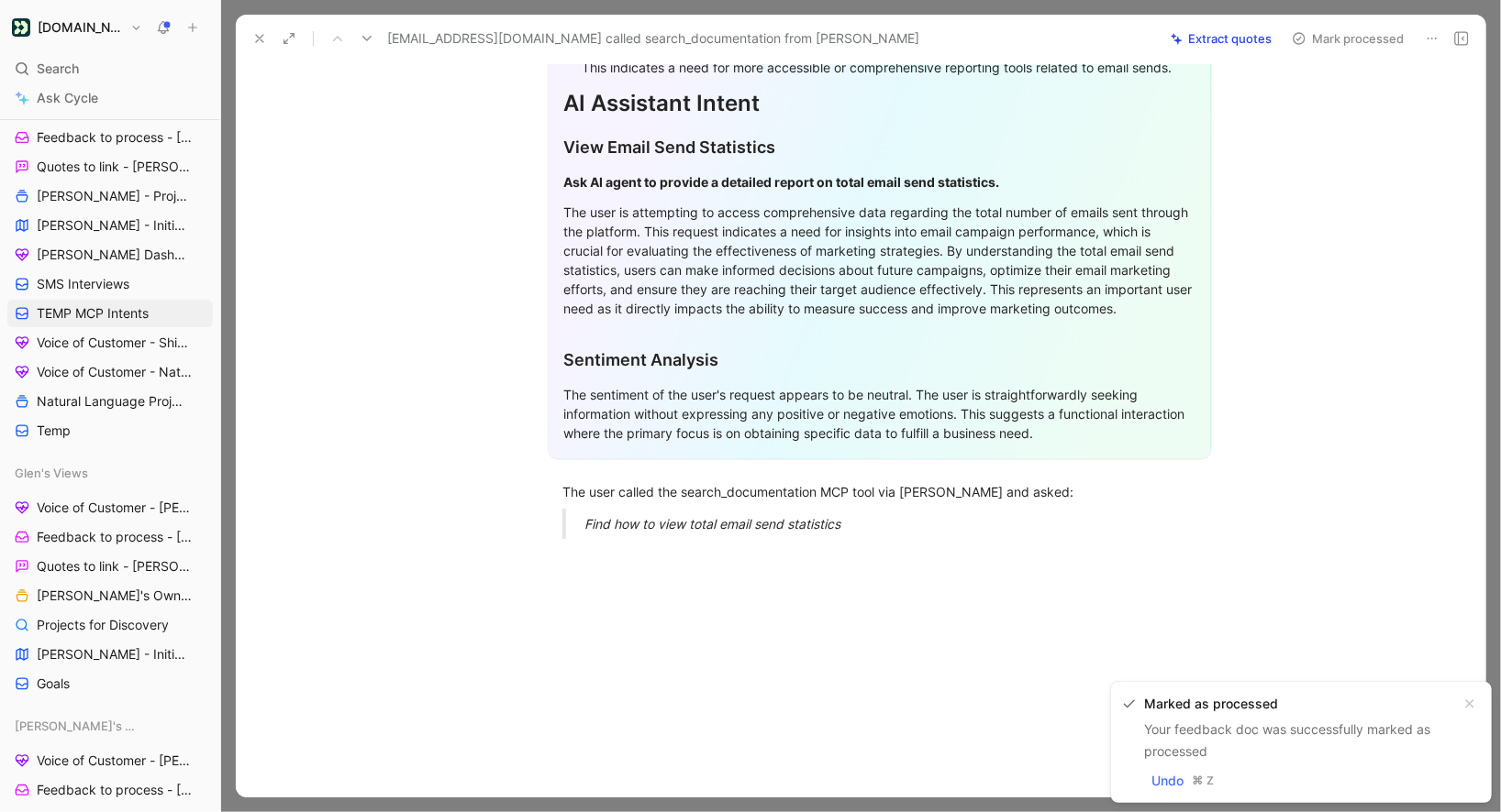
scroll to position [390, 0]
drag, startPoint x: 852, startPoint y: 529, endPoint x: 539, endPoint y: 486, distance: 315.9
click at [539, 486] on div "General Feedback Prompt After analyzing the customer feedback, the following re…" at bounding box center [879, 201] width 1211 height 707
click at [463, 466] on button "Quote" at bounding box center [454, 462] width 65 height 29
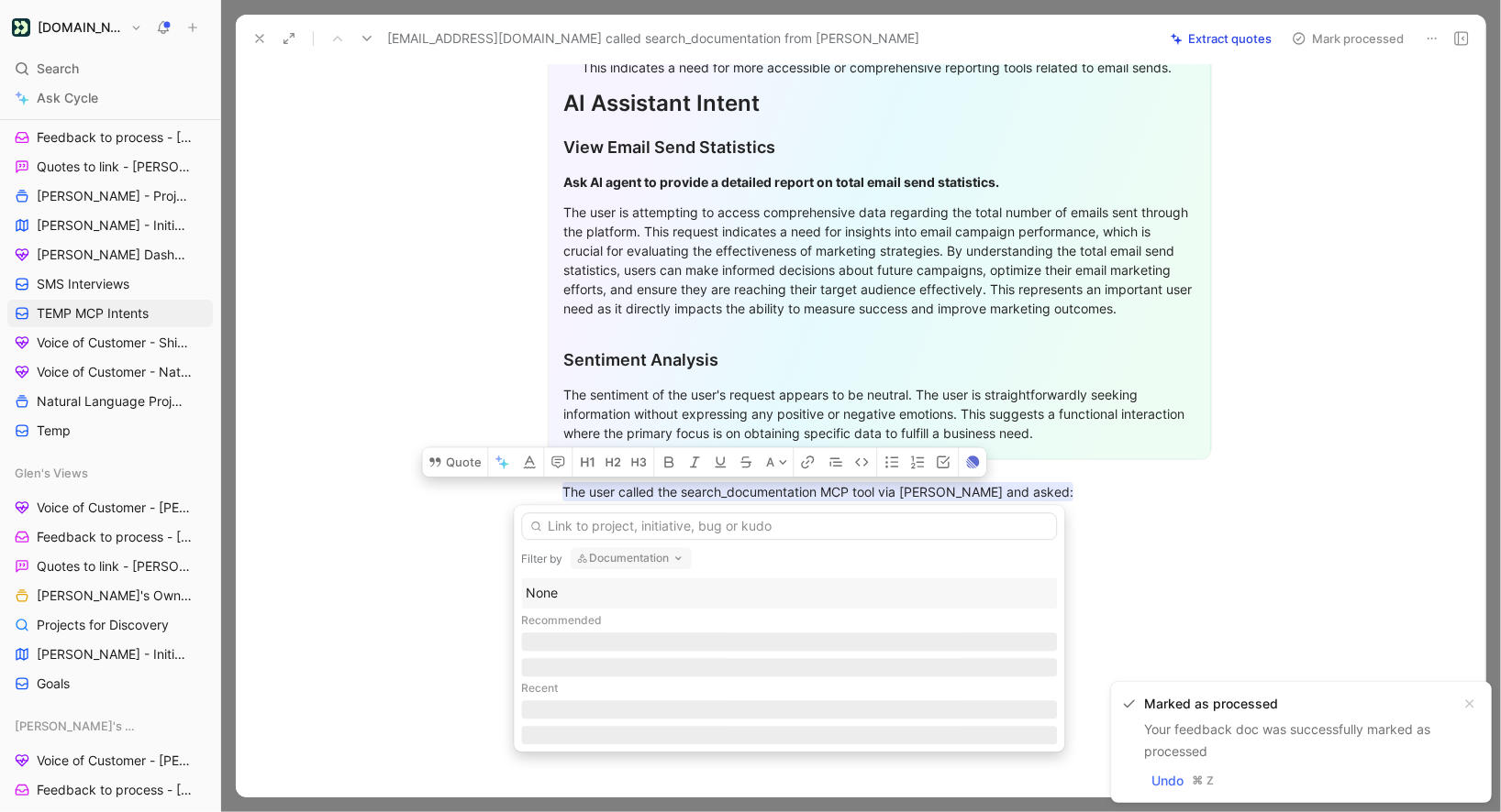
click at [561, 609] on div "Recommended" at bounding box center [788, 620] width 536 height 24
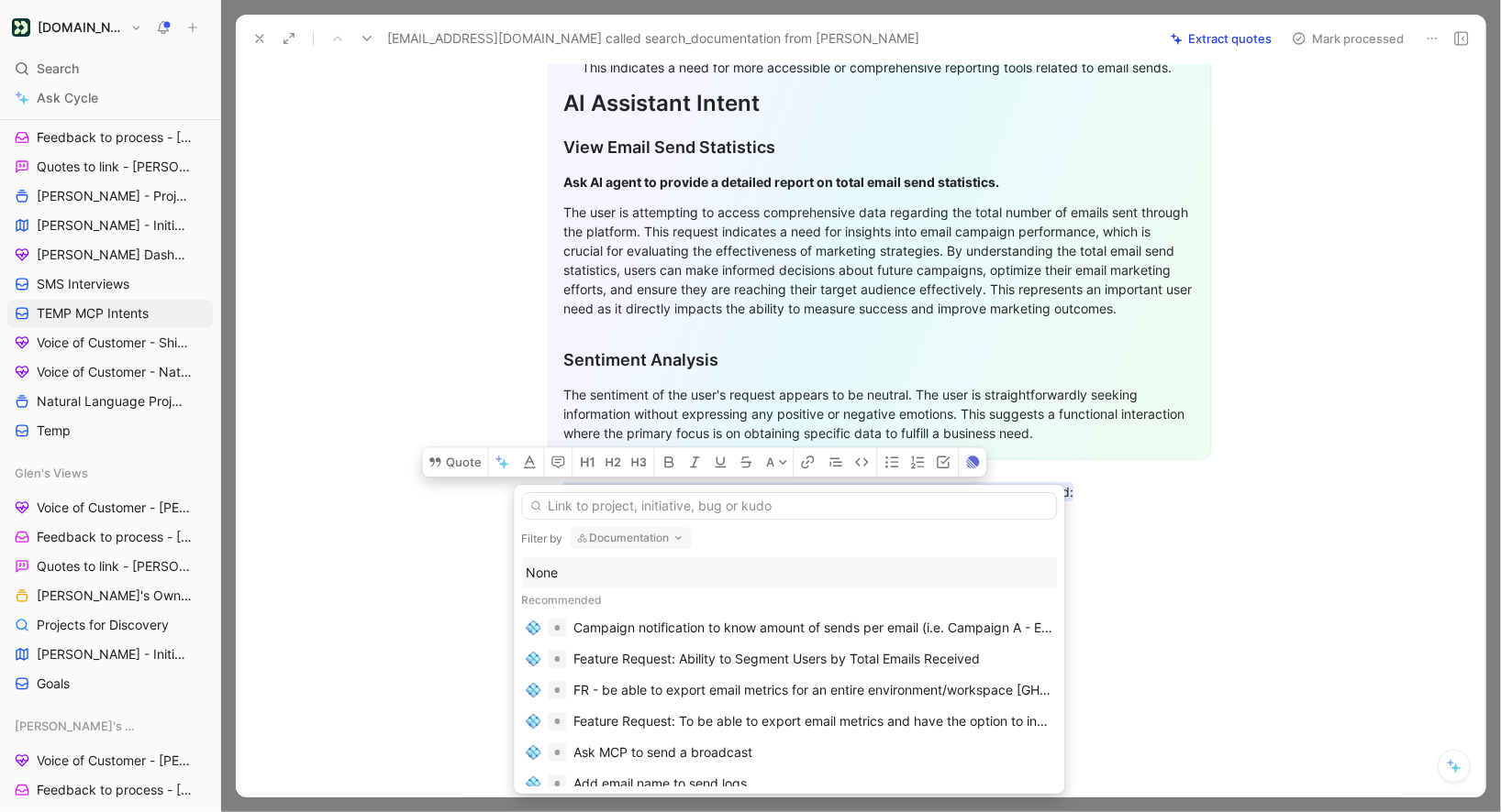
click at [573, 571] on div "None" at bounding box center [789, 573] width 527 height 22
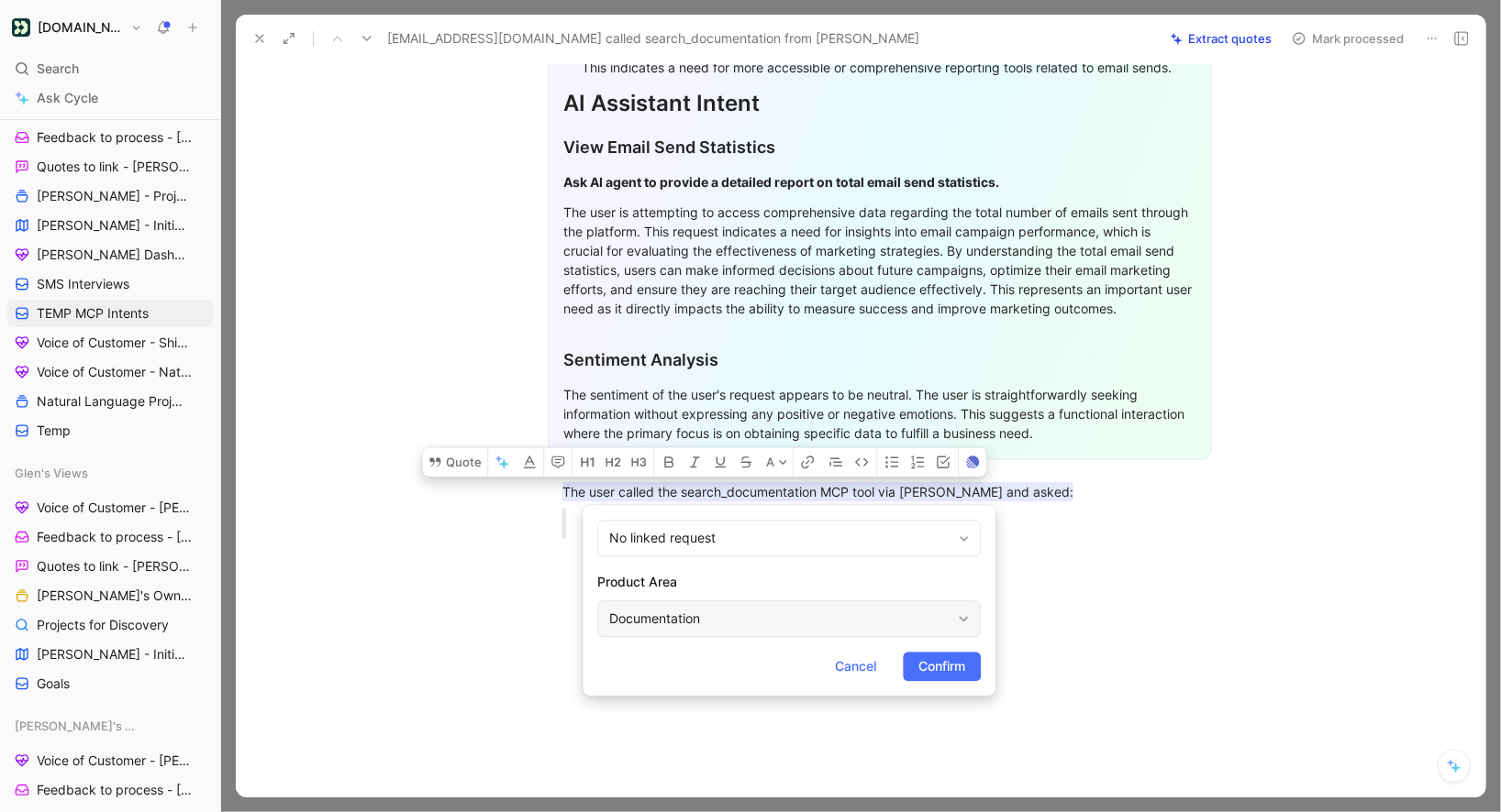
click at [647, 633] on div "Documentation" at bounding box center [789, 619] width 383 height 37
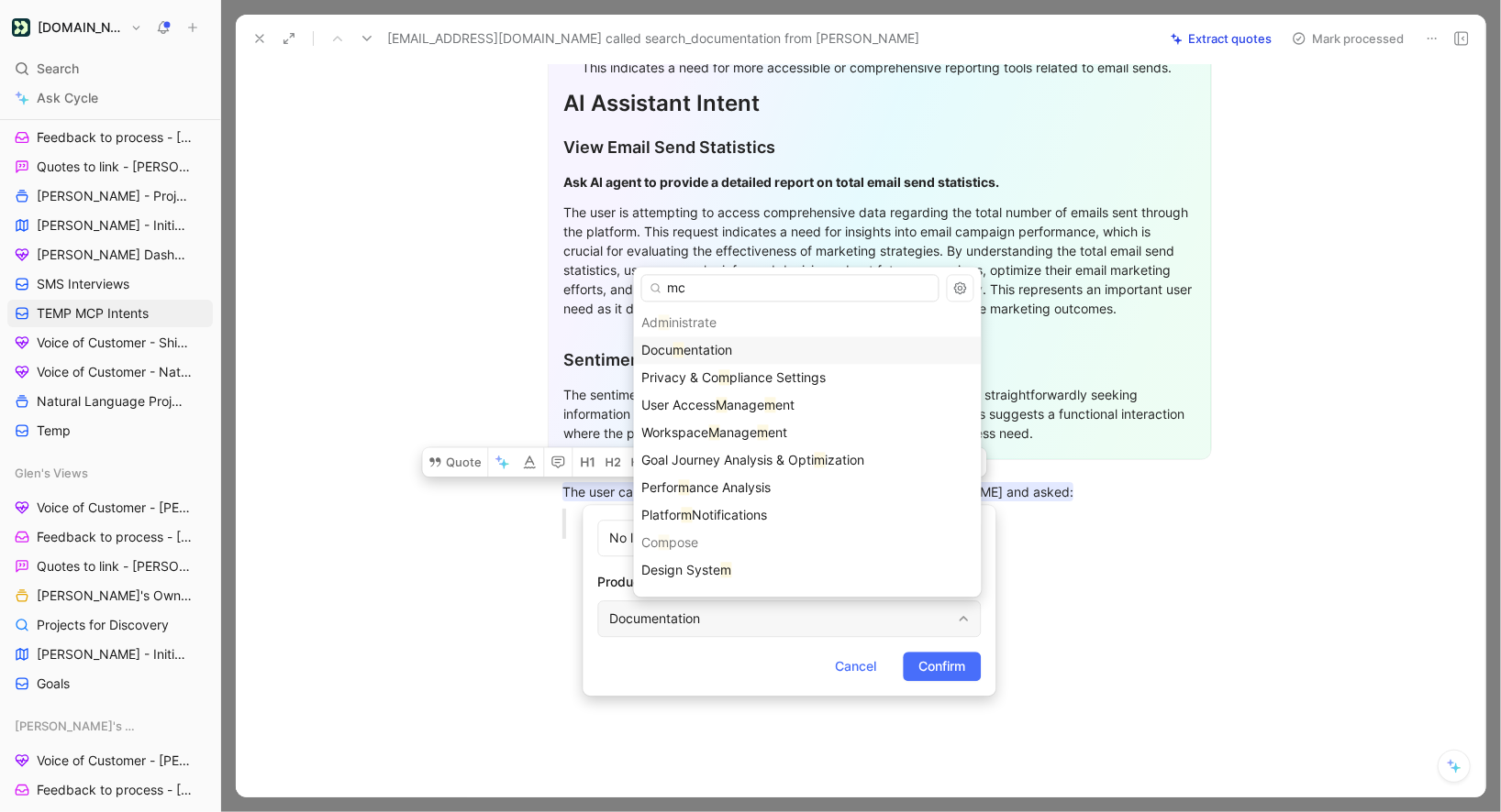
type input "mcp"
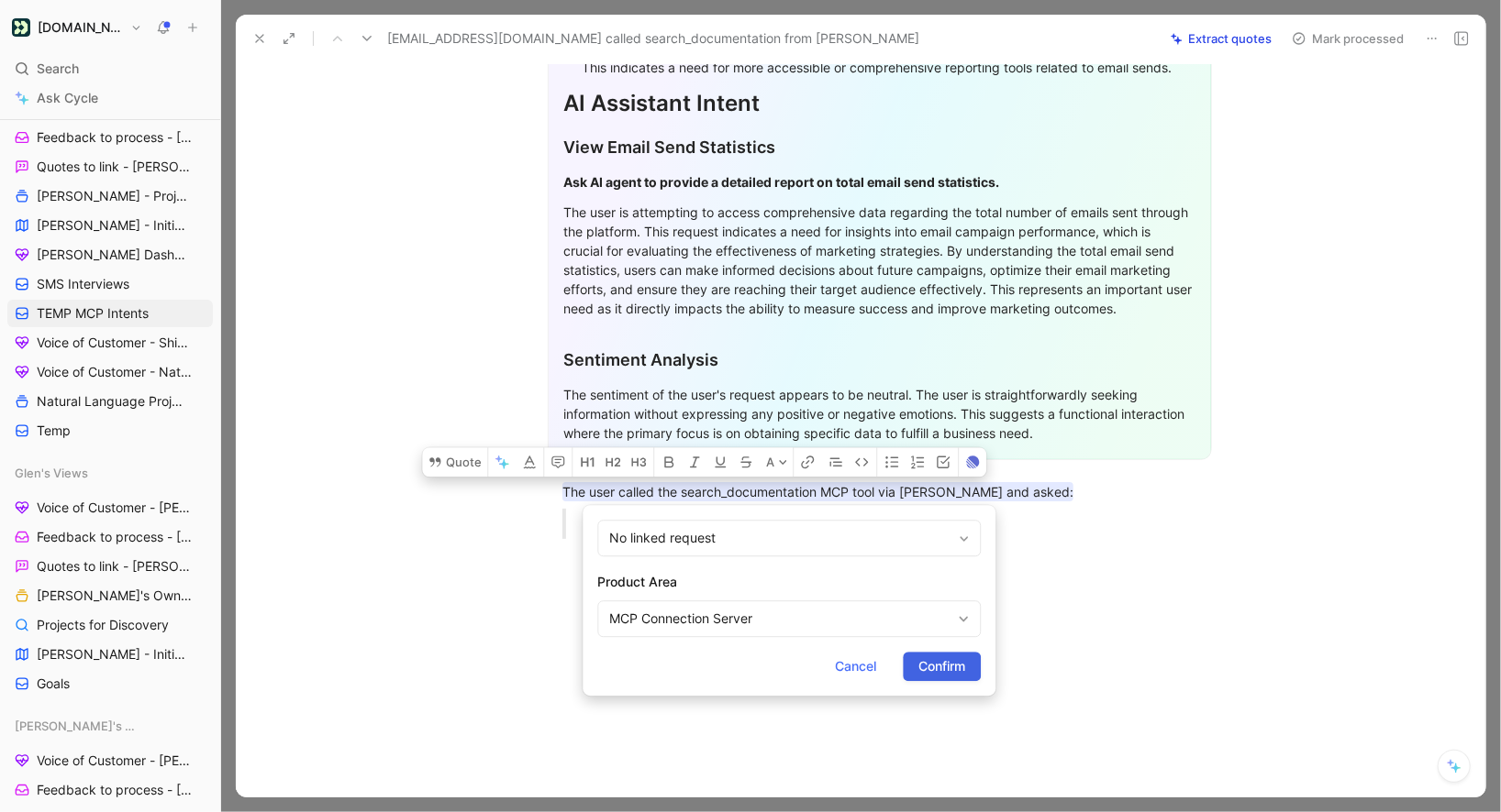
click at [950, 660] on span "Confirm" at bounding box center [941, 666] width 46 height 22
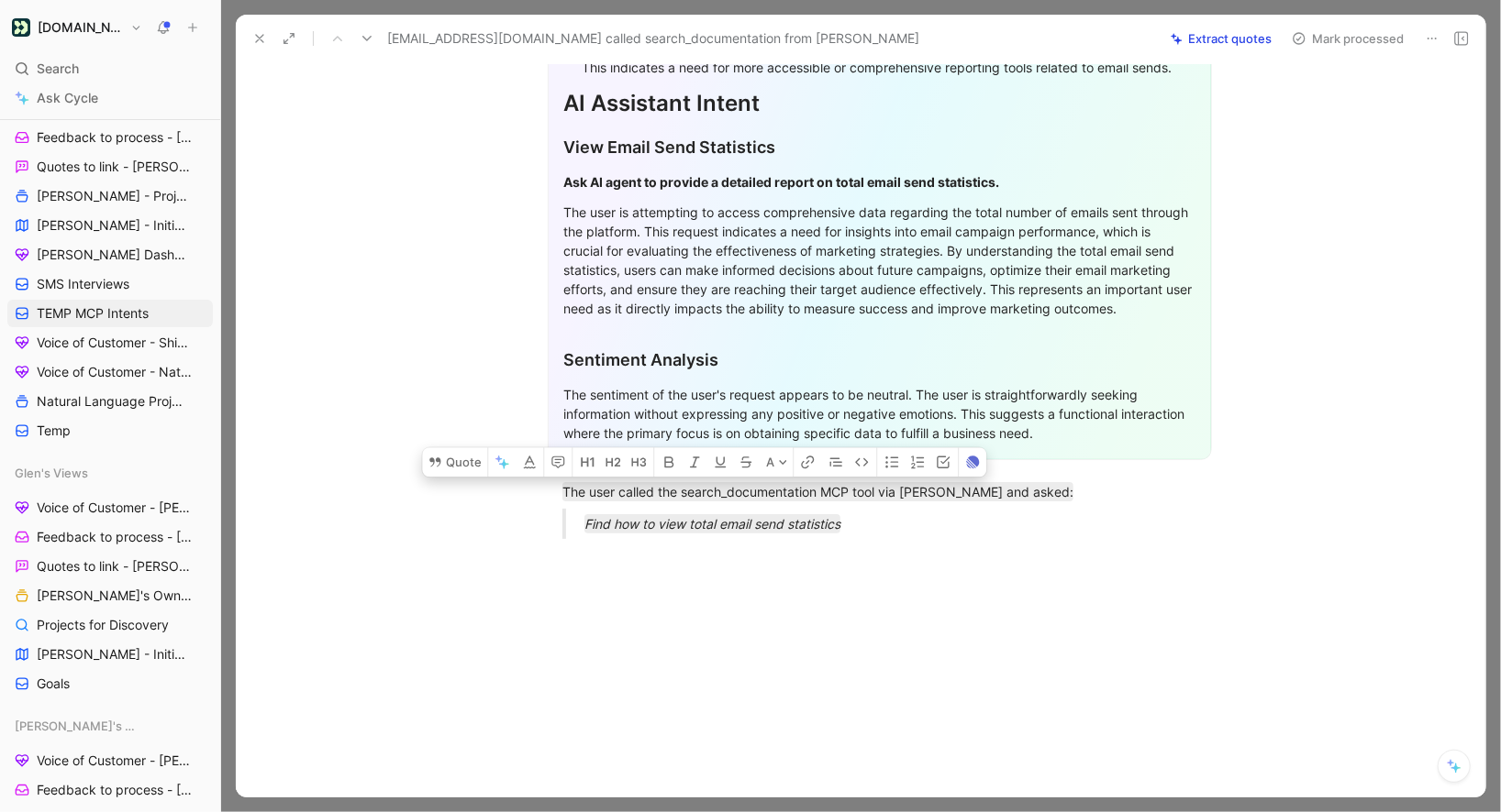
click at [1330, 47] on button "Mark processed" at bounding box center [1348, 39] width 129 height 26
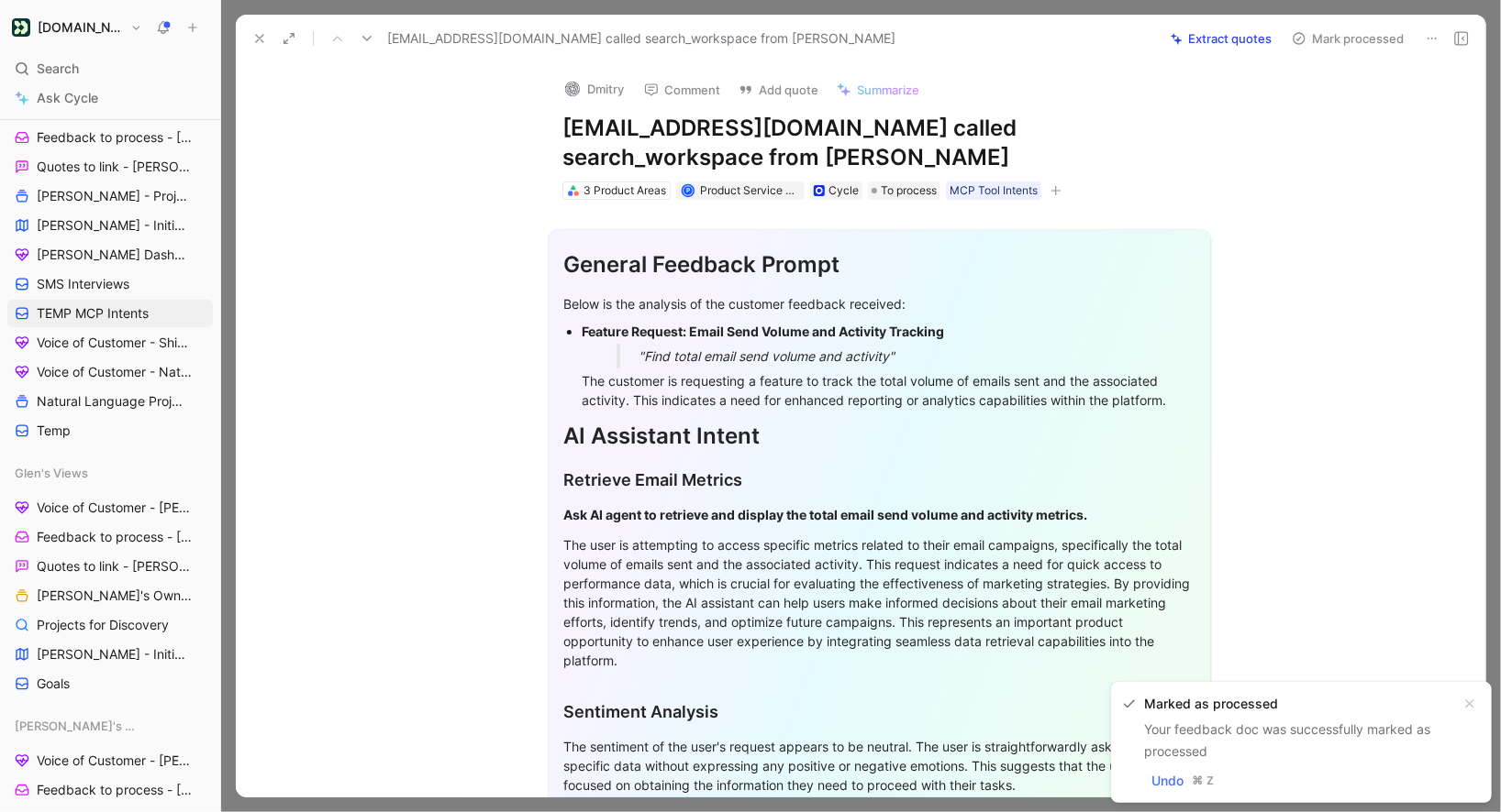
scroll to position [351, 0]
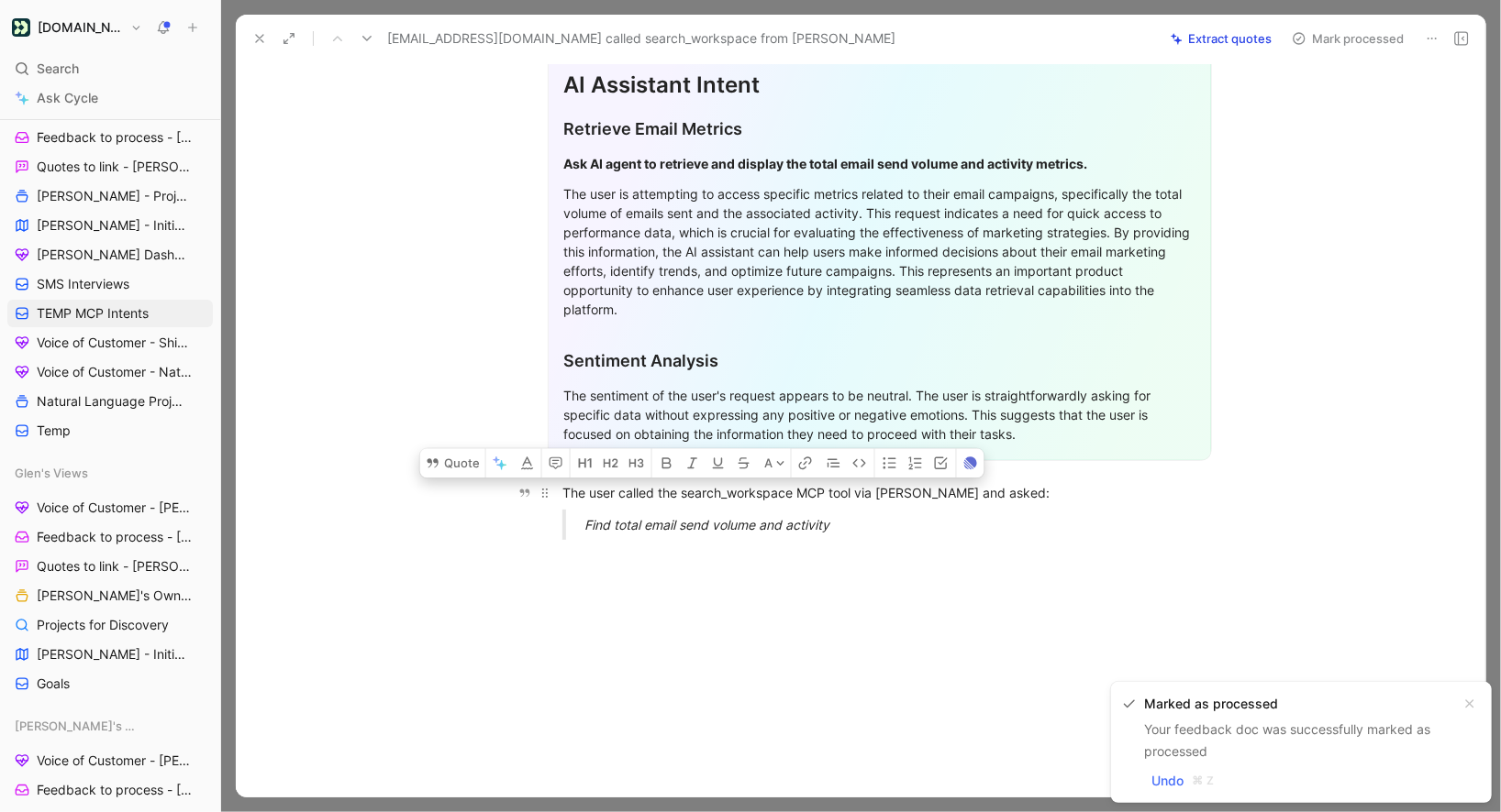
drag, startPoint x: 865, startPoint y: 529, endPoint x: 566, endPoint y: 493, distance: 301.2
click at [566, 493] on div "General Feedback Prompt Below is the analysis of the customer feedback received…" at bounding box center [879, 202] width 1211 height 707
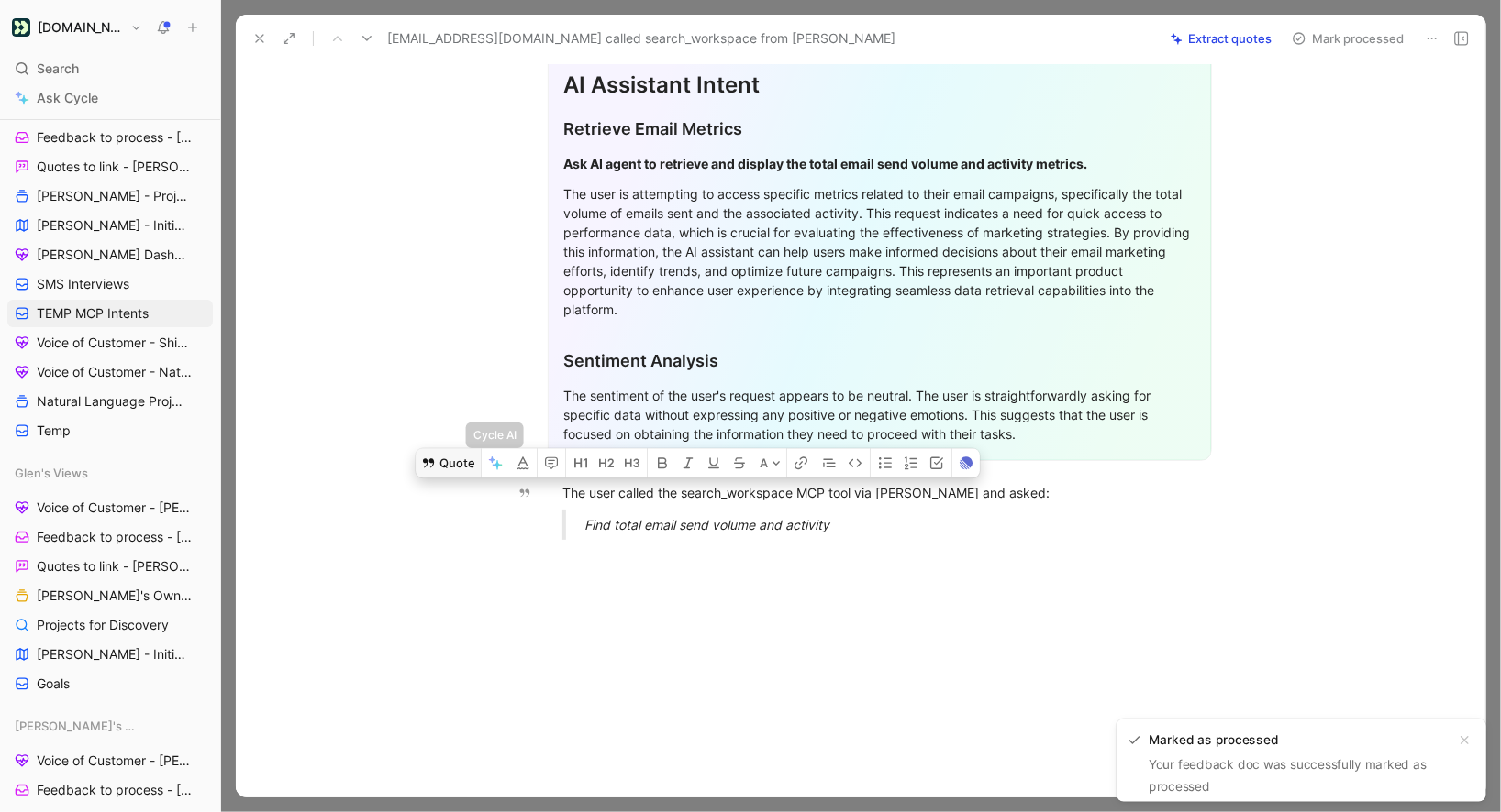
click at [475, 464] on button "Quote" at bounding box center [447, 463] width 65 height 29
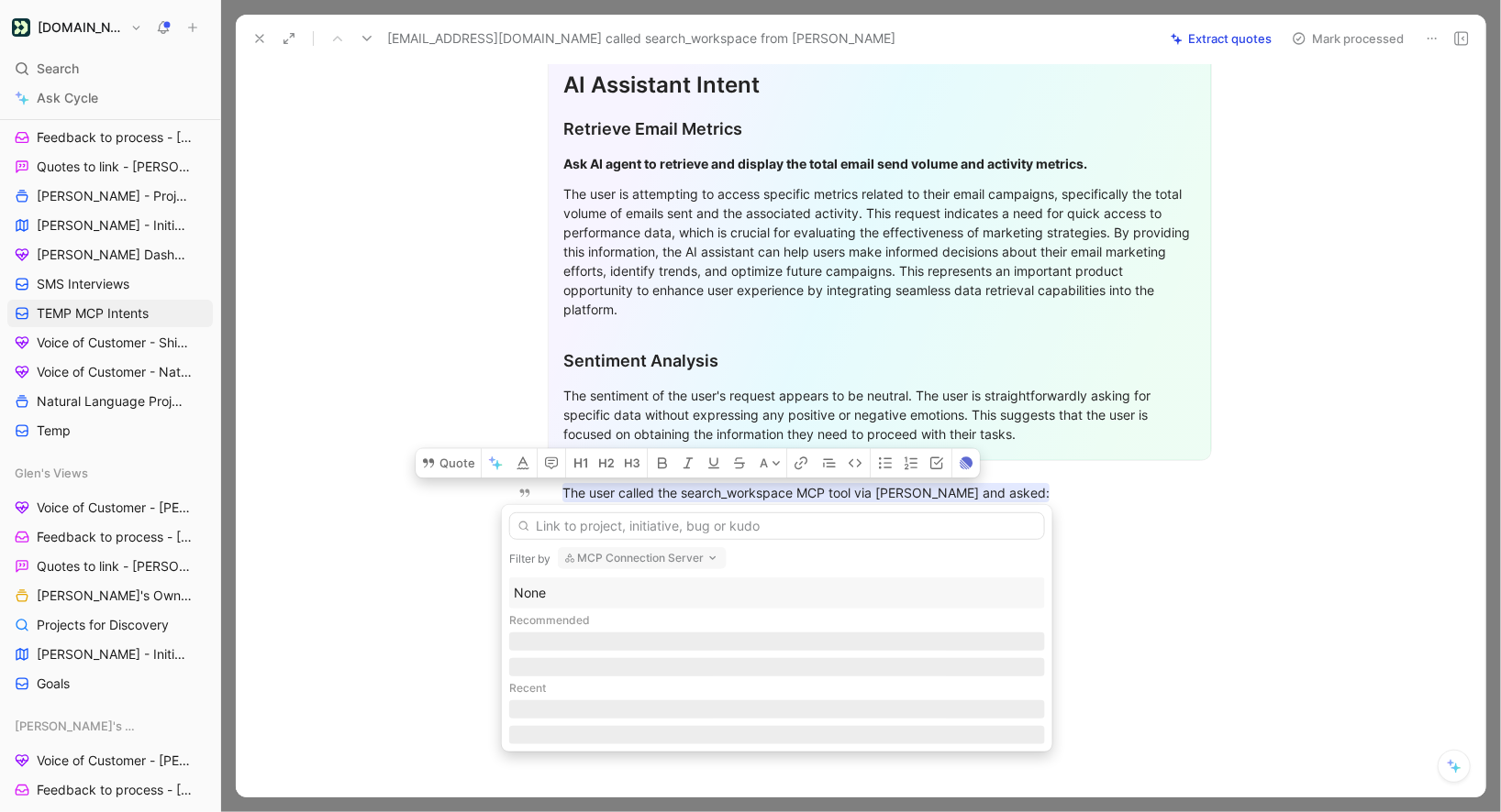
click at [588, 583] on div "None" at bounding box center [778, 593] width 527 height 22
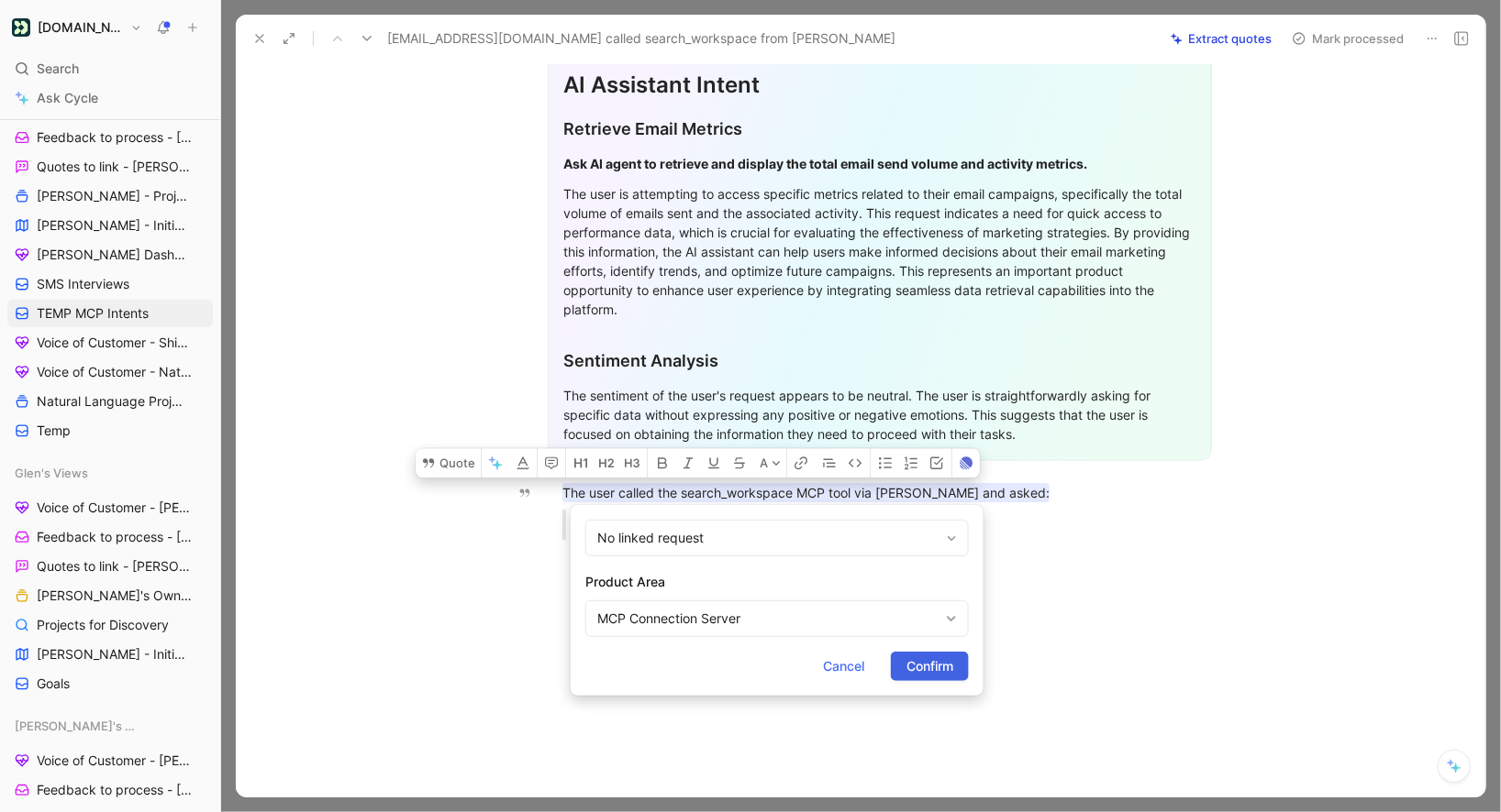
click at [900, 672] on button "Confirm" at bounding box center [930, 667] width 78 height 29
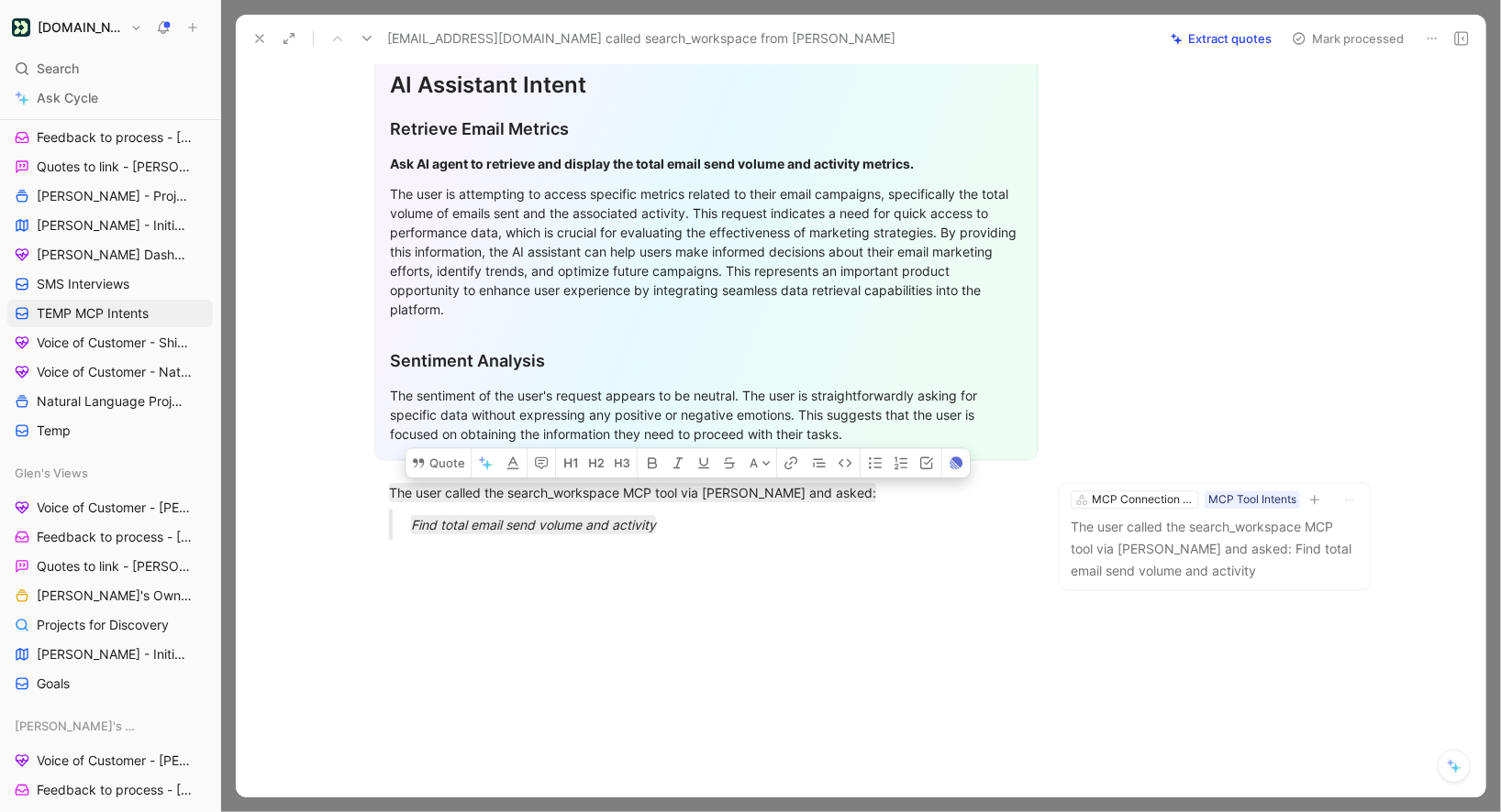
click at [1321, 26] on button "Mark processed" at bounding box center [1348, 39] width 129 height 26
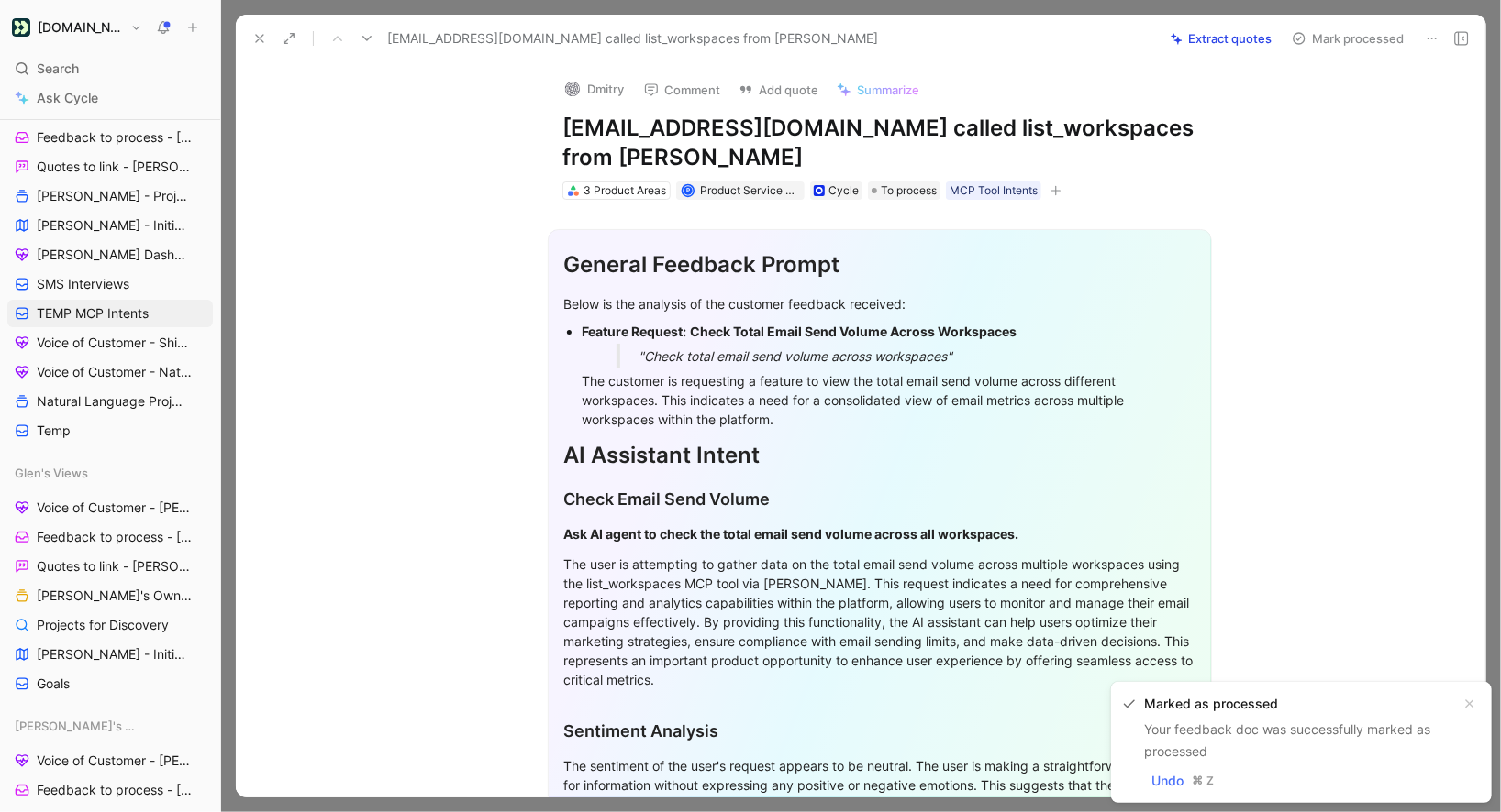
scroll to position [341, 0]
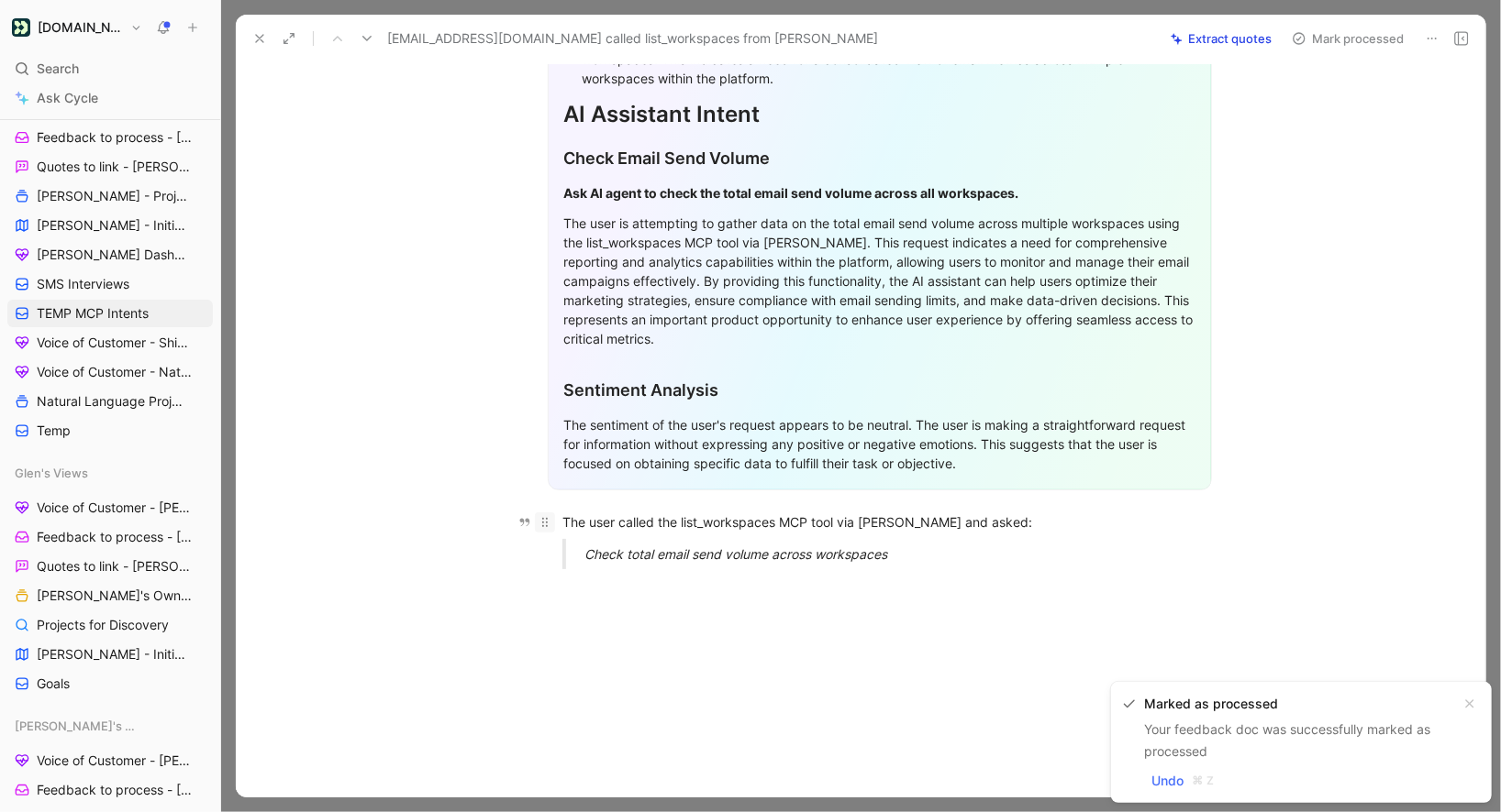
drag, startPoint x: 924, startPoint y: 526, endPoint x: 546, endPoint y: 485, distance: 380.2
click at [546, 485] on div "General Feedback Prompt Below is the analysis of the customer feedback received…" at bounding box center [879, 221] width 1211 height 725
click at [493, 478] on button "Quote" at bounding box center [477, 493] width 65 height 29
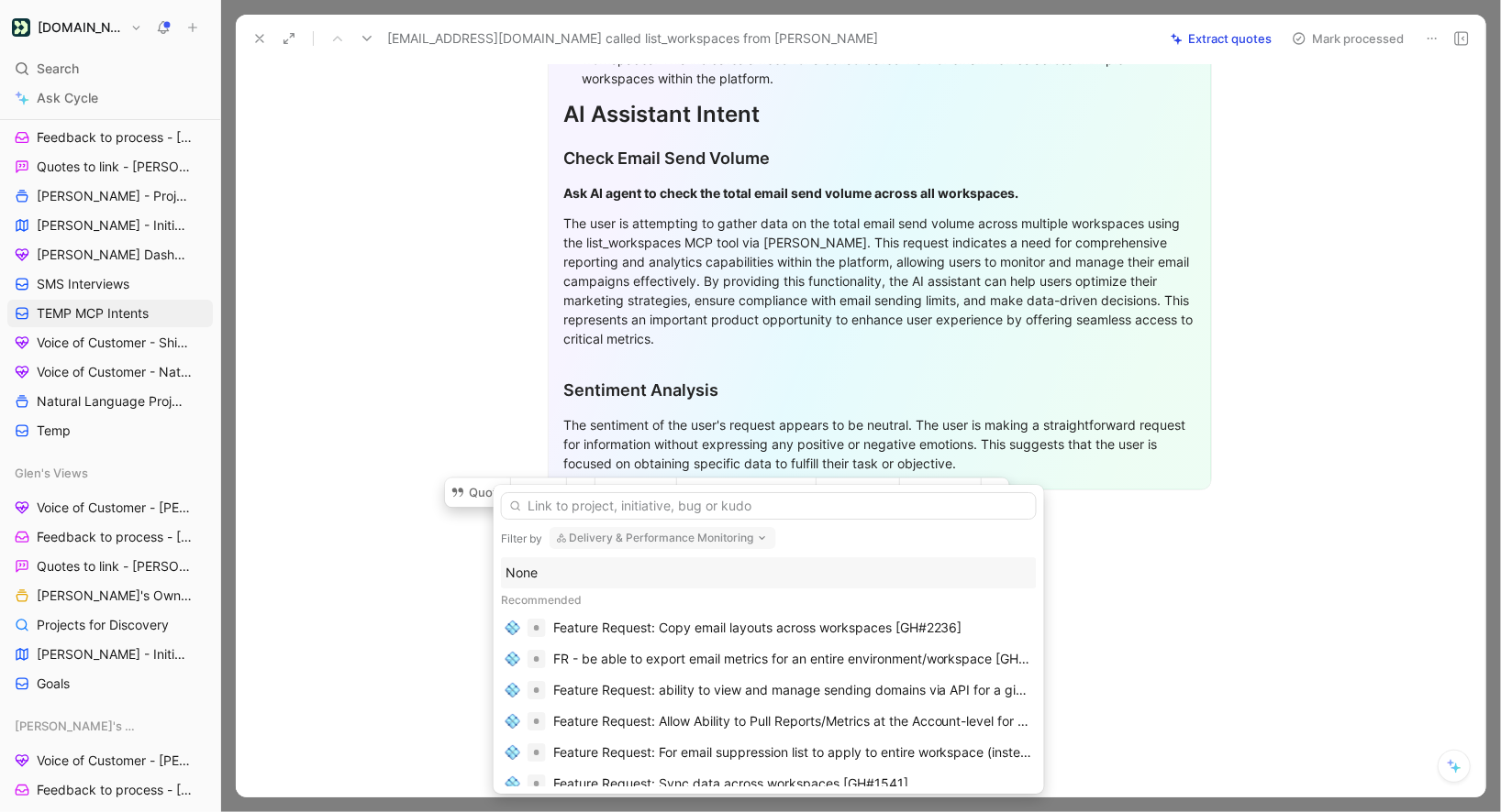
click at [588, 575] on div "None" at bounding box center [769, 573] width 527 height 22
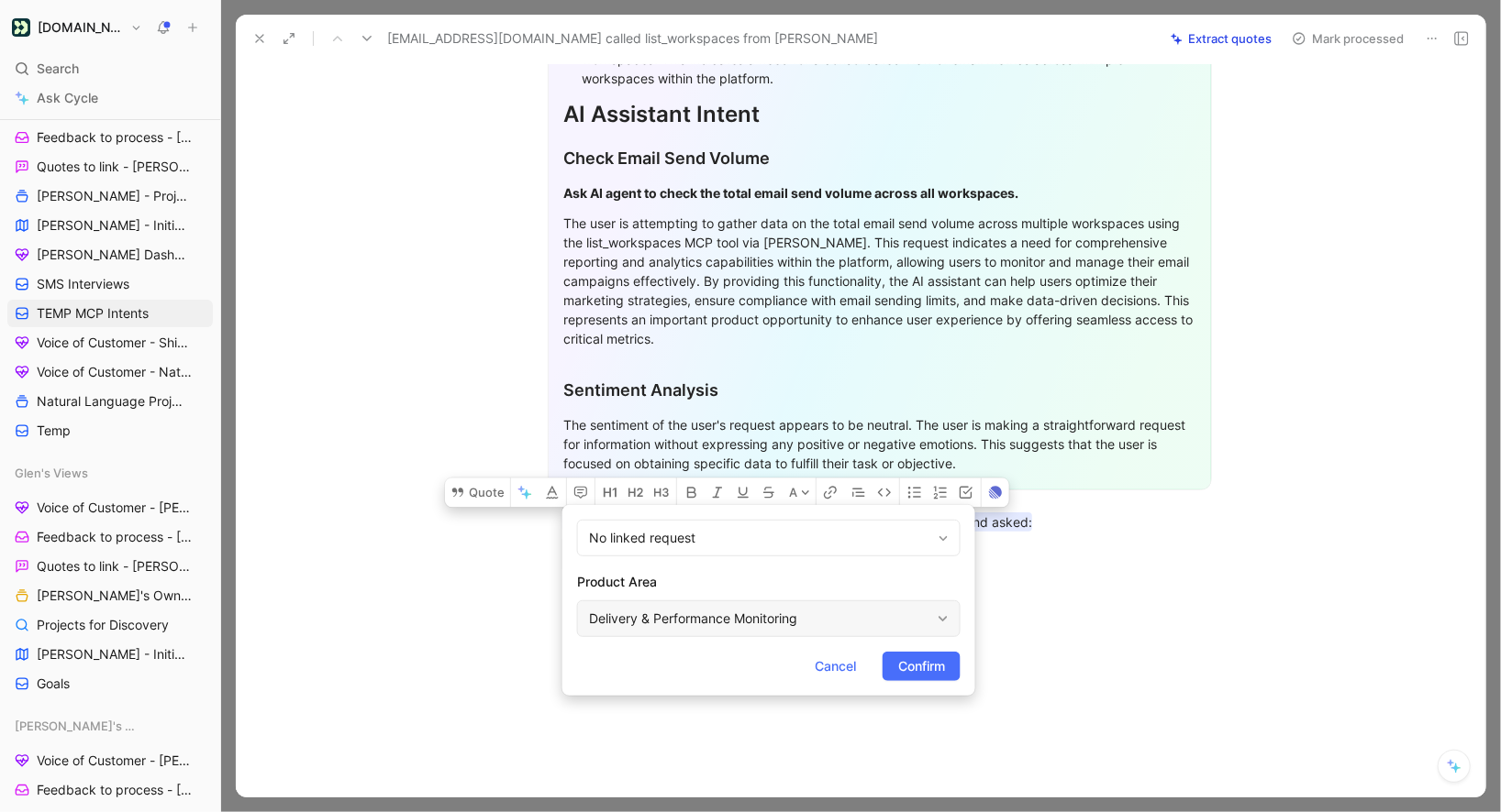
click at [688, 622] on div "Delivery & Performance Monitoring" at bounding box center [759, 618] width 341 height 22
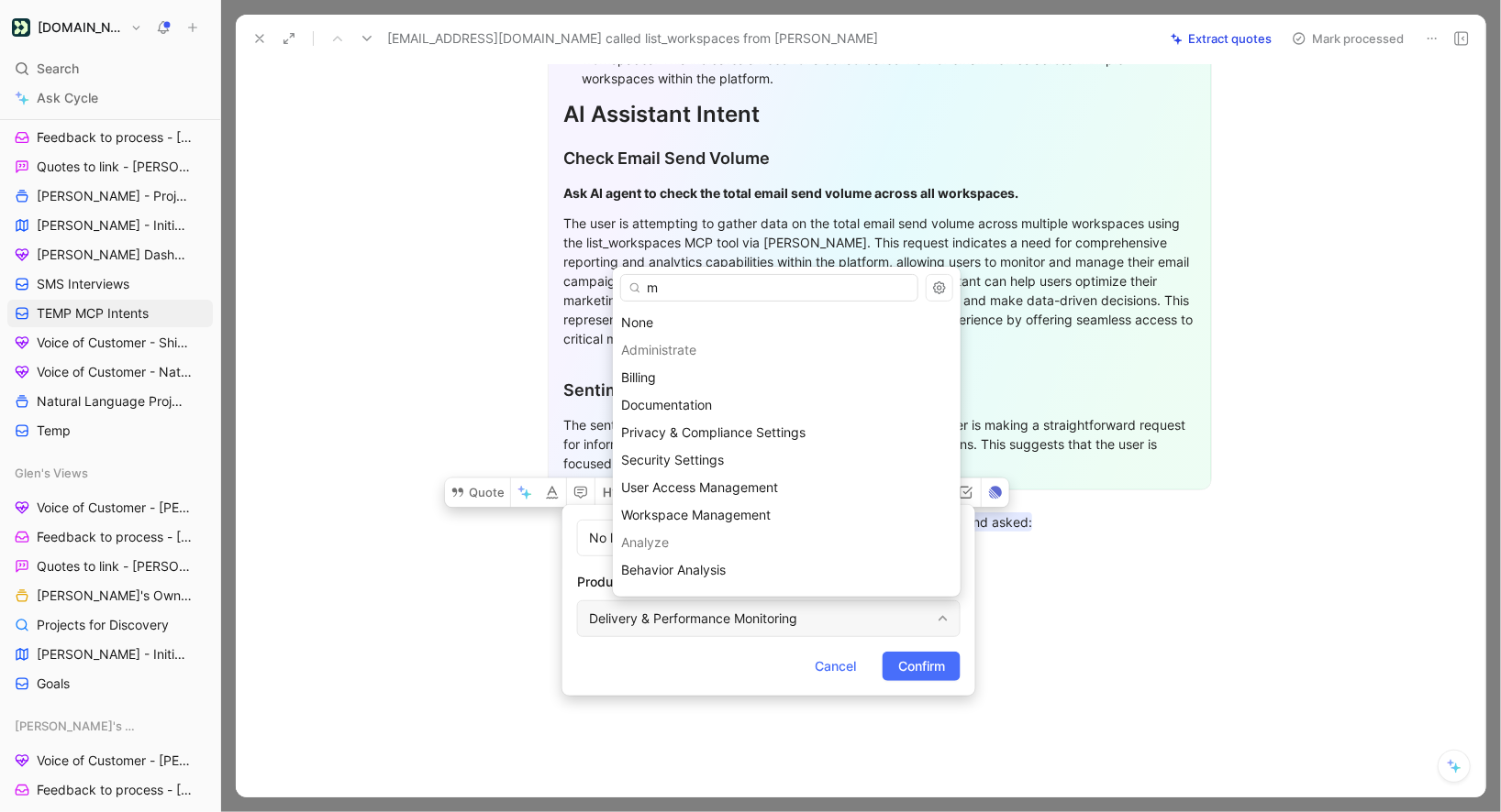
type input "mc"
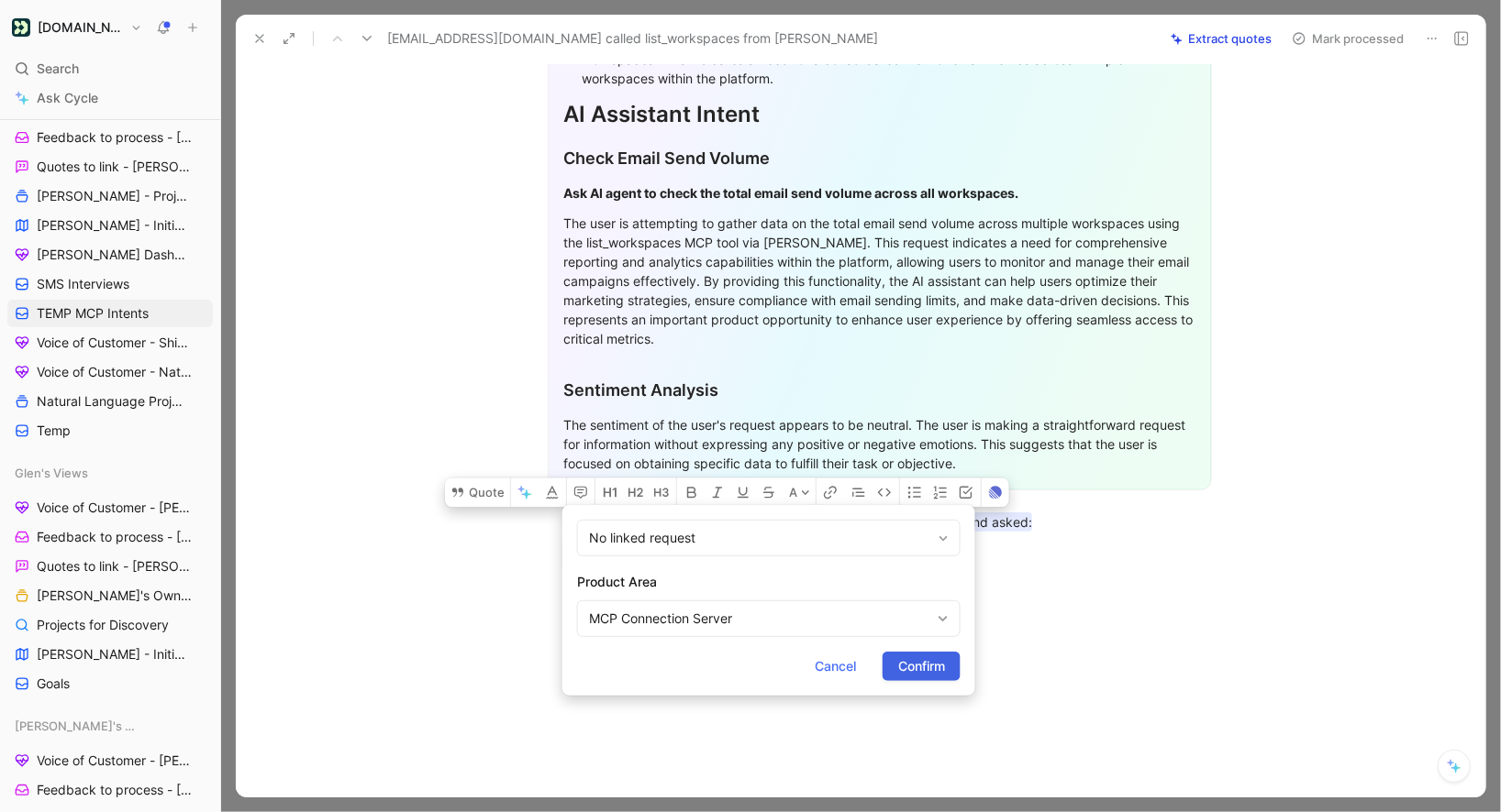
click at [933, 664] on span "Confirm" at bounding box center [922, 666] width 46 height 22
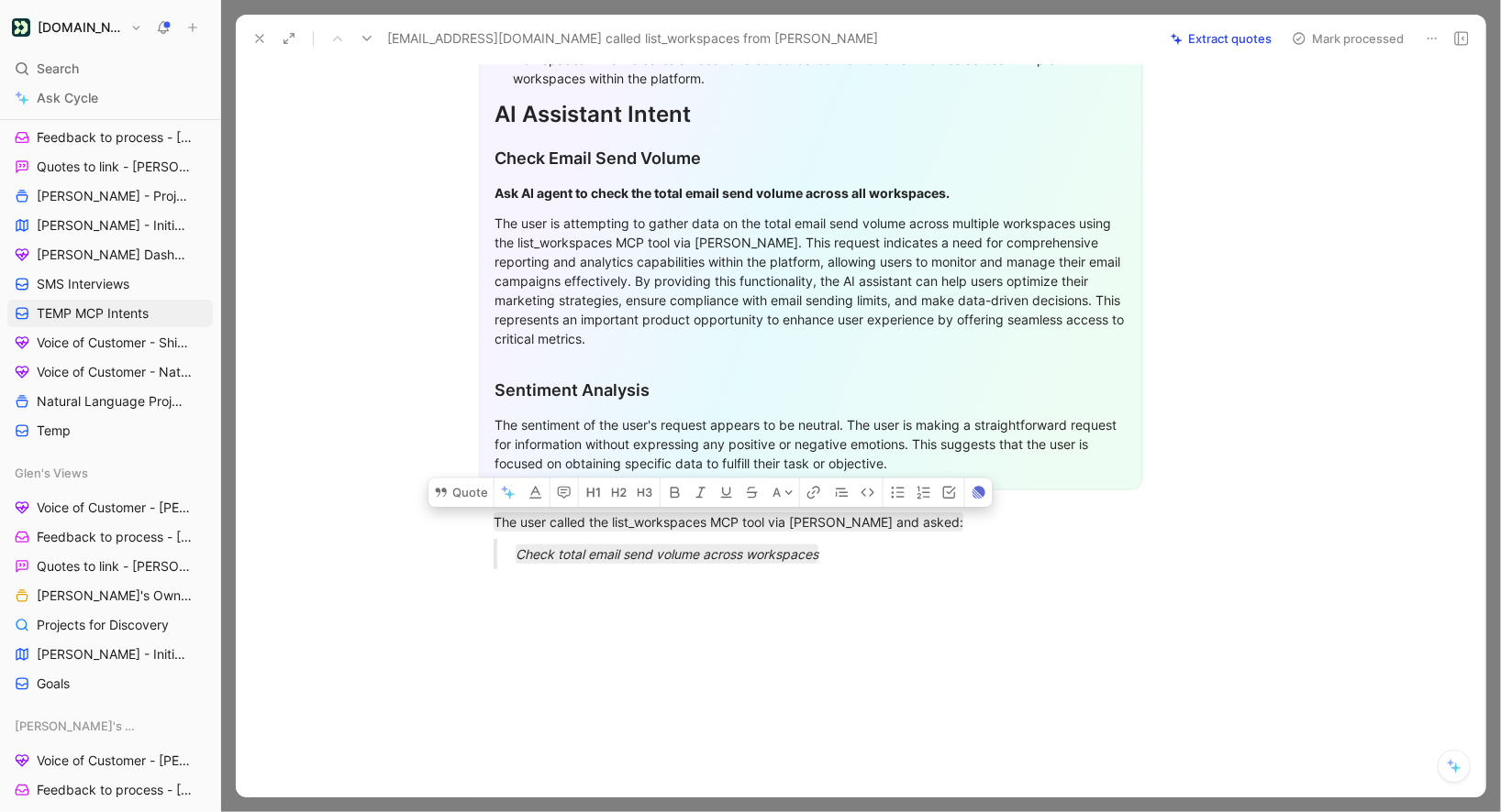
click at [1319, 51] on div "dmitry@mercury.com called list_workspaces from Claude Extract quotes Mark proce…" at bounding box center [861, 38] width 1249 height 47
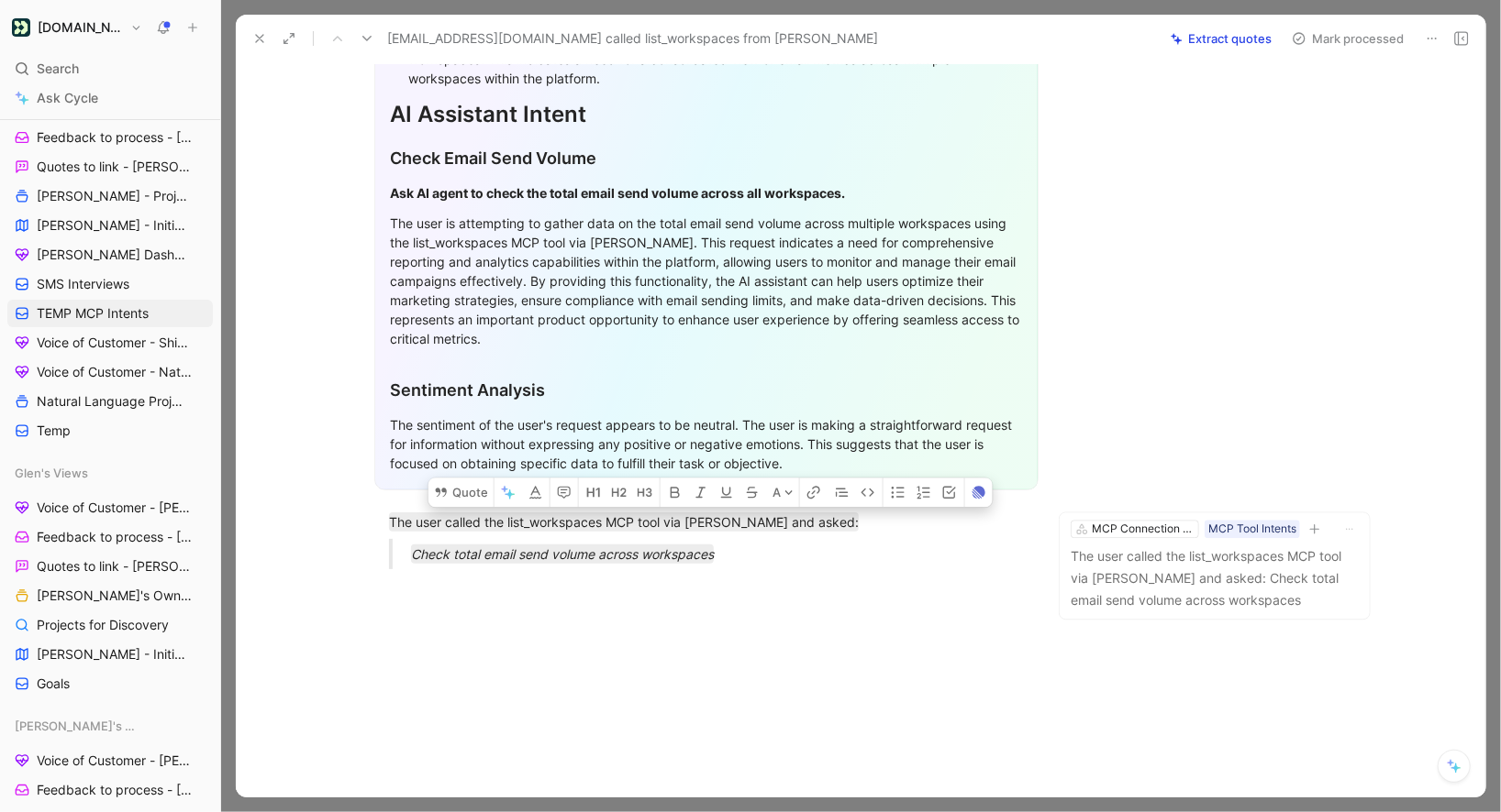
click at [1319, 49] on button "Mark processed" at bounding box center [1348, 39] width 129 height 26
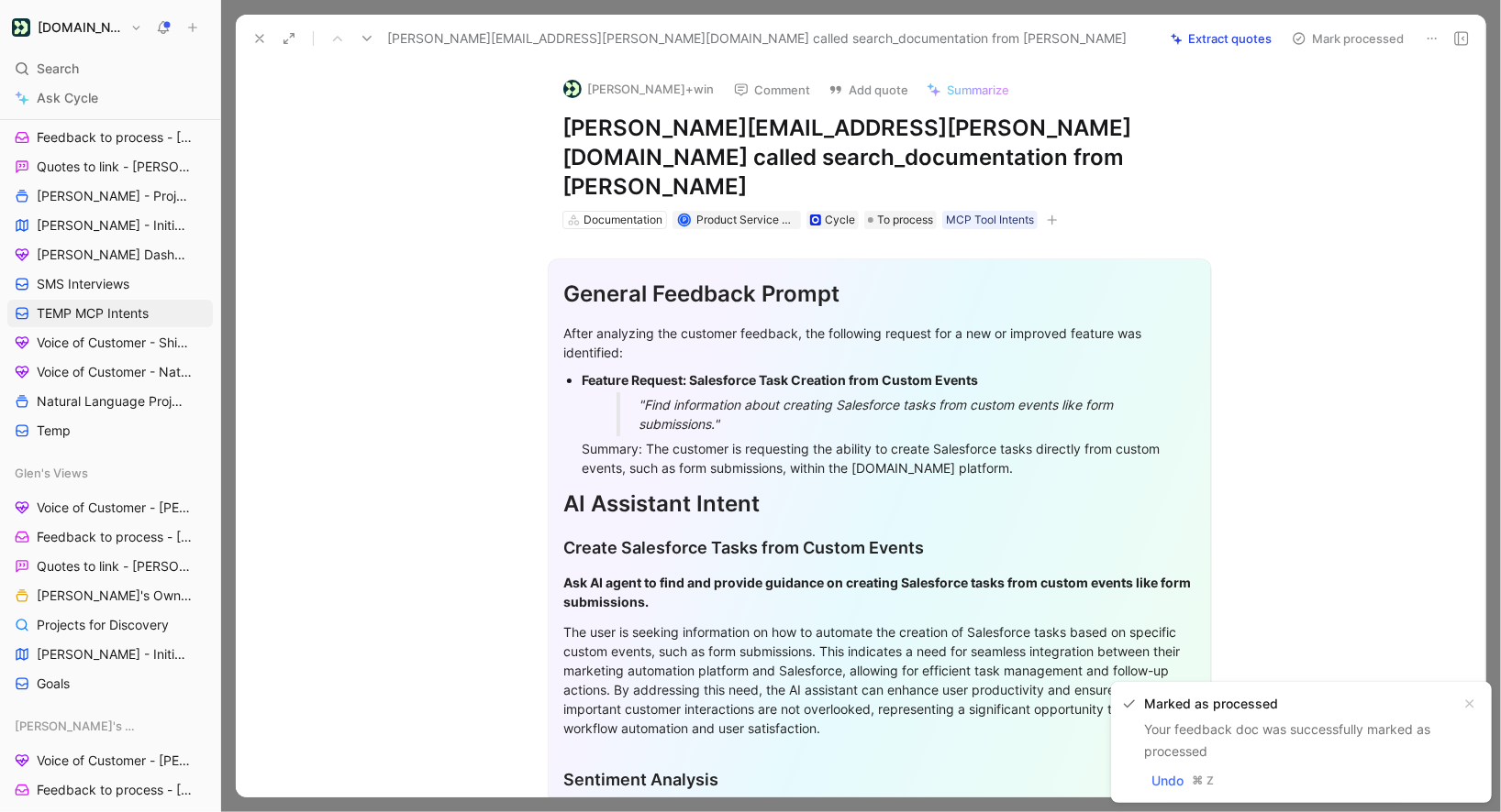
click at [261, 38] on icon at bounding box center [260, 38] width 15 height 15
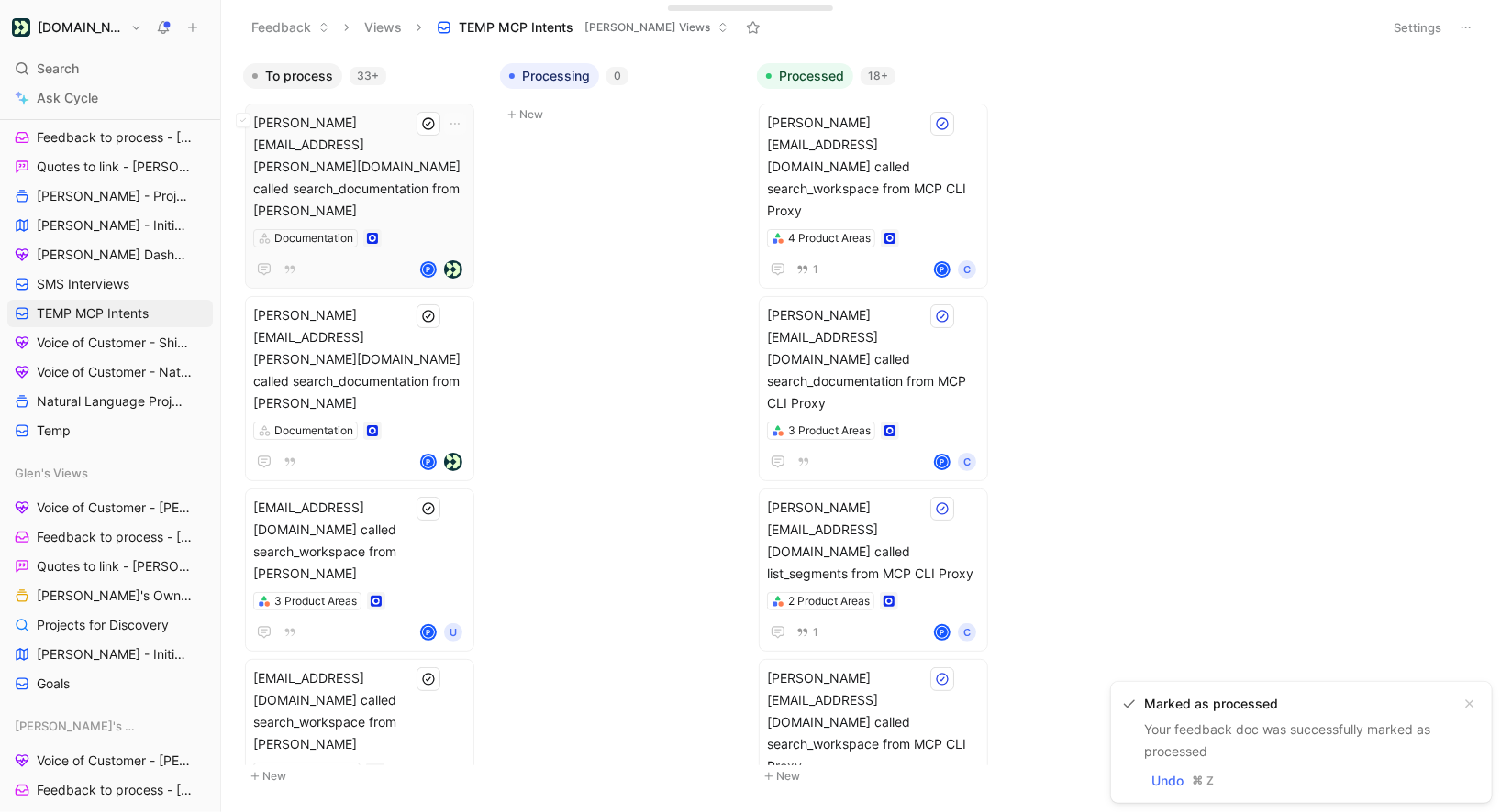
click at [424, 146] on span "maria.roth+win@customer.io called search_documentation from Claude" at bounding box center [360, 167] width 213 height 110
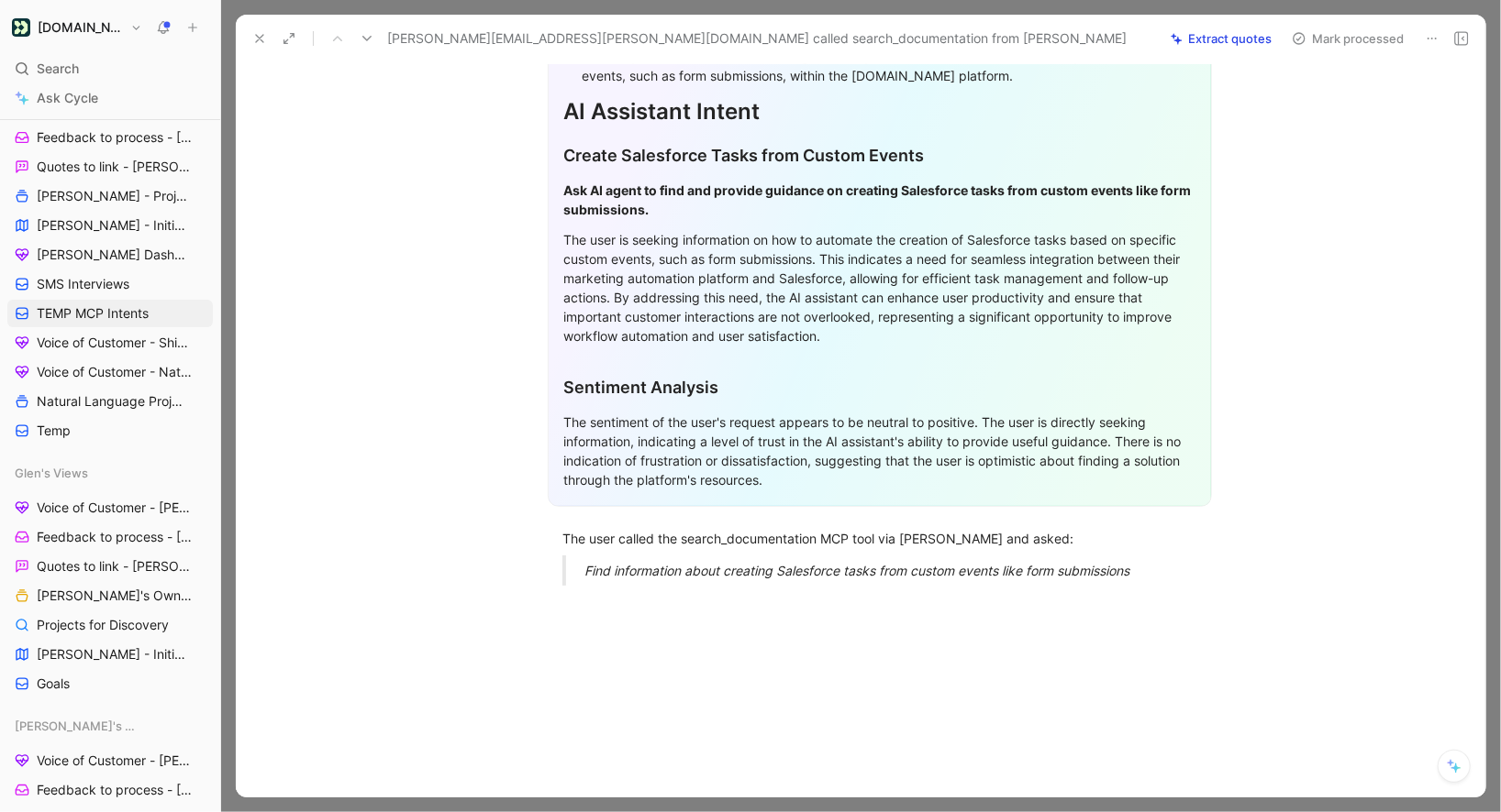
scroll to position [408, 0]
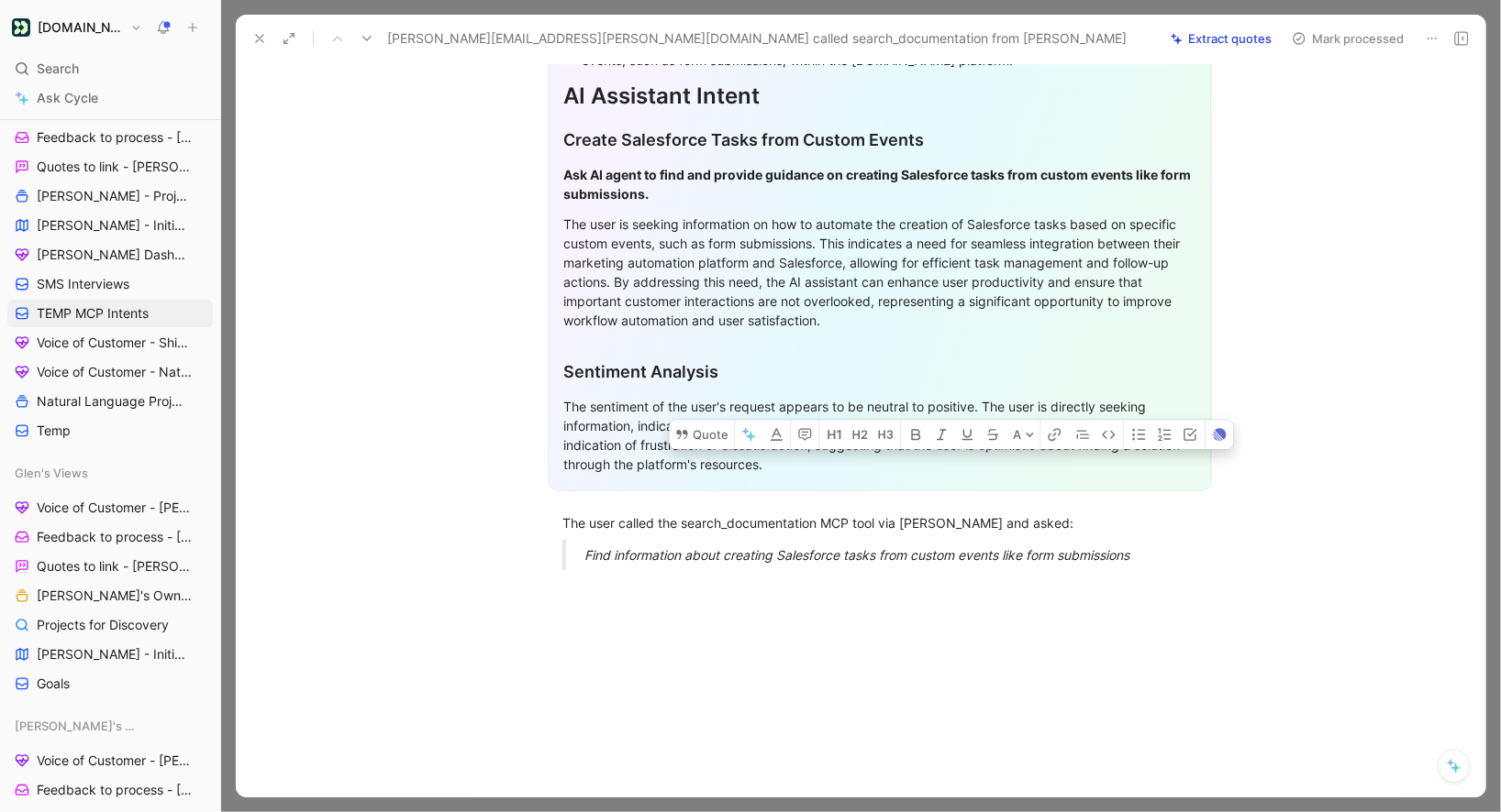
drag, startPoint x: 1146, startPoint y: 527, endPoint x: 512, endPoint y: 486, distance: 635.3
click at [512, 486] on div "General Feedback Prompt After analyzing the customer feedback, the following re…" at bounding box center [879, 202] width 1211 height 764
click at [708, 420] on button "Quote" at bounding box center [701, 435] width 65 height 29
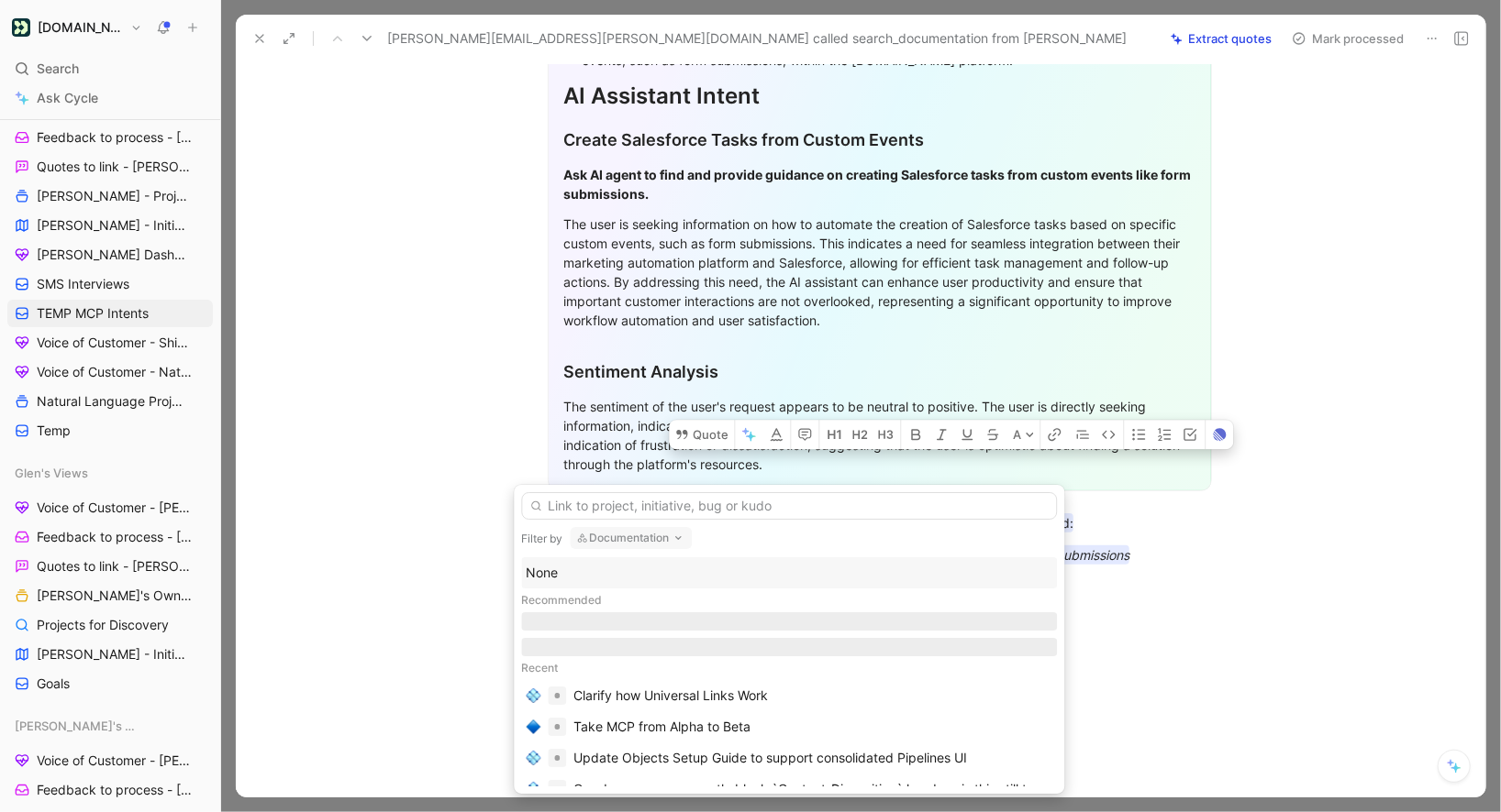
click at [565, 588] on div "Recommended" at bounding box center [788, 600] width 536 height 24
click at [565, 580] on div "None" at bounding box center [789, 573] width 527 height 22
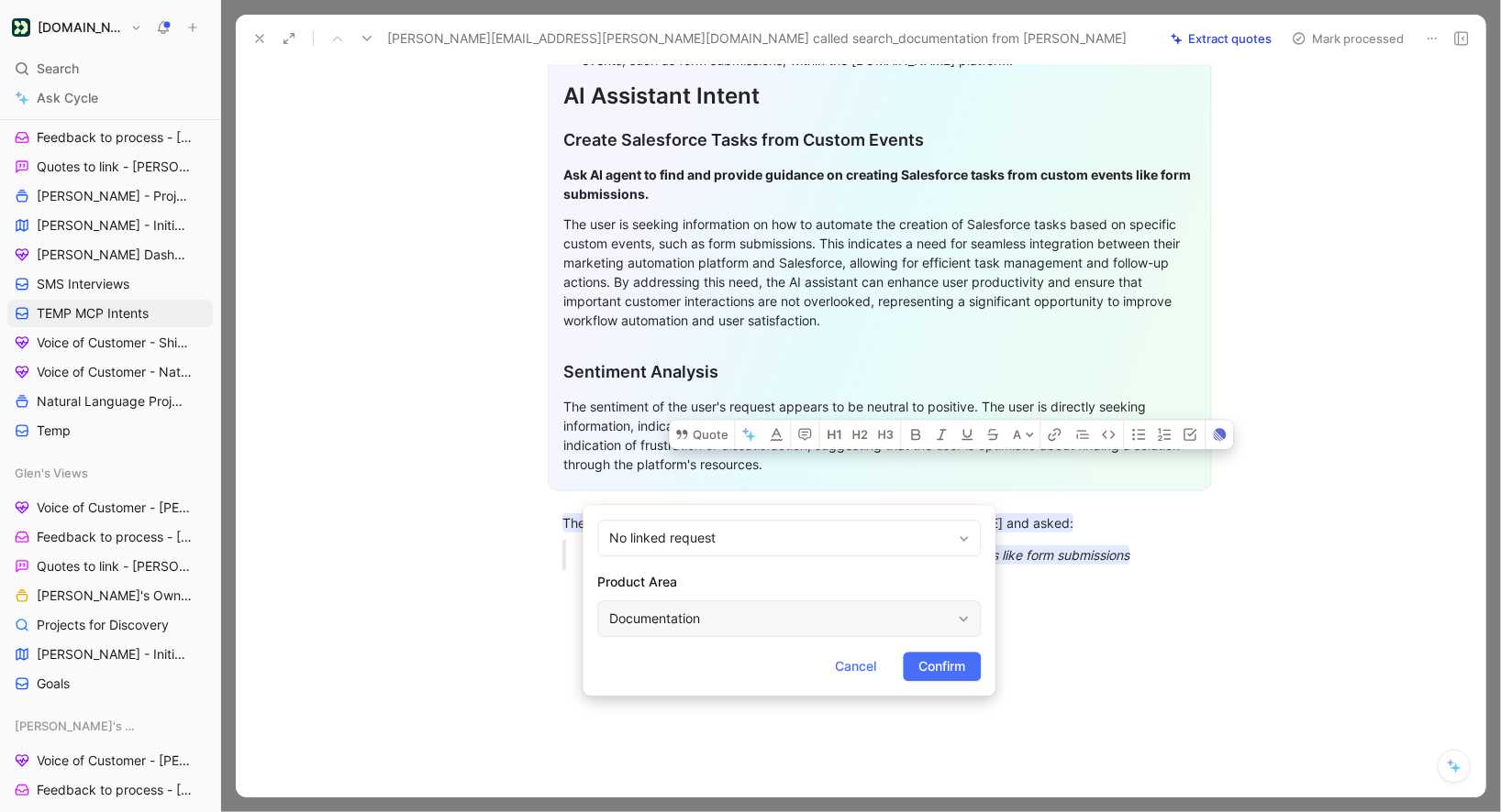
click at [663, 612] on div "Documentation" at bounding box center [780, 618] width 341 height 22
type input "mcp"
click at [936, 666] on span "Confirm" at bounding box center [941, 666] width 46 height 22
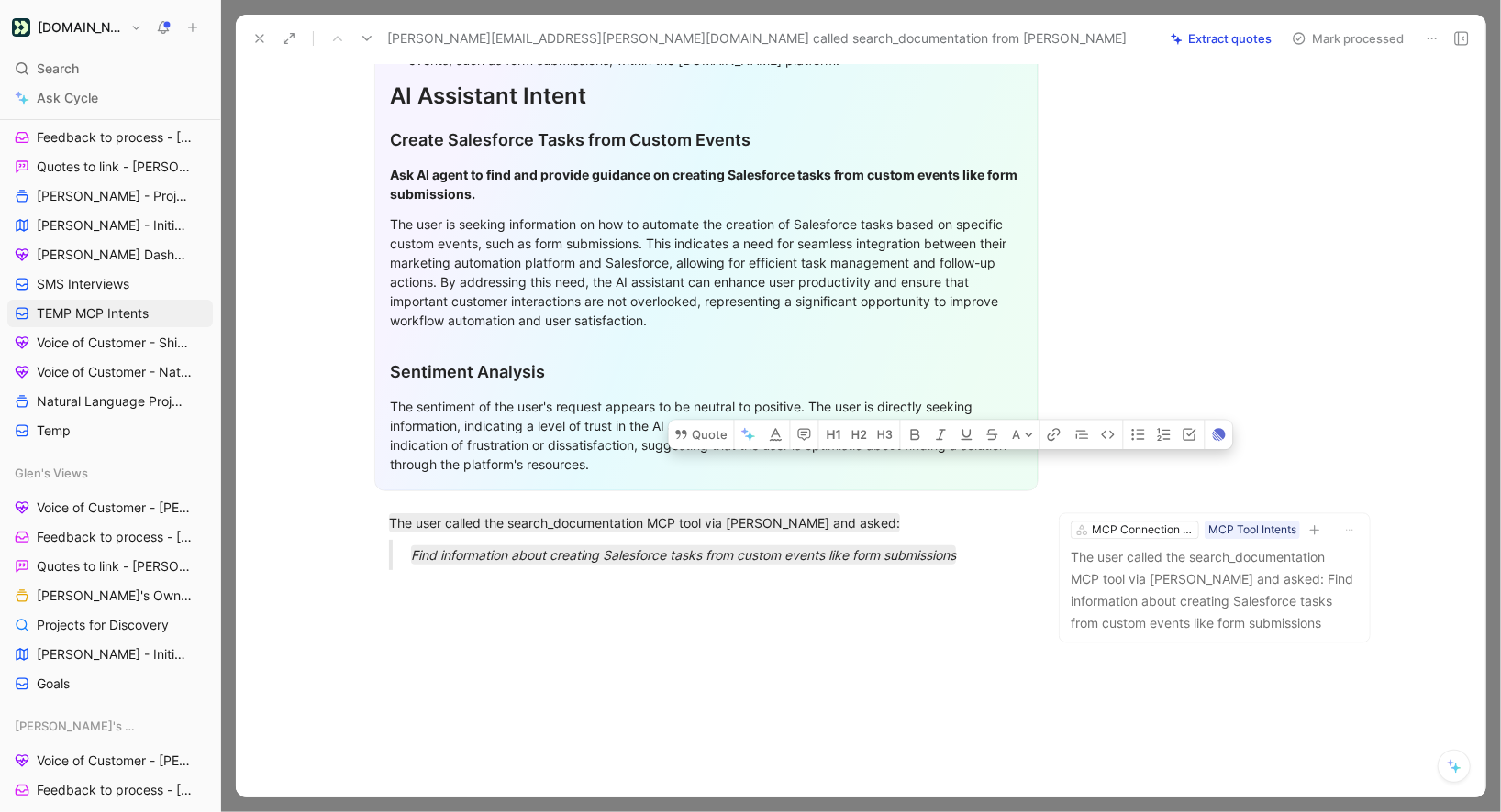
click at [1325, 38] on button "Mark processed" at bounding box center [1348, 39] width 129 height 26
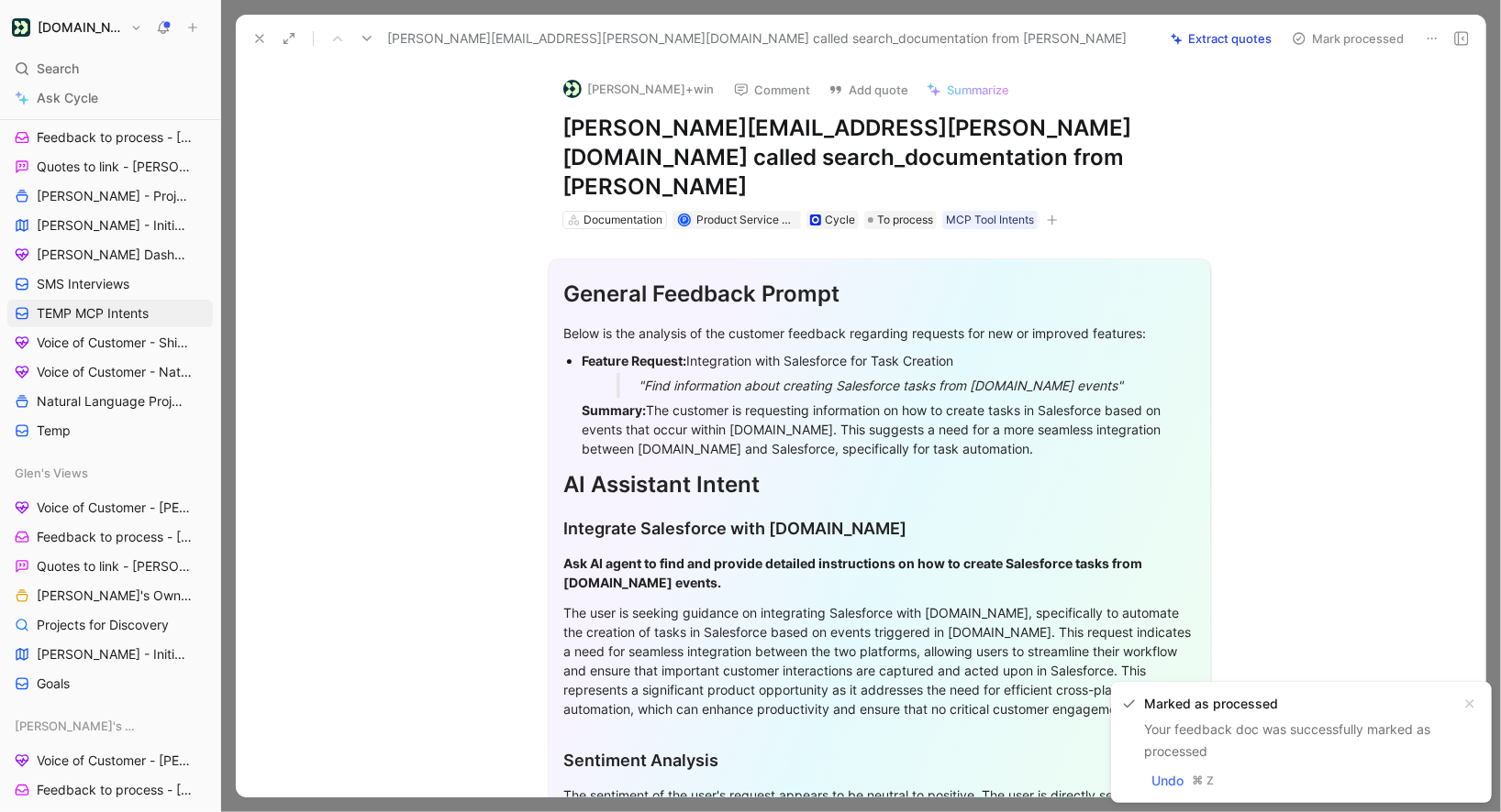
scroll to position [408, 0]
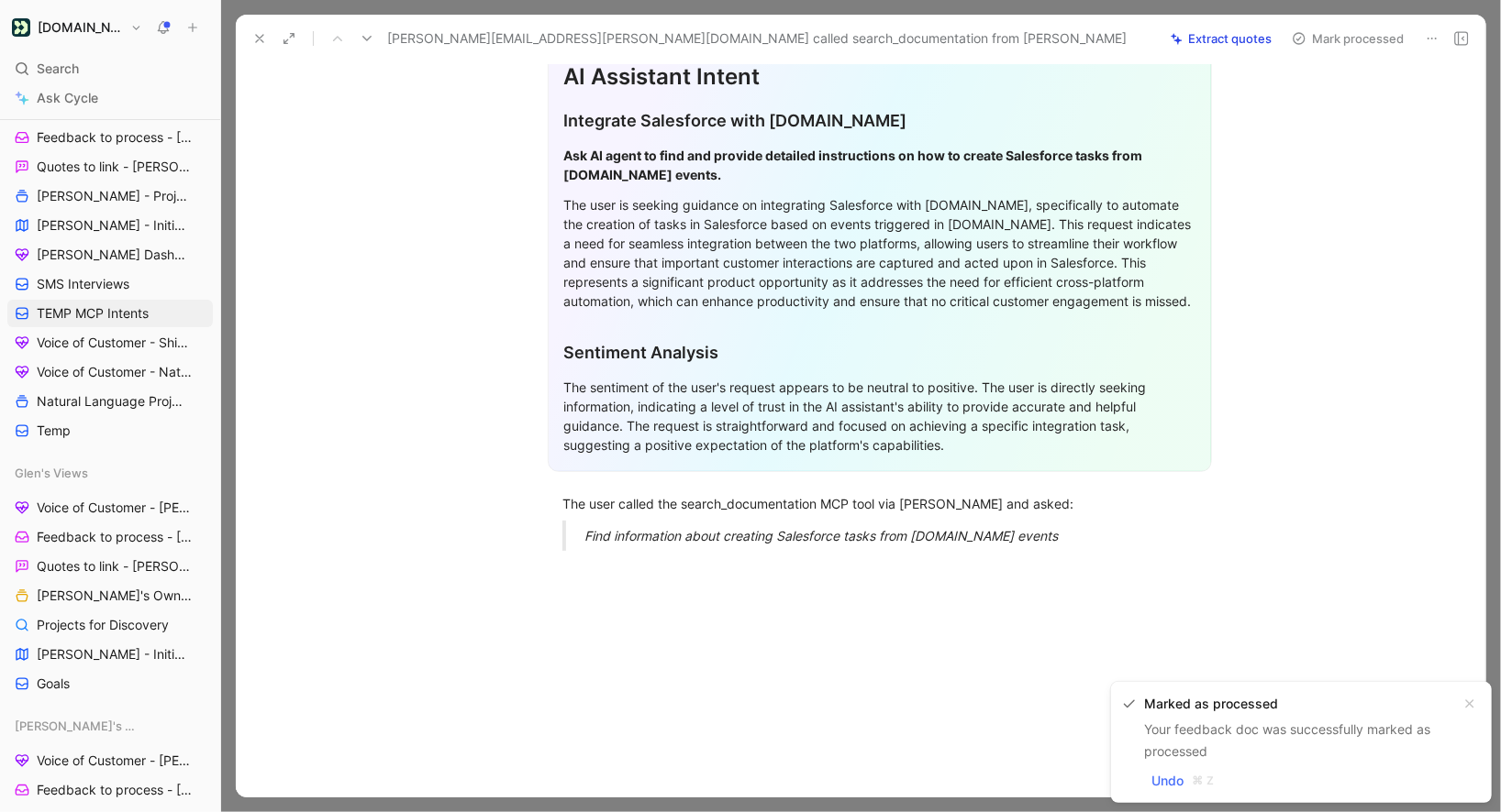
drag, startPoint x: 1047, startPoint y: 531, endPoint x: 500, endPoint y: 473, distance: 550.1
click at [500, 473] on div "General Feedback Prompt Below is the analysis of the customer feedback regardin…" at bounding box center [879, 193] width 1211 height 744
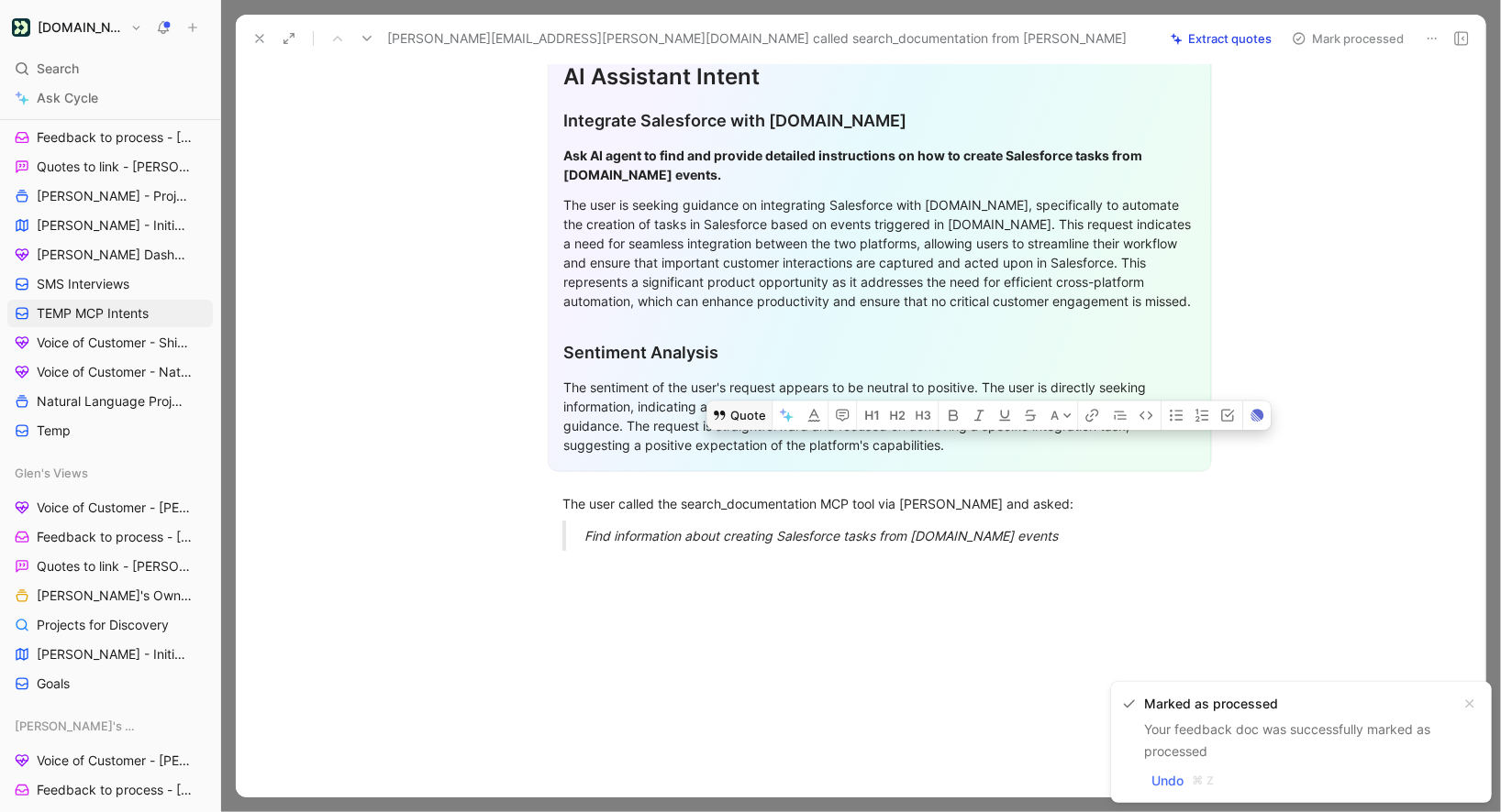
click at [724, 410] on icon at bounding box center [719, 414] width 11 height 9
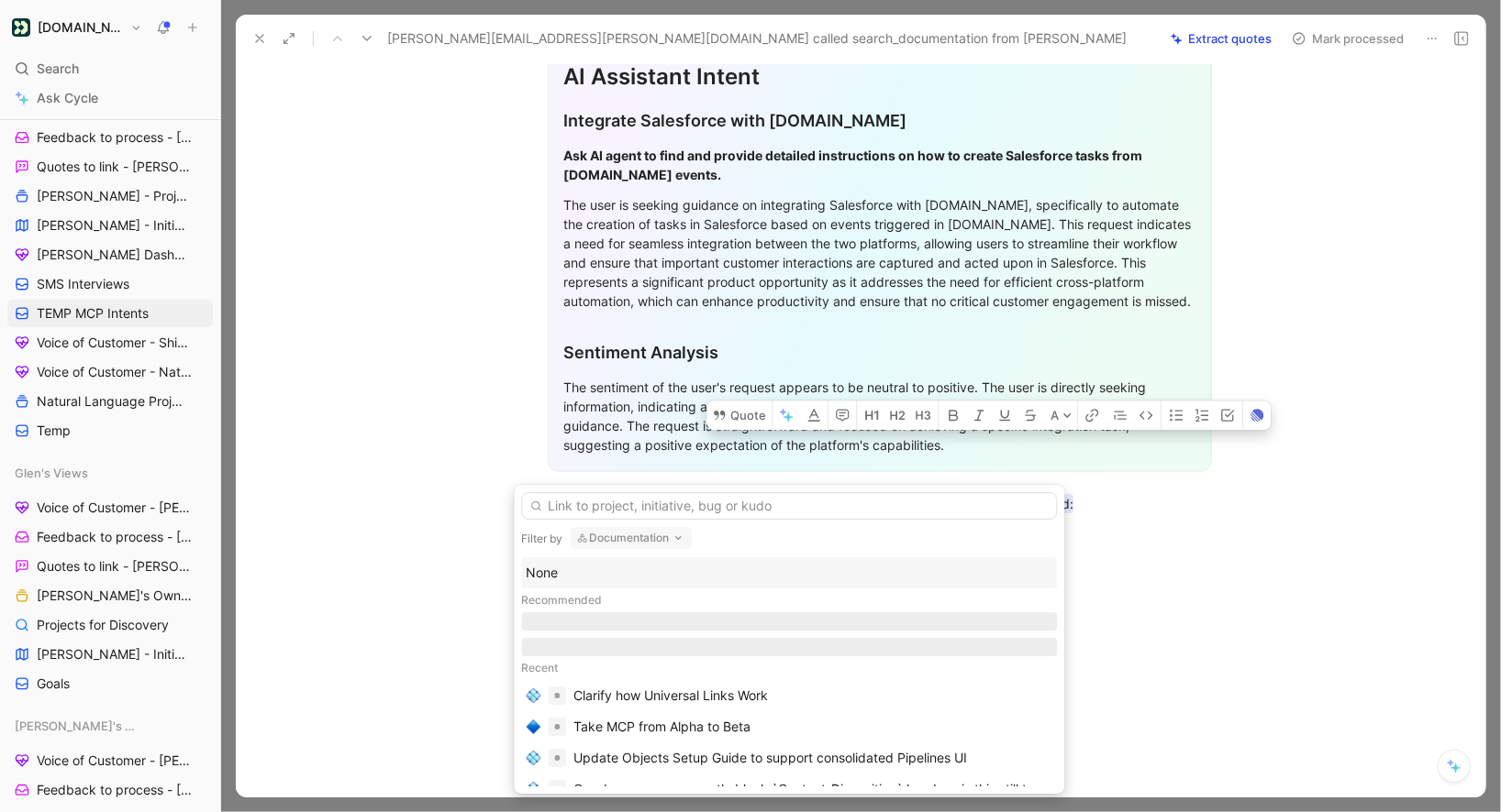
click at [594, 564] on div "None" at bounding box center [789, 573] width 527 height 22
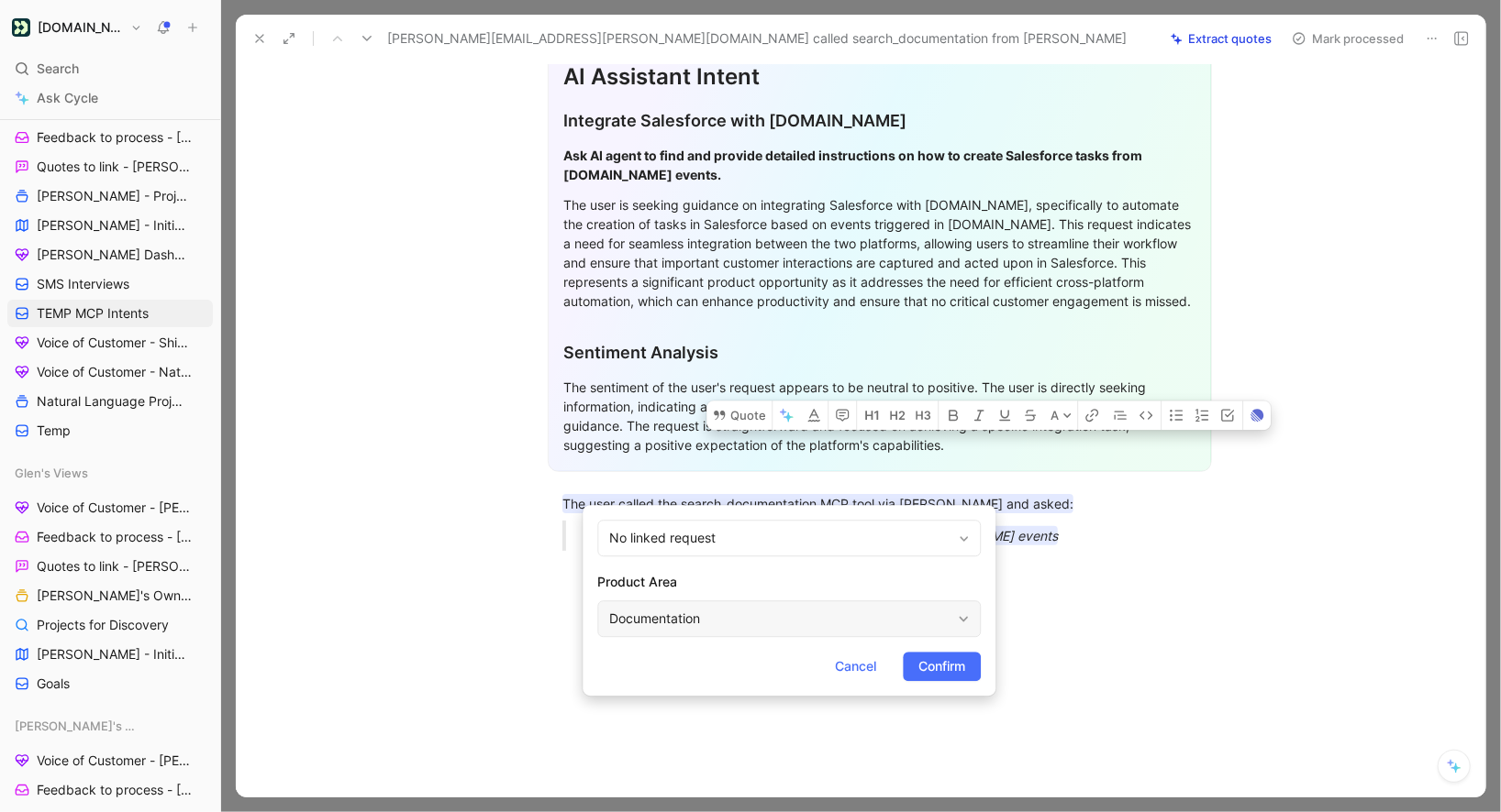
click at [630, 623] on div "Documentation" at bounding box center [780, 618] width 341 height 22
type input "mcp"
click at [959, 672] on span "Confirm" at bounding box center [941, 666] width 46 height 22
click at [1342, 45] on button "Mark processed" at bounding box center [1348, 39] width 129 height 26
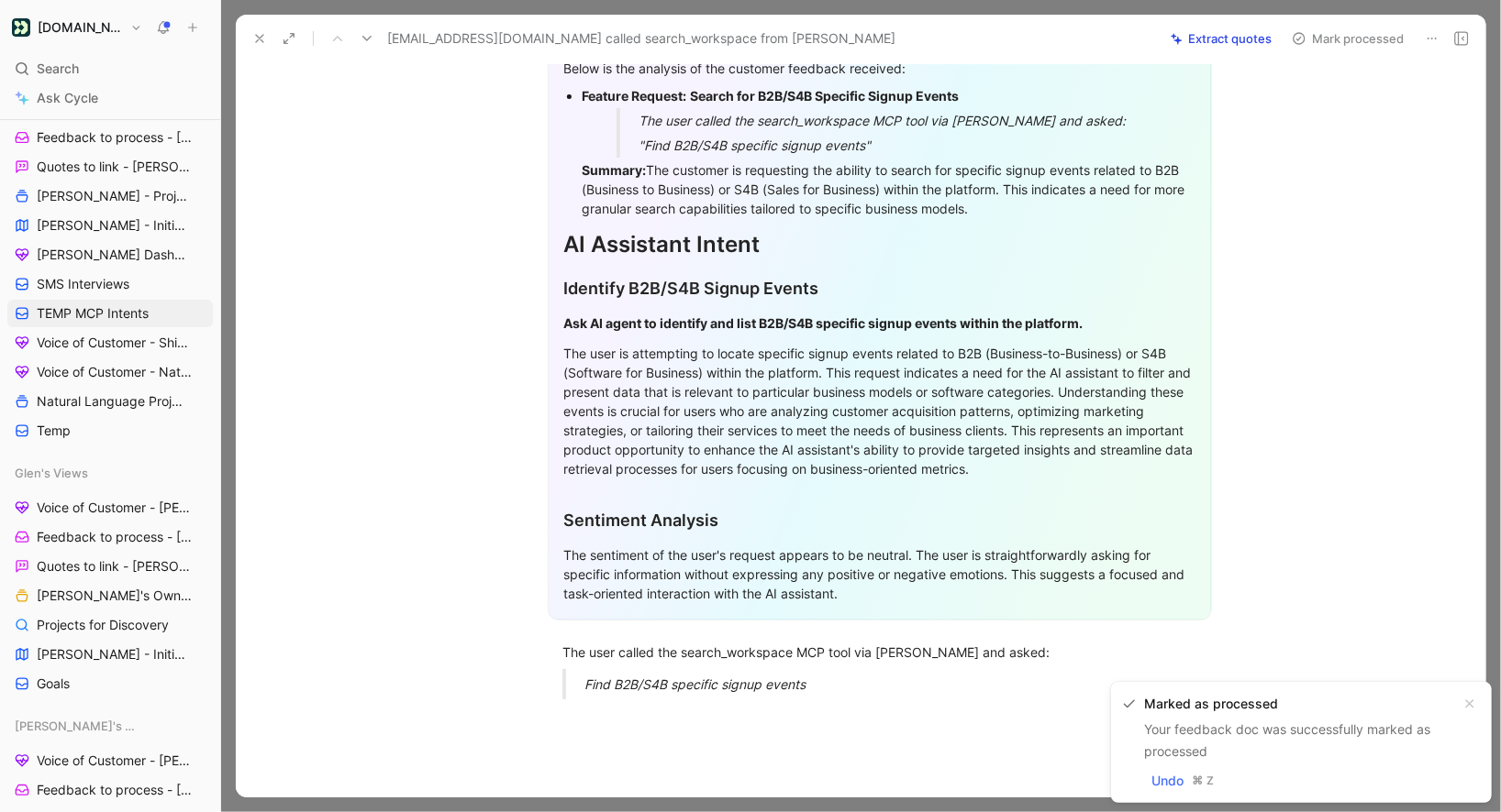
scroll to position [393, 0]
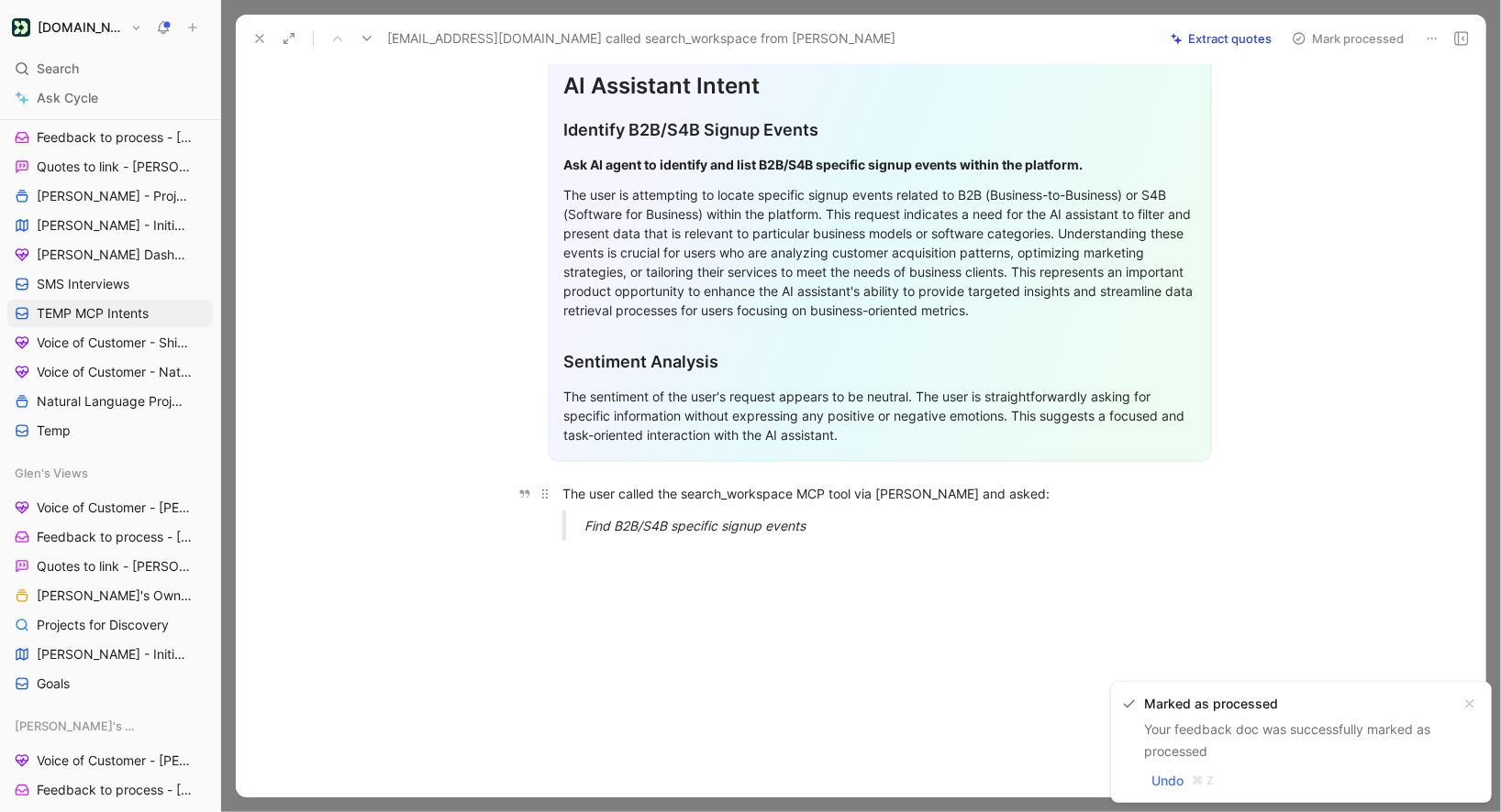
drag, startPoint x: 838, startPoint y: 532, endPoint x: 562, endPoint y: 492, distance: 278.9
click at [562, 492] on div "General Feedback Prompt Below is the analysis of the customer feedback received…" at bounding box center [879, 180] width 1211 height 750
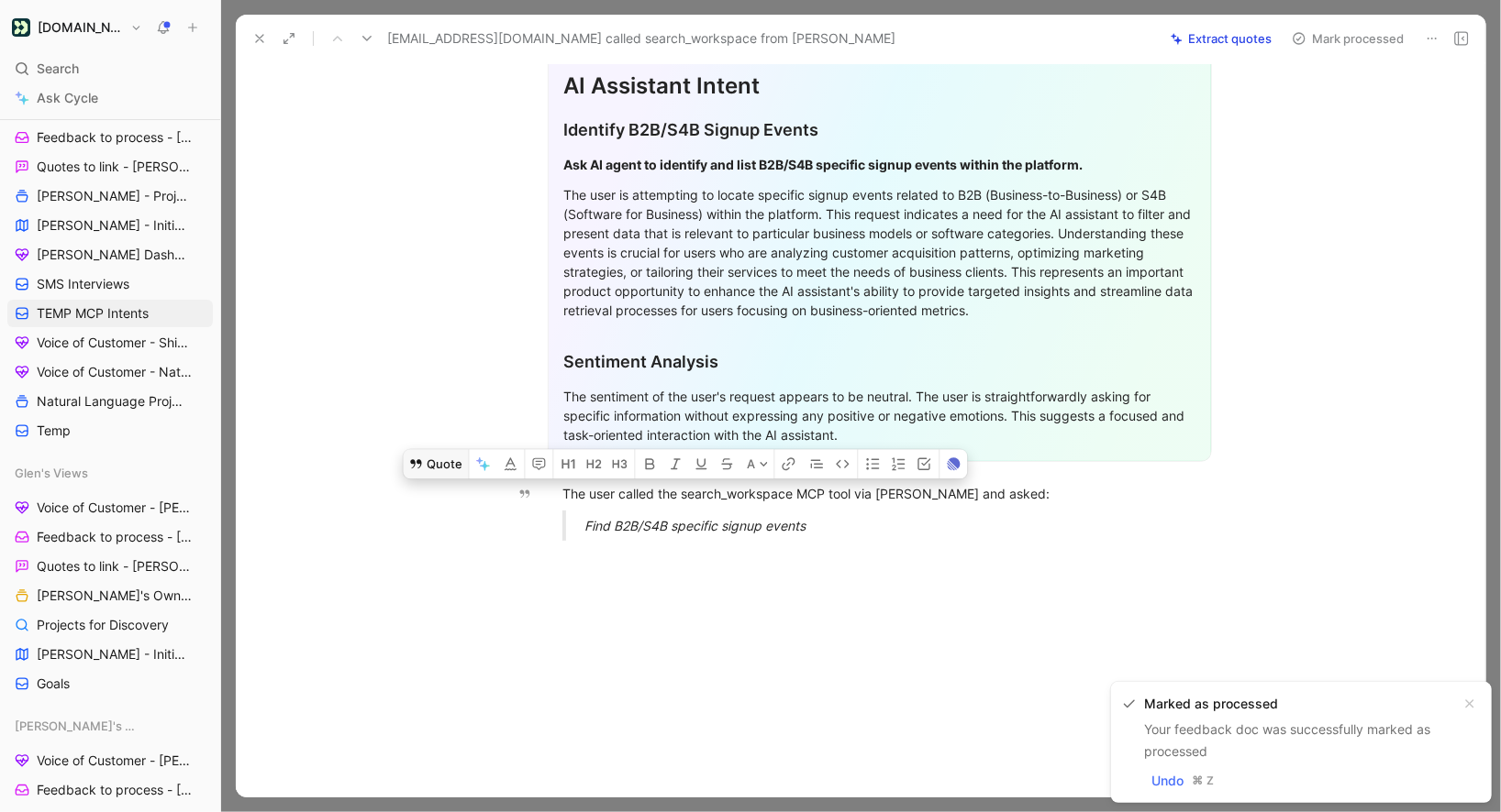
click at [452, 467] on button "Quote" at bounding box center [435, 464] width 65 height 29
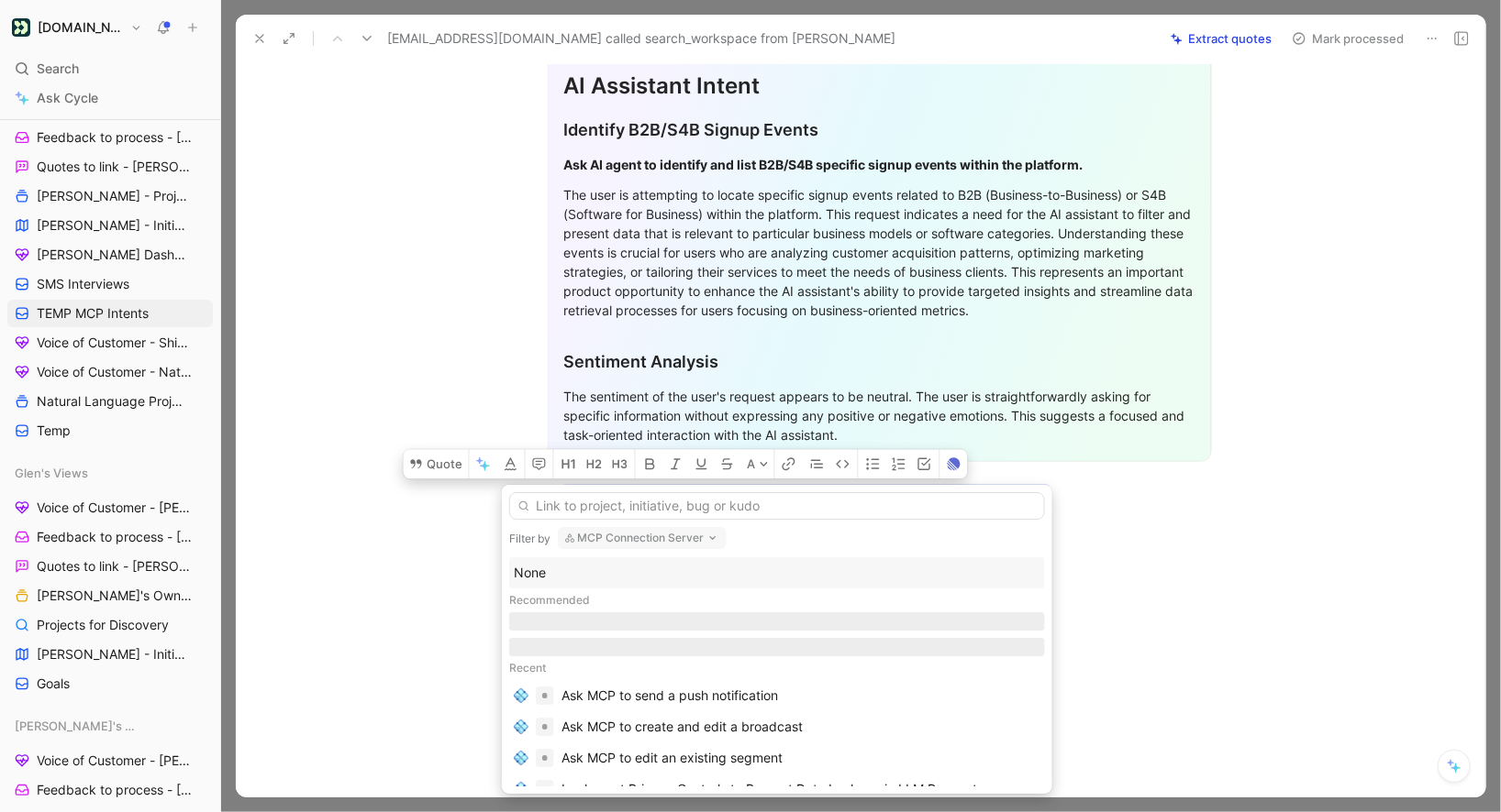
click at [599, 583] on div "None" at bounding box center [778, 573] width 527 height 22
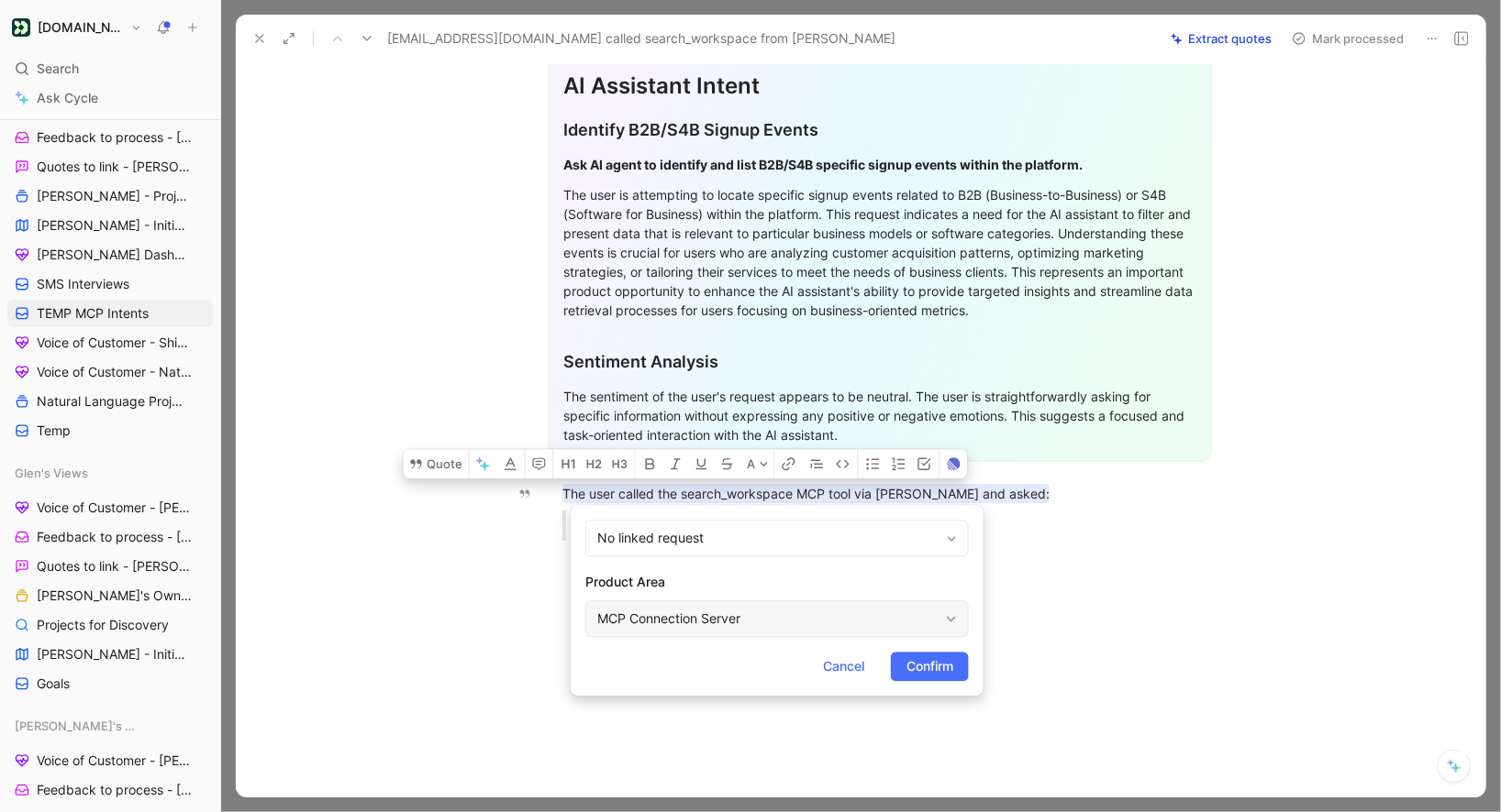
click at [706, 626] on div "MCP Connection Server" at bounding box center [768, 618] width 341 height 22
click at [924, 666] on span "Confirm" at bounding box center [930, 666] width 46 height 22
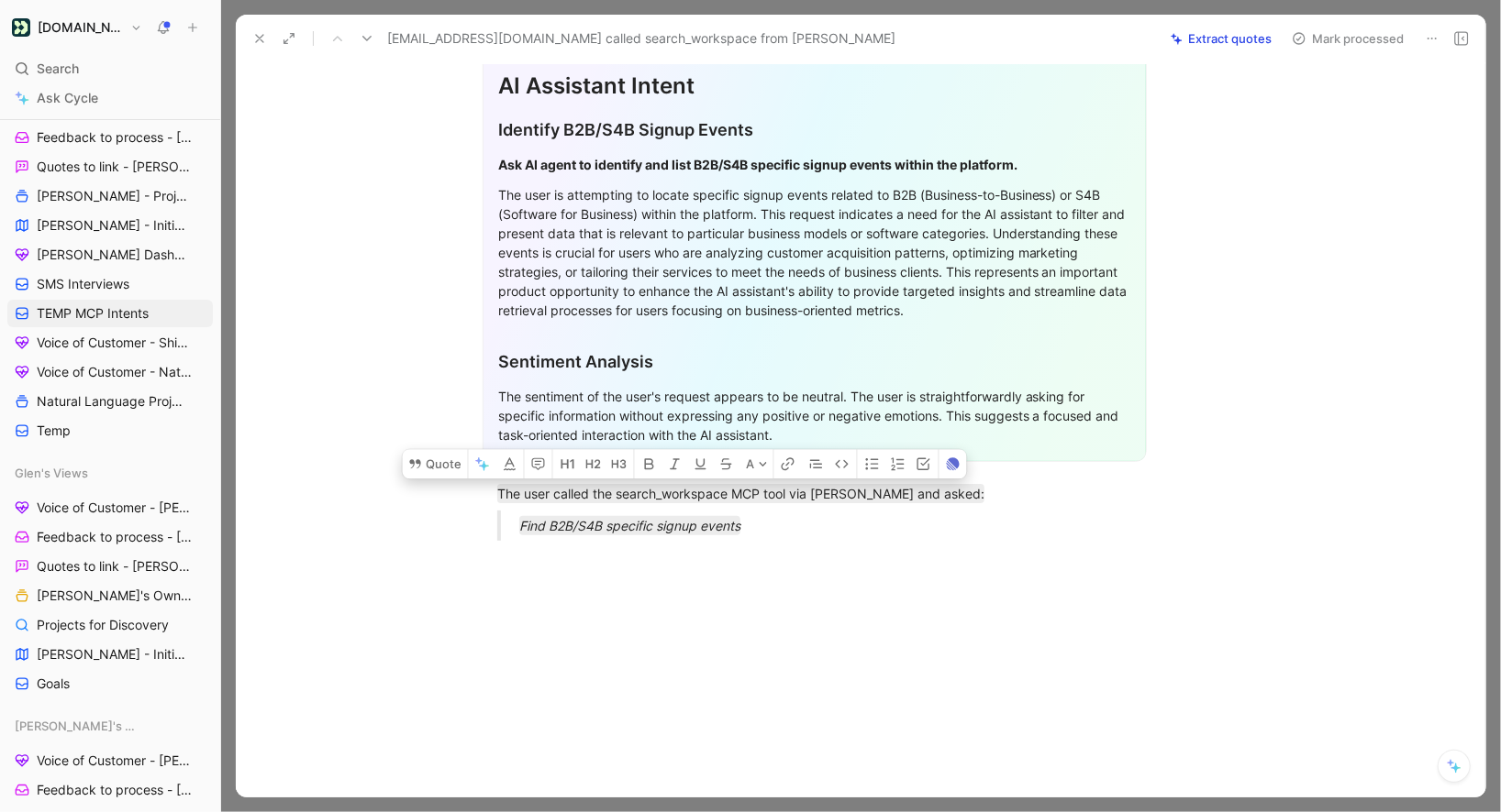
click at [1319, 35] on button "Mark processed" at bounding box center [1348, 39] width 129 height 26
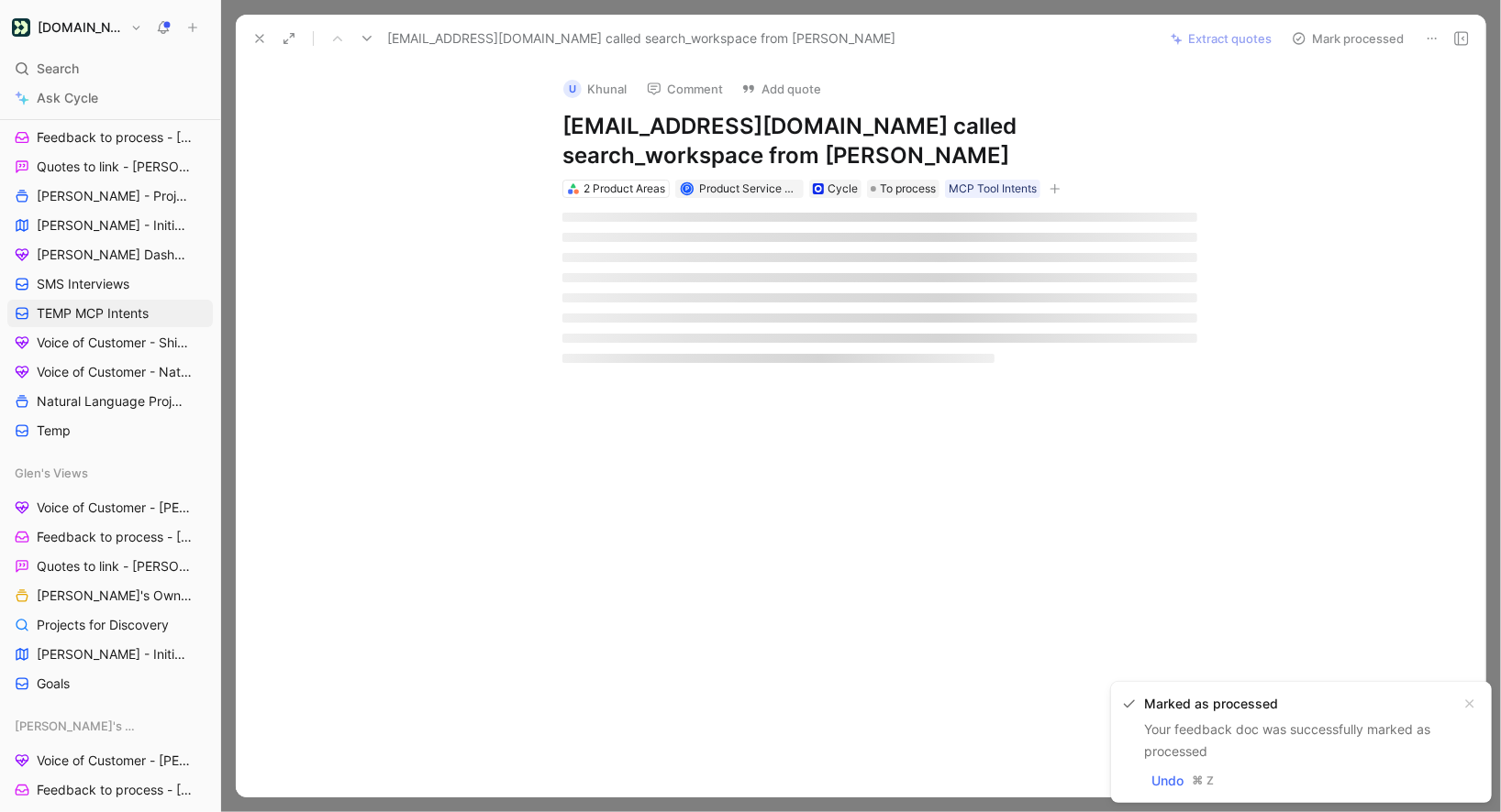
click at [261, 35] on icon at bounding box center [260, 38] width 15 height 15
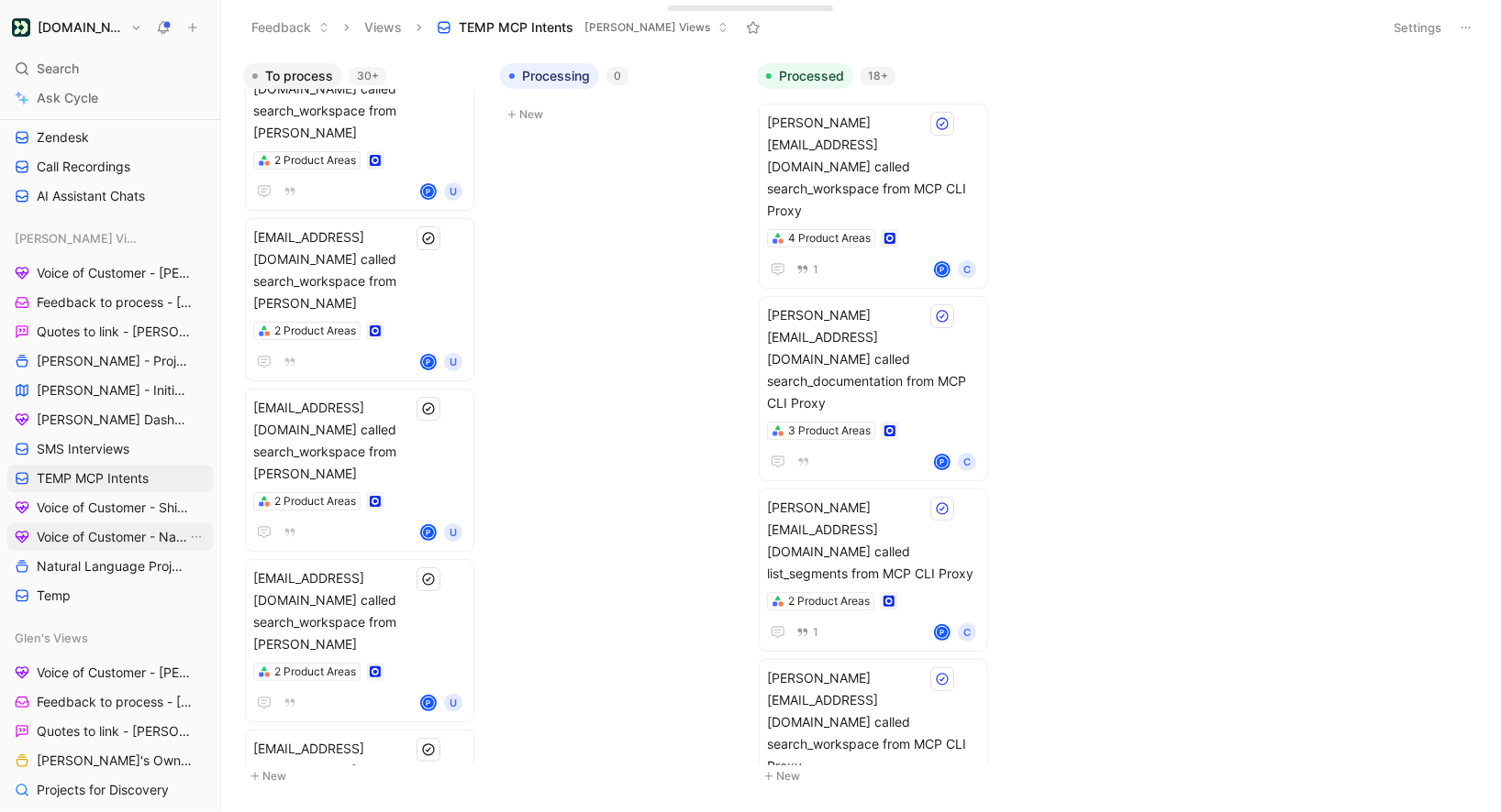
scroll to position [513, 0]
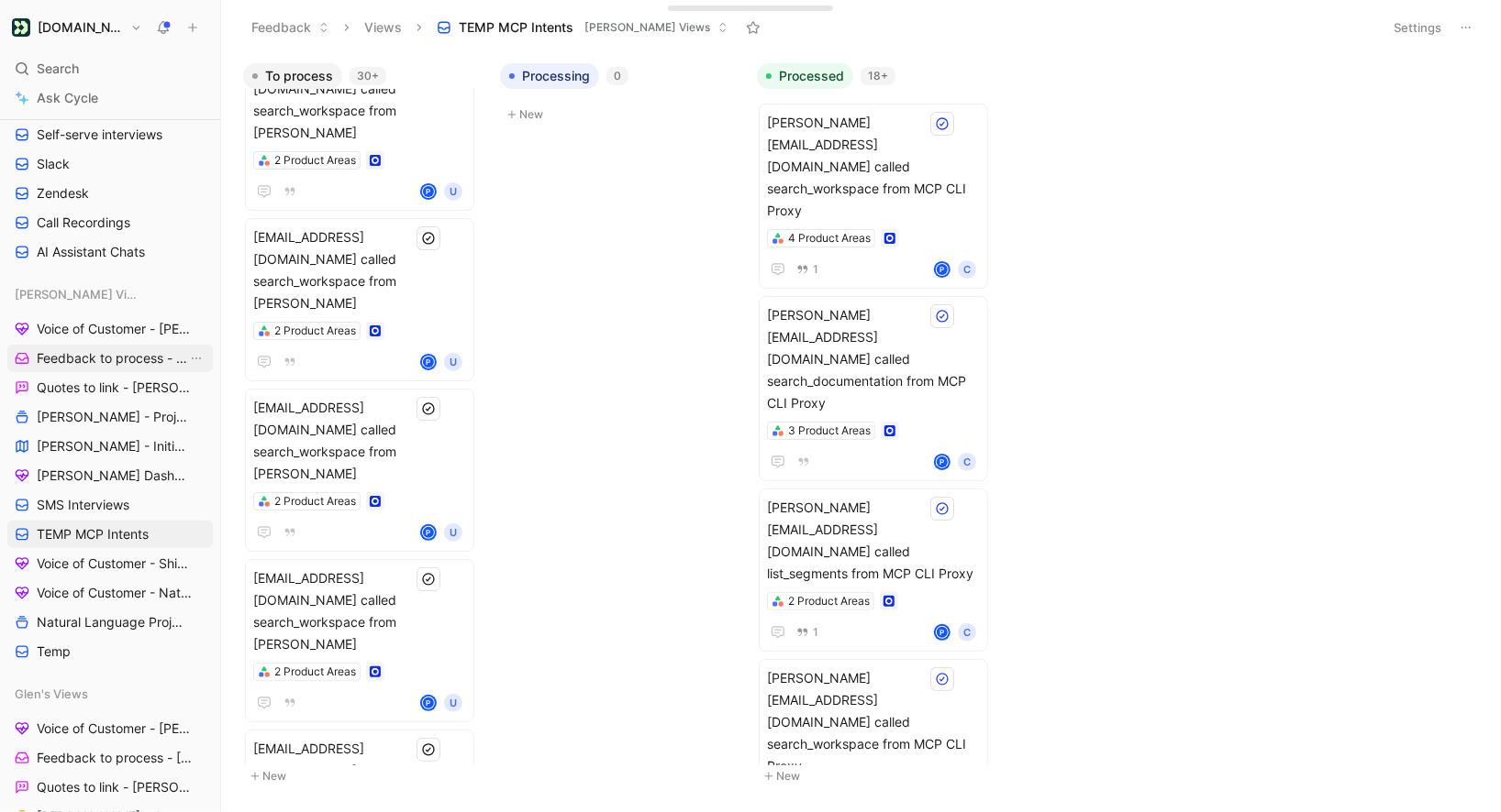
click at [80, 352] on span "Feedback to process - [PERSON_NAME]" at bounding box center [111, 358] width 150 height 18
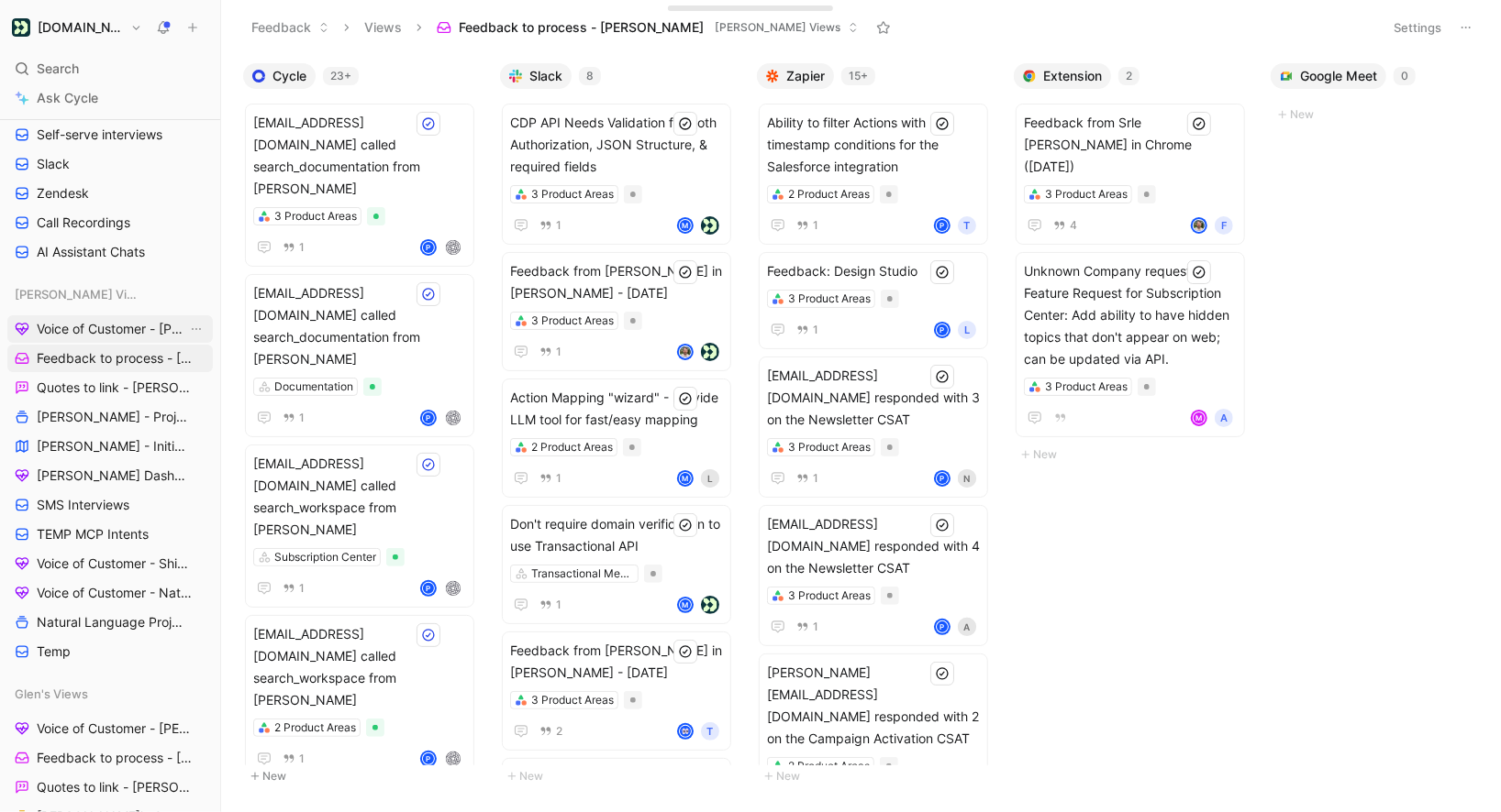
click at [81, 340] on link "Voice of Customer - [PERSON_NAME]" at bounding box center [110, 329] width 205 height 27
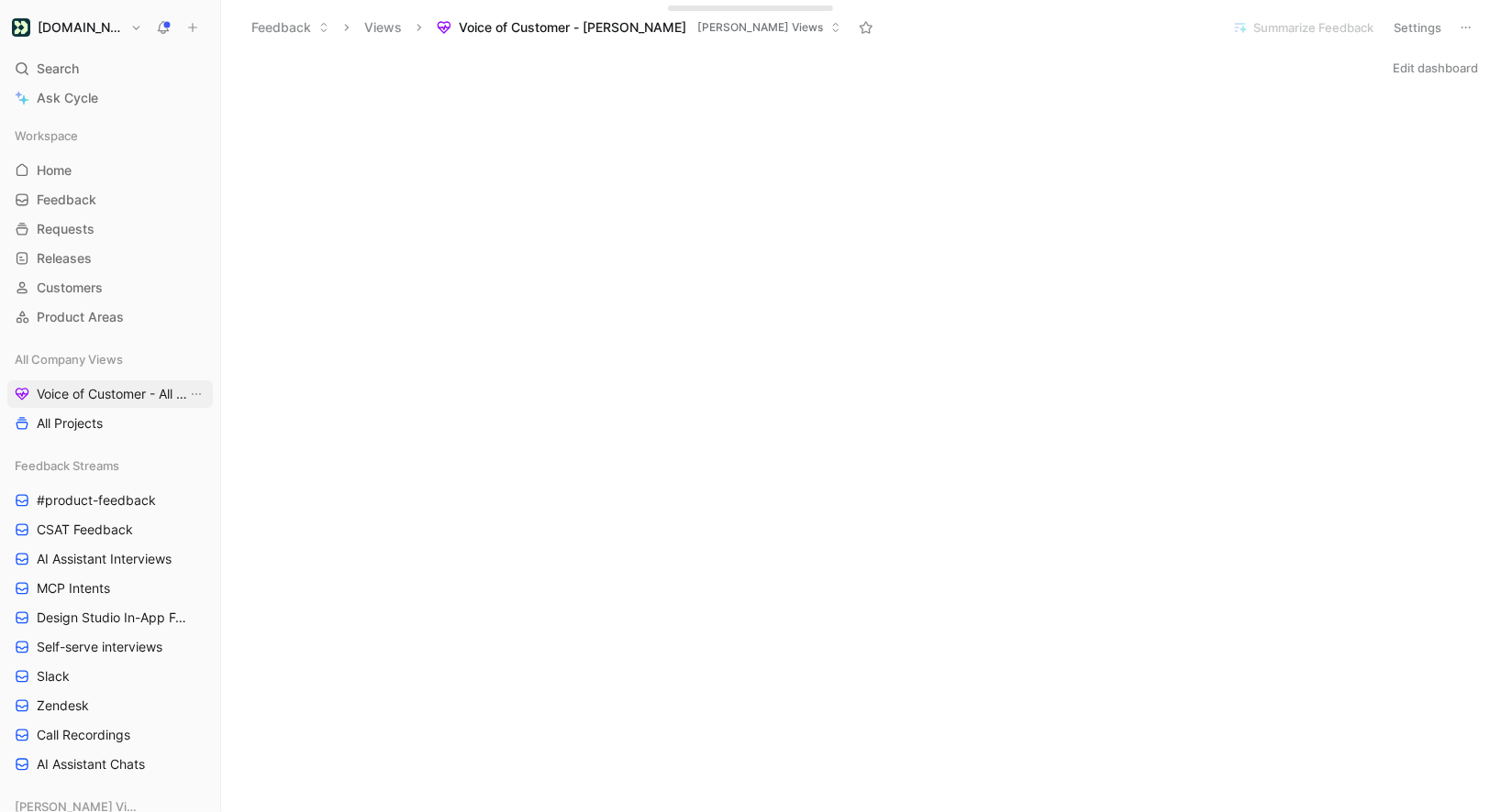
click at [101, 401] on span "Voice of Customer - All Areas" at bounding box center [111, 394] width 150 height 18
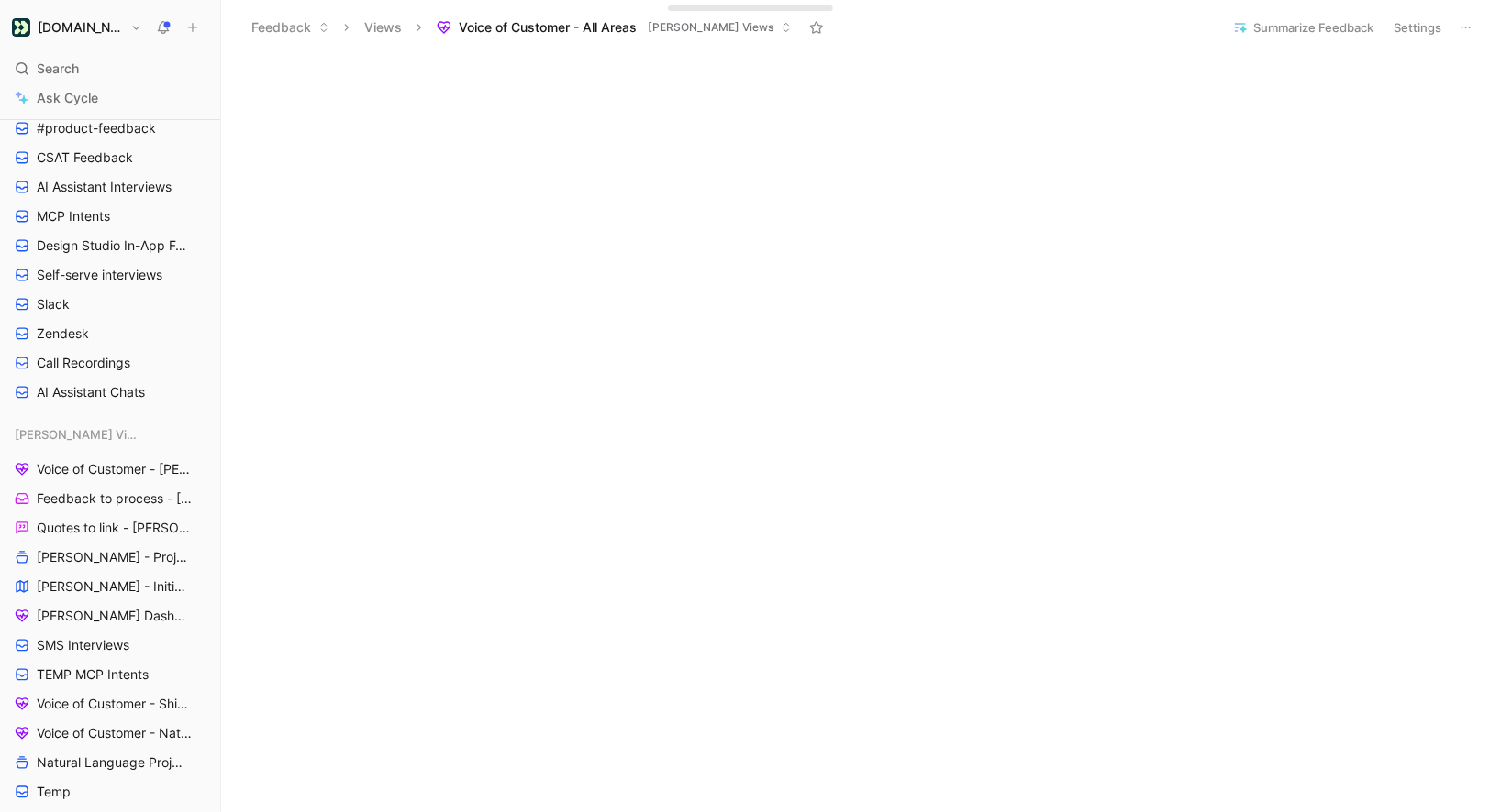
scroll to position [1703, 0]
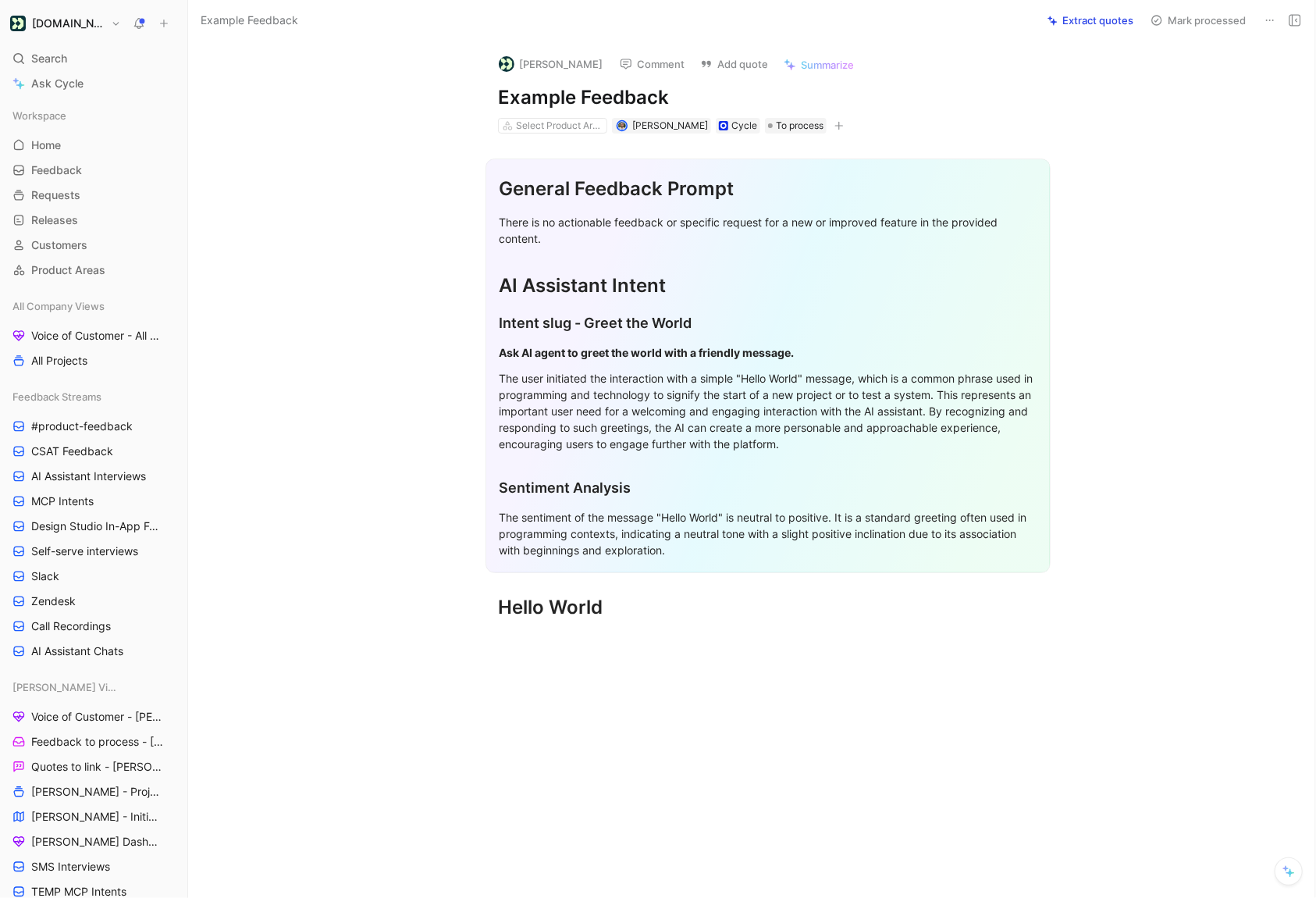
click at [1265, 20] on icon at bounding box center [1270, 20] width 12 height 12
click at [1226, 72] on div "Delete" at bounding box center [1203, 76] width 142 height 19
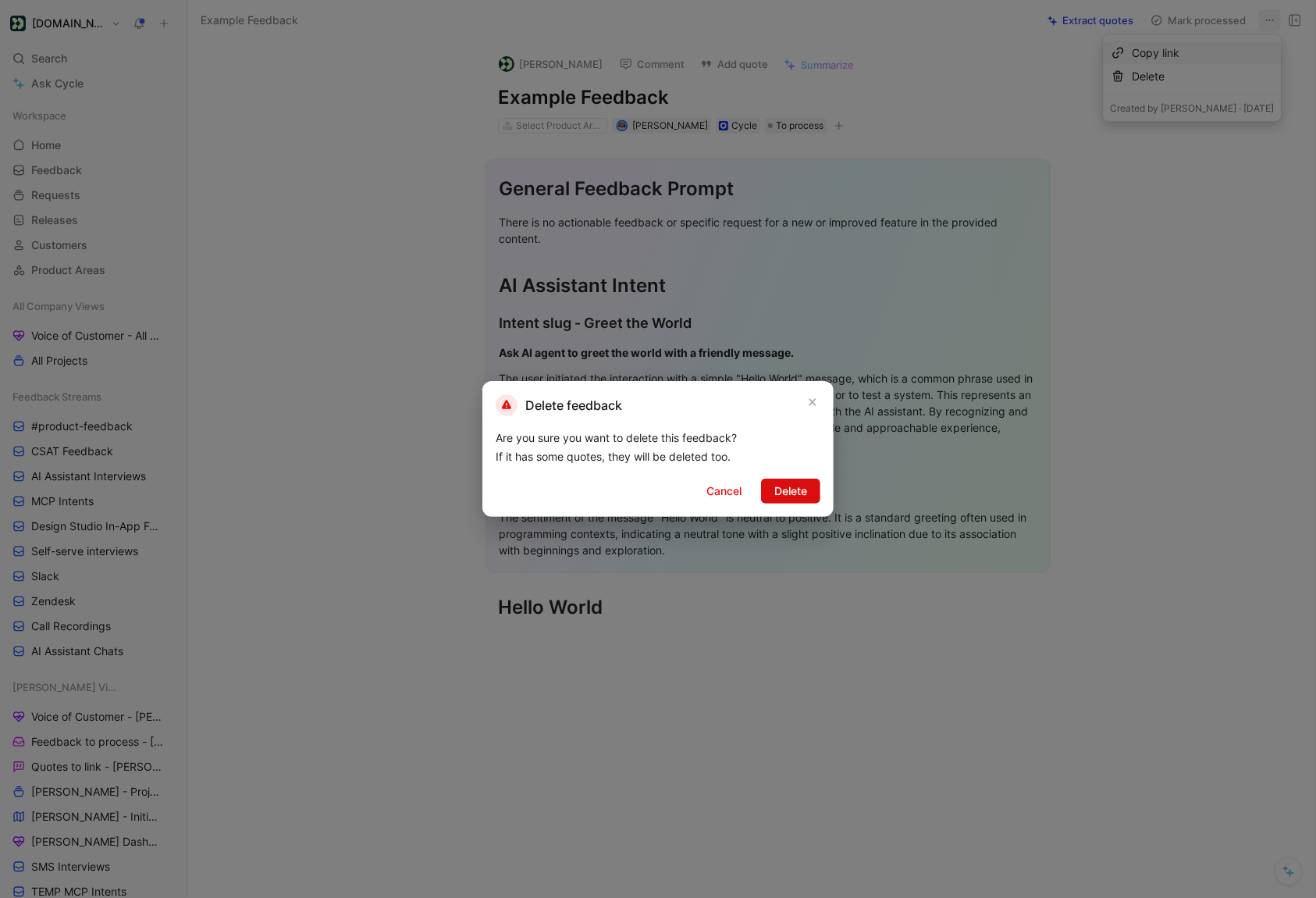
click at [795, 498] on span "Delete" at bounding box center [791, 491] width 33 height 19
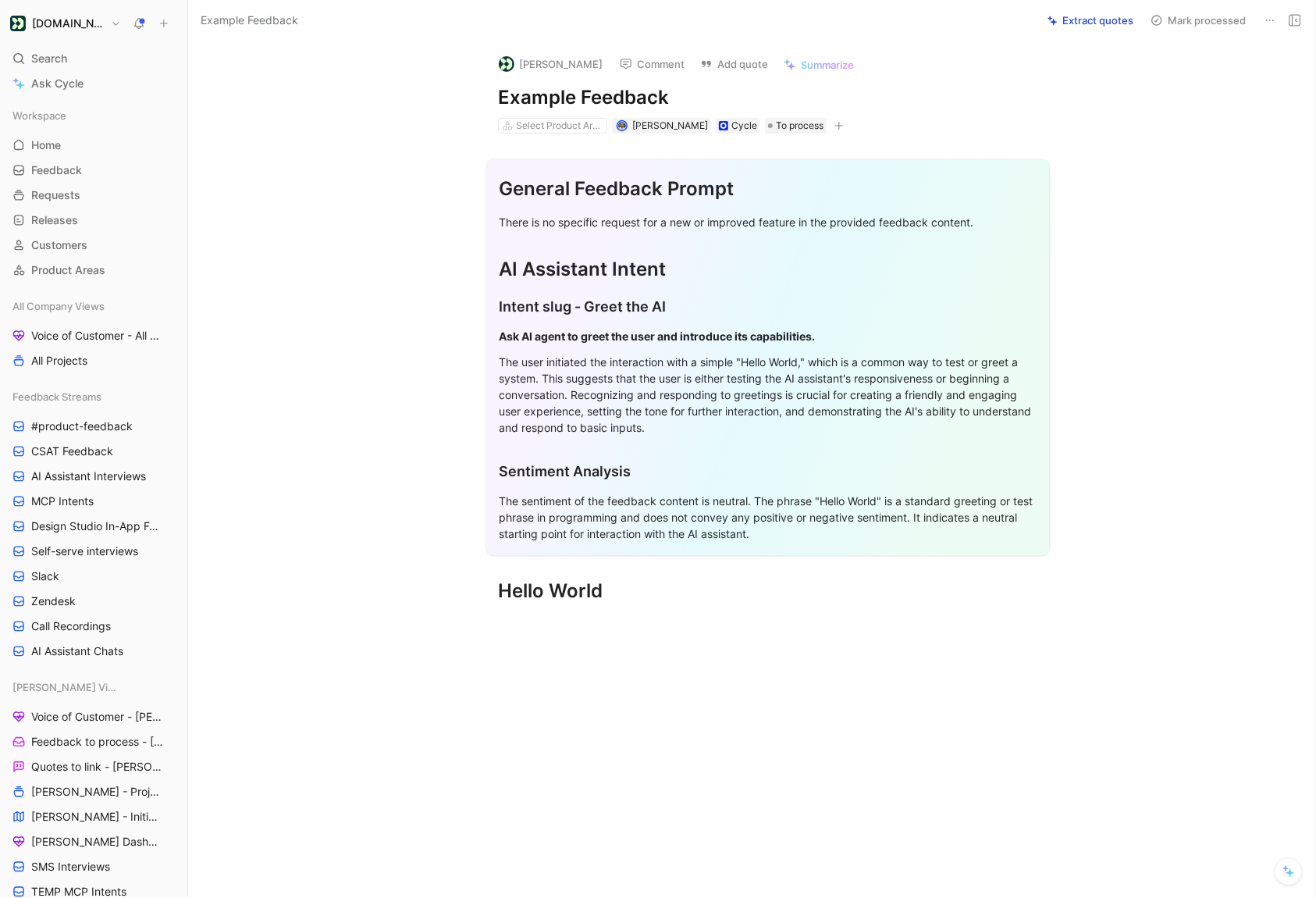
click at [1270, 14] on icon at bounding box center [1270, 20] width 12 height 12
click at [1196, 82] on div "Delete" at bounding box center [1203, 76] width 142 height 19
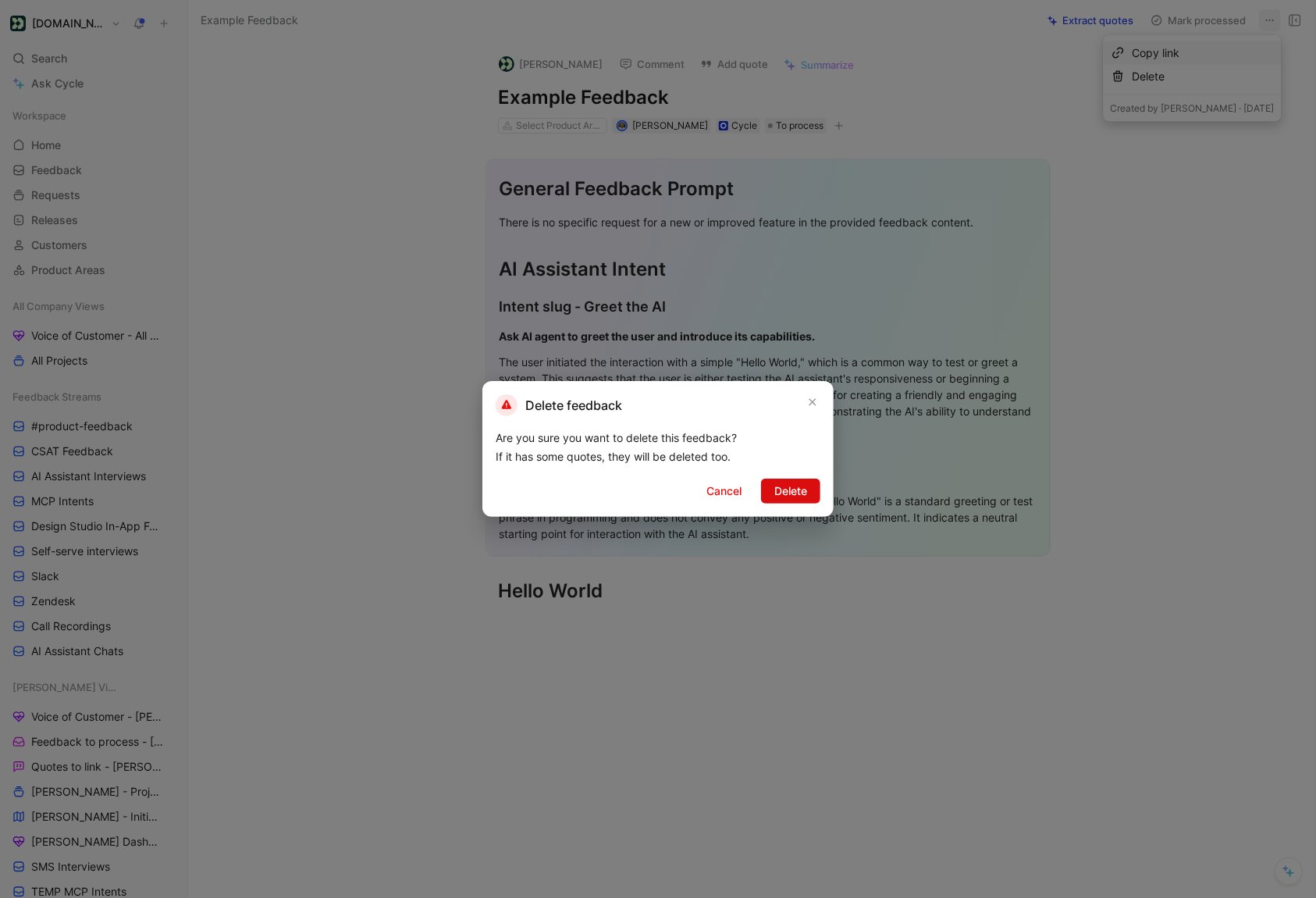
click at [787, 489] on span "Delete" at bounding box center [791, 491] width 33 height 19
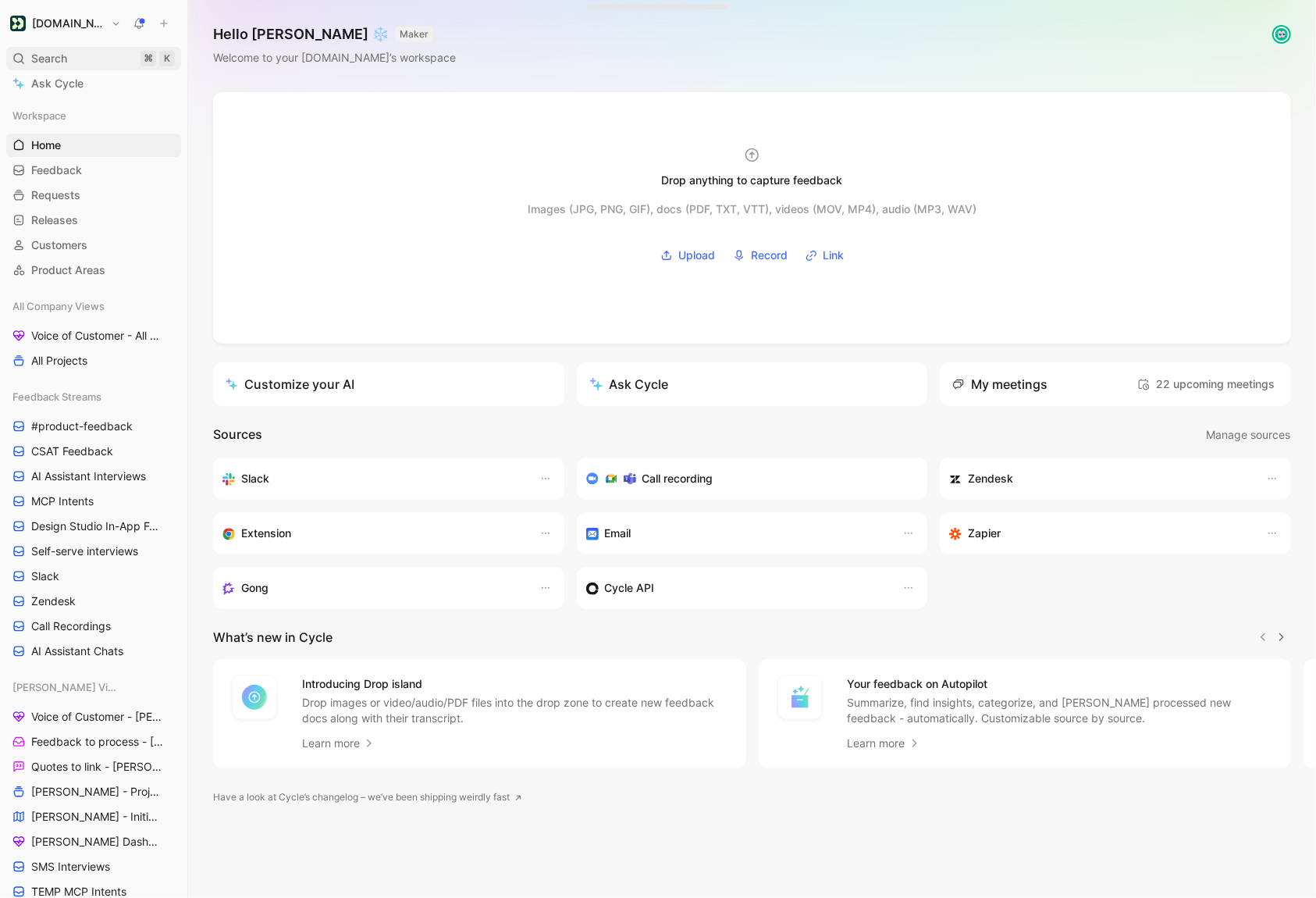
click at [63, 62] on span "Search" at bounding box center [49, 58] width 36 height 19
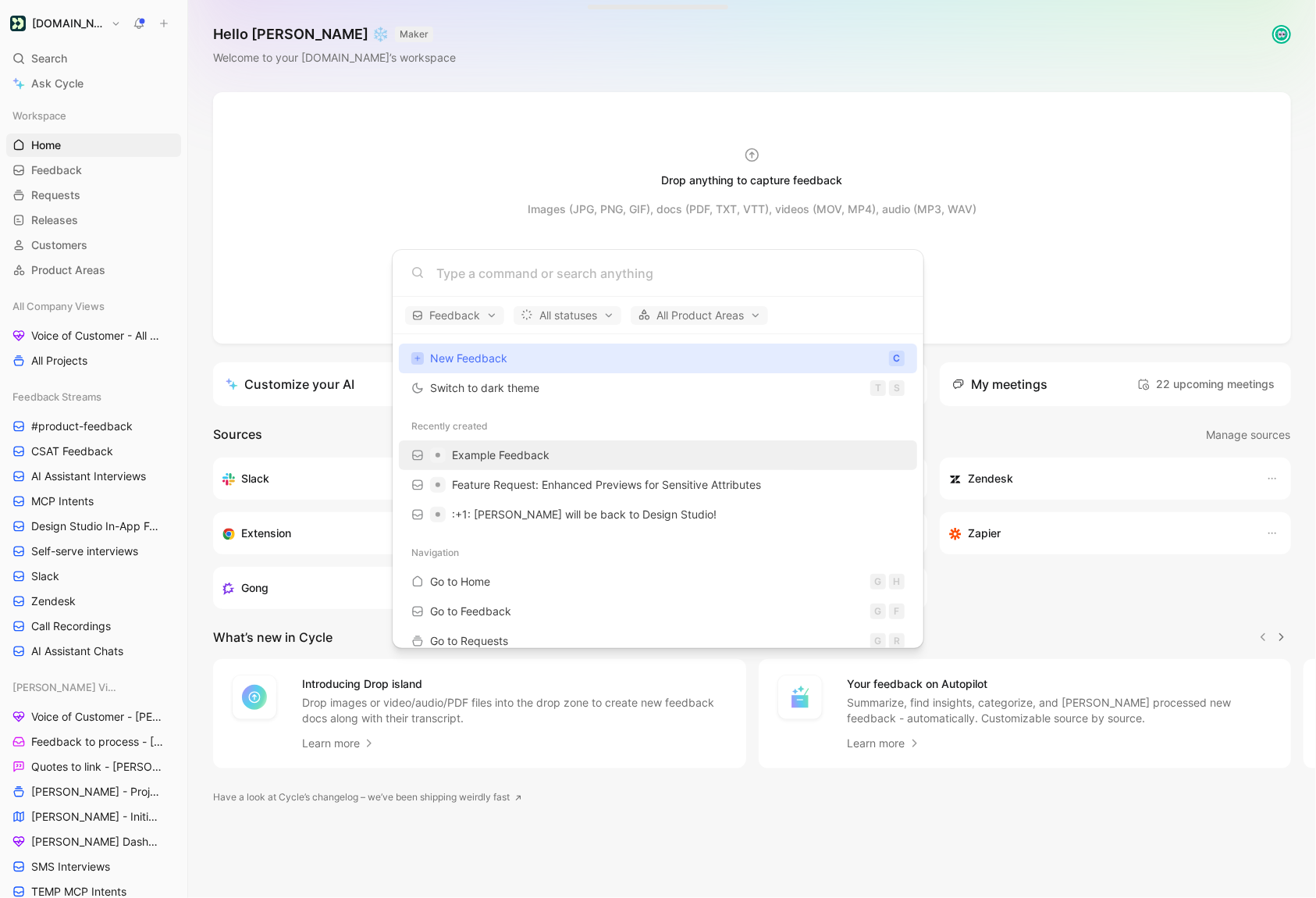
click at [512, 463] on span "Example Feedback" at bounding box center [501, 455] width 97 height 19
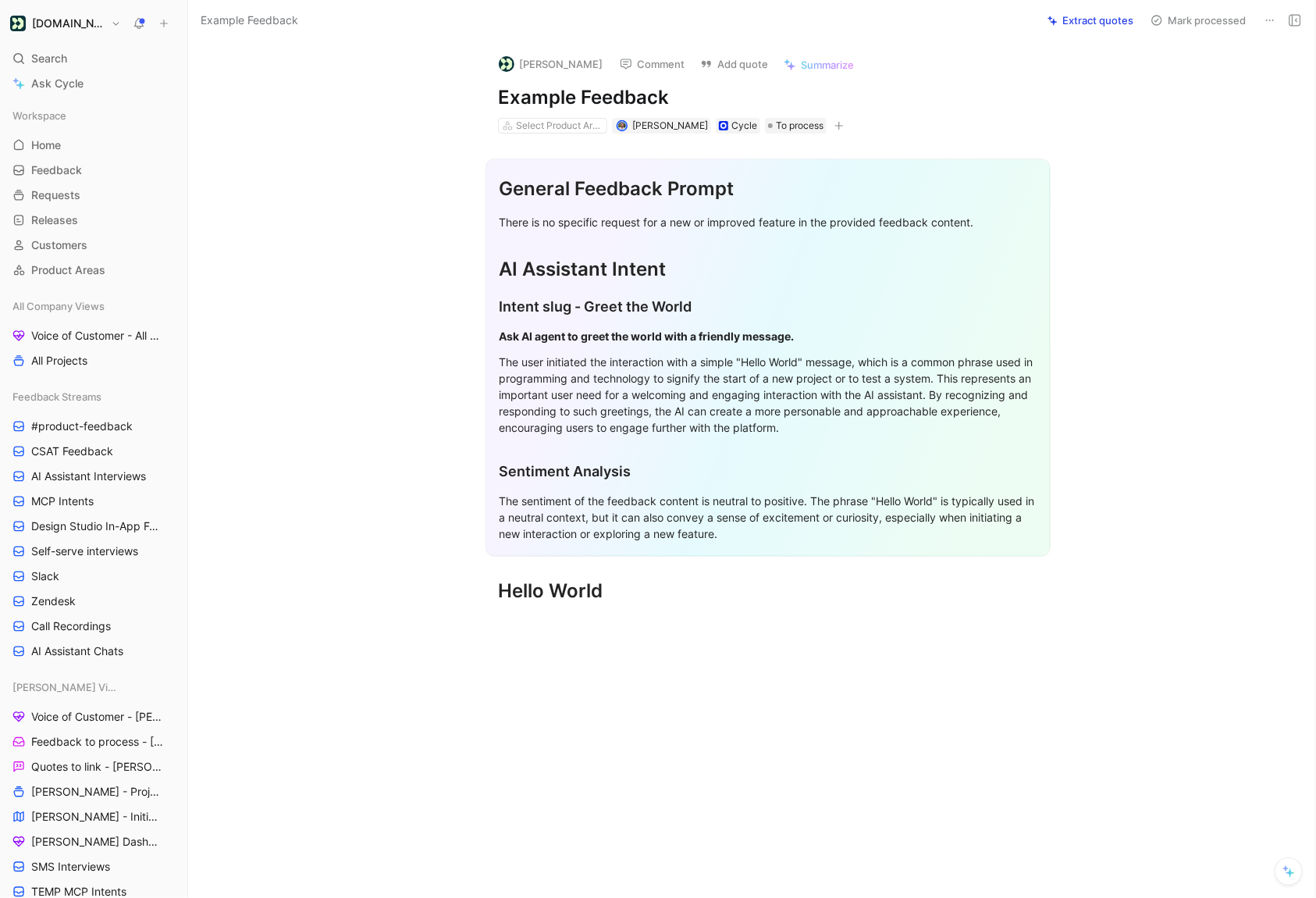
click at [1285, 17] on button at bounding box center [1295, 20] width 22 height 22
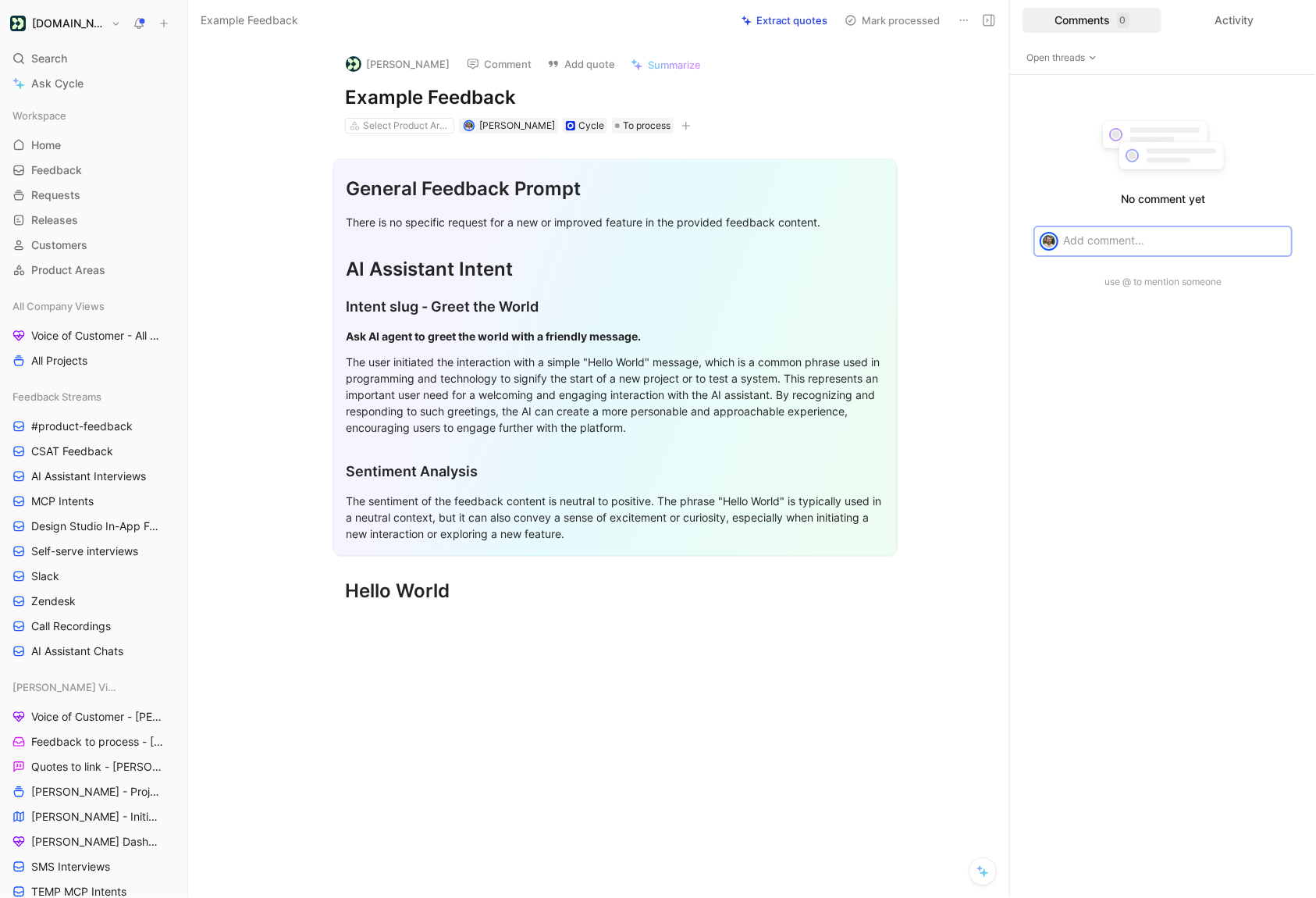
click at [971, 13] on button at bounding box center [964, 20] width 22 height 22
click at [978, 70] on div "Delete" at bounding box center [1043, 77] width 178 height 23
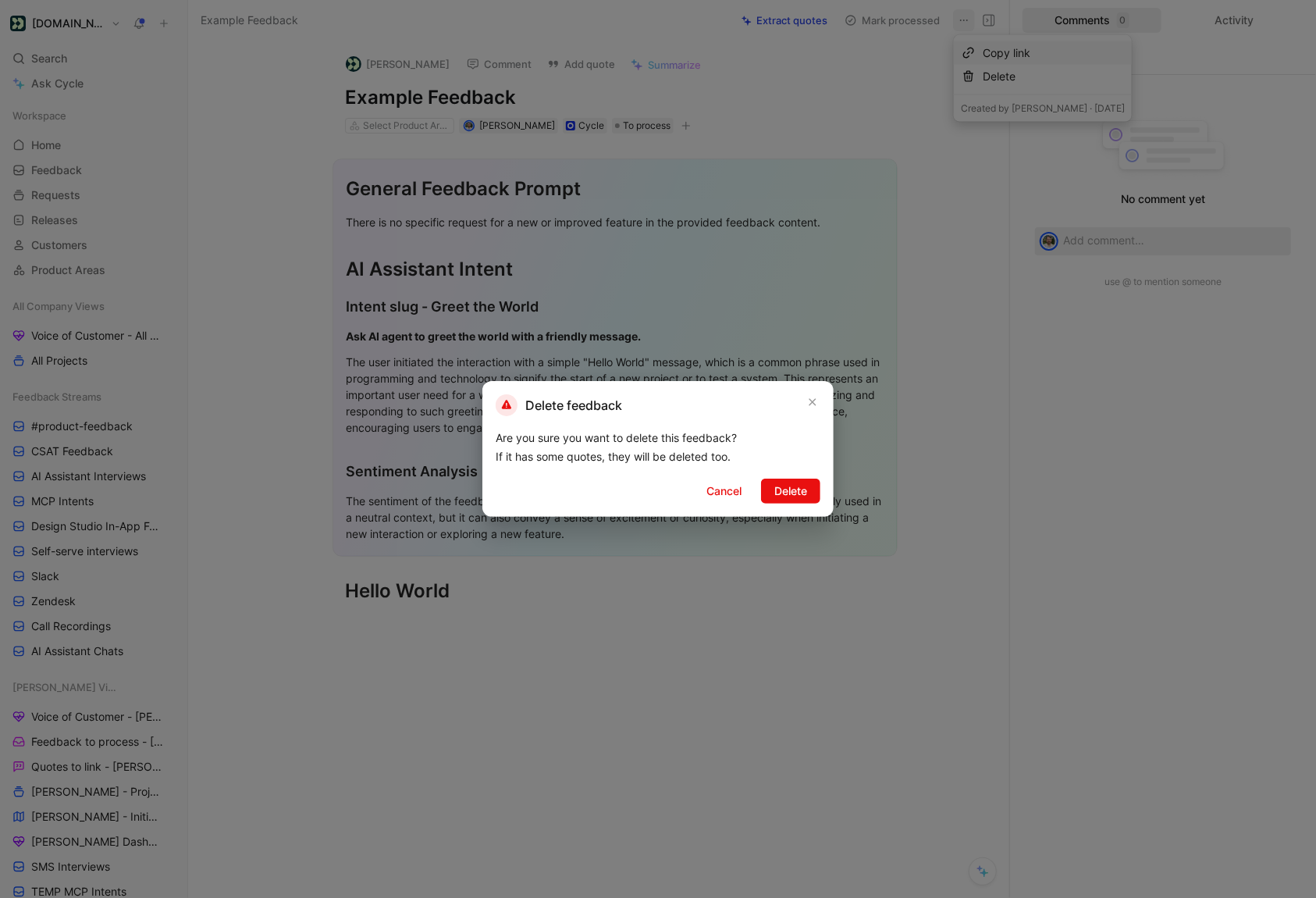
click at [777, 470] on div "Delete feedback Are you sure you want to delete this feedback? If it has some q…" at bounding box center [658, 448] width 351 height 136
click at [777, 482] on span "Delete" at bounding box center [791, 491] width 33 height 19
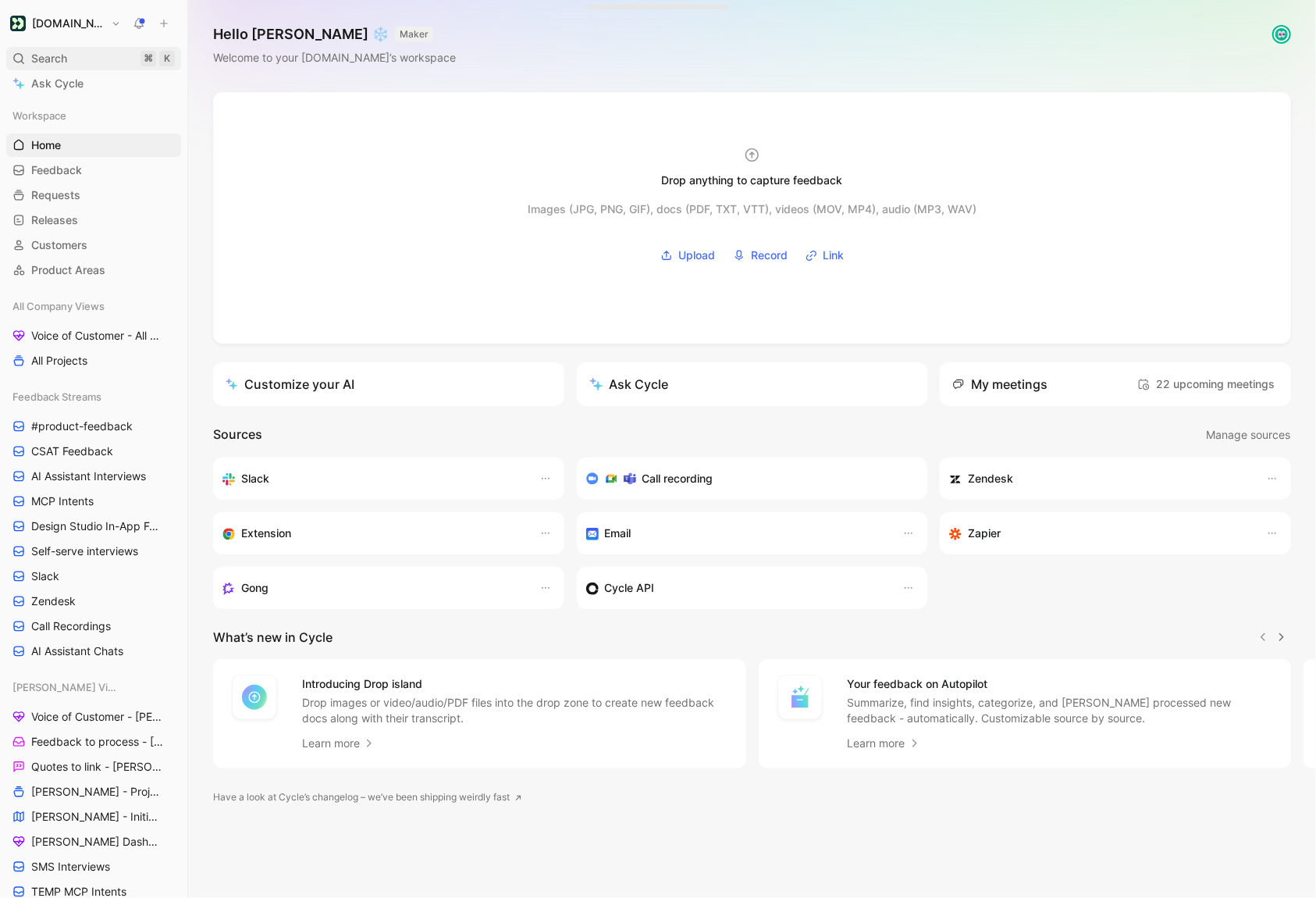
click at [56, 60] on span "Search" at bounding box center [49, 58] width 36 height 19
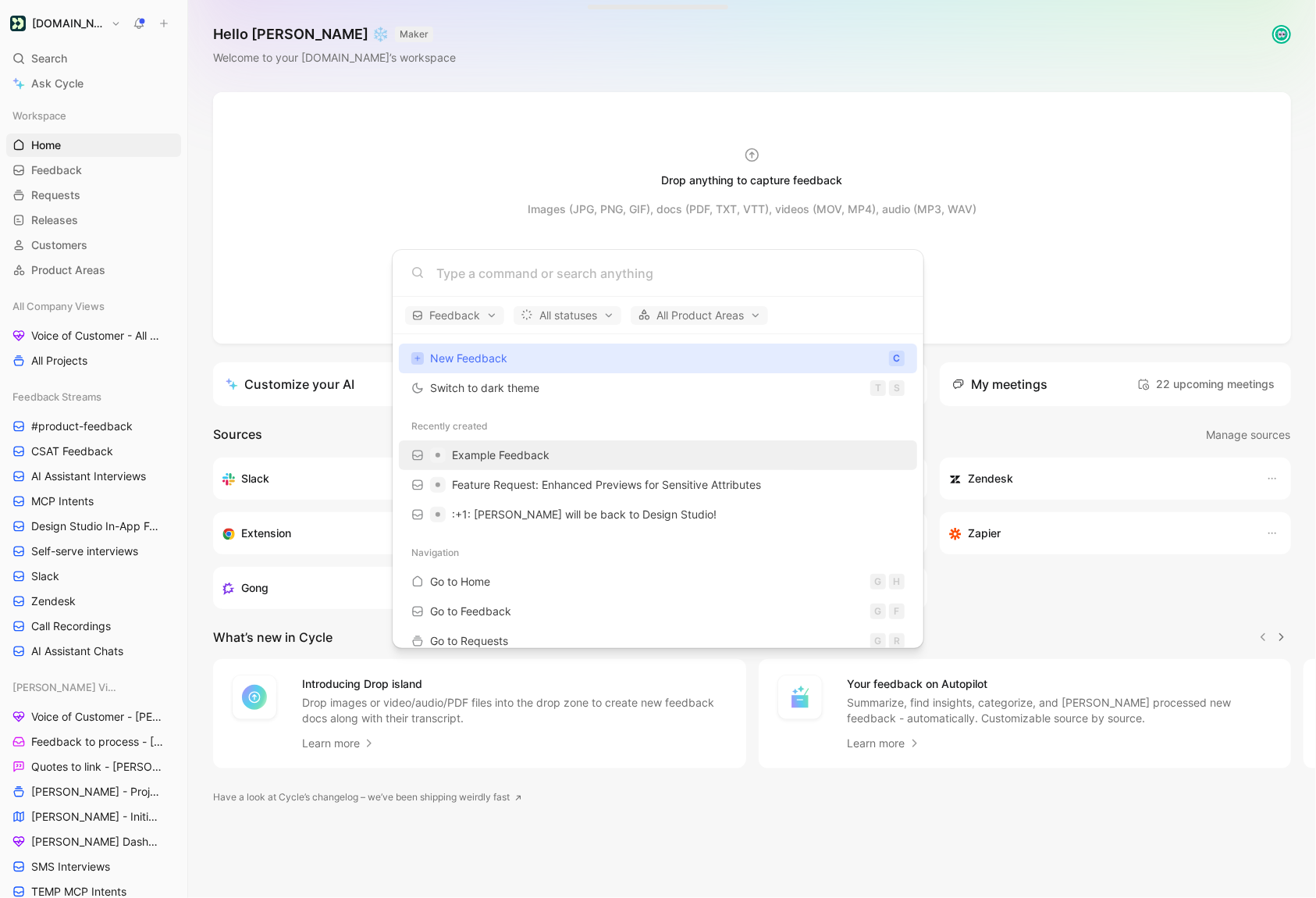
click at [498, 453] on span "Example Feedback" at bounding box center [501, 455] width 97 height 13
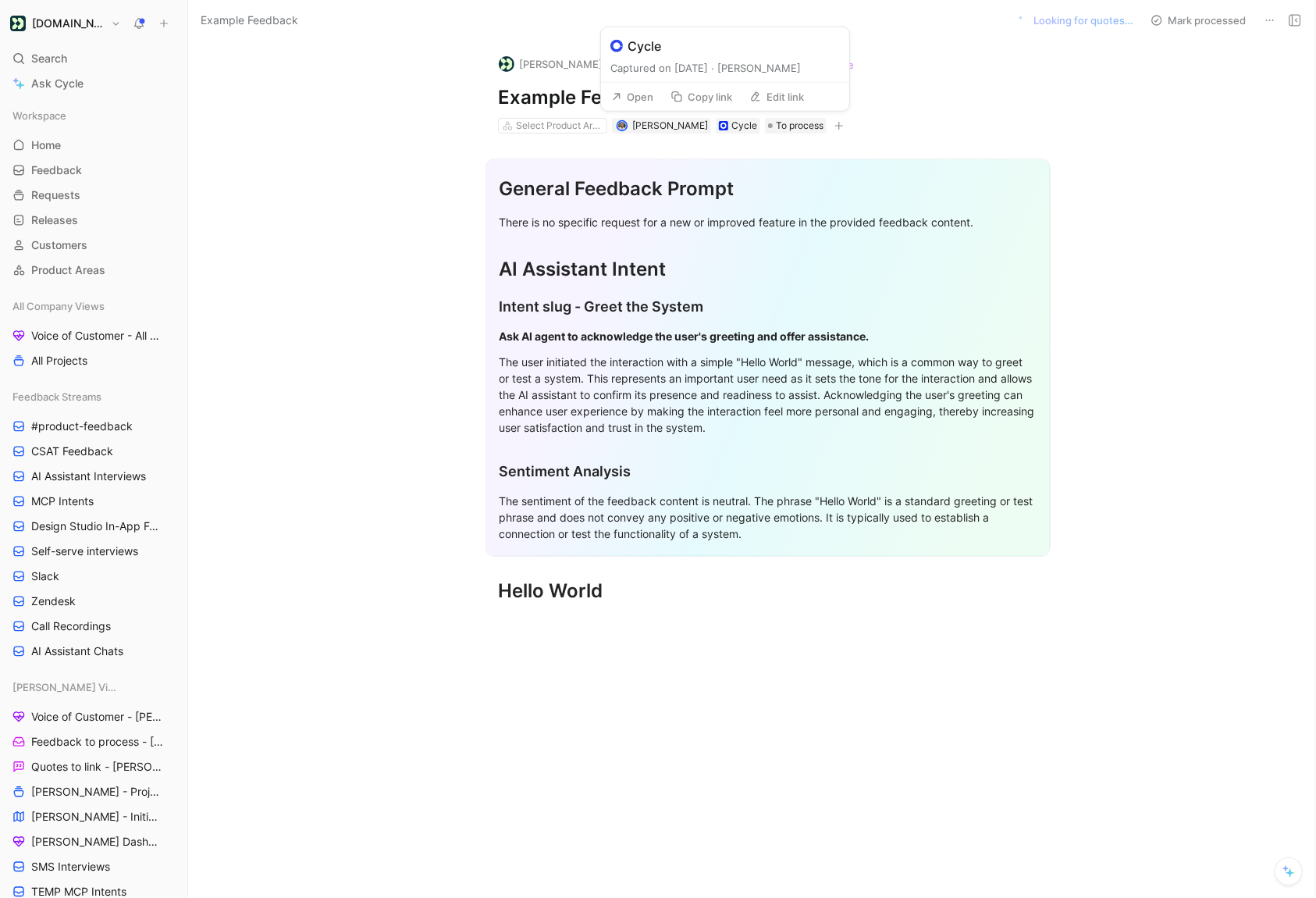
click at [652, 96] on button "Open" at bounding box center [632, 96] width 56 height 22
click at [1270, 21] on icon at bounding box center [1270, 20] width 12 height 12
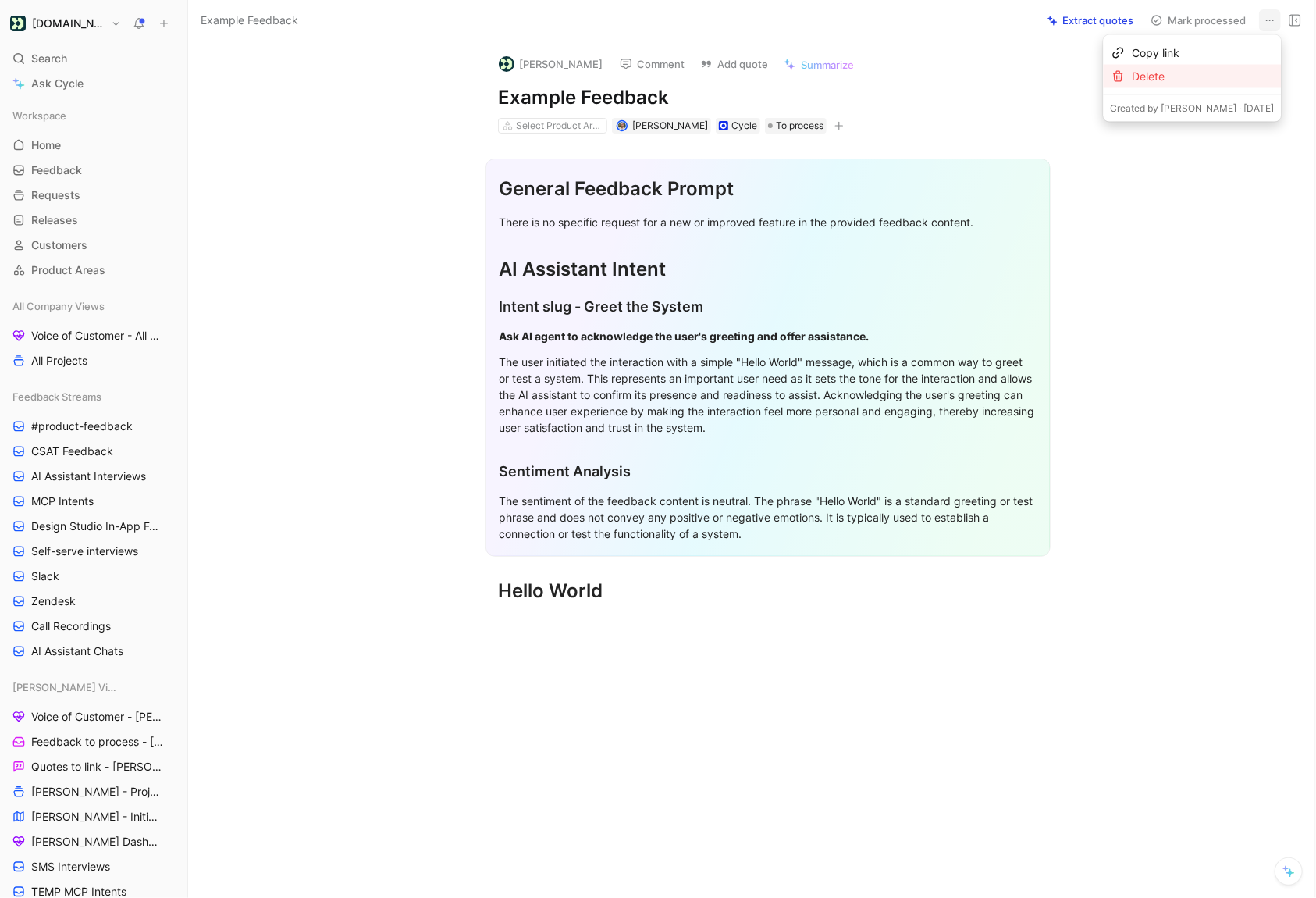
click at [1231, 70] on div "Delete" at bounding box center [1203, 76] width 142 height 19
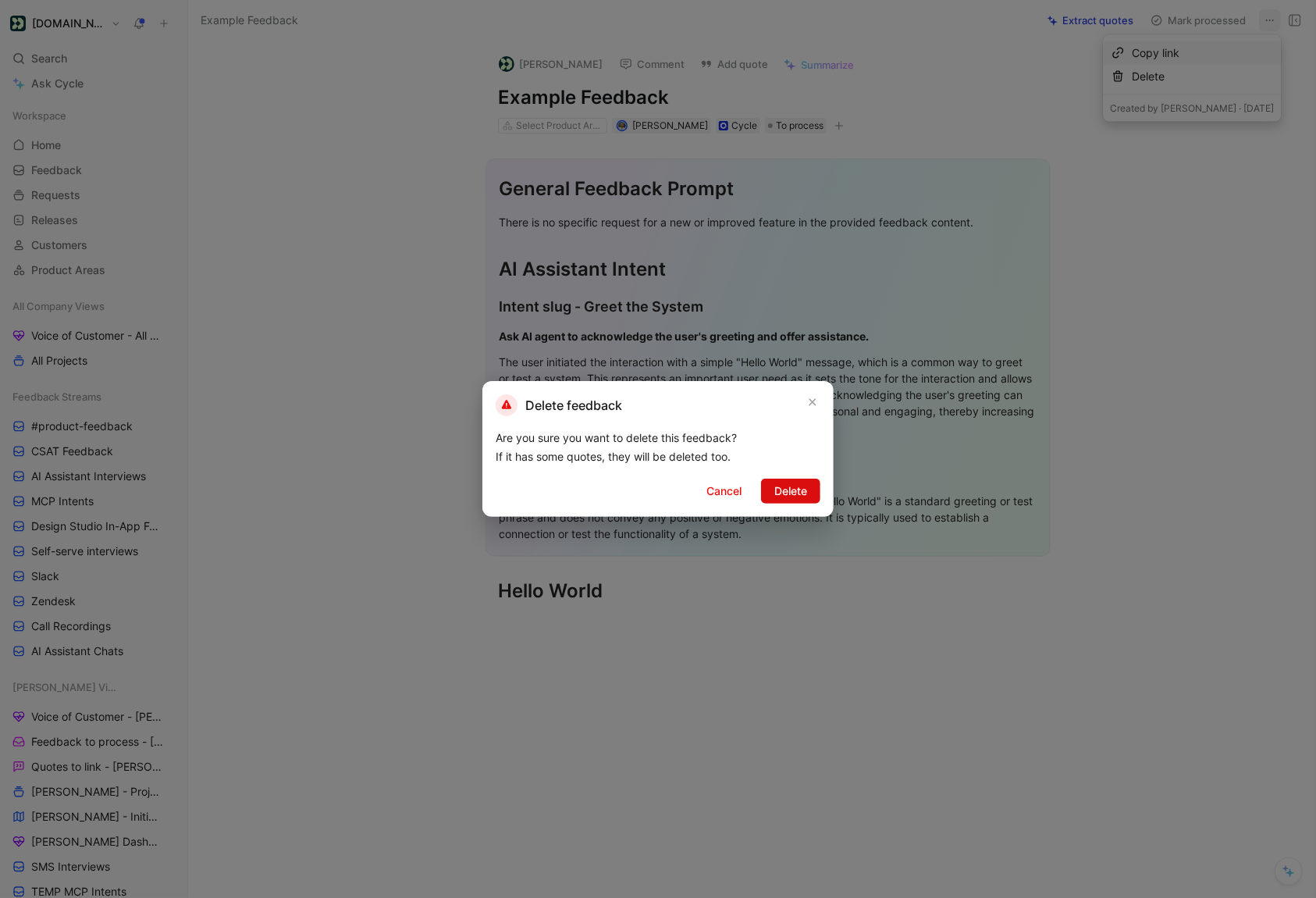
click at [780, 503] on button "Delete" at bounding box center [791, 491] width 59 height 25
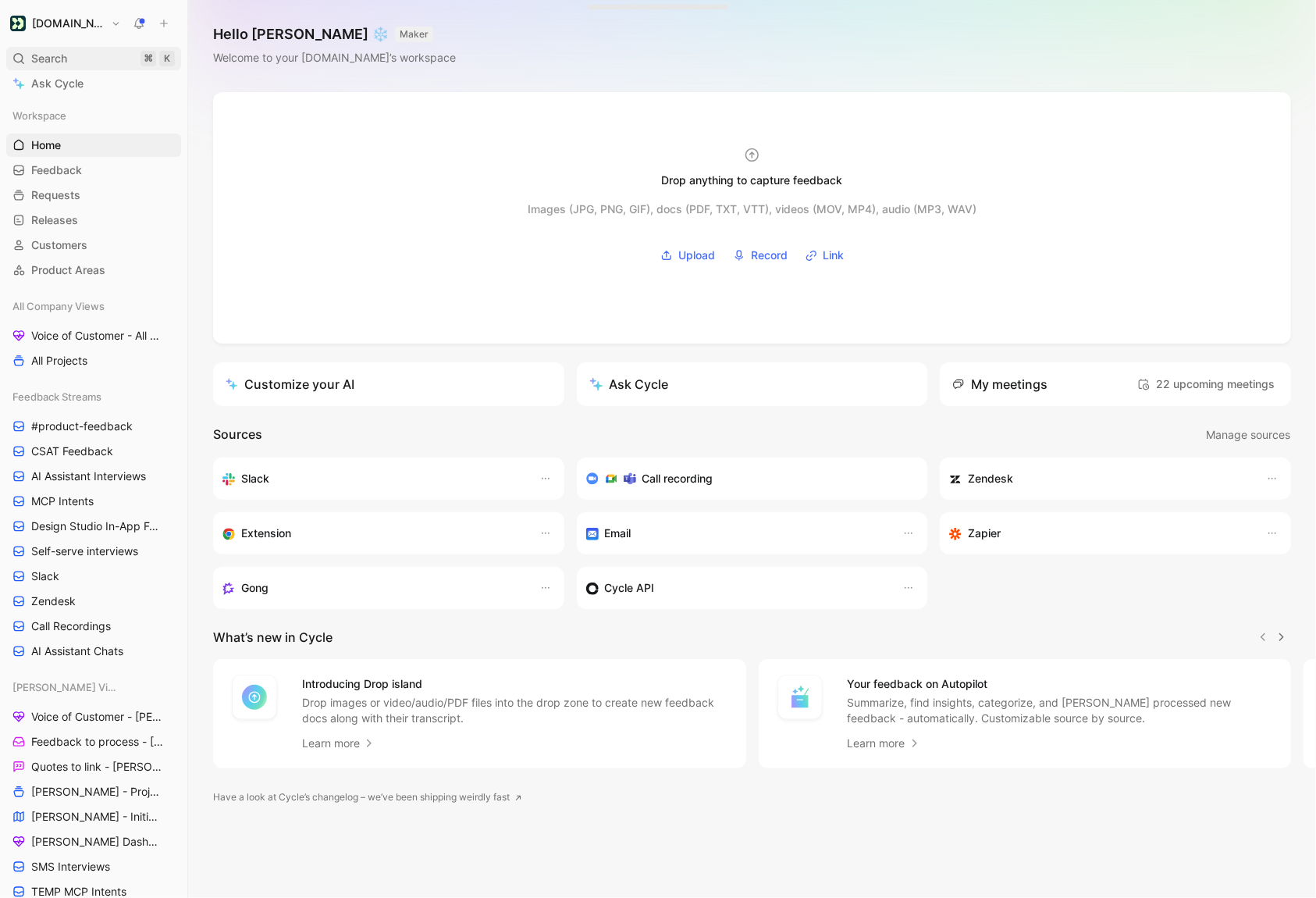
click at [55, 67] on span "Search" at bounding box center [49, 58] width 36 height 19
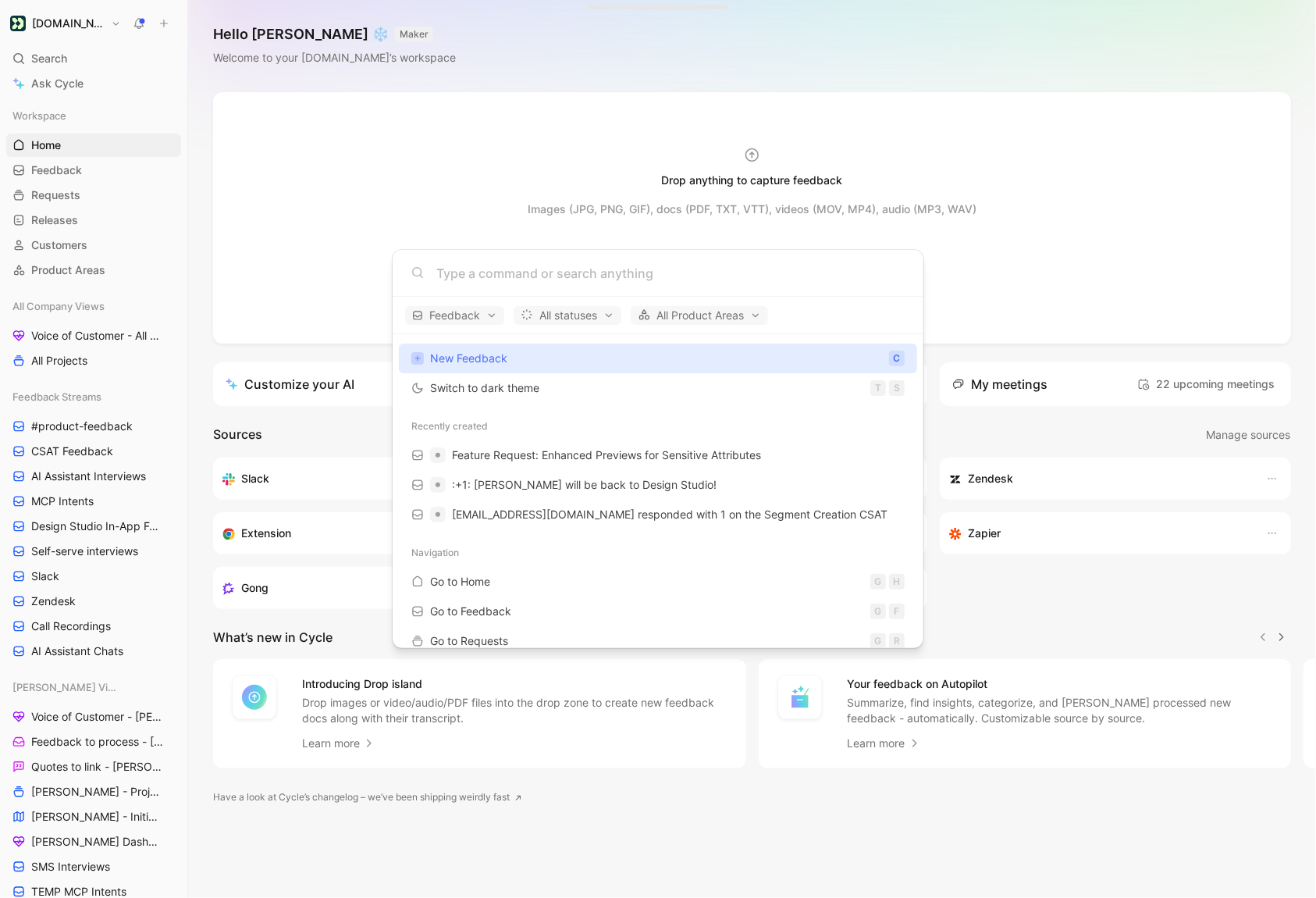
click at [519, 85] on body "[DOMAIN_NAME] Search ⌘ K Ask Cycle Workspace Home G then H Feedback G then F Re…" at bounding box center [658, 449] width 1316 height 898
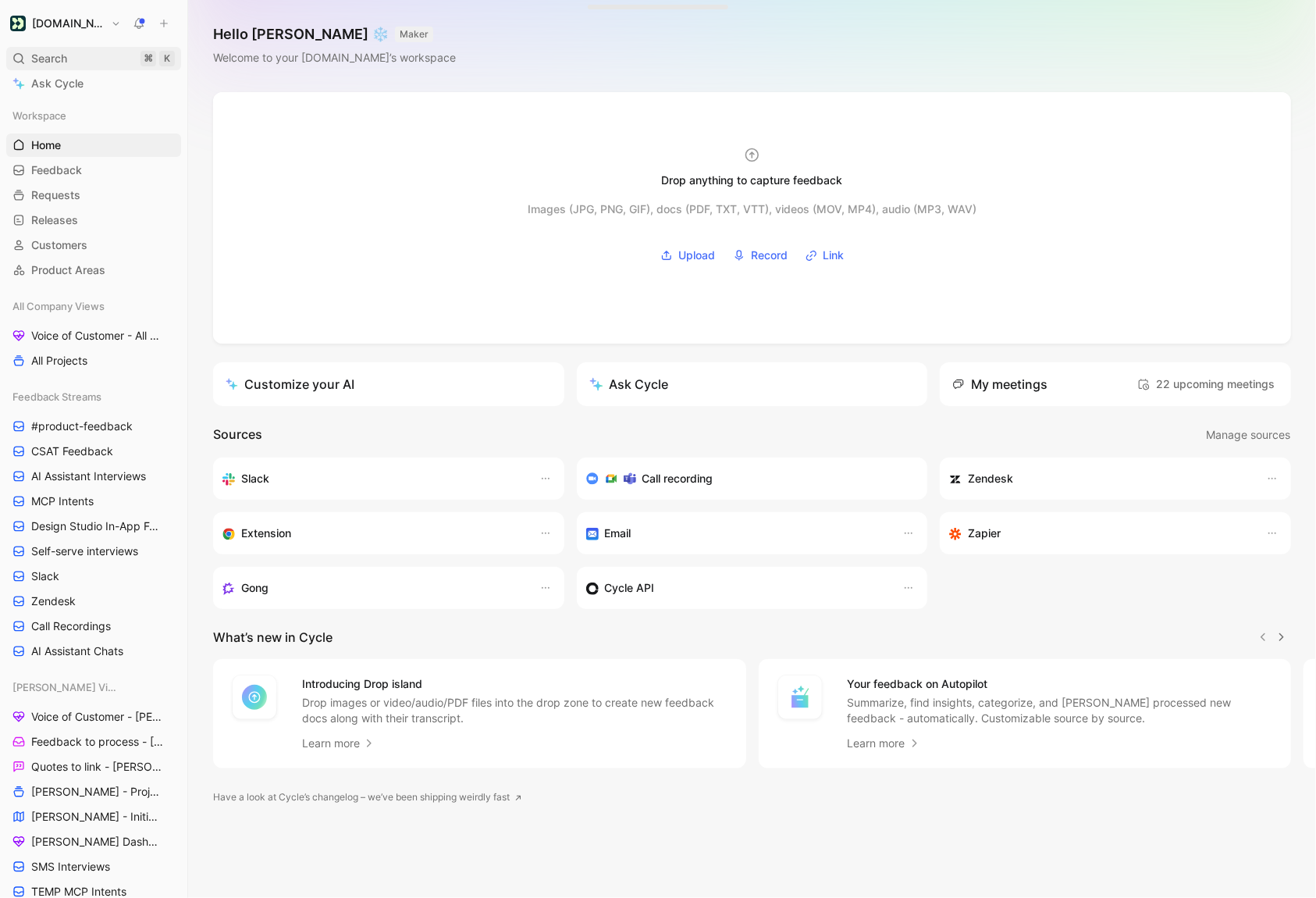
click at [49, 67] on span "Search" at bounding box center [49, 58] width 36 height 19
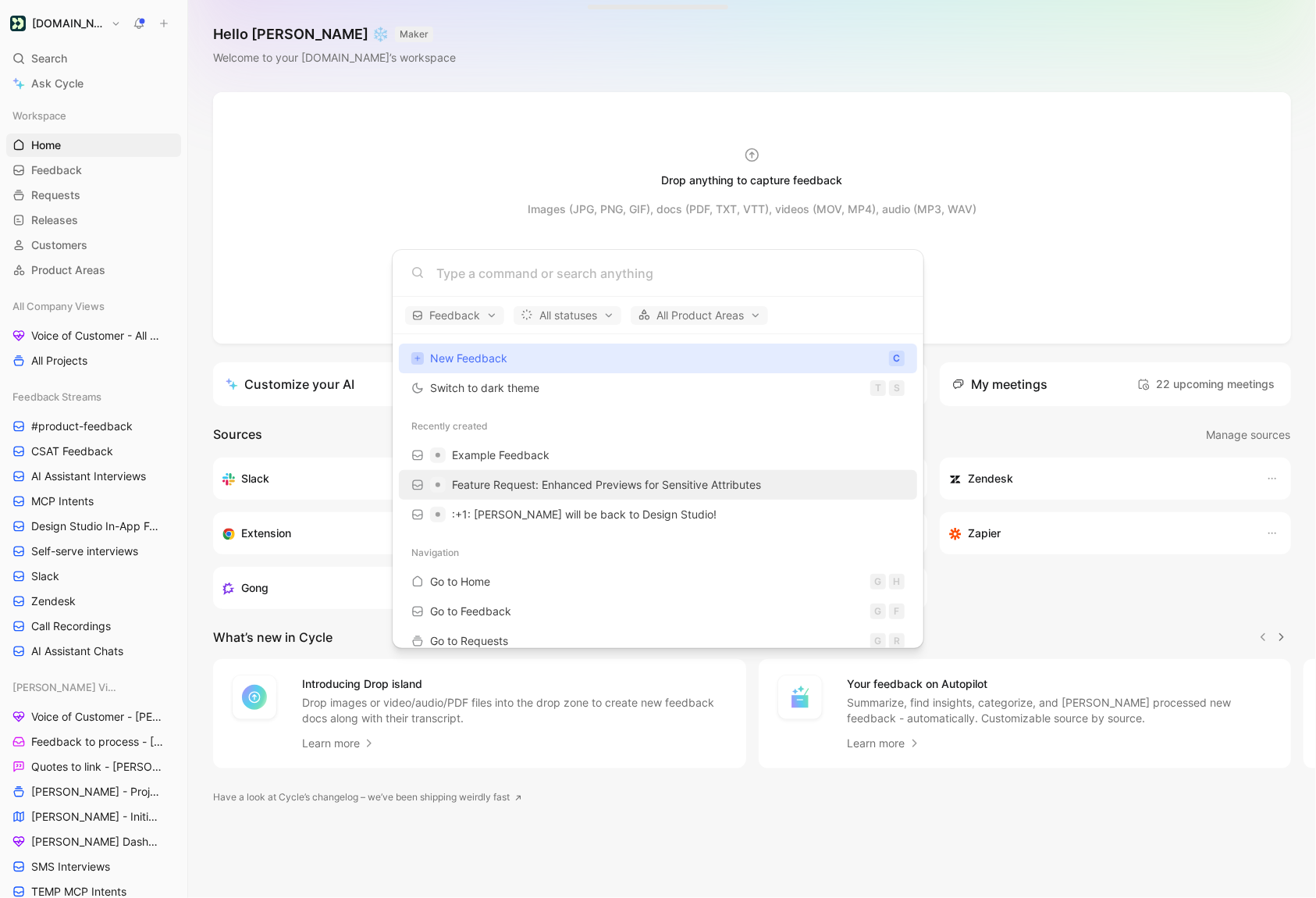
click at [529, 475] on span "Feature Request: Enhanced Previews for Sensitive Attributes" at bounding box center [606, 484] width 309 height 19
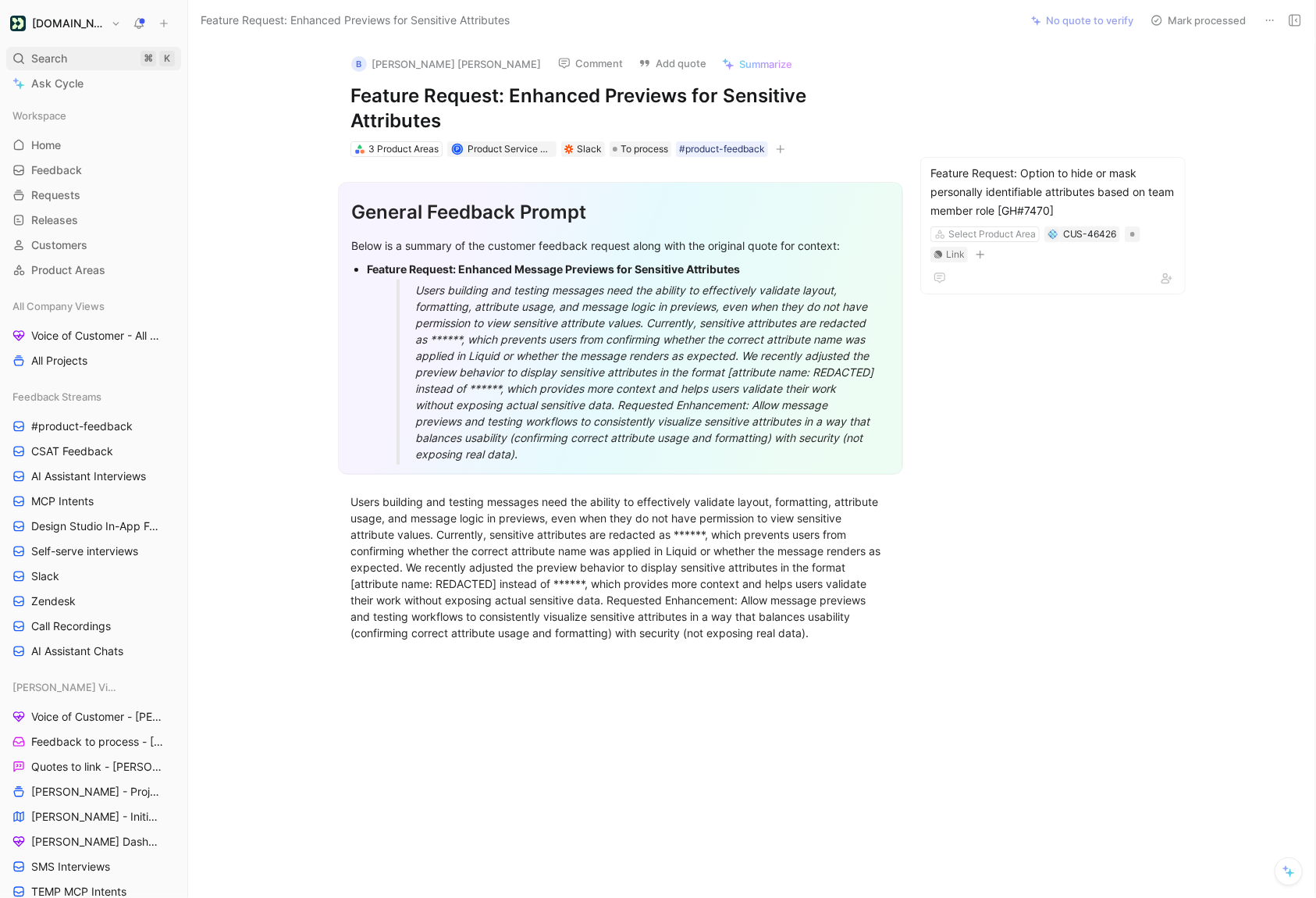
click at [92, 61] on div "Search ⌘ K" at bounding box center [94, 58] width 175 height 23
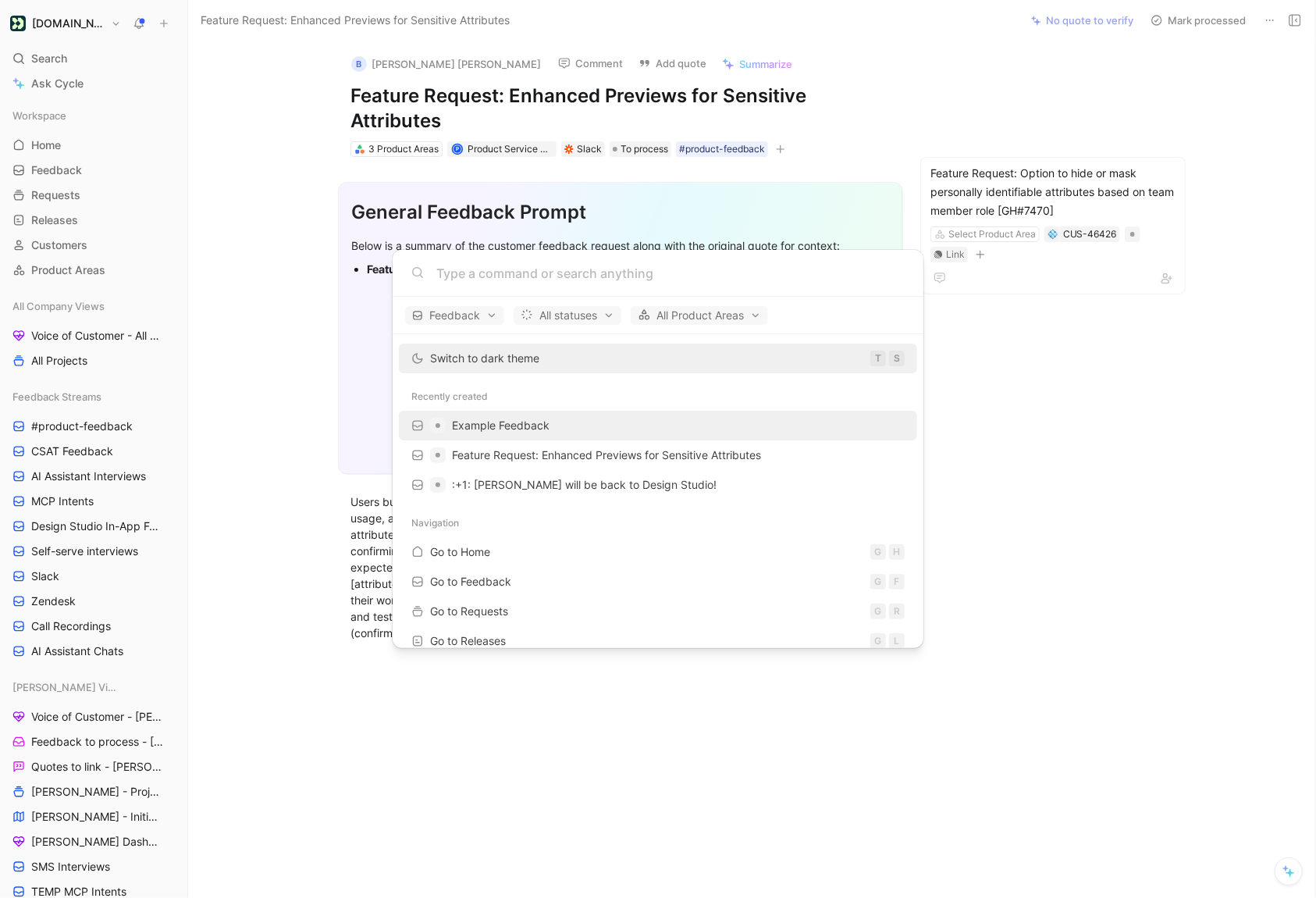
click at [473, 423] on span "Example Feedback" at bounding box center [501, 425] width 97 height 13
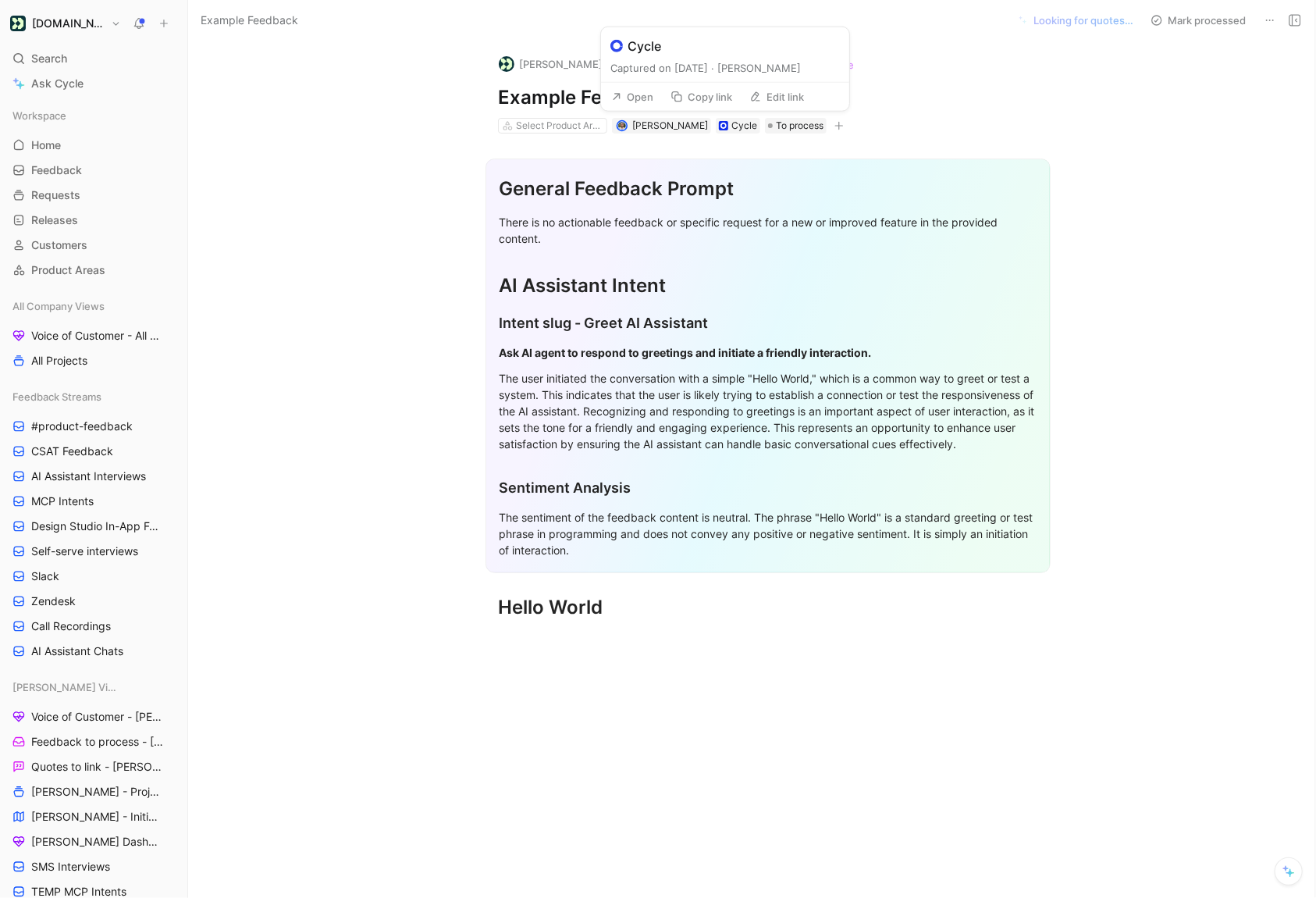
click at [644, 94] on button "Open" at bounding box center [632, 96] width 56 height 22
click at [1265, 16] on icon at bounding box center [1270, 20] width 12 height 12
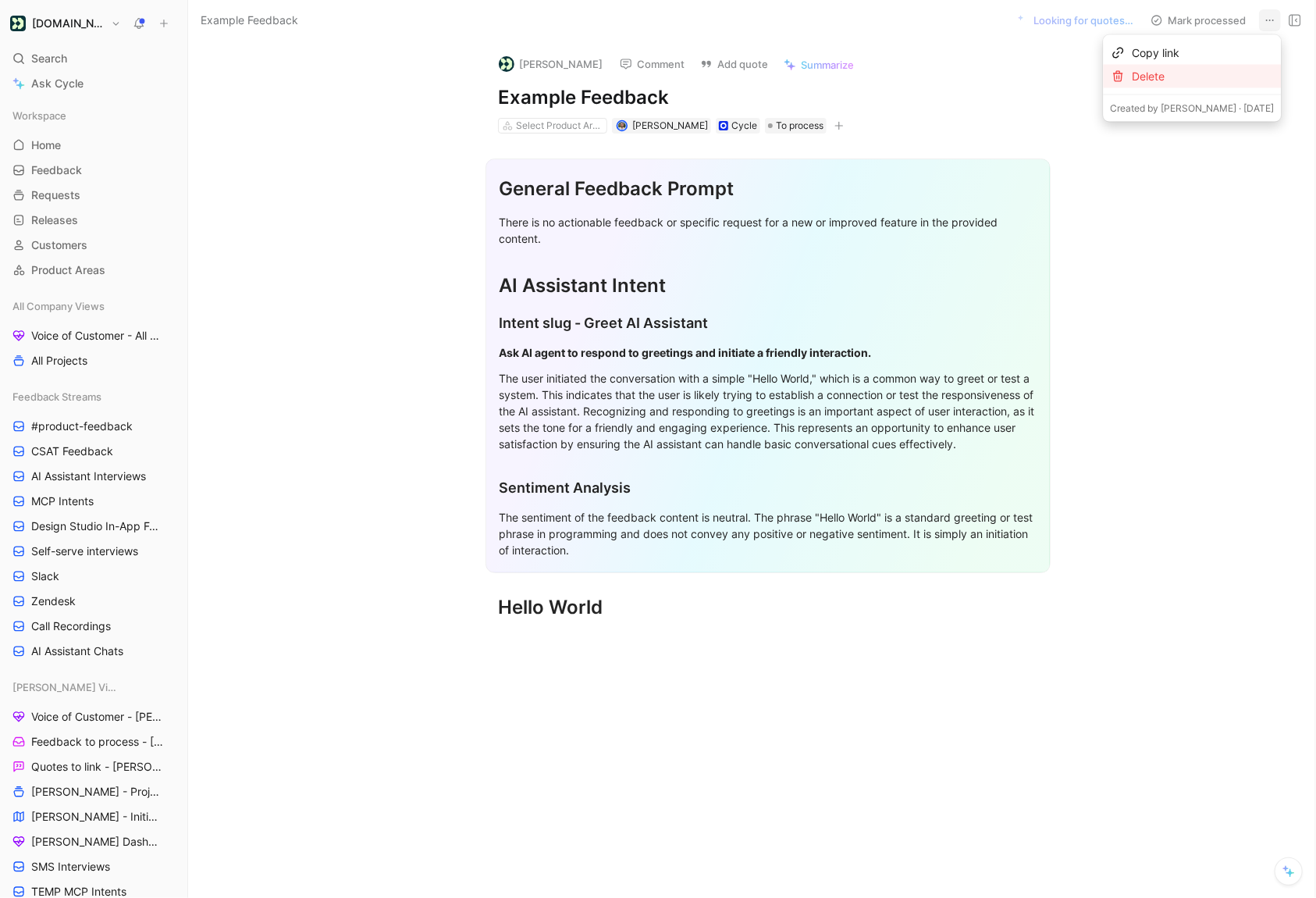
click at [1191, 81] on div "Delete" at bounding box center [1203, 76] width 142 height 19
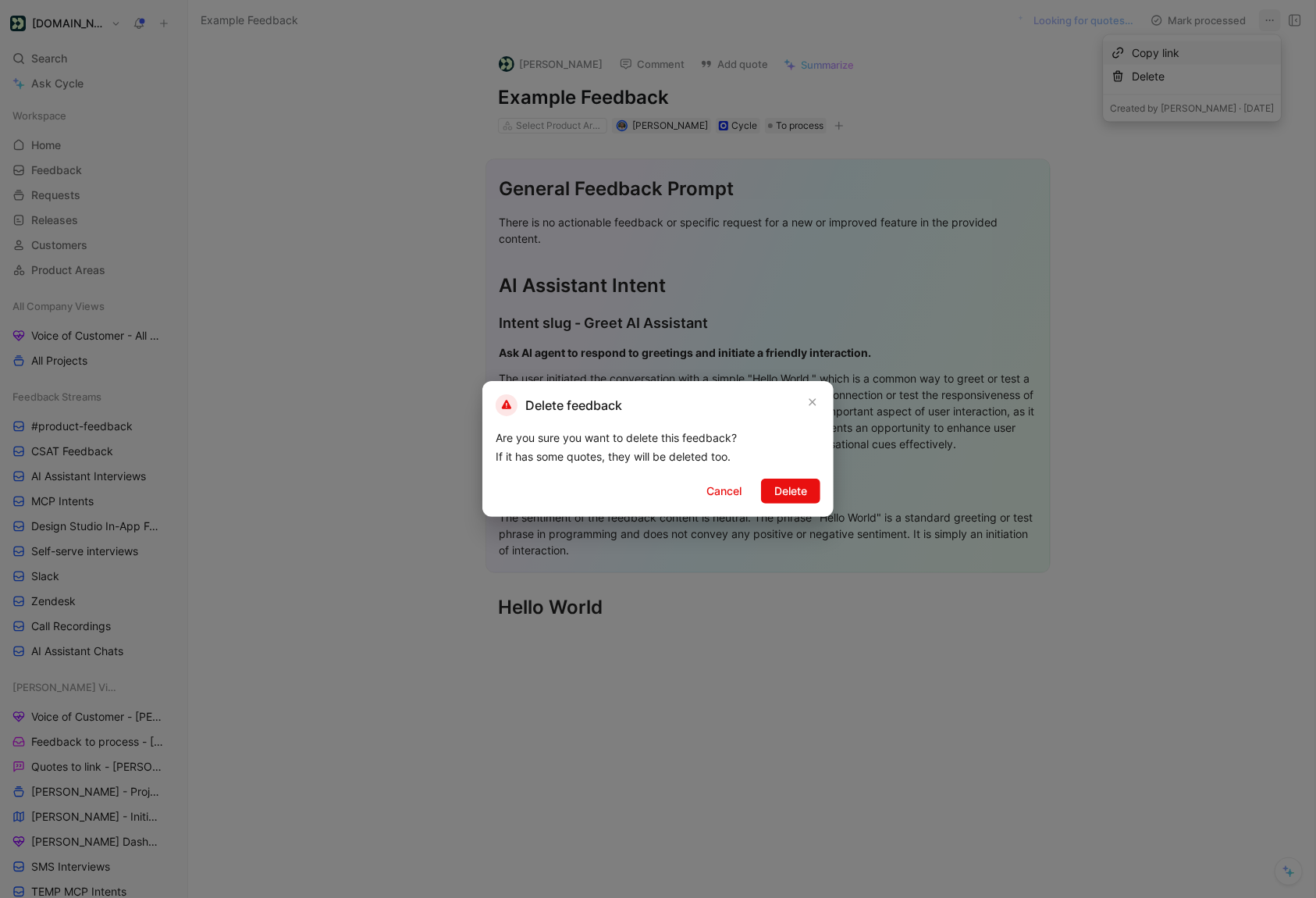
click at [830, 470] on div "Delete feedback Are you sure you want to delete this feedback? If it has some q…" at bounding box center [658, 448] width 351 height 136
click at [805, 484] on span "Delete" at bounding box center [791, 491] width 33 height 19
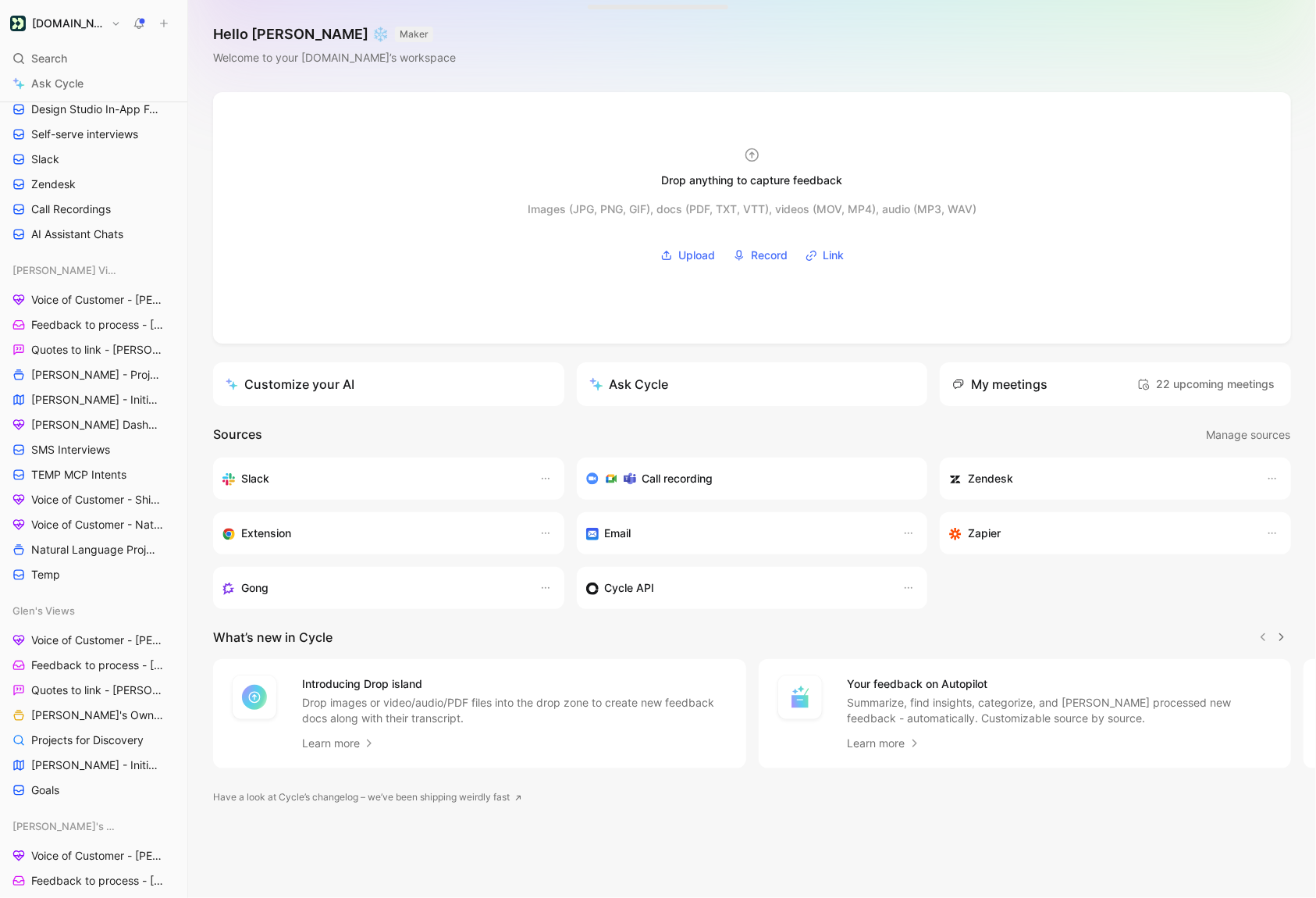
scroll to position [453, 0]
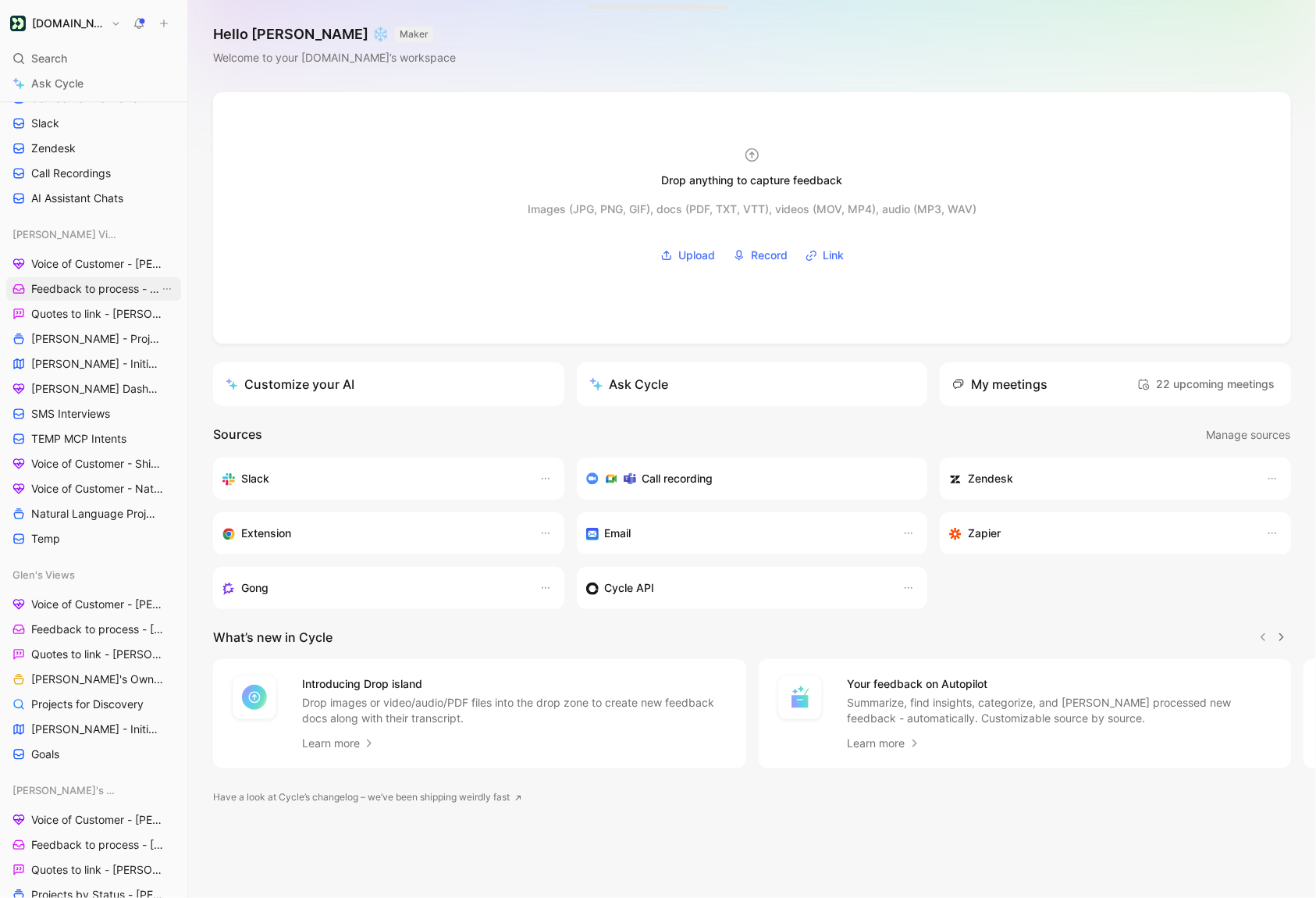
click at [96, 295] on span "Feedback to process - [PERSON_NAME]" at bounding box center [95, 288] width 128 height 16
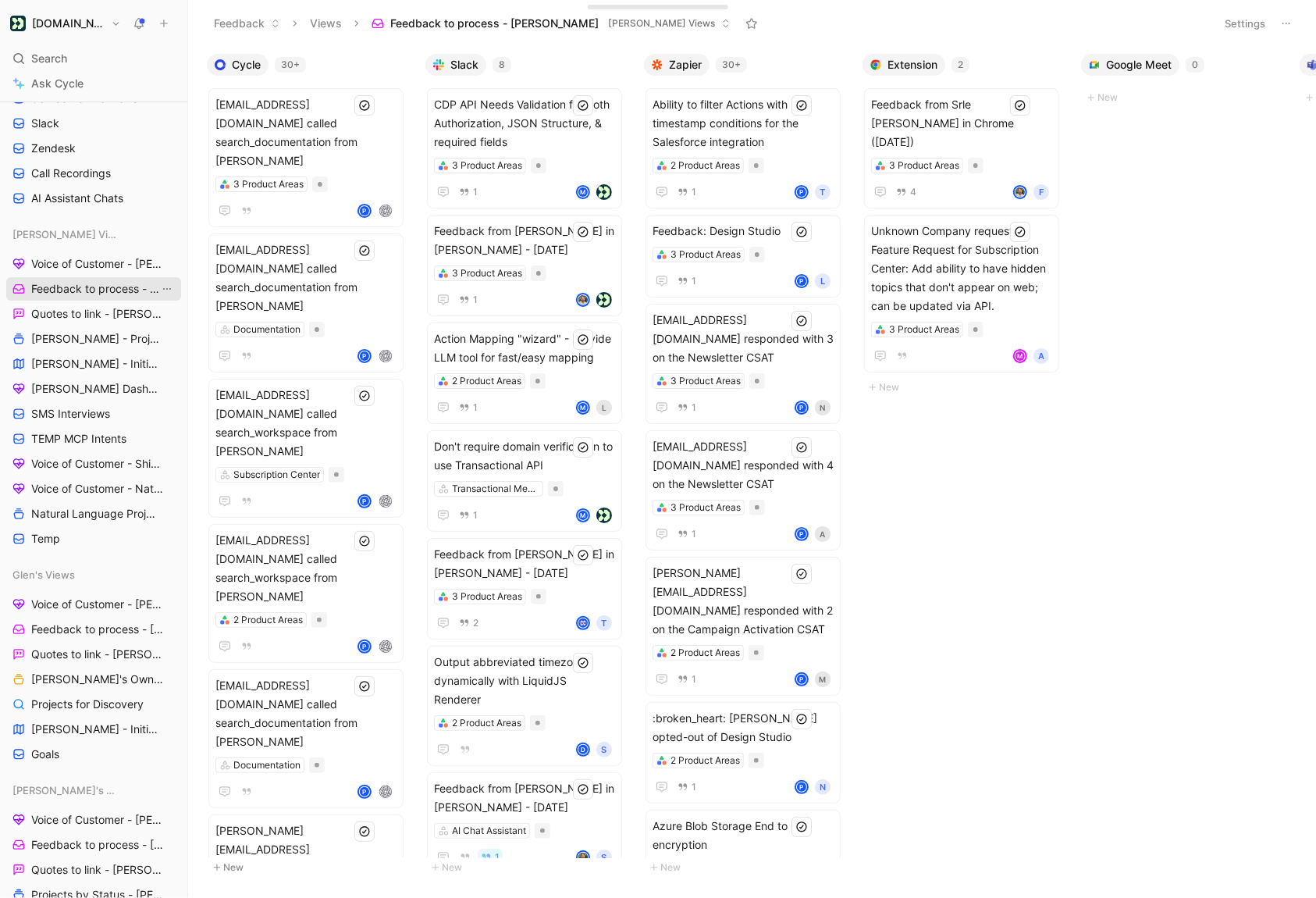
click at [166, 287] on icon "View actions" at bounding box center [166, 288] width 12 height 12
click at [162, 323] on div "Duplicate" at bounding box center [176, 317] width 117 height 19
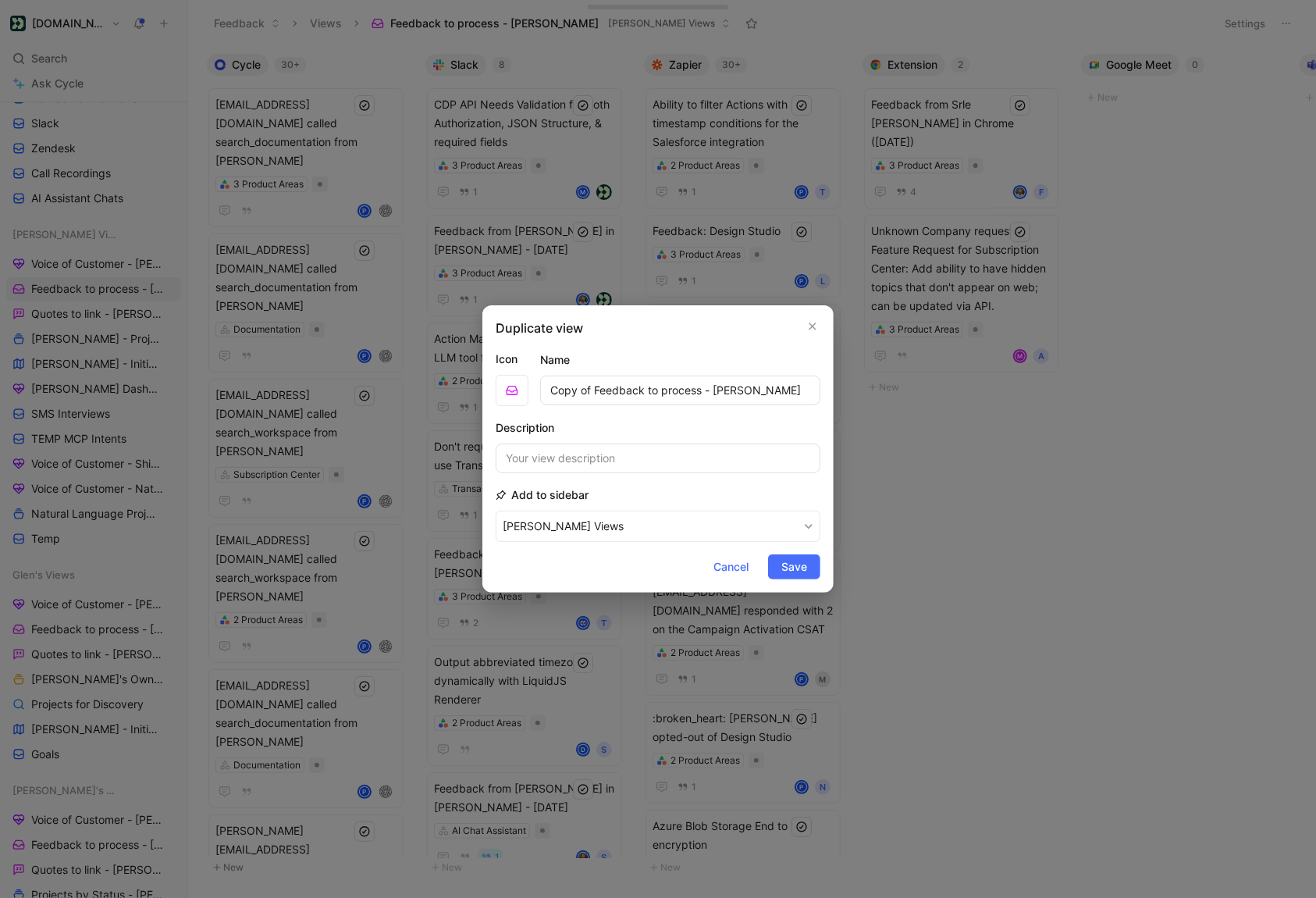
drag, startPoint x: 592, startPoint y: 391, endPoint x: 487, endPoint y: 391, distance: 105.0
click at [492, 391] on div "Duplicate view Icon Name Copy of Feedback to process - Scott Description Add to…" at bounding box center [658, 448] width 351 height 288
type input "Priority Feedback to process - Scott"
click at [803, 573] on span "Save" at bounding box center [794, 566] width 26 height 19
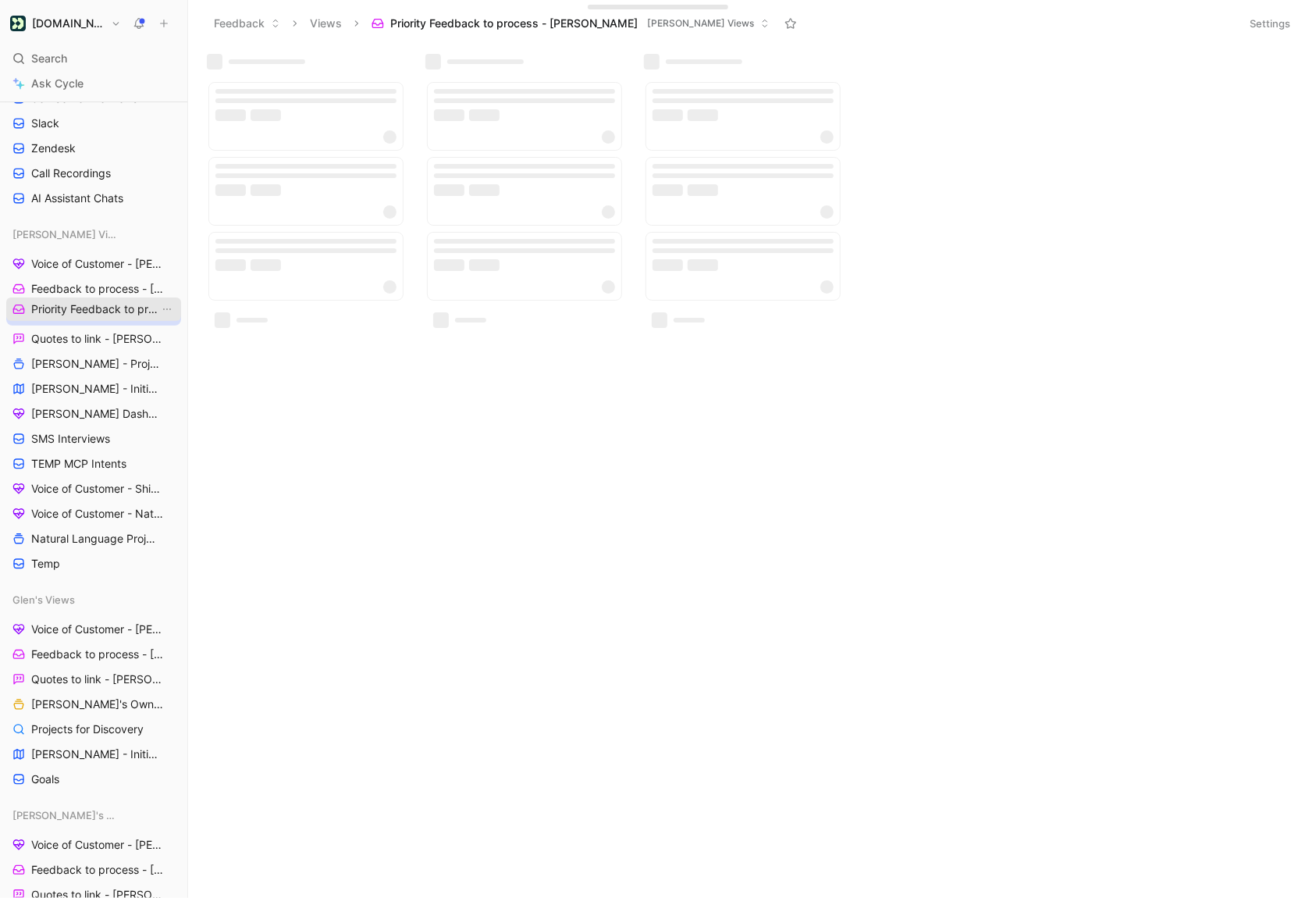
drag, startPoint x: 68, startPoint y: 269, endPoint x: 68, endPoint y: 315, distance: 46.0
click at [111, 316] on span "Priority Feedback to process - Scott" at bounding box center [95, 313] width 128 height 16
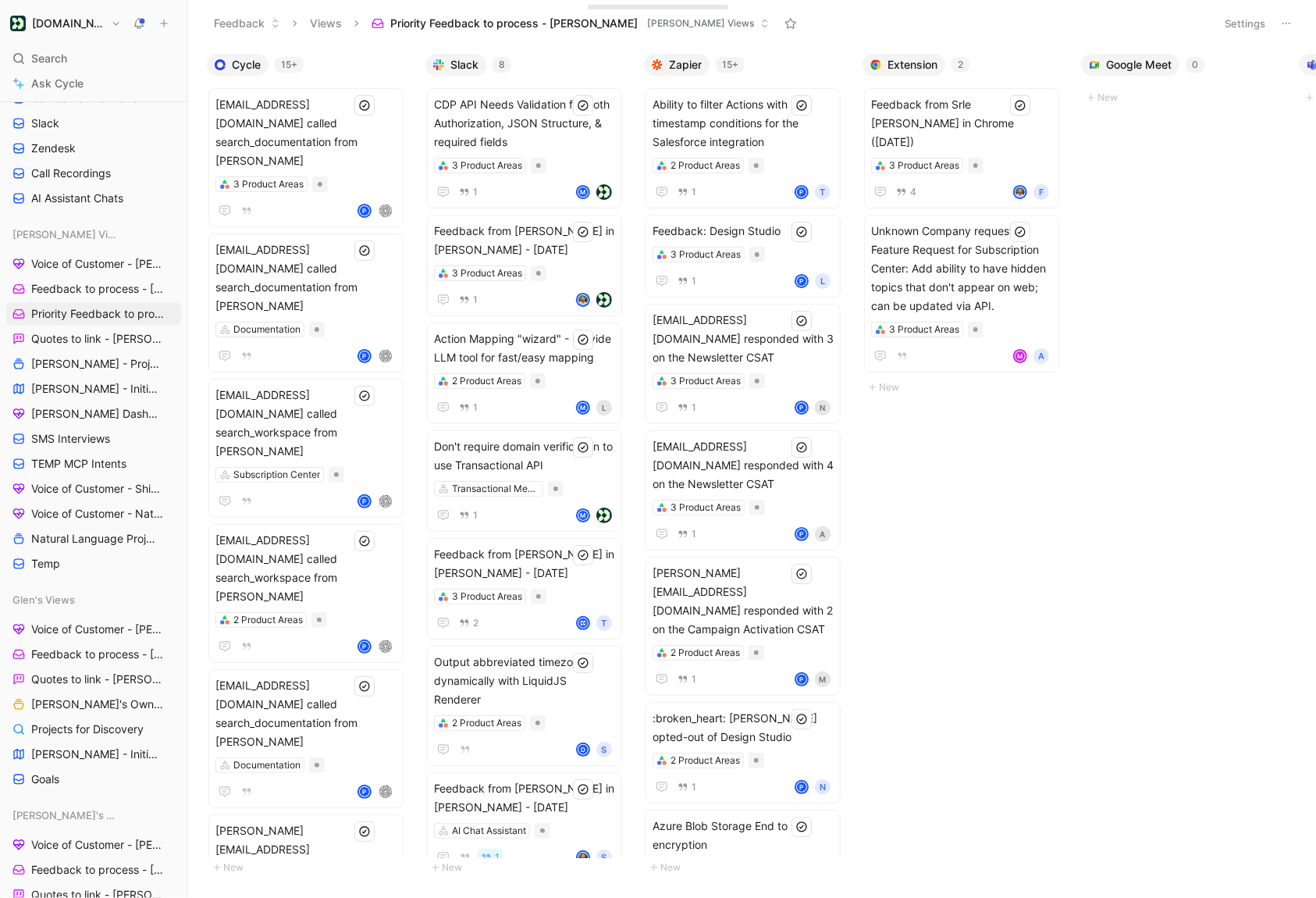
click at [1265, 26] on button "Settings" at bounding box center [1245, 23] width 54 height 22
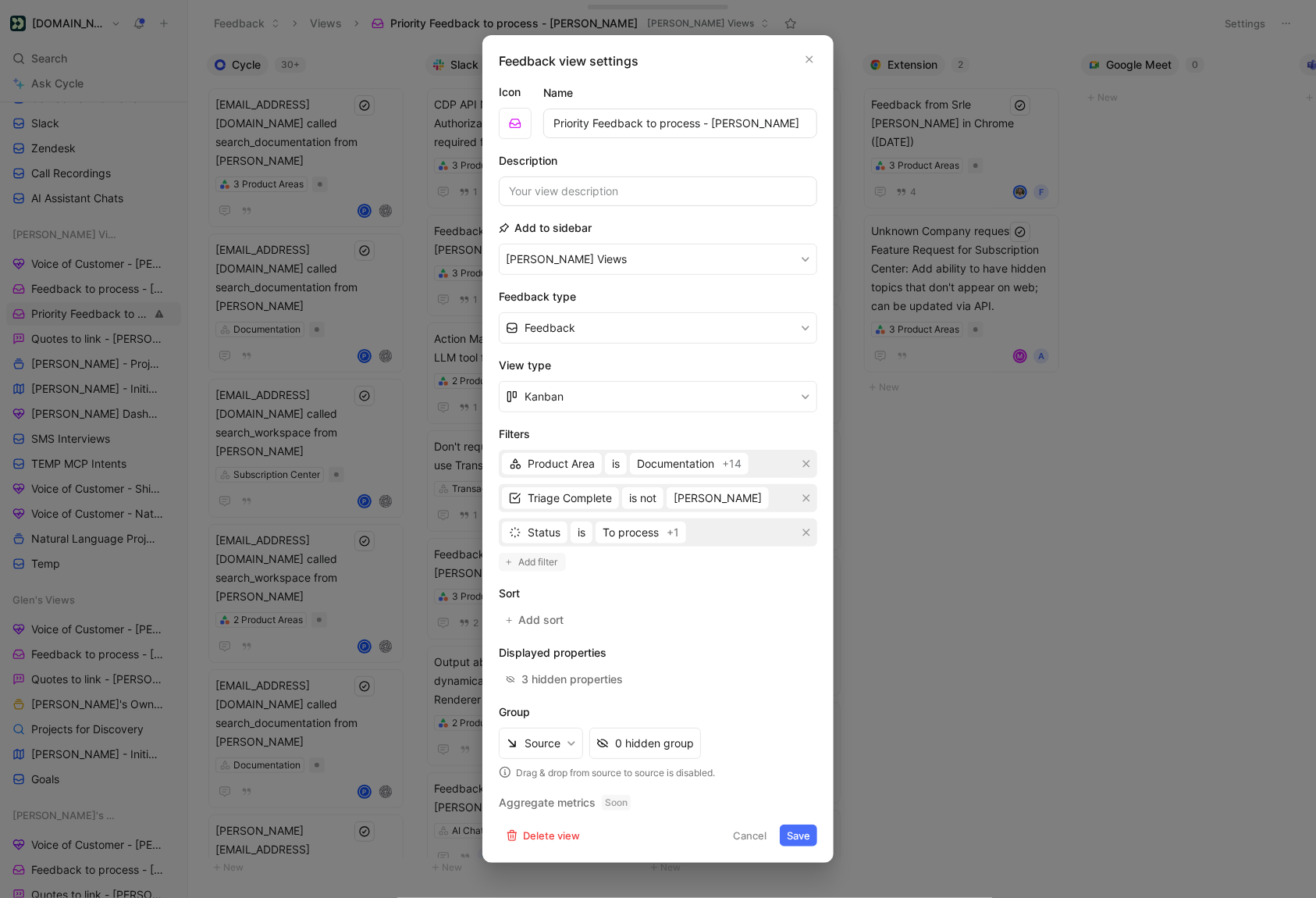
click at [537, 564] on span "Add filter" at bounding box center [538, 562] width 40 height 16
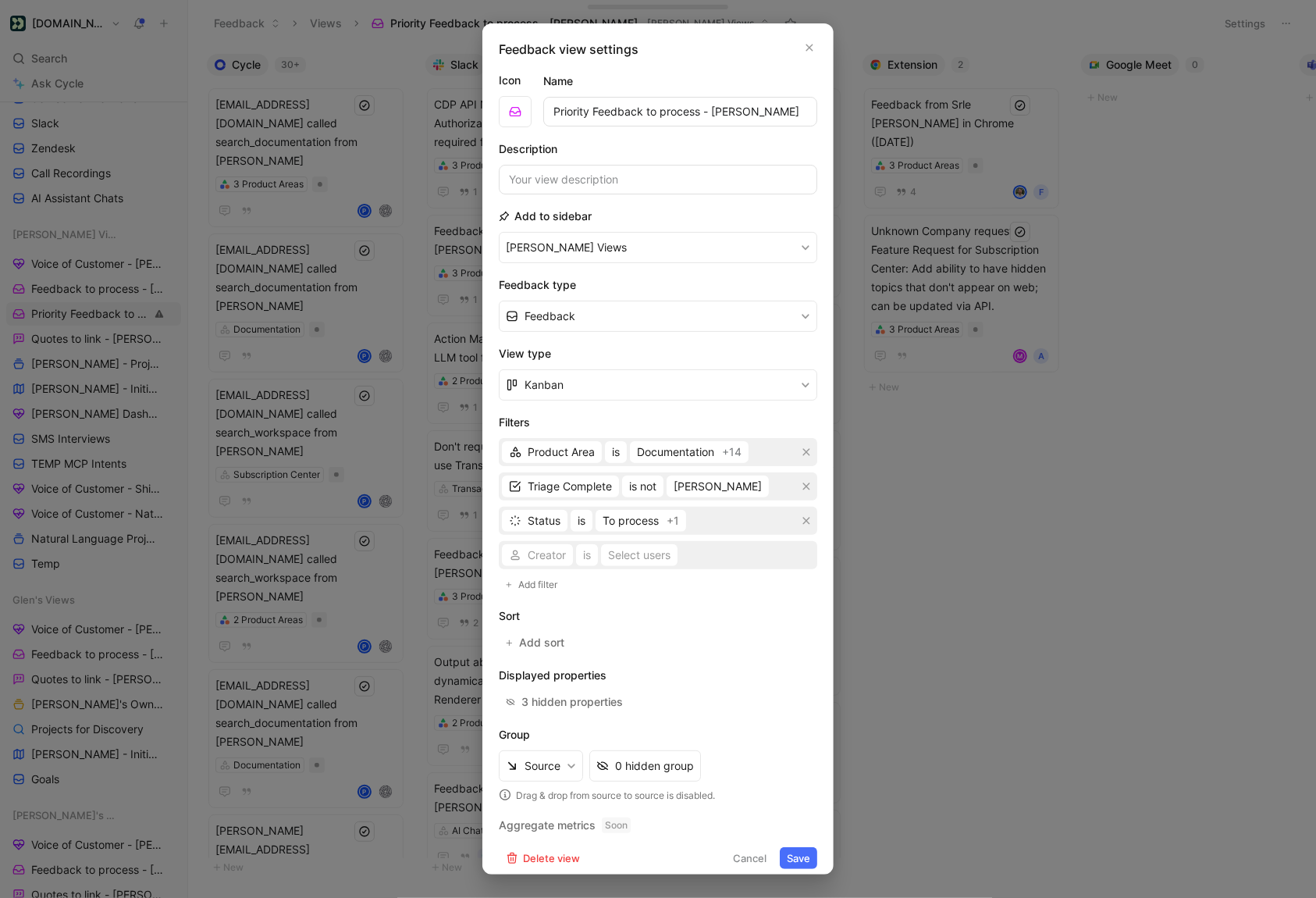
click at [553, 550] on div "Creator is Select users" at bounding box center [658, 555] width 319 height 28
click at [542, 553] on span "Creator" at bounding box center [546, 554] width 38 height 19
click at [569, 652] on div "Source" at bounding box center [571, 656] width 88 height 19
click at [646, 551] on div "Select sources" at bounding box center [643, 554] width 75 height 19
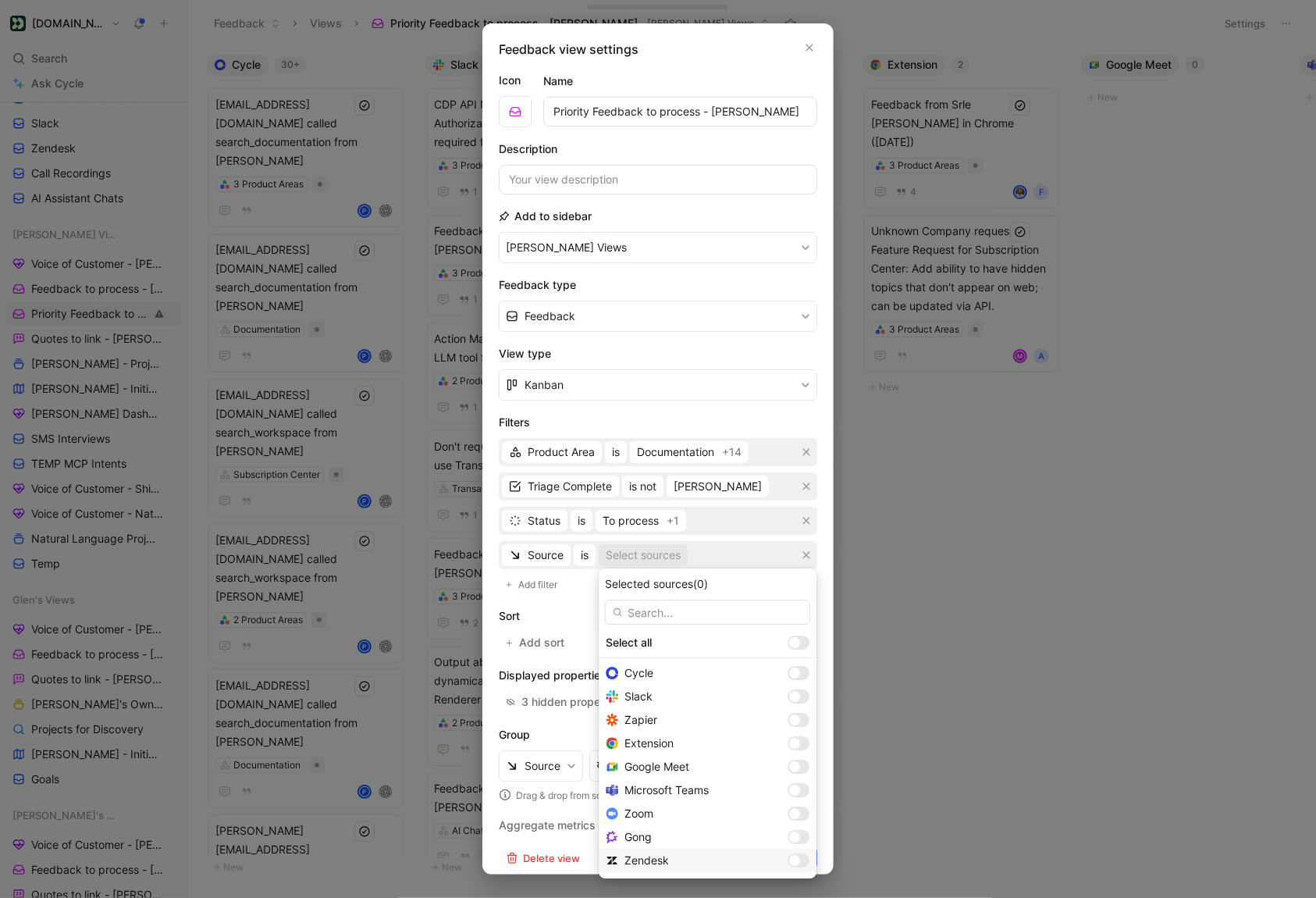
click at [789, 855] on div at bounding box center [794, 859] width 11 height 11
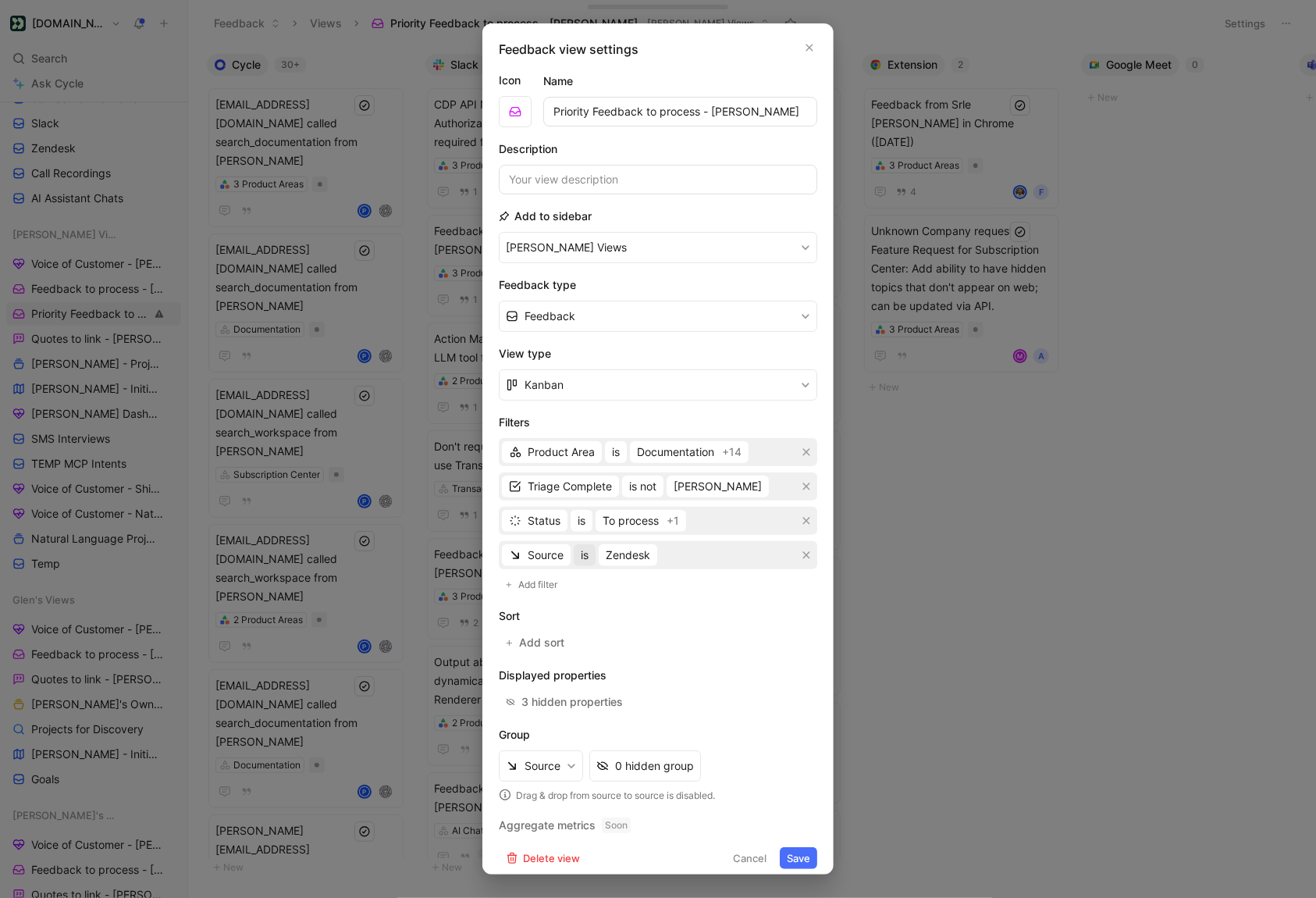
click at [580, 555] on button "is" at bounding box center [584, 554] width 22 height 22
click at [593, 606] on span "is not" at bounding box center [594, 609] width 27 height 13
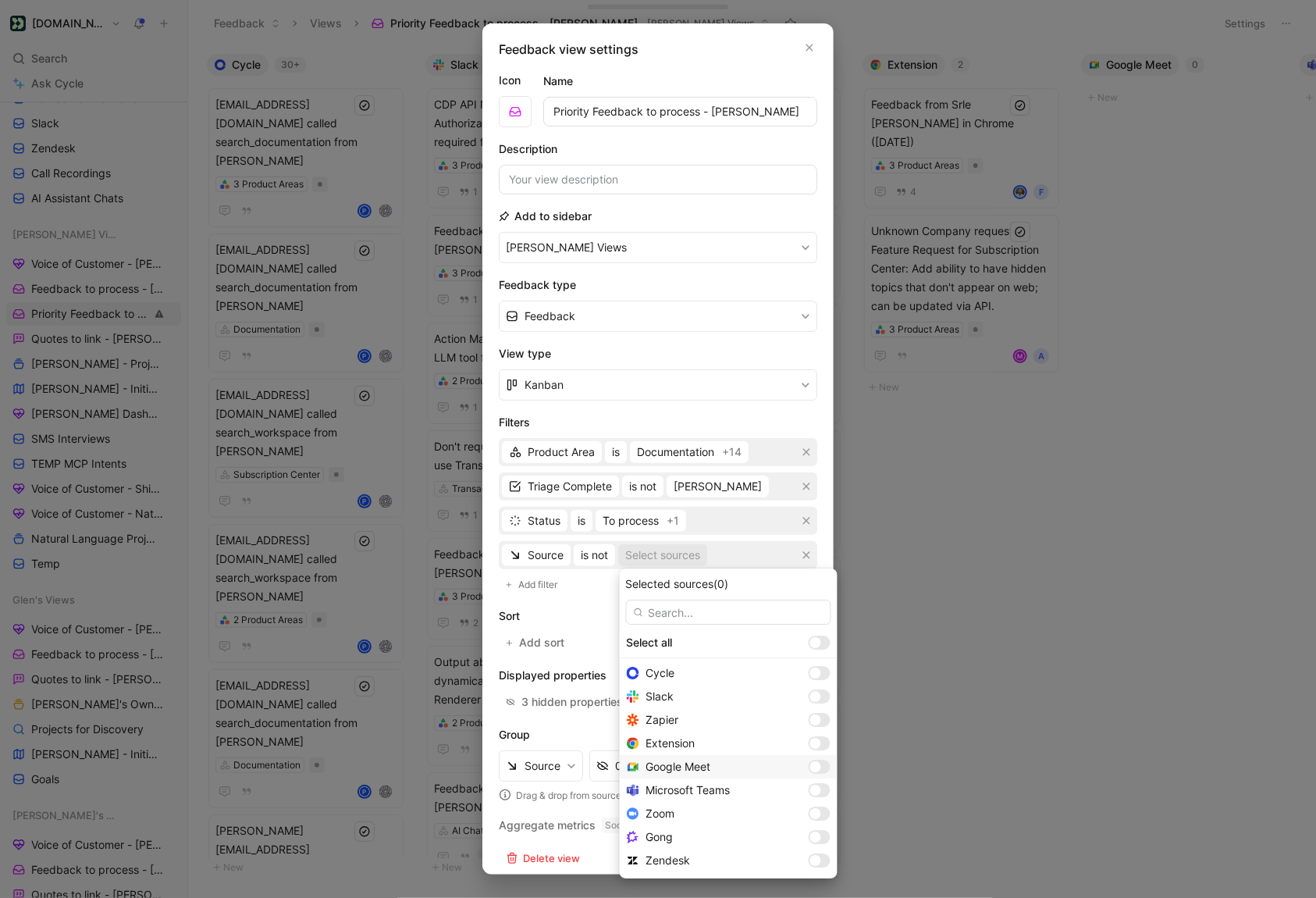
click at [809, 764] on div at bounding box center [820, 766] width 22 height 14
click at [810, 810] on div at bounding box center [815, 813] width 11 height 11
click at [810, 835] on div at bounding box center [815, 836] width 11 height 11
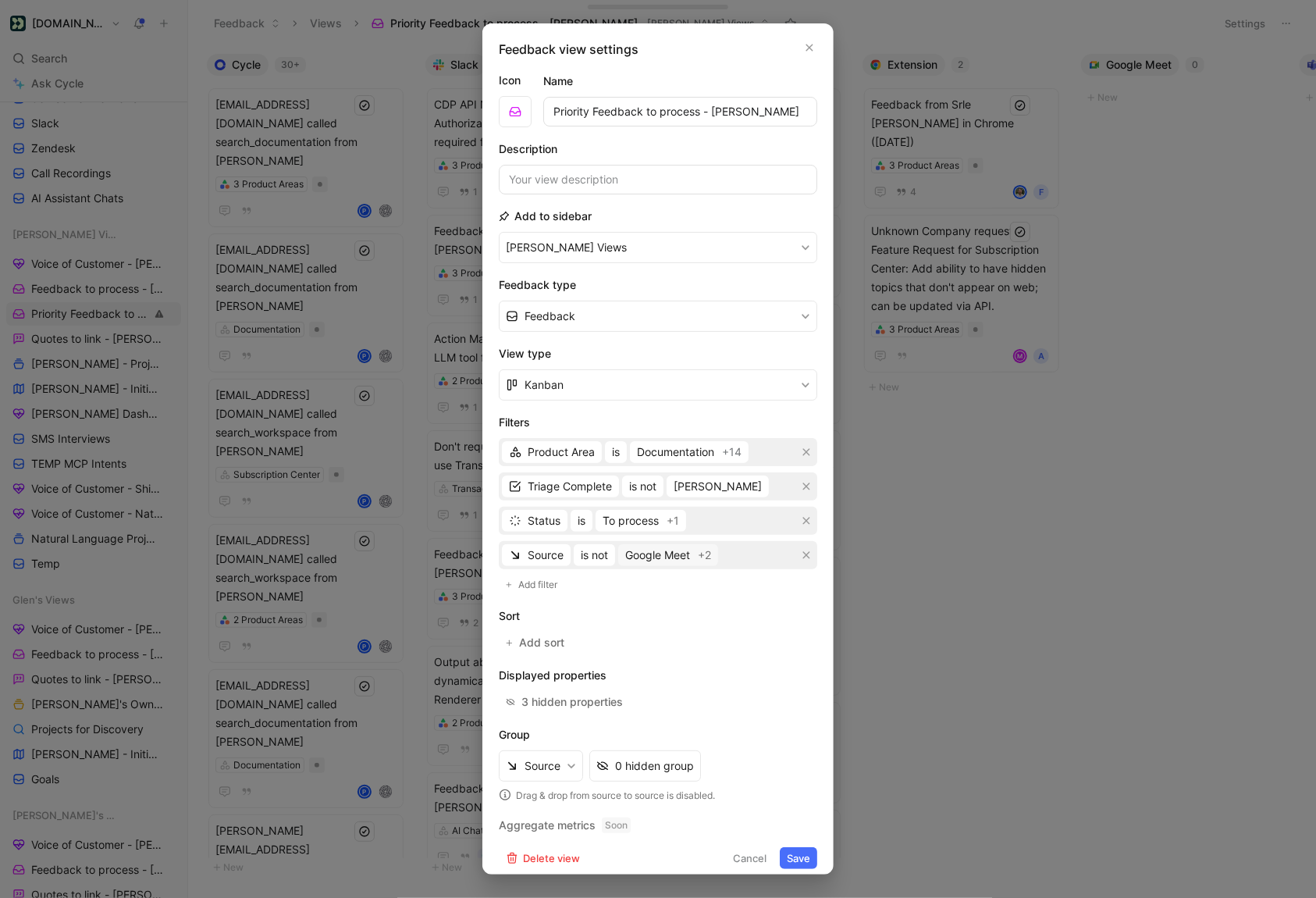
click at [796, 854] on button "Save" at bounding box center [798, 858] width 37 height 22
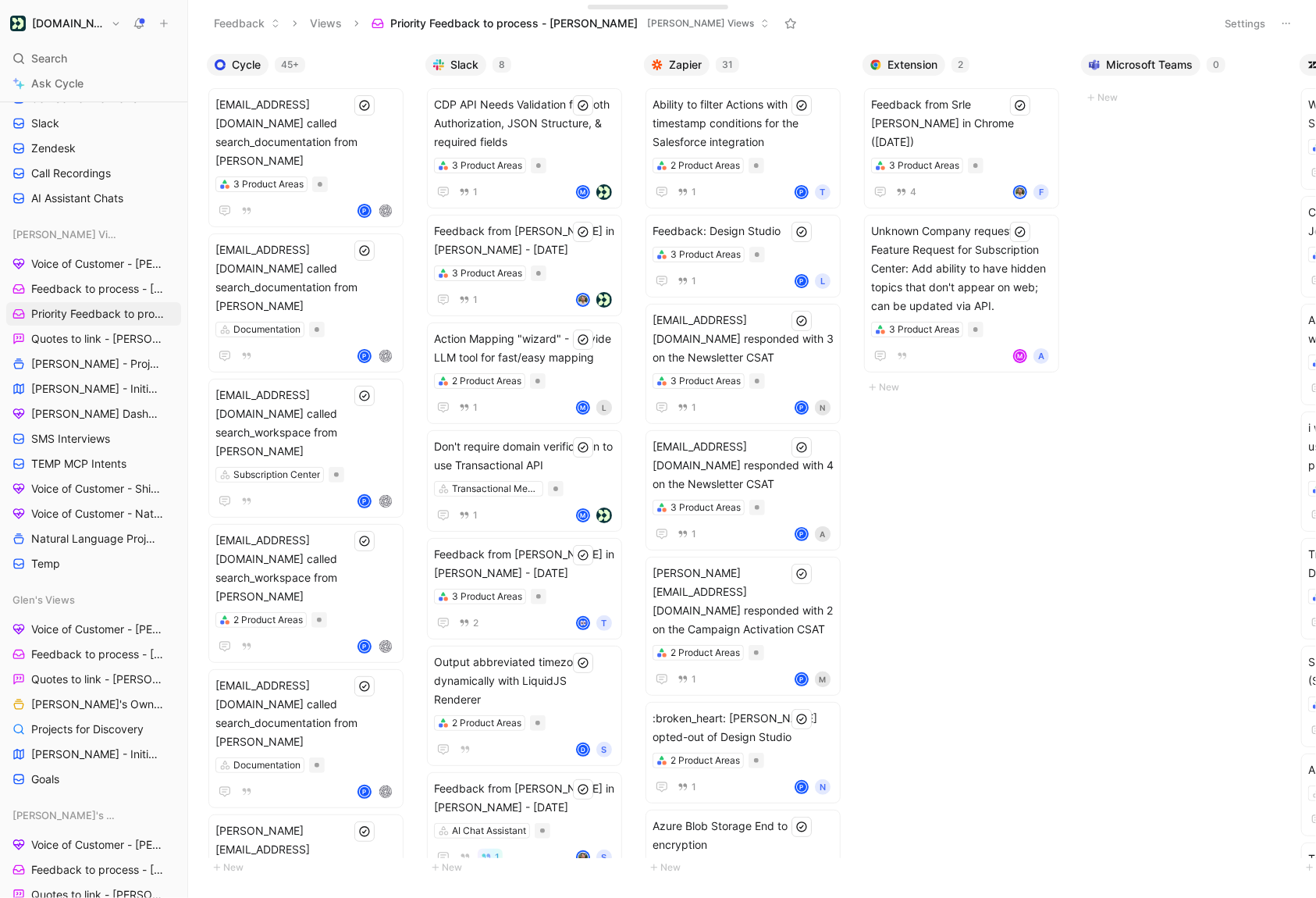
click at [1241, 23] on button "Settings" at bounding box center [1245, 23] width 54 height 22
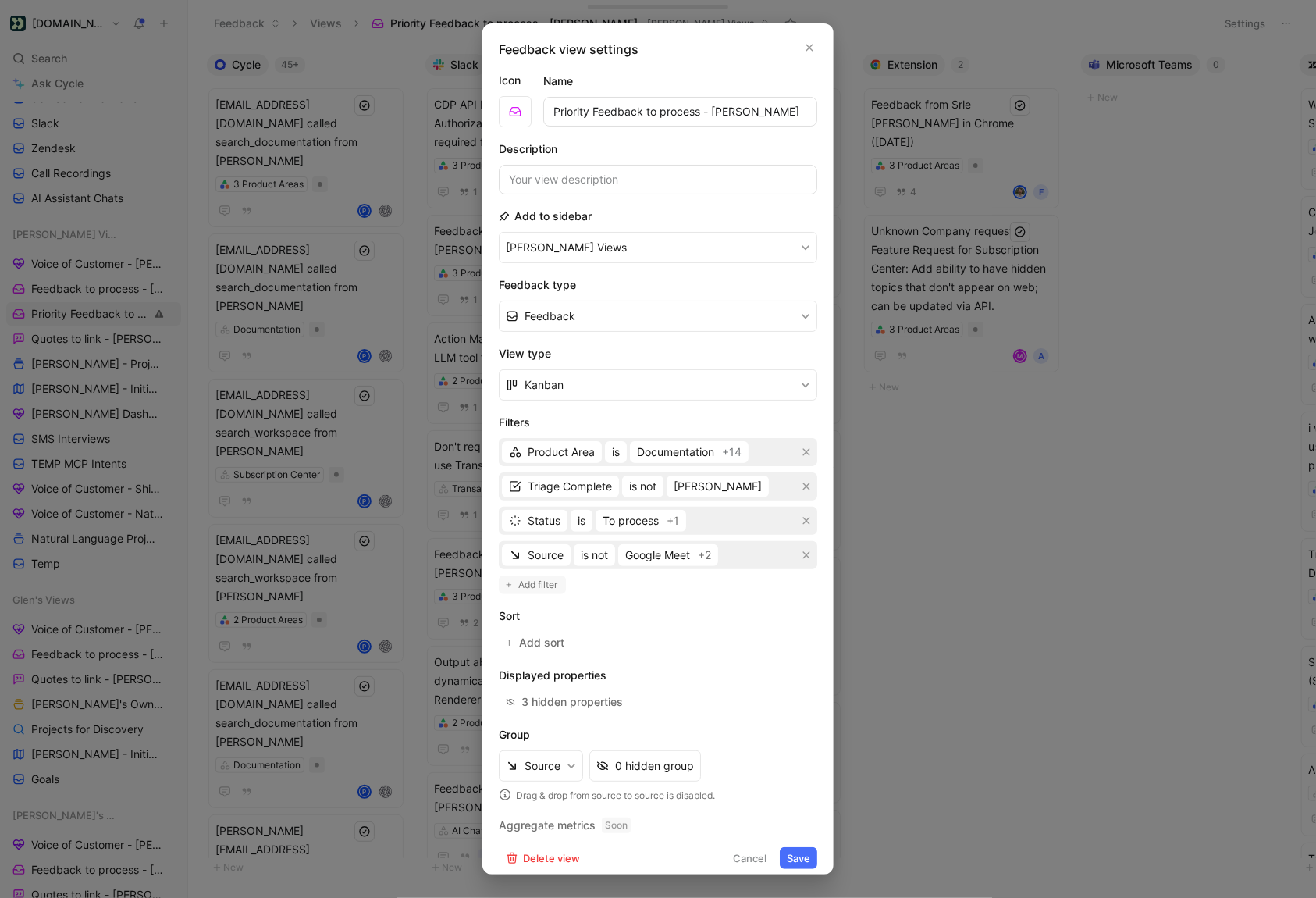
click at [528, 587] on span "Add filter" at bounding box center [538, 584] width 40 height 16
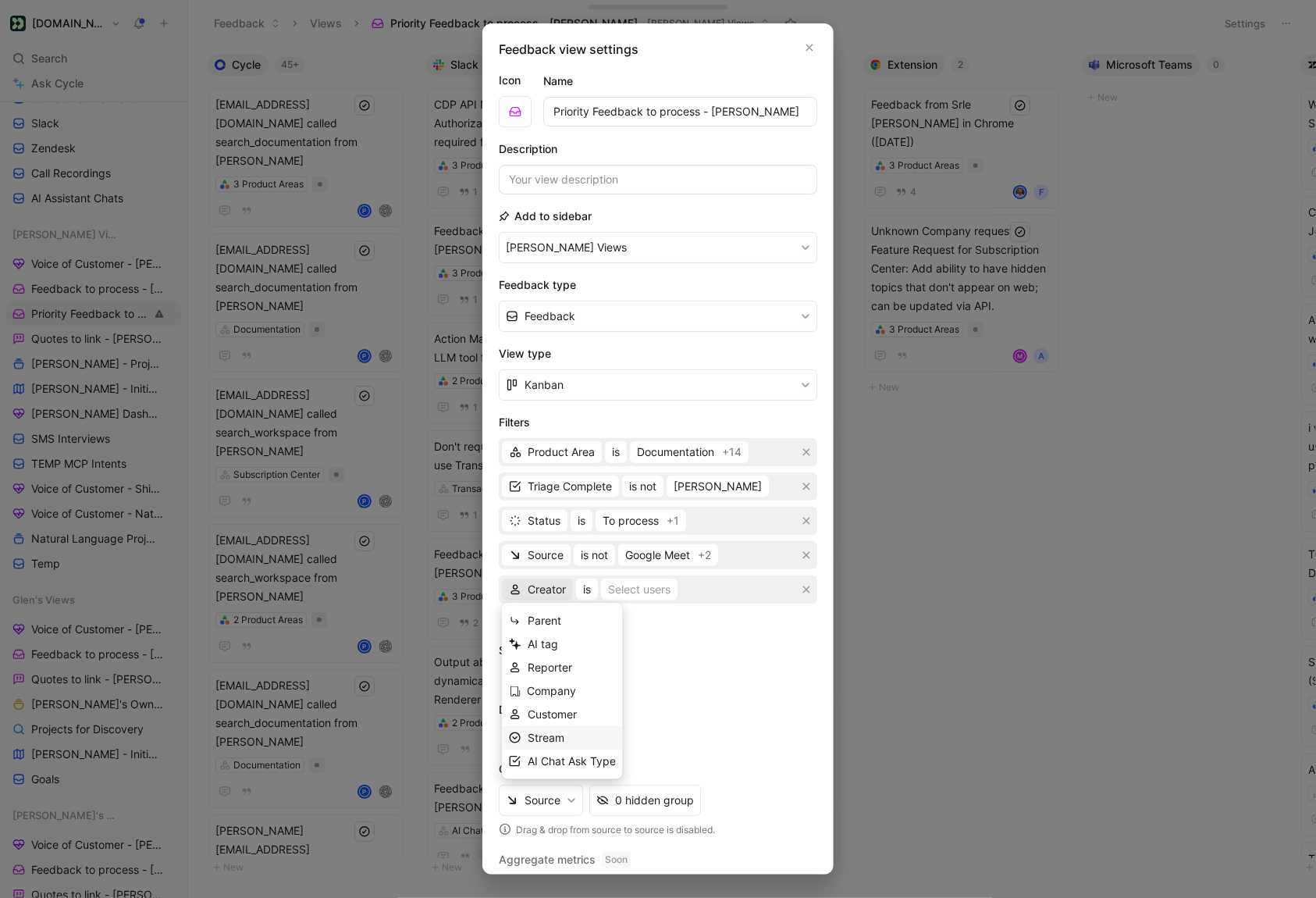
click at [547, 732] on span "Stream" at bounding box center [546, 737] width 37 height 13
click at [588, 585] on span "is" at bounding box center [585, 589] width 7 height 19
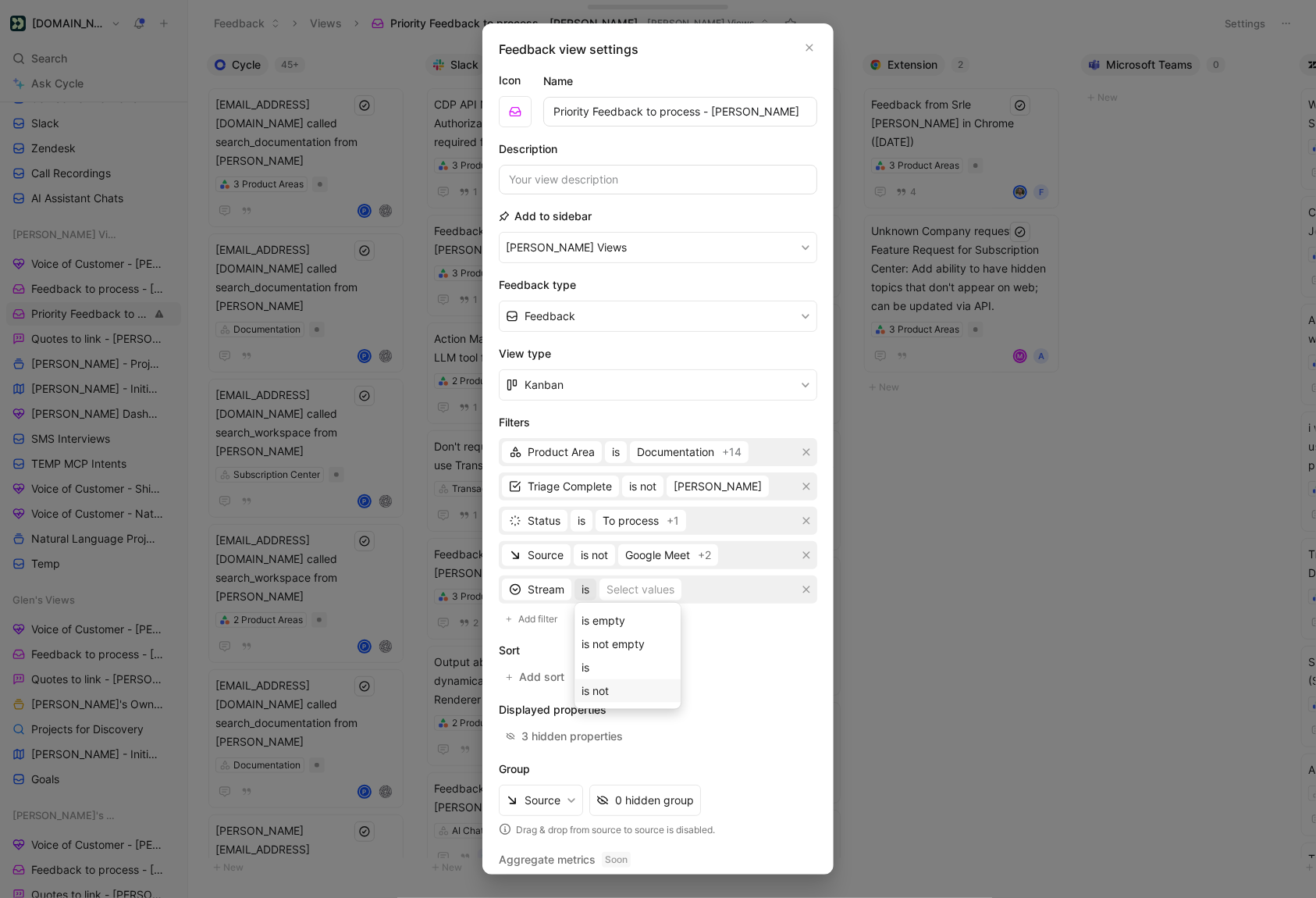
click at [597, 684] on span "is not" at bounding box center [595, 690] width 27 height 13
click at [648, 589] on div "Select values" at bounding box center [660, 589] width 68 height 19
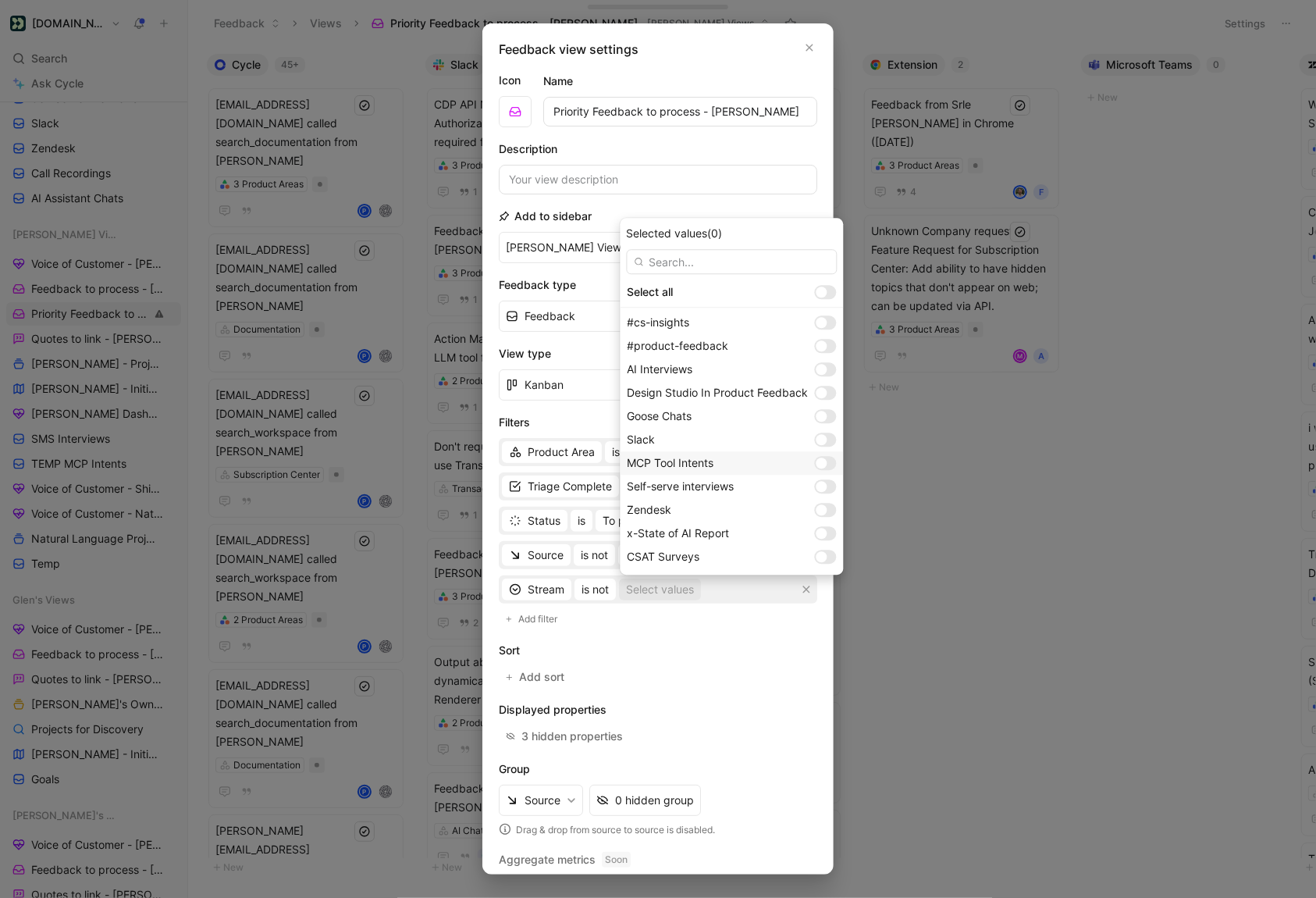
click at [822, 464] on div at bounding box center [822, 462] width 11 height 11
click at [822, 488] on div at bounding box center [822, 486] width 11 height 11
click at [823, 534] on div at bounding box center [822, 532] width 11 height 11
click at [827, 557] on div at bounding box center [822, 556] width 11 height 11
click at [823, 438] on div at bounding box center [822, 439] width 11 height 11
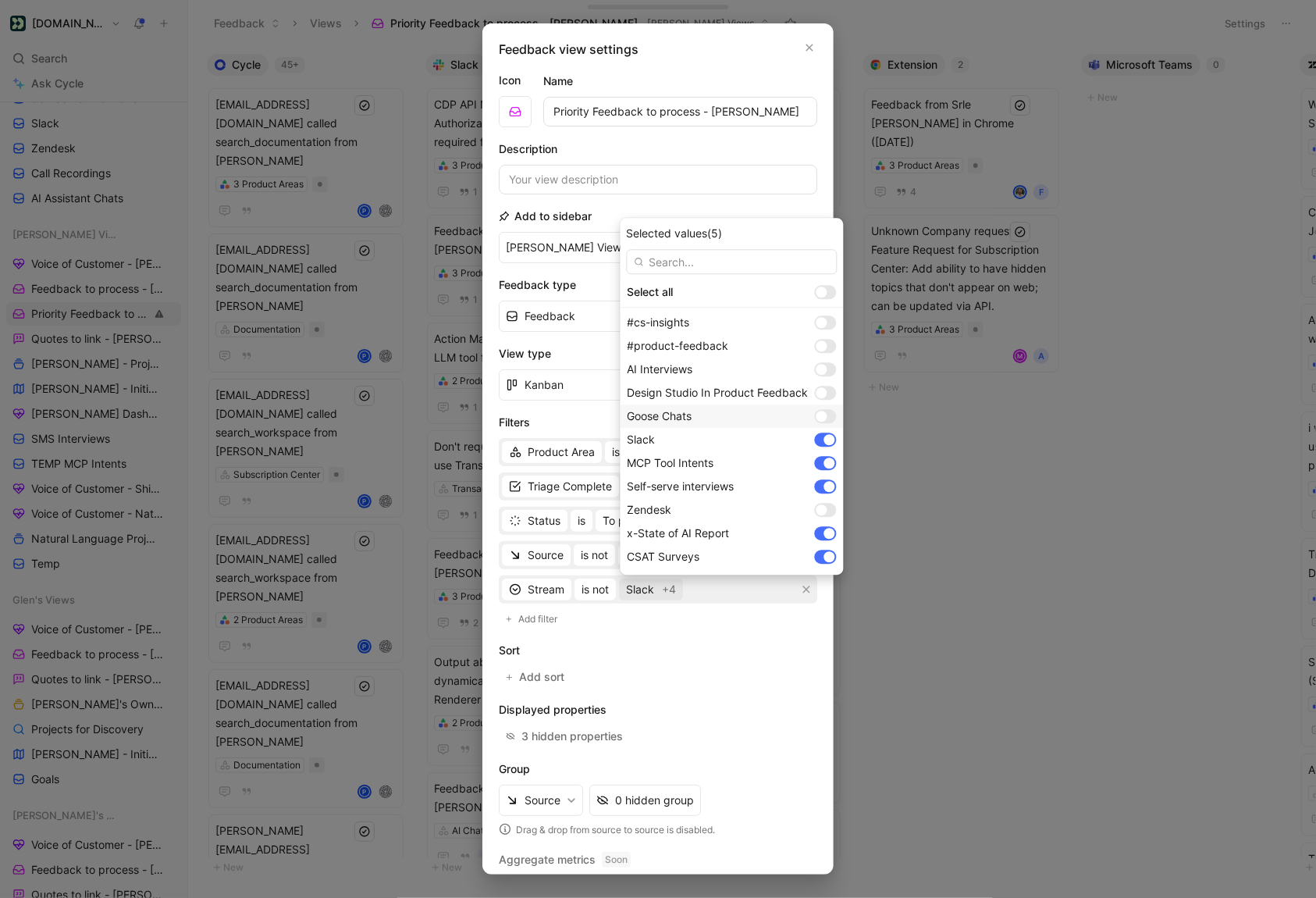
click at [824, 414] on div at bounding box center [822, 415] width 11 height 11
click at [824, 394] on div at bounding box center [822, 392] width 11 height 11
click at [820, 366] on div at bounding box center [815, 369] width 11 height 11
click at [825, 328] on div at bounding box center [826, 322] width 22 height 14
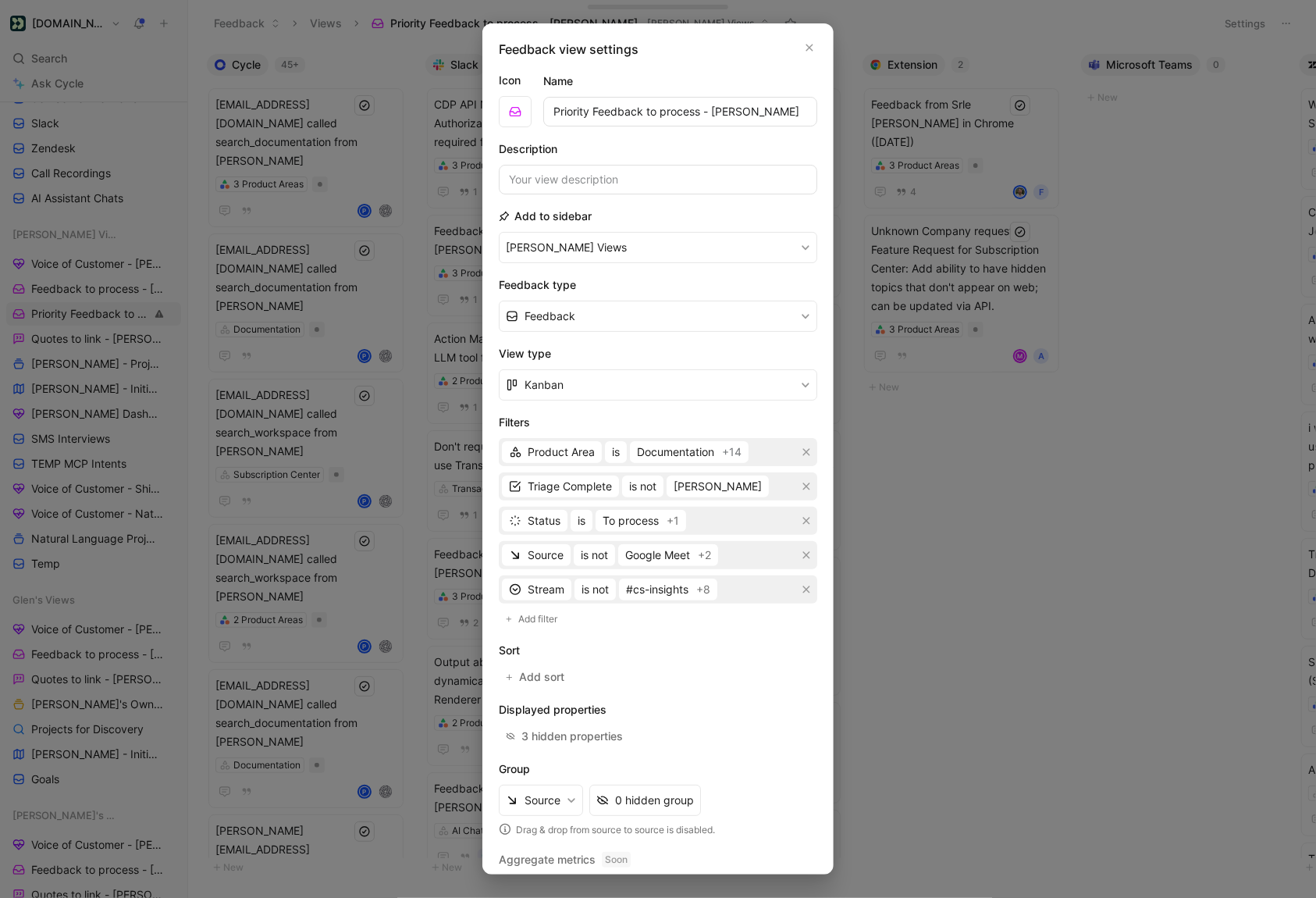
scroll to position [44, 0]
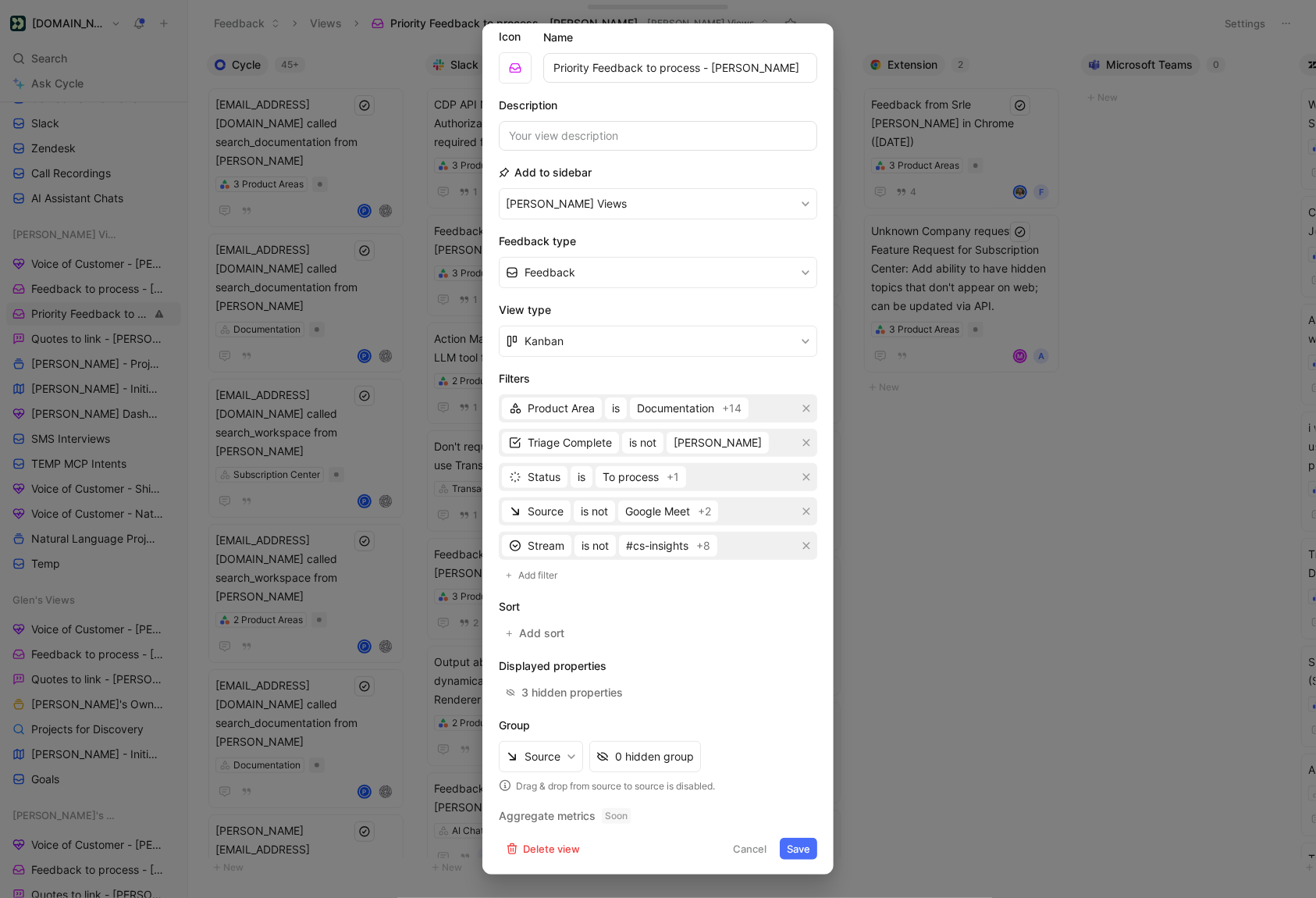
click at [795, 846] on button "Save" at bounding box center [798, 849] width 37 height 22
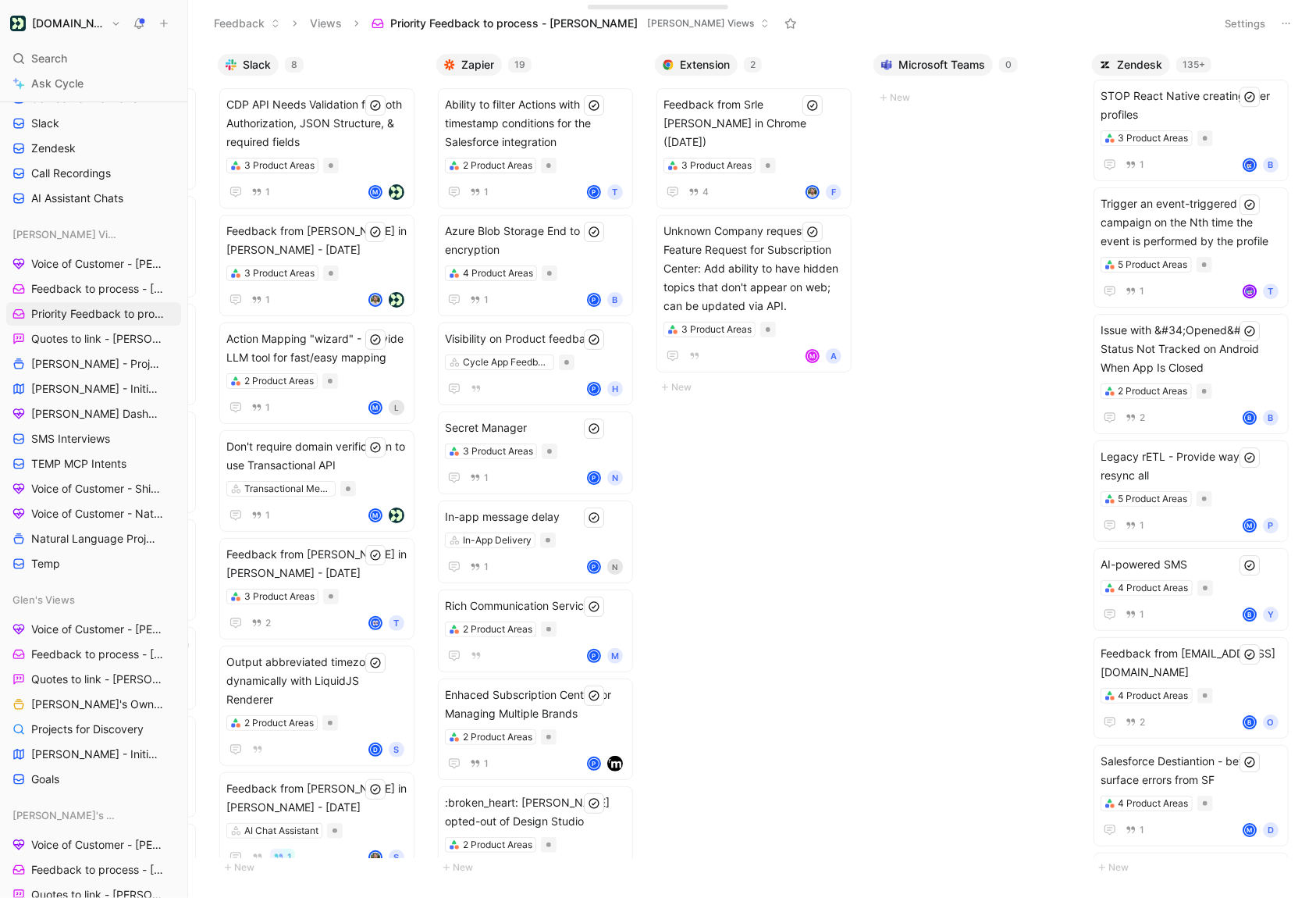
scroll to position [0, 0]
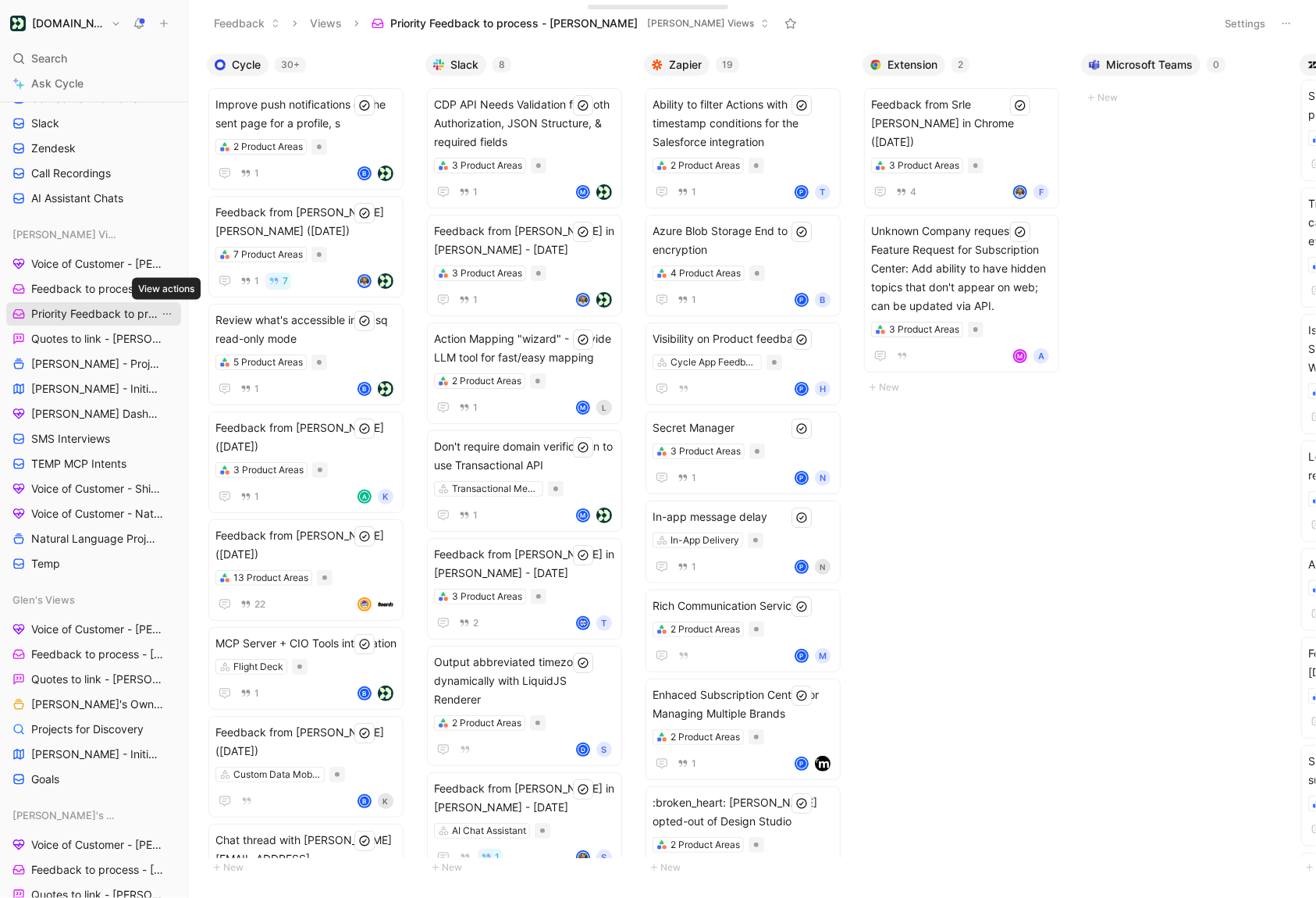
click at [167, 316] on icon "View actions" at bounding box center [166, 313] width 12 height 12
click at [145, 442] on span "Delete" at bounding box center [134, 447] width 33 height 13
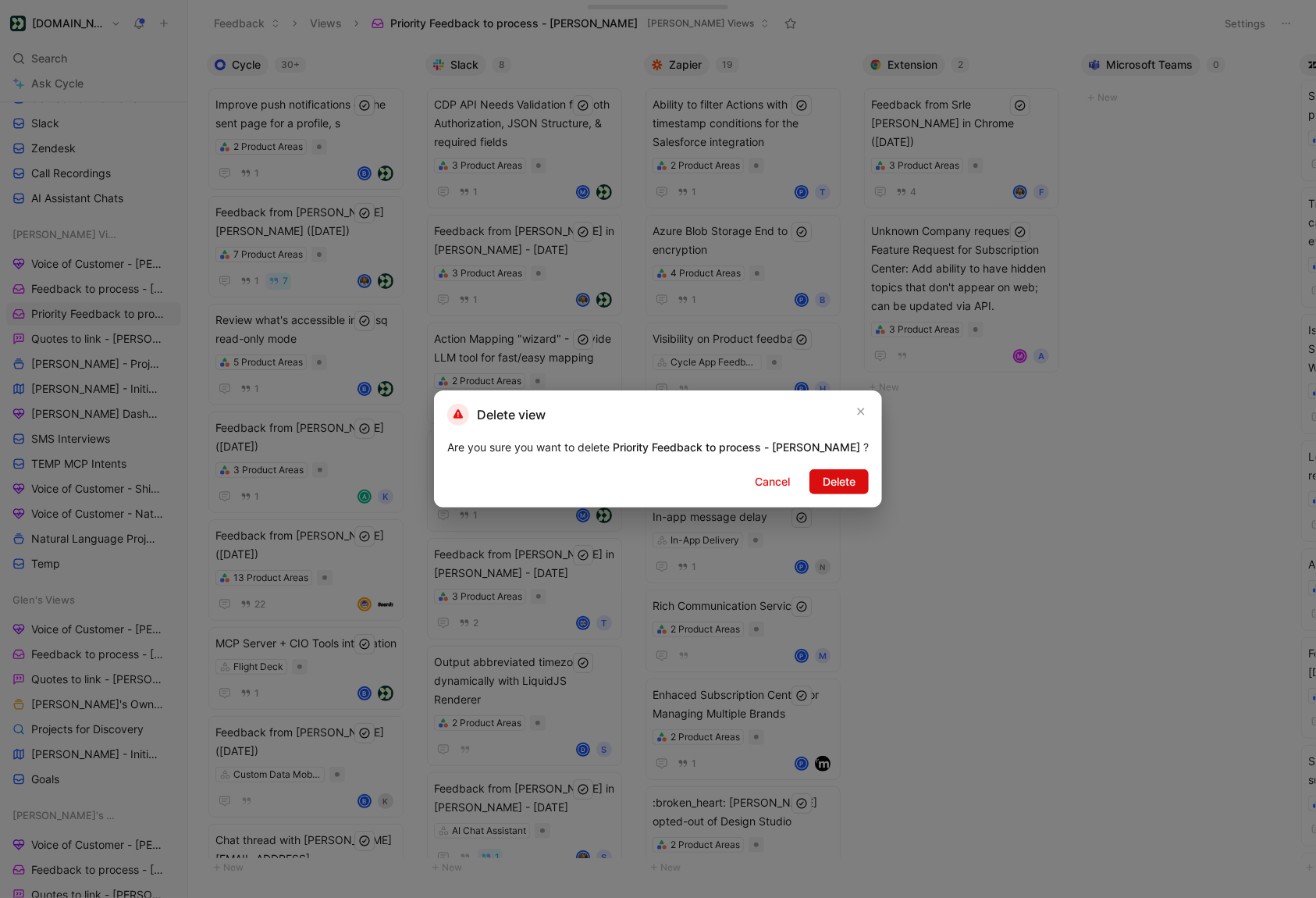
click at [826, 479] on span "Delete" at bounding box center [840, 481] width 33 height 19
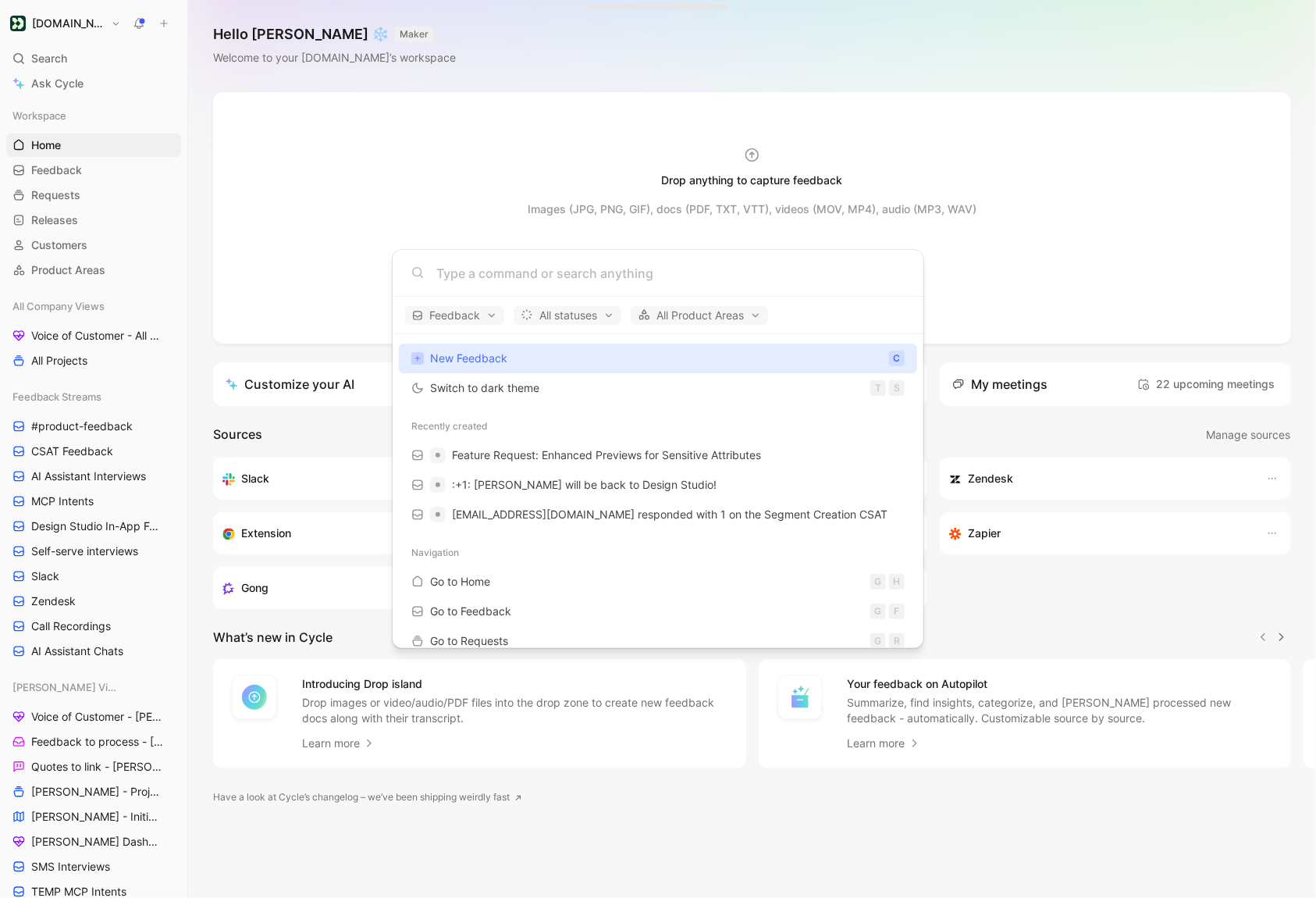
click at [53, 59] on body "[DOMAIN_NAME] Search ⌘ K Ask Cycle Workspace Home G then H Feedback G then F Re…" at bounding box center [658, 449] width 1316 height 898
click at [53, 59] on span "Search" at bounding box center [49, 58] width 36 height 19
click at [534, 480] on span "Example Feedback" at bounding box center [501, 484] width 97 height 13
click at [534, 460] on span "Example Feedback" at bounding box center [501, 455] width 97 height 13
click at [77, 62] on body "[DOMAIN_NAME] Search ⌘ K Ask Cycle Workspace Home G then H Feedback G then F Re…" at bounding box center [658, 449] width 1316 height 898
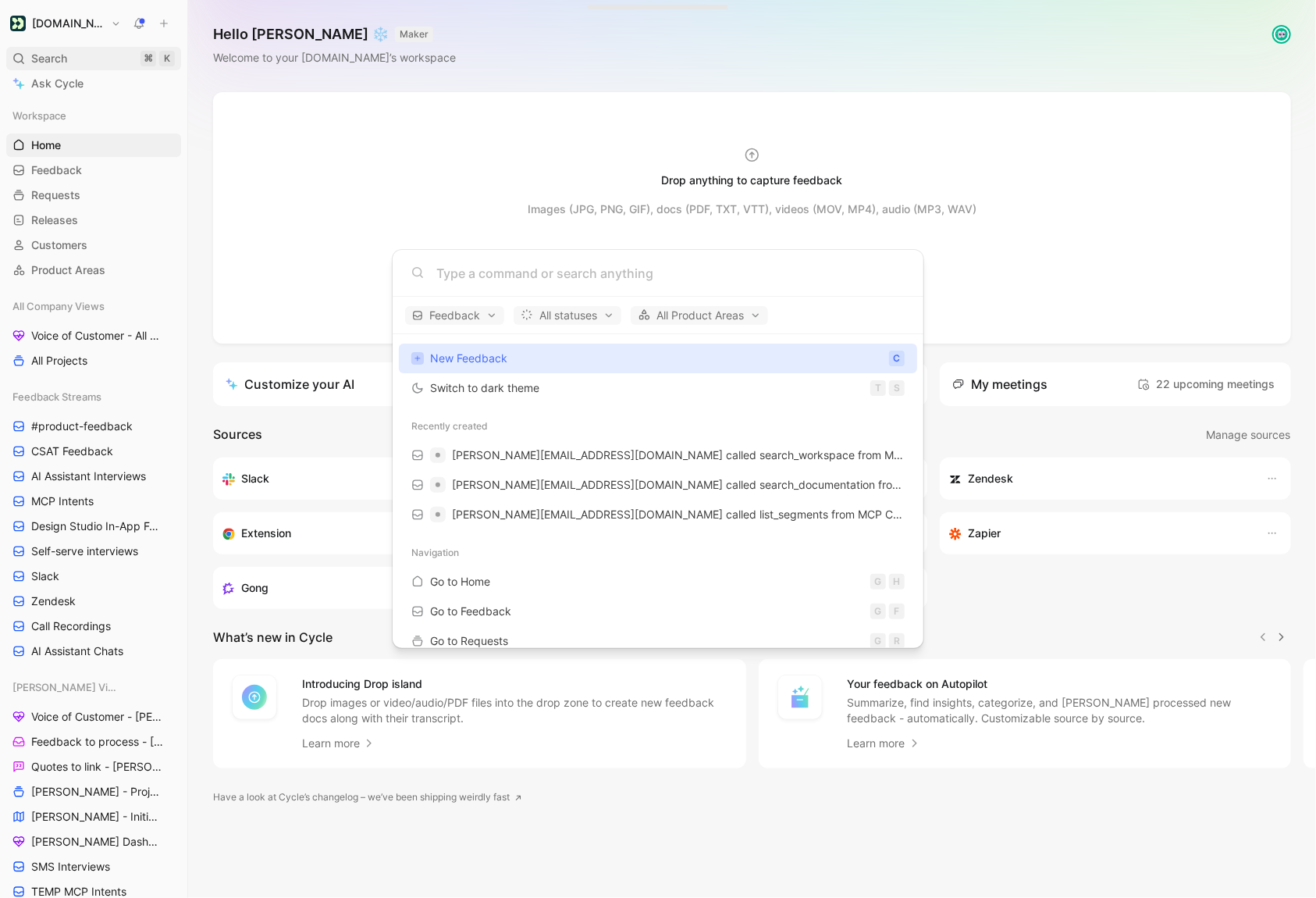
click at [72, 62] on div "Search ⌘ K" at bounding box center [94, 58] width 175 height 23
click at [545, 462] on span "Example Feedback" at bounding box center [501, 455] width 97 height 19
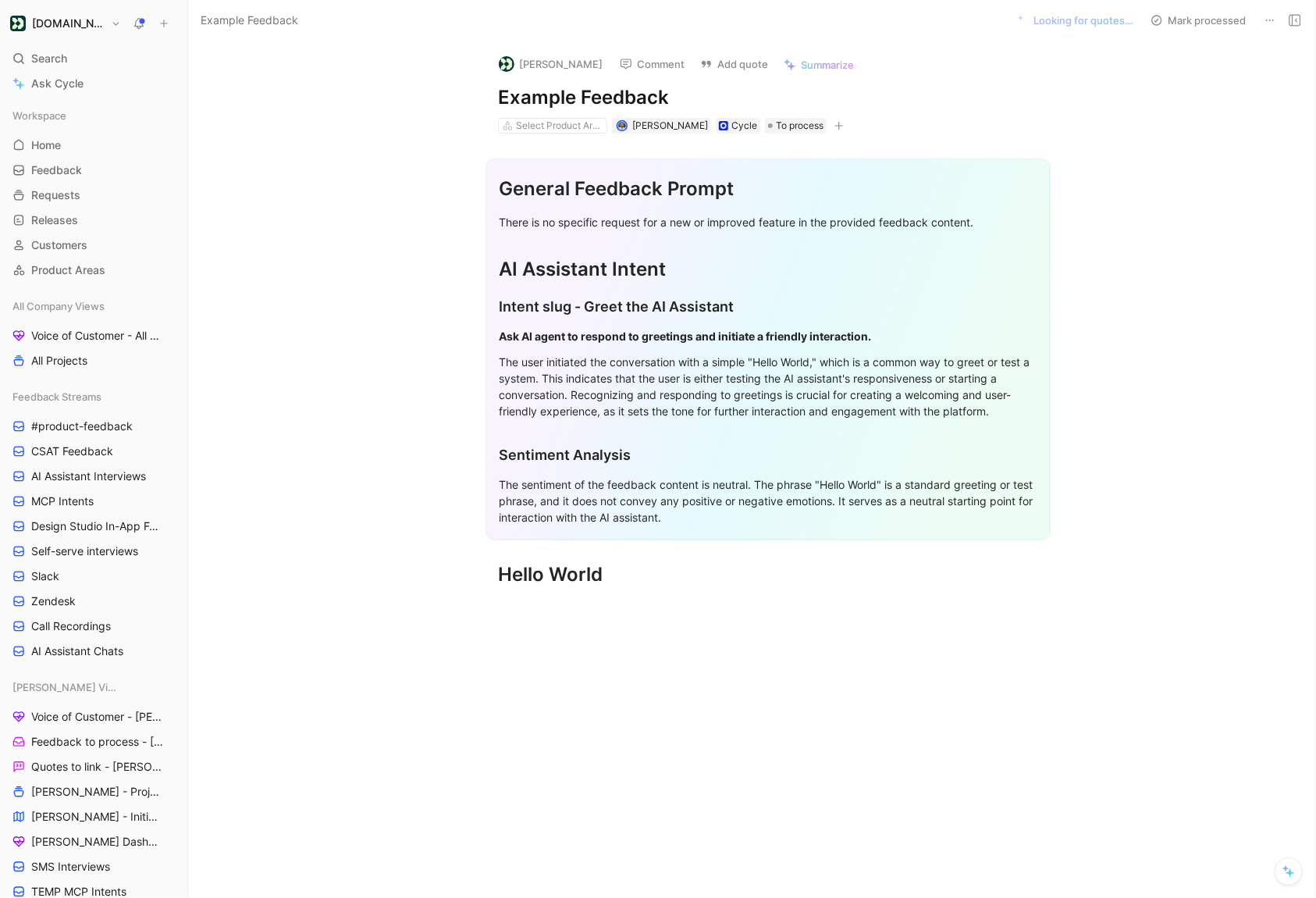
click at [1260, 23] on button at bounding box center [1270, 20] width 22 height 22
click at [1185, 80] on div "Delete" at bounding box center [1192, 77] width 178 height 23
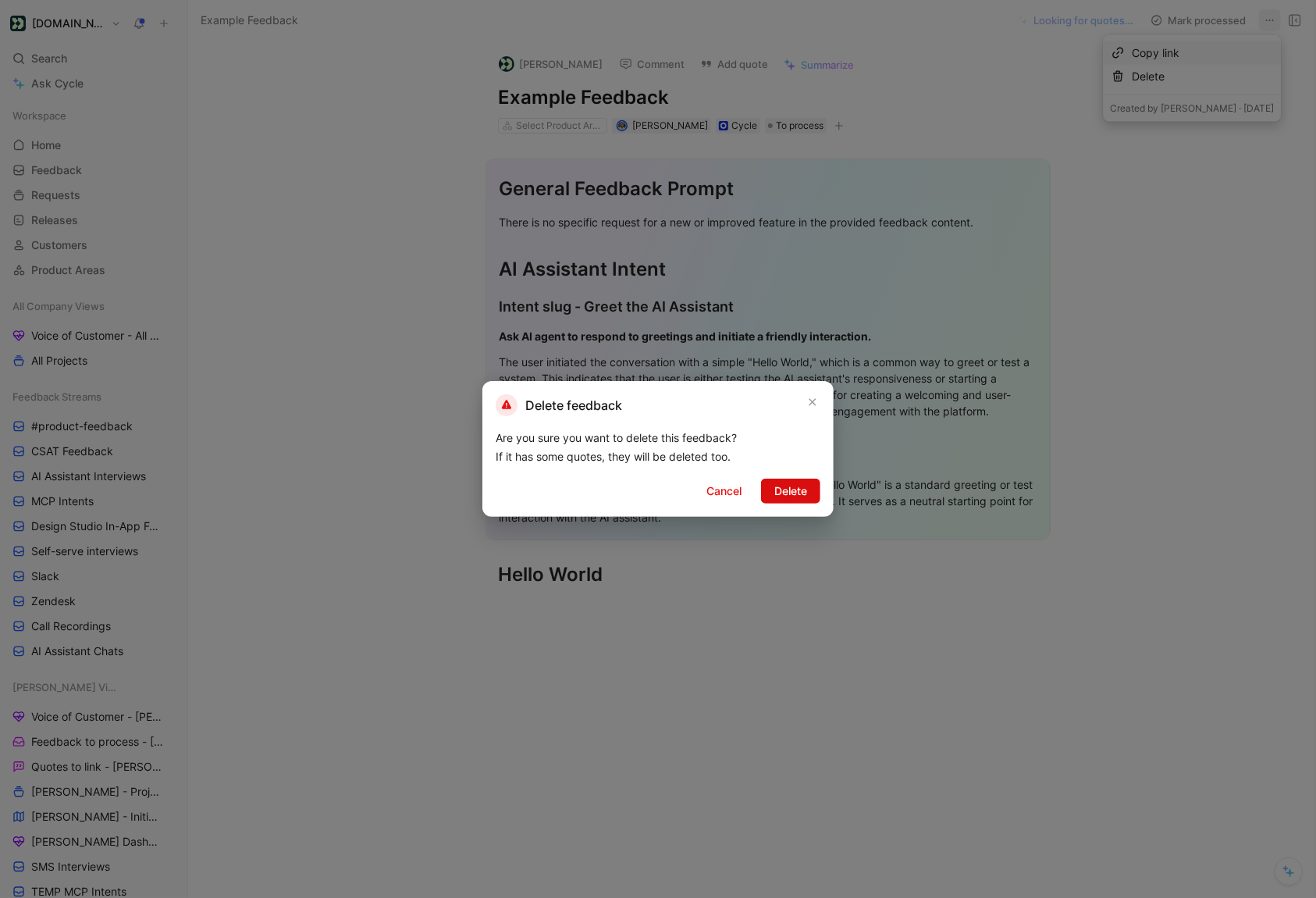
click at [793, 484] on span "Delete" at bounding box center [791, 491] width 33 height 19
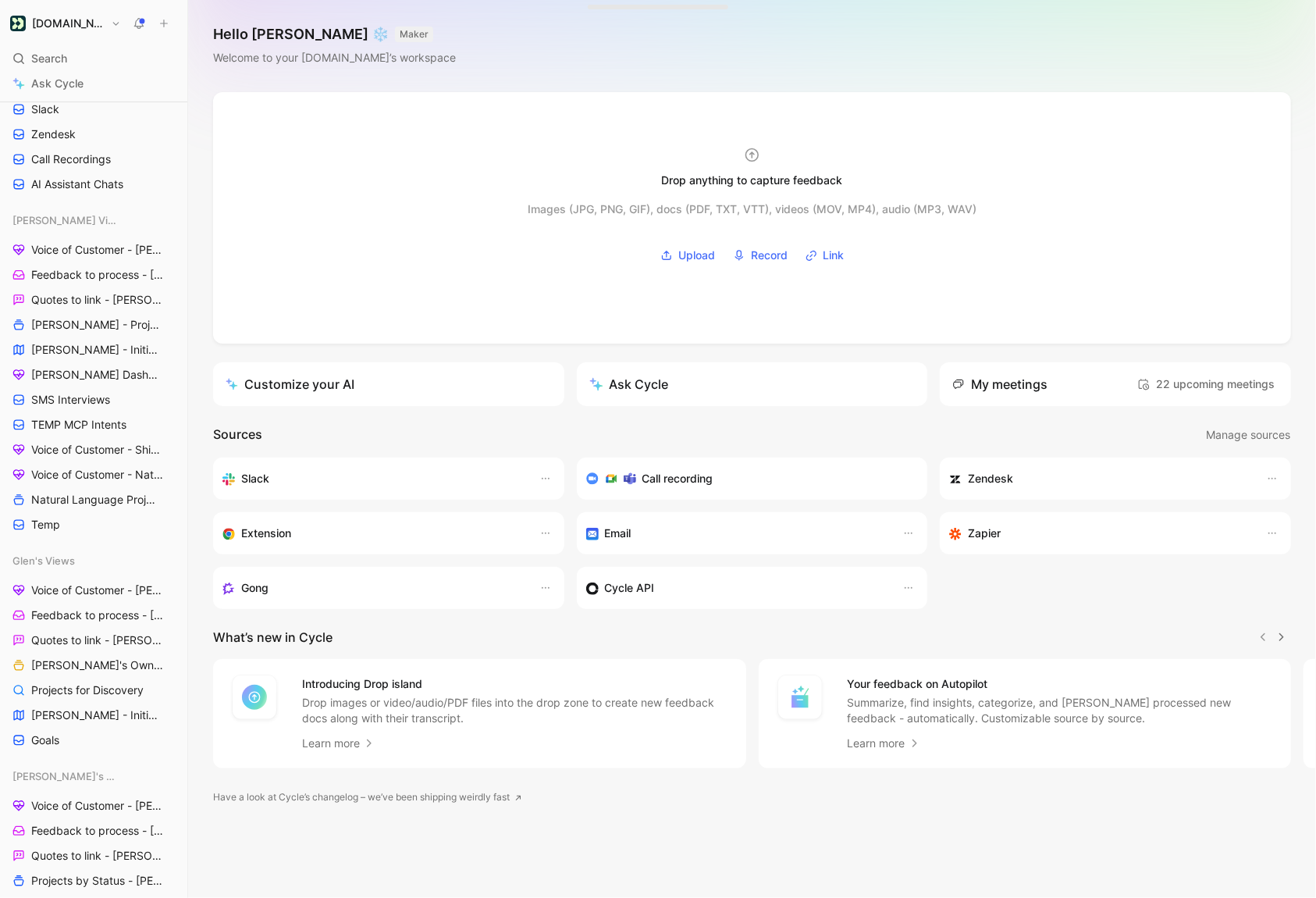
scroll to position [316, 0]
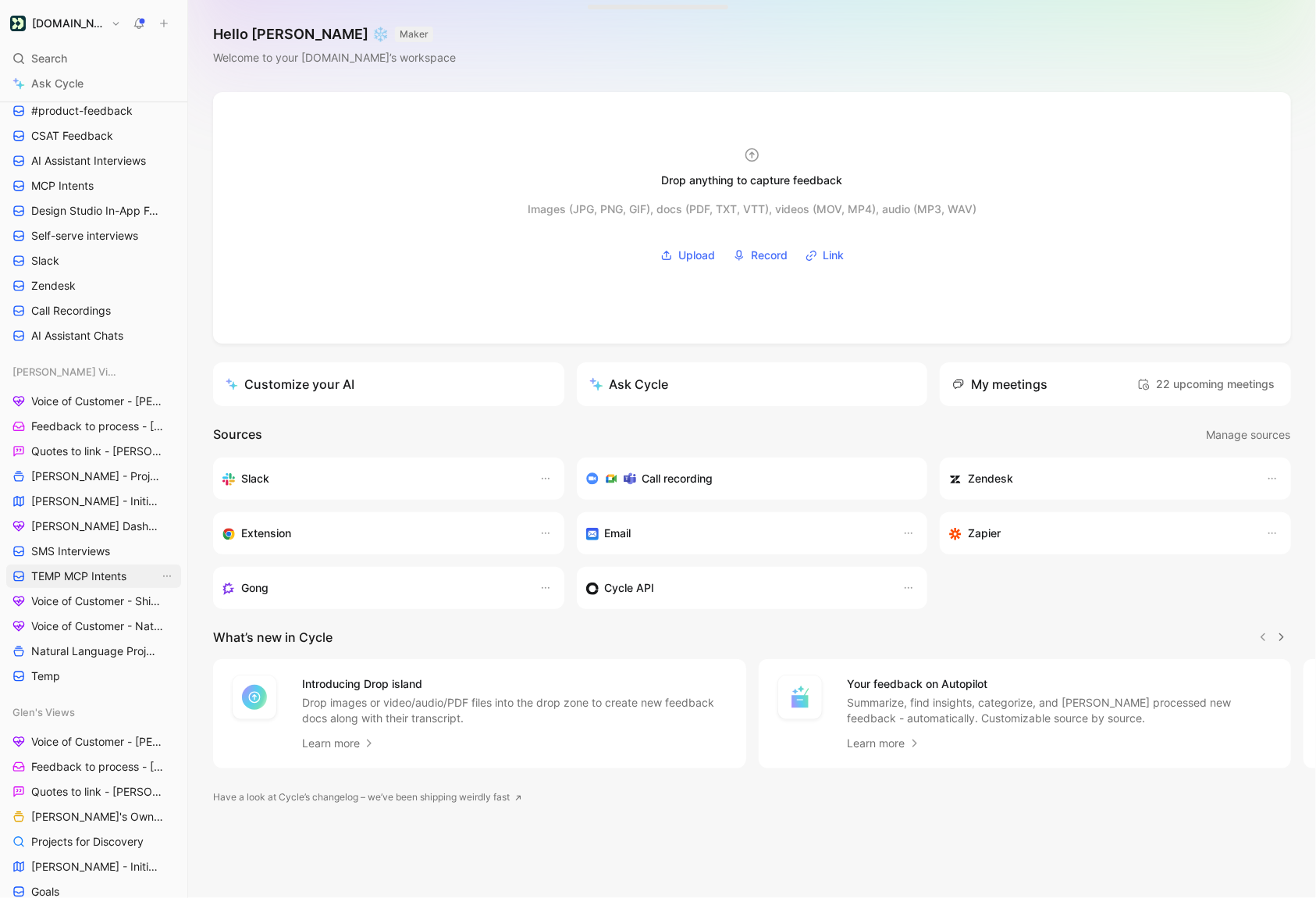
click at [94, 568] on span "TEMP MCP Intents" at bounding box center [79, 576] width 96 height 16
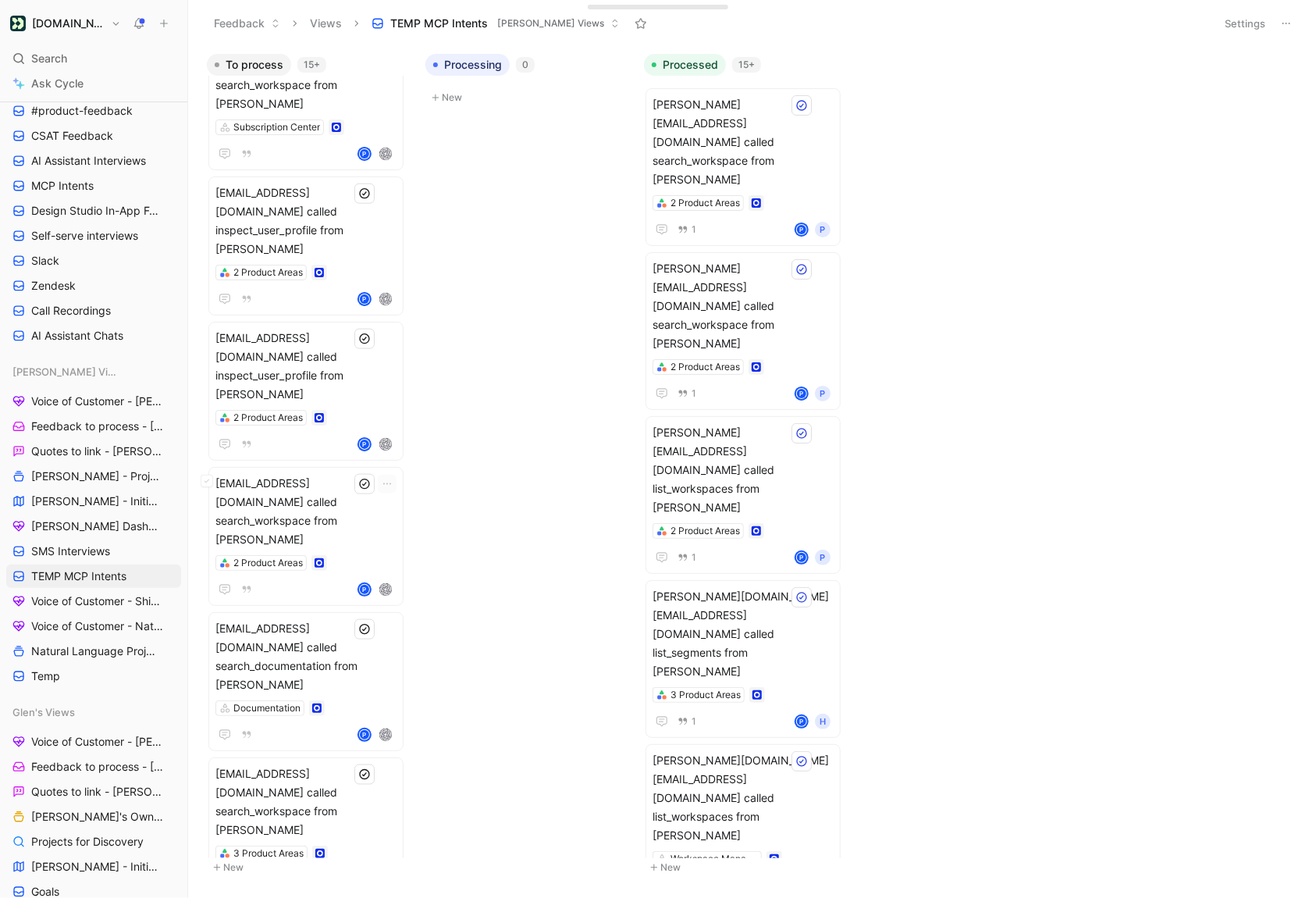
scroll to position [1122, 0]
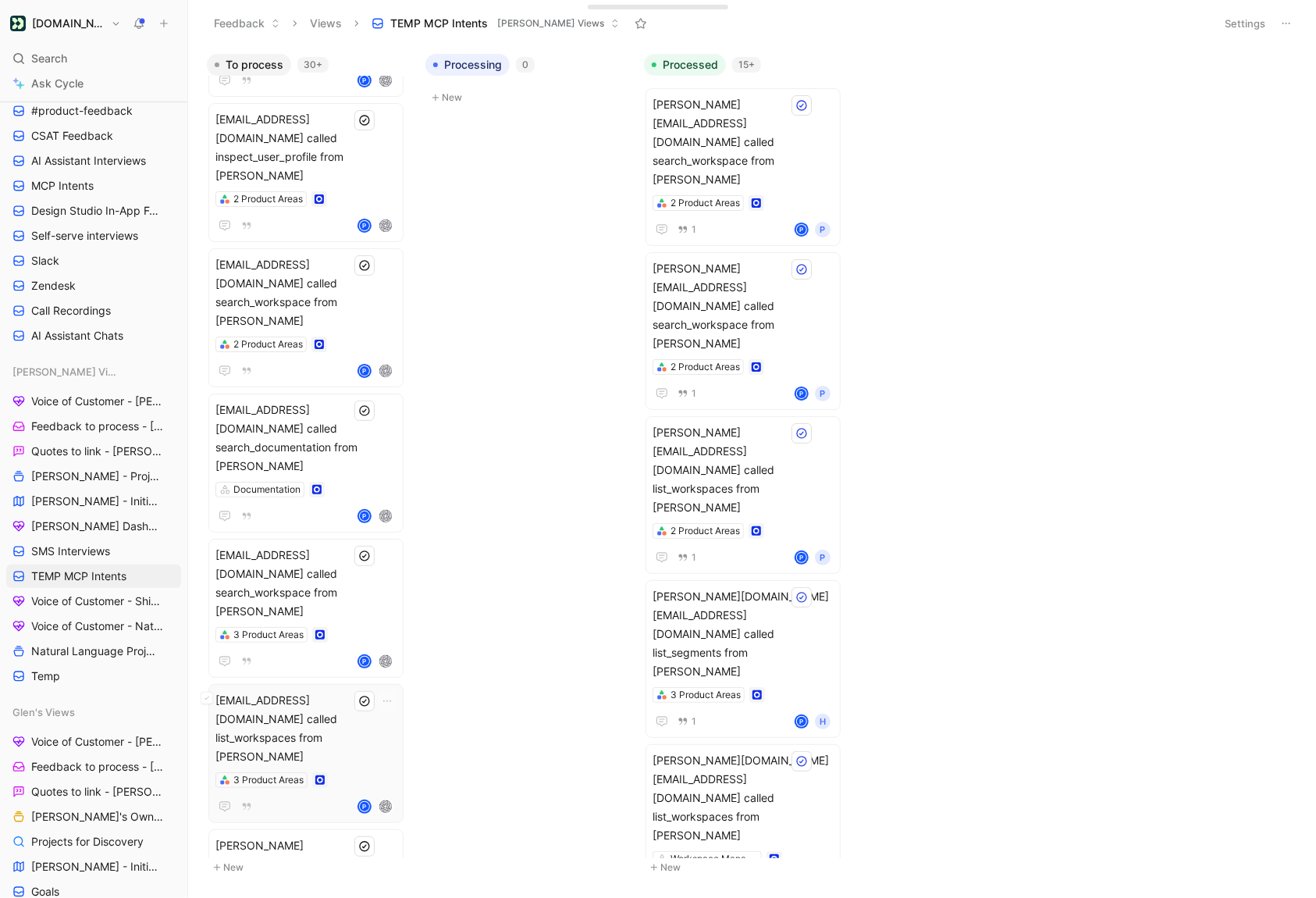
click at [342, 772] on div "3 Product Areas" at bounding box center [307, 779] width 181 height 16
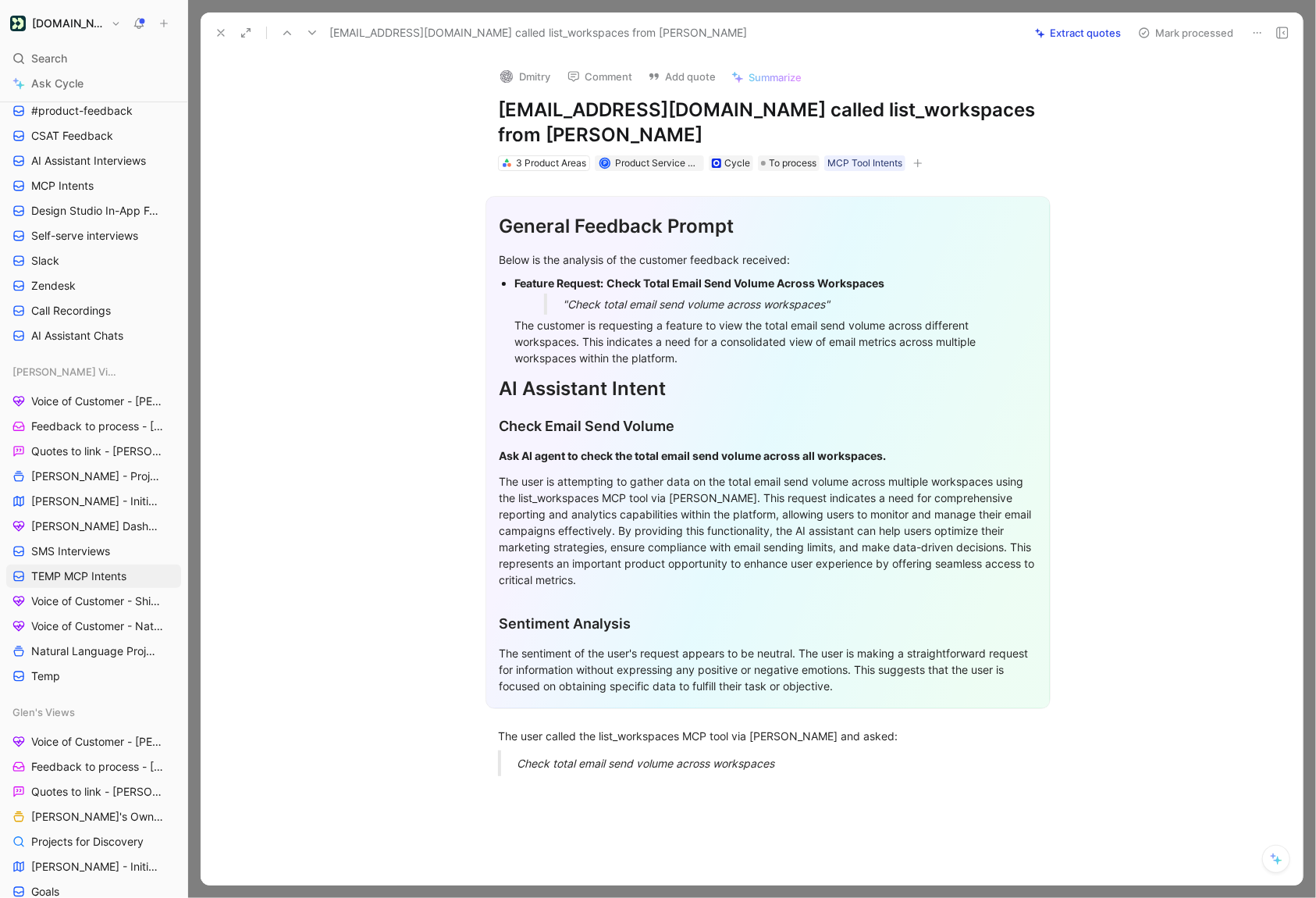
click at [1258, 35] on icon at bounding box center [1257, 32] width 12 height 12
click at [219, 33] on icon at bounding box center [221, 32] width 12 height 12
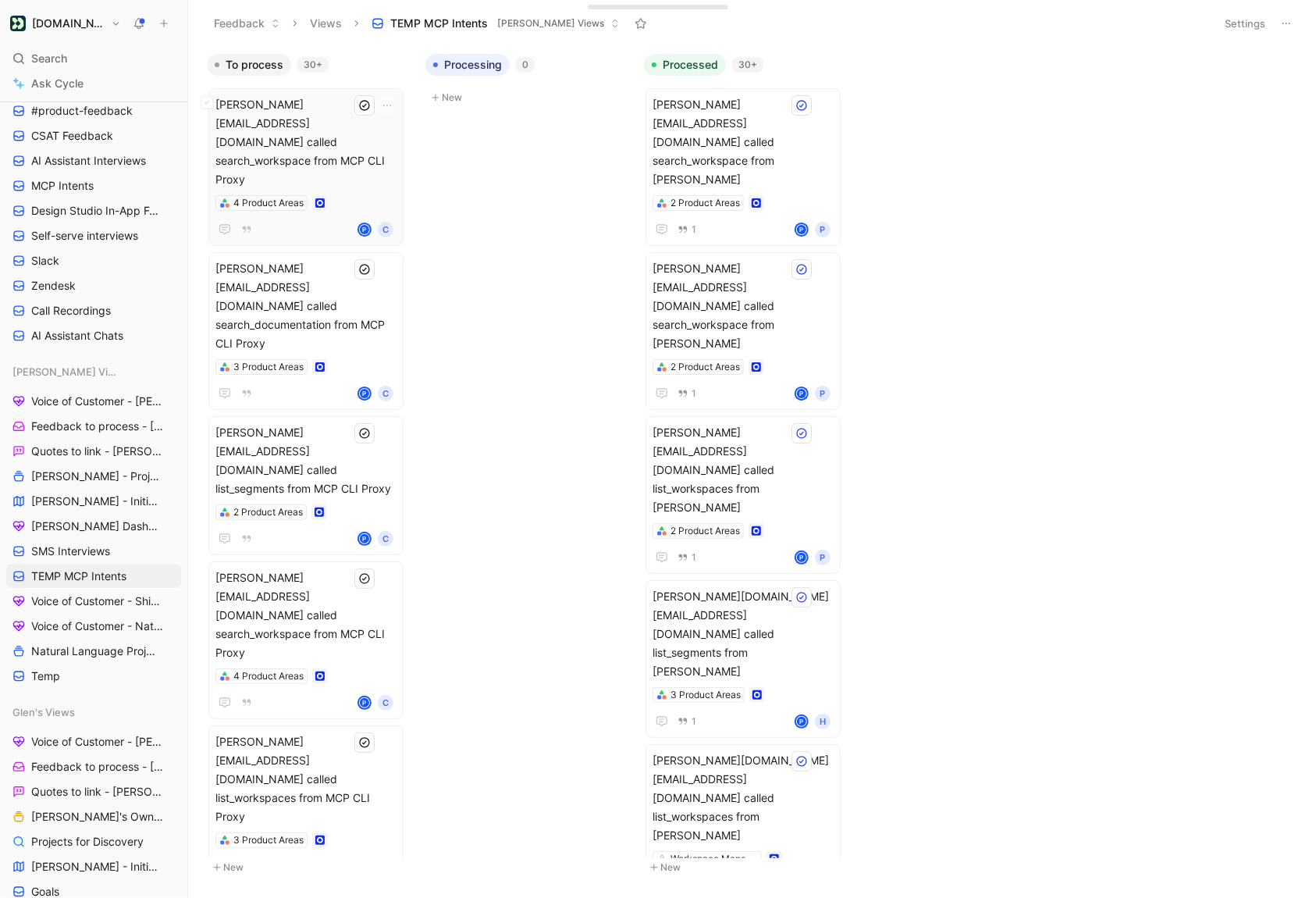
click at [361, 195] on div "4 Product Areas" at bounding box center [307, 203] width 181 height 16
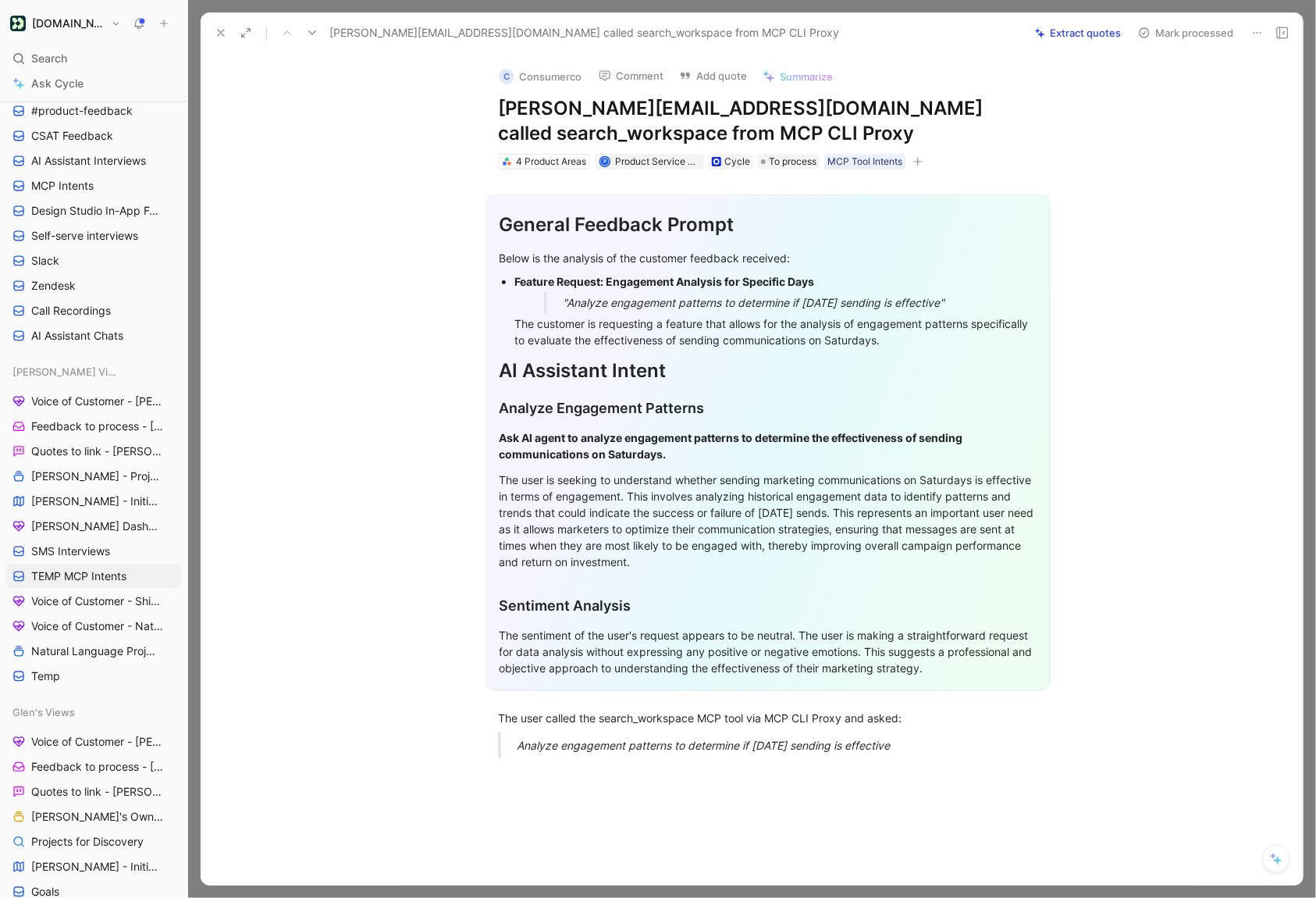
scroll to position [151, 0]
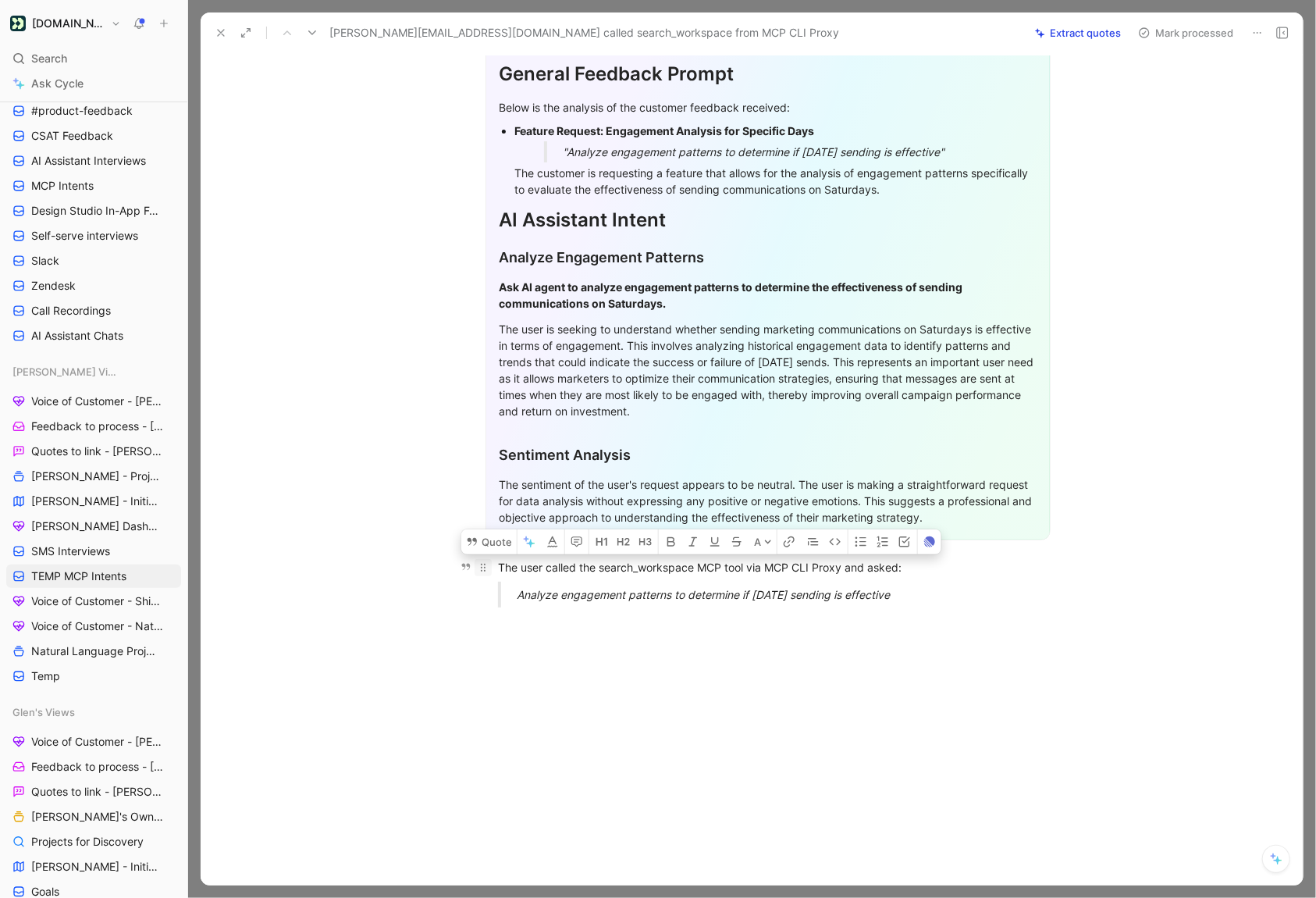
drag, startPoint x: 923, startPoint y: 592, endPoint x: 479, endPoint y: 557, distance: 445.4
click at [479, 557] on div "General Feedback Prompt Below is the analysis of the customer feedback received…" at bounding box center [768, 320] width 1070 height 601
click at [479, 542] on button "Quote" at bounding box center [489, 541] width 55 height 25
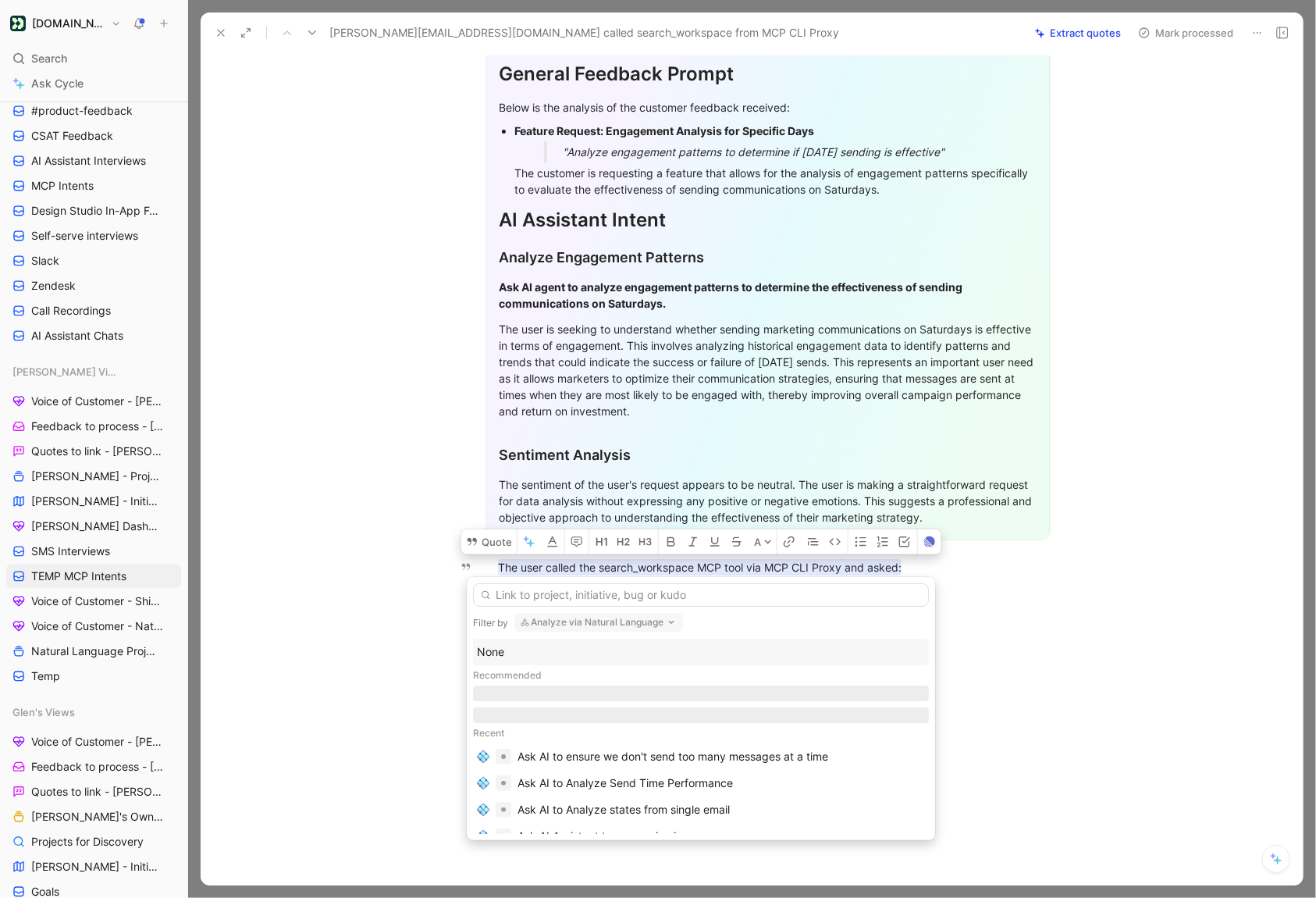
click at [543, 643] on div "None" at bounding box center [701, 652] width 448 height 19
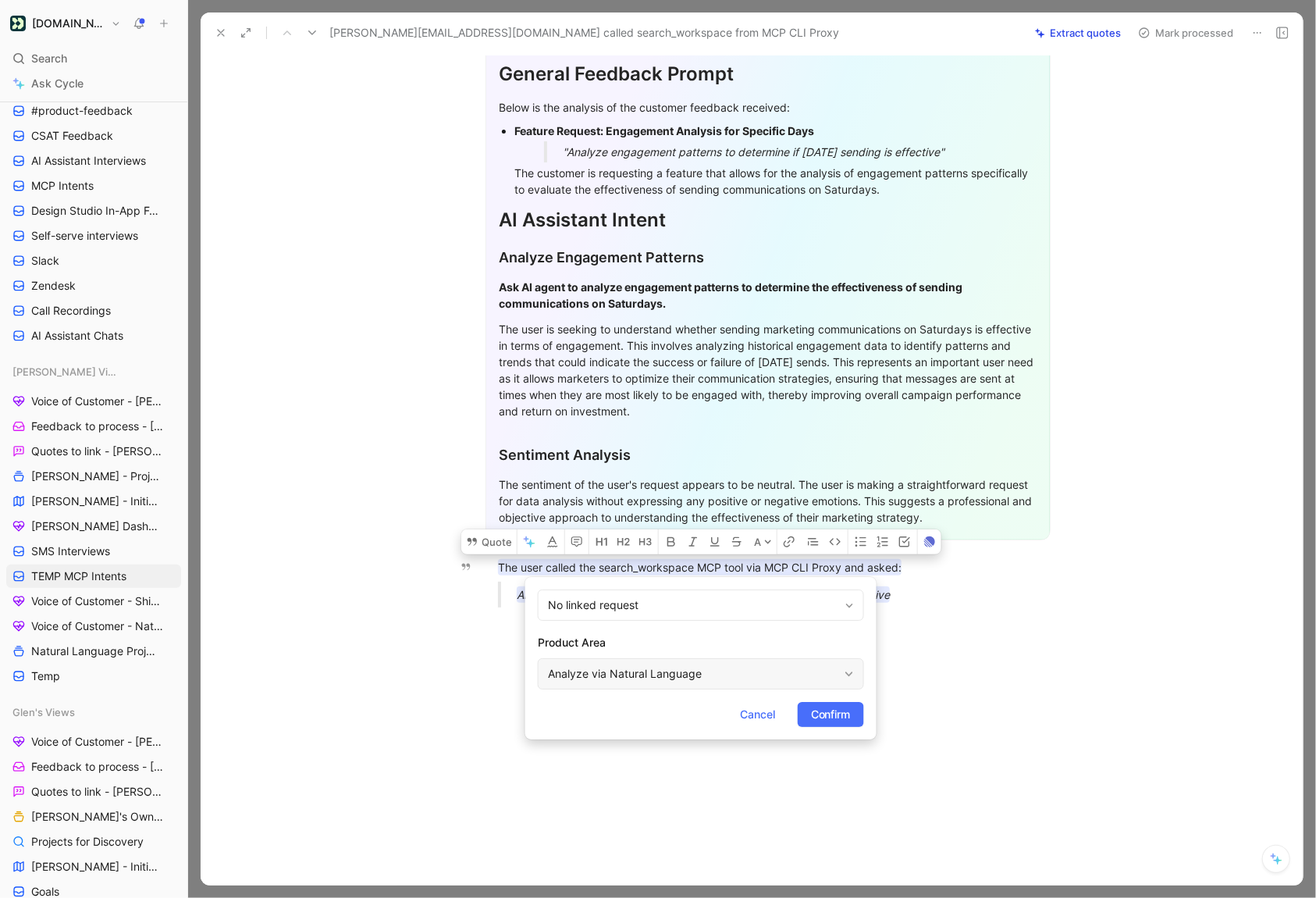
click at [795, 686] on div "Analyze via Natural Language" at bounding box center [701, 674] width 326 height 31
type input "mcp"
click at [814, 635] on div "MCP Connection Server" at bounding box center [740, 637] width 233 height 19
click at [814, 705] on span "Confirm" at bounding box center [831, 714] width 40 height 19
click at [1169, 33] on button "Mark processed" at bounding box center [1186, 33] width 110 height 22
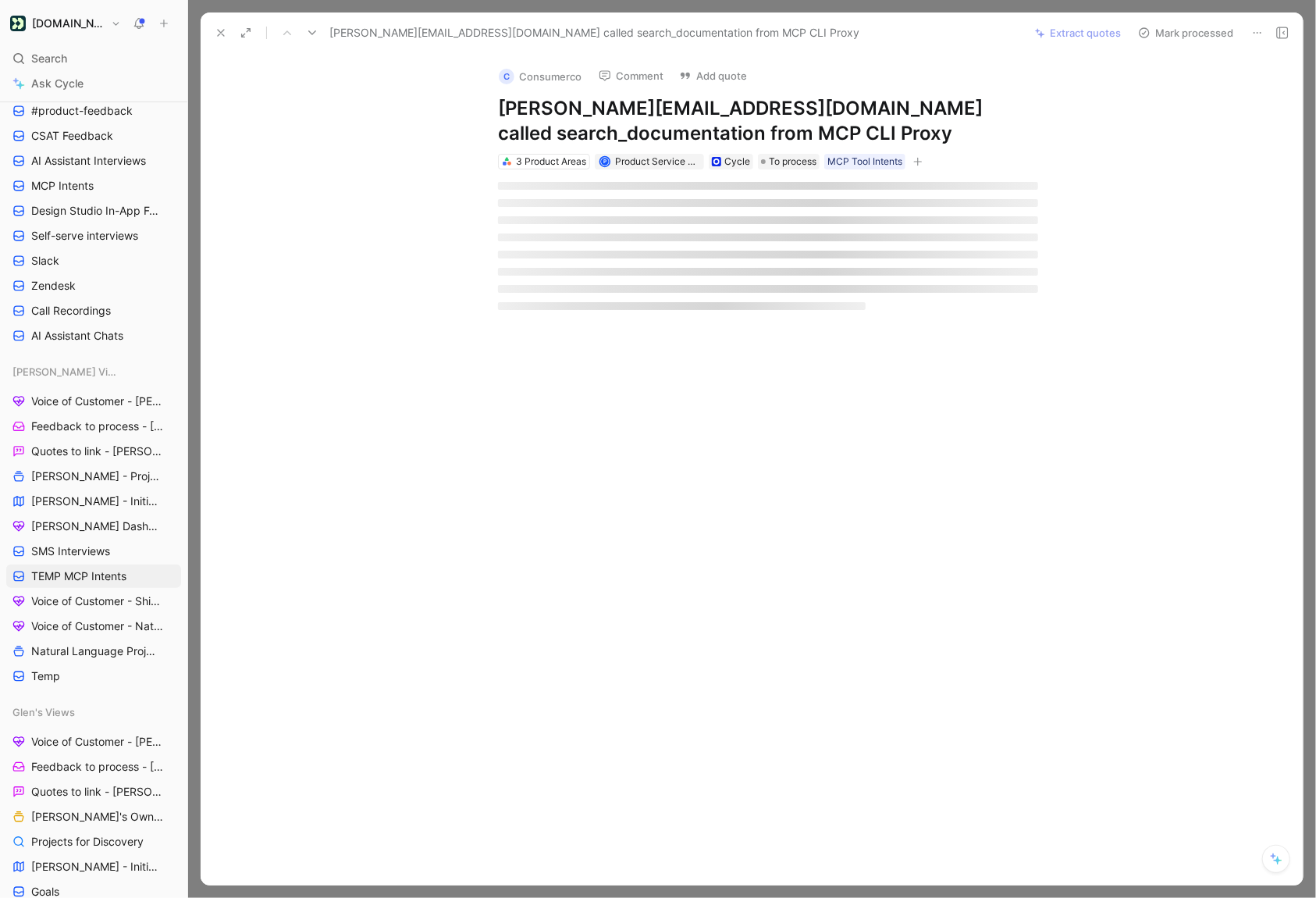
click at [1169, 33] on button "Mark processed" at bounding box center [1186, 33] width 110 height 22
click at [799, 424] on div "C Consumerco Comment Add quote [PERSON_NAME][EMAIL_ADDRESS][DOMAIN_NAME] called…" at bounding box center [752, 469] width 1103 height 831
click at [293, 364] on div "C Consumerco Comment Add quote [PERSON_NAME][EMAIL_ADDRESS][DOMAIN_NAME] called…" at bounding box center [752, 469] width 1103 height 831
click at [44, 61] on span "Search" at bounding box center [49, 58] width 36 height 19
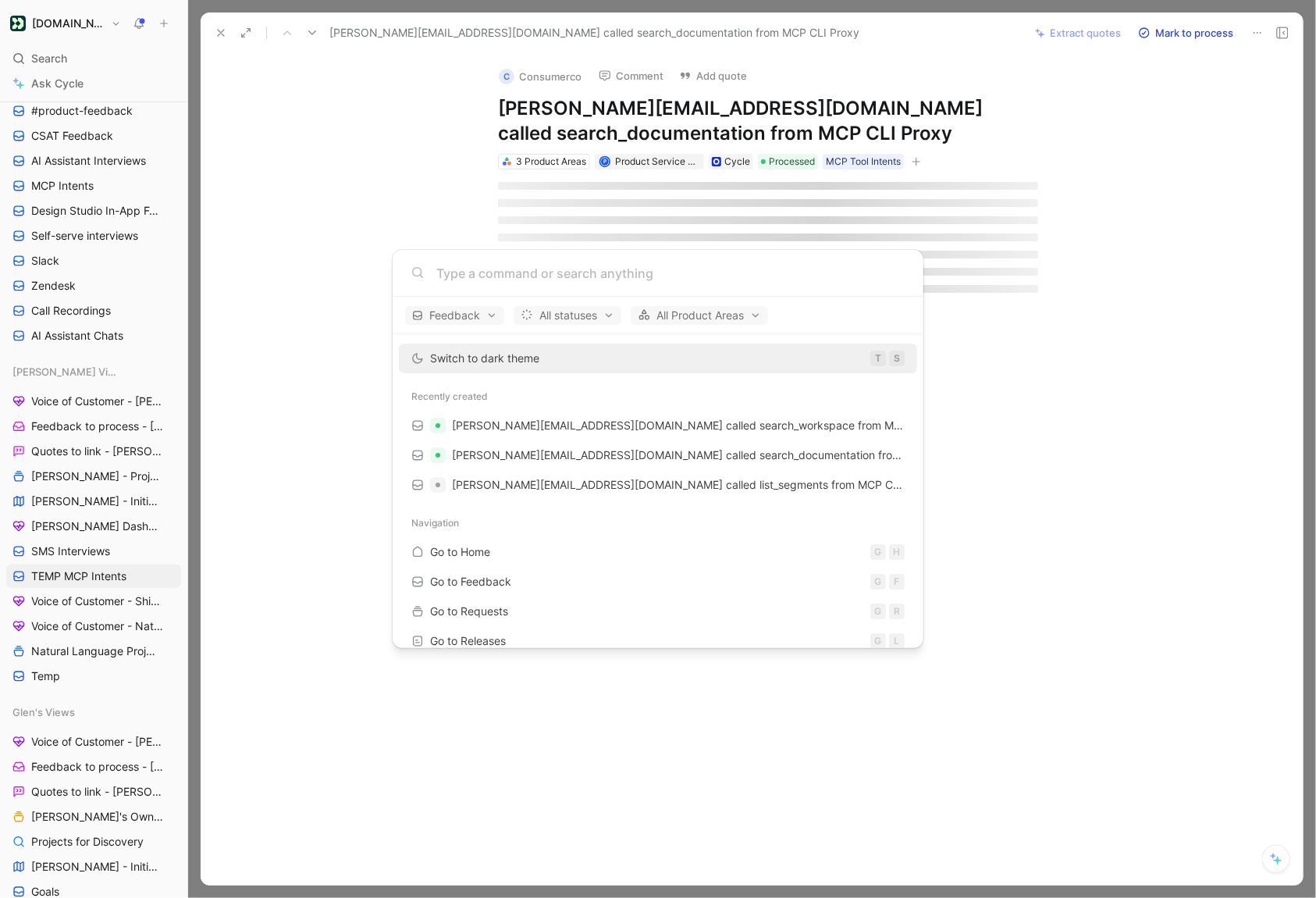
click at [74, 91] on body "[DOMAIN_NAME] Search ⌘ K Ask Cycle Workspace Home G then H Feedback G then F Re…" at bounding box center [658, 449] width 1316 height 898
click at [74, 91] on span "Ask Cycle" at bounding box center [57, 83] width 52 height 19
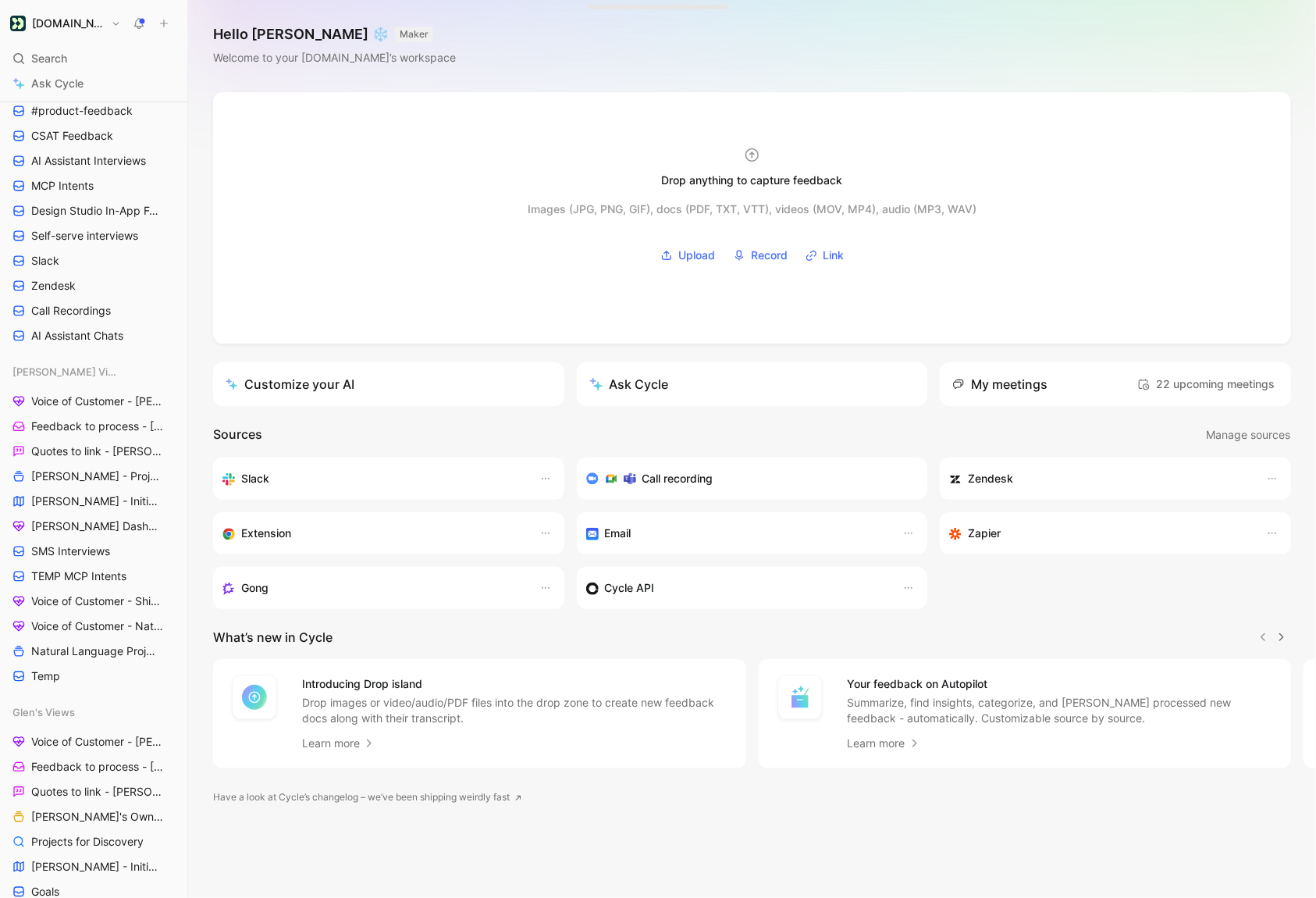
click at [505, 830] on div "Drop anything to capture feedback Images (JPG, PNG, GIF), docs (PDF, TXT, VTT),…" at bounding box center [752, 495] width 1128 height 806
click at [67, 77] on span "Ask Cycle" at bounding box center [57, 83] width 52 height 19
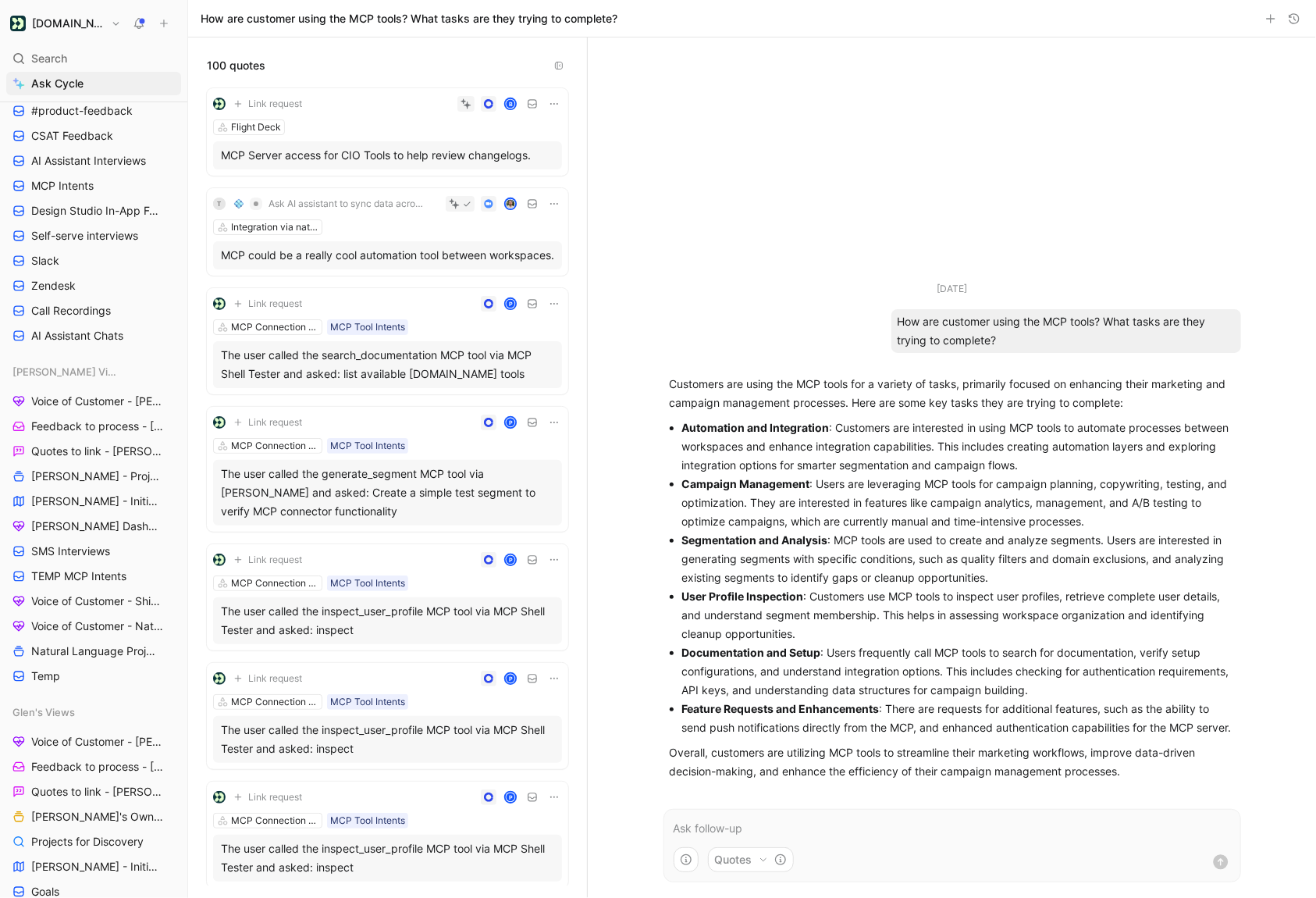
click at [731, 824] on p at bounding box center [953, 828] width 557 height 19
click at [952, 825] on p "Incl" at bounding box center [953, 828] width 557 height 19
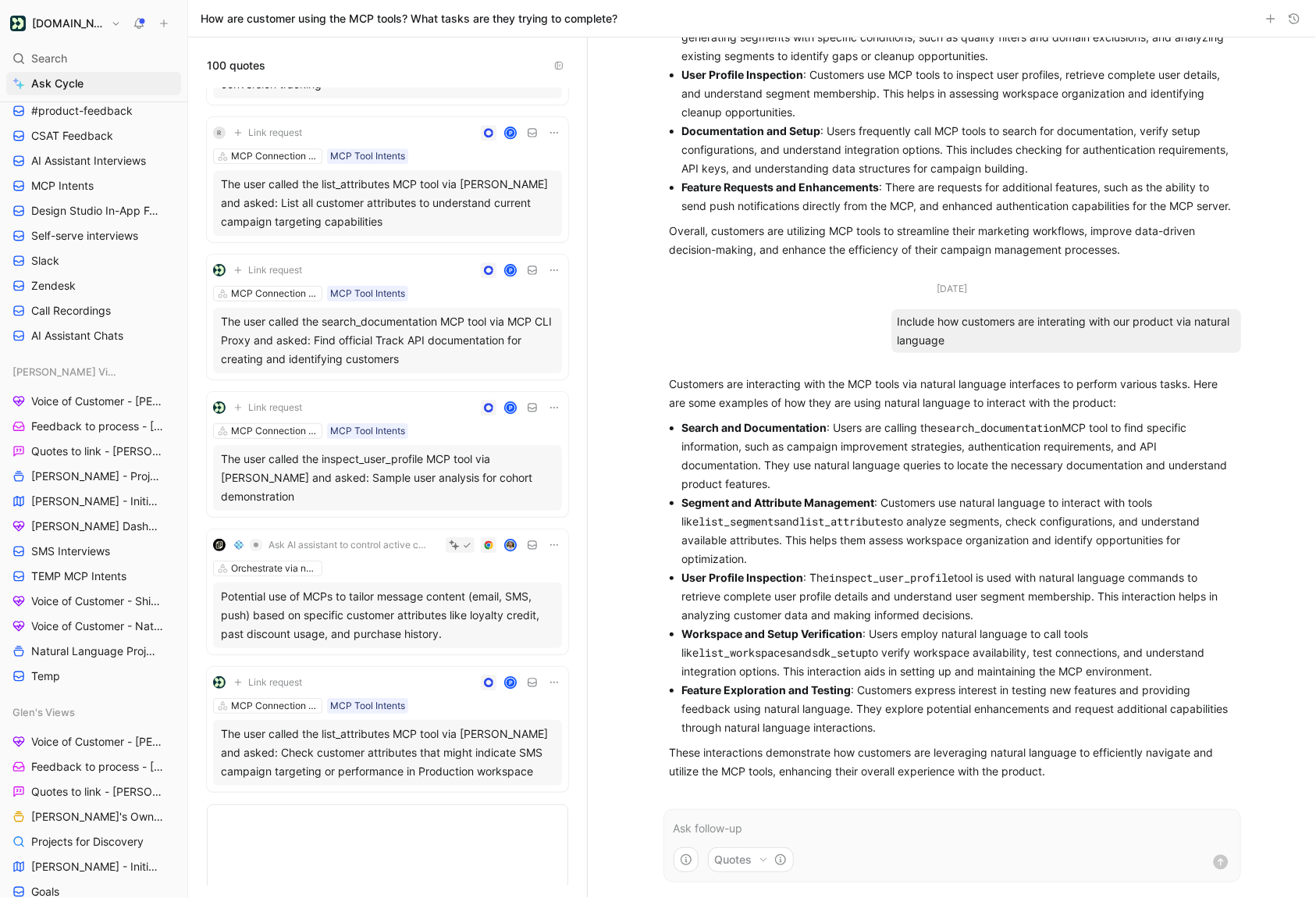
scroll to position [10454, 0]
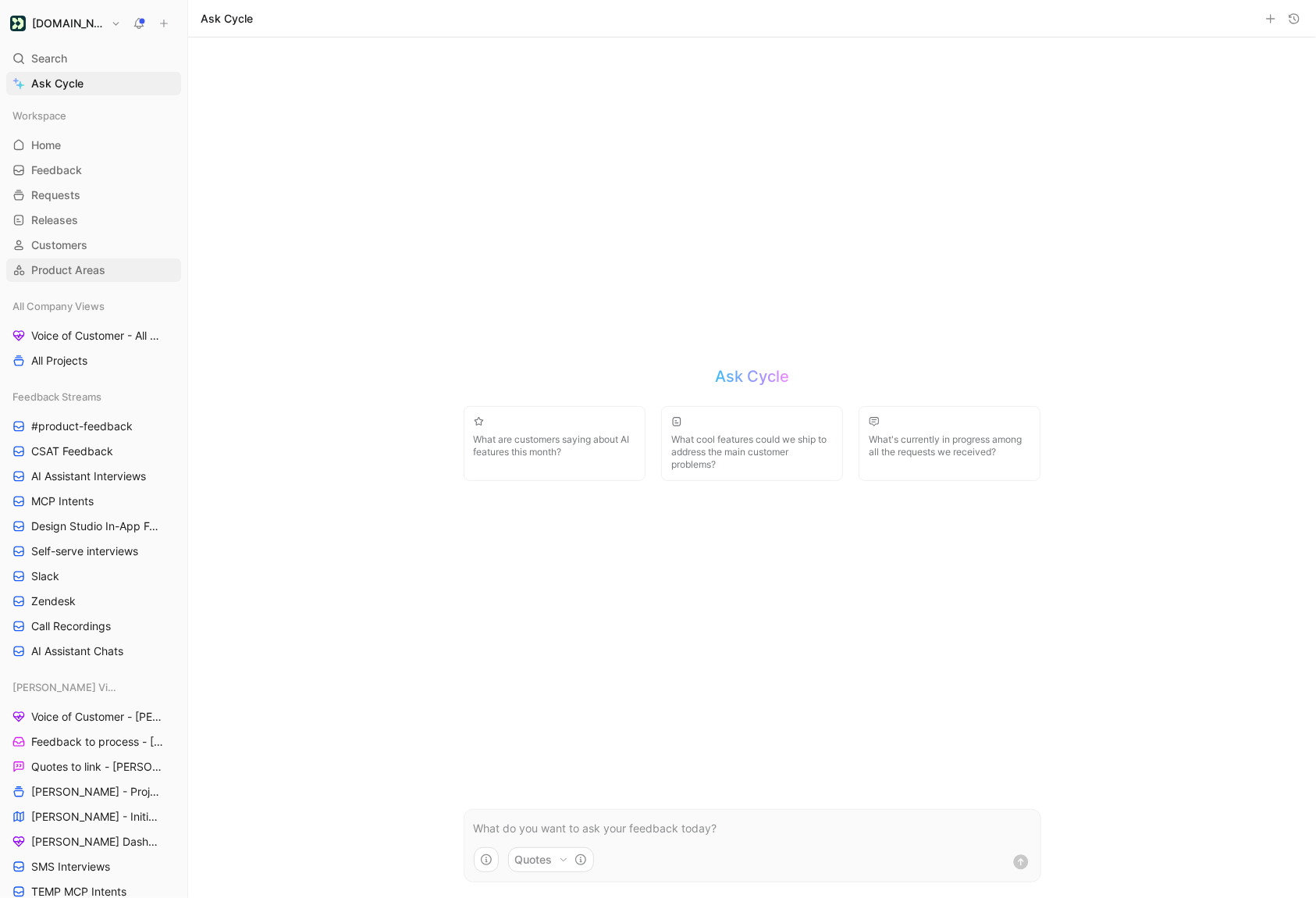
click at [100, 279] on link "Product Areas" at bounding box center [94, 270] width 175 height 23
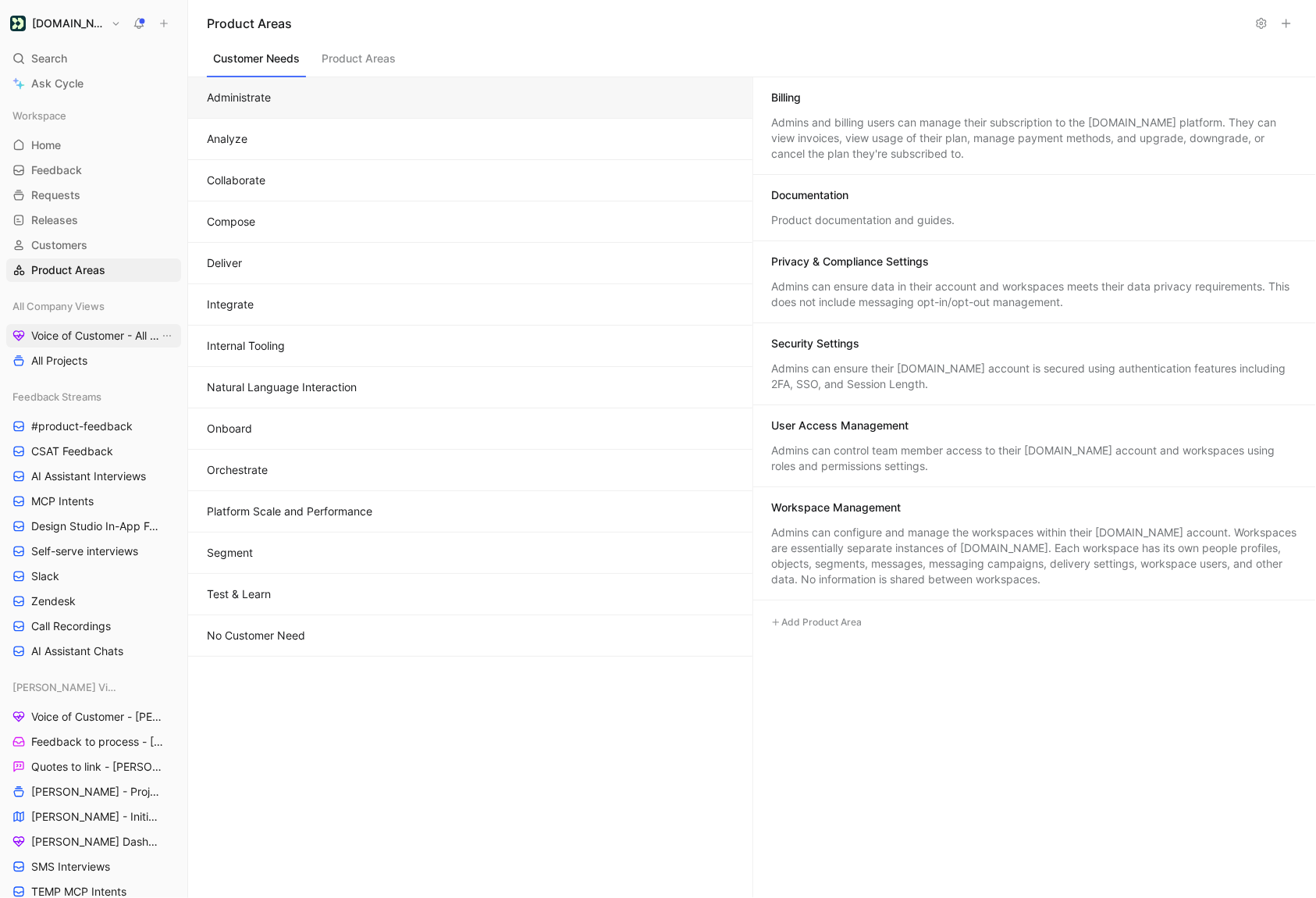
click at [95, 343] on link "Voice of Customer - All Areas" at bounding box center [94, 335] width 175 height 23
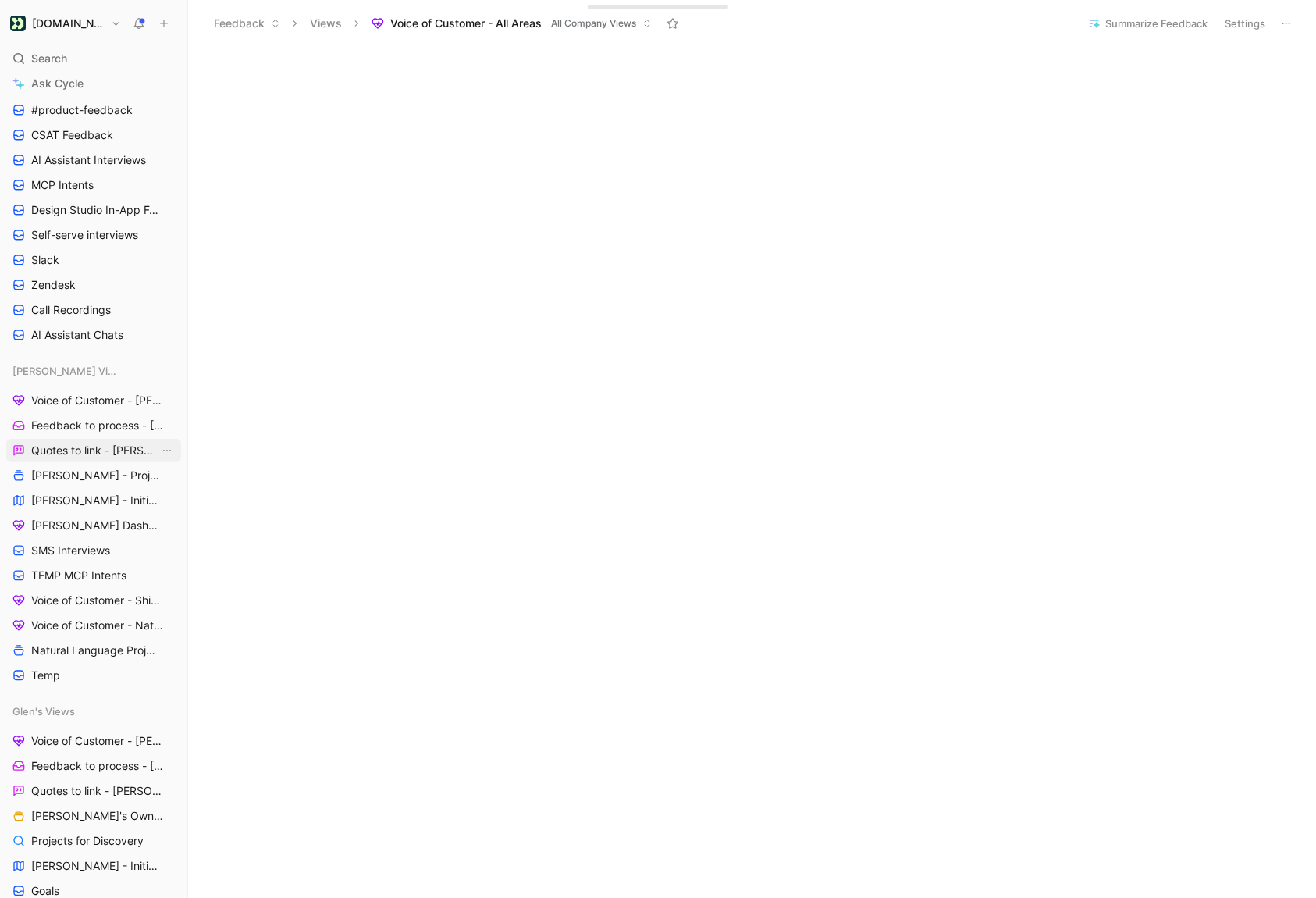
scroll to position [318, 0]
click at [91, 428] on span "Feedback to process - [PERSON_NAME]" at bounding box center [95, 423] width 128 height 16
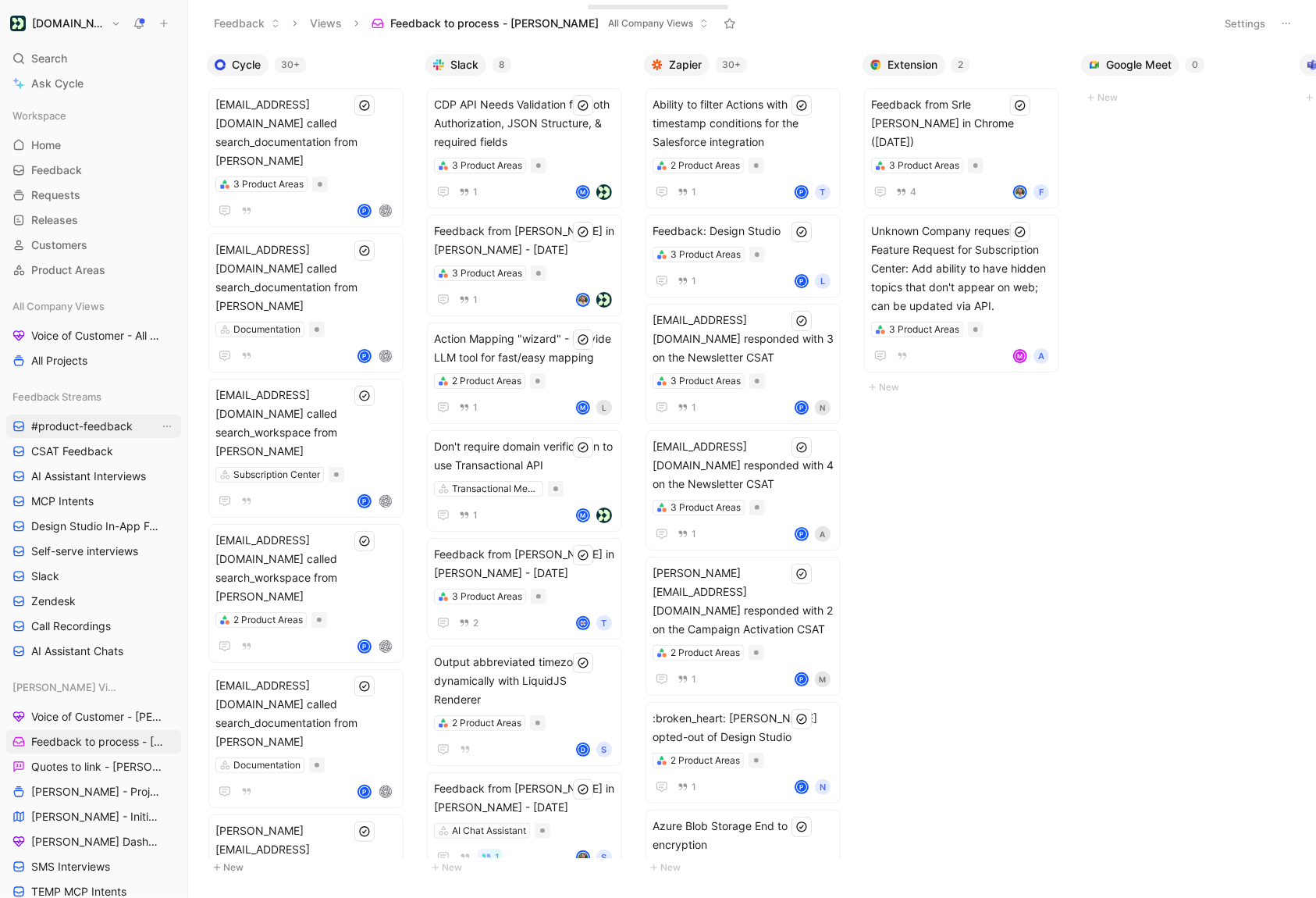
click at [82, 437] on link "#product-feedback" at bounding box center [94, 426] width 175 height 23
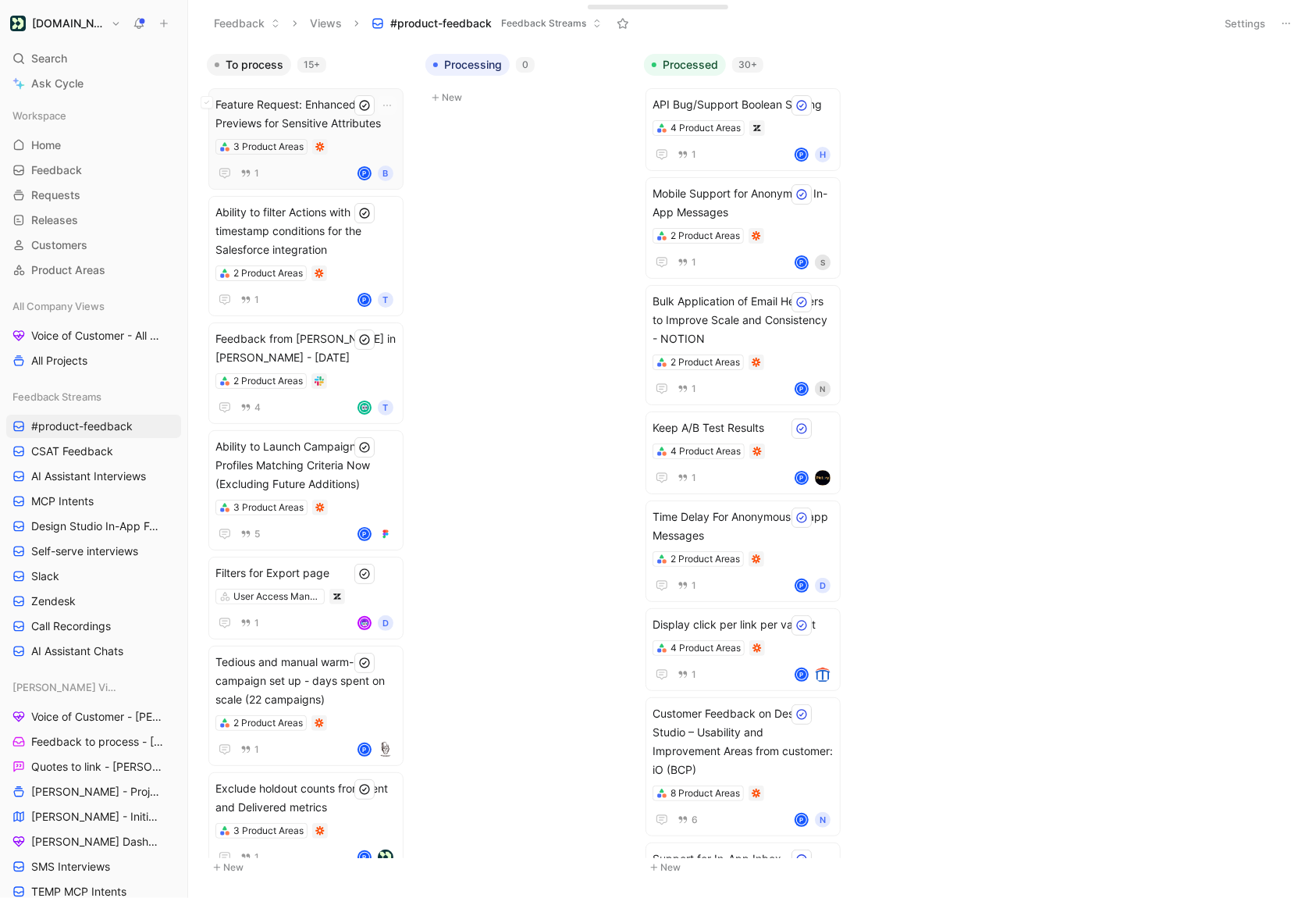
click at [356, 139] on div "3 Product Areas" at bounding box center [307, 147] width 181 height 16
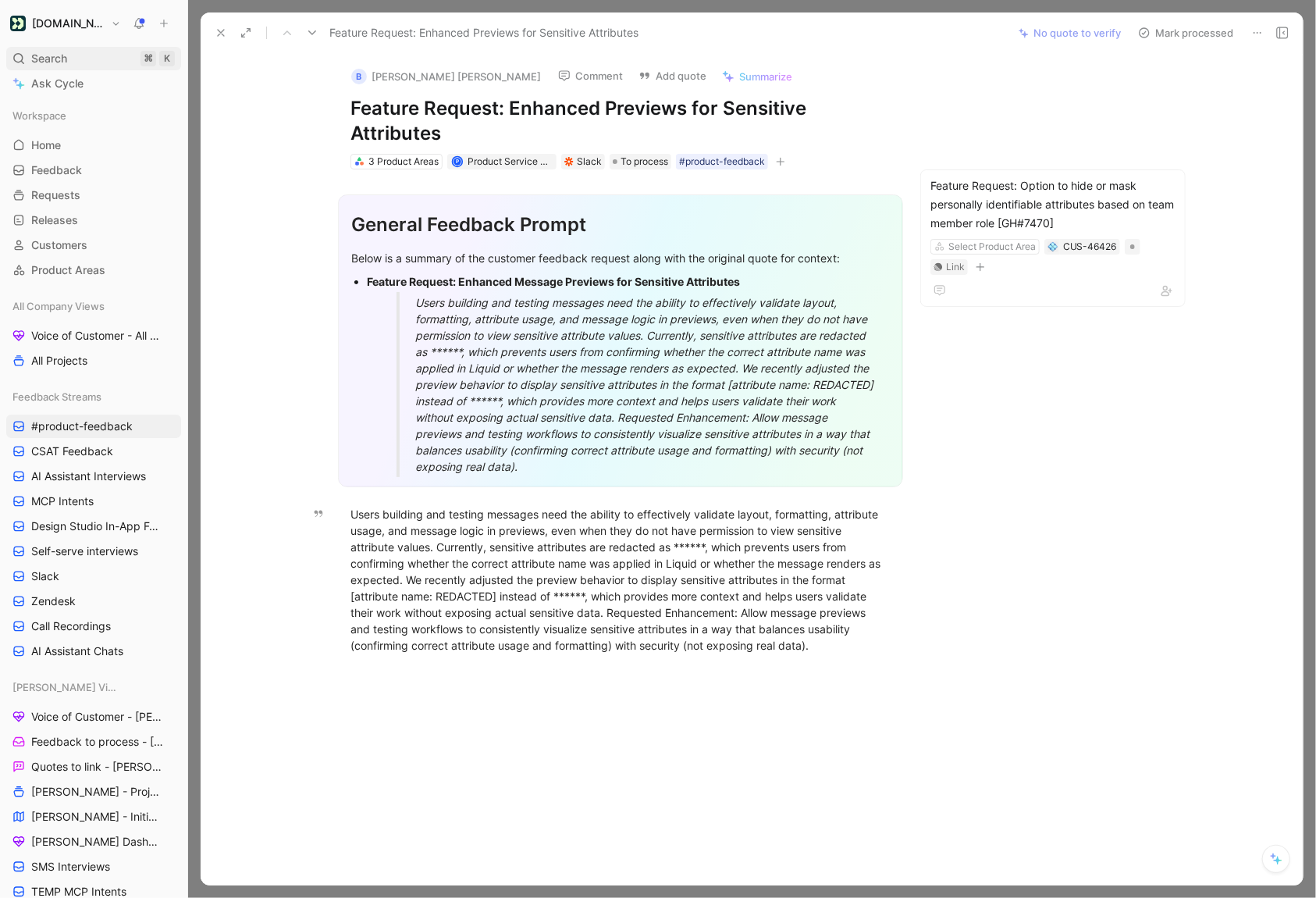
click at [82, 52] on div "Search ⌘ K" at bounding box center [94, 58] width 175 height 23
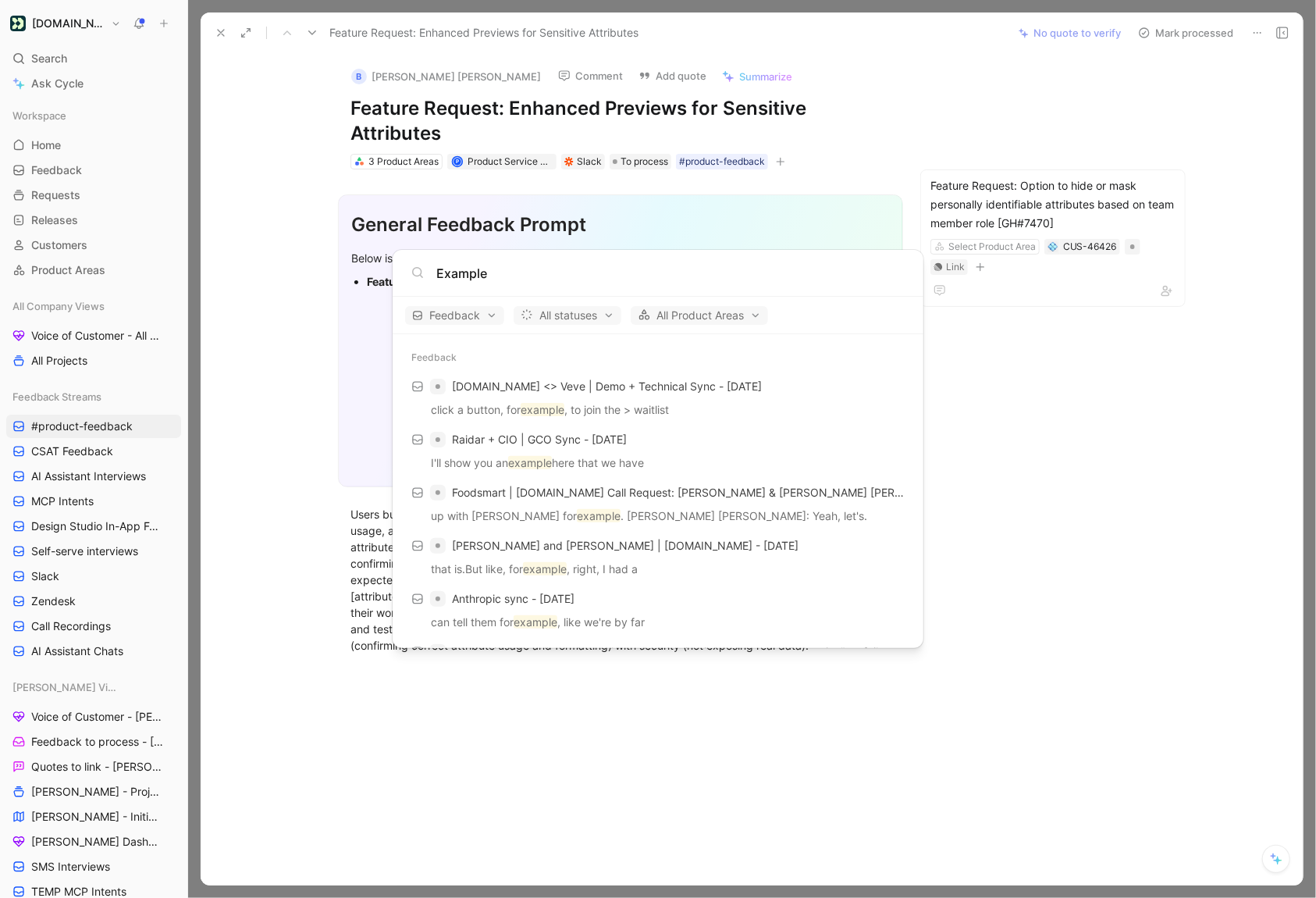
type input "Example"
click at [372, 237] on body "[DOMAIN_NAME] Search ⌘ K Ask Cycle Workspace Home G then H Feedback G then F Re…" at bounding box center [658, 449] width 1316 height 898
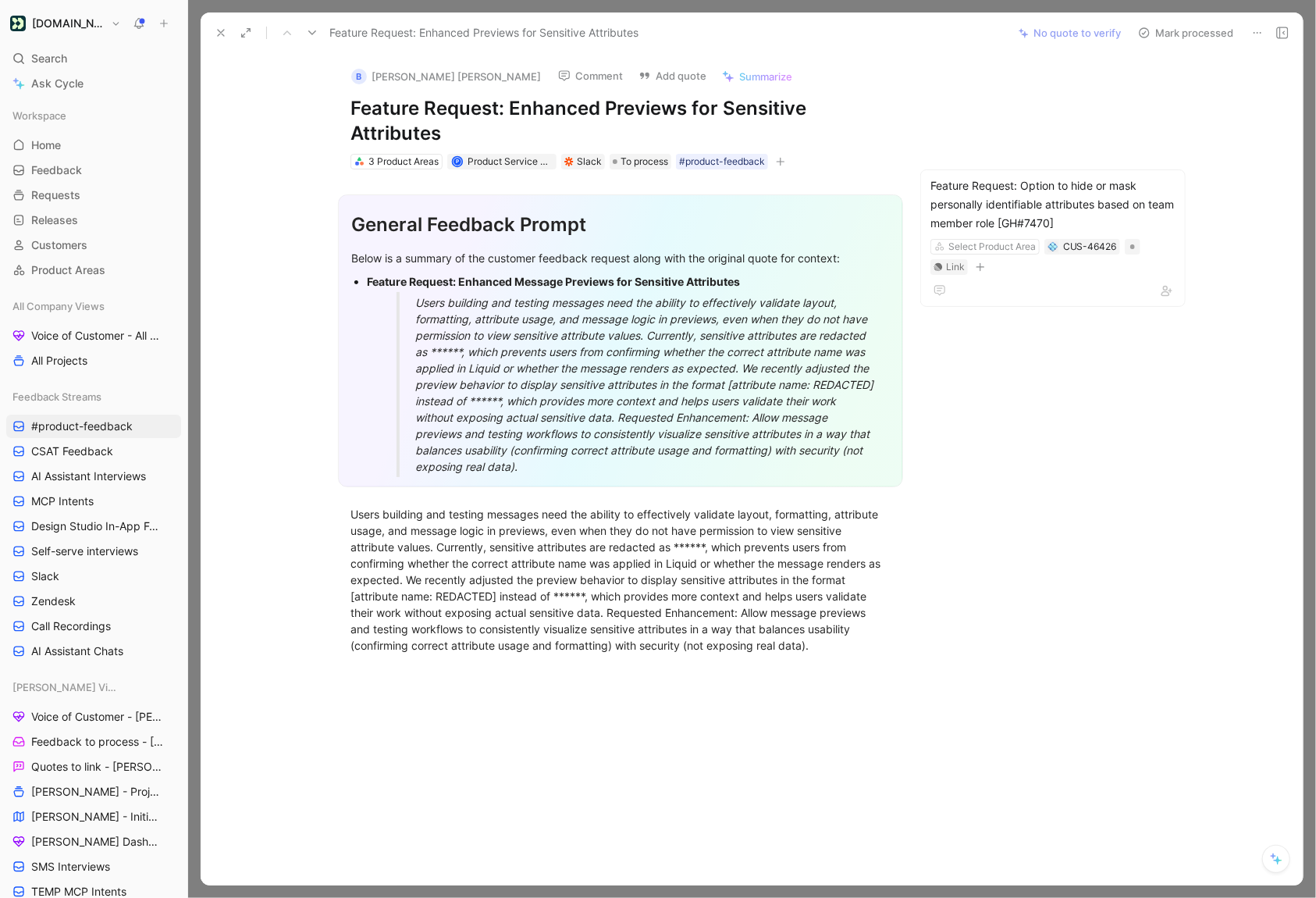
click at [59, 45] on div "Customer.io Search ⌘ K Ask Cycle Workspace Home G then H Feedback G then F Requ…" at bounding box center [93, 449] width 187 height 898
click at [59, 53] on span "Search" at bounding box center [49, 58] width 36 height 19
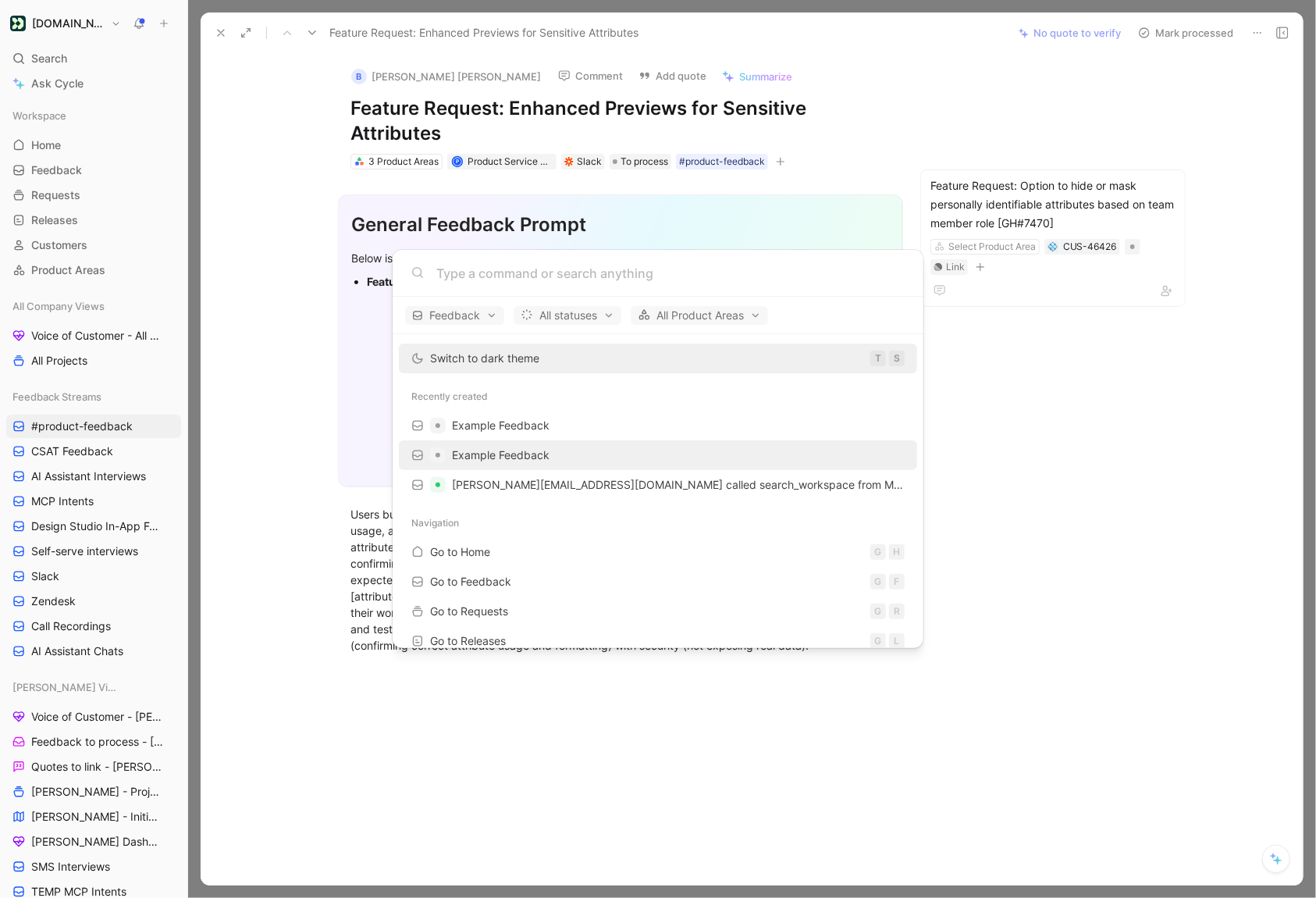
click at [519, 450] on span "Example Feedback" at bounding box center [501, 455] width 97 height 13
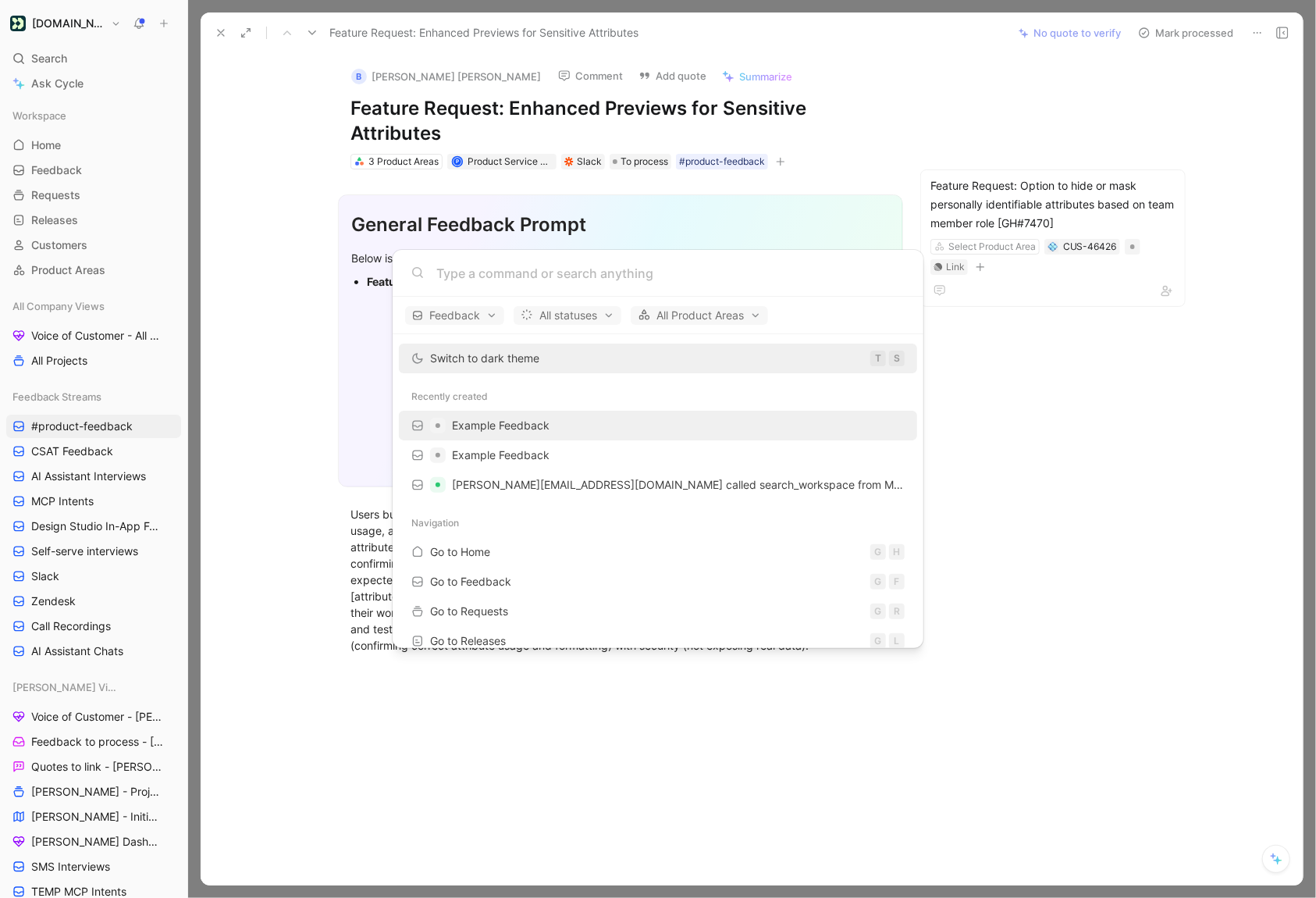
click at [526, 428] on span "Example Feedback" at bounding box center [501, 425] width 97 height 13
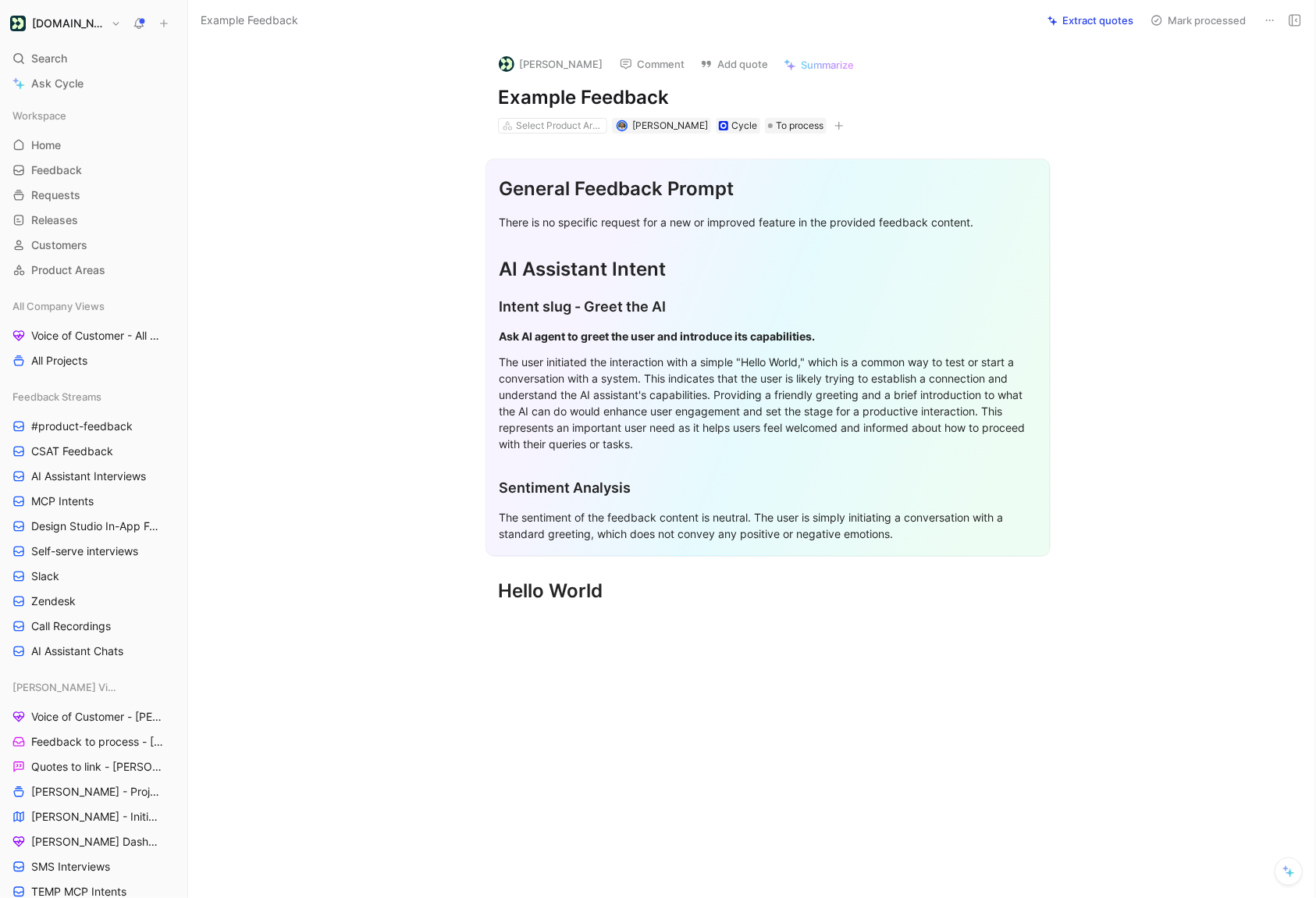
click at [1268, 22] on icon at bounding box center [1270, 20] width 12 height 12
click at [1183, 85] on div "Delete" at bounding box center [1192, 77] width 178 height 23
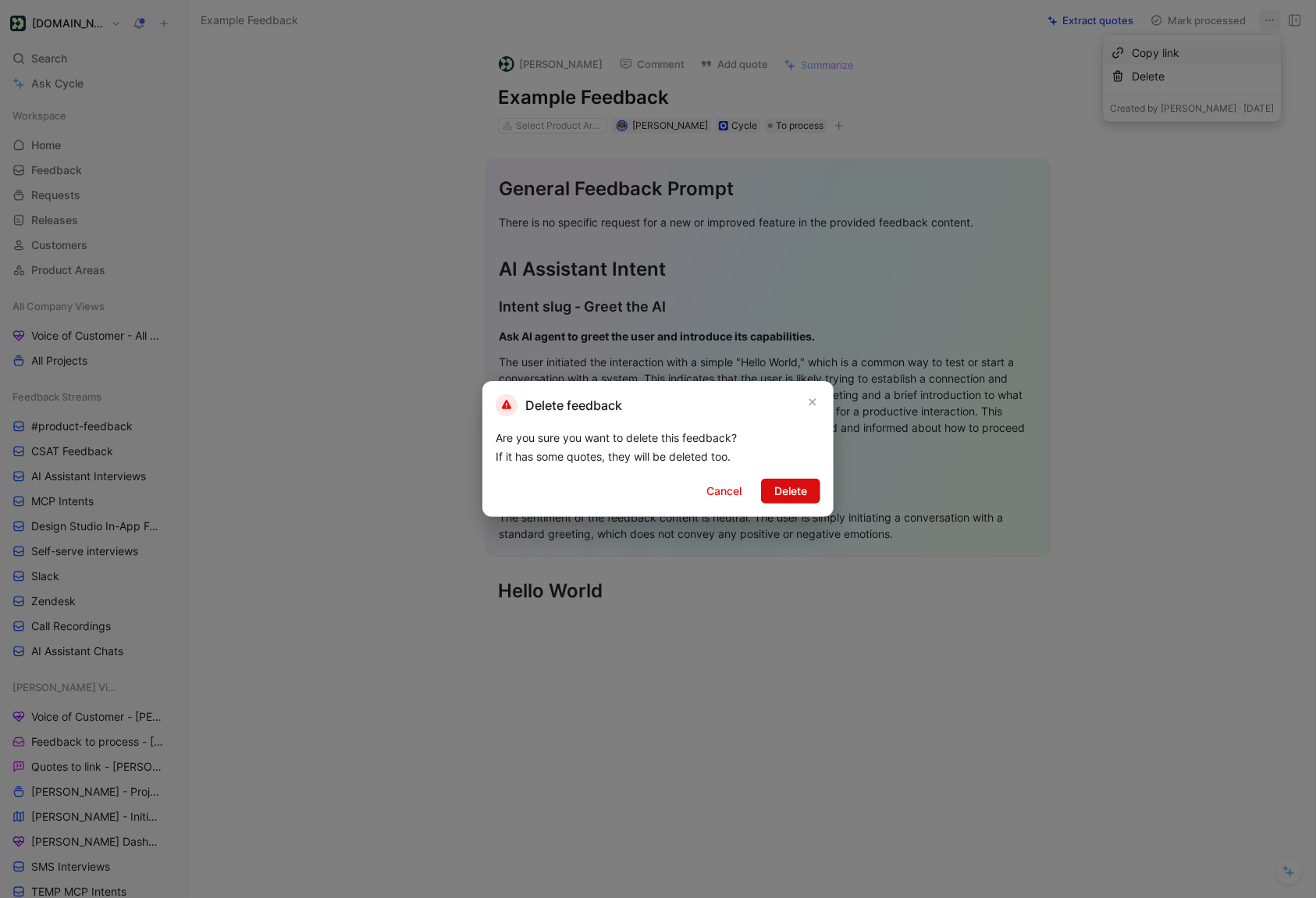
click at [777, 497] on span "Delete" at bounding box center [791, 491] width 33 height 19
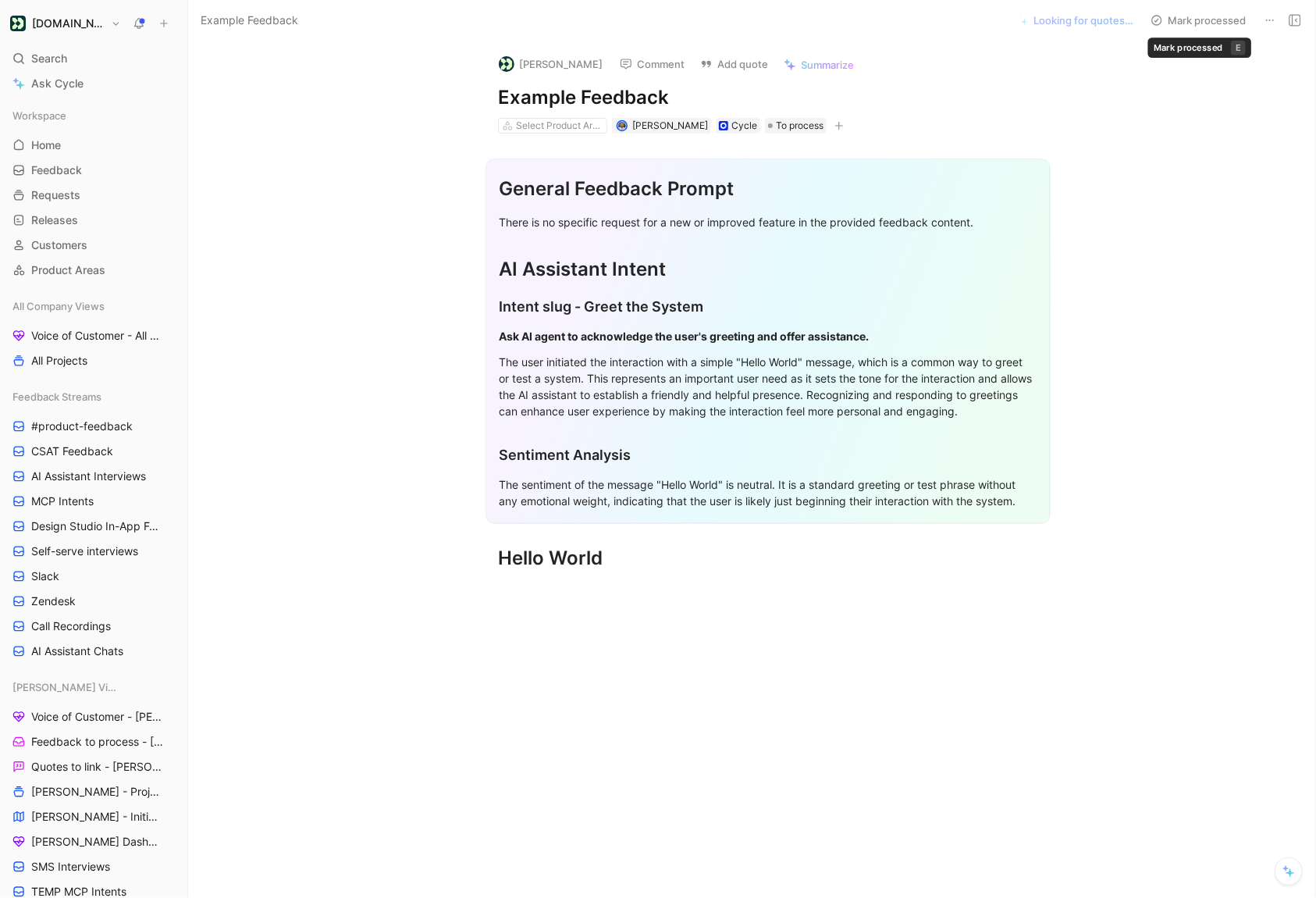
click at [1256, 18] on div "Mark processed" at bounding box center [1225, 20] width 162 height 22
click at [1257, 18] on div "Mark processed" at bounding box center [1225, 20] width 162 height 22
click at [1275, 18] on icon at bounding box center [1270, 20] width 12 height 12
click at [1220, 70] on div "Delete" at bounding box center [1203, 76] width 142 height 19
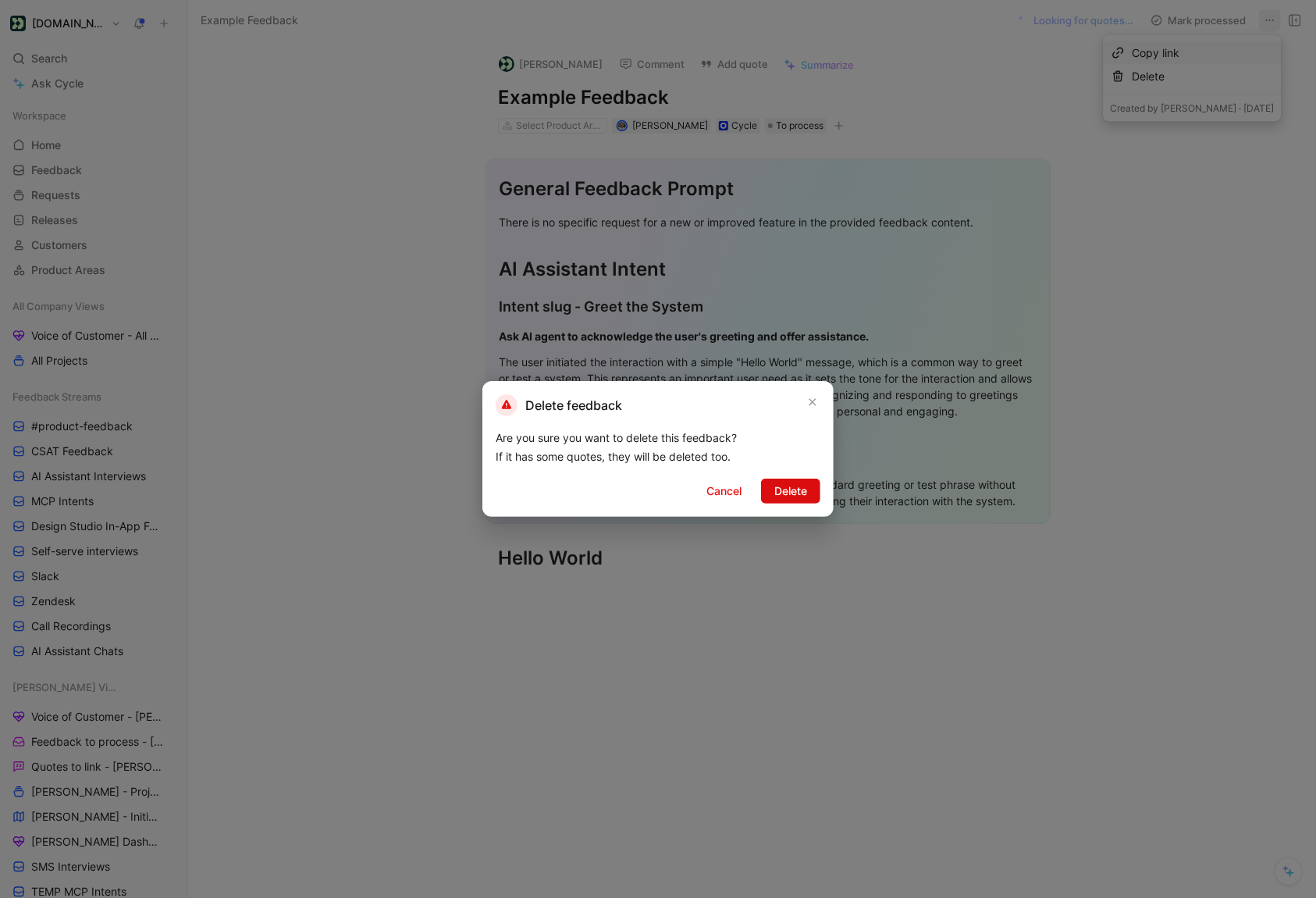
click at [786, 486] on span "Delete" at bounding box center [791, 491] width 33 height 19
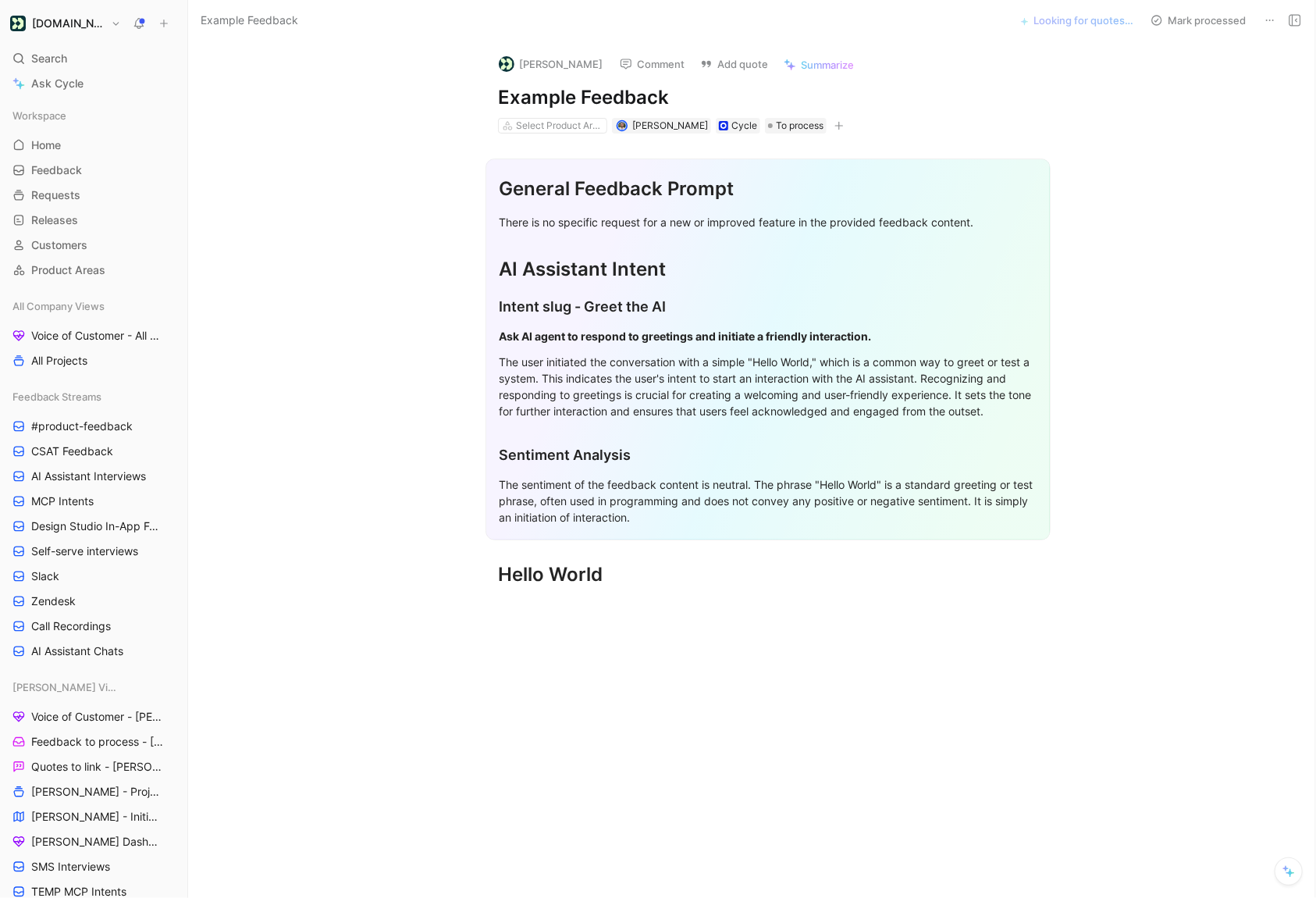
click at [1266, 17] on icon at bounding box center [1270, 20] width 12 height 12
click at [1198, 82] on div "Delete" at bounding box center [1203, 76] width 142 height 19
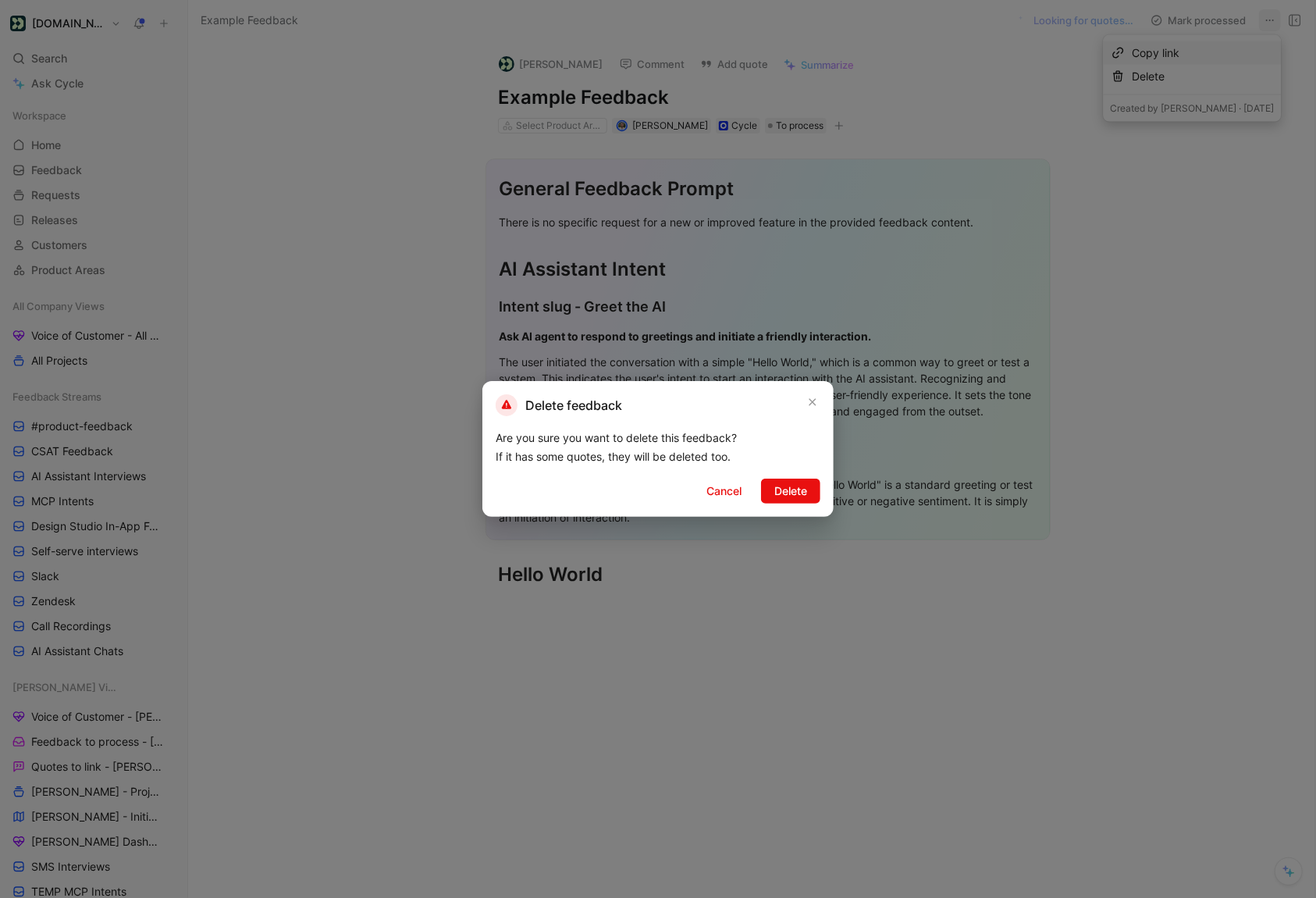
click at [808, 476] on div "Delete feedback Are you sure you want to delete this feedback? If it has some q…" at bounding box center [658, 448] width 351 height 136
click at [808, 480] on button "Delete" at bounding box center [791, 491] width 59 height 25
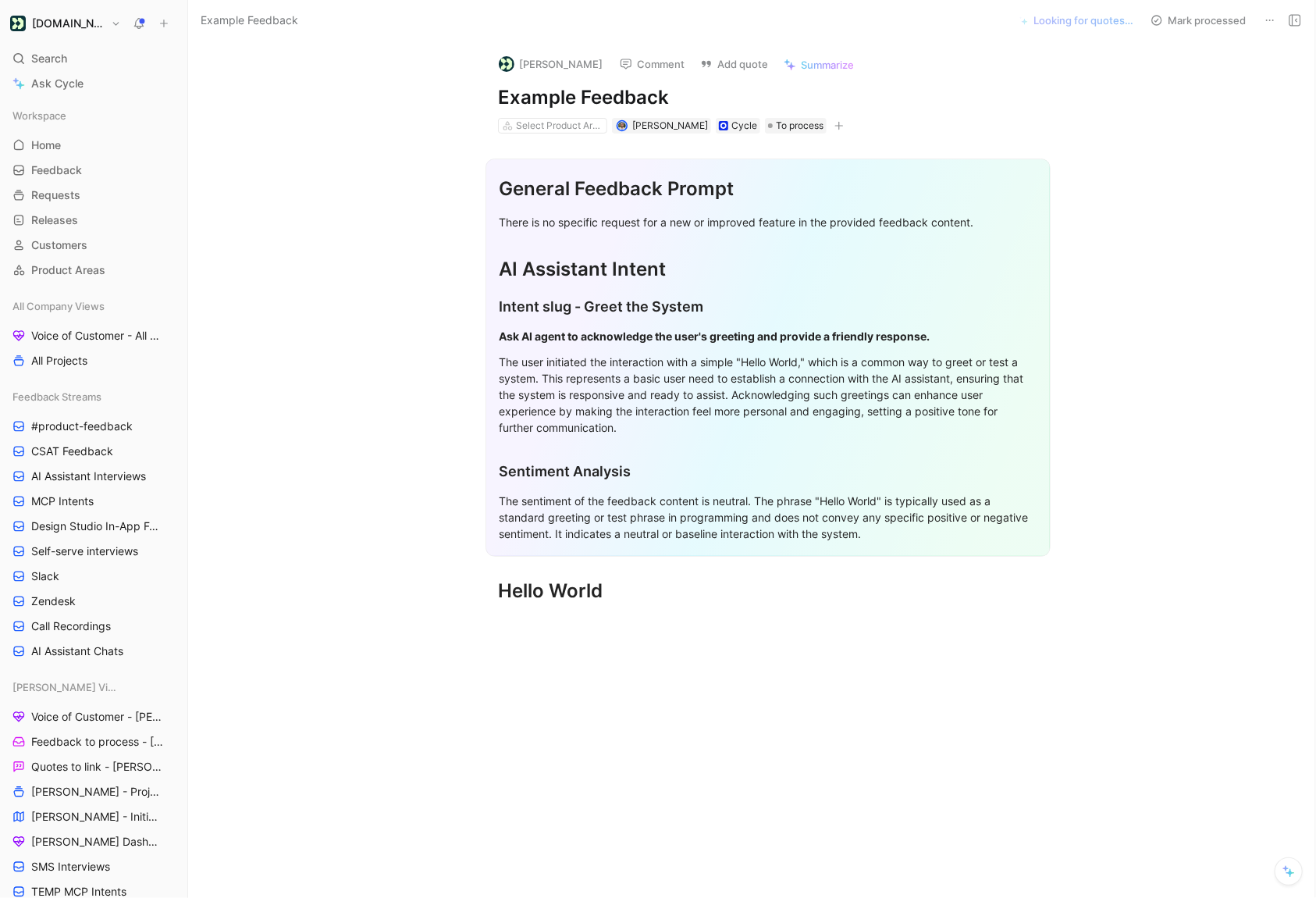
click at [1274, 16] on icon at bounding box center [1270, 20] width 12 height 12
click at [1214, 69] on div "Delete" at bounding box center [1203, 76] width 142 height 19
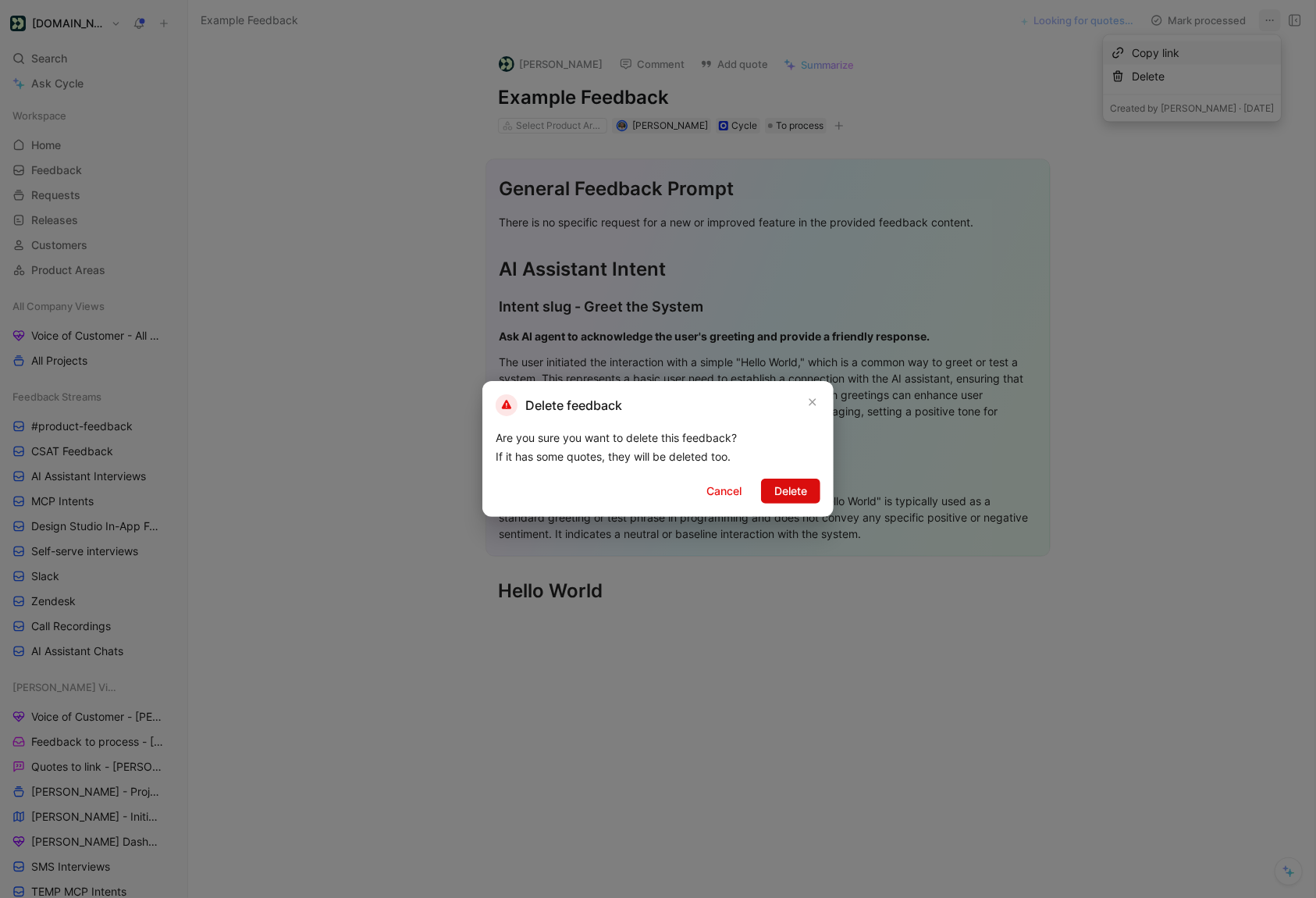
click at [784, 498] on span "Delete" at bounding box center [791, 491] width 33 height 19
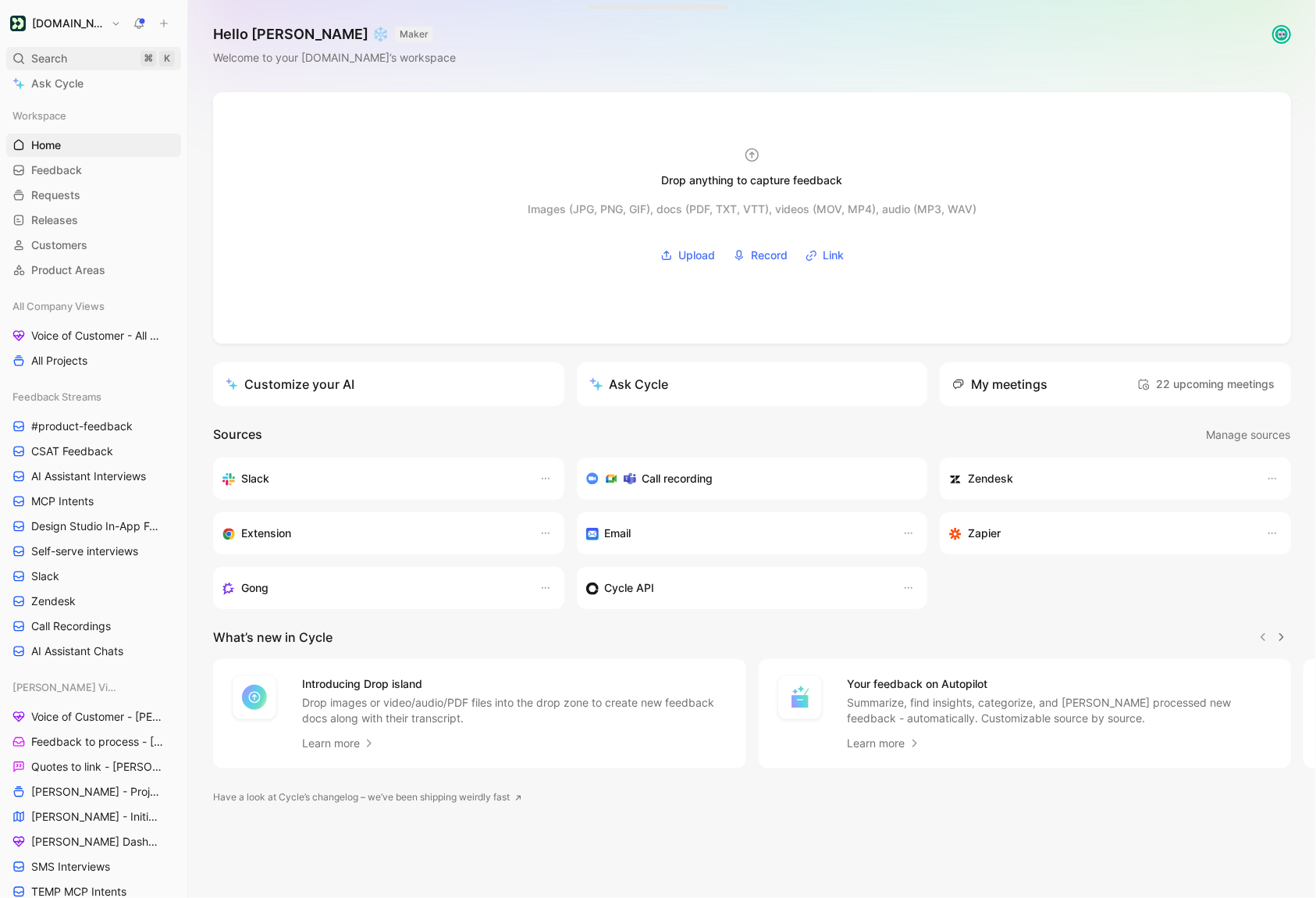
click at [67, 65] on div "Search ⌘ K" at bounding box center [94, 58] width 175 height 23
click at [67, 65] on body "[DOMAIN_NAME] Search ⌘ K Ask Cycle Workspace Home G then H Feedback G then F Re…" at bounding box center [658, 449] width 1316 height 898
click at [106, 63] on div "Search ⌘ K" at bounding box center [94, 58] width 175 height 23
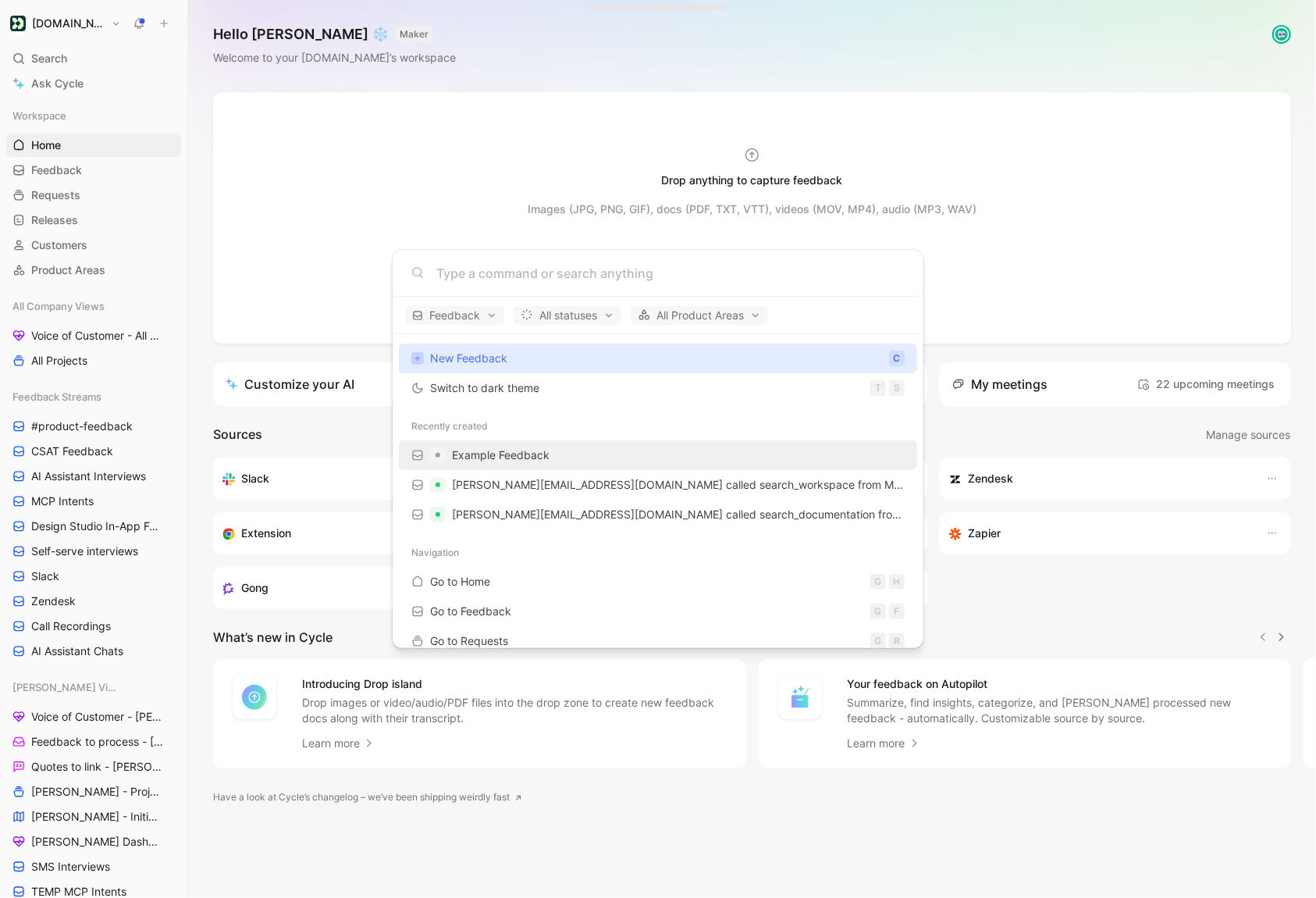
click at [525, 455] on span "Example Feedback" at bounding box center [501, 455] width 97 height 13
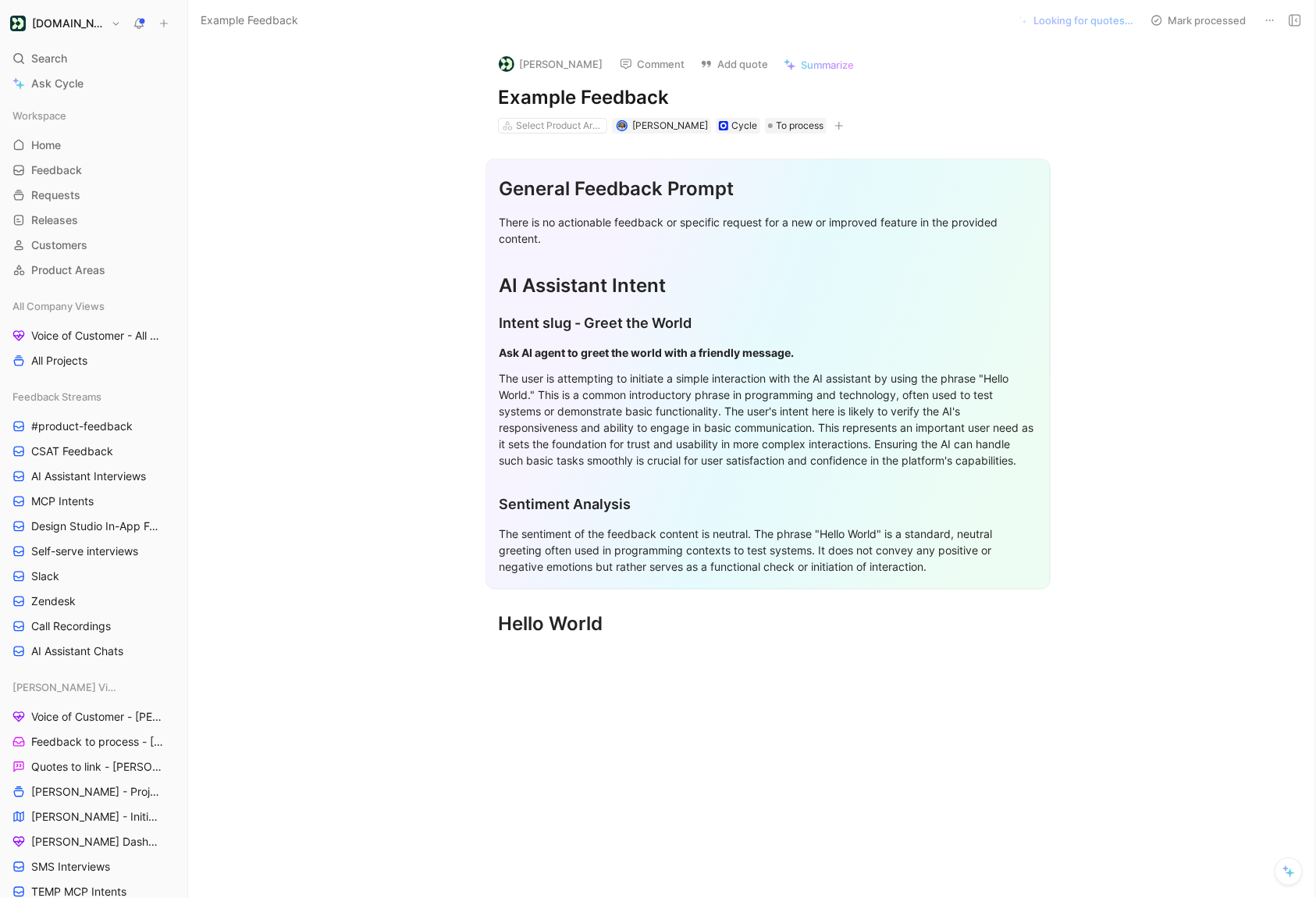
click at [1271, 16] on icon at bounding box center [1270, 20] width 12 height 12
click at [1192, 84] on div "Delete" at bounding box center [1203, 76] width 142 height 19
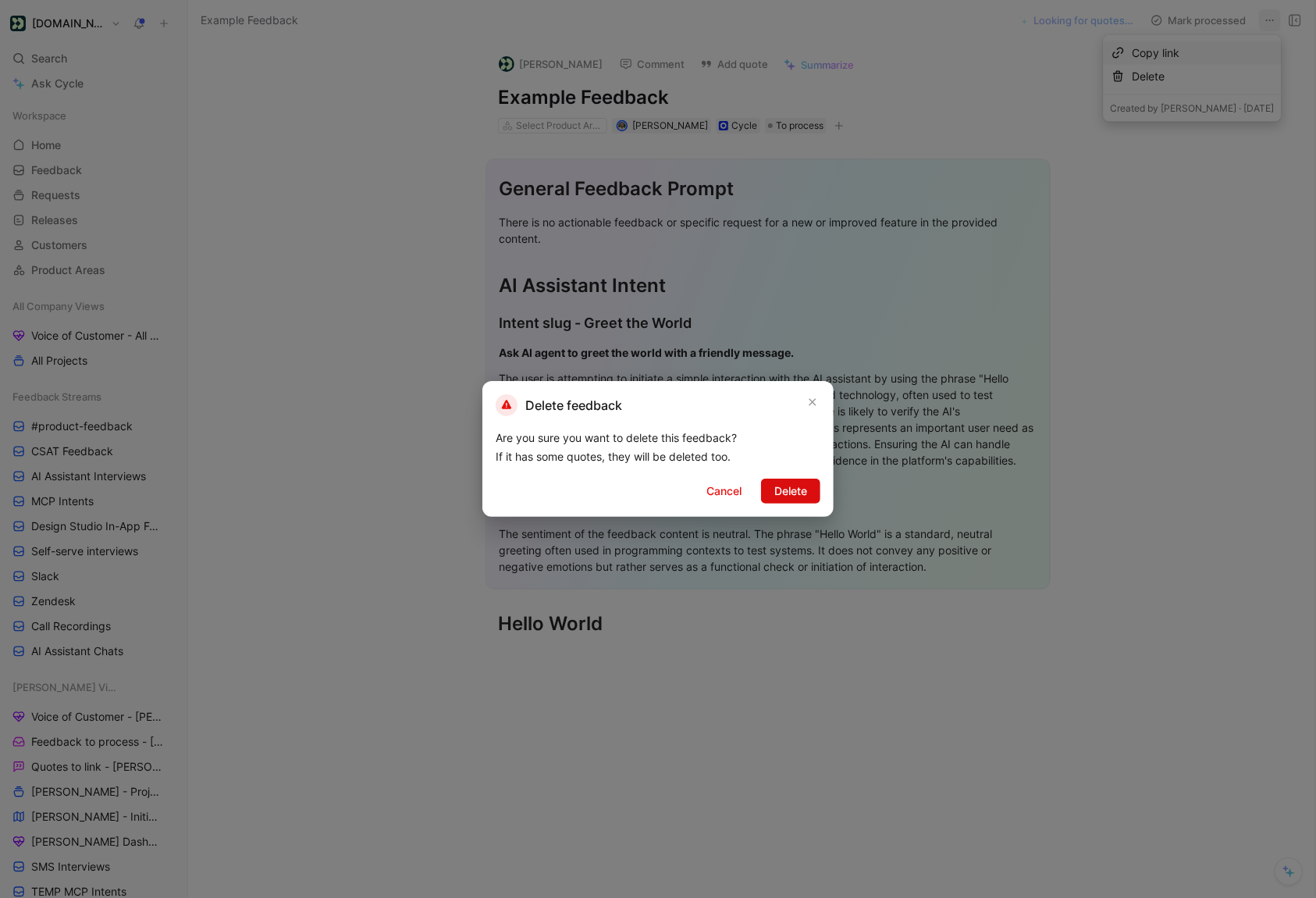
click at [785, 495] on span "Delete" at bounding box center [791, 491] width 33 height 19
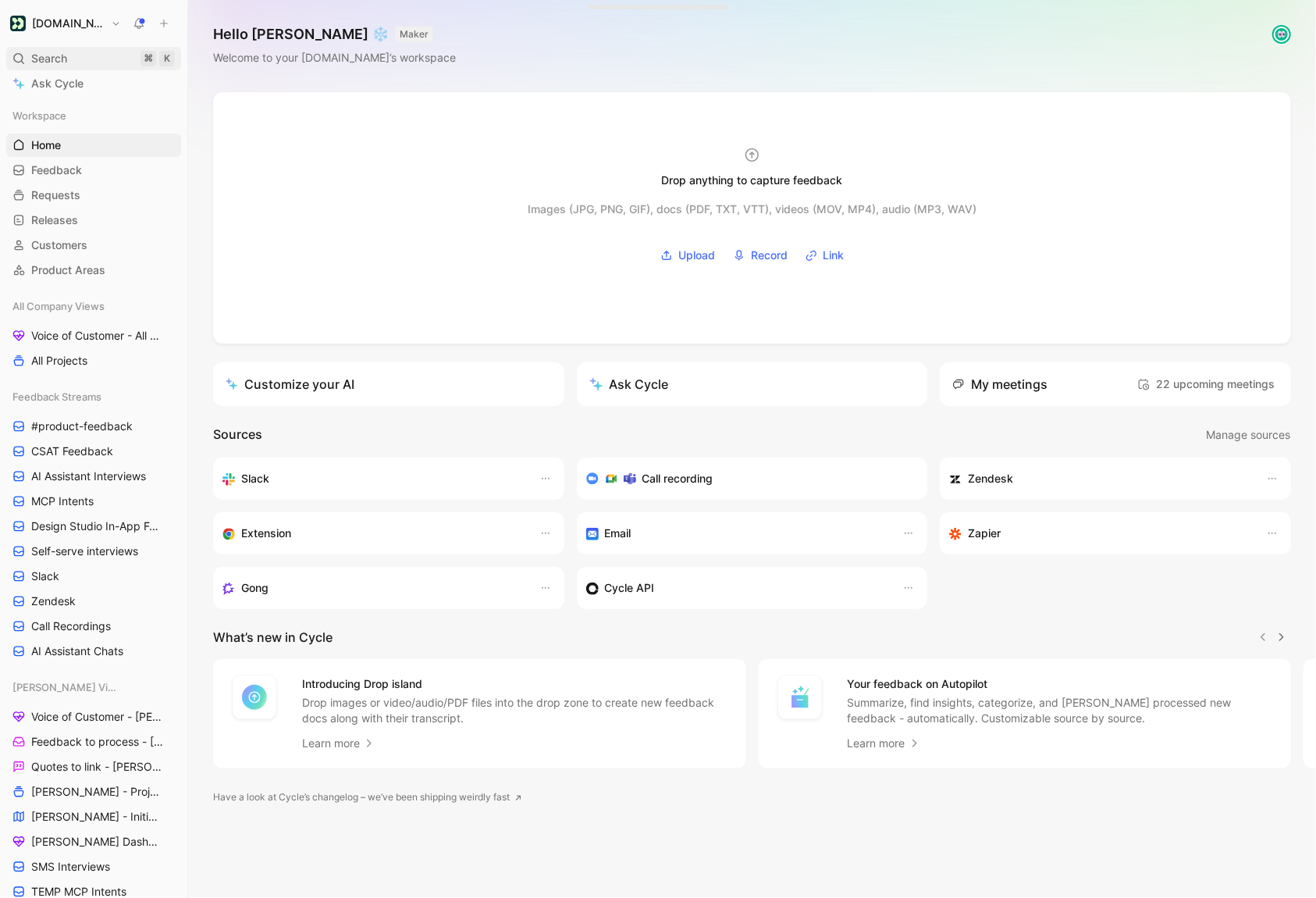
click at [44, 56] on span "Search" at bounding box center [49, 58] width 36 height 19
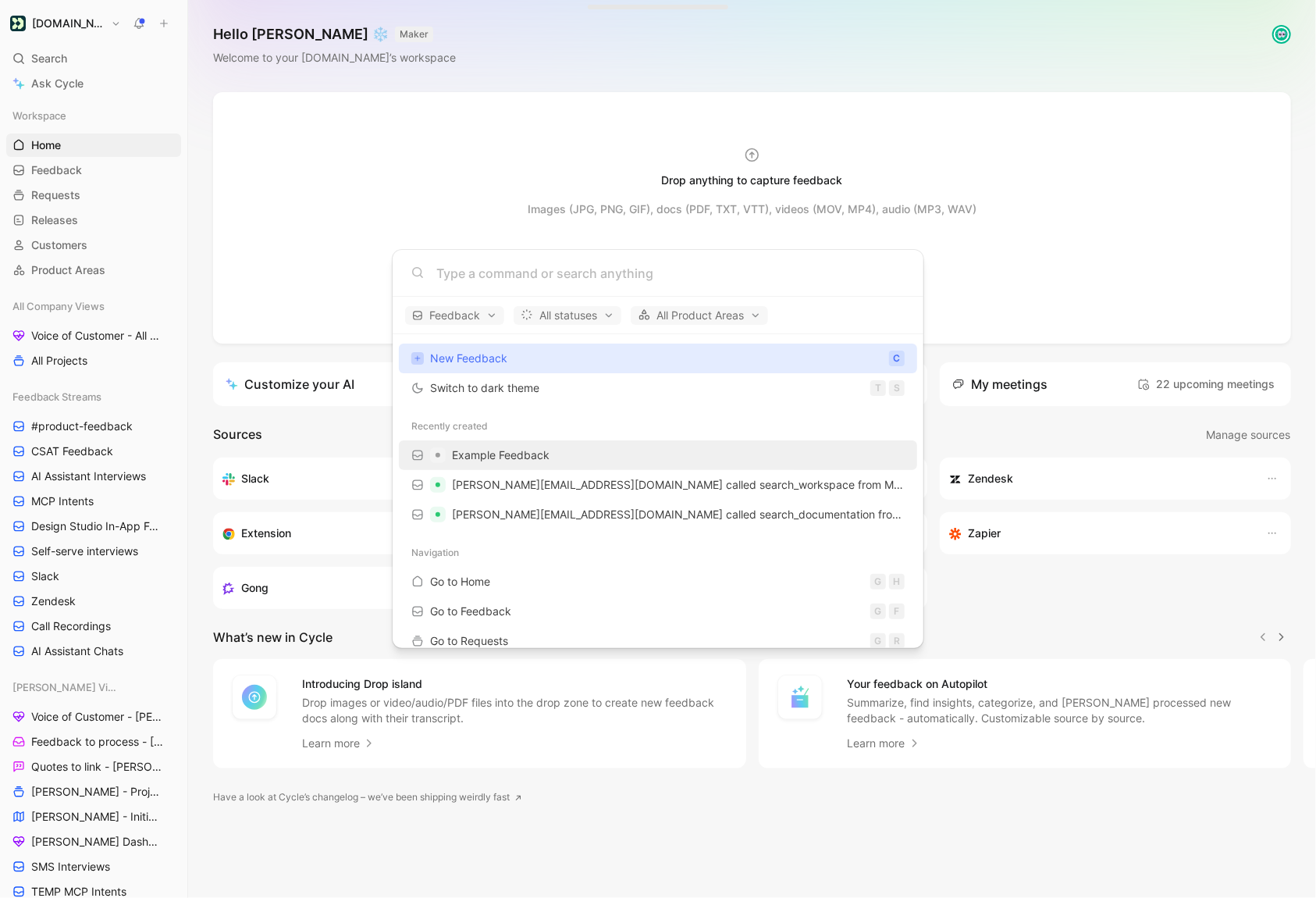
click at [473, 467] on div "Example Feedback" at bounding box center [658, 455] width 509 height 28
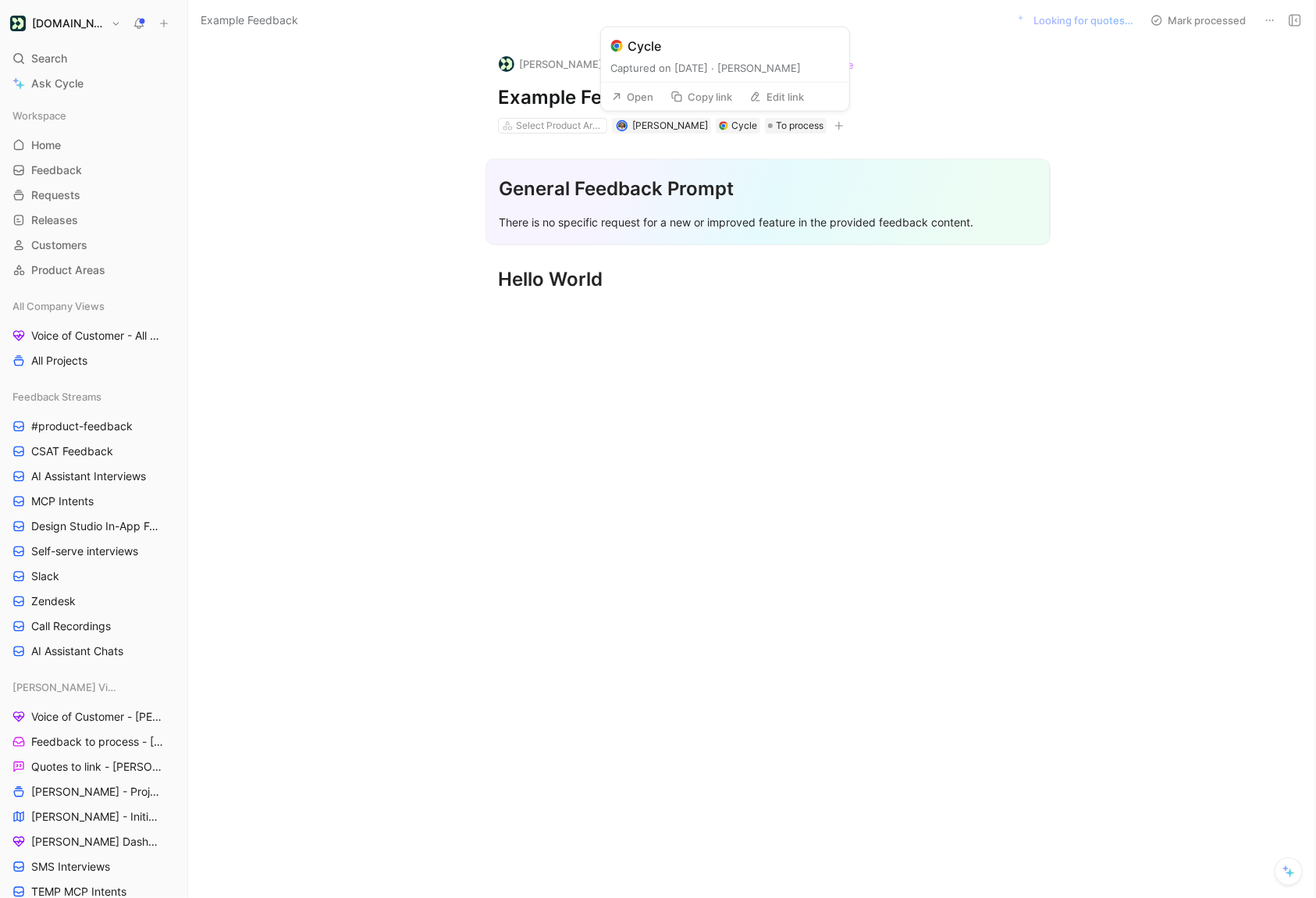
click at [652, 96] on button "Open" at bounding box center [632, 96] width 56 height 22
click at [1281, 16] on button at bounding box center [1270, 20] width 22 height 22
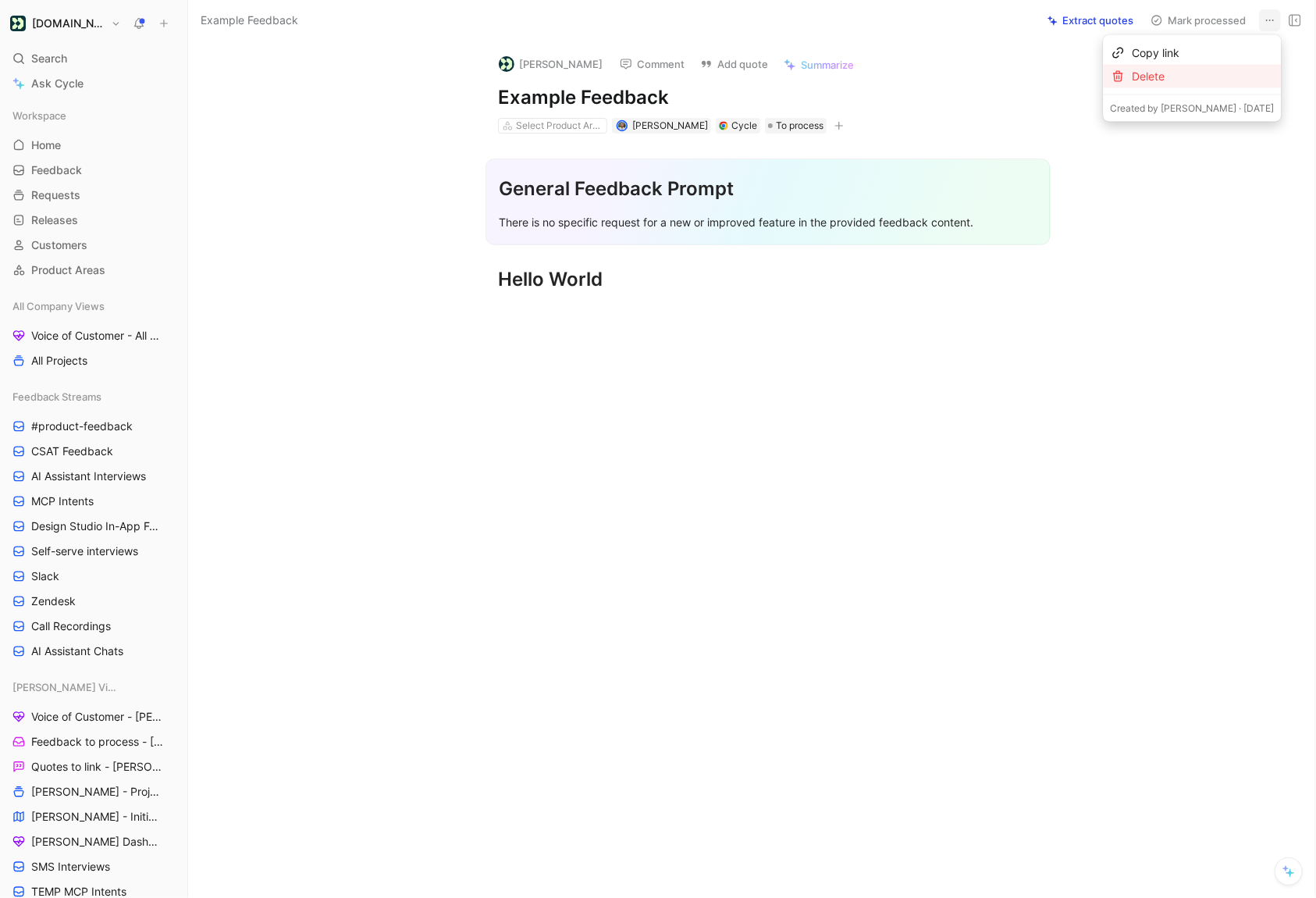
click at [1219, 71] on div "Delete" at bounding box center [1203, 76] width 142 height 19
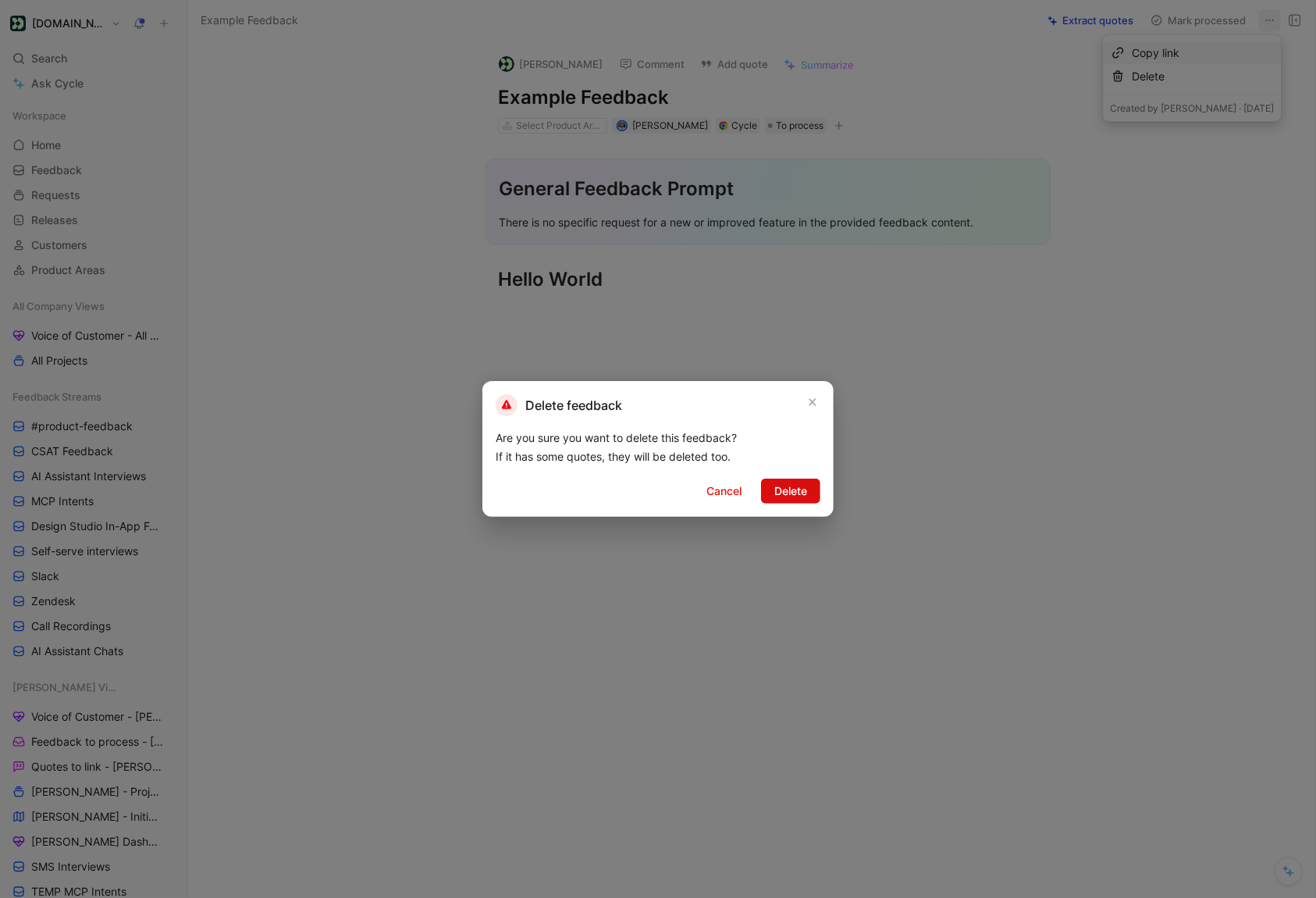
click at [795, 485] on span "Delete" at bounding box center [791, 491] width 33 height 19
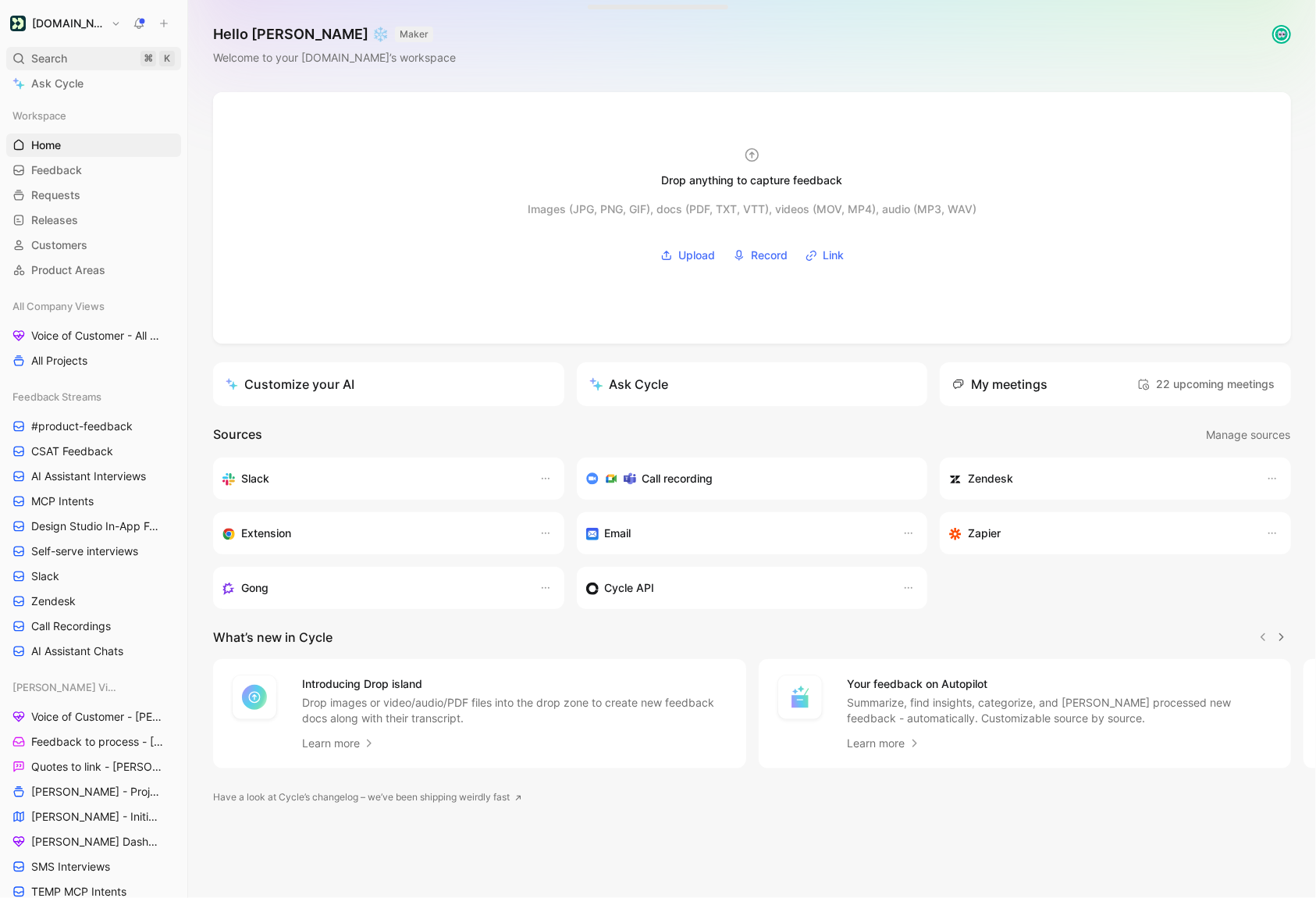
click at [60, 63] on span "Search" at bounding box center [49, 58] width 36 height 19
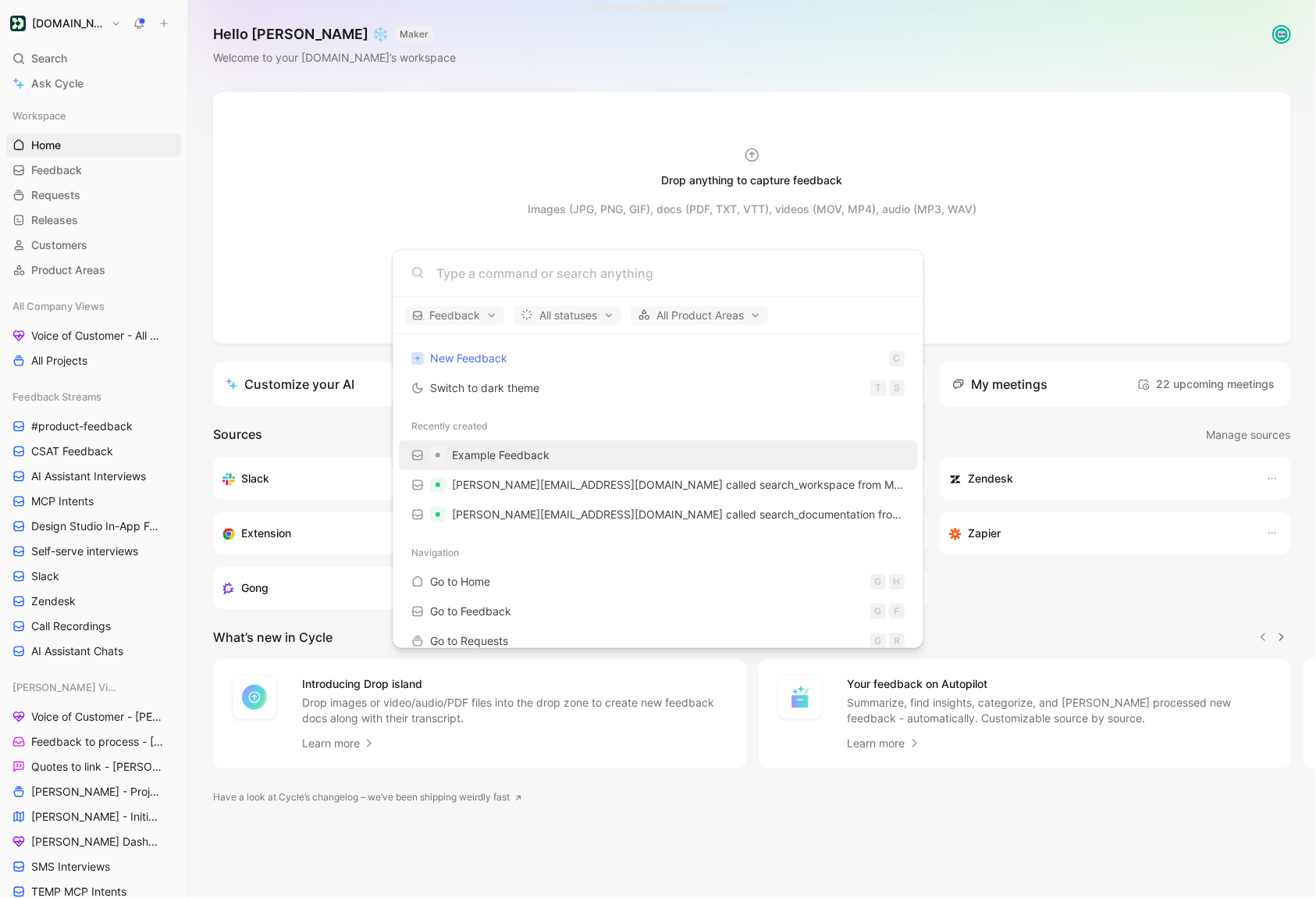
click at [523, 460] on span "Example Feedback" at bounding box center [501, 455] width 97 height 13
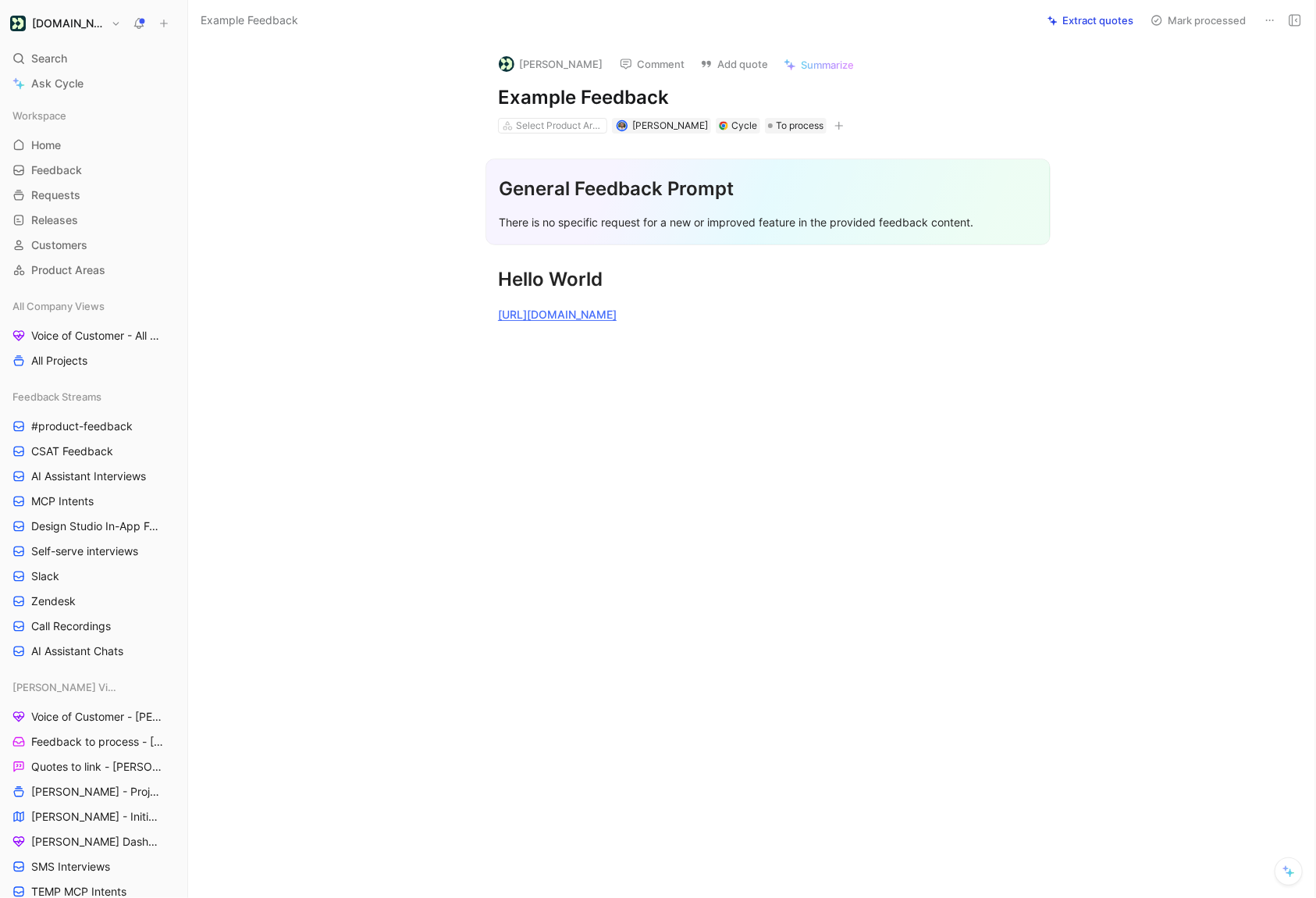
click at [1267, 11] on button at bounding box center [1270, 20] width 22 height 22
click at [1177, 85] on div "Delete" at bounding box center [1192, 77] width 178 height 23
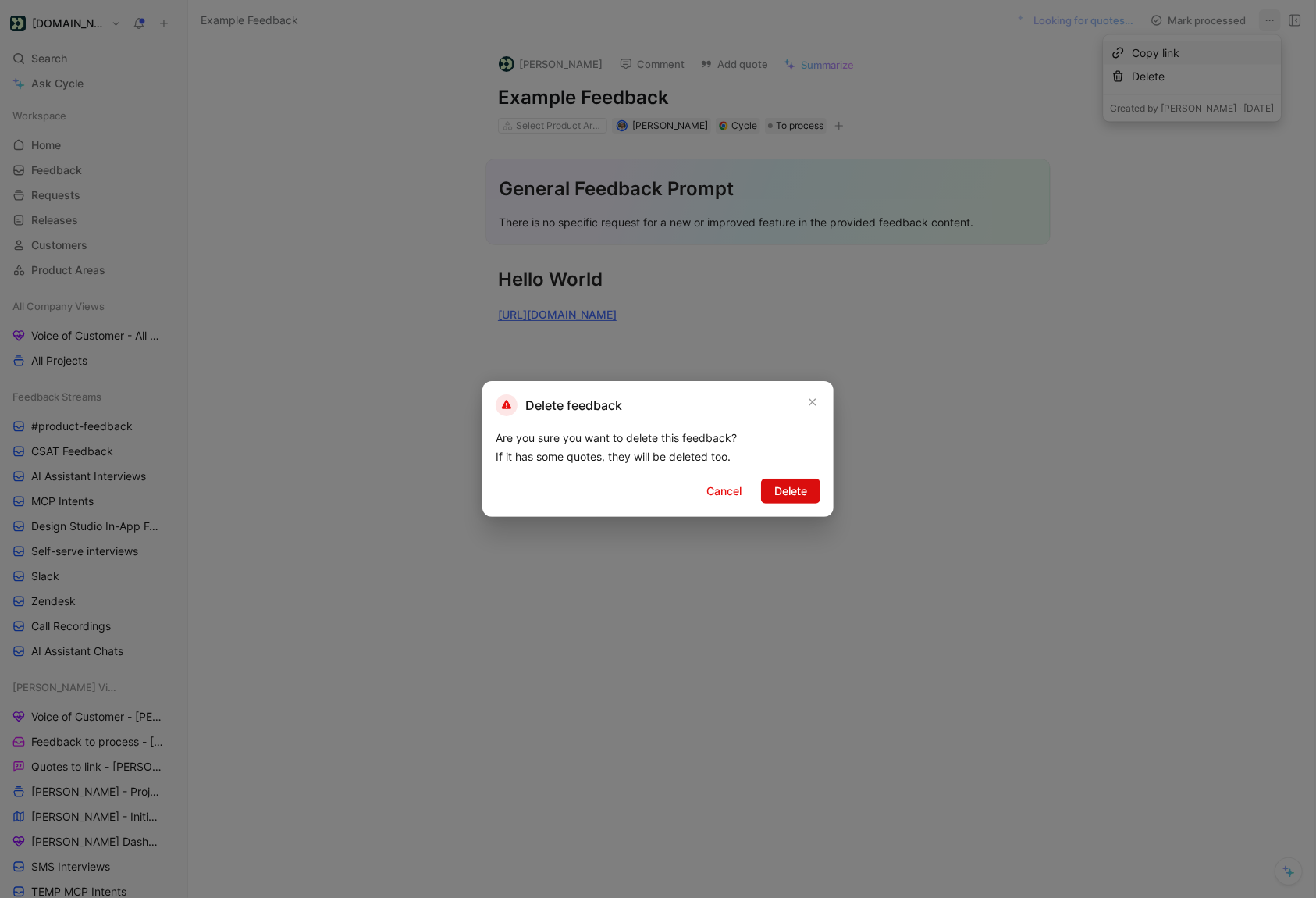
click at [782, 492] on span "Delete" at bounding box center [791, 491] width 33 height 19
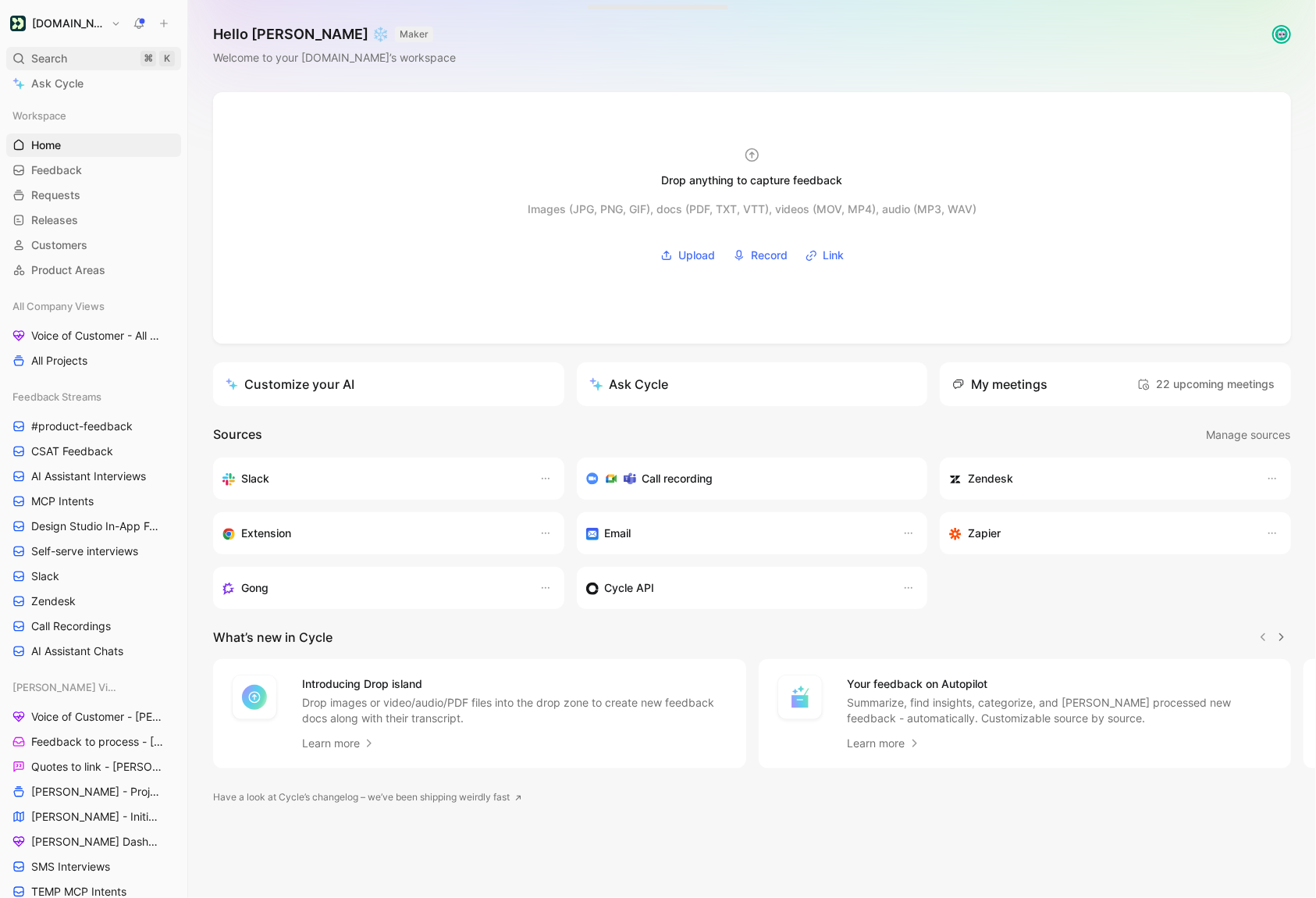
click at [87, 63] on div "Search ⌘ K" at bounding box center [94, 58] width 175 height 23
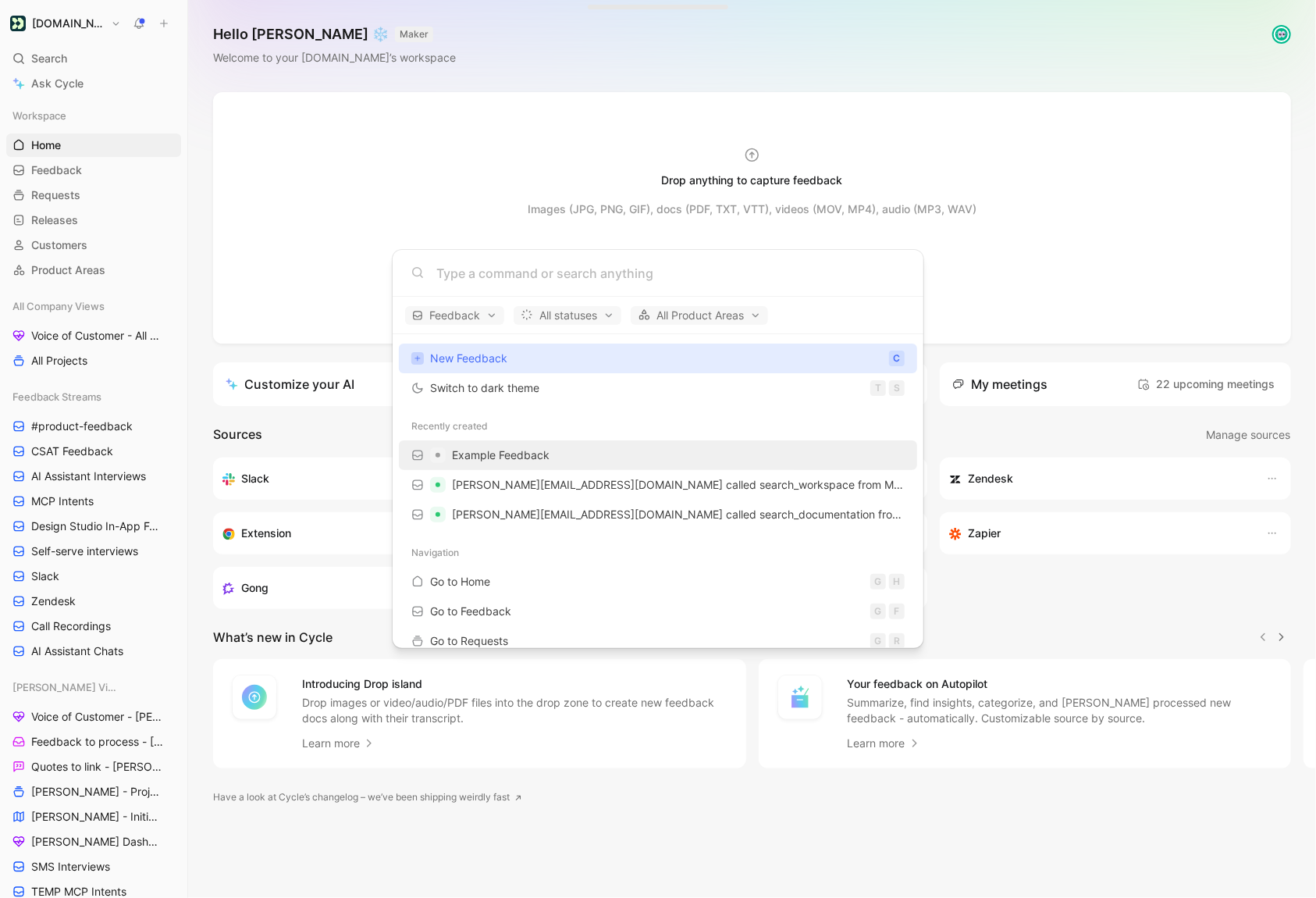
click at [502, 458] on span "Example Feedback" at bounding box center [501, 455] width 97 height 13
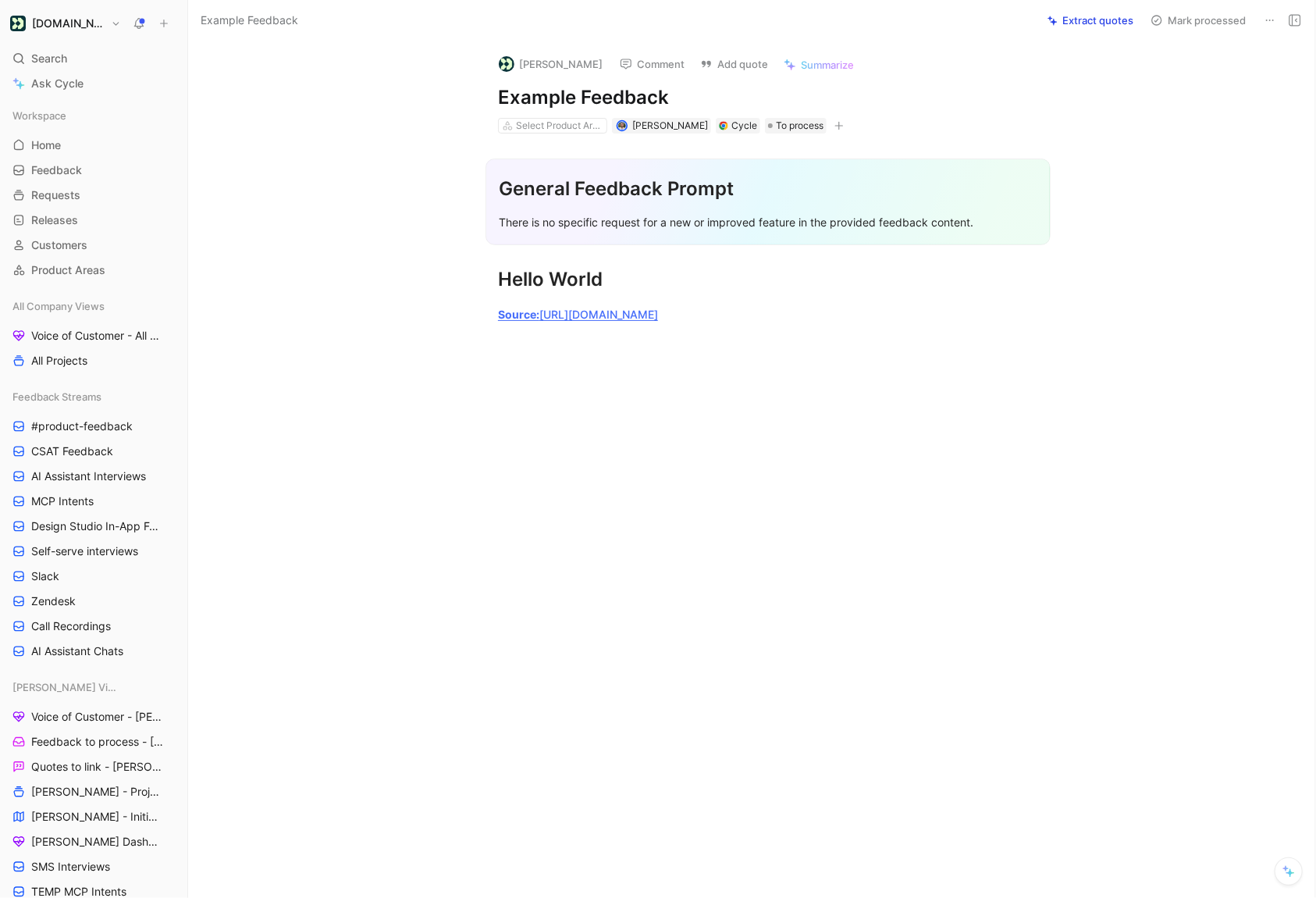
click at [1270, 22] on icon at bounding box center [1270, 20] width 12 height 12
click at [1272, 19] on icon at bounding box center [1270, 20] width 12 height 12
click at [1201, 74] on div "Delete" at bounding box center [1203, 76] width 142 height 19
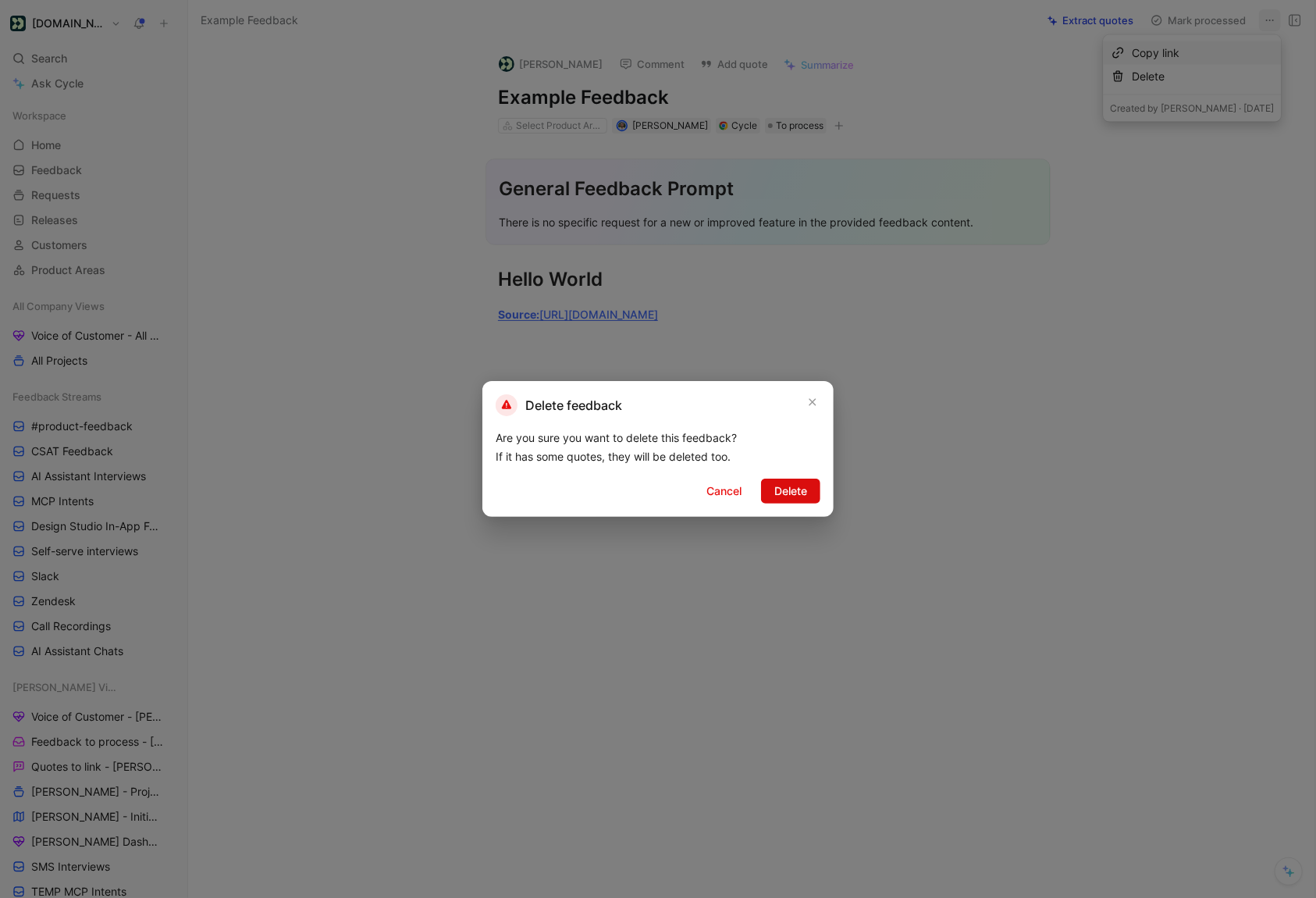
click at [793, 488] on span "Delete" at bounding box center [791, 491] width 33 height 19
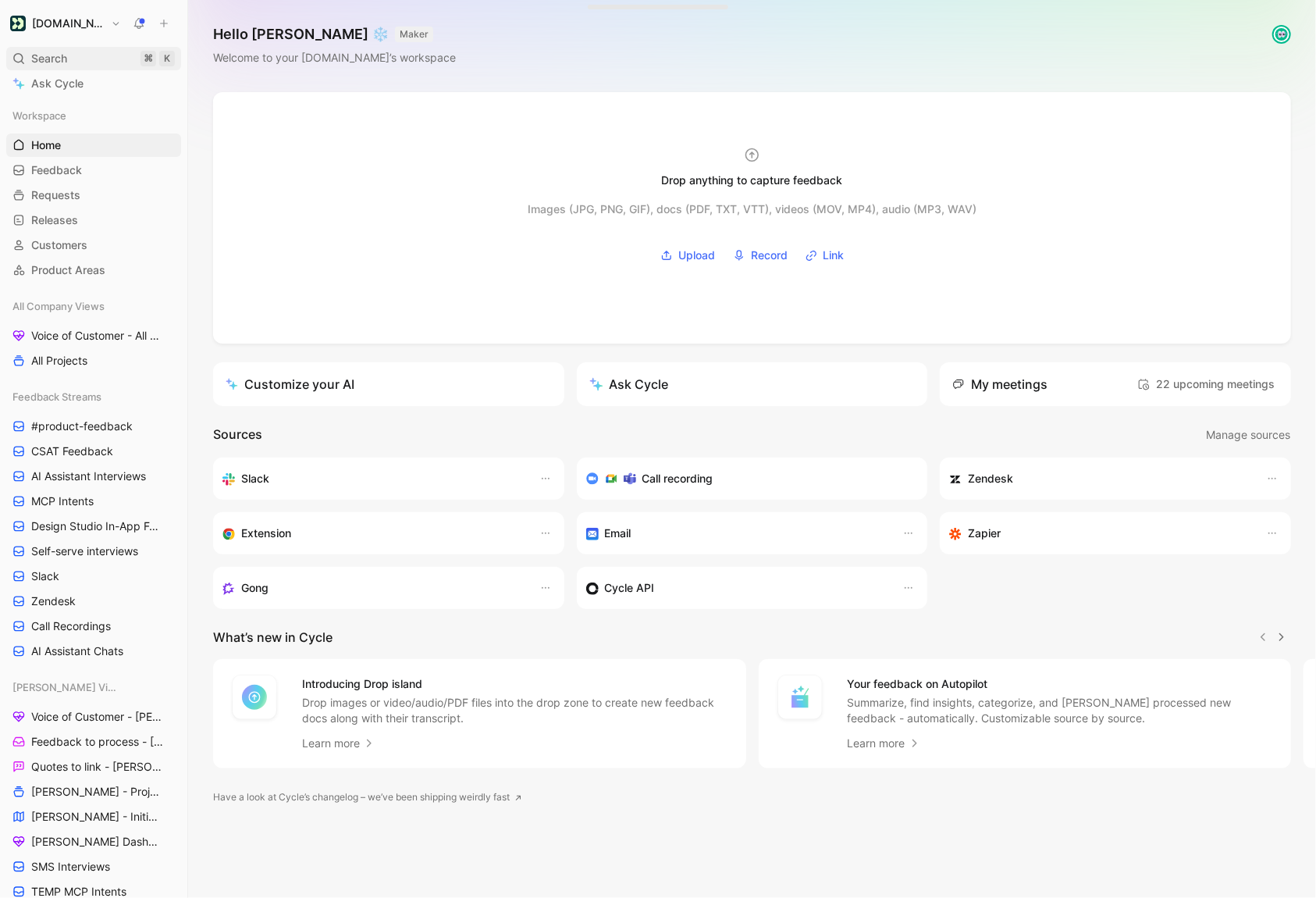
click at [22, 57] on icon at bounding box center [18, 58] width 12 height 12
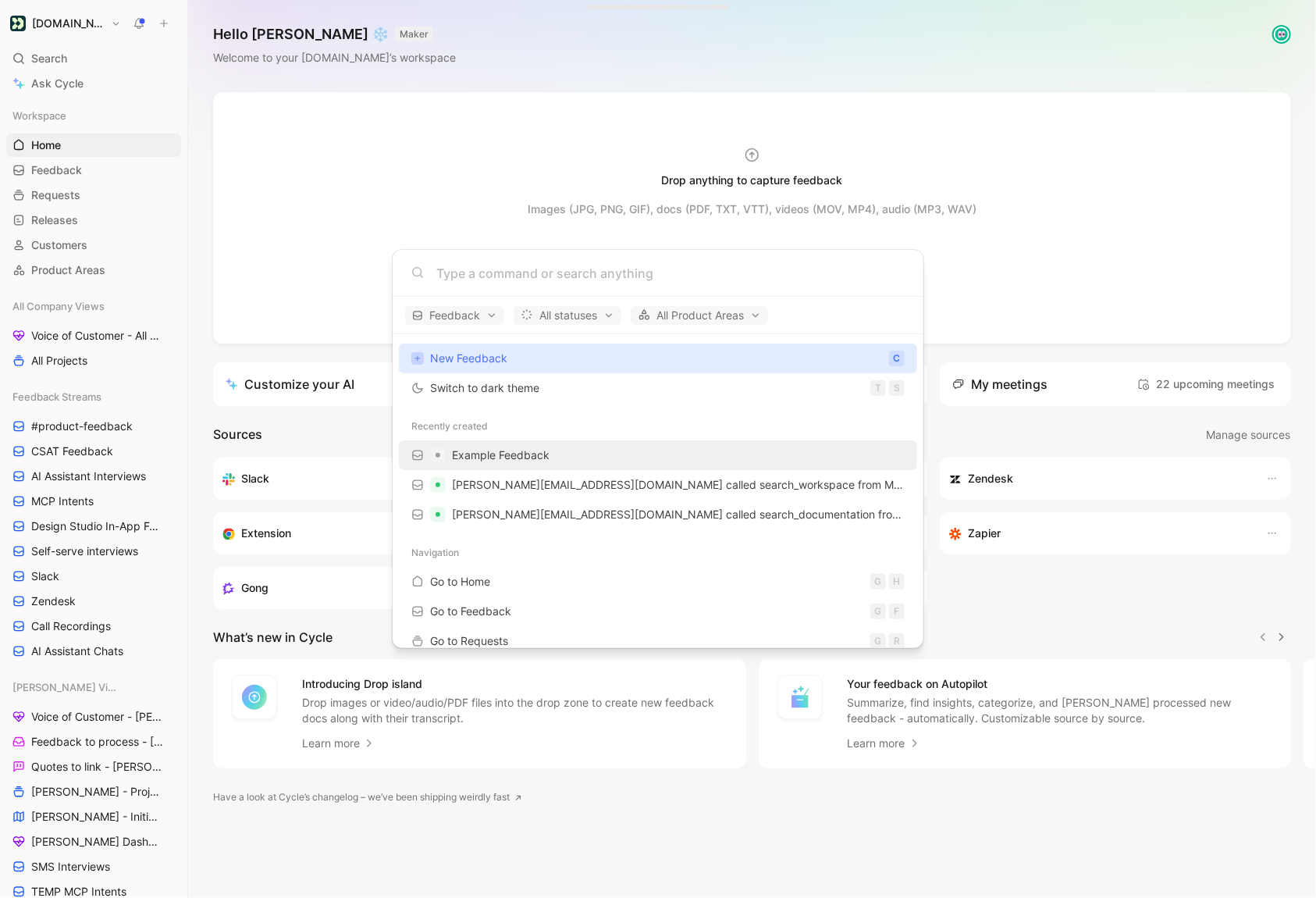
click at [527, 461] on span "Example Feedback" at bounding box center [501, 455] width 97 height 19
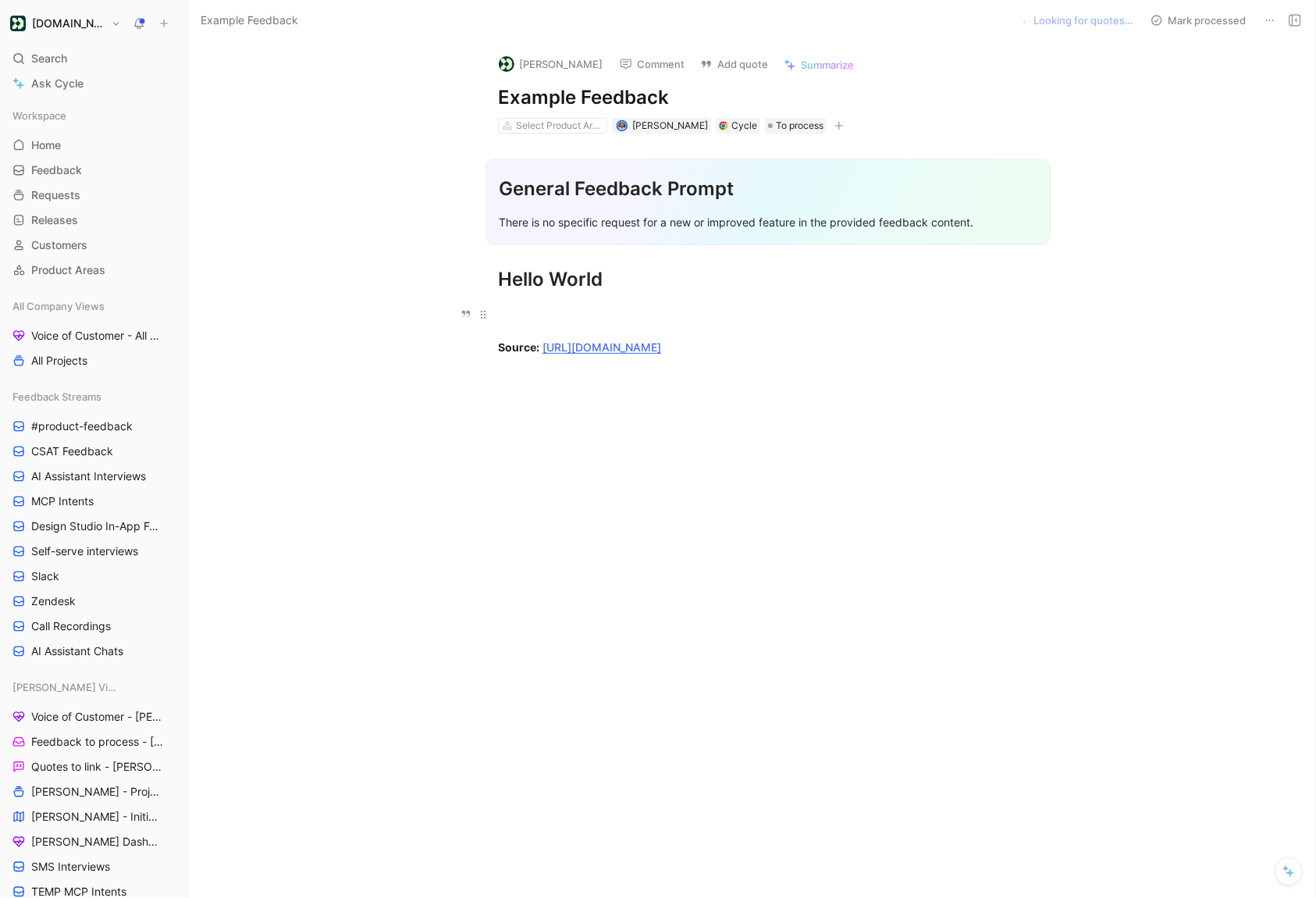
click at [524, 321] on div "Source: [URL][DOMAIN_NAME]" at bounding box center [768, 330] width 541 height 49
click at [635, 350] on link "[URL][DOMAIN_NAME]" at bounding box center [602, 347] width 119 height 13
click at [1269, 22] on icon at bounding box center [1270, 20] width 12 height 12
click at [1270, 25] on icon at bounding box center [1270, 20] width 12 height 12
click at [1229, 67] on div "Delete" at bounding box center [1203, 76] width 142 height 19
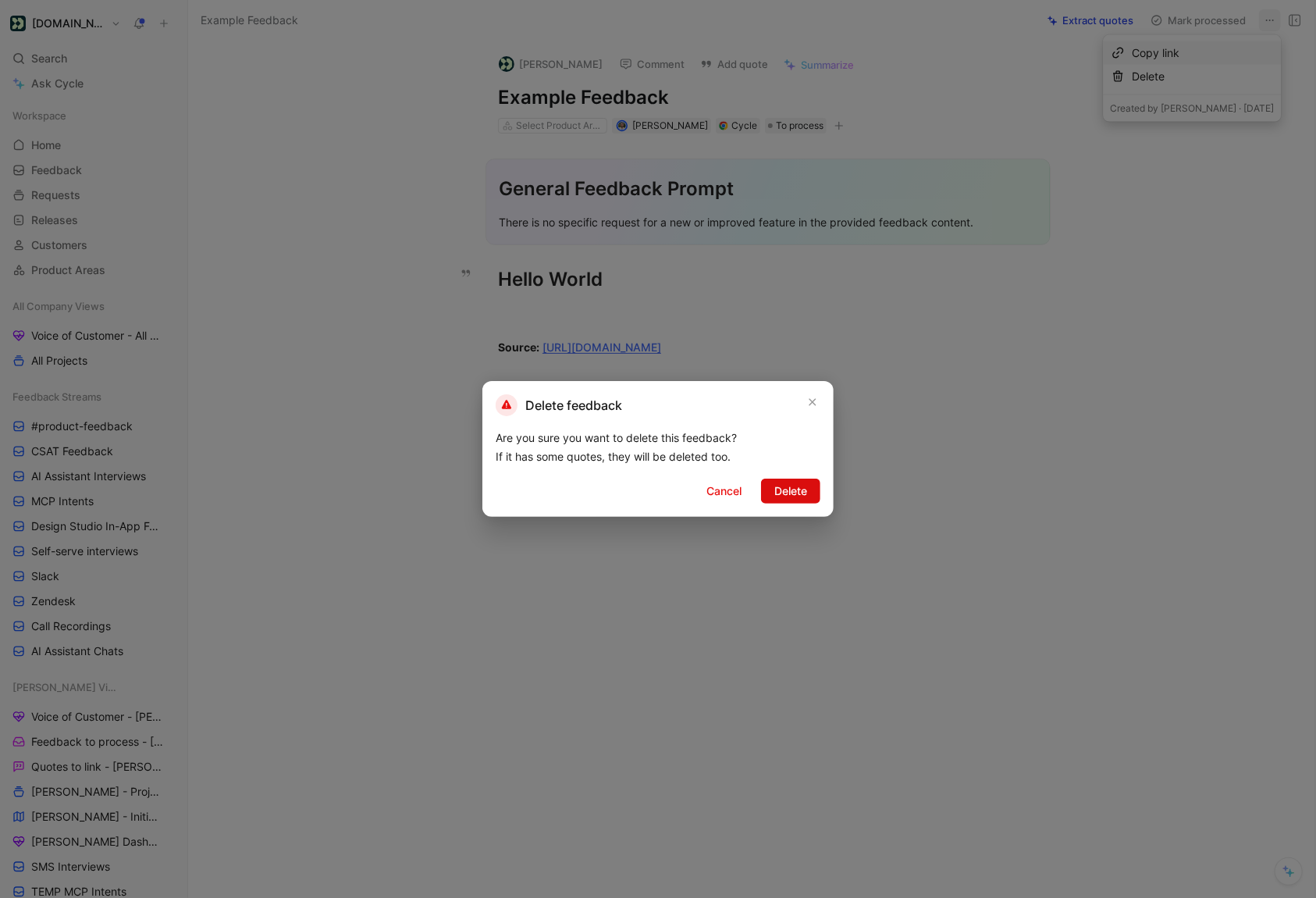
click at [798, 494] on span "Delete" at bounding box center [791, 491] width 33 height 19
